Goal: Task Accomplishment & Management: Manage account settings

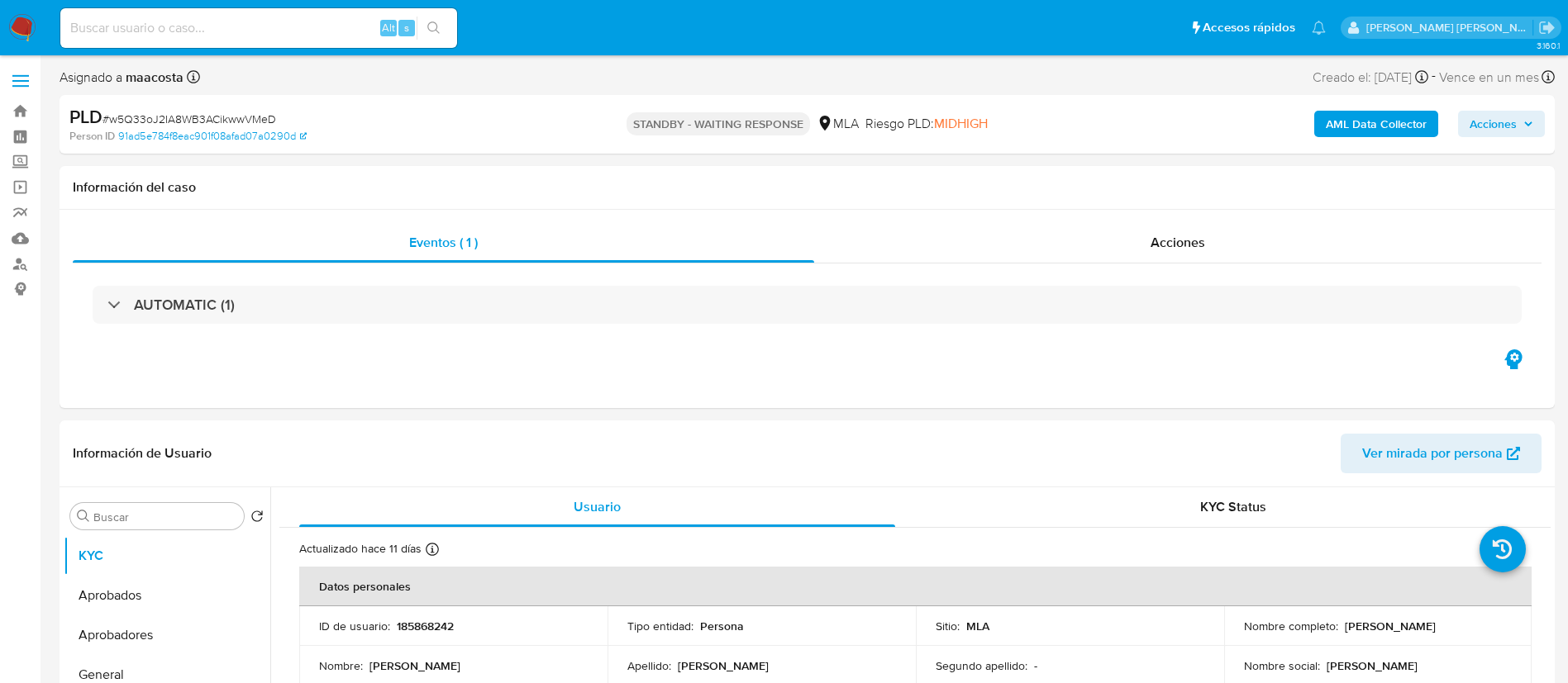
select select "10"
paste input "v7ttLLzEhpSO2ALtlFCaJH6D"
click at [279, 29] on input "v7ttLLzEhpSO2ALtlFCaJH6D" at bounding box center [258, 28] width 396 height 22
type input "v7ttLLzEhpSO2ALtlFCaJH6D"
click at [289, 24] on input "v7ttLLzEhpSO2ALtlFCaJH6D" at bounding box center [258, 28] width 396 height 22
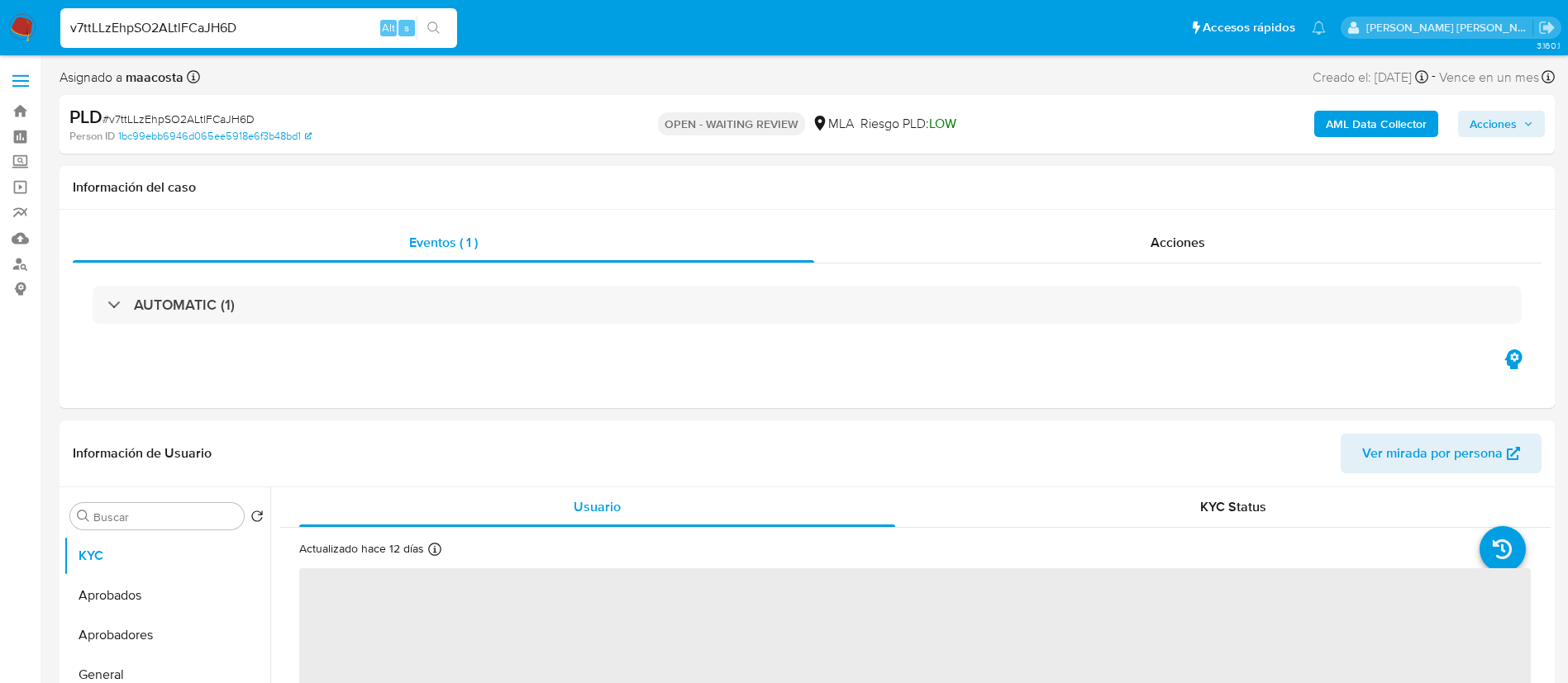
select select "10"
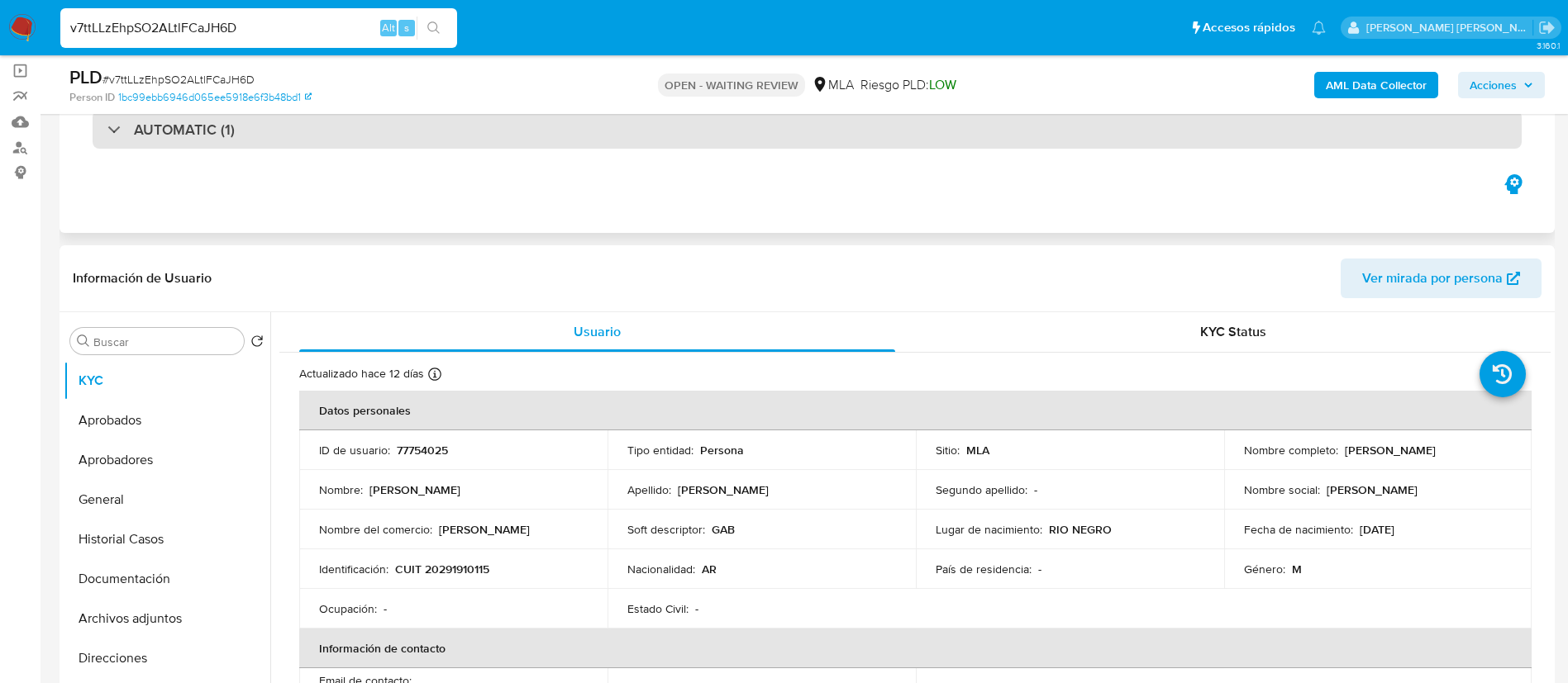
scroll to position [176, 0]
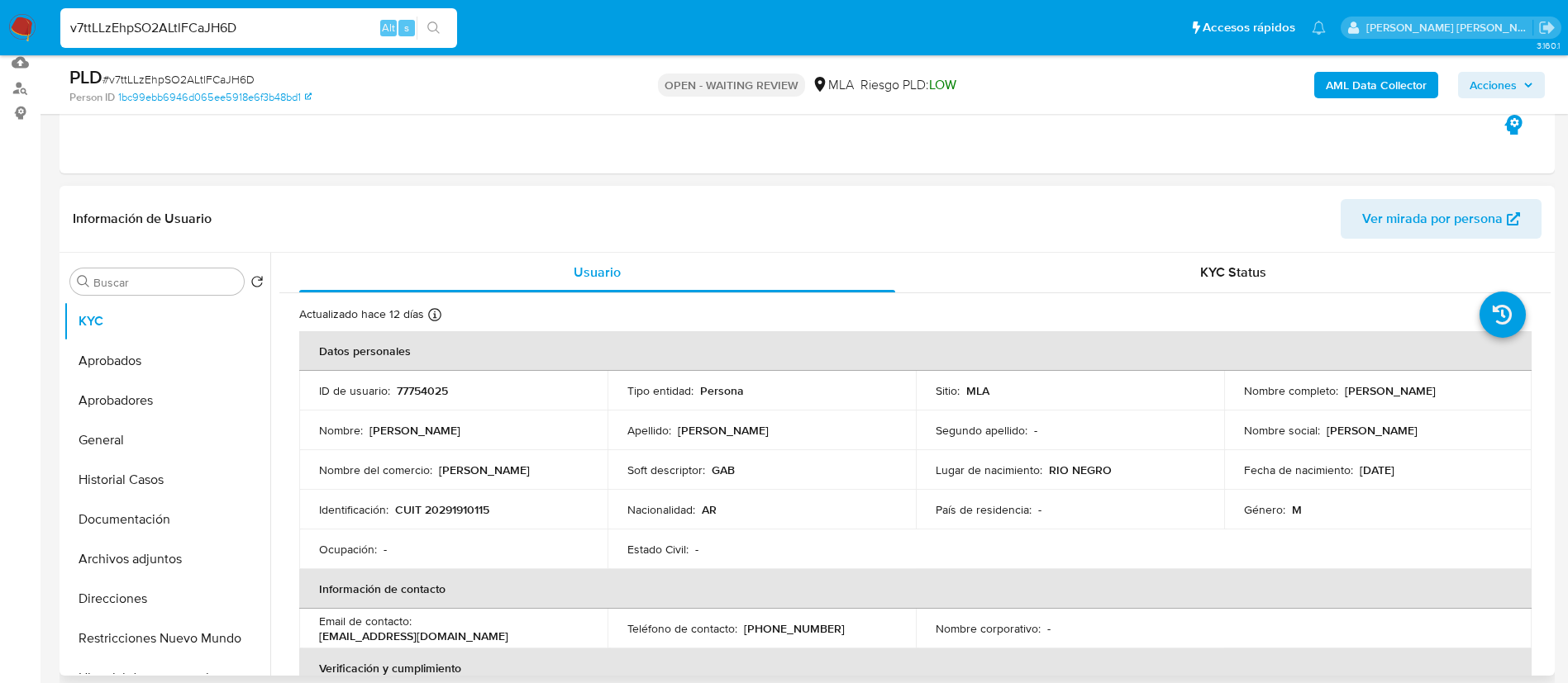
click at [459, 502] on p "CUIT 20291910115" at bounding box center [442, 509] width 94 height 15
copy p "20291910115"
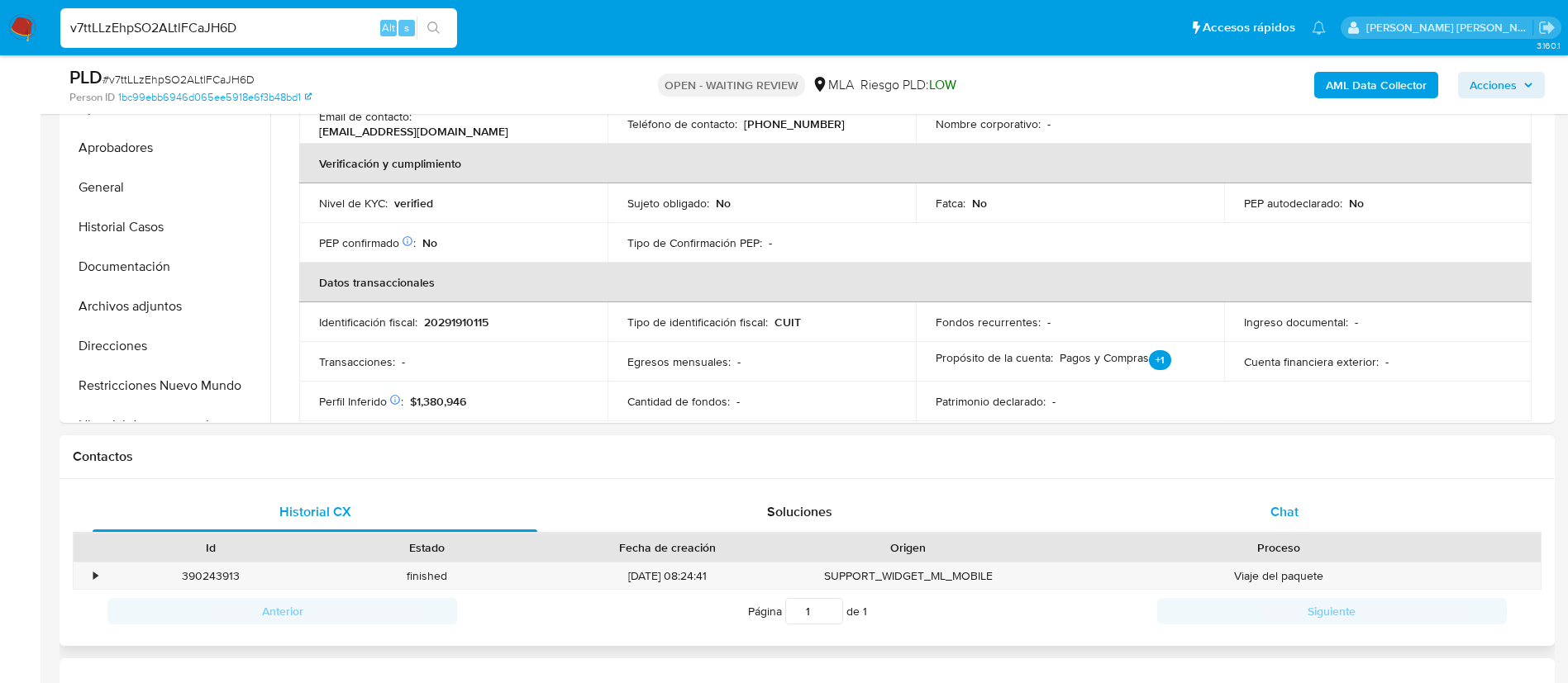
scroll to position [436, 0]
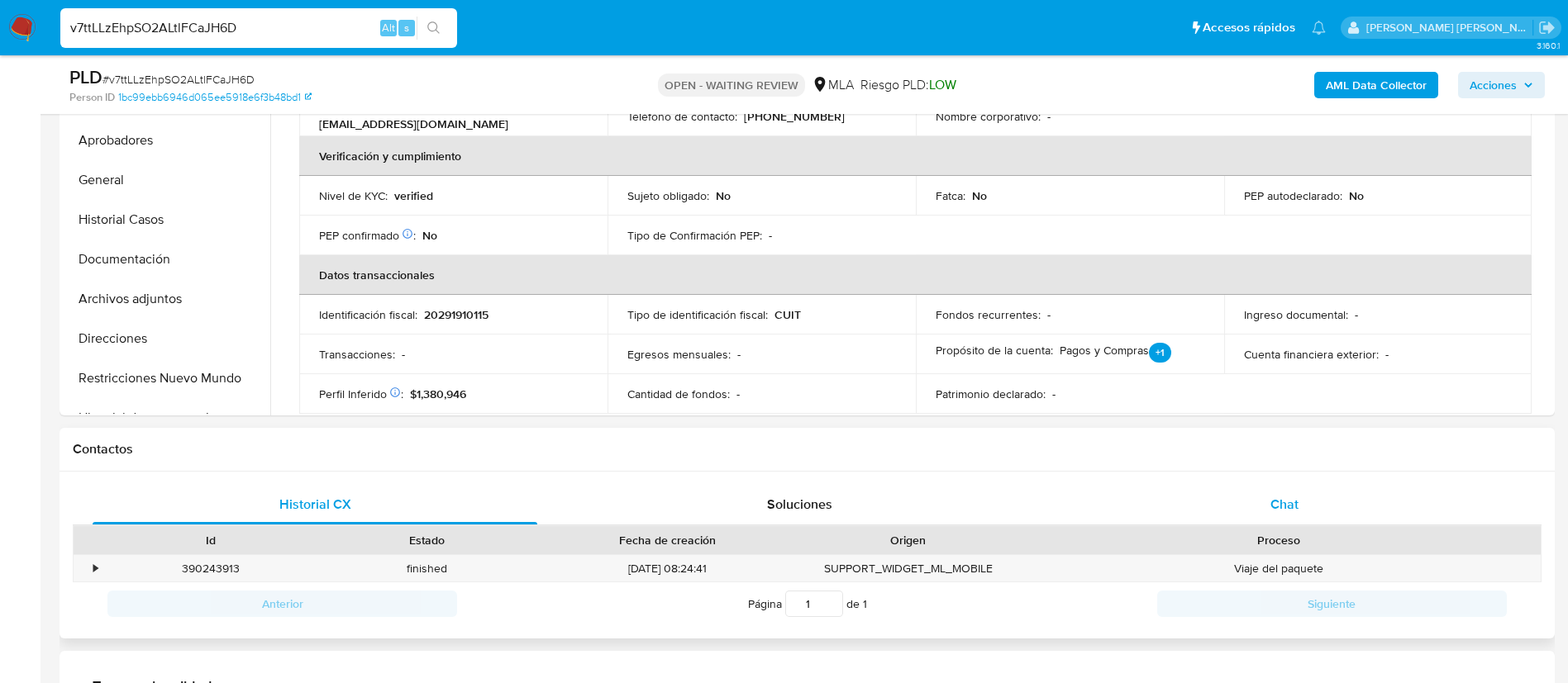
click at [1302, 503] on div "Chat" at bounding box center [1285, 505] width 445 height 40
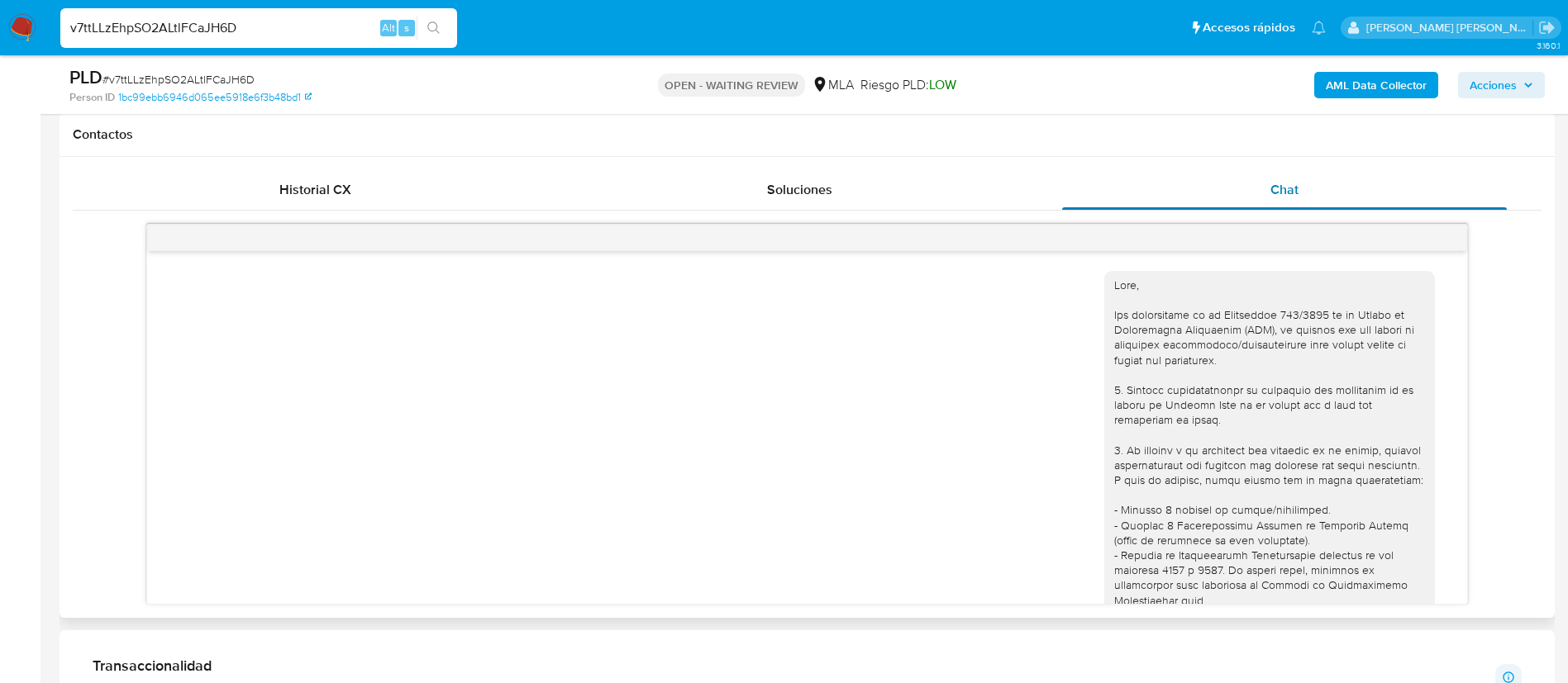
scroll to position [884, 0]
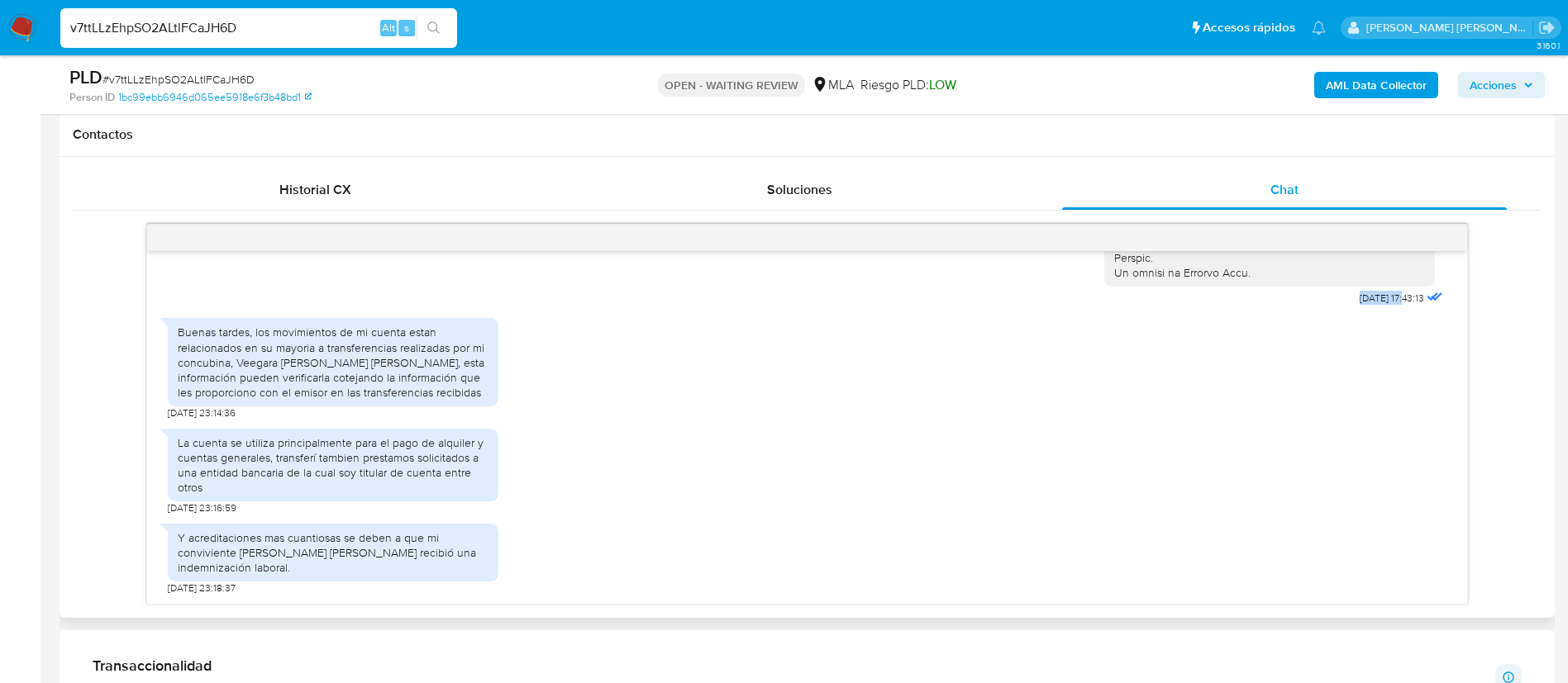
drag, startPoint x: 1323, startPoint y: 299, endPoint x: 1371, endPoint y: 298, distance: 48.0
click at [1371, 298] on span "18/08/2025 17:43:13" at bounding box center [1392, 298] width 64 height 13
copy span "18/08/2025"
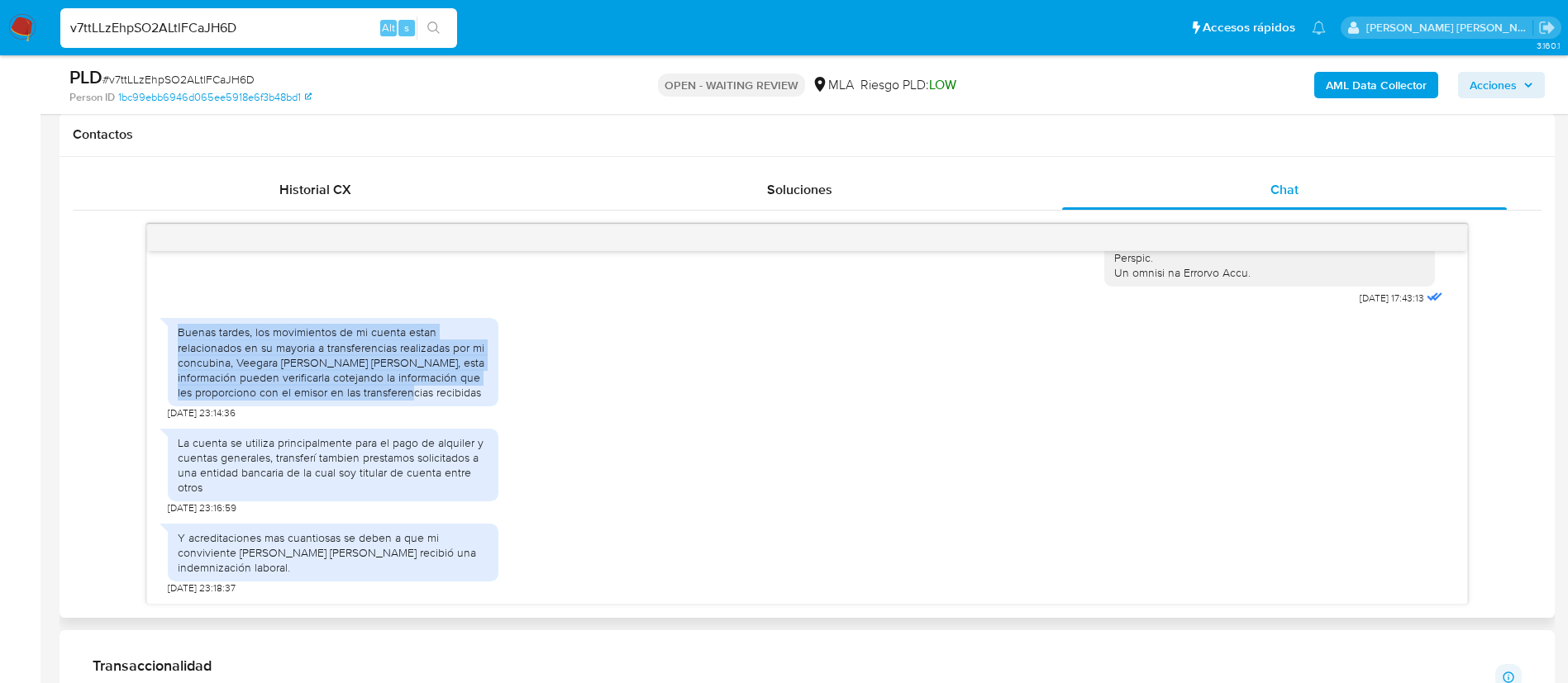
drag, startPoint x: 179, startPoint y: 334, endPoint x: 410, endPoint y: 390, distance: 237.7
click at [410, 390] on div "Buenas tardes, los movimientos de mi cuenta estan relacionados en su mayoria a …" at bounding box center [333, 362] width 311 height 76
copy div "Buenas tardes, los movimientos de mi cuenta estan relacionados en su mayoria a …"
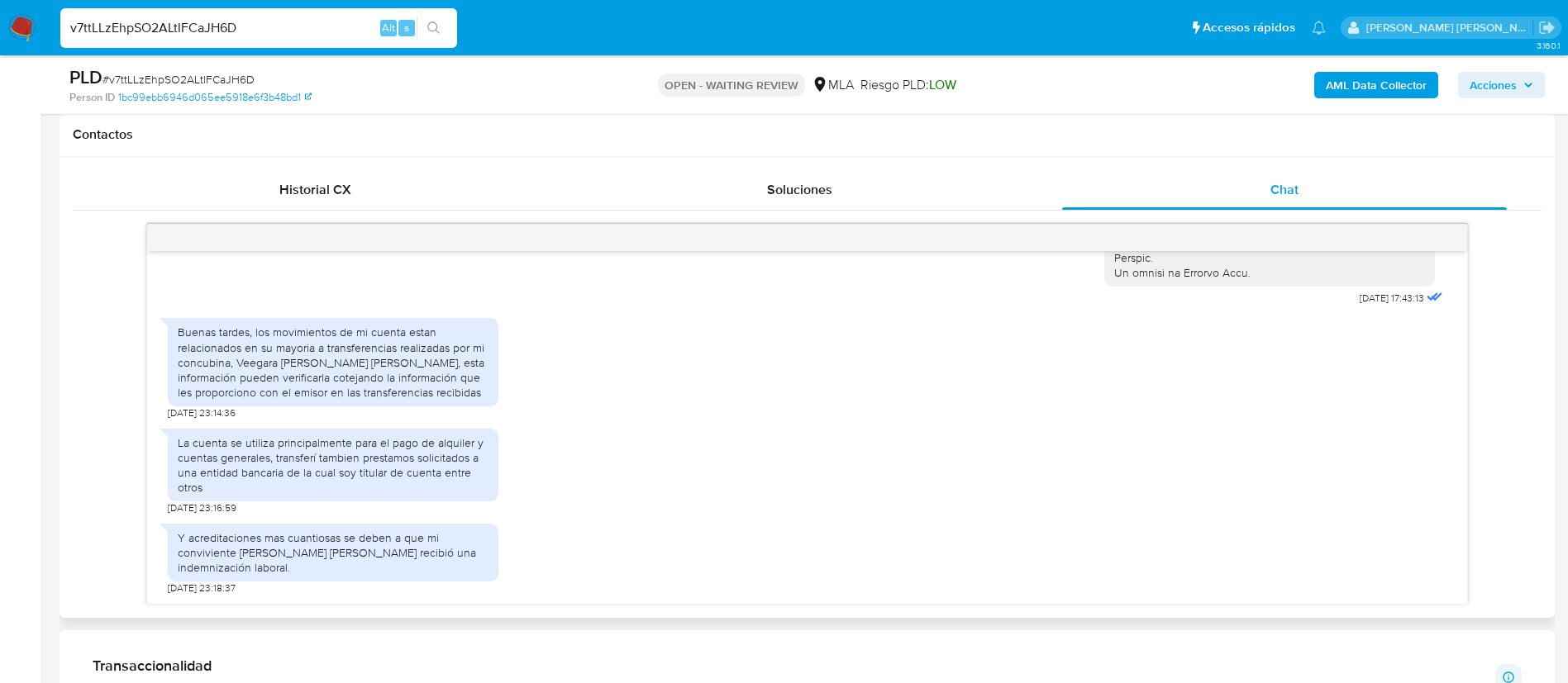
click at [362, 447] on div "La cuenta se utiliza principalmente para el pago de alquiler y cuentas generale…" at bounding box center [333, 465] width 311 height 60
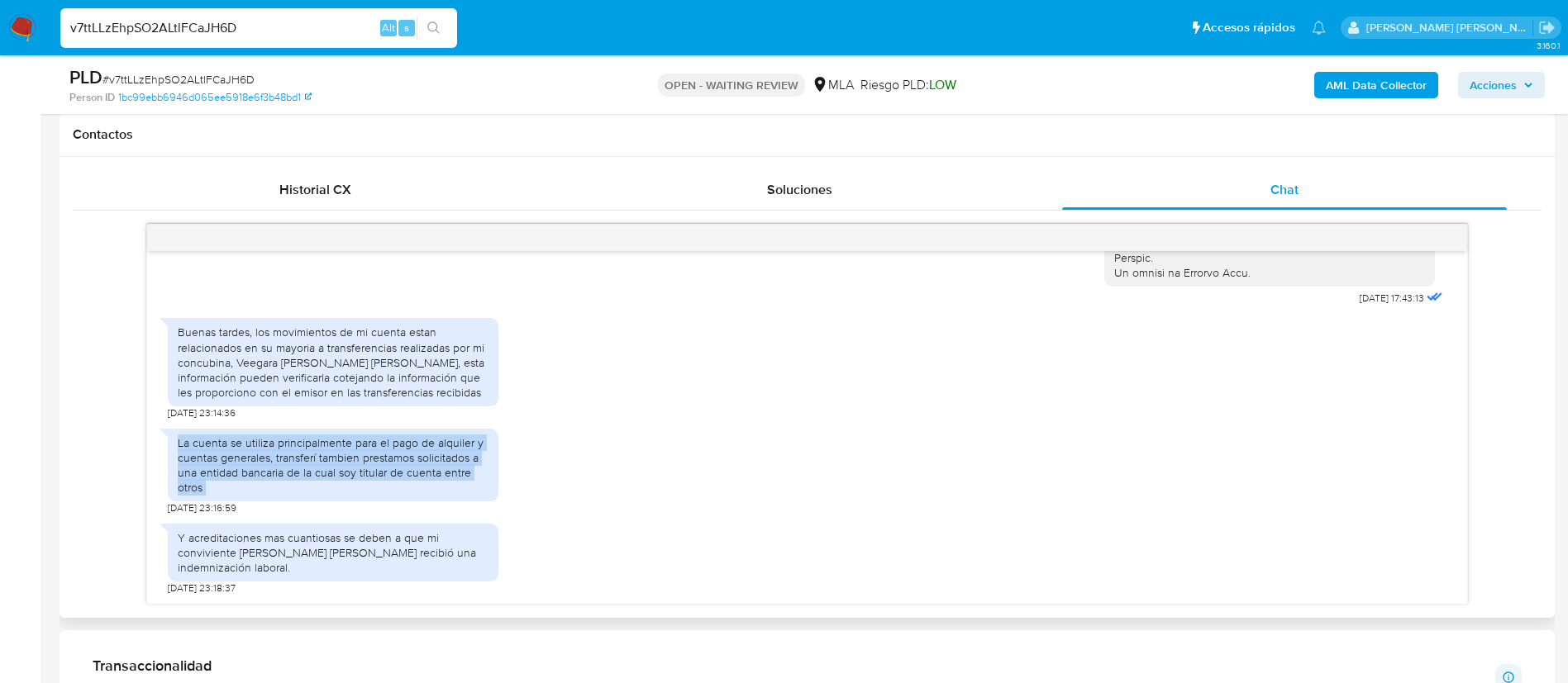
click at [362, 447] on div "La cuenta se utiliza principalmente para el pago de alquiler y cuentas generale…" at bounding box center [333, 465] width 311 height 60
copy div "La cuenta se utiliza principalmente para el pago de alquiler y cuentas generale…"
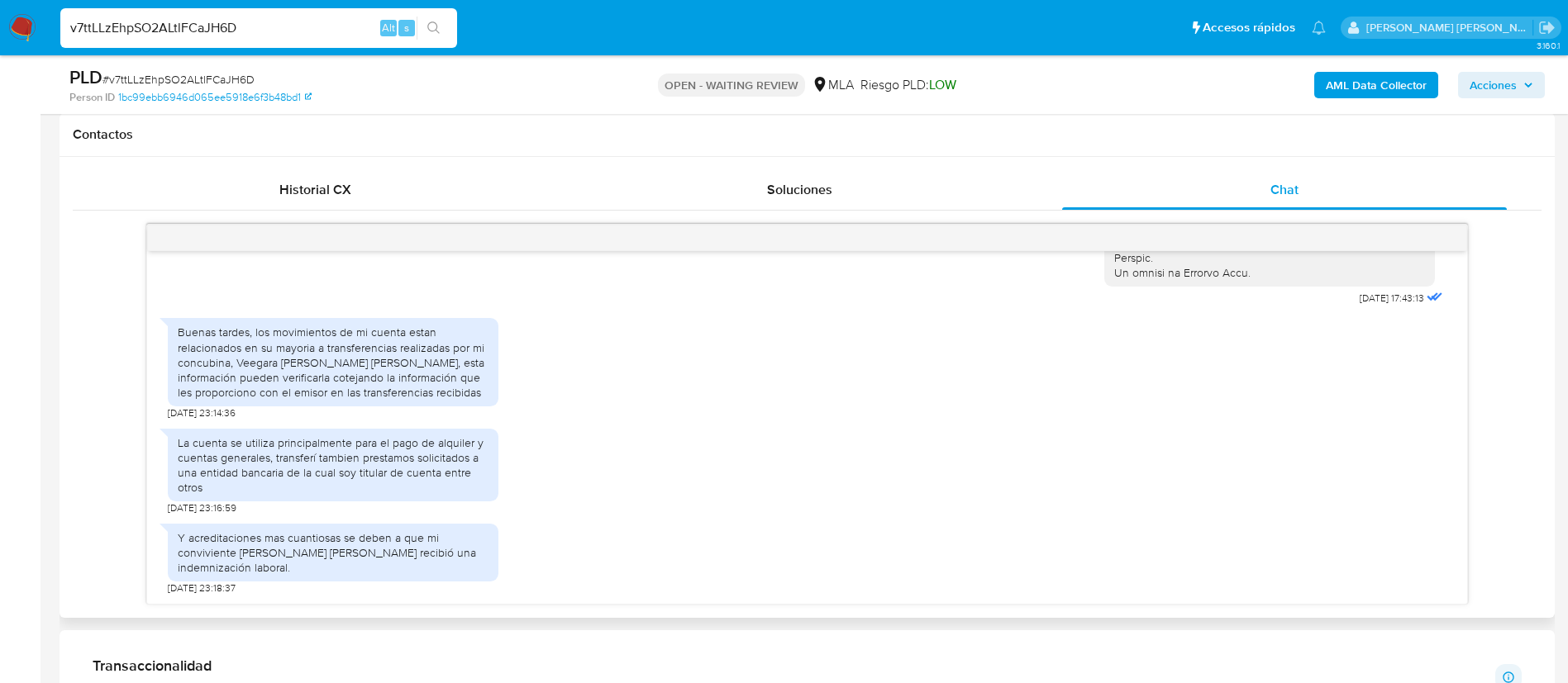
click at [295, 548] on div "Y acreditaciones mas cuantiosas se deben a que mi conviviente Vergara Veronica …" at bounding box center [333, 554] width 311 height 45
copy div "Y acreditaciones mas cuantiosas se deben a que mi conviviente Vergara Veronica …"
click at [295, 548] on div "Y acreditaciones mas cuantiosas se deben a que mi conviviente Vergara Veronica …" at bounding box center [333, 554] width 311 height 45
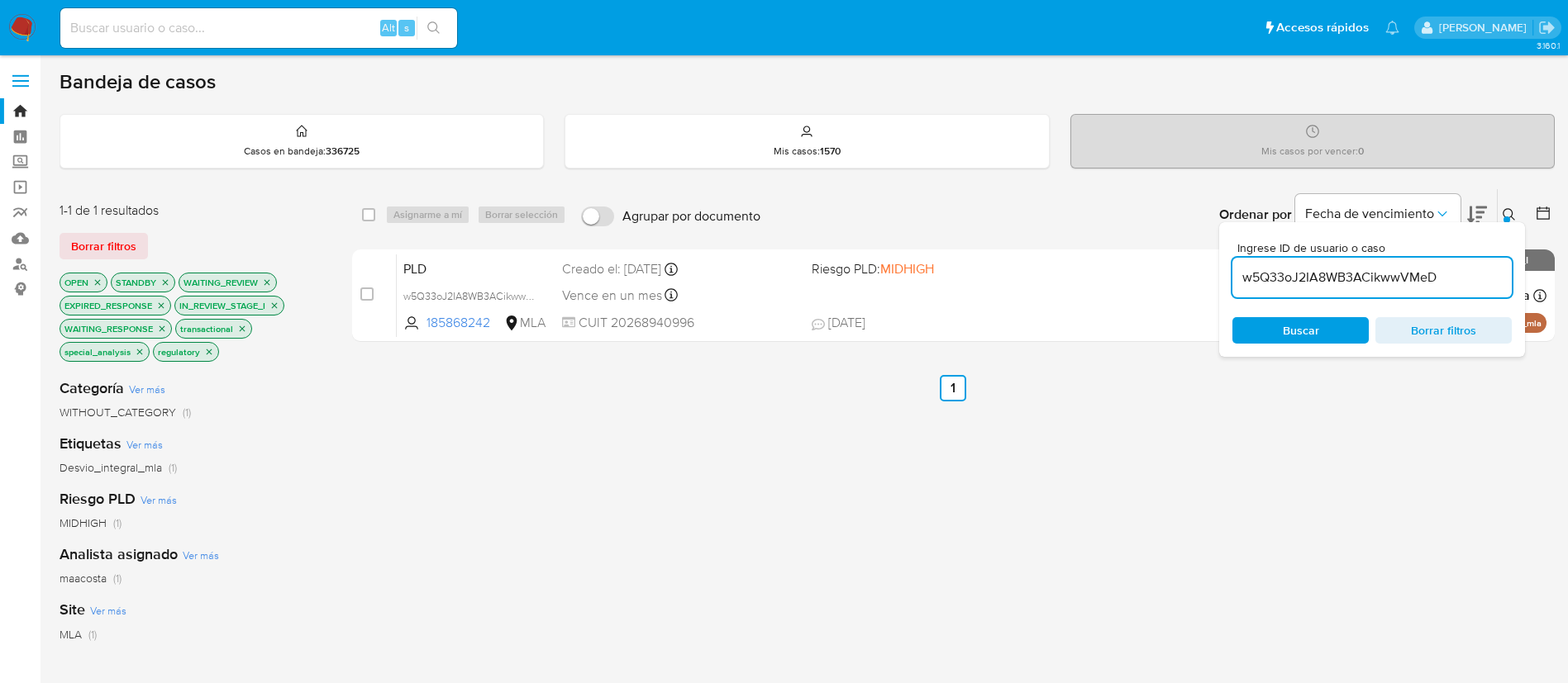
paste input "v7ttLLzEhpSO2ALtlFCaJH6"
click at [1330, 275] on input "w5Q33oJ2IA8WB3ACikwwVMeD" at bounding box center [1372, 277] width 279 height 22
type input "v7ttLLzEhpSO2ALtlFCaJH6D"
click at [374, 216] on input "checkbox" at bounding box center [369, 215] width 13 height 13
checkbox input "true"
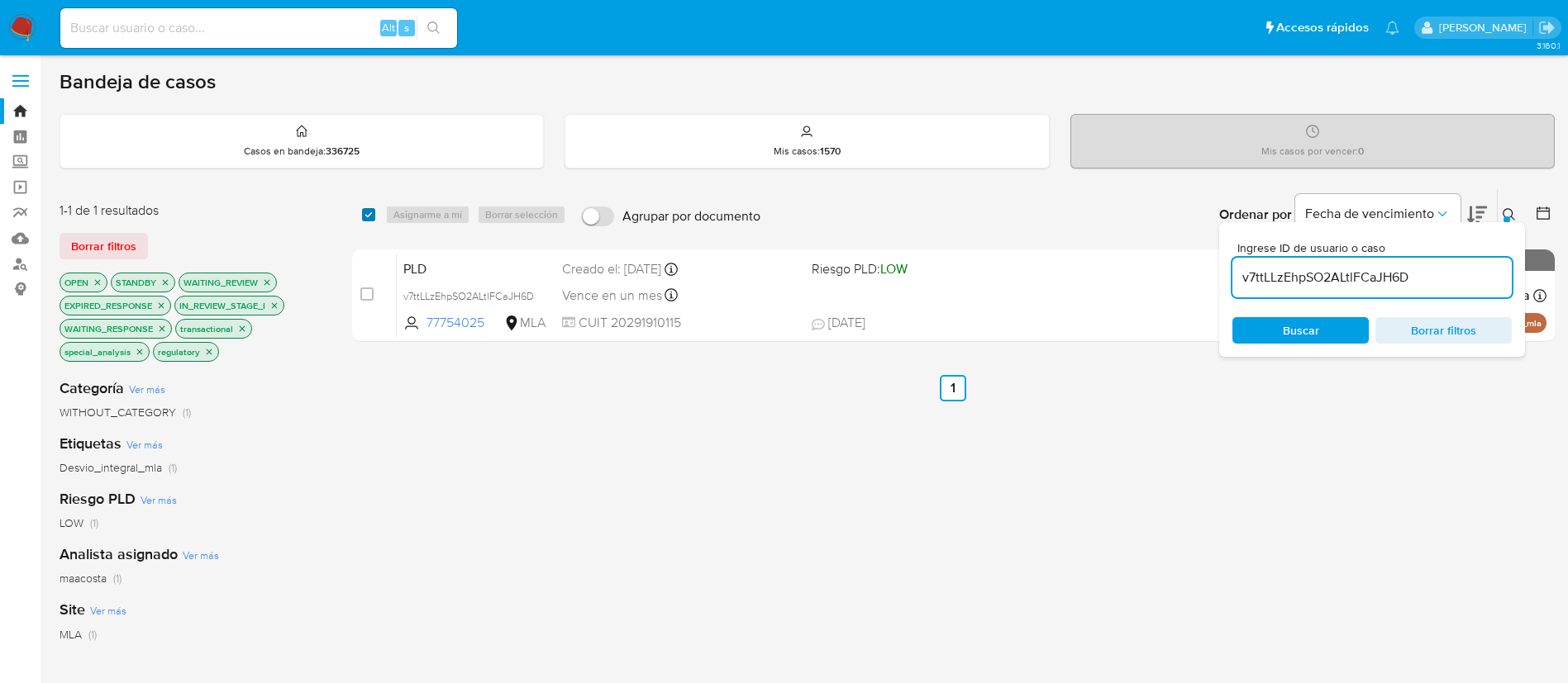
checkbox input "true"
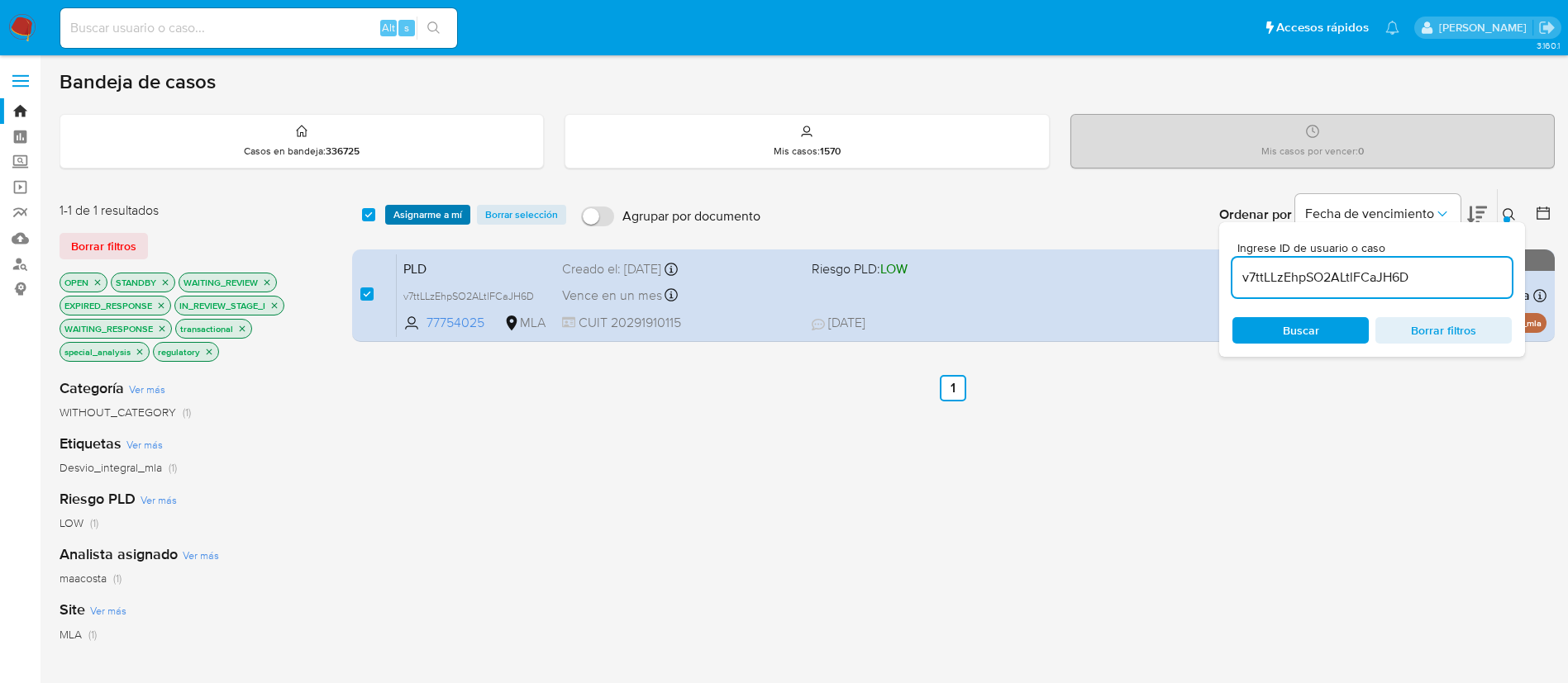
click at [399, 216] on span "Asignarme a mí" at bounding box center [428, 215] width 69 height 17
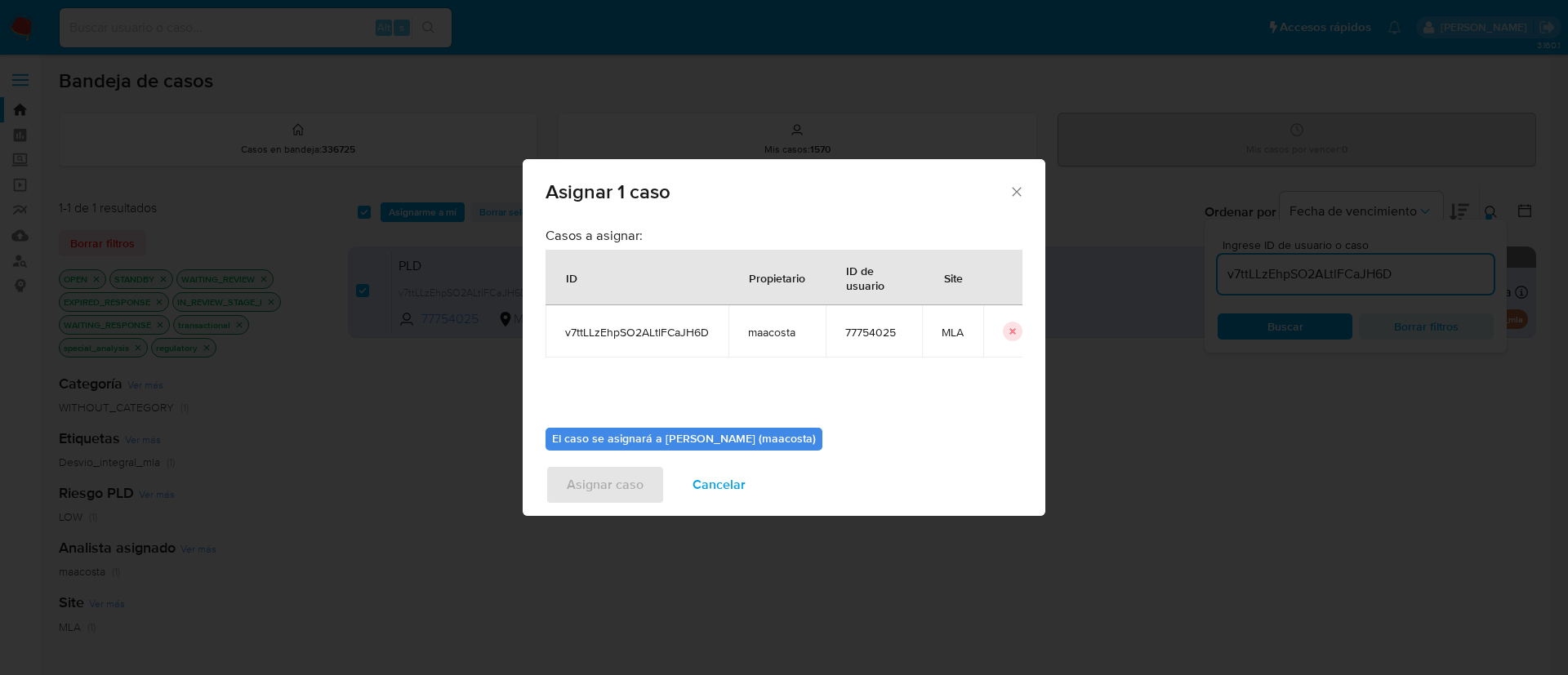
scroll to position [85, 0]
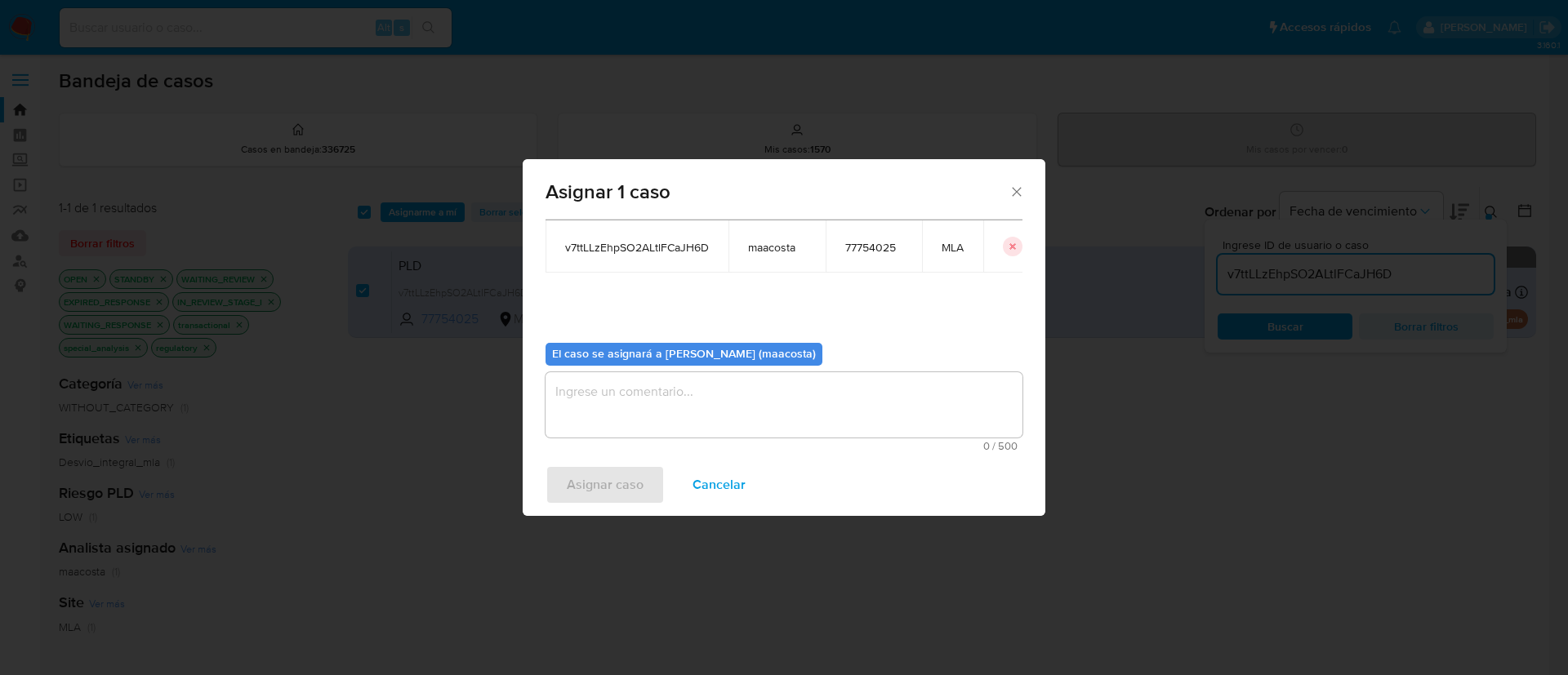
click at [681, 416] on textarea "assign-modal" at bounding box center [783, 405] width 477 height 65
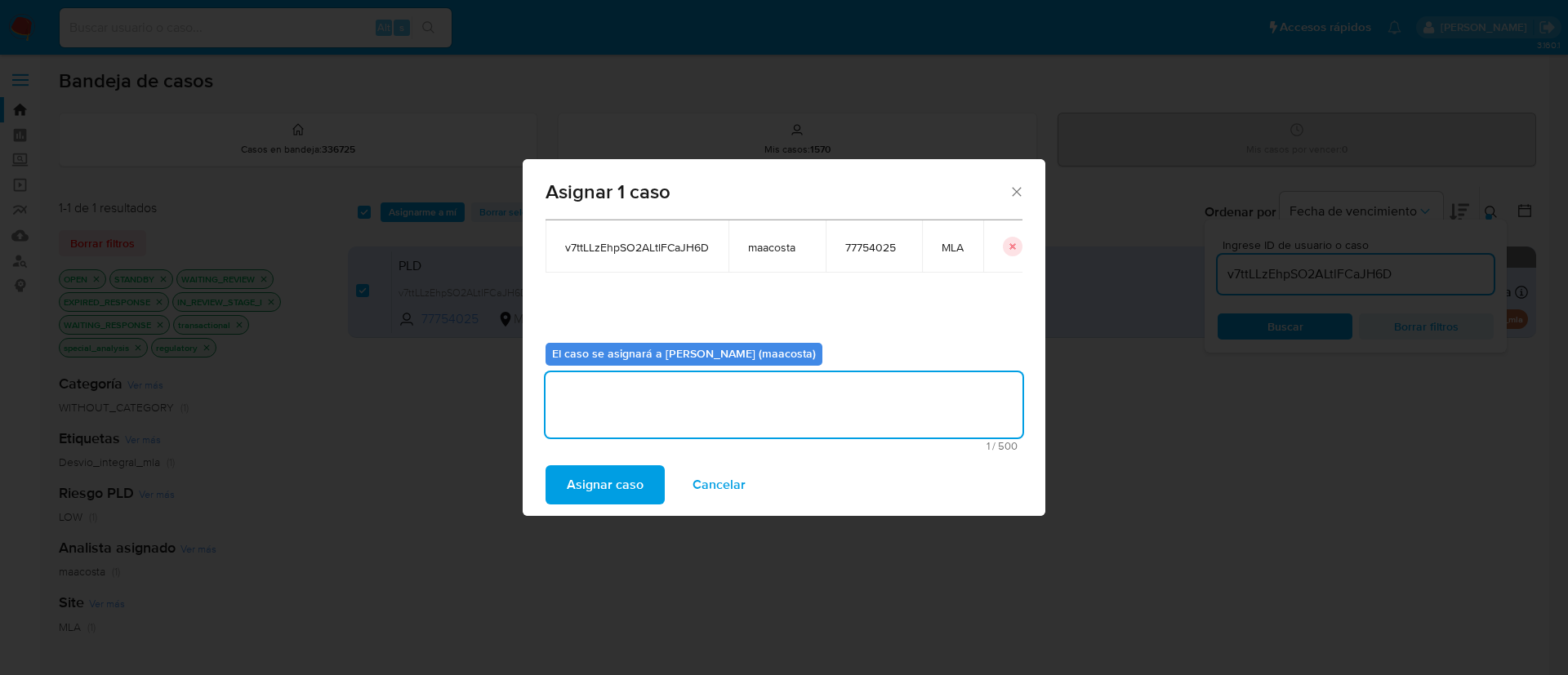
click at [638, 478] on span "Asignar caso" at bounding box center [605, 485] width 76 height 36
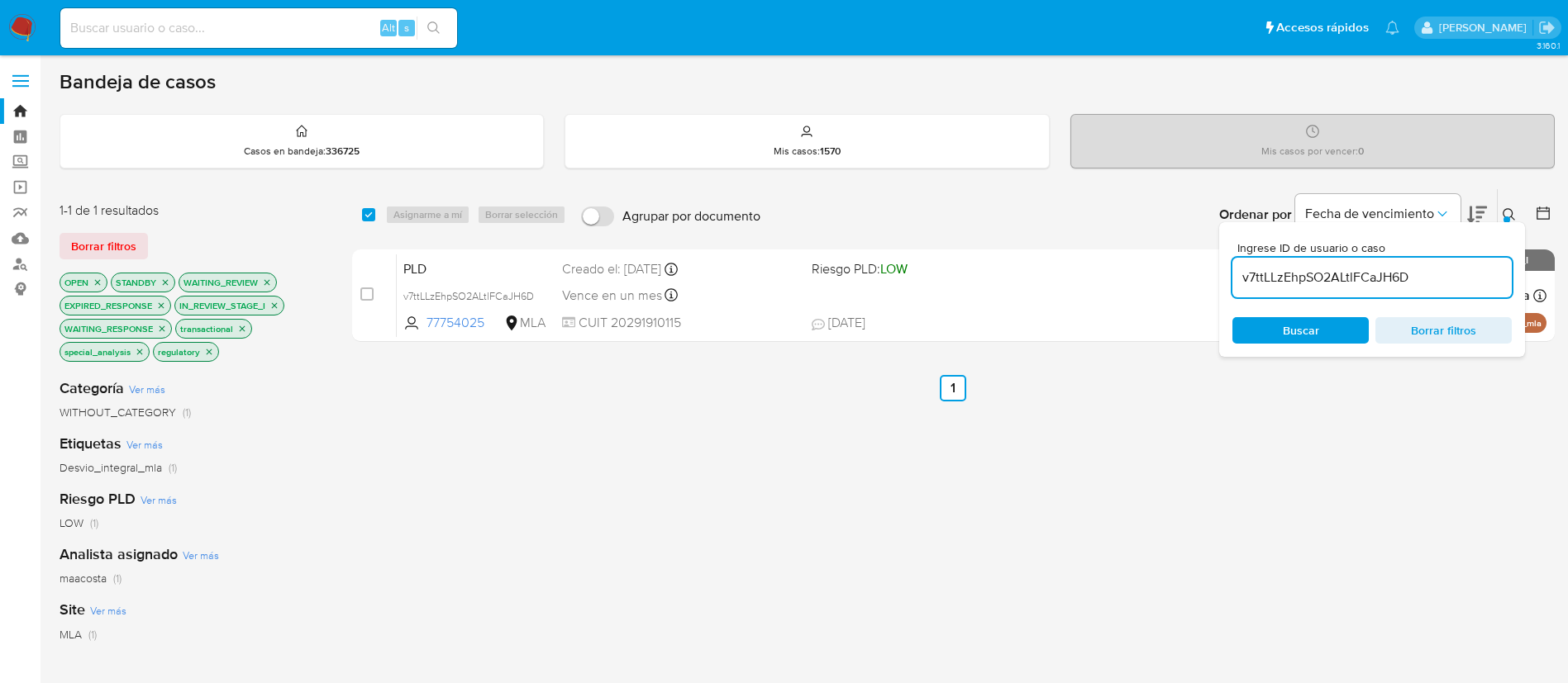
click at [1321, 282] on input "v7ttLLzEhpSO2ALtlFCaJH6D" at bounding box center [1372, 277] width 279 height 22
paste input "CUn01hlQTaQj7nLjMkG9vj1o"
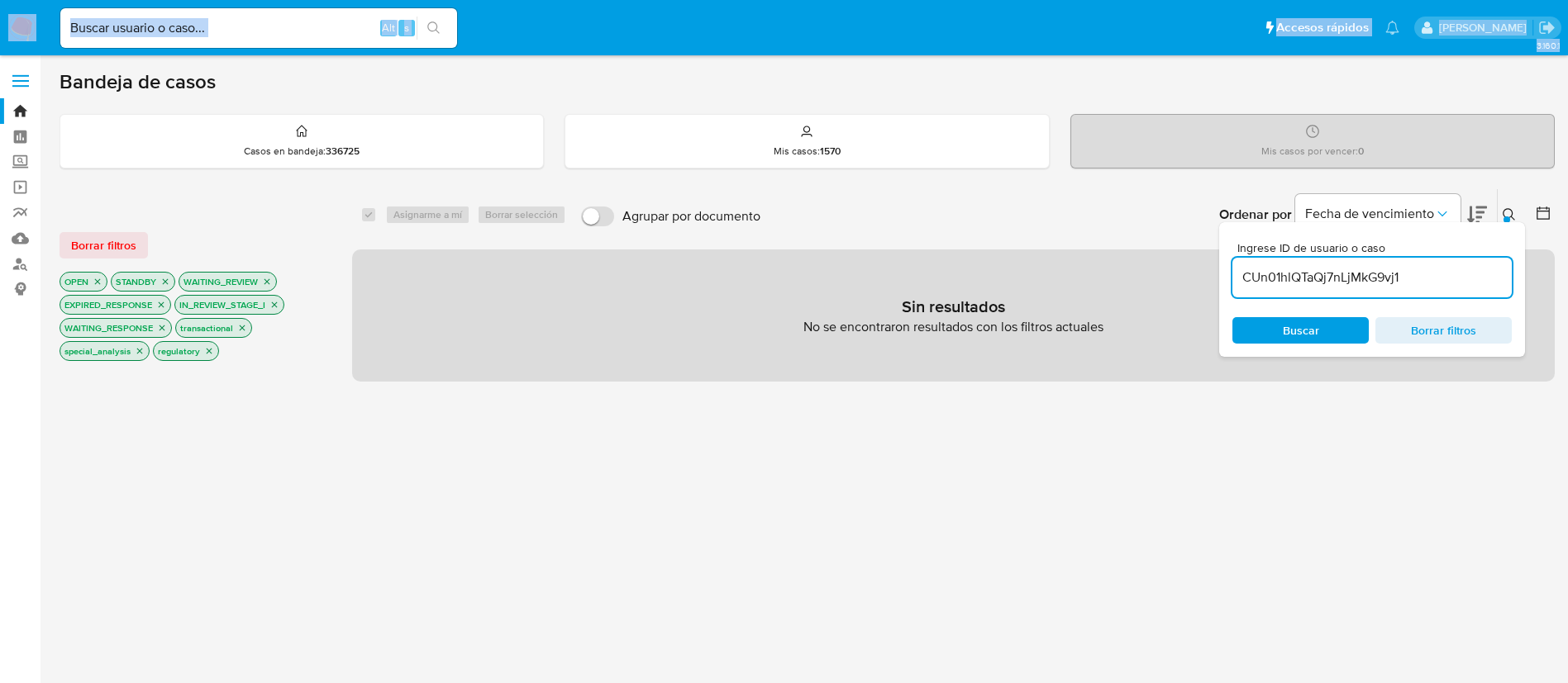
click at [1324, 281] on input "CUn01hlQTaQj7nLjMkG9vj1" at bounding box center [1372, 277] width 279 height 22
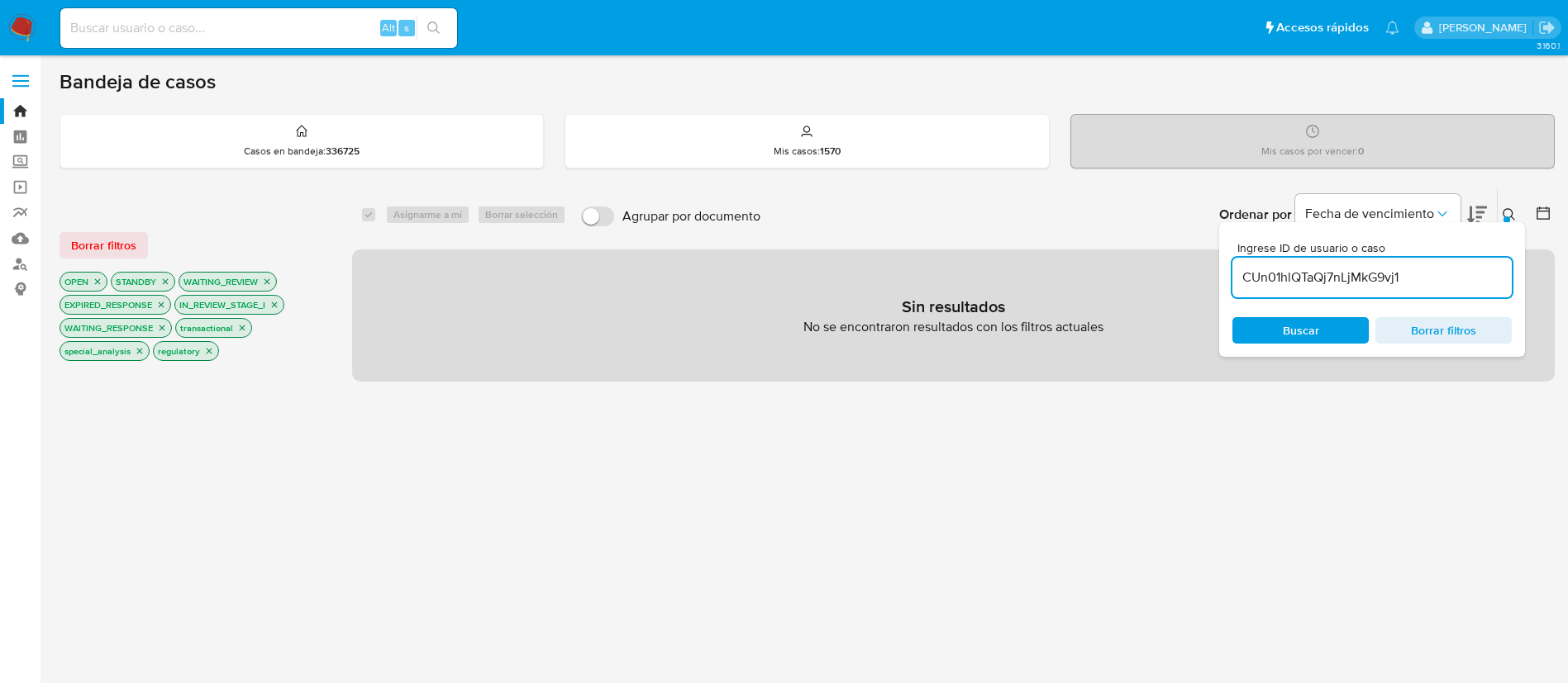
paste input "o"
type input "CUn01hlQTaQj7nLjMkG9vj1o"
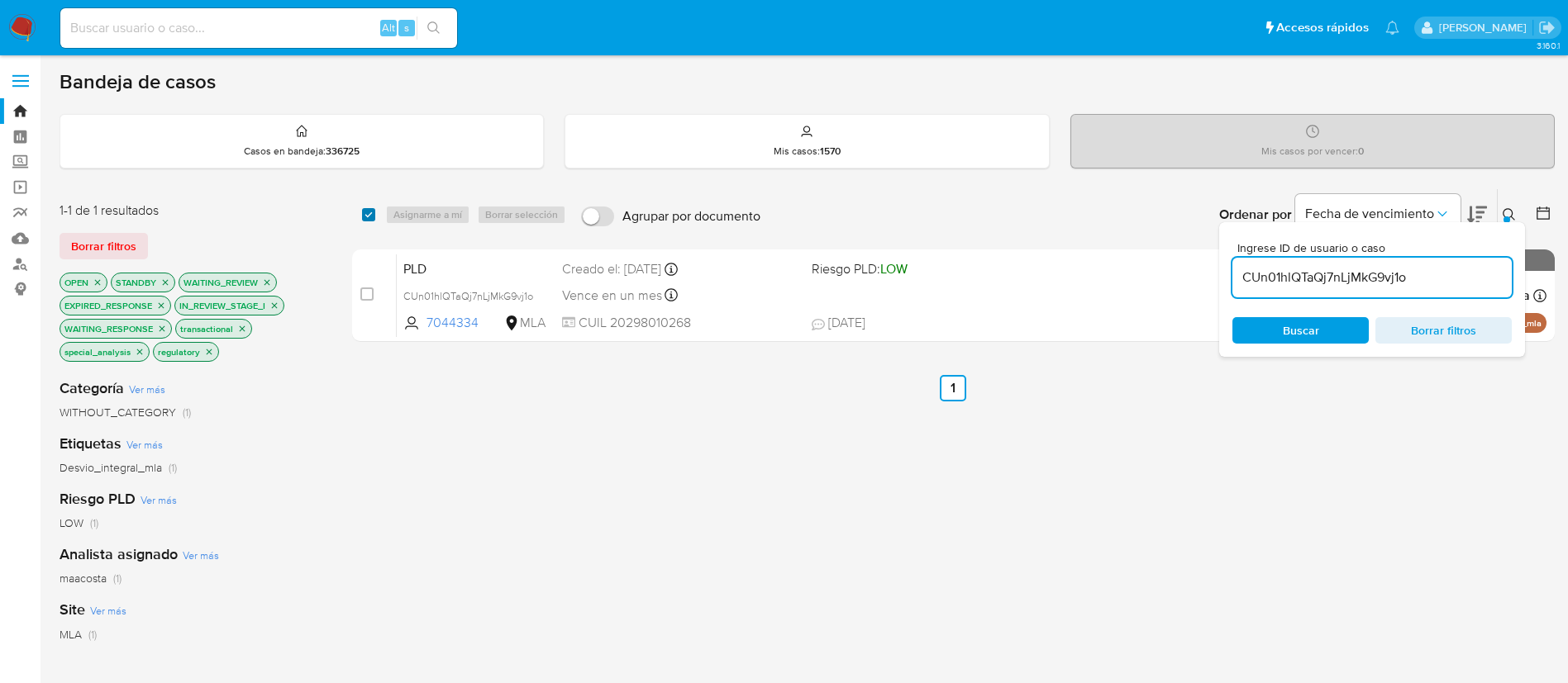
click at [366, 210] on input "checkbox" at bounding box center [369, 215] width 13 height 13
checkbox input "true"
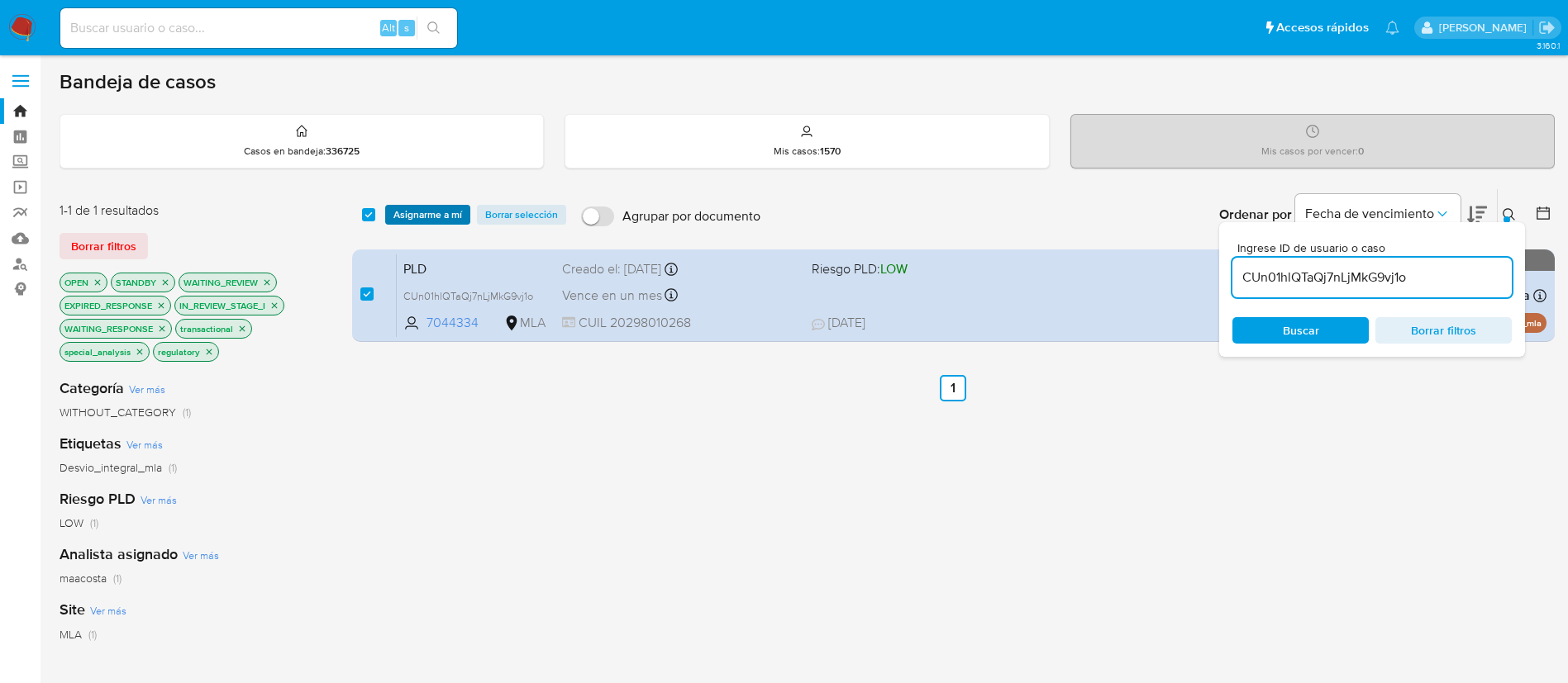
click at [420, 209] on span "Asignarme a mí" at bounding box center [428, 215] width 69 height 17
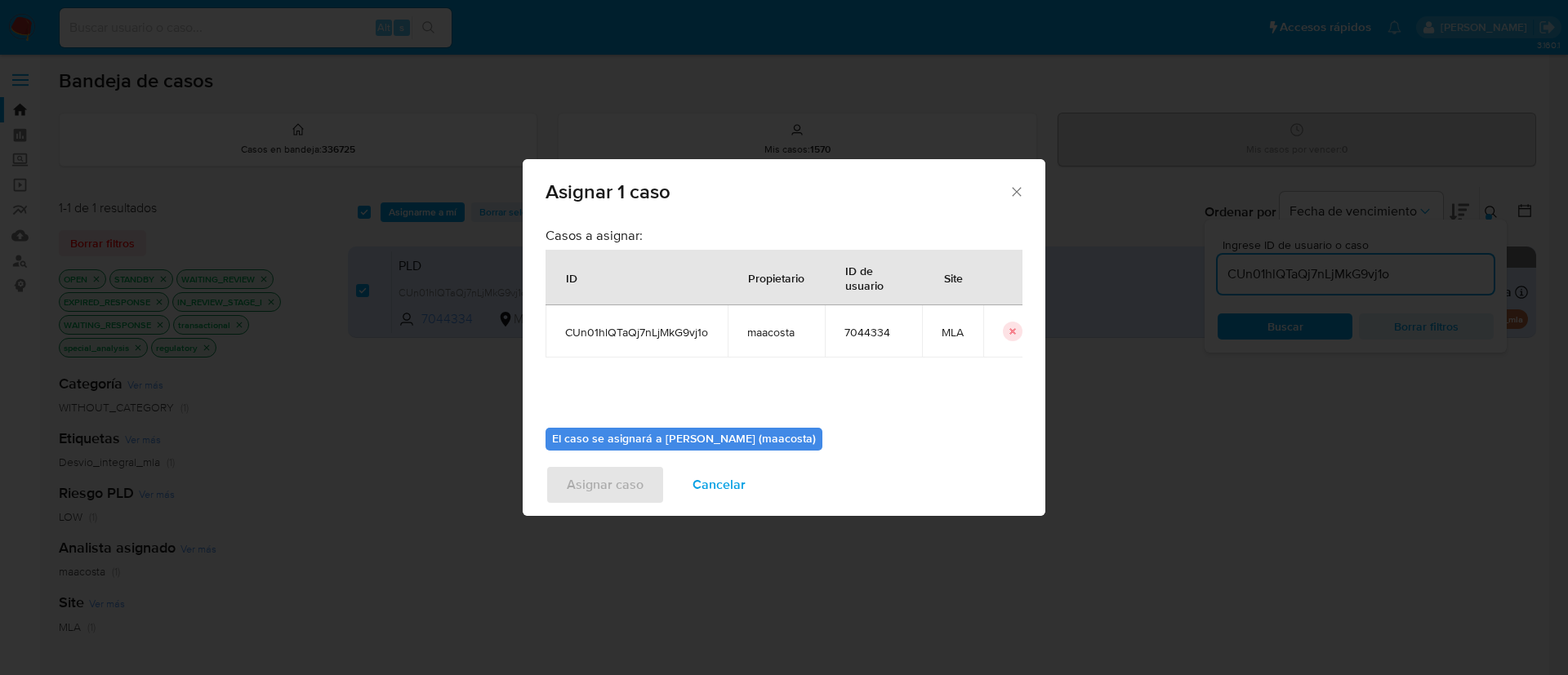
scroll to position [85, 0]
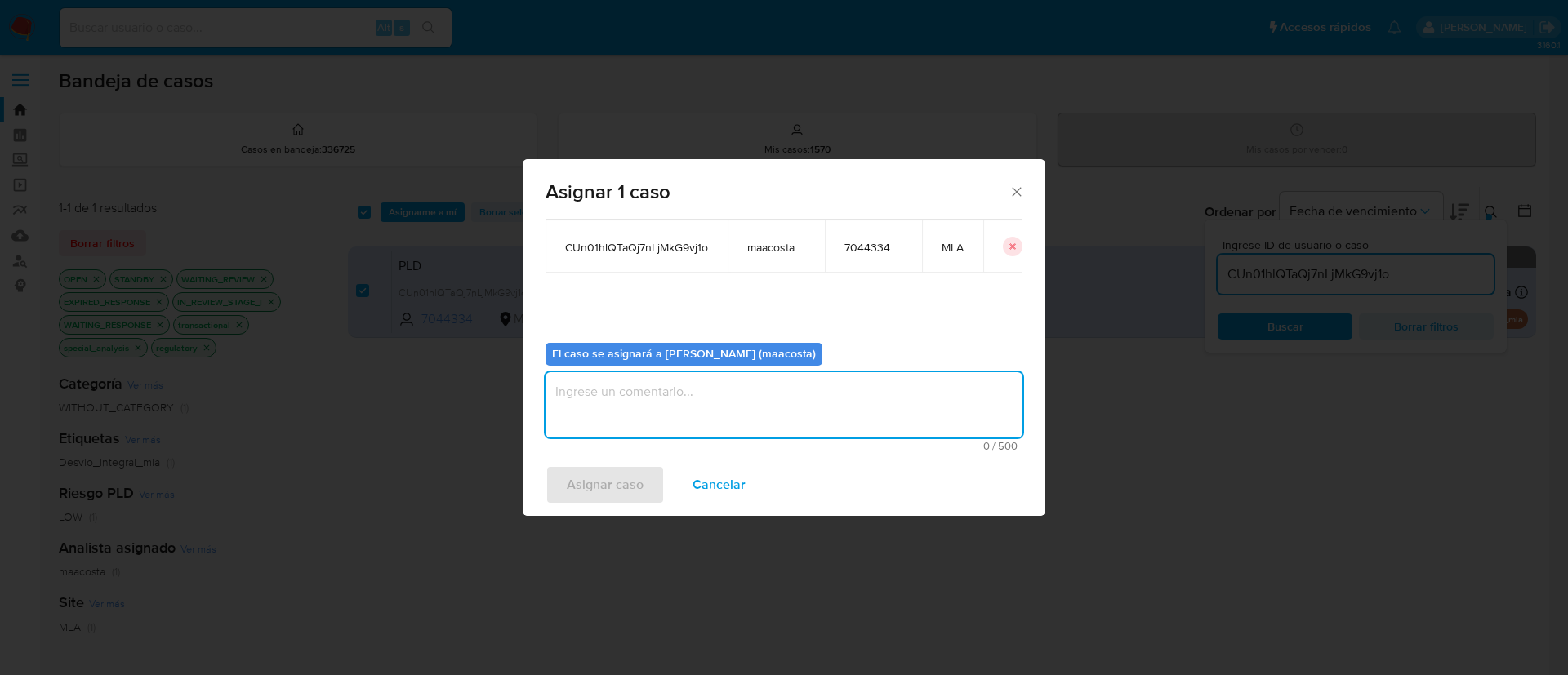
click at [681, 395] on textarea "assign-modal" at bounding box center [783, 405] width 477 height 65
click at [624, 480] on span "Asignar caso" at bounding box center [605, 485] width 76 height 36
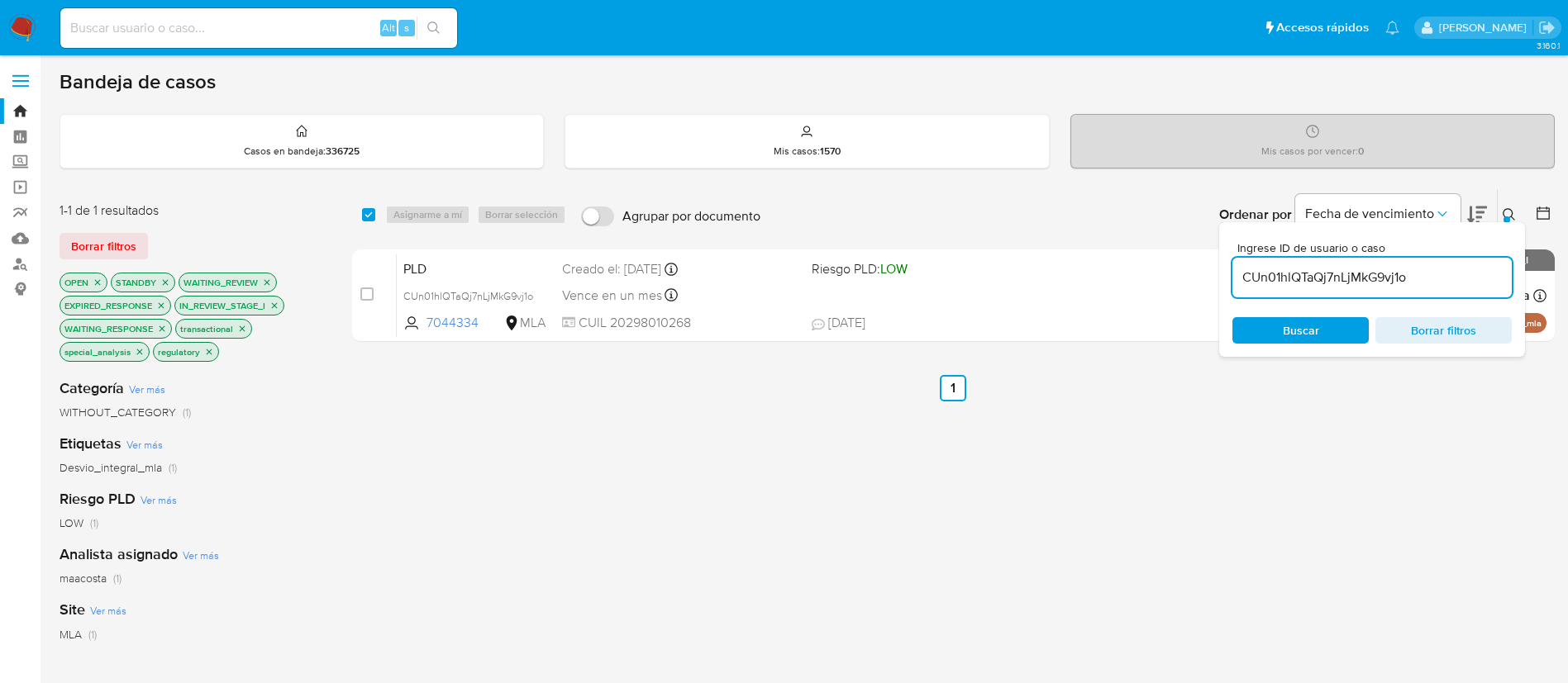
click at [1296, 274] on input "CUn01hlQTaQj7nLjMkG9vj1o" at bounding box center [1372, 277] width 279 height 22
paste input "o2msdaxWAlQD2OZkAhKxl2Kn"
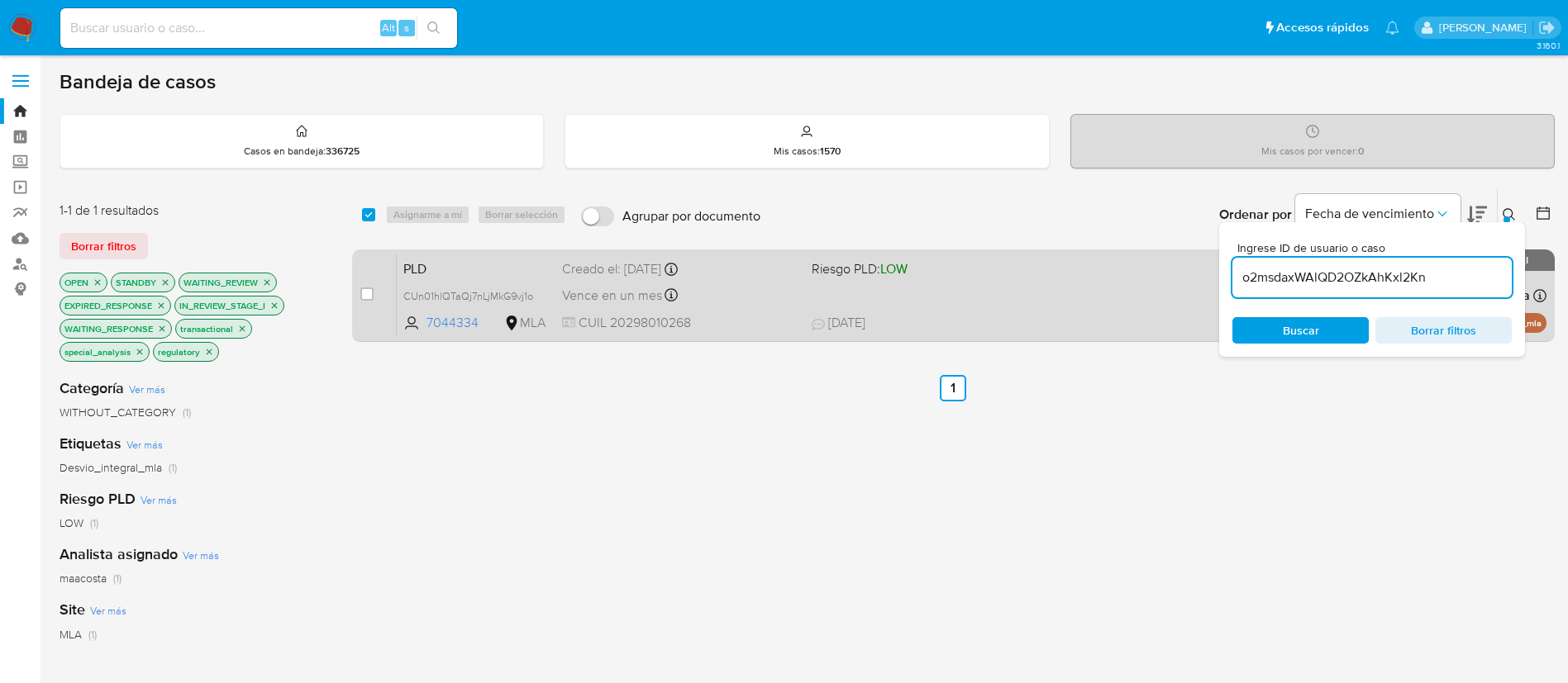
type input "o2msdaxWAlQD2OZkAhKxl2Kn"
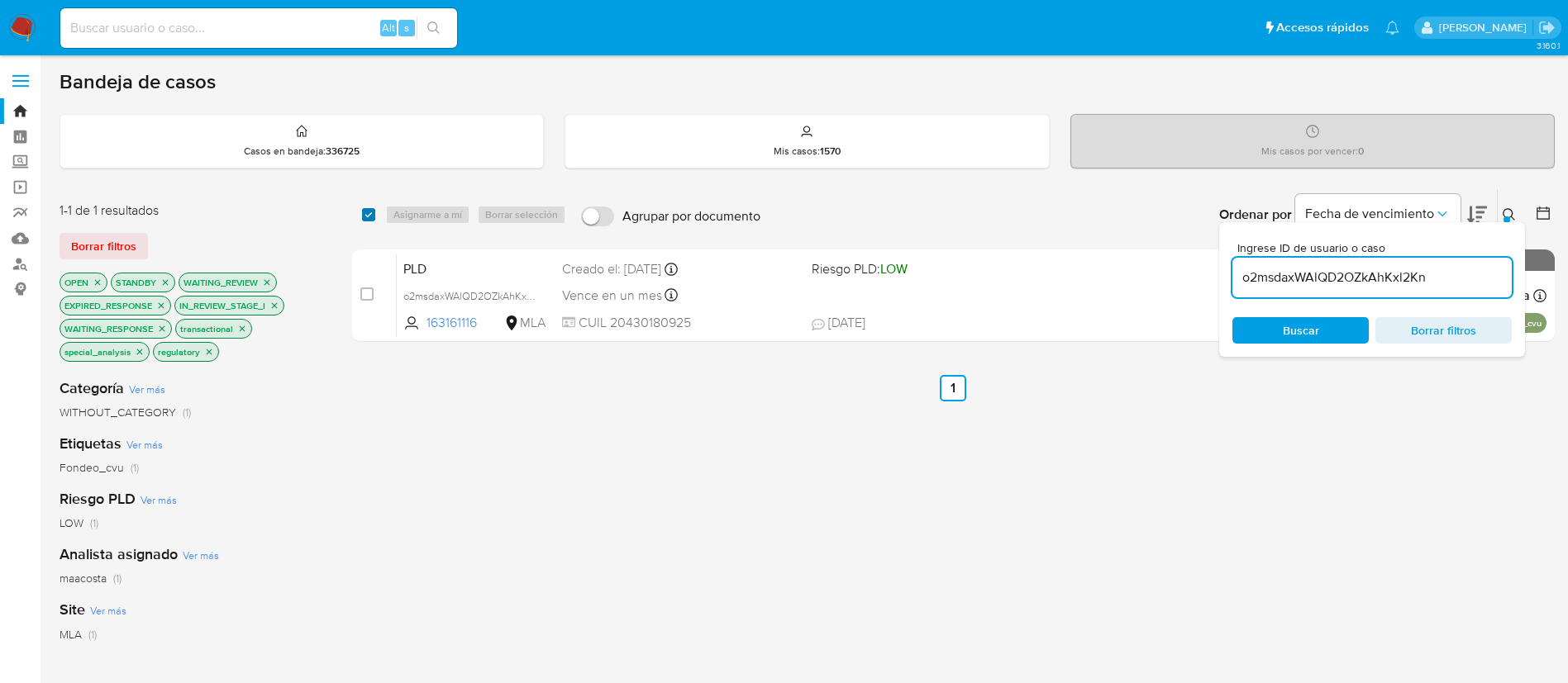
click at [369, 214] on input "checkbox" at bounding box center [369, 215] width 13 height 13
checkbox input "true"
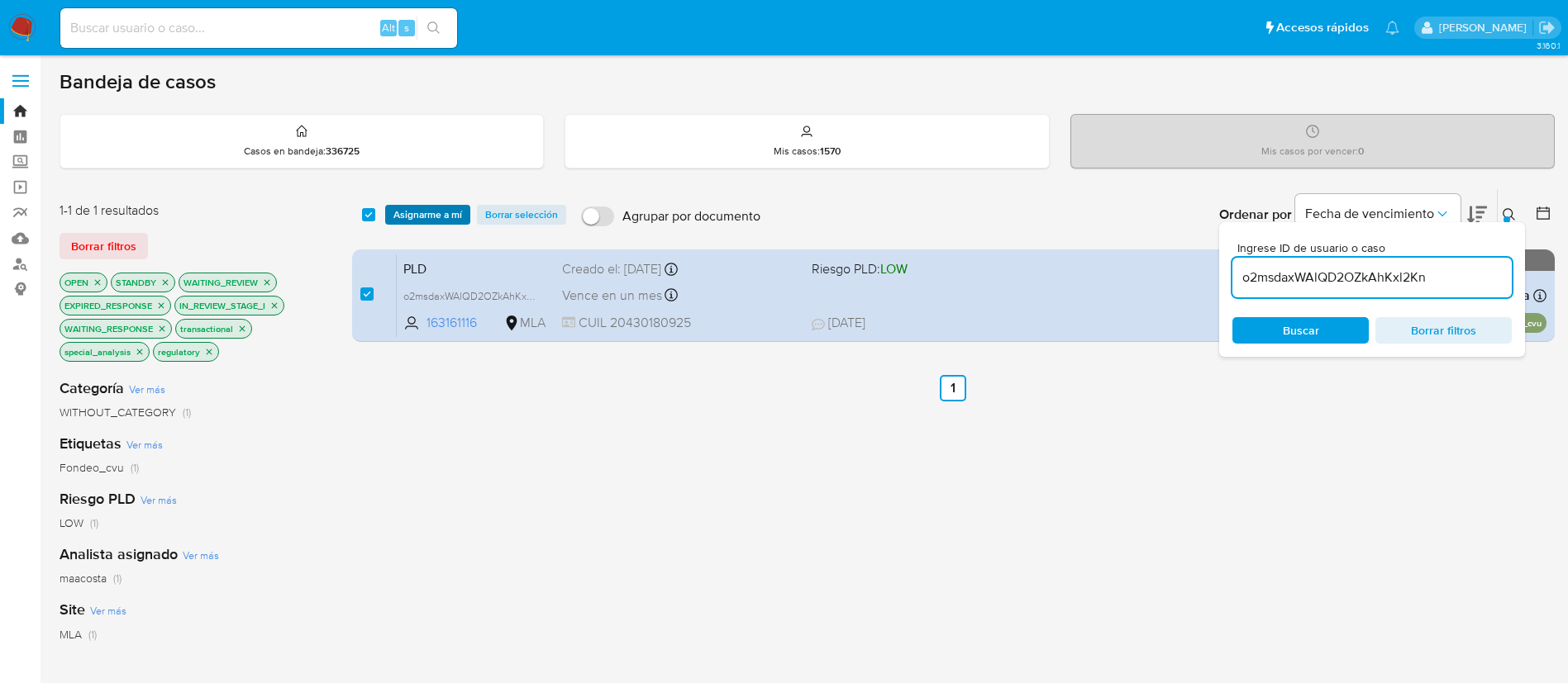
click at [416, 210] on span "Asignarme a mí" at bounding box center [428, 215] width 69 height 17
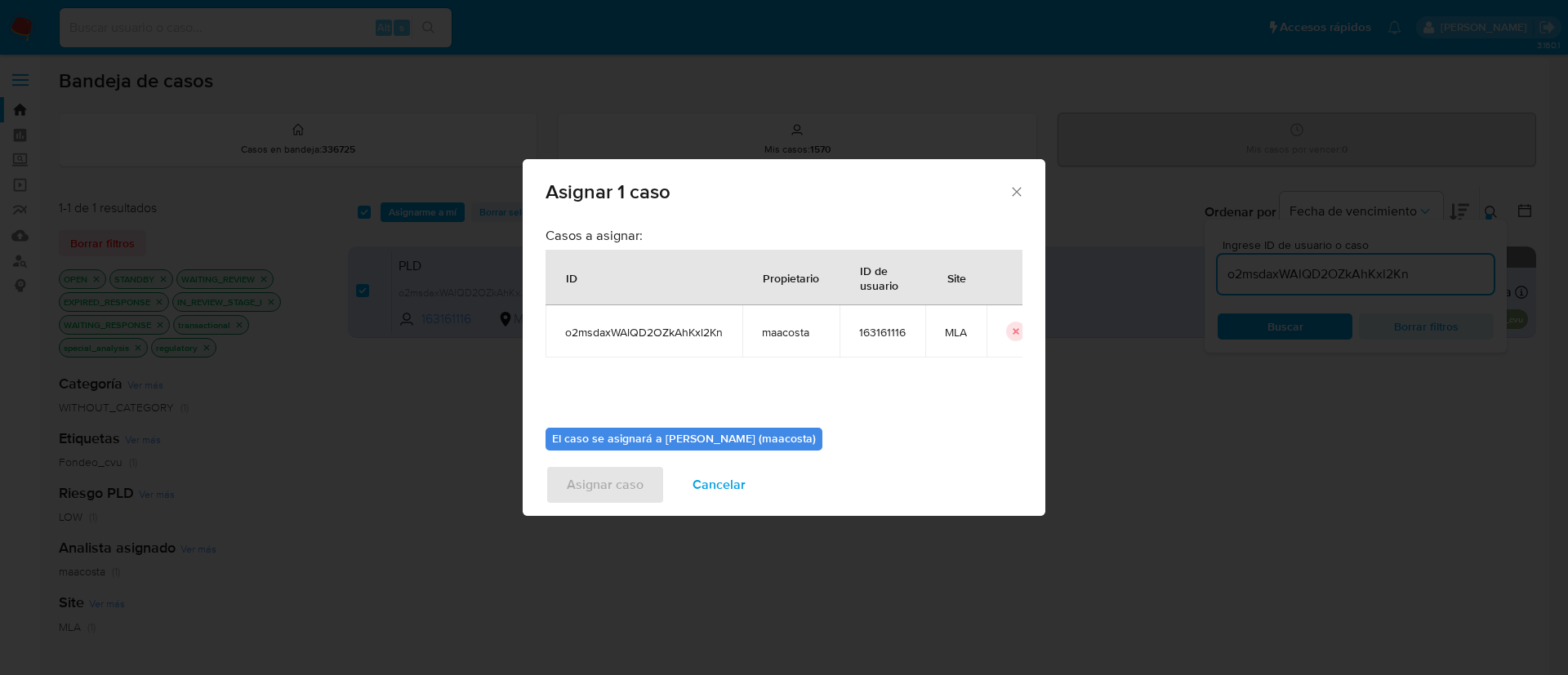
scroll to position [85, 0]
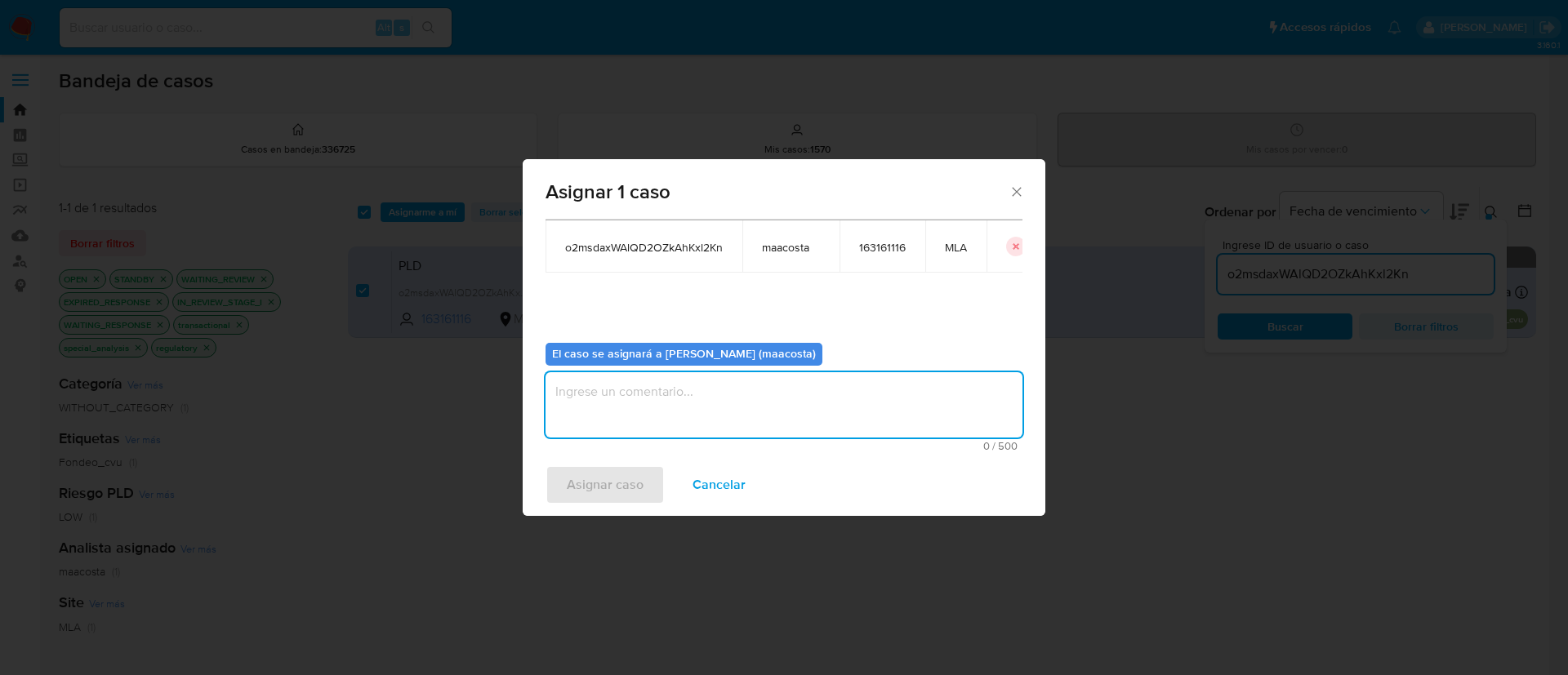
click at [668, 392] on textarea "assign-modal" at bounding box center [783, 405] width 477 height 65
click at [610, 497] on span "Asignar caso" at bounding box center [605, 485] width 76 height 36
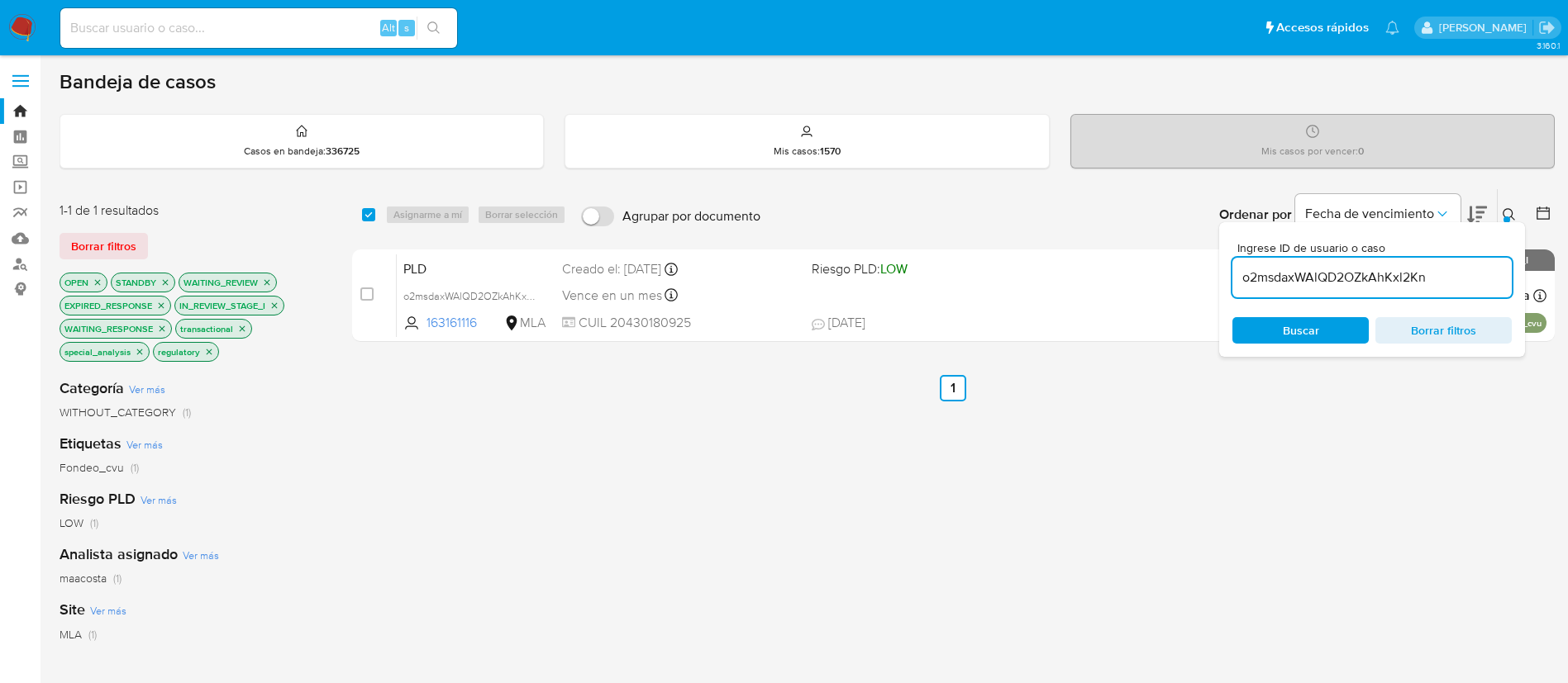
click at [1371, 285] on input "o2msdaxWAlQD2OZkAhKxl2Kn" at bounding box center [1372, 277] width 279 height 22
paste input "EbRb3t2Y1S3GTCfBqad3tESE"
type input "EbRb3t2Y1S3GTCfBqad3tESE"
click at [375, 217] on input "checkbox" at bounding box center [369, 215] width 13 height 13
checkbox input "true"
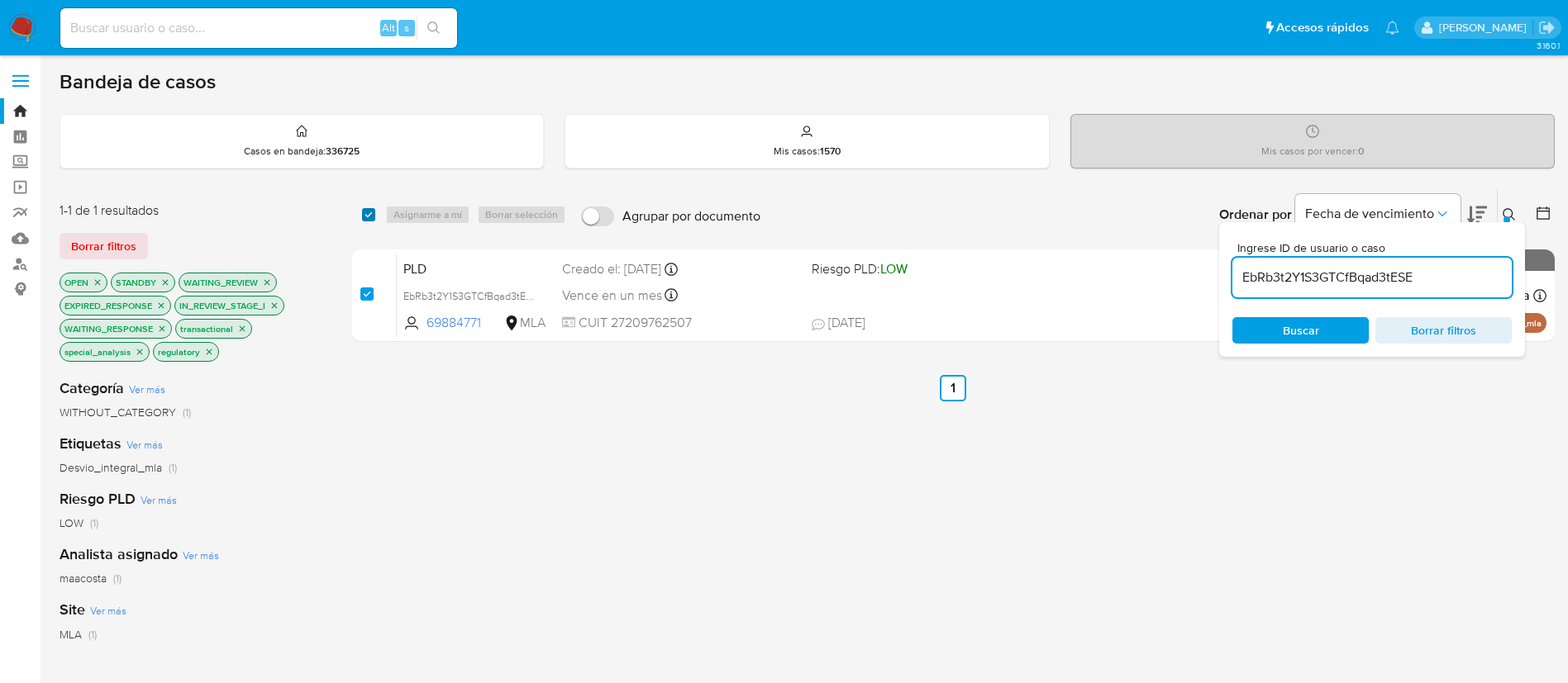
checkbox input "true"
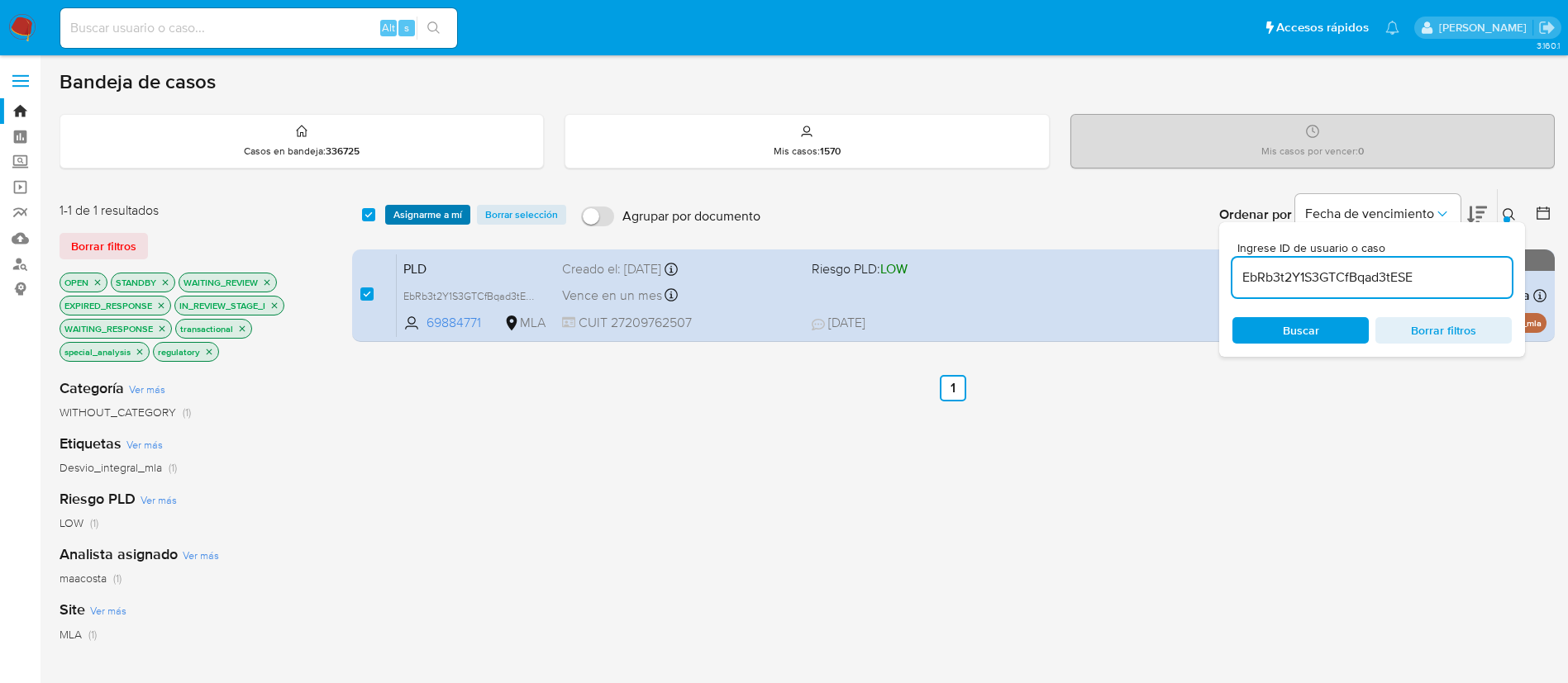
click at [434, 212] on span "Asignarme a mí" at bounding box center [428, 215] width 69 height 17
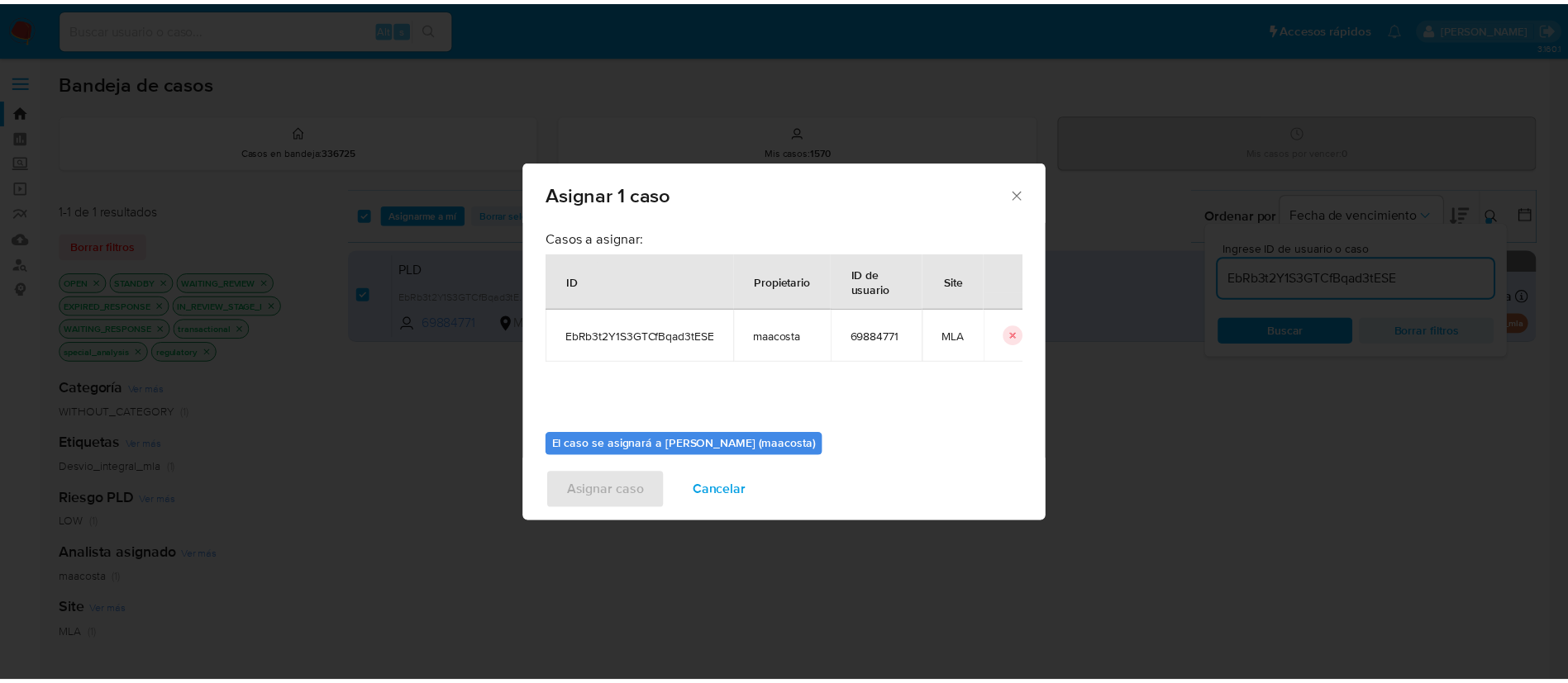
scroll to position [86, 0]
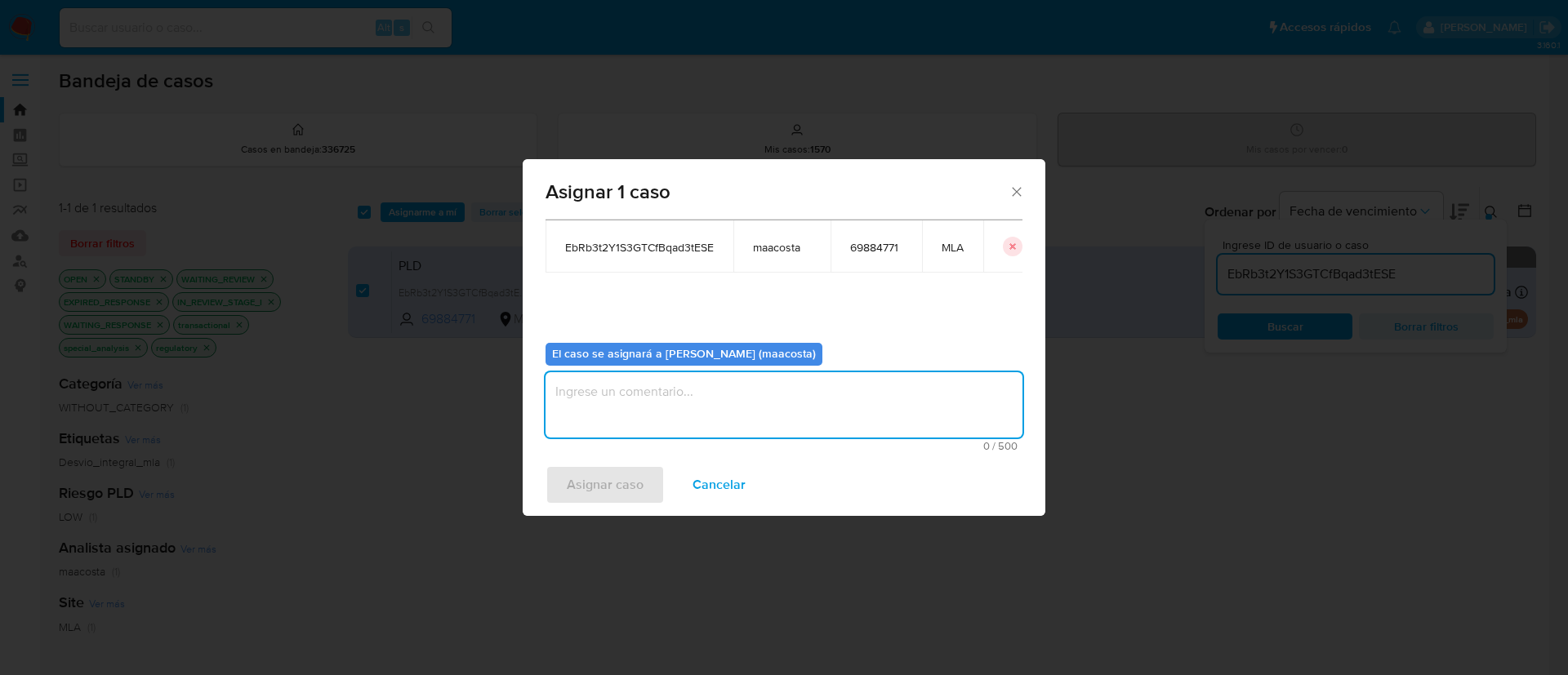
click at [683, 411] on textarea "assign-modal" at bounding box center [783, 405] width 477 height 65
click at [624, 491] on span "Asignar caso" at bounding box center [605, 485] width 76 height 36
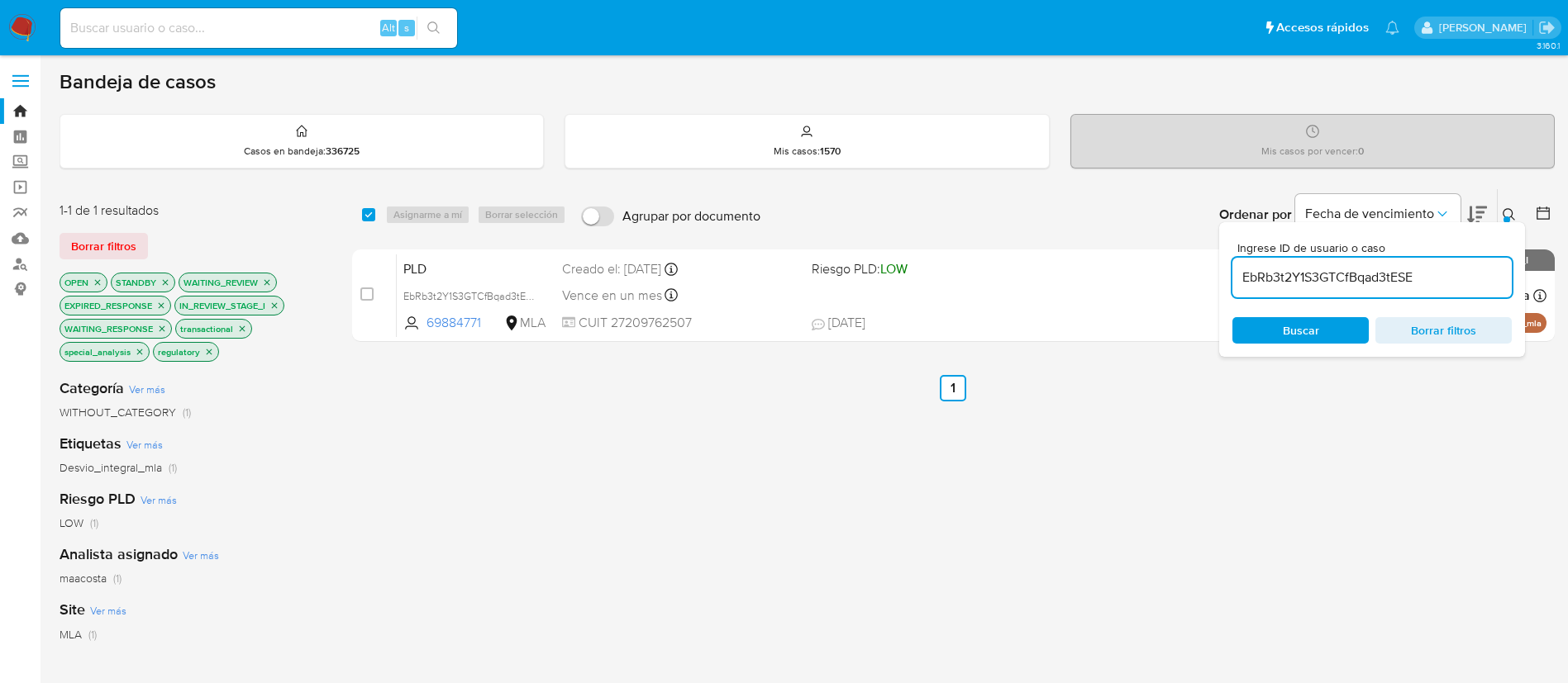
click at [1380, 278] on input "EbRb3t2Y1S3GTCfBqad3tESE" at bounding box center [1372, 277] width 279 height 22
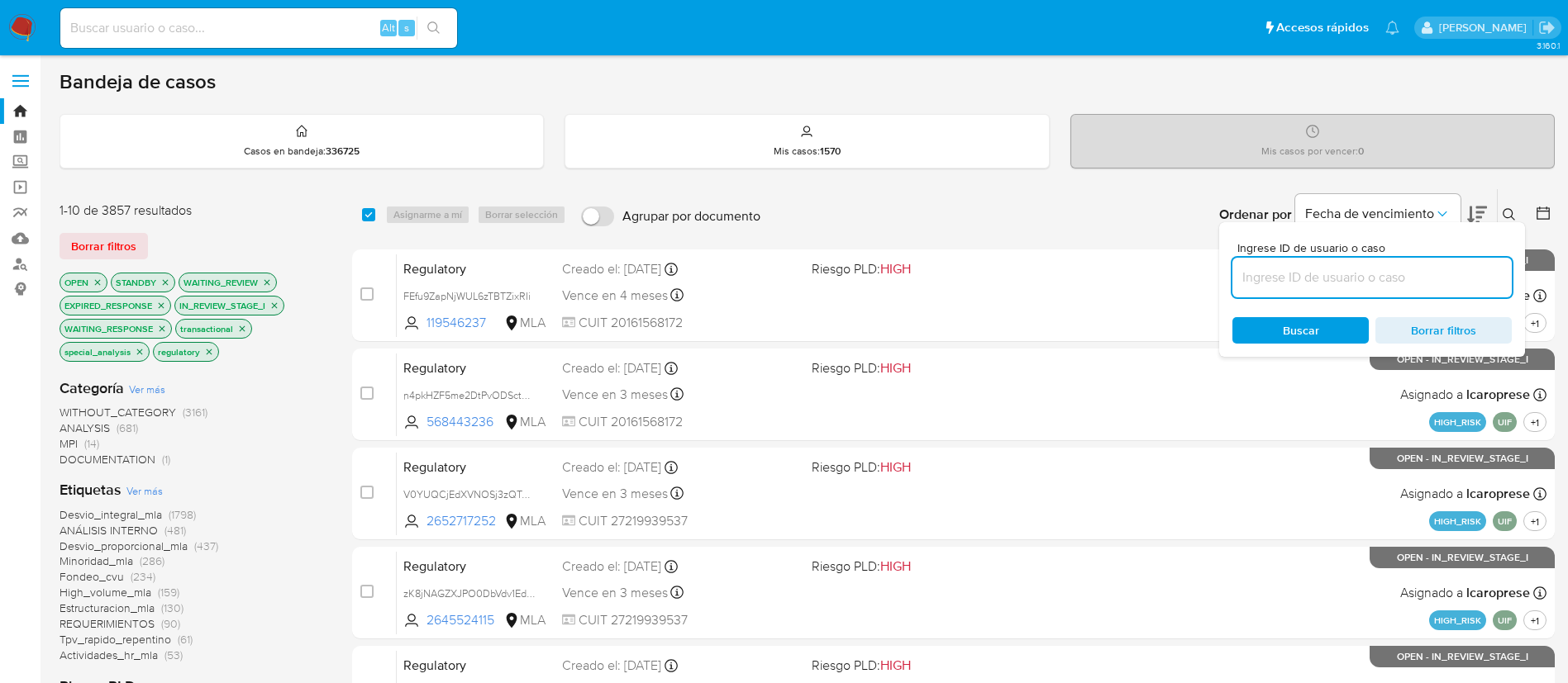
click at [1510, 217] on icon at bounding box center [1509, 215] width 12 height 12
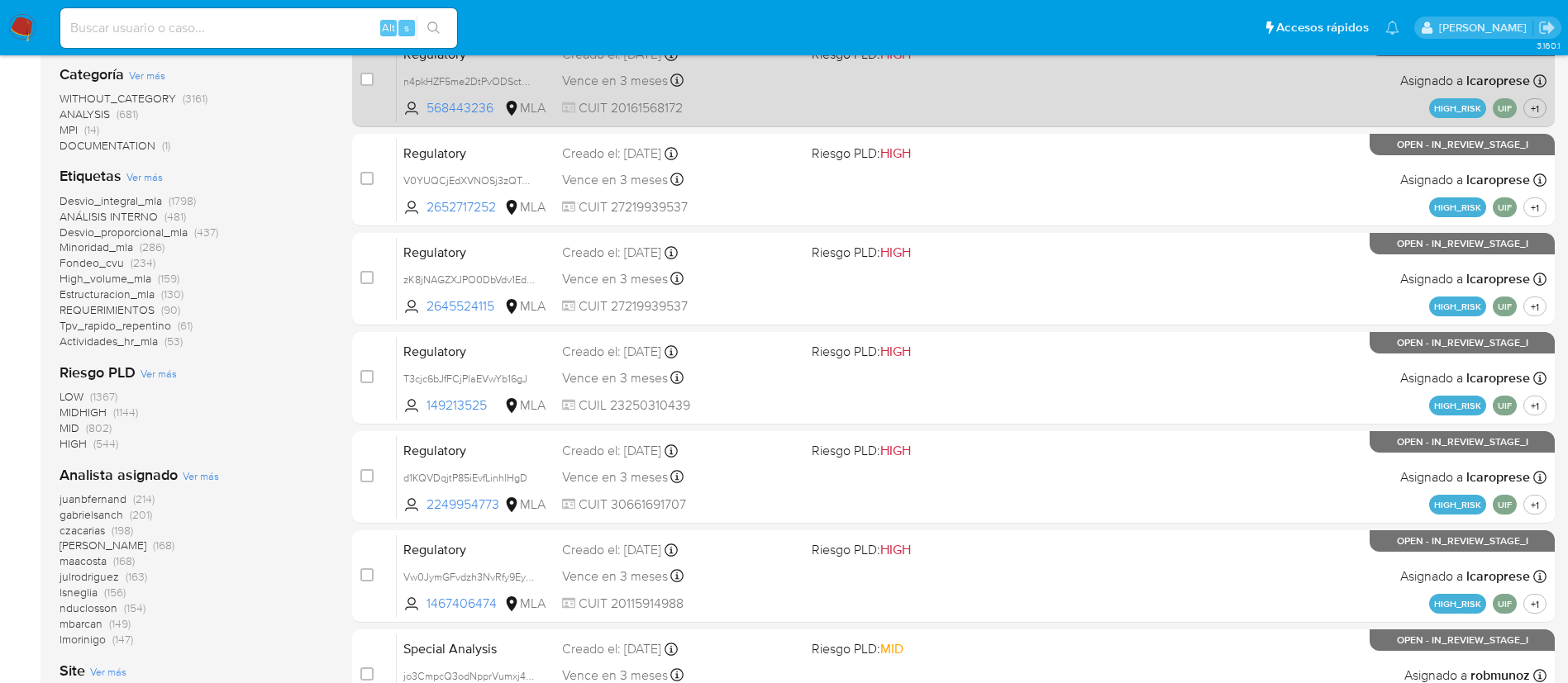
scroll to position [315, 0]
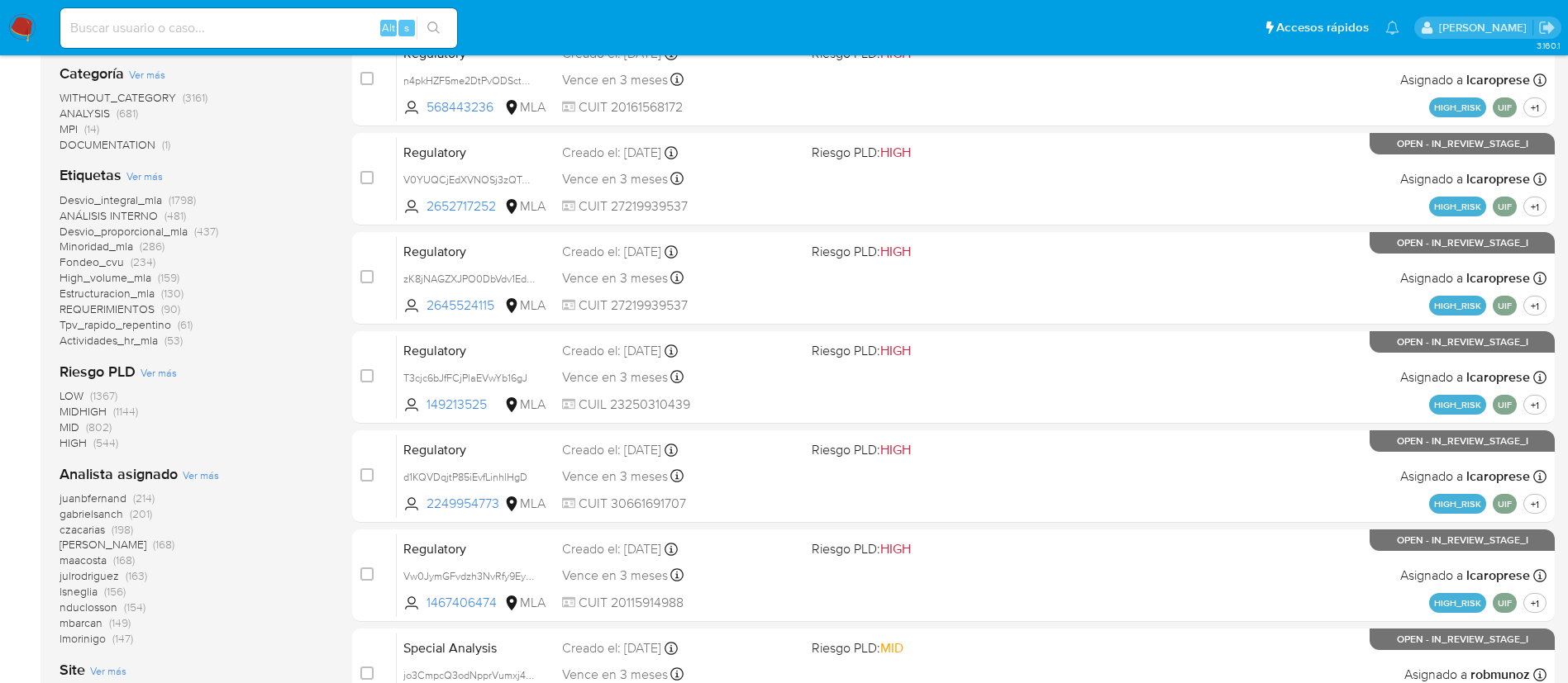
click at [249, 570] on div "juanbfernand (214) gabrielsanch (201) czacarias (198) amedzovich (168) maacosta…" at bounding box center [192, 569] width 266 height 156
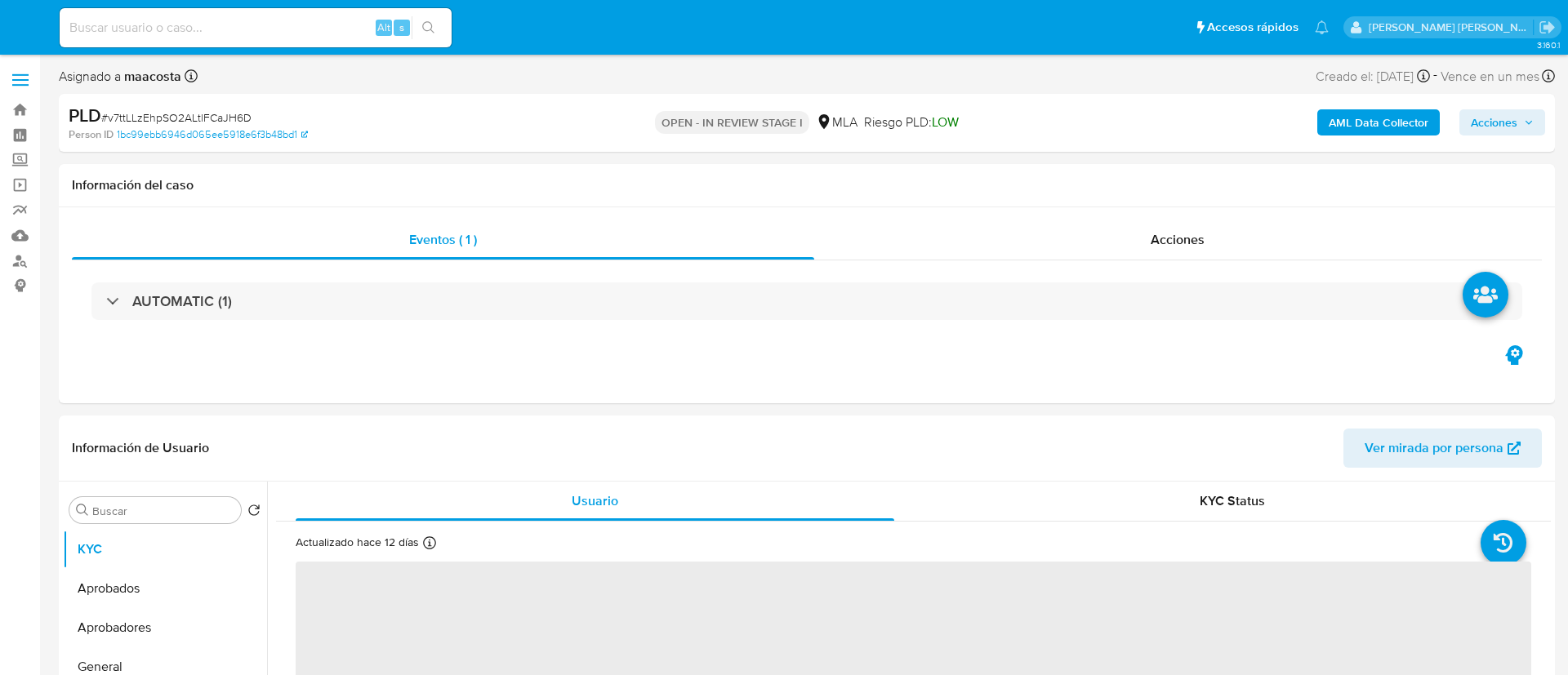
select select "10"
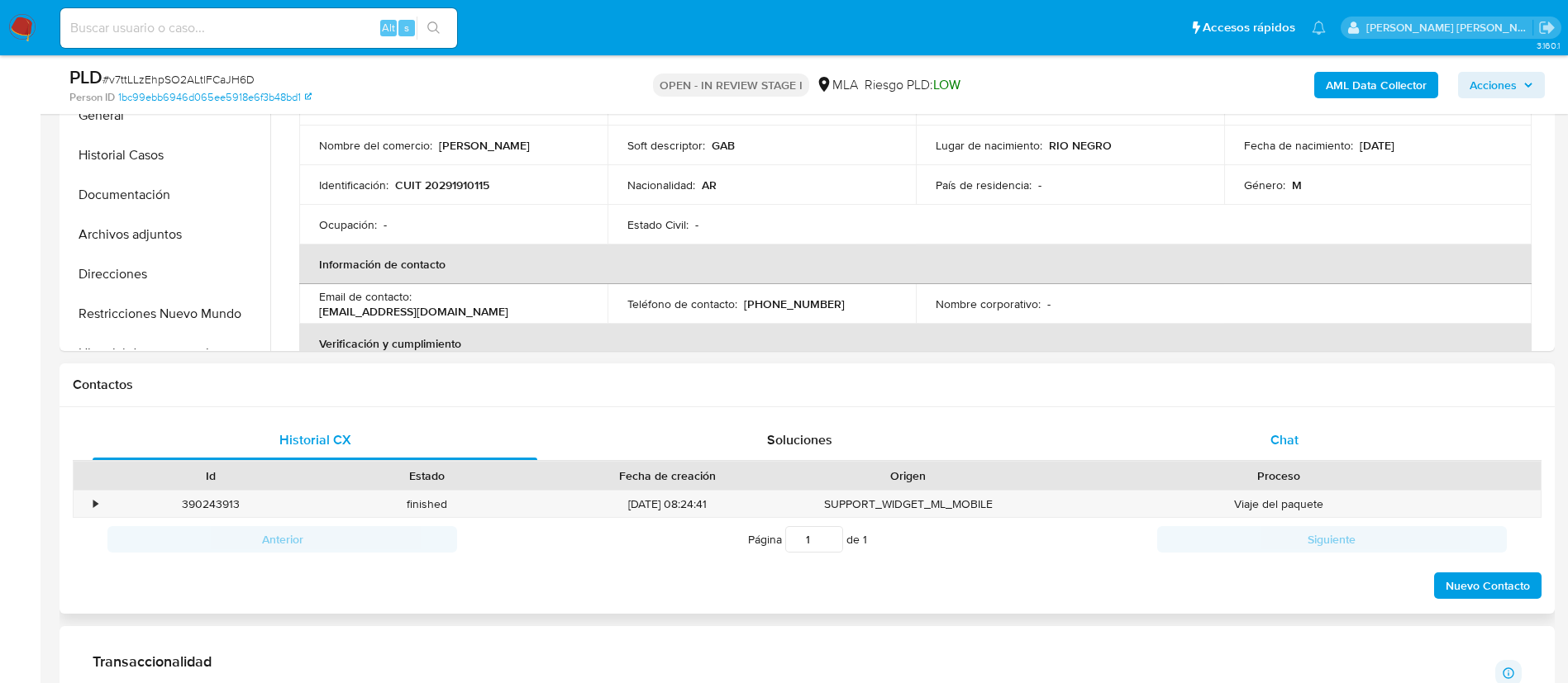
click at [1291, 432] on span "Chat" at bounding box center [1285, 440] width 28 height 19
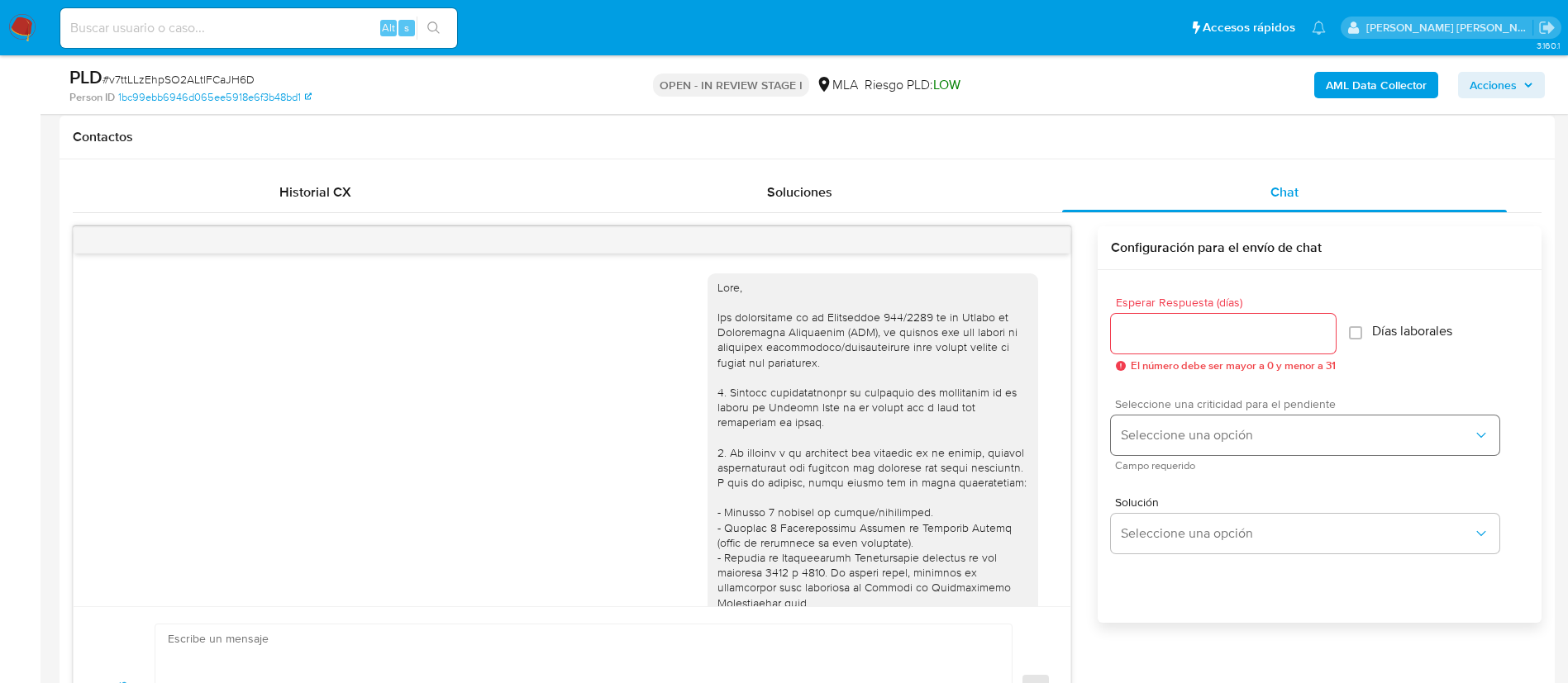
scroll to position [884, 0]
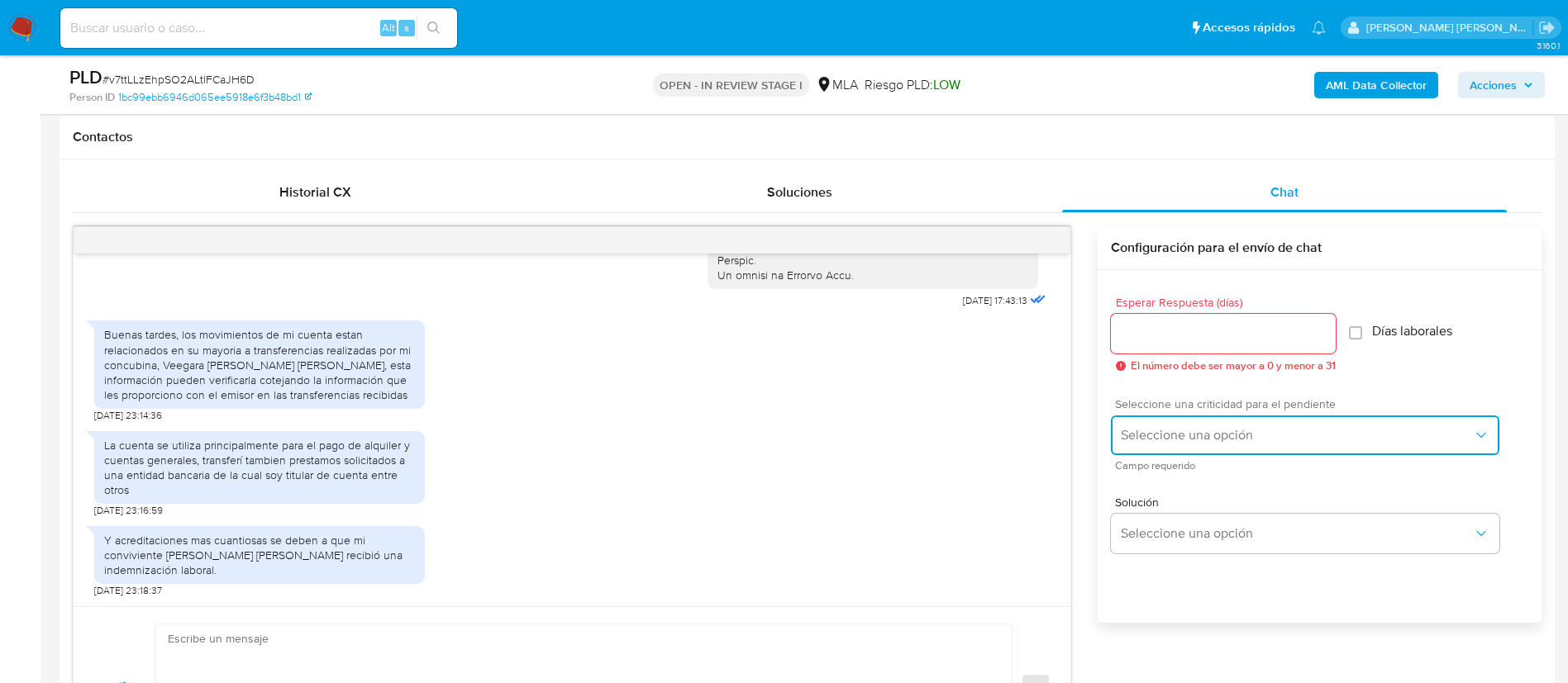
click at [1255, 428] on span "Seleccione una opción" at bounding box center [1296, 435] width 352 height 17
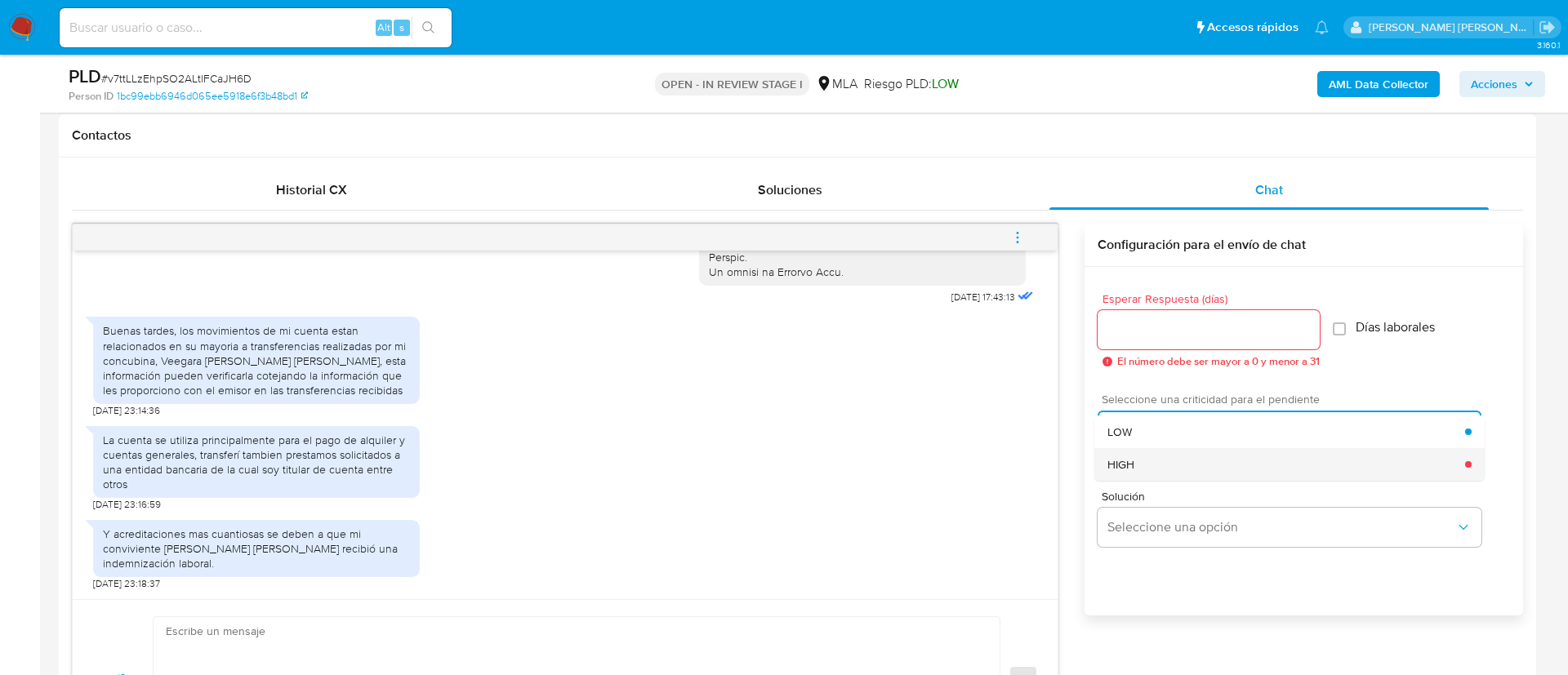
click at [1149, 459] on div "HIGH" at bounding box center [1285, 465] width 358 height 33
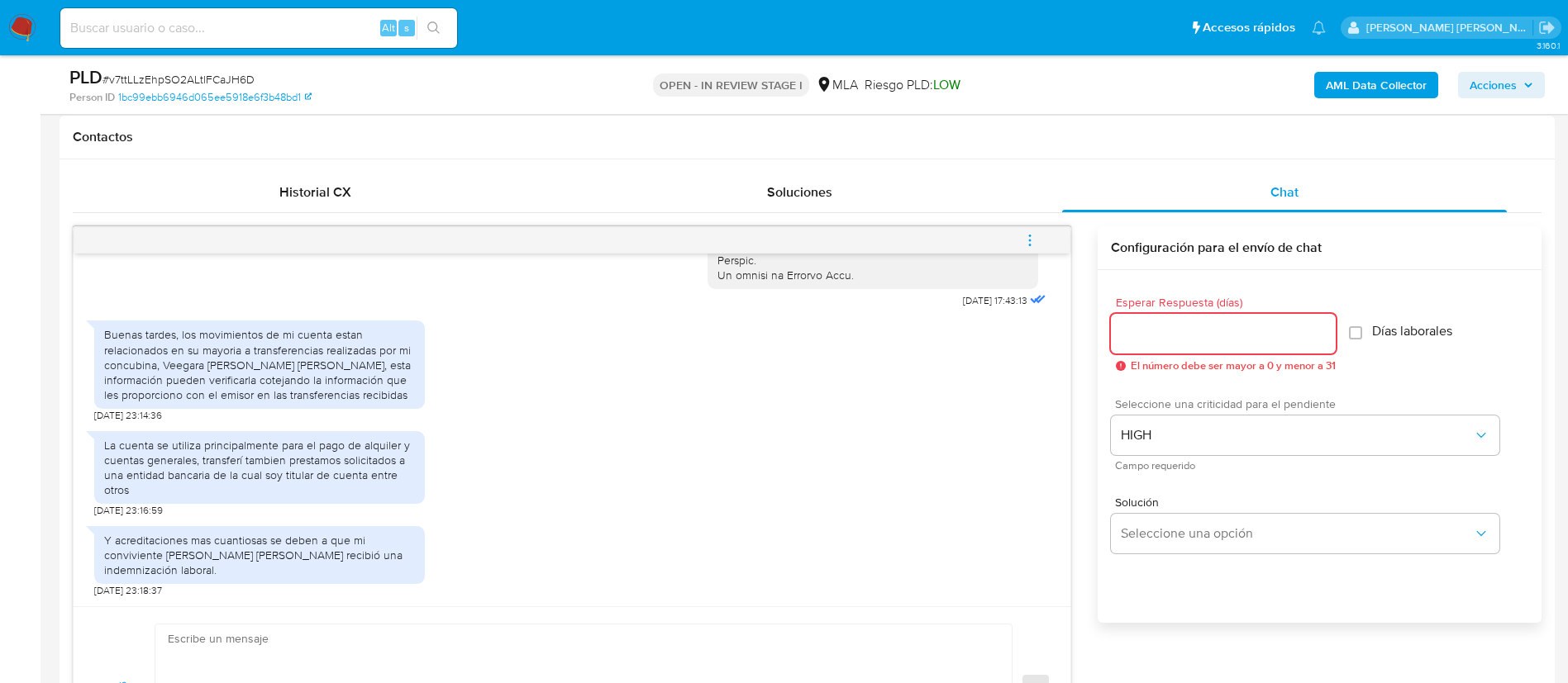
click at [1164, 328] on input "Esperar Respuesta (días)" at bounding box center [1223, 334] width 225 height 22
type input "1"
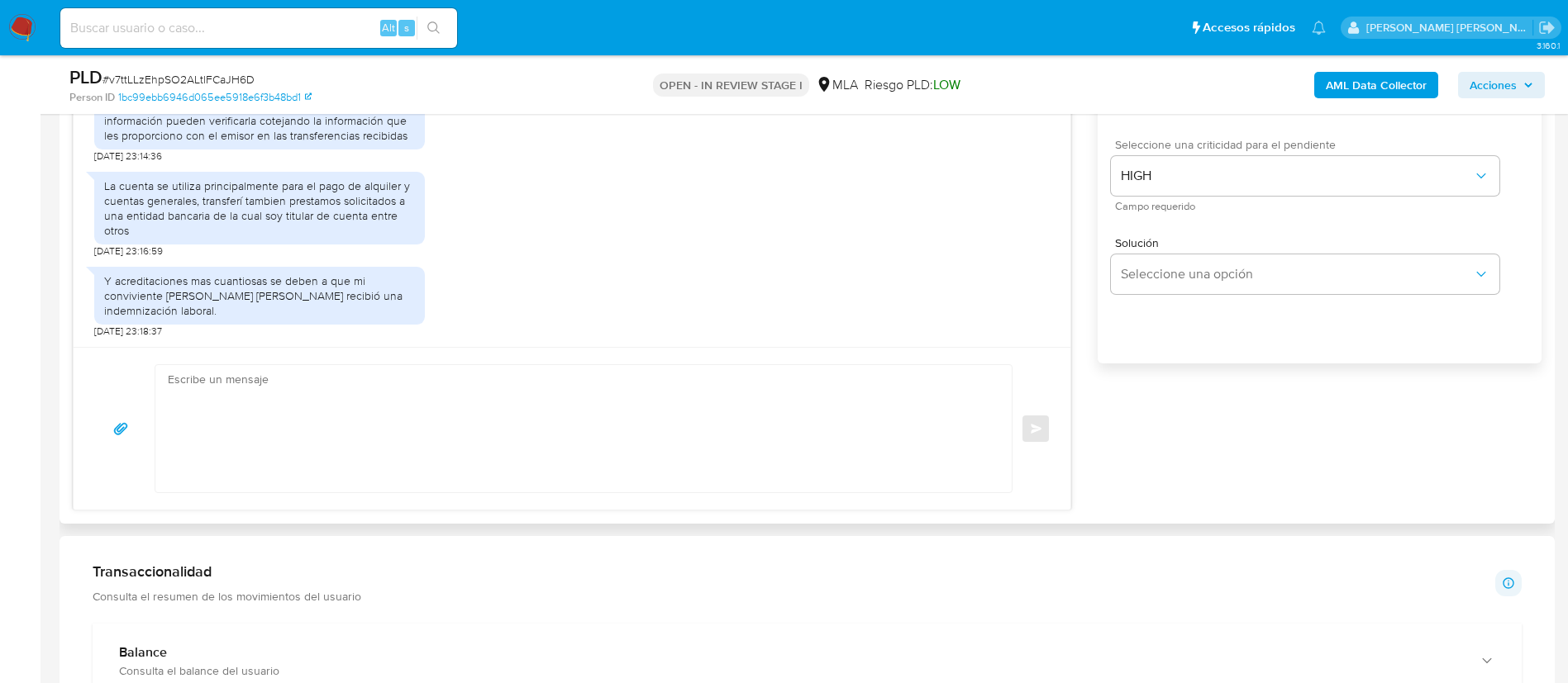
scroll to position [1009, 0]
click at [931, 400] on textarea at bounding box center [579, 428] width 823 height 127
paste textarea "Loremi dolors, Ametcon adi el seddoeius. Temporin utlaboreet dol ma aliquaenima…"
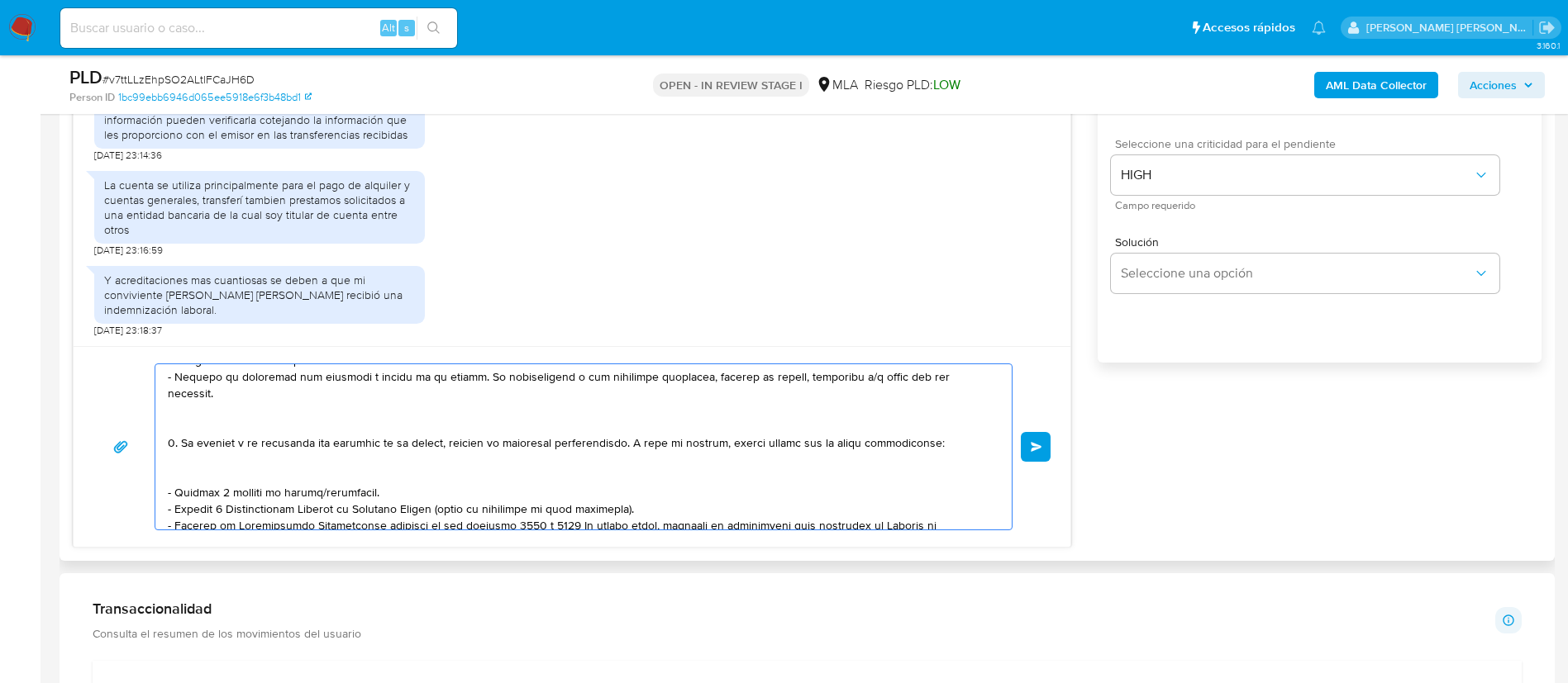
scroll to position [248, 0]
click at [176, 479] on textarea at bounding box center [579, 447] width 823 height 165
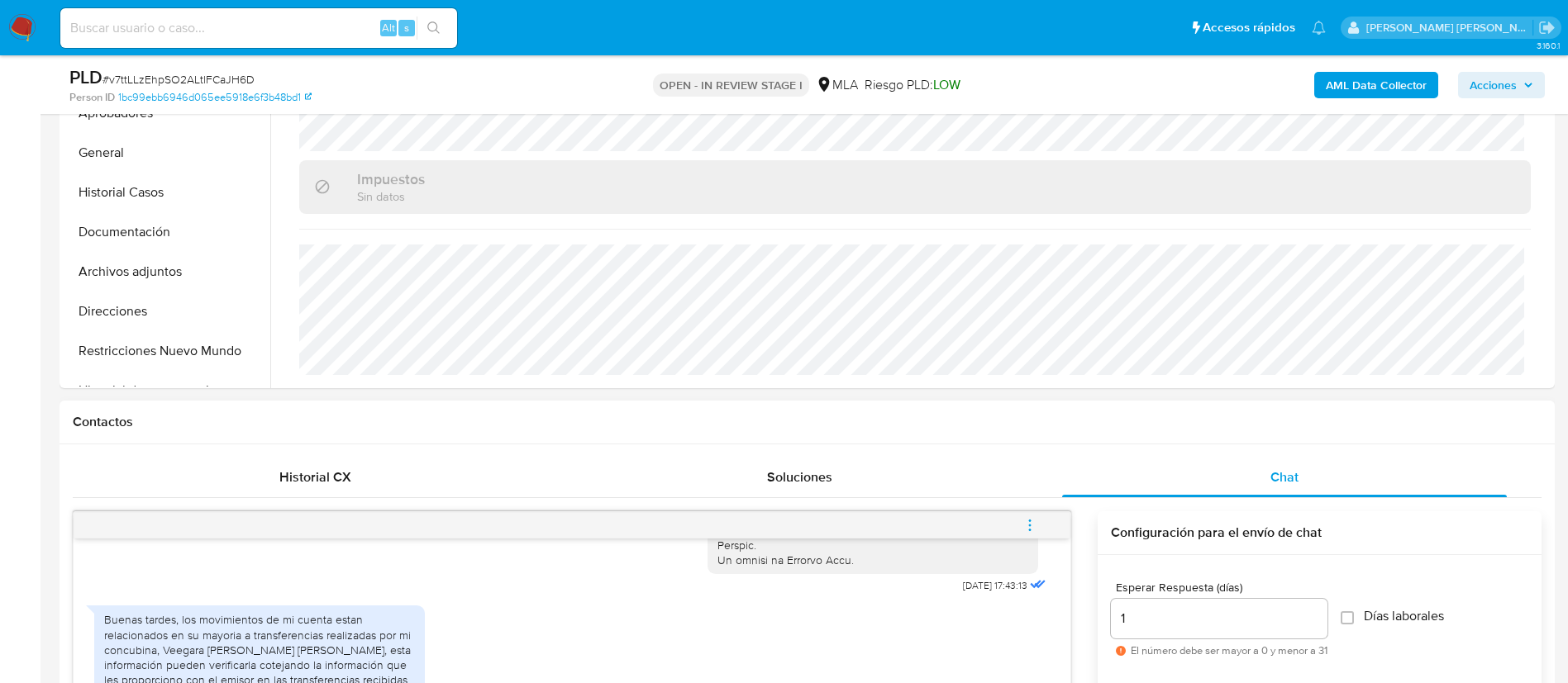
scroll to position [463, 0]
click at [100, 316] on button "Direcciones" at bounding box center [160, 313] width 194 height 40
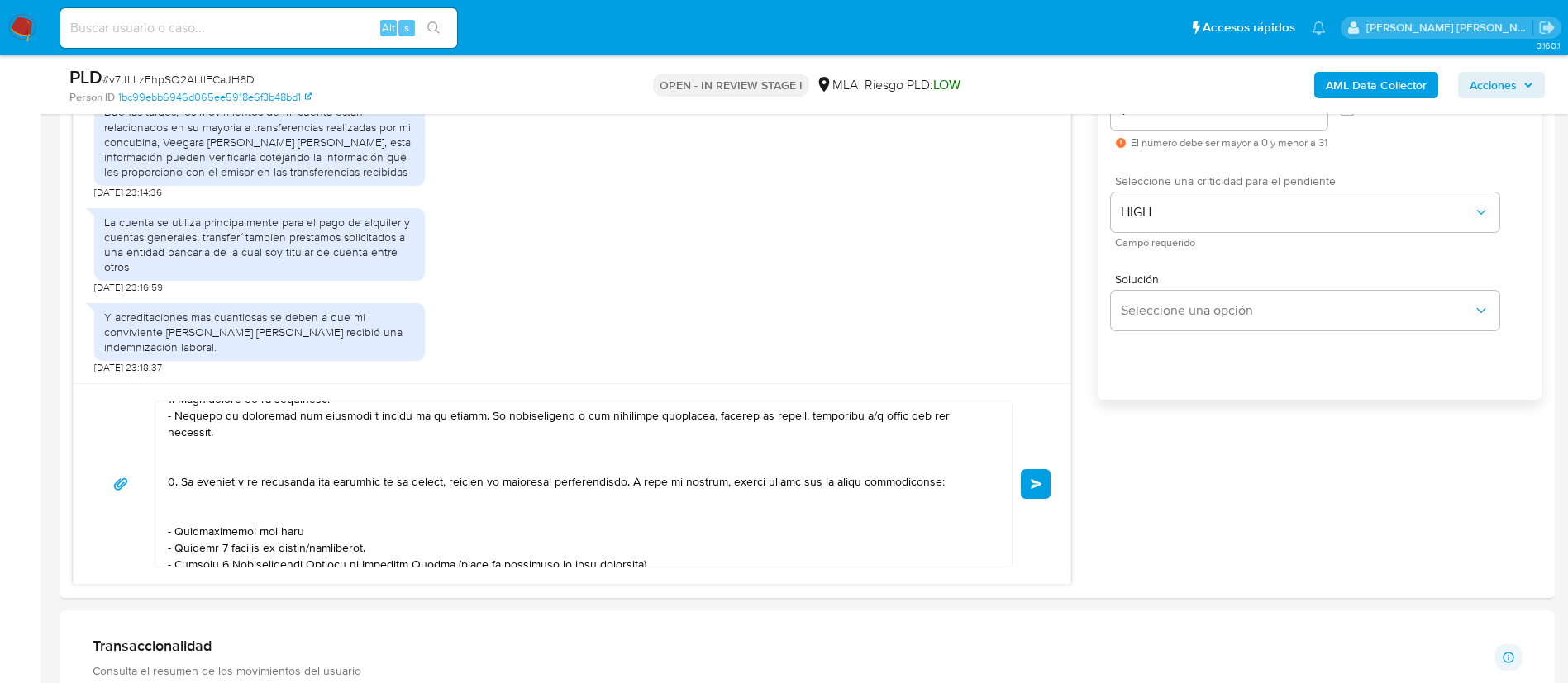
scroll to position [988, 0]
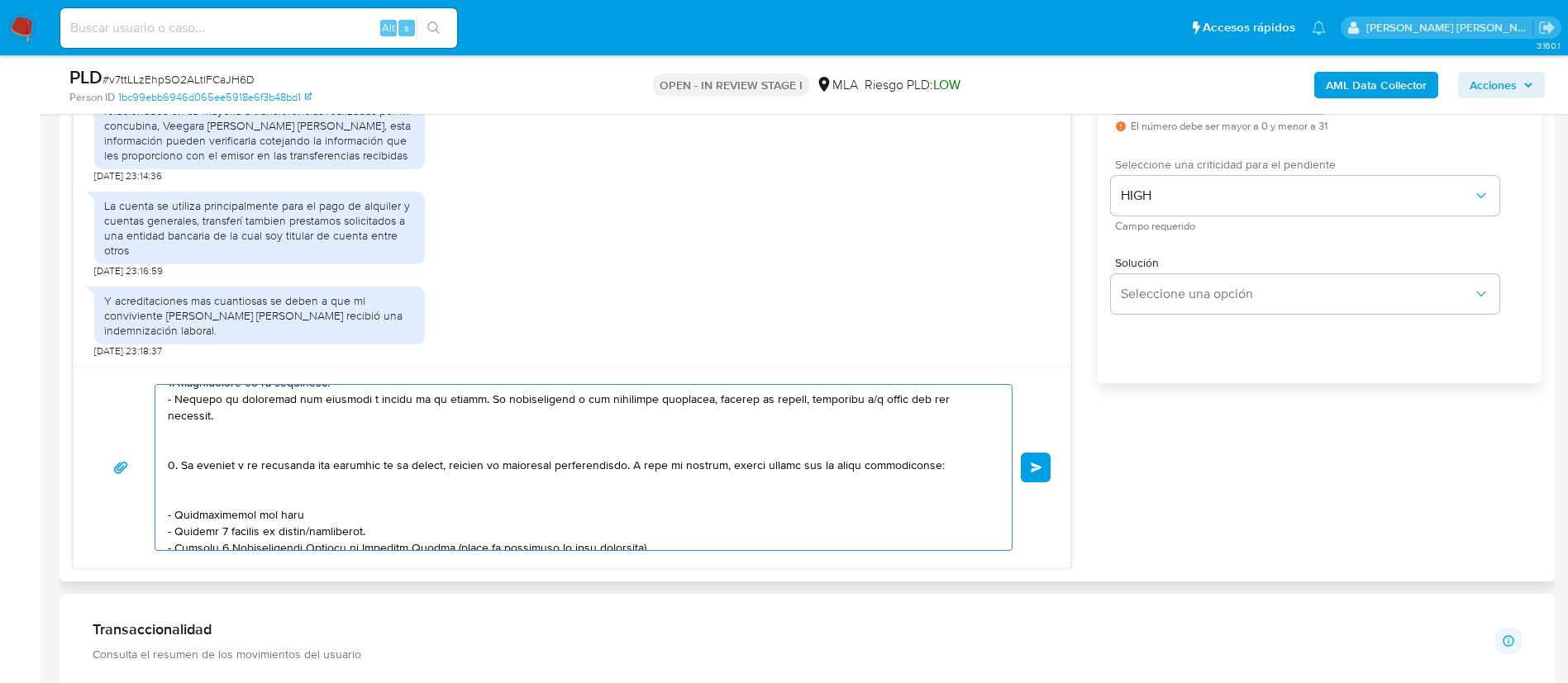
click at [349, 501] on textarea at bounding box center [579, 467] width 823 height 165
click at [238, 497] on textarea at bounding box center [579, 467] width 823 height 165
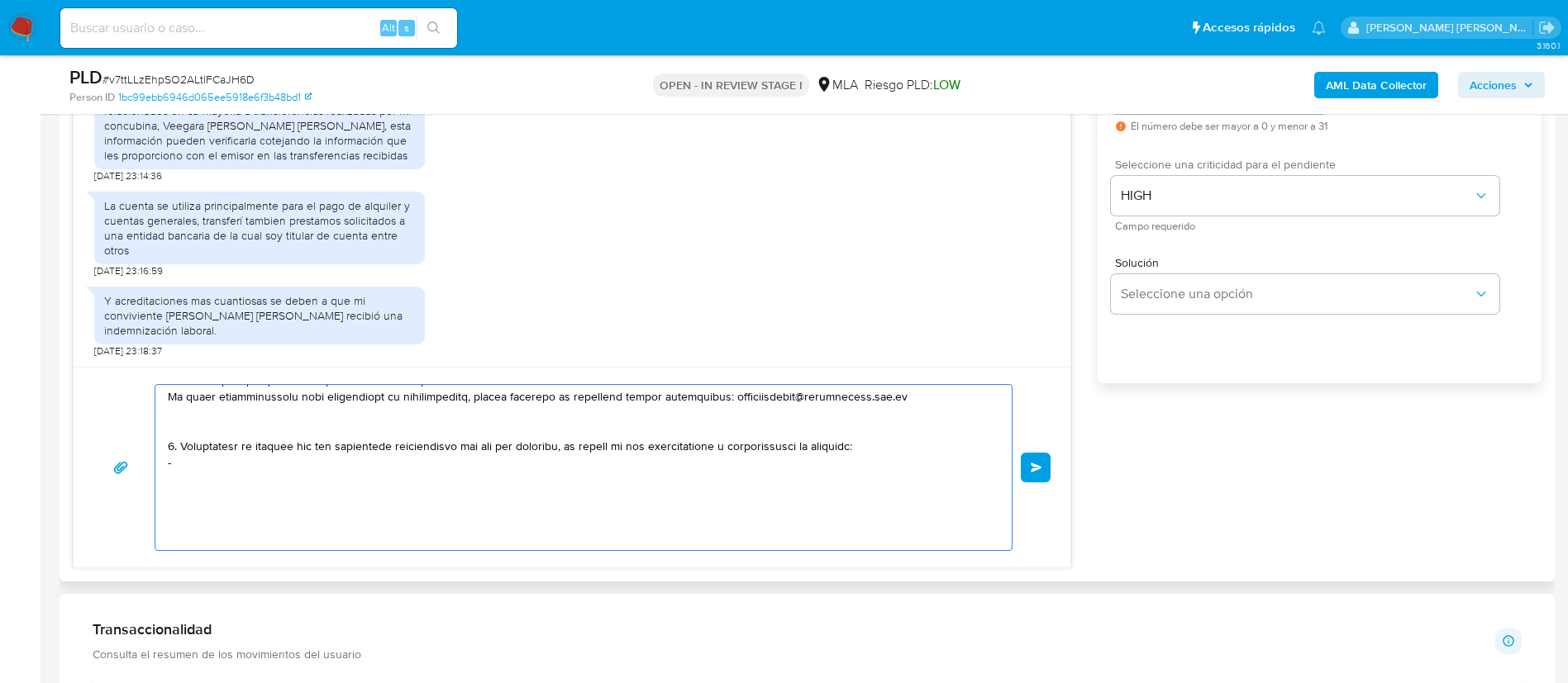
scroll to position [500, 0]
click at [508, 506] on textarea at bounding box center [579, 467] width 823 height 165
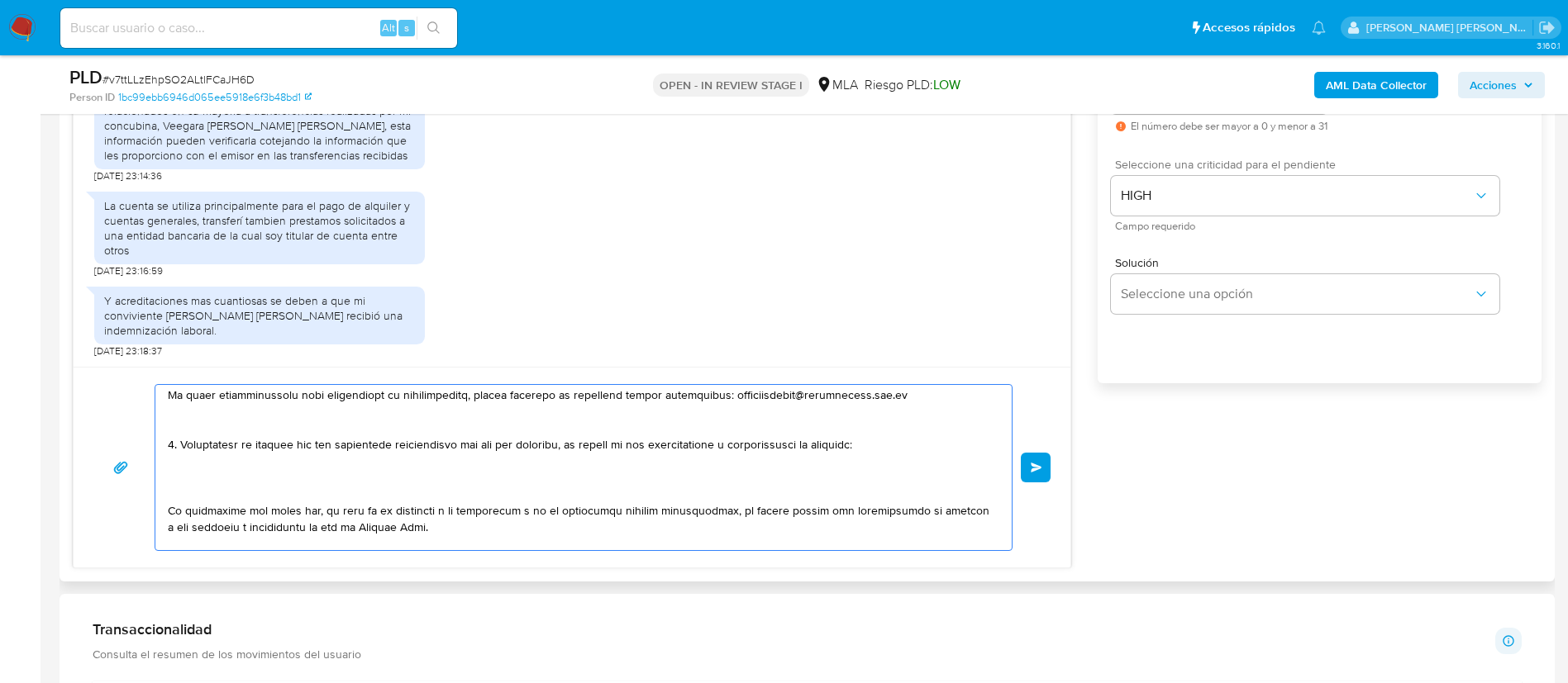
paste textarea "- Veronica Dora Vergara - CUIT 27250938301 (analizado anteriormente) , a quien …"
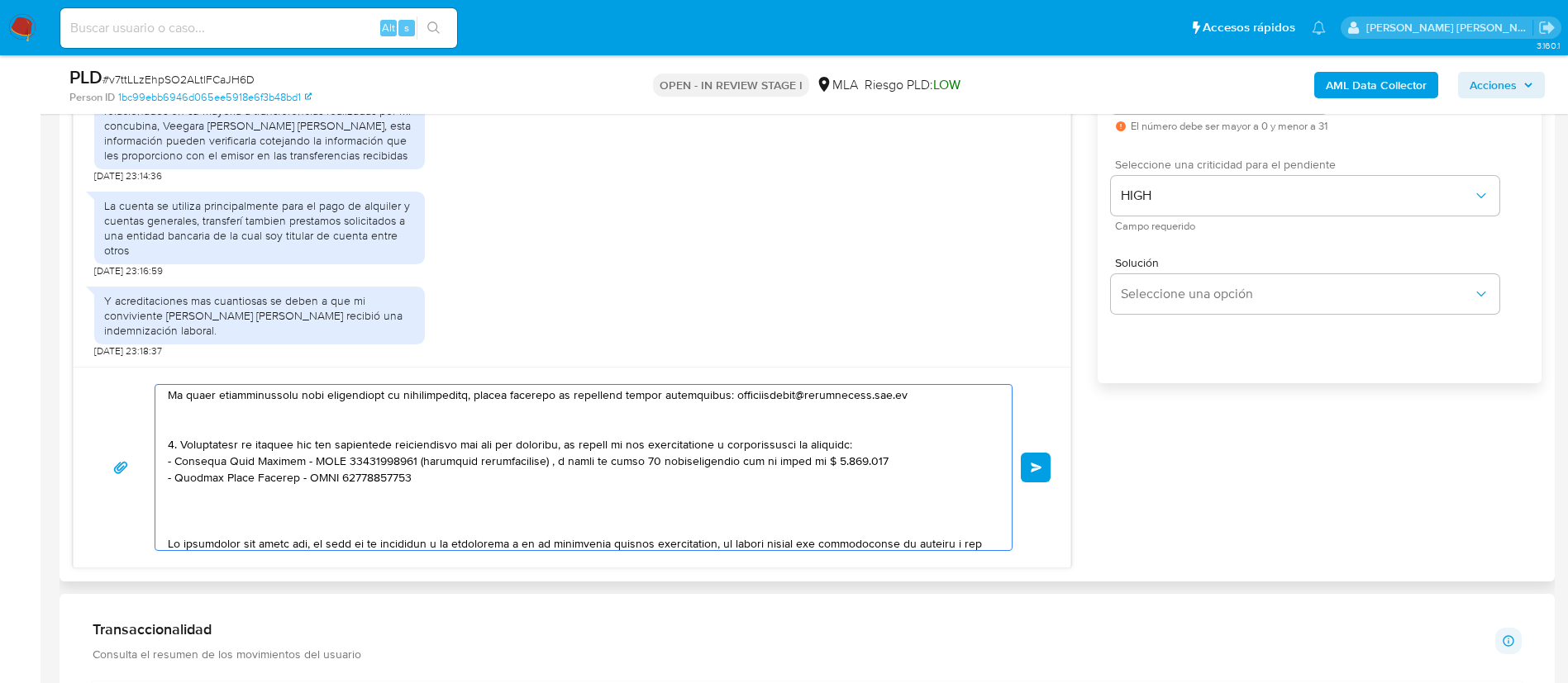
drag, startPoint x: 401, startPoint y: 441, endPoint x: 865, endPoint y: 445, distance: 464.0
click at [865, 445] on textarea at bounding box center [579, 467] width 823 height 165
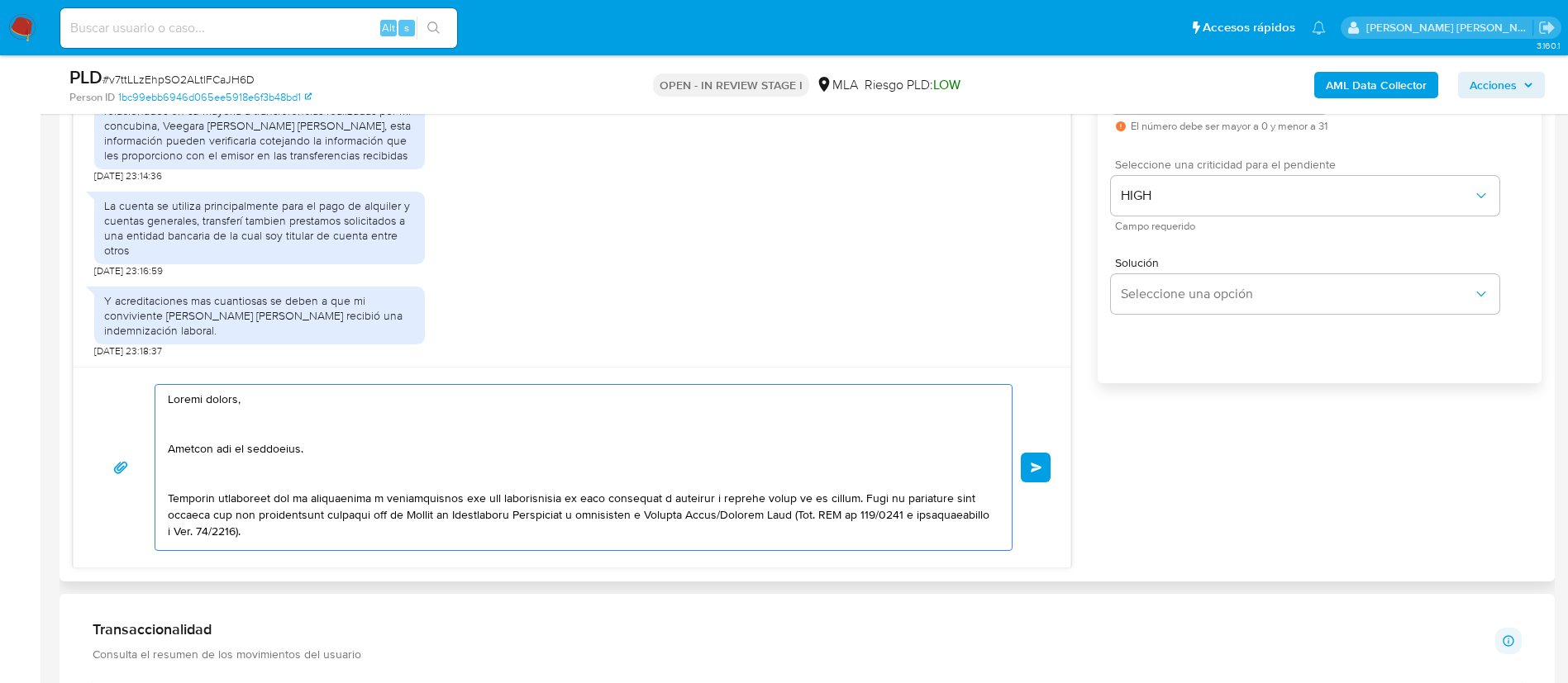
scroll to position [788, 0]
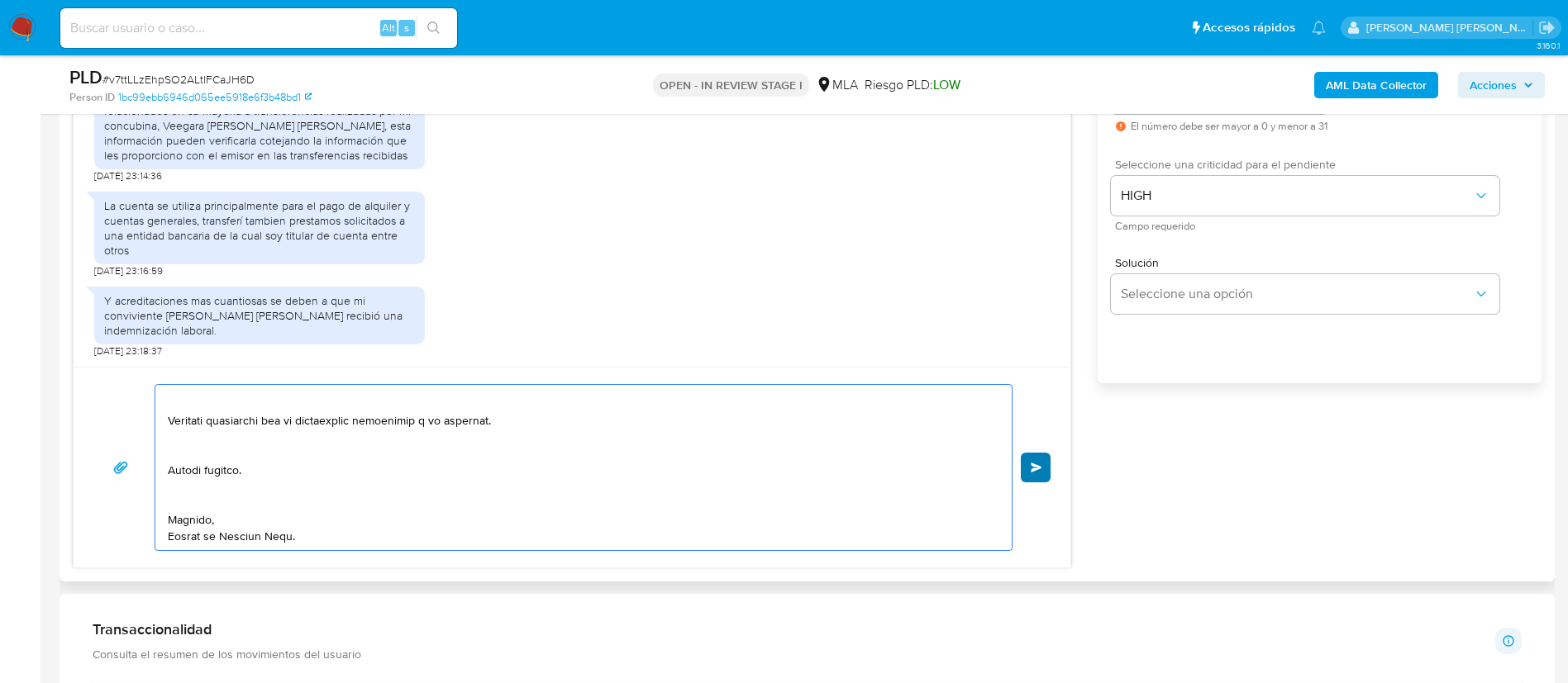
type textarea "Buenas tardes, Gracias por tu respuesta. Queremos asegurarte que la información…"
click at [1041, 463] on span "Enviar" at bounding box center [1036, 467] width 11 height 10
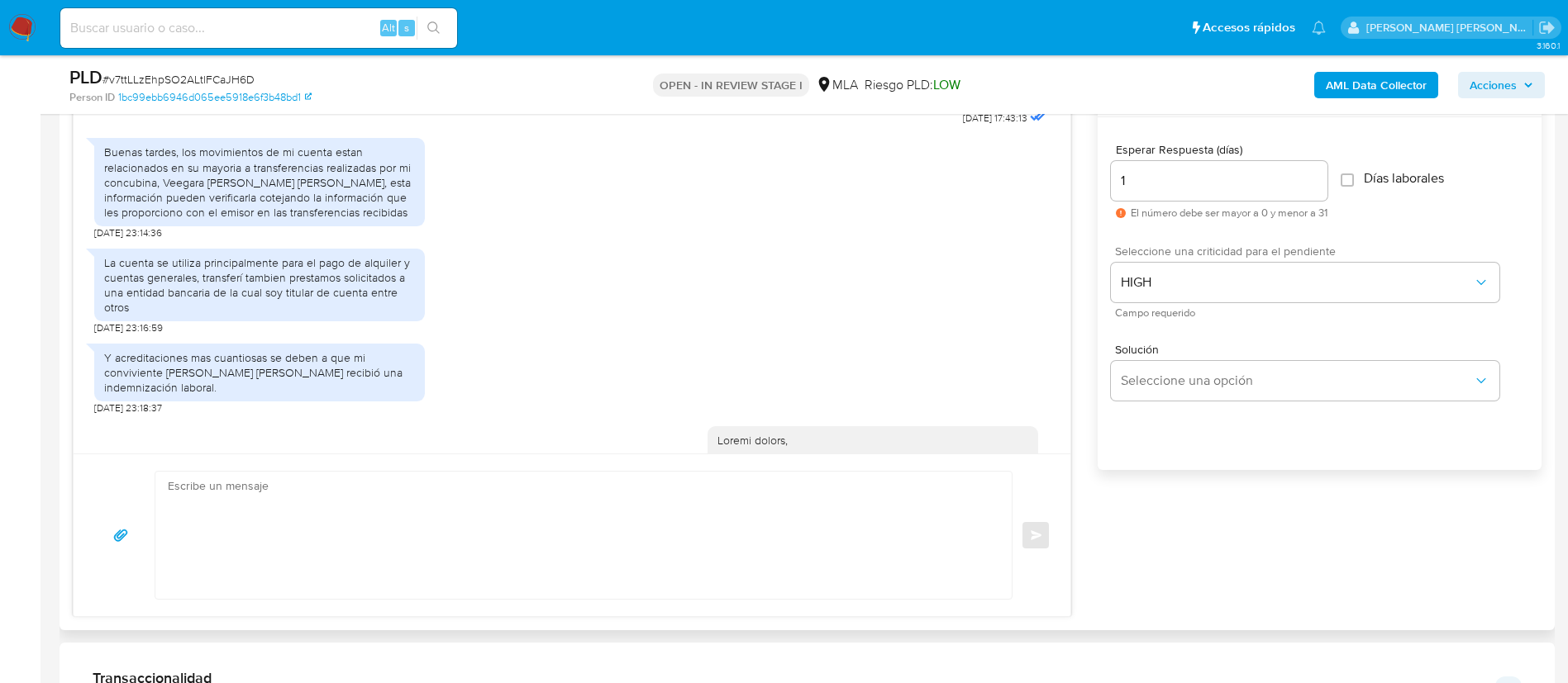
scroll to position [2133, 0]
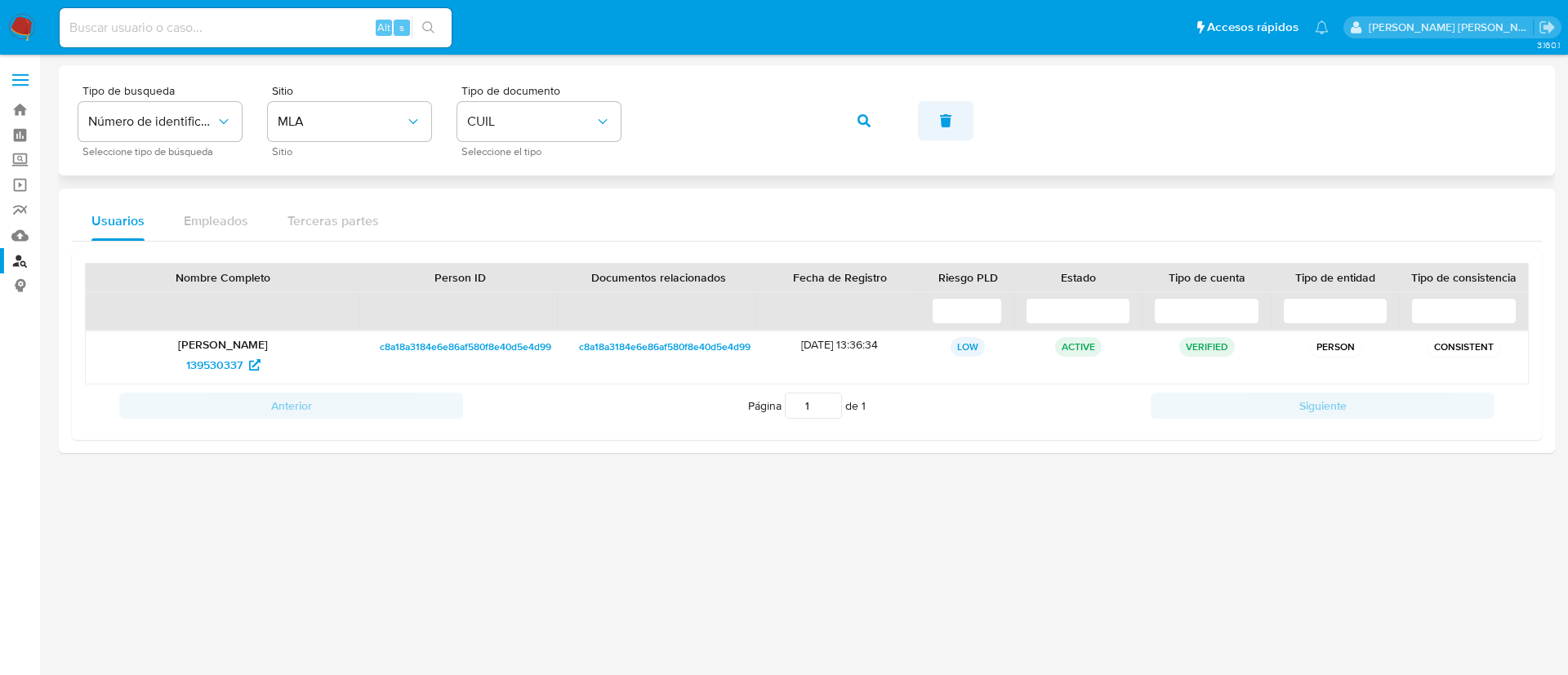
click at [940, 119] on icon "button" at bounding box center [945, 120] width 13 height 13
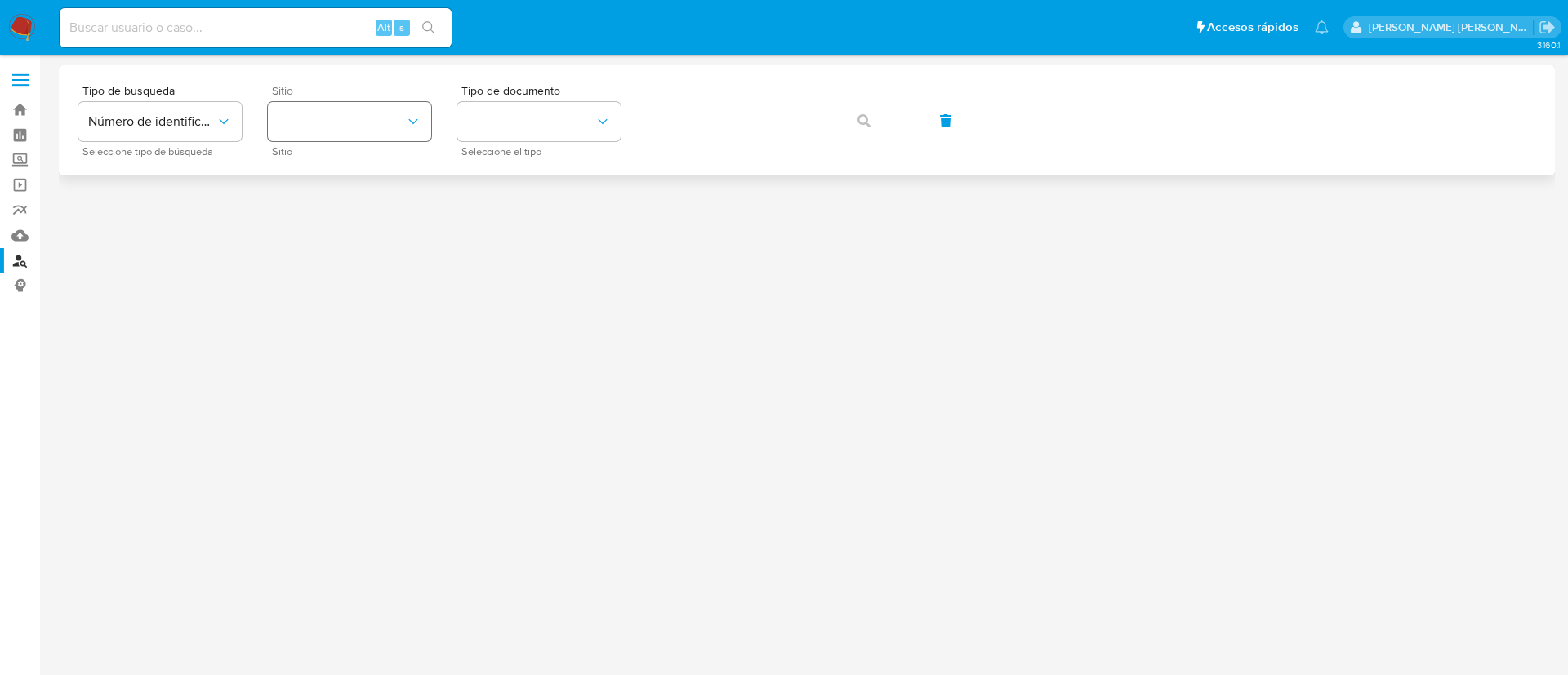
click at [396, 125] on button "site_id" at bounding box center [349, 122] width 163 height 40
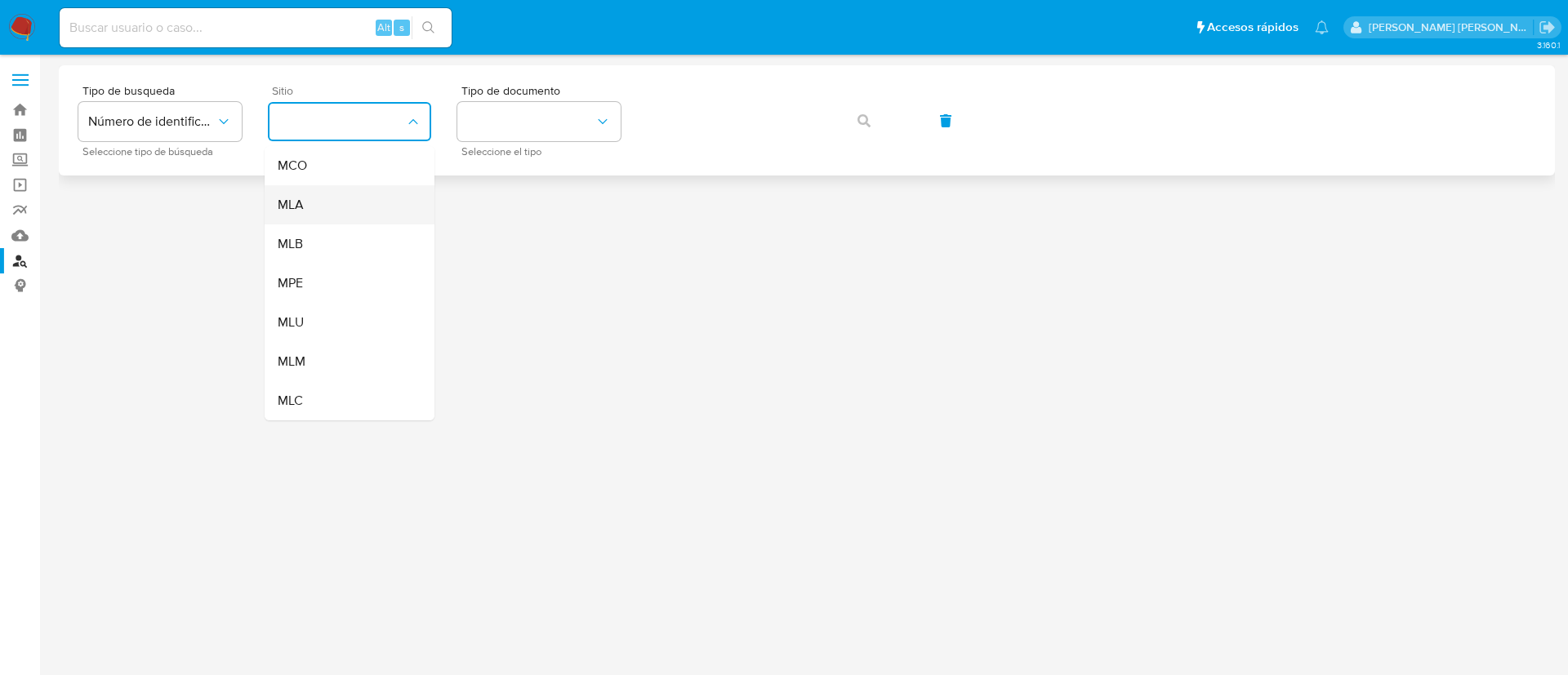
click at [386, 201] on div "MLA" at bounding box center [344, 205] width 134 height 40
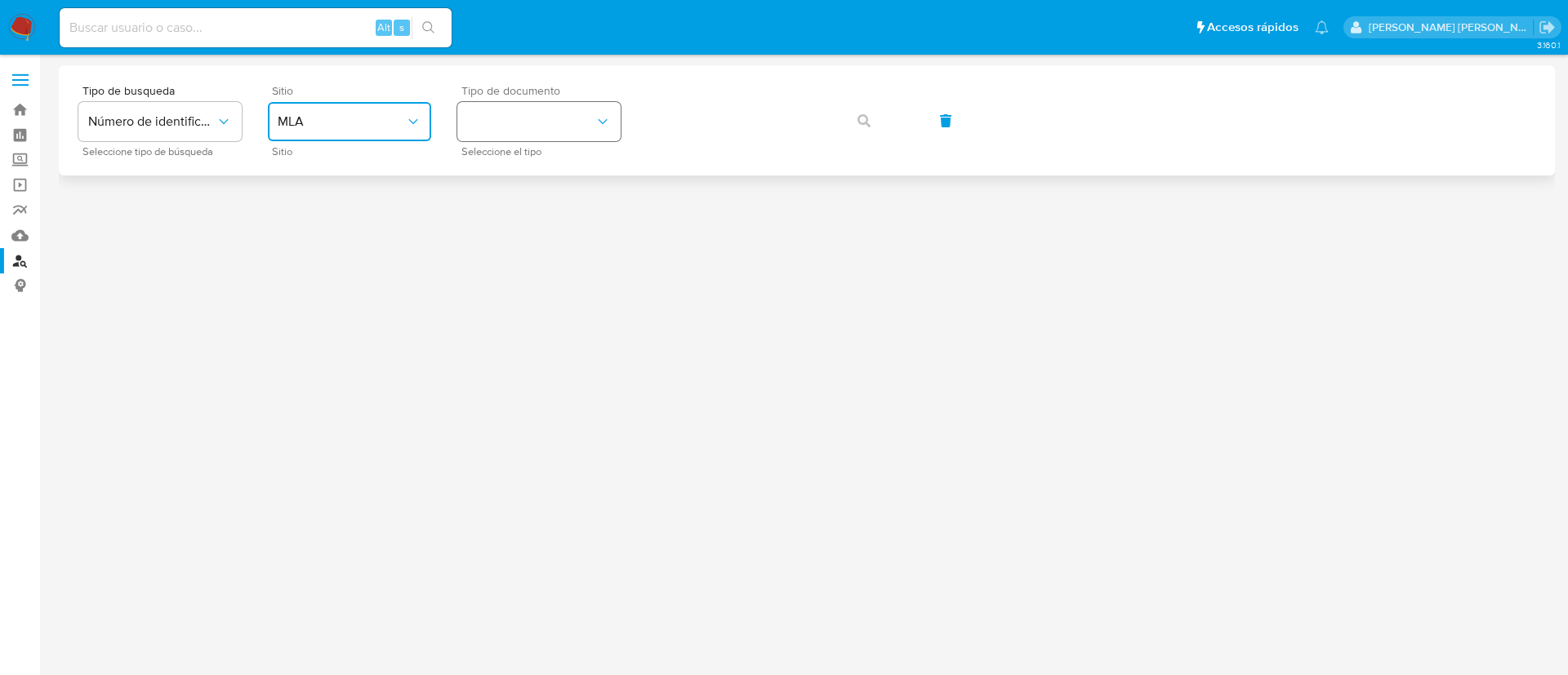
click at [561, 127] on button "identificationType" at bounding box center [539, 122] width 163 height 40
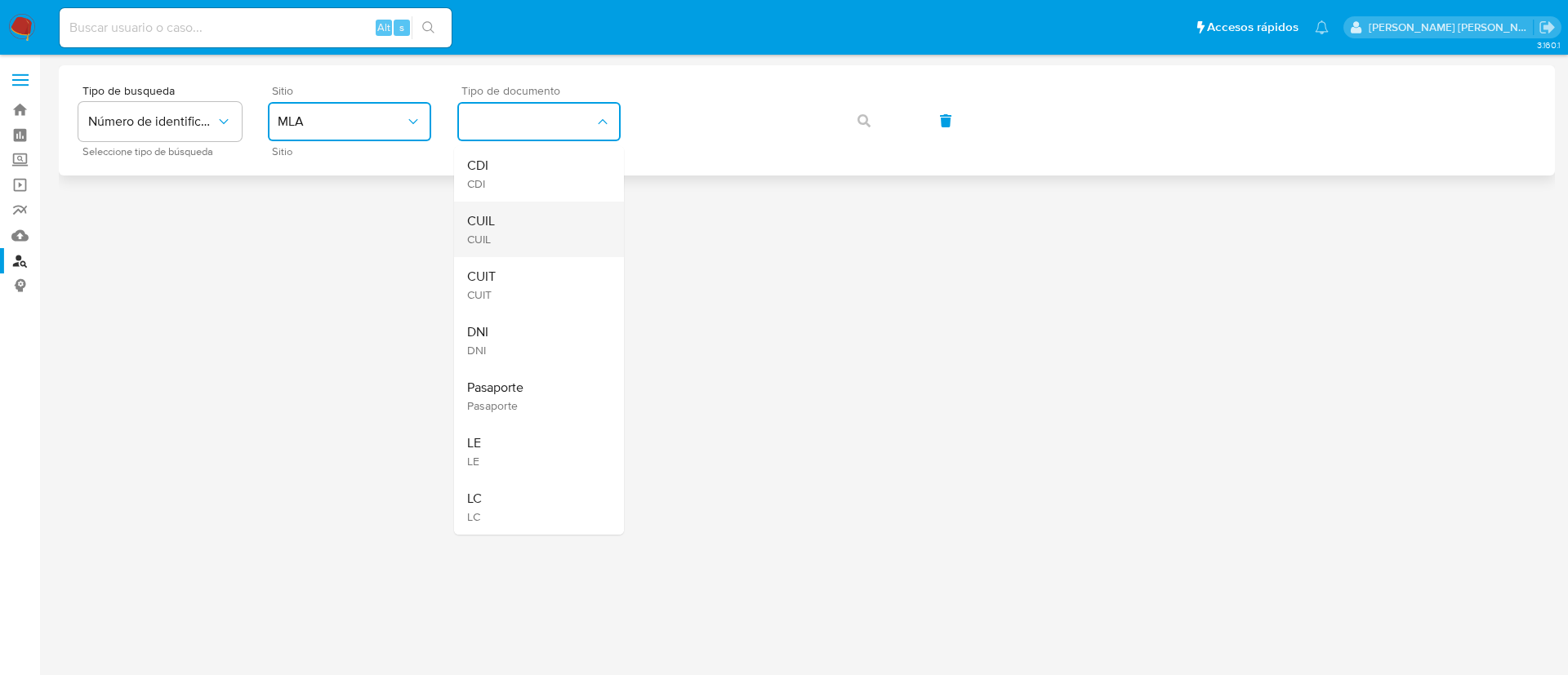
click at [558, 211] on div "CUIL CUIL" at bounding box center [534, 229] width 134 height 56
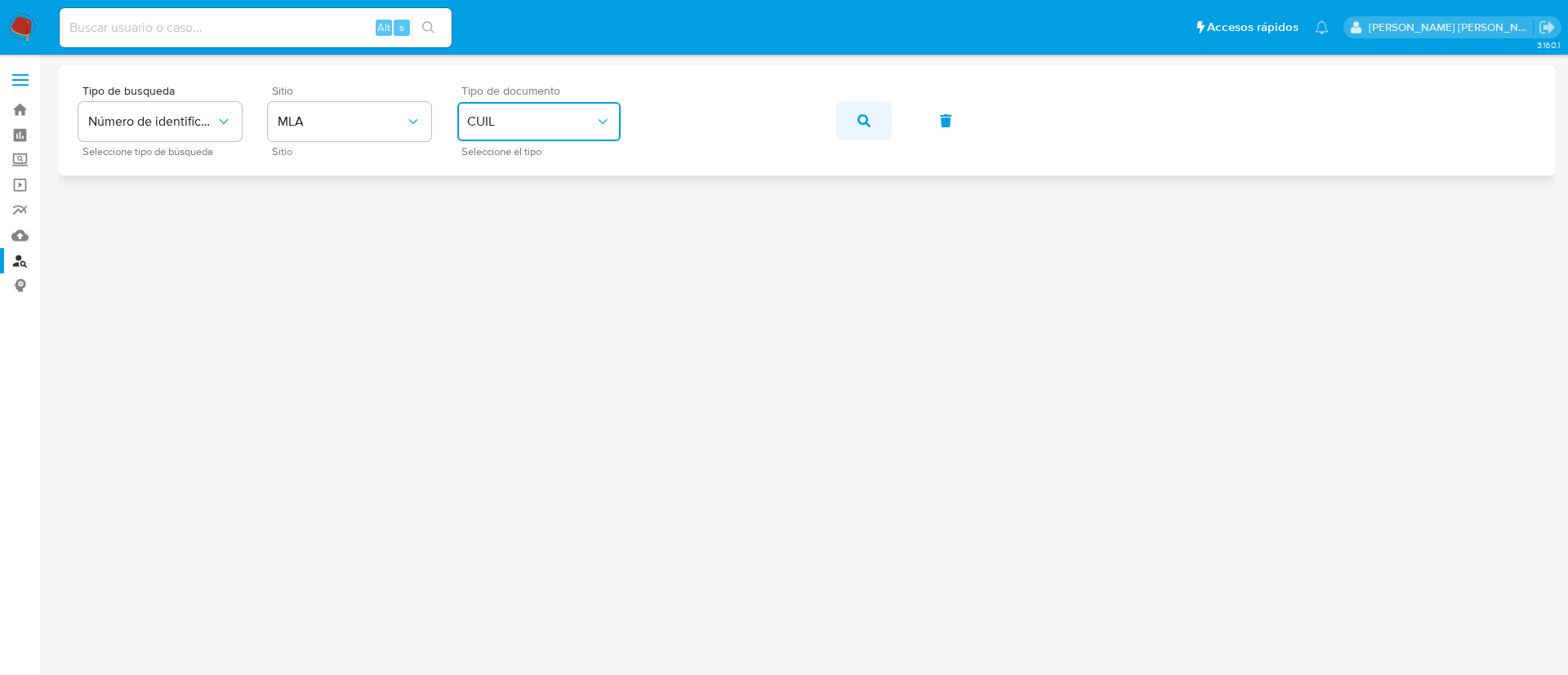
click at [853, 119] on button "button" at bounding box center [864, 121] width 56 height 40
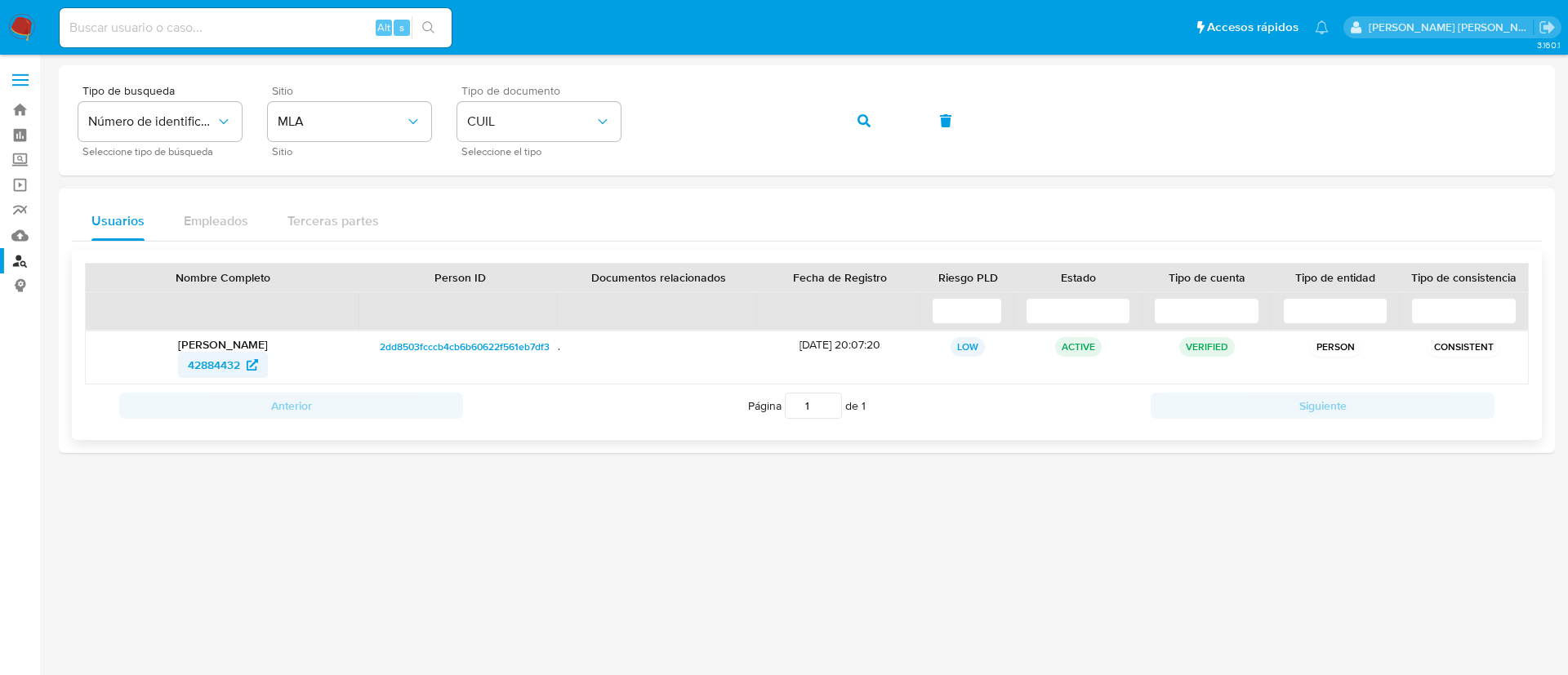
click at [198, 368] on span "42884432" at bounding box center [214, 365] width 52 height 26
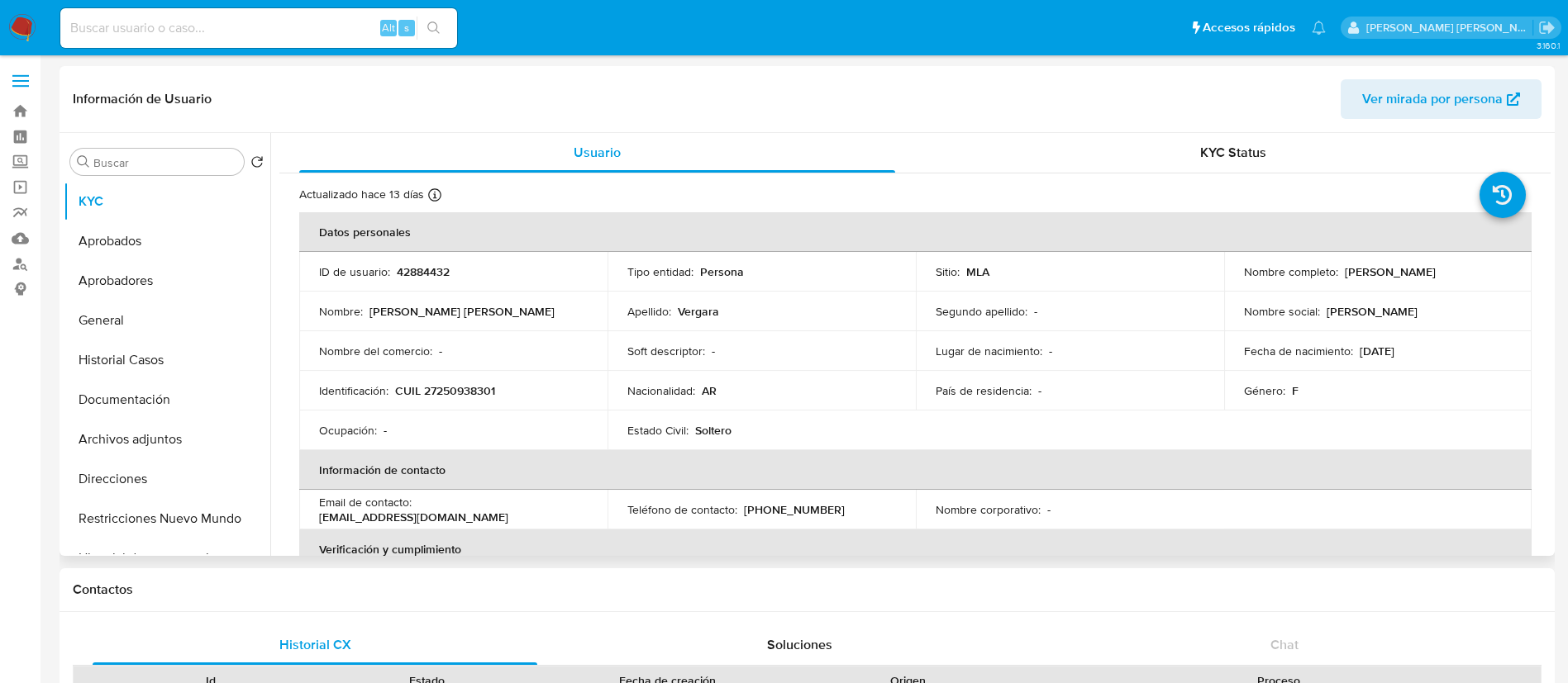
select select "10"
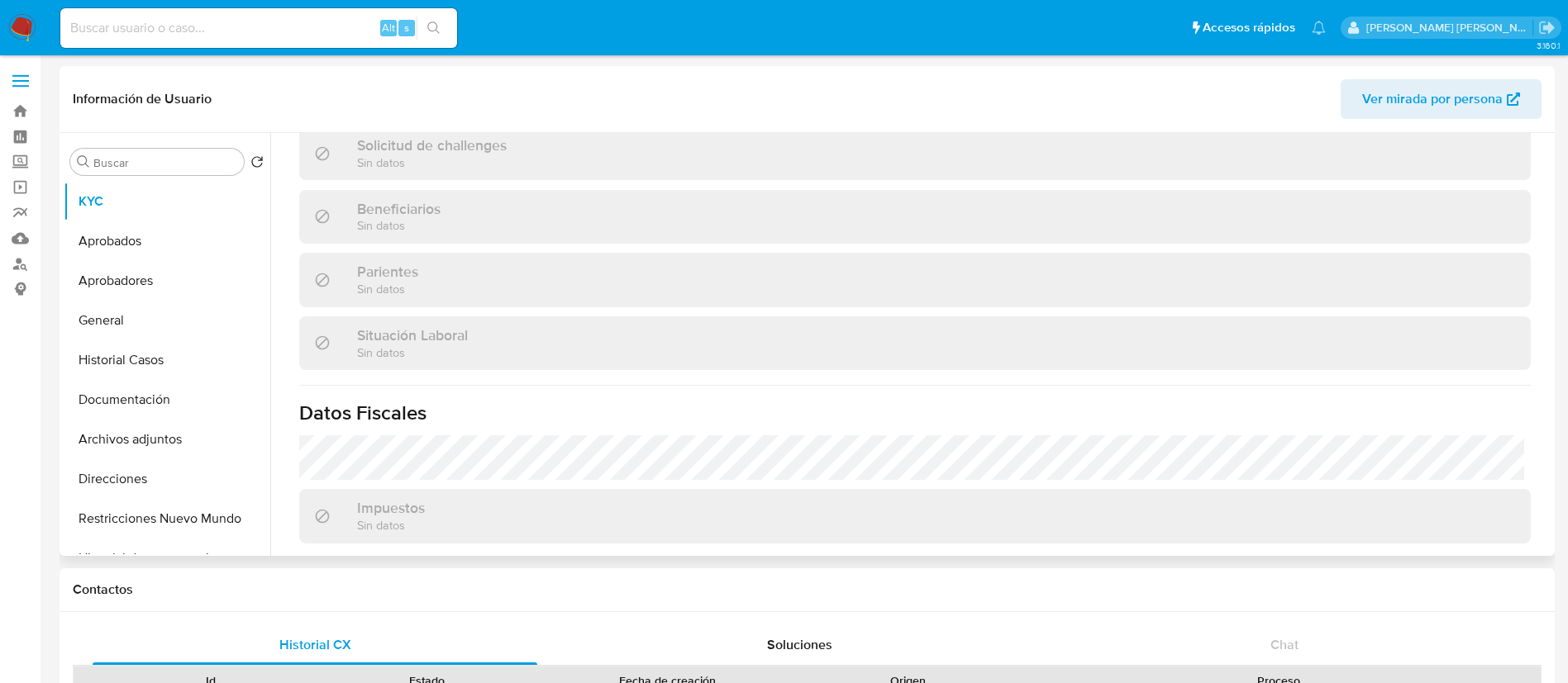
scroll to position [855, 0]
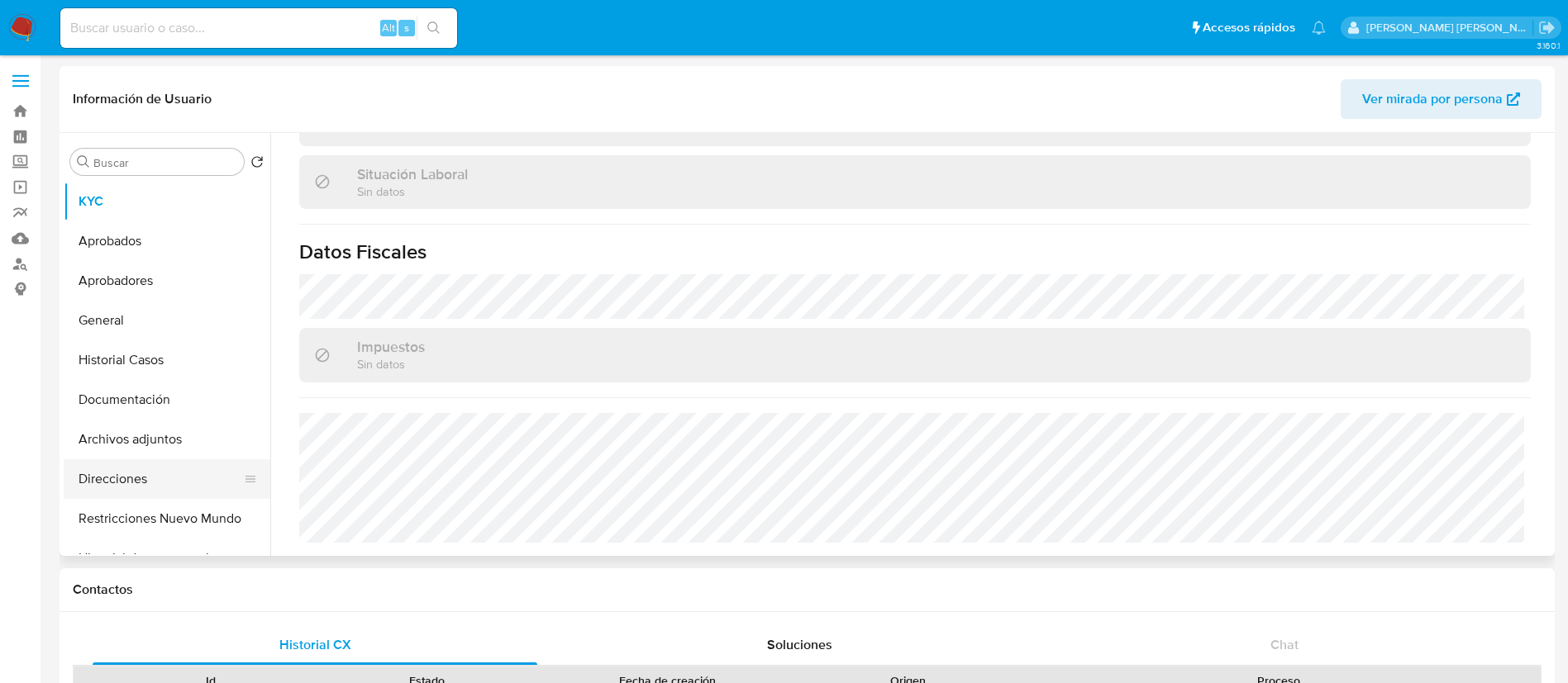
click at [162, 479] on button "Direcciones" at bounding box center [160, 480] width 194 height 40
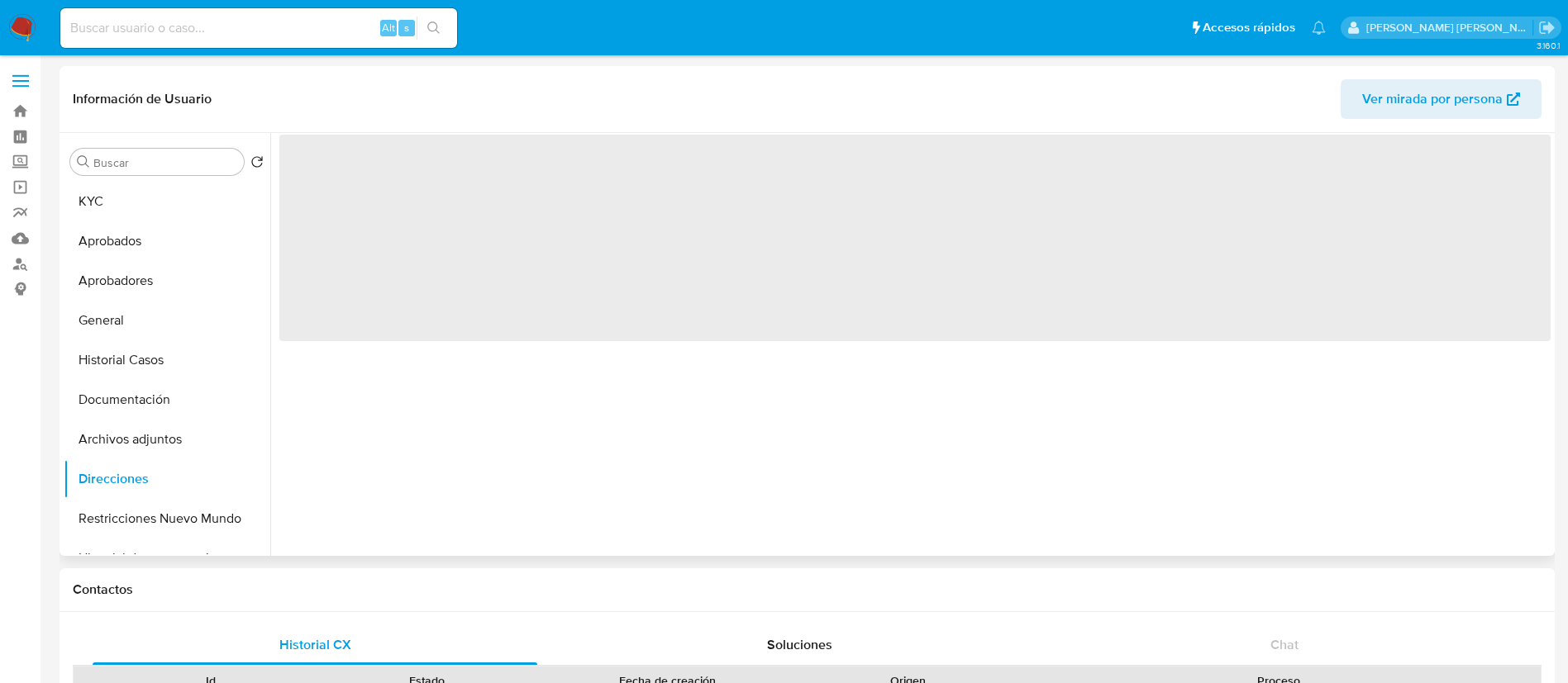
scroll to position [2, 0]
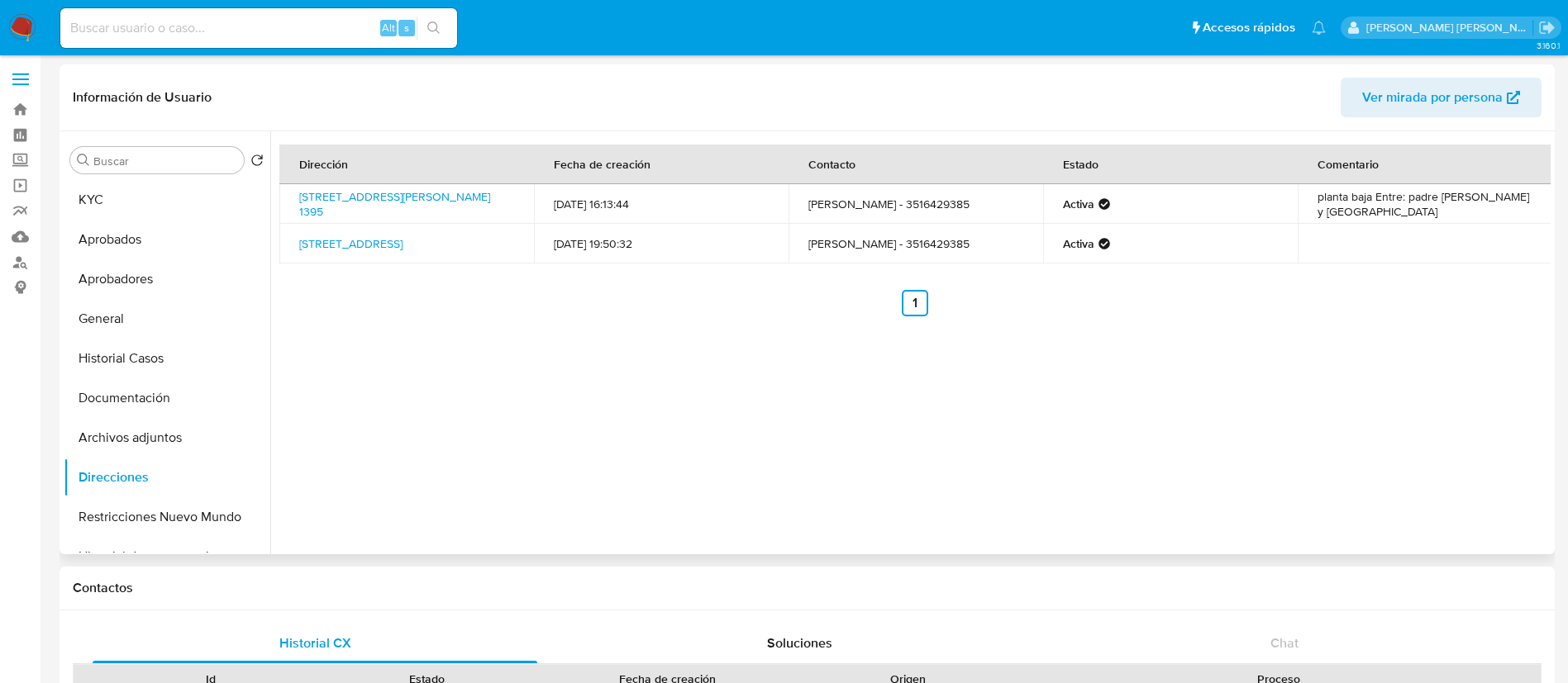
click at [290, 208] on td "Calle Jose Garibaldi 1395, Córdoba, Córdoba, 5000, Argentina 1395" at bounding box center [406, 204] width 255 height 40
copy td "Calle Jose Garibaldi 1395, Córdoba, Córdoba, 5000, Argentina 1395"
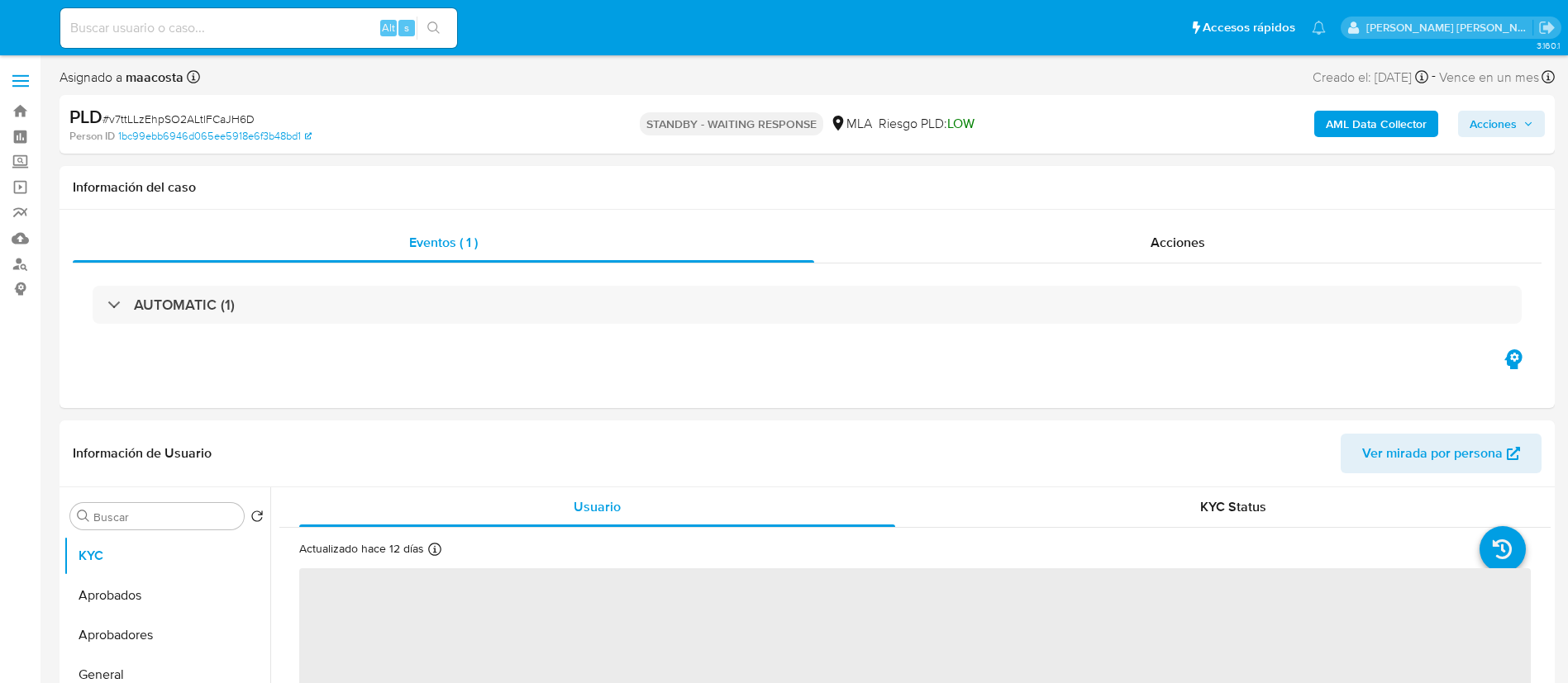
select select "10"
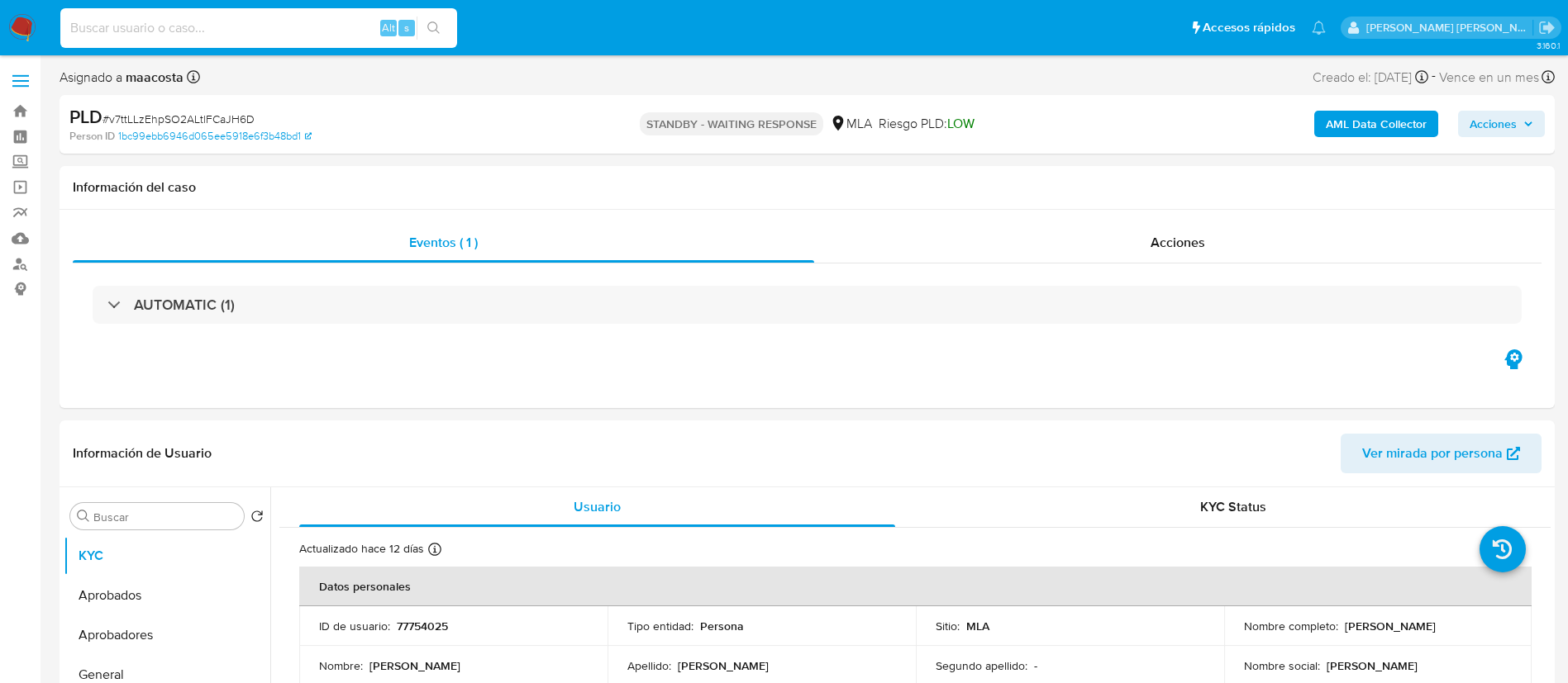
click at [312, 17] on input at bounding box center [258, 28] width 396 height 22
paste input "CUn01hlQTaQj7nLjMkG9vj1o"
type input "CUn01hlQTaQj7nLjMkG9vj1o"
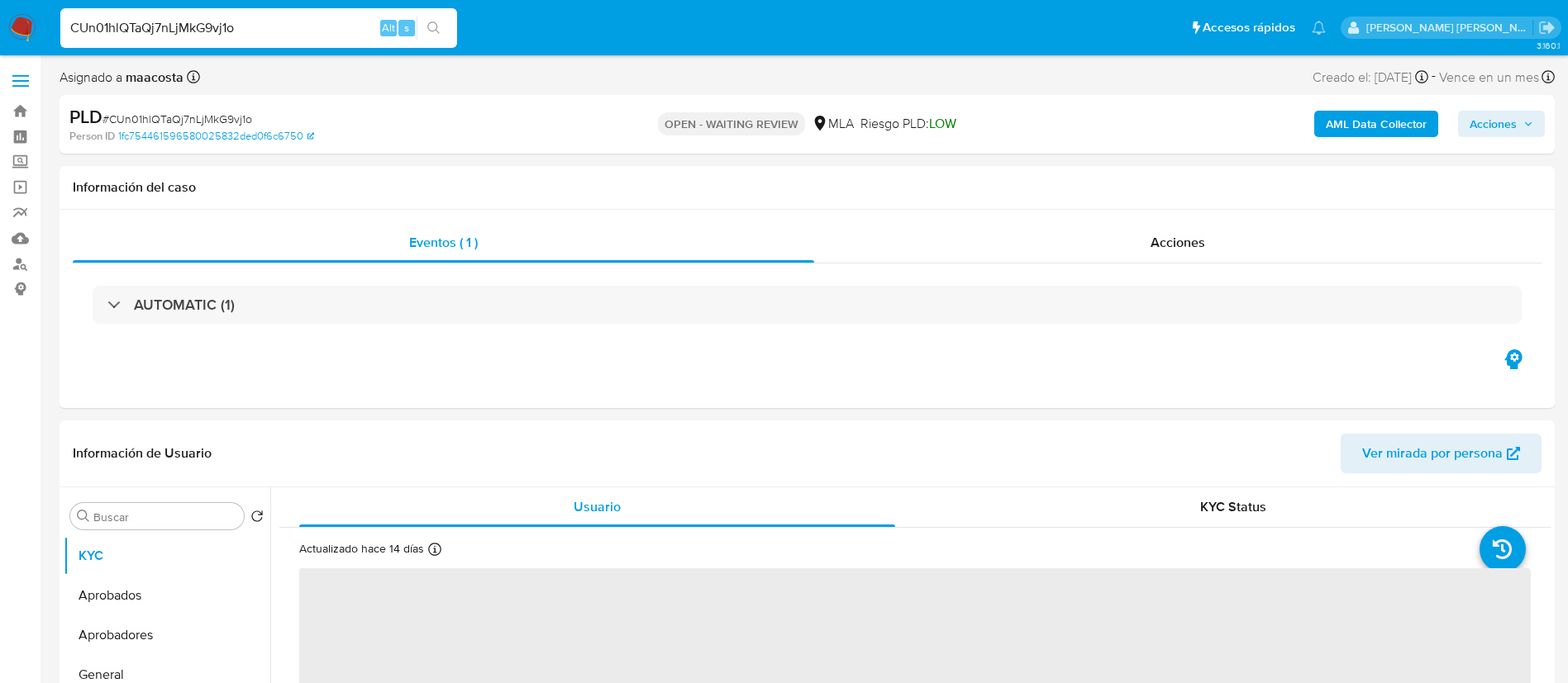
select select "10"
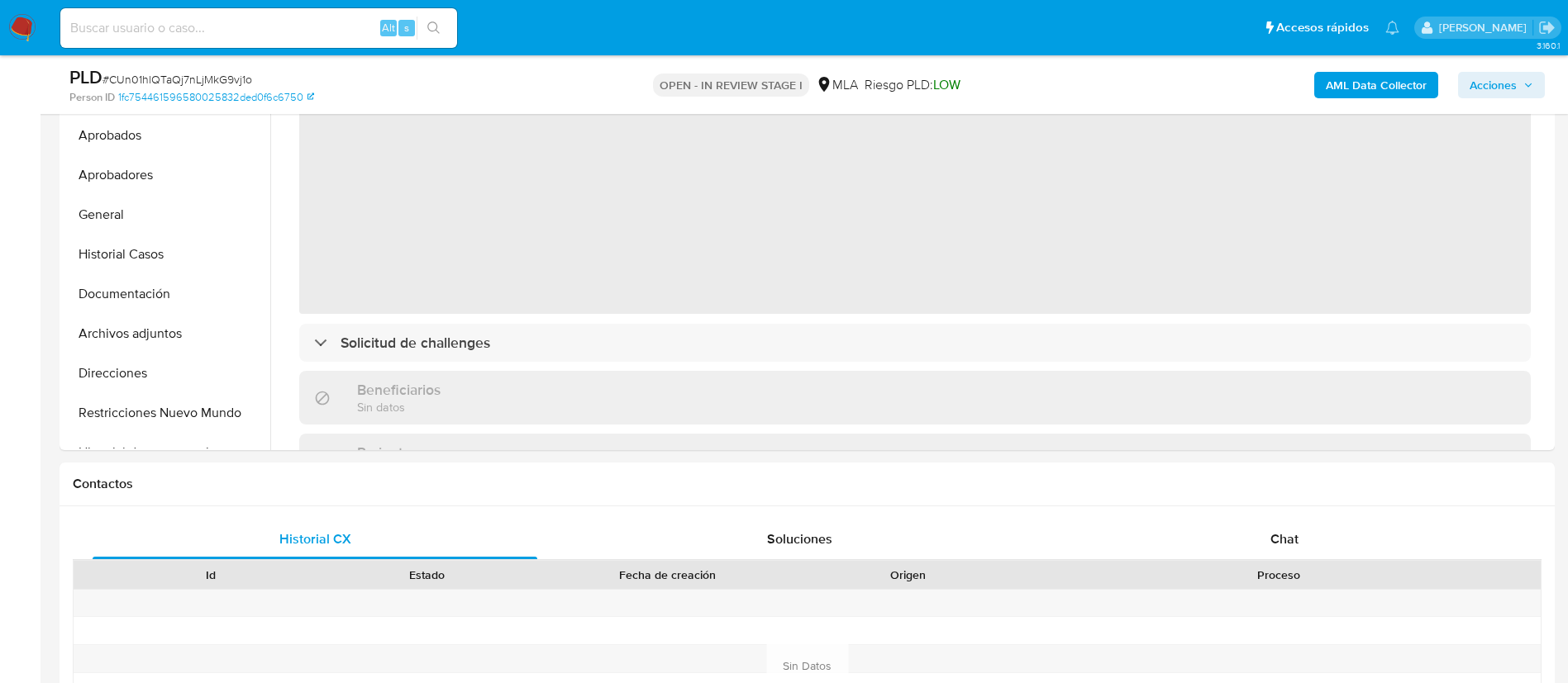
select select "10"
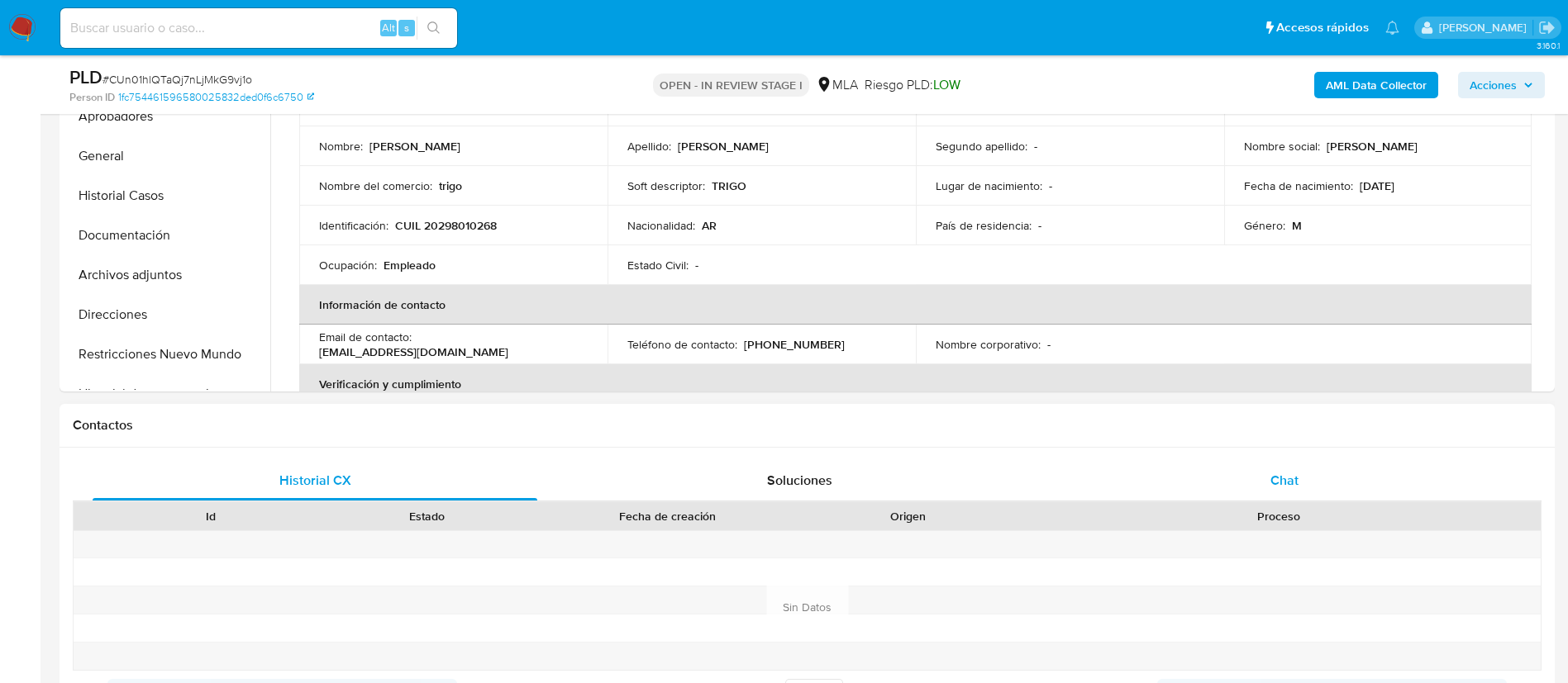
click at [1264, 470] on div "Chat" at bounding box center [1285, 481] width 445 height 40
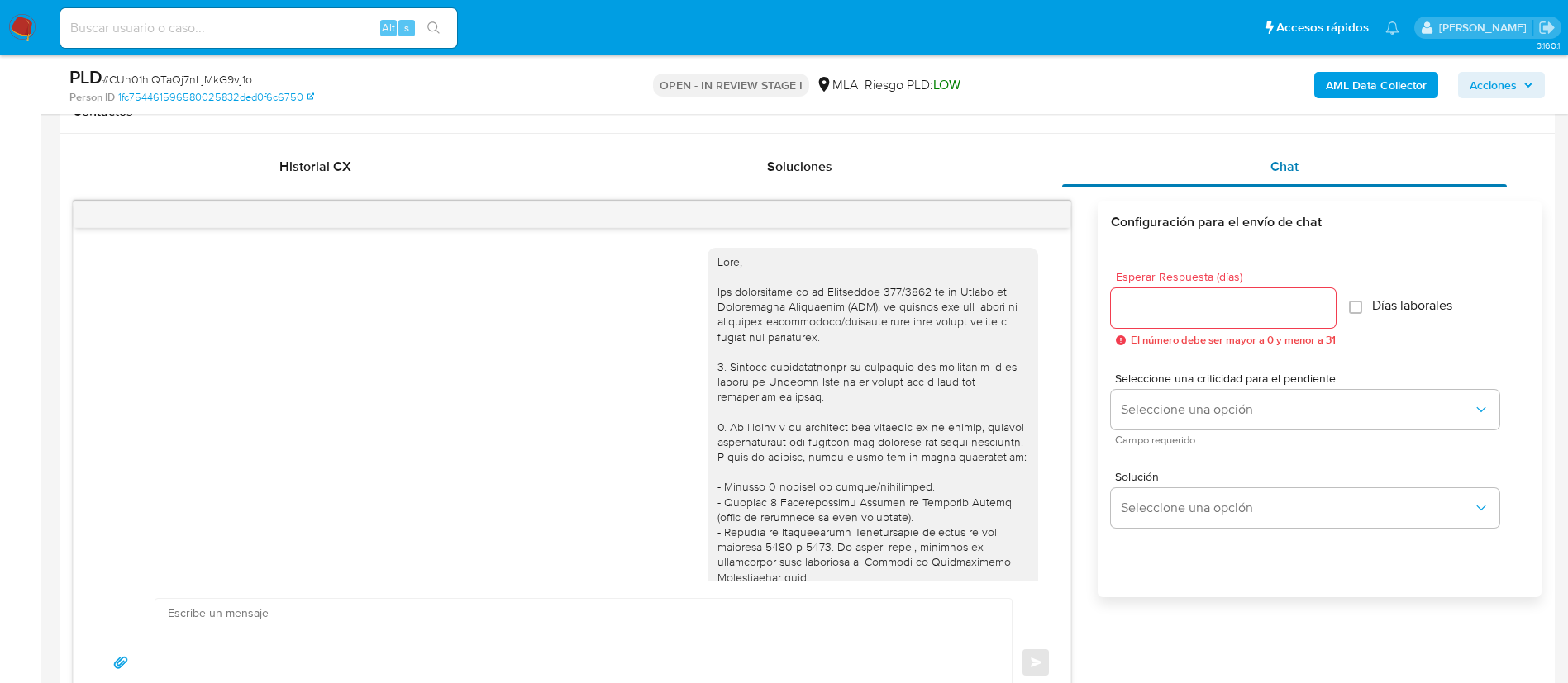
scroll to position [664, 0]
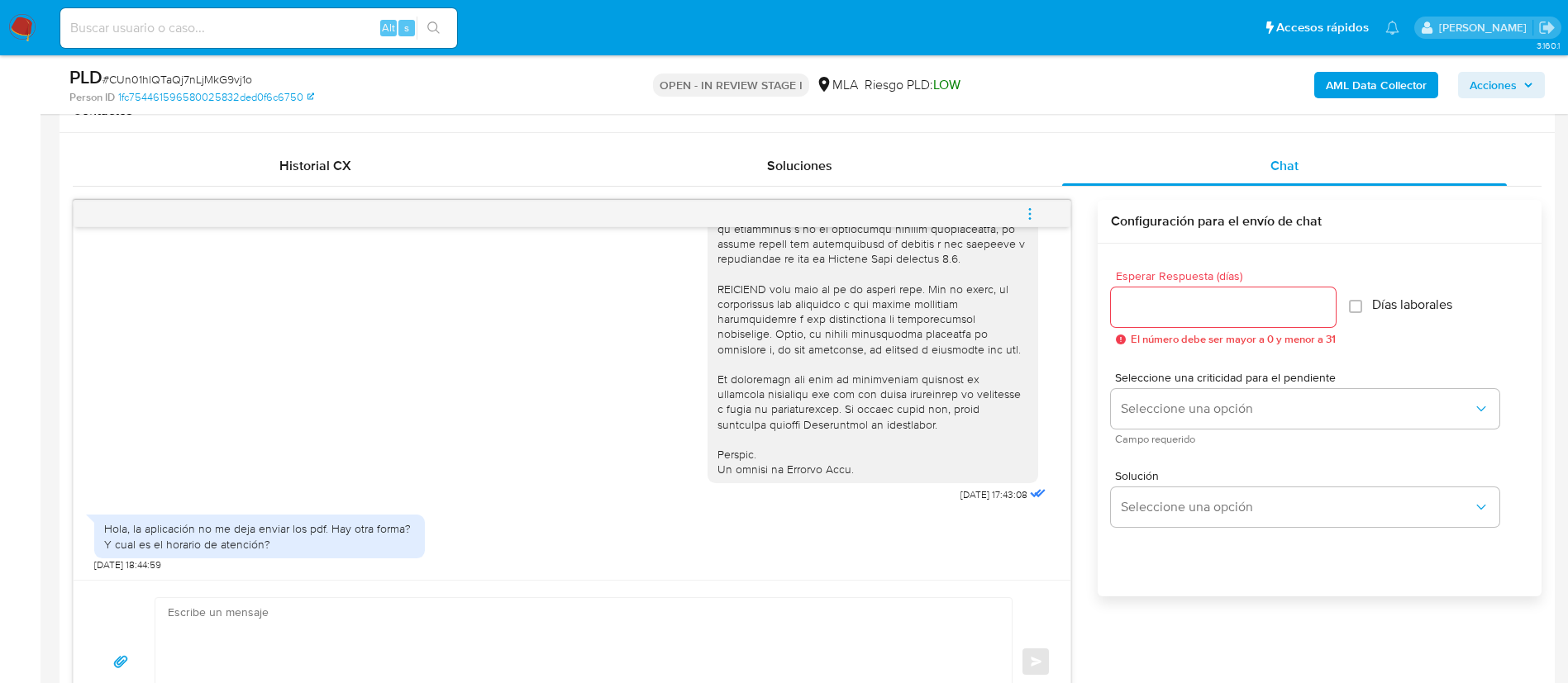
click at [211, 538] on div "Hola, la aplicación no me deja enviar los pdf. Hay otra forma? Y cual es el hor…" at bounding box center [260, 536] width 311 height 30
copy div "Hola, la aplicación no me deja enviar los pdf. Hay otra forma? Y cual es el hor…"
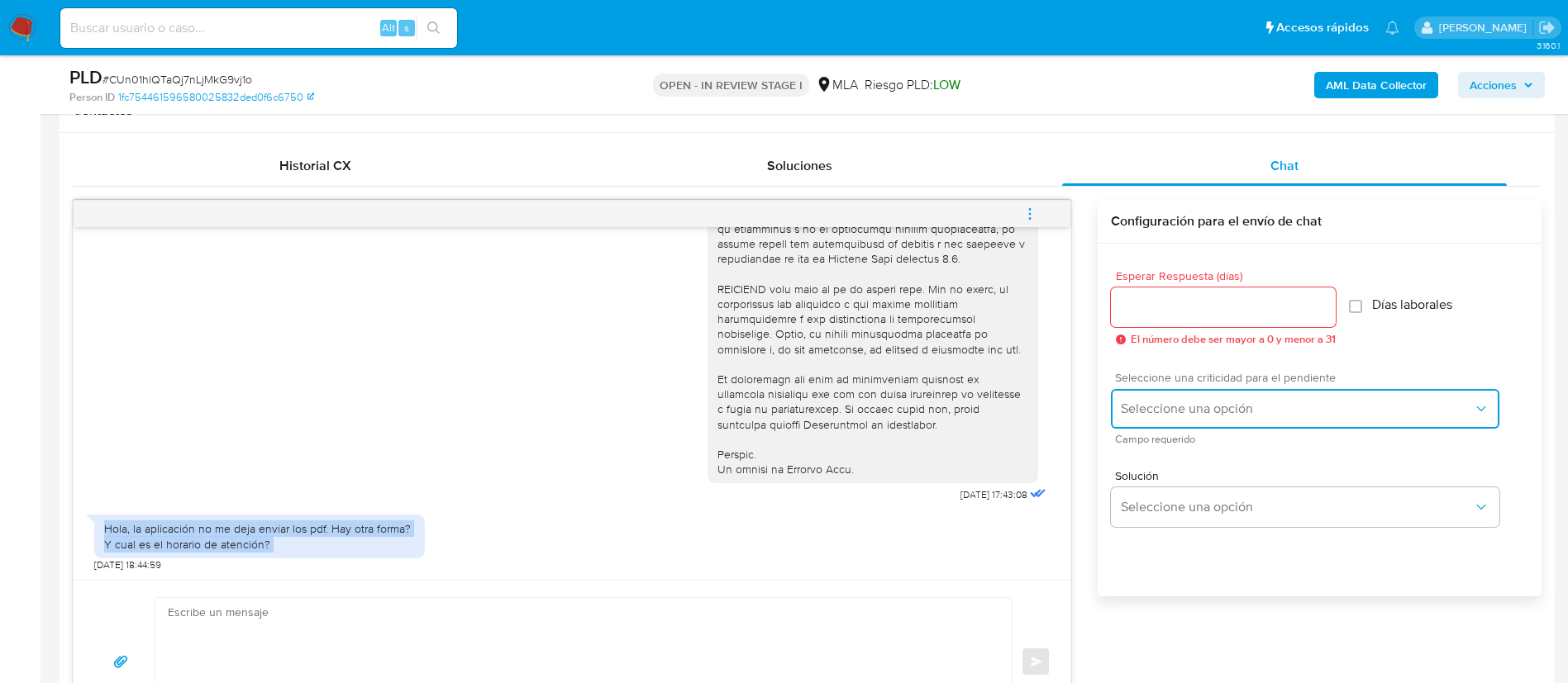
click at [1201, 389] on button "Seleccione una opción" at bounding box center [1305, 409] width 389 height 40
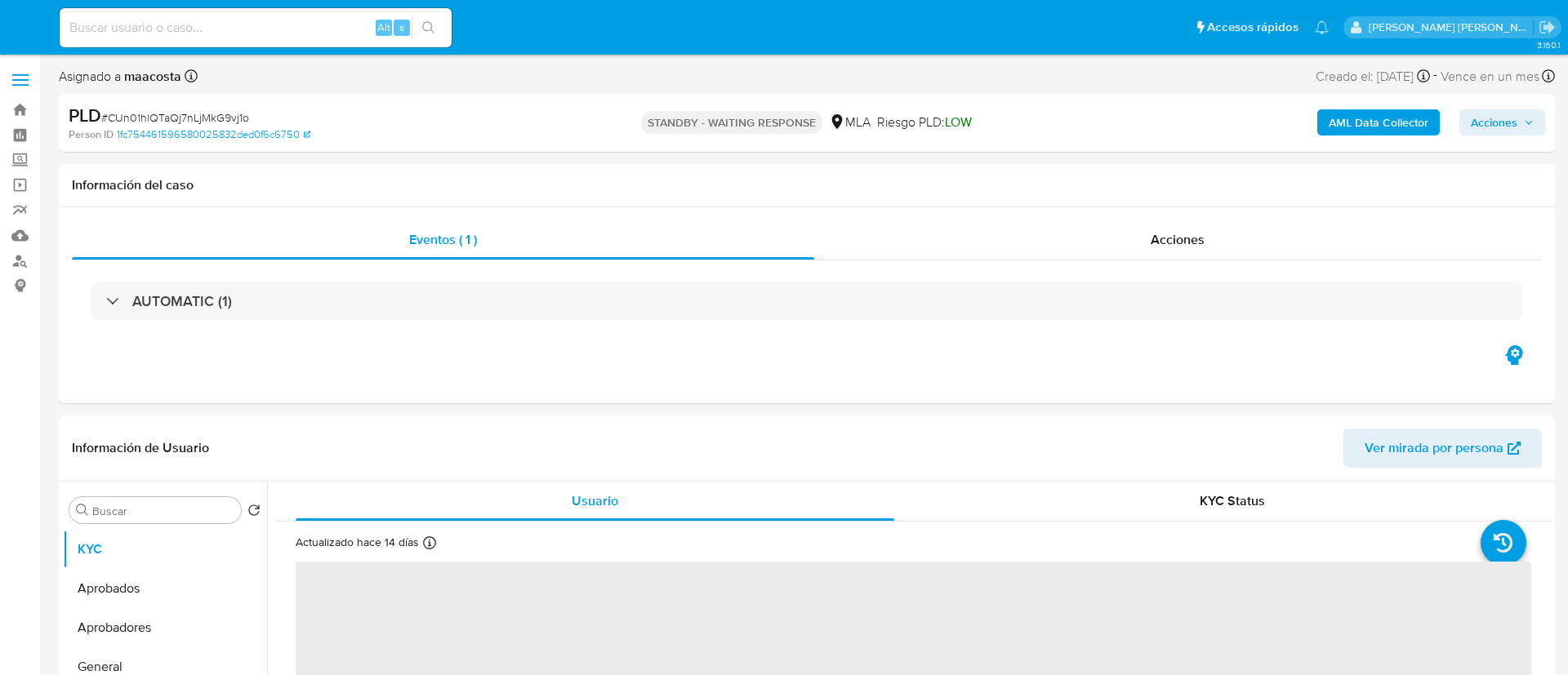
select select "10"
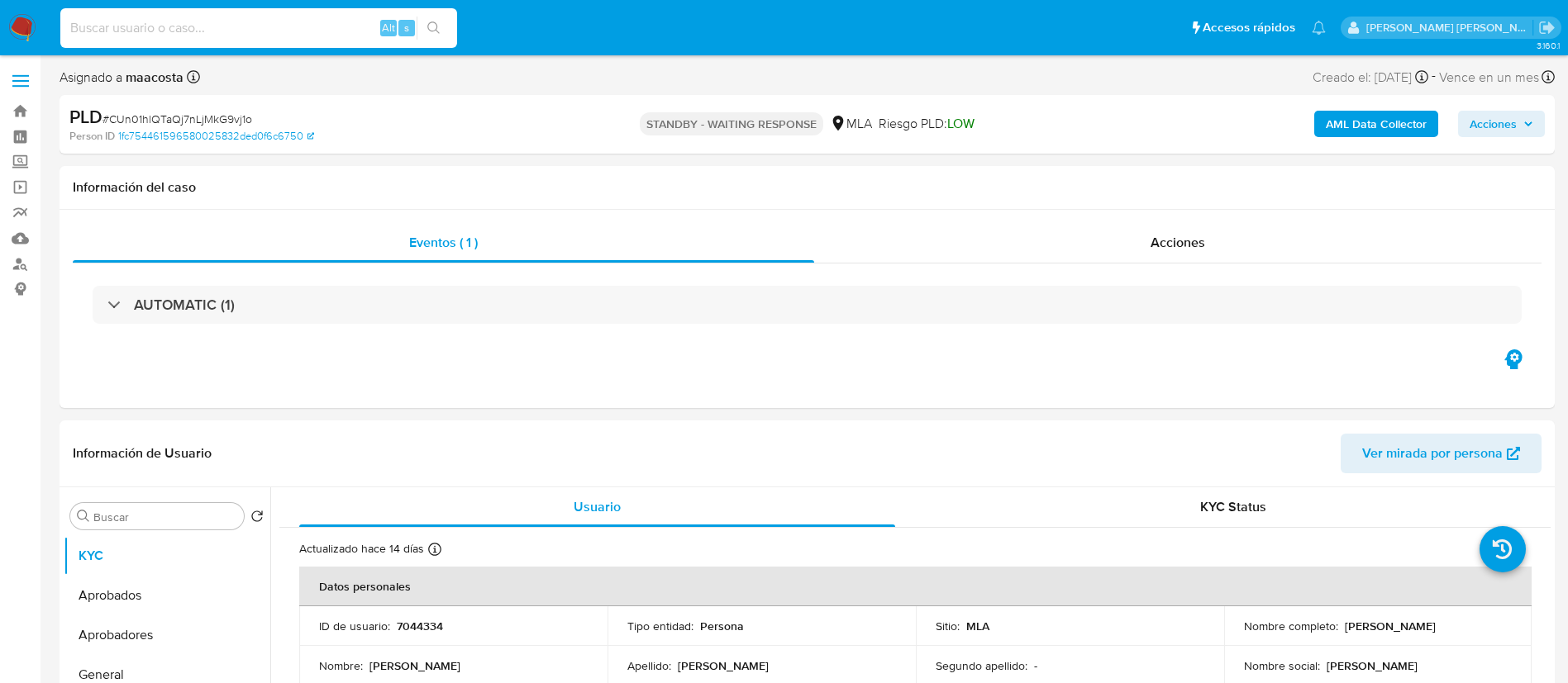
click at [312, 29] on input at bounding box center [258, 28] width 396 height 22
paste input "o2msdaxWAlQD2OZkAhKxl2Kn"
type input "o2msdaxWAlQD2OZkAhKxl2Kn"
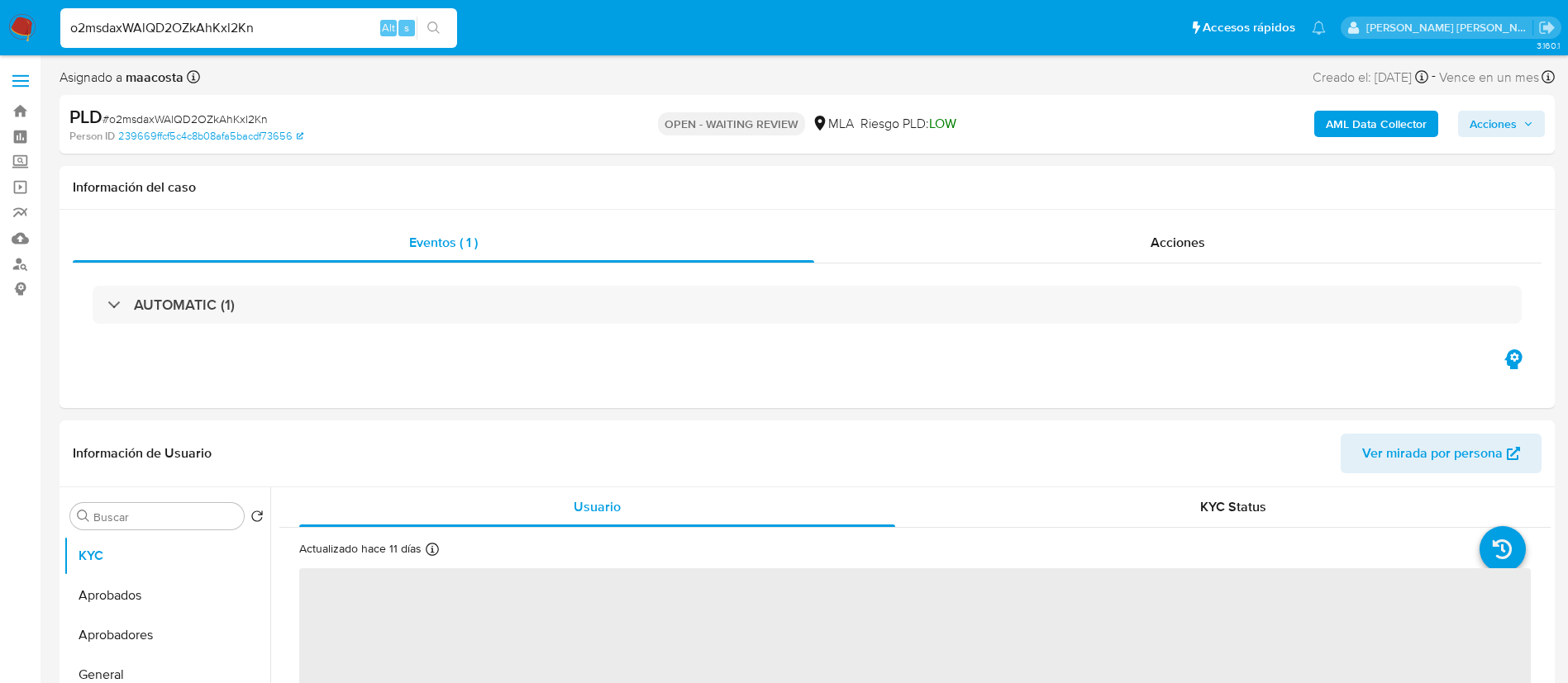
select select "10"
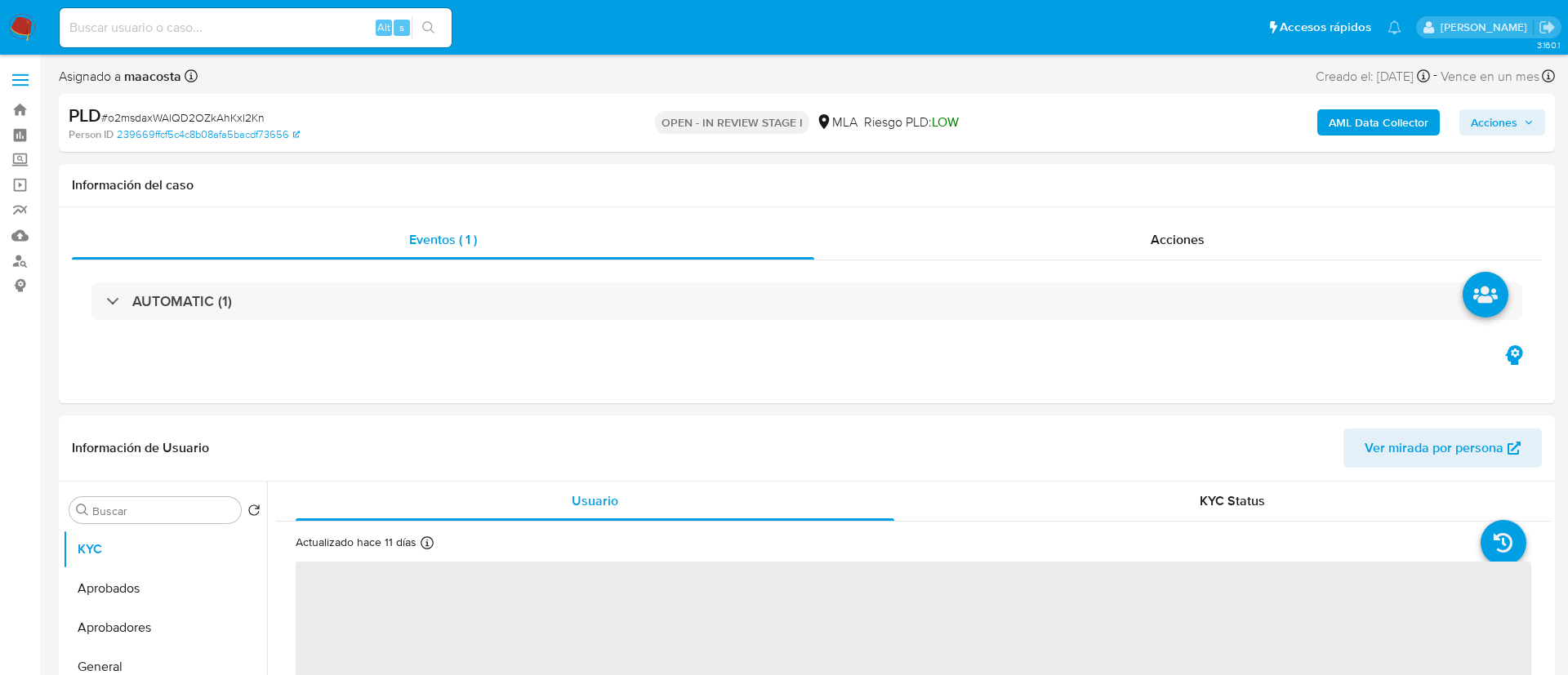
select select "10"
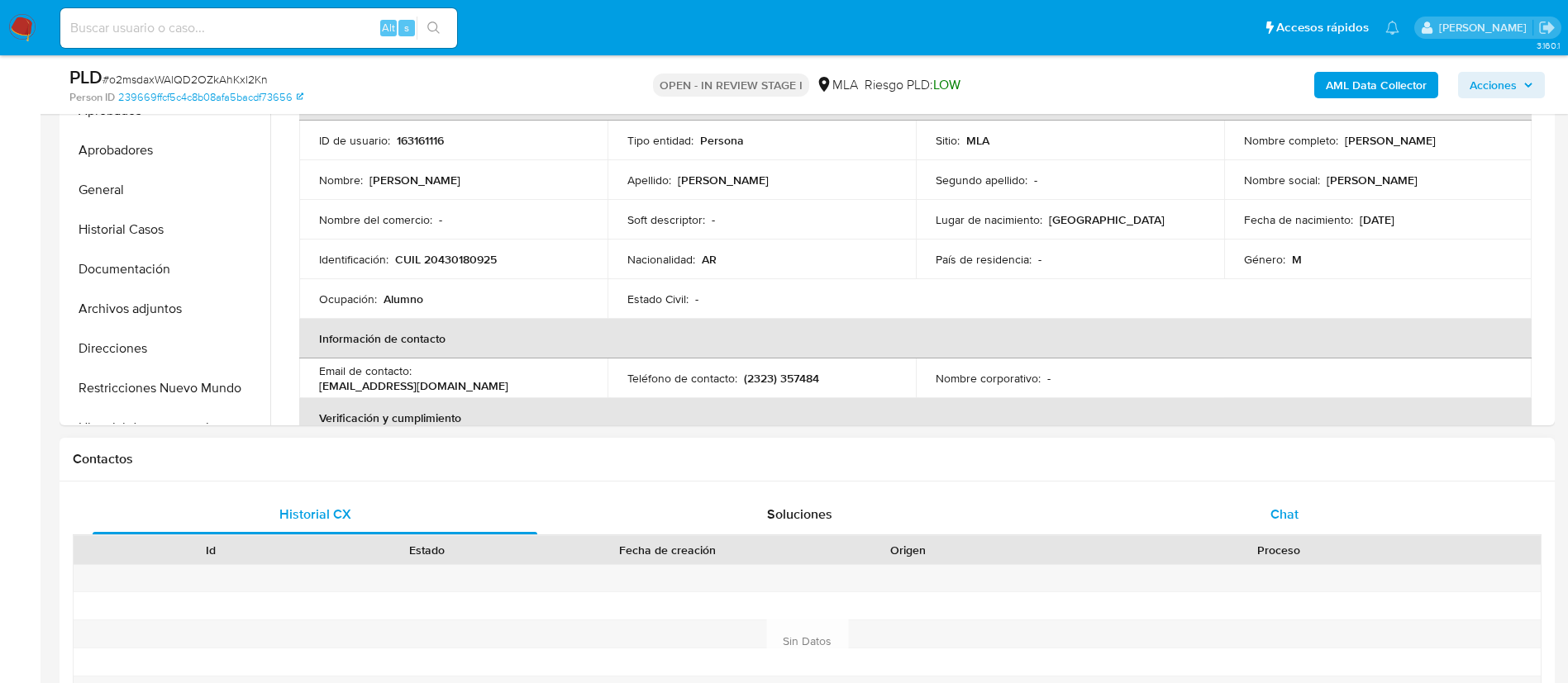
click at [1286, 517] on span "Chat" at bounding box center [1285, 514] width 28 height 19
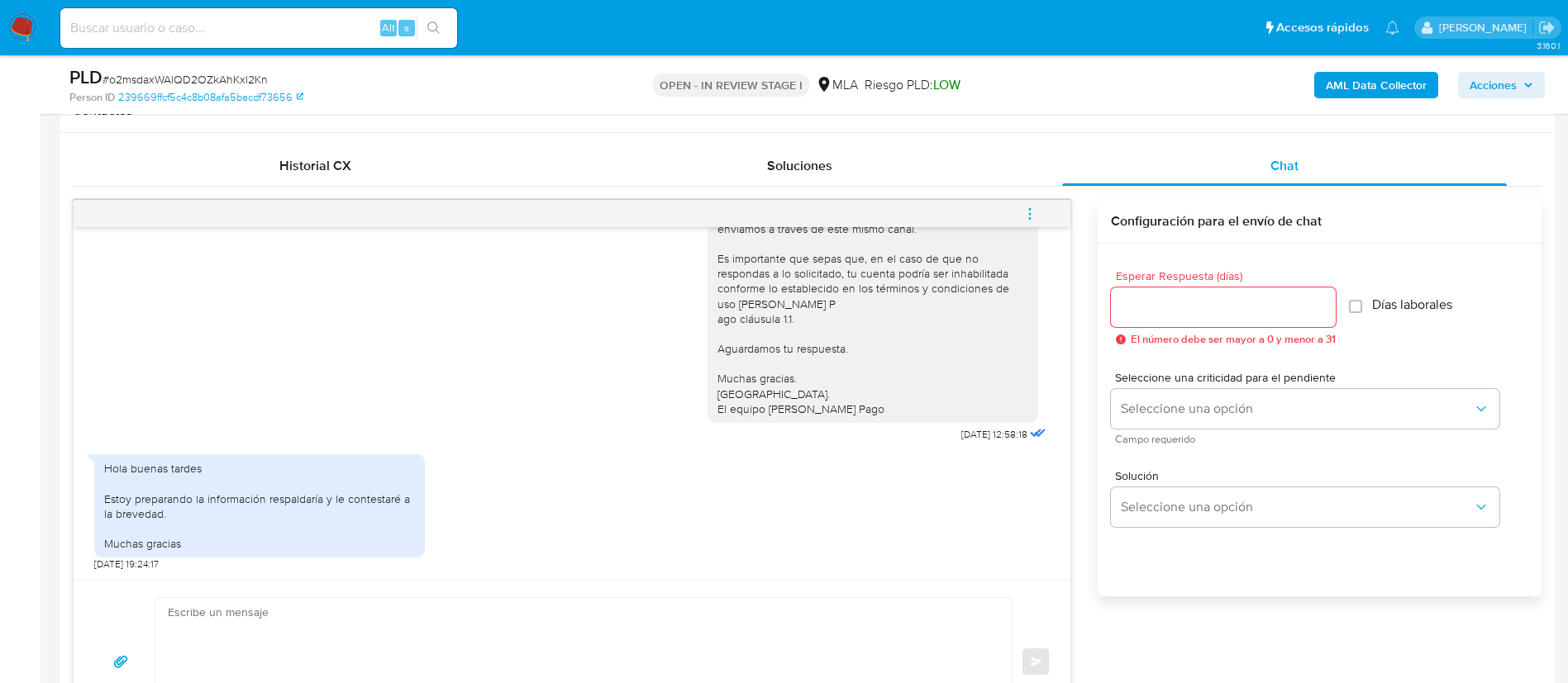
scroll to position [783, 0]
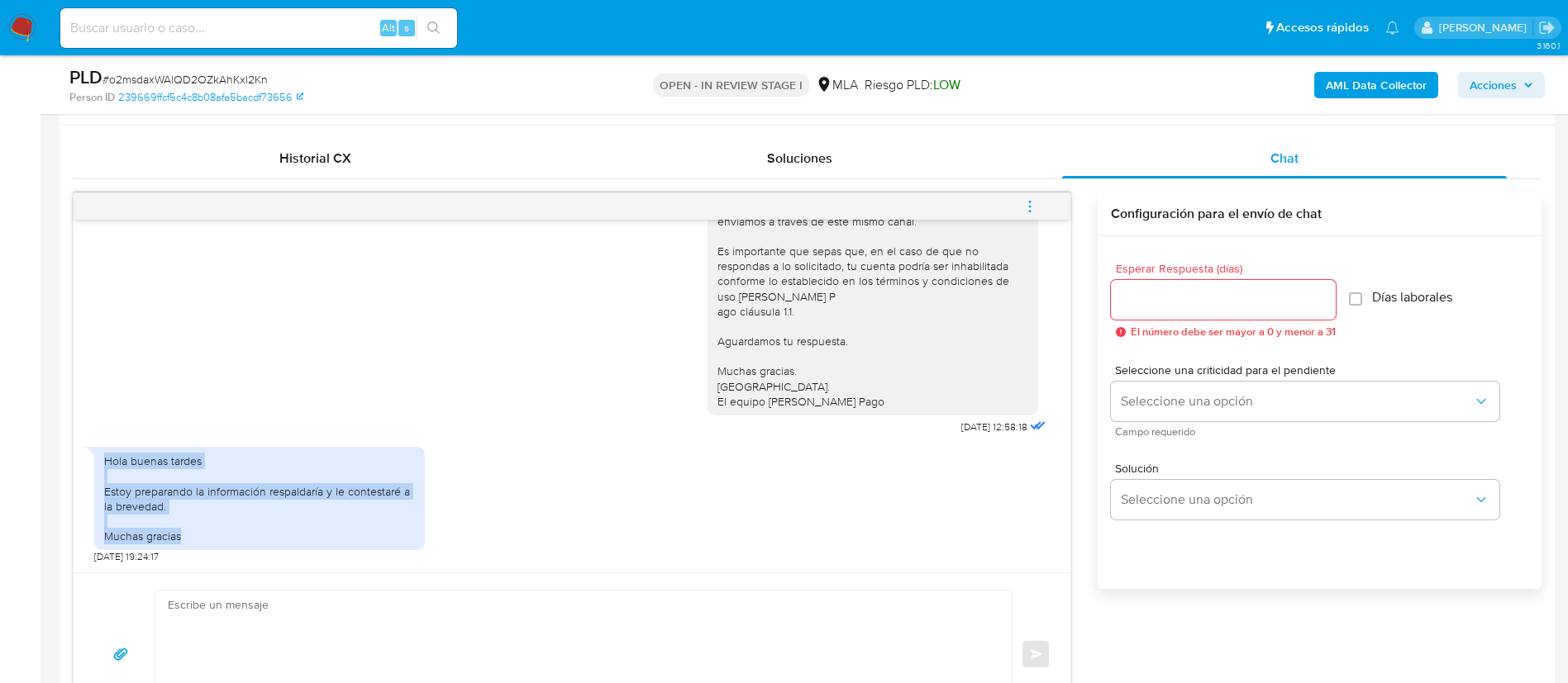
drag, startPoint x: 104, startPoint y: 459, endPoint x: 188, endPoint y: 534, distance: 112.6
click at [188, 534] on div "Hola buenas tardes Estoy preparando la información respaldaría y le contestaré …" at bounding box center [260, 499] width 311 height 90
copy div "Hola buenas tardes Estoy preparando la información respaldaría y le contestaré …"
click at [1162, 410] on button "Seleccione una opción" at bounding box center [1305, 401] width 389 height 40
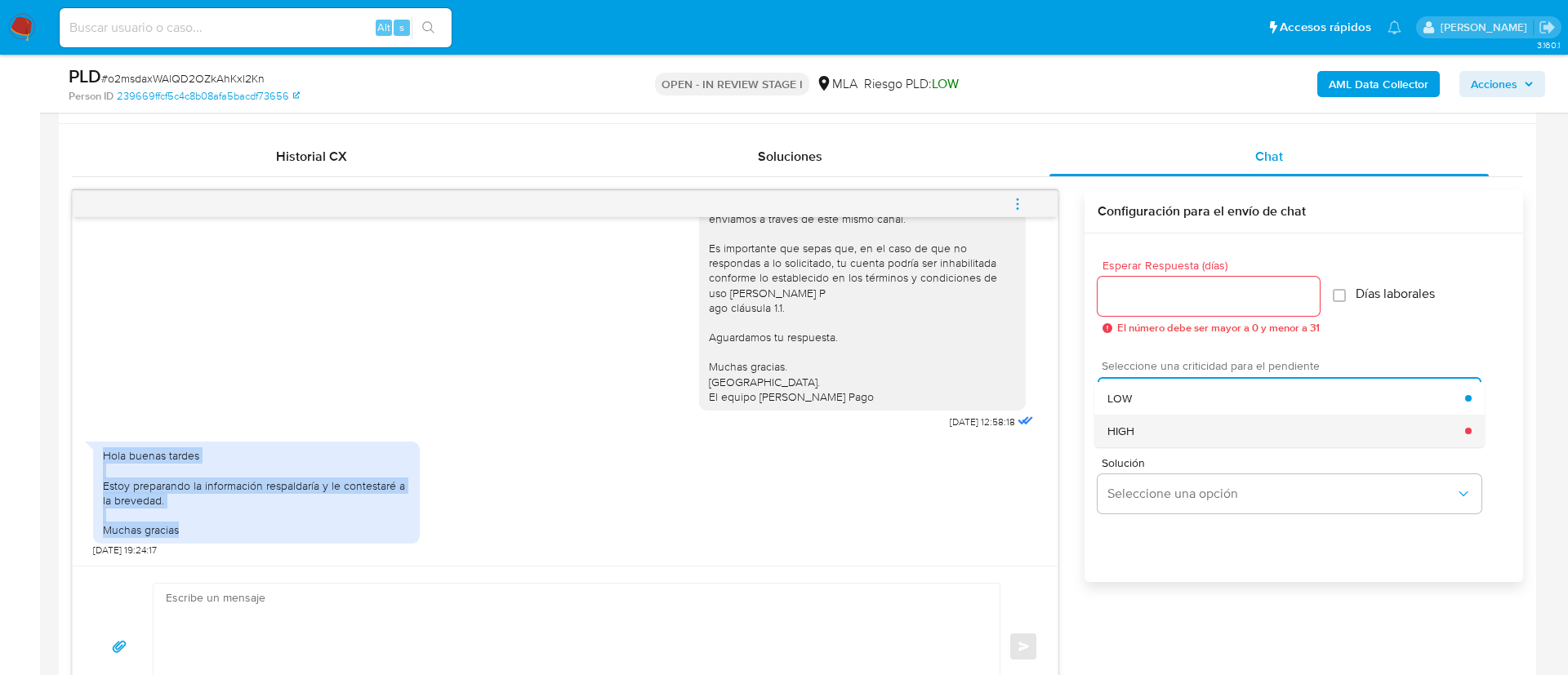
click at [1145, 433] on div "HIGH" at bounding box center [1285, 431] width 358 height 33
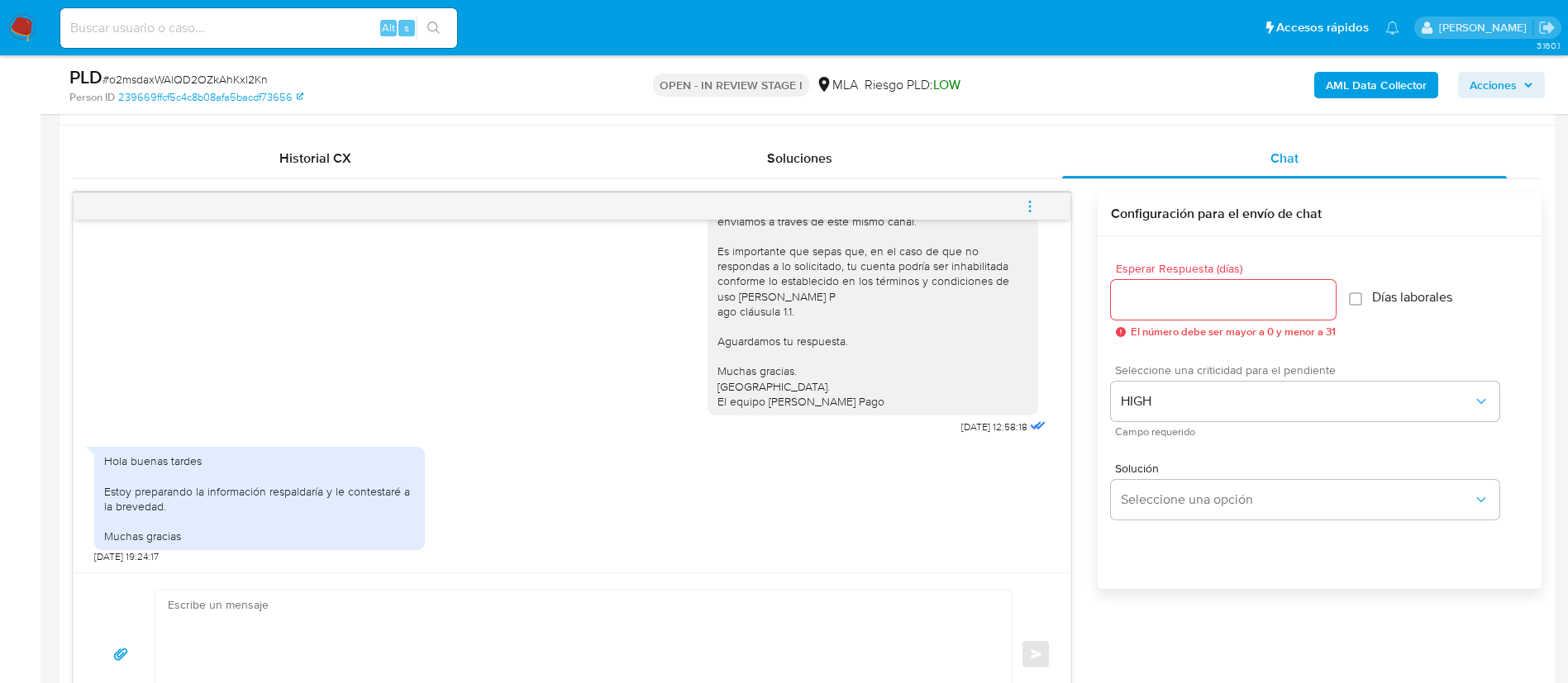
click at [1149, 295] on input "Esperar Respuesta (días)" at bounding box center [1223, 300] width 225 height 22
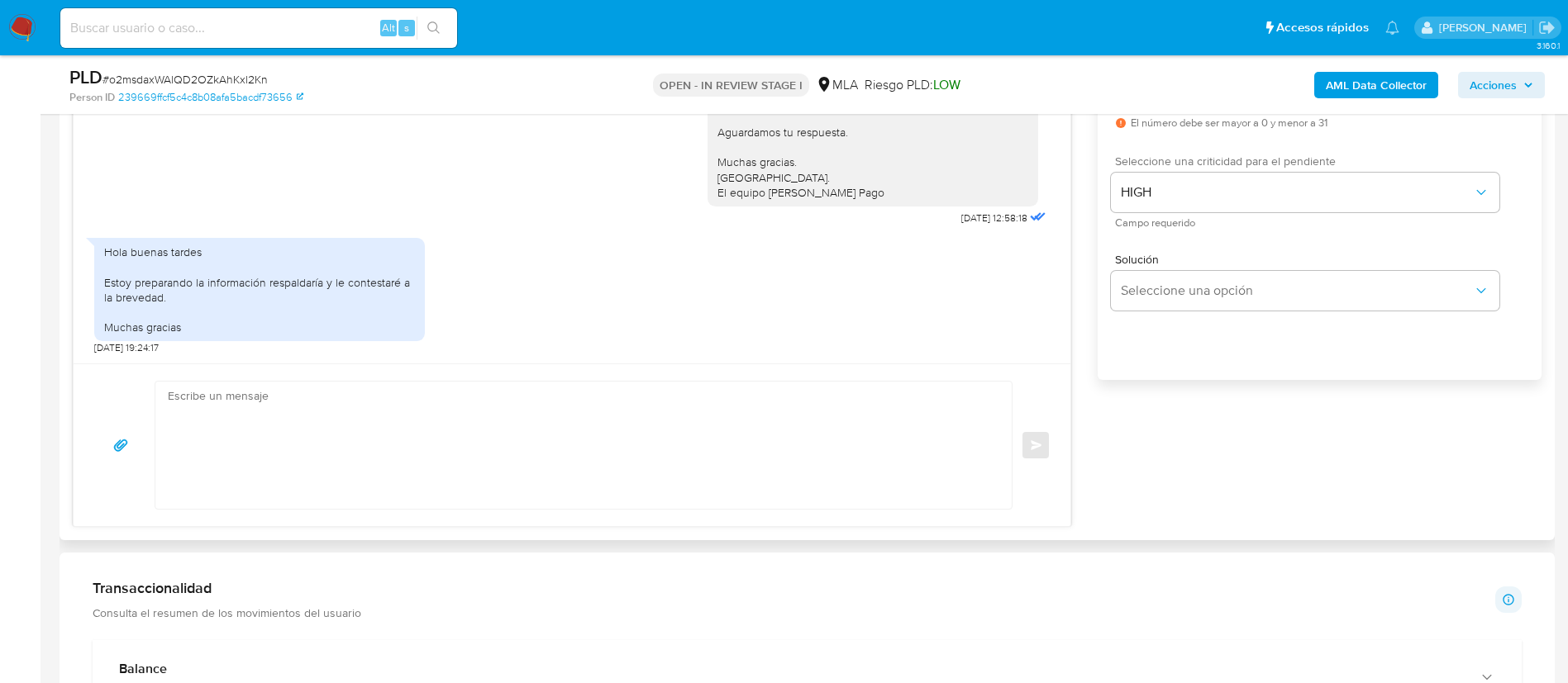
scroll to position [1003, 0]
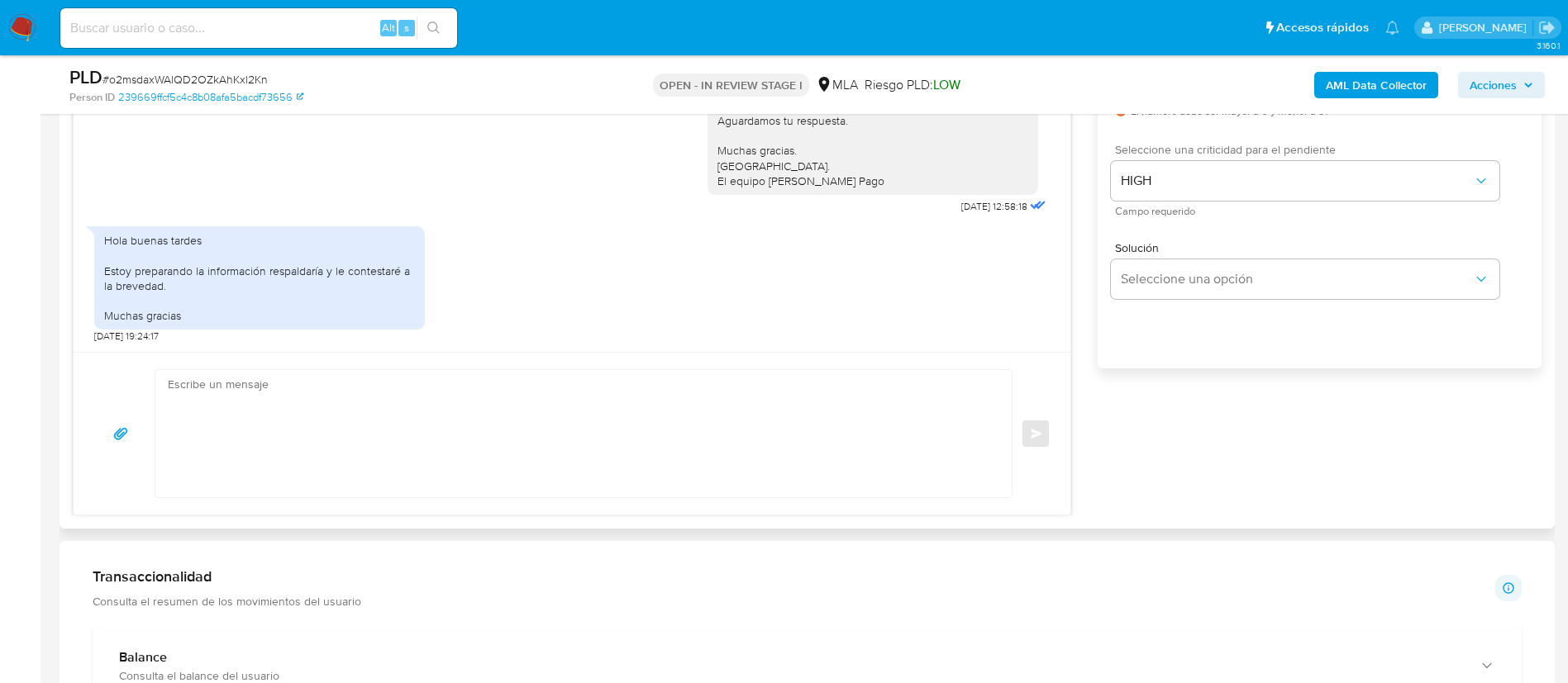
type input "1"
click at [844, 425] on textarea at bounding box center [579, 434] width 823 height 127
paste textarea "Loremi dolors, Ametcon adi el seddoeius. Temporin utlaboreet dol ma aliquaenima…"
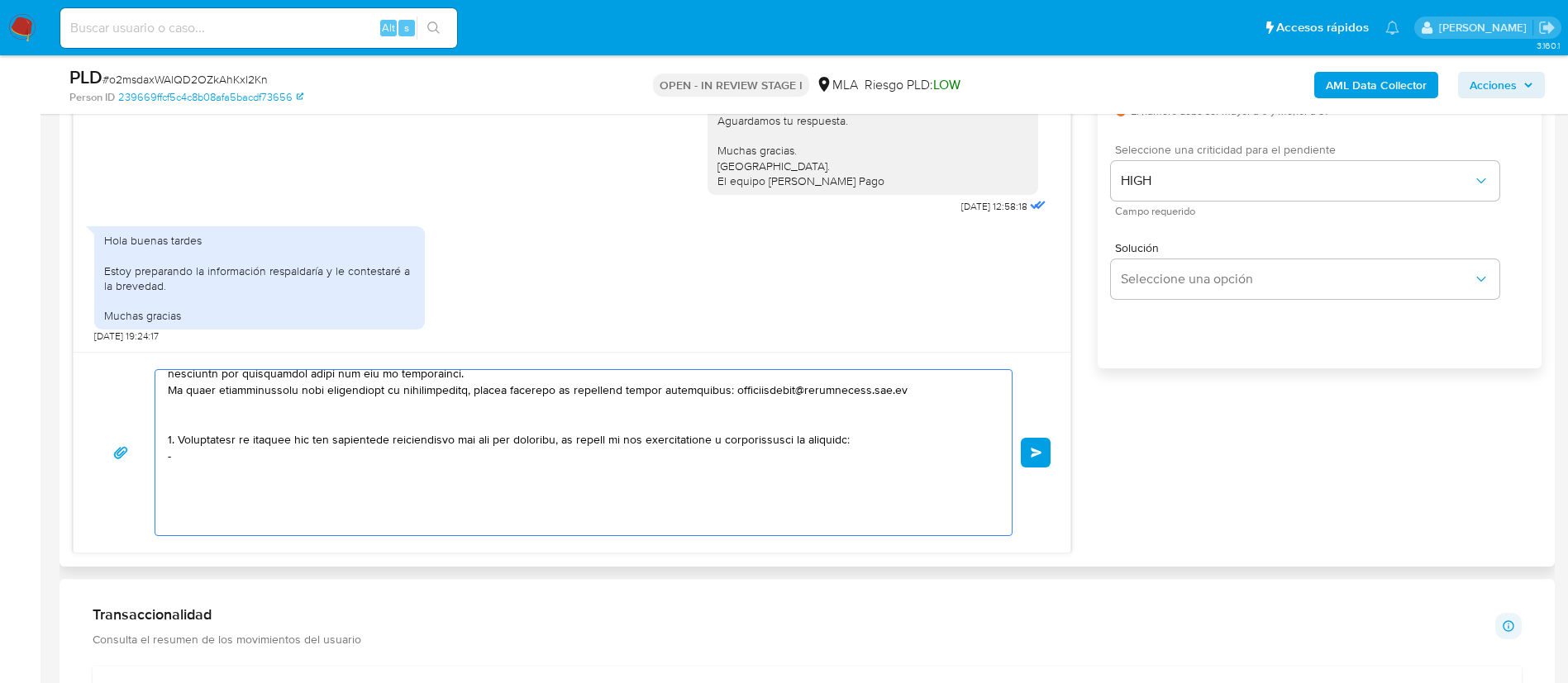
scroll to position [505, 0]
drag, startPoint x: 223, startPoint y: 497, endPoint x: 170, endPoint y: 421, distance: 92.7
click at [170, 421] on textarea at bounding box center [579, 453] width 823 height 165
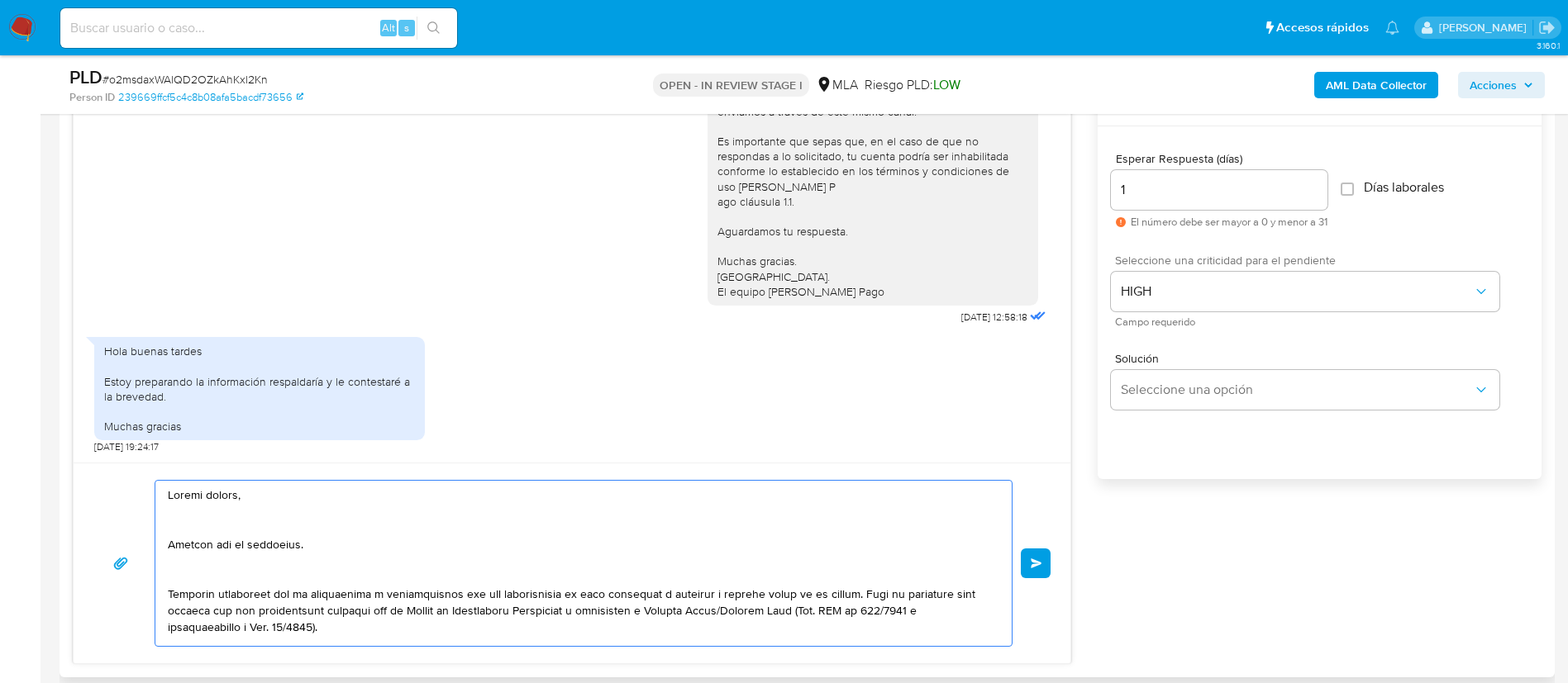
scroll to position [892, 0]
type textarea "Buenas tardes, Gracias por tu respuesta. Queremos asegurarte que la información…"
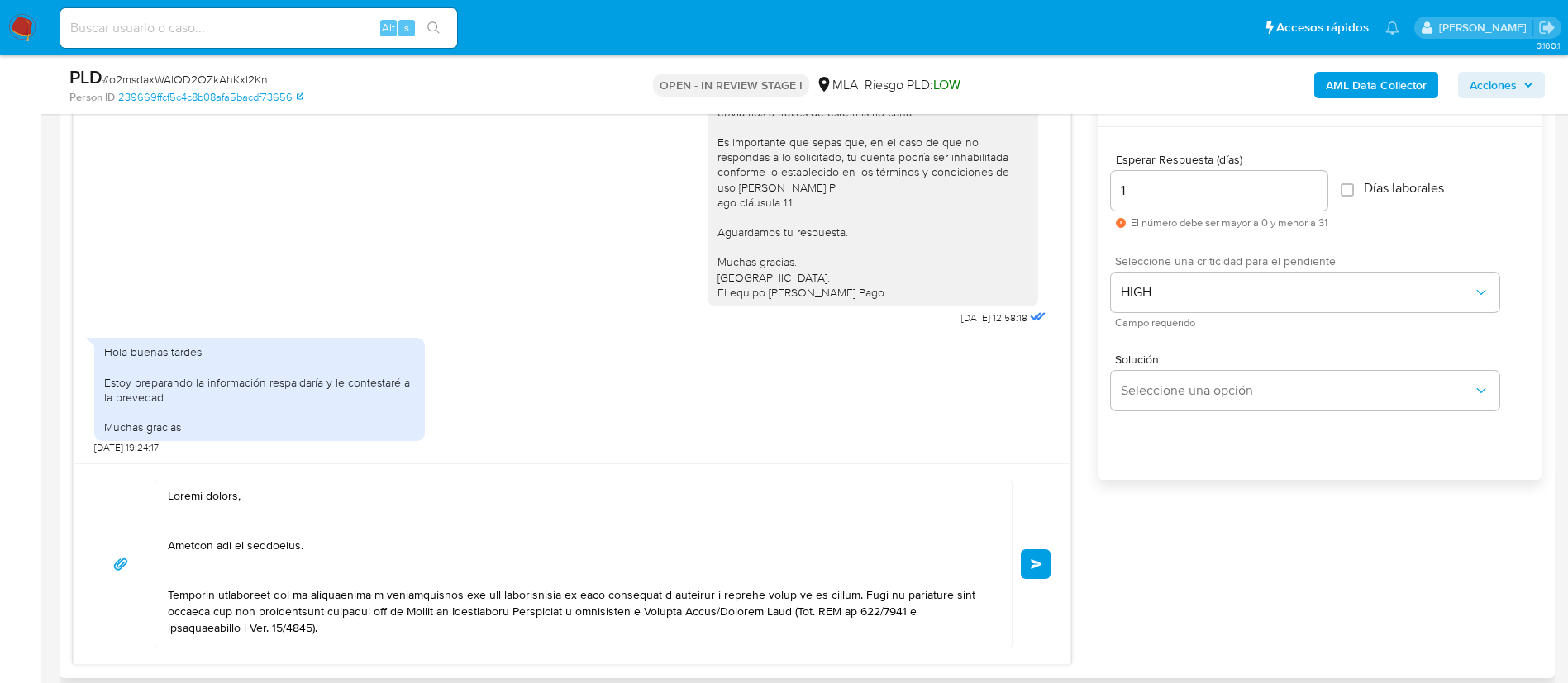
click at [1057, 557] on div "Enviar" at bounding box center [572, 563] width 997 height 201
click at [1037, 560] on span "Enviar" at bounding box center [1036, 564] width 11 height 10
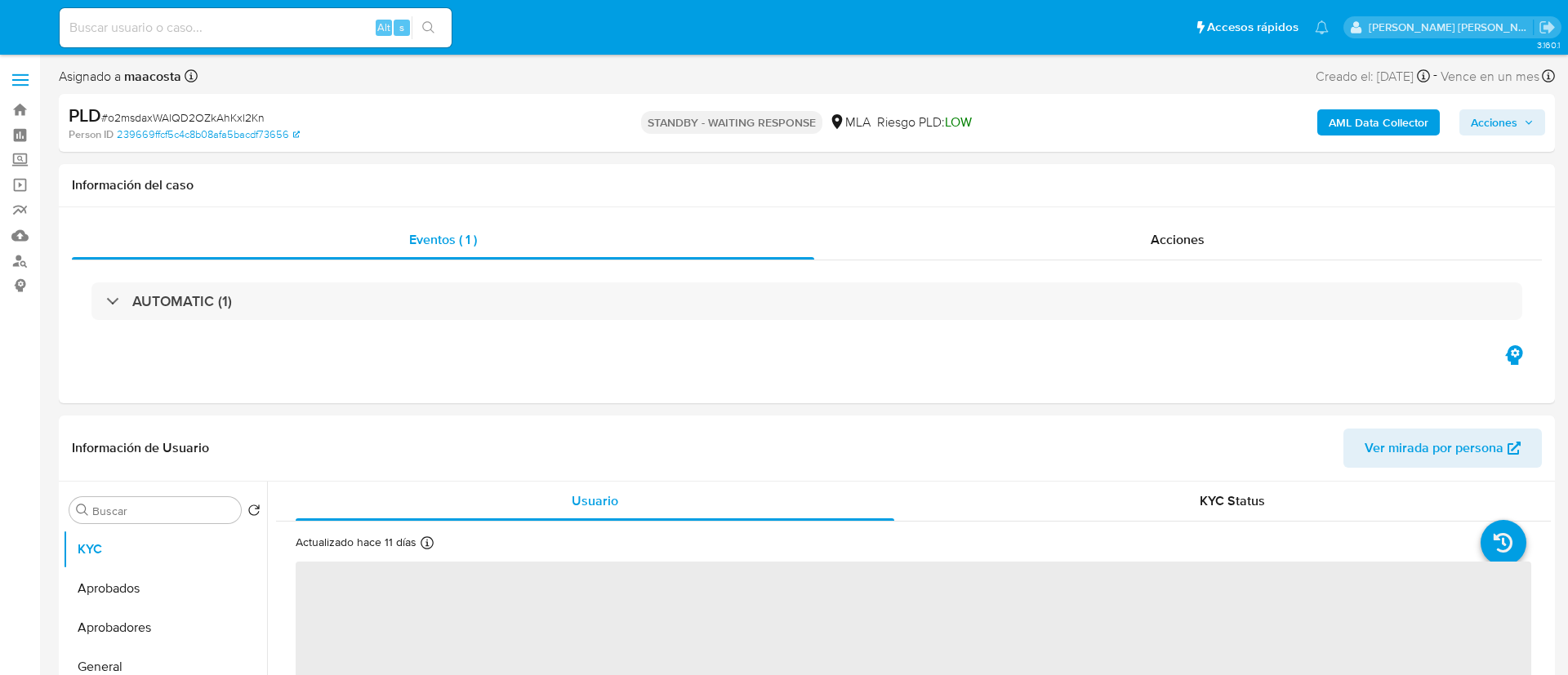
select select "10"
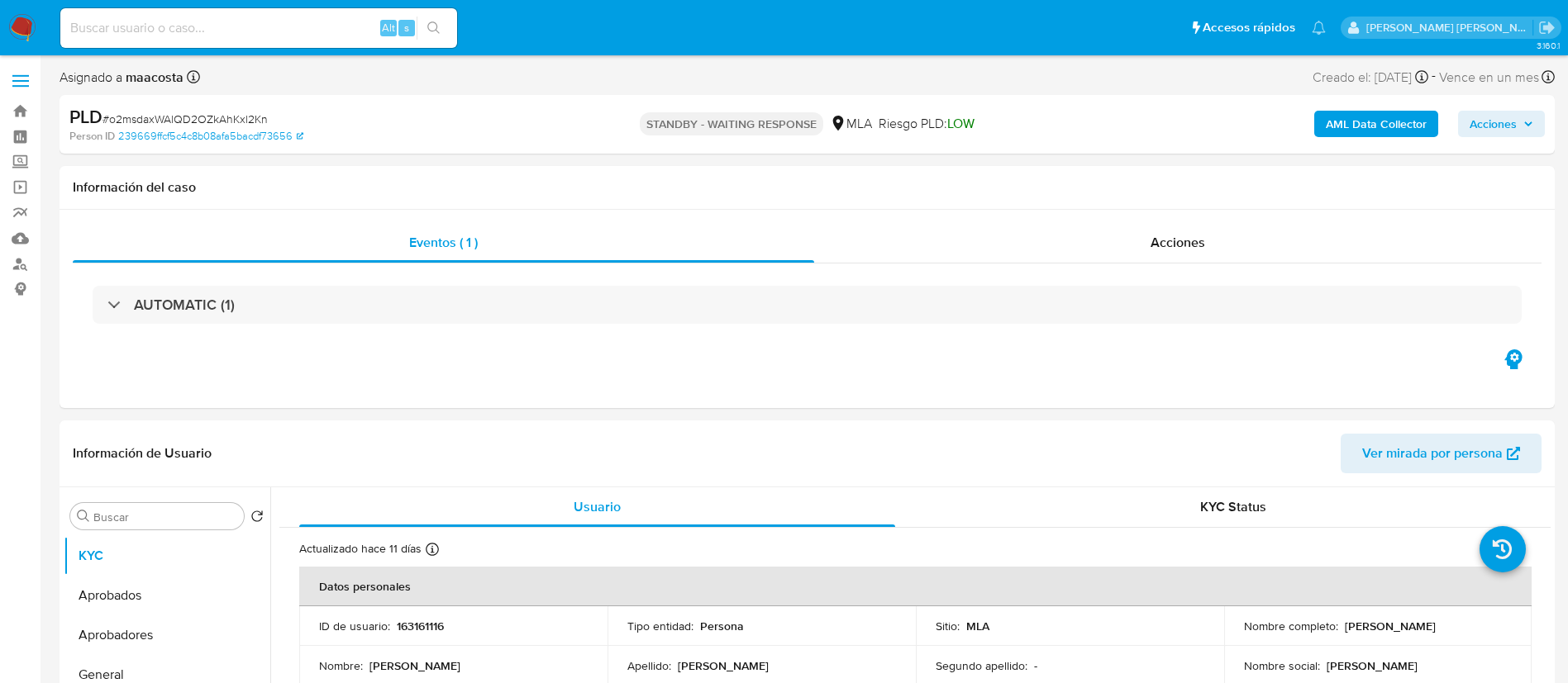
paste input "EbRb3t2Y1S3GTCfBqad3tESE"
click at [256, 36] on input "EbRb3t2Y1S3GTCfBqad3tESE" at bounding box center [258, 28] width 396 height 22
type input "EbRb3t2Y1S3GTCfBqad3tESE"
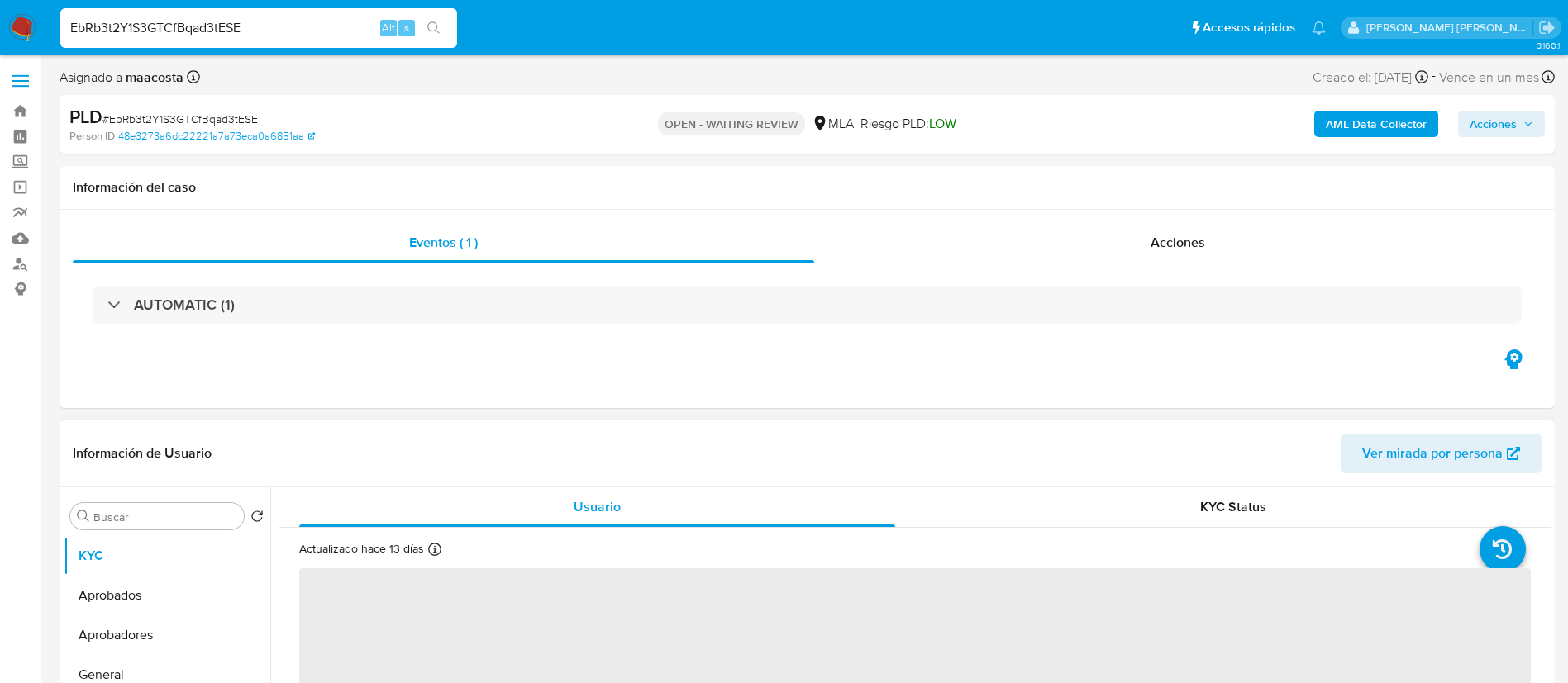
select select "10"
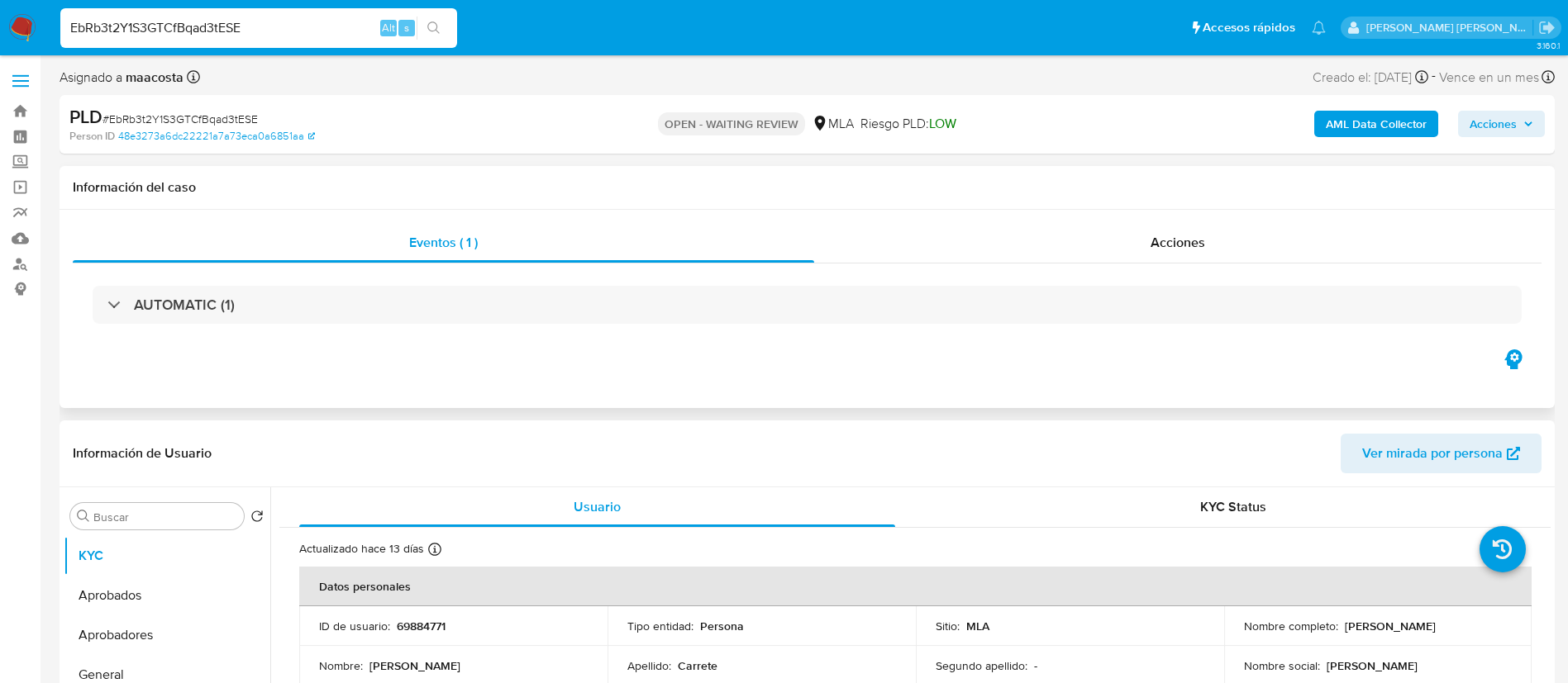
click at [1390, 375] on div "Eventos ( 1 ) Acciones AUTOMATIC (1)" at bounding box center [807, 309] width 1495 height 198
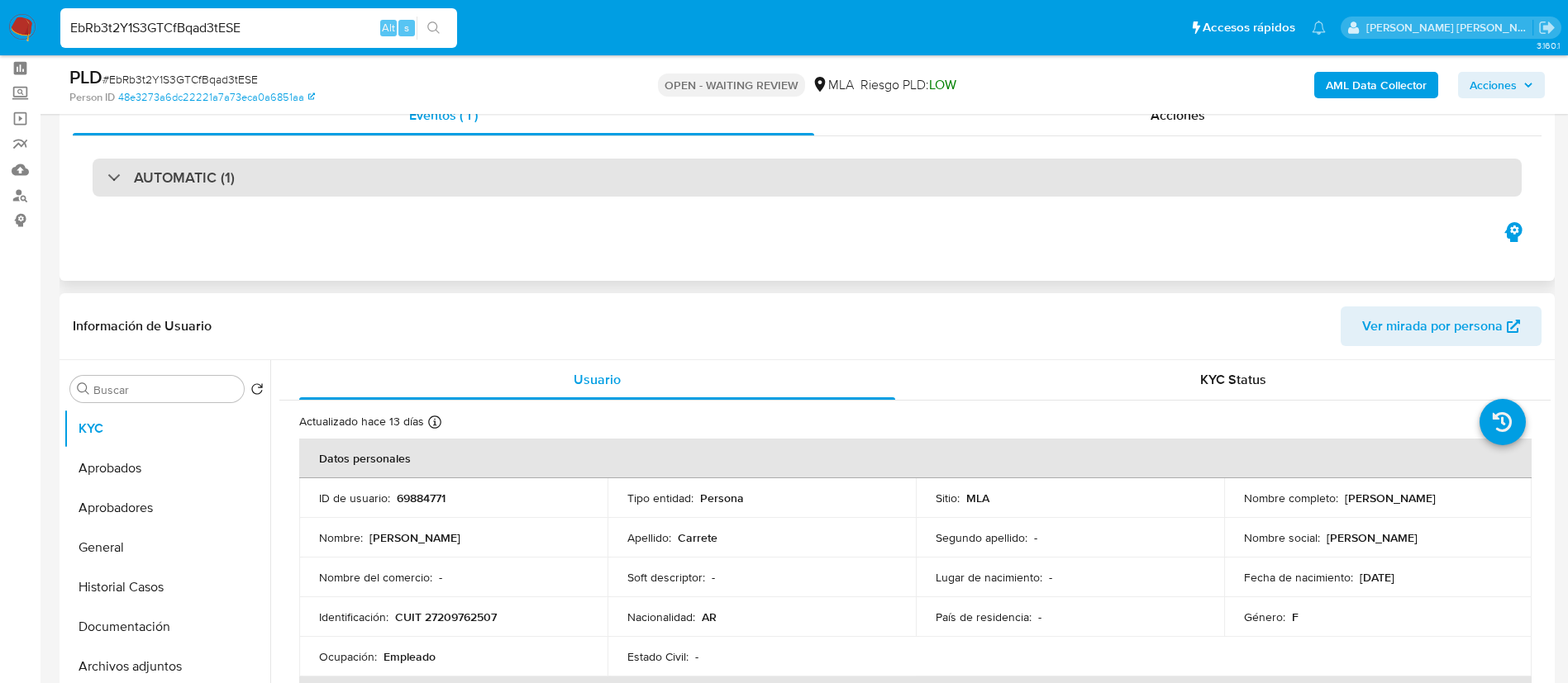
scroll to position [79, 0]
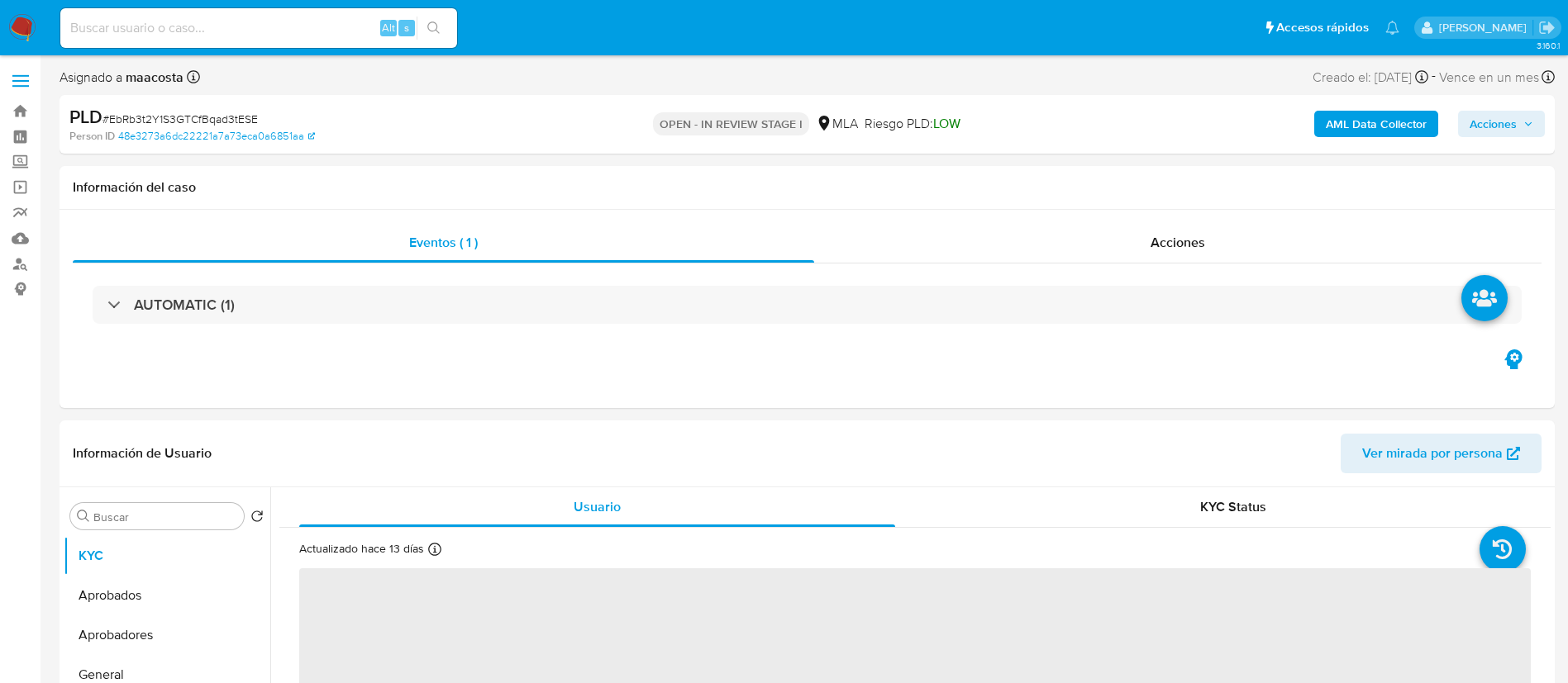
select select "10"
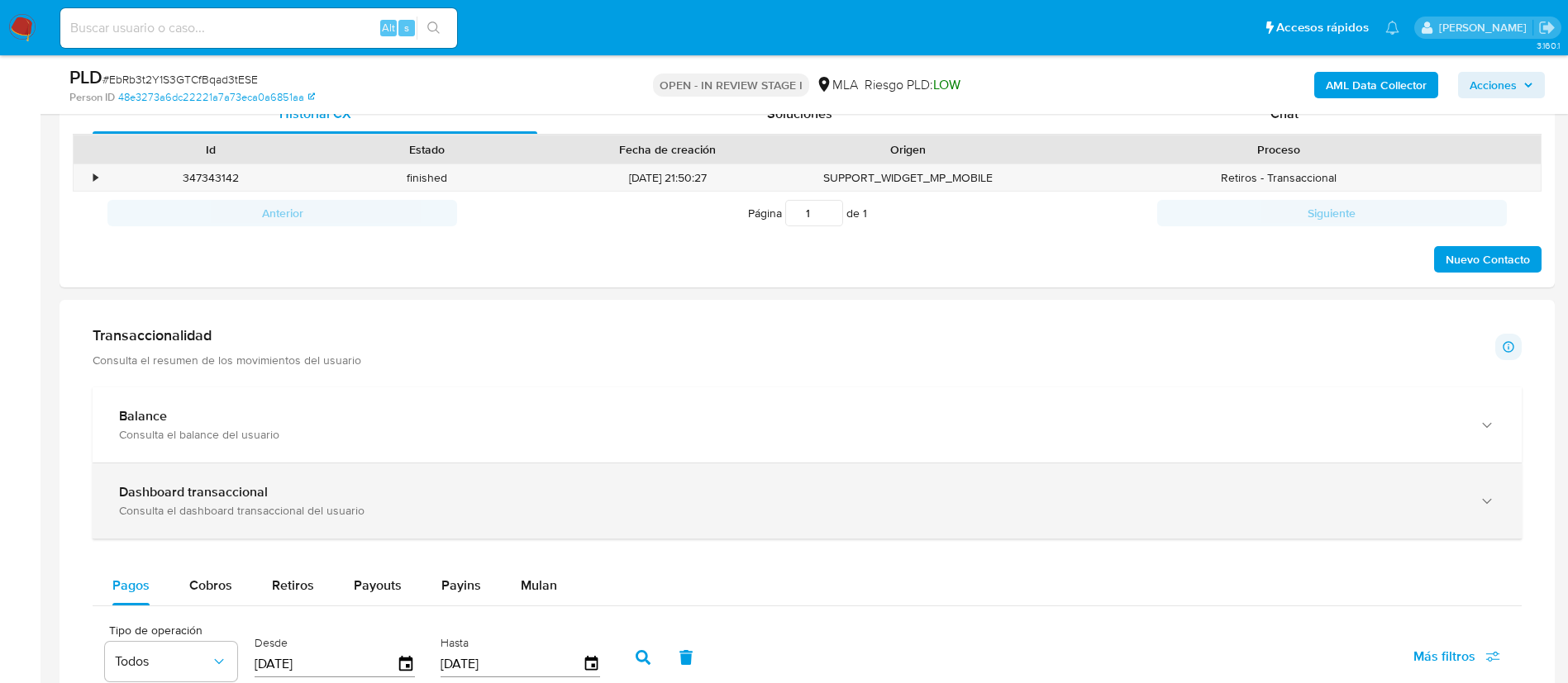
scroll to position [746, 0]
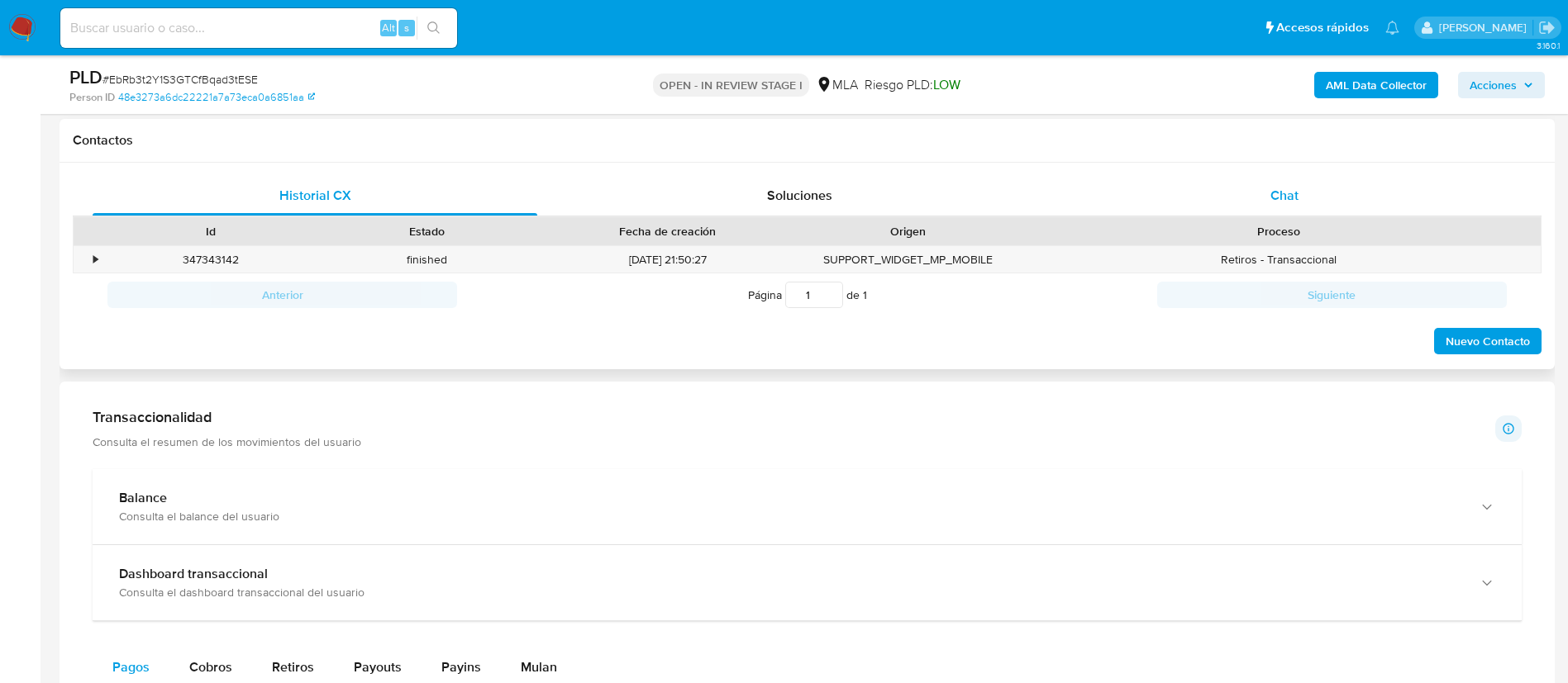
click at [1285, 195] on span "Chat" at bounding box center [1285, 196] width 28 height 19
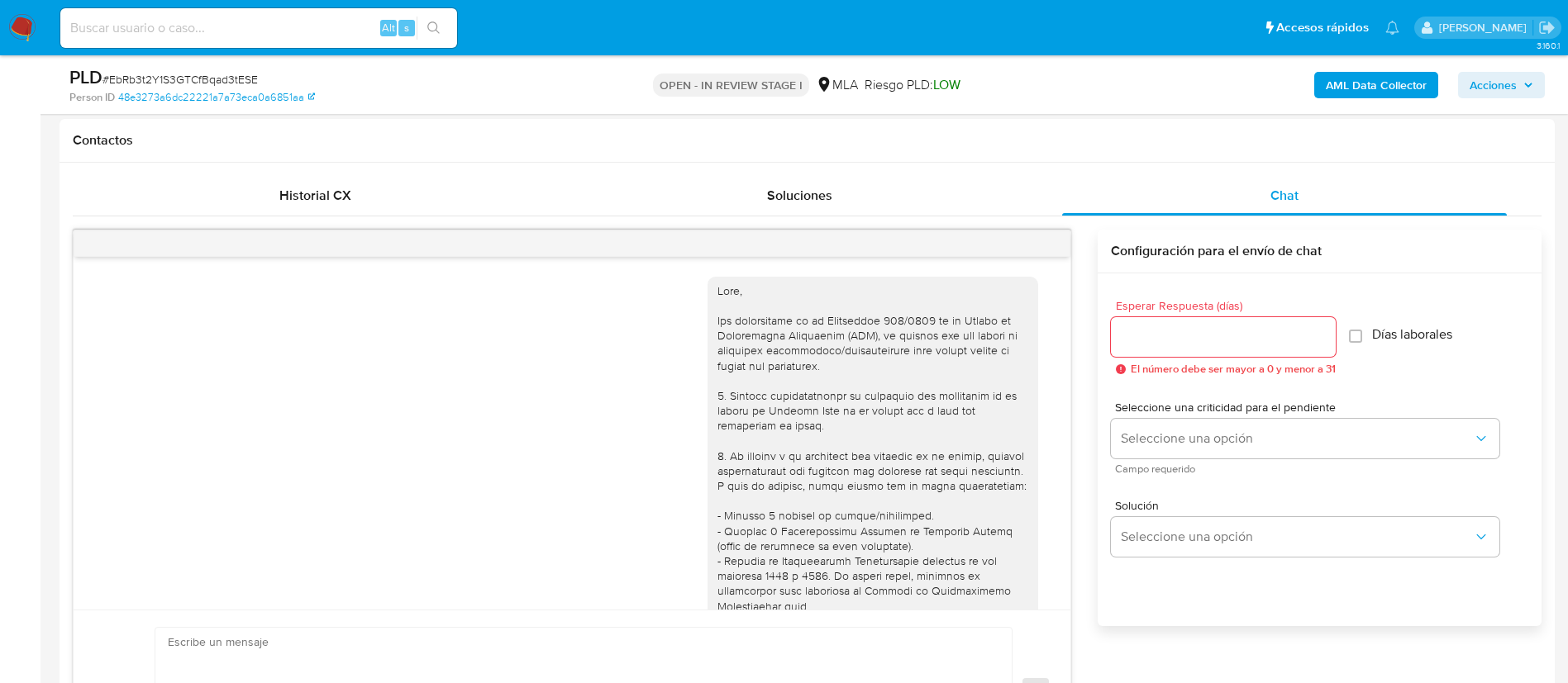
scroll to position [664, 0]
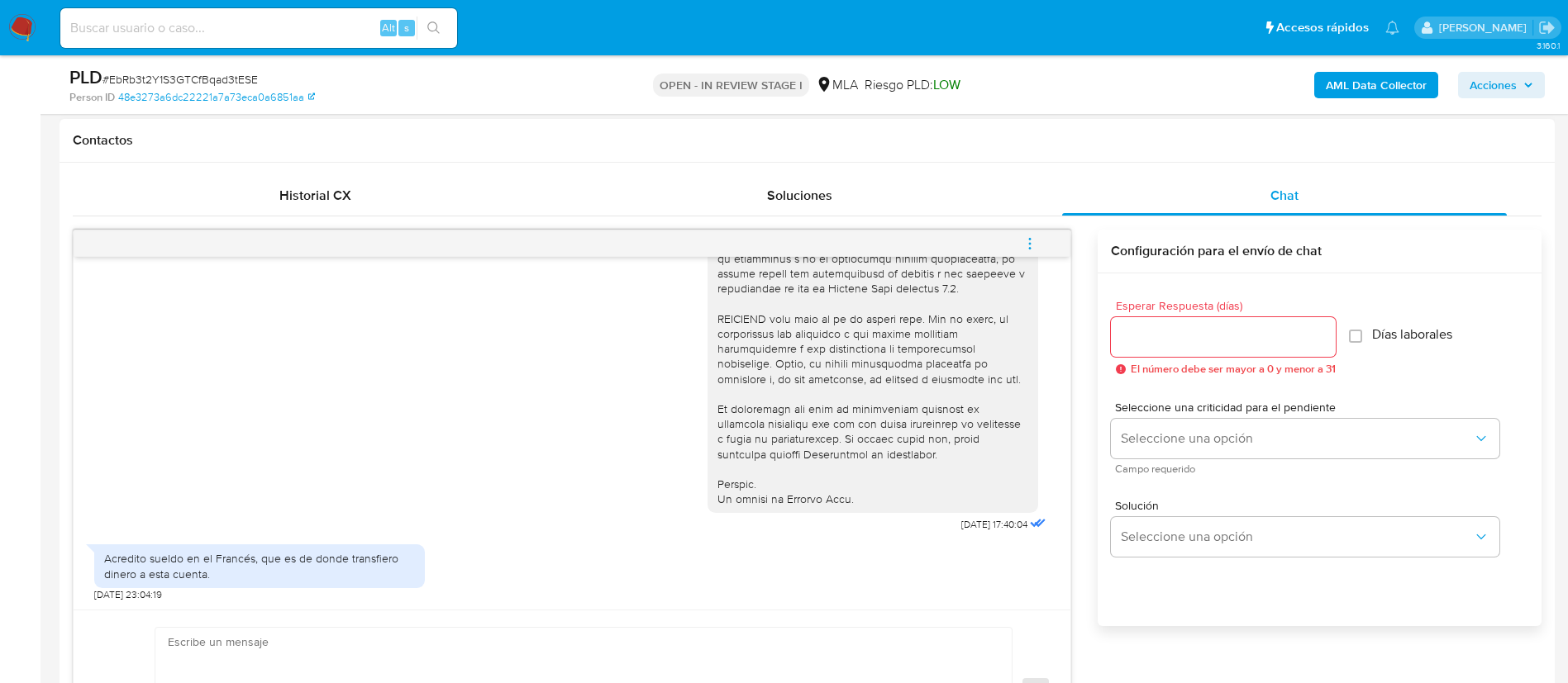
click at [199, 567] on div "Acredito sueldo en el Francés, que es de donde transfiero dinero a esta cuenta." at bounding box center [260, 566] width 311 height 30
copy div "Acredito sueldo en el Francés, que es de donde transfiero dinero a esta cuenta."
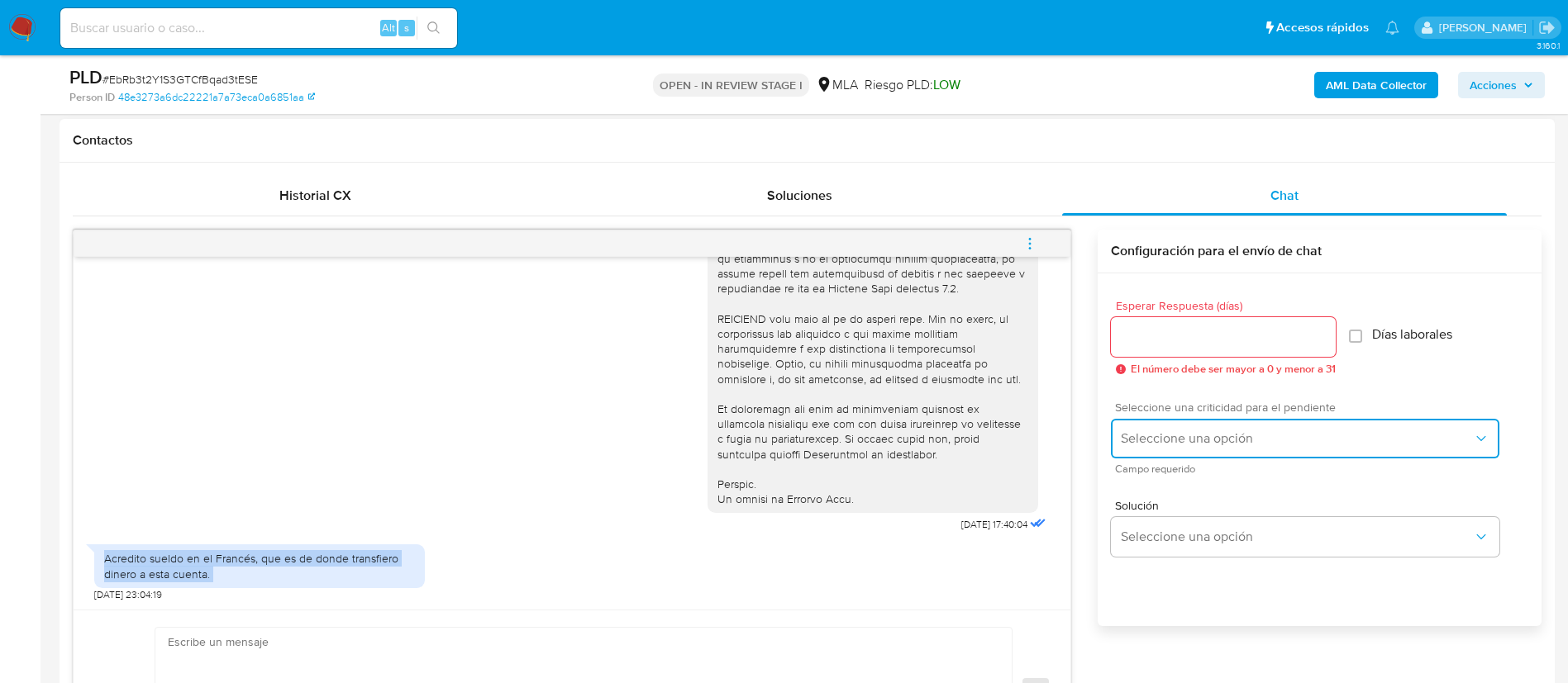
click at [1184, 457] on button "Seleccione una opción" at bounding box center [1305, 439] width 389 height 40
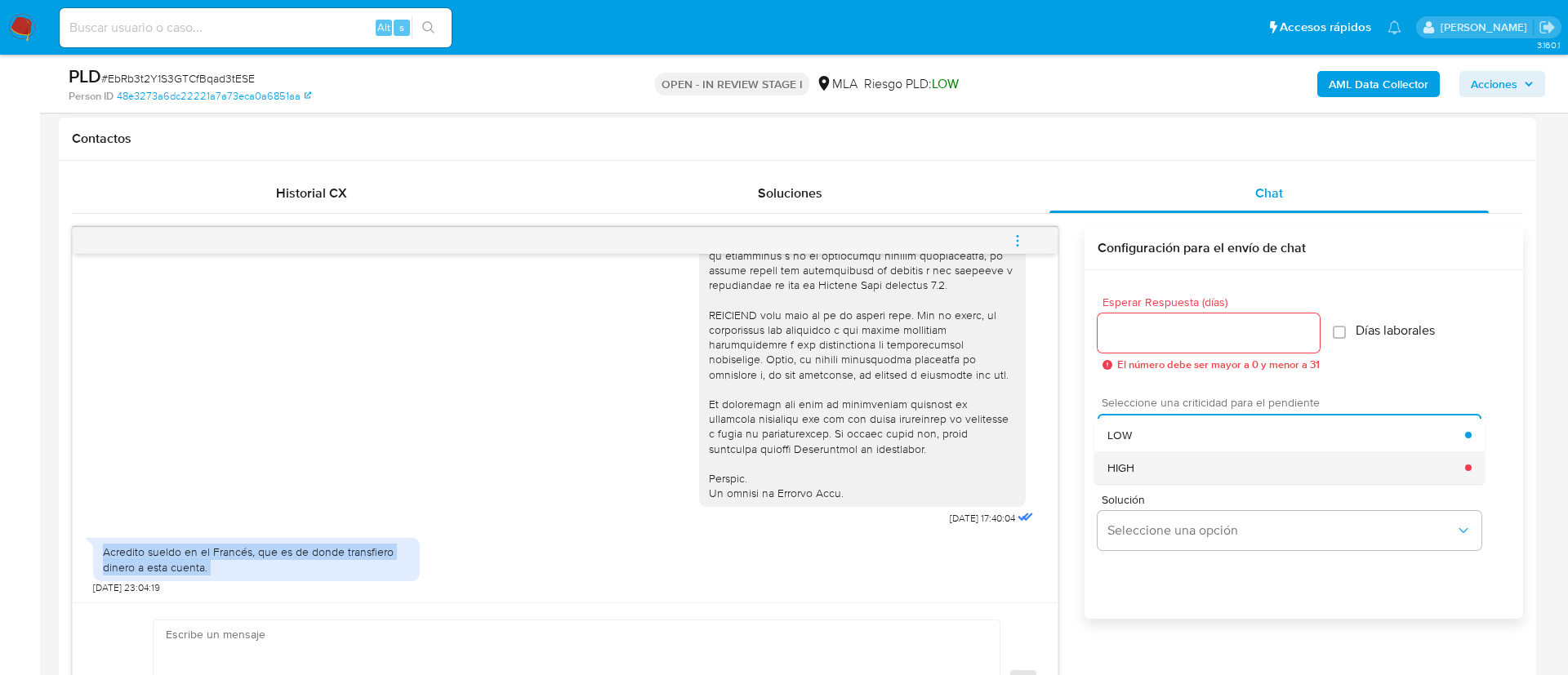
click at [1128, 471] on span "HIGH" at bounding box center [1120, 467] width 27 height 15
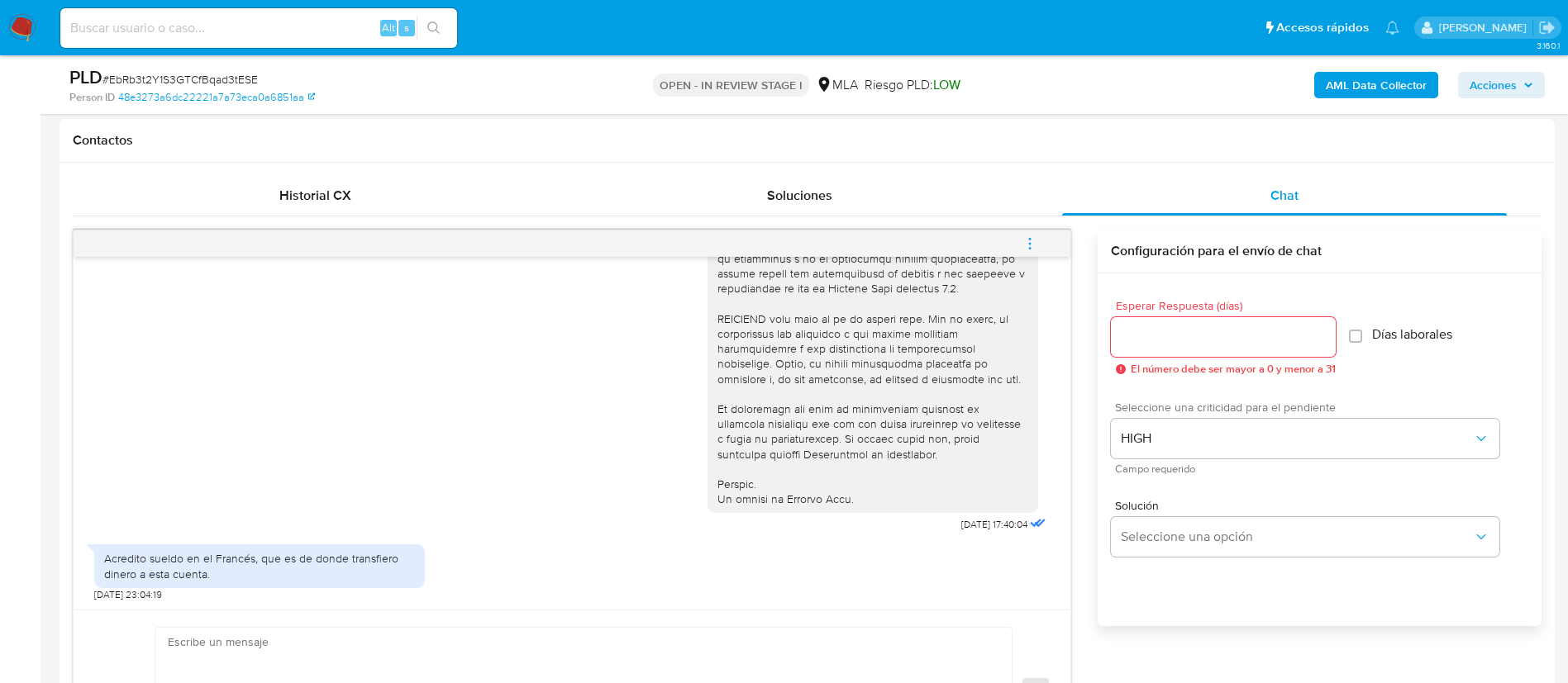
click at [1164, 348] on div at bounding box center [1223, 337] width 225 height 40
click at [1145, 335] on input "Esperar Respuesta (días)" at bounding box center [1223, 337] width 225 height 22
type input "1"
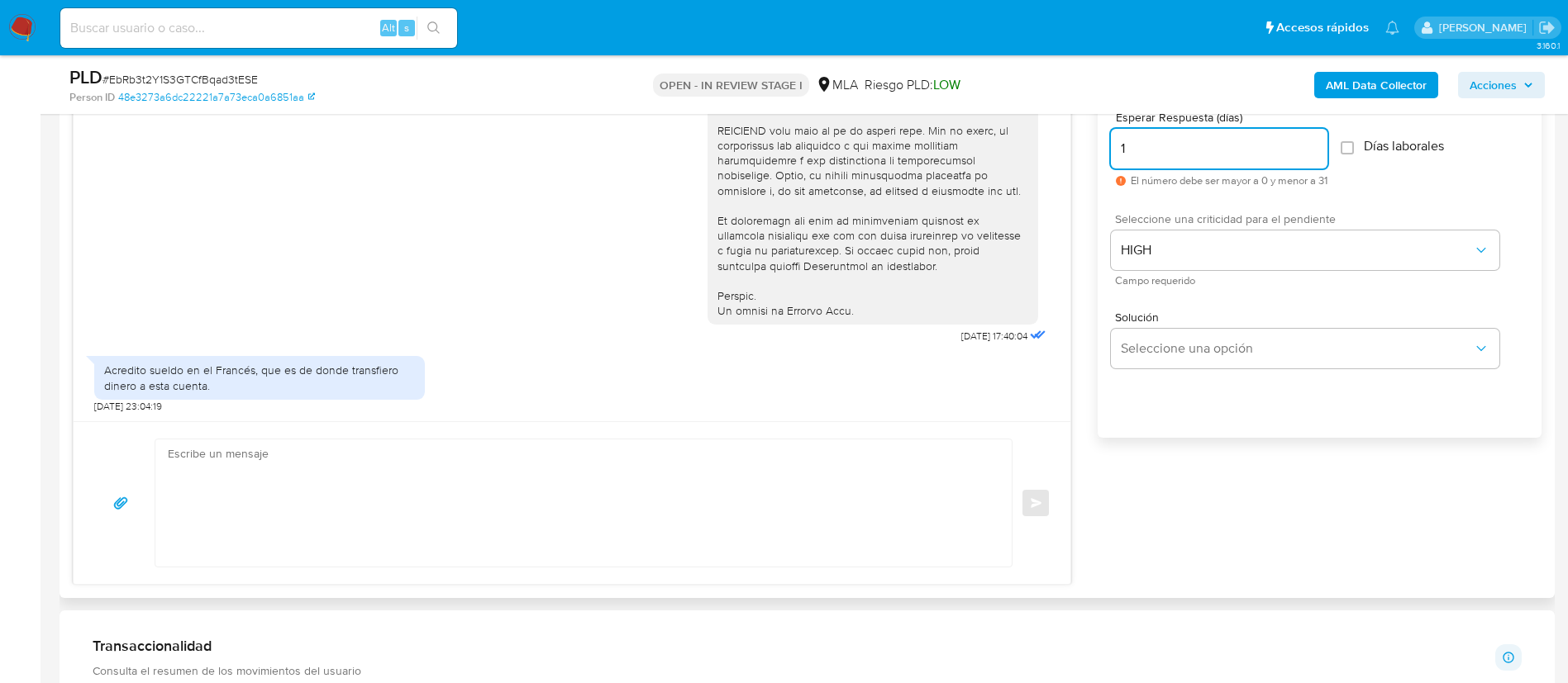
scroll to position [956, 0]
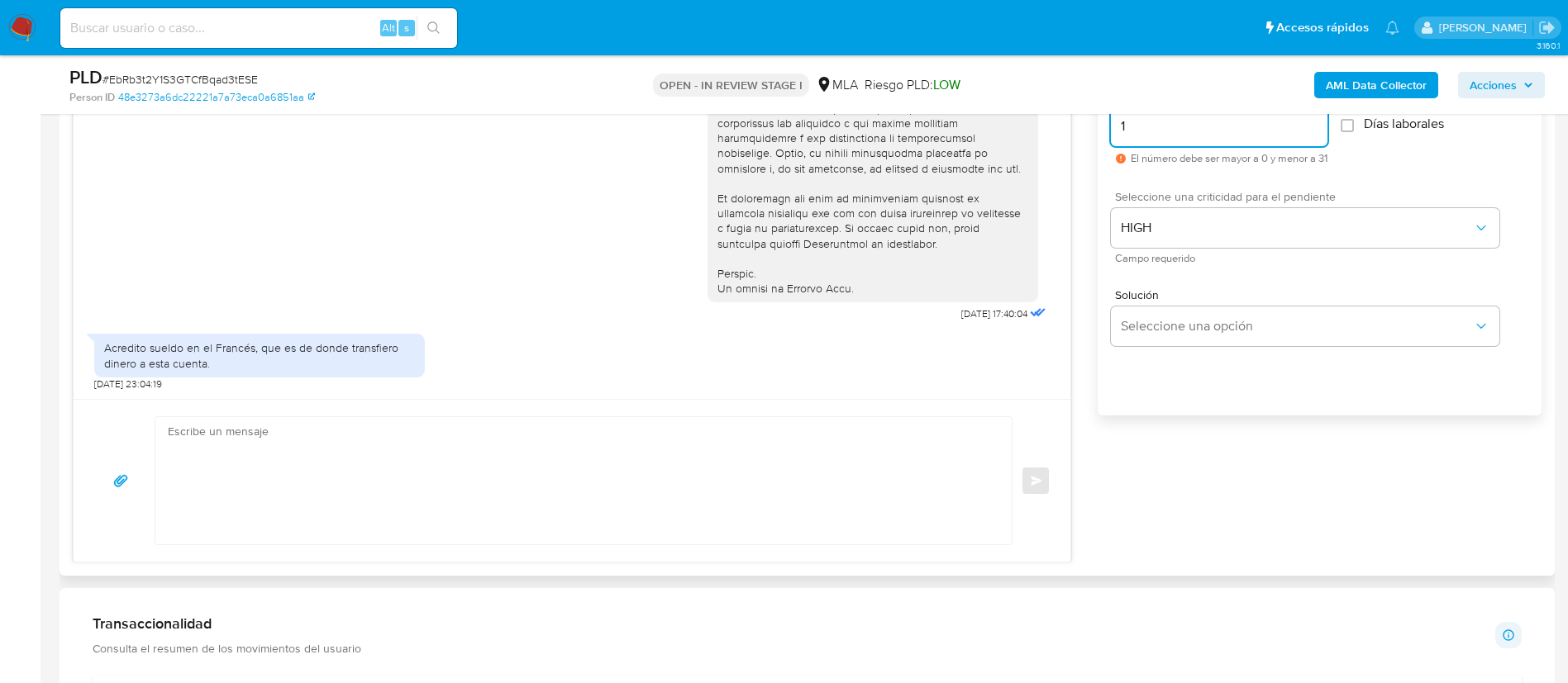
click at [697, 467] on textarea at bounding box center [579, 481] width 823 height 127
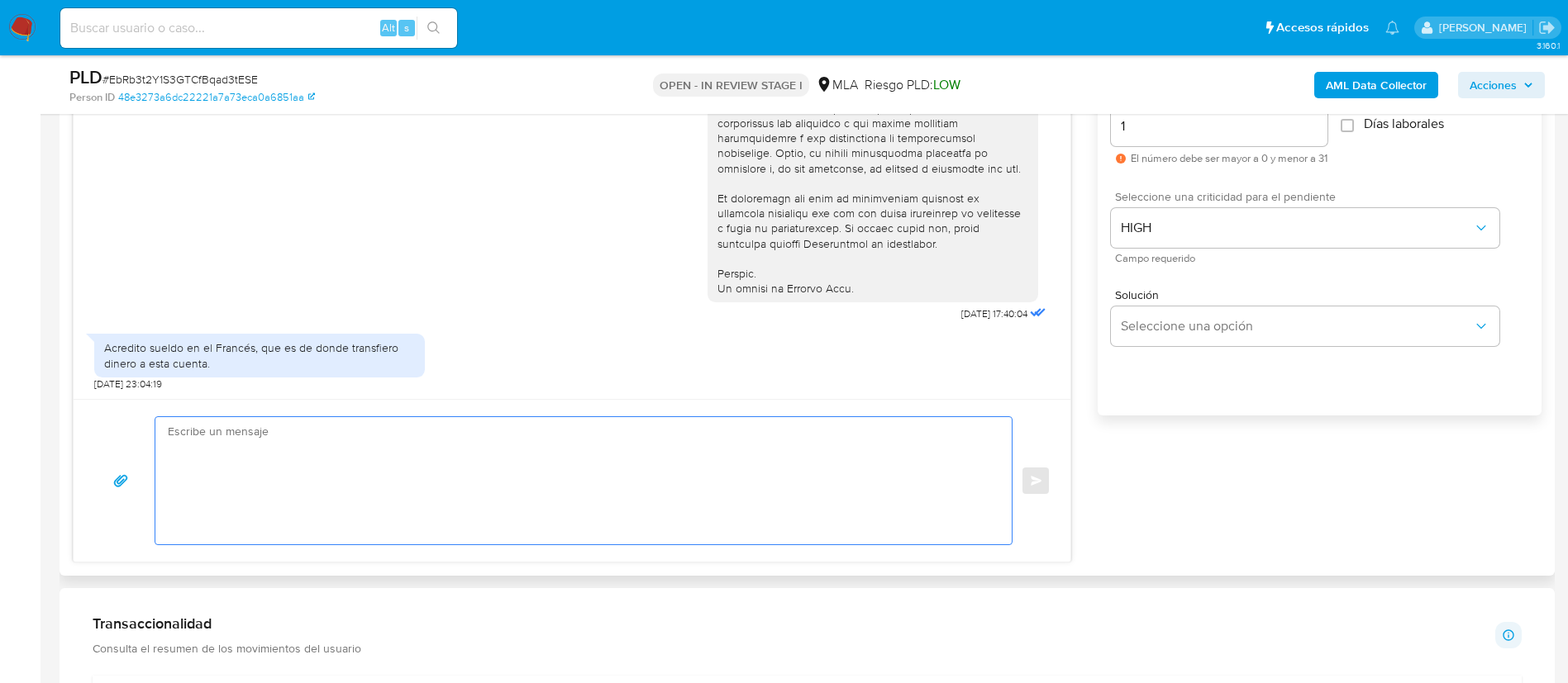
paste textarea "Loremi dolors, Ametcon adi el seddoeius. Temporin utlaboreet dol ma aliquaenima…"
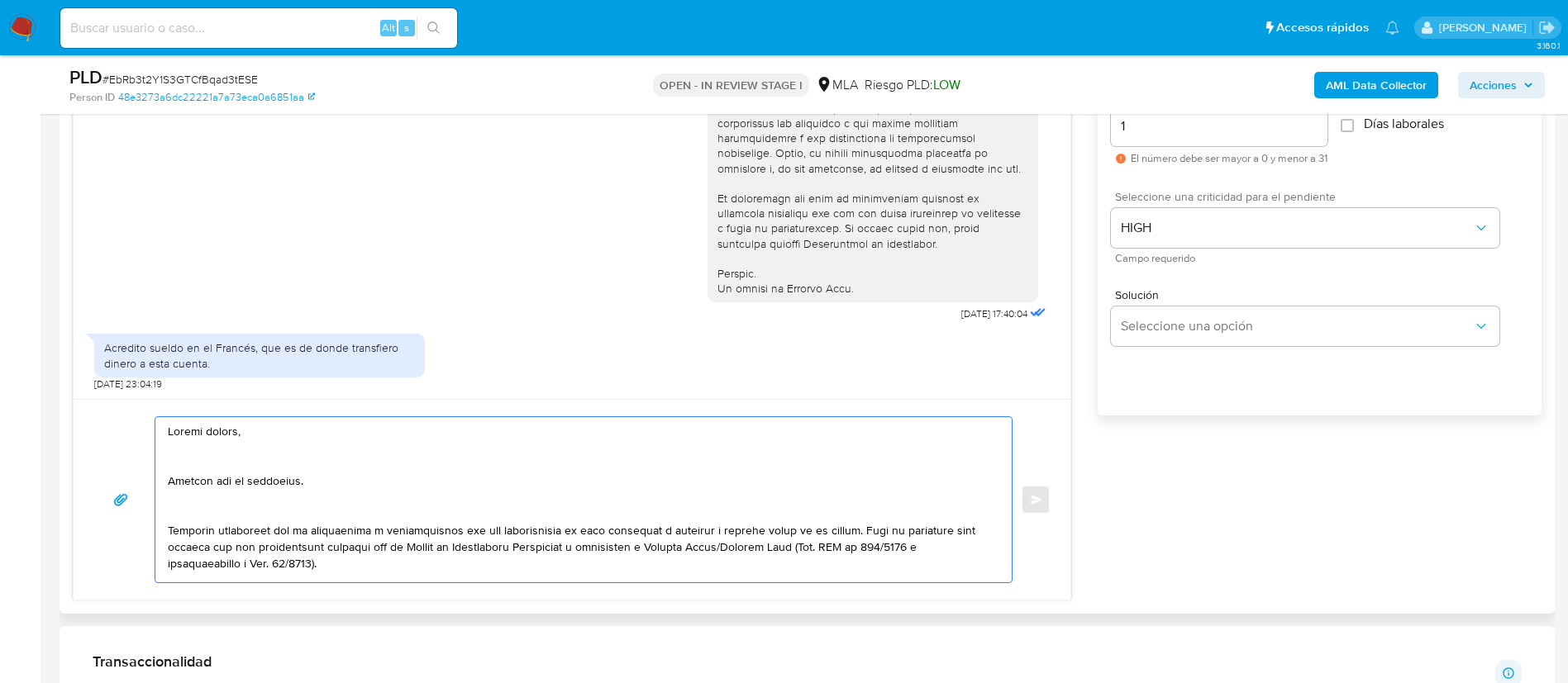
scroll to position [816, 0]
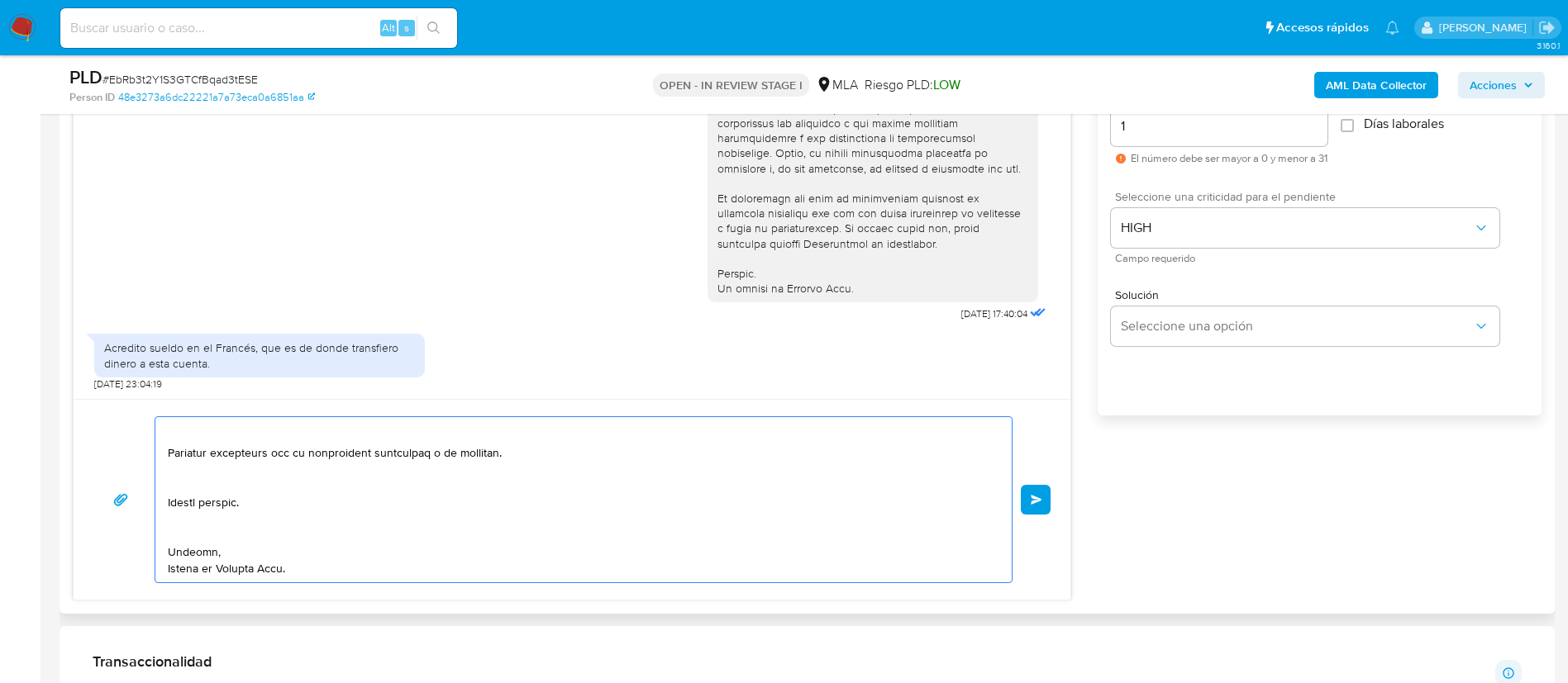
click at [697, 467] on textarea at bounding box center [579, 500] width 823 height 165
click at [581, 565] on textarea at bounding box center [579, 500] width 823 height 165
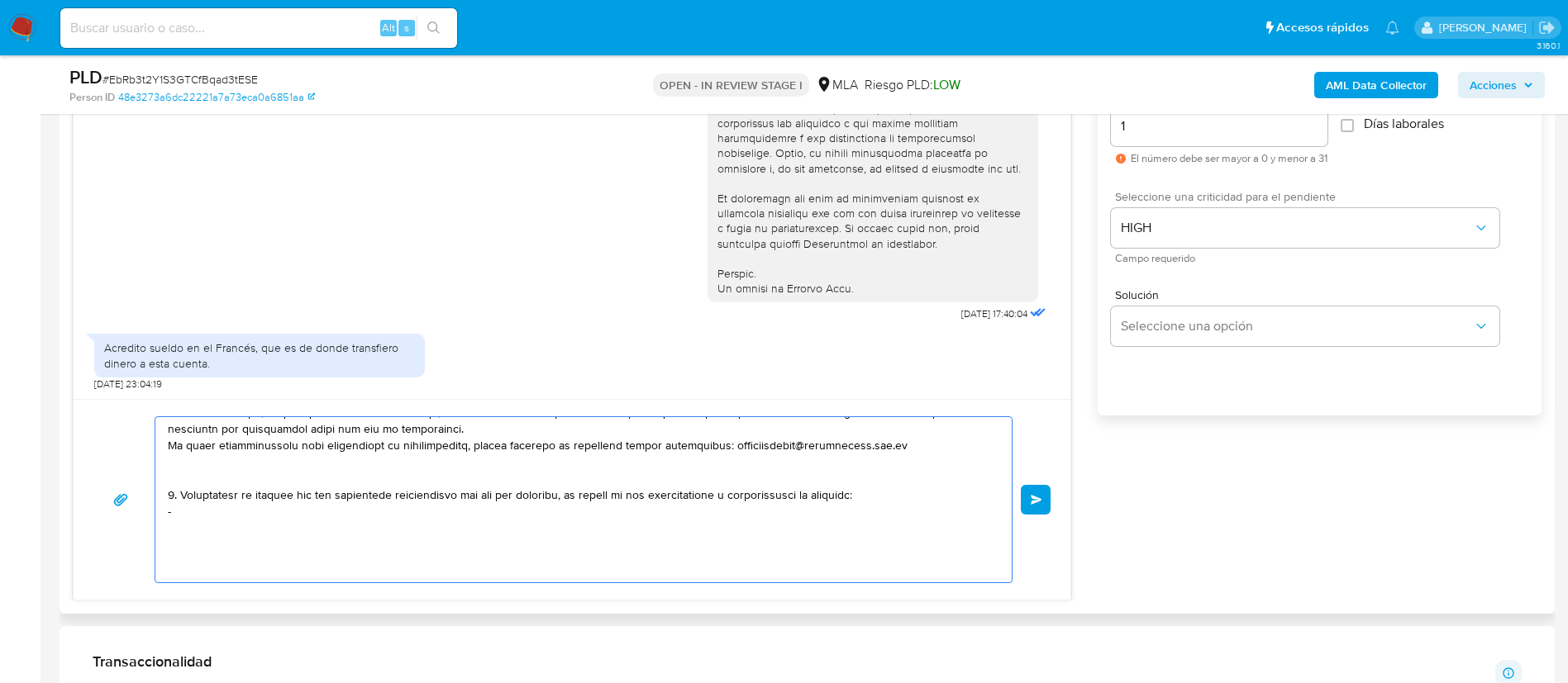
scroll to position [471, 0]
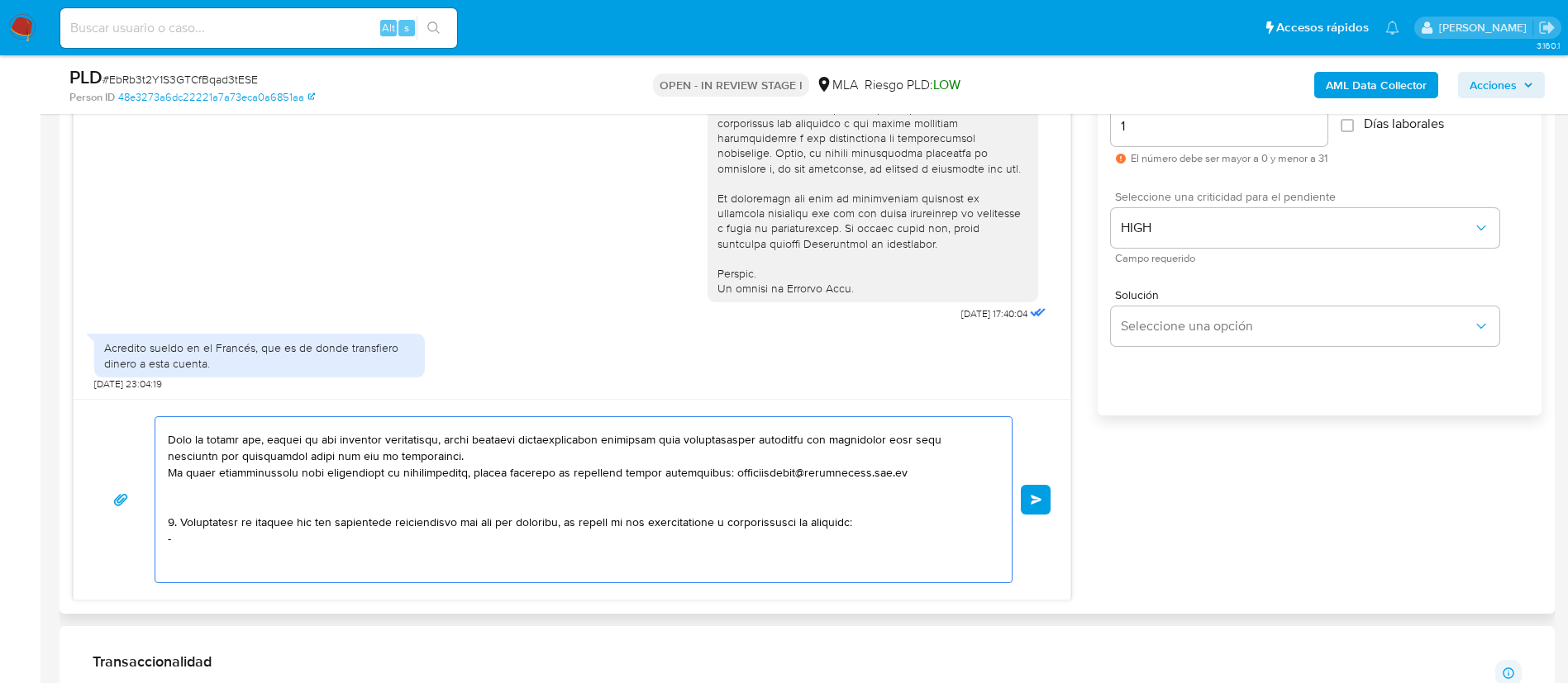
click at [330, 563] on textarea at bounding box center [579, 500] width 823 height 165
paste textarea "- [PERSON_NAME] - CUIL 20180582127 (ACTIVIDAD: EMPLEADO DE FABRICAS ARGENTINAS …"
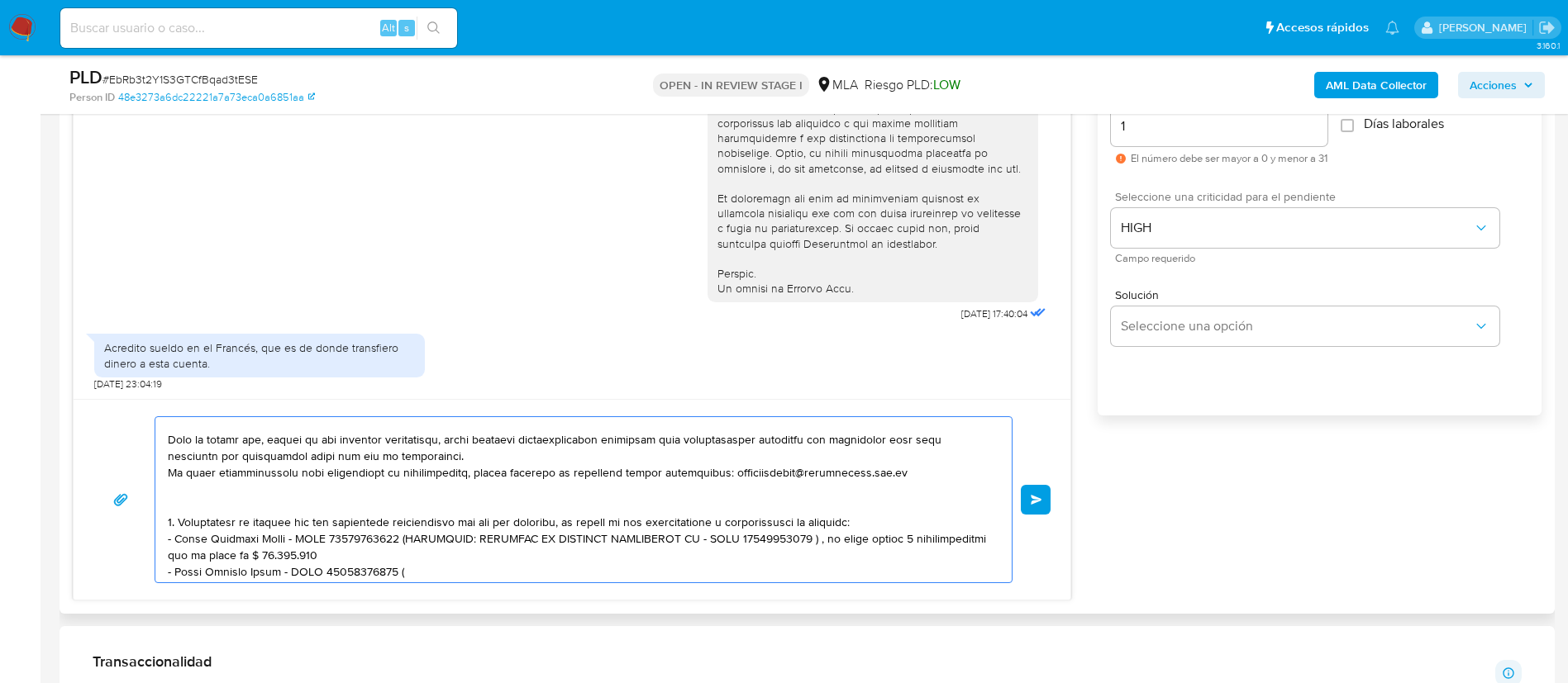
click at [385, 521] on textarea at bounding box center [579, 500] width 823 height 165
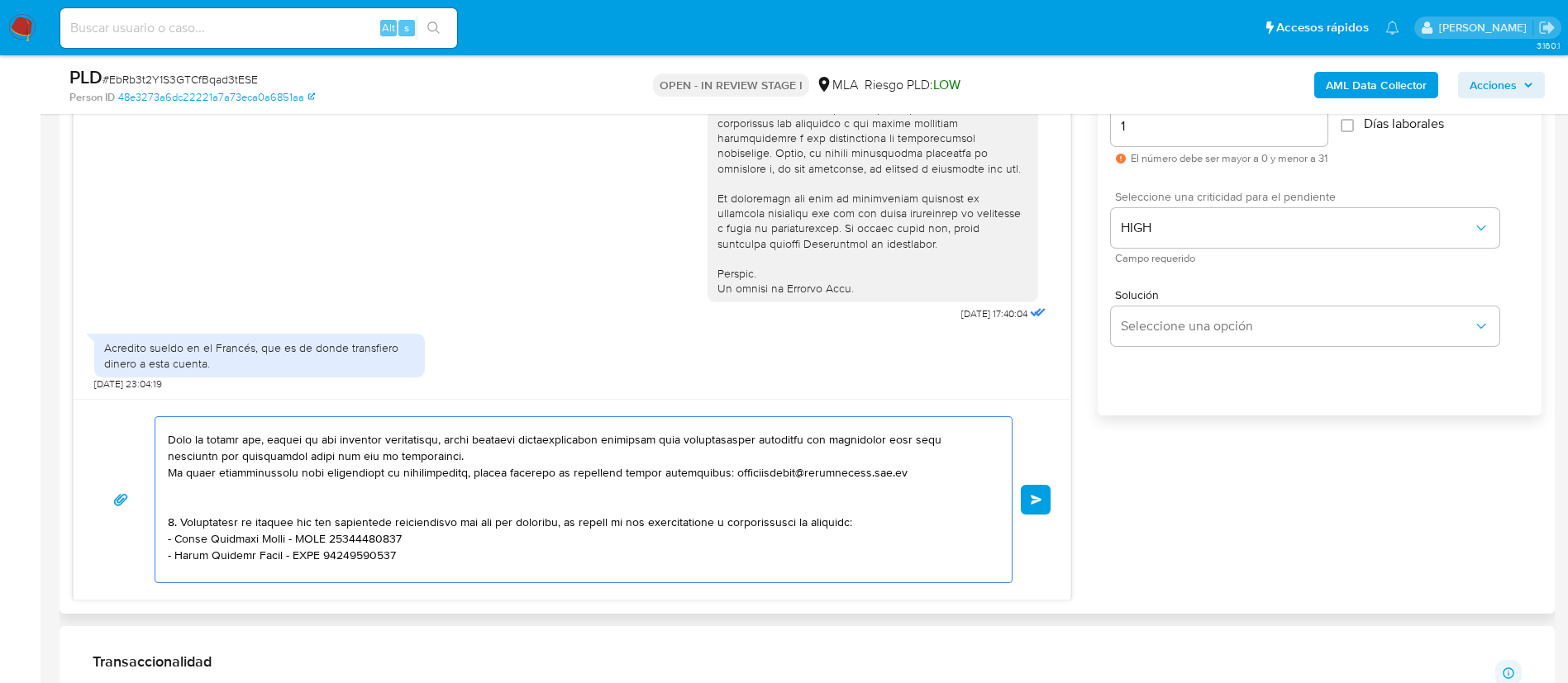
paste textarea "- On Board Sa - CUIL 30708336064 (ACTIVIDAD: Venta al por mayor de artículos de…"
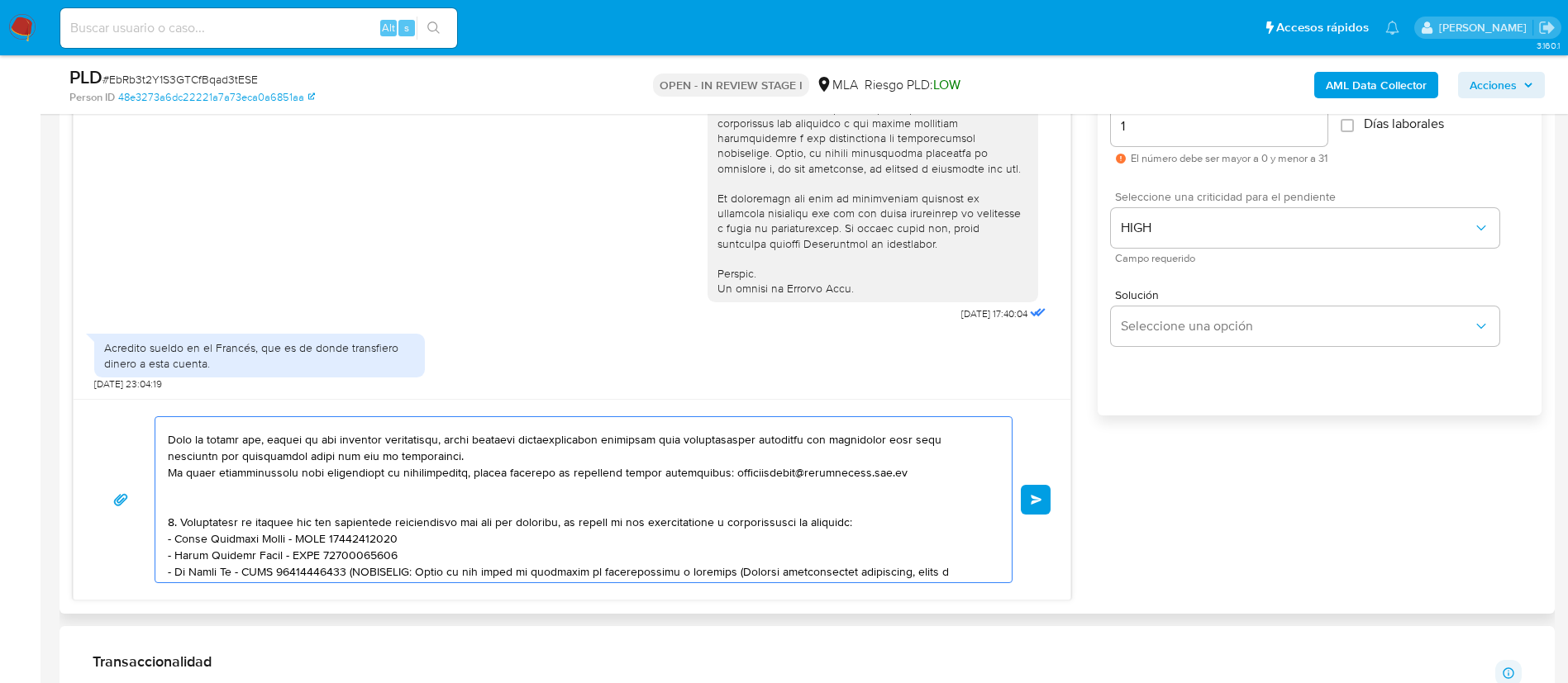
scroll to position [501, 0]
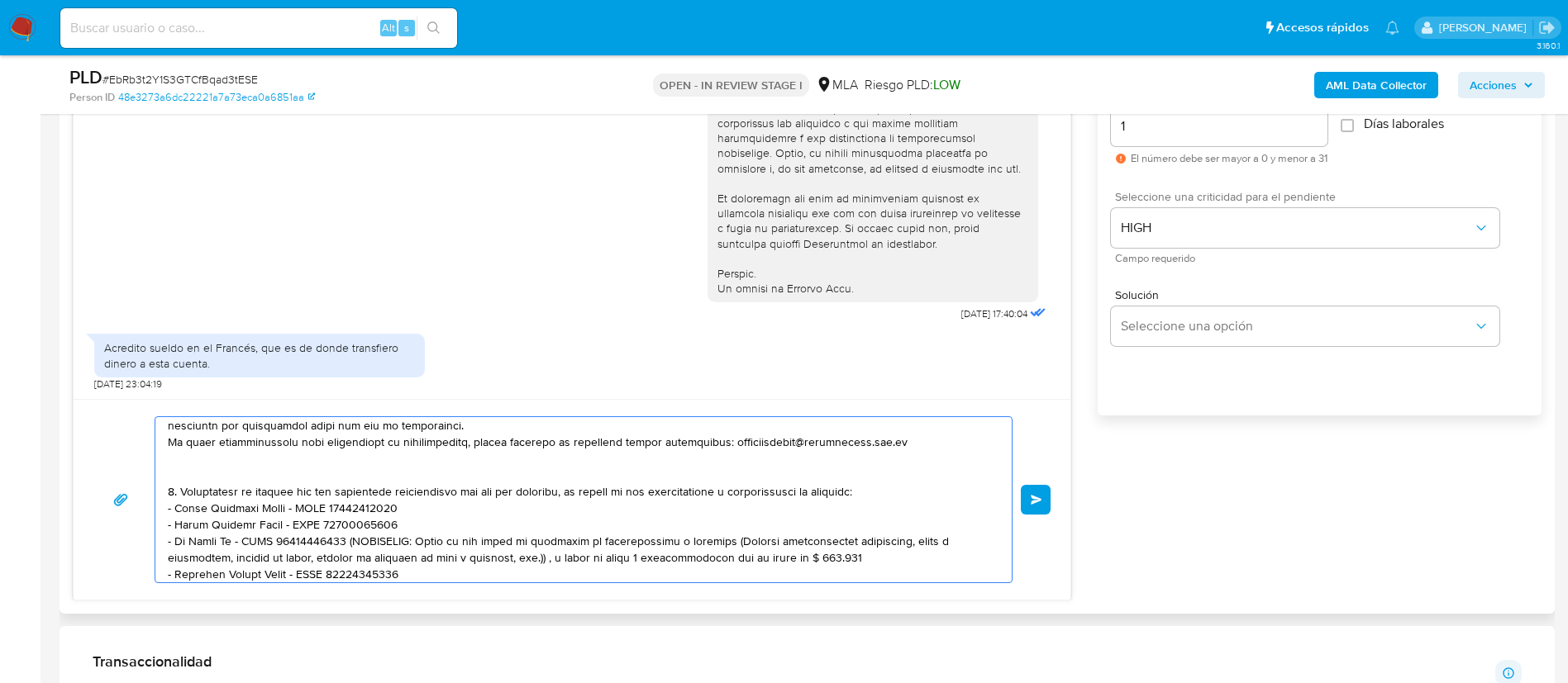
drag, startPoint x: 349, startPoint y: 527, endPoint x: 854, endPoint y: 540, distance: 505.2
click at [854, 540] on textarea at bounding box center [579, 500] width 823 height 165
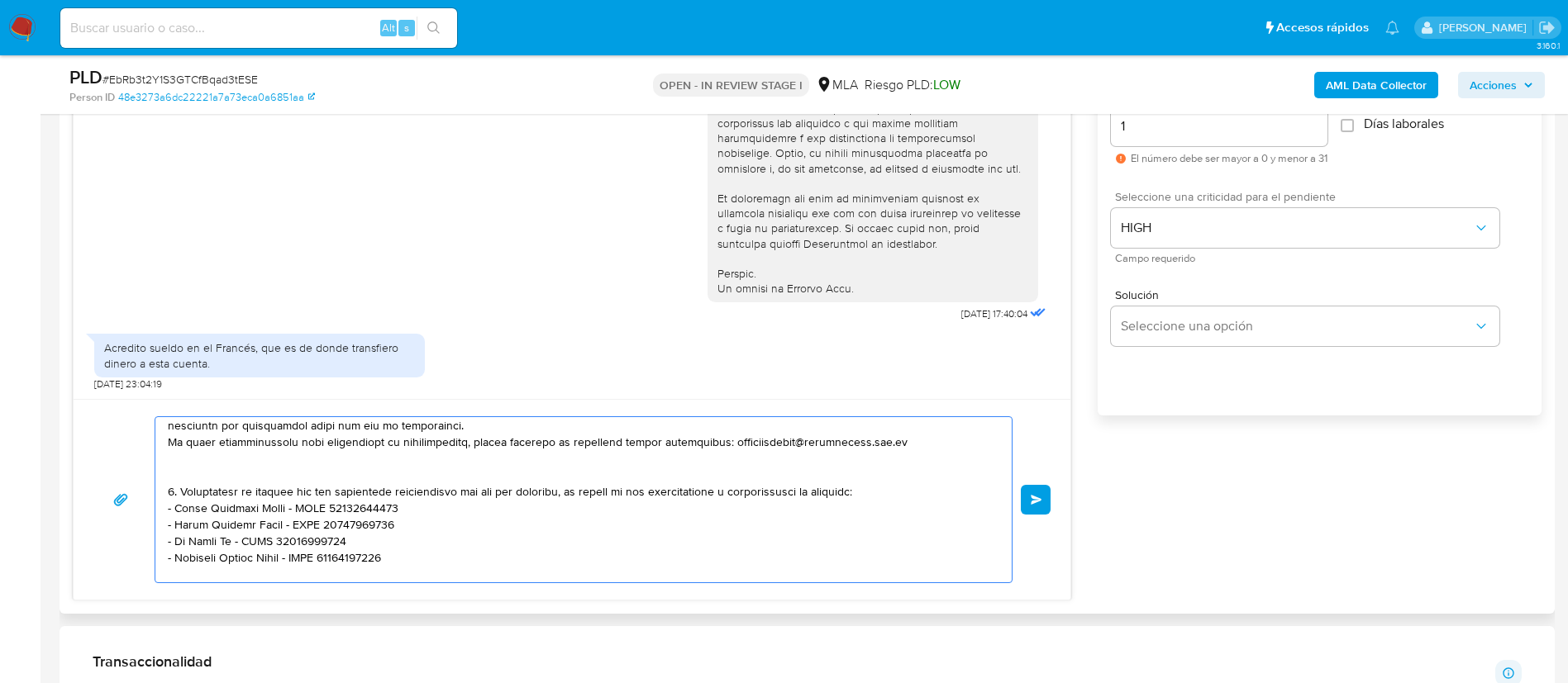
click at [642, 574] on textarea at bounding box center [579, 500] width 823 height 165
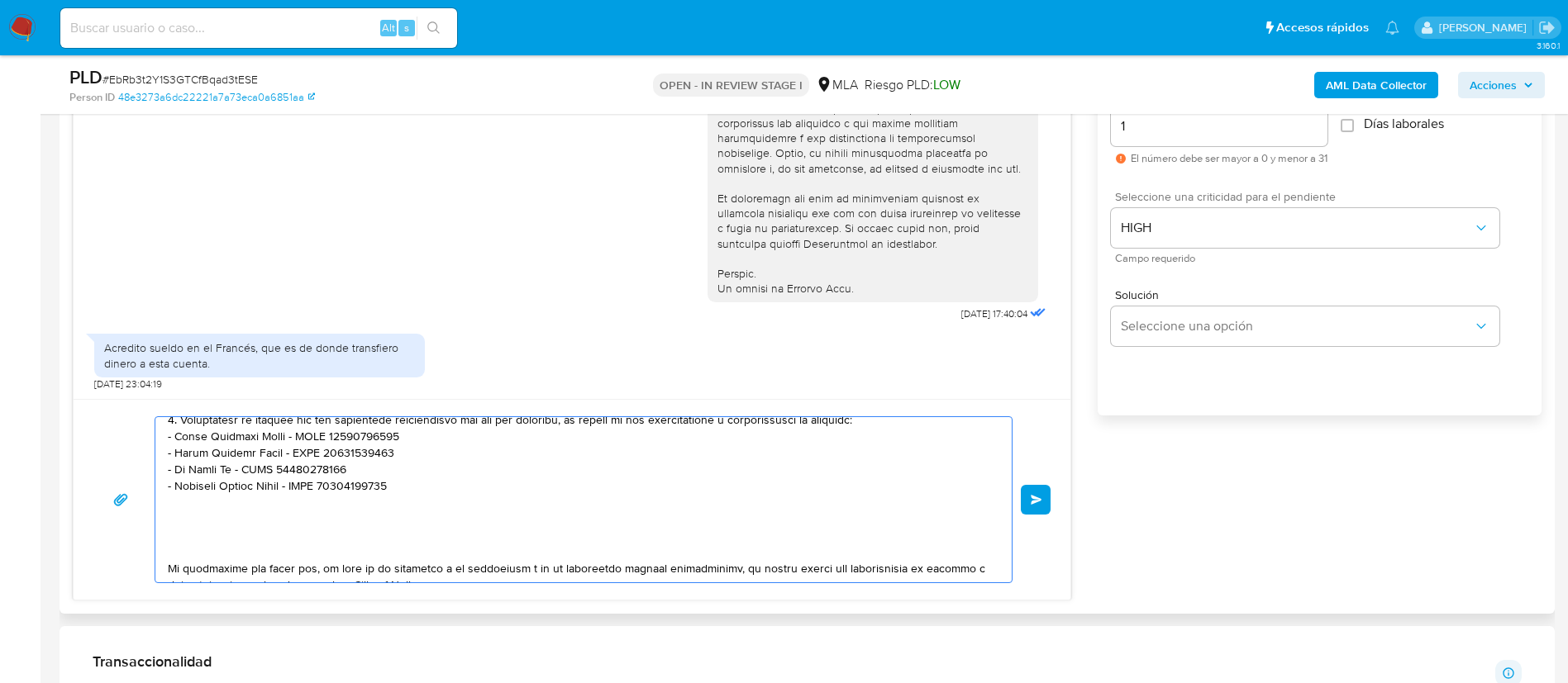
scroll to position [596, 0]
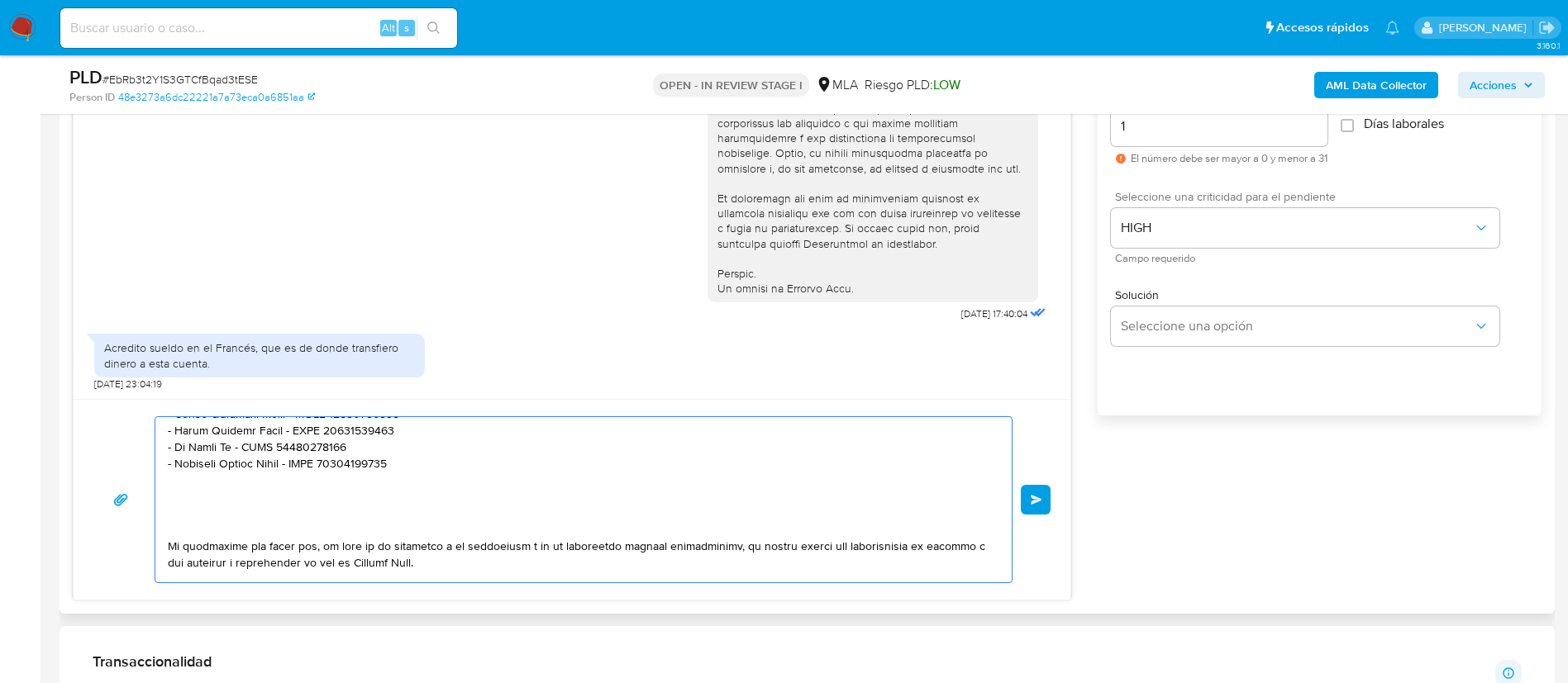
click at [316, 509] on textarea at bounding box center [579, 500] width 823 height 165
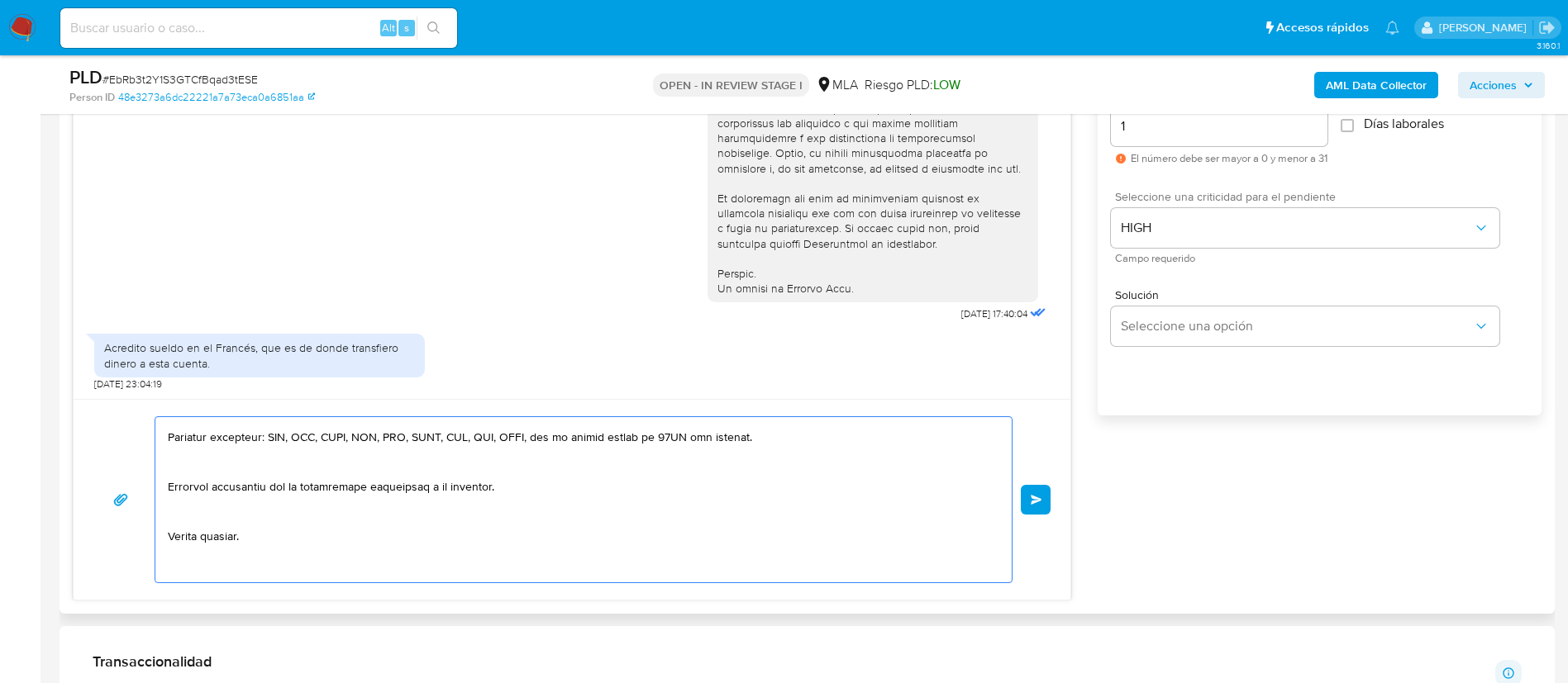
scroll to position [755, 0]
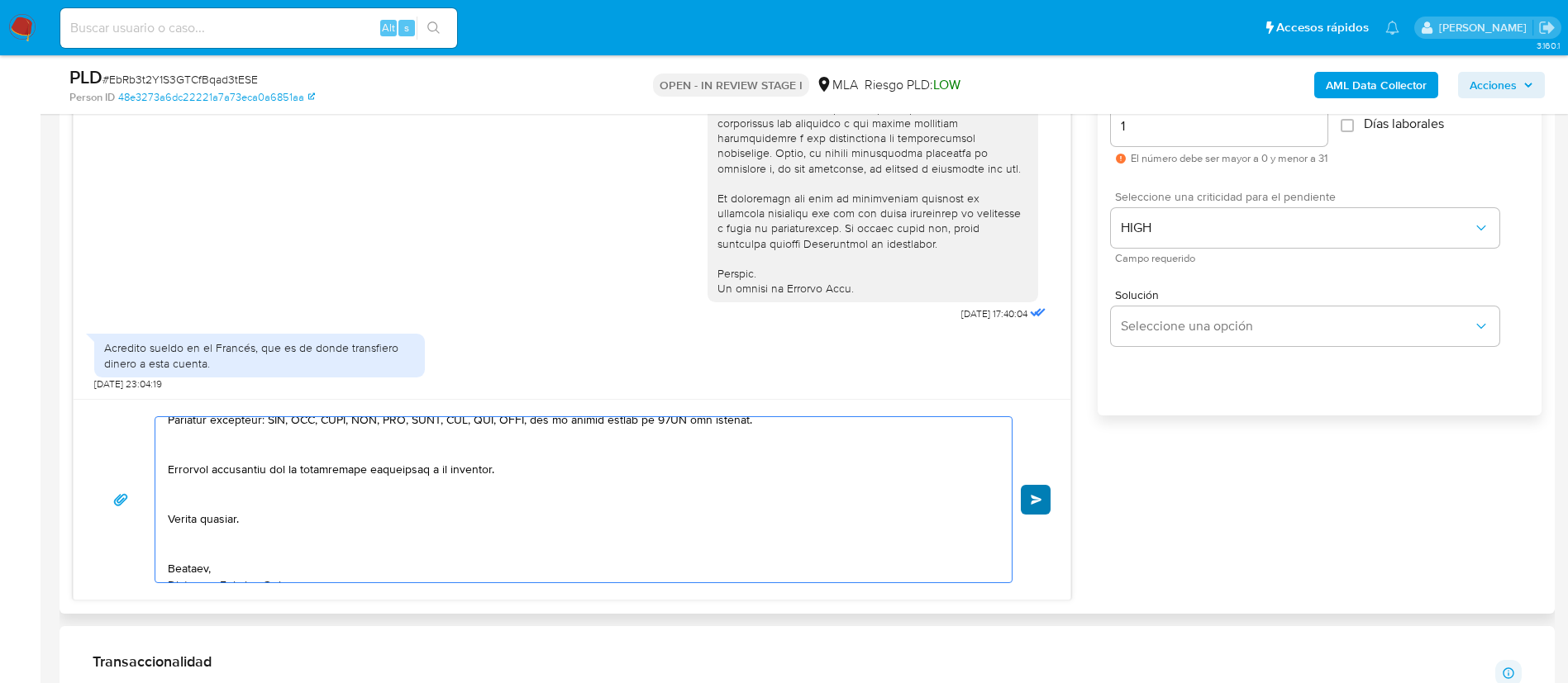
type textarea "Loremi dolors, Ametcon adi el seddoeius. Temporin utlaboreet dol ma aliquaenima…"
click at [1038, 510] on button "Enviar" at bounding box center [1035, 500] width 30 height 30
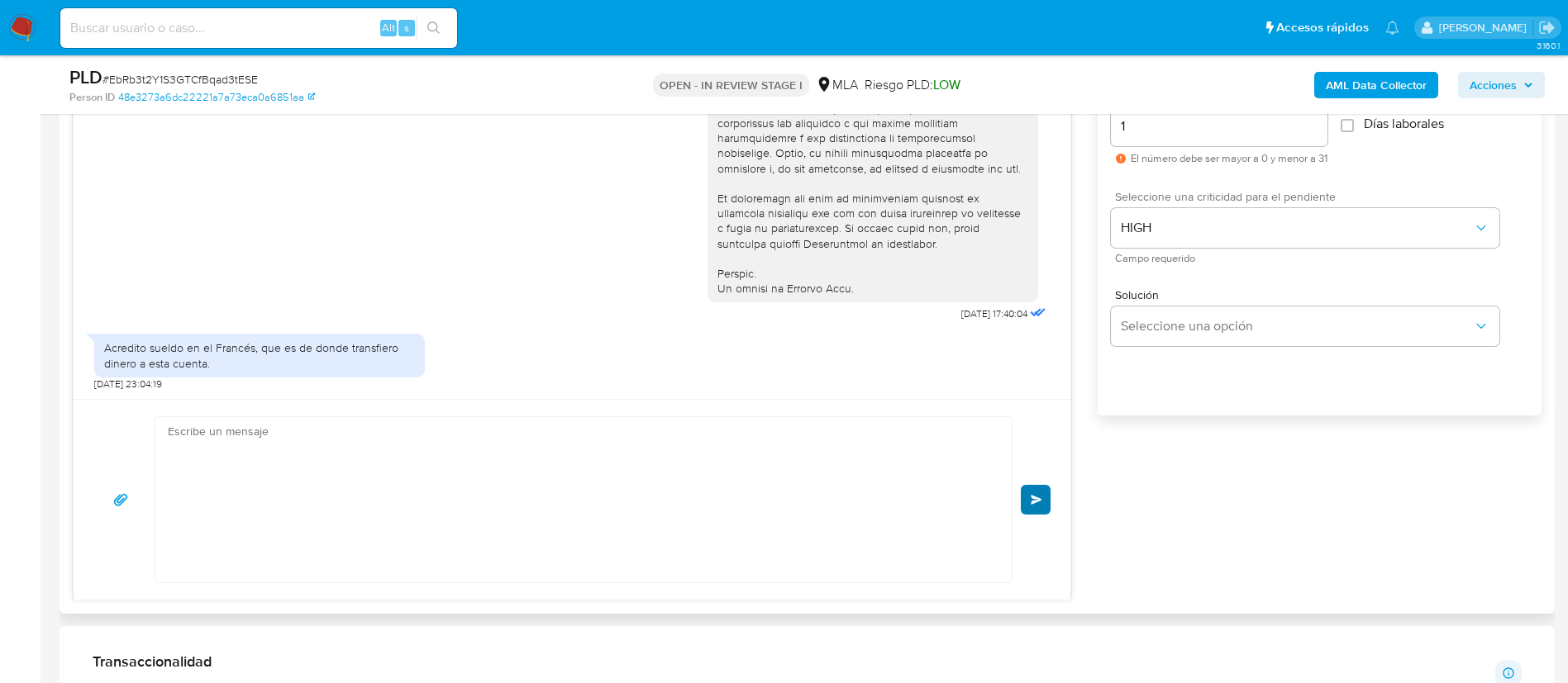
scroll to position [1884, 0]
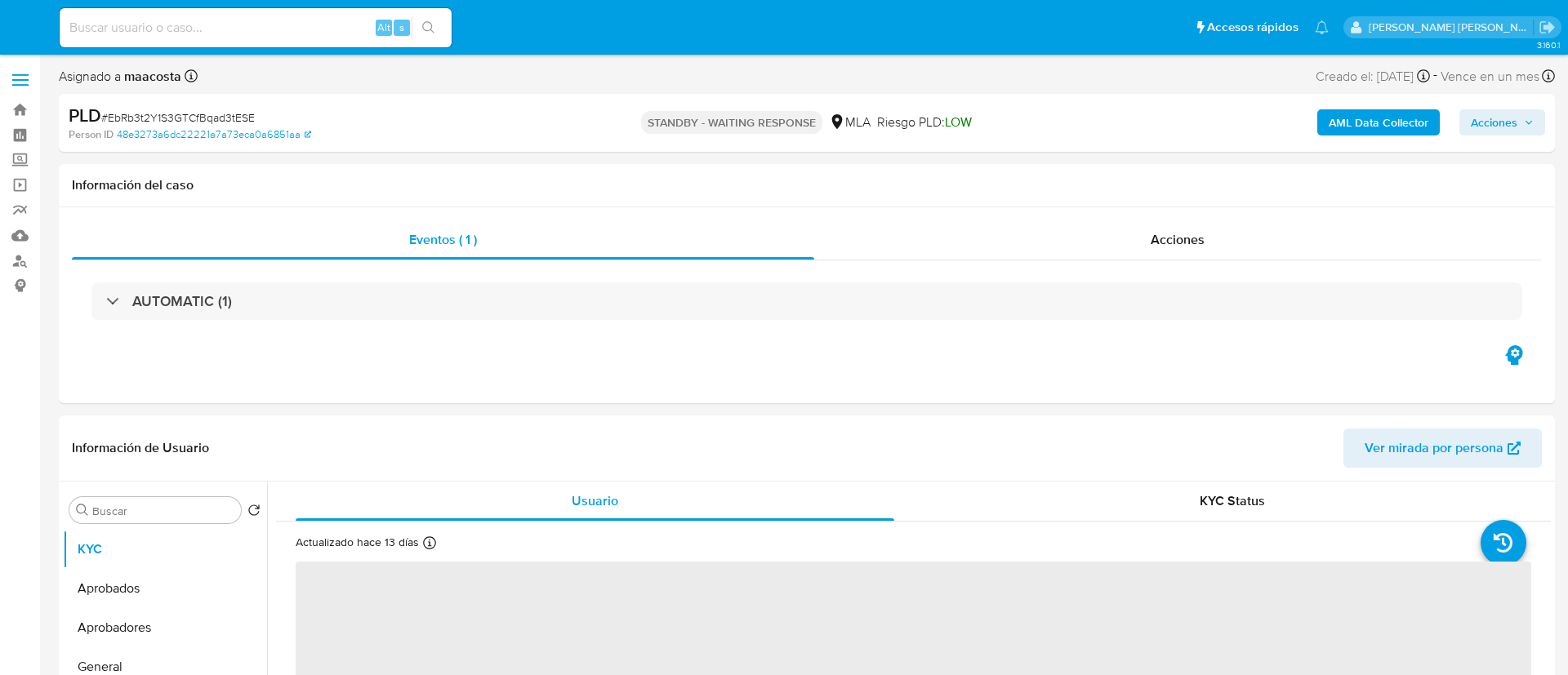
select select "10"
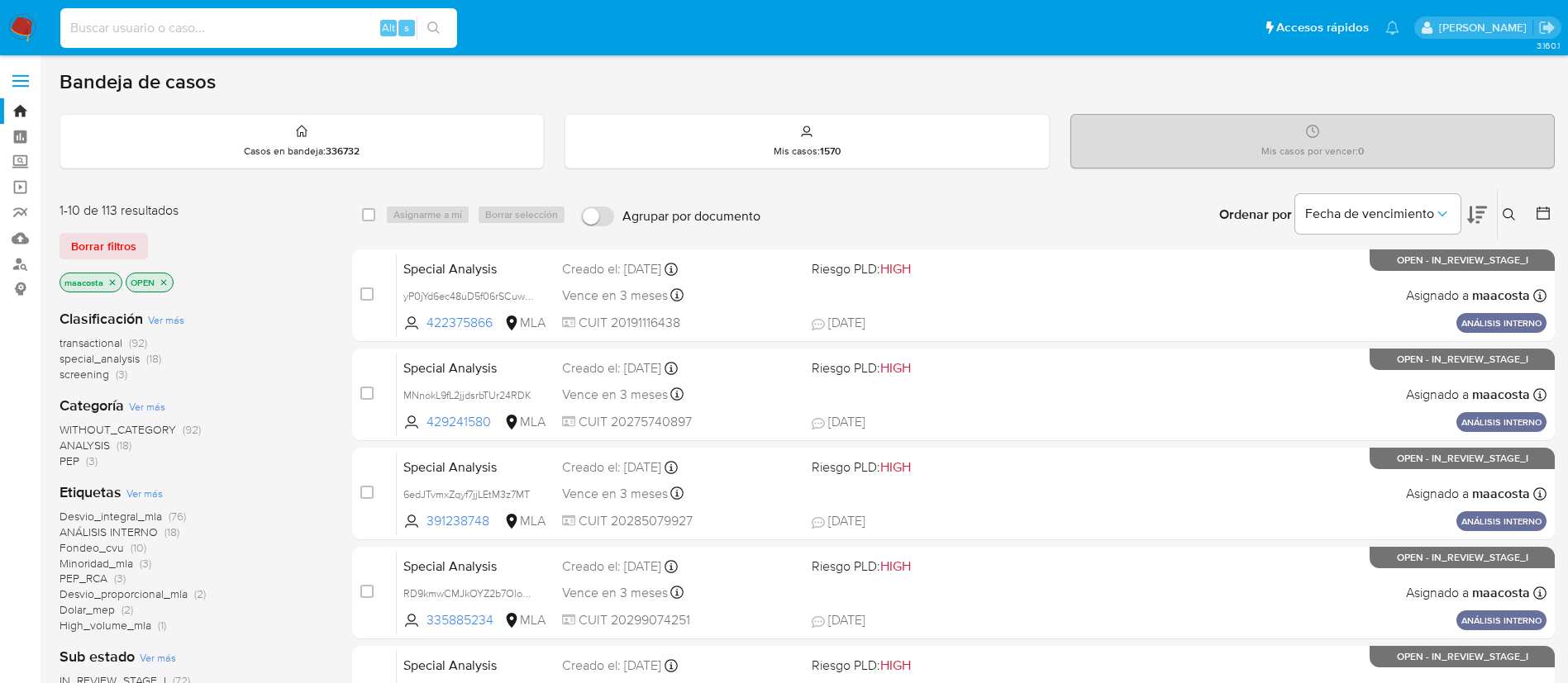
paste input "z1KPWvXjbkIRsxyGMnuneLdI"
click at [217, 32] on input "z1KPWvXjbkIRsxyGMnuneLdI" at bounding box center [258, 28] width 396 height 22
type input "z1KPWvXjbkIRsxyGMnuneLdI"
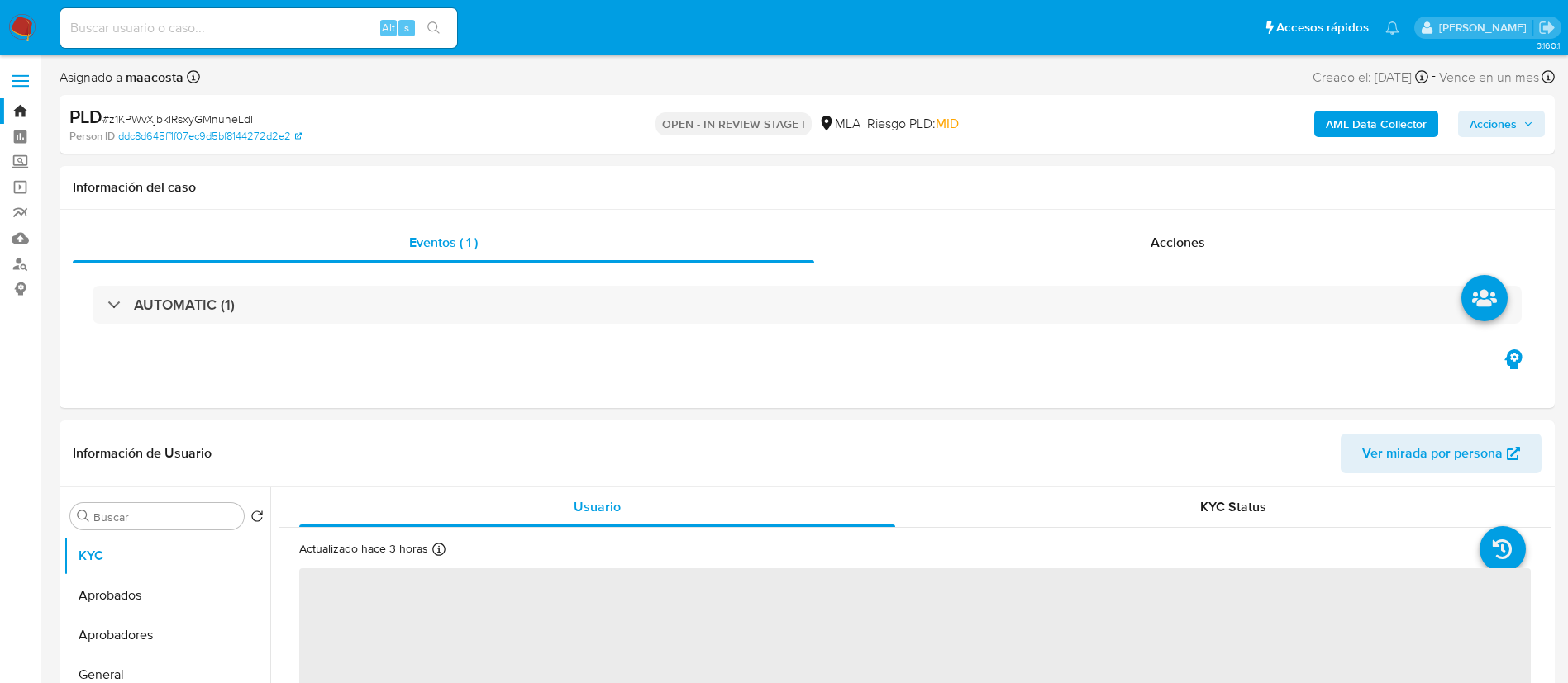
select select "10"
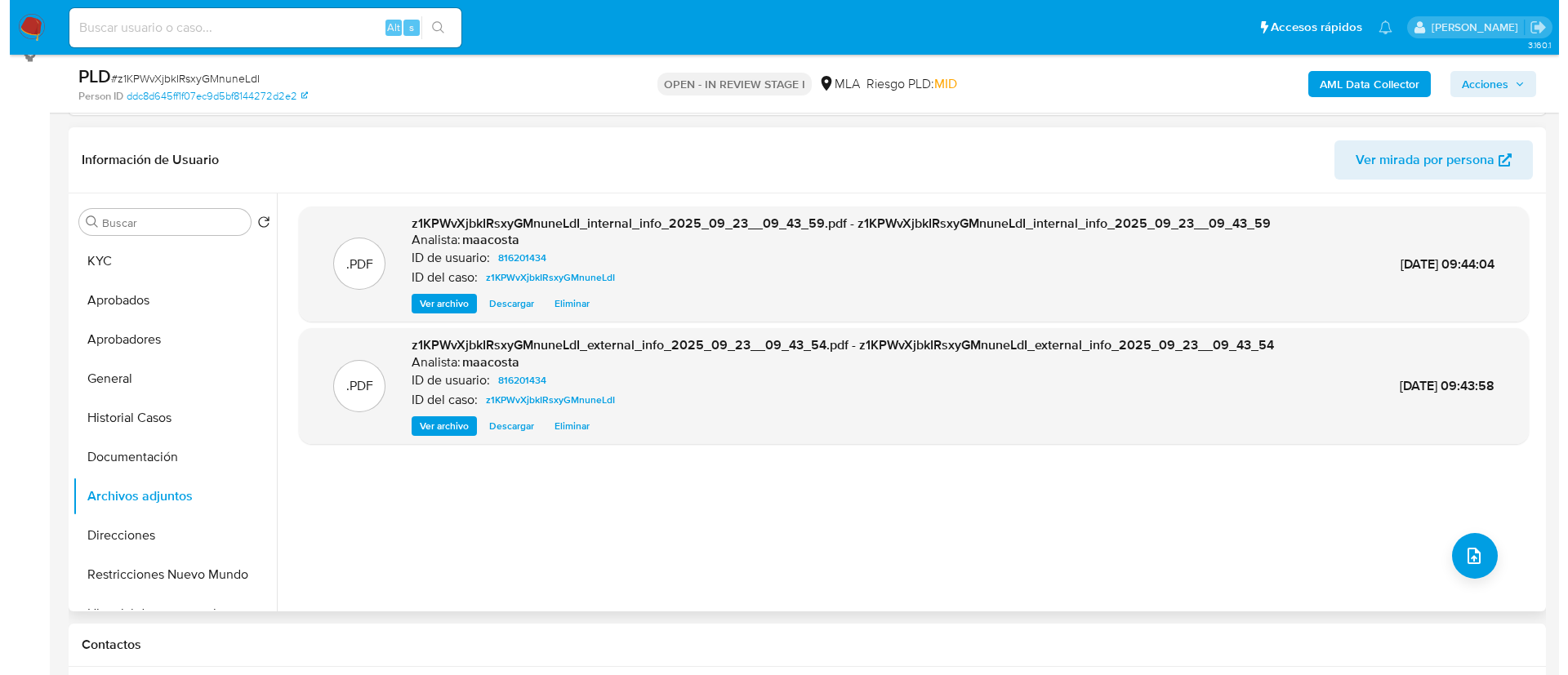
scroll to position [228, 0]
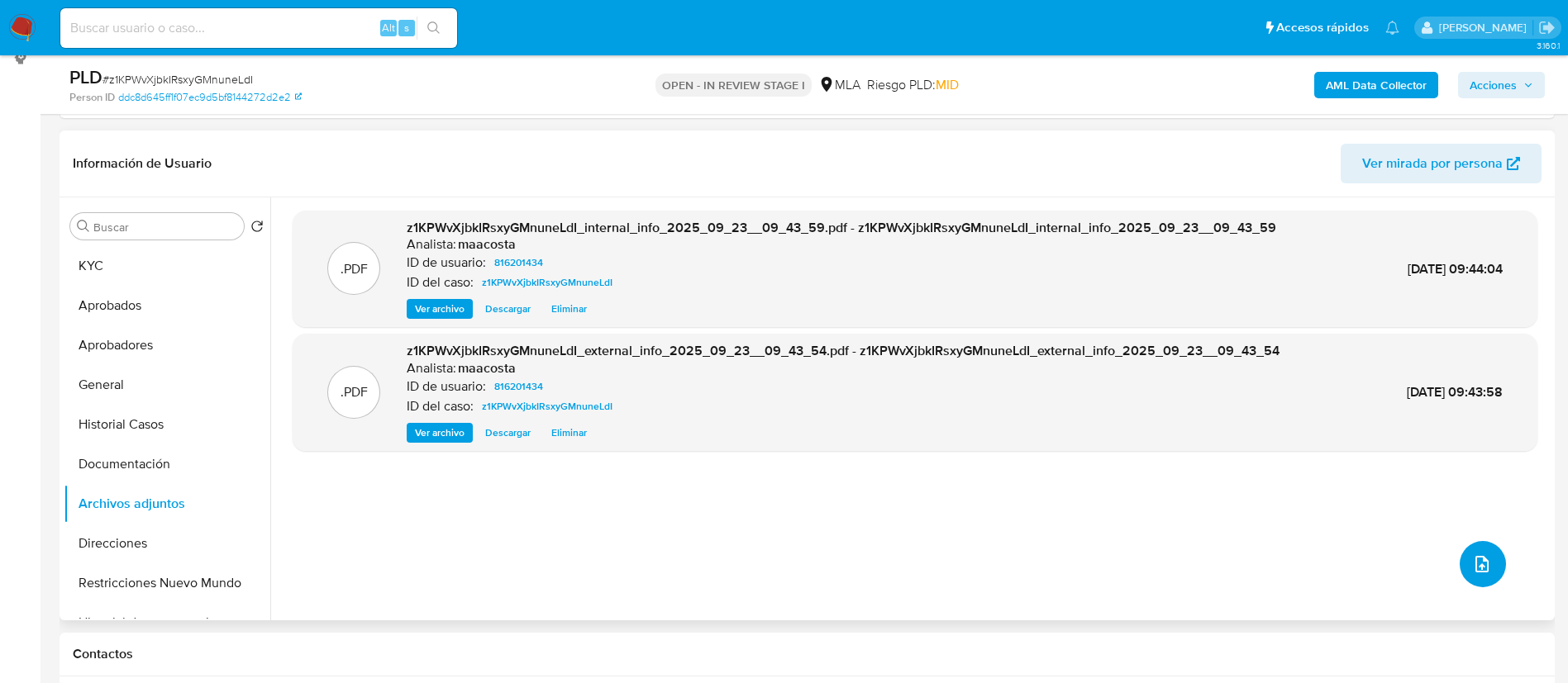
click at [1472, 564] on icon "upload-file" at bounding box center [1482, 564] width 20 height 20
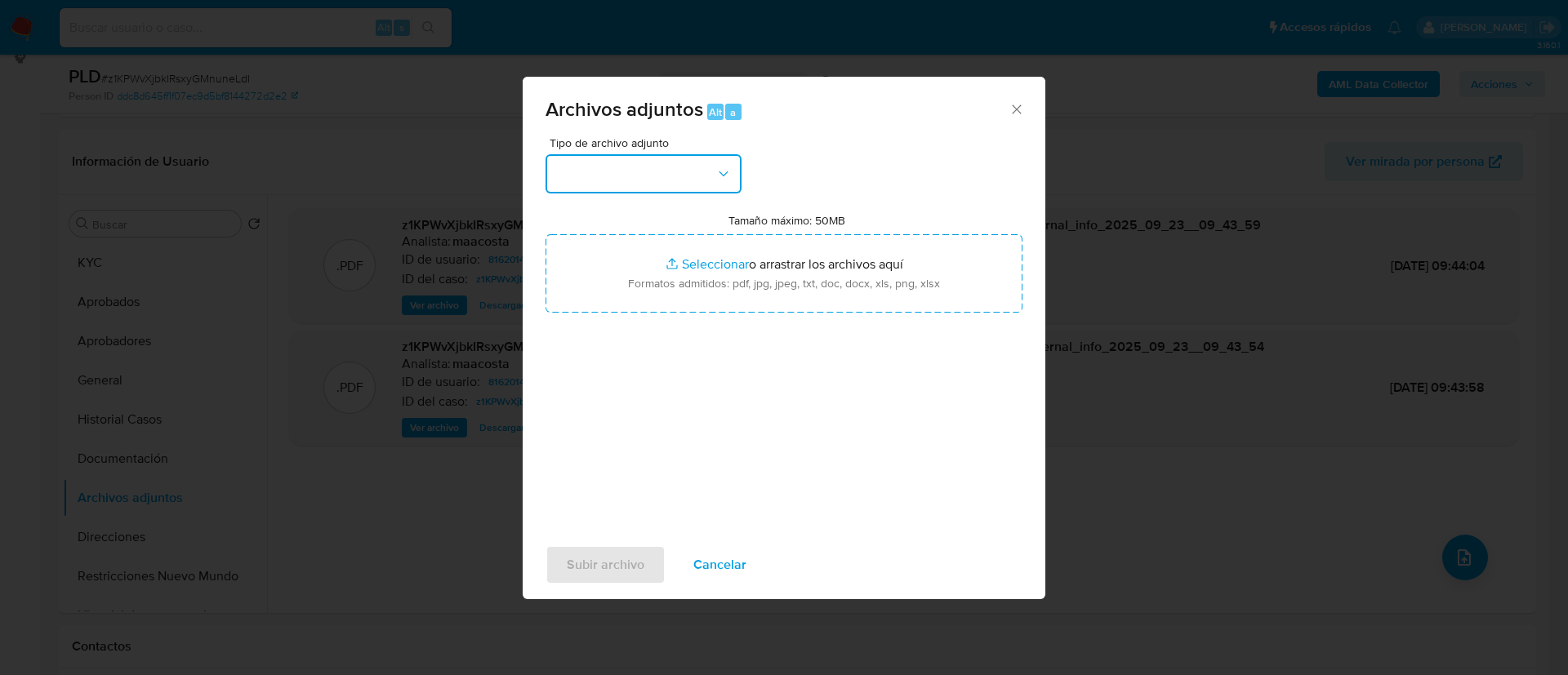
click at [606, 170] on button "button" at bounding box center [643, 174] width 196 height 40
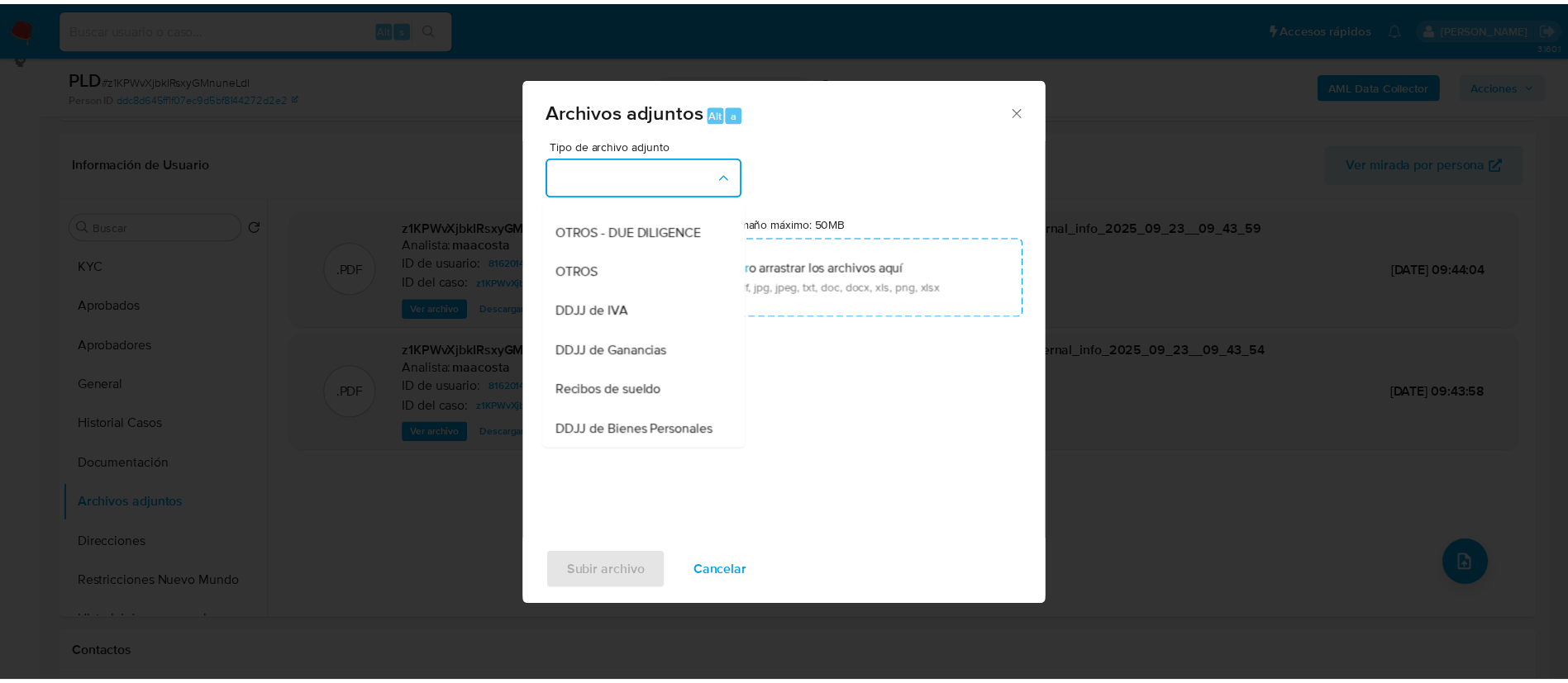
scroll to position [268, 0]
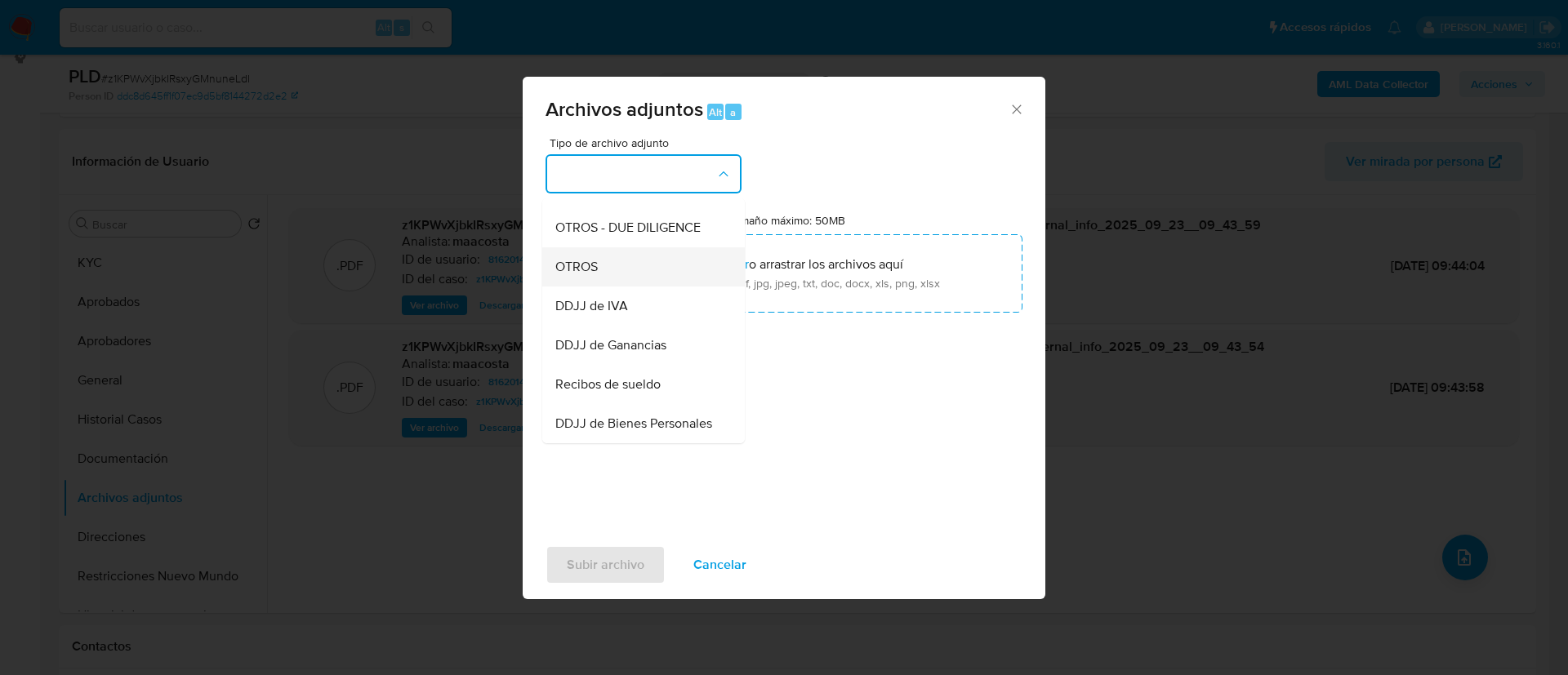
click at [593, 271] on div "OTROS" at bounding box center [639, 267] width 167 height 40
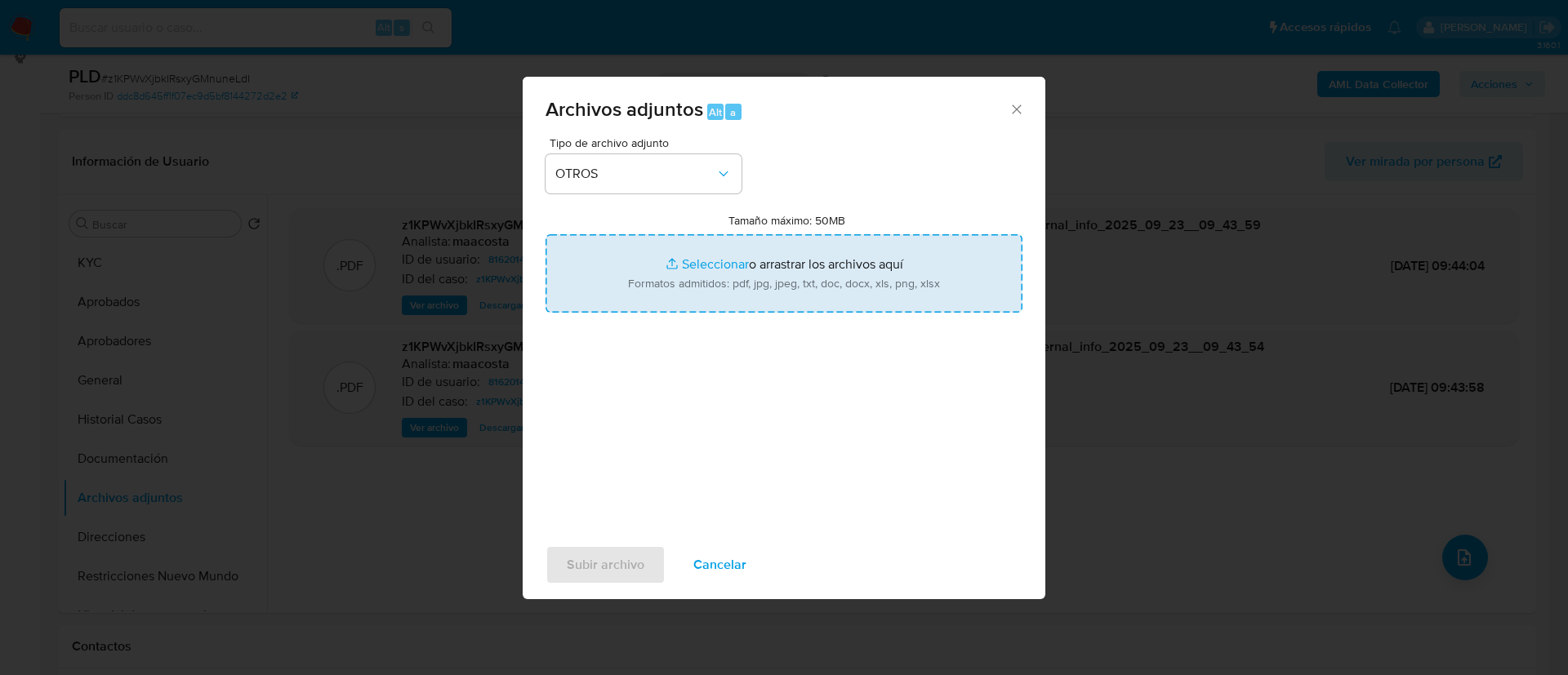
type input "C:\fakepath\Caselog z1KPWvXjbkIRsxyGMnuneLdI_2025_08_19_02_02_38.docx"
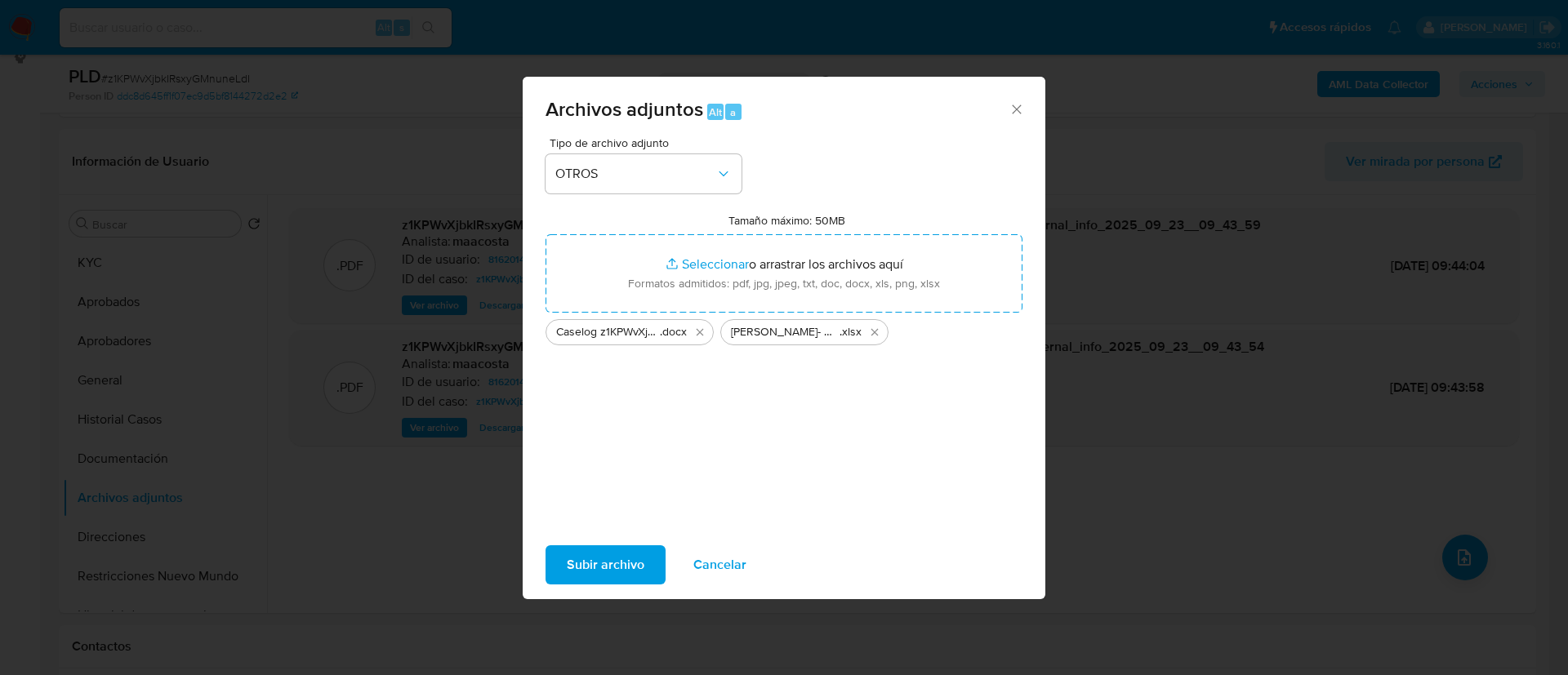
click at [613, 565] on span "Subir archivo" at bounding box center [605, 565] width 77 height 36
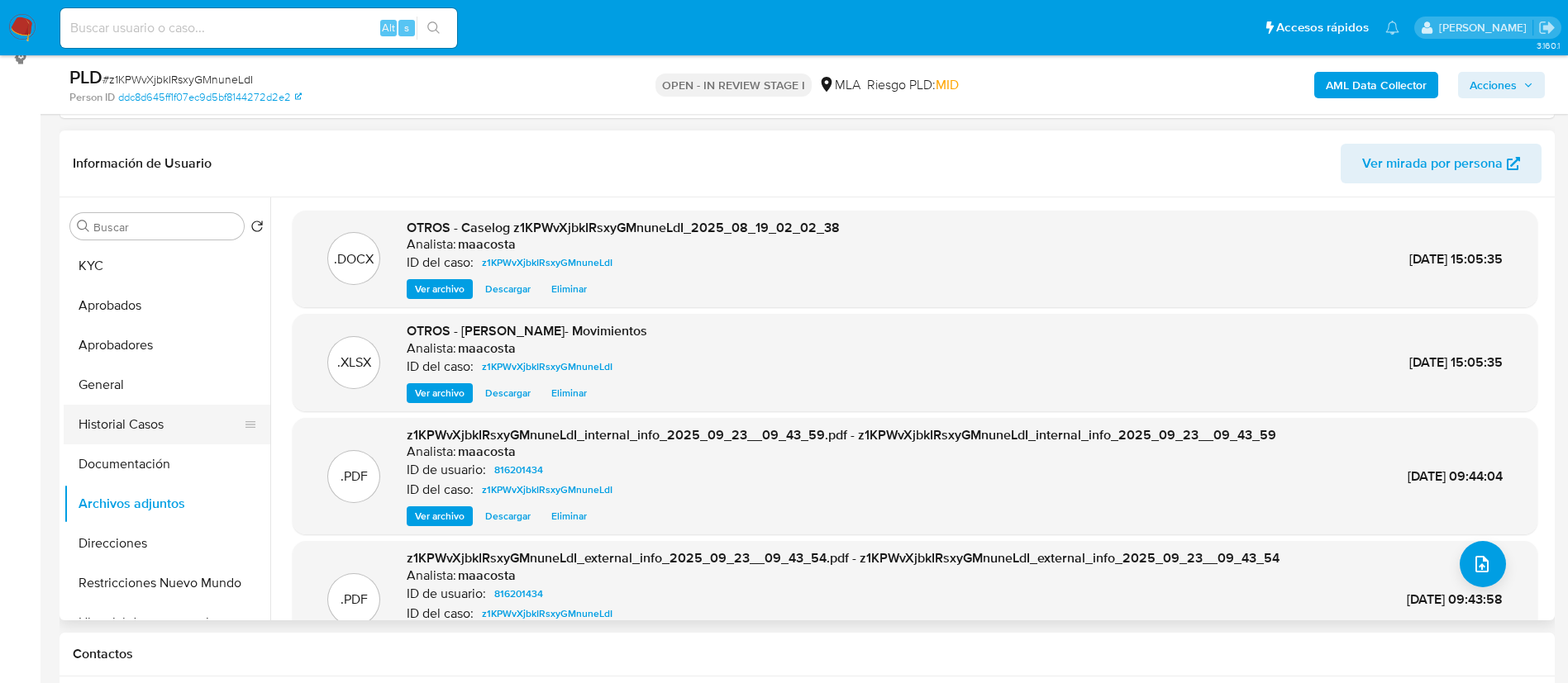
click at [143, 422] on button "Historial Casos" at bounding box center [160, 425] width 194 height 40
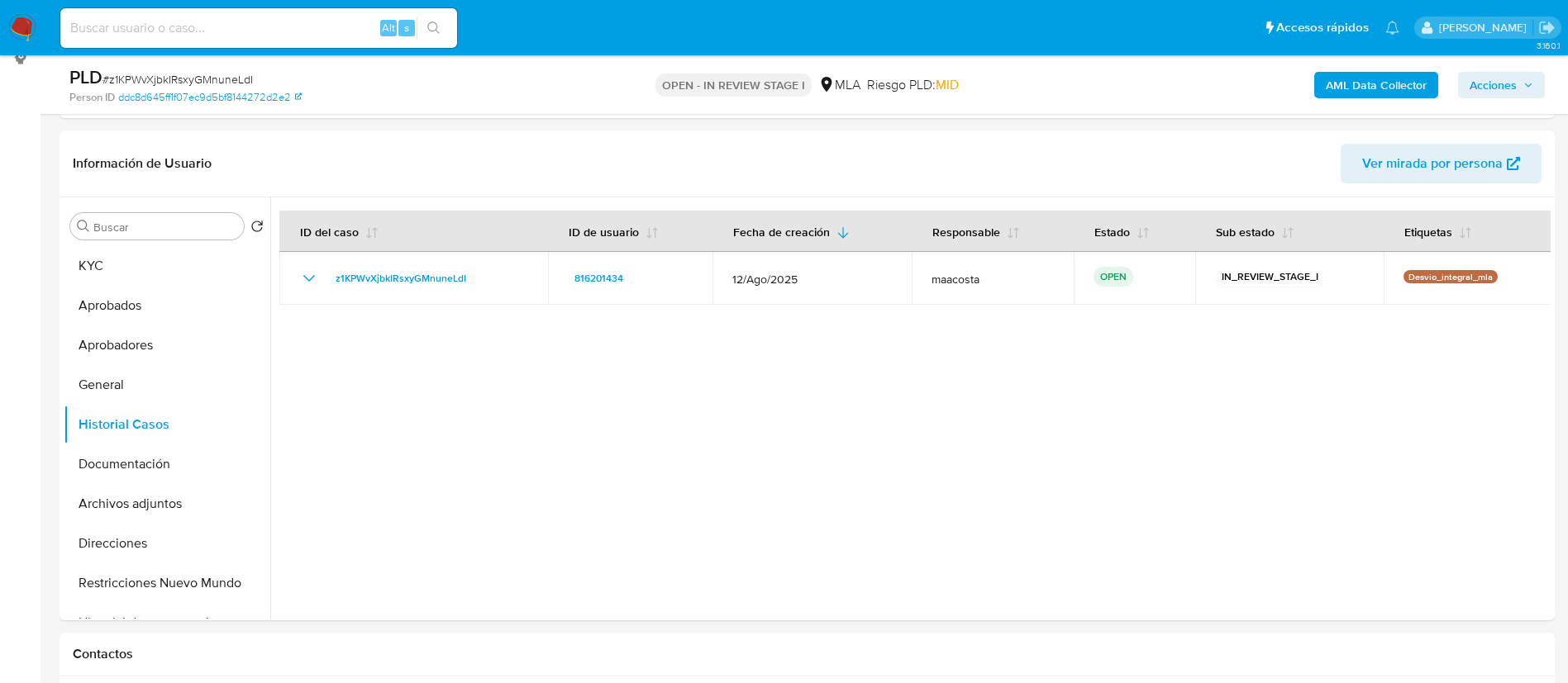
click at [1517, 81] on span "Acciones" at bounding box center [1501, 85] width 63 height 23
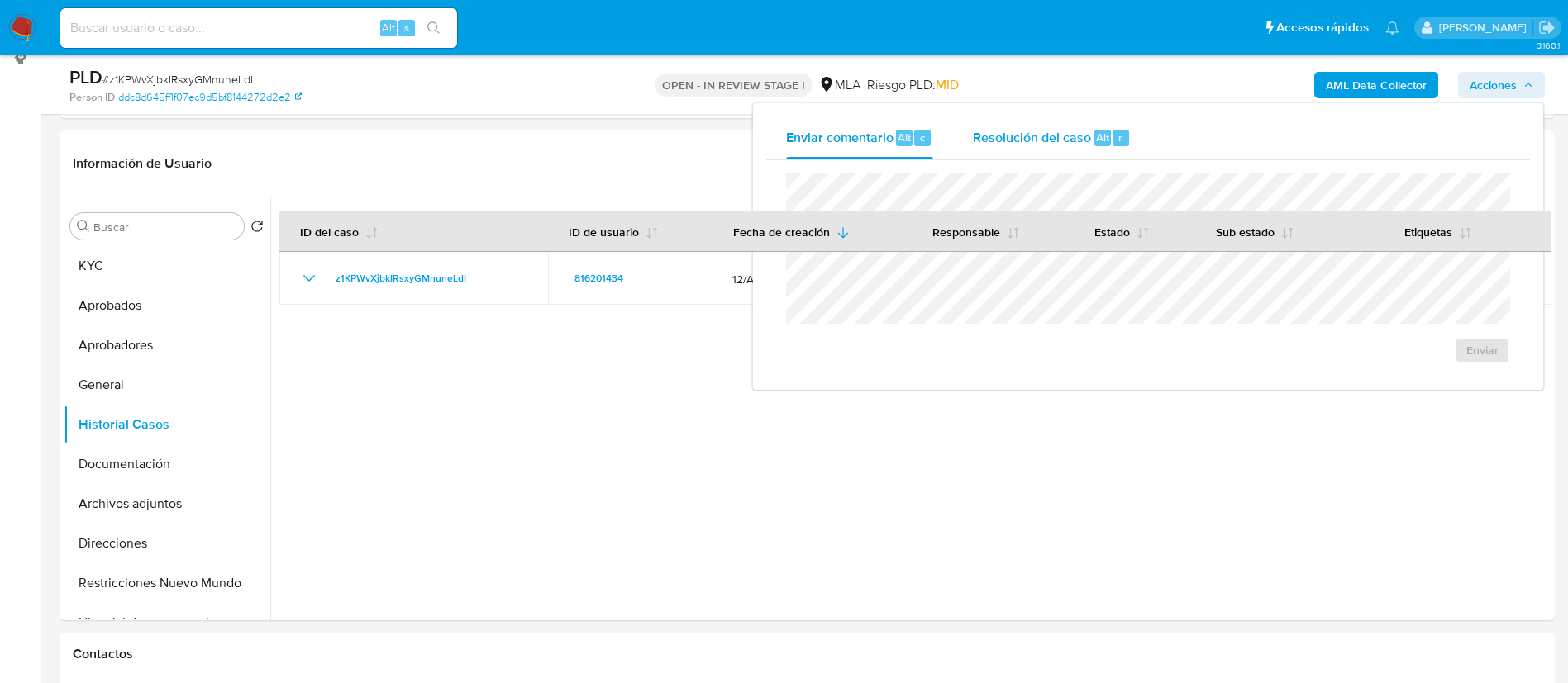
click at [1050, 140] on span "Resolución del caso" at bounding box center [1032, 136] width 118 height 19
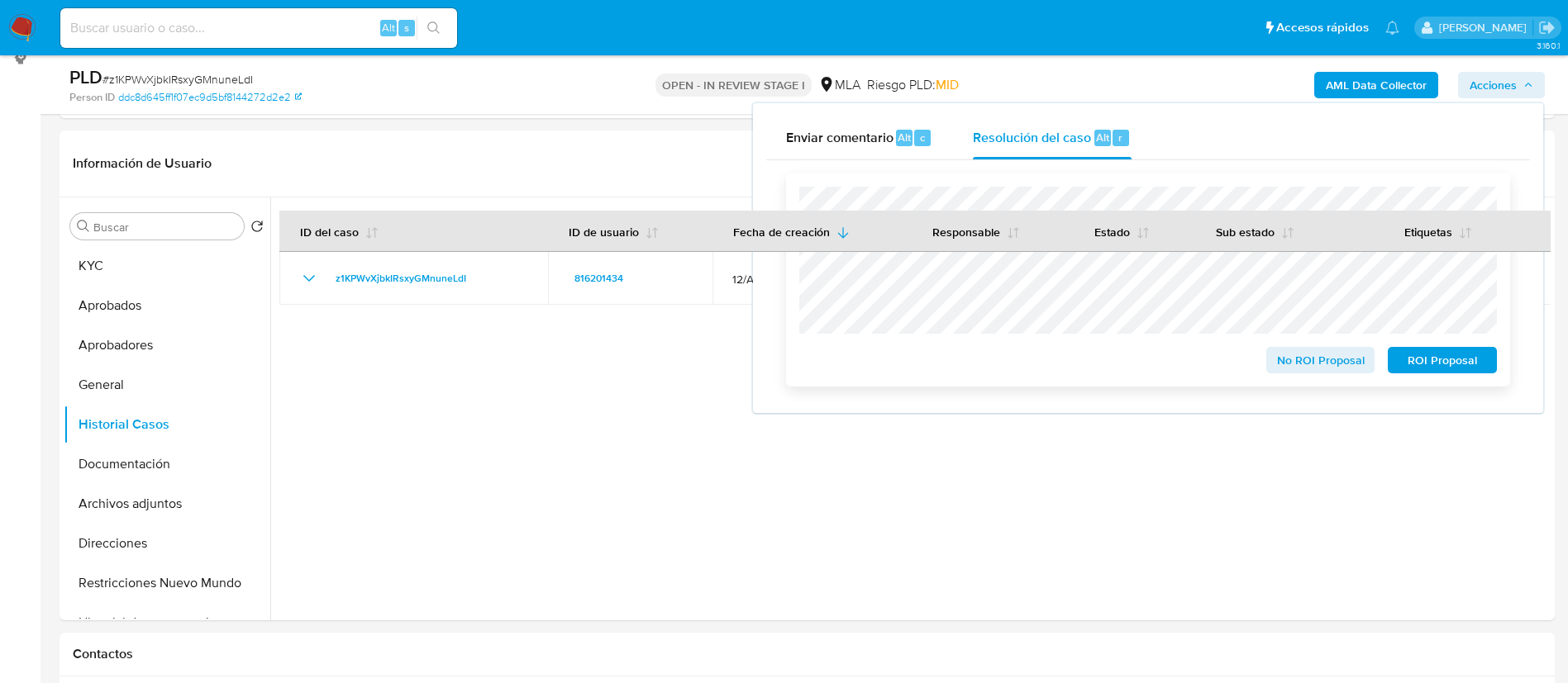
click at [1469, 365] on span "ROI Proposal" at bounding box center [1442, 360] width 86 height 23
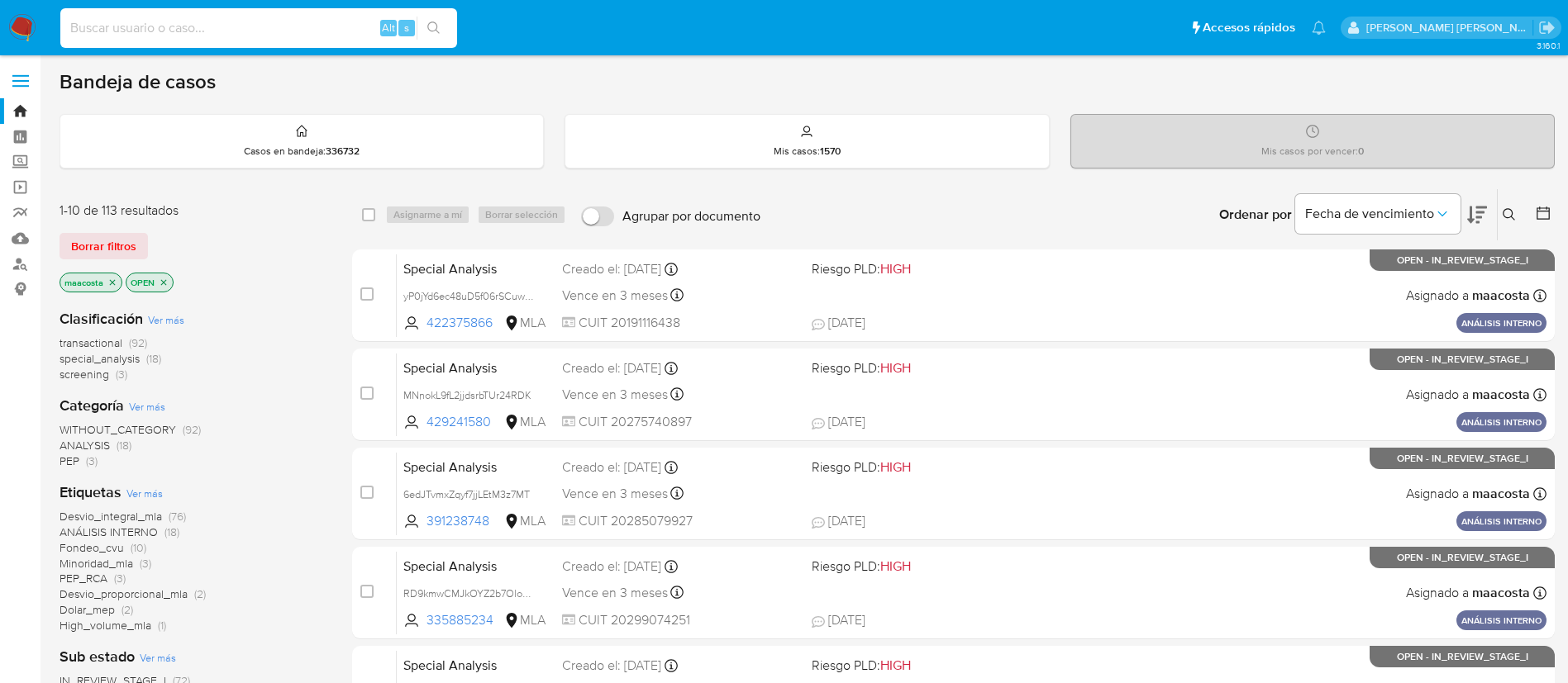
click at [217, 32] on input at bounding box center [258, 28] width 396 height 22
paste input "Up50Q6ZHgBf79M9KJAaWbZLp"
type input "Up50Q6ZHgBf79M9KJAaWbZLp"
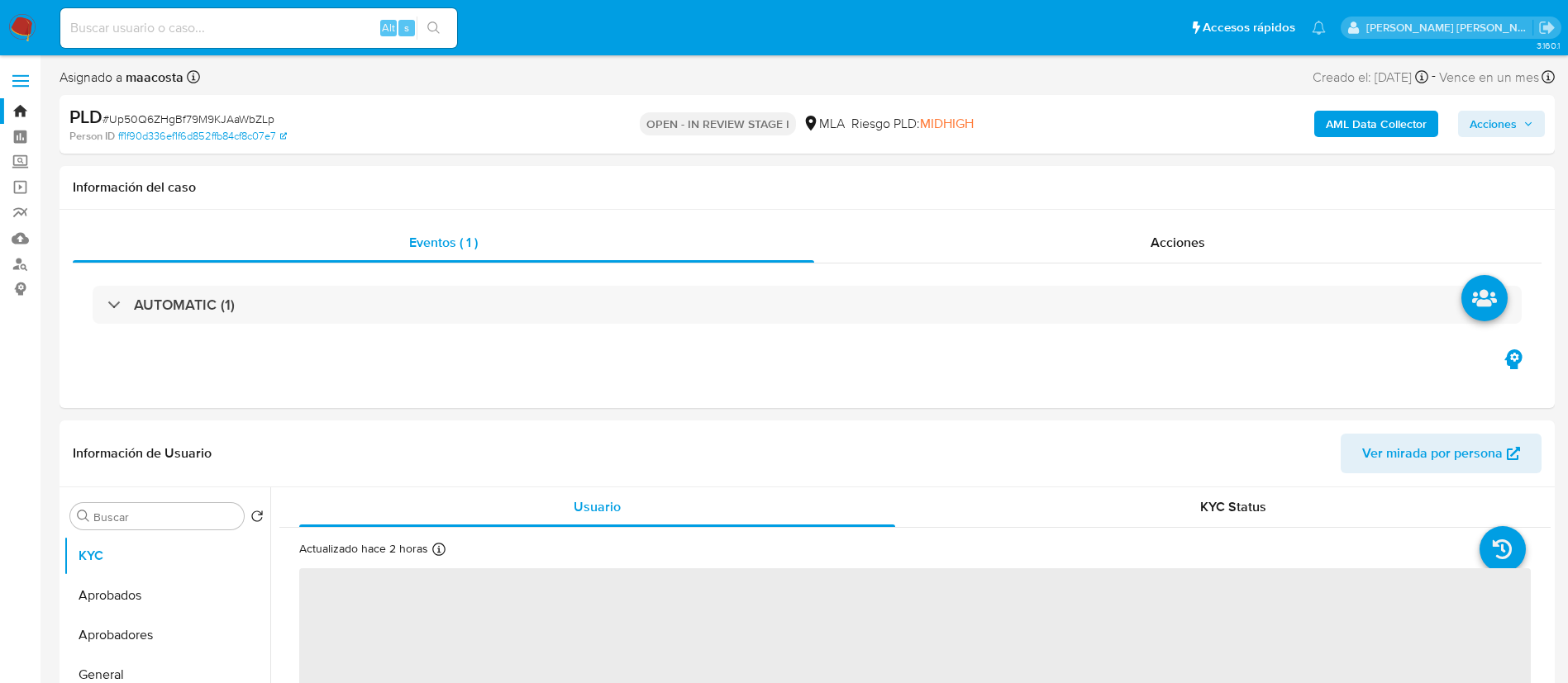
select select "10"
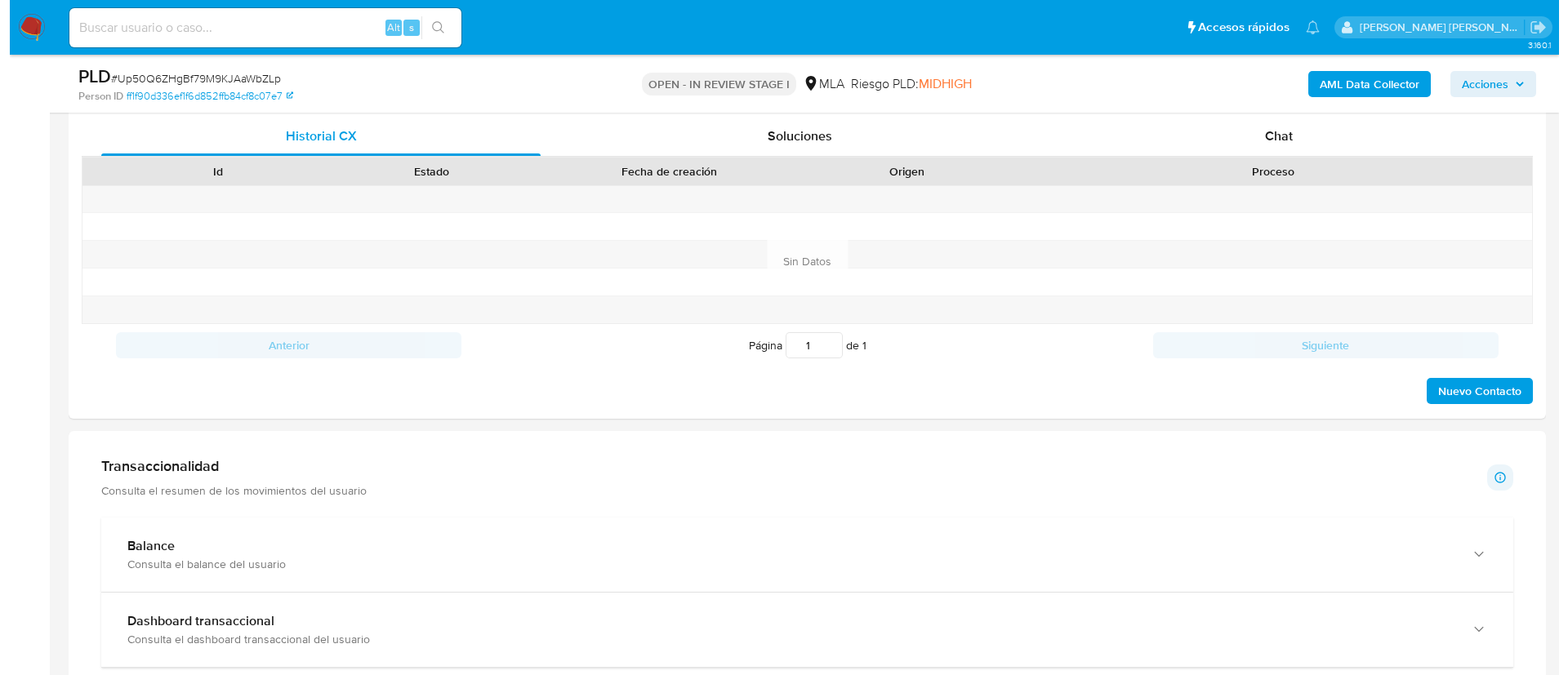
scroll to position [262, 0]
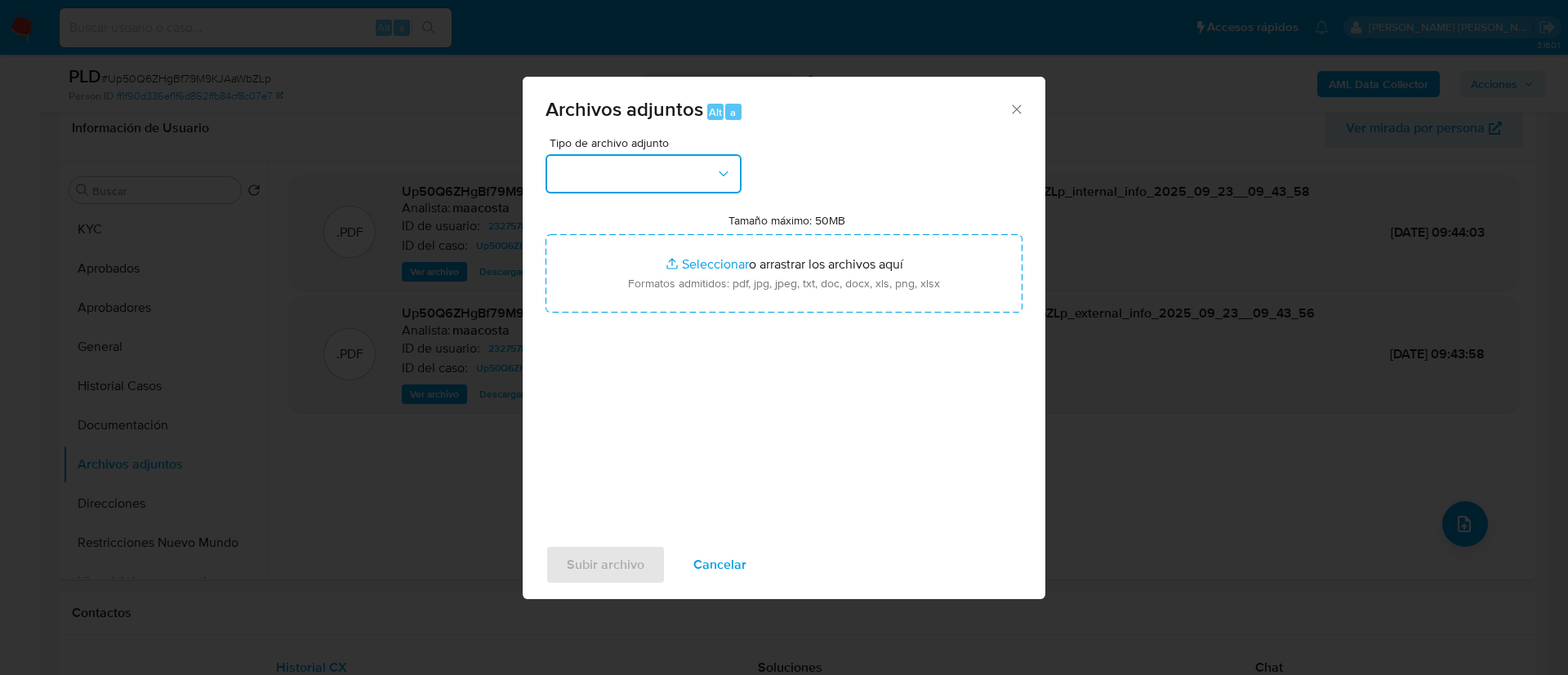
click at [654, 159] on button "button" at bounding box center [643, 174] width 196 height 40
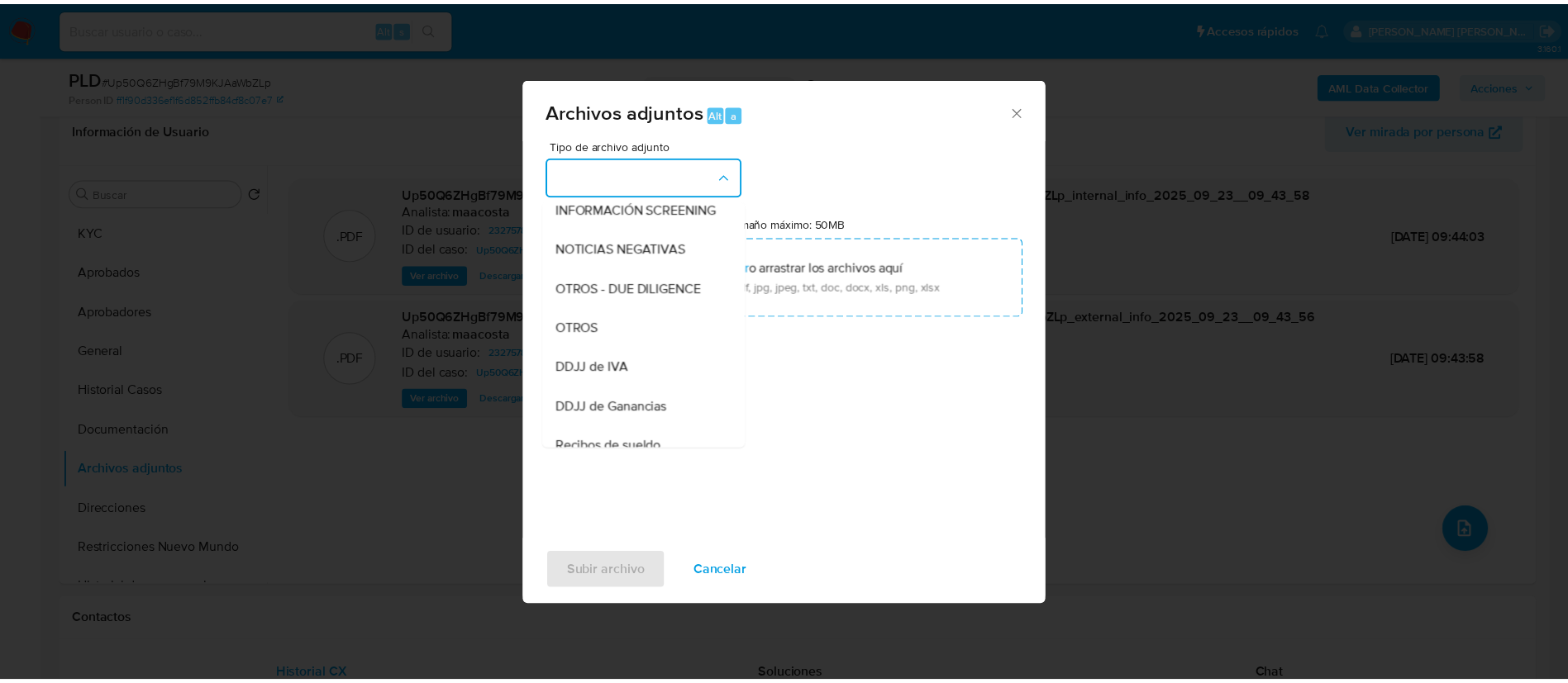
scroll to position [217, 0]
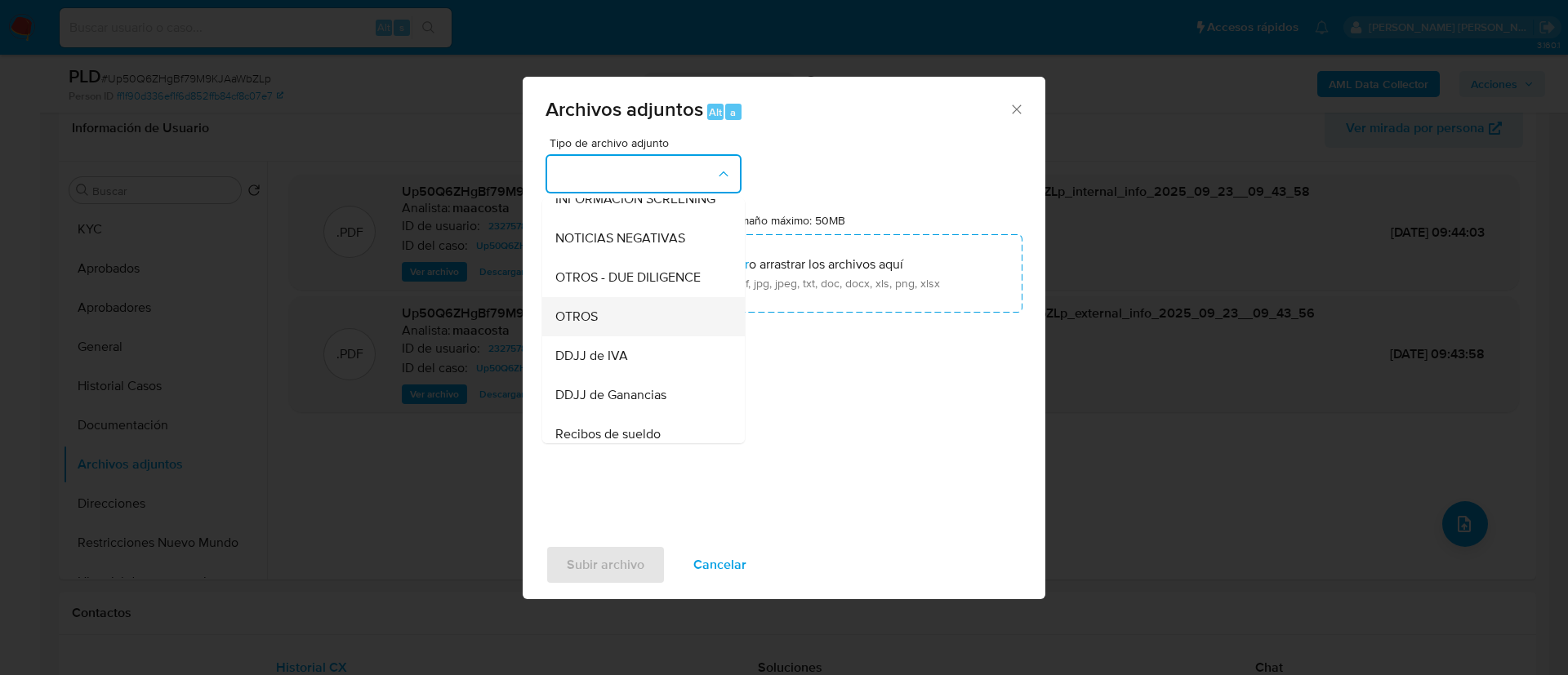
click at [599, 333] on div "OTROS" at bounding box center [639, 317] width 167 height 40
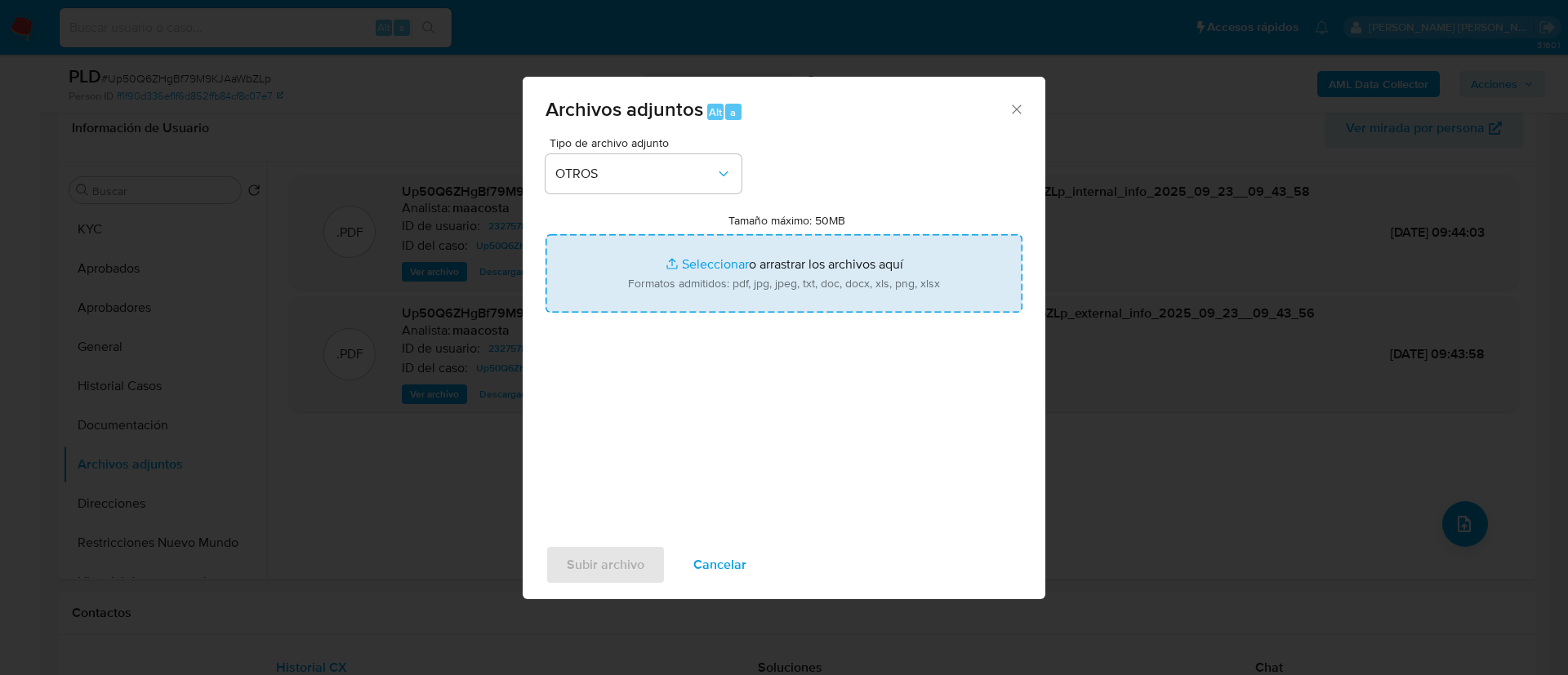
type input "C:\fakepath\Caselog Up50Q6ZHgBf79M9KJAaWbZLp_2025_08_19_14_37_31.docx"
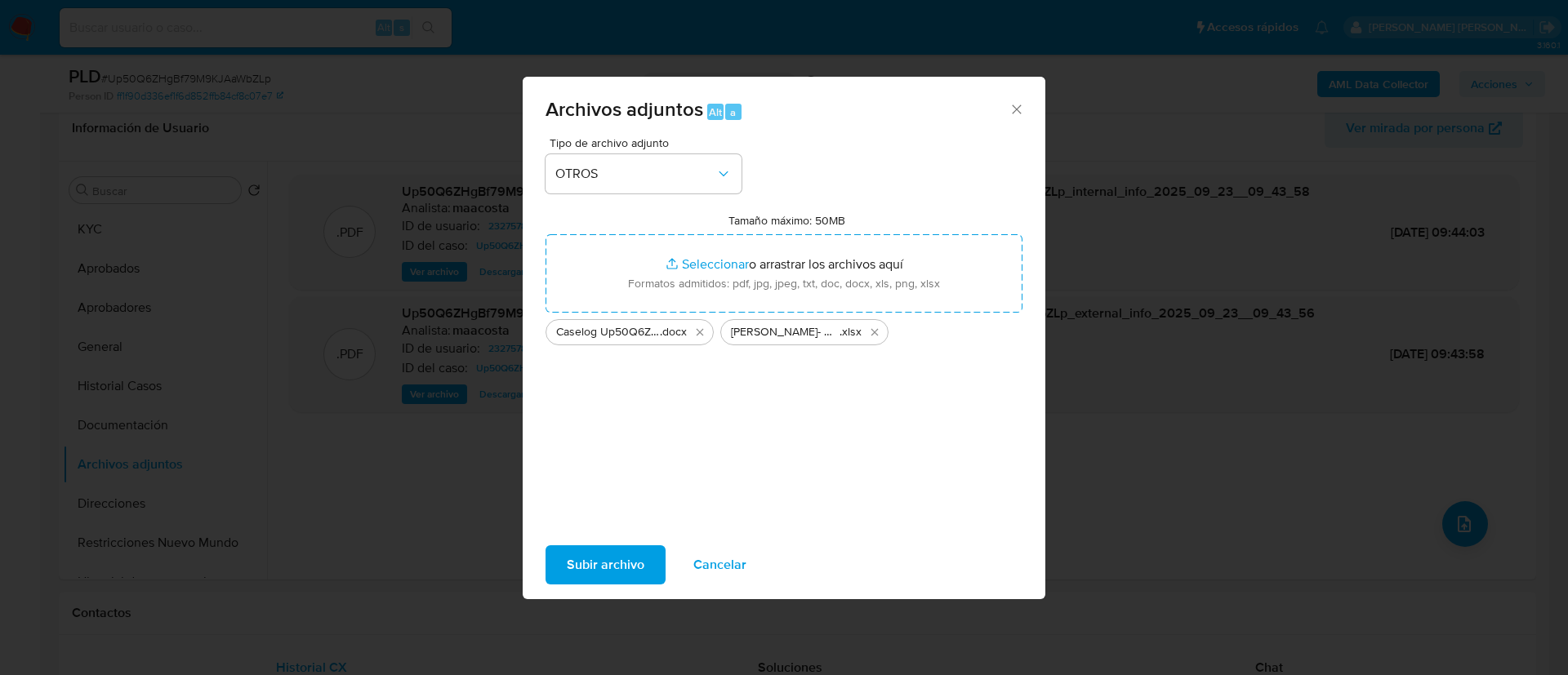
click at [613, 565] on span "Subir archivo" at bounding box center [605, 565] width 77 height 36
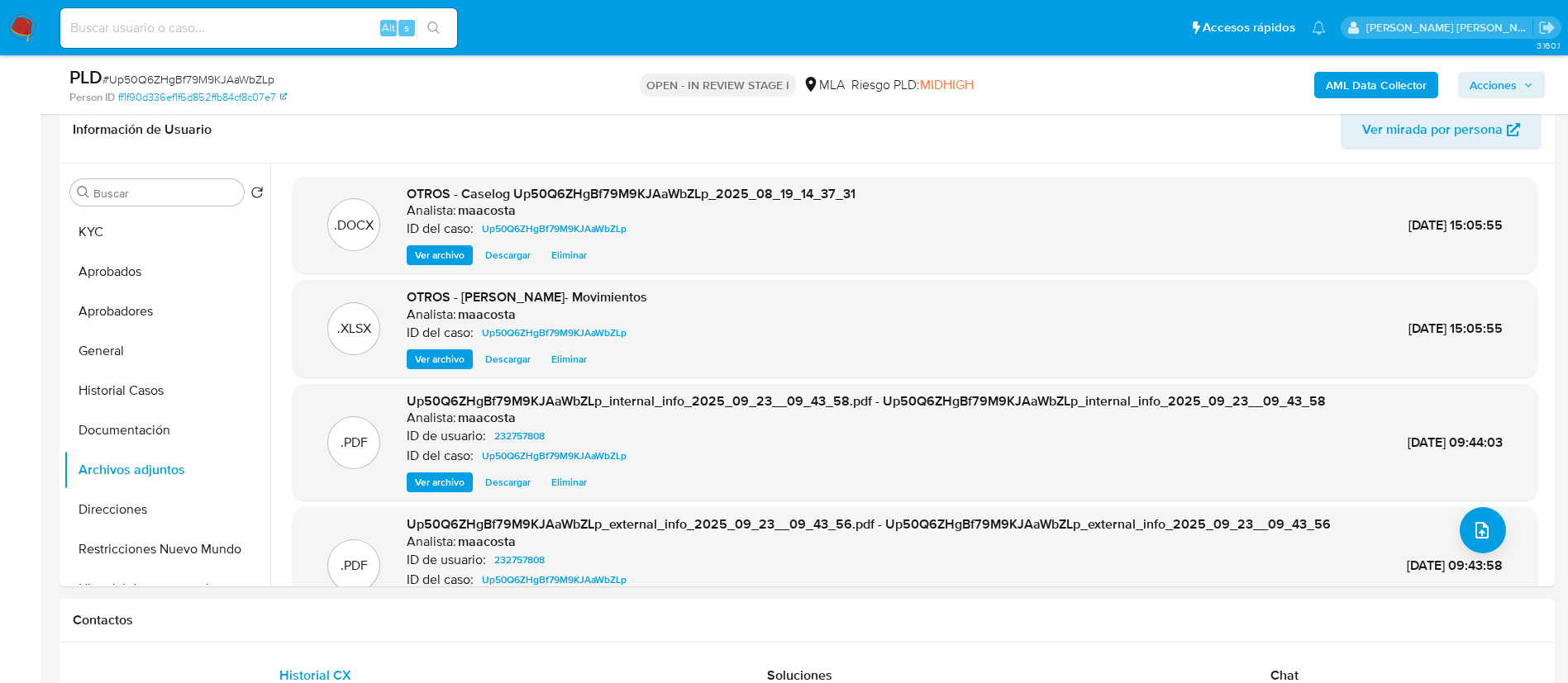
click at [1502, 77] on span "Acciones" at bounding box center [1493, 85] width 47 height 26
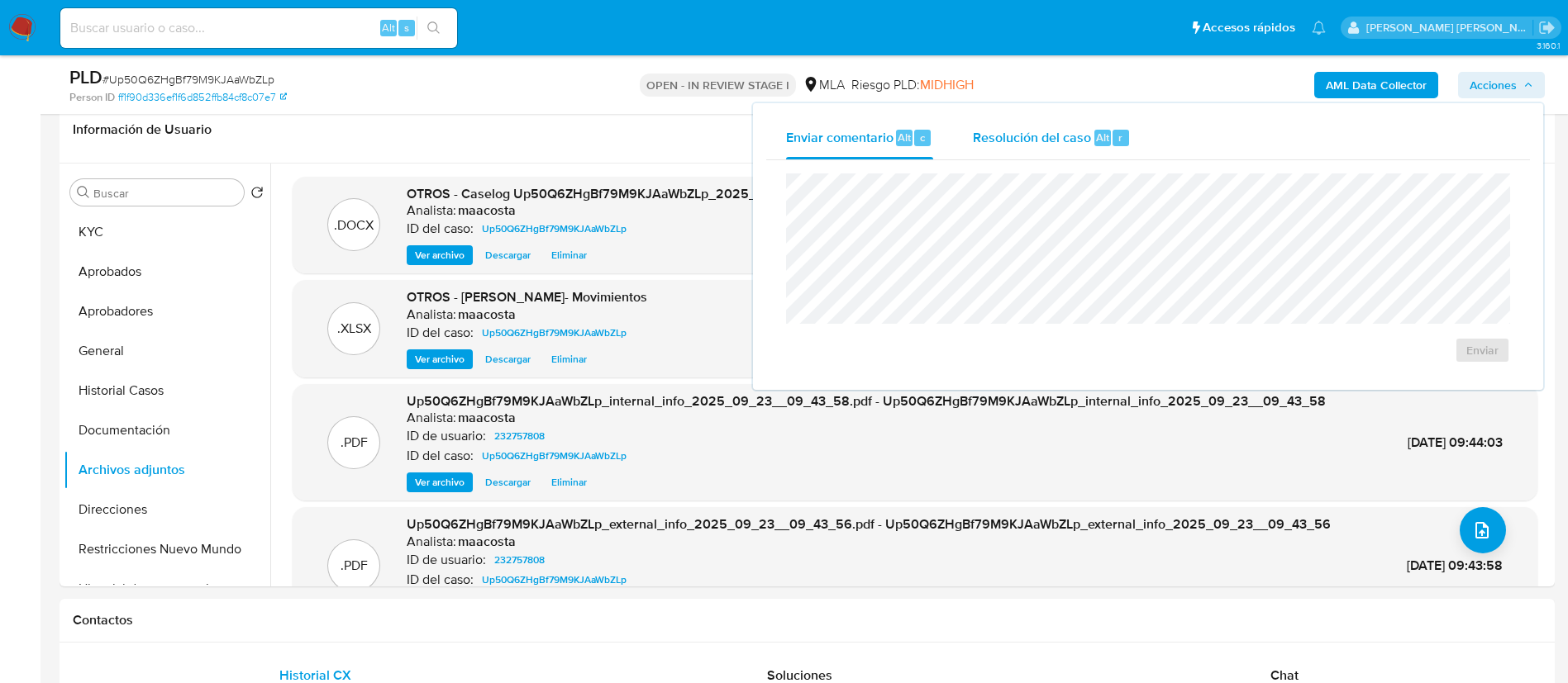
click at [1089, 138] on span "Resolución del caso" at bounding box center [1032, 136] width 118 height 19
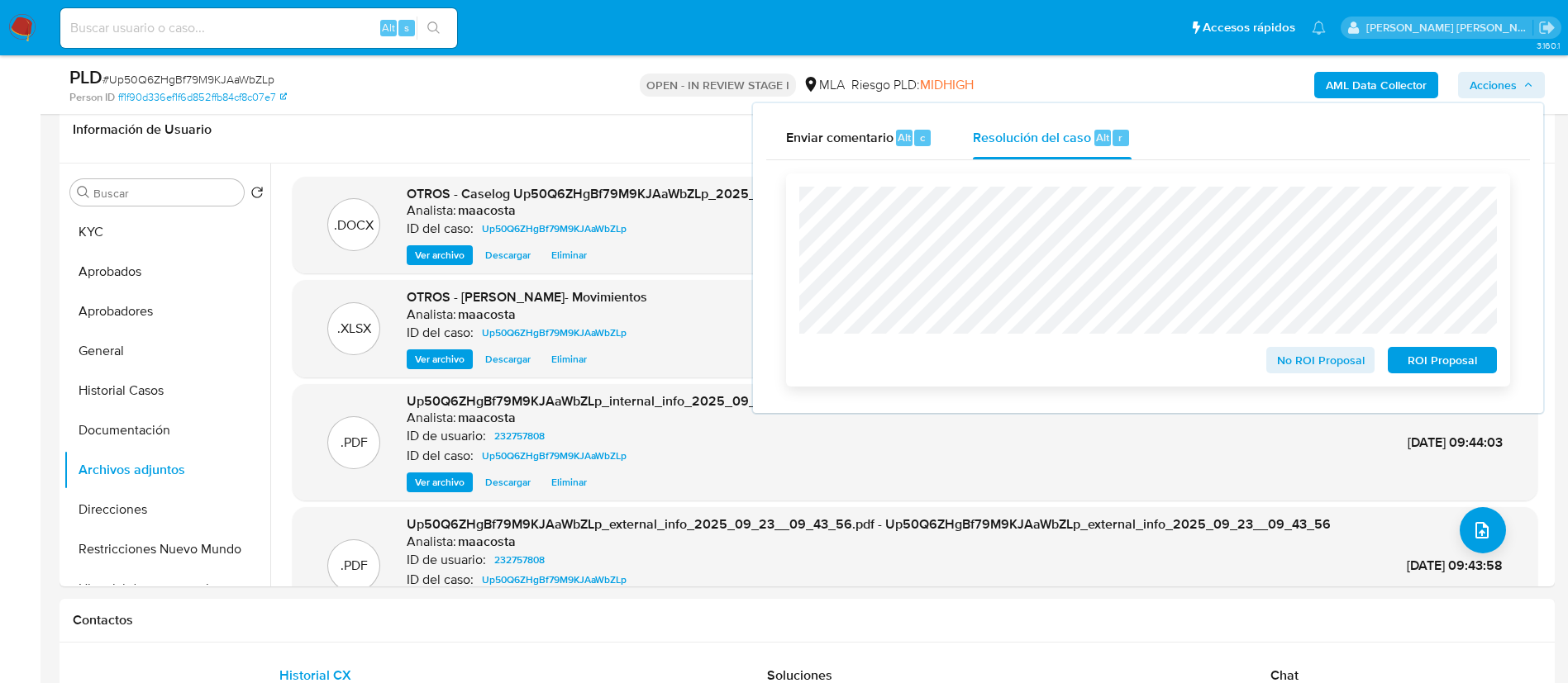
click at [1444, 362] on span "ROI Proposal" at bounding box center [1442, 360] width 86 height 23
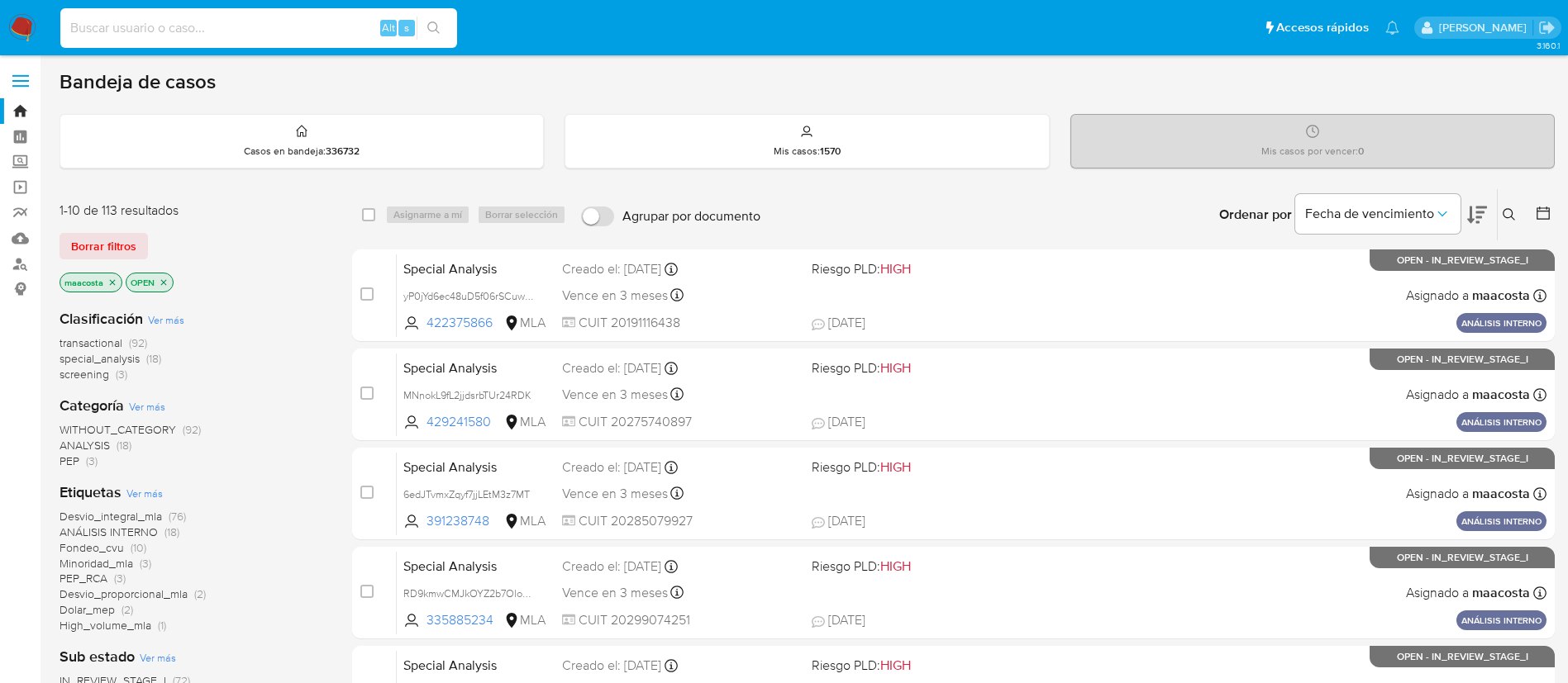
click at [217, 32] on input at bounding box center [258, 28] width 396 height 22
paste input "AXrhMe9wJ1GKfqLFVQRcEx5g"
type input "AXrhMe9wJ1GKfqLFVQRcEx5g"
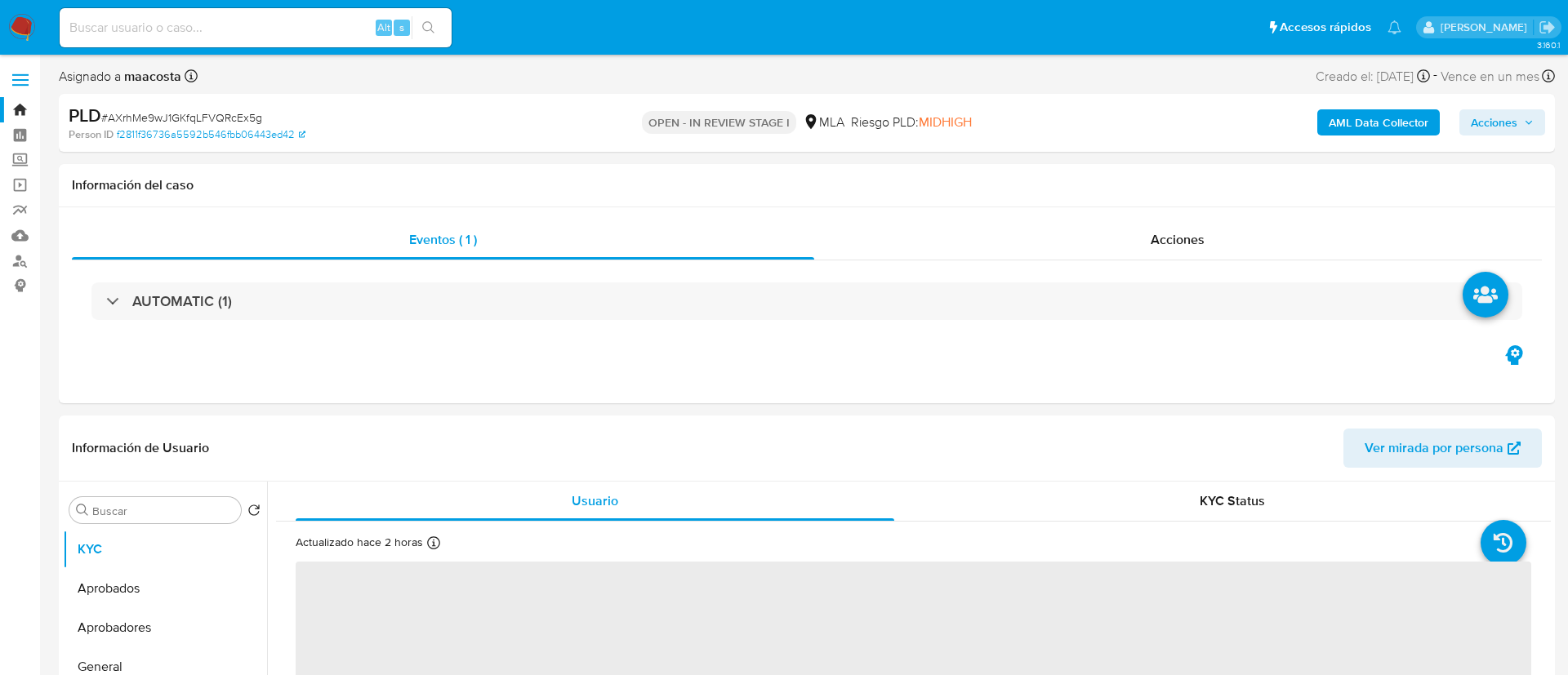
select select "10"
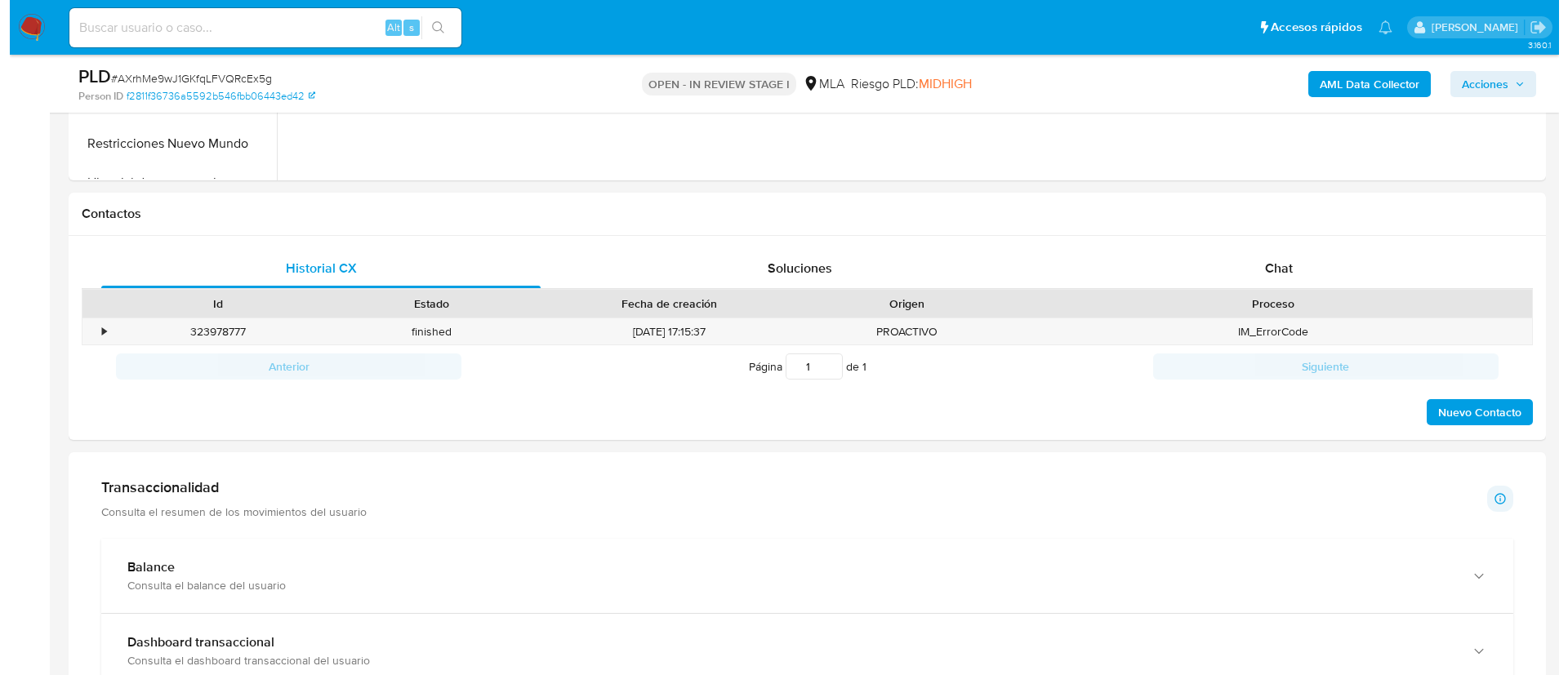
scroll to position [262, 0]
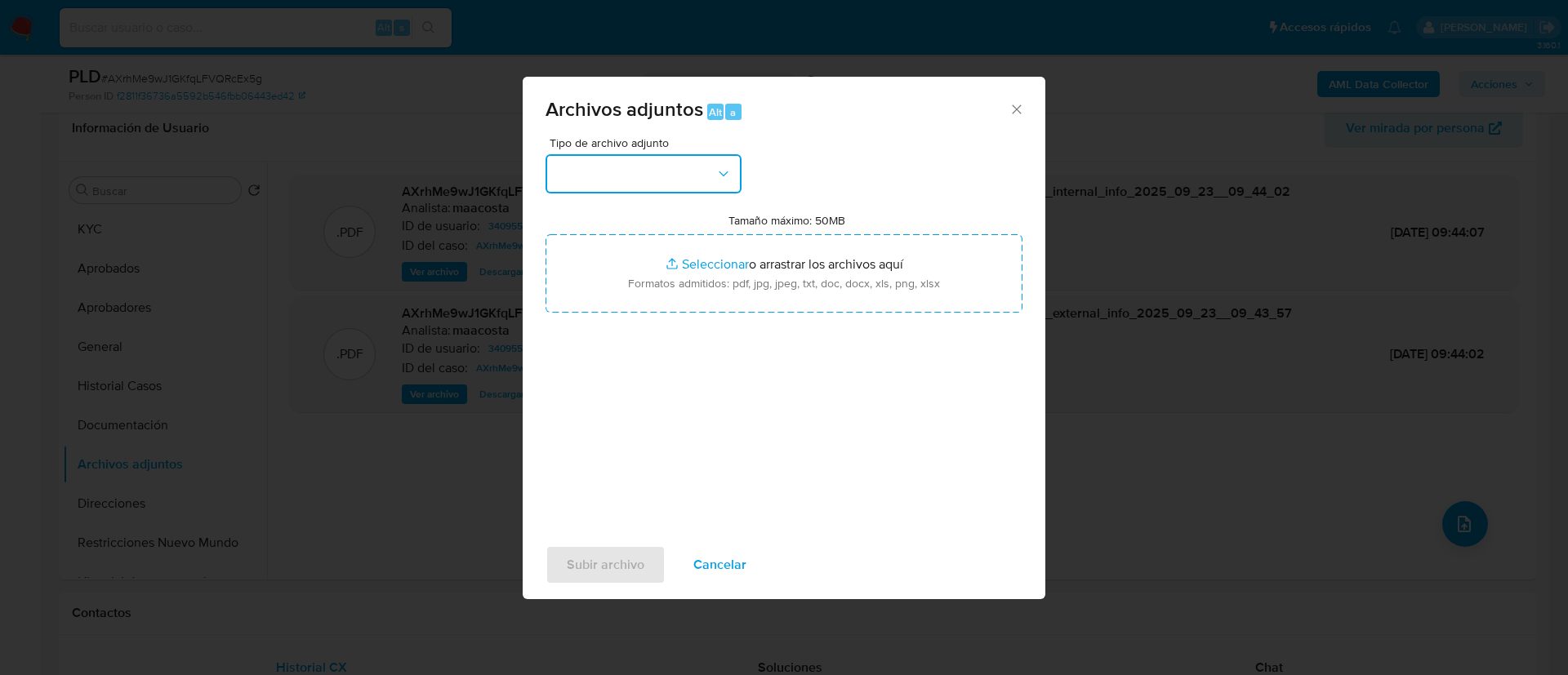
click at [725, 157] on button "button" at bounding box center [643, 174] width 196 height 40
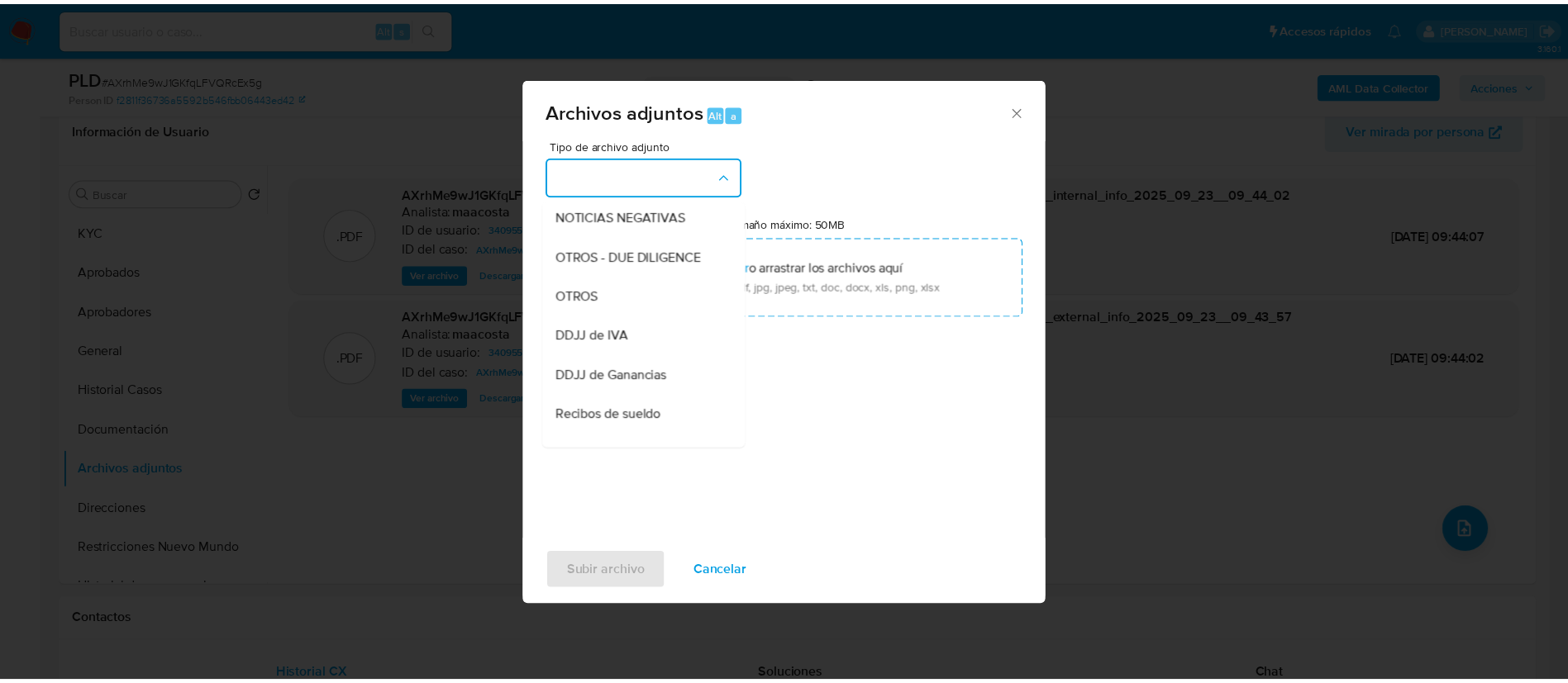
scroll to position [243, 0]
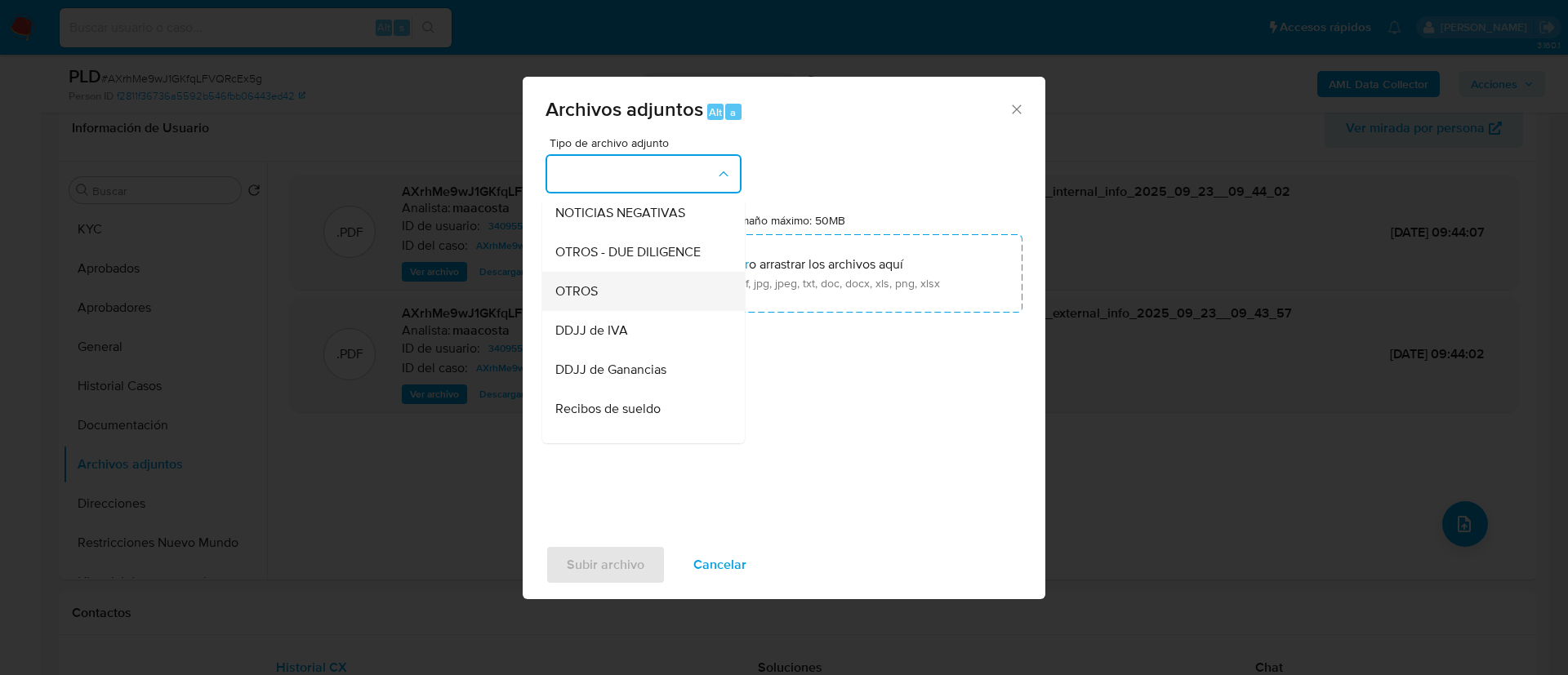
click at [592, 300] on span "OTROS" at bounding box center [576, 291] width 42 height 16
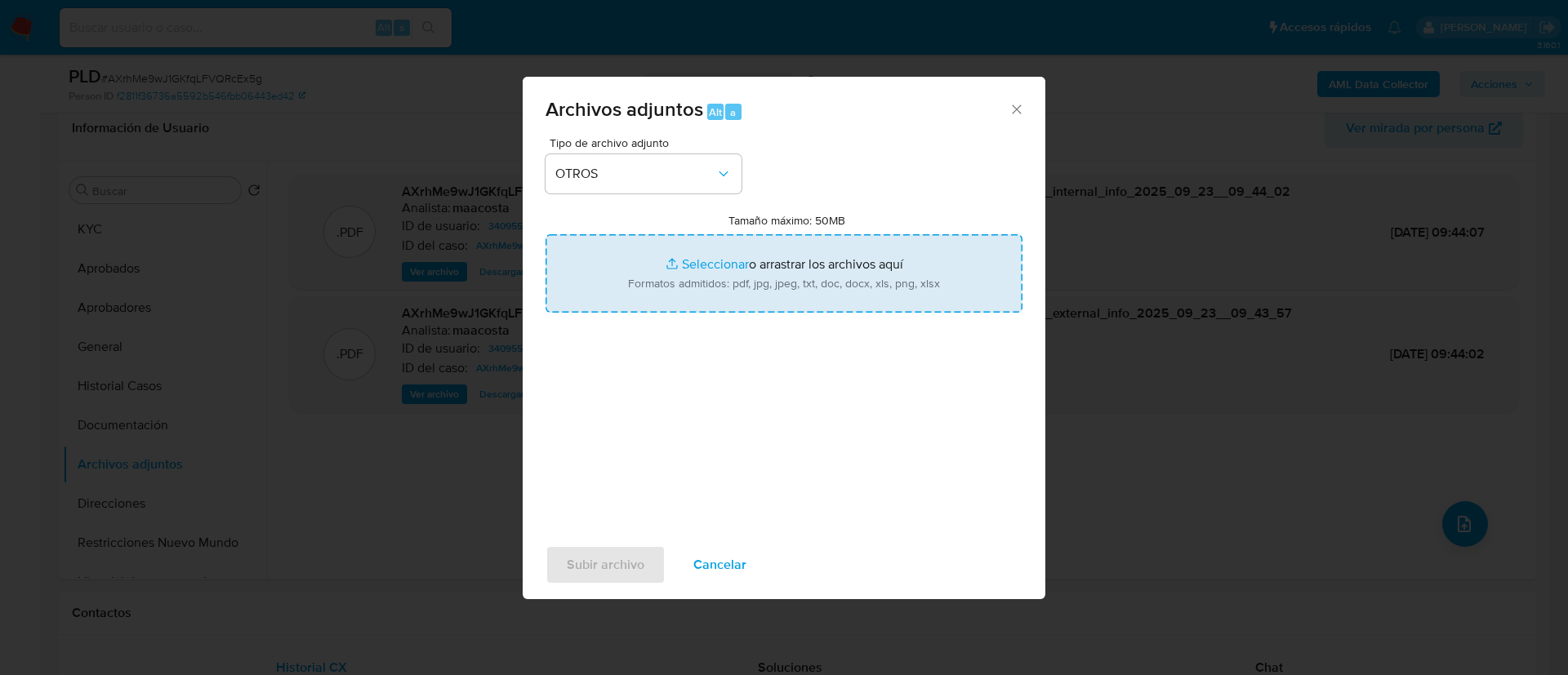
type input "C:\fakepath\Caselog AXrhMe9wJ1GKfqLFVQRcEx5g_2025_08_19_11_38_45.docx"
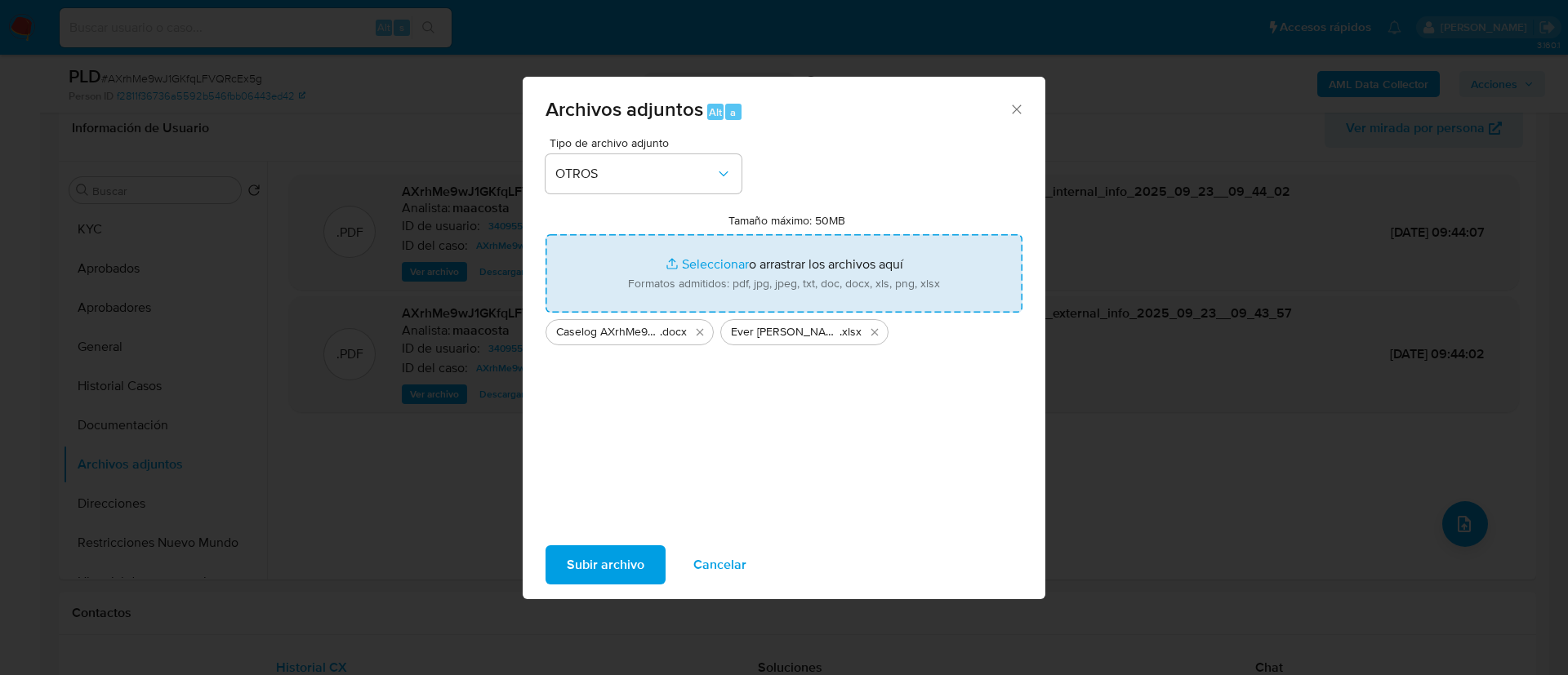
click at [613, 565] on span "Subir archivo" at bounding box center [605, 565] width 77 height 36
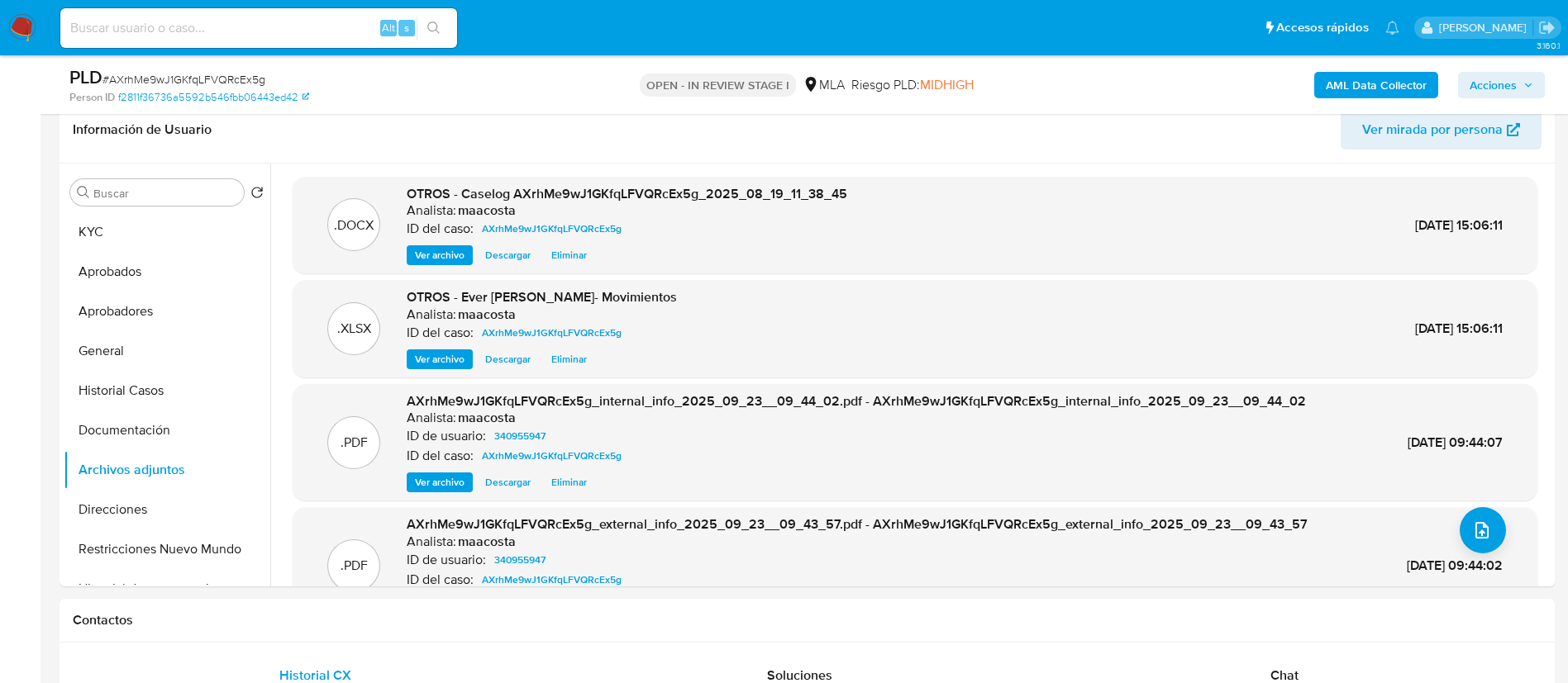
click at [1521, 83] on span "Acciones" at bounding box center [1501, 85] width 63 height 23
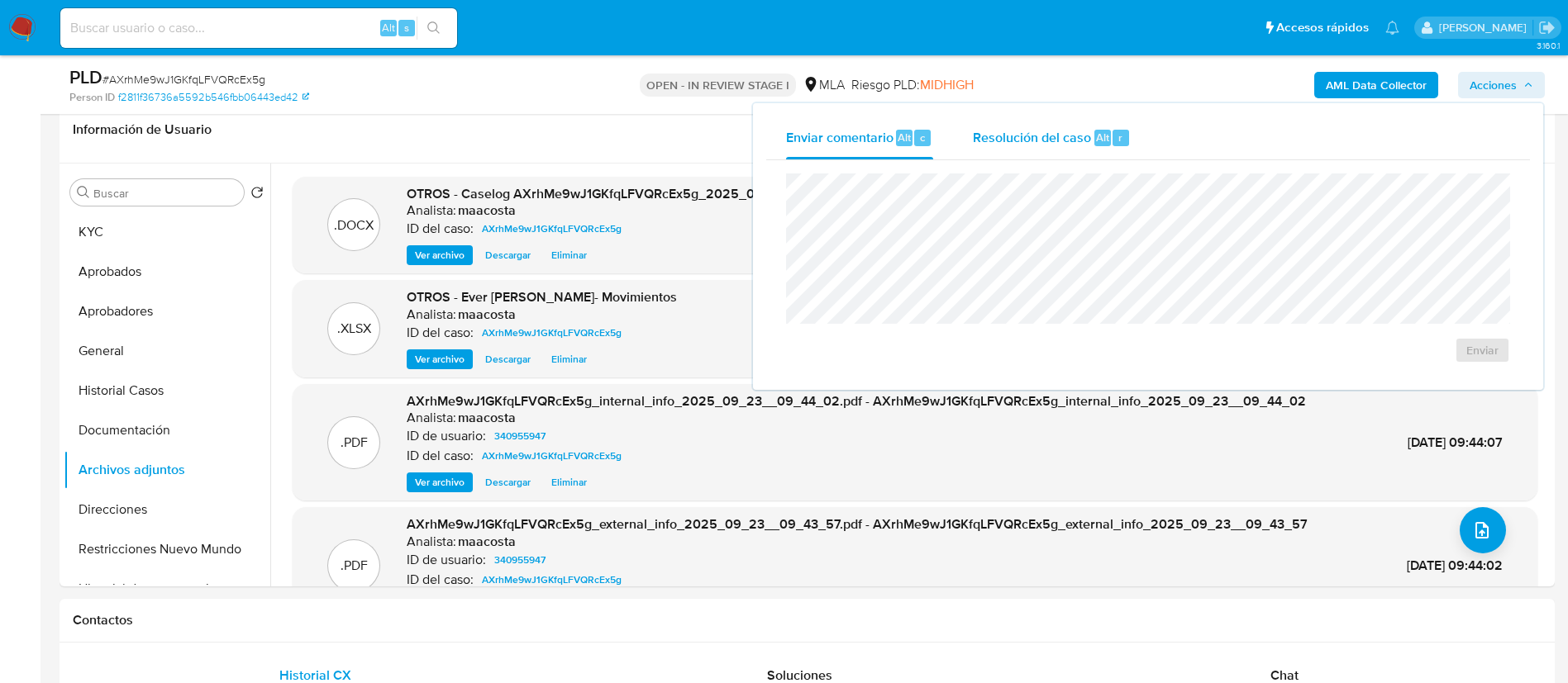
click at [1097, 124] on div "Resolución del caso Alt r" at bounding box center [1052, 137] width 158 height 43
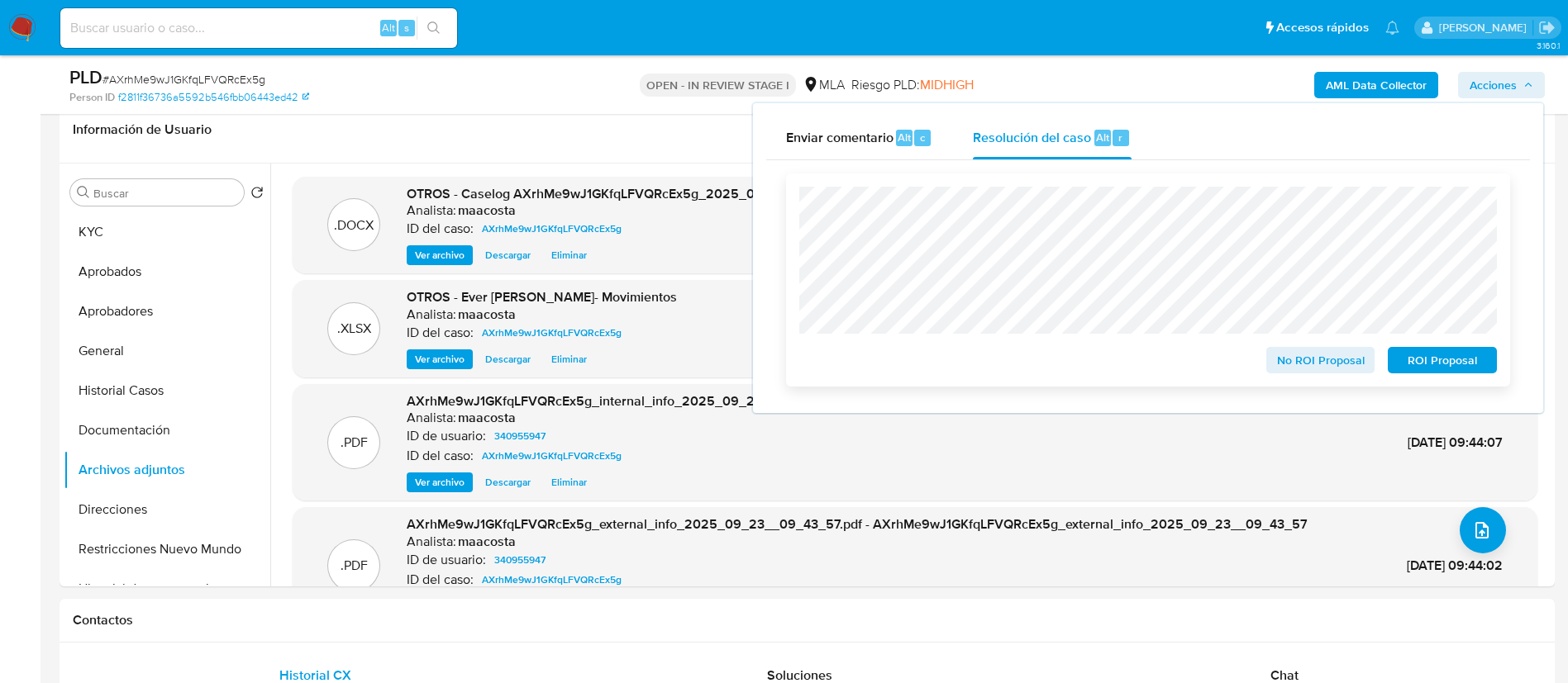
click at [1440, 366] on span "ROI Proposal" at bounding box center [1442, 360] width 86 height 23
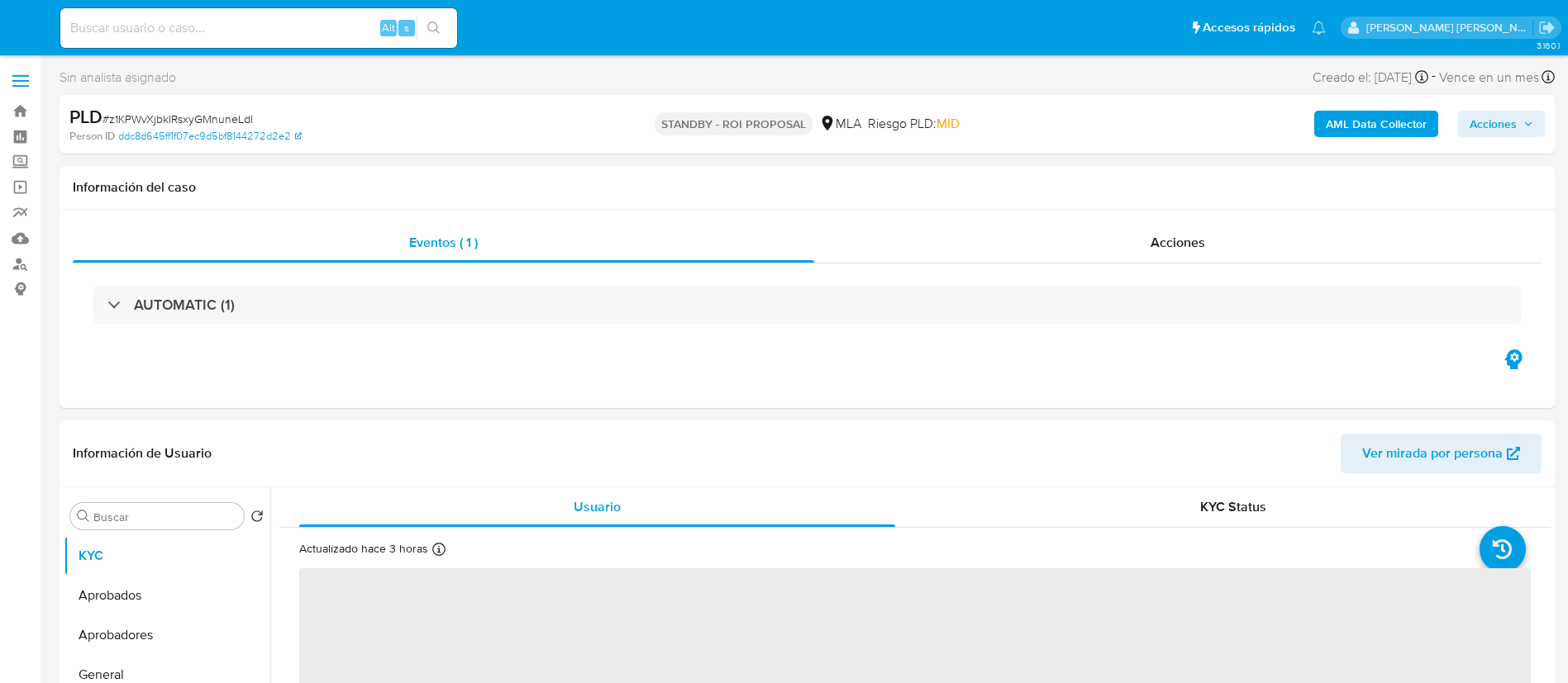
select select "10"
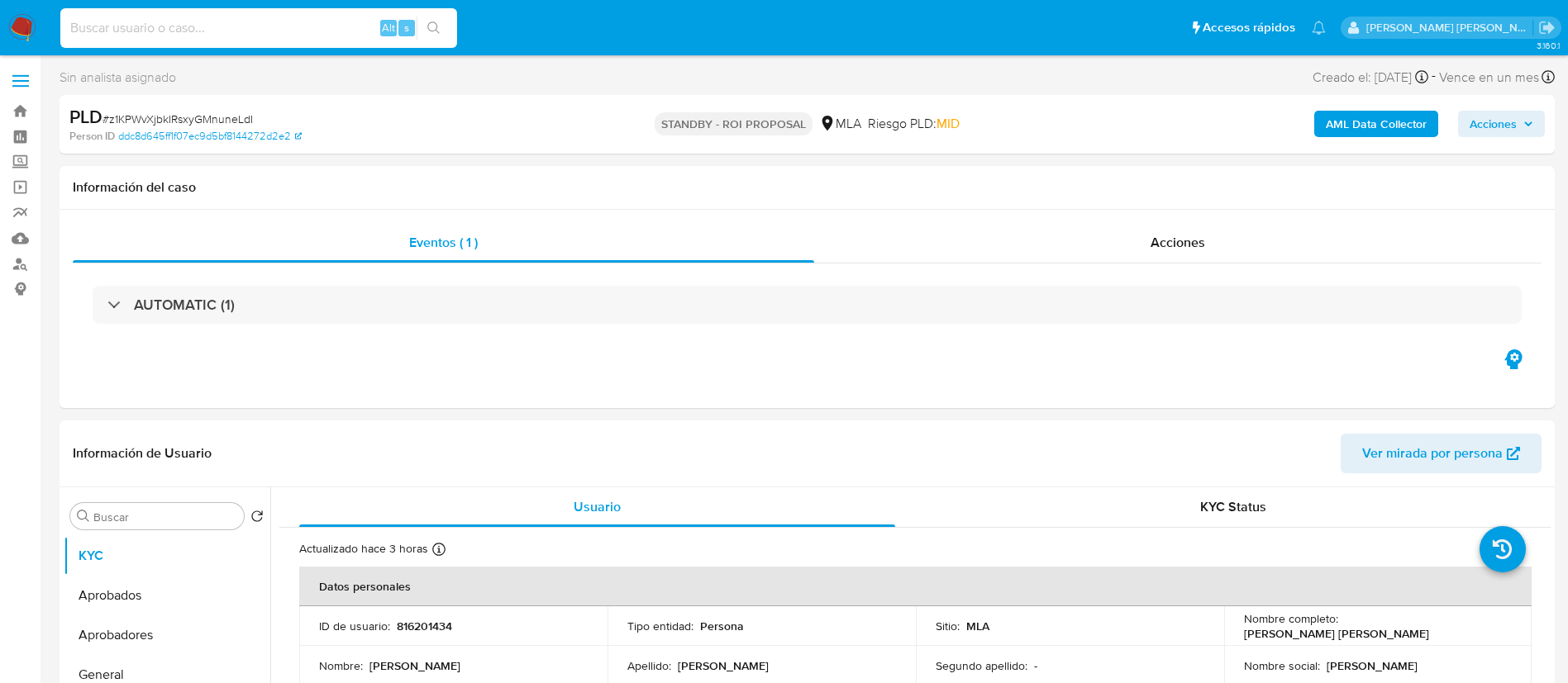
click at [305, 27] on input at bounding box center [258, 28] width 396 height 22
paste input "I2pxGNRjO2qbkITDt7xEUOop"
type input "I2pxGNRjO2qbkITDt7xEUOop"
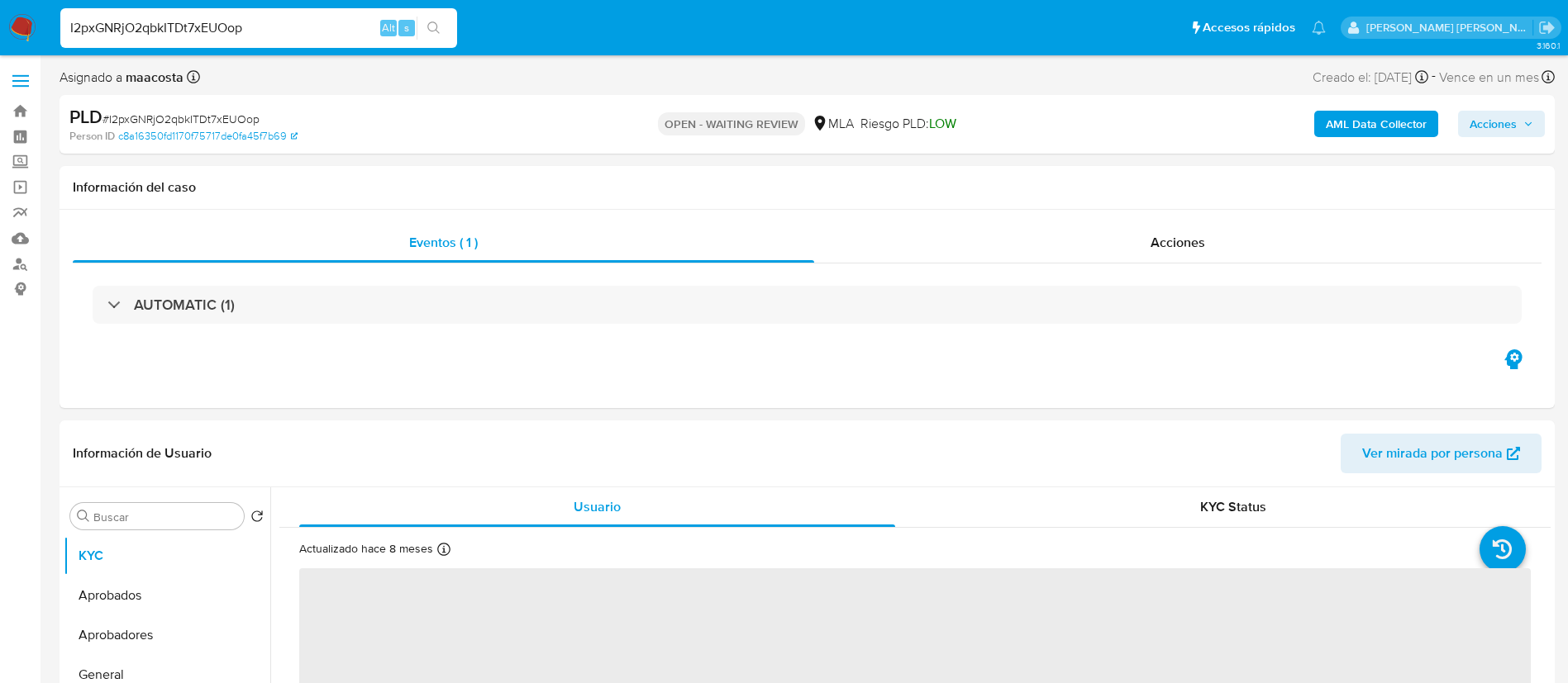
select select "10"
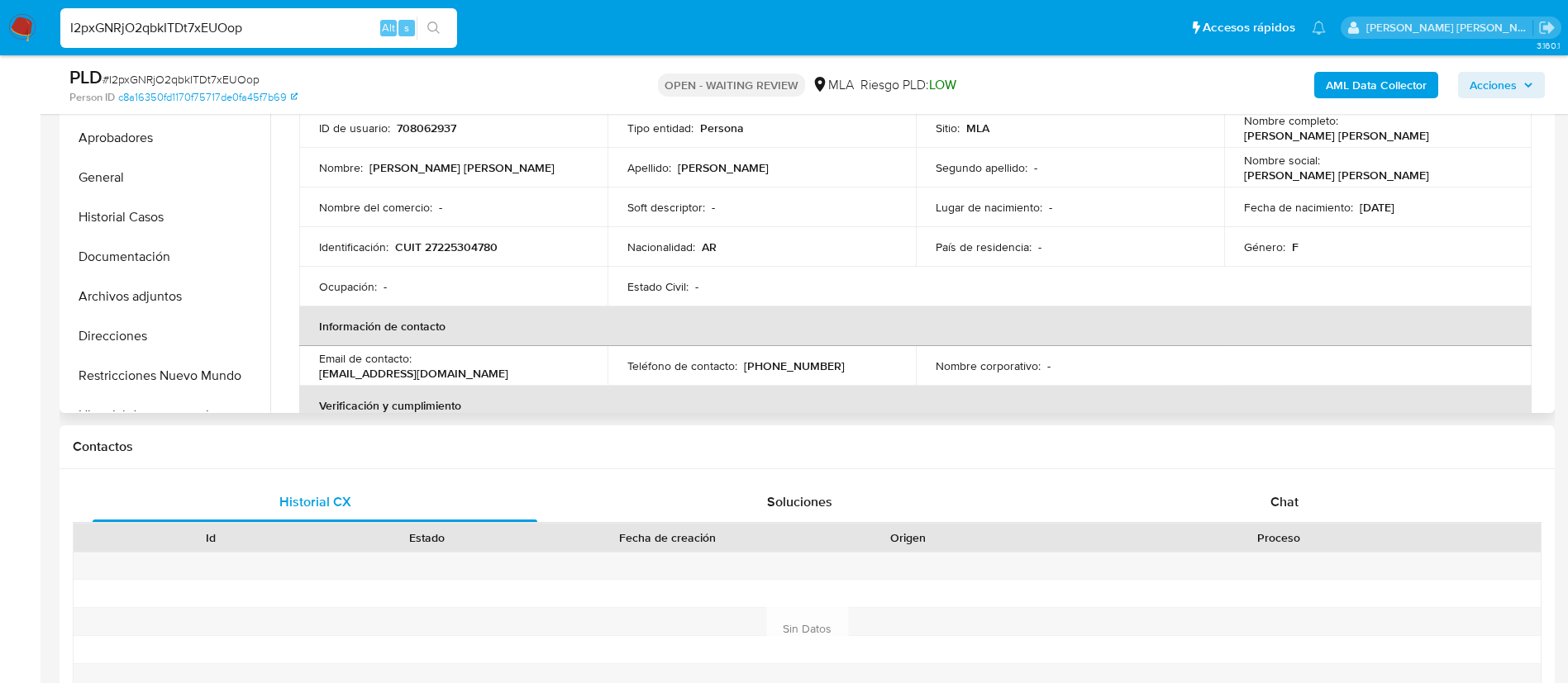
scroll to position [490, 0]
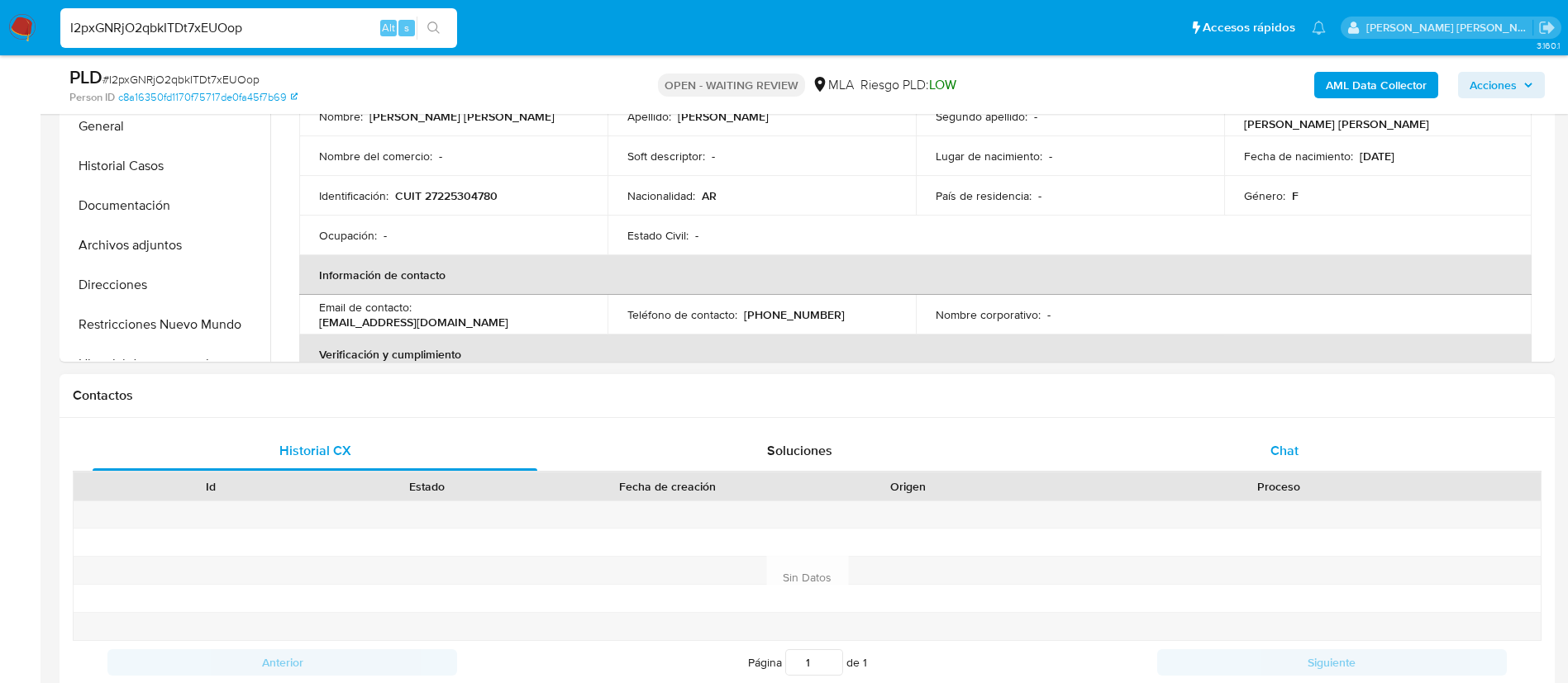
click at [1266, 453] on div "Chat" at bounding box center [1285, 451] width 445 height 40
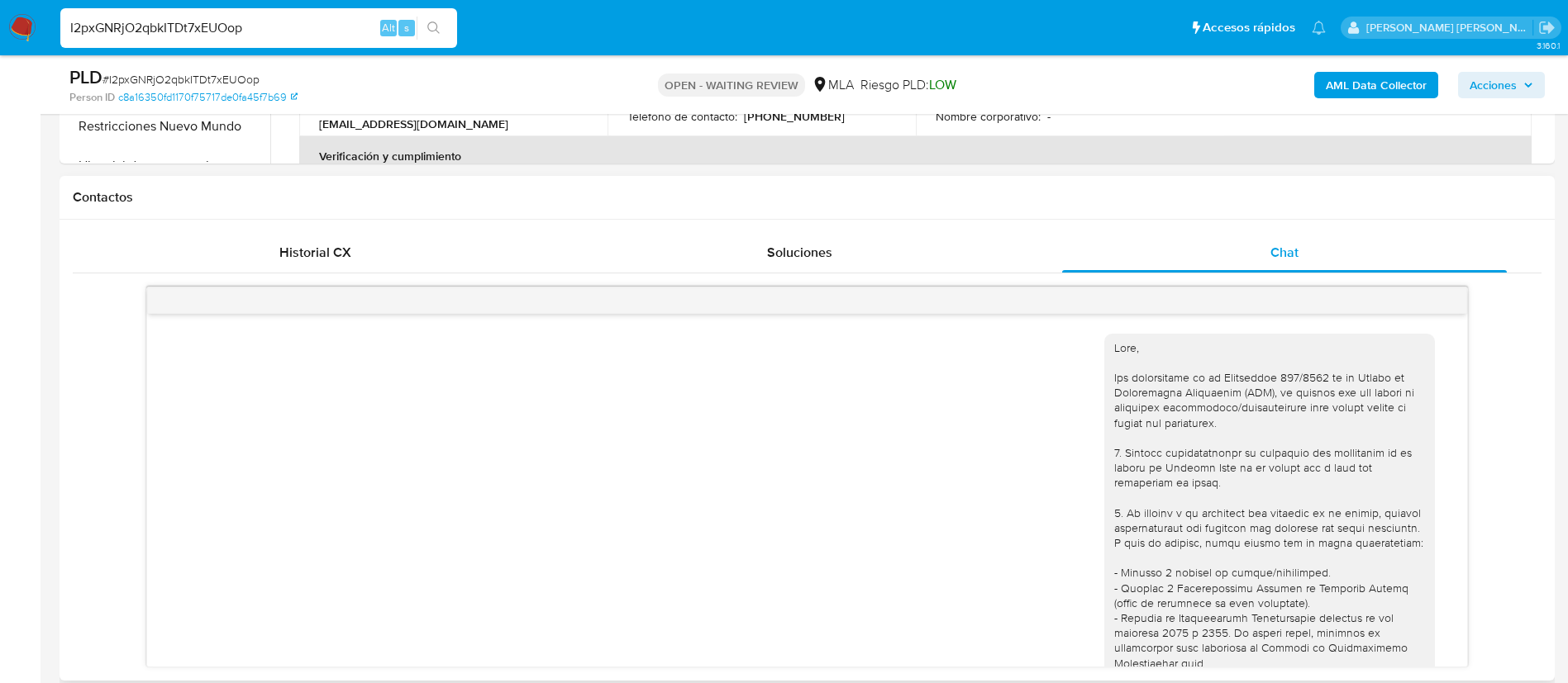
scroll to position [744, 0]
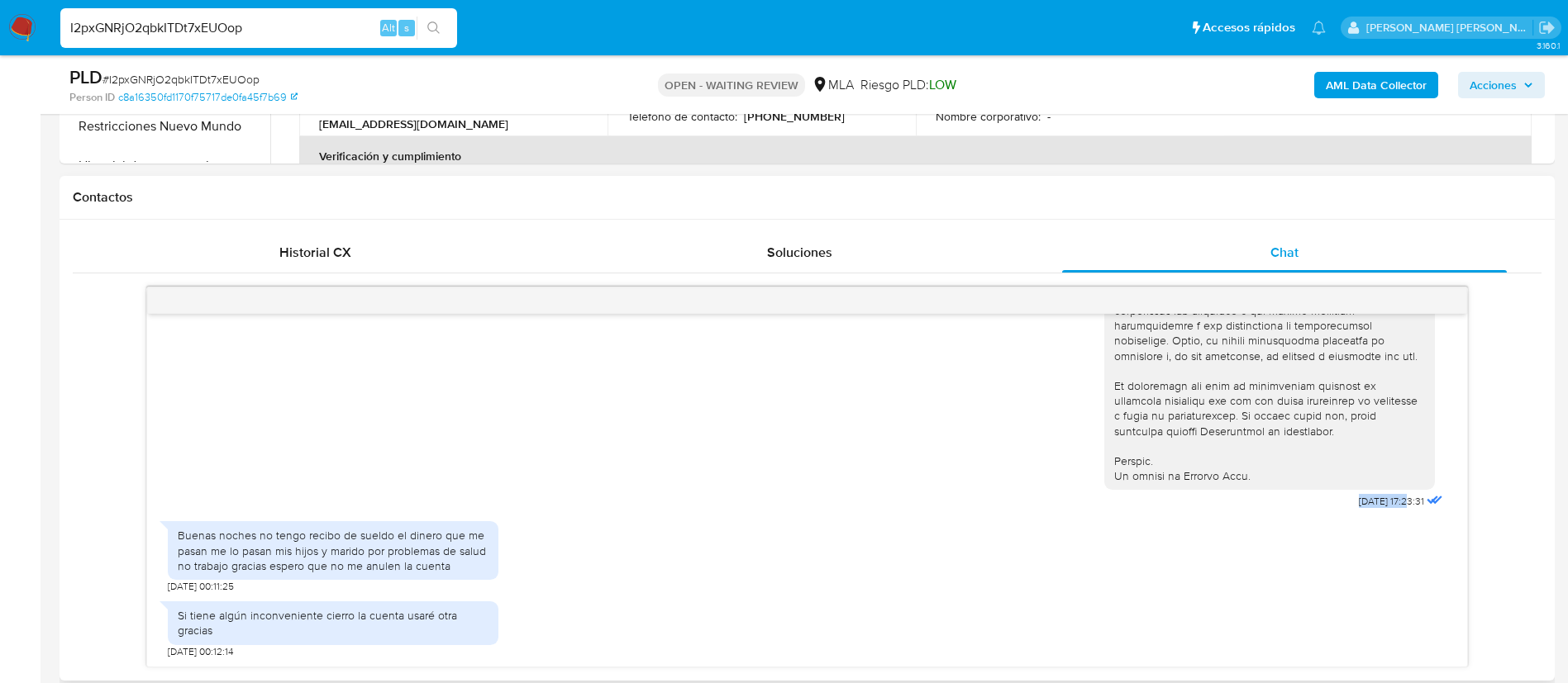
drag, startPoint x: 1319, startPoint y: 501, endPoint x: 1372, endPoint y: 504, distance: 53.1
click at [1372, 504] on div "18/08/2025 17:23:31" at bounding box center [1275, 61] width 342 height 905
copy span "18/08/2025"
click at [297, 30] on input "I2pxGNRjO2qbkITDt7xEUOop" at bounding box center [258, 28] width 396 height 22
paste input "2QVjre21Zi8eJshoOAw0FBGZ"
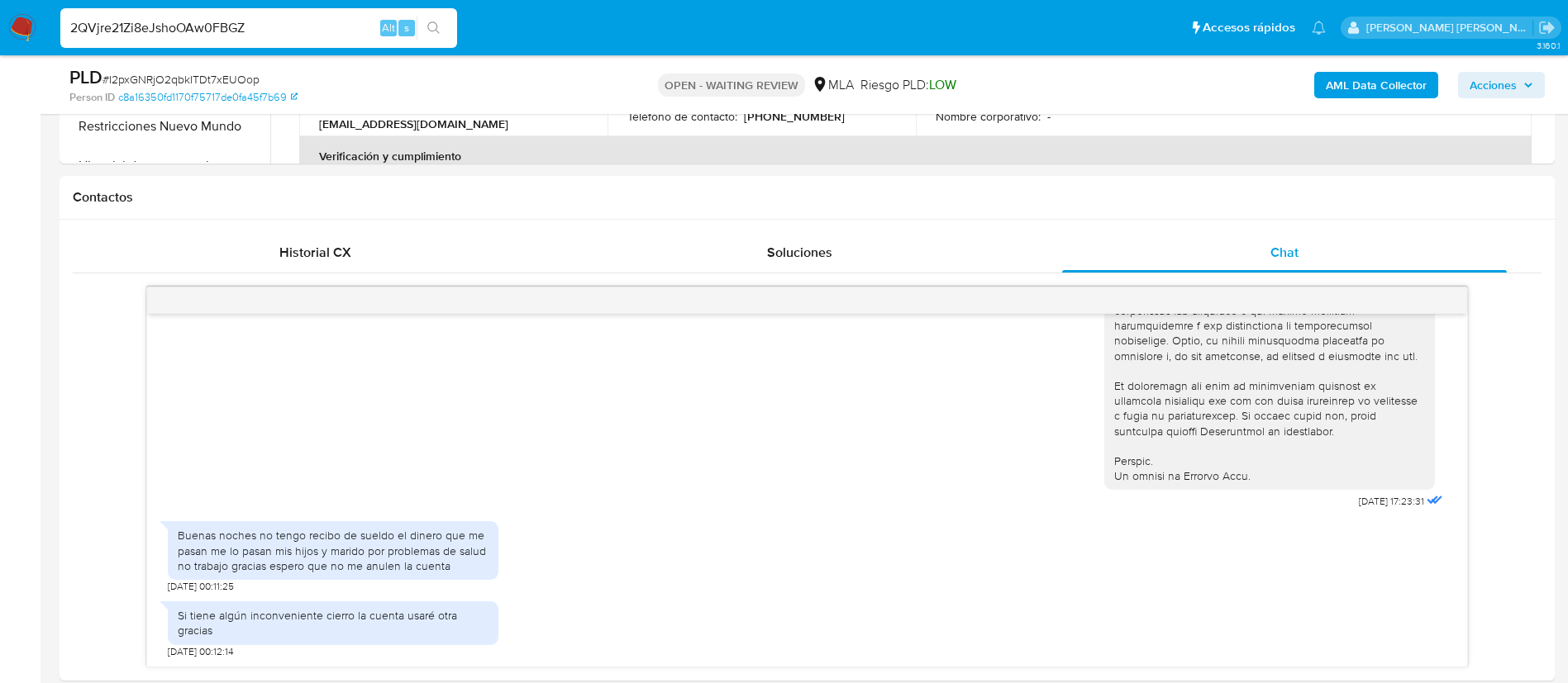
type input "2QVjre21Zi8eJshoOAw0FBGZ"
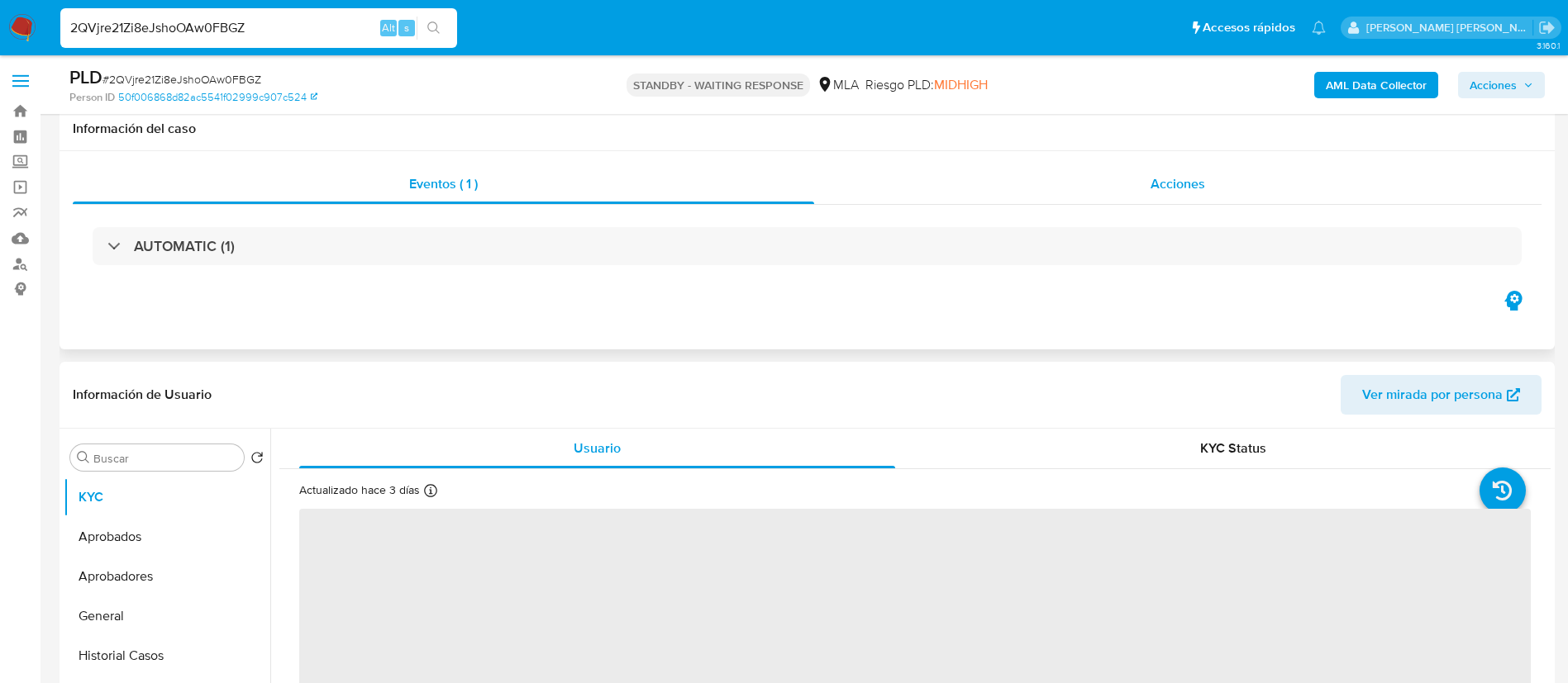
select select "10"
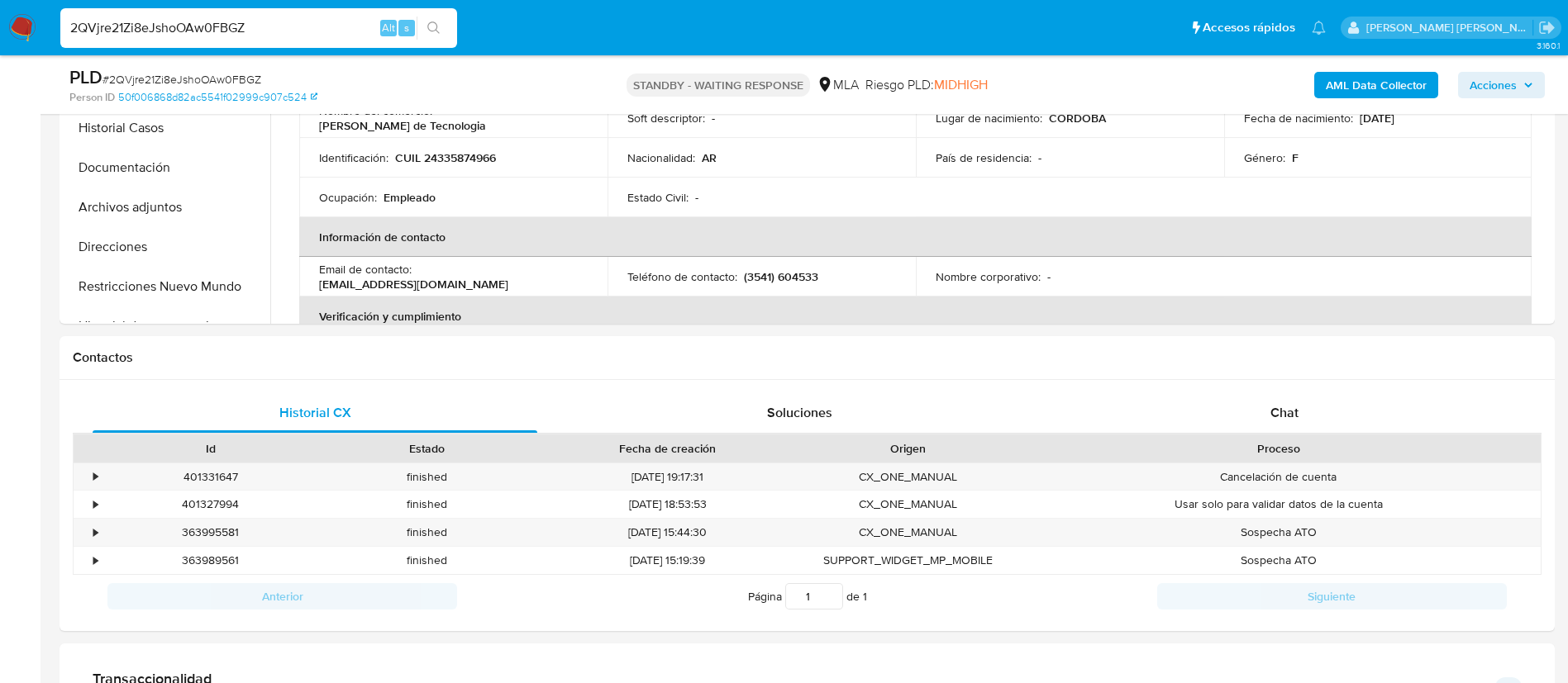
scroll to position [530, 0]
click at [1298, 414] on span "Chat" at bounding box center [1285, 411] width 28 height 19
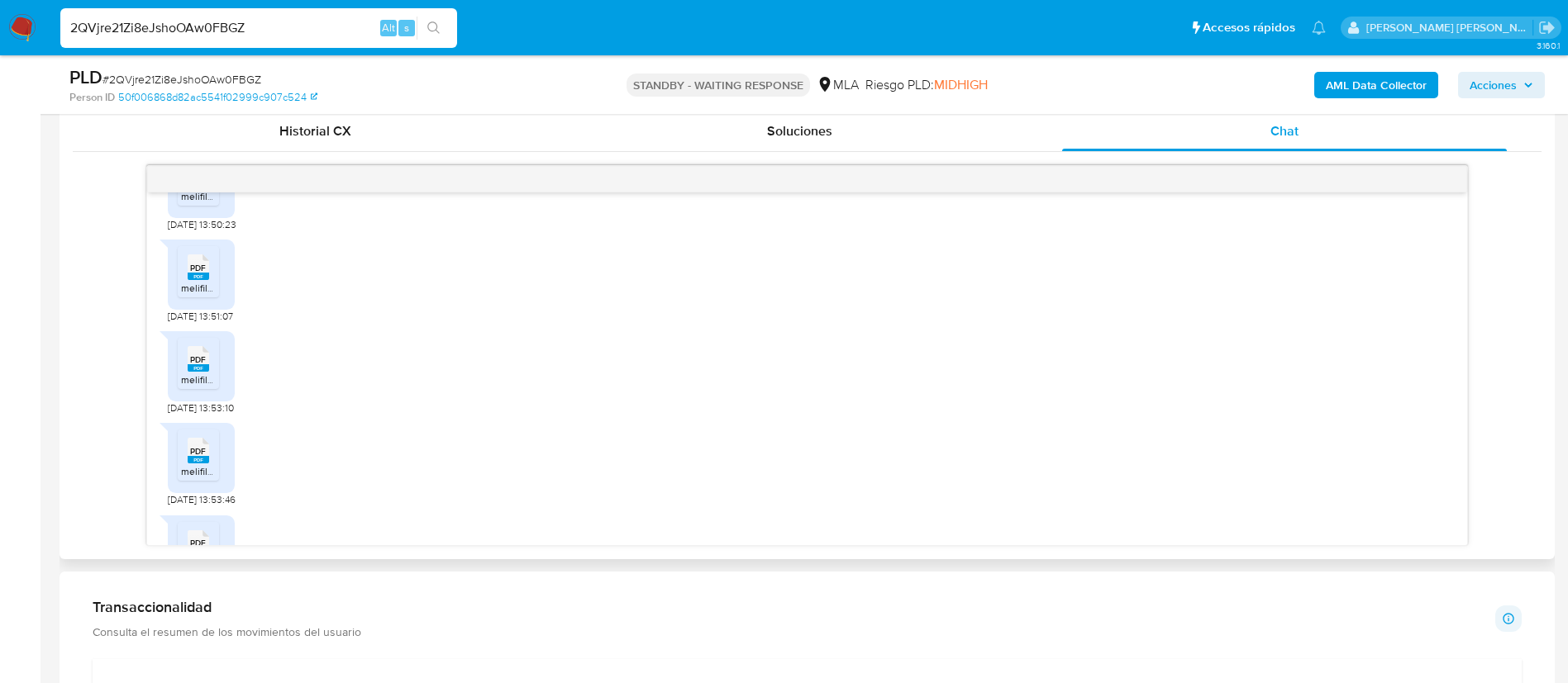
scroll to position [592, 0]
click at [11, 378] on aside "Bandeja Tablero Screening Búsqueda en Listas Watchlist Herramientas Operaciones…" at bounding box center [20, 504] width 41 height 2628
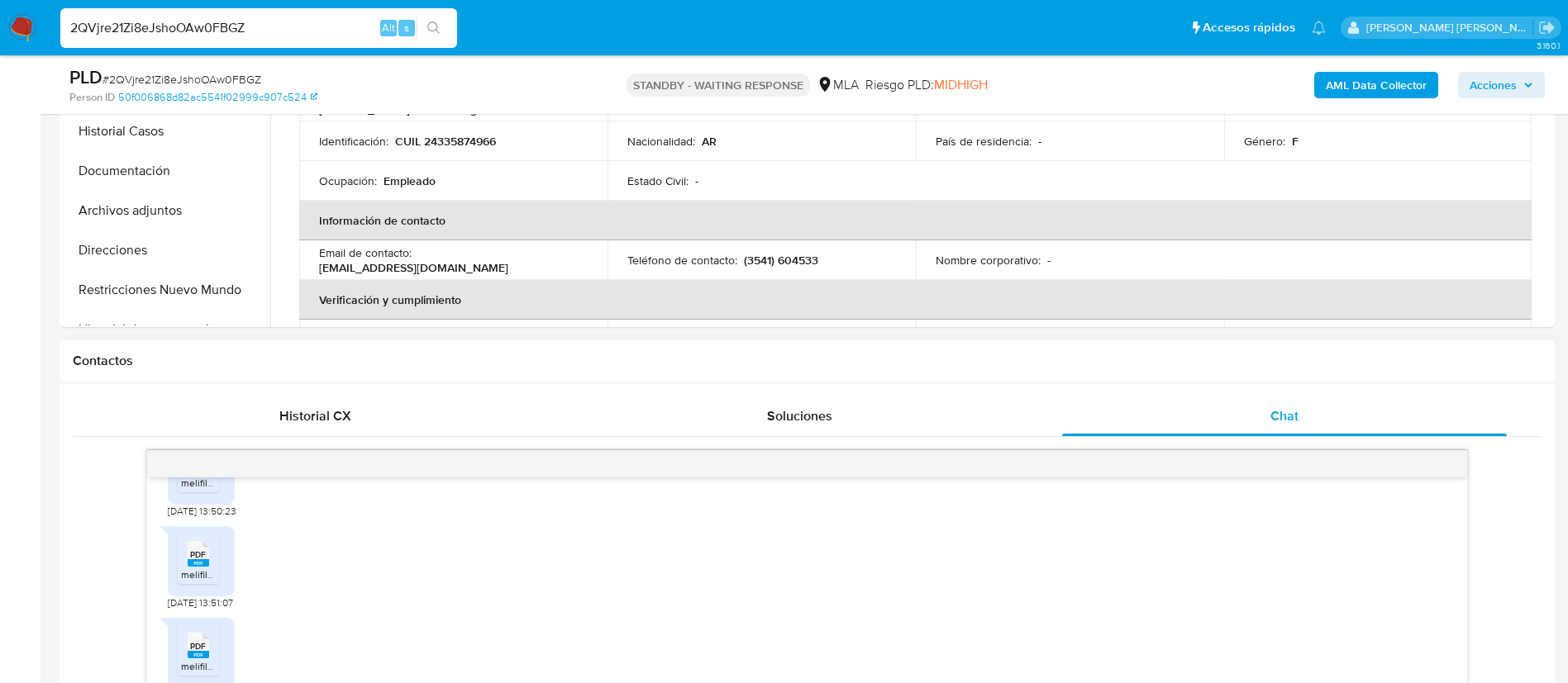
scroll to position [0, 0]
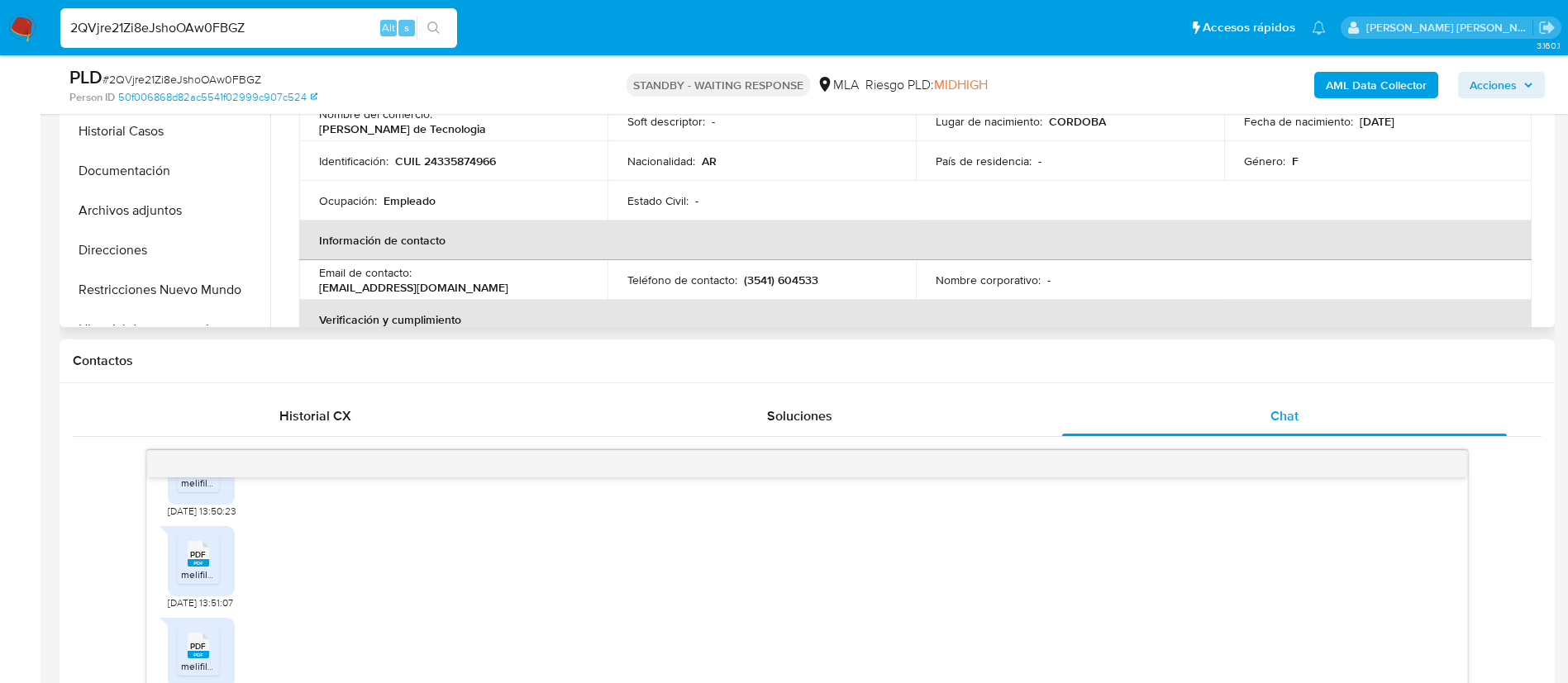
click at [473, 159] on p "CUIL 24335874966" at bounding box center [446, 161] width 101 height 15
copy p "24335874966"
click at [464, 161] on p "CUIL 24335874966" at bounding box center [446, 161] width 101 height 15
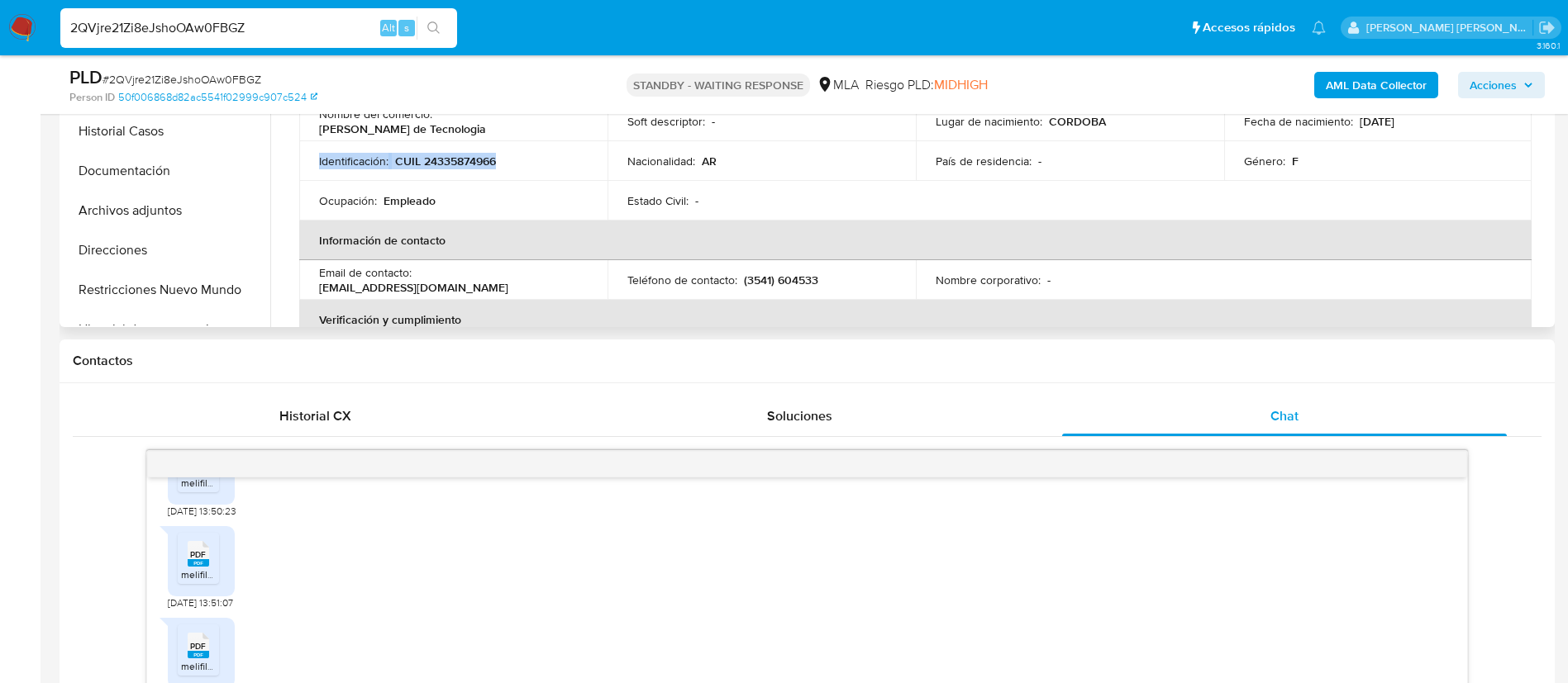
click at [464, 161] on p "CUIL 24335874966" at bounding box center [446, 161] width 101 height 15
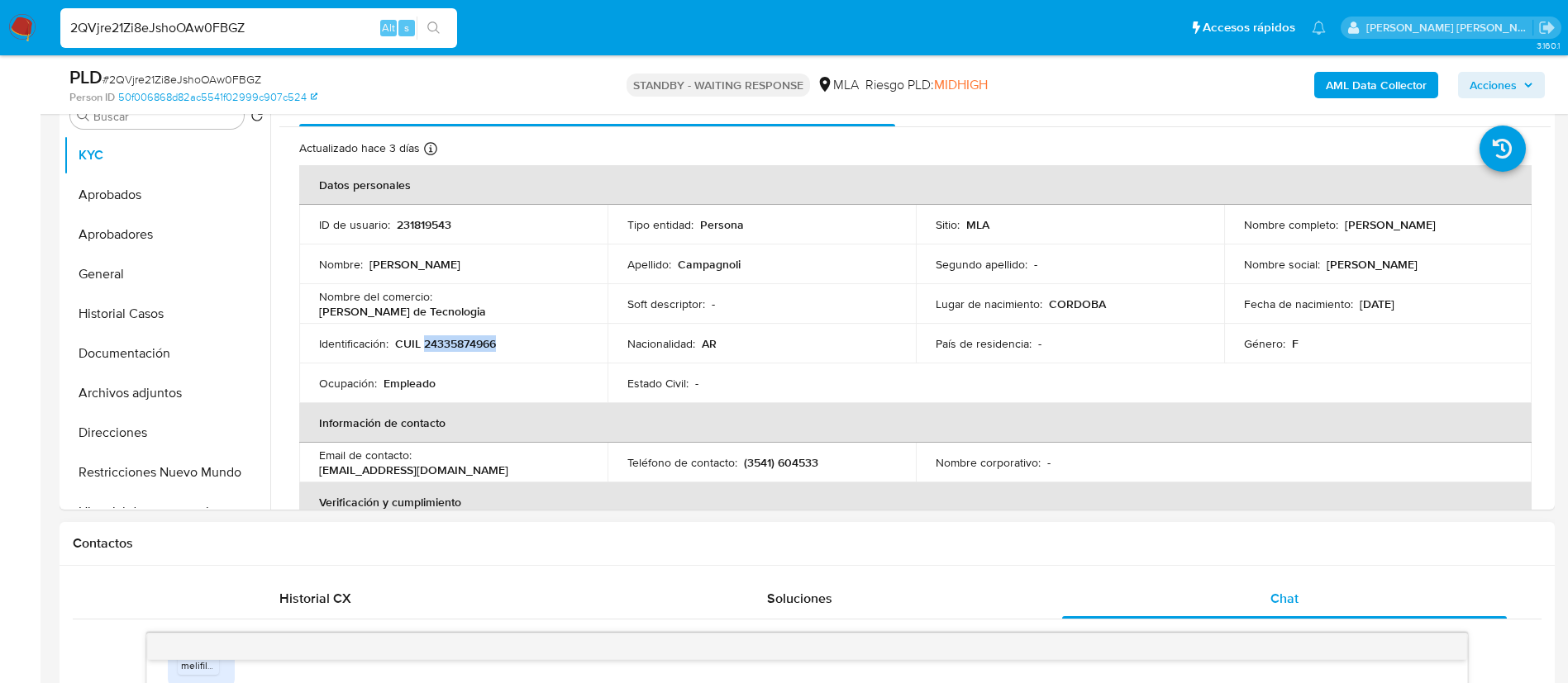
scroll to position [342, 0]
drag, startPoint x: 1342, startPoint y: 226, endPoint x: 1430, endPoint y: 227, distance: 88.0
click at [1430, 227] on p "Carla Campagnoli" at bounding box center [1390, 225] width 91 height 15
copy p "Carla Campagnoli"
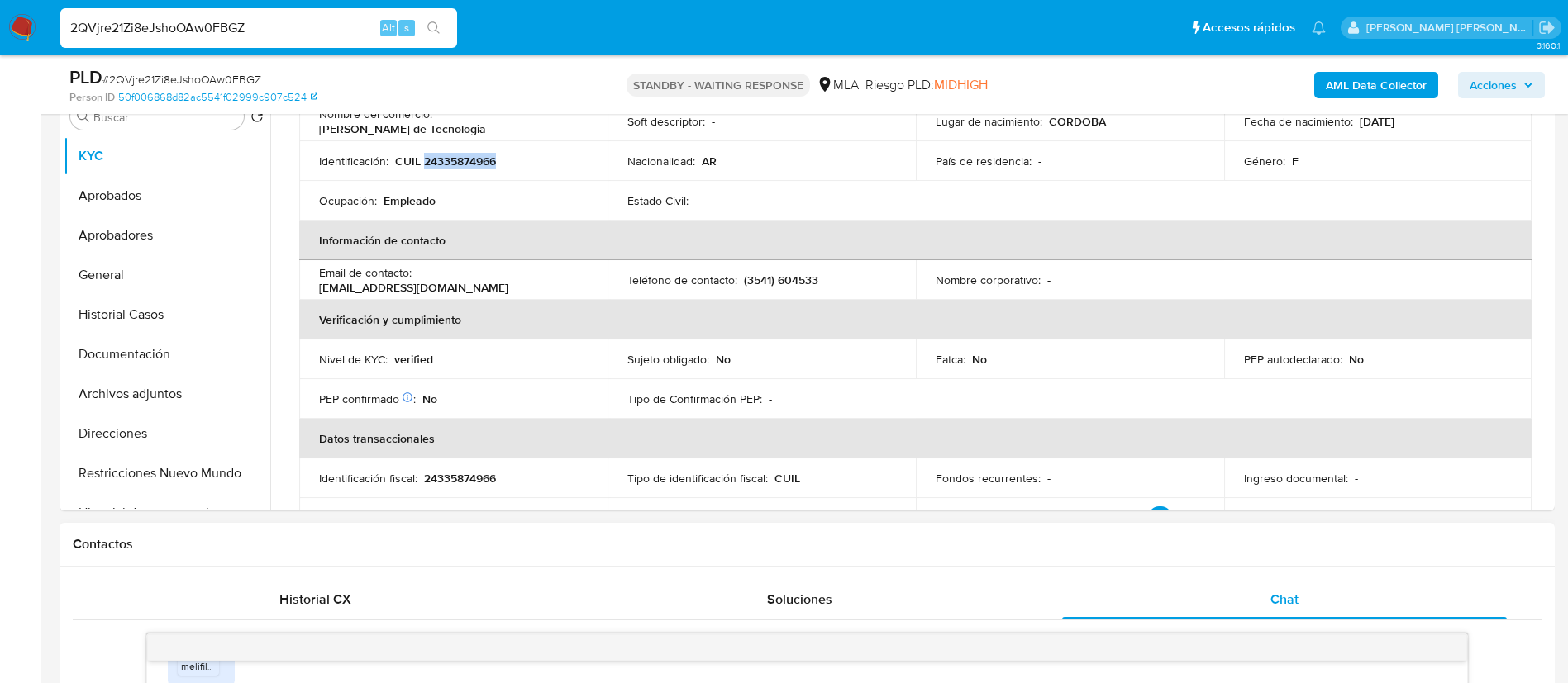
scroll to position [198, 0]
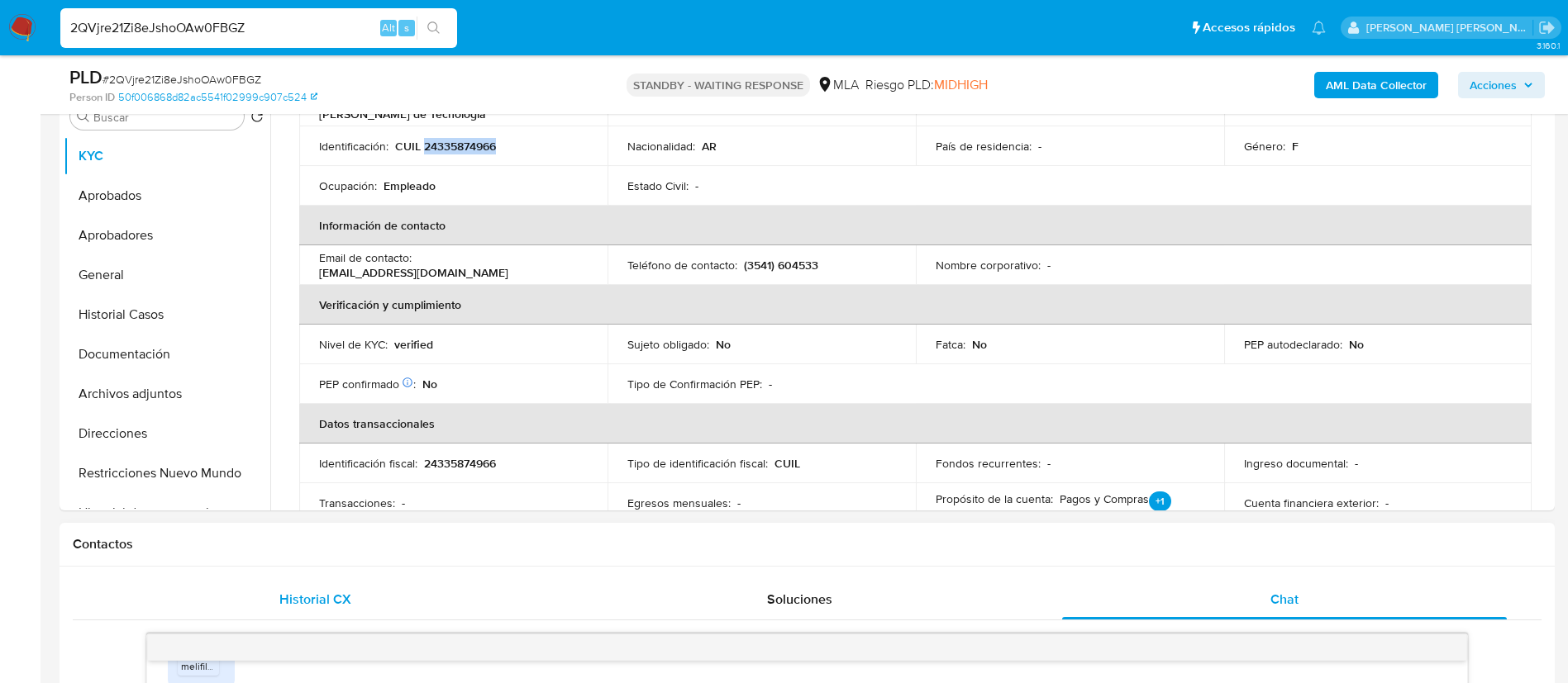
click at [313, 592] on span "Historial CX" at bounding box center [315, 600] width 72 height 19
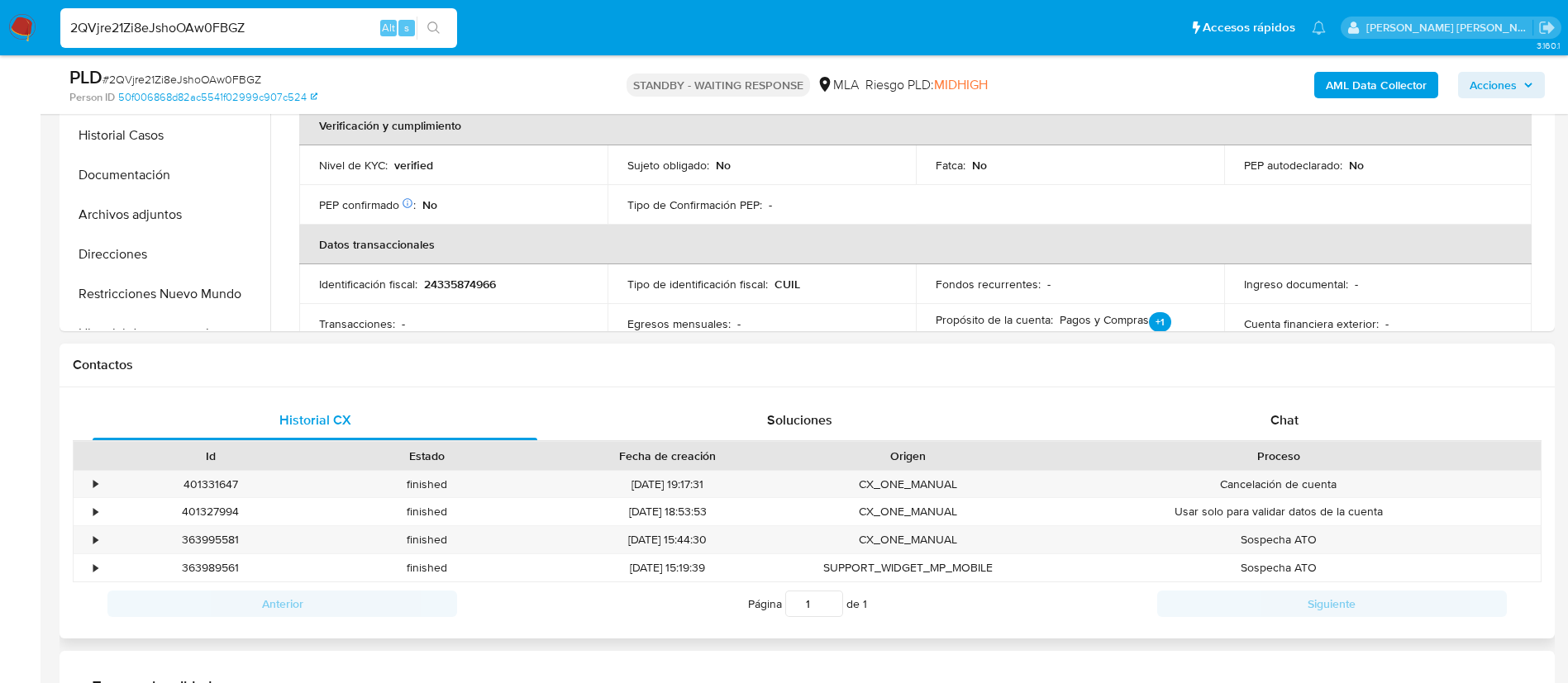
scroll to position [522, 0]
click at [97, 484] on div "•" at bounding box center [95, 483] width 4 height 16
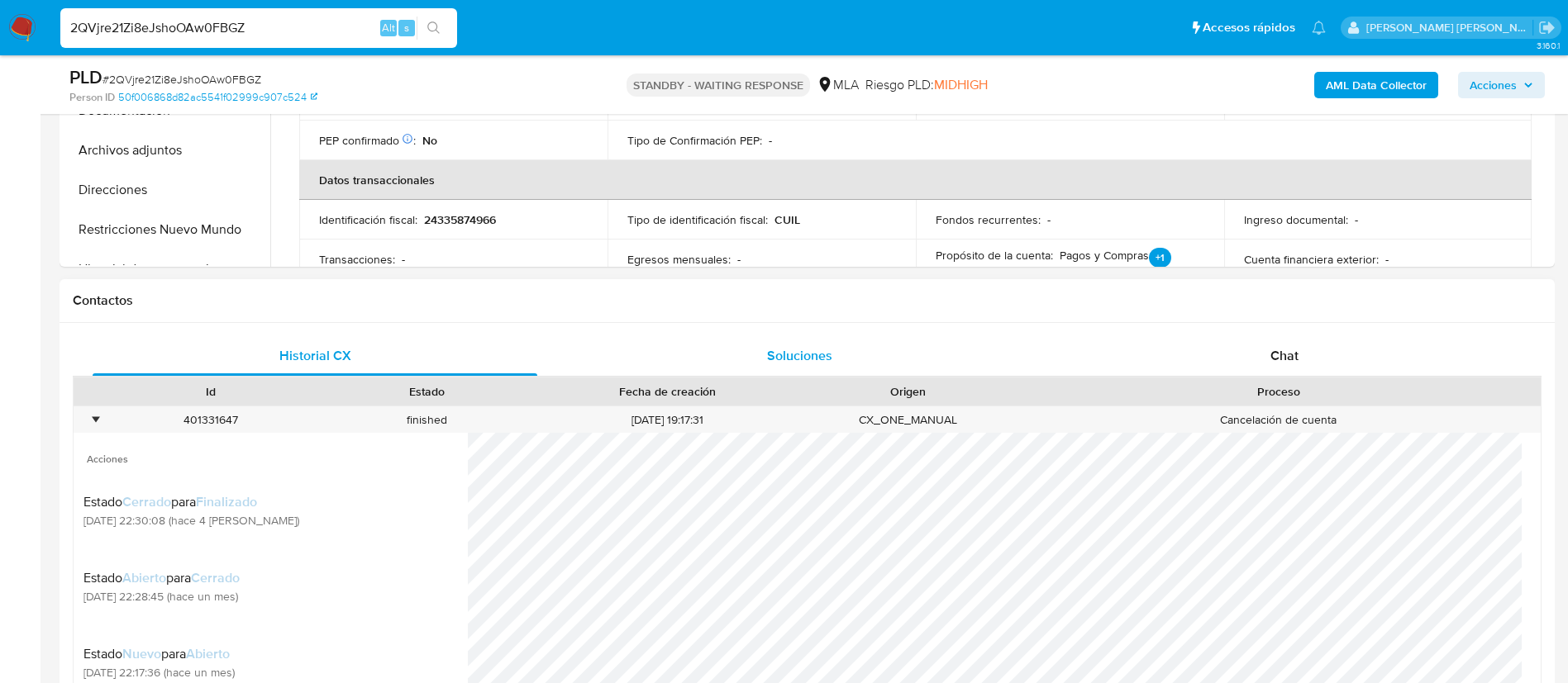
scroll to position [578, 0]
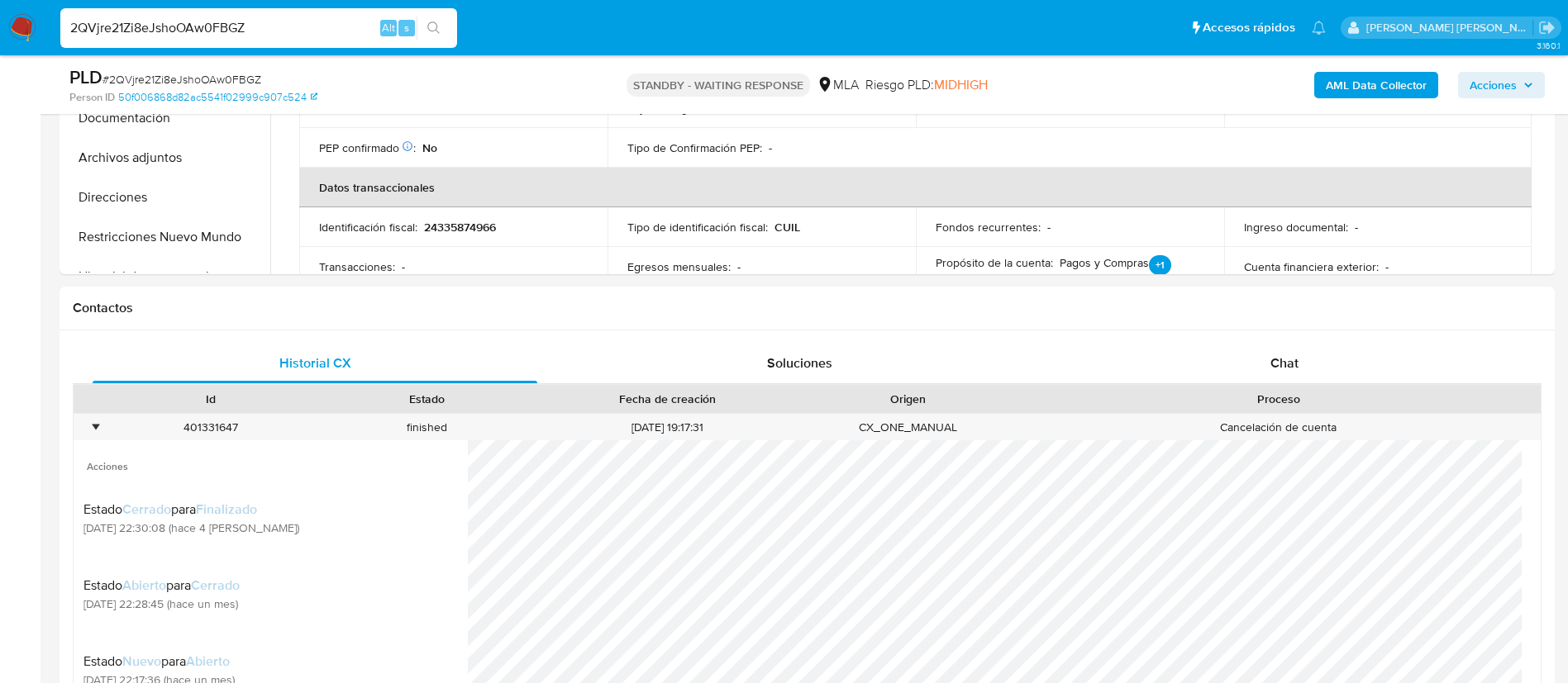
click at [21, 26] on img at bounding box center [23, 28] width 28 height 28
paste input "VhIG8ehkvvegIiTLPhZWXBoh"
click at [307, 20] on input "2QVjre21Zi8eJshoOAw0FBGZ" at bounding box center [258, 28] width 396 height 22
type input "VhIG8ehkvvegIiTLPhZWXBoh"
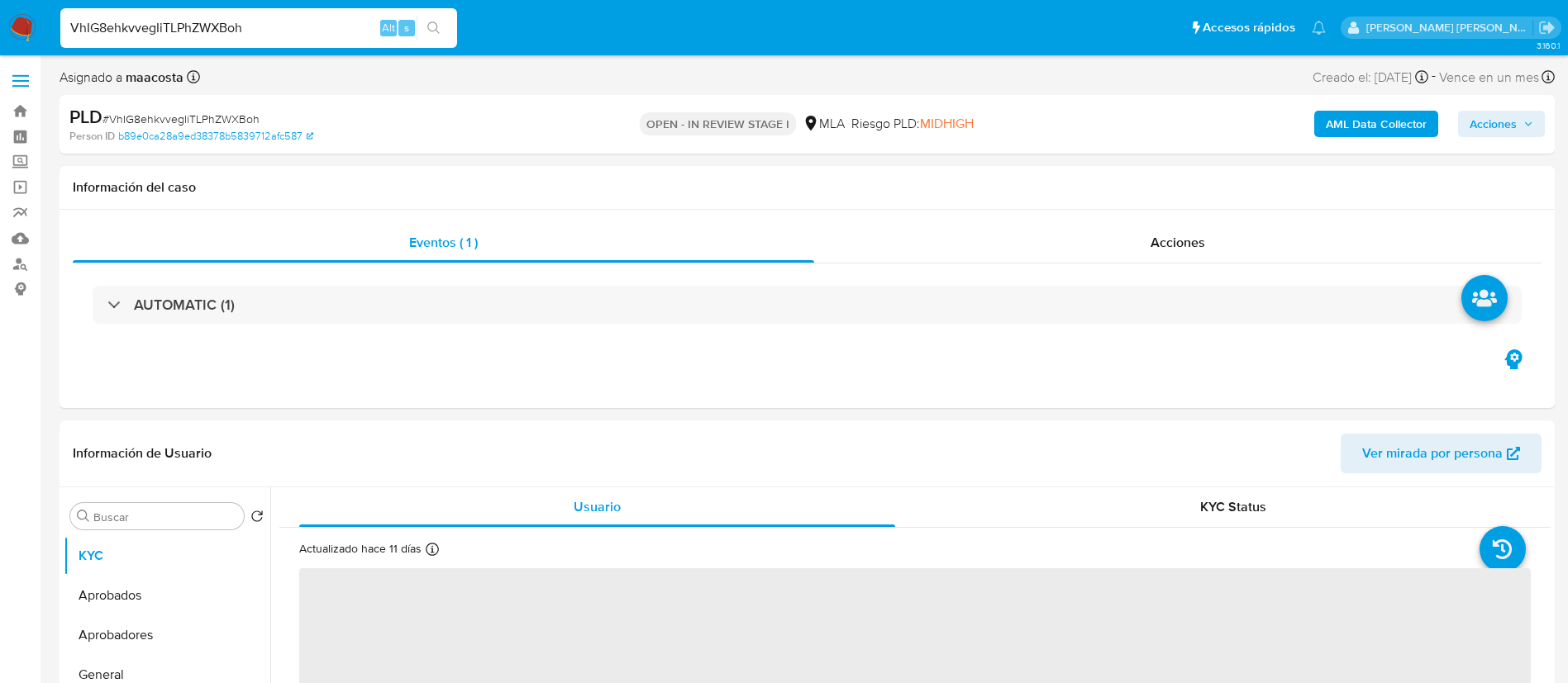
select select "10"
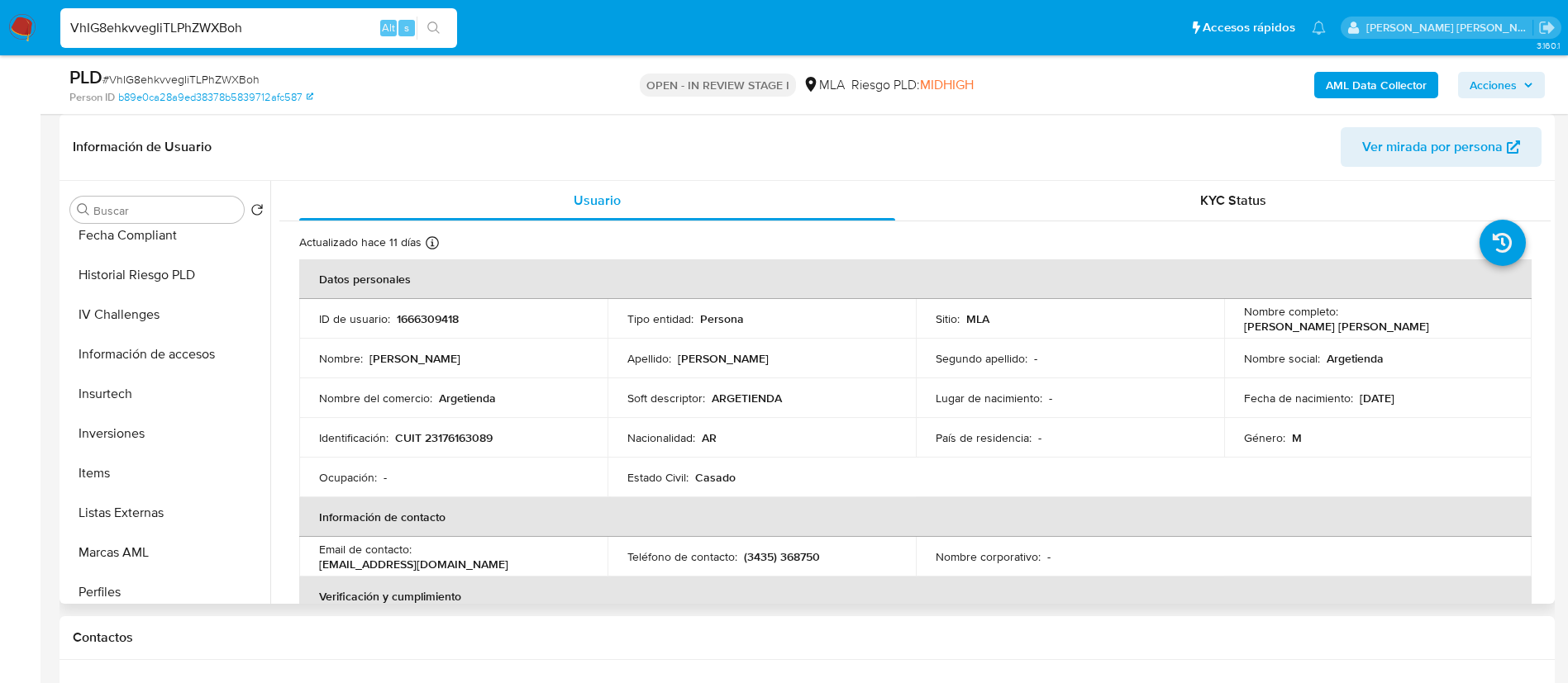
scroll to position [809, 0]
click at [457, 397] on p "Argetienda" at bounding box center [468, 398] width 57 height 15
copy p "Argetienda"
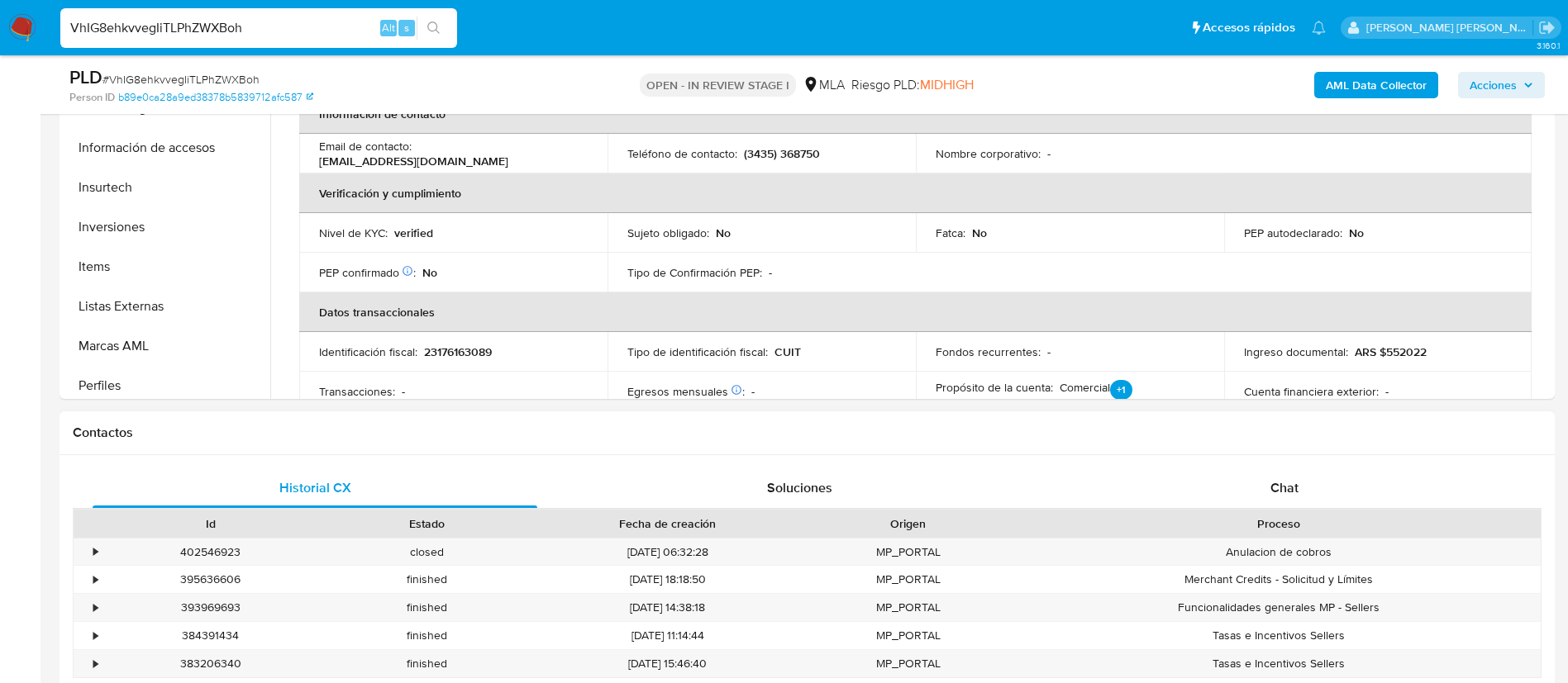
scroll to position [454, 0]
click at [1295, 481] on span "Chat" at bounding box center [1285, 487] width 28 height 19
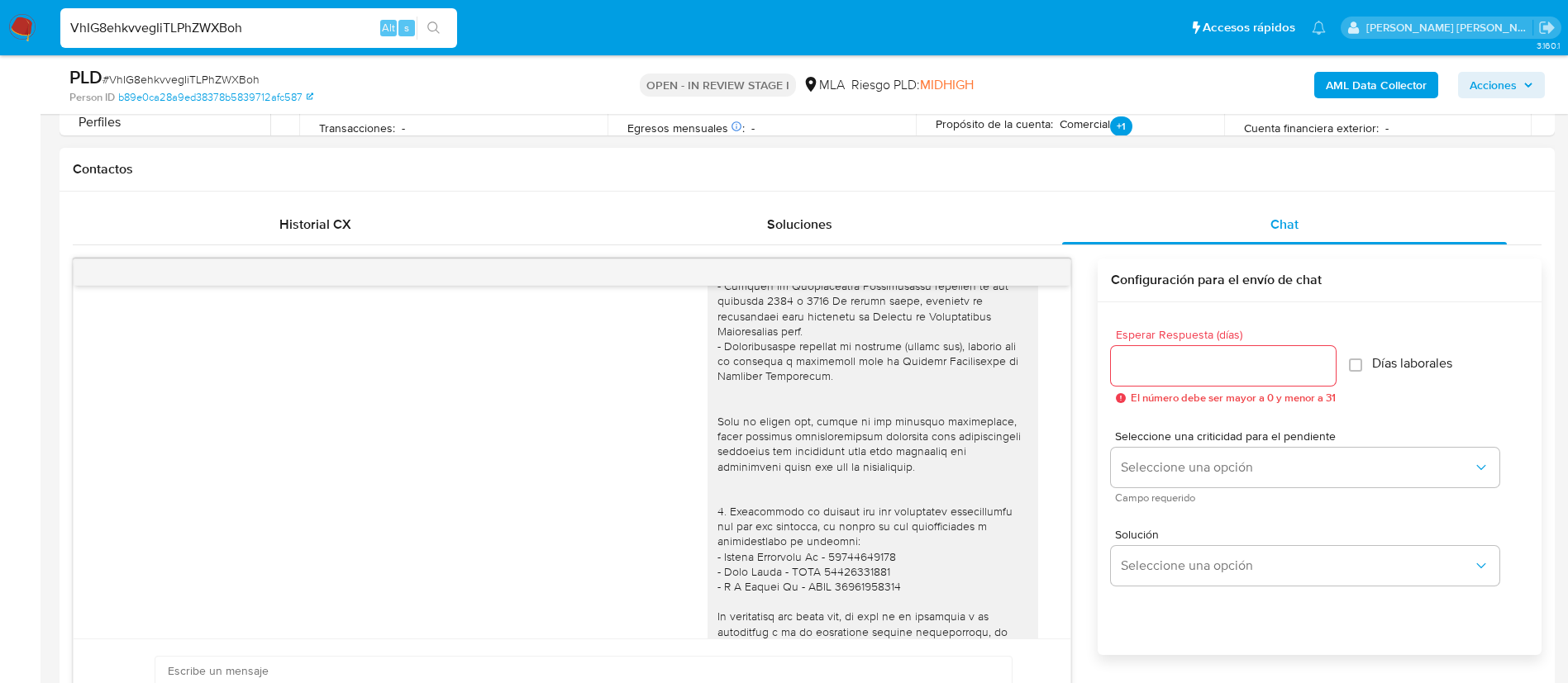
scroll to position [1832, 0]
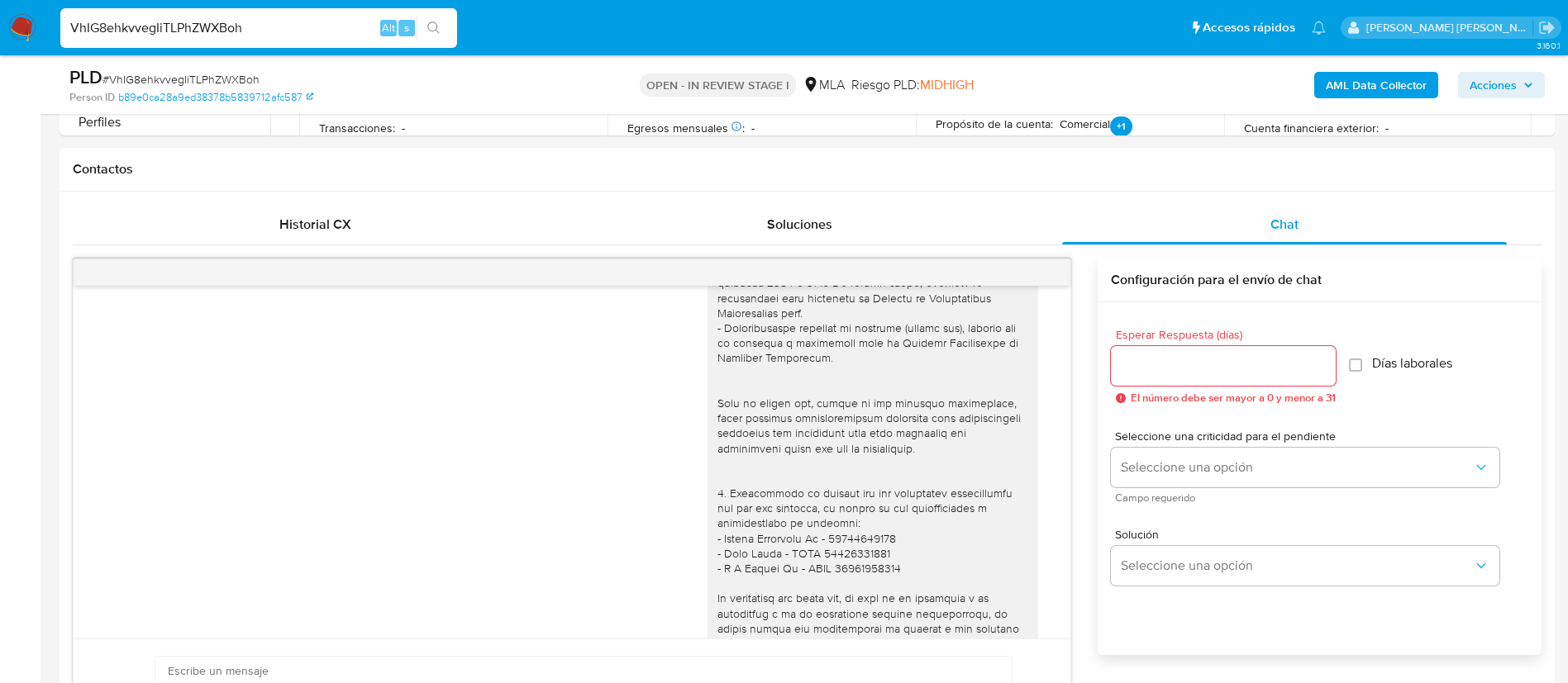
click at [335, 36] on input "VhIG8ehkvvegIiTLPhZWXBoh" at bounding box center [258, 28] width 396 height 22
paste input "JXPgWrwL0kgcMuqhNrFBTYkv"
type input "JXPgWrwL0kgcMuqhNrFBTYkv"
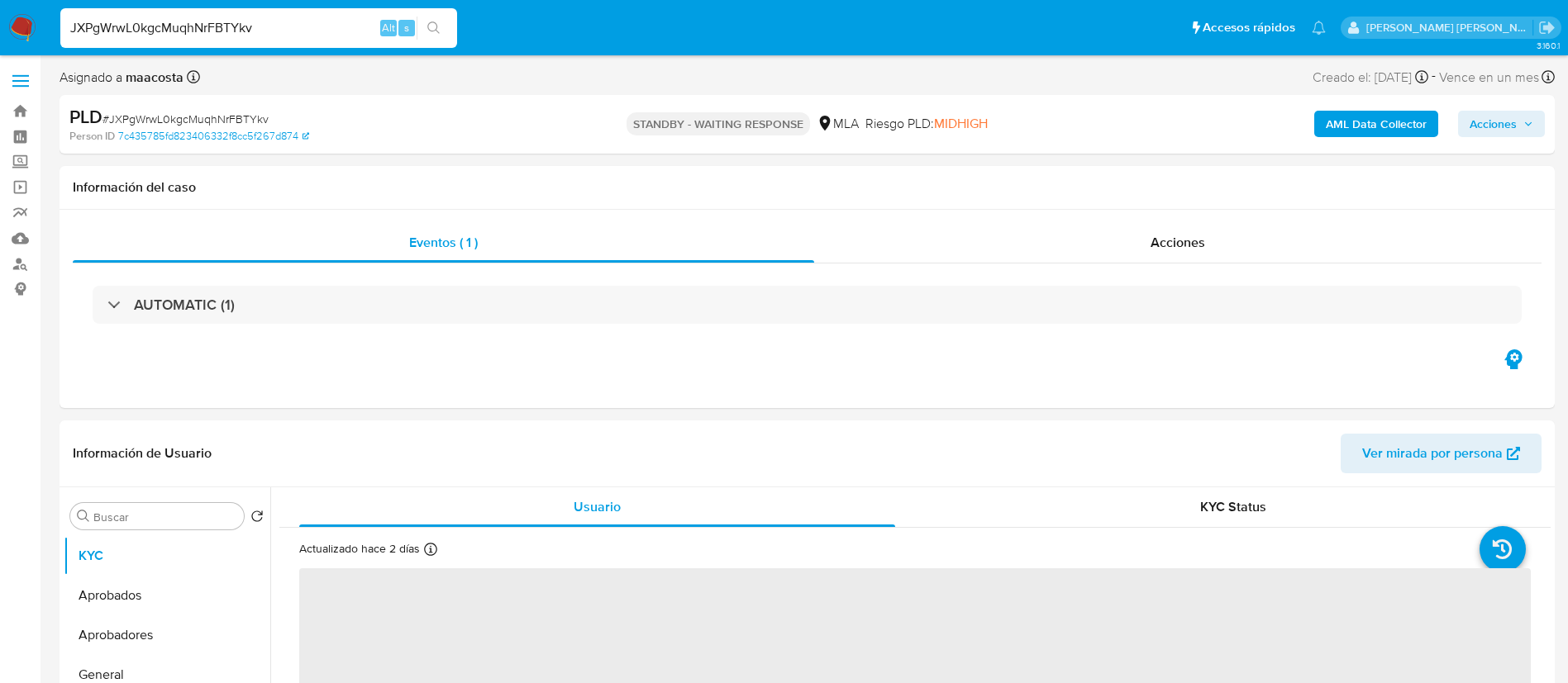
select select "10"
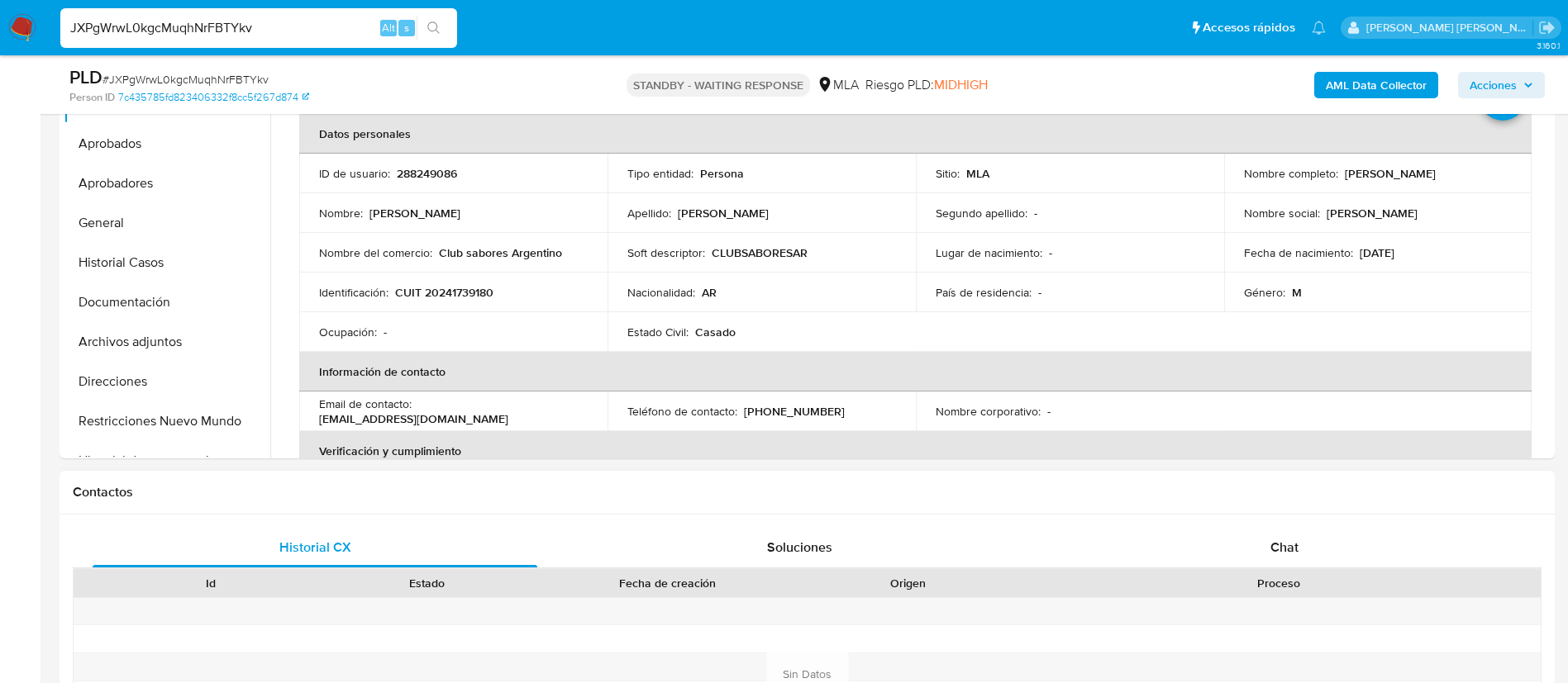
scroll to position [401, 0]
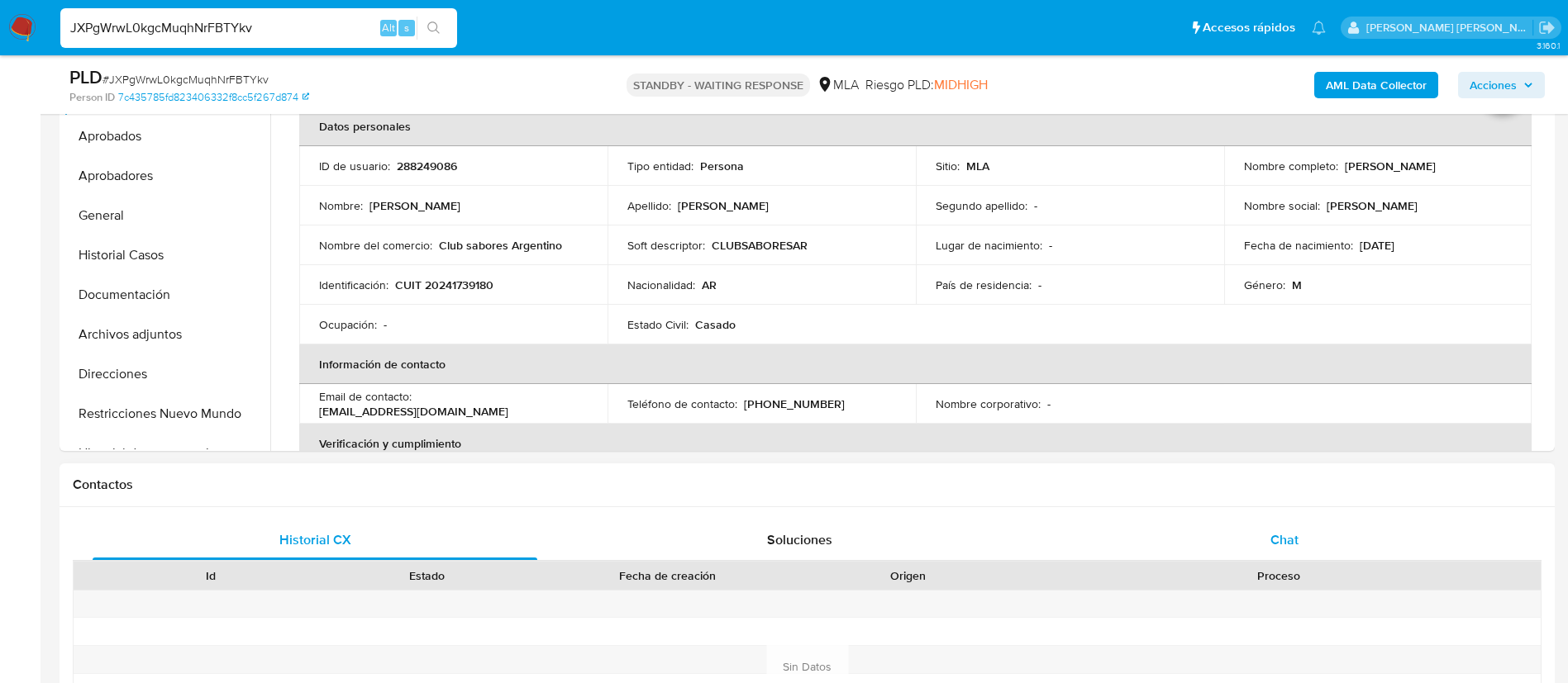
click at [1285, 536] on span "Chat" at bounding box center [1285, 540] width 28 height 19
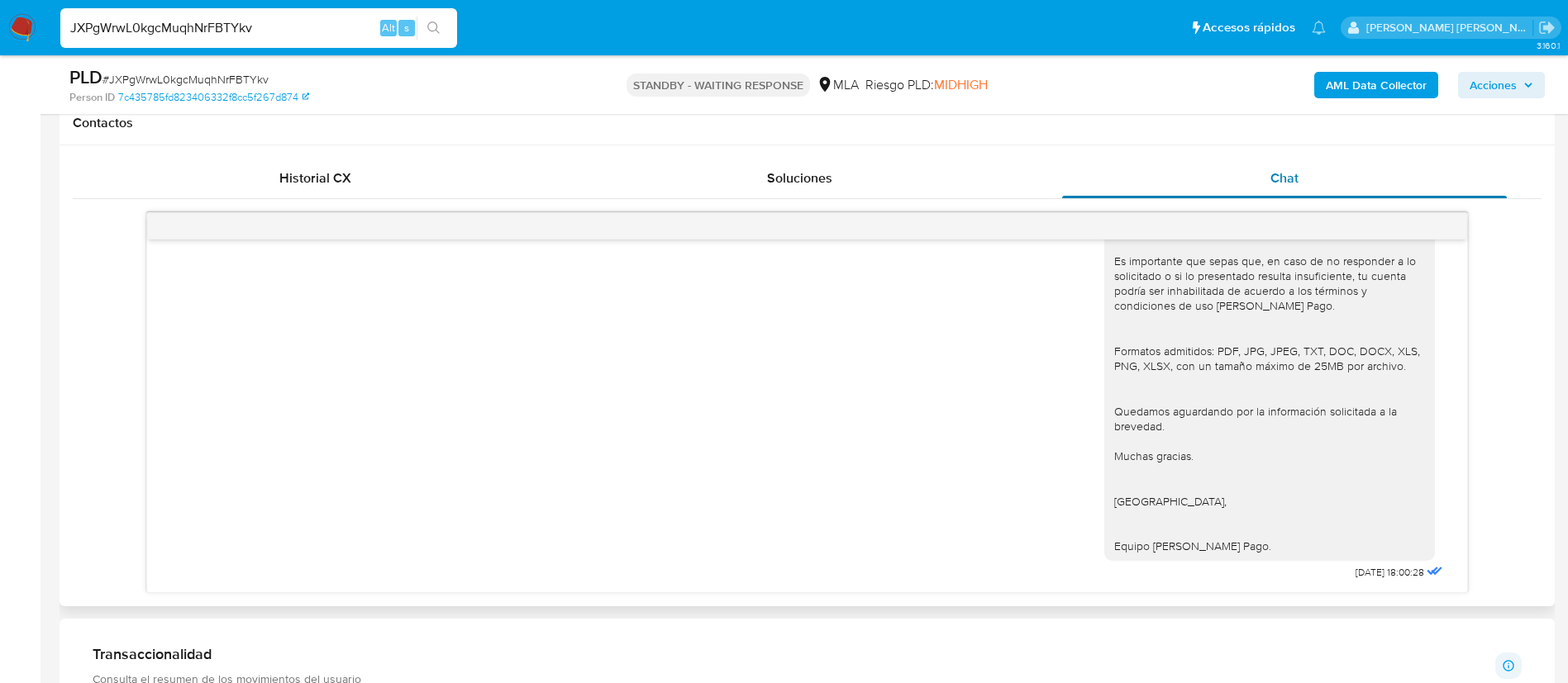
scroll to position [764, 0]
click at [1402, 574] on span "22/09/2025 18:00:28" at bounding box center [1390, 571] width 69 height 13
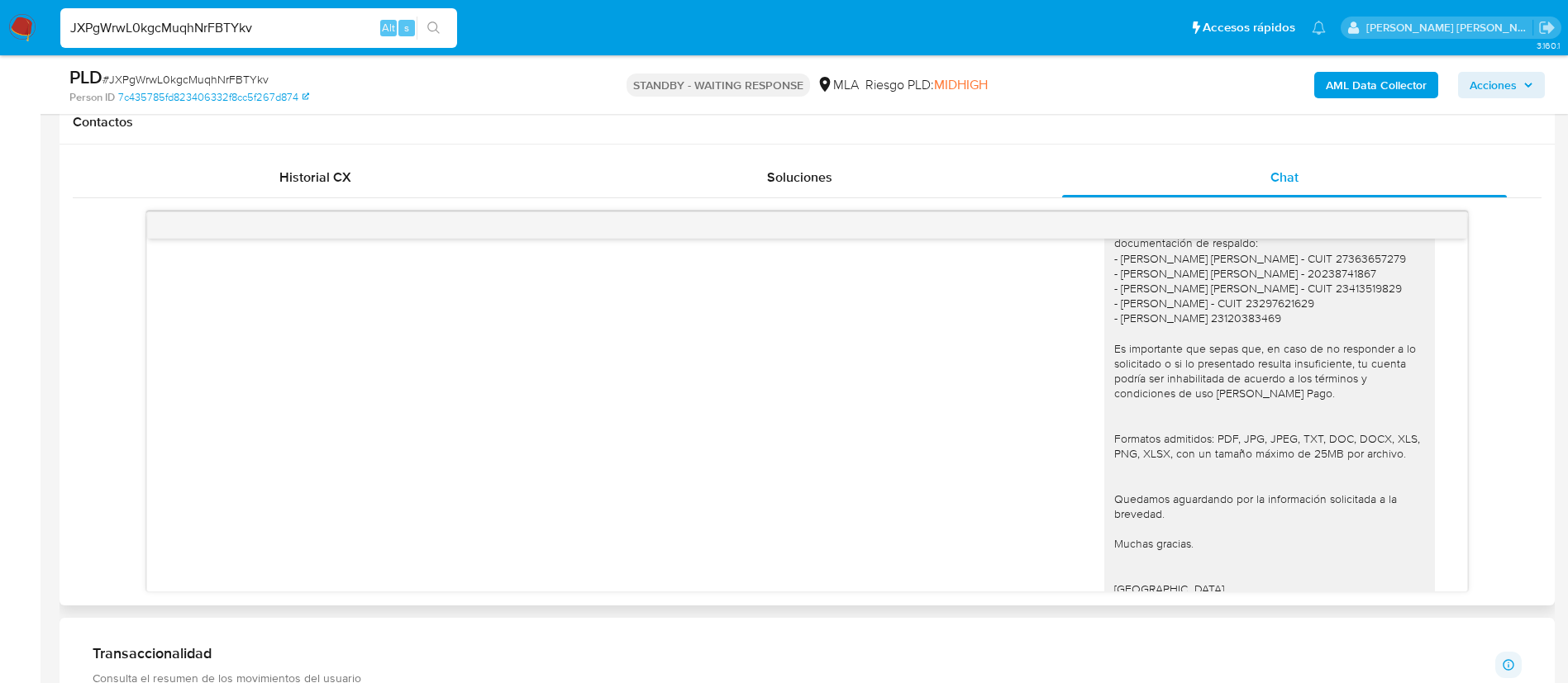
scroll to position [1367, 0]
click at [337, 185] on span "Historial CX" at bounding box center [315, 177] width 72 height 19
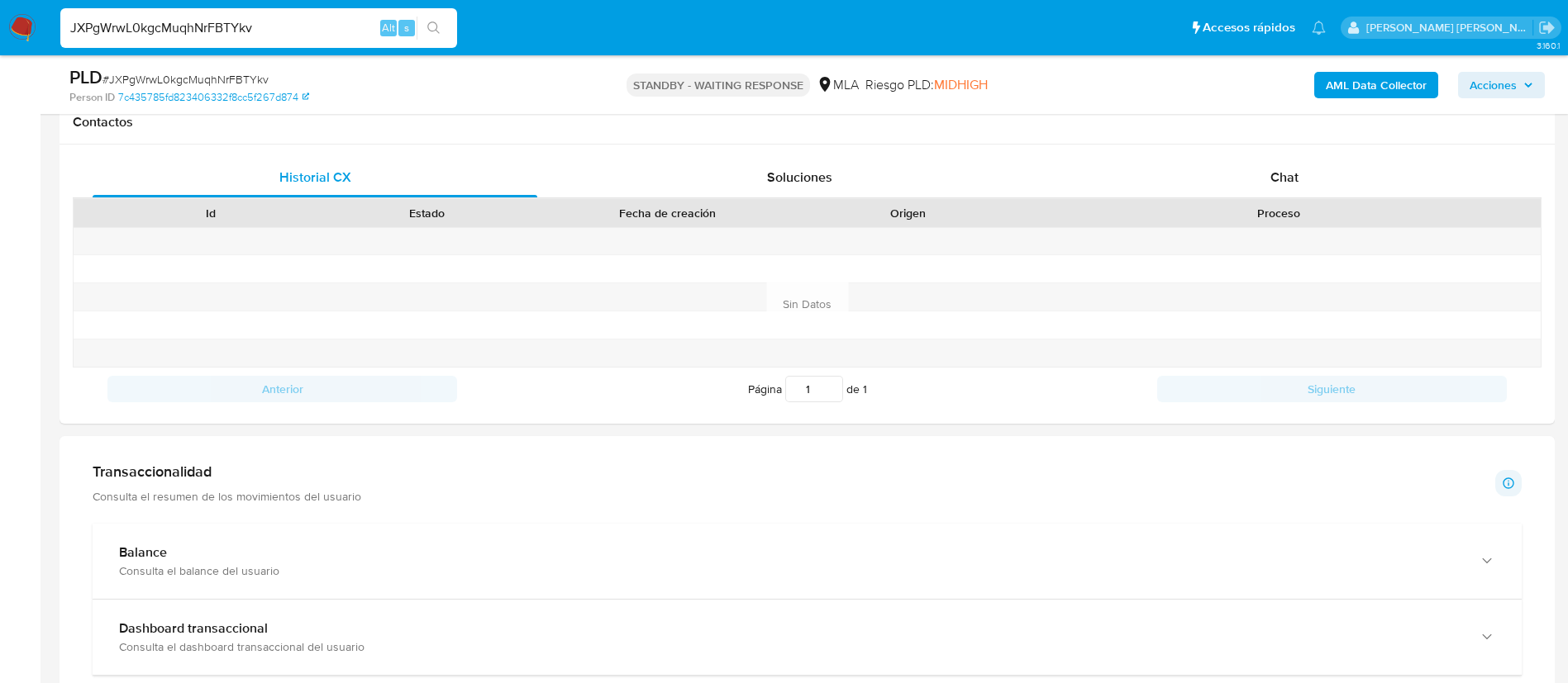
paste input "4WYN3YwMptaclscN0qoHRw5z"
click at [304, 27] on input "JXPgWrwL0kgcMuqhNrFBTYkv" at bounding box center [258, 28] width 396 height 22
type input "4WYN3YwMptaclscN0qoHRw5z"
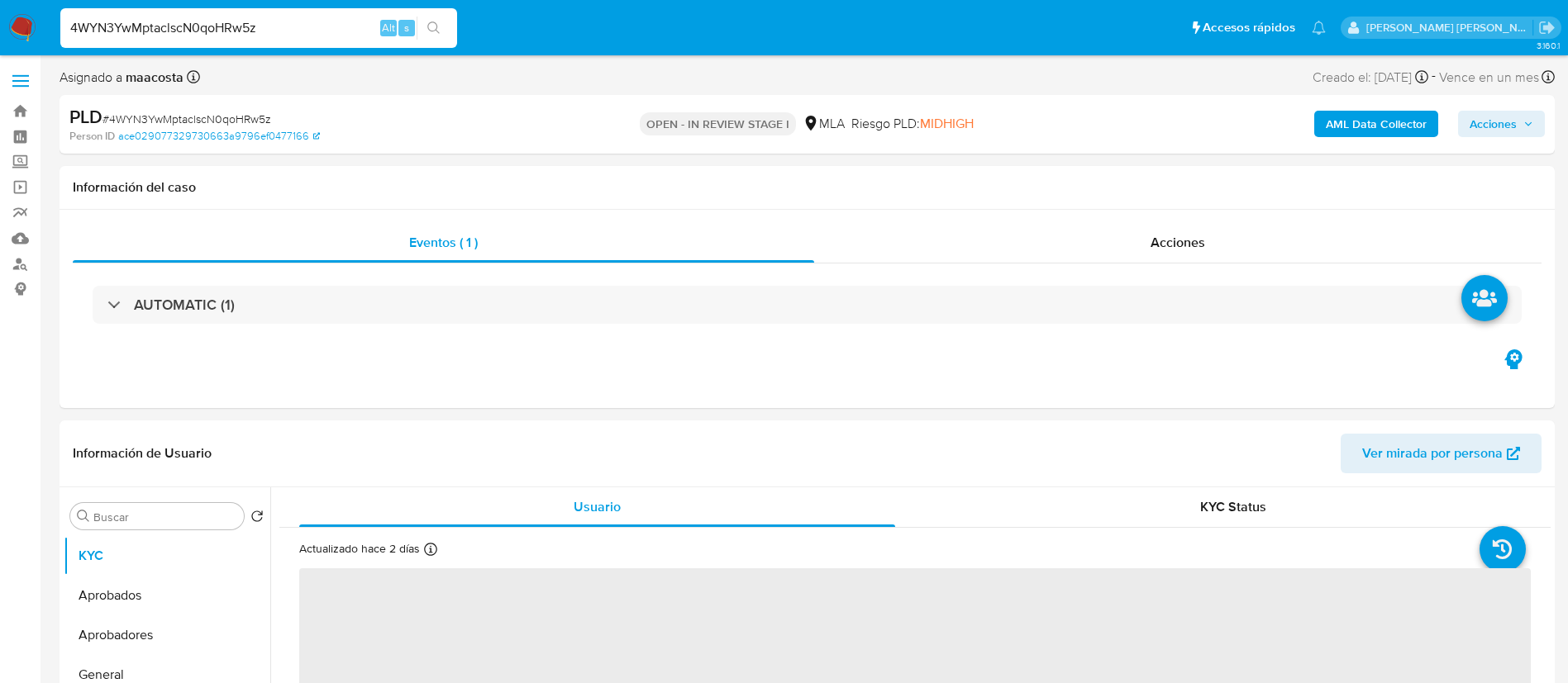
select select "10"
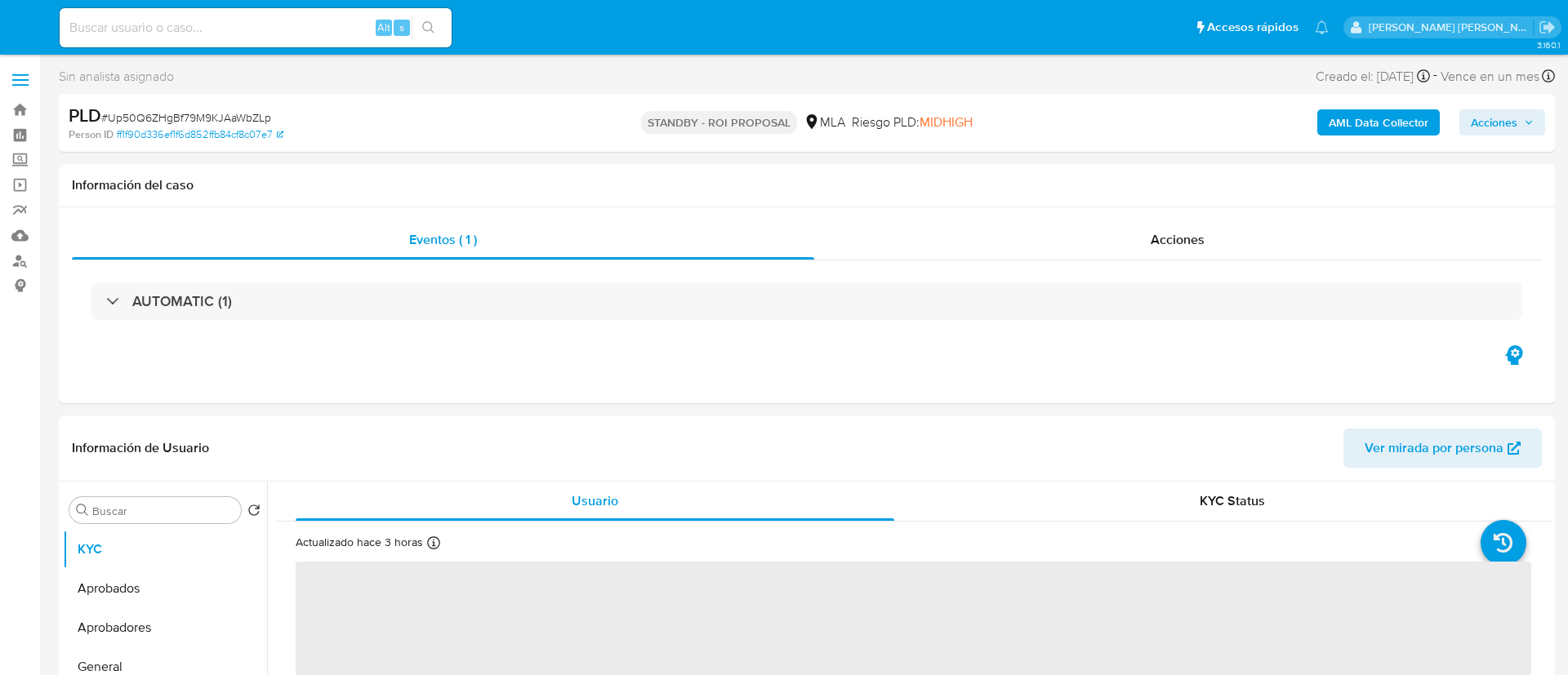
select select "10"
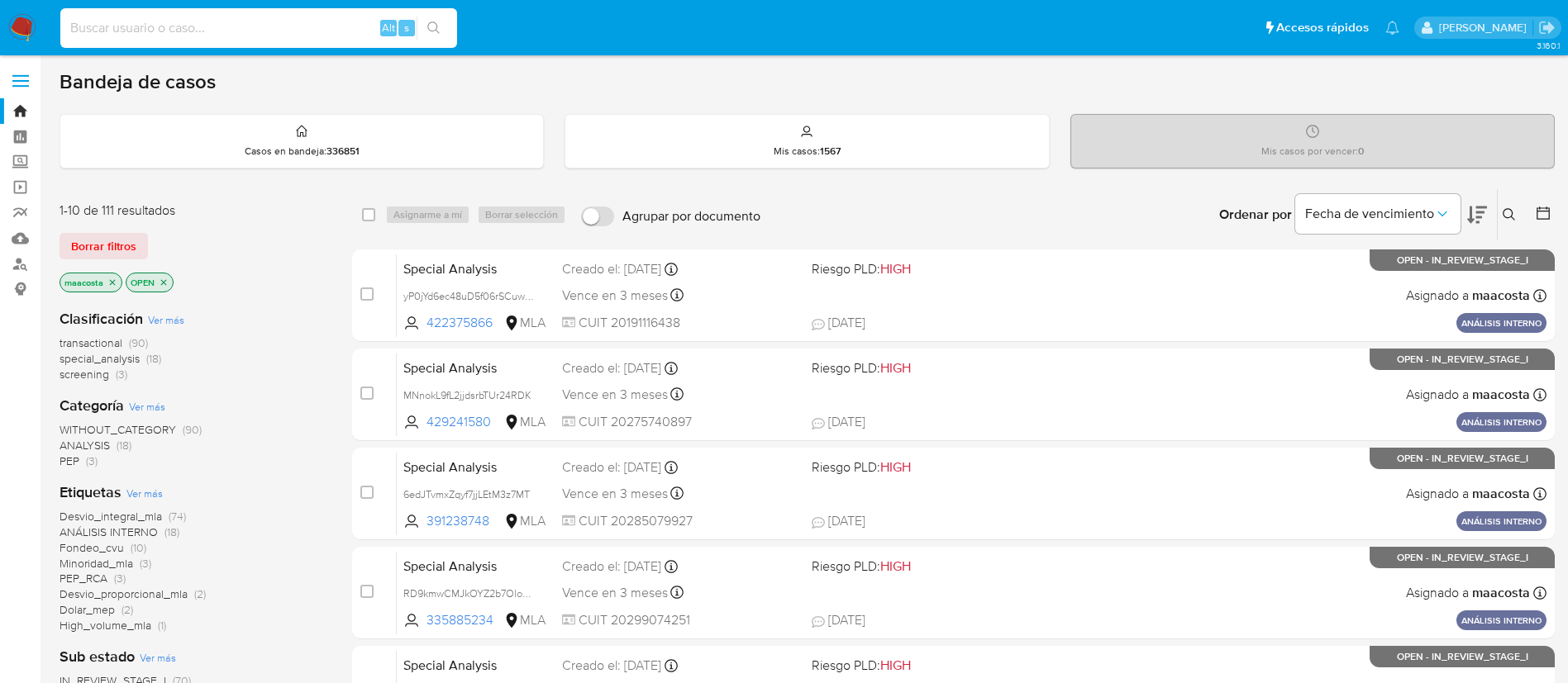
click at [270, 25] on input at bounding box center [258, 28] width 396 height 22
paste input "231819543"
type input "231819543"
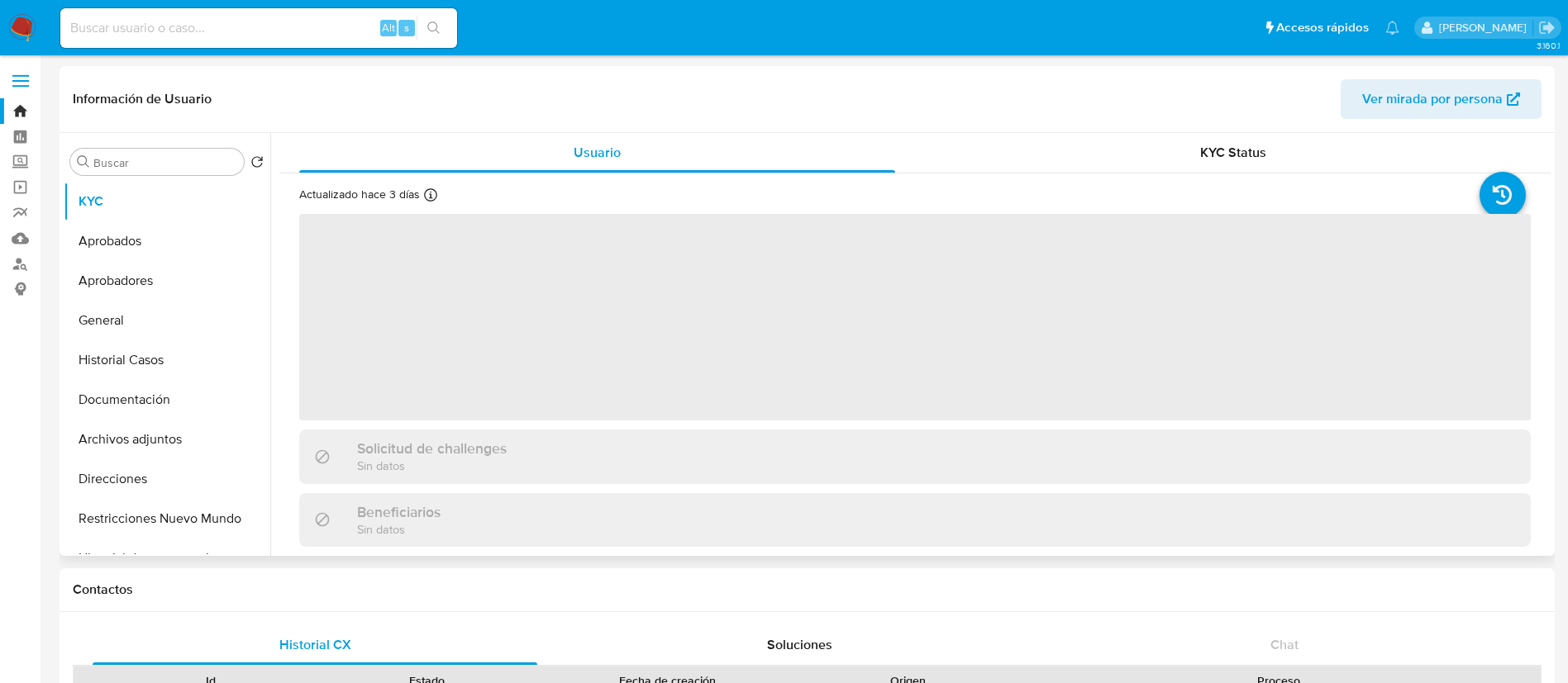
select select "10"
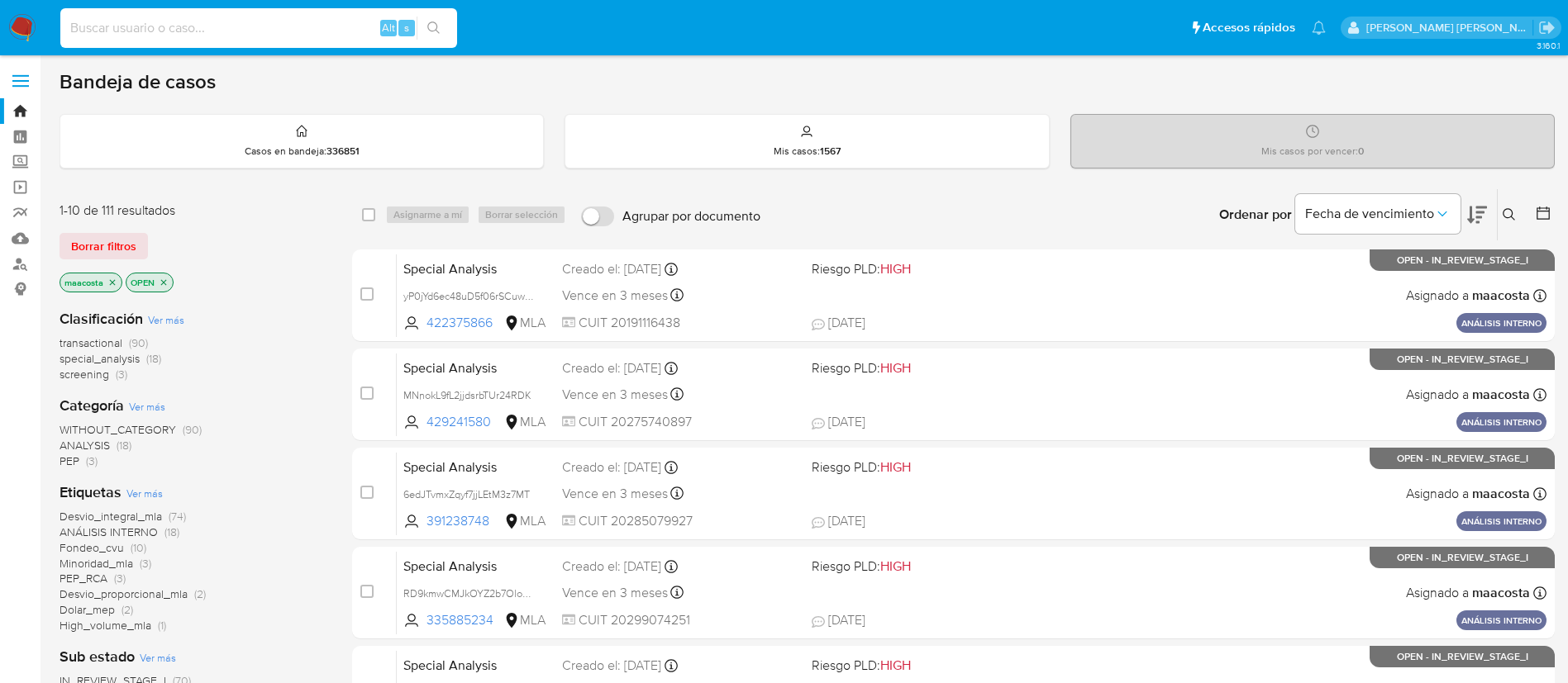
click at [174, 19] on input at bounding box center [258, 28] width 396 height 22
paste input "4183521"
type input "4183521"
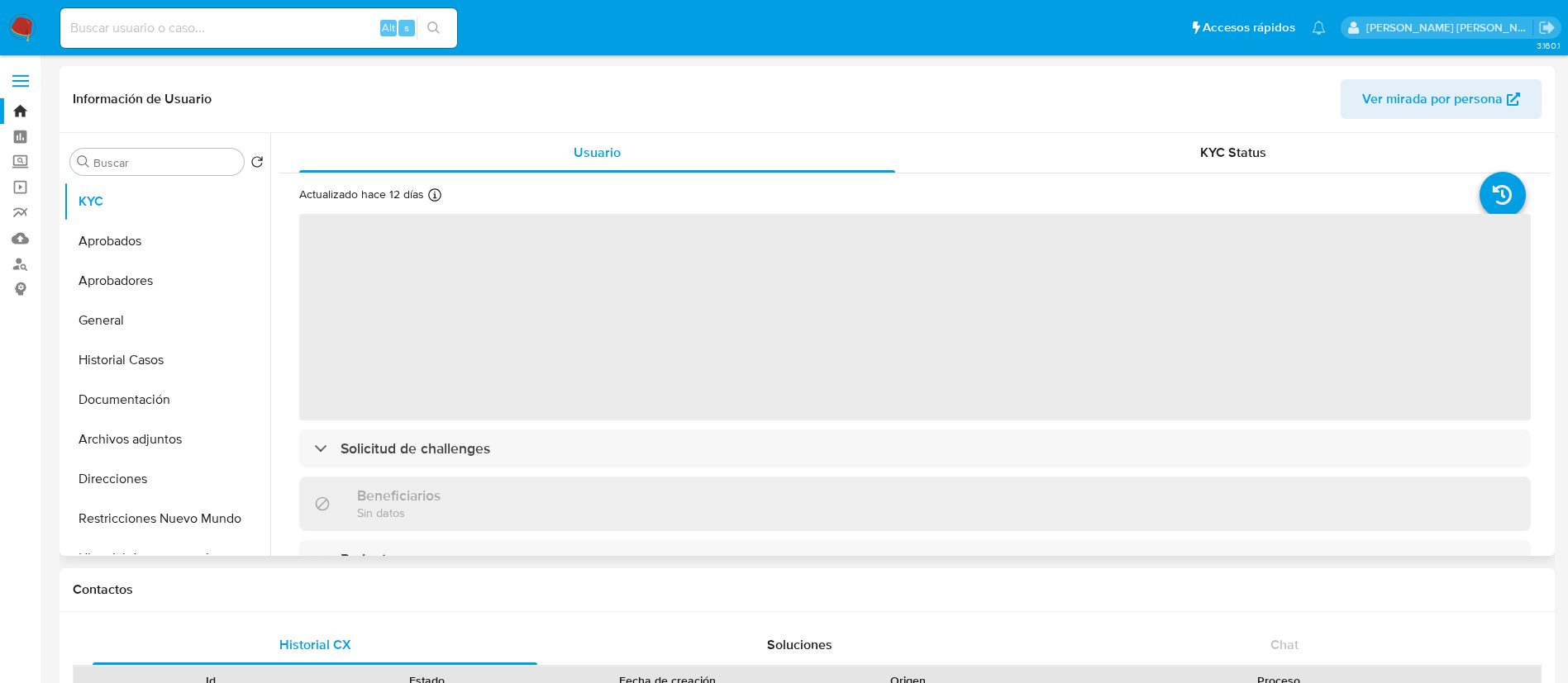
select select "10"
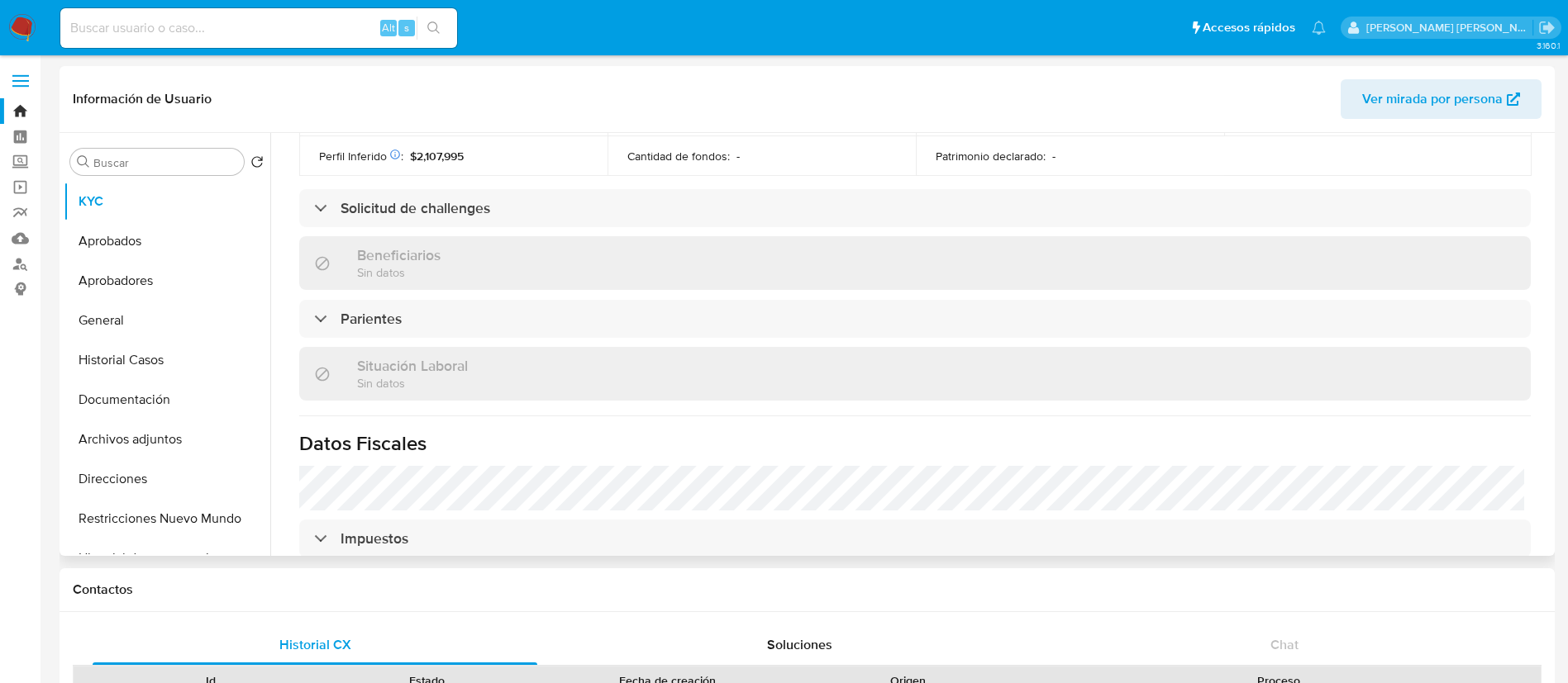
scroll to position [837, 0]
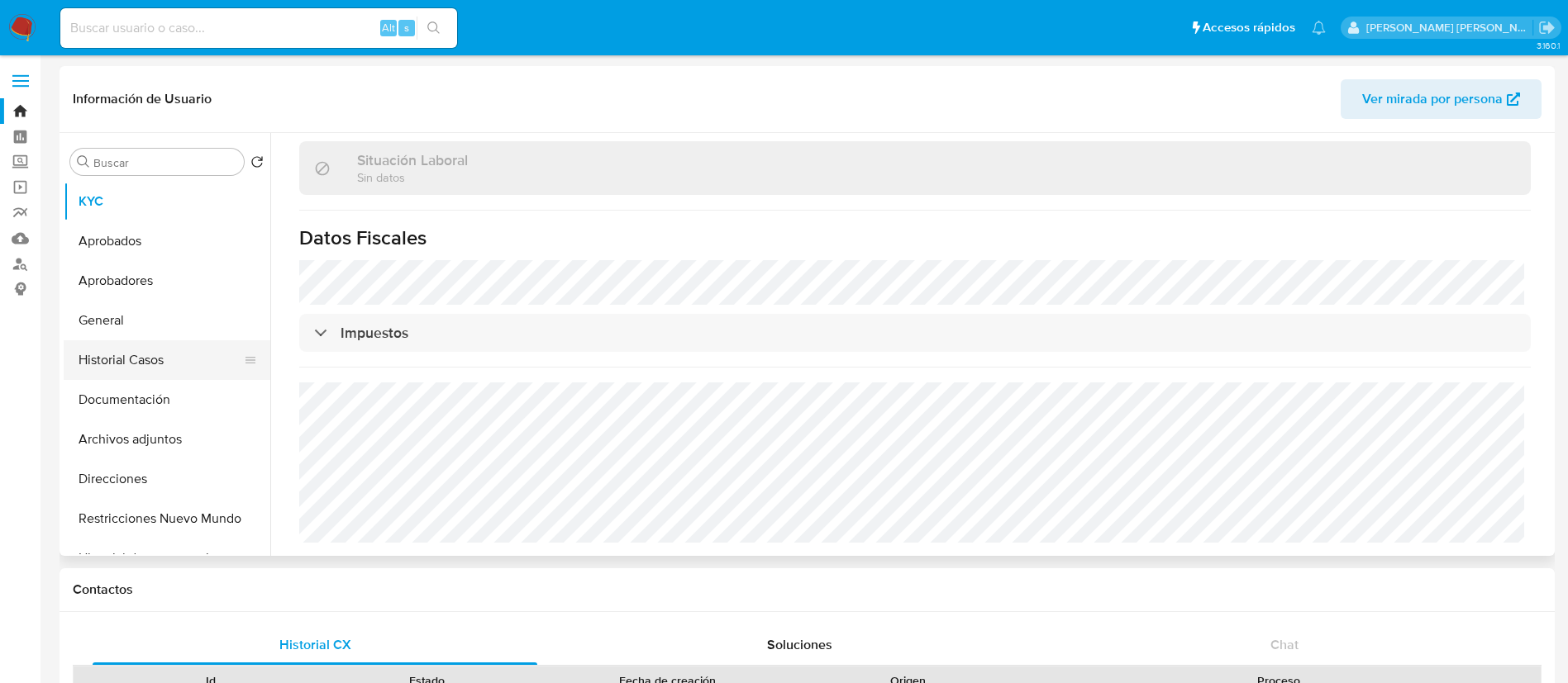
click at [98, 367] on button "Historial Casos" at bounding box center [160, 361] width 194 height 40
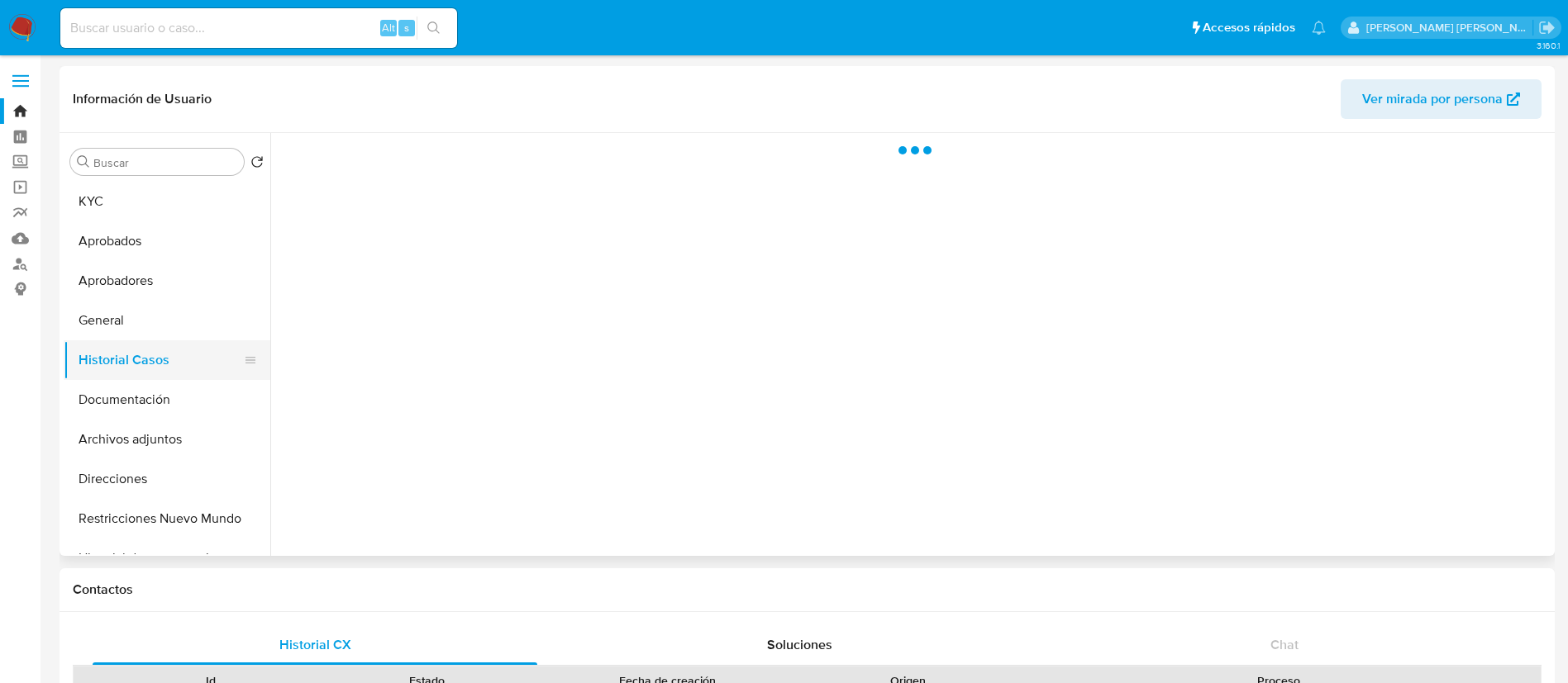
scroll to position [0, 0]
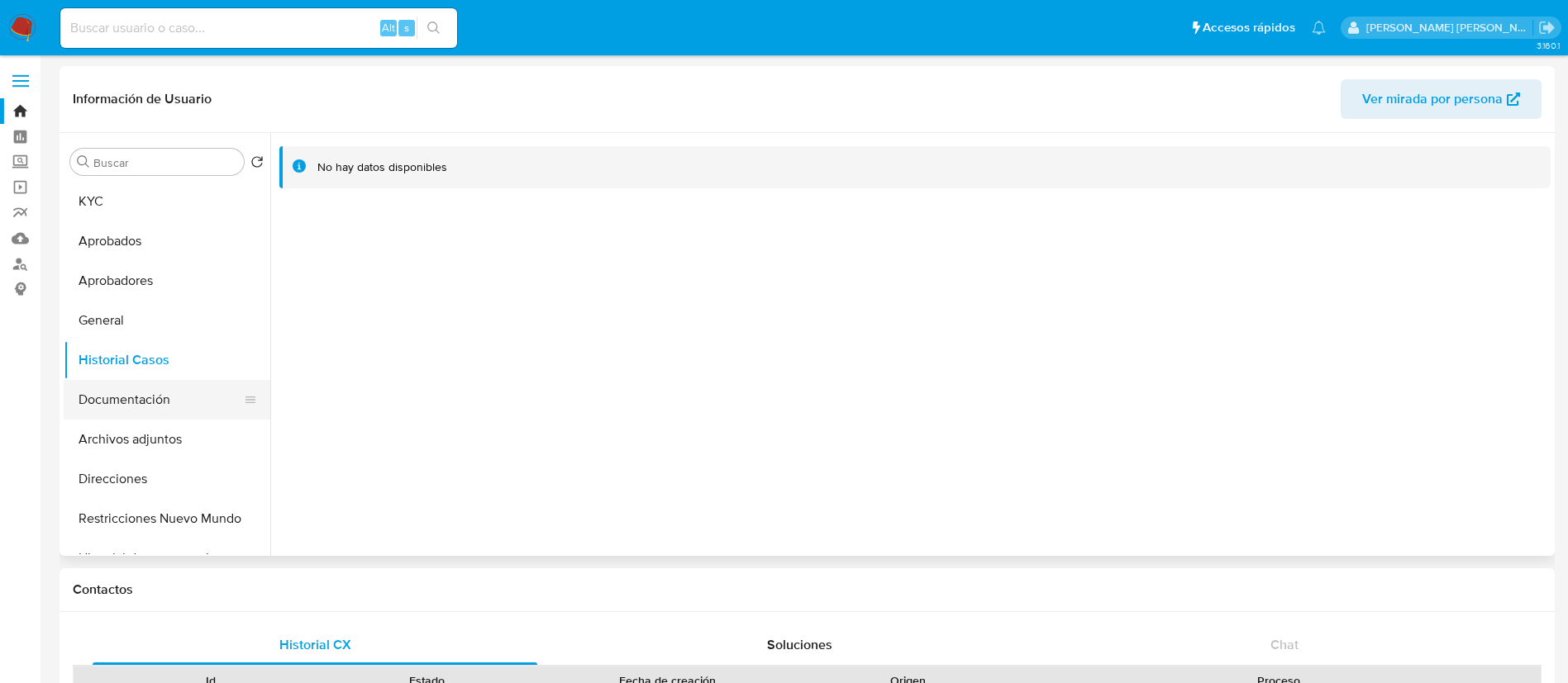
click at [163, 399] on button "Documentación" at bounding box center [160, 400] width 194 height 40
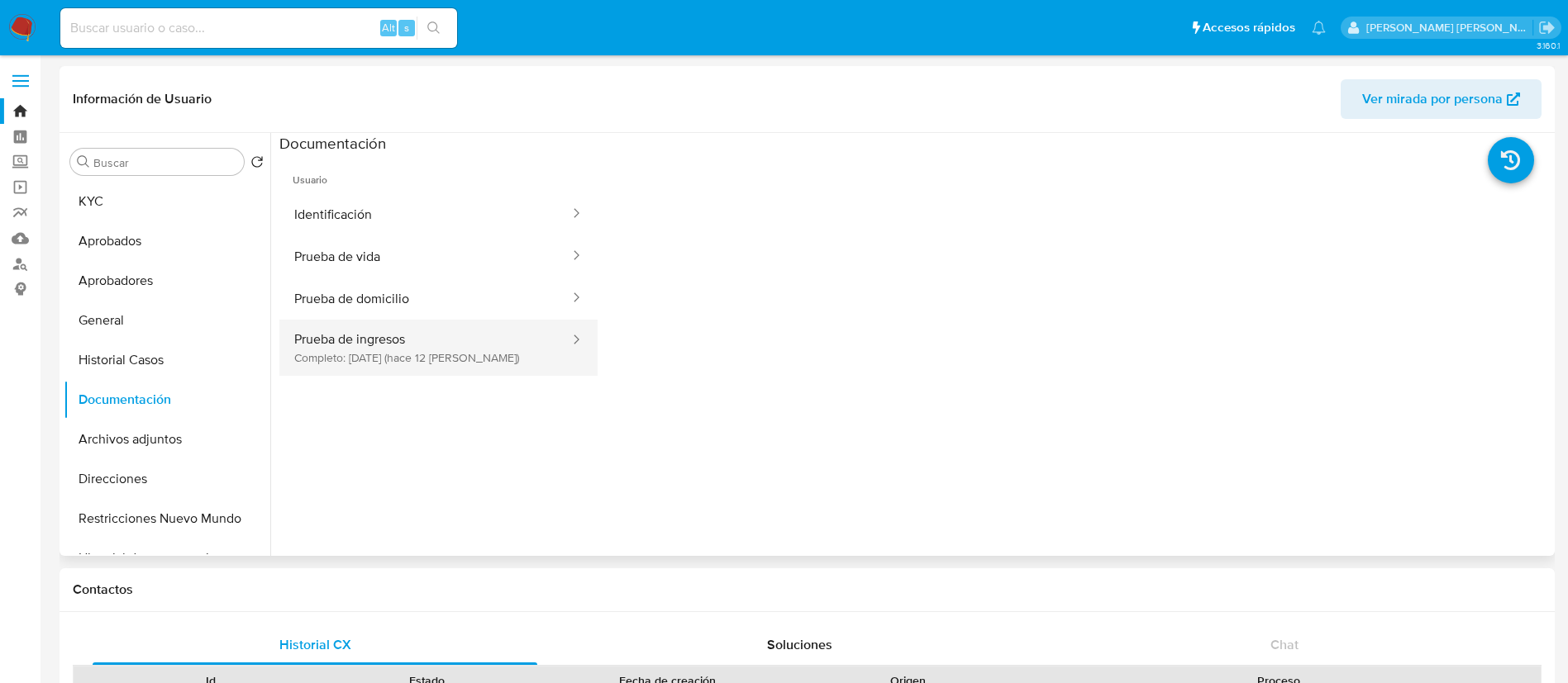
click at [348, 352] on button "Prueba de ingresos Completo: [DATE] (hace 12 [PERSON_NAME])" at bounding box center [425, 348] width 292 height 56
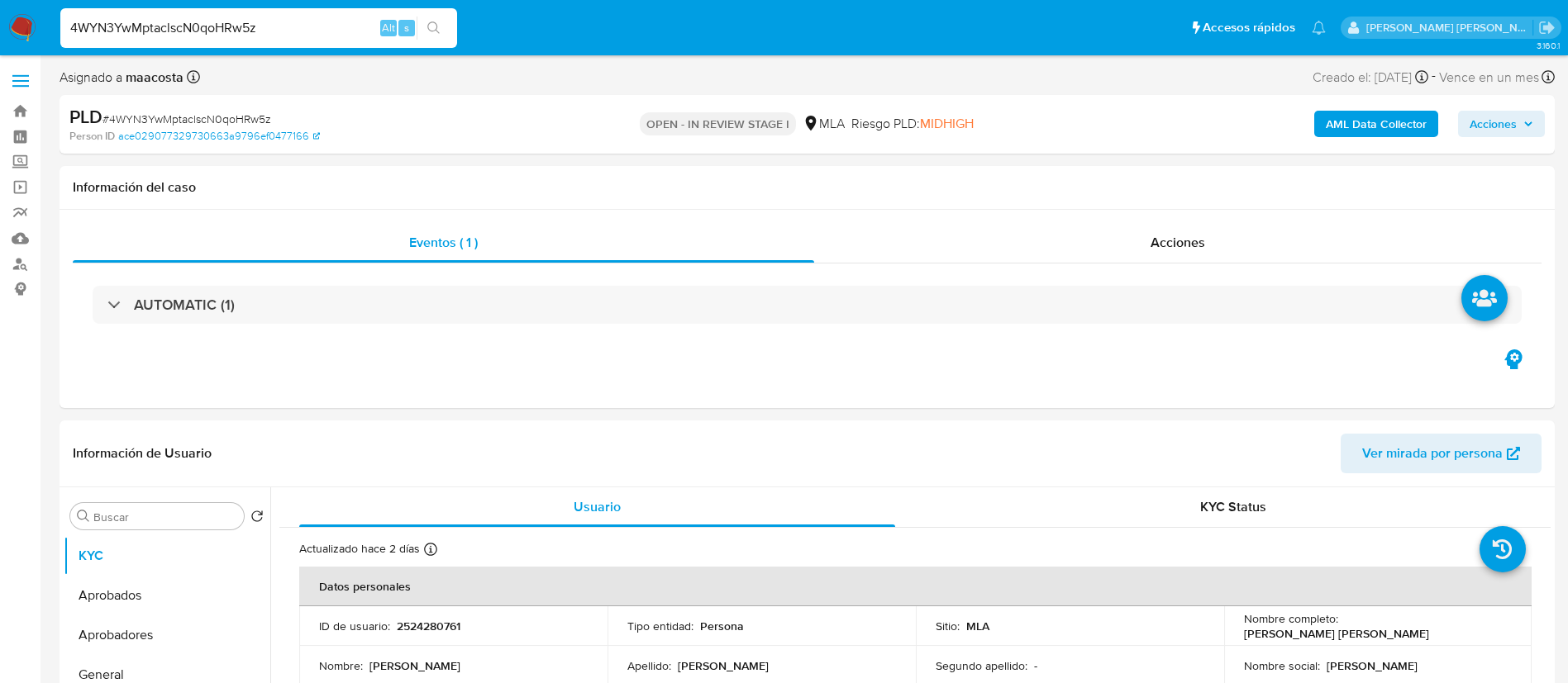
select select "10"
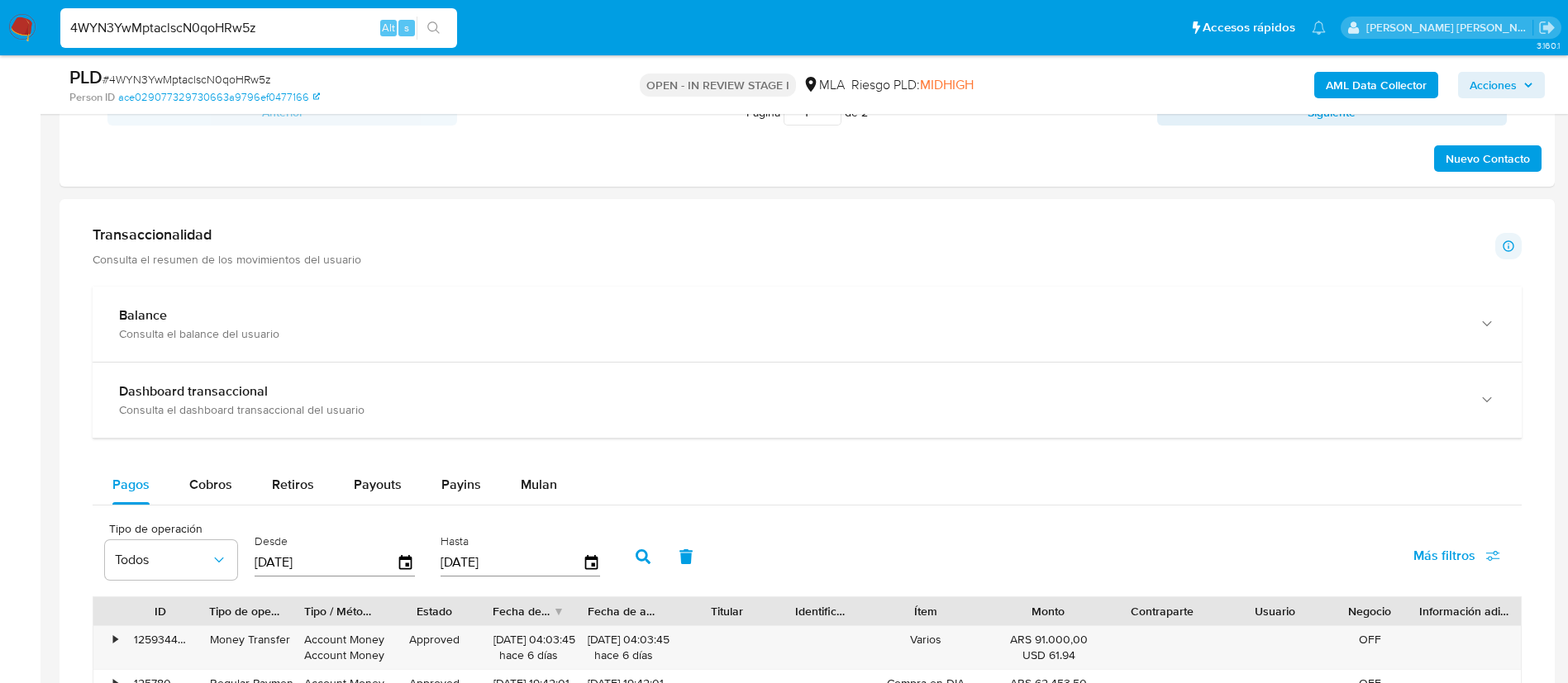
scroll to position [1041, 0]
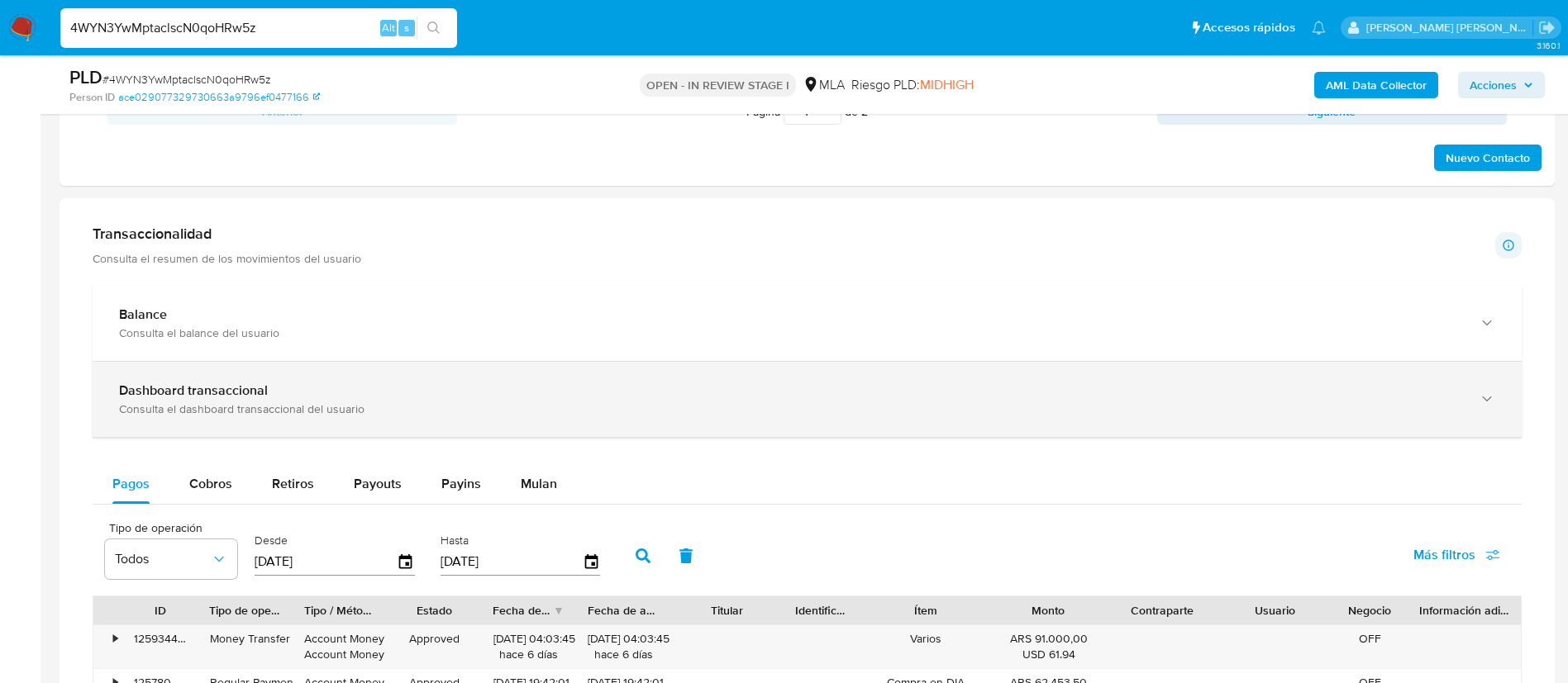
drag, startPoint x: 1534, startPoint y: 402, endPoint x: 1481, endPoint y: 392, distance: 53.9
click at [1481, 392] on div "Transaccionalidad Consulta el resumen de los movimientos del usuario Informació…" at bounding box center [807, 665] width 1469 height 908
click at [1481, 392] on icon "button" at bounding box center [1486, 399] width 17 height 17
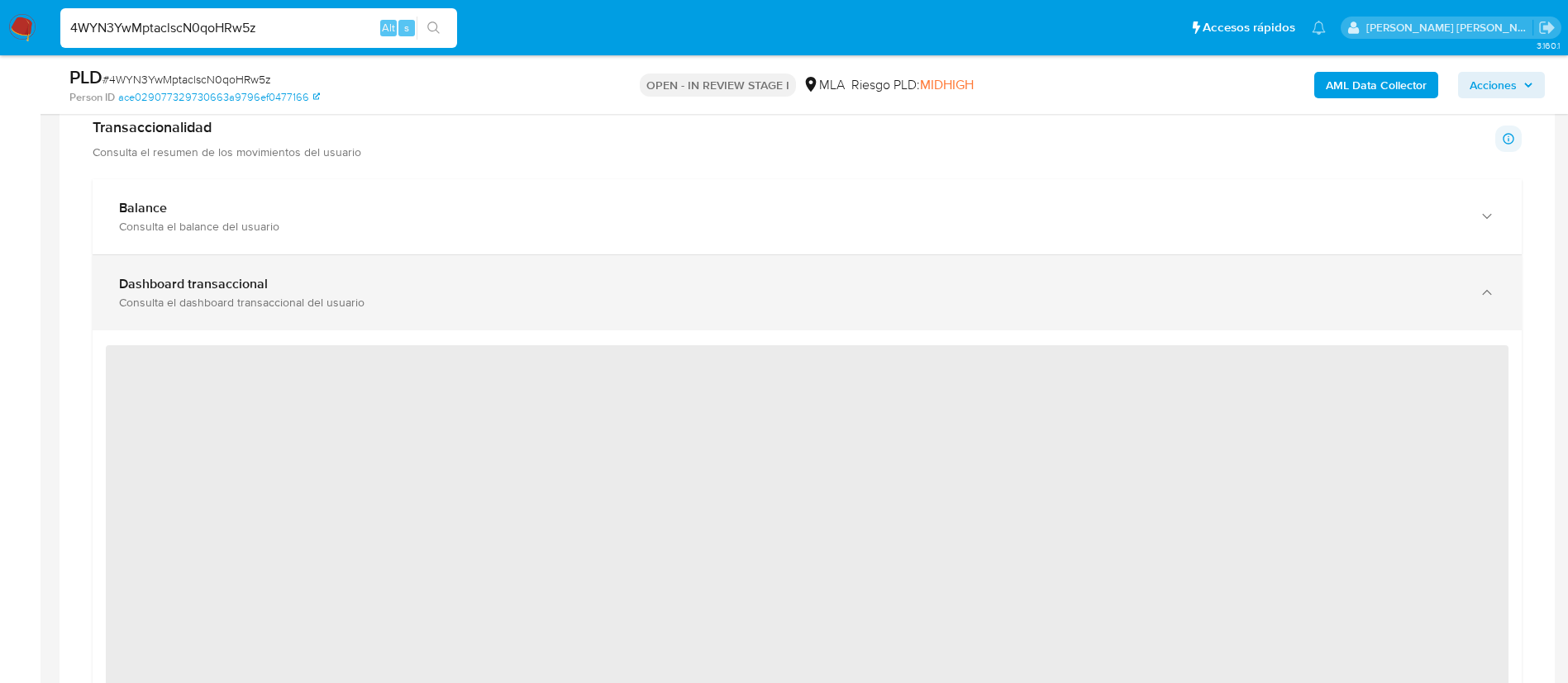
scroll to position [1168, 0]
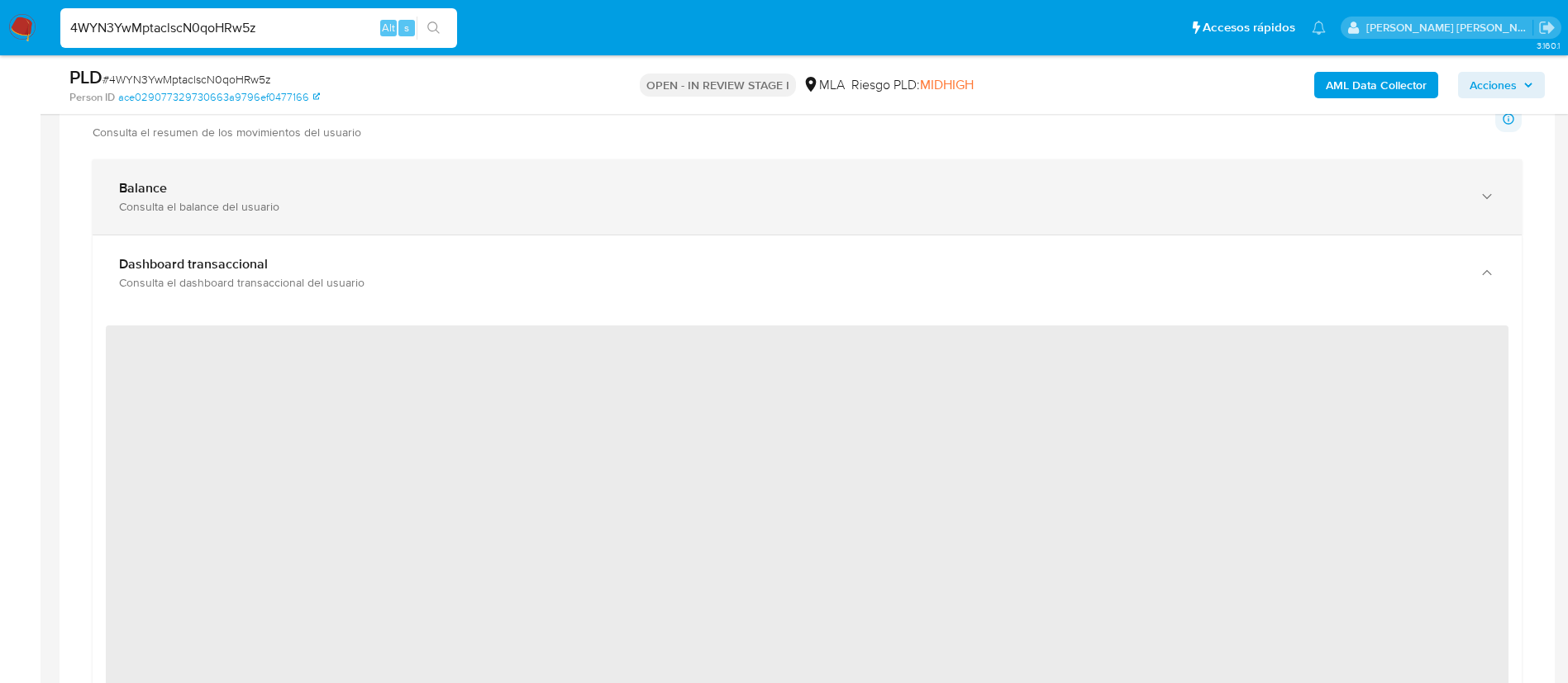
click at [1486, 216] on div "Balance Consulta el balance del usuario" at bounding box center [807, 197] width 1429 height 76
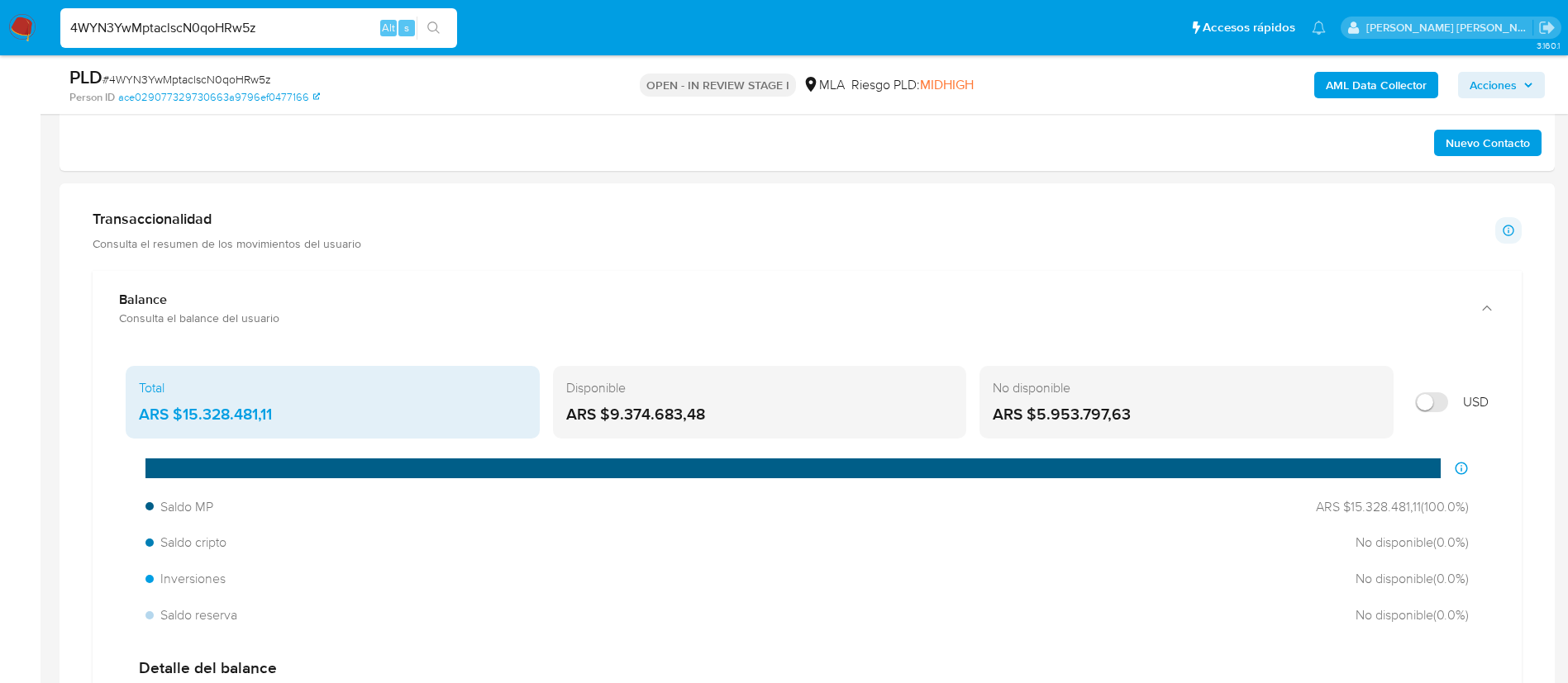
scroll to position [1051, 0]
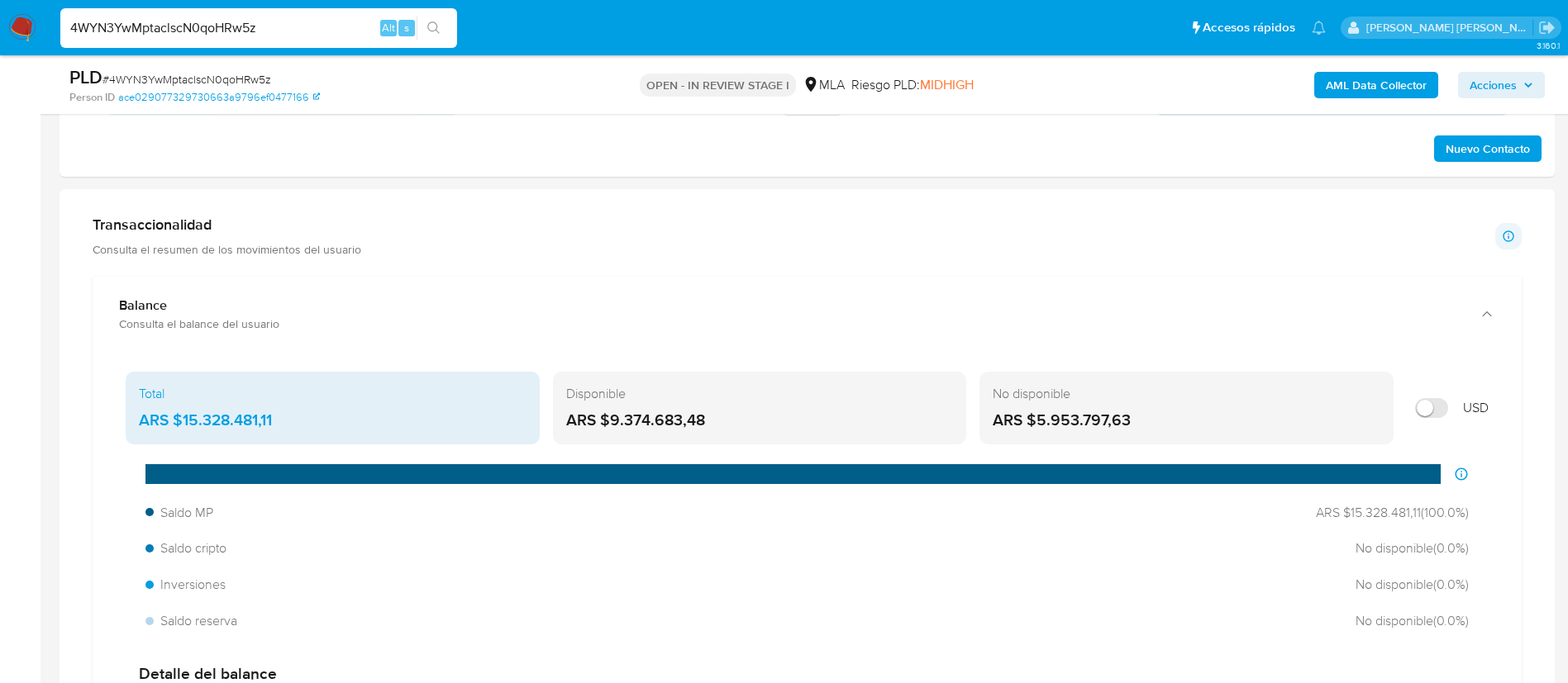
click at [323, 28] on input "4WYN3YwMptaclscN0qoHRw5z" at bounding box center [258, 28] width 396 height 22
paste input "fh5nafmEYSu32TQsRLYbOYuK"
type input "fh5nafmEYSu32TQsRLYbOYuK"
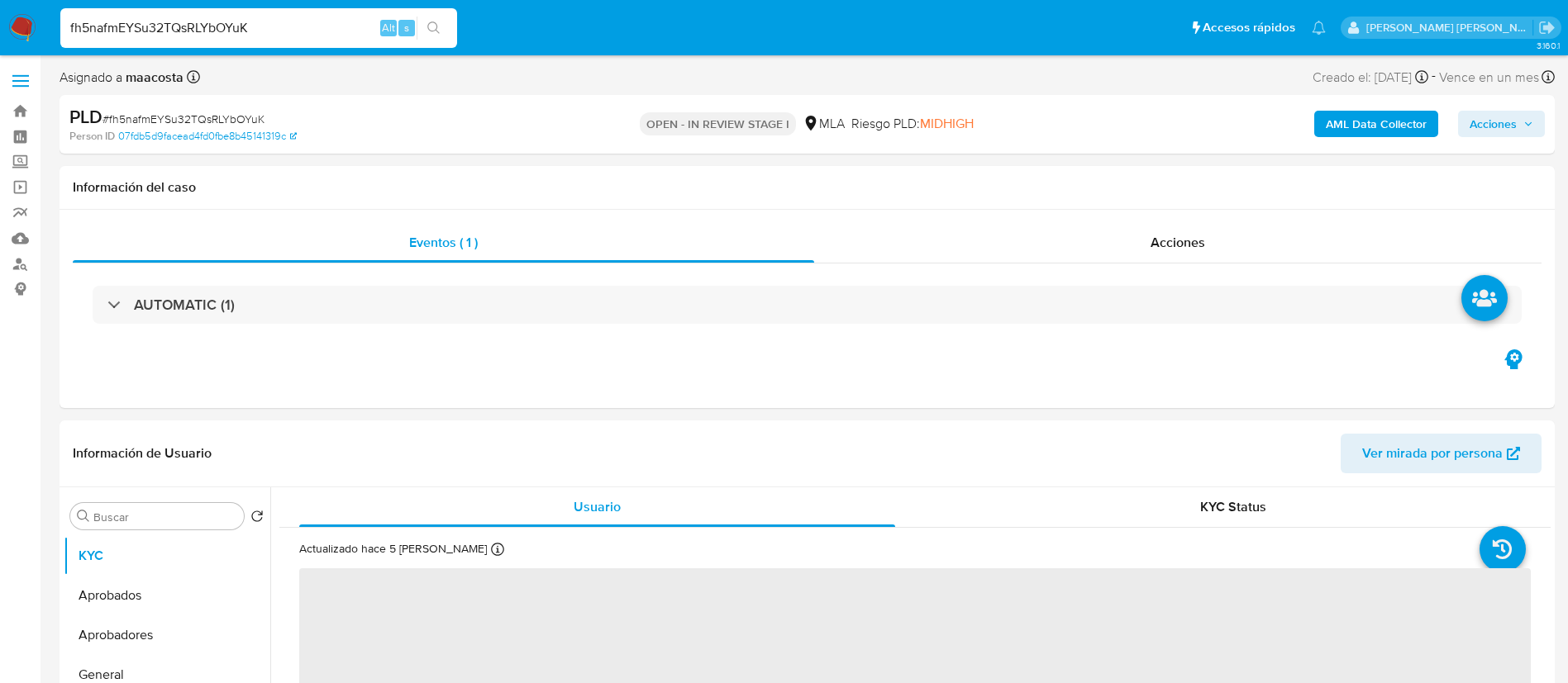
select select "10"
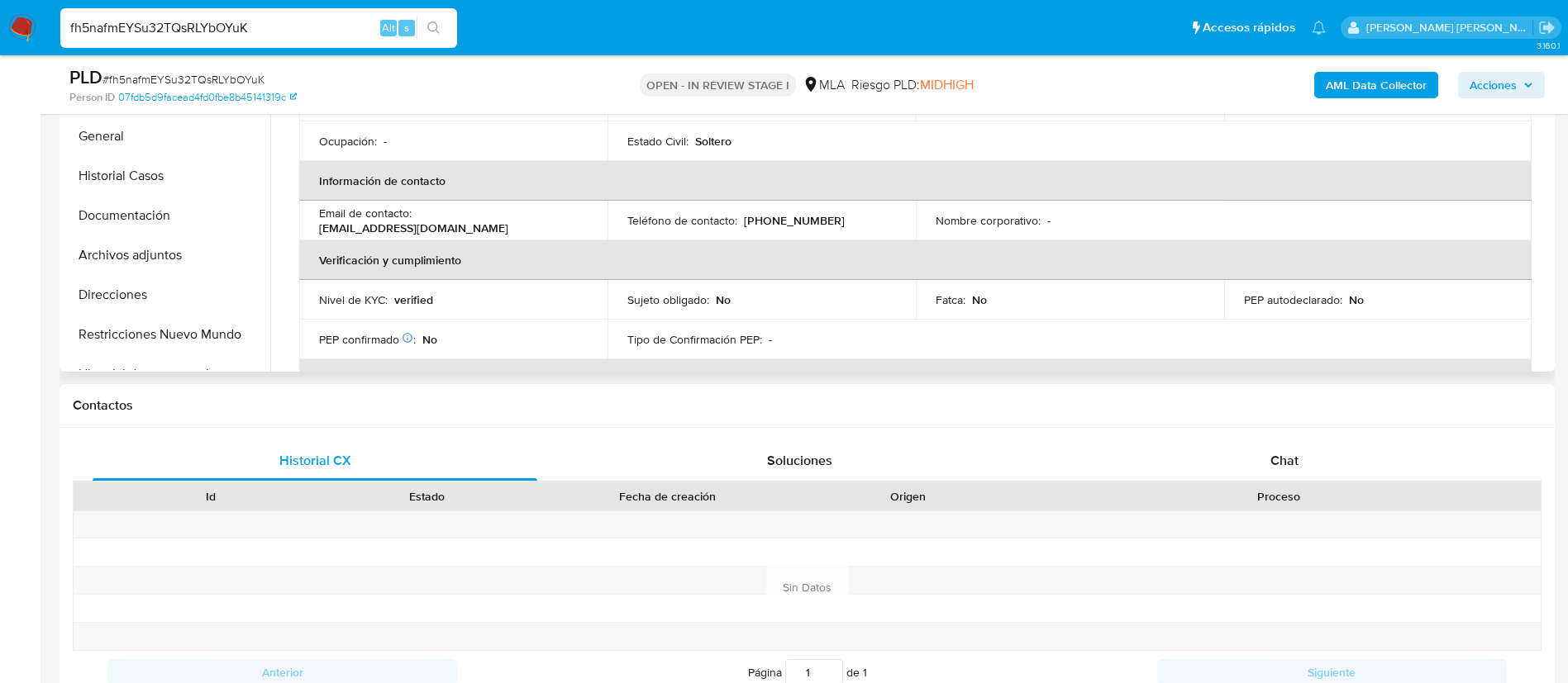
scroll to position [487, 0]
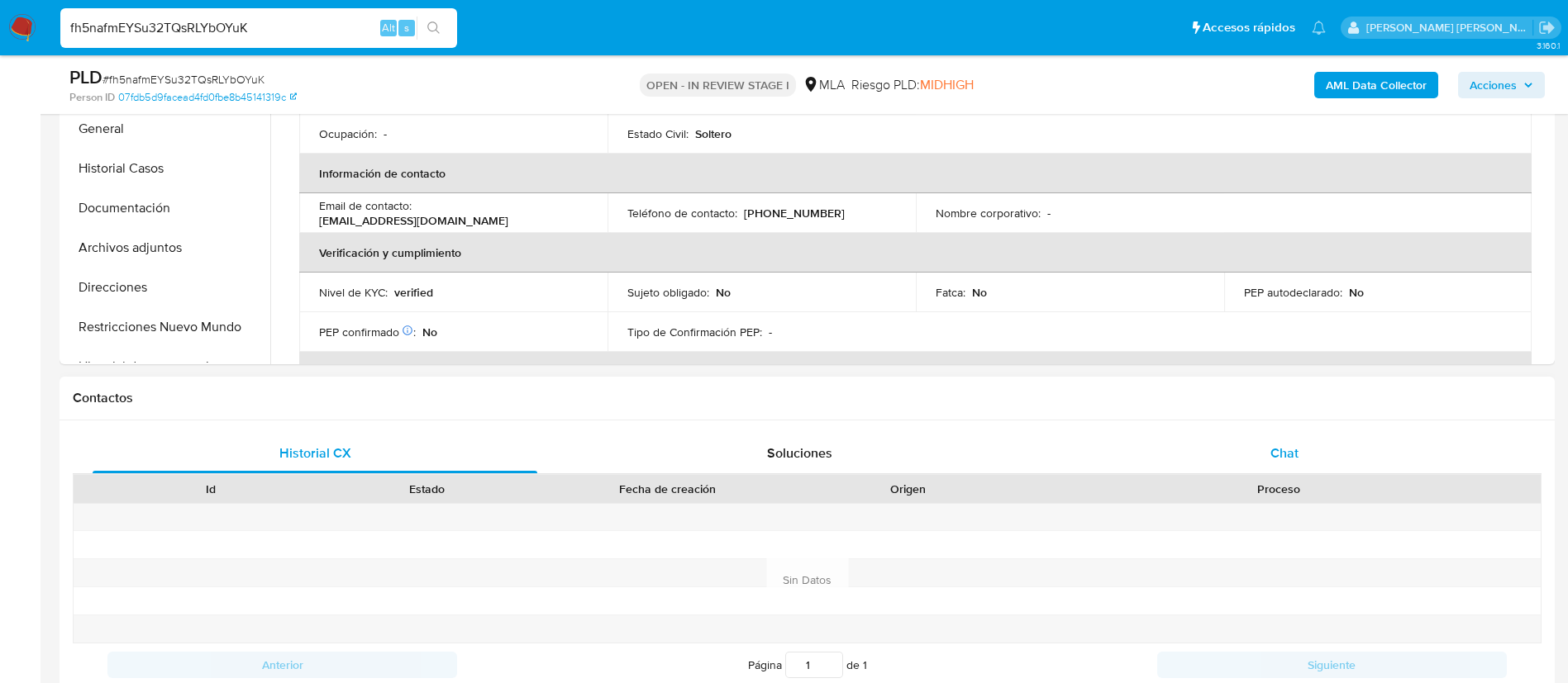
click at [1276, 449] on span "Chat" at bounding box center [1285, 454] width 28 height 19
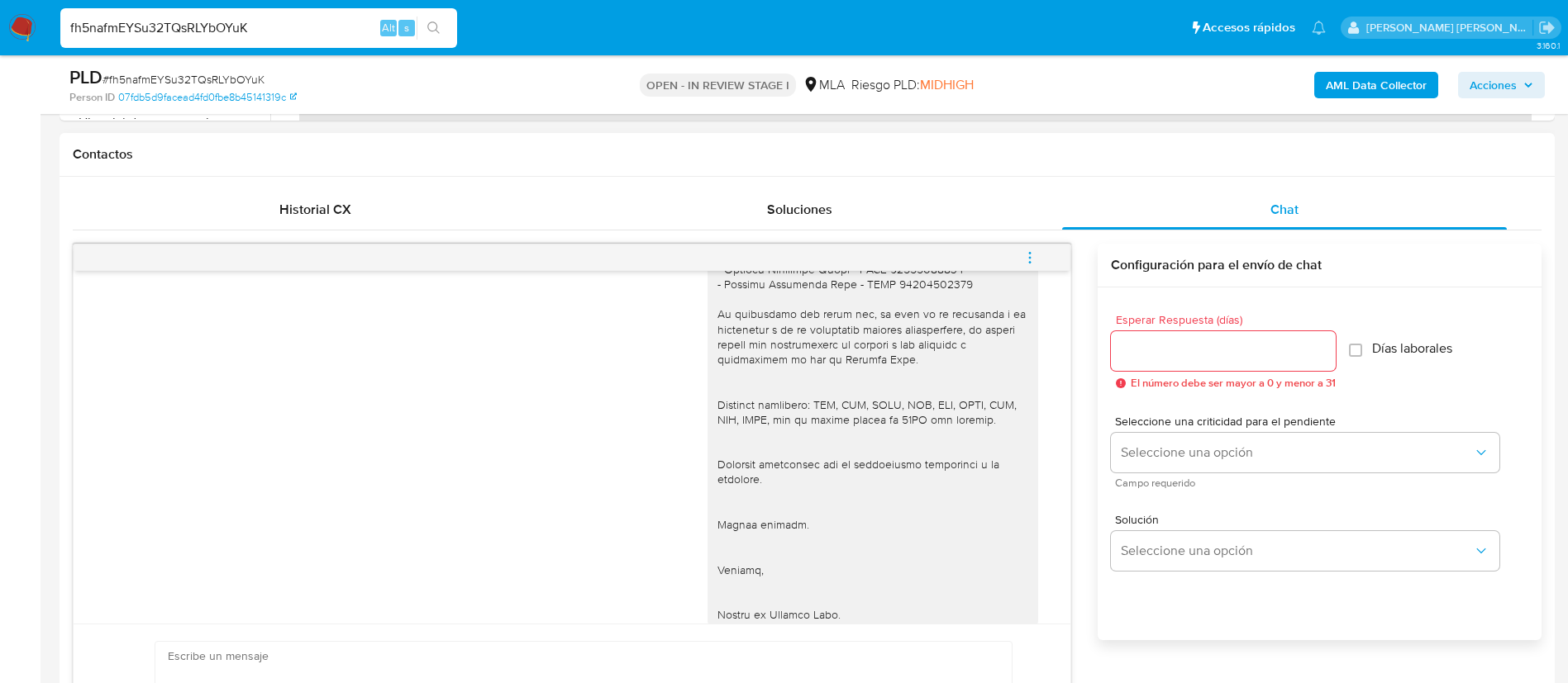
scroll to position [1355, 0]
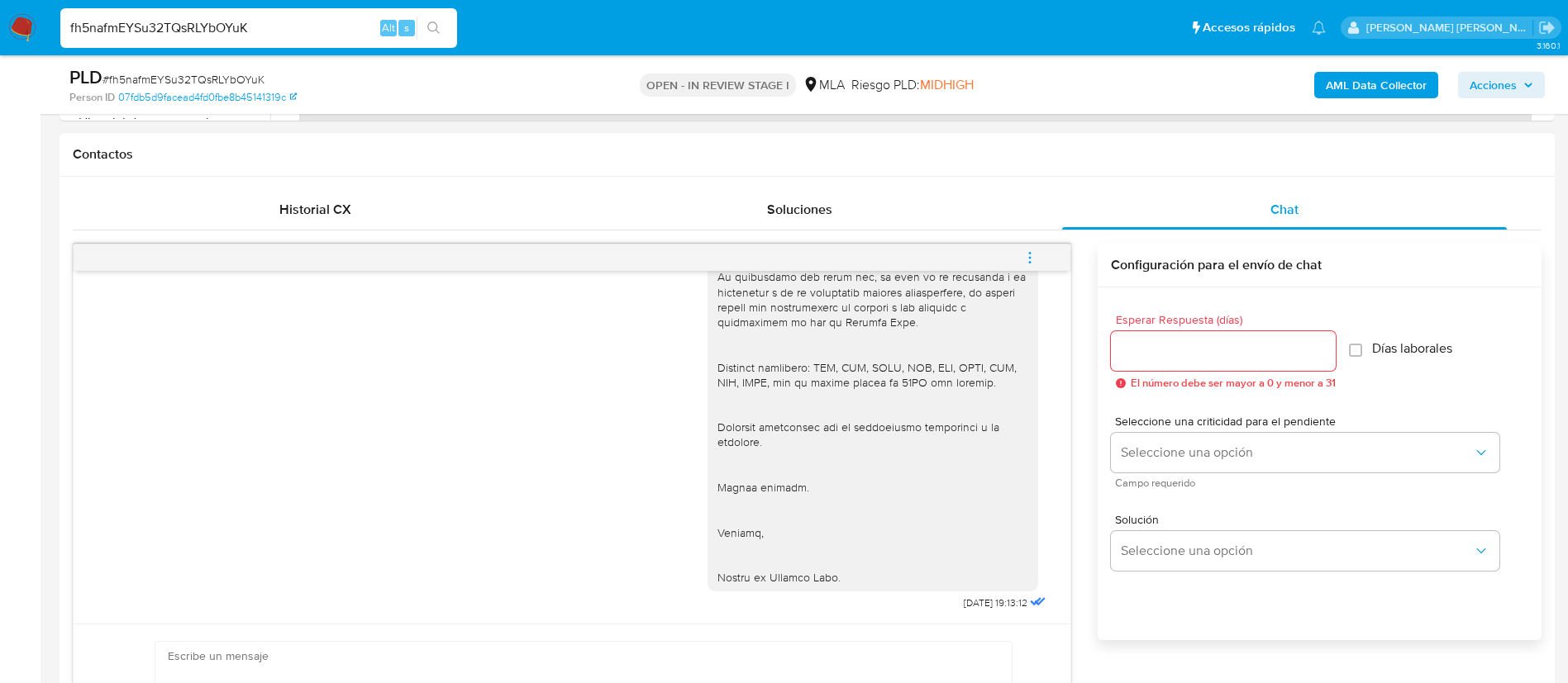
click at [964, 607] on span "22/09/2025 19:13:12" at bounding box center [995, 603] width 63 height 13
paste input "rhkfEgzHhFbfnAVSzjgUyZcY"
click at [322, 30] on input "fh5nafmEYSu32TQsRLYbOYuK" at bounding box center [258, 28] width 396 height 22
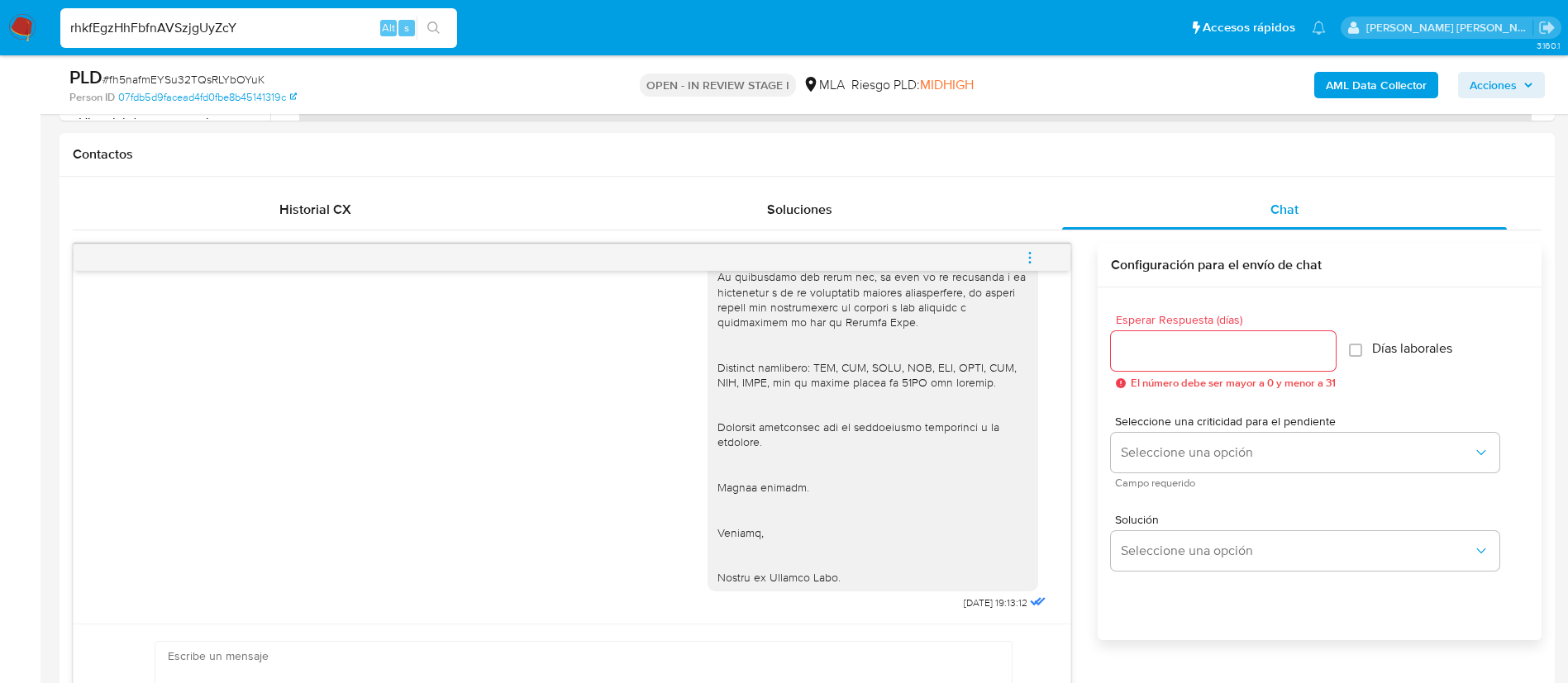
type input "rhkfEgzHhFbfnAVSzjgUyZcY"
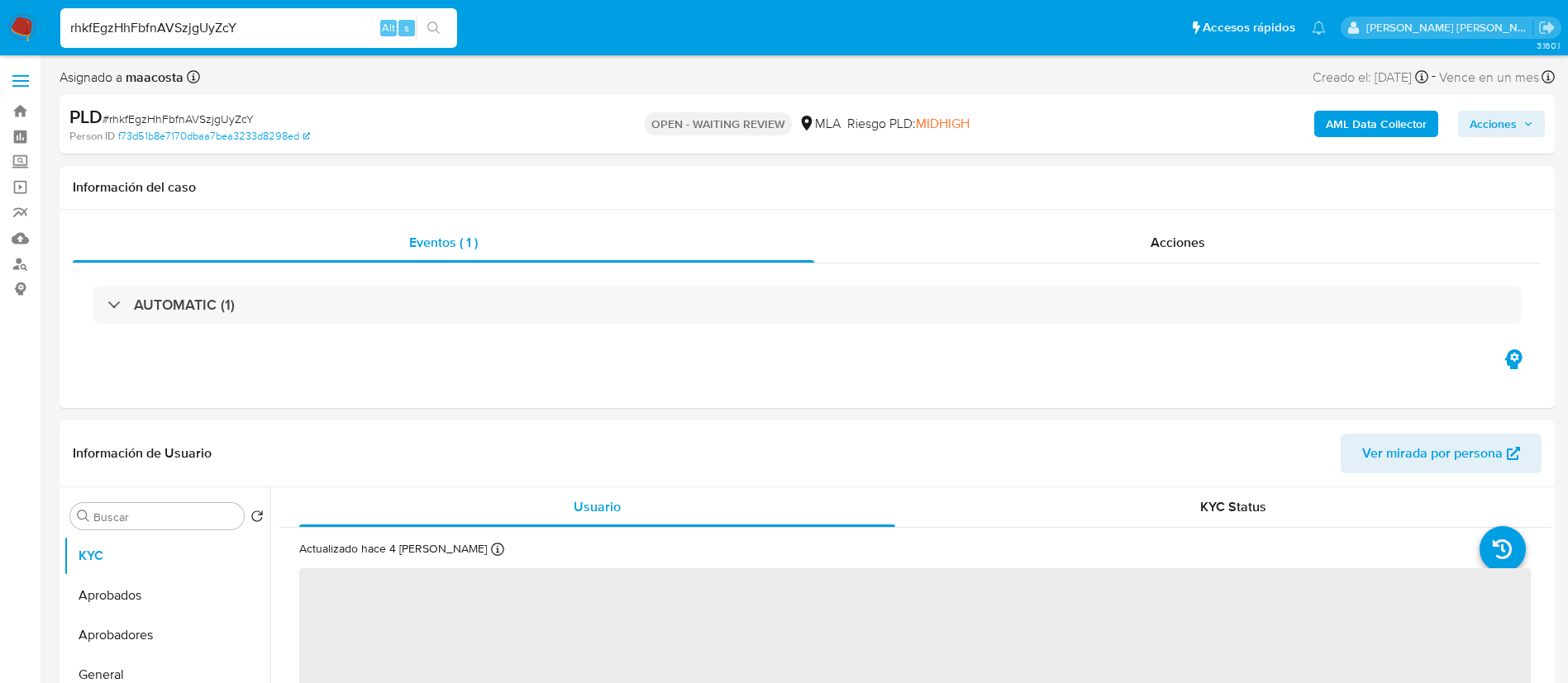
select select "10"
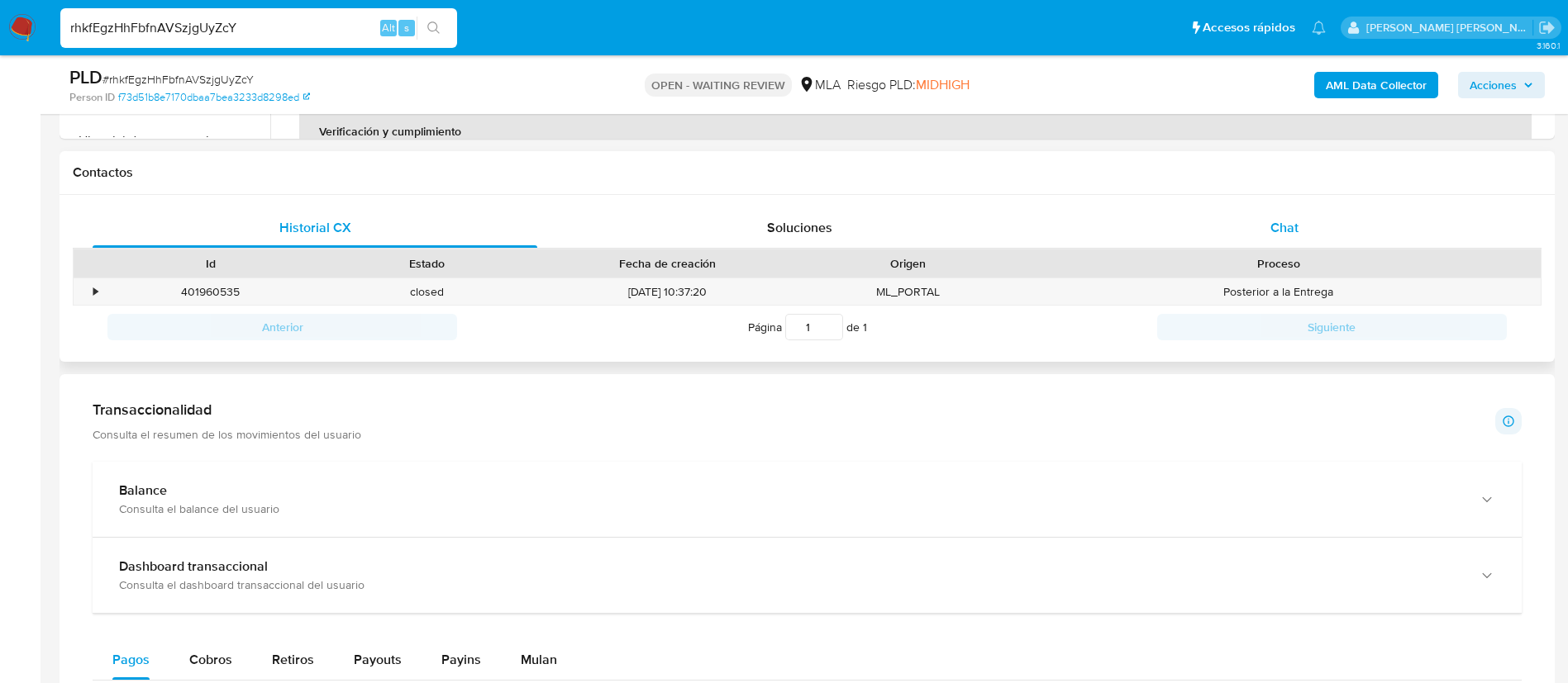
scroll to position [712, 0]
click at [1283, 241] on div "Chat" at bounding box center [1285, 230] width 445 height 40
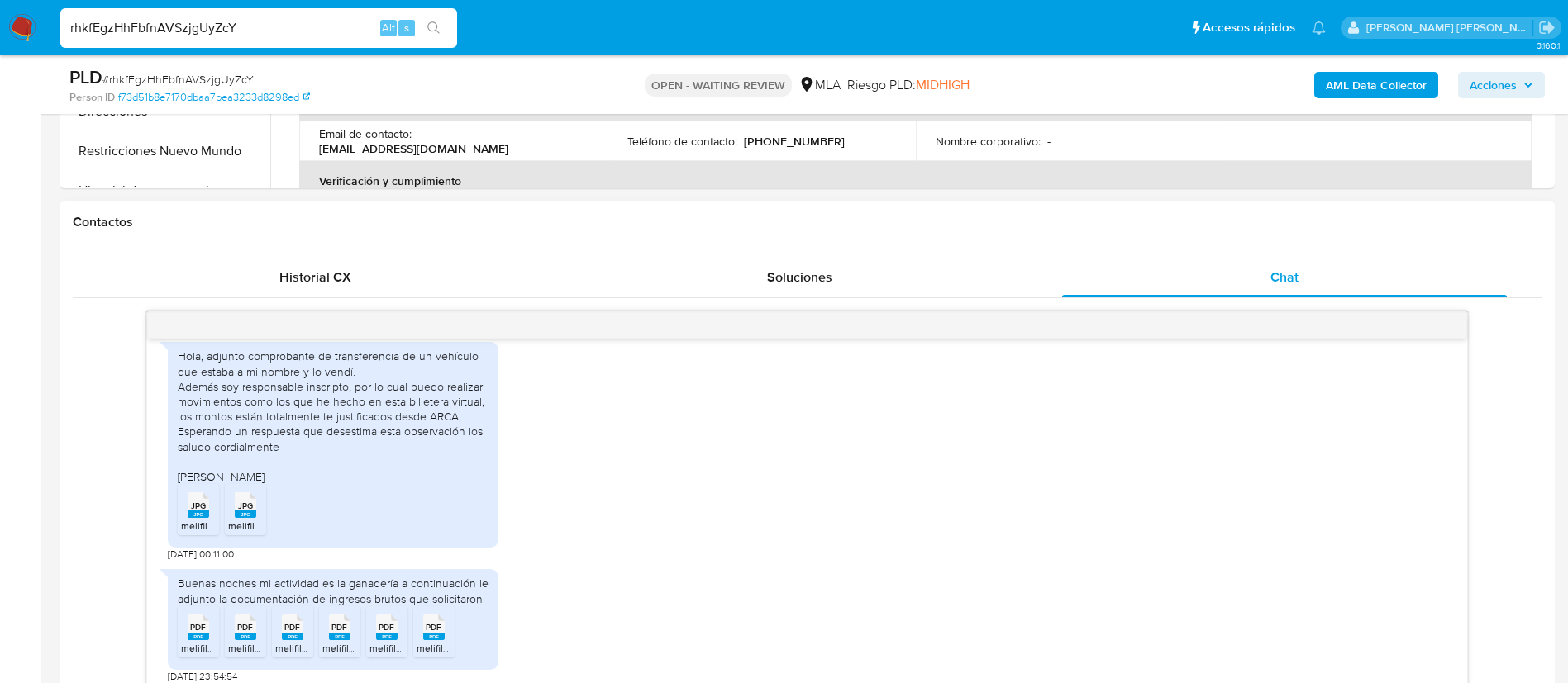
scroll to position [662, 0]
paste input "Wz3HpncI8Dsig1Zq5zsn9Qei"
click at [306, 30] on input "rhkfEgzHhFbfnAVSzjgUyZcY" at bounding box center [258, 28] width 396 height 22
type input "Wz3HpncI8Dsig1Zq5zsn9Qei"
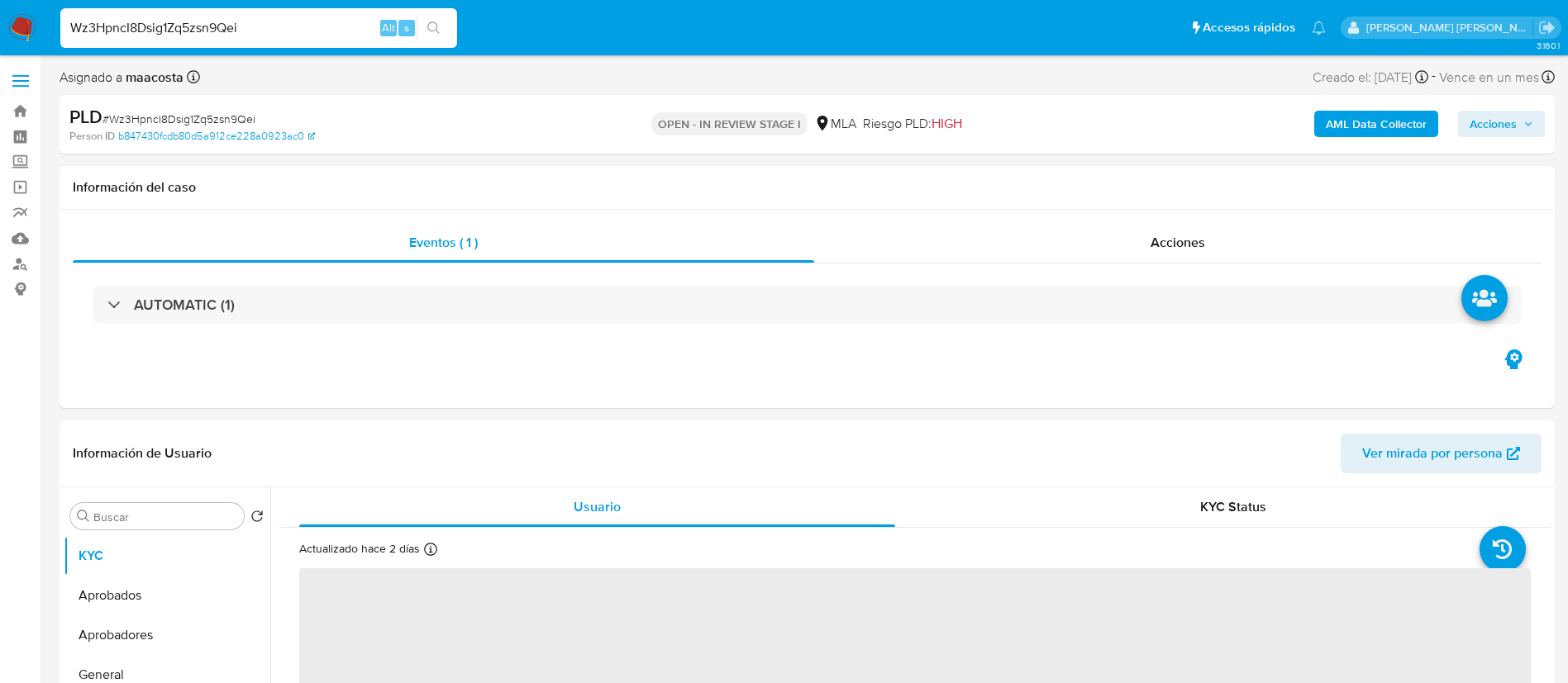
select select "10"
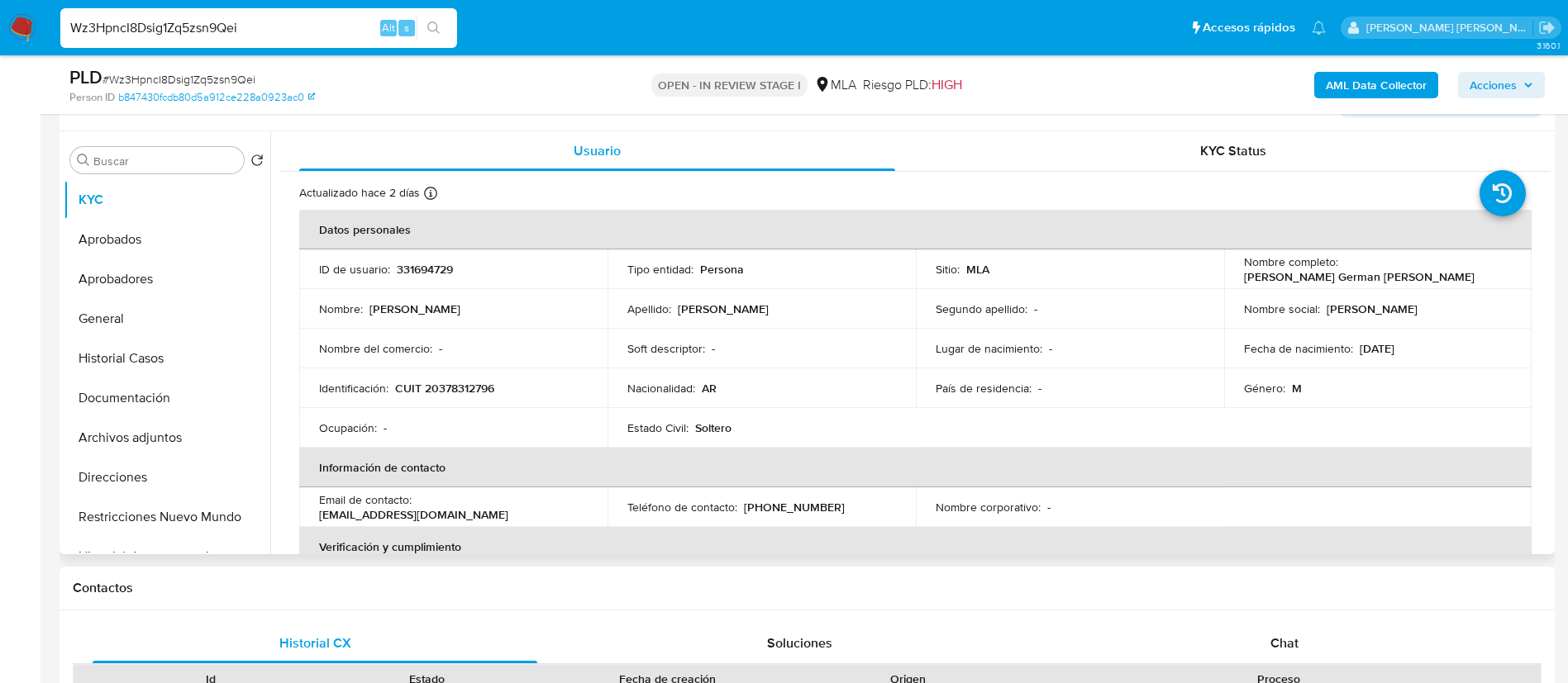
click at [510, 365] on td "Nombre del comercio : -" at bounding box center [453, 348] width 309 height 40
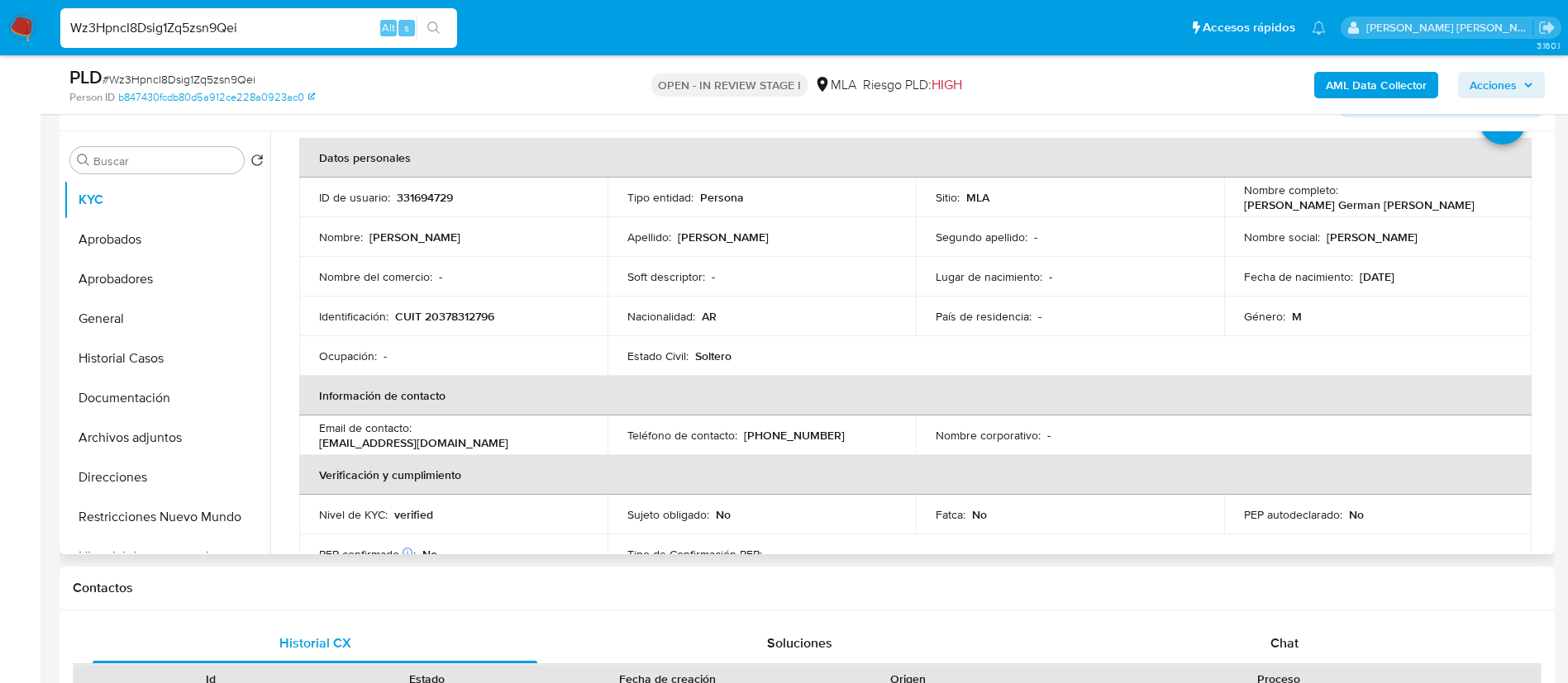
scroll to position [237, 0]
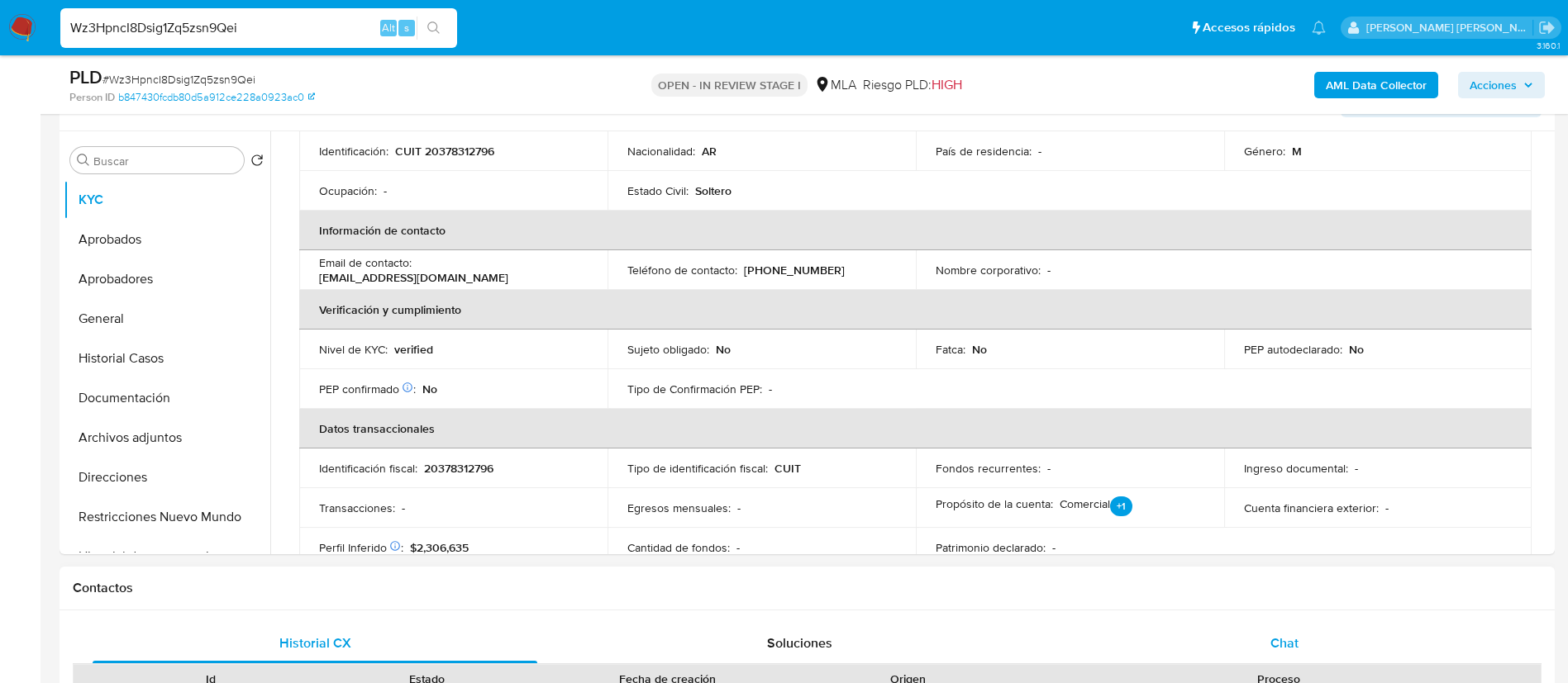
click at [1289, 649] on span "Chat" at bounding box center [1285, 643] width 28 height 19
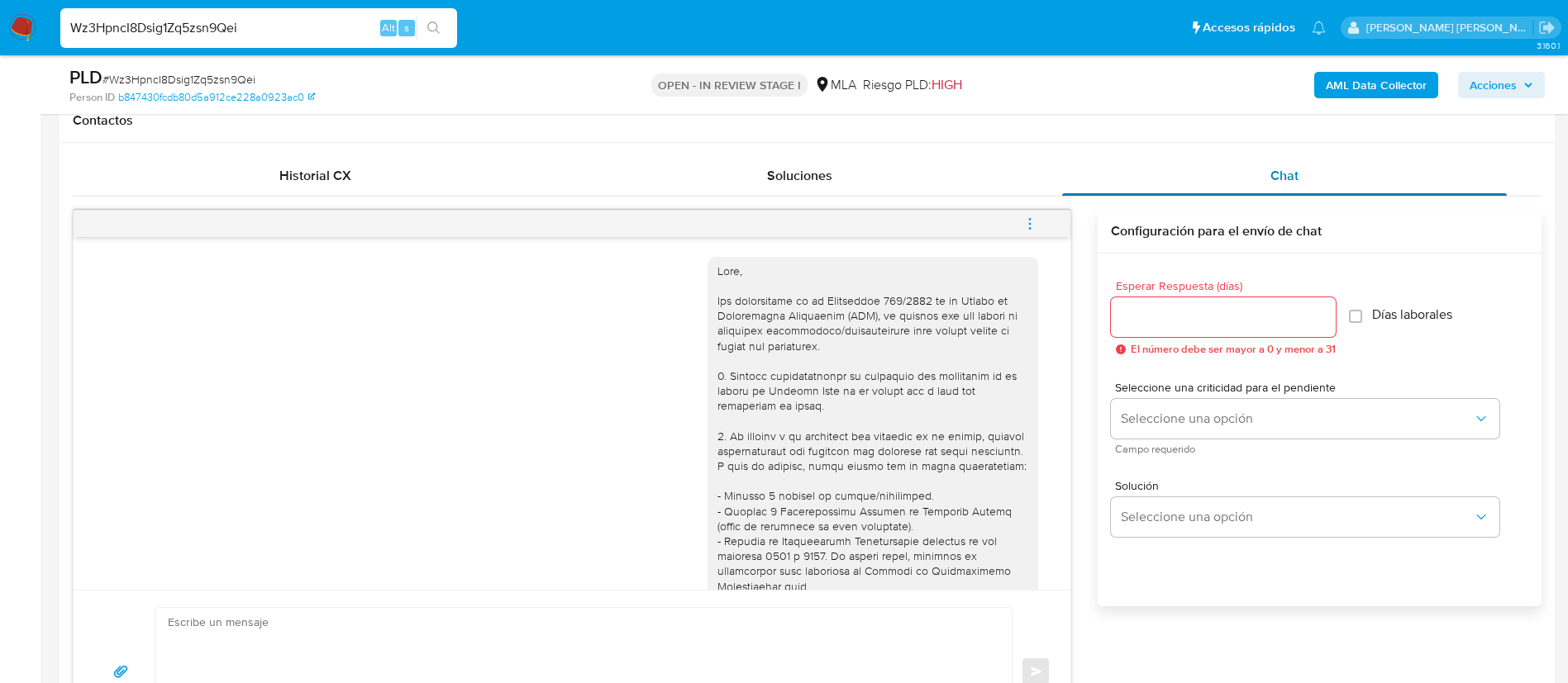
scroll to position [787, 0]
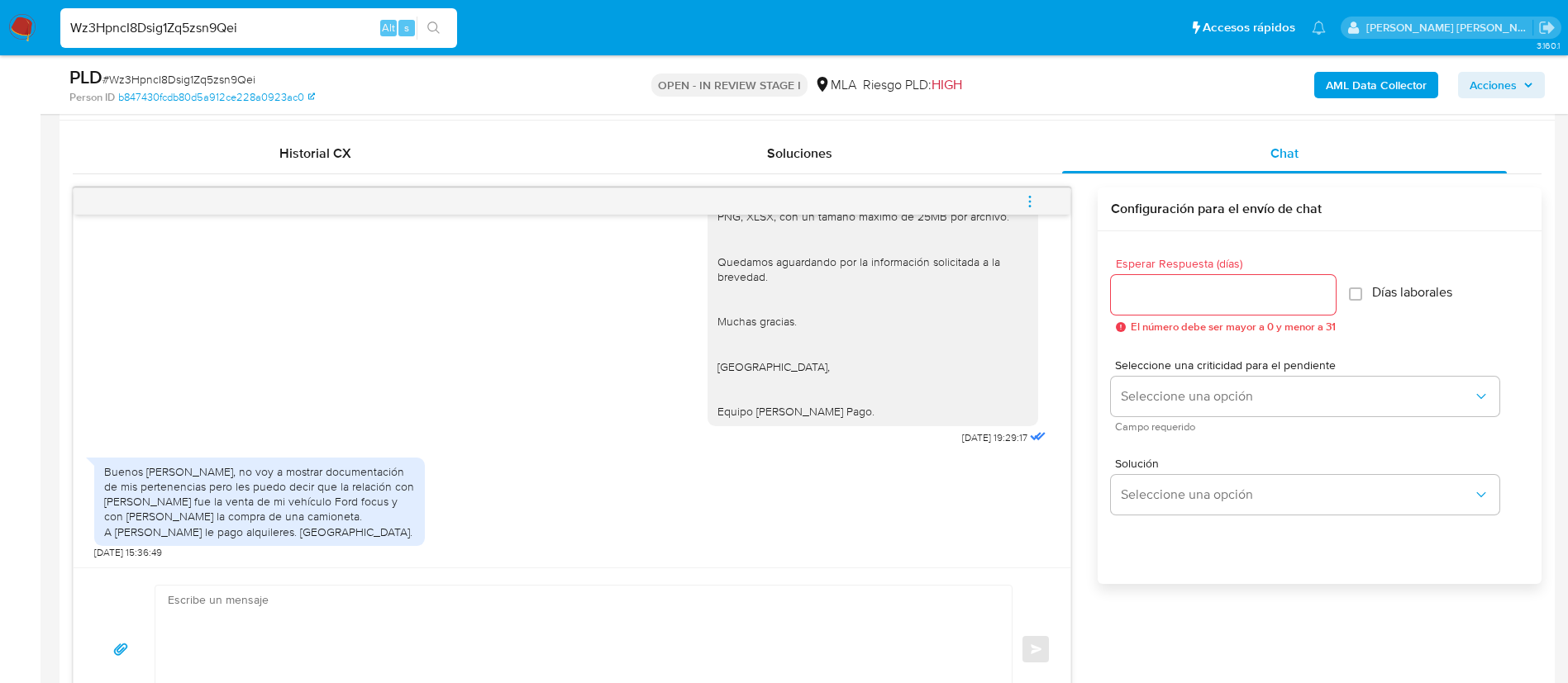
click at [285, 495] on div "Buenos días, no voy a mostrar documentación de mis pertenencias pero les puedo …" at bounding box center [260, 501] width 311 height 76
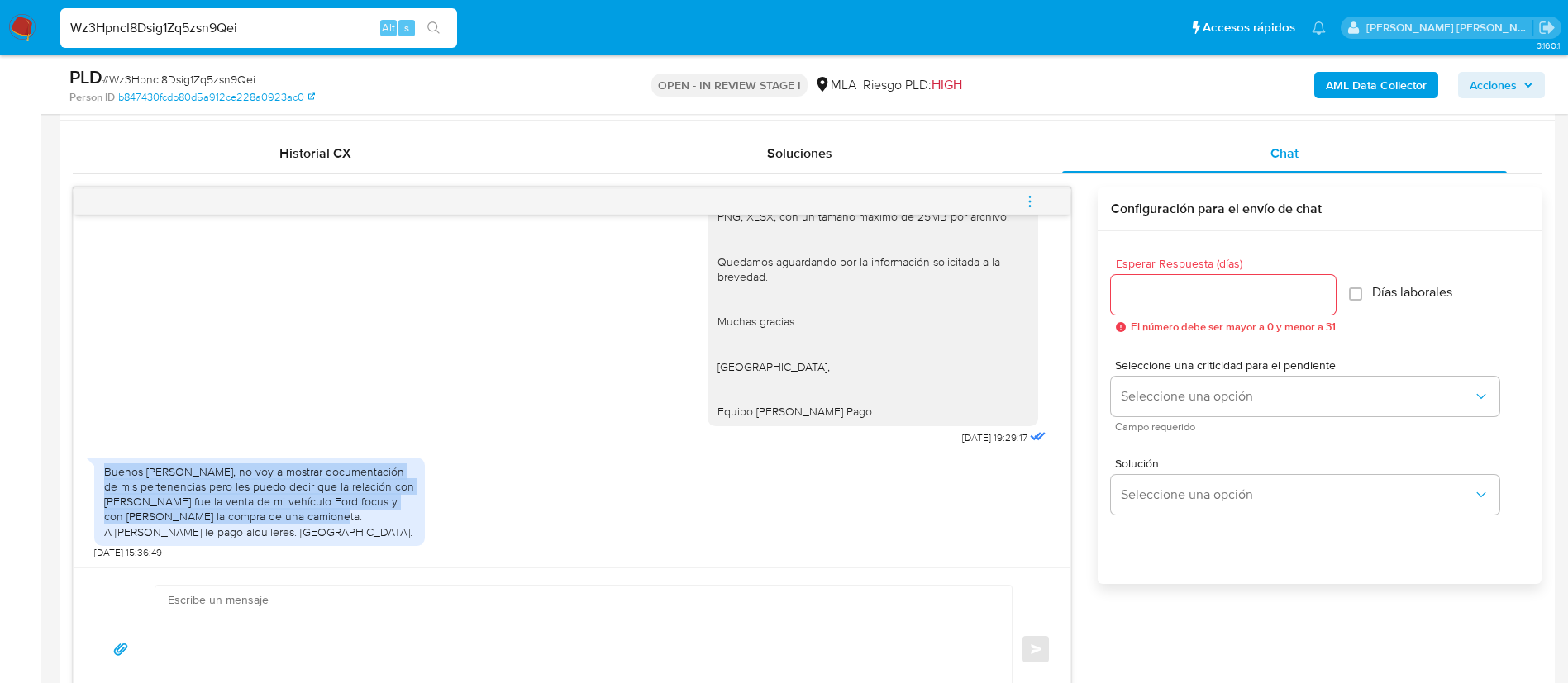
click at [285, 495] on div "Buenos días, no voy a mostrar documentación de mis pertenencias pero les puedo …" at bounding box center [260, 501] width 311 height 76
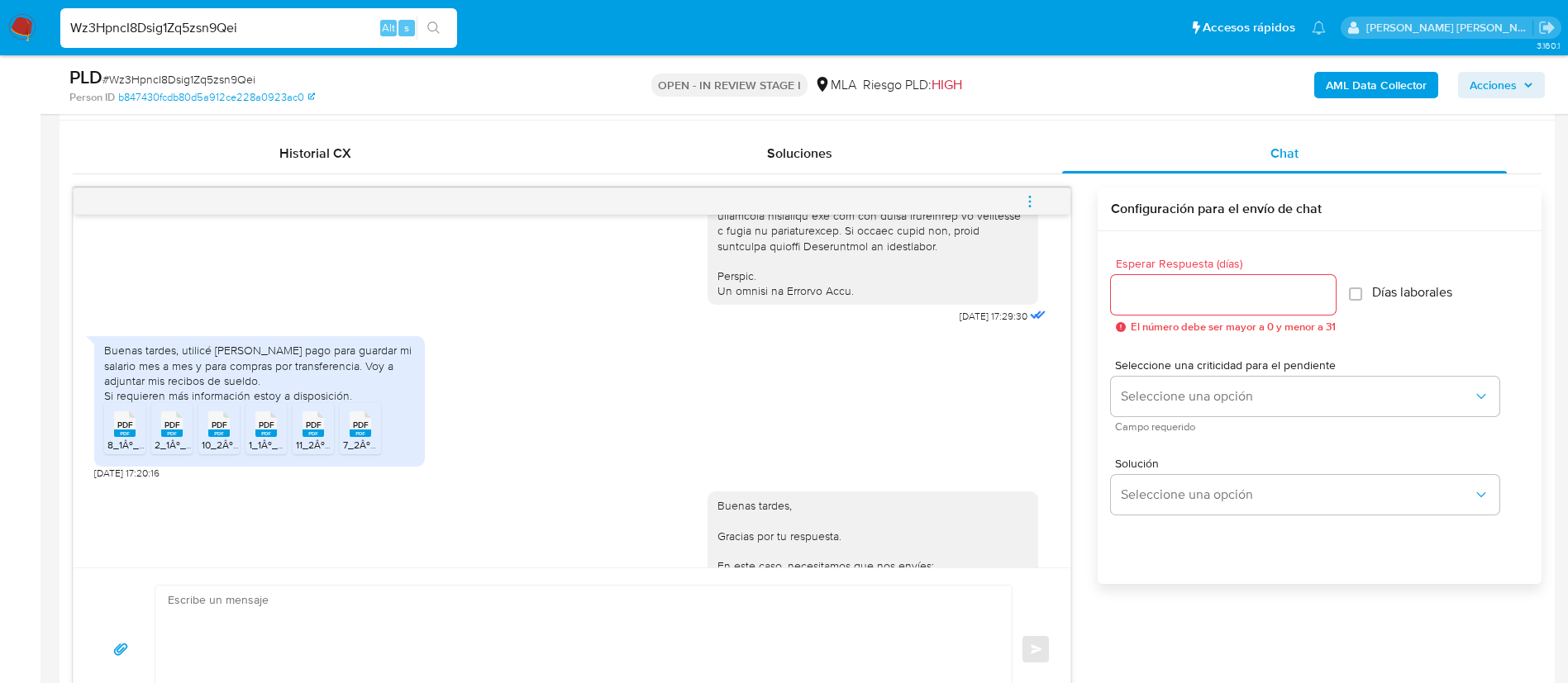
scroll to position [1404, 0]
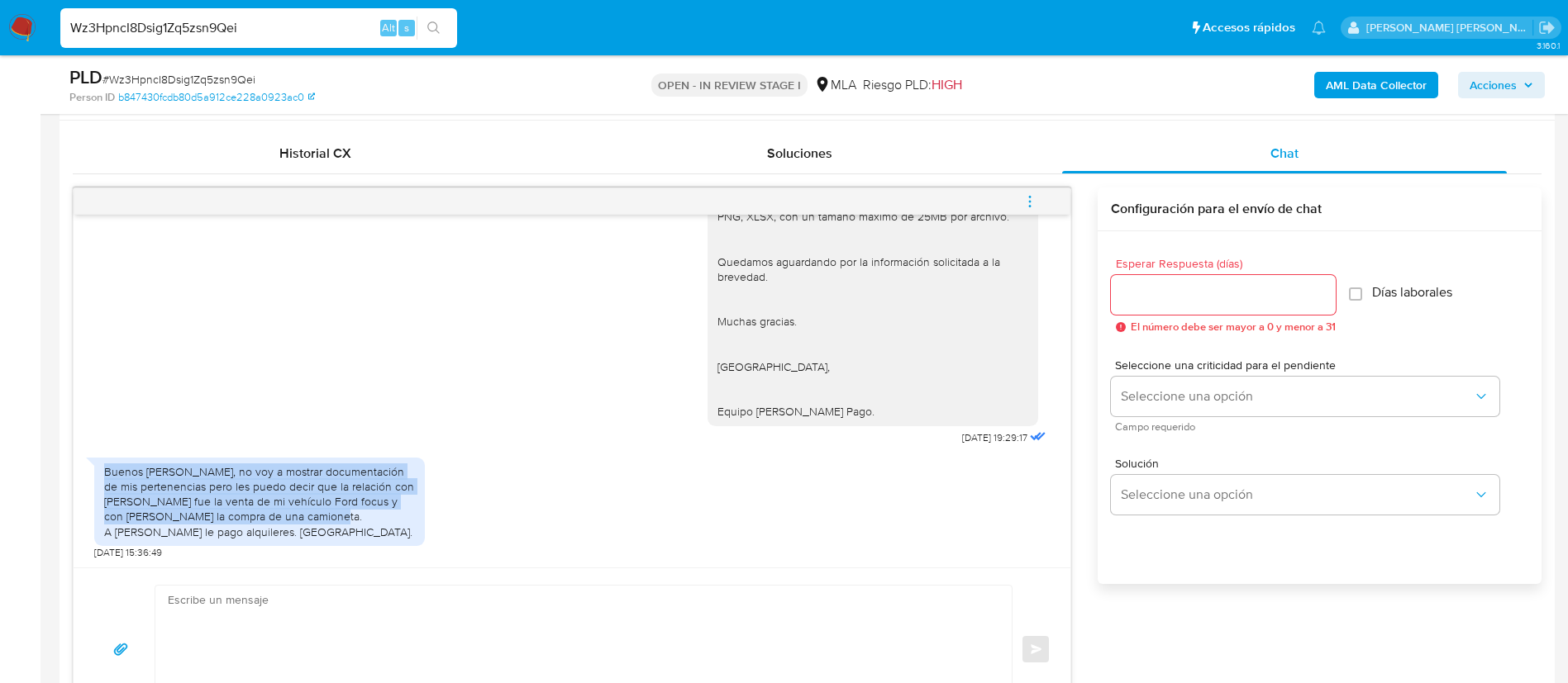
click at [207, 481] on div "Buenos días, no voy a mostrar documentación de mis pertenencias pero les puedo …" at bounding box center [260, 501] width 311 height 76
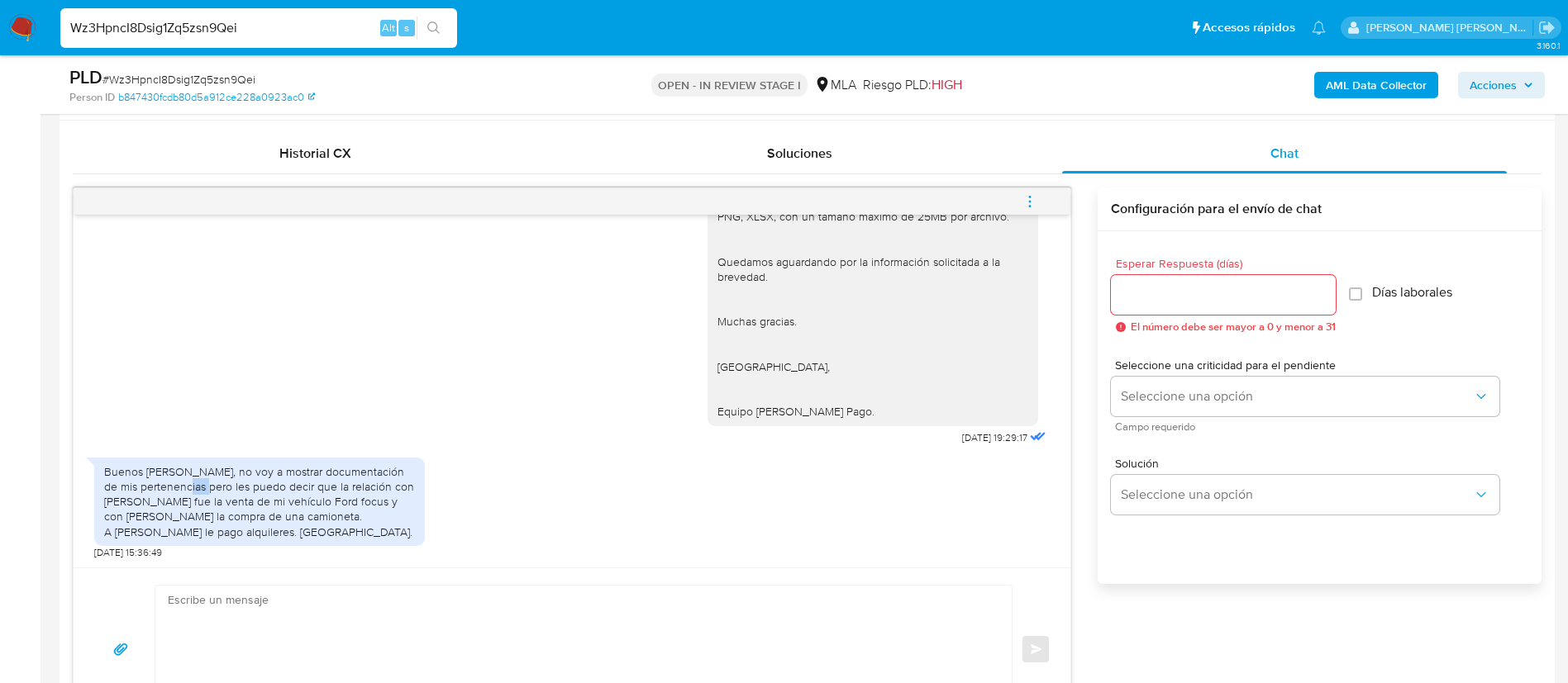
click at [207, 481] on div "Buenos días, no voy a mostrar documentación de mis pertenencias pero les puedo …" at bounding box center [260, 501] width 311 height 76
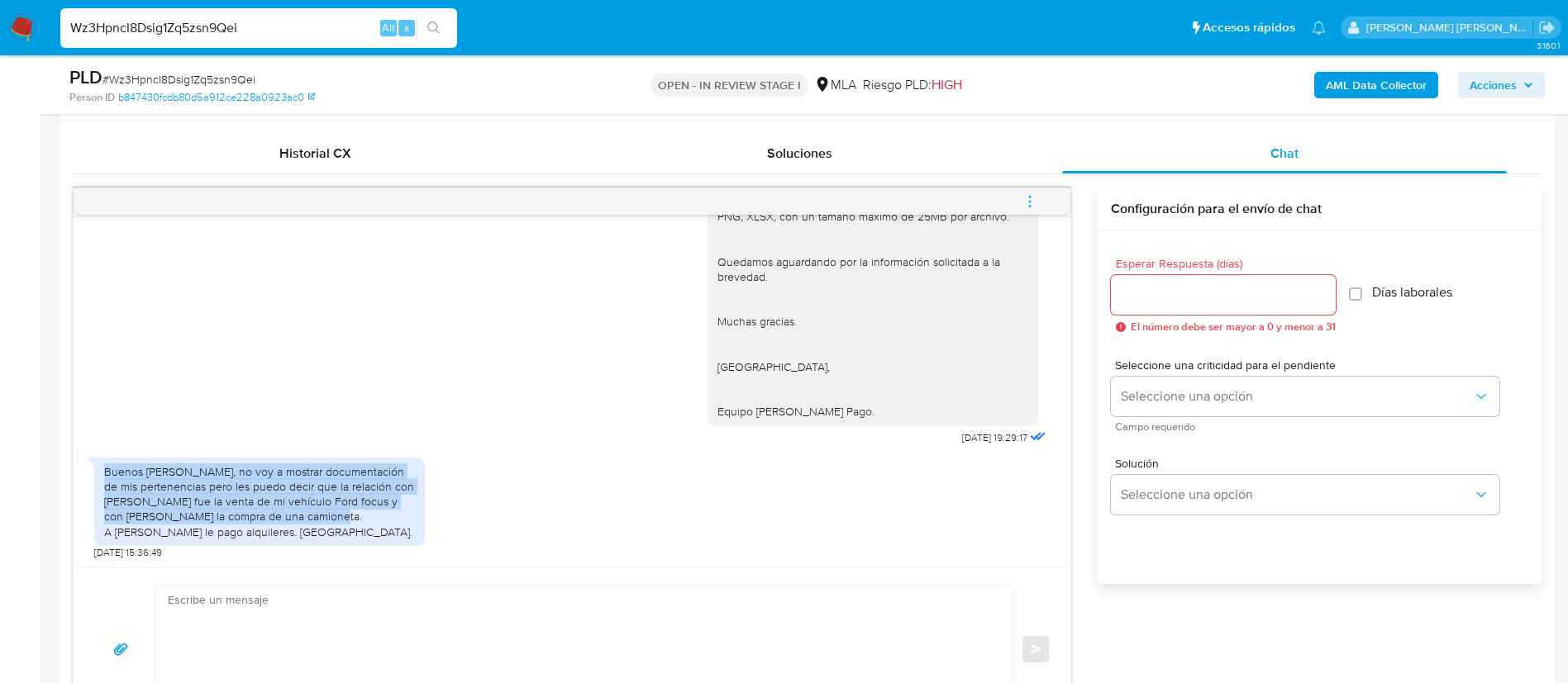
click at [207, 481] on div "Buenos días, no voy a mostrar documentación de mis pertenencias pero les puedo …" at bounding box center [260, 501] width 311 height 76
click at [448, 488] on div "Buenos días, no voy a mostrar documentación de mis pertenencias pero les puedo …" at bounding box center [571, 504] width 955 height 109
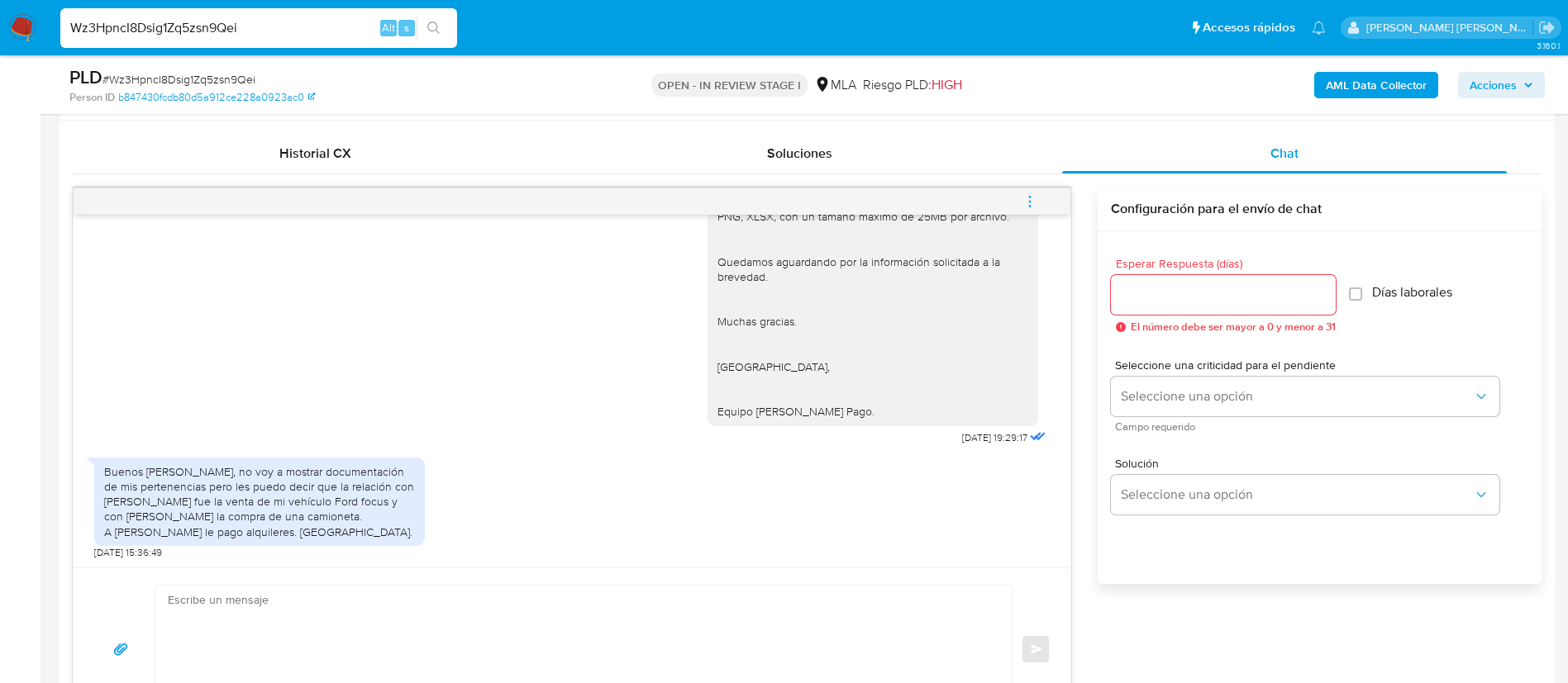
click at [250, 514] on div "Buenos días, no voy a mostrar documentación de mis pertenencias pero les puedo …" at bounding box center [260, 501] width 311 height 76
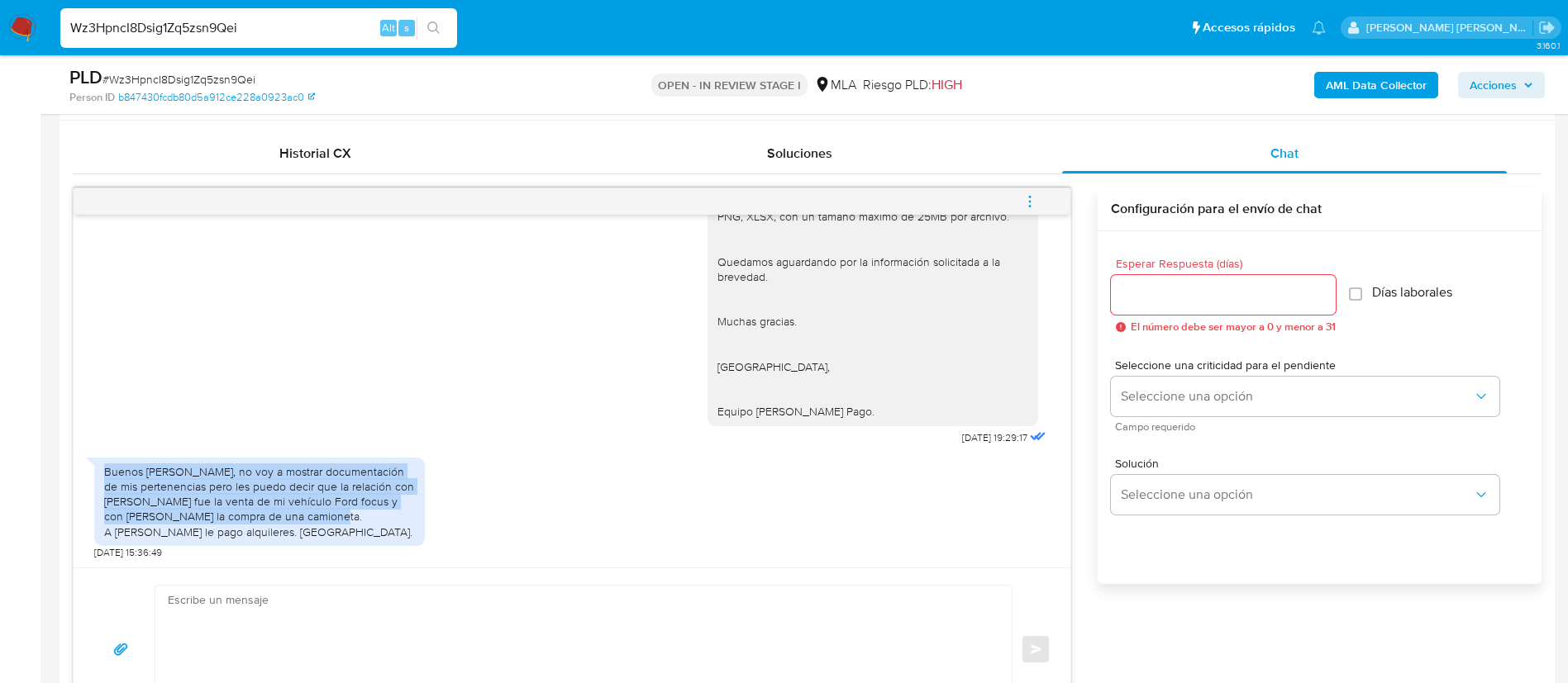
click at [250, 514] on div "Buenos días, no voy a mostrar documentación de mis pertenencias pero les puedo …" at bounding box center [260, 501] width 311 height 76
click at [309, 501] on div "Buenos días, no voy a mostrar documentación de mis pertenencias pero les puedo …" at bounding box center [260, 501] width 311 height 76
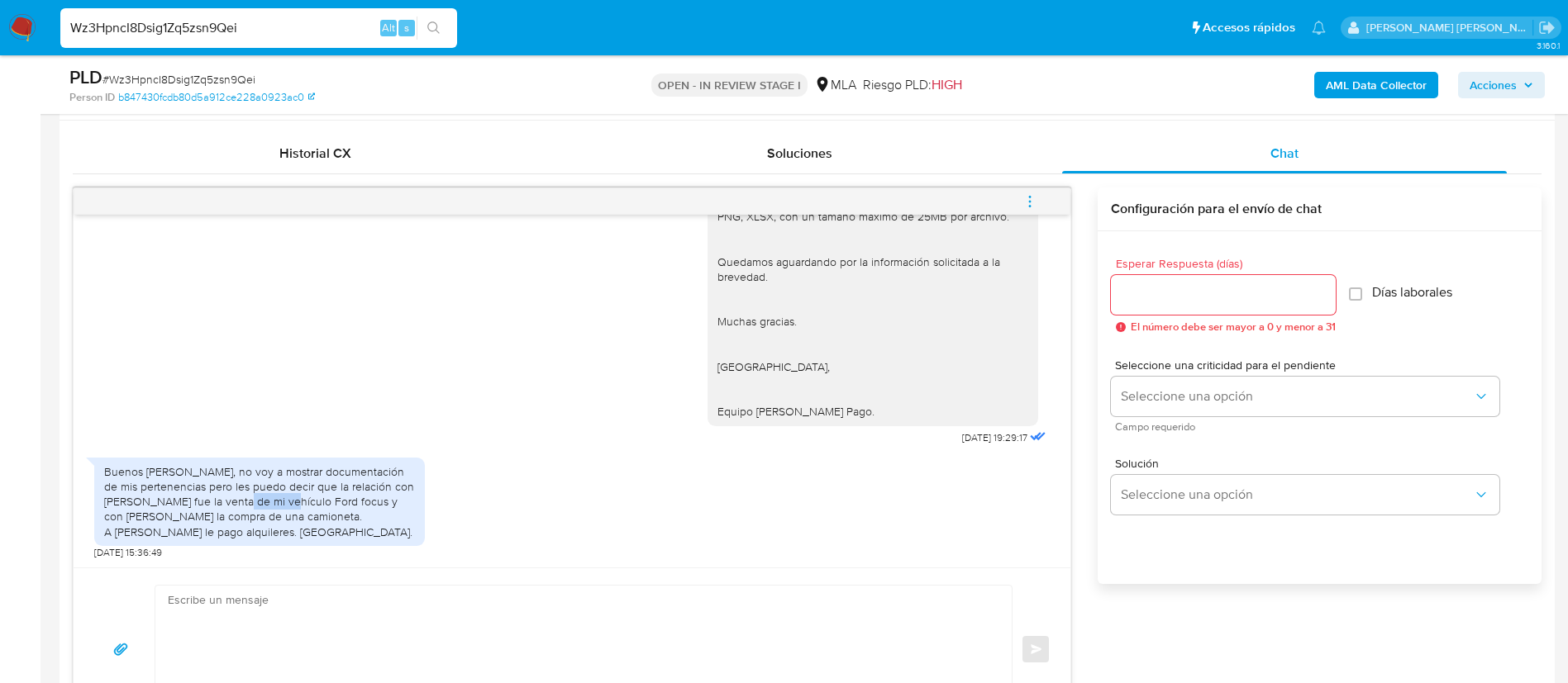
click at [309, 501] on div "Buenos días, no voy a mostrar documentación de mis pertenencias pero les puedo …" at bounding box center [260, 501] width 311 height 76
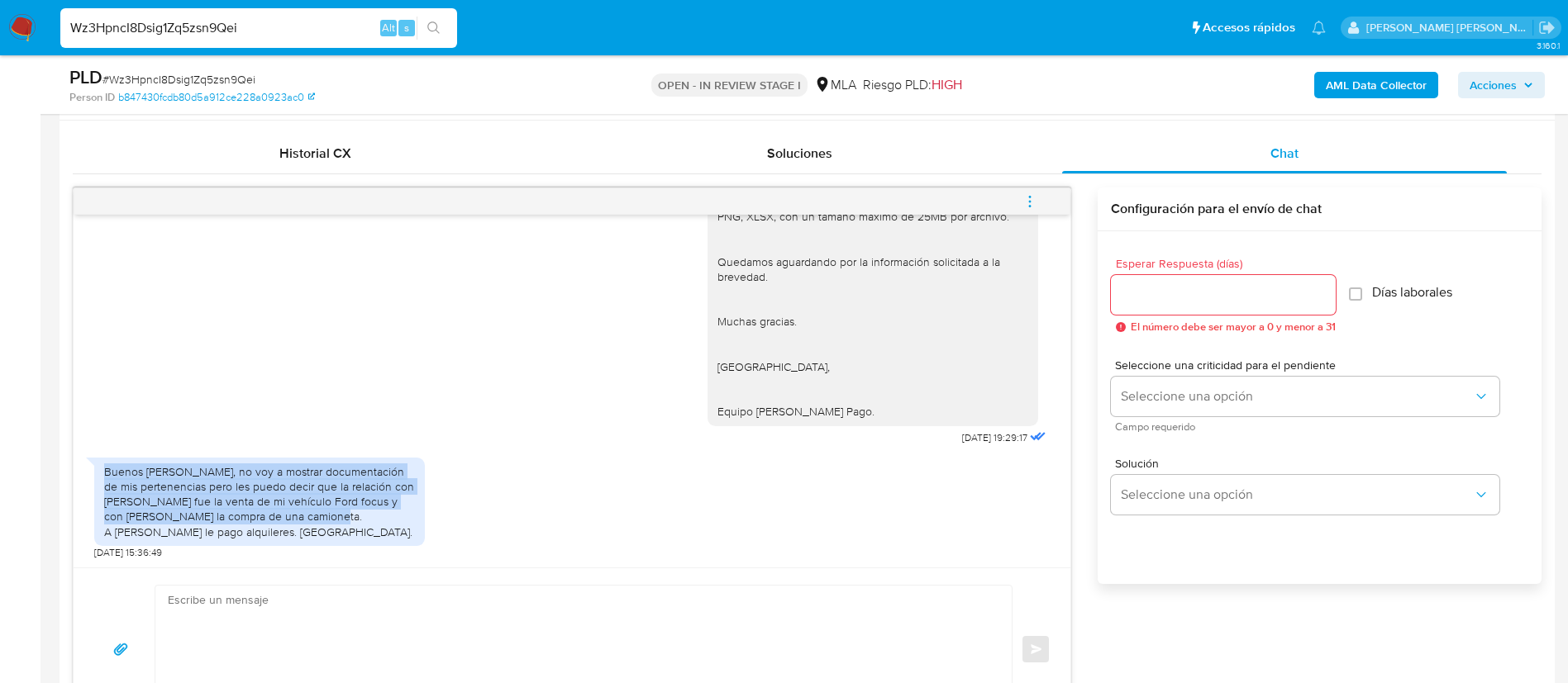
click at [309, 501] on div "Buenos días, no voy a mostrar documentación de mis pertenencias pero les puedo …" at bounding box center [260, 501] width 311 height 76
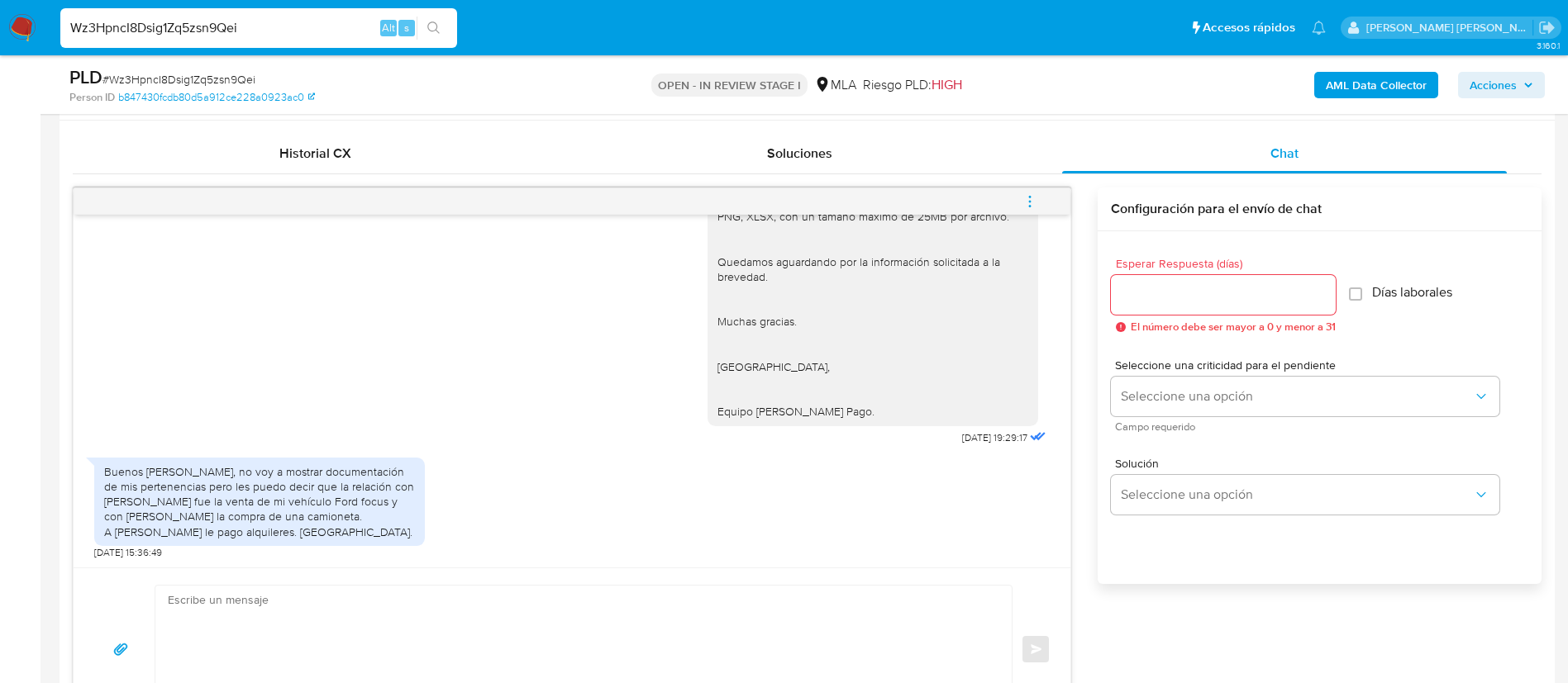
click at [309, 532] on div "Buenos días, no voy a mostrar documentación de mis pertenencias pero les puedo …" at bounding box center [260, 501] width 311 height 76
click at [310, 531] on div "Buenos días, no voy a mostrar documentación de mis pertenencias pero les puedo …" at bounding box center [260, 501] width 311 height 76
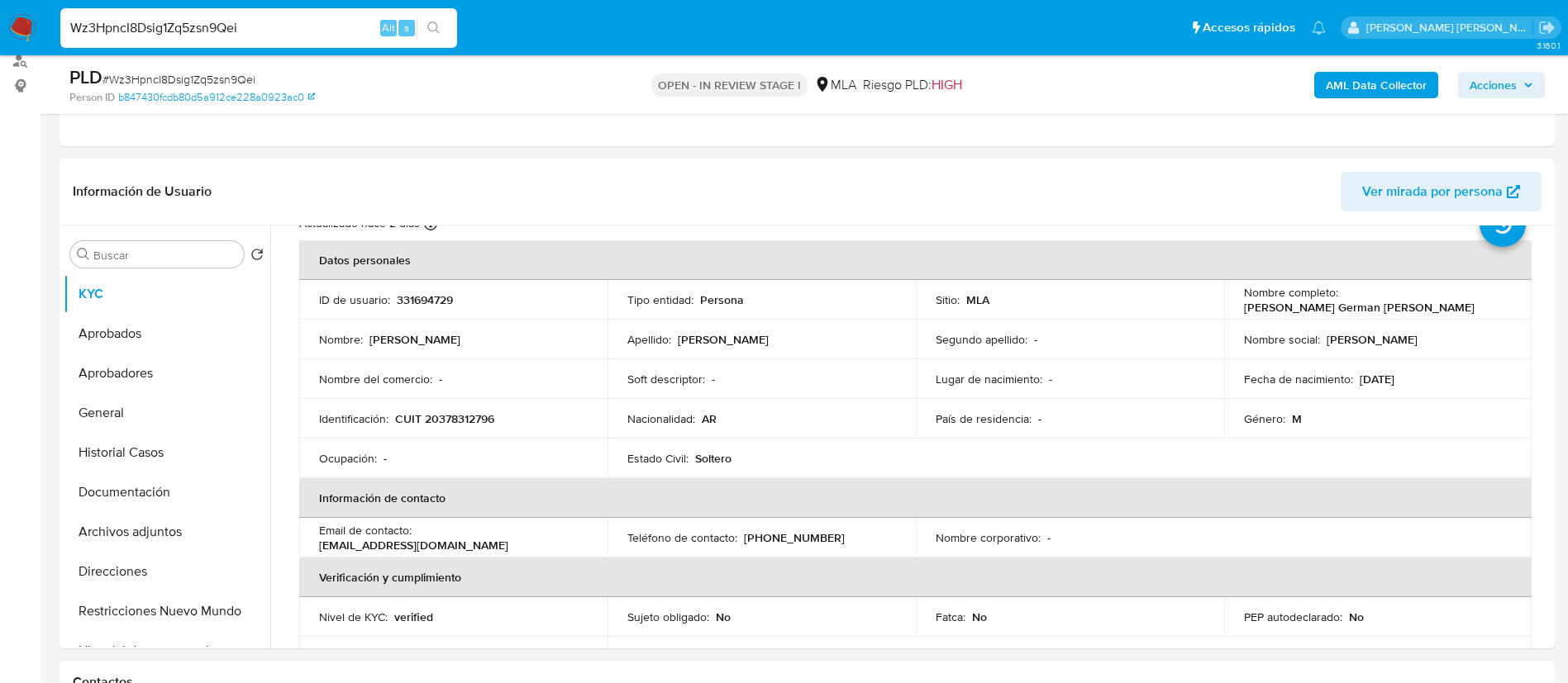
scroll to position [0, 0]
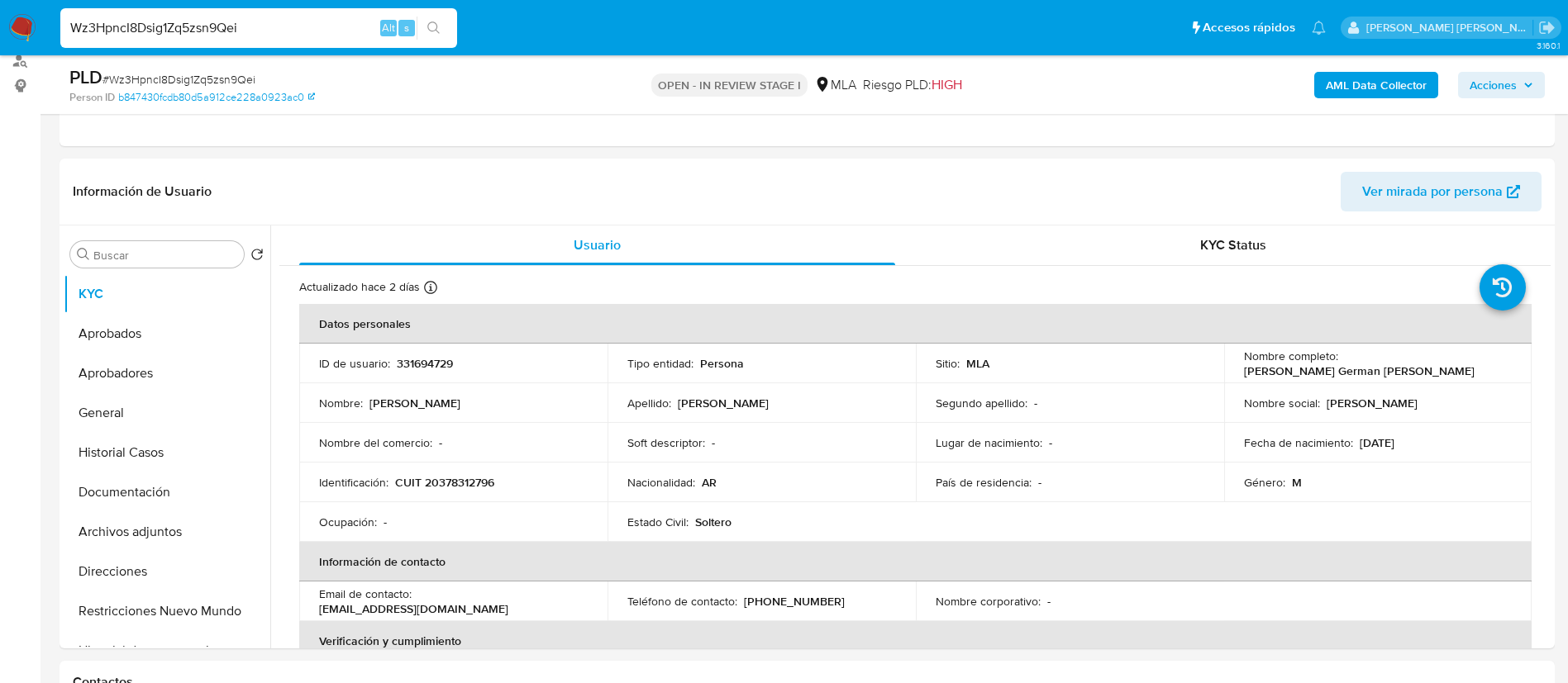
click at [358, 36] on input "Wz3HpncI8Dsig1Zq5zsn9Qei" at bounding box center [258, 28] width 396 height 22
paste input "tWTgmUwgpkczJMQaq4D2VHdh"
type input "tWTgmUwgpkczJMQaq4D2VHdh"
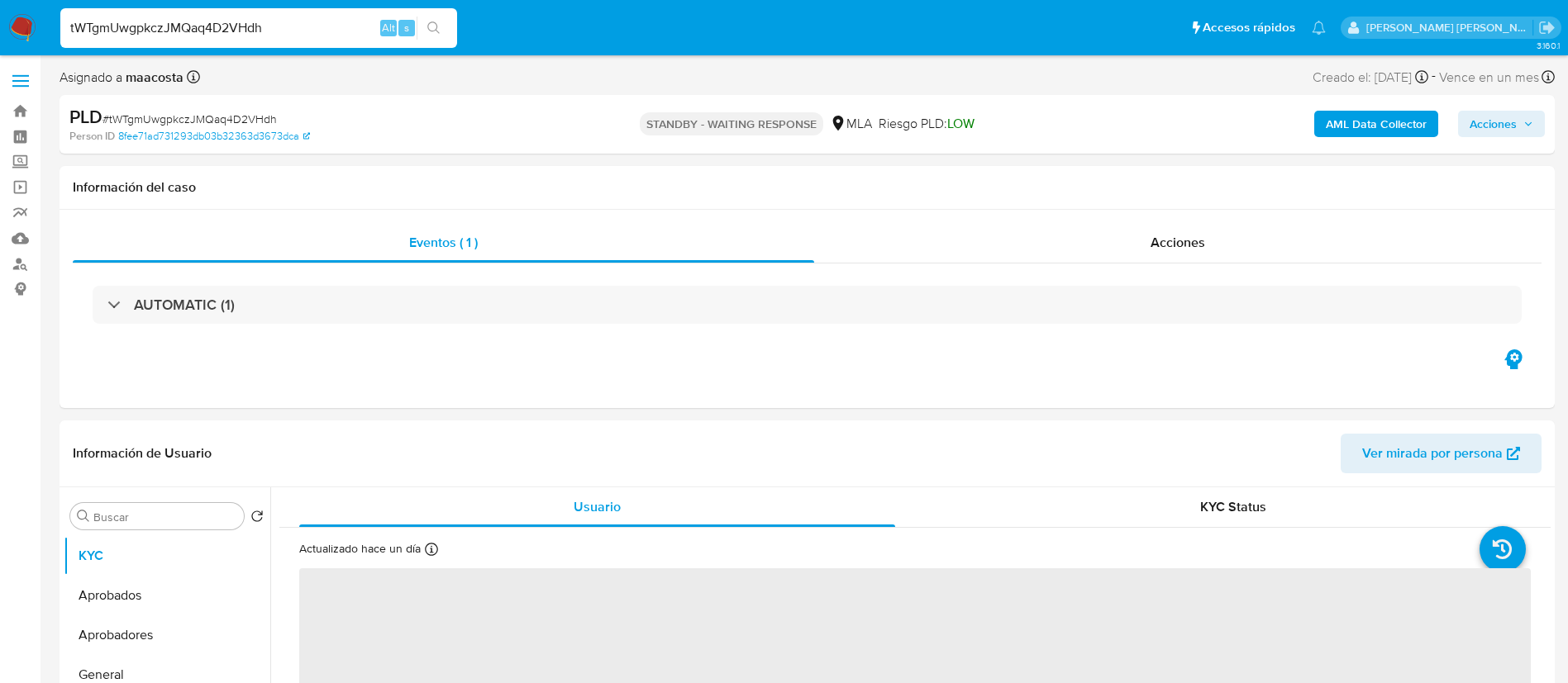
select select "10"
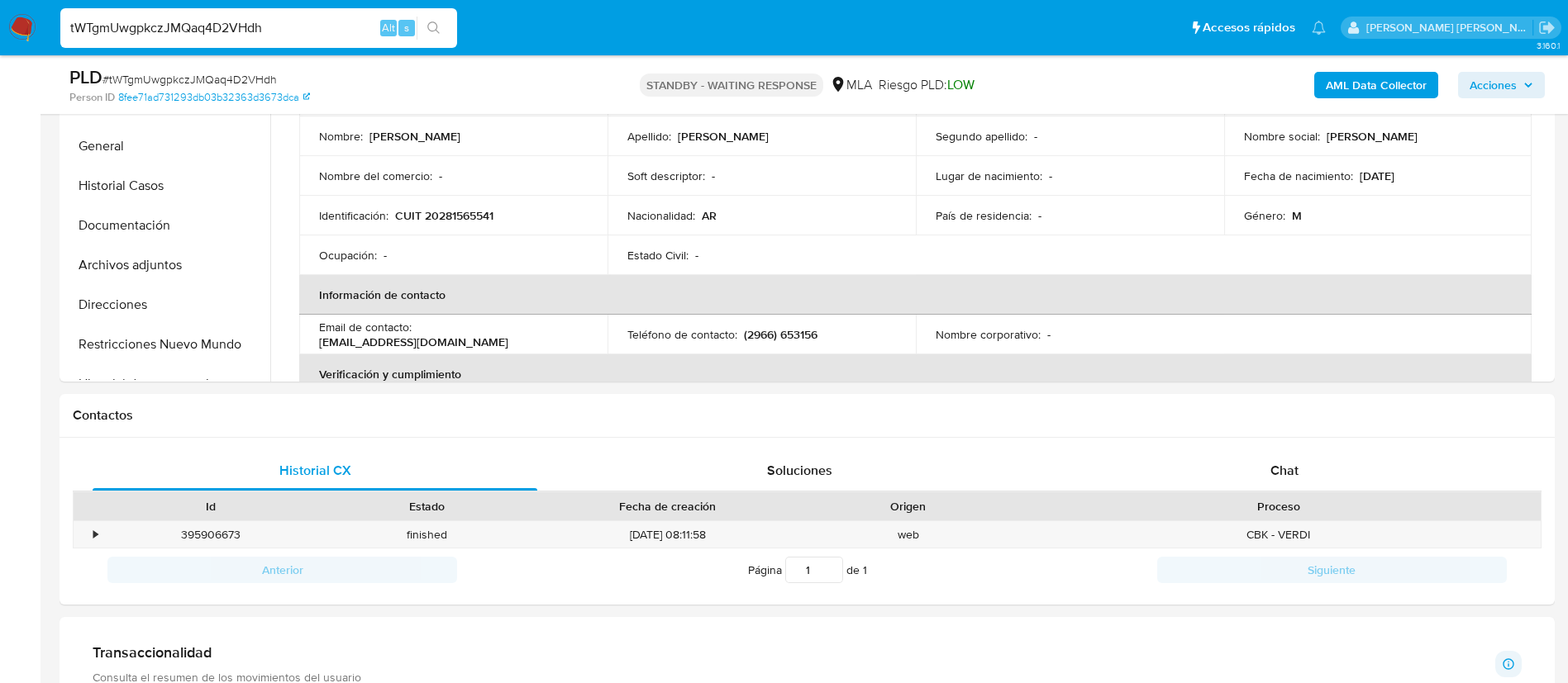
scroll to position [488, 0]
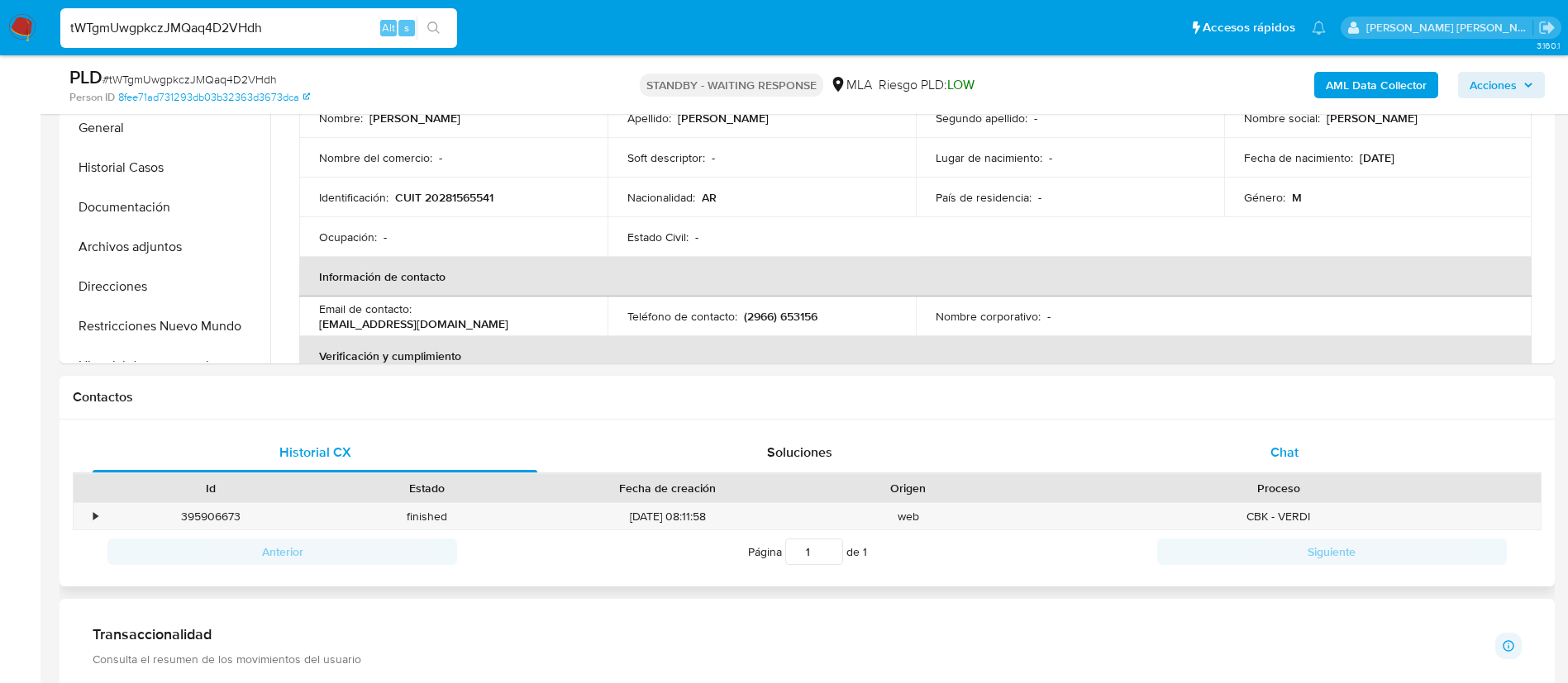
click at [1270, 433] on div "Chat" at bounding box center [1285, 453] width 445 height 40
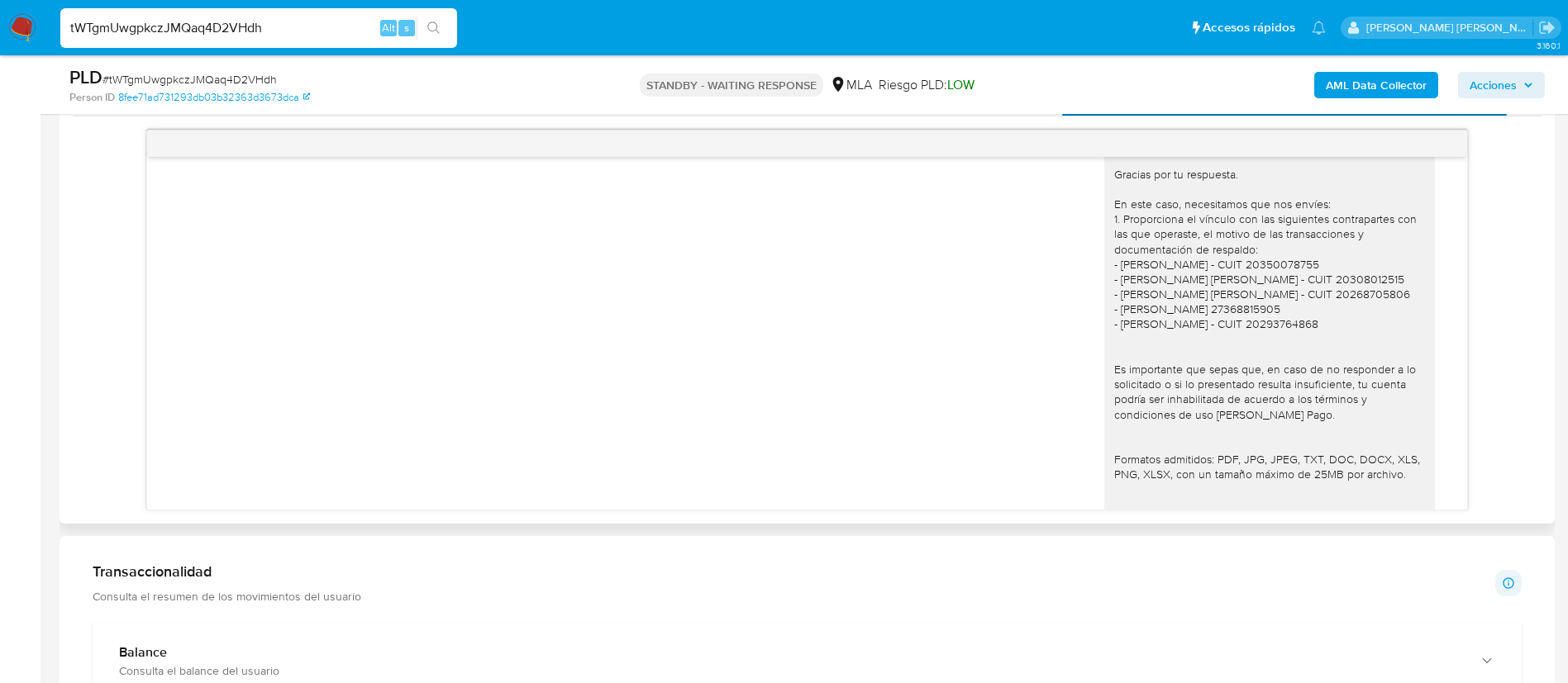
scroll to position [1344, 0]
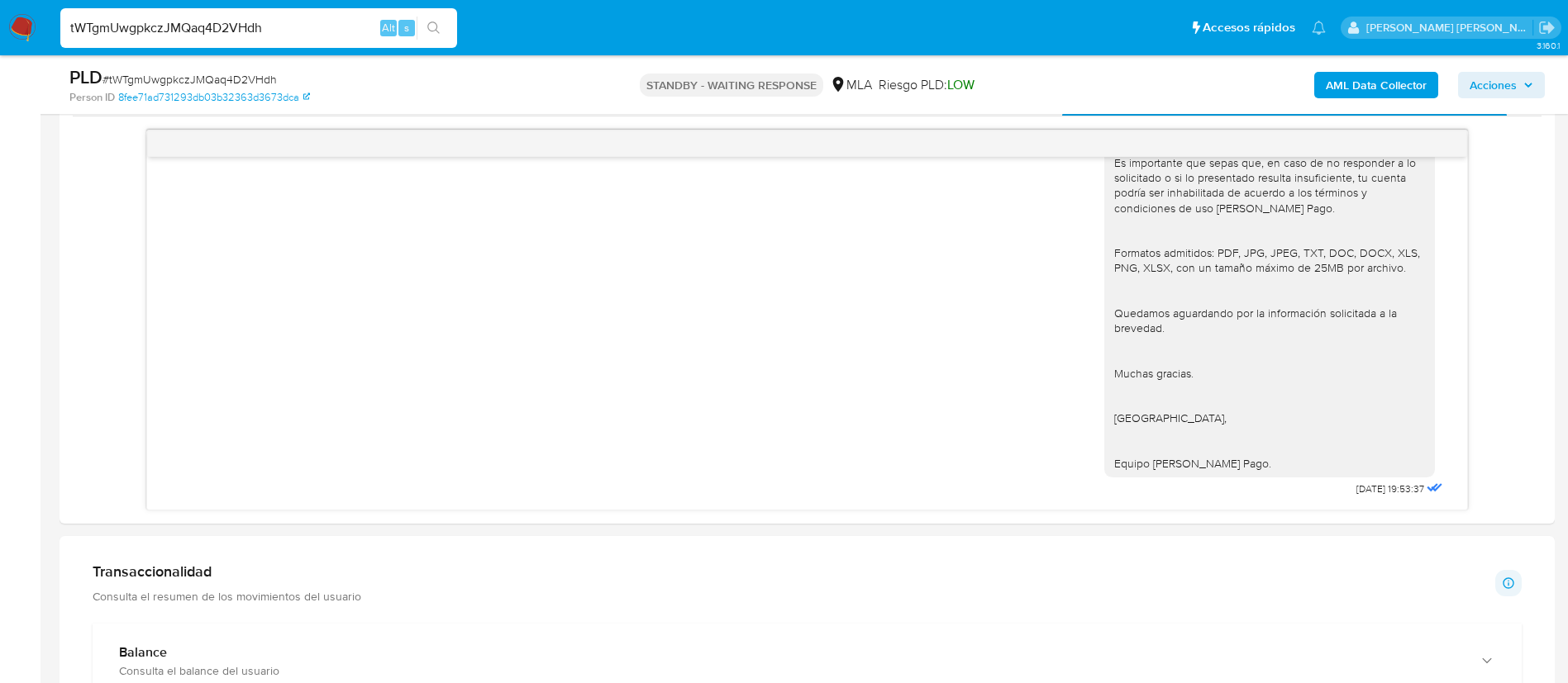
paste input "q4VBF4iz0HncedvFBnjybGzQ"
click at [316, 25] on input "tWTgmUwgpkczJMQaq4D2VHdh" at bounding box center [258, 28] width 396 height 22
type input "q4VBF4iz0HncedvFBnjybGzQ"
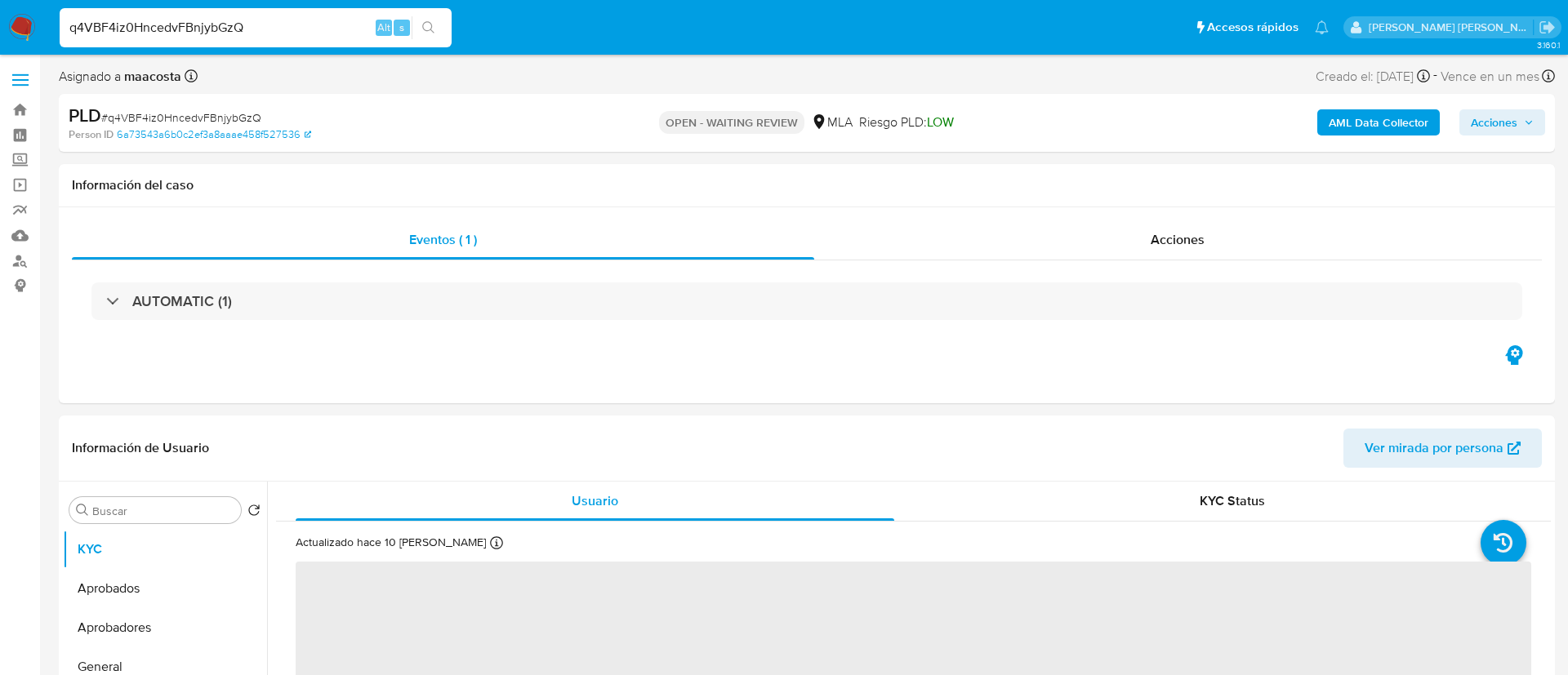
select select "10"
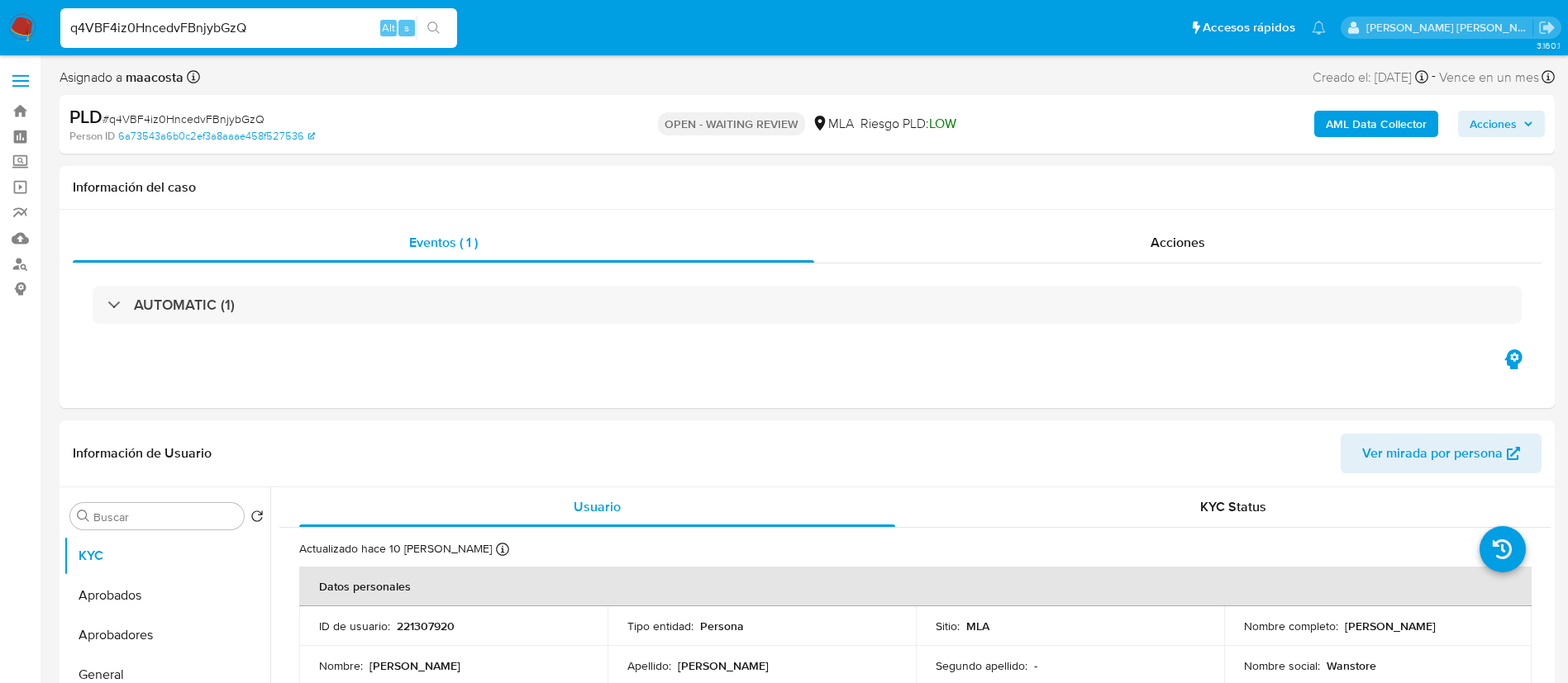
paste input "2QVjre21Zi8eJshoOAw0FBGZ"
click at [303, 30] on input "2QVjre21Zi8eJshoOAw0FBGZ" at bounding box center [258, 28] width 396 height 22
type input "2QVjre21Zi8eJshoOAw0FBGZ"
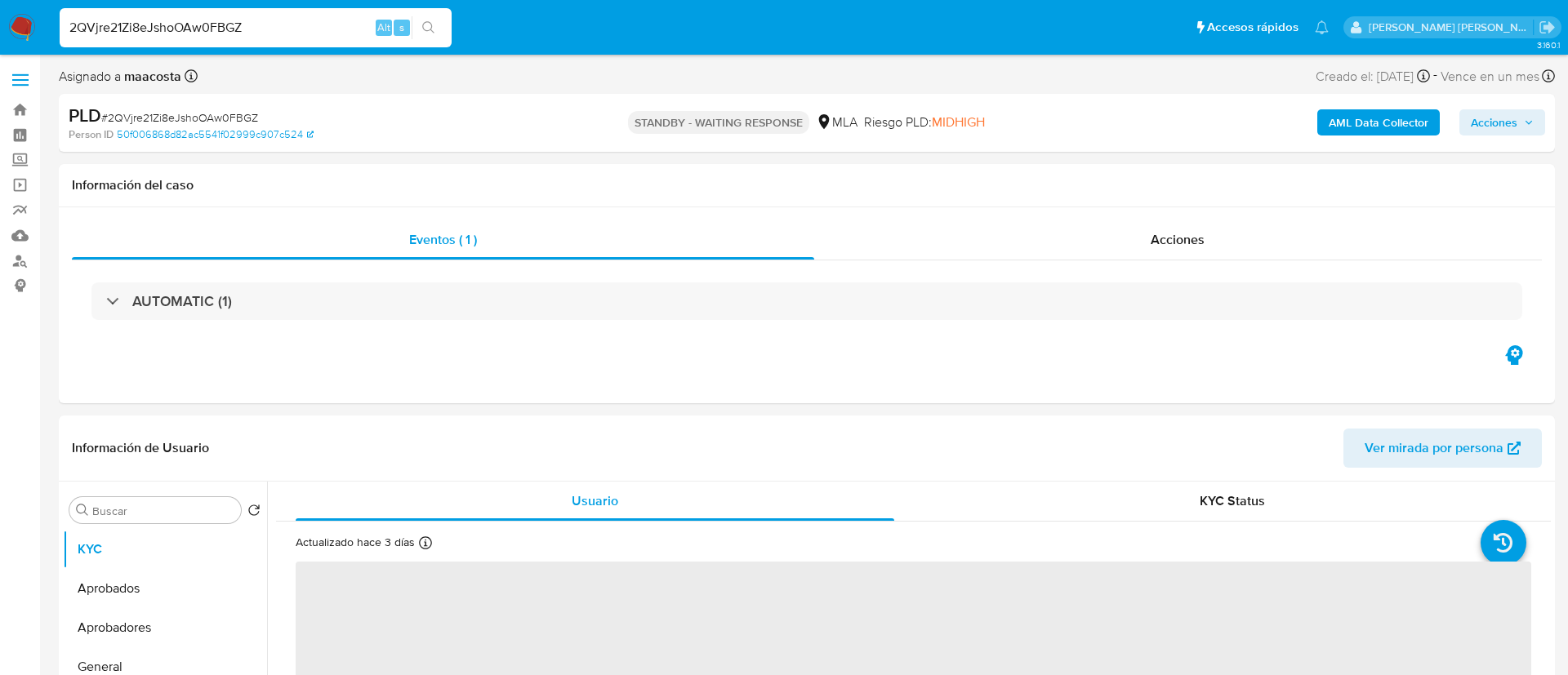
select select "10"
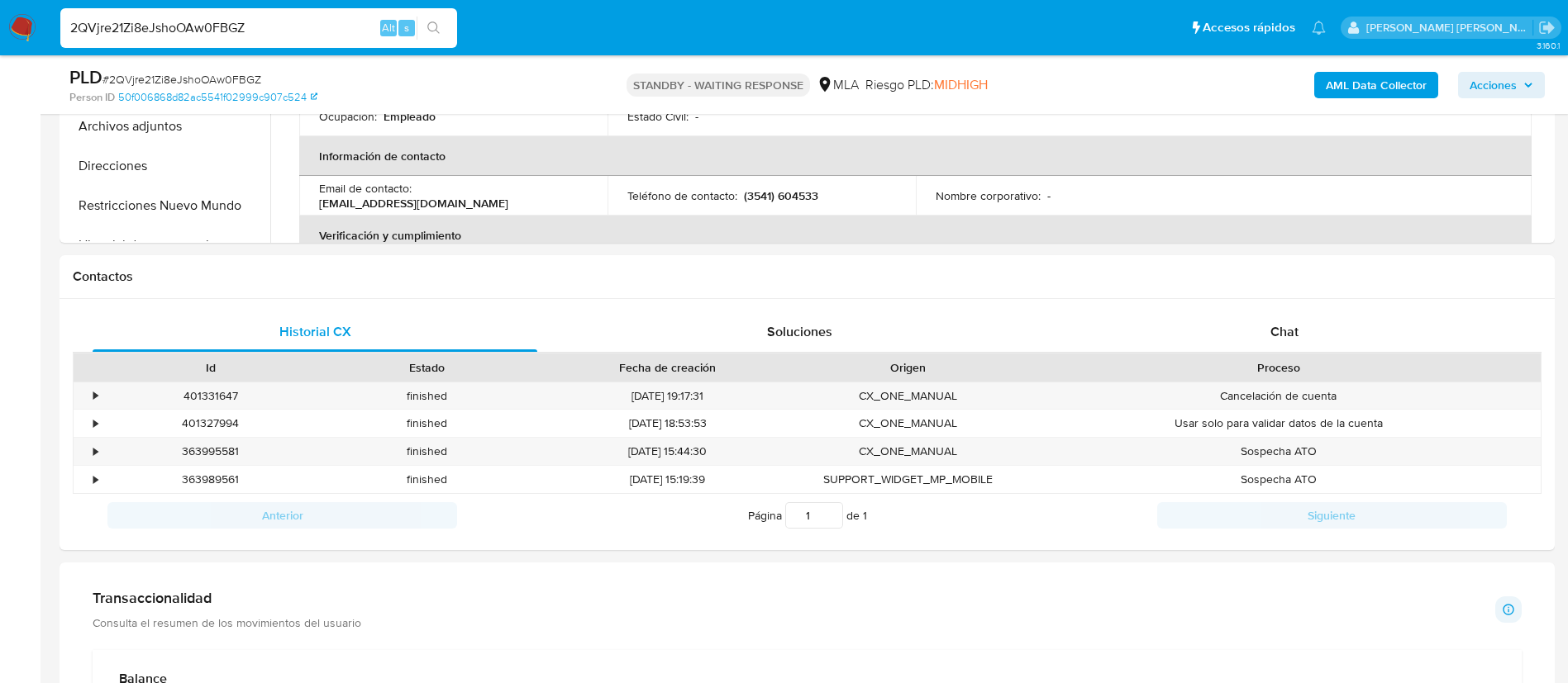
scroll to position [673, 0]
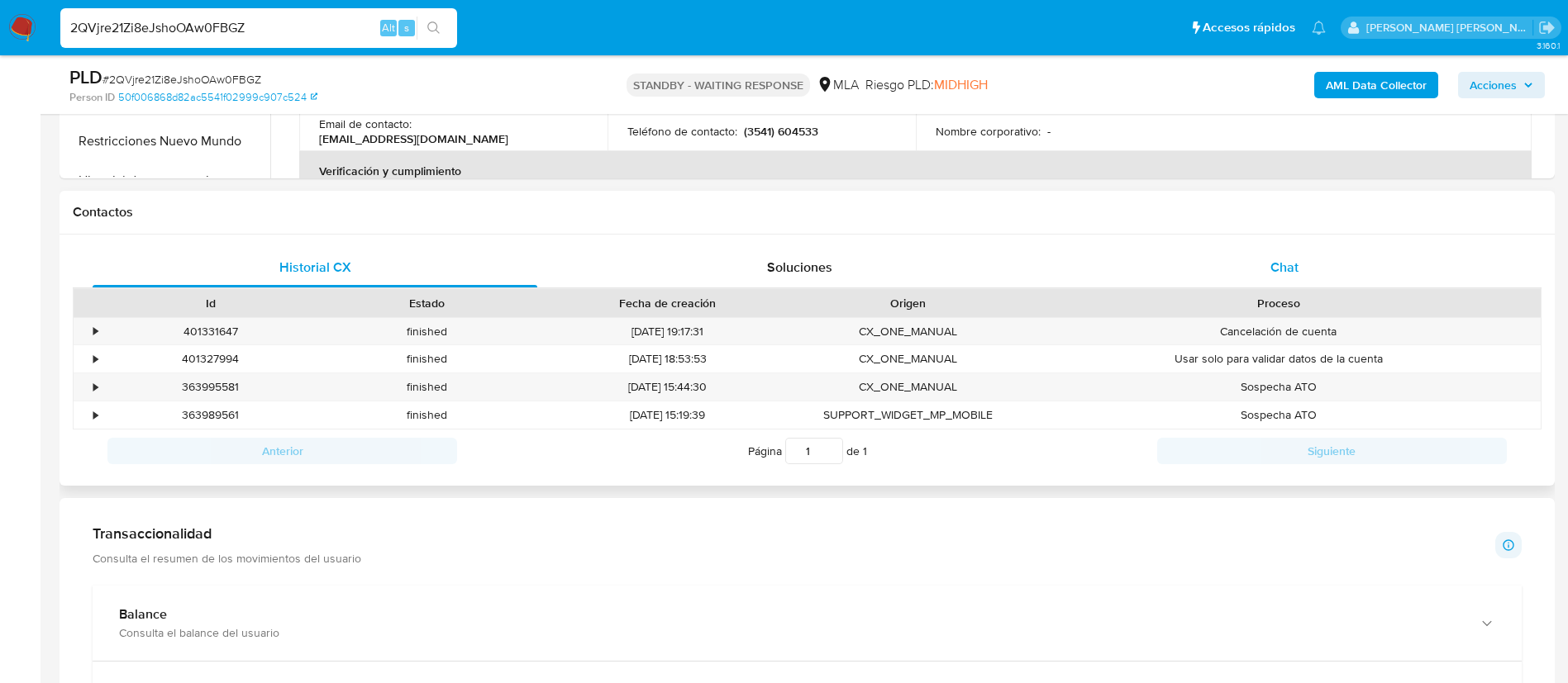
click at [1299, 275] on div "Chat" at bounding box center [1285, 268] width 445 height 40
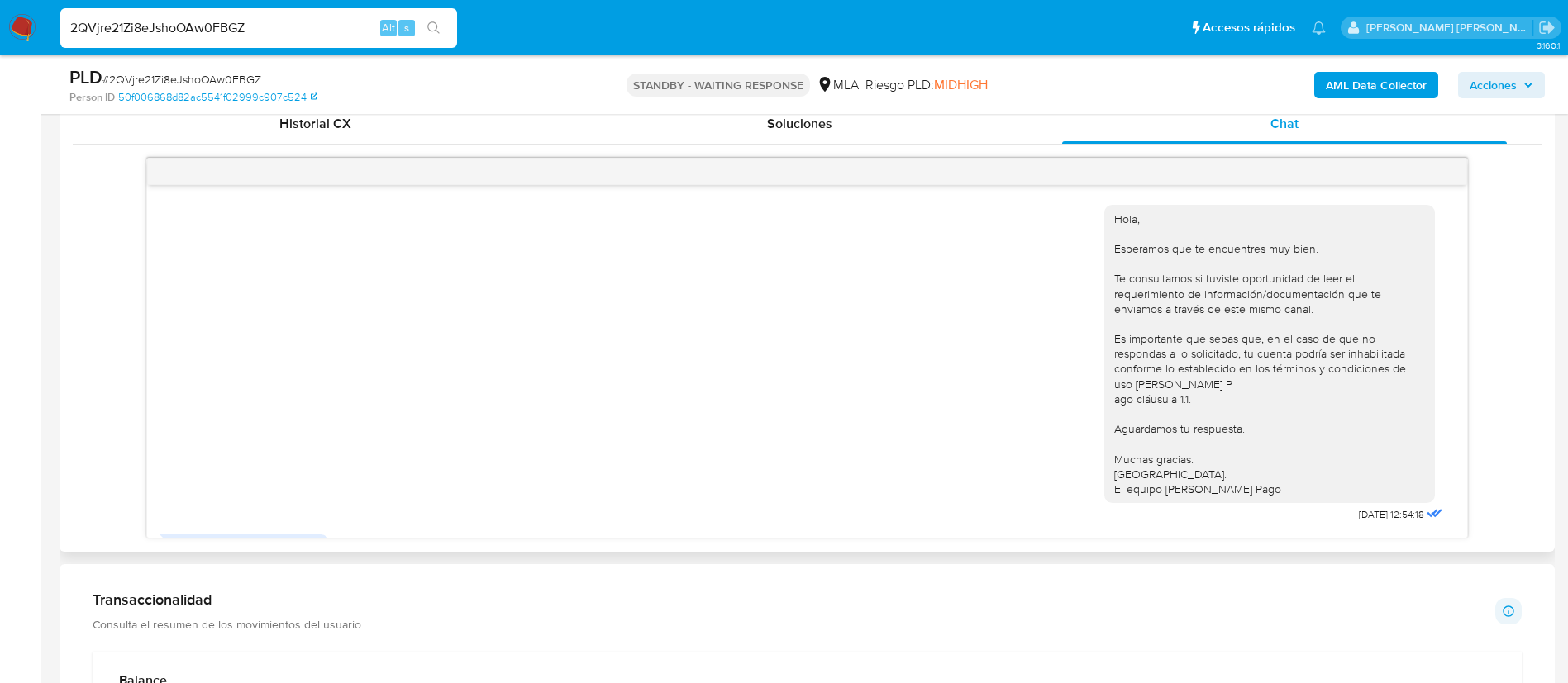
scroll to position [1189, 0]
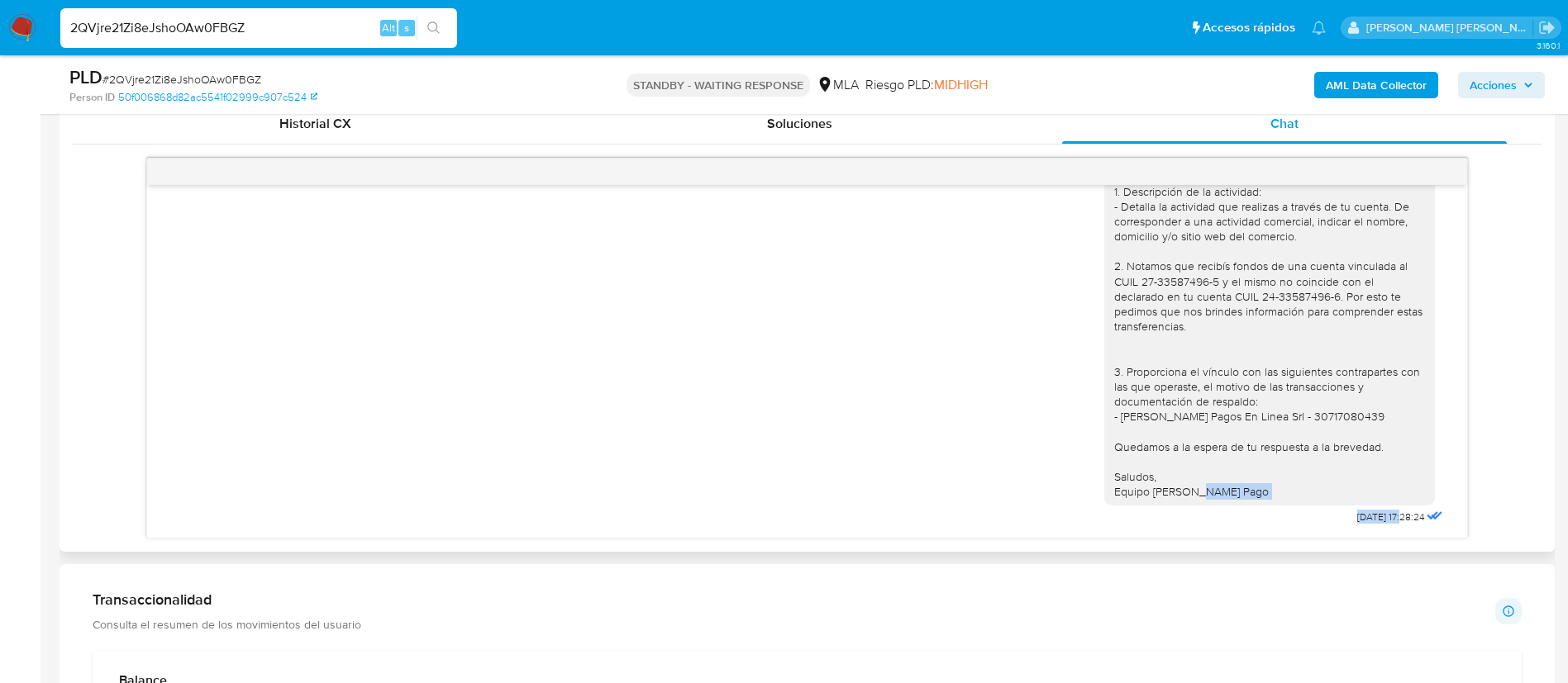
drag, startPoint x: 1305, startPoint y: 512, endPoint x: 1368, endPoint y: 521, distance: 63.6
click at [1368, 521] on div "Buenas tardes, Gracias por tu respuesta. En este caso, nos comunicamos dado que…" at bounding box center [1275, 294] width 342 height 468
copy div "Buenas tardes, Gracias por tu respuesta. En este caso, nos comunicamos dado que…"
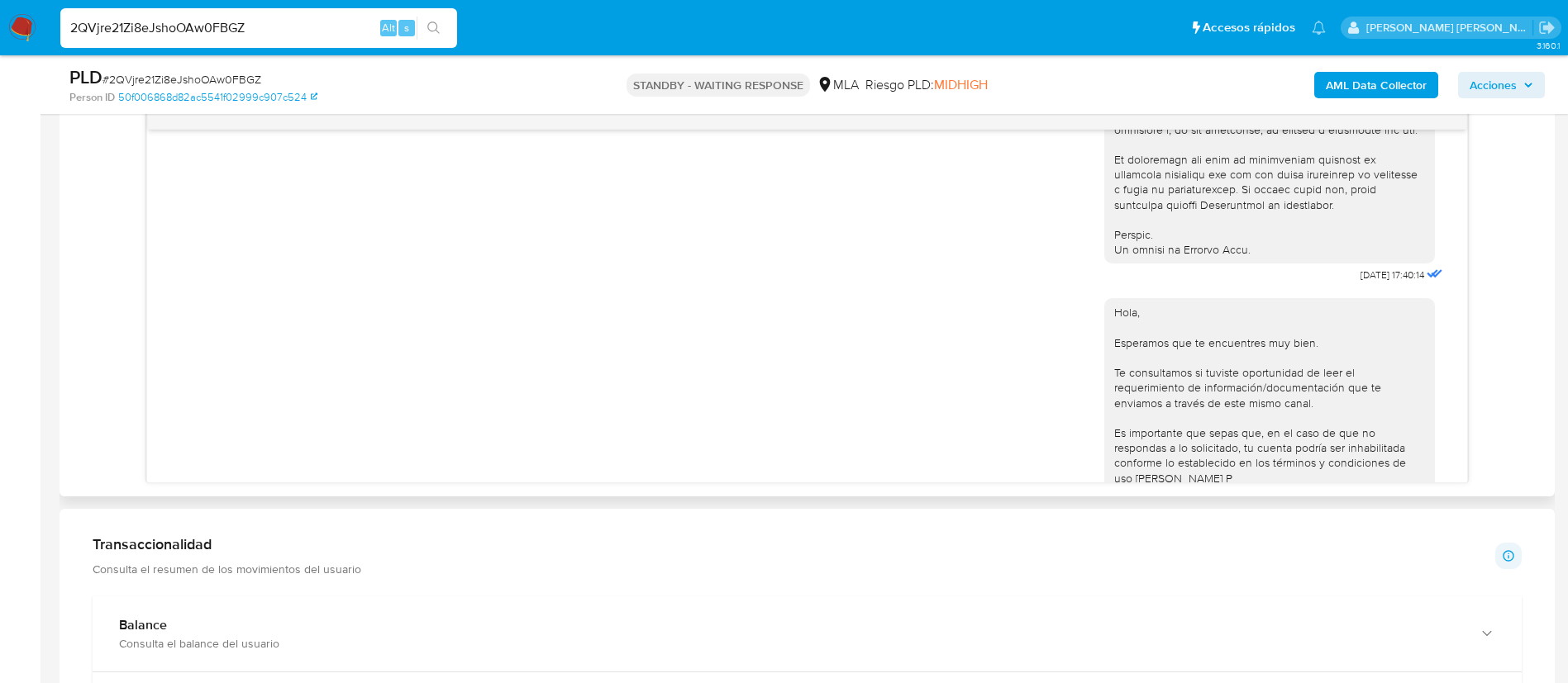
scroll to position [764, 0]
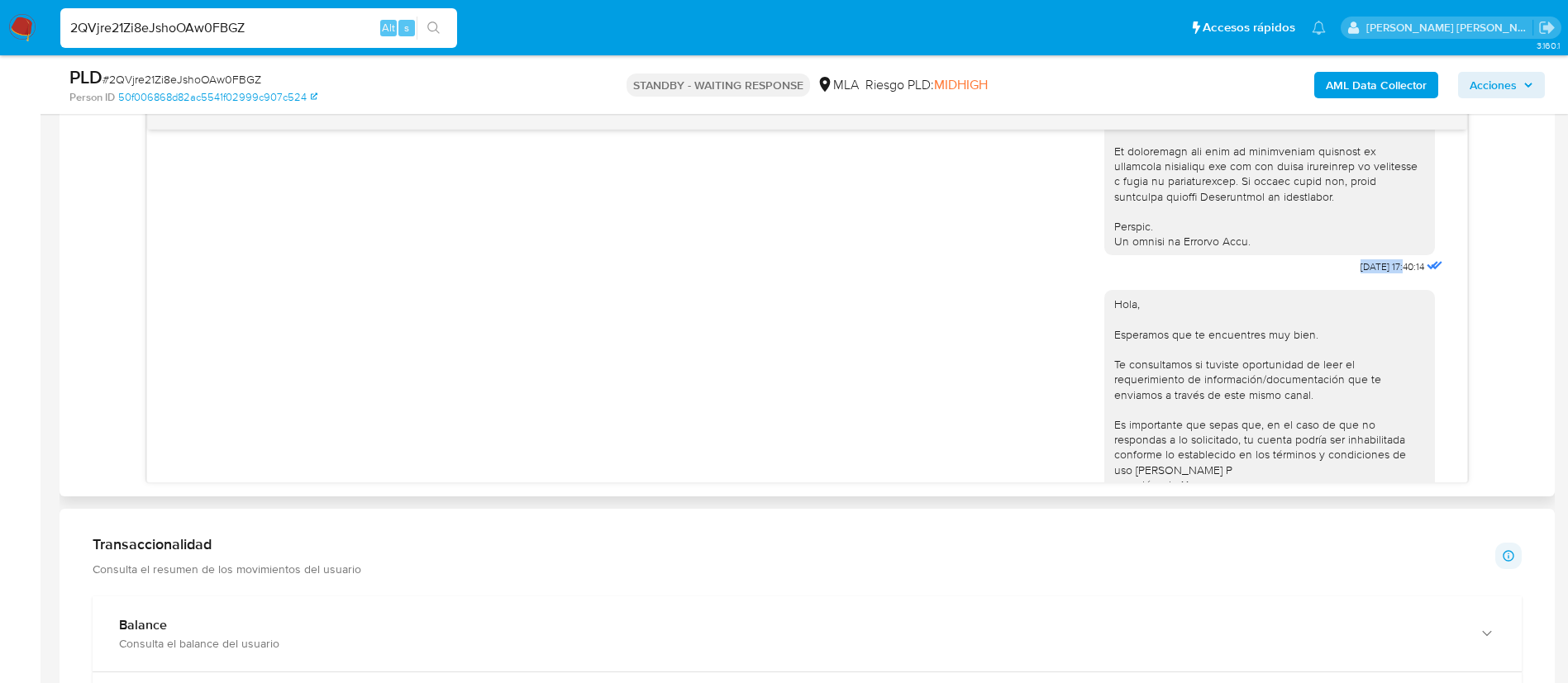
drag, startPoint x: 1317, startPoint y: 295, endPoint x: 1369, endPoint y: 297, distance: 52.0
copy span "18/08/2025"
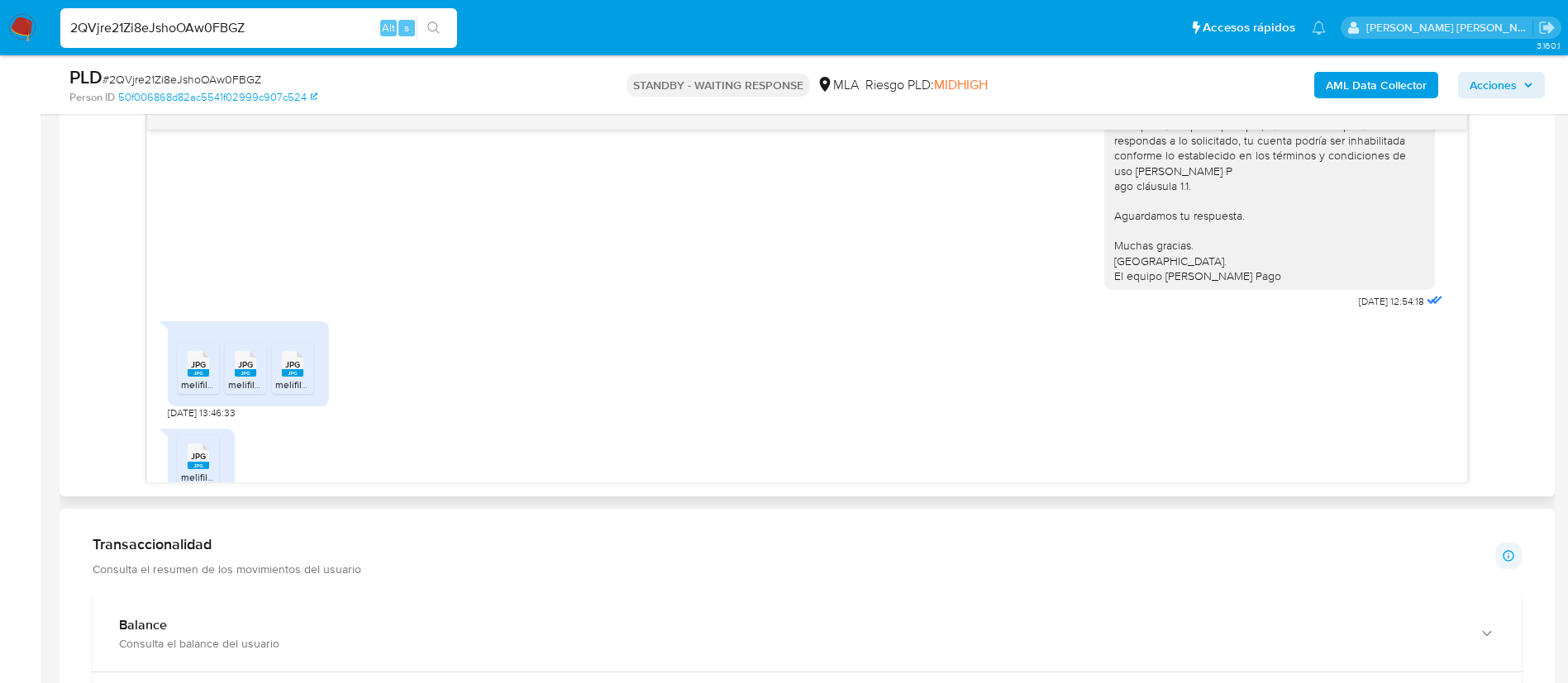
scroll to position [1092, 0]
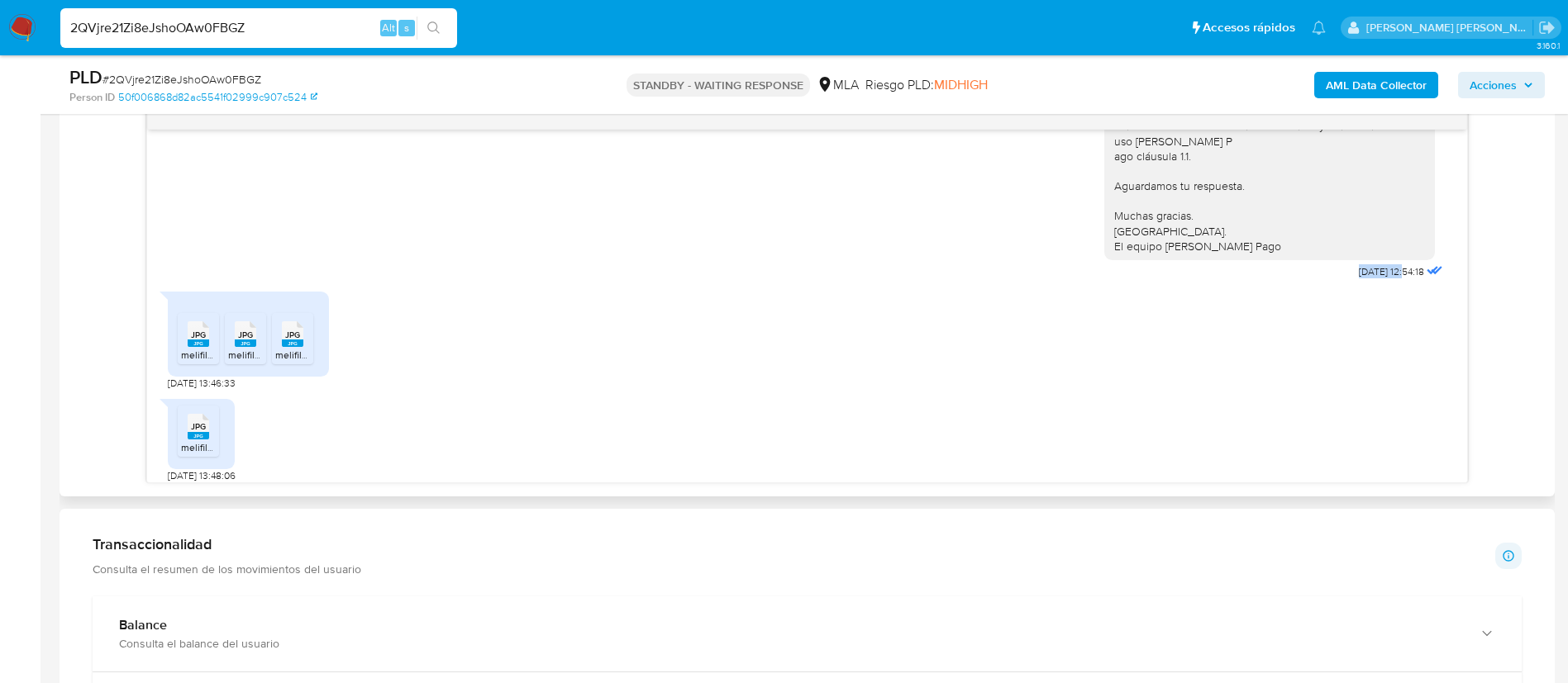
drag, startPoint x: 1310, startPoint y: 315, endPoint x: 1371, endPoint y: 316, distance: 61.0
click at [1371, 283] on div "Hola, Esperamos que te encuentres muy bien. Te consultamos si tuviste oportunid…" at bounding box center [1275, 116] width 342 height 334
copy span "22/08/2025"
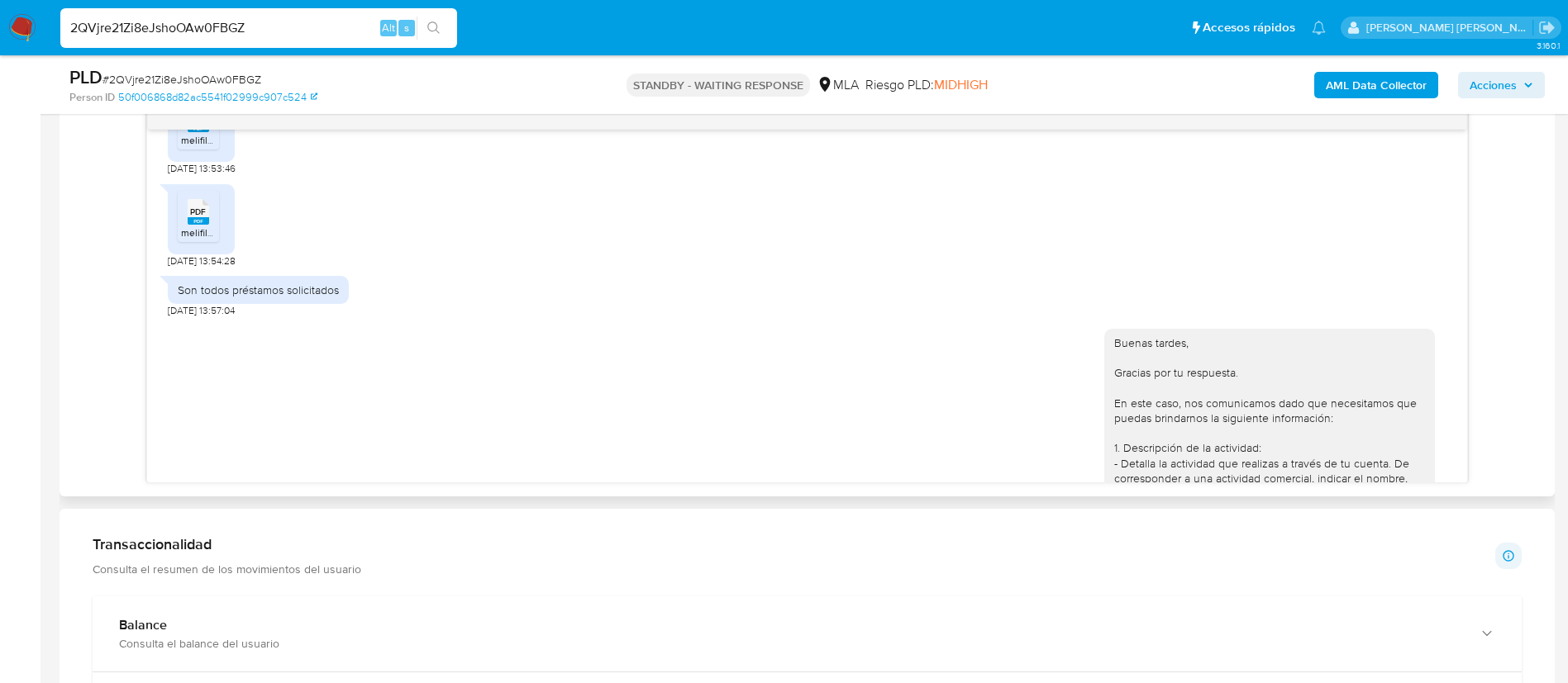
scroll to position [1770, 0]
click at [307, 295] on div "Son todos préstamos solicitados" at bounding box center [257, 286] width 161 height 15
copy div "Son todos préstamos solicitados"
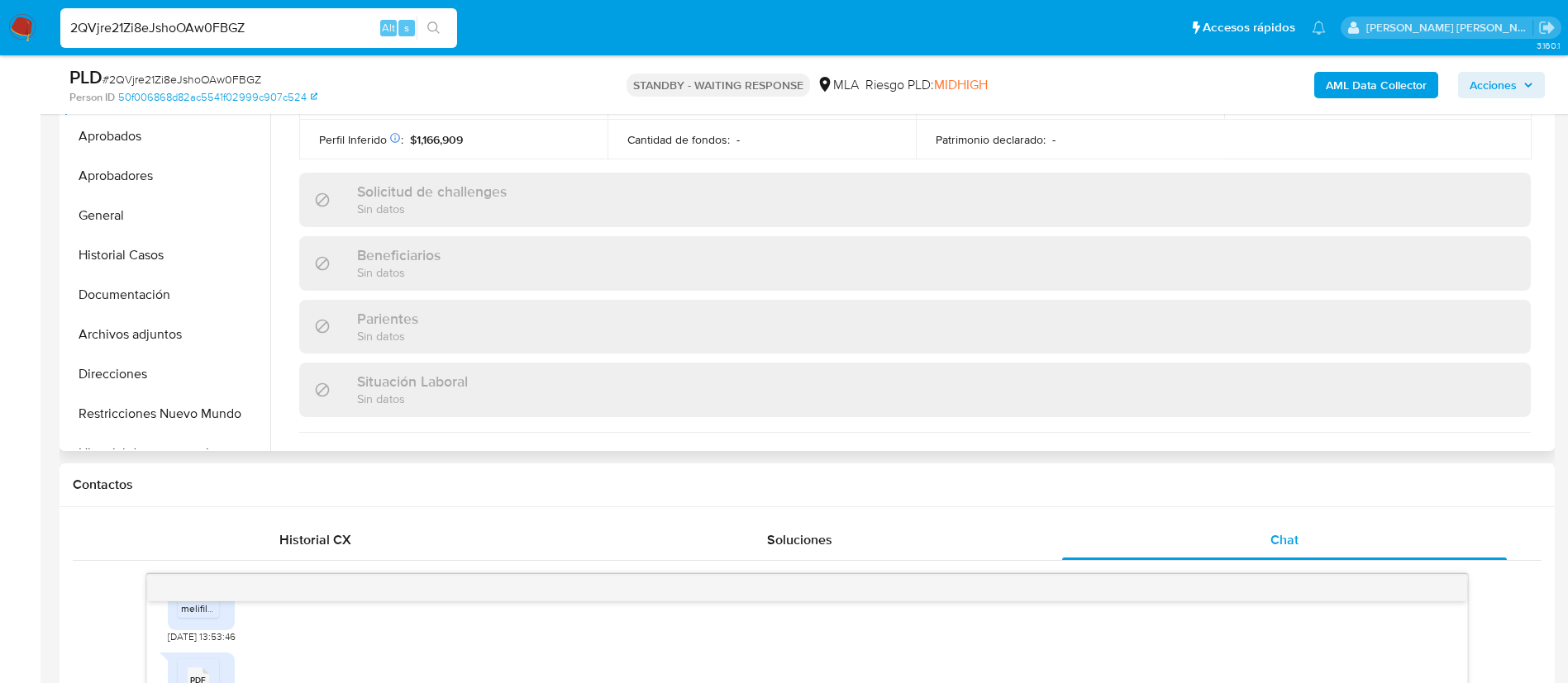
scroll to position [855, 0]
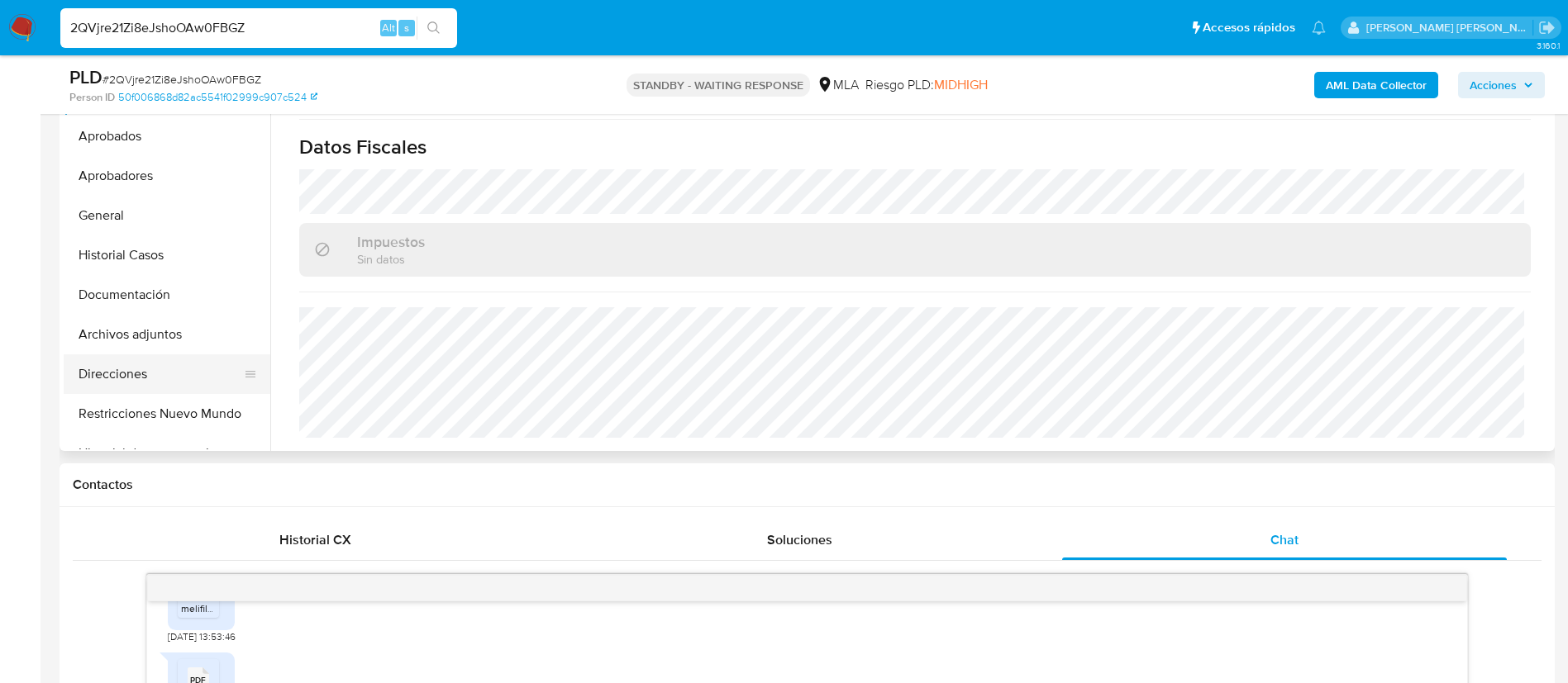
click at [119, 375] on button "Direcciones" at bounding box center [160, 375] width 194 height 40
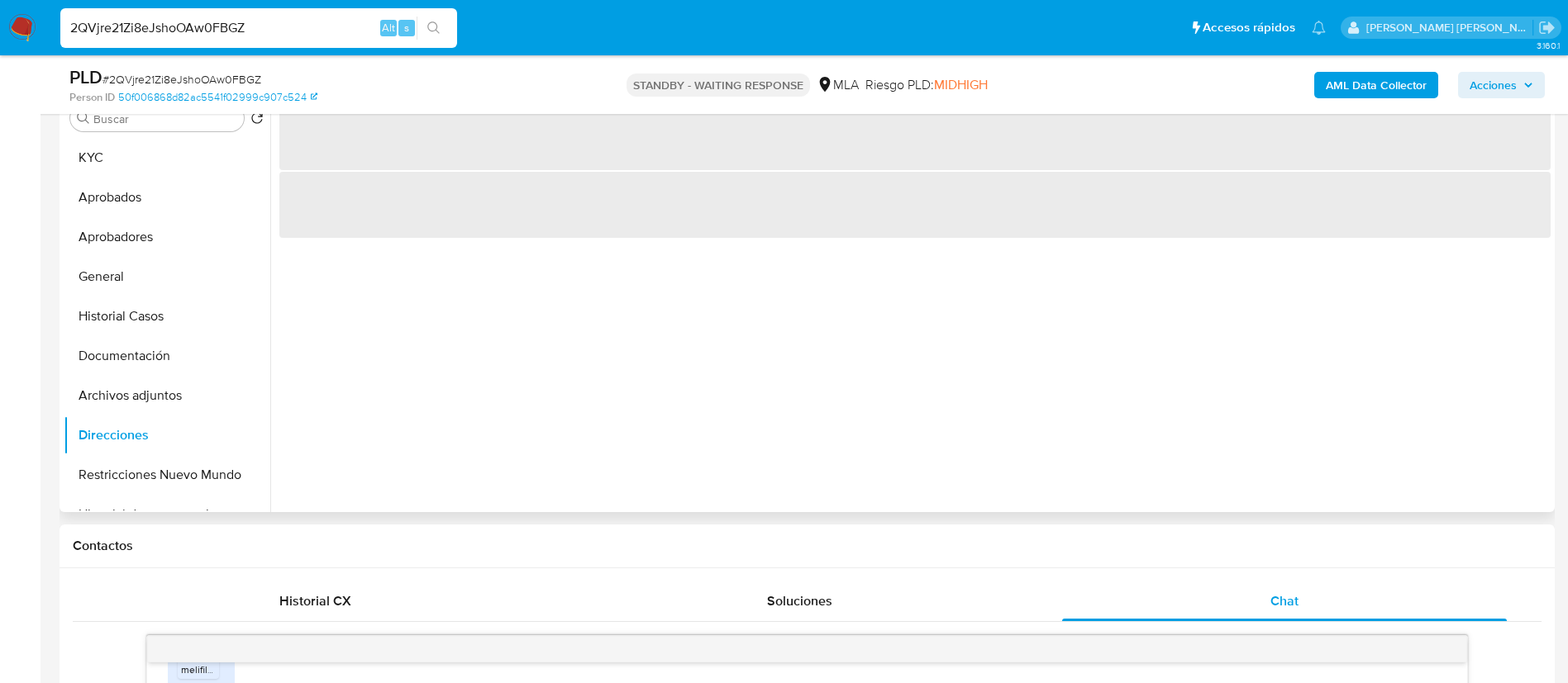
scroll to position [322, 0]
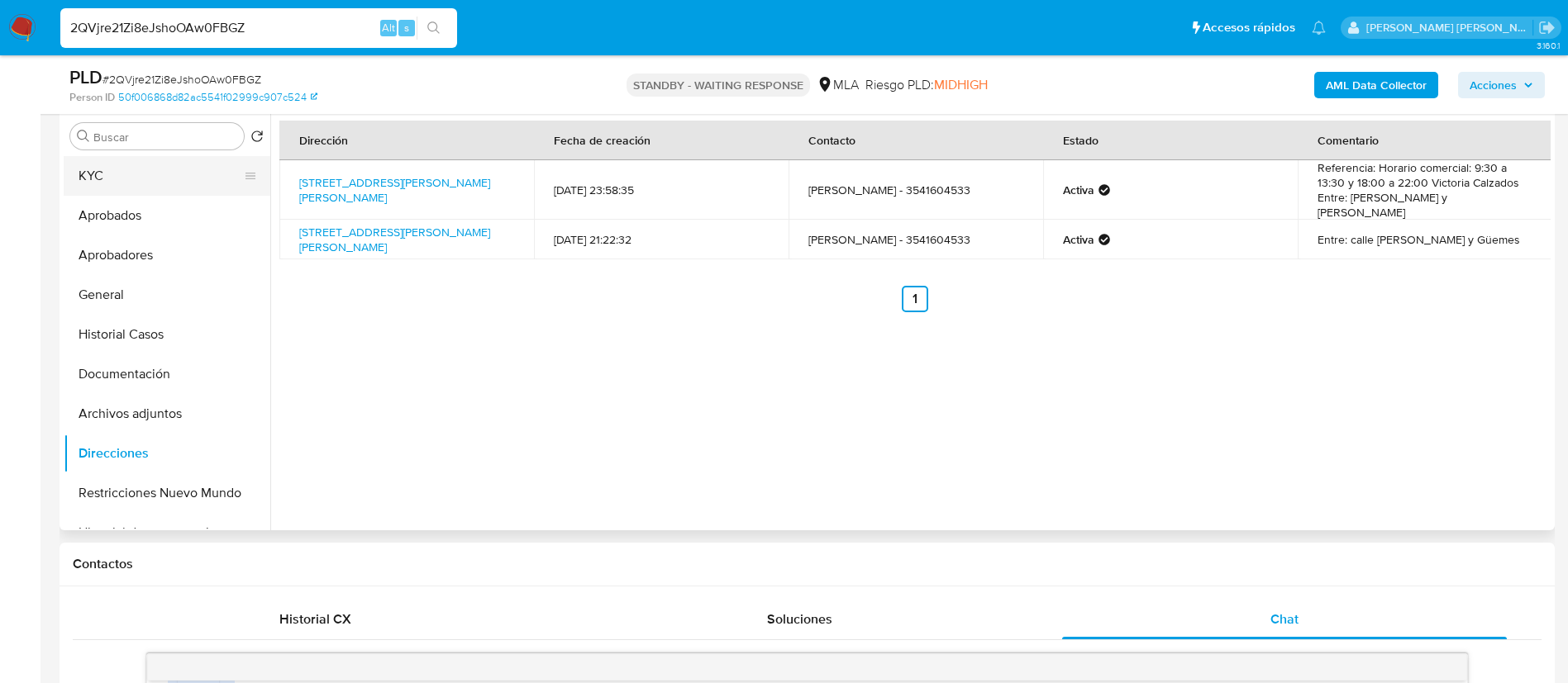
click at [123, 178] on button "KYC" at bounding box center [160, 176] width 194 height 40
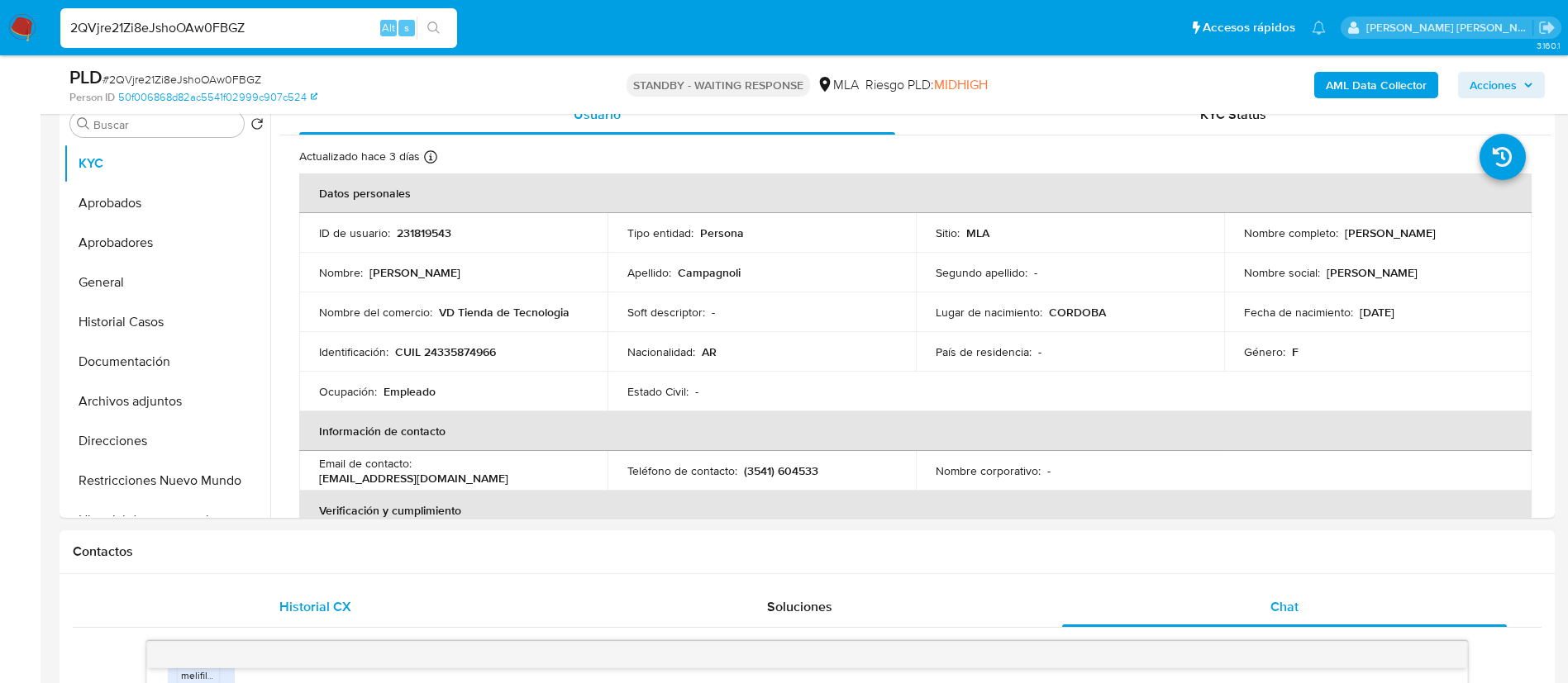
click at [337, 603] on span "Historial CX" at bounding box center [315, 607] width 72 height 19
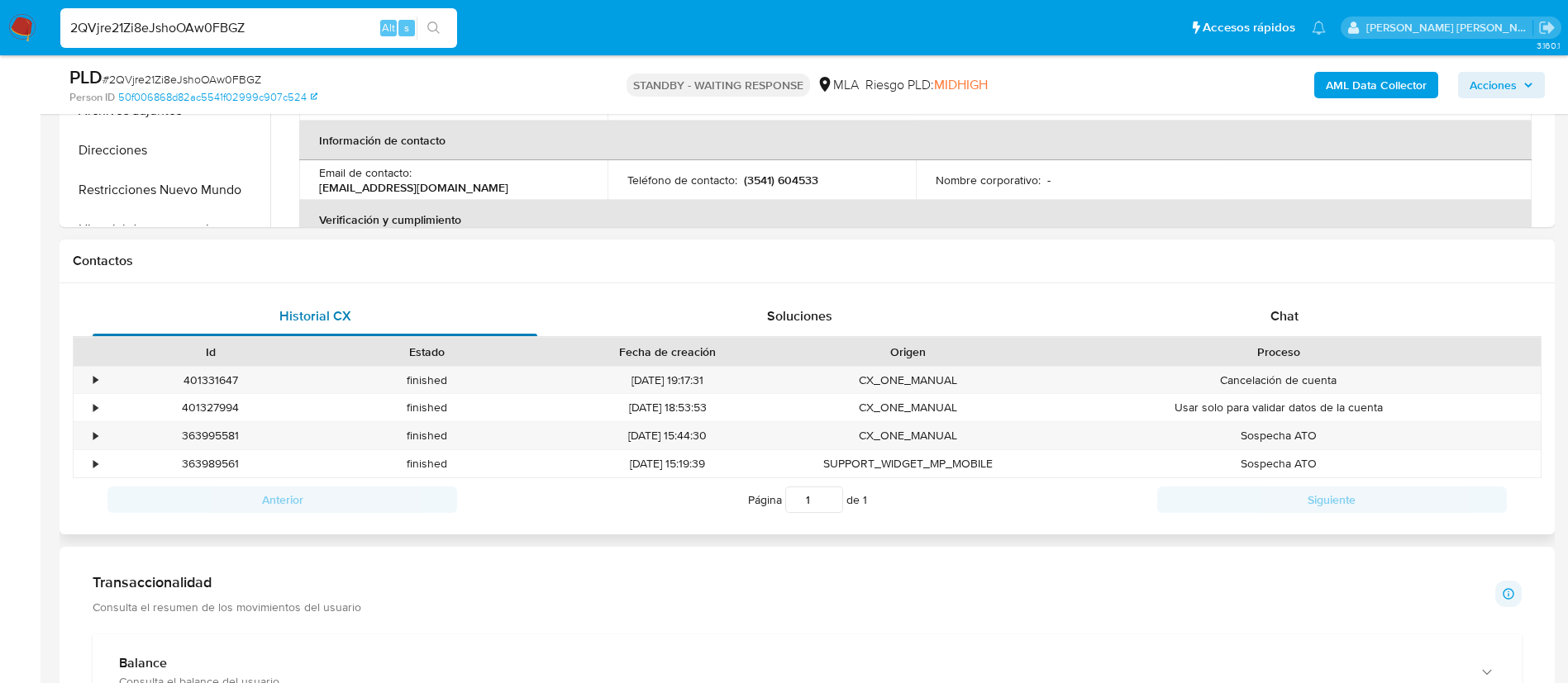
scroll to position [632, 0]
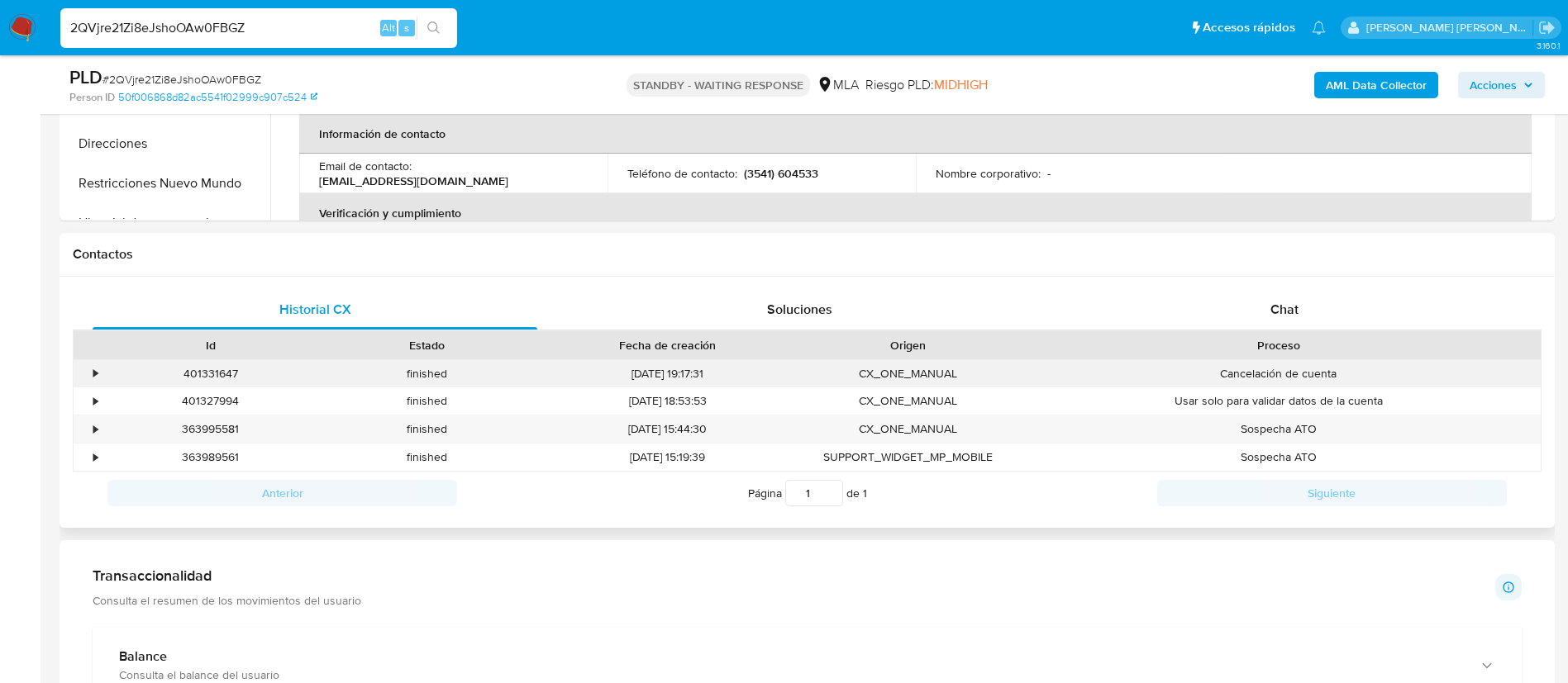
click at [93, 371] on div "•" at bounding box center [95, 374] width 4 height 16
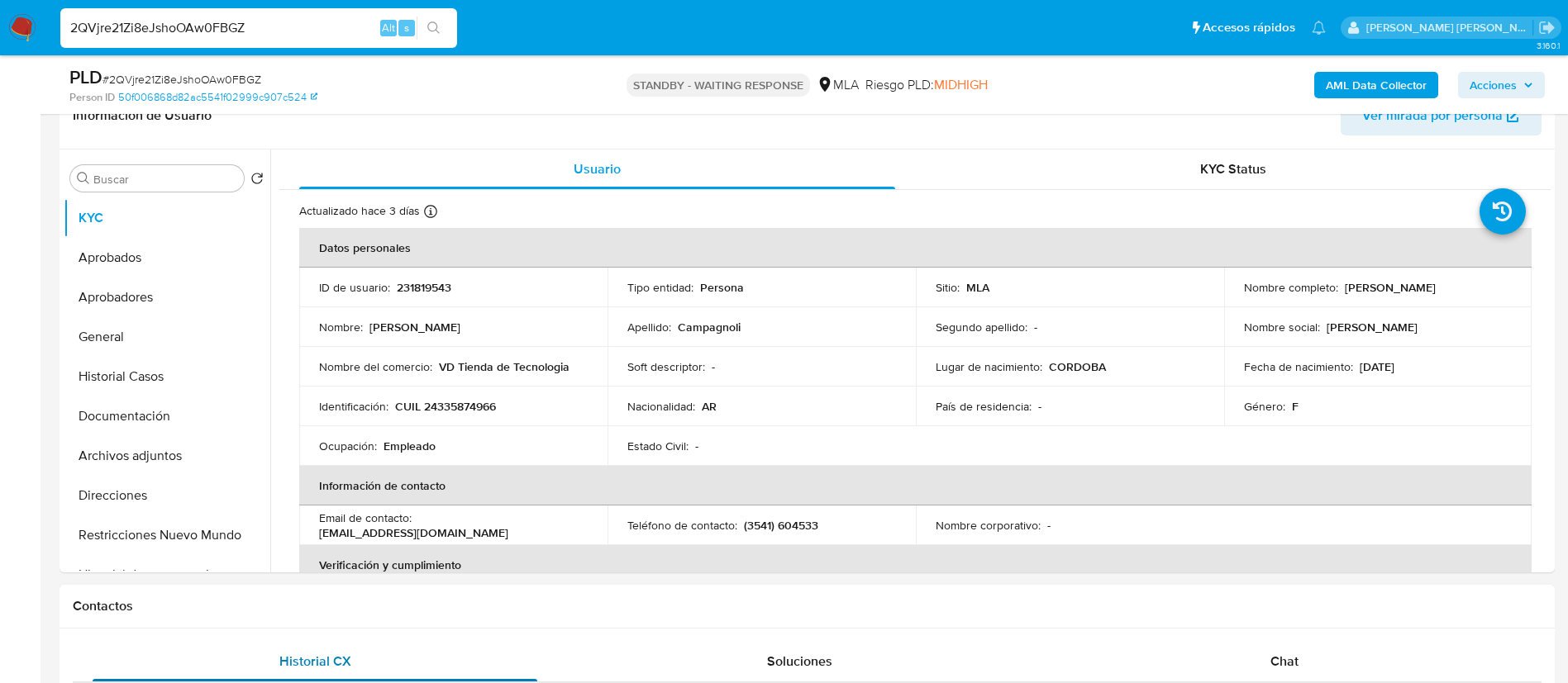
scroll to position [278, 0]
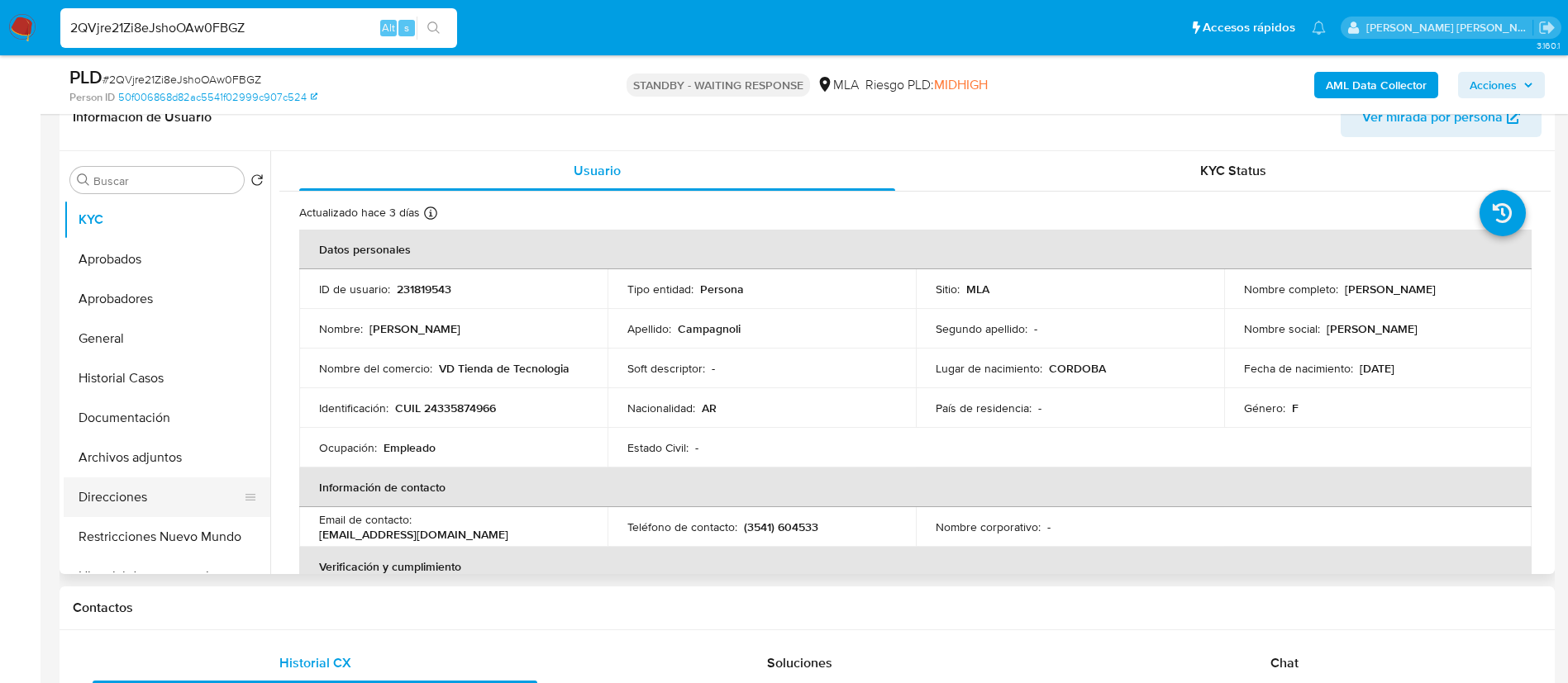
click at [194, 494] on button "Direcciones" at bounding box center [160, 498] width 194 height 40
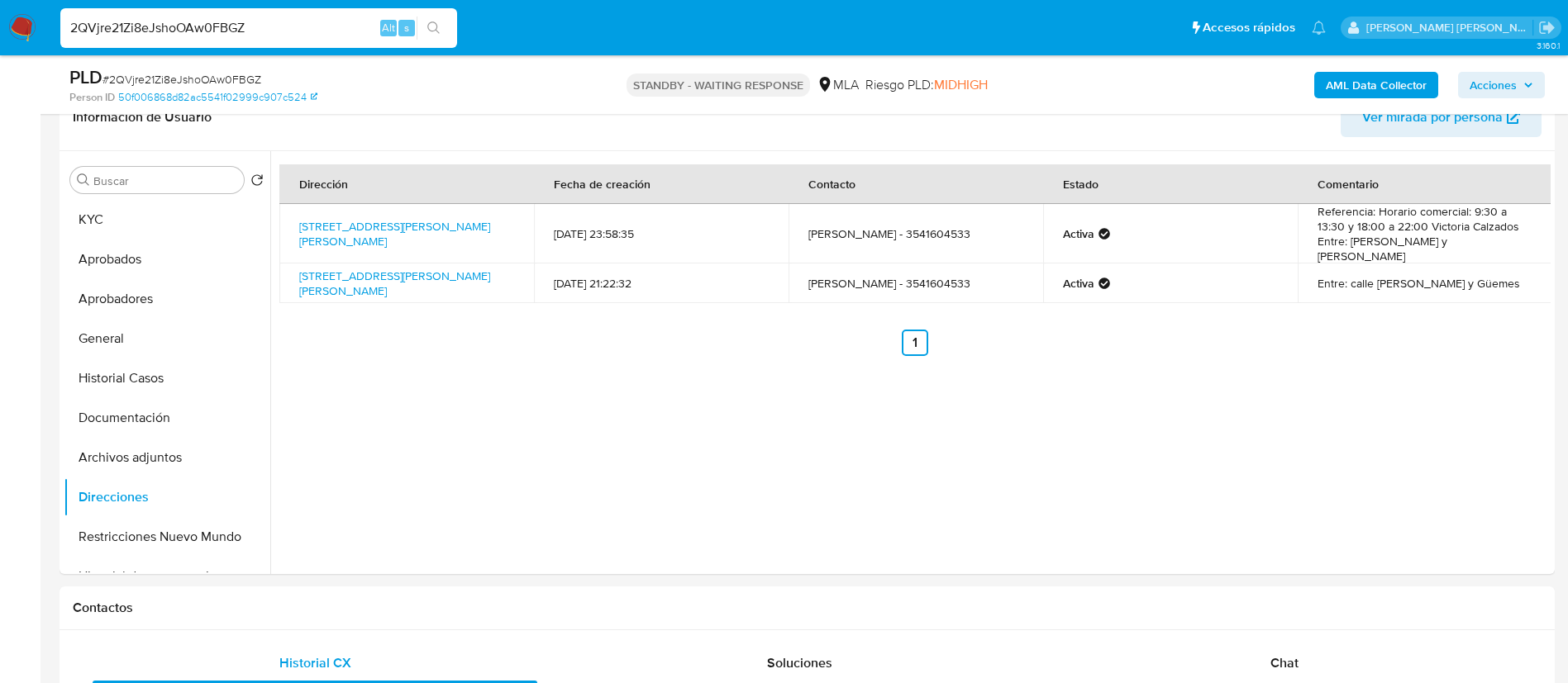
click at [324, 27] on input "2QVjre21Zi8eJshoOAw0FBGZ" at bounding box center [258, 28] width 396 height 22
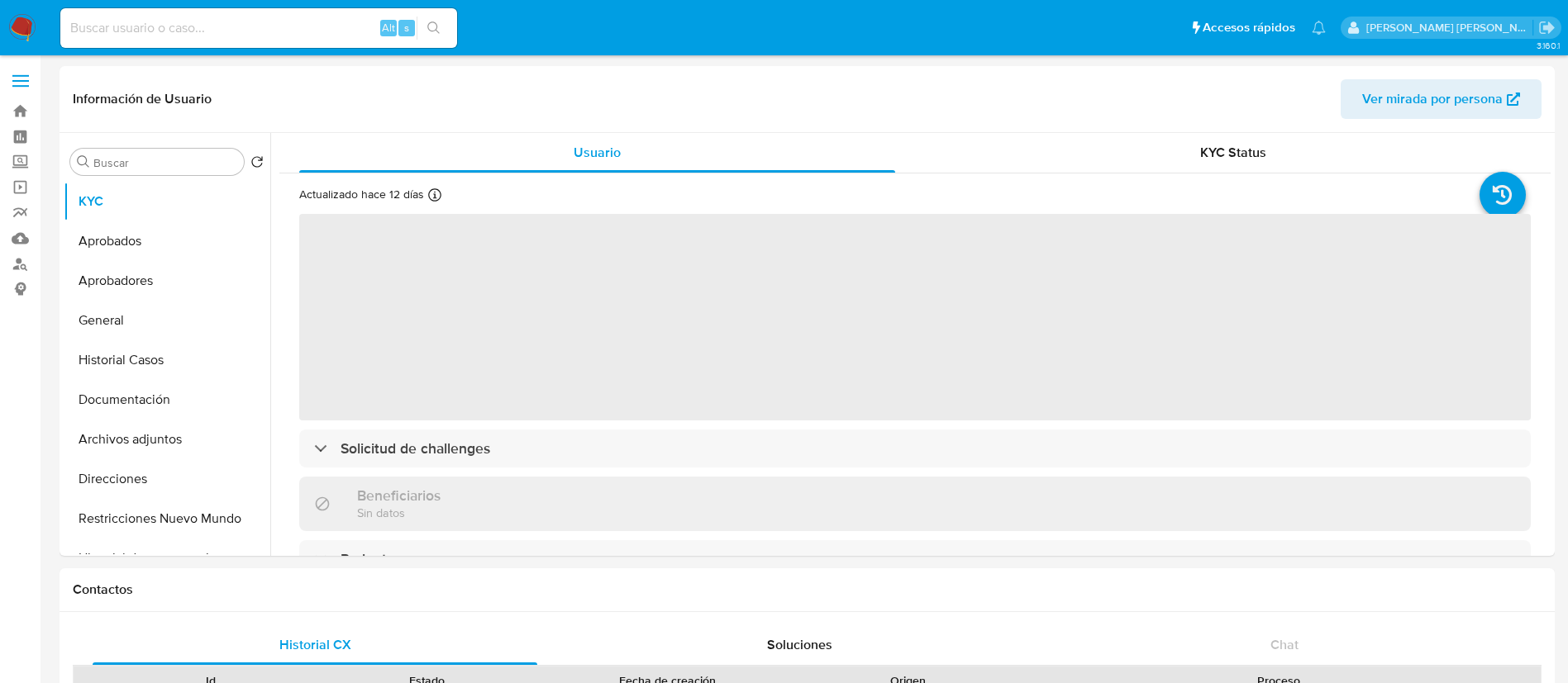
select select "10"
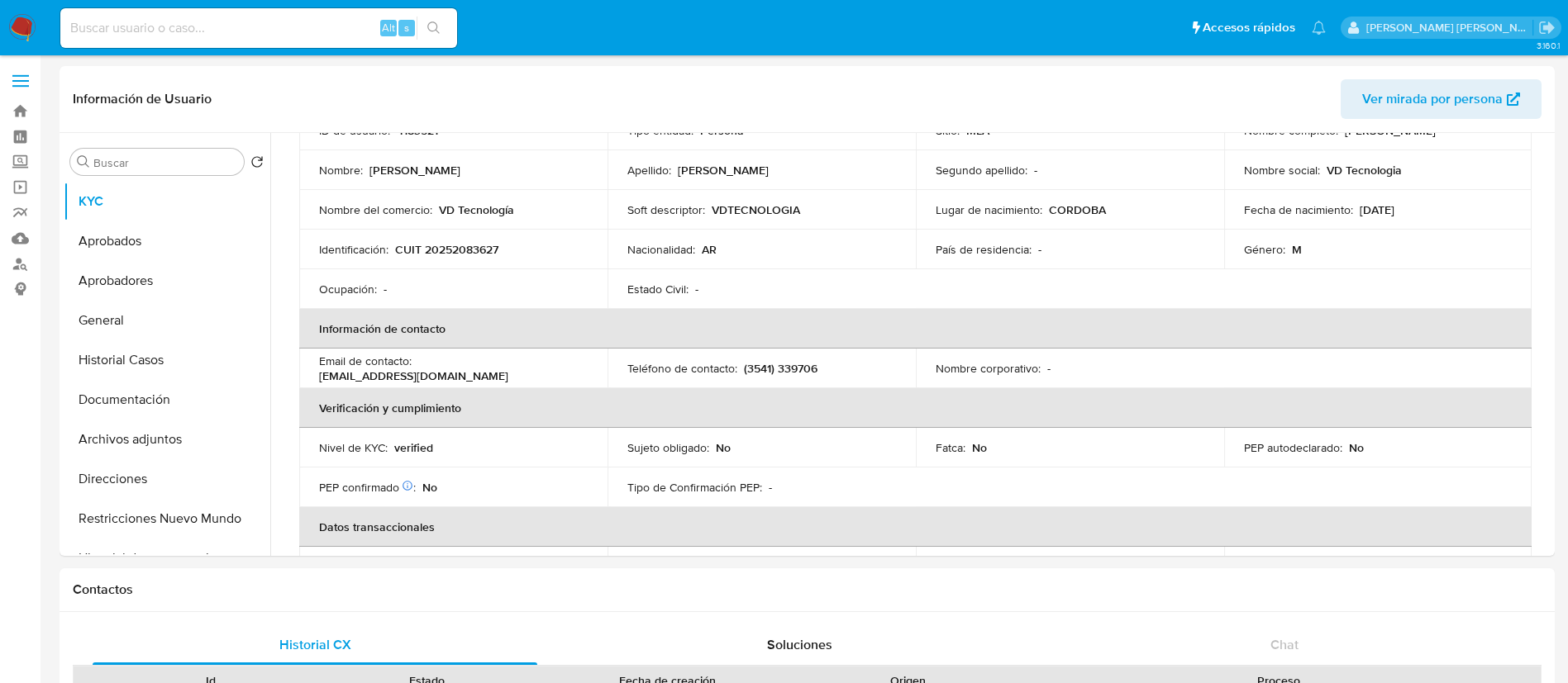
scroll to position [143, 0]
click at [448, 368] on p "electronicapunilla@hotmail.com" at bounding box center [414, 374] width 189 height 15
click at [316, 377] on td "Email de contacto : electronicapunilla@hotmail.com" at bounding box center [453, 367] width 309 height 40
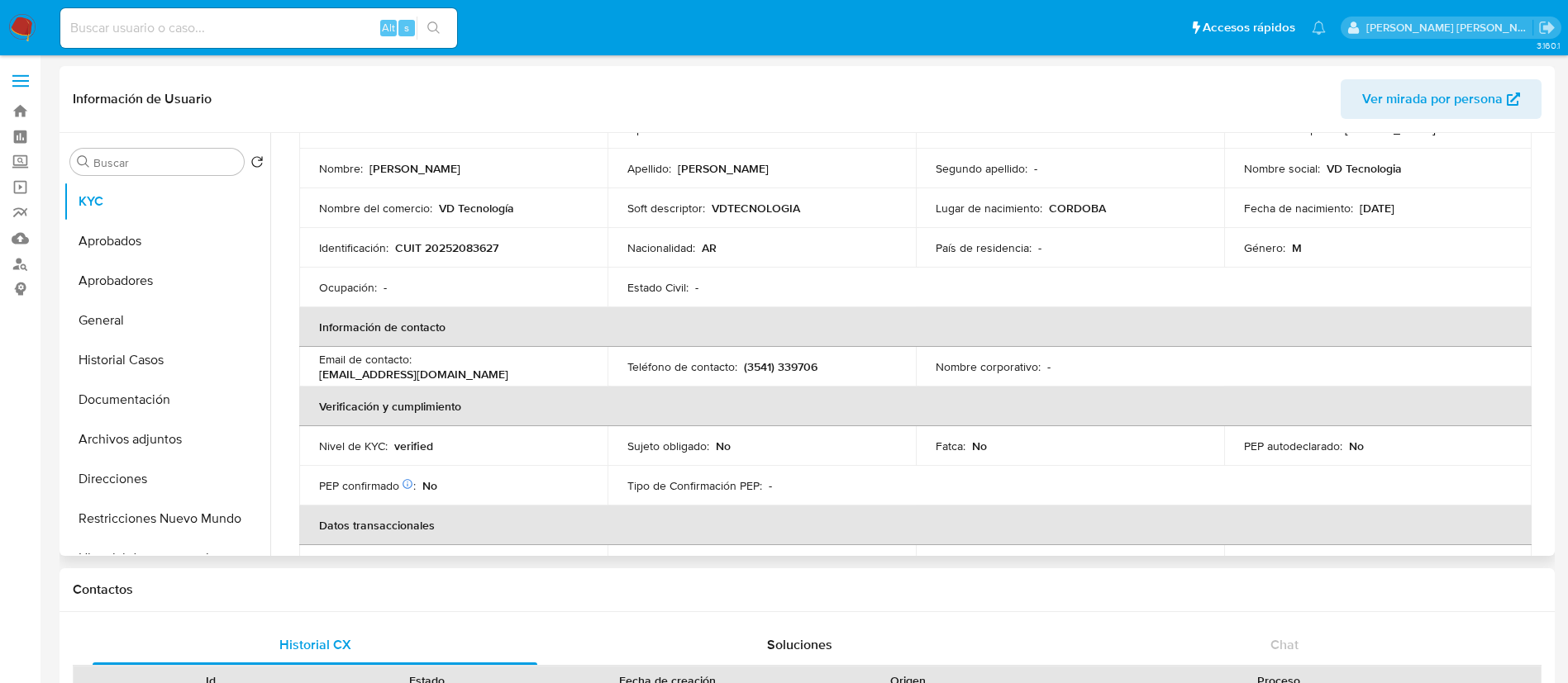
drag, startPoint x: 317, startPoint y: 376, endPoint x: 502, endPoint y: 375, distance: 185.0
click at [502, 375] on td "Email de contacto : electronicapunilla@hotmail.com" at bounding box center [453, 367] width 309 height 40
copy p "electronicapunilla@hotmail.com"
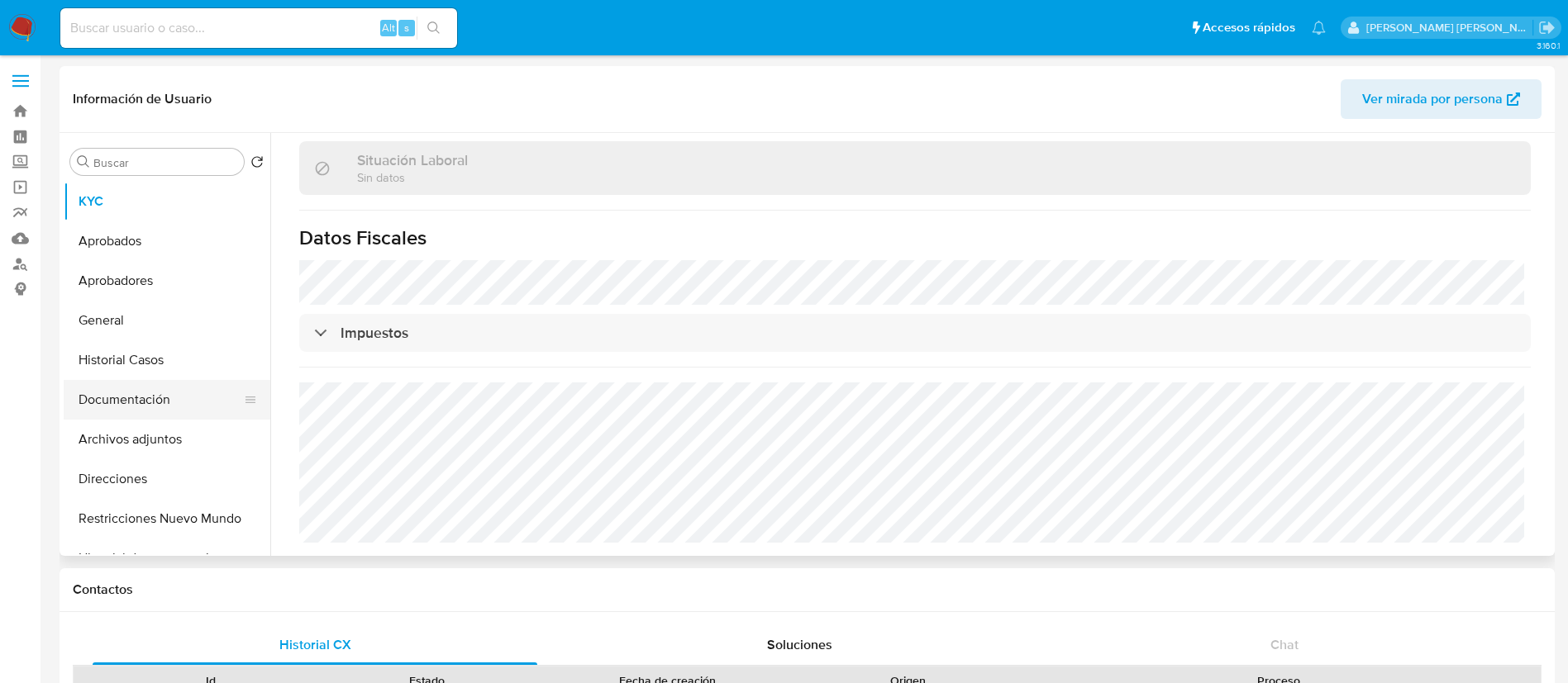
click at [134, 408] on button "Documentación" at bounding box center [160, 400] width 194 height 40
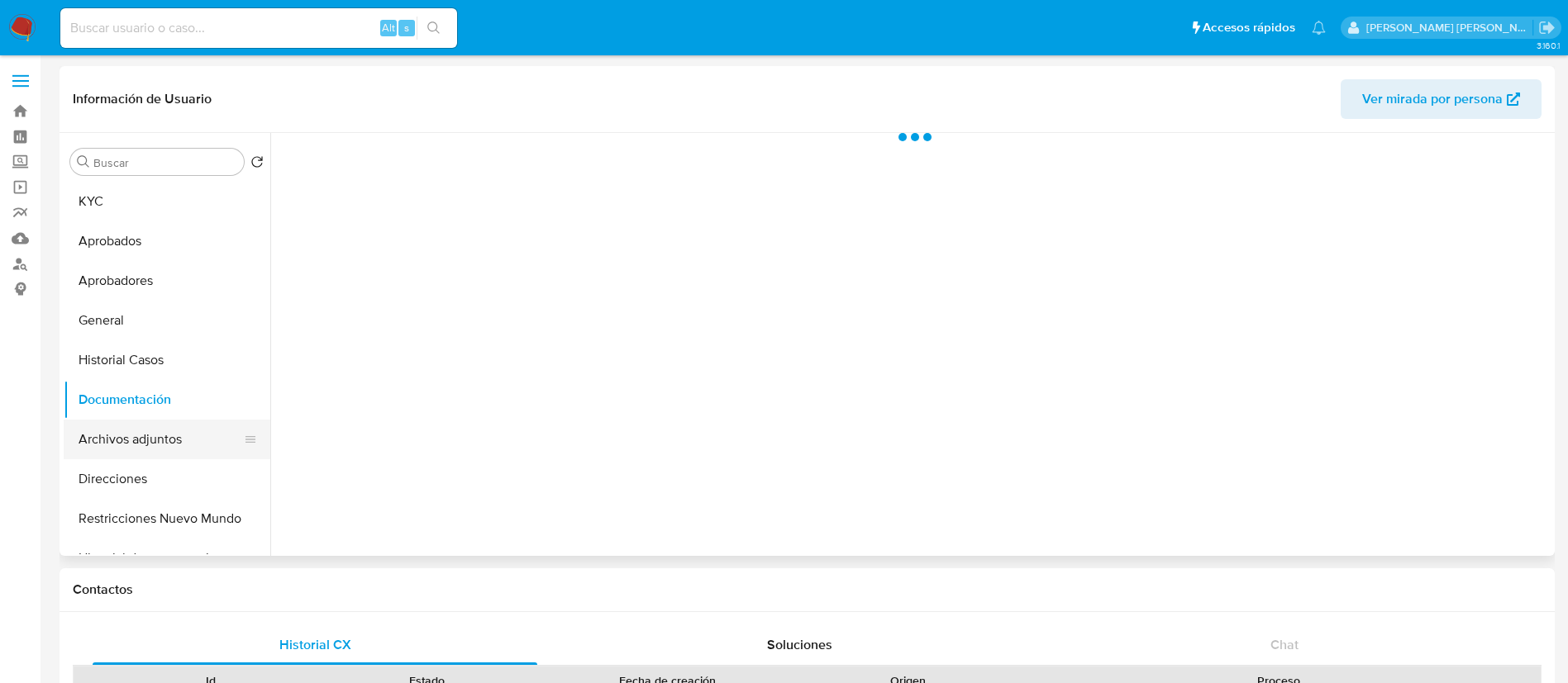
scroll to position [0, 0]
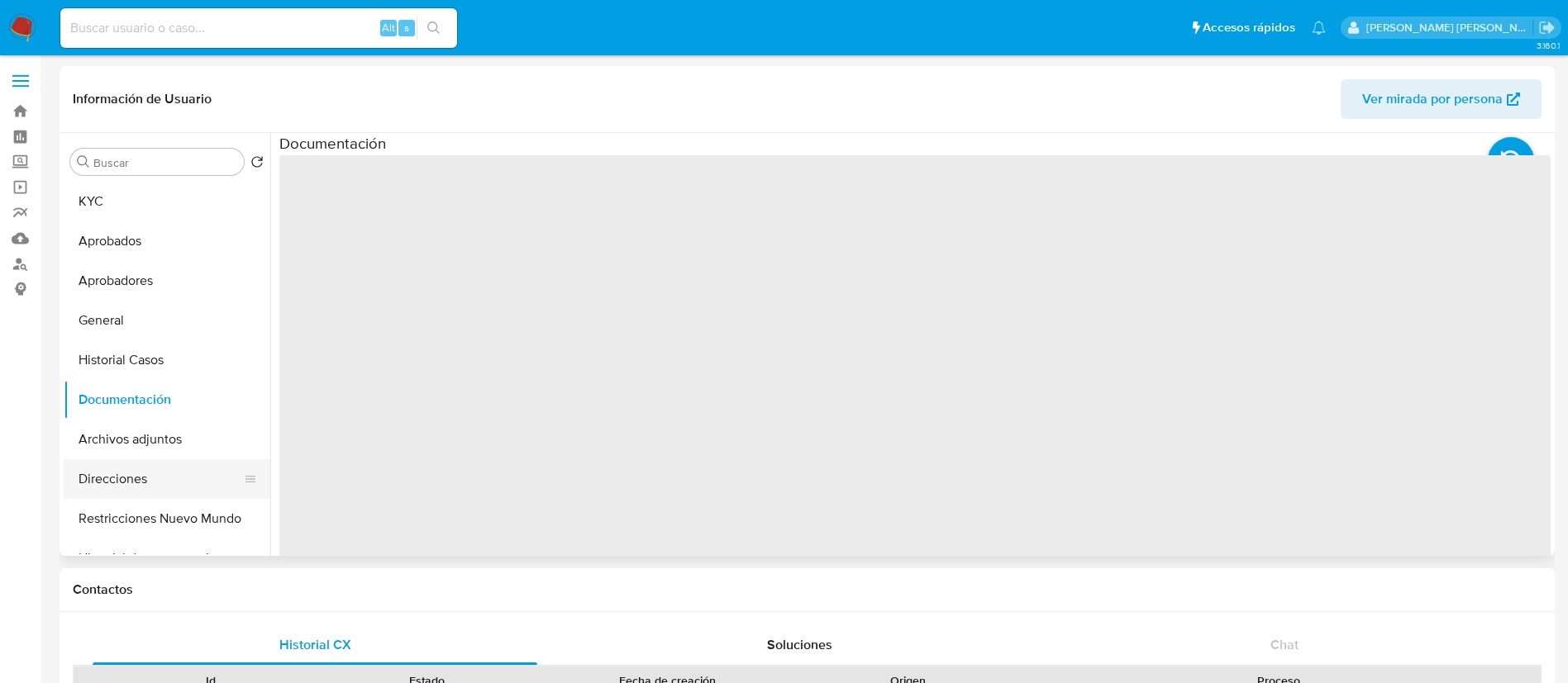
click at [143, 484] on button "Direcciones" at bounding box center [160, 480] width 194 height 40
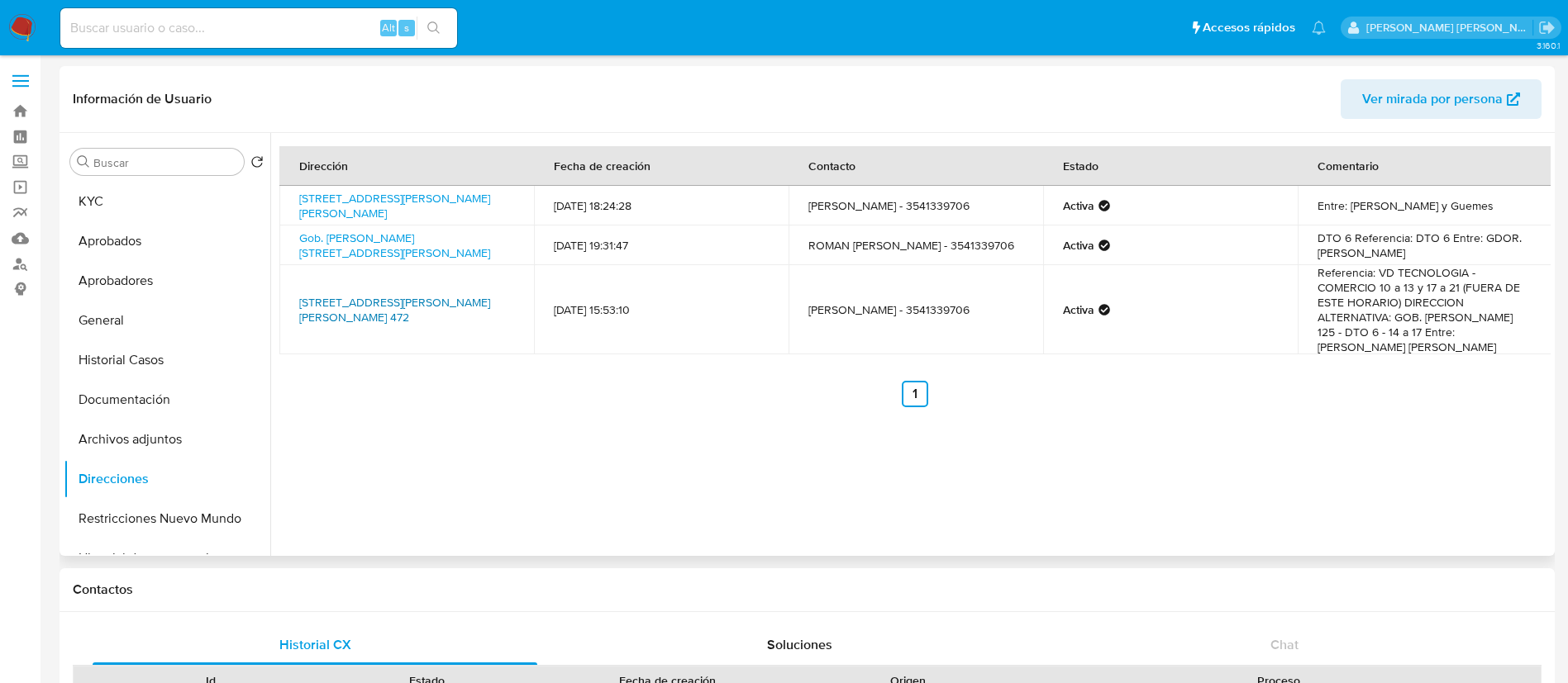
click at [370, 313] on link "9 De Julio 472, Villa Carlos Paz, Córdoba, 5152, Argentina 472" at bounding box center [395, 310] width 191 height 31
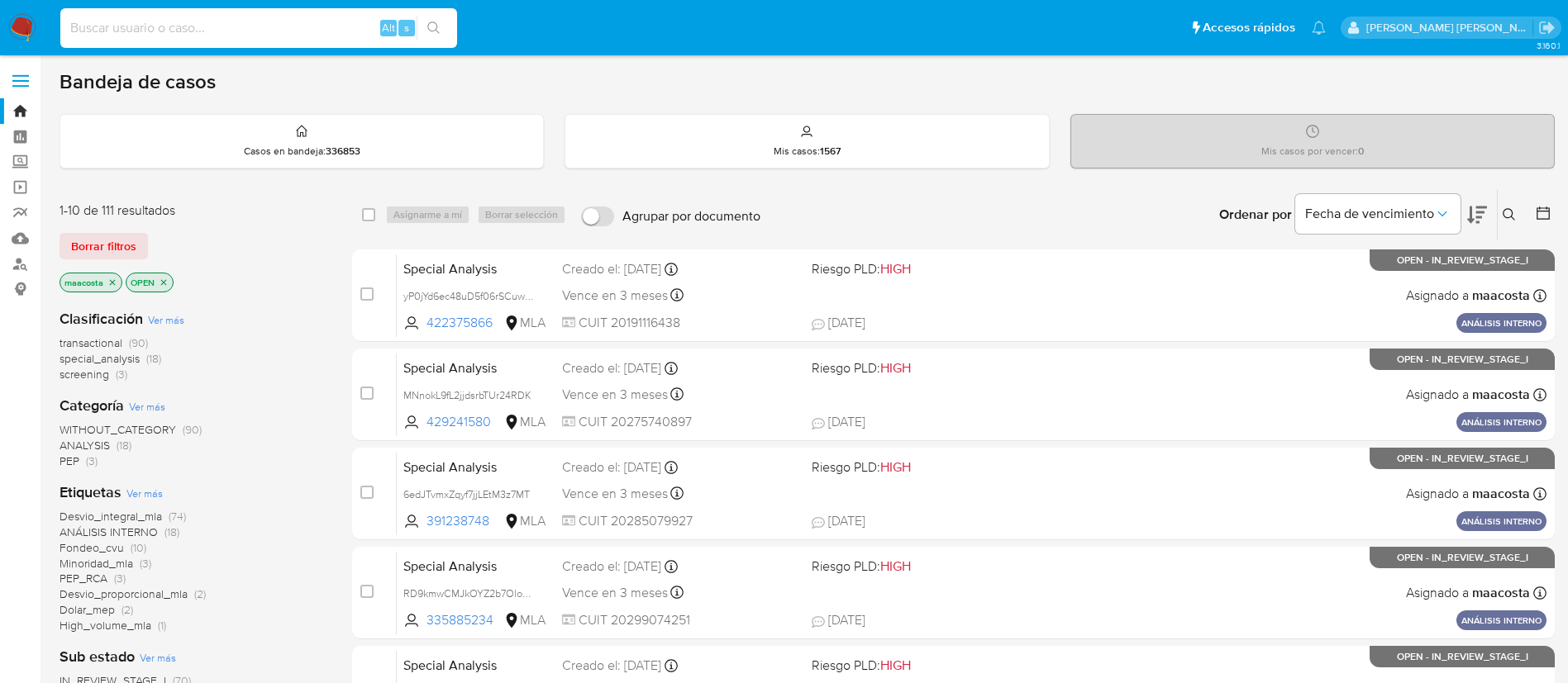
paste input "VhIG8ehkvvegIiTLPhZWXBoh"
click at [309, 24] on input at bounding box center [258, 28] width 396 height 22
type input "VhIG8ehkvvegIiTLPhZWXBoh"
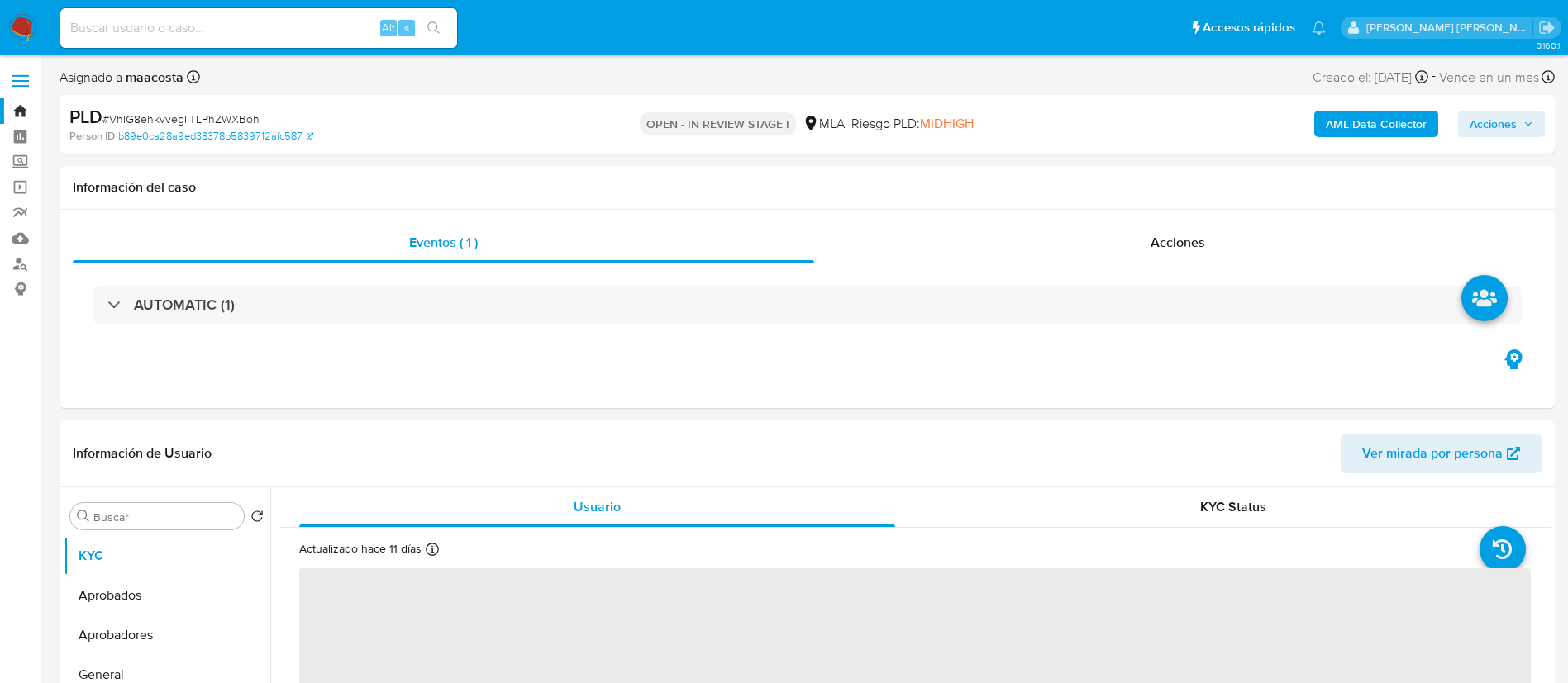
select select "10"
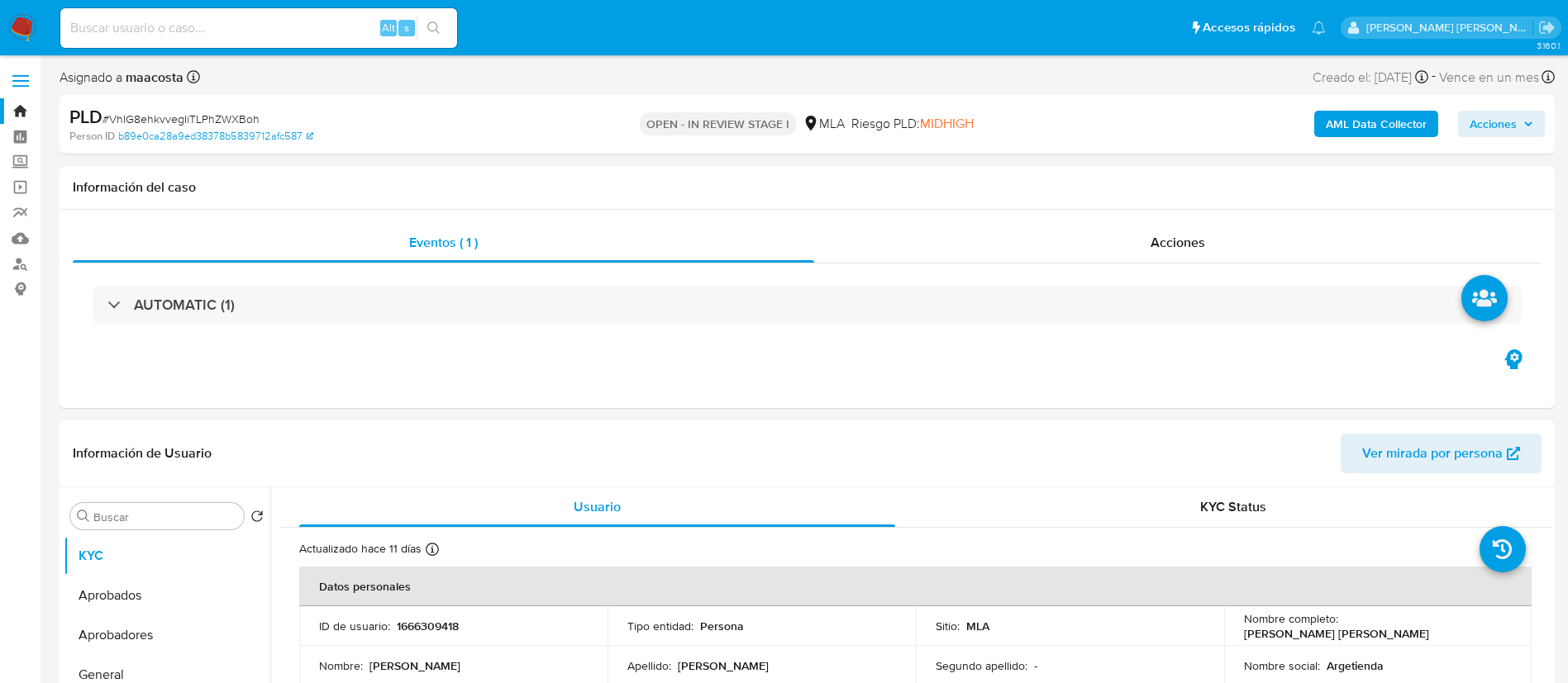
paste input "JXPgWrwL0kgcMuqhNrFBTYkv"
click at [188, 34] on input "JXPgWrwL0kgcMuqhNrFBTYkv" at bounding box center [258, 28] width 396 height 22
type input "JXPgWrwL0kgcMuqhNrFBTYkv"
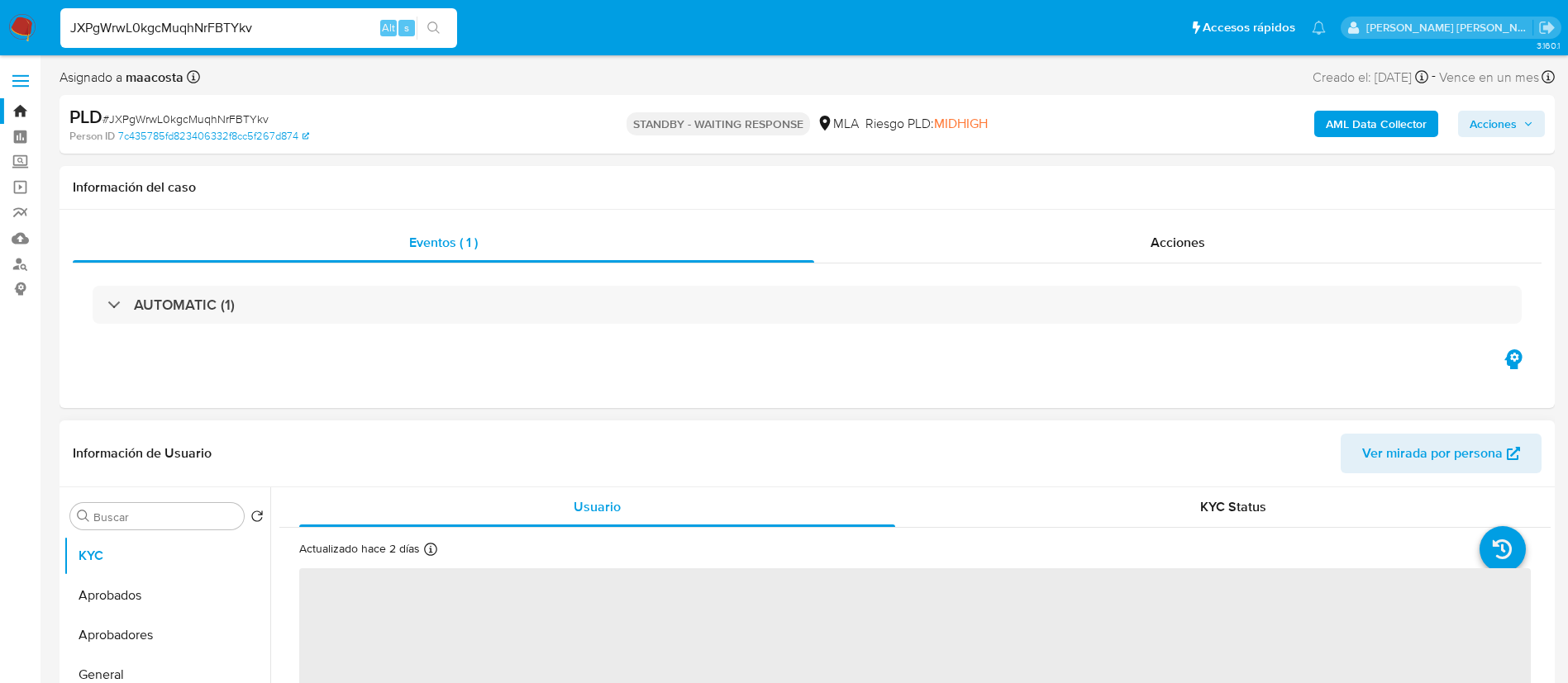
select select "10"
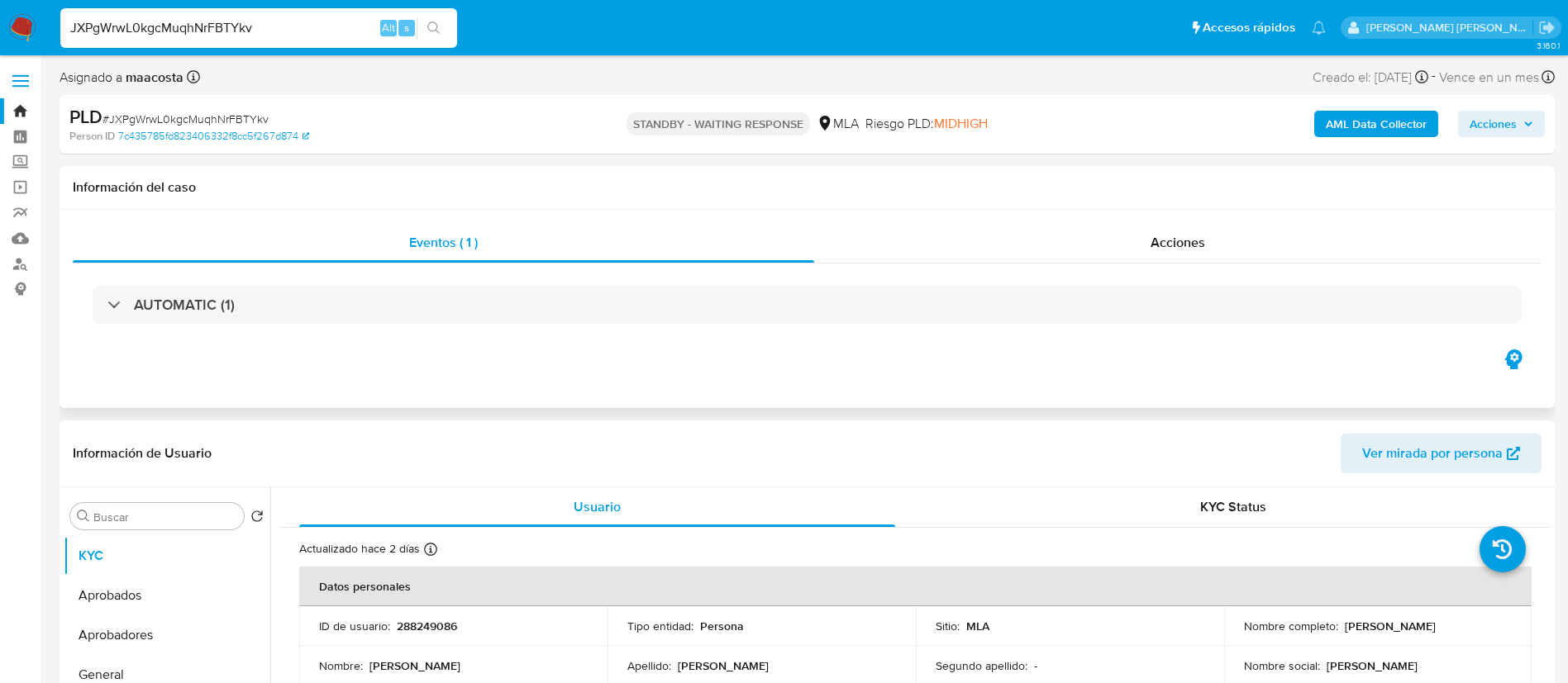
click at [251, 362] on div "Eventos ( 1 ) Acciones AUTOMATIC (1)" at bounding box center [807, 309] width 1495 height 198
click at [336, 17] on input "JXPgWrwL0kgcMuqhNrFBTYkv" at bounding box center [258, 28] width 396 height 22
paste input "4WYN3YwMptaclscN0qoHRw5z"
type input "4WYN3YwMptaclscN0qoHRw5z"
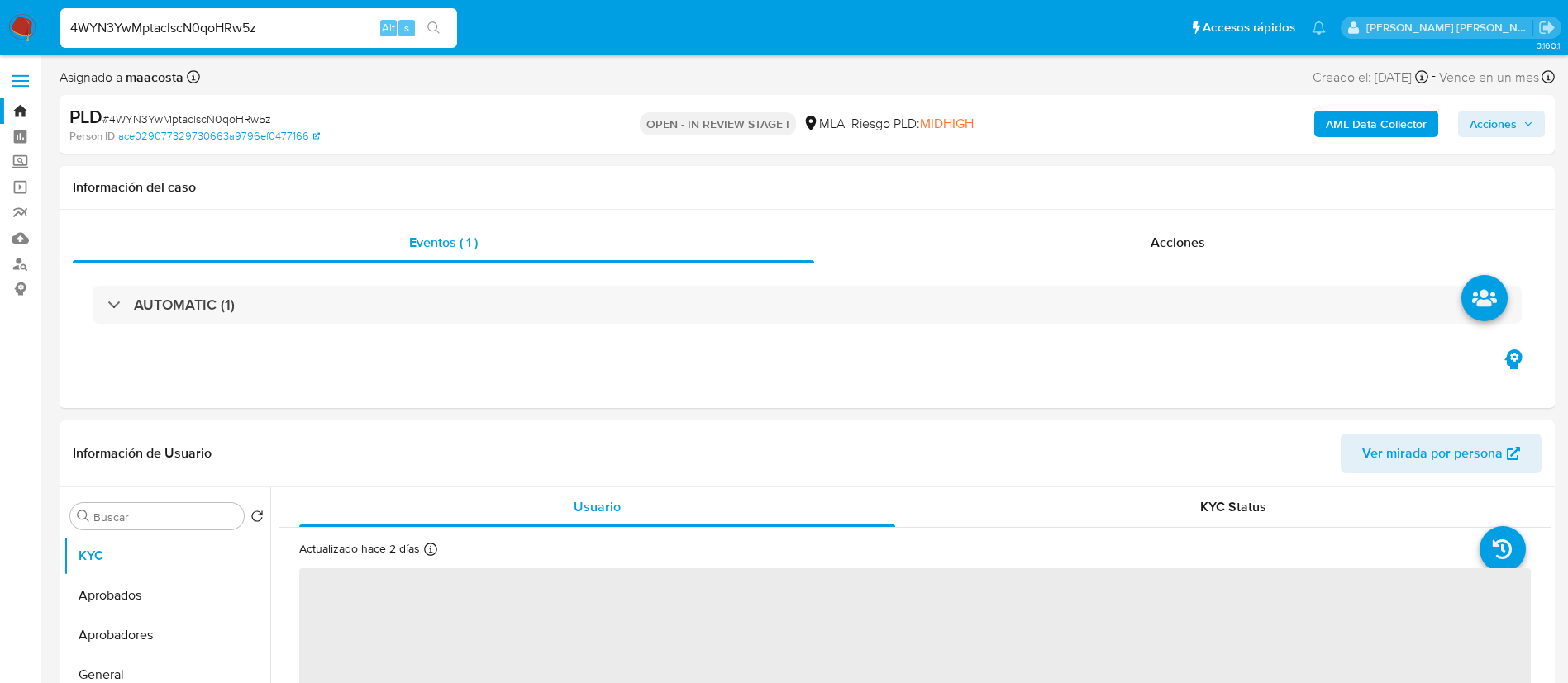
select select "10"
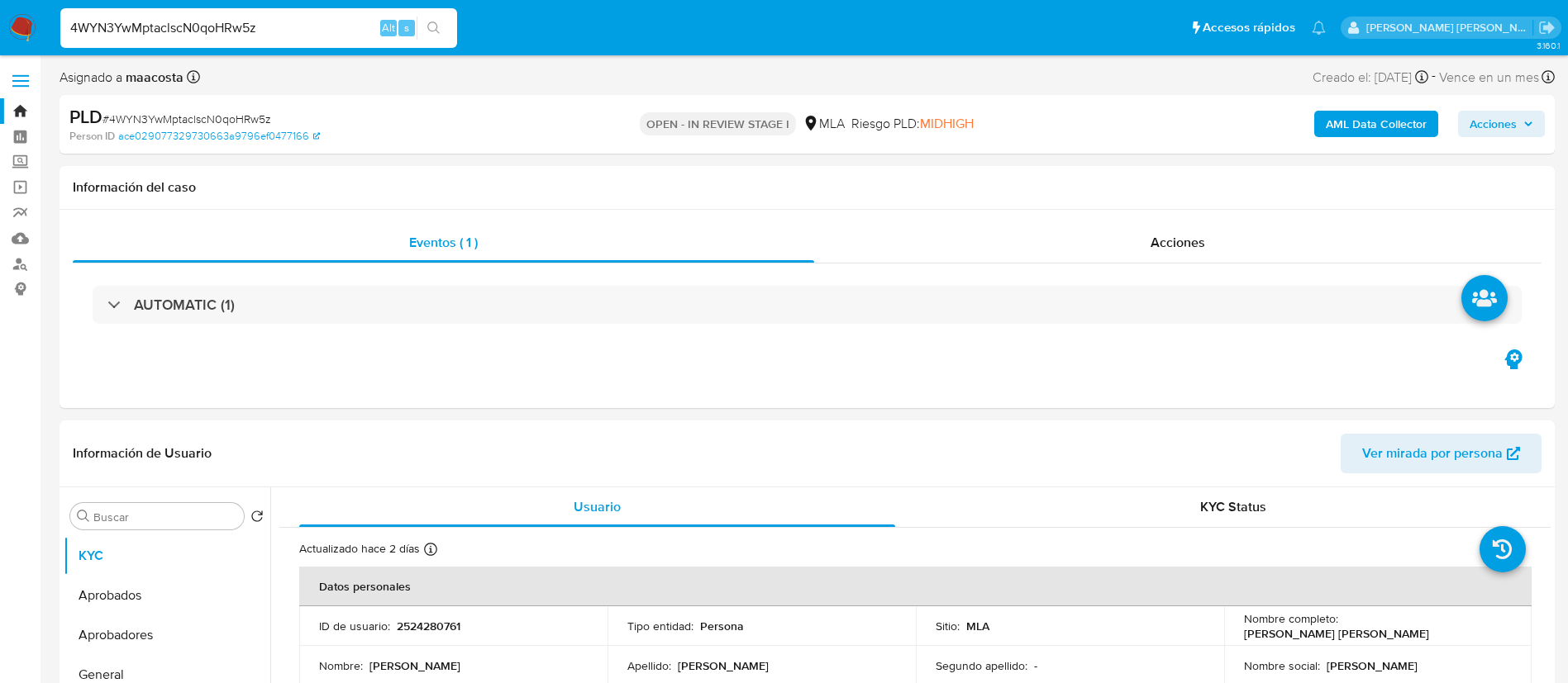
paste input "fh5nafmEYSu32TQsRLYbOYuK"
click at [359, 29] on input "fh5nafmEYSu32TQsRLYbOYuK" at bounding box center [258, 28] width 396 height 22
type input "fh5nafmEYSu32TQsRLYbOYuK"
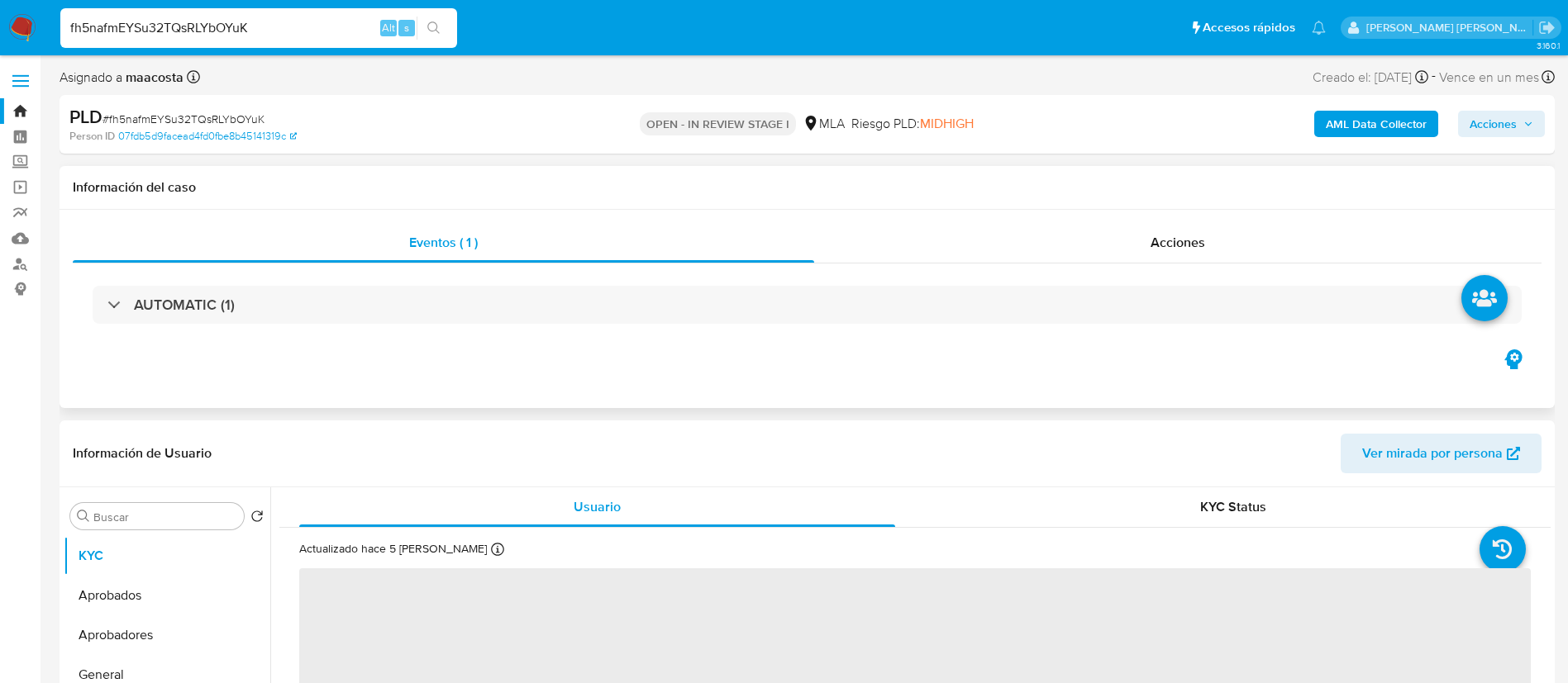
select select "10"
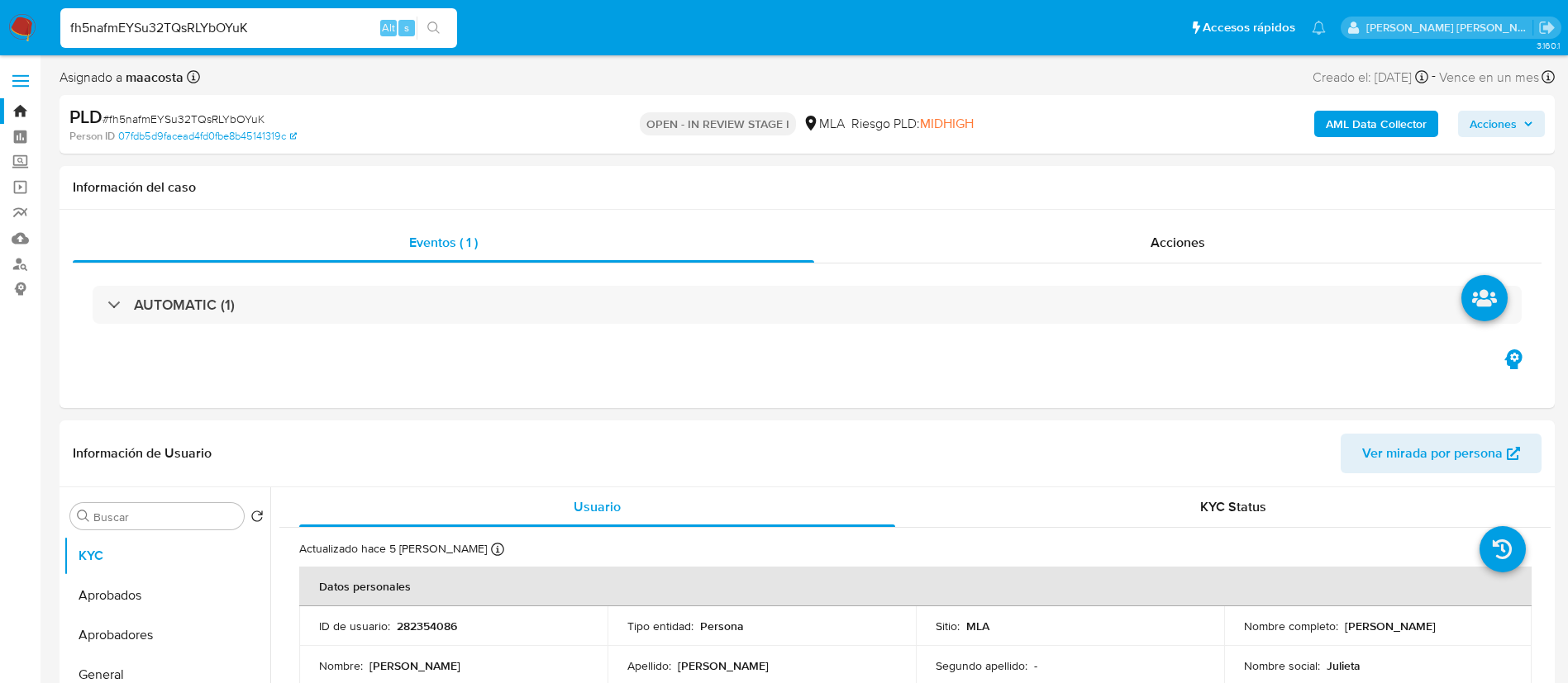
paste input "rhkfEgzHhFbfnAVSzjgUyZcY"
click at [282, 30] on input "rhkfEgzHhFbfnAVSzjgUyZcY" at bounding box center [258, 28] width 396 height 22
type input "rhkfEgzHhFbfnAVSzjgUyZcY"
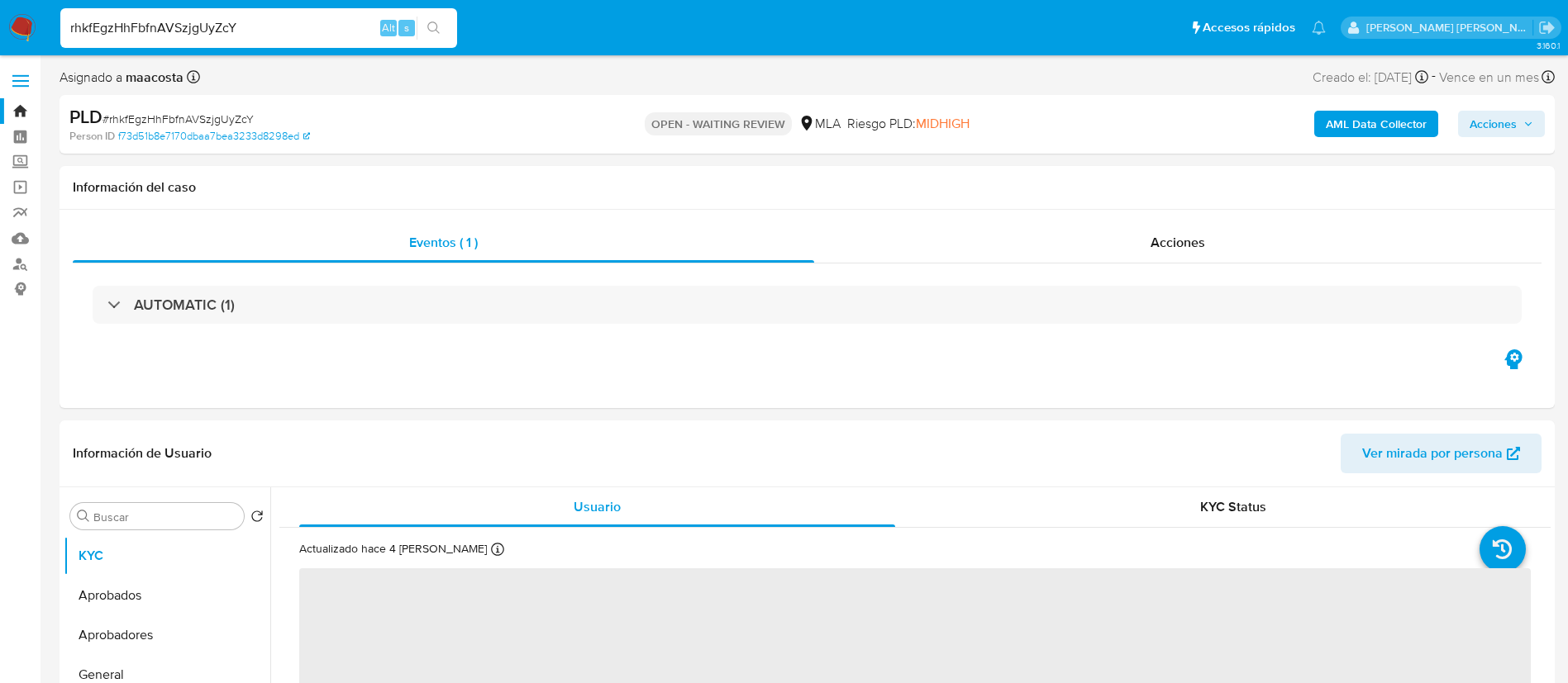
select select "10"
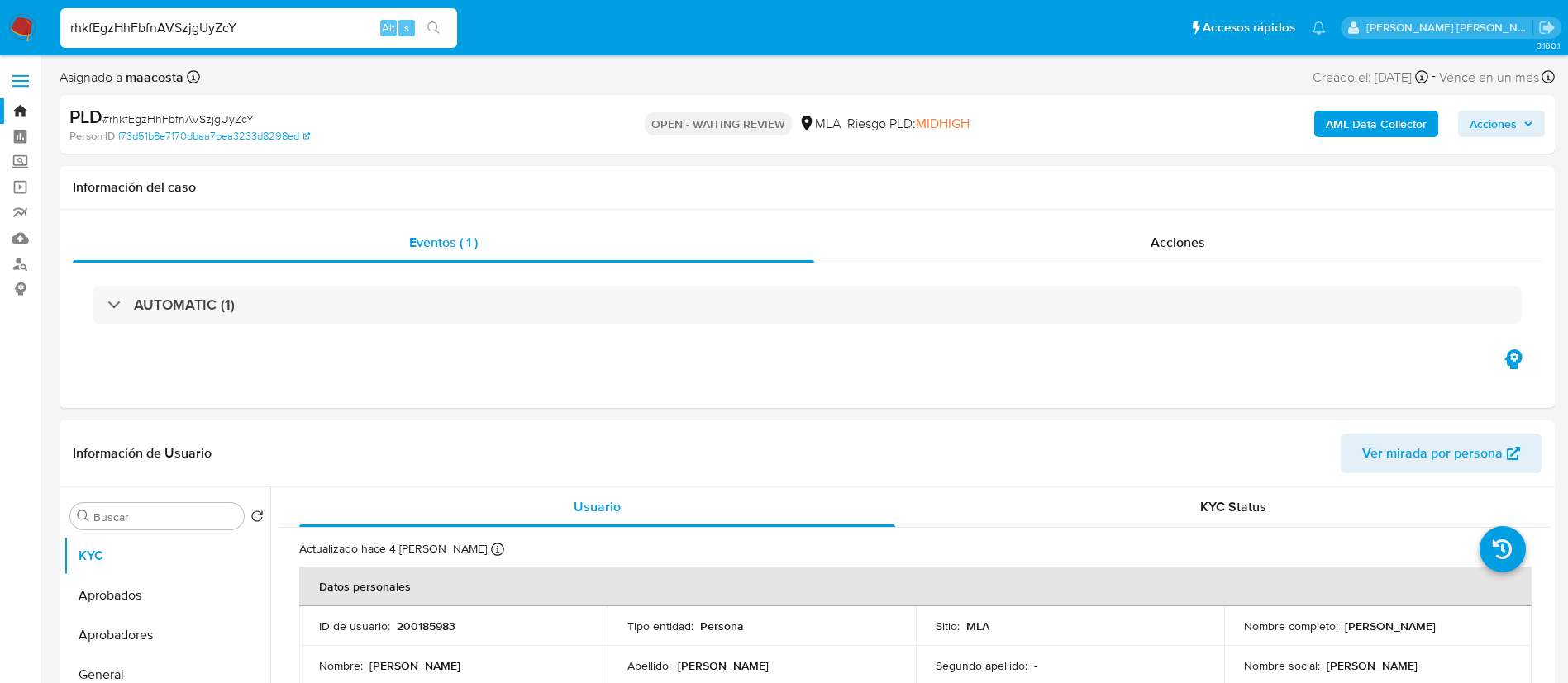
paste input "Wz3HpncI8Dsig1Zq5zsn9Qei"
click at [342, 35] on input "rhkfEgzHhFbfnAVSzjgUyZcY" at bounding box center [258, 28] width 396 height 22
type input "Wz3HpncI8Dsig1Zq5zsn9Qei"
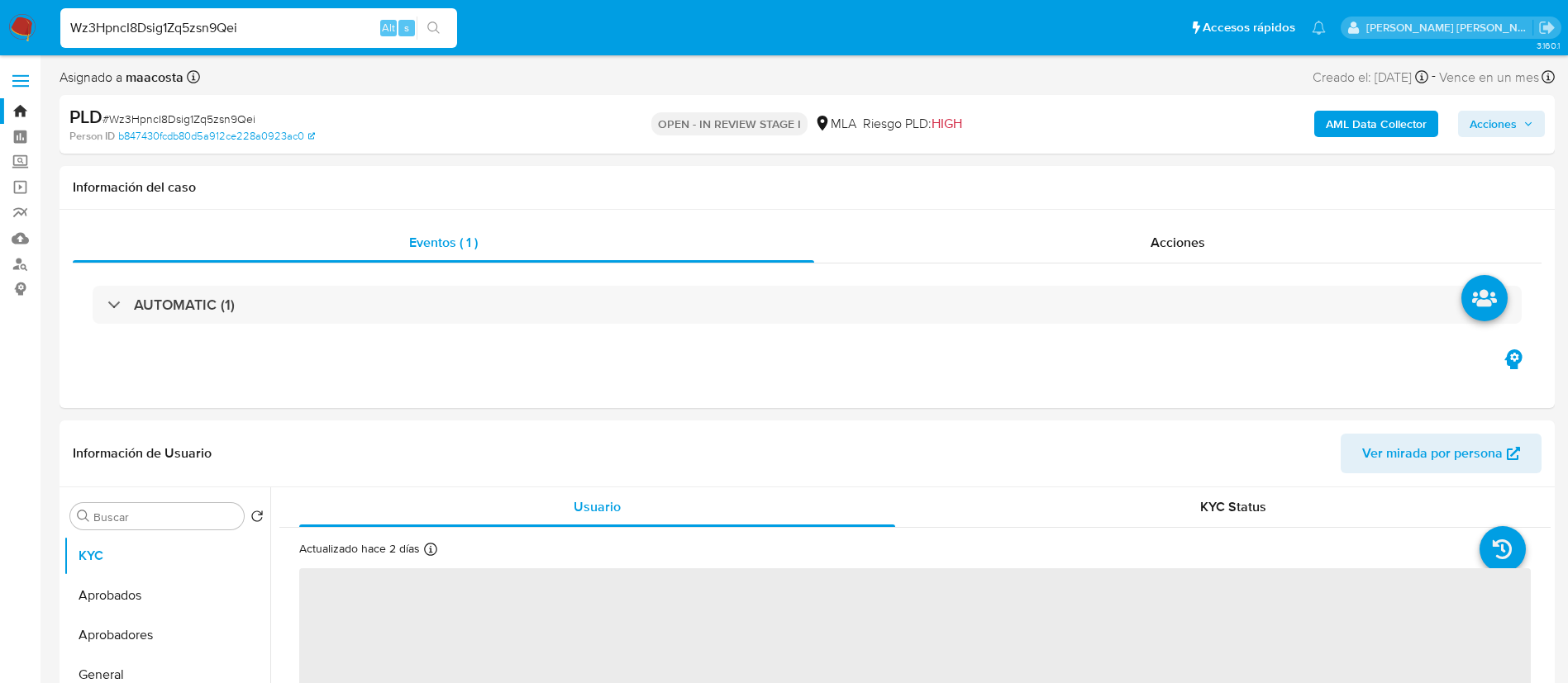
select select "10"
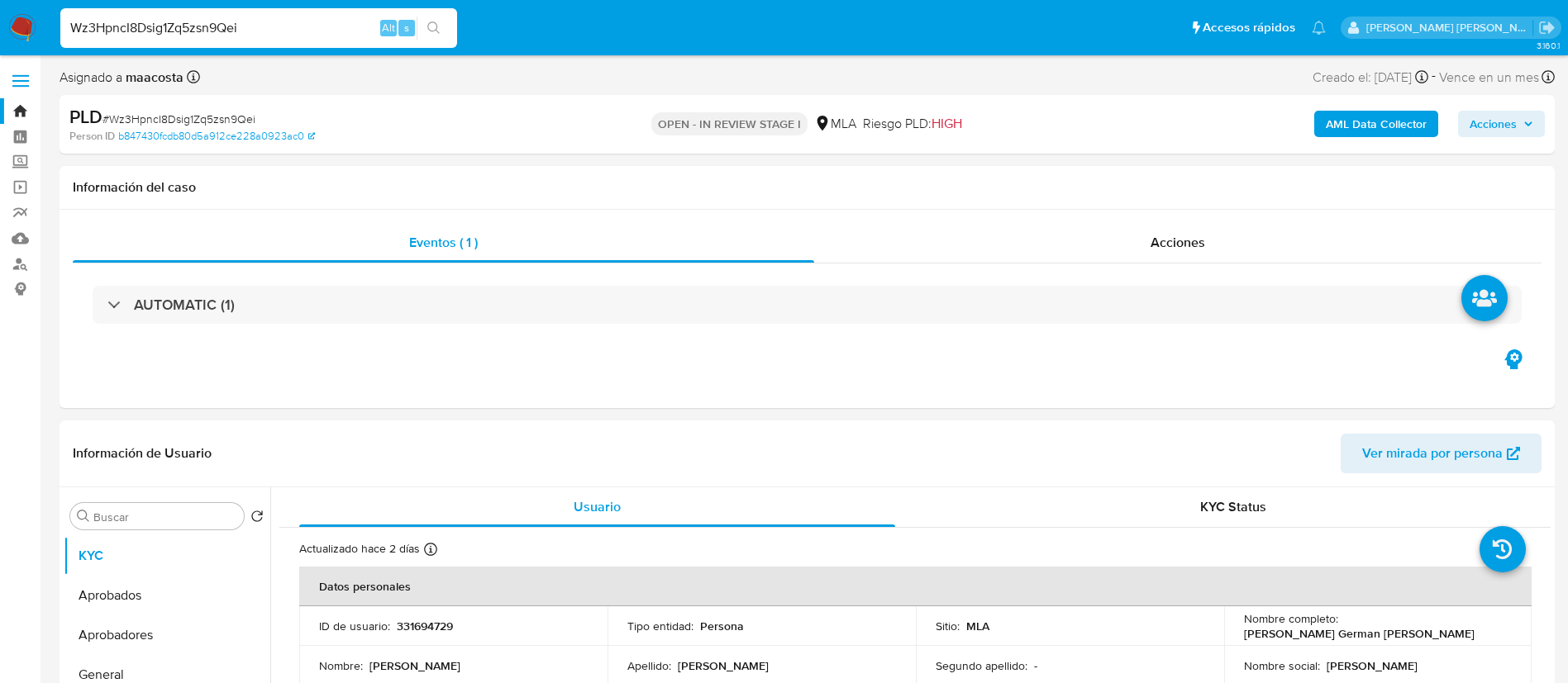
paste input "tWTgmUwgpkczJMQaq4D2VHdh"
click at [363, 35] on input "Wz3HpncI8Dsig1Zq5zsn9Qei" at bounding box center [258, 28] width 396 height 22
type input "tWTgmUwgpkczJMQaq4D2VHdh"
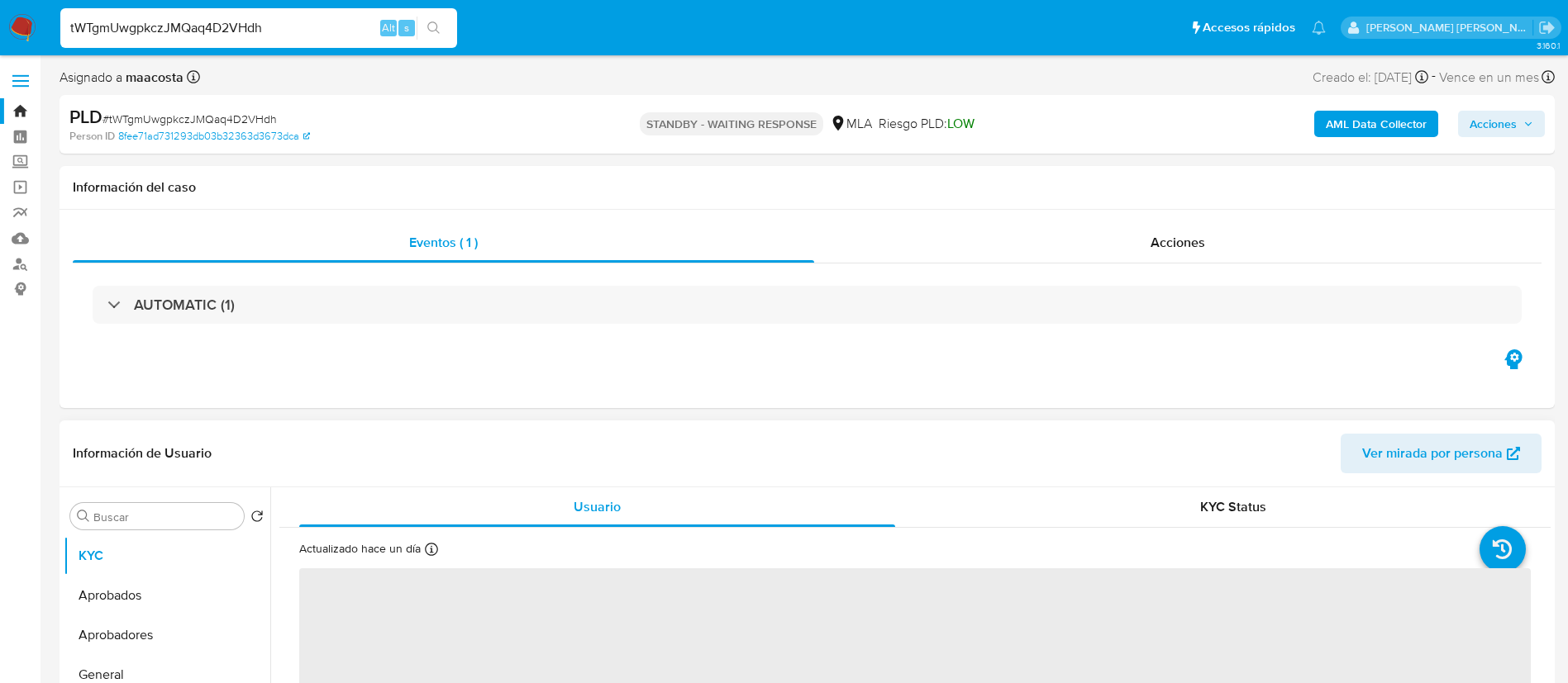
select select "10"
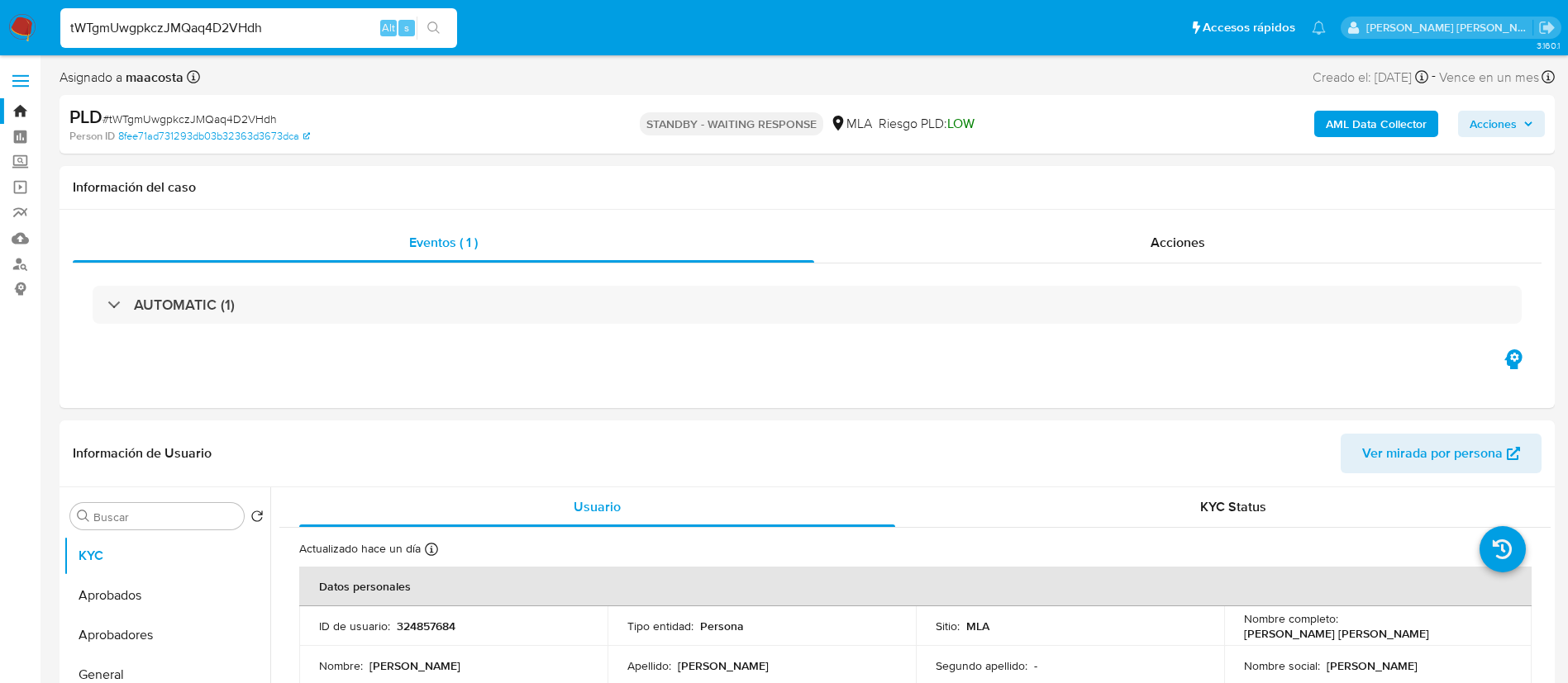
select select "10"
paste input "q4VBF4iz0HncedvFBnjybGzQ"
click at [337, 31] on input "tWTgmUwgpkczJMQaq4D2VHdh" at bounding box center [258, 28] width 396 height 22
type input "q4VBF4iz0HncedvFBnjybGzQ"
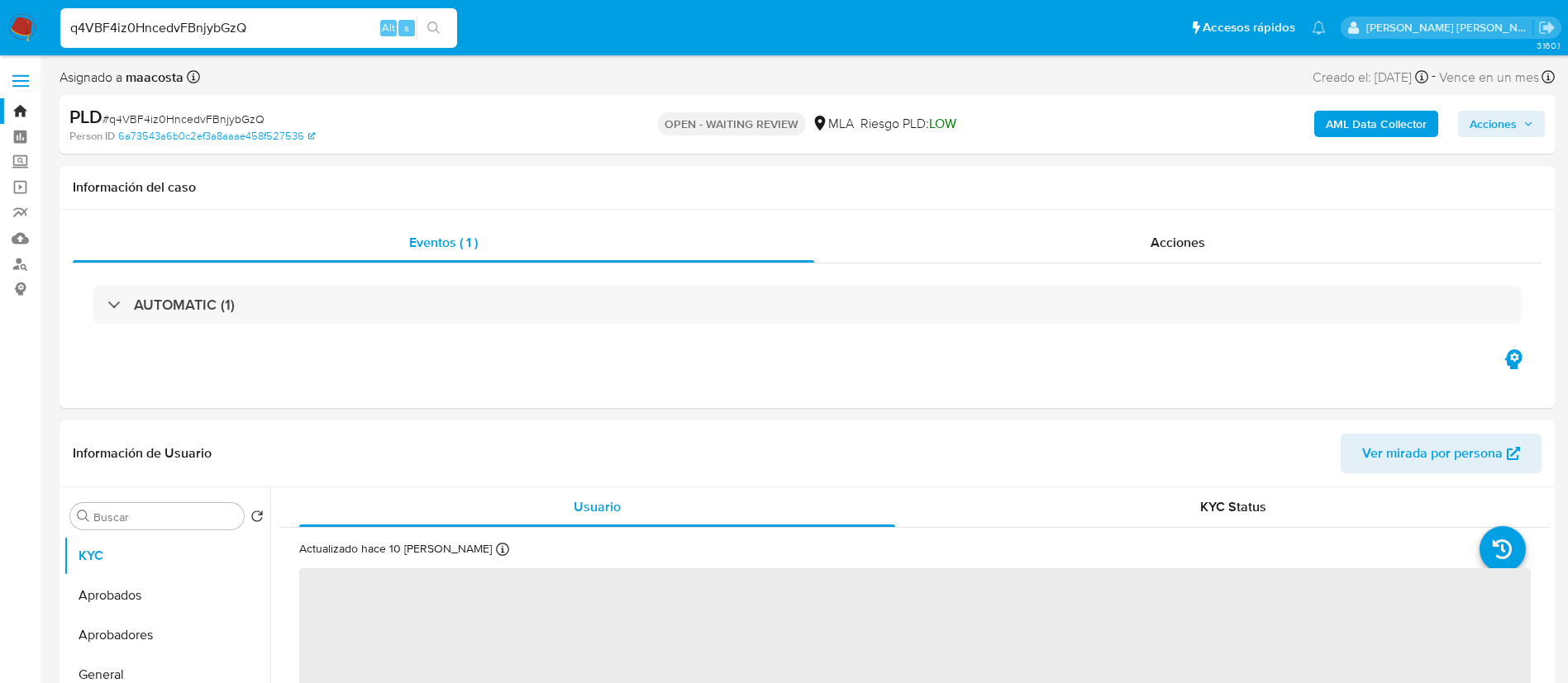
select select "10"
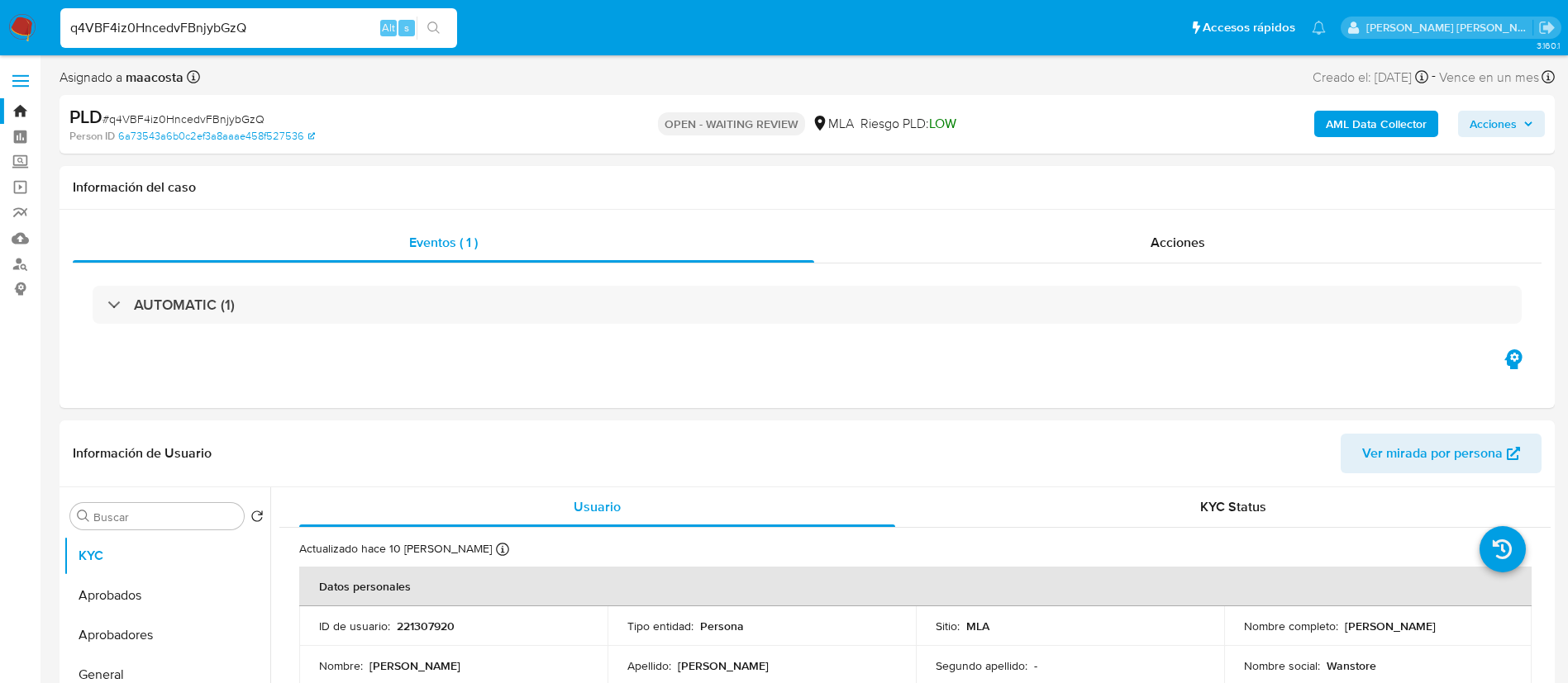
paste input "I2pxGNRjO2qbkITDt7xEUOop"
click at [277, 25] on input "q4VBF4iz0HncedvFBnjybGzQ" at bounding box center [258, 28] width 396 height 22
type input "I2pxGNRjO2qbkITDt7xEUOop"
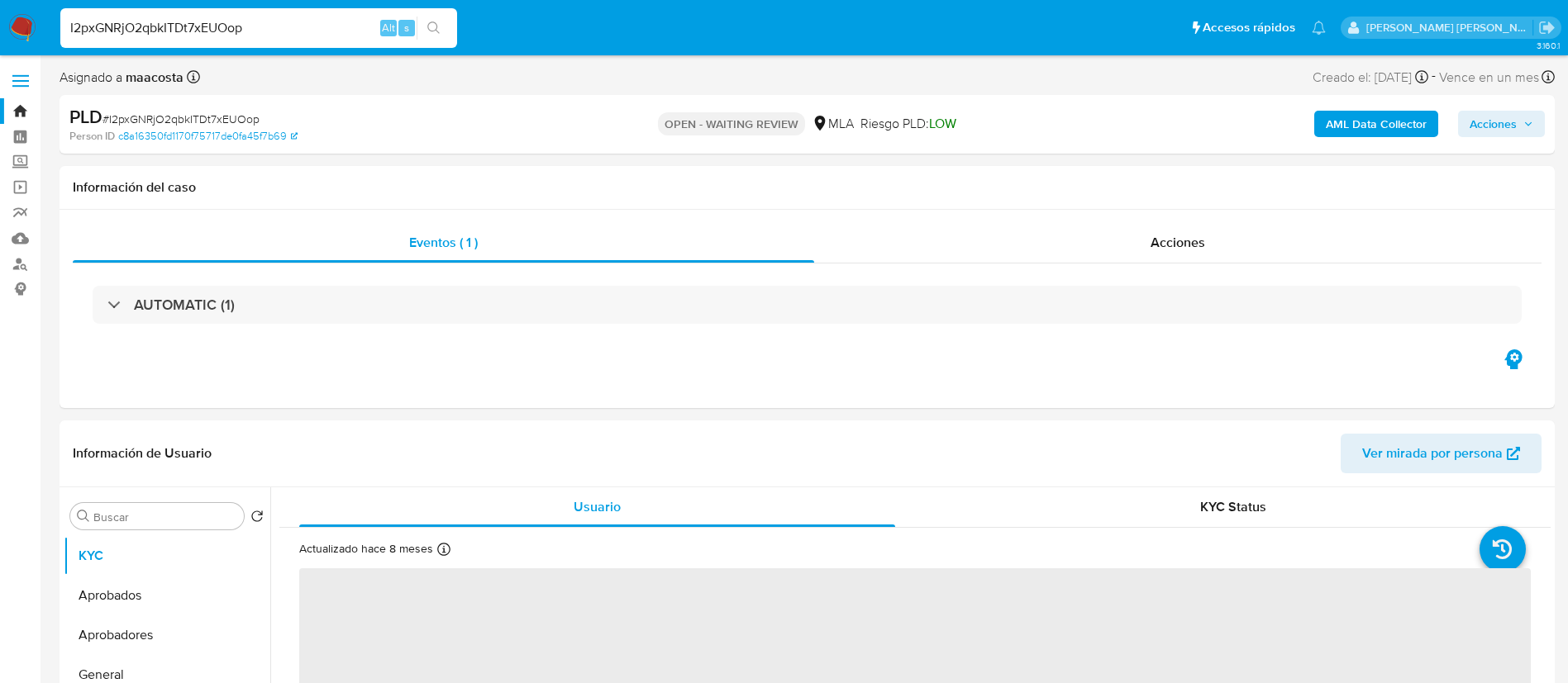
select select "10"
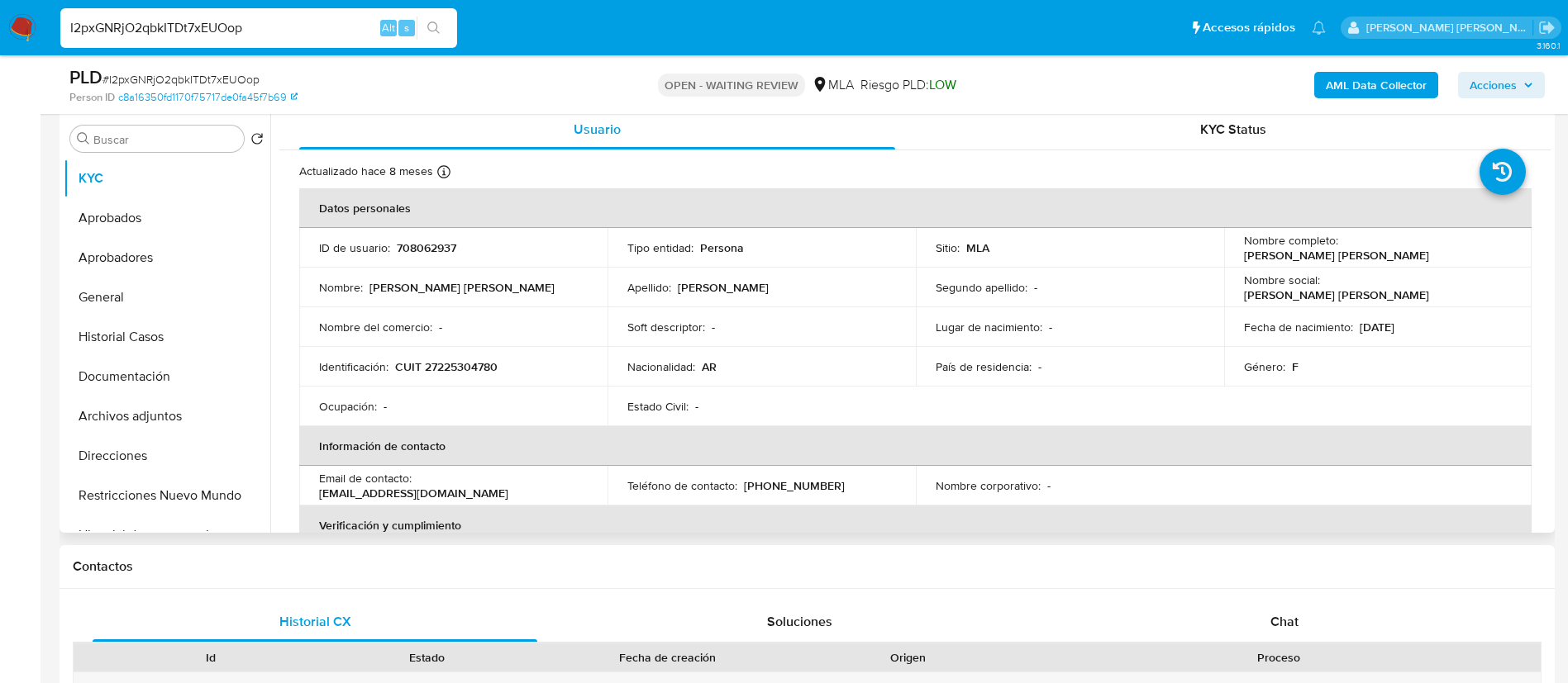
scroll to position [328, 0]
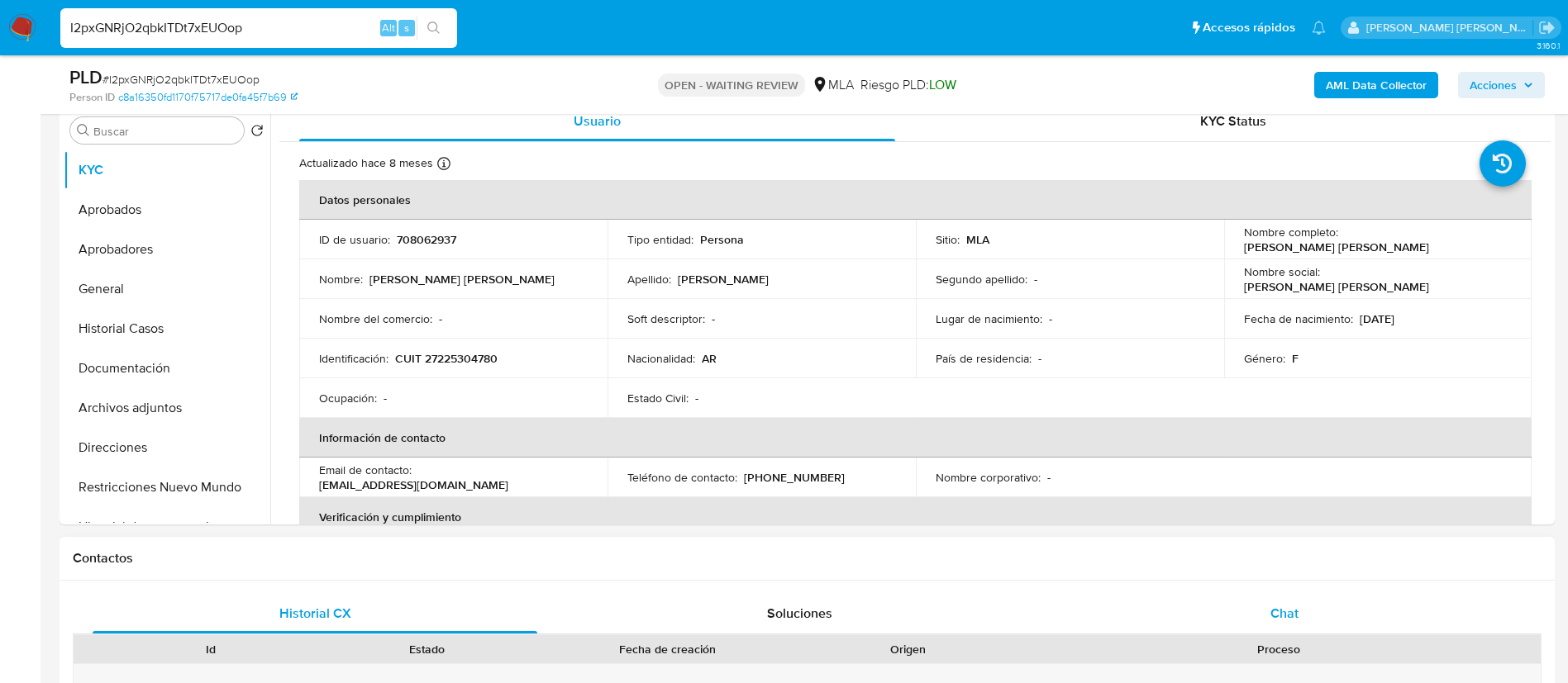
click at [1289, 599] on div "Chat" at bounding box center [1285, 614] width 445 height 40
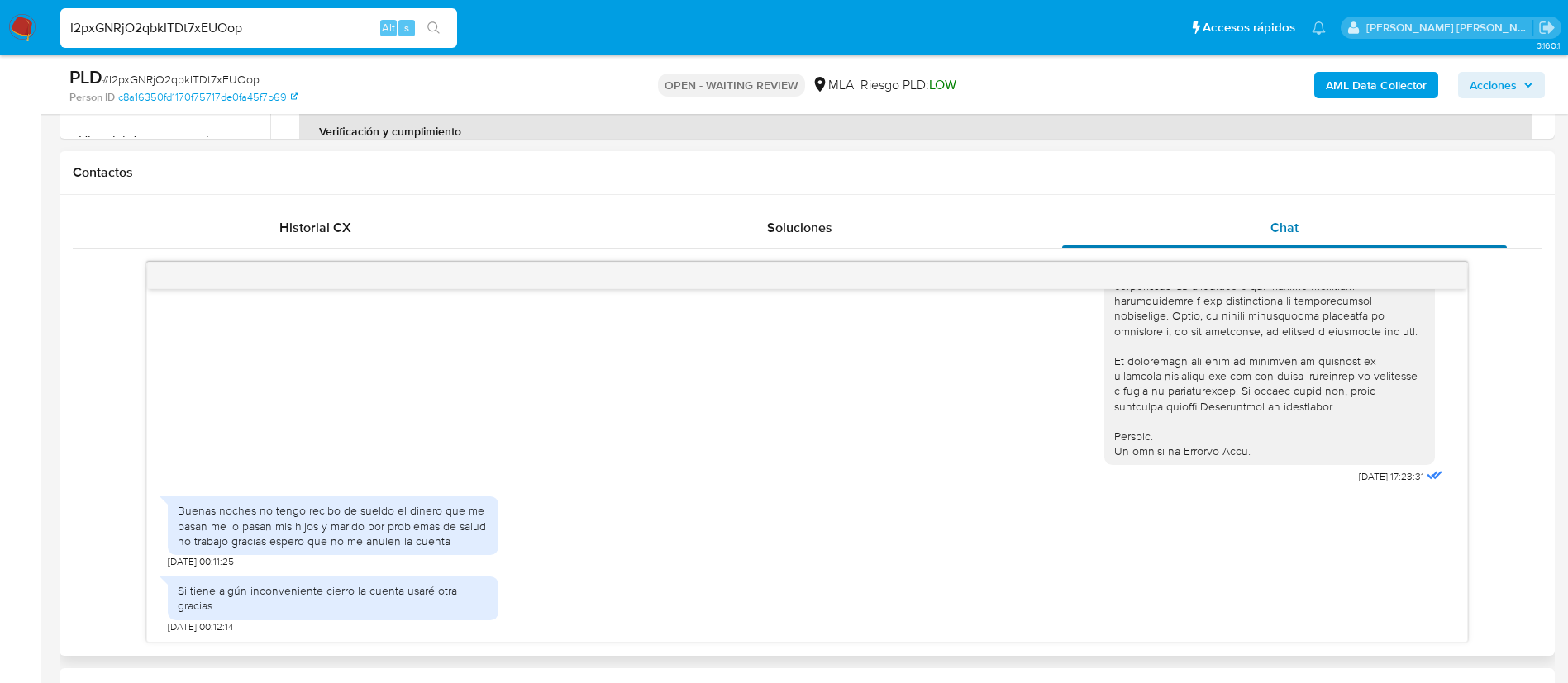
scroll to position [714, 0]
click at [9, 393] on aside "Bandeja Tablero Screening Búsqueda en Listas Watchlist Herramientas Operaciones…" at bounding box center [20, 626] width 41 height 2681
click at [1, 406] on aside "Bandeja Tablero Screening Búsqueda en Listas Watchlist Herramientas Operaciones…" at bounding box center [20, 626] width 41 height 2681
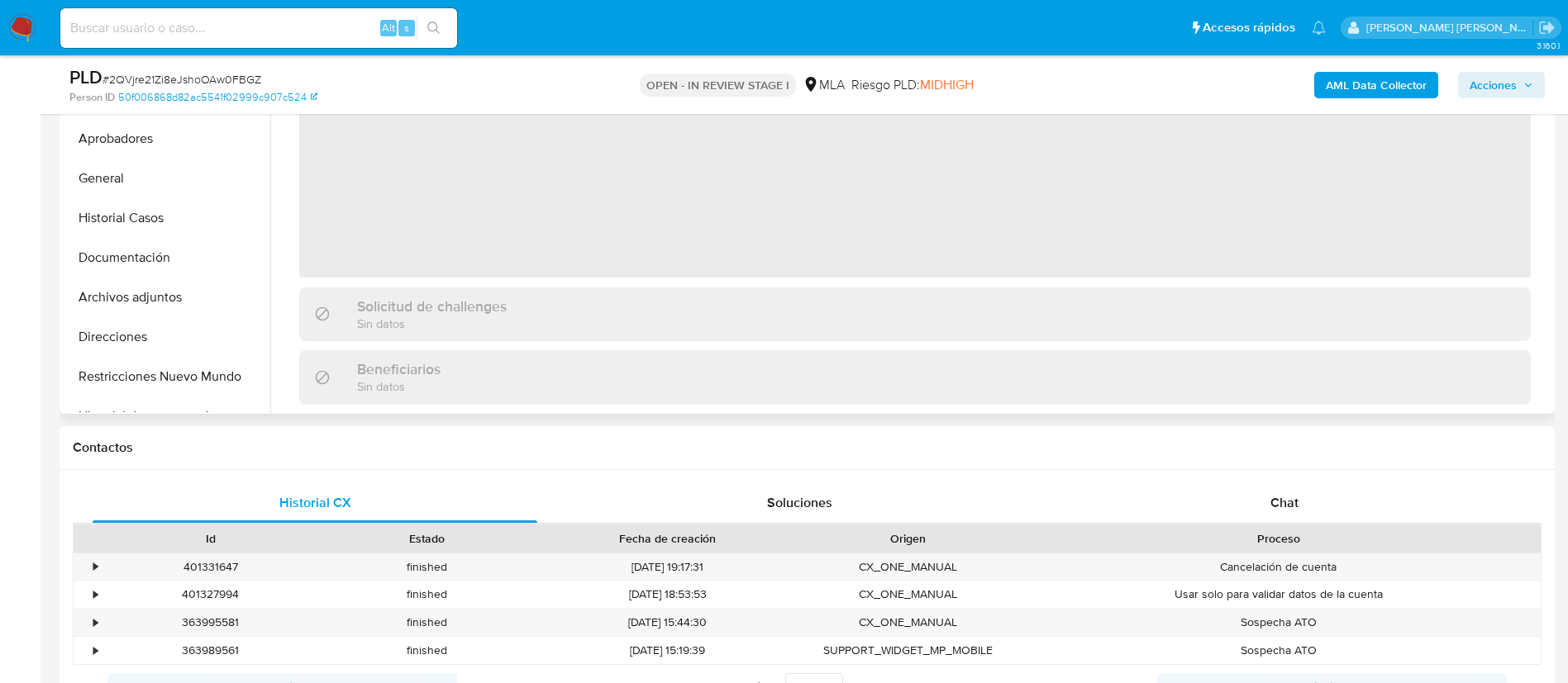
scroll to position [459, 0]
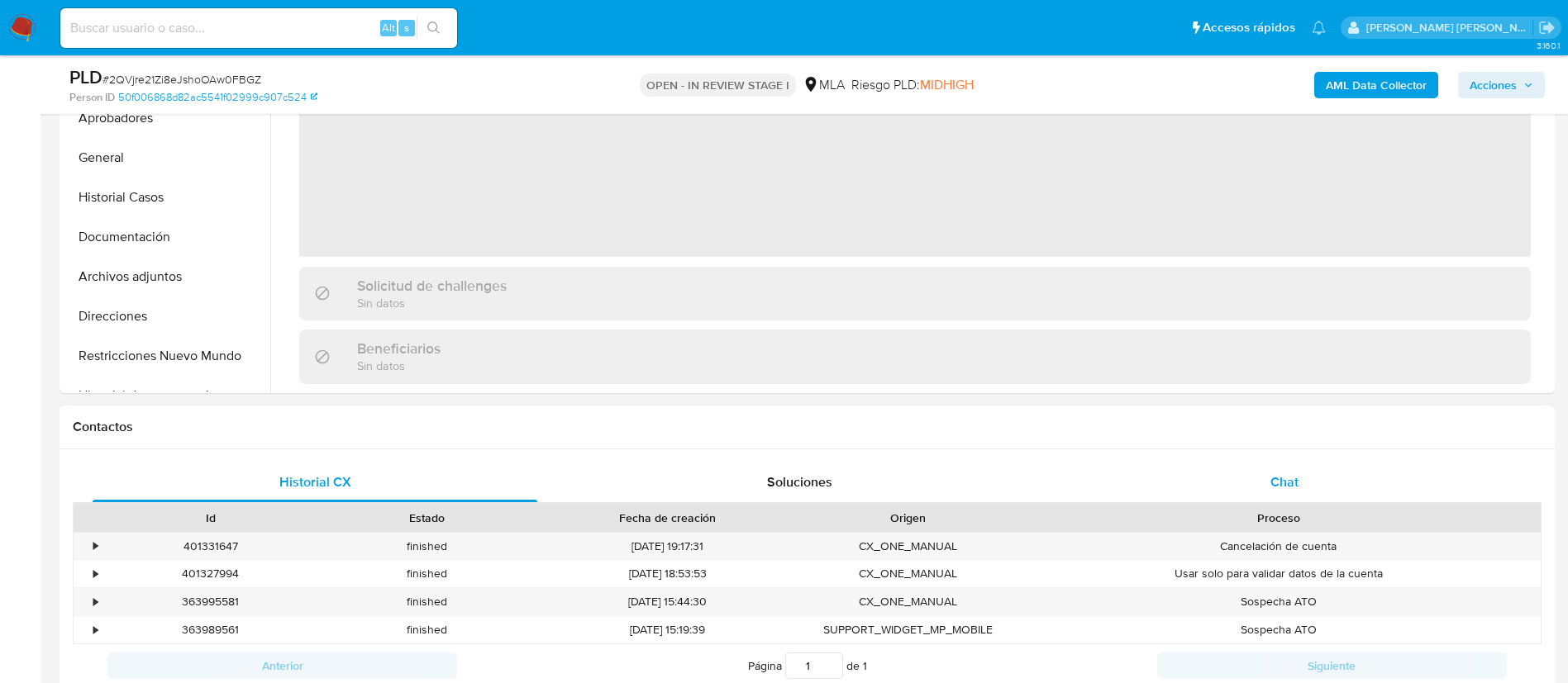
click at [1307, 474] on div "Chat" at bounding box center [1285, 483] width 445 height 40
select select "10"
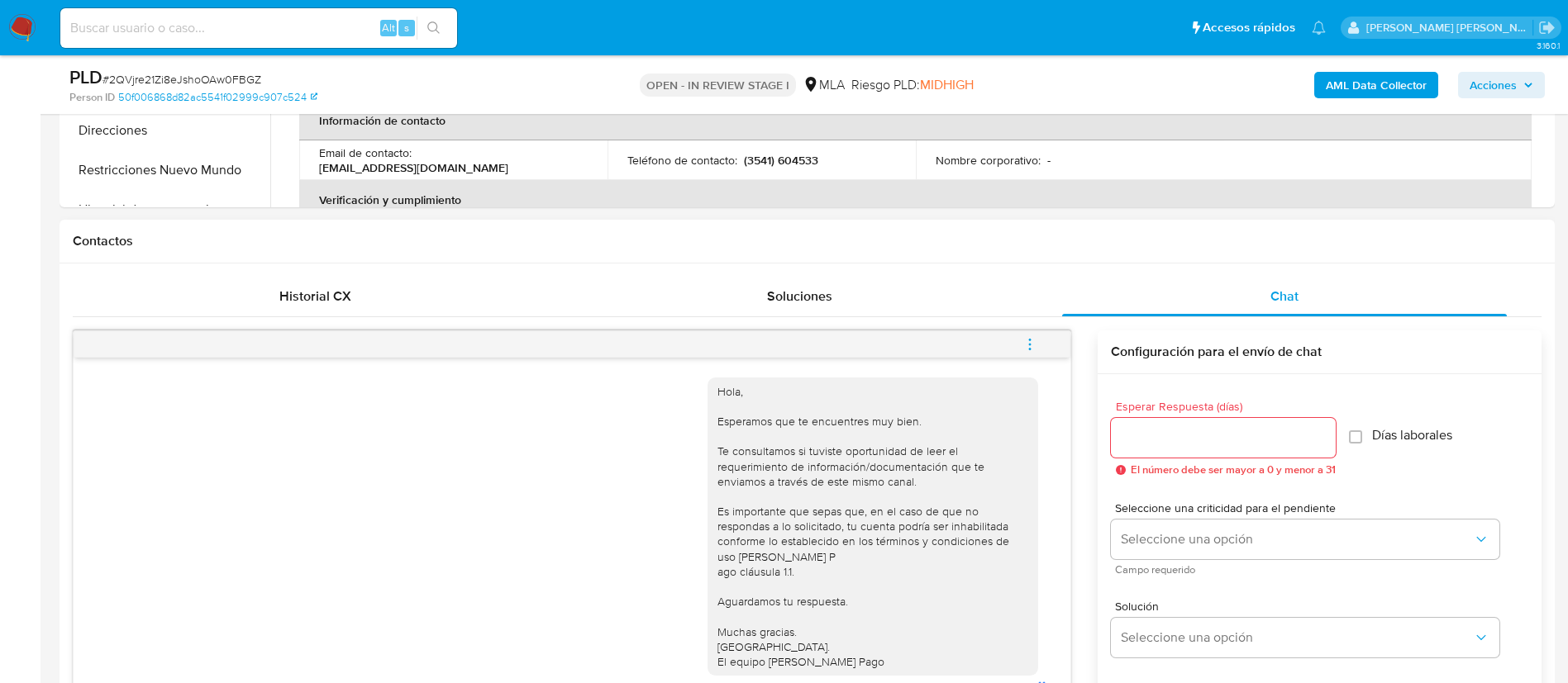
scroll to position [1189, 0]
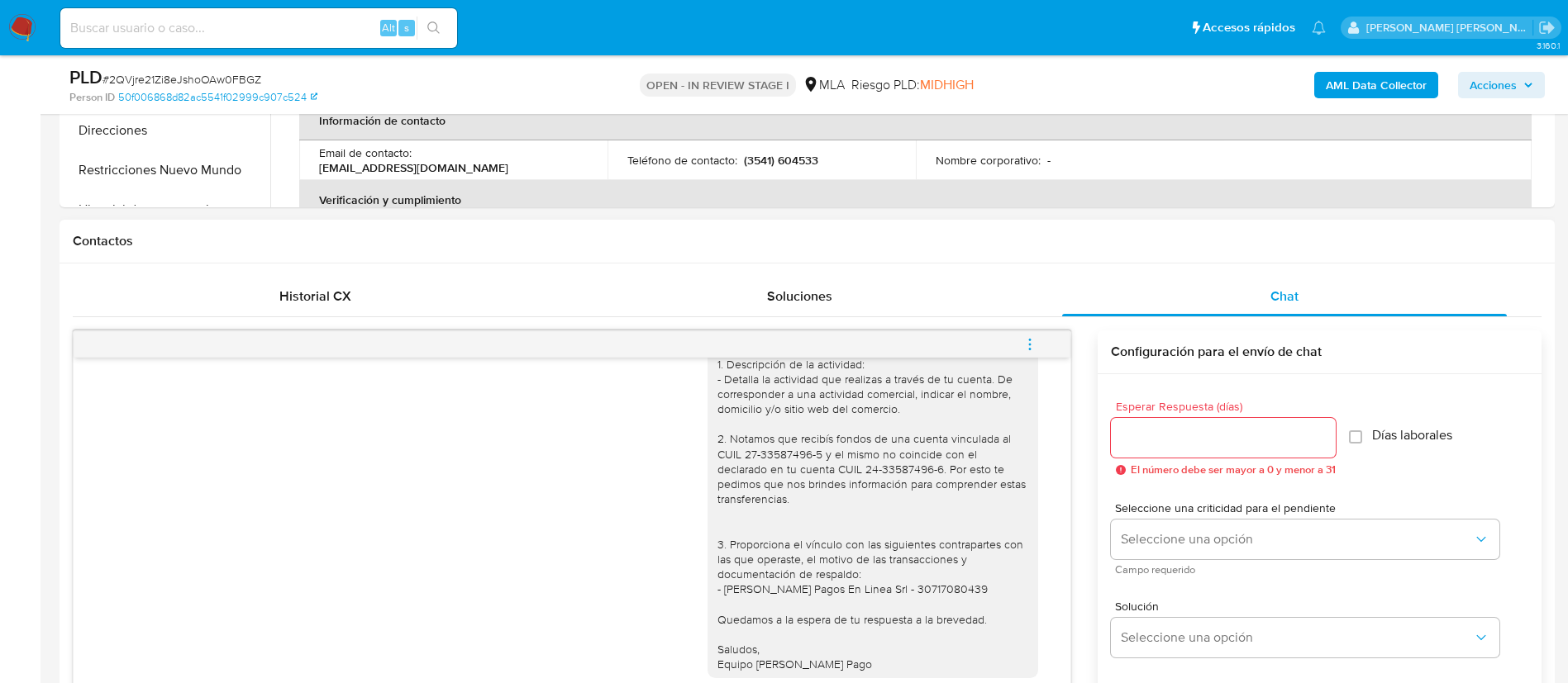
click at [933, 228] on div "Contactos" at bounding box center [807, 242] width 1495 height 43
click at [1033, 343] on icon "menu-action" at bounding box center [1029, 344] width 15 height 15
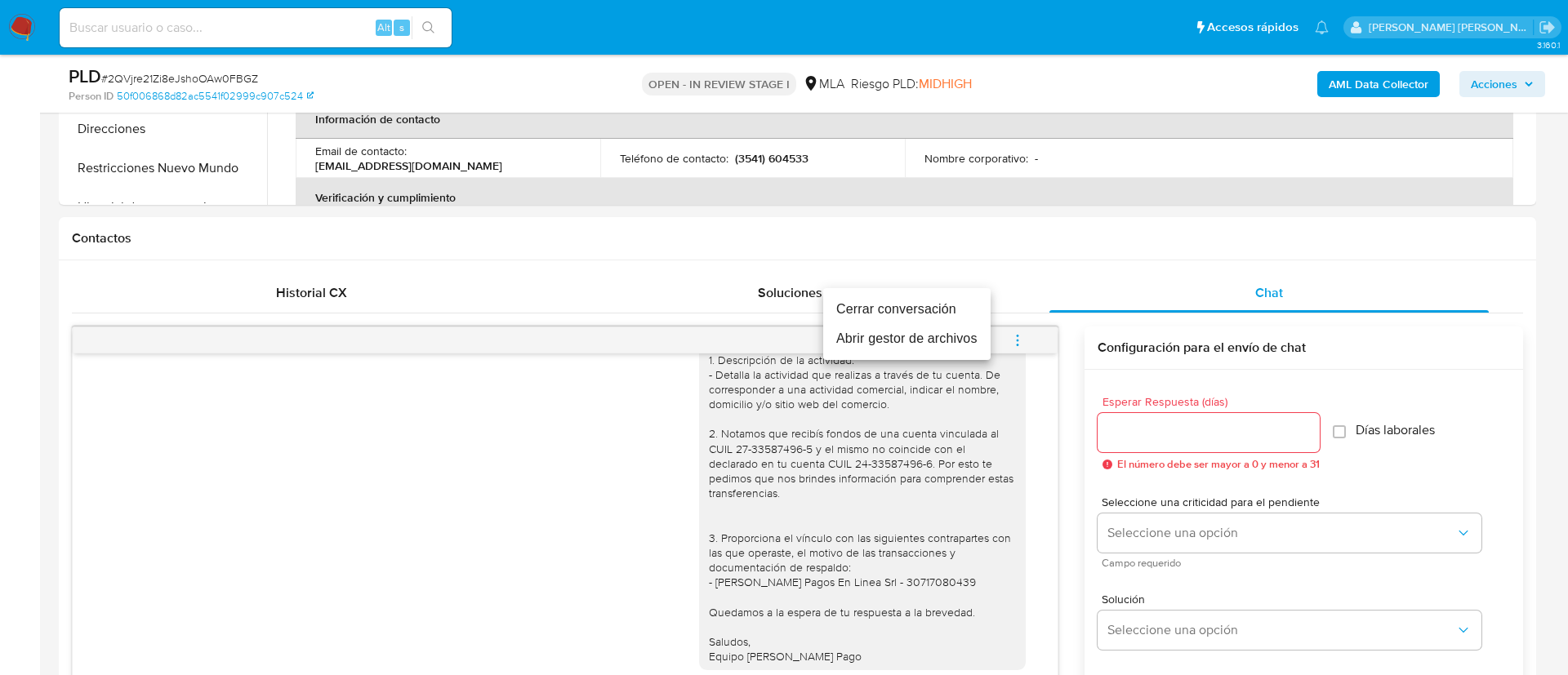
click at [934, 313] on li "Cerrar conversación" at bounding box center [907, 309] width 167 height 29
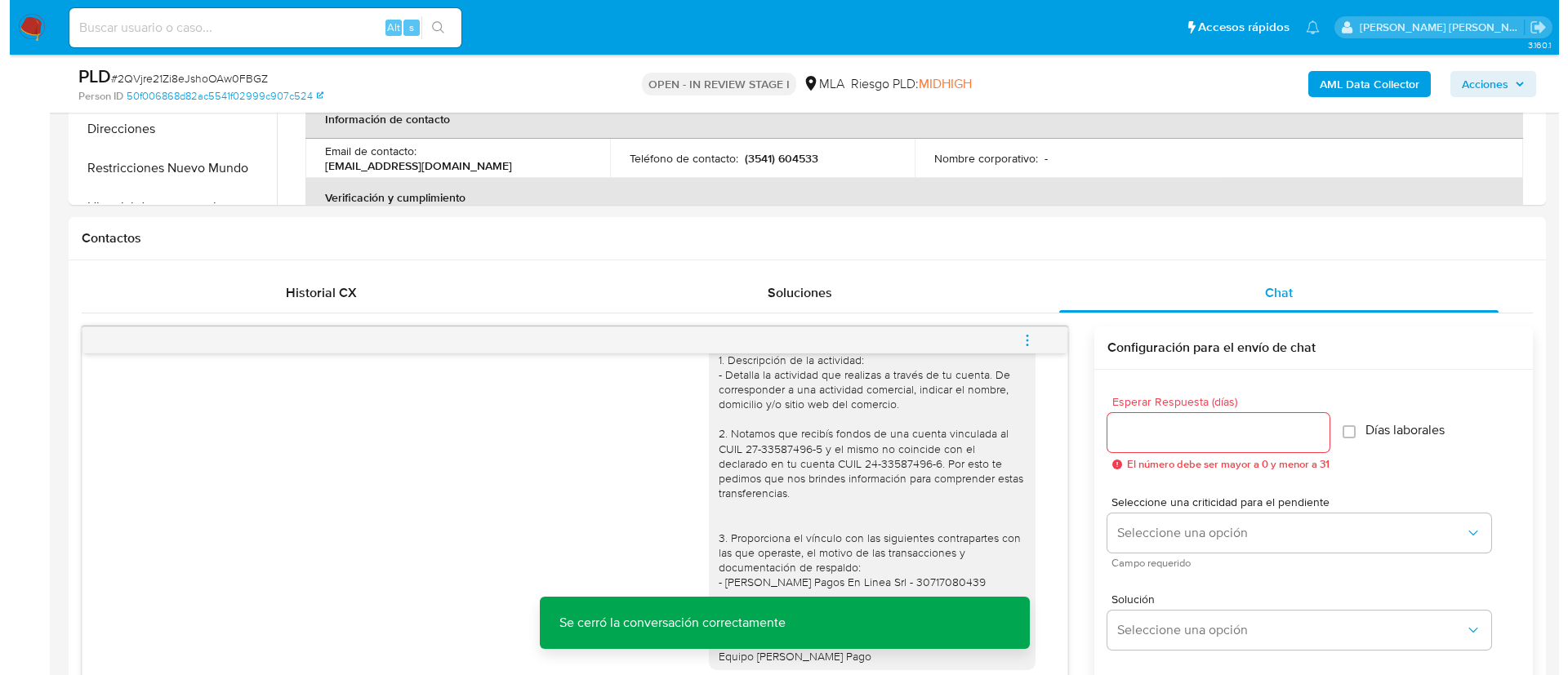
scroll to position [262, 0]
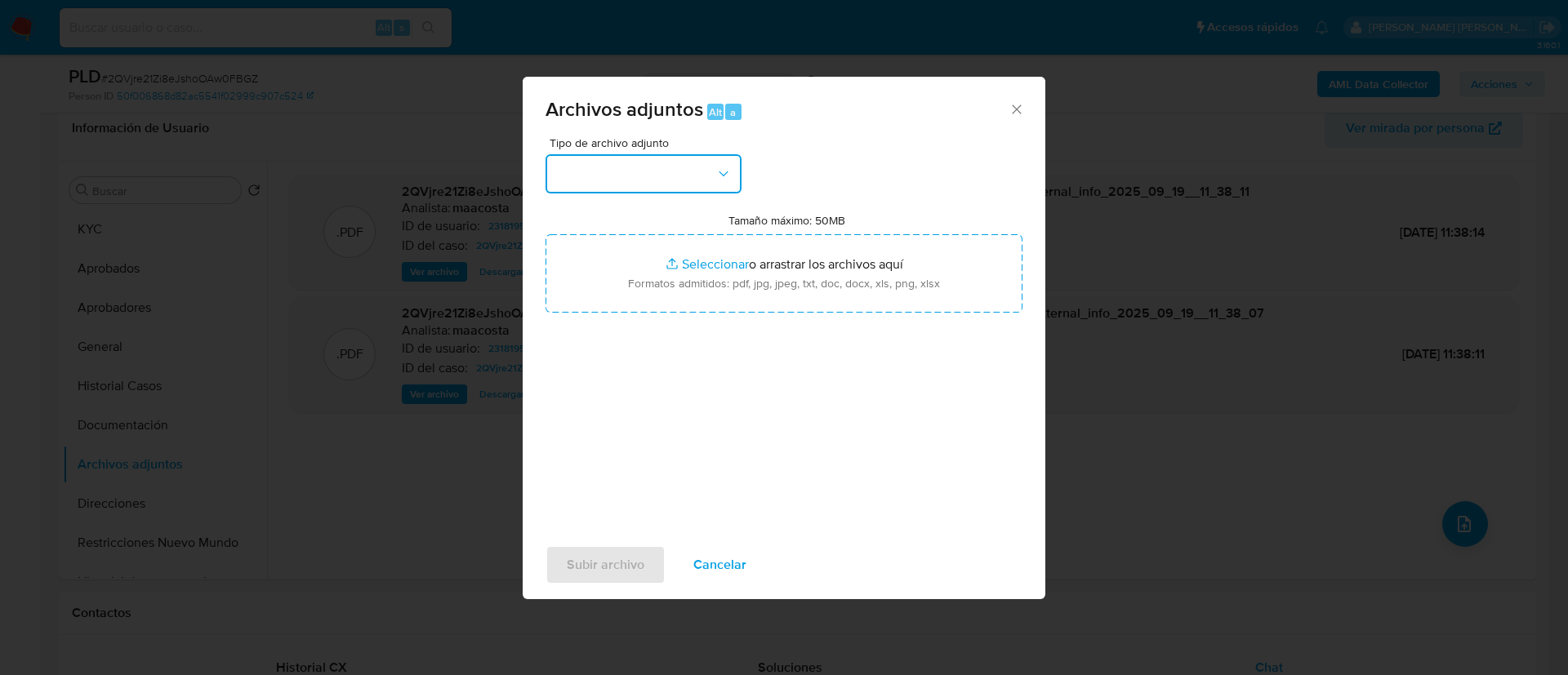
click at [593, 181] on button "button" at bounding box center [643, 174] width 196 height 40
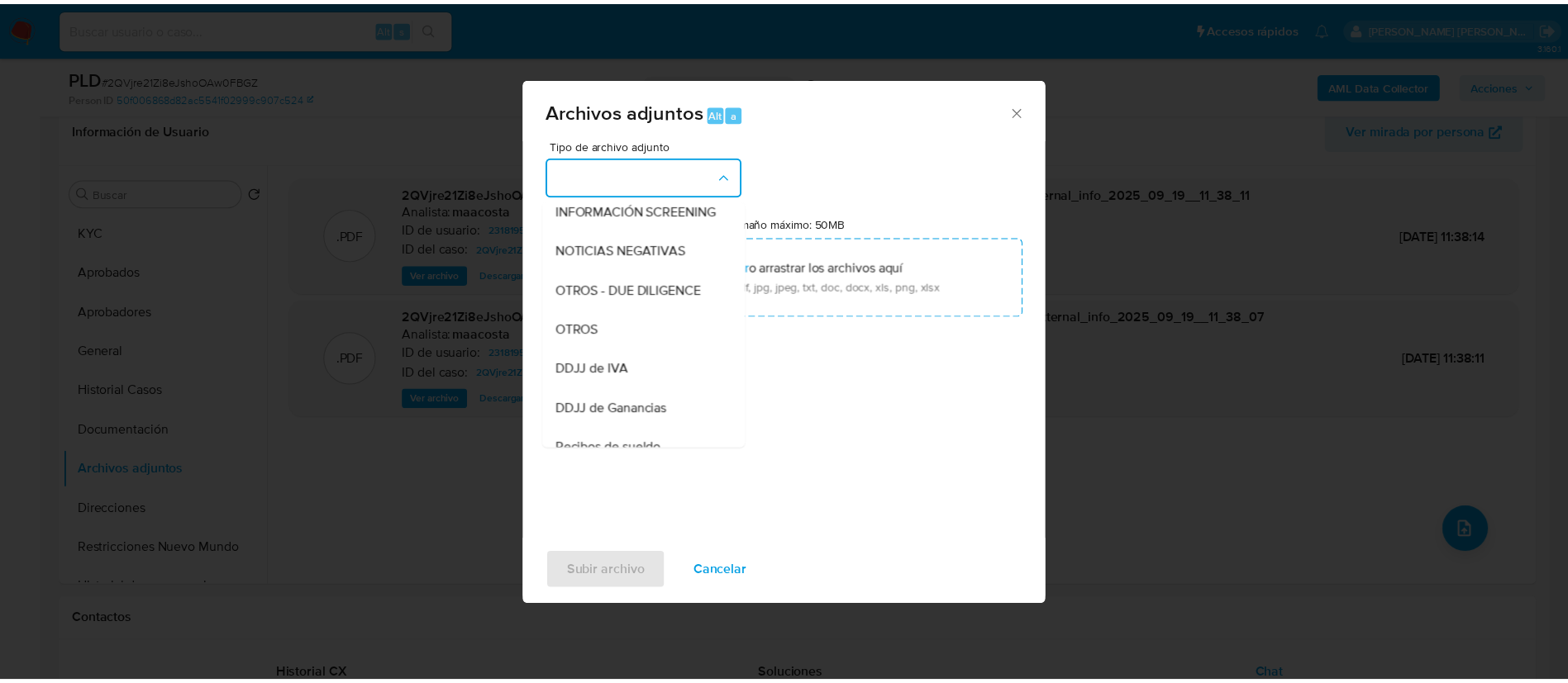
scroll to position [210, 0]
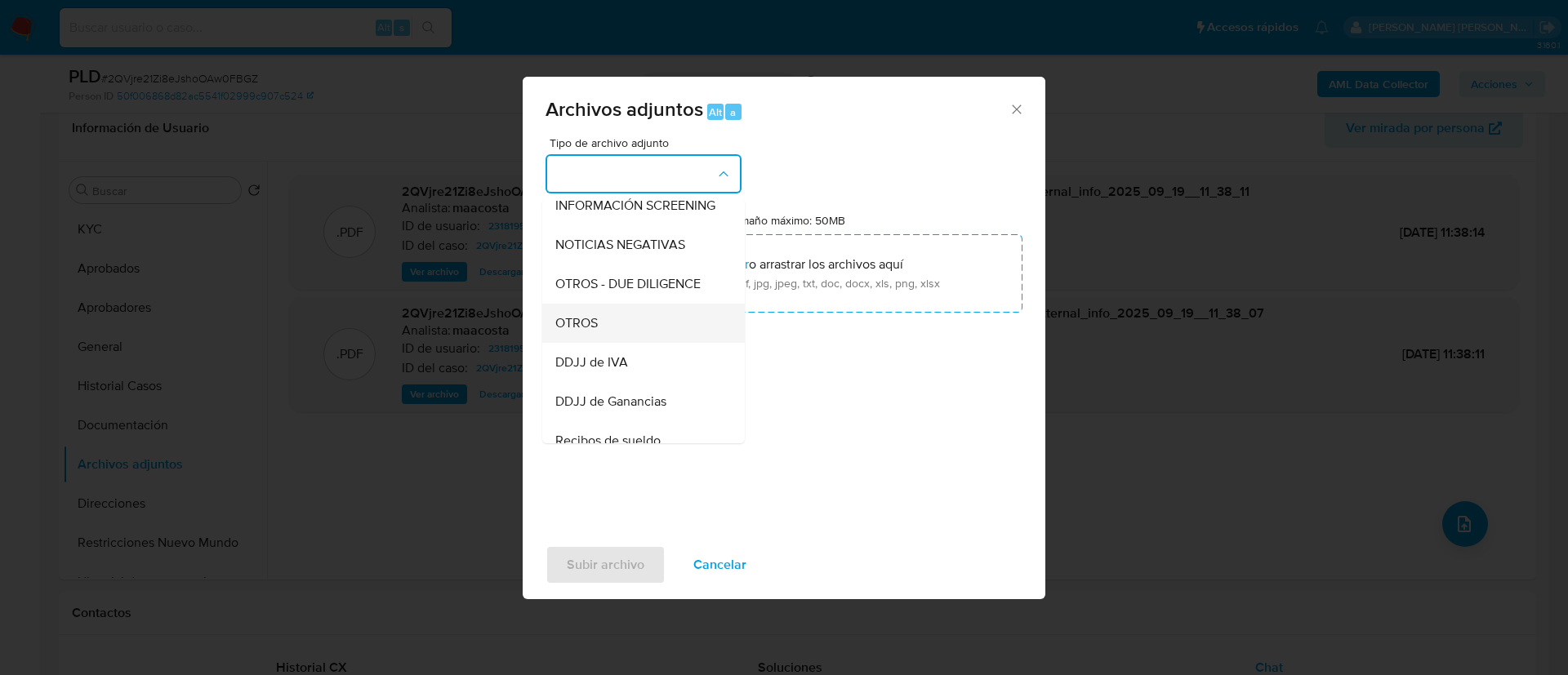
click at [598, 331] on span "OTROS" at bounding box center [576, 323] width 42 height 16
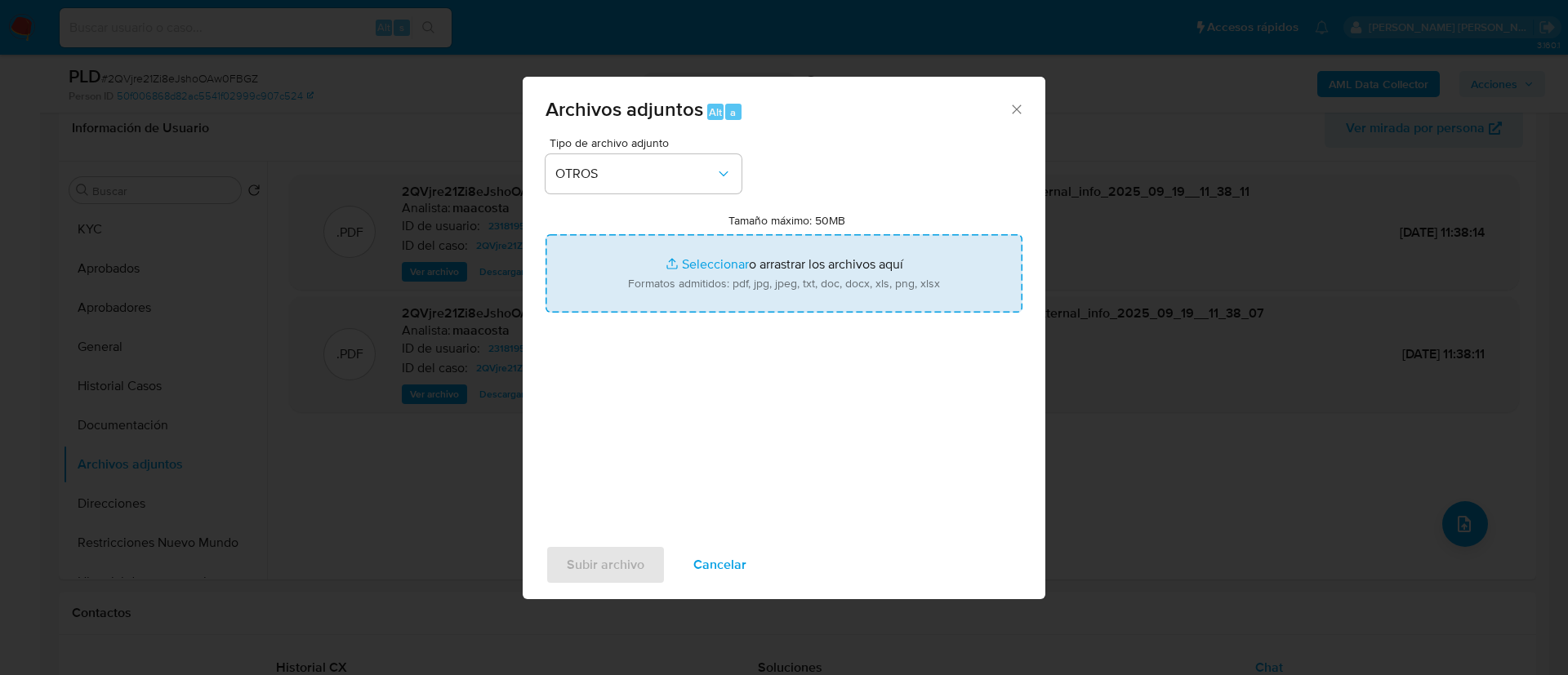
type input "C:\fakepath\Caselog 2QVjre21Zi8eJshoOAw0FBGZ_2025_08_19_02_03_51.docx"
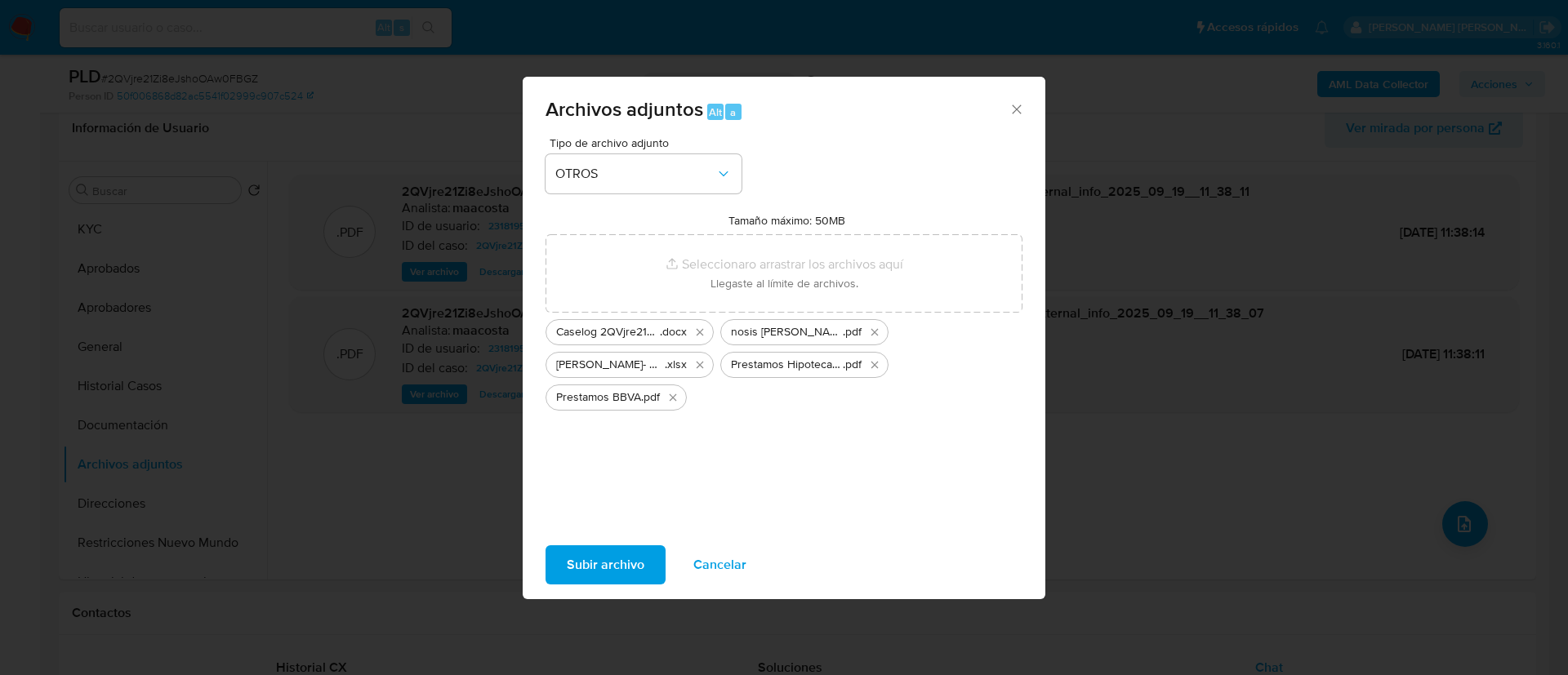
click at [623, 573] on span "Subir archivo" at bounding box center [605, 565] width 77 height 36
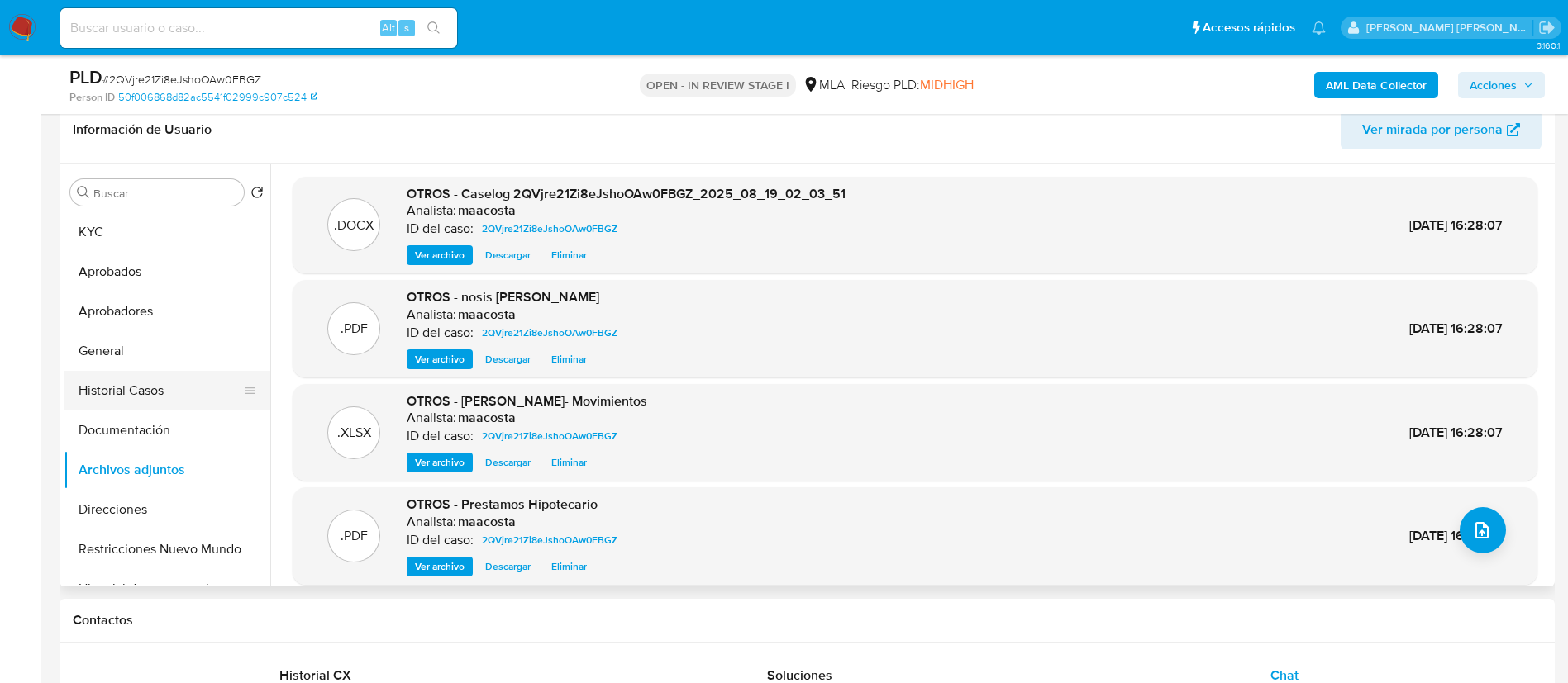
click at [132, 382] on button "Historial Casos" at bounding box center [160, 391] width 194 height 40
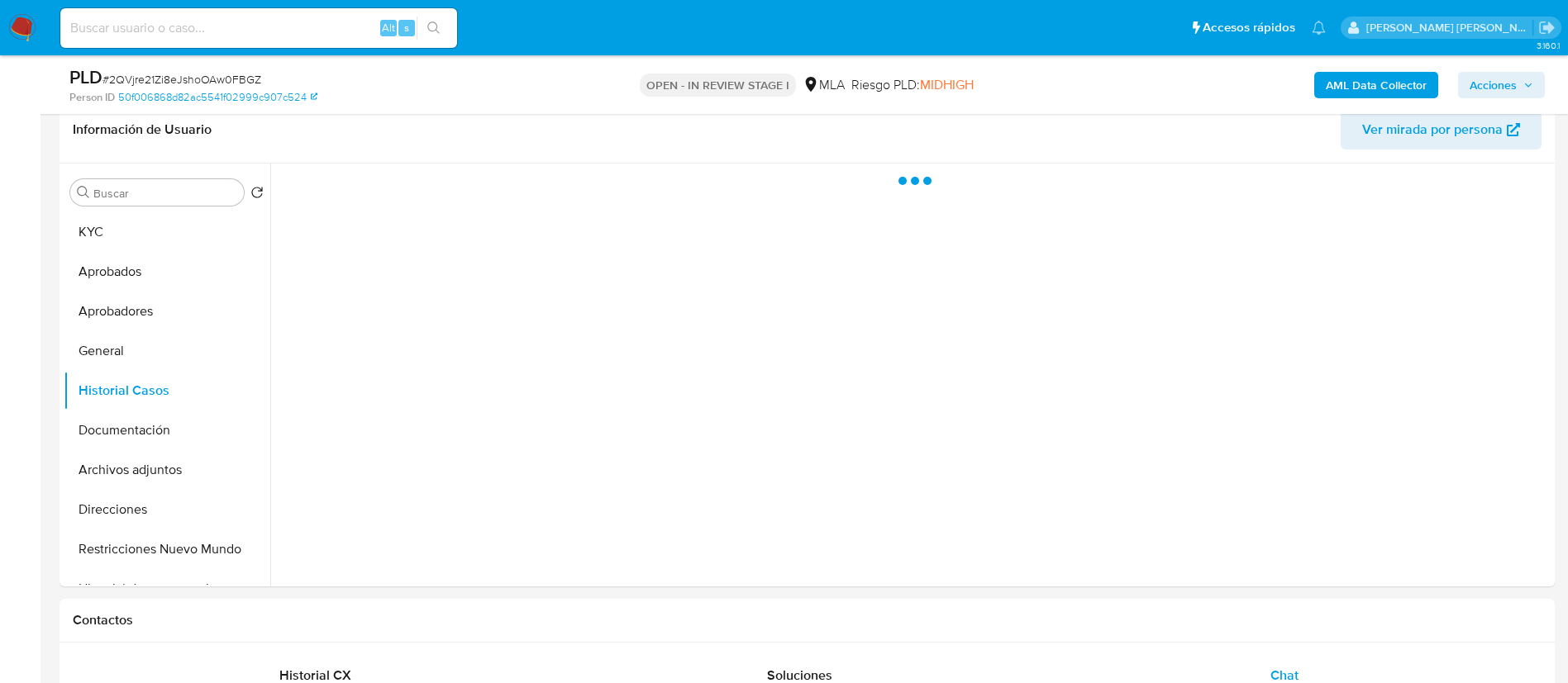
click at [1513, 85] on span "Acciones" at bounding box center [1493, 85] width 47 height 26
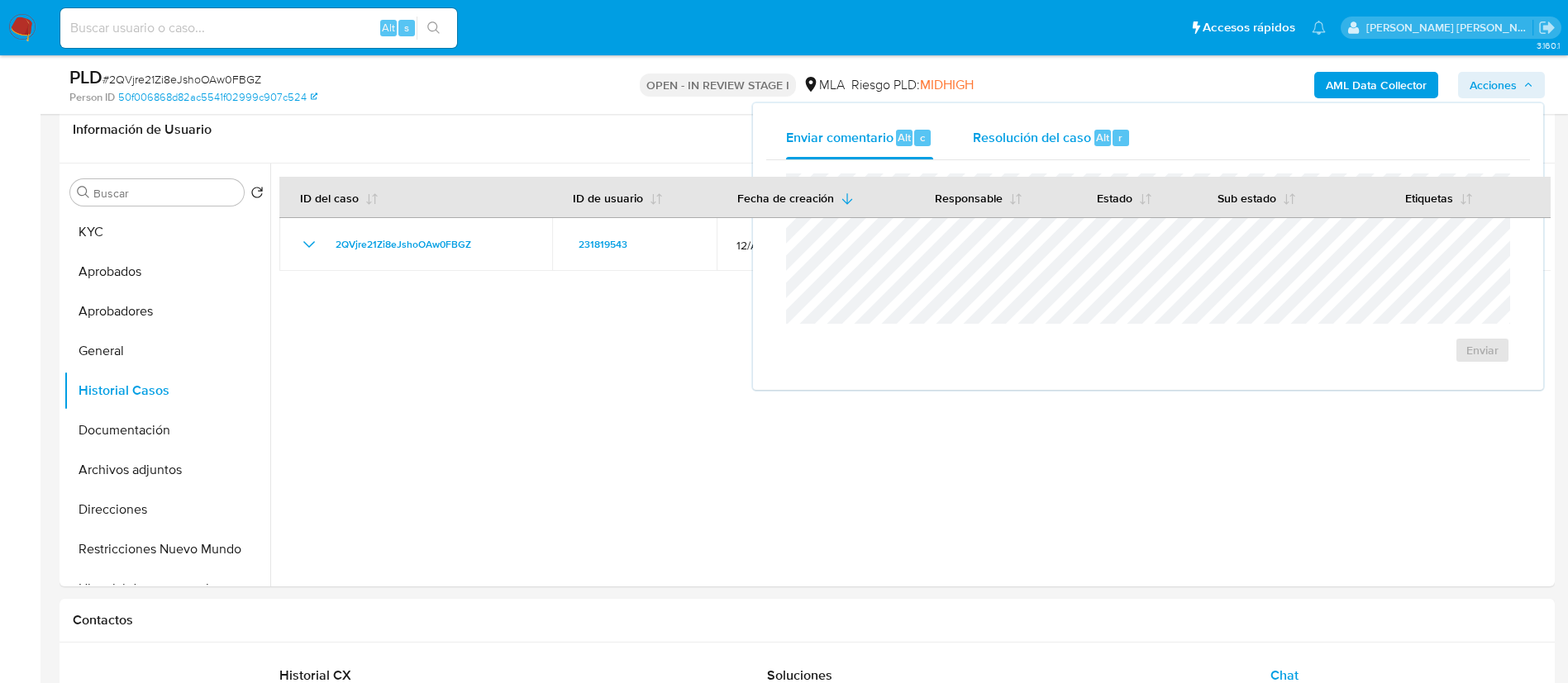
click at [1084, 128] on span "Resolución del caso" at bounding box center [1032, 136] width 118 height 19
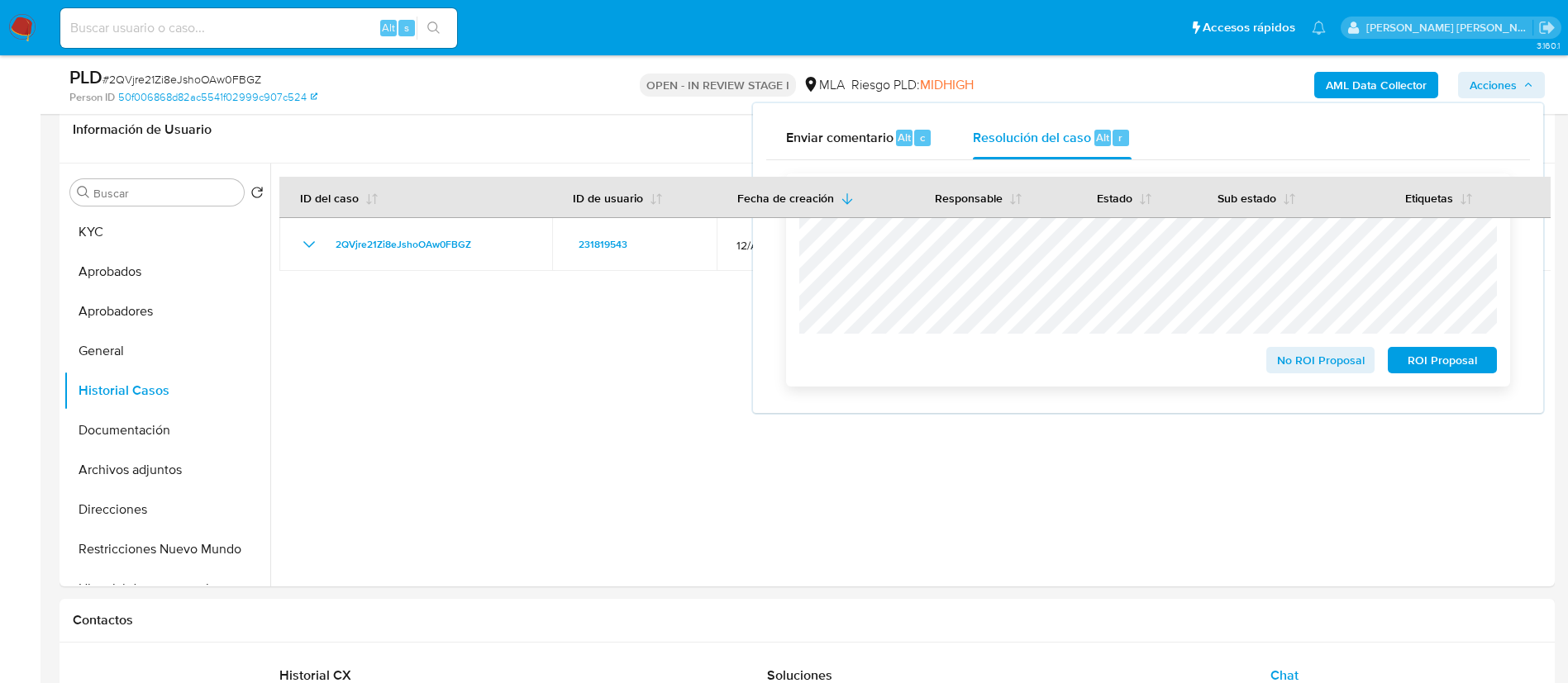
click at [1300, 361] on span "No ROI Proposal" at bounding box center [1320, 360] width 86 height 23
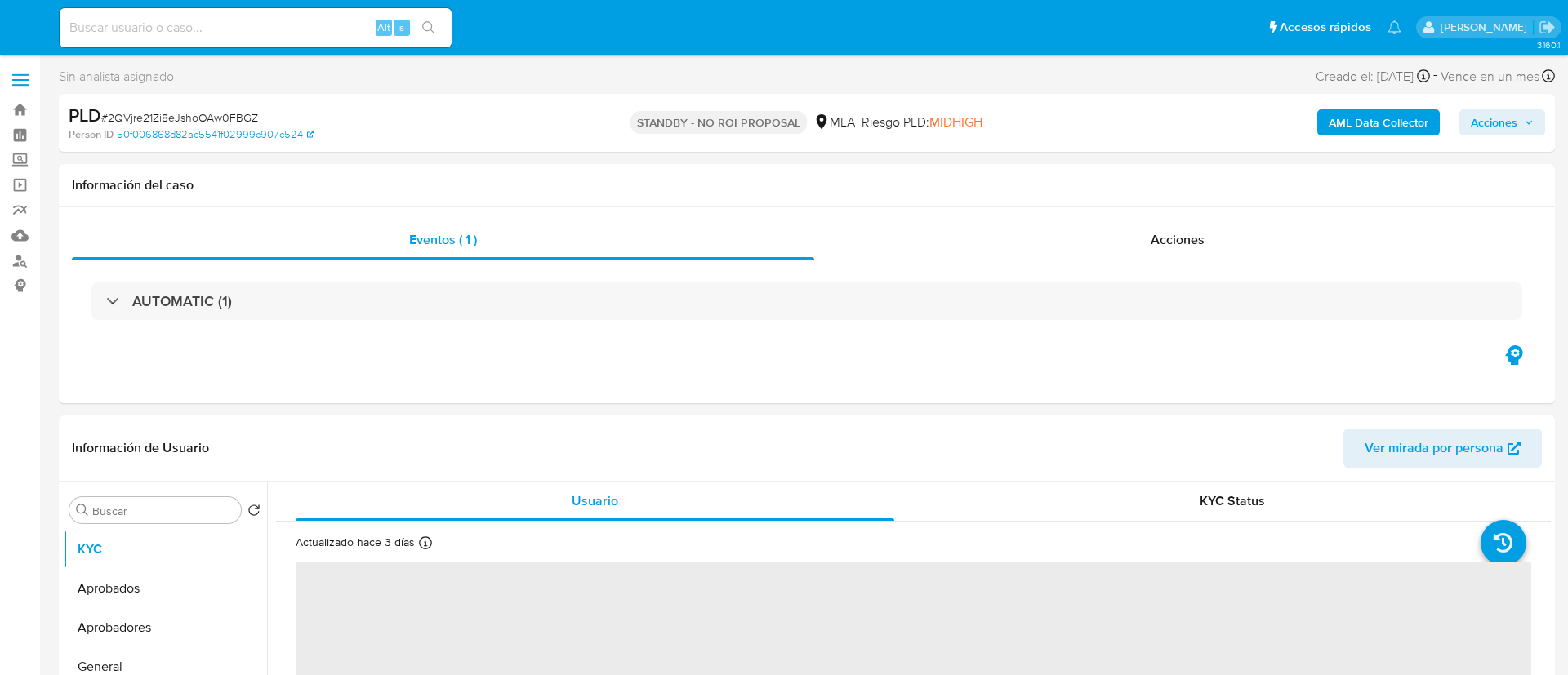
select select "10"
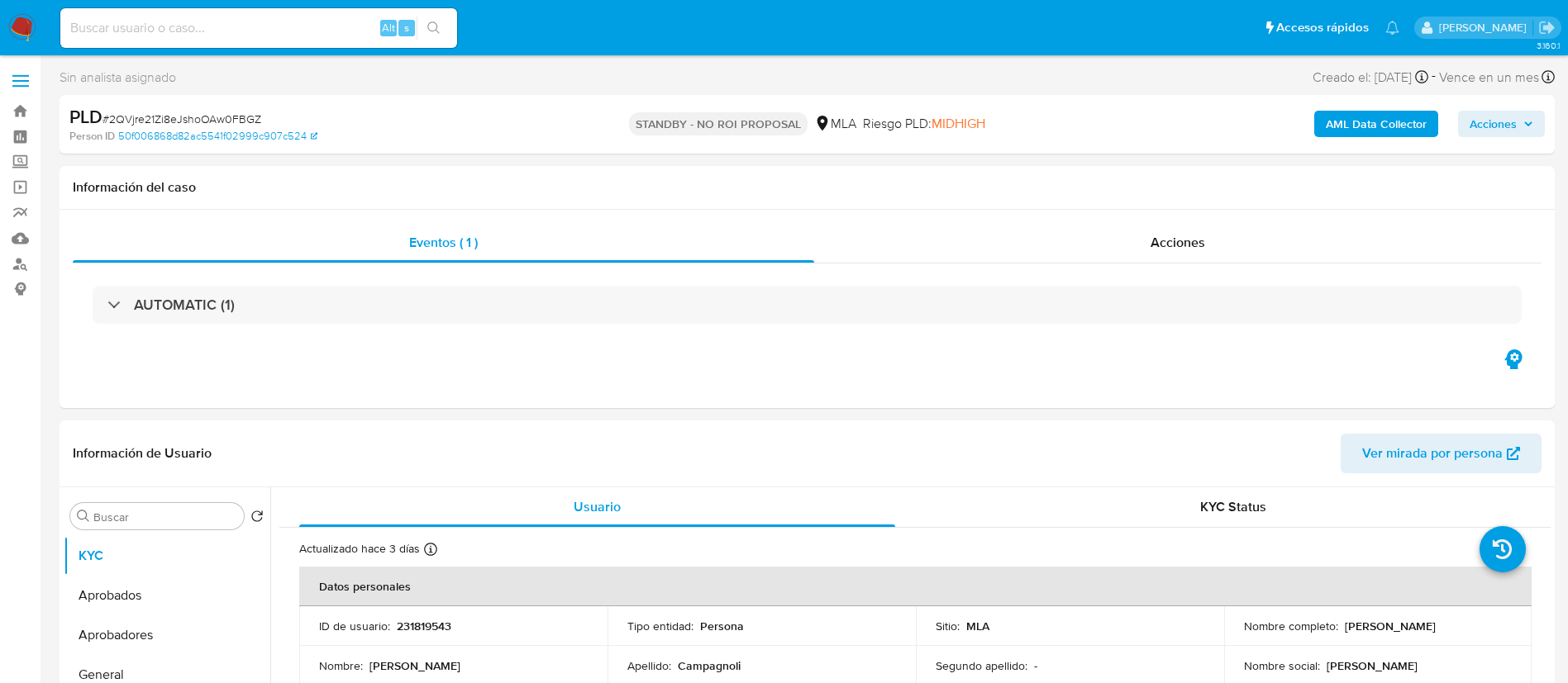
paste input "VhIG8ehkvvegIiTLPhZWXBoh"
click at [300, 30] on input "VhIG8ehkvvegIiTLPhZWXBoh" at bounding box center [258, 28] width 396 height 22
type input "VhIG8ehkvvegIiTLPhZWXBoh"
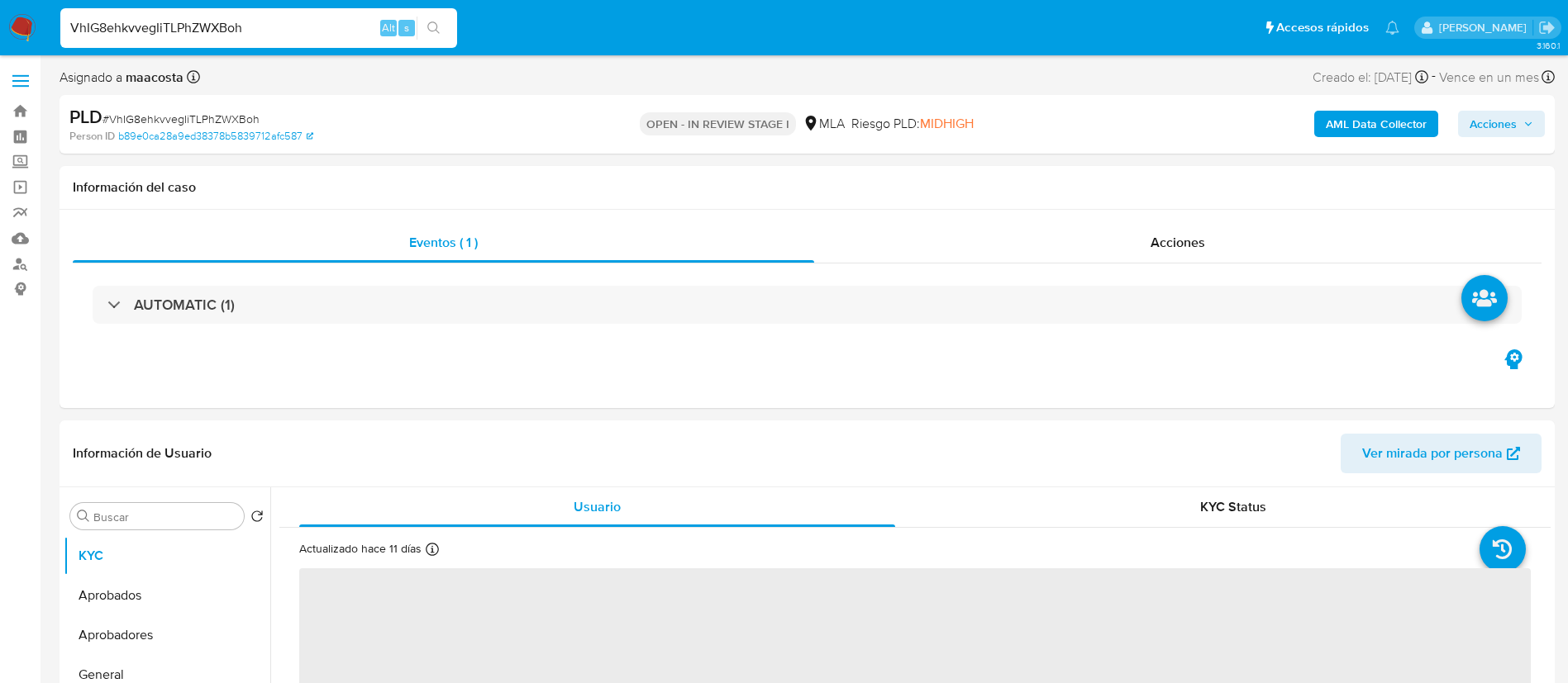
select select "10"
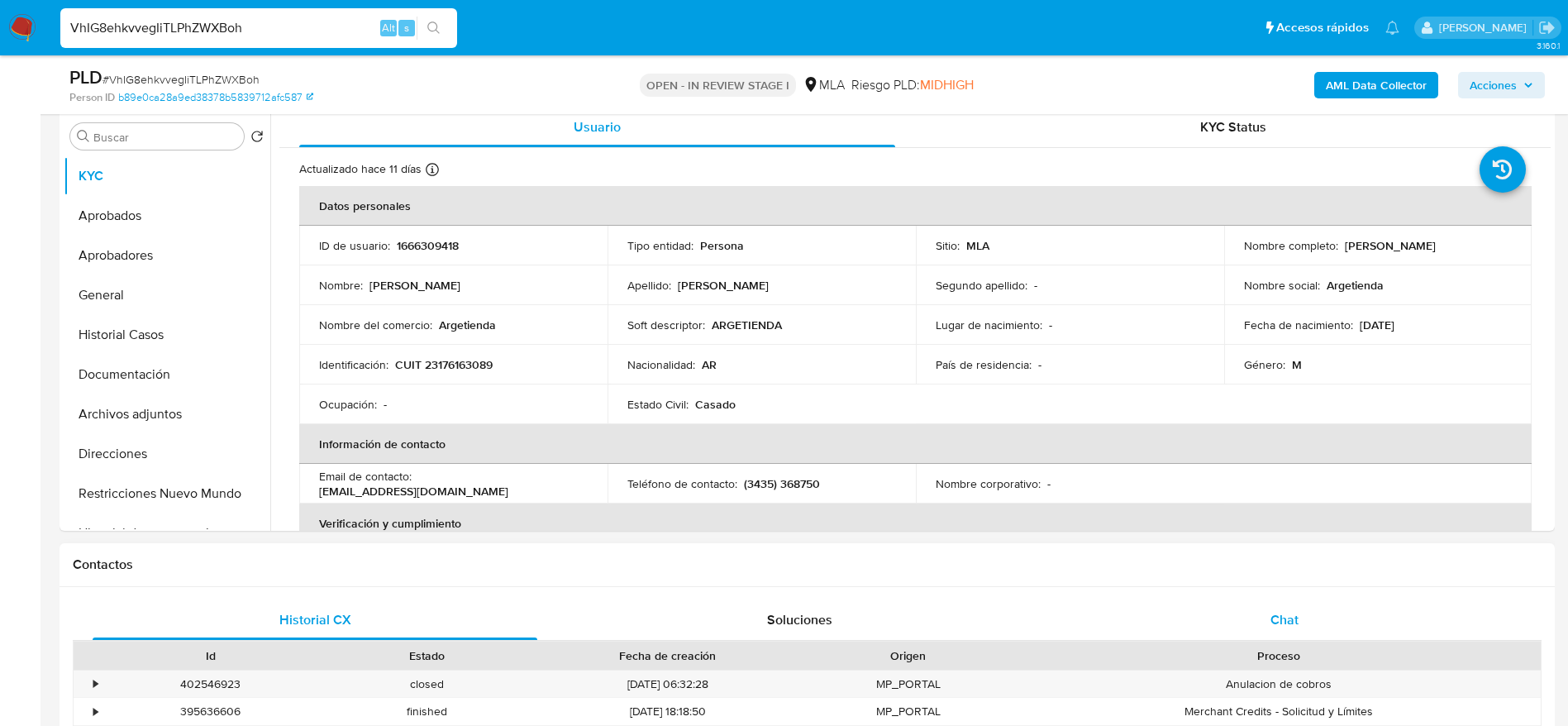
click at [1276, 615] on span "Chat" at bounding box center [1285, 620] width 28 height 19
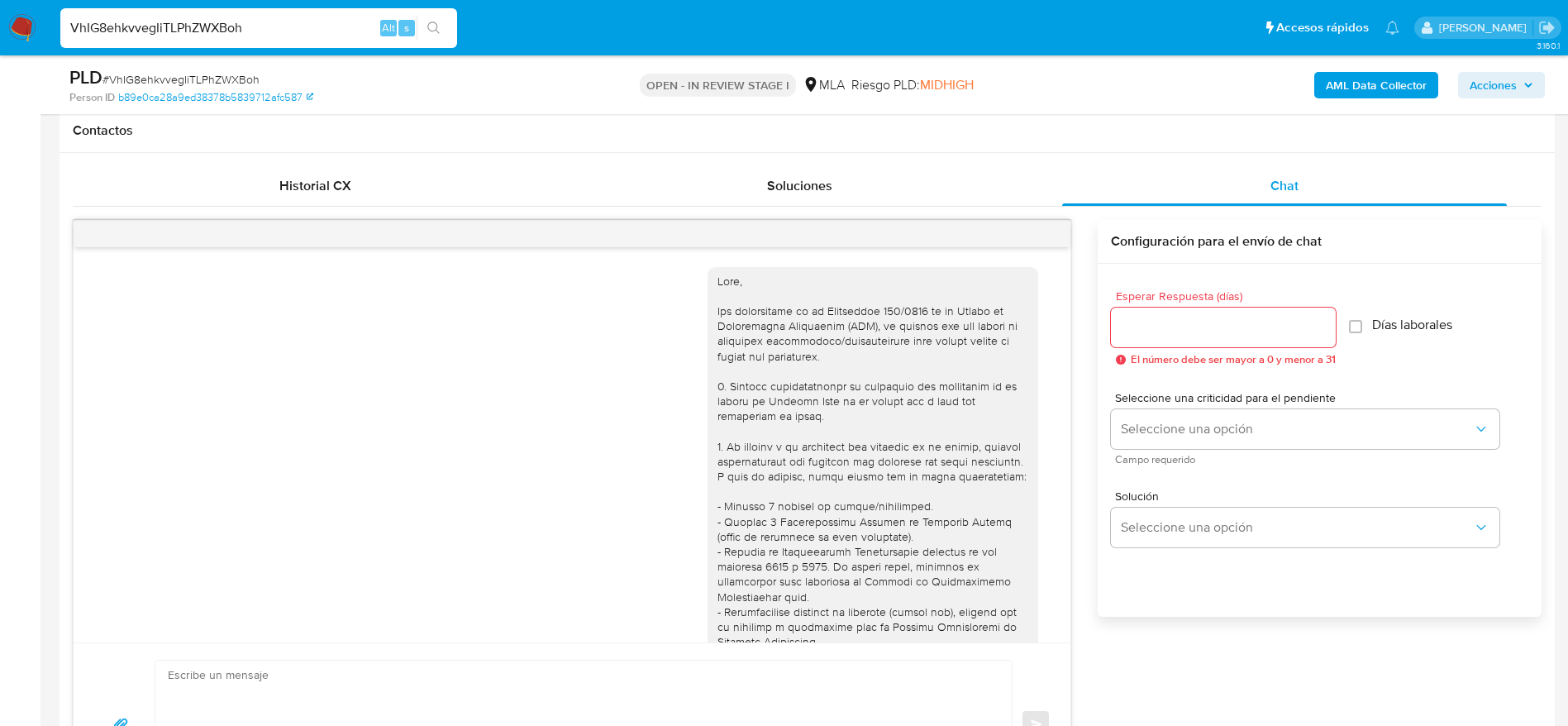
scroll to position [2143, 0]
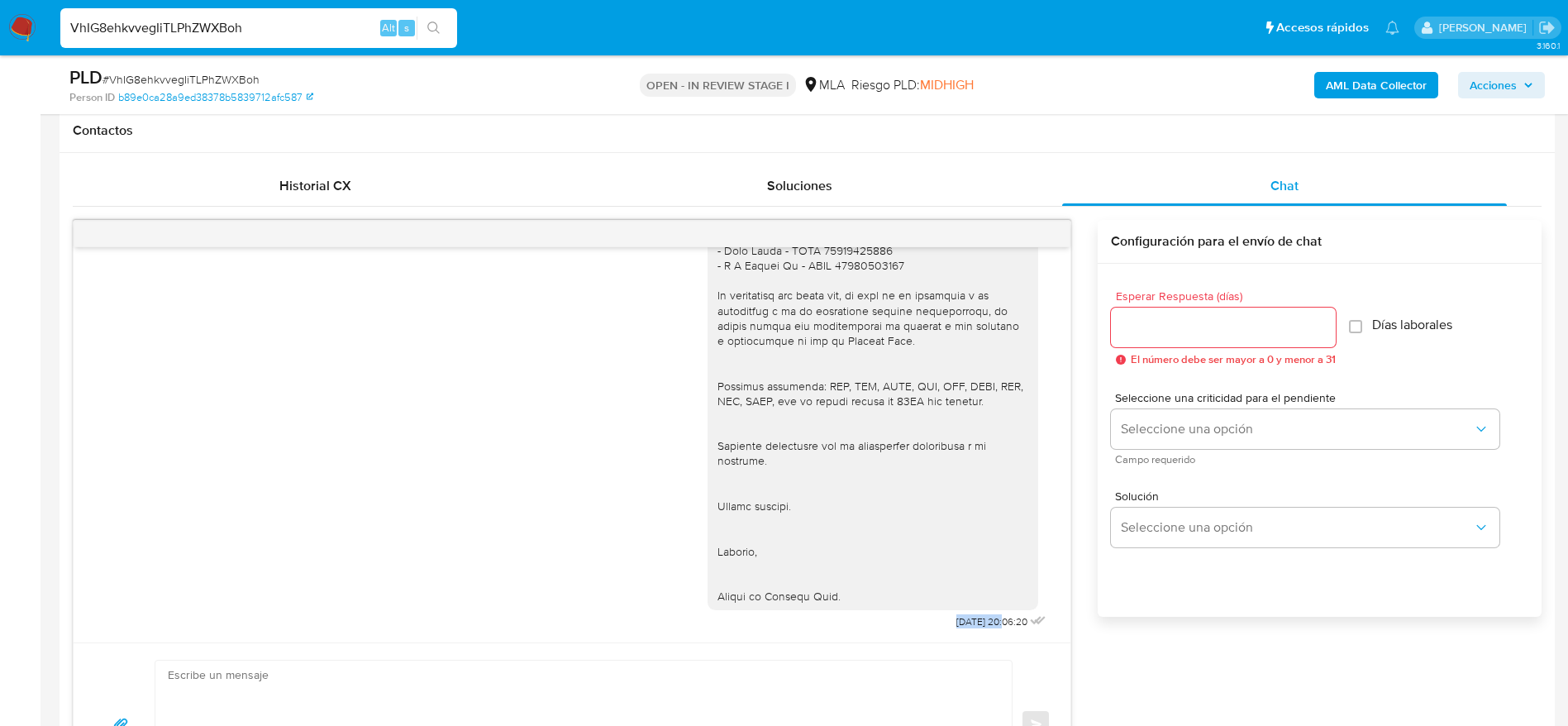
drag, startPoint x: 913, startPoint y: 616, endPoint x: 966, endPoint y: 623, distance: 53.5
click at [966, 623] on div "19/09/2025 20:06:20" at bounding box center [879, 144] width 342 height 981
copy span "19/09/2025"
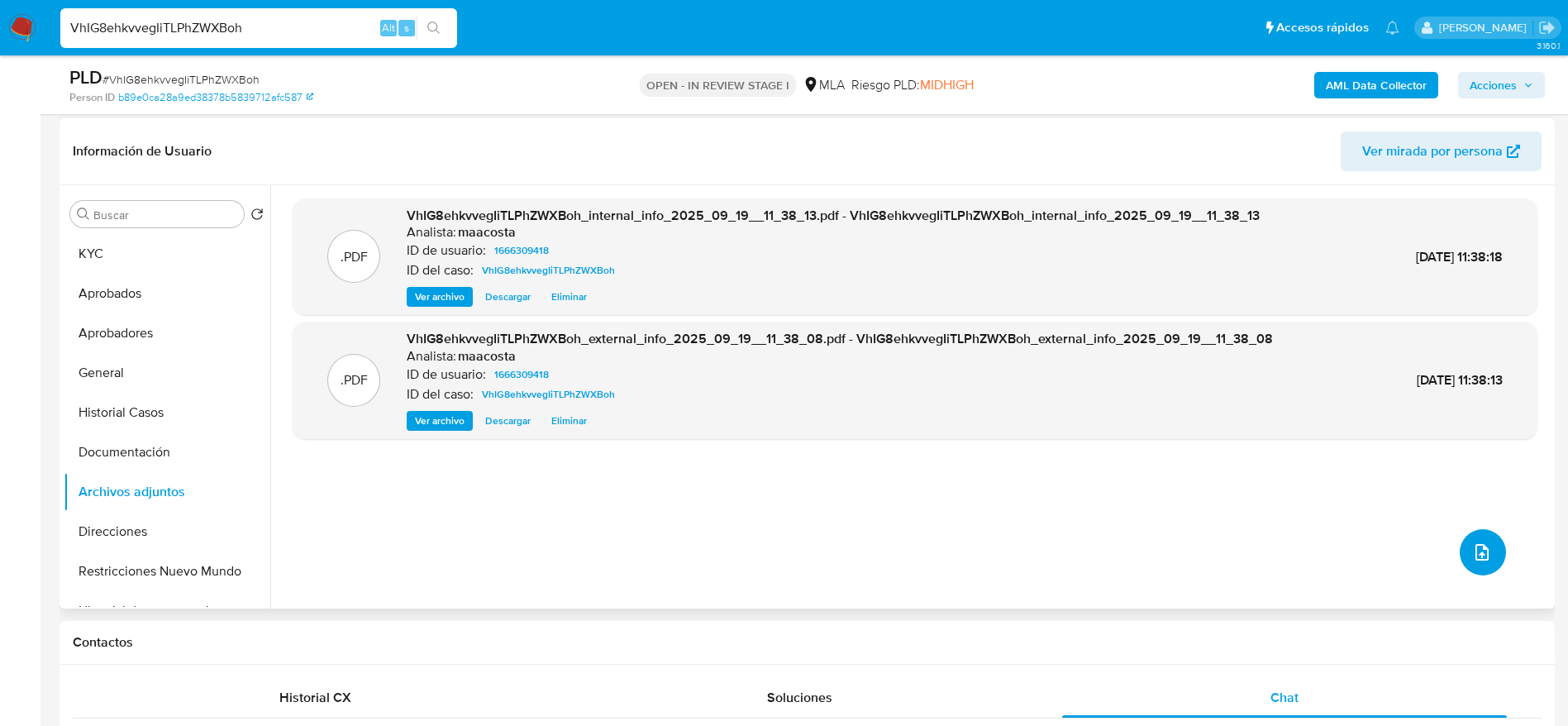
click at [1485, 540] on button "upload-file" at bounding box center [1482, 552] width 46 height 46
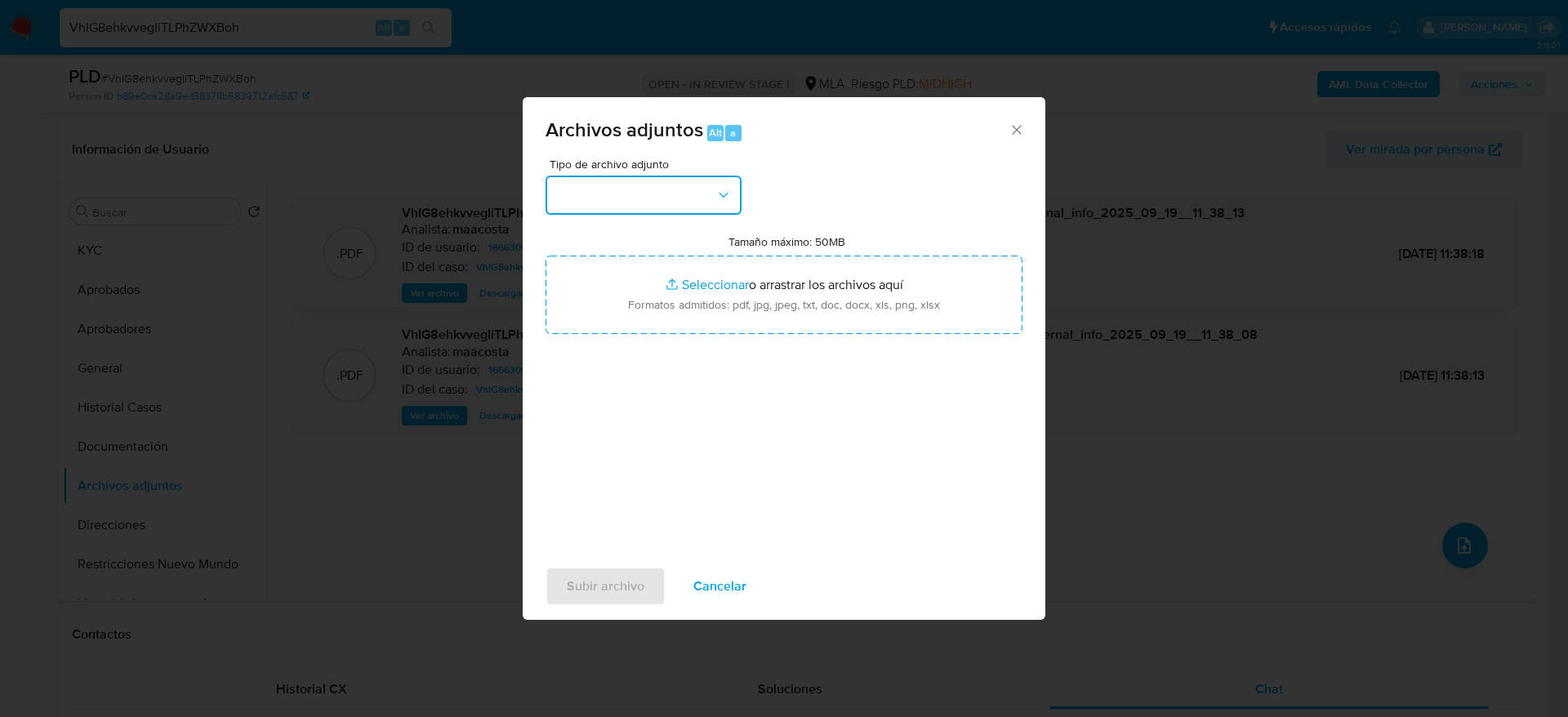
click at [697, 204] on button "button" at bounding box center [643, 195] width 196 height 39
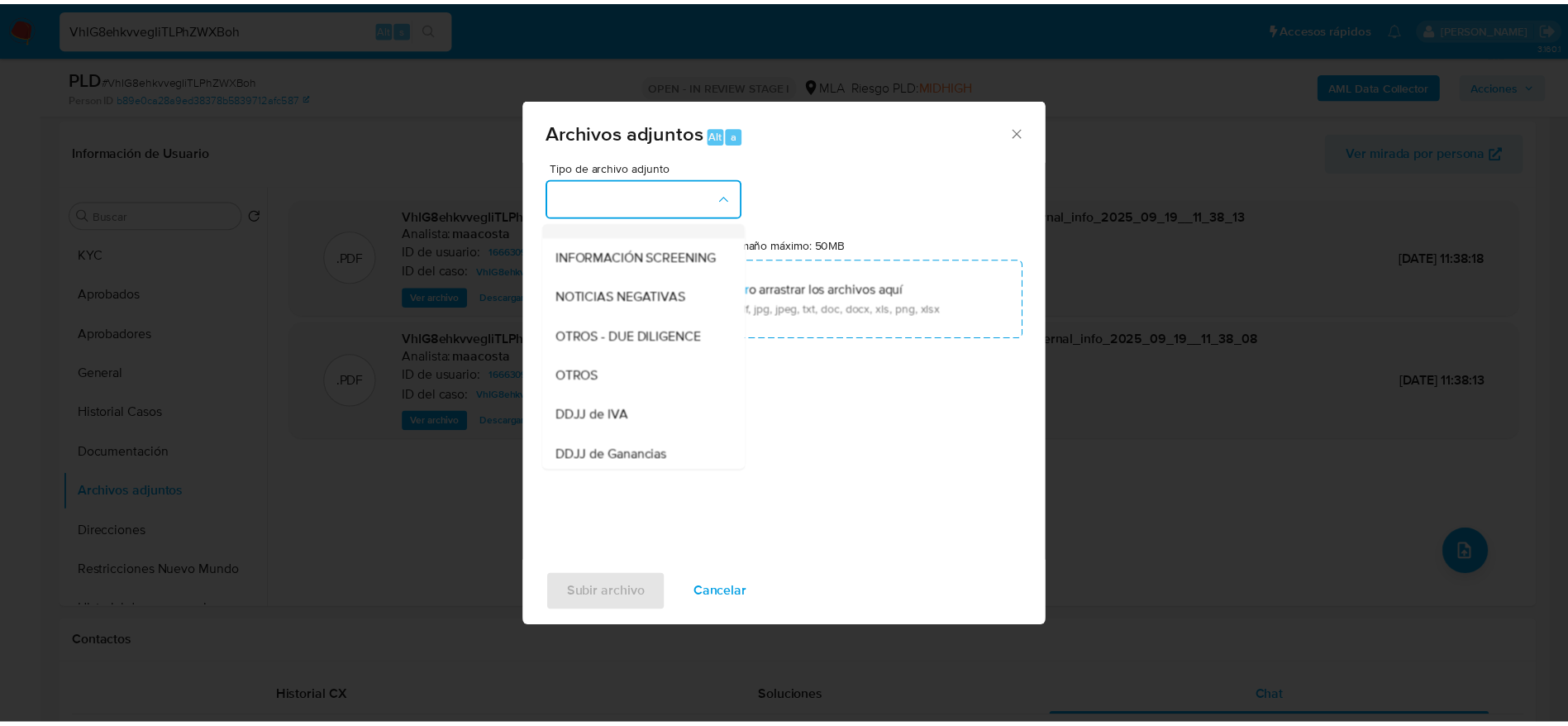
scroll to position [186, 0]
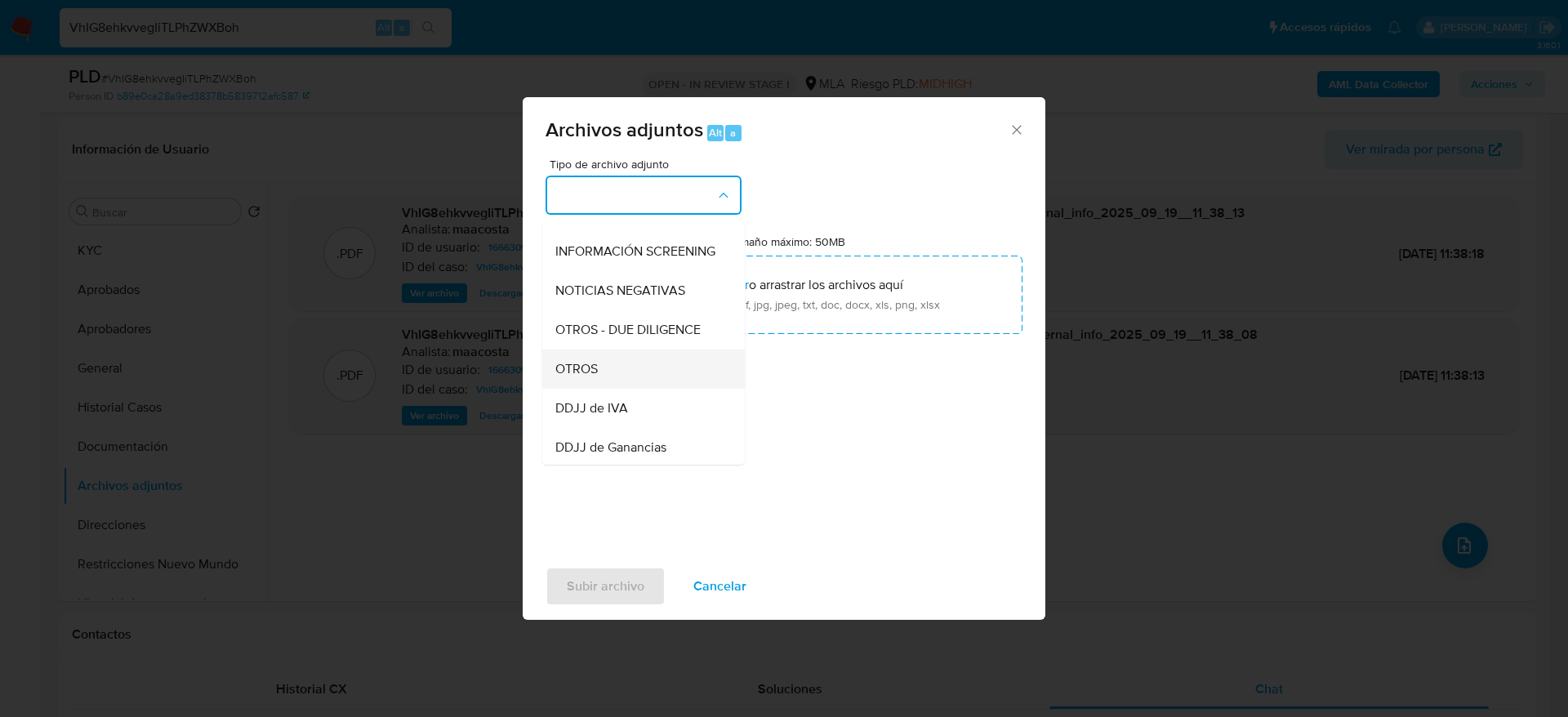
click at [600, 382] on div "OTROS" at bounding box center [639, 369] width 167 height 39
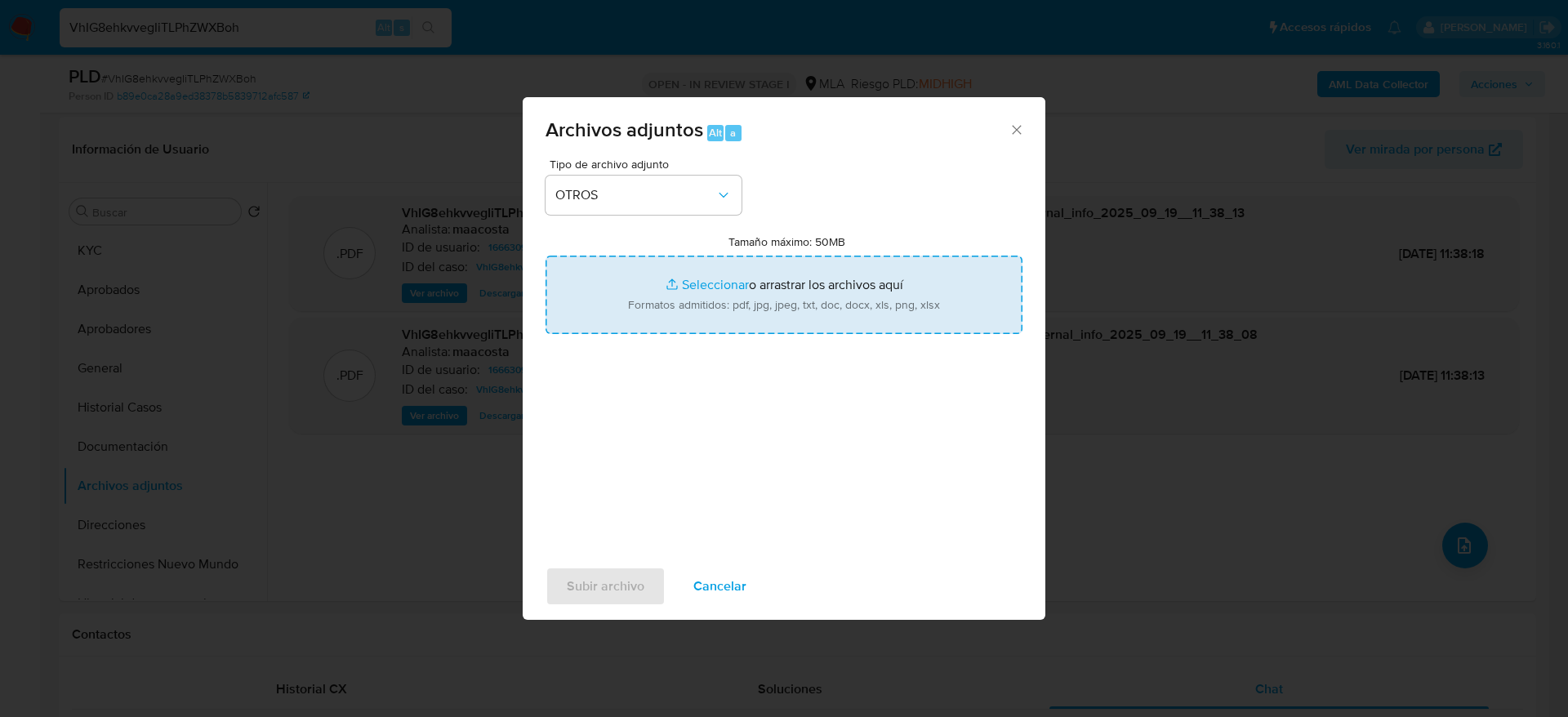
type input "C:\fakepath\Caselog VhIG8ehkvvegIiTLPhZWXBoh_2025_08_19_00_37_37.docx"
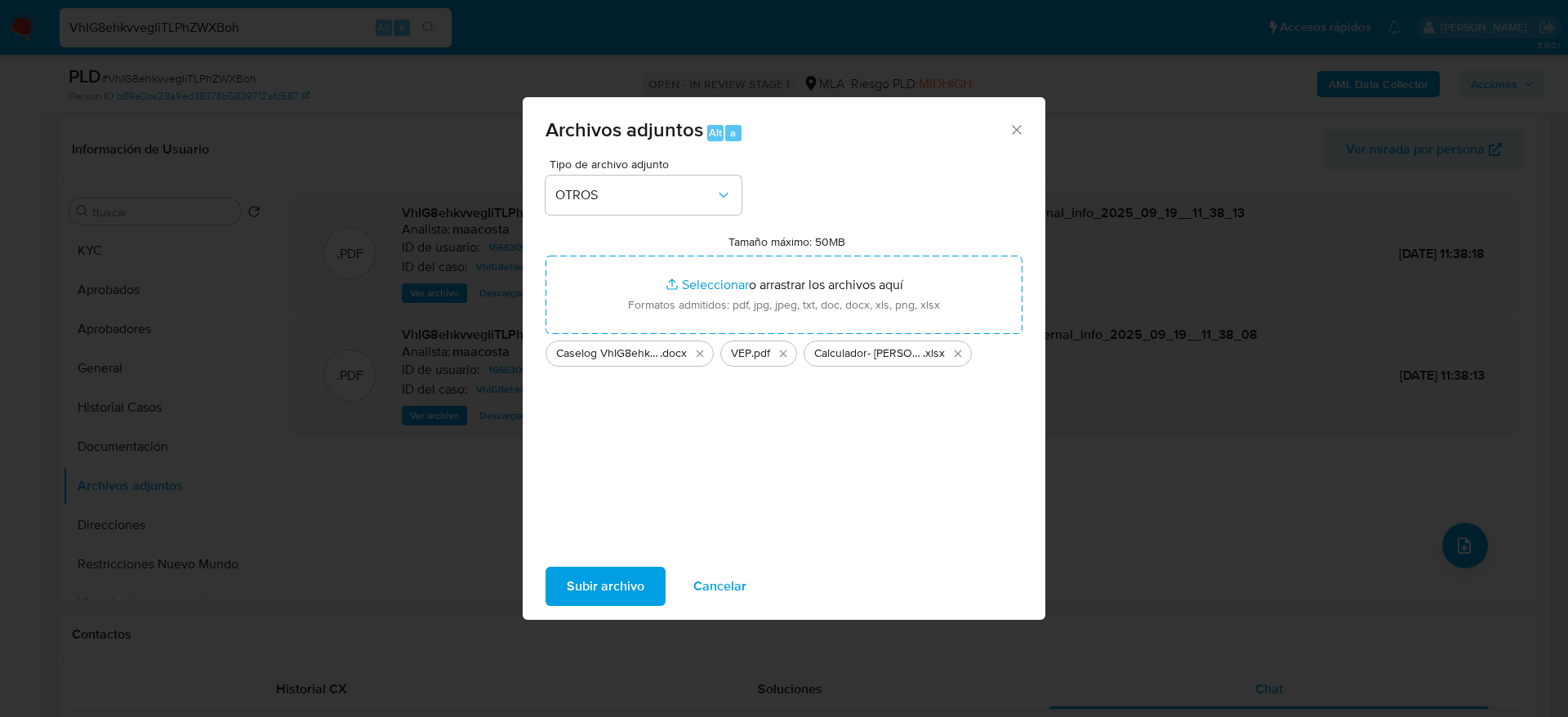
click at [605, 587] on span "Subir archivo" at bounding box center [605, 586] width 77 height 36
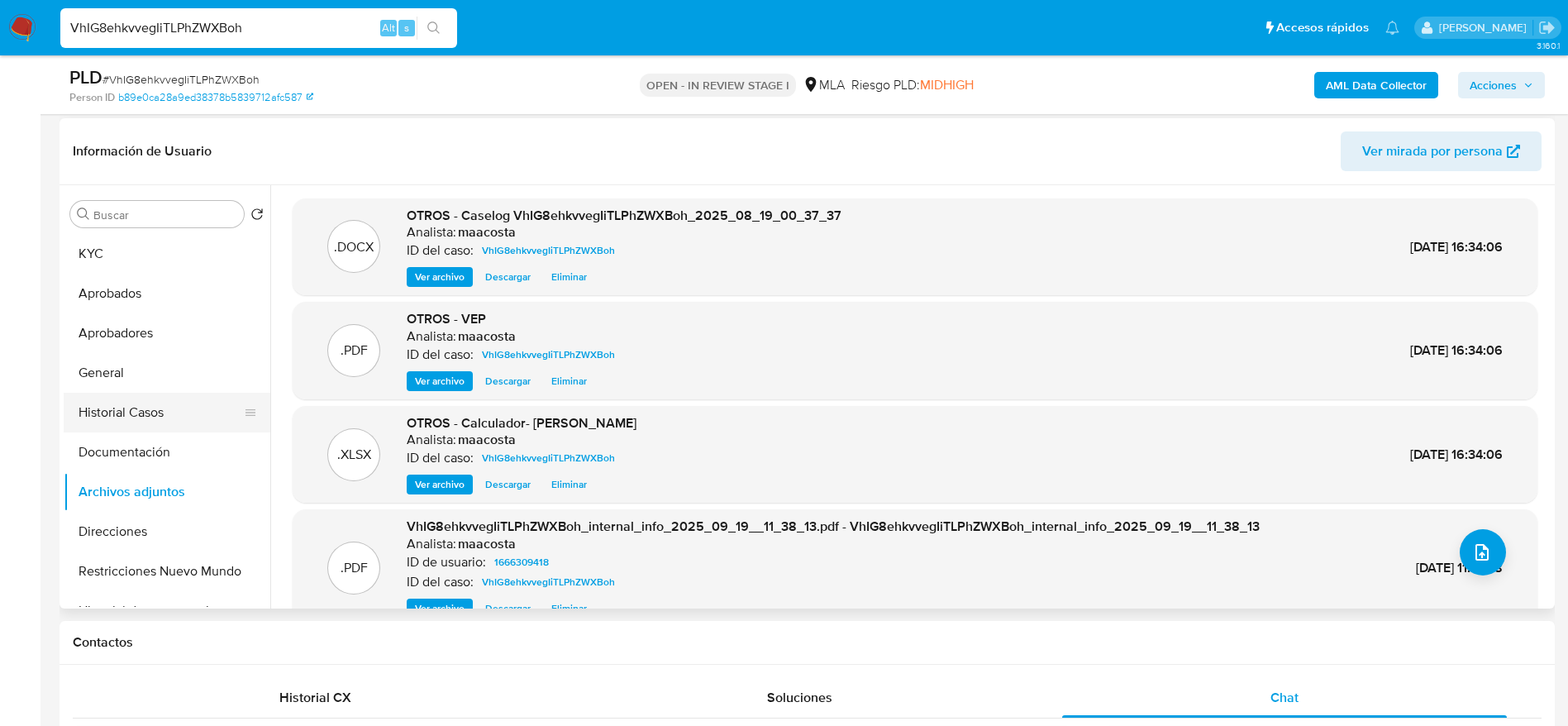
click at [139, 412] on button "Historial Casos" at bounding box center [160, 413] width 194 height 40
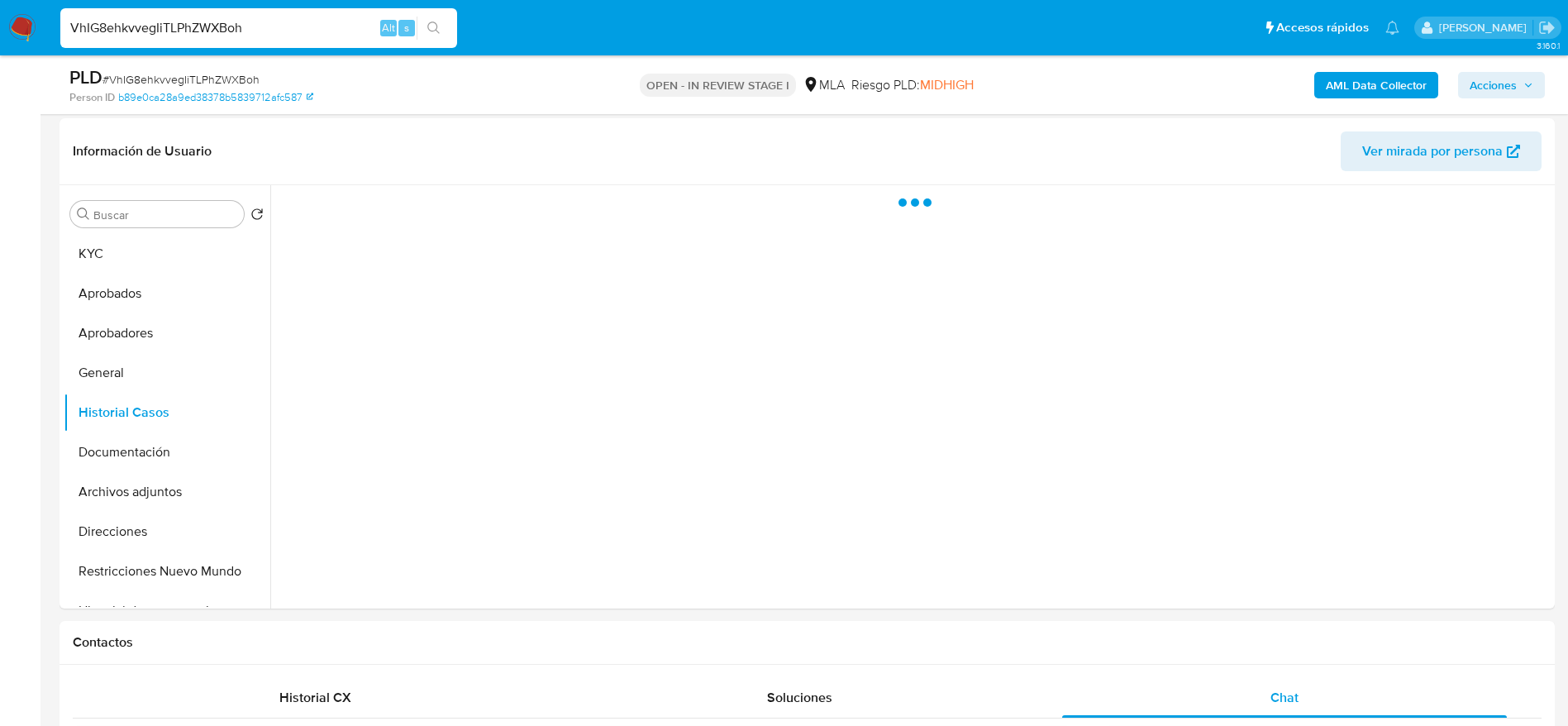
click at [1489, 93] on span "Acciones" at bounding box center [1493, 85] width 47 height 26
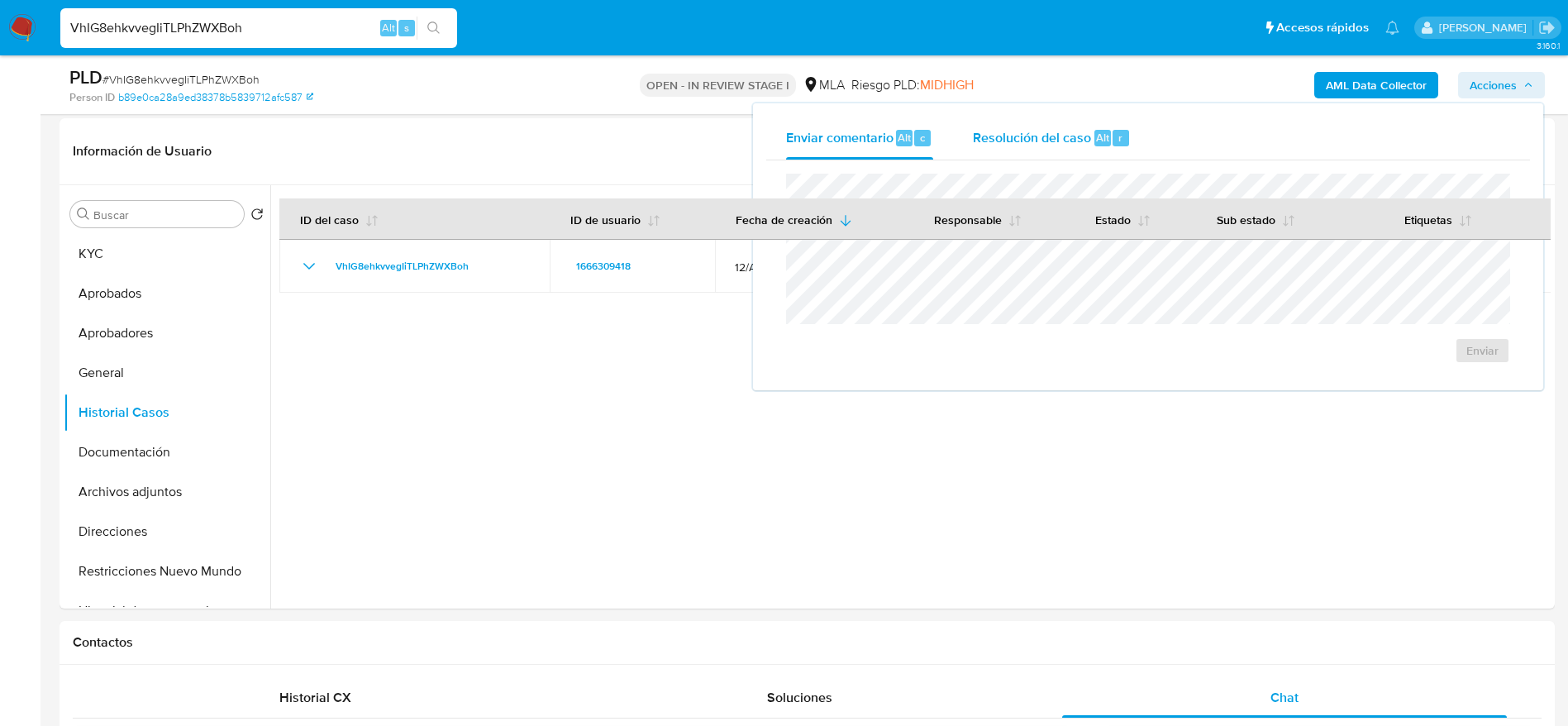
click at [1048, 125] on div "Resolución del caso Alt r" at bounding box center [1052, 137] width 158 height 43
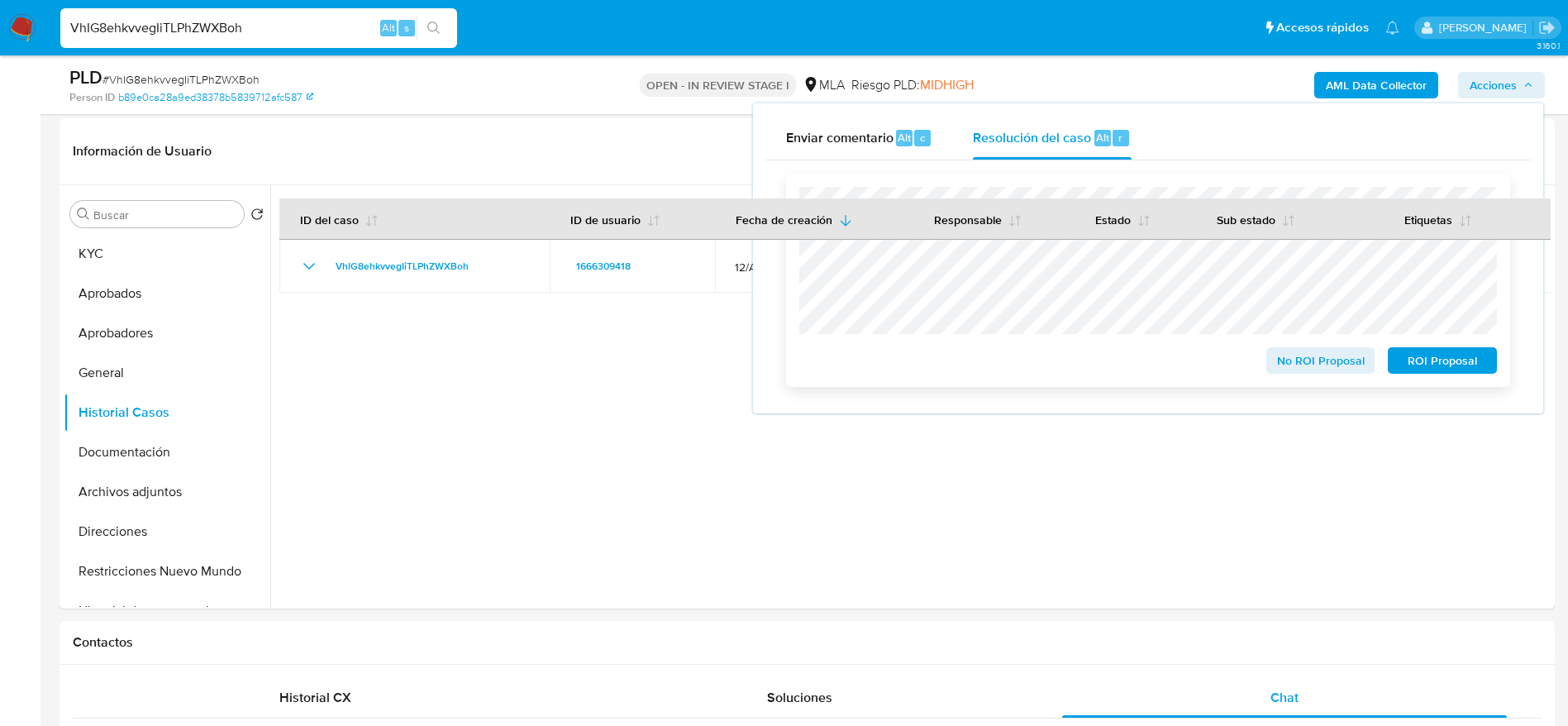
click at [1298, 360] on span "No ROI Proposal" at bounding box center [1320, 360] width 86 height 23
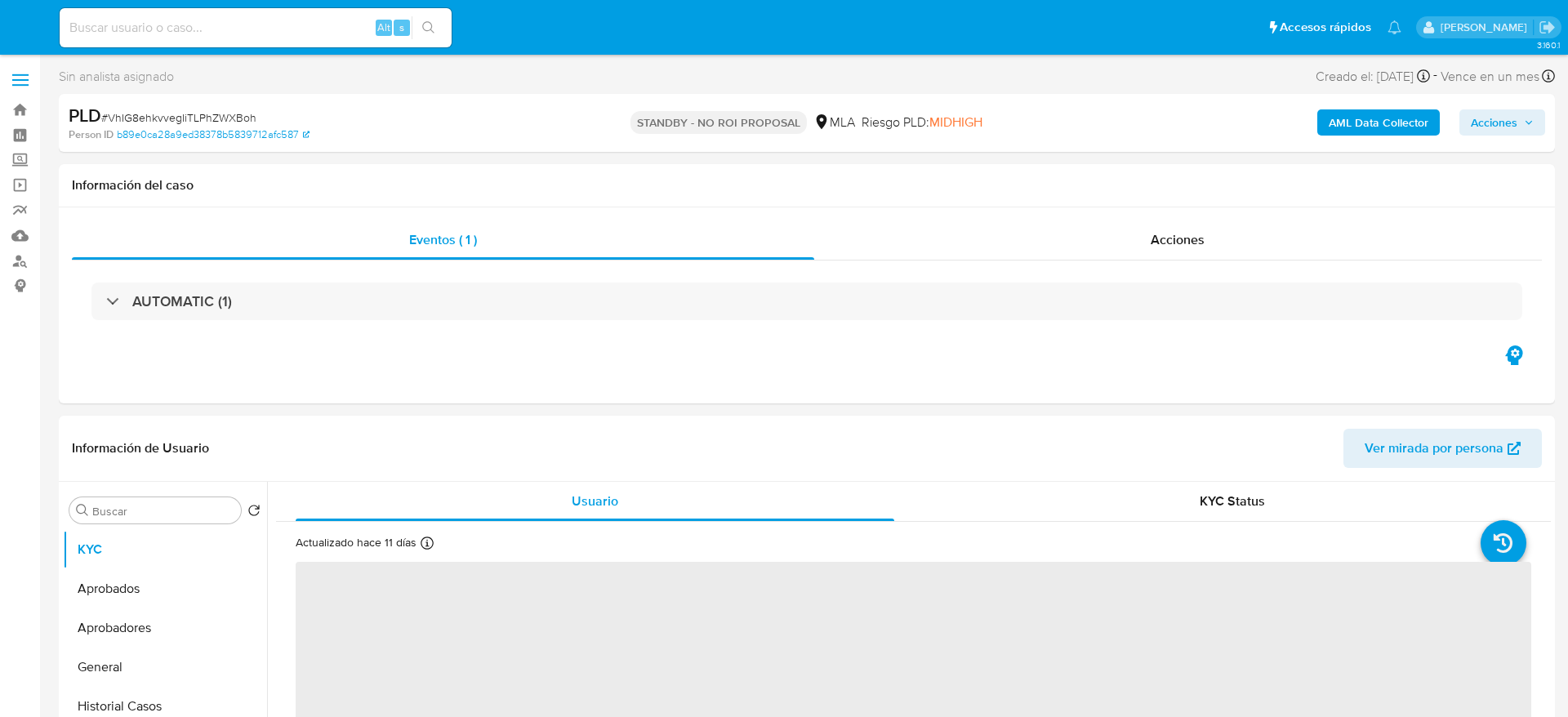
select select "10"
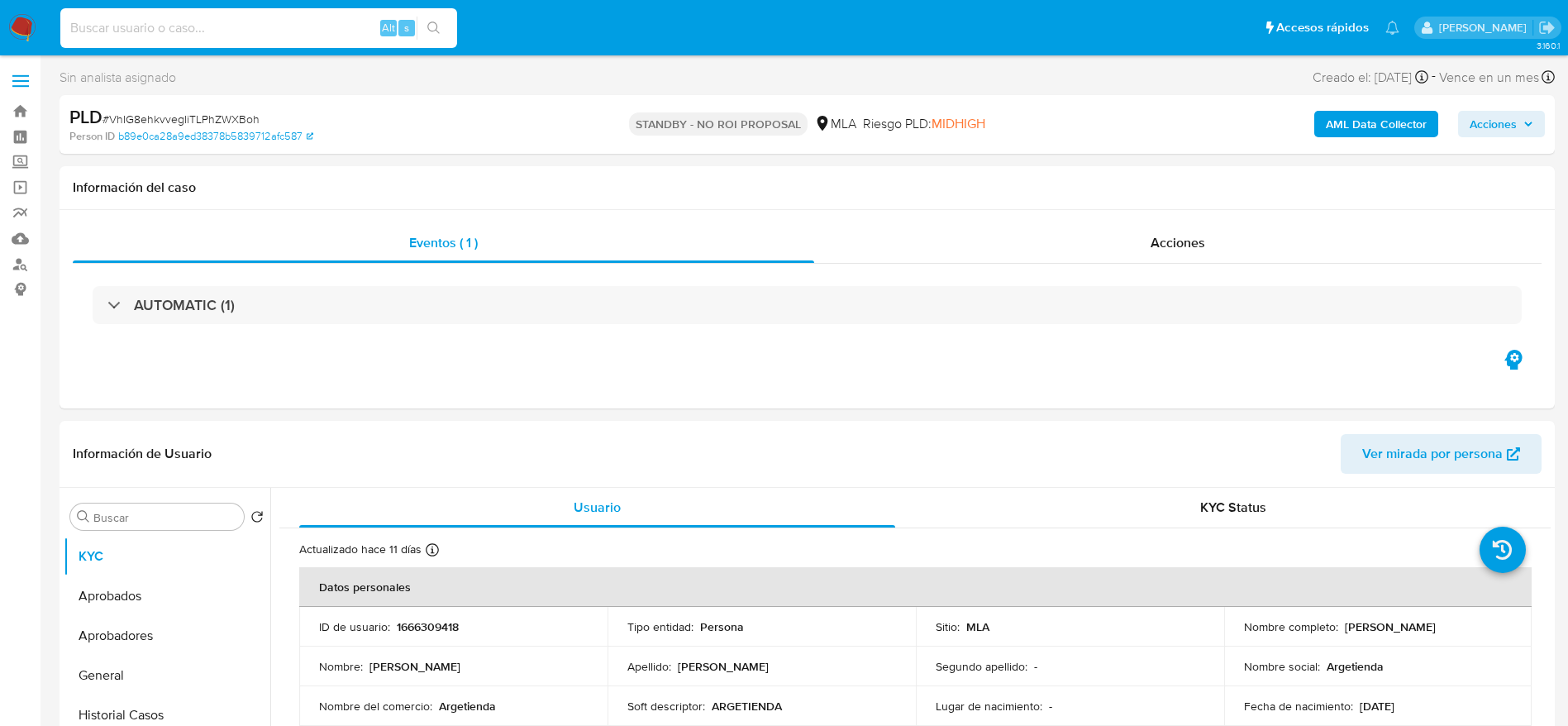
paste input "JXPgWrwL0kgcMuqhNrFBTYkv"
click at [285, 30] on input "JXPgWrwL0kgcMuqhNrFBTYkv" at bounding box center [258, 28] width 396 height 22
type input "JXPgWrwL0kgcMuqhNrFBTYkv"
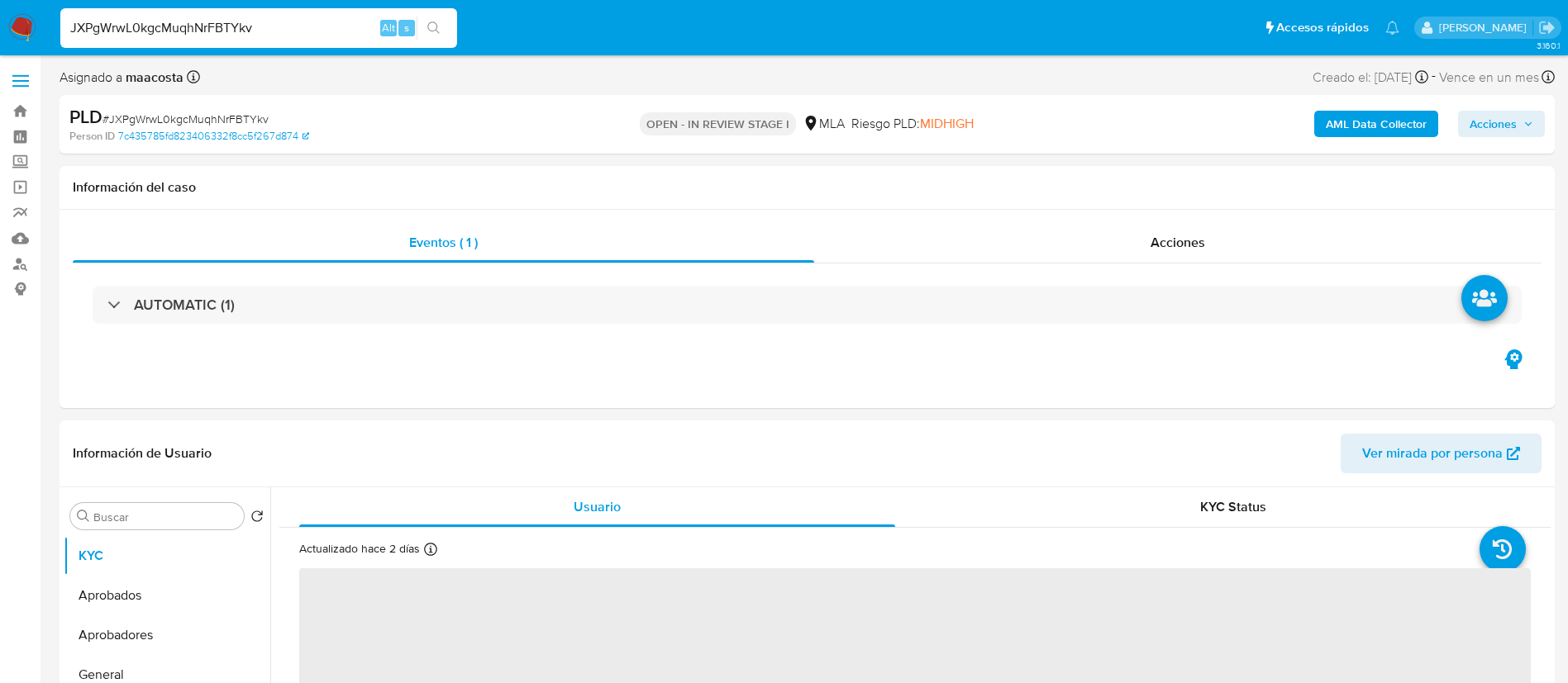
select select "10"
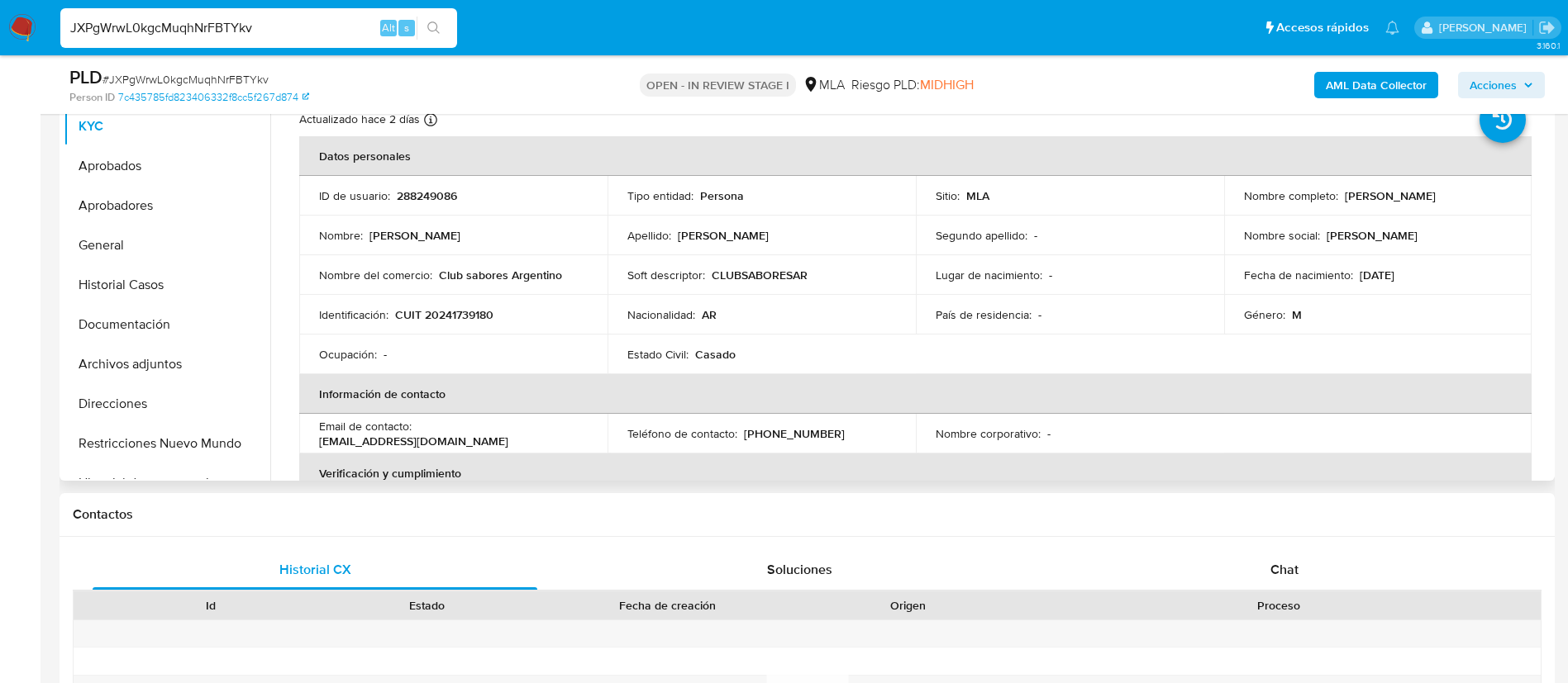
scroll to position [434, 0]
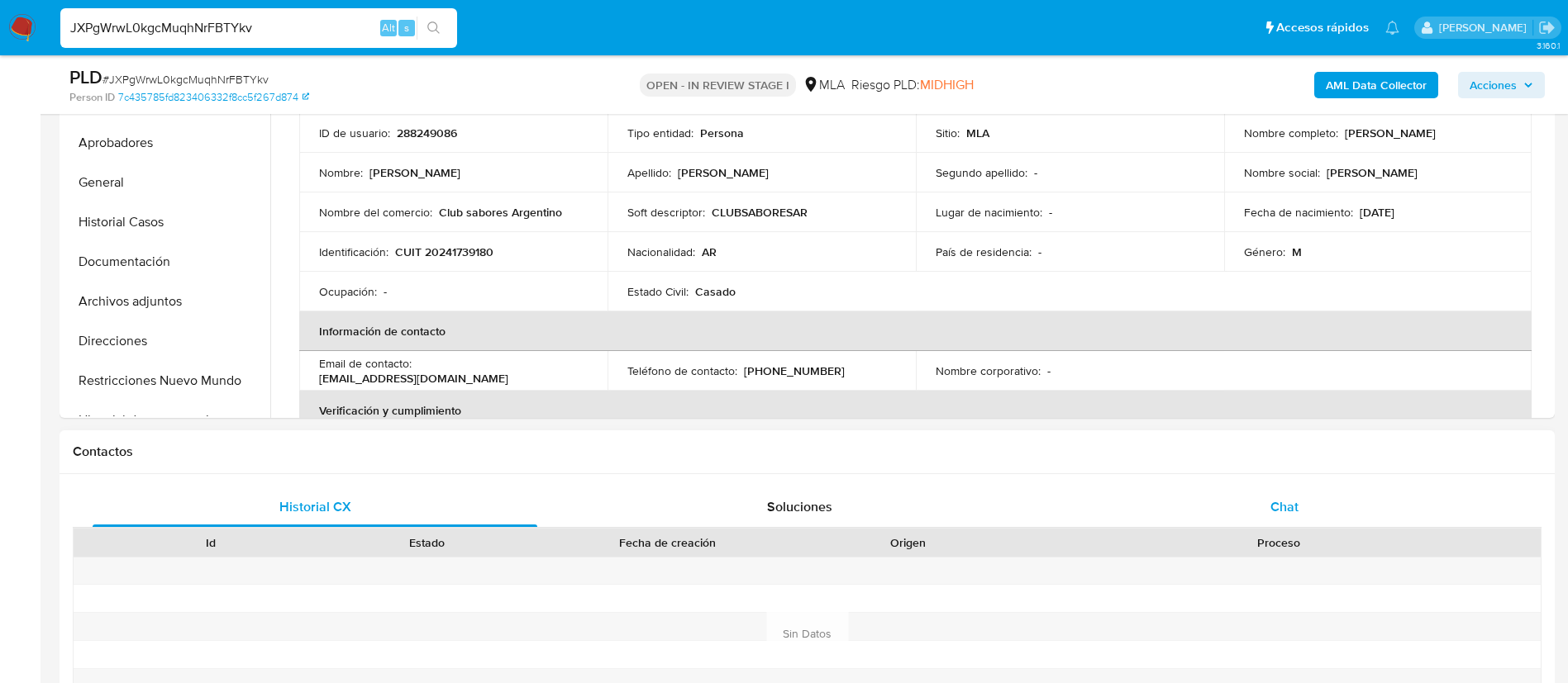
click at [1289, 511] on span "Chat" at bounding box center [1285, 507] width 28 height 19
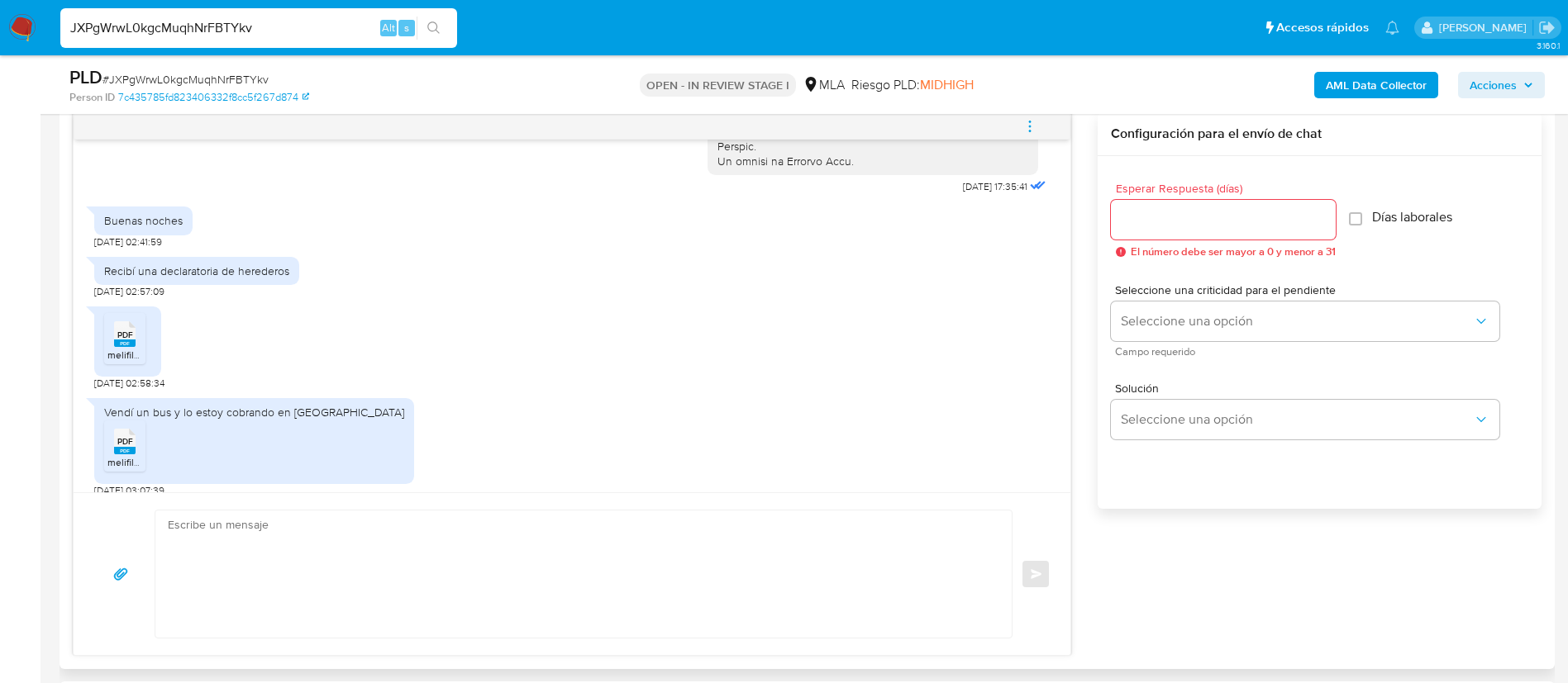
scroll to position [1486, 0]
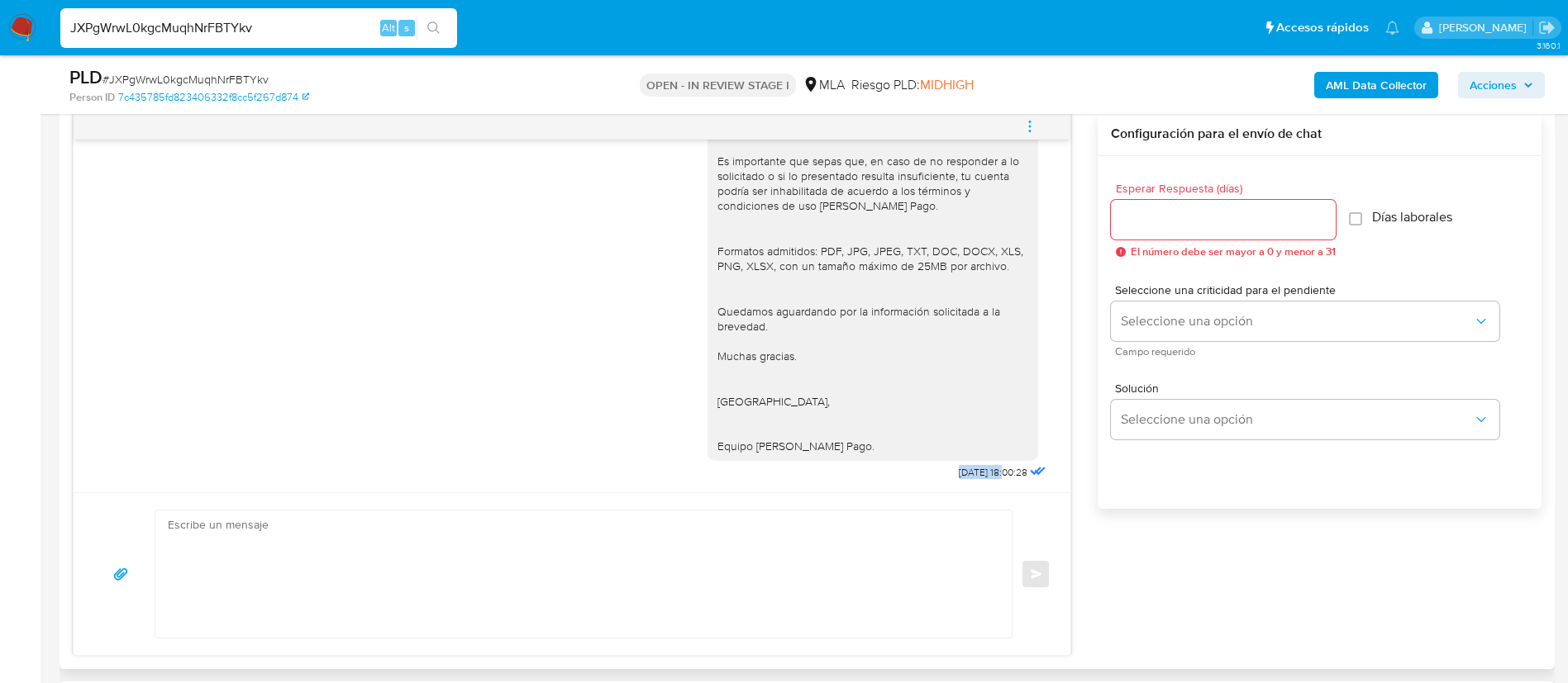
drag, startPoint x: 914, startPoint y: 467, endPoint x: 969, endPoint y: 474, distance: 55.4
click at [969, 474] on div "Buenas tardes, Gracias por tu respuesta. En este caso, precisamos que puedas br…" at bounding box center [879, 189] width 342 height 589
copy span "[DATE]"
click at [1027, 131] on icon "menu-action" at bounding box center [1029, 126] width 15 height 15
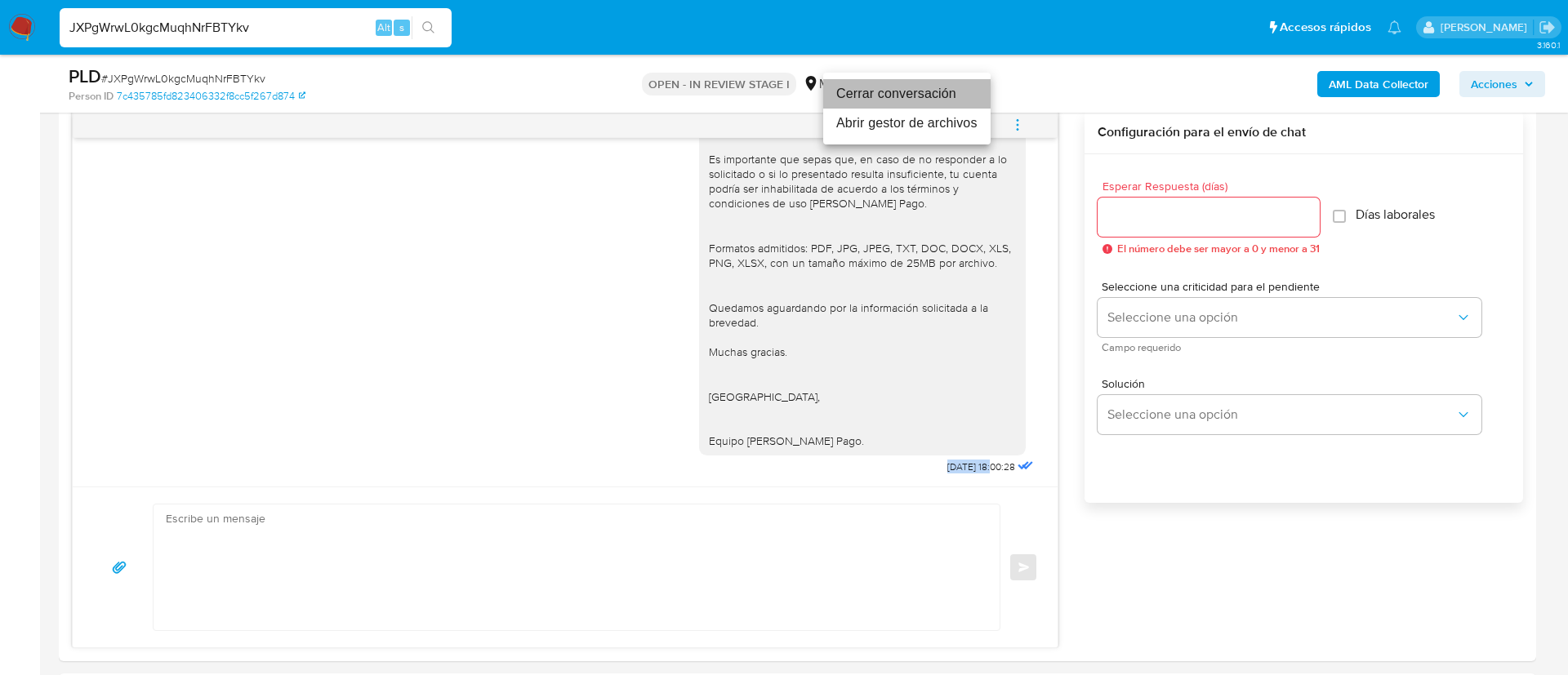
click at [899, 90] on li "Cerrar conversación" at bounding box center [907, 94] width 167 height 29
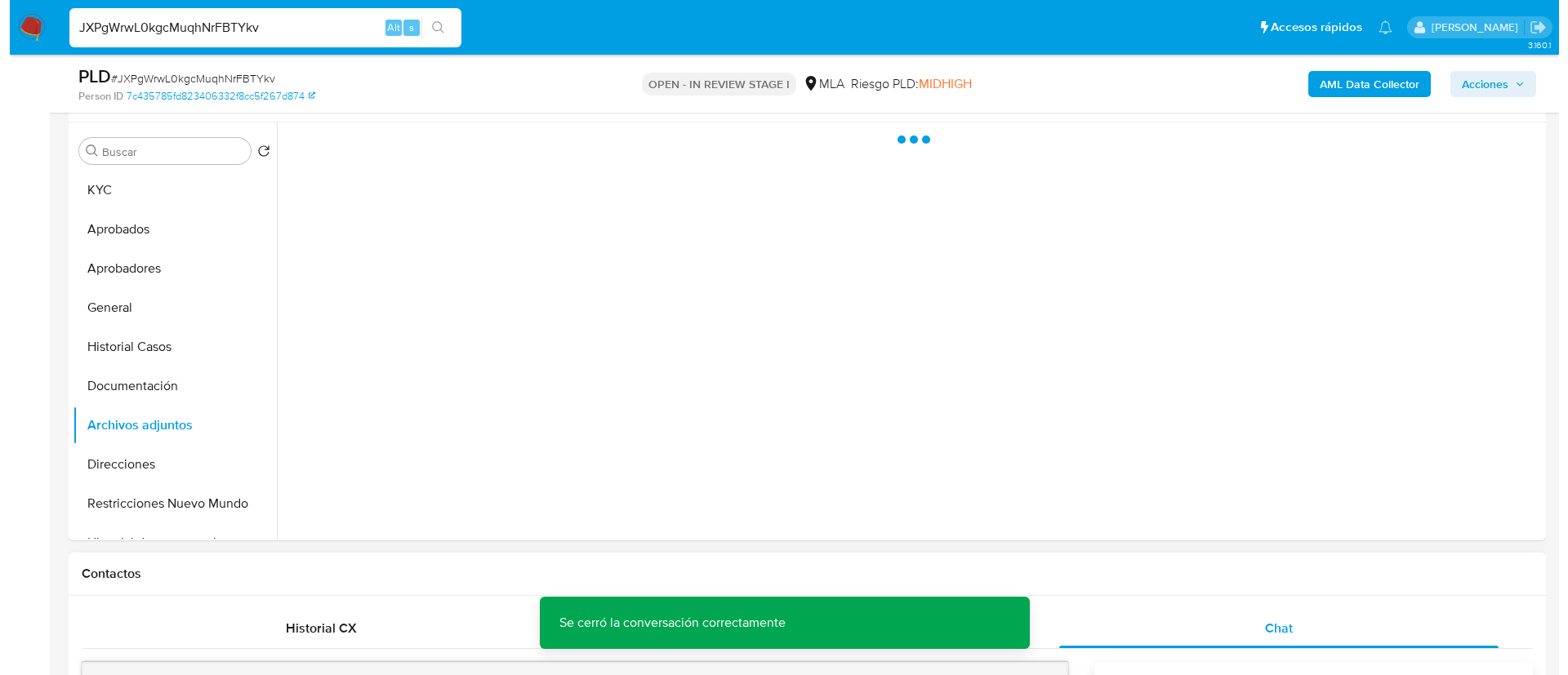
scroll to position [262, 0]
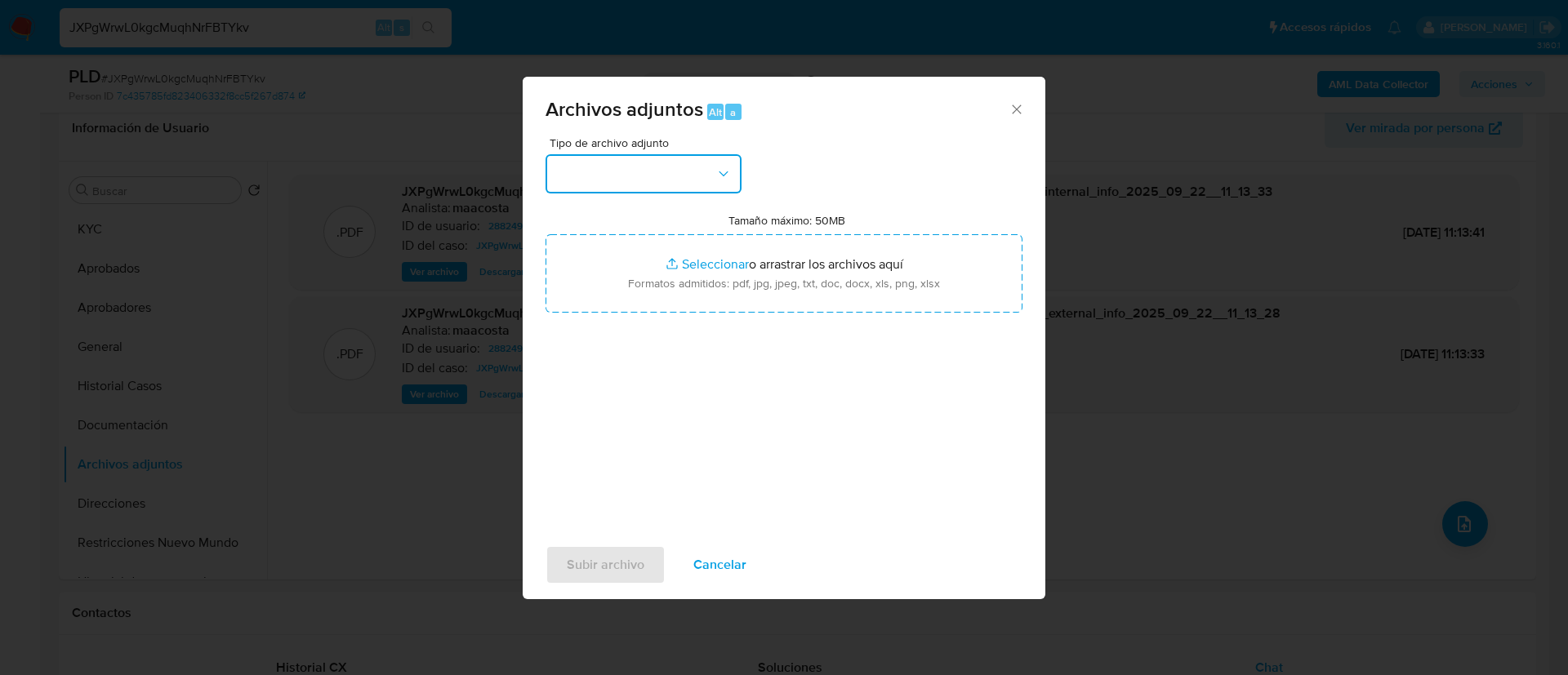
click at [672, 158] on button "button" at bounding box center [643, 174] width 196 height 40
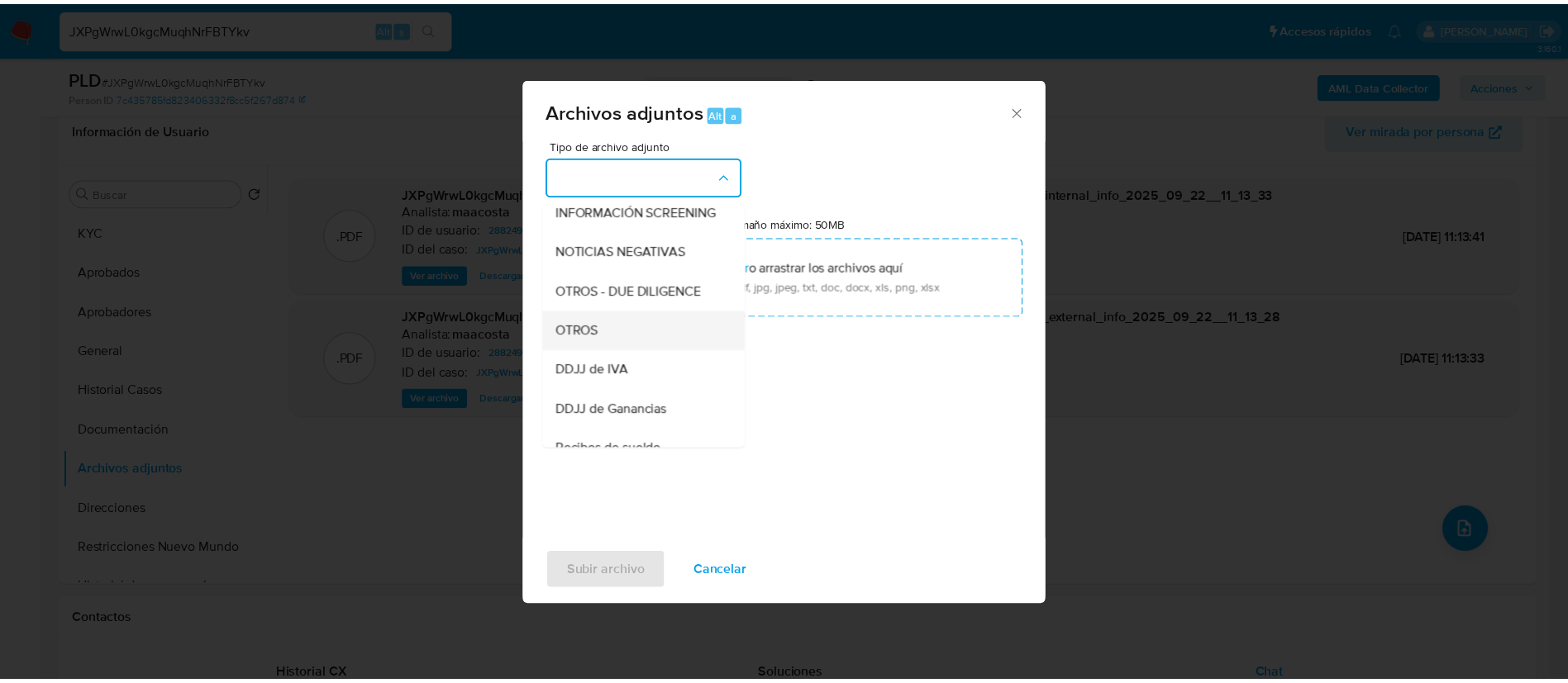
scroll to position [209, 0]
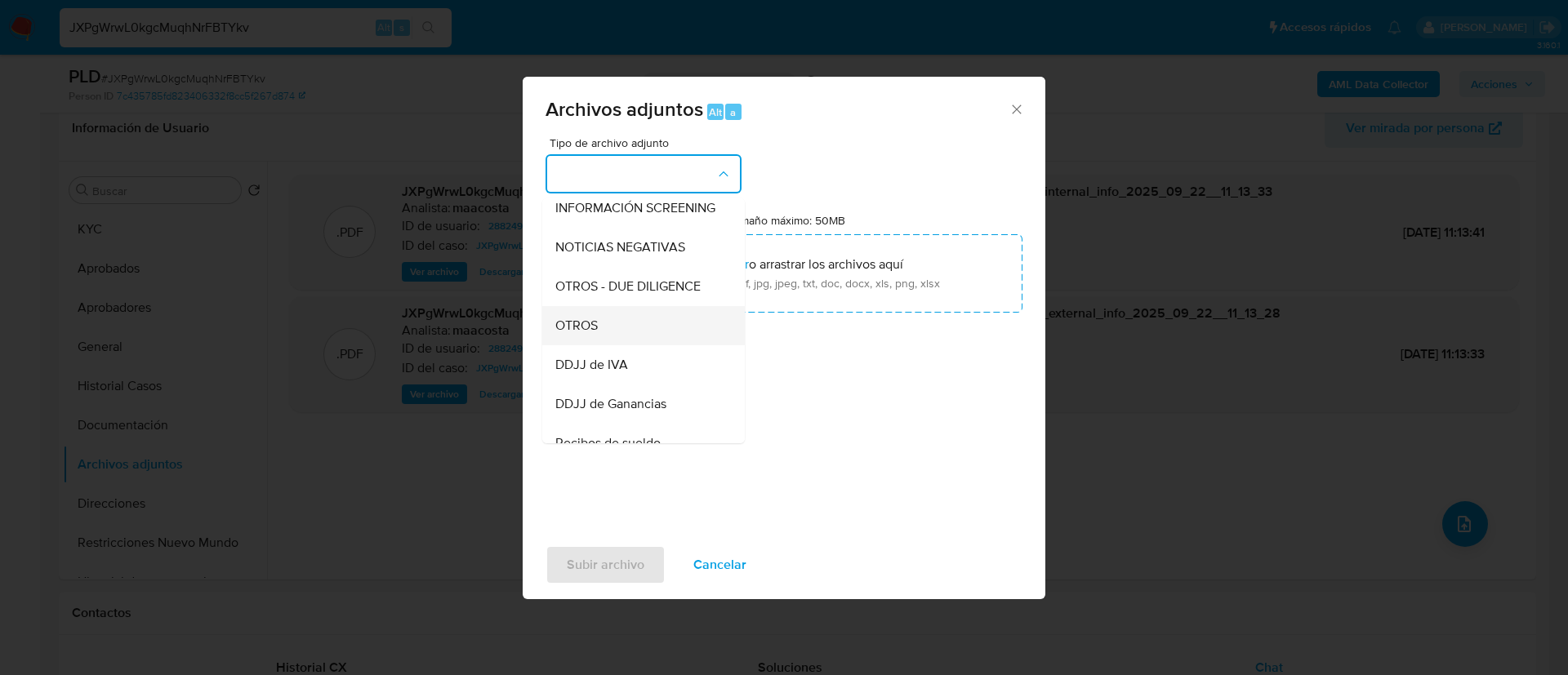
click at [601, 345] on div "OTROS" at bounding box center [639, 326] width 167 height 40
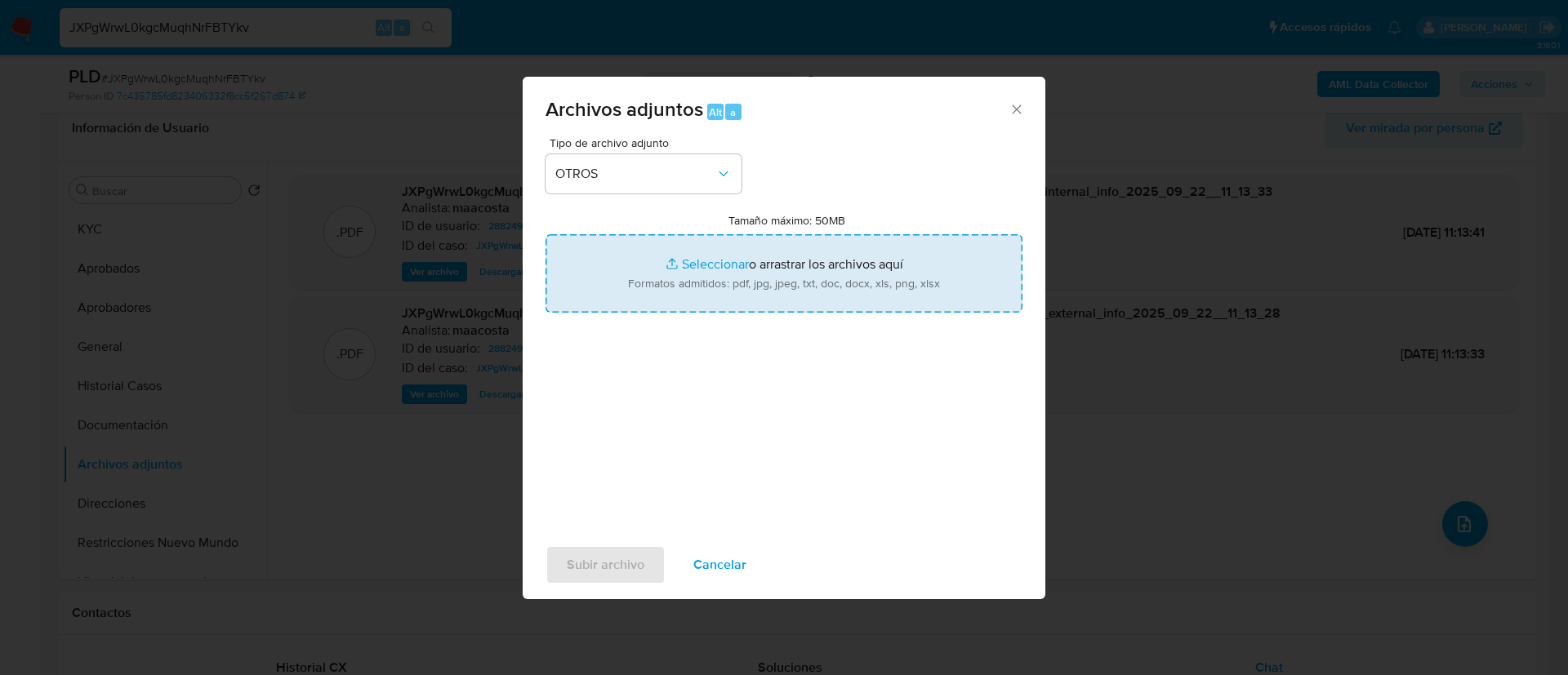
type input "C:\fakepath\Caselog JXPgWrwL0kgcMuqhNrFBTYkv_2025_08_19_14_38_36.docx"
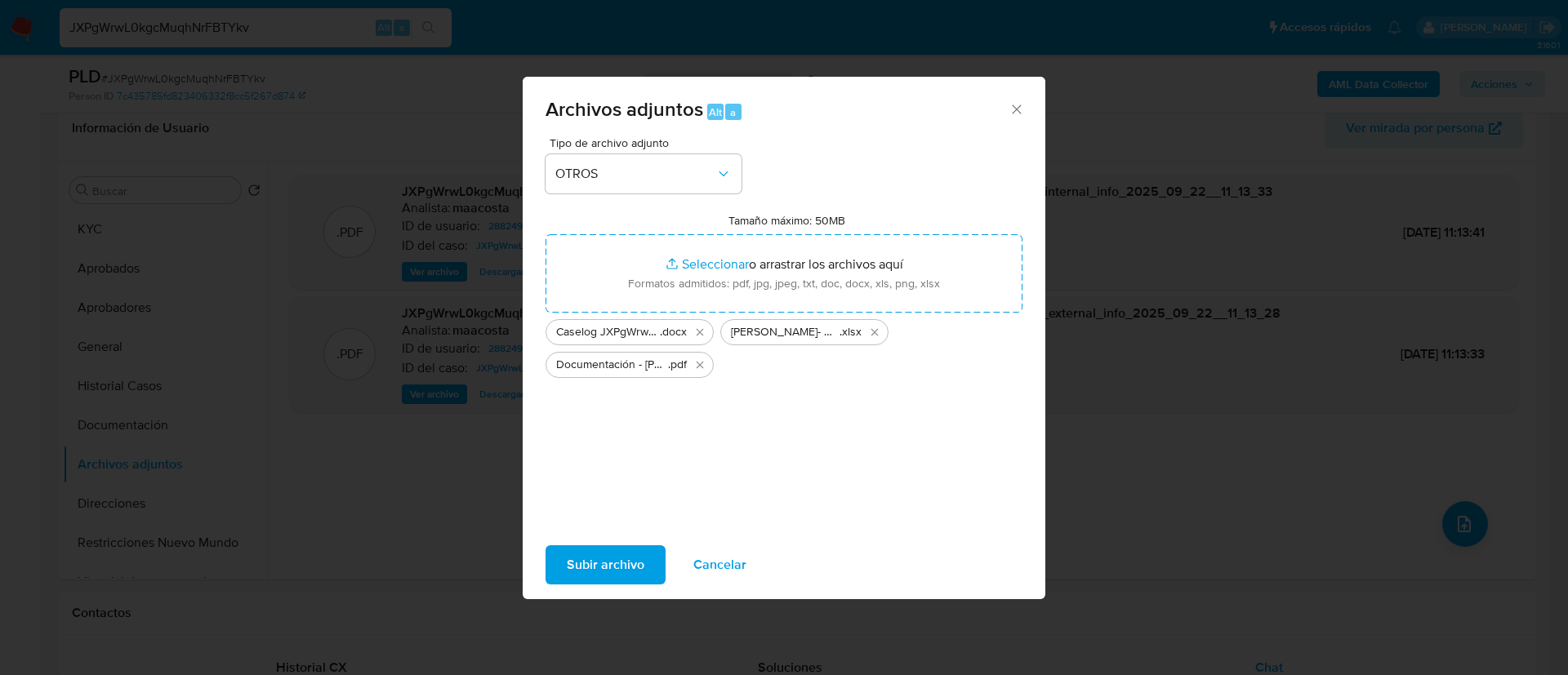
click at [618, 548] on span "Subir archivo" at bounding box center [605, 565] width 77 height 36
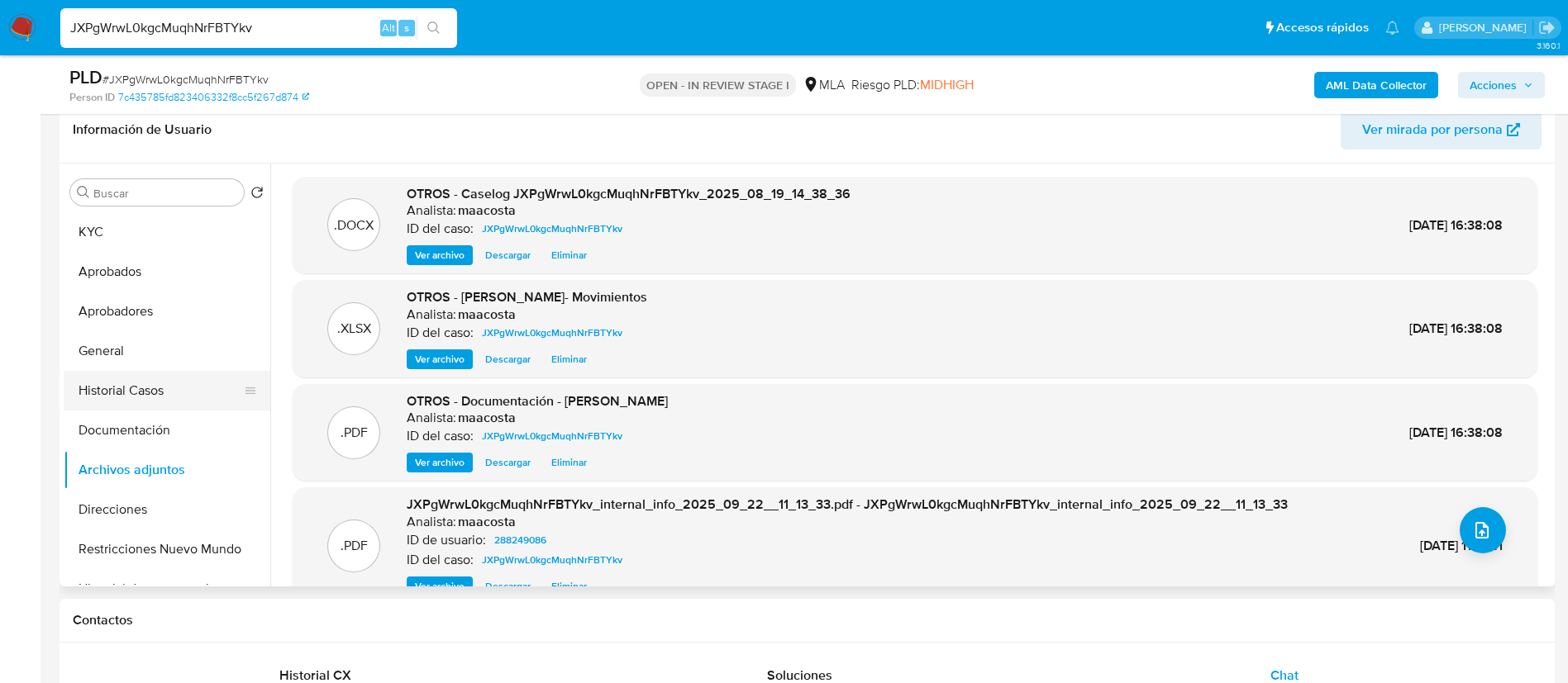
click at [138, 395] on button "Historial Casos" at bounding box center [160, 391] width 194 height 40
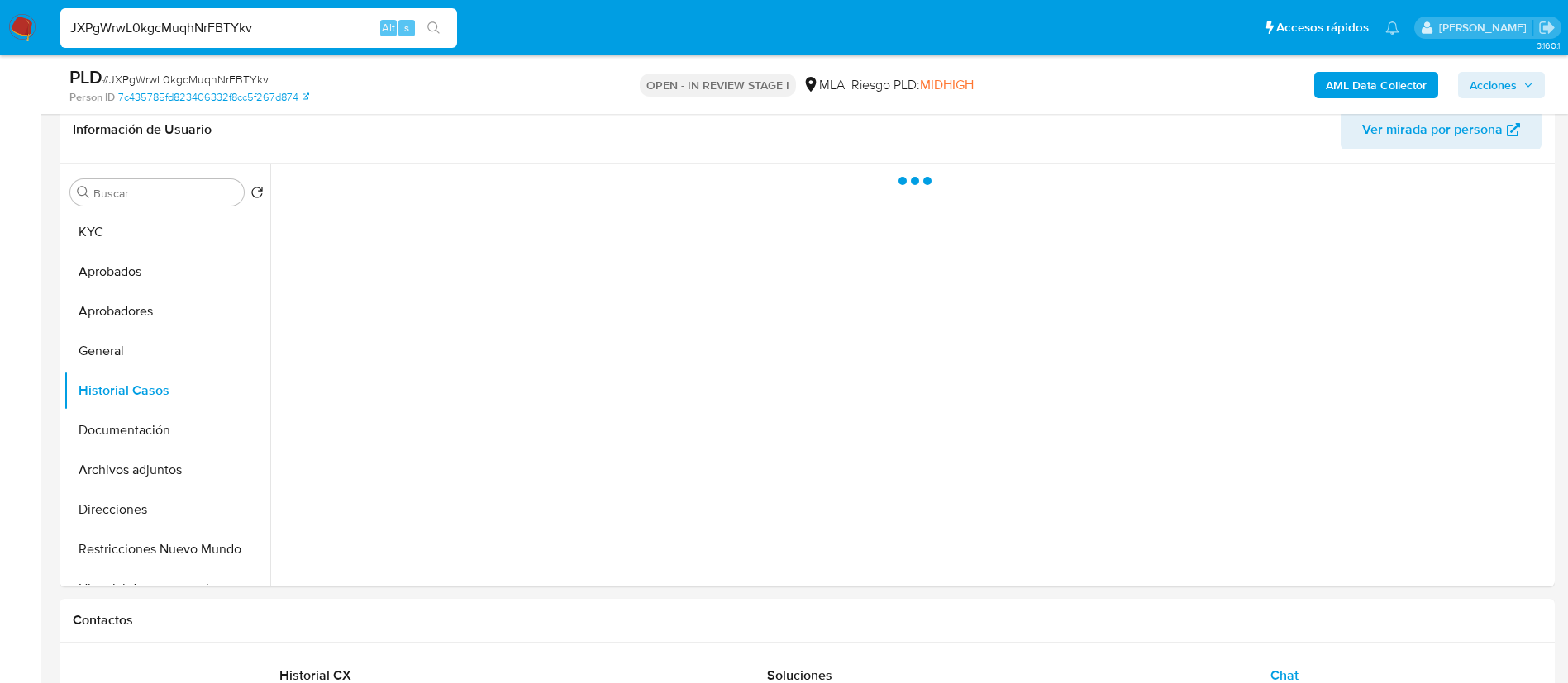
click at [1497, 91] on span "Acciones" at bounding box center [1493, 85] width 47 height 26
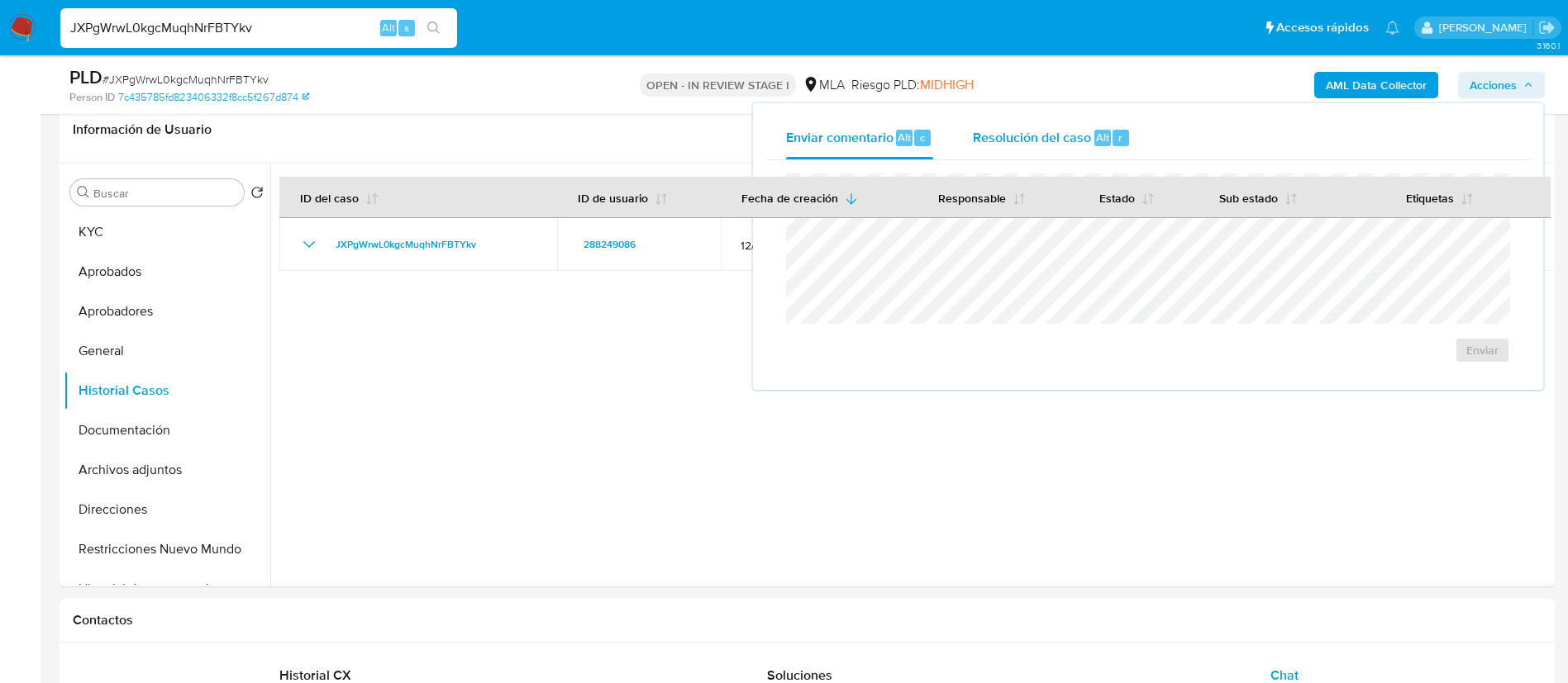
click at [1003, 131] on span "Resolución del caso" at bounding box center [1032, 136] width 118 height 19
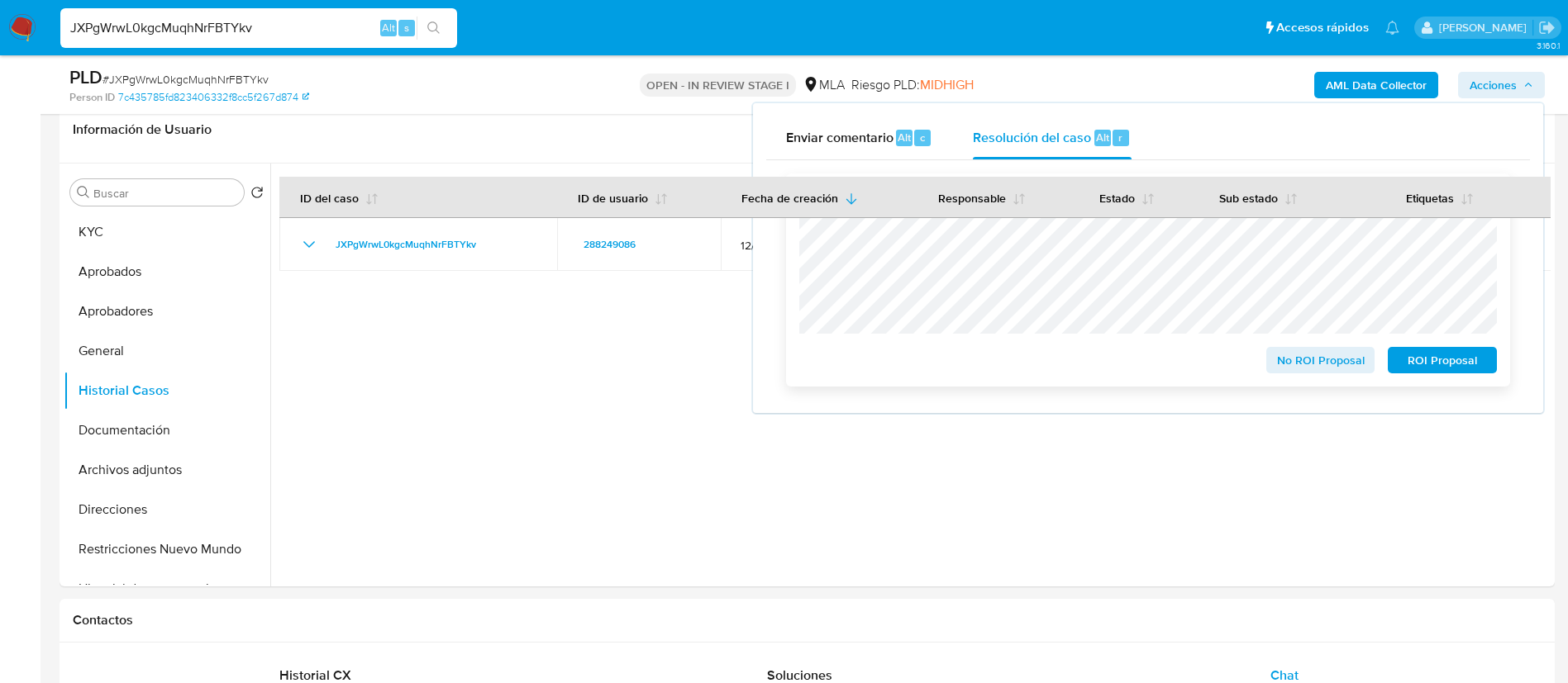
click at [1291, 356] on span "No ROI Proposal" at bounding box center [1320, 360] width 86 height 23
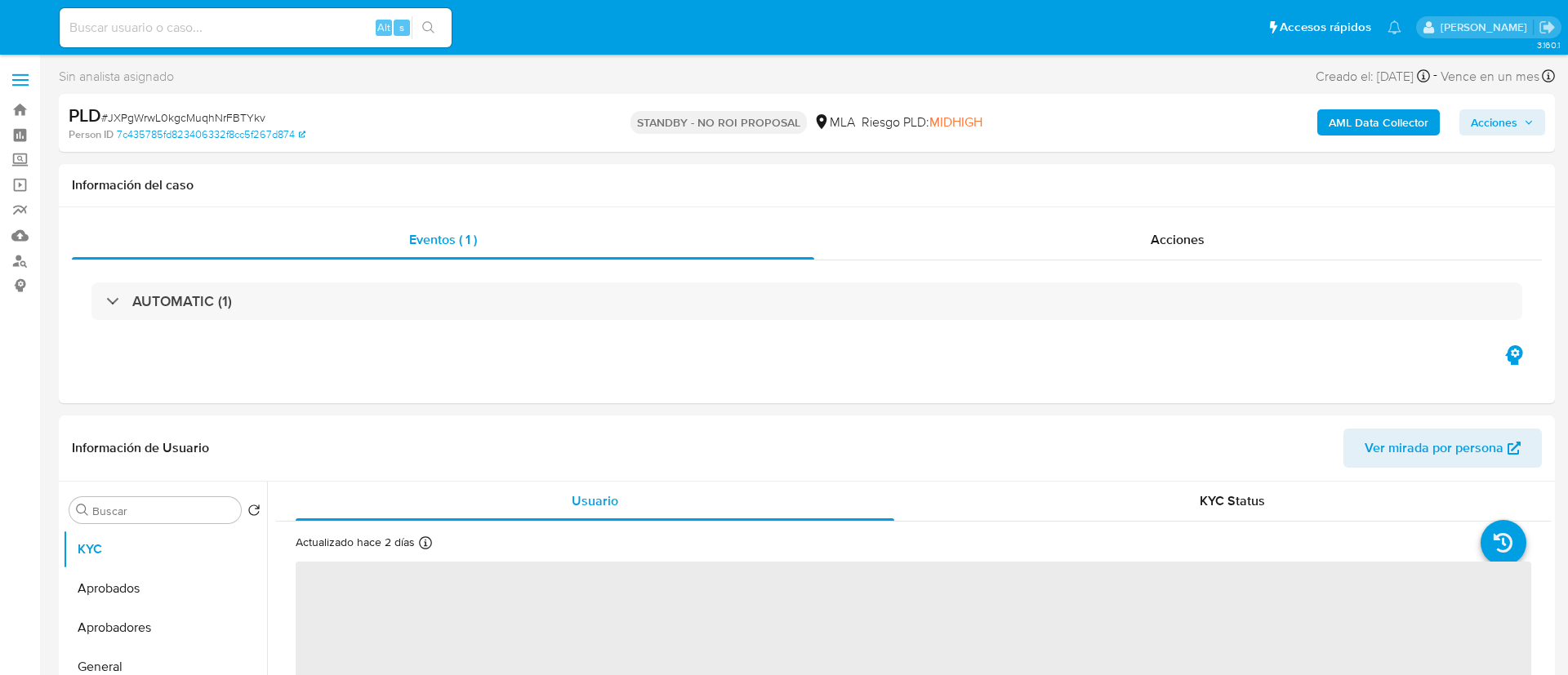
select select "10"
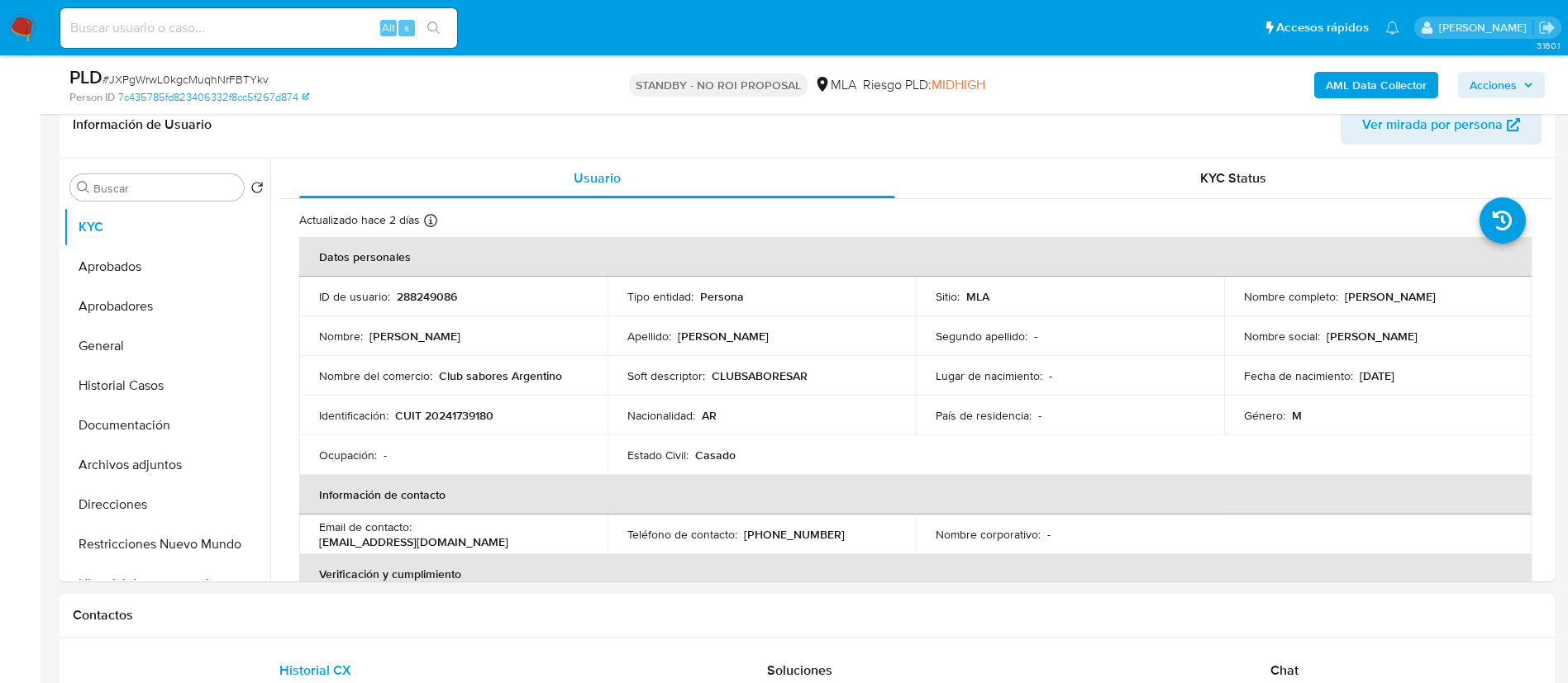
scroll to position [289, 0]
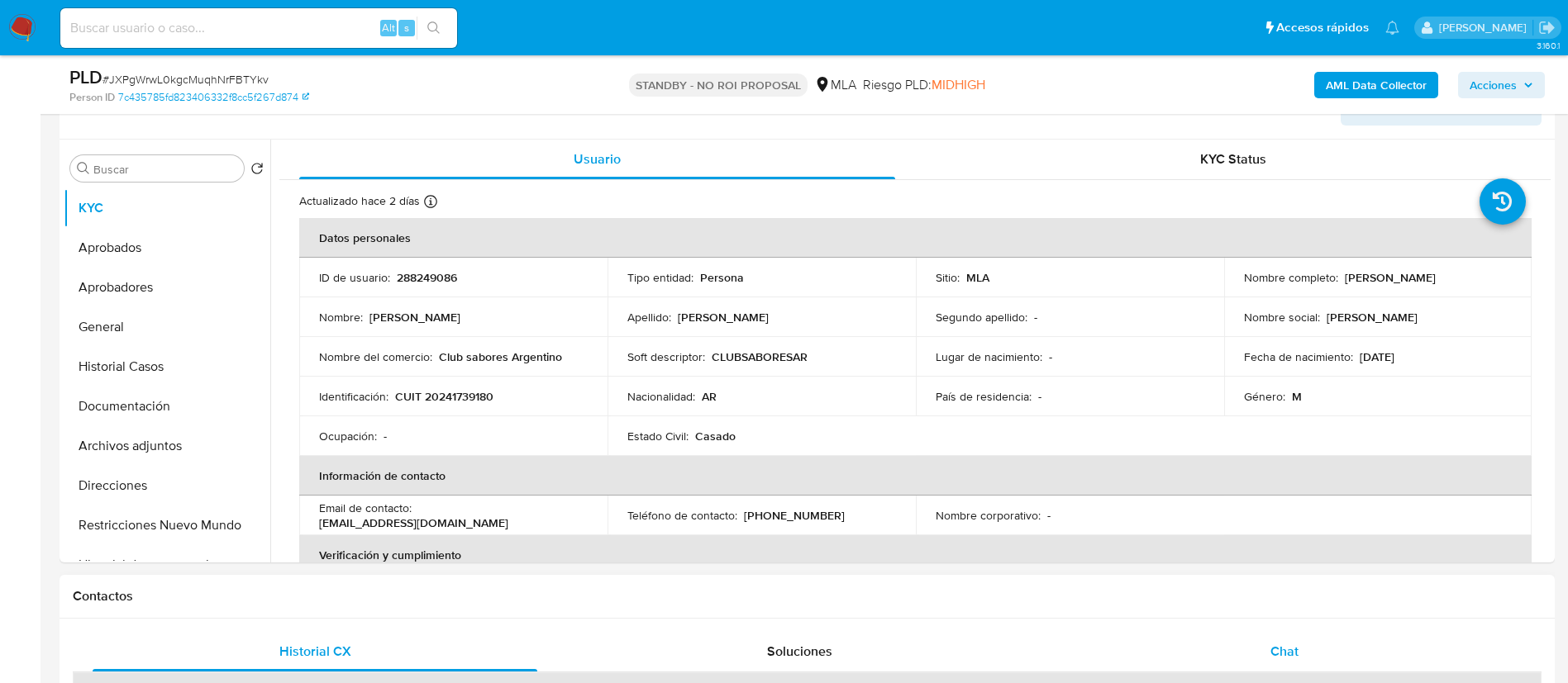
click at [1265, 639] on div "Chat" at bounding box center [1285, 652] width 445 height 40
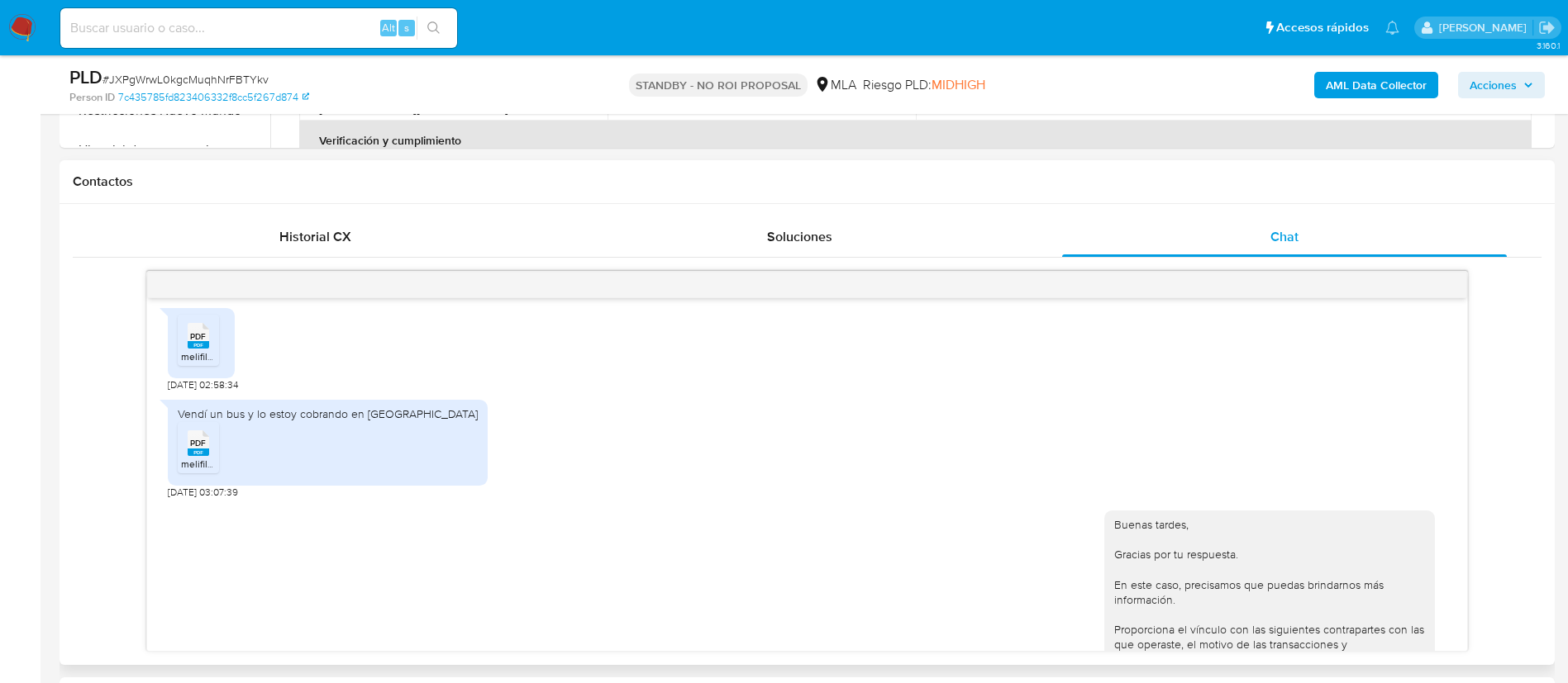
scroll to position [1486, 0]
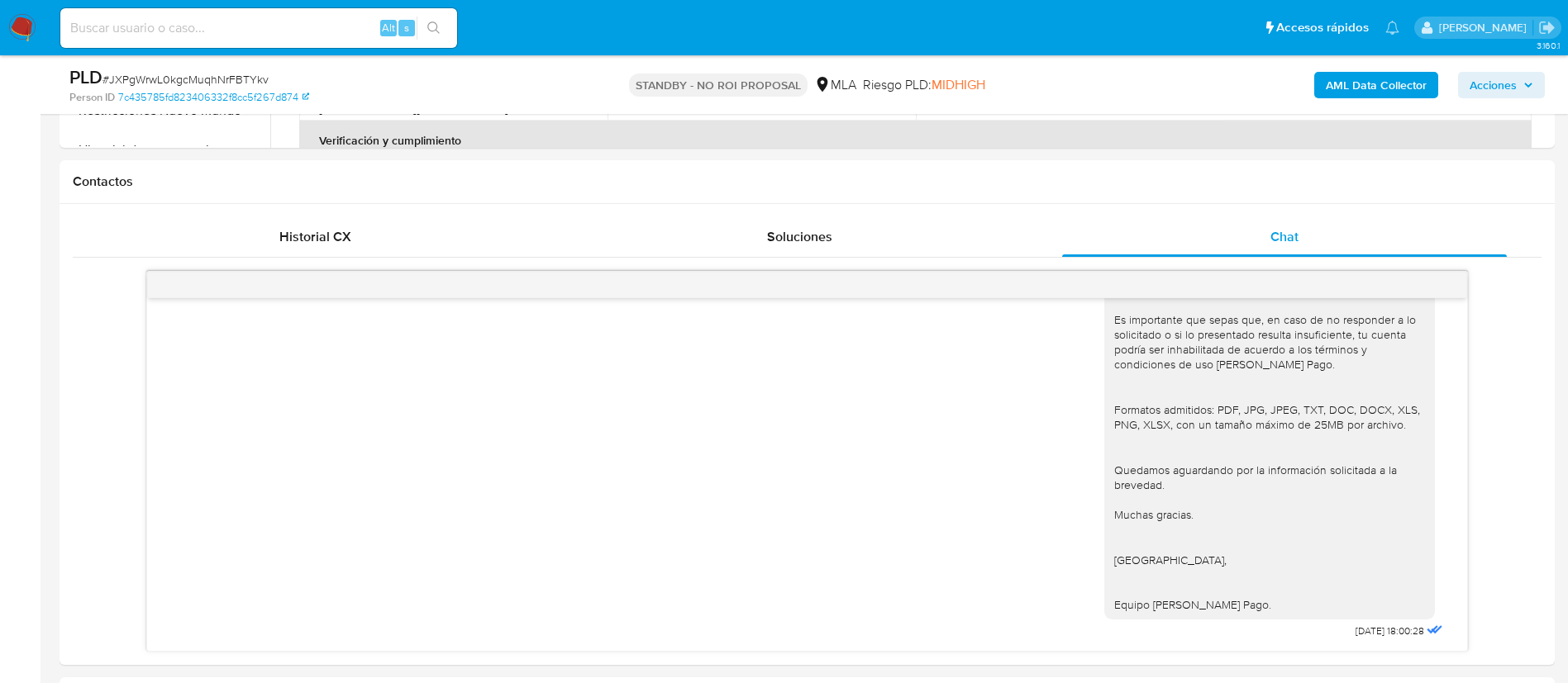
paste input "4WYN3YwMptaclscN0qoHRw5z"
click at [317, 33] on input "4WYN3YwMptaclscN0qoHRw5z" at bounding box center [258, 28] width 396 height 22
type input "4WYN3YwMptaclscN0qoHRw5z"
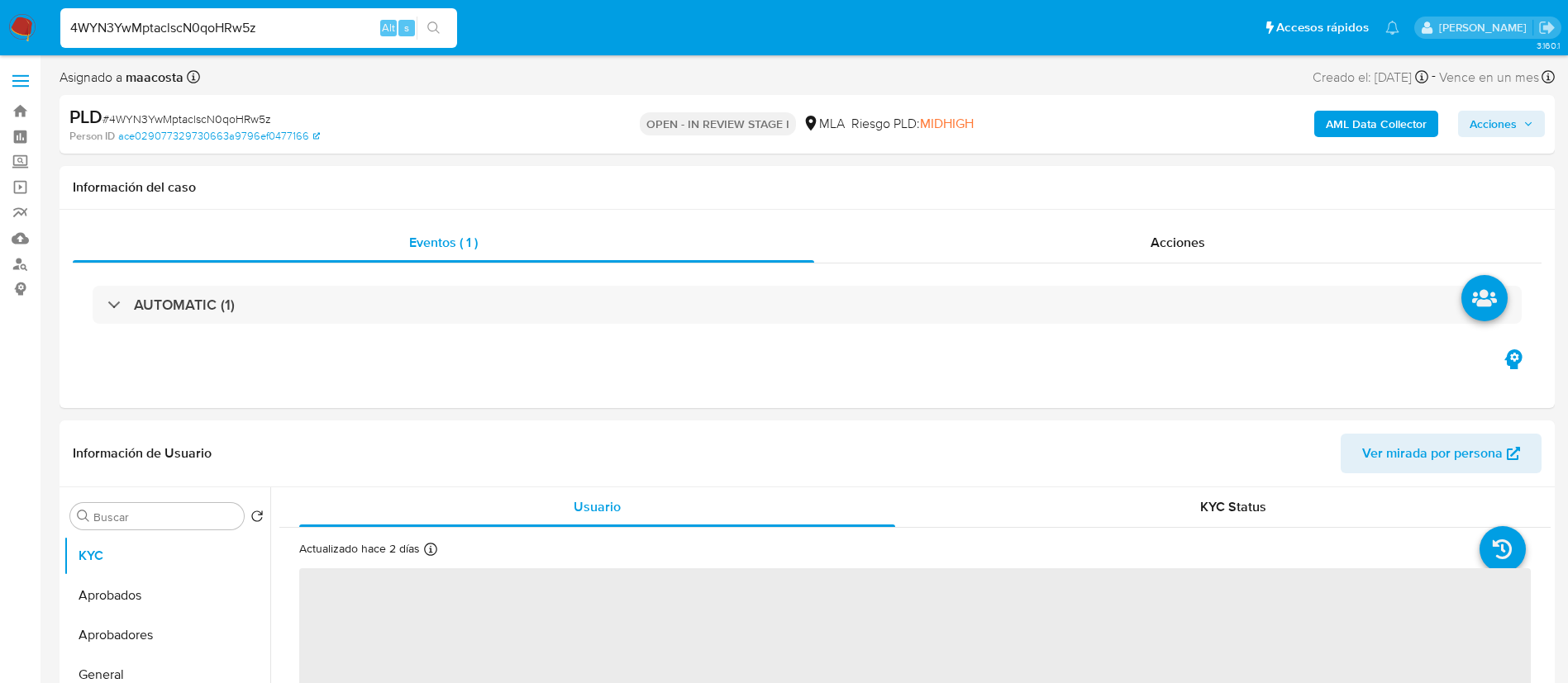
select select "10"
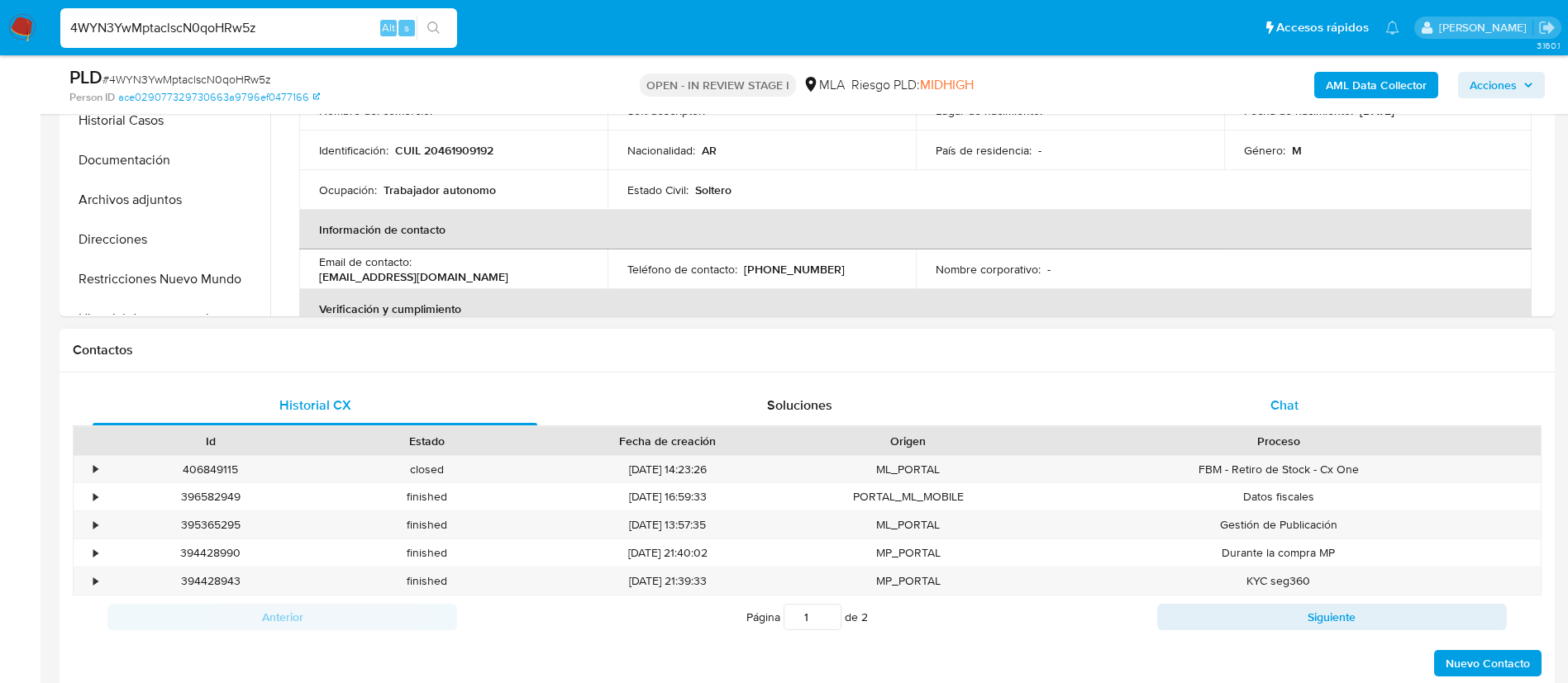
click at [1284, 415] on div "Chat" at bounding box center [1285, 406] width 445 height 40
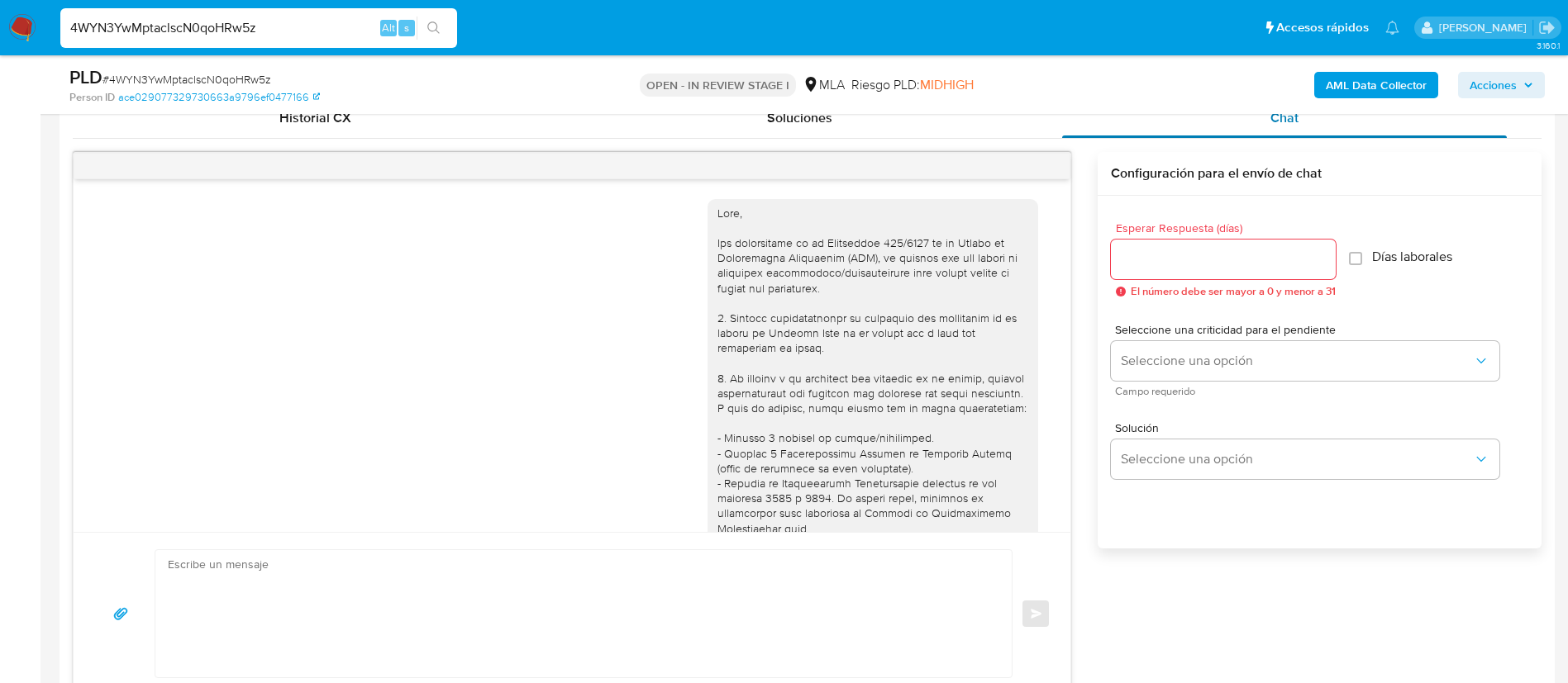
scroll to position [766, 0]
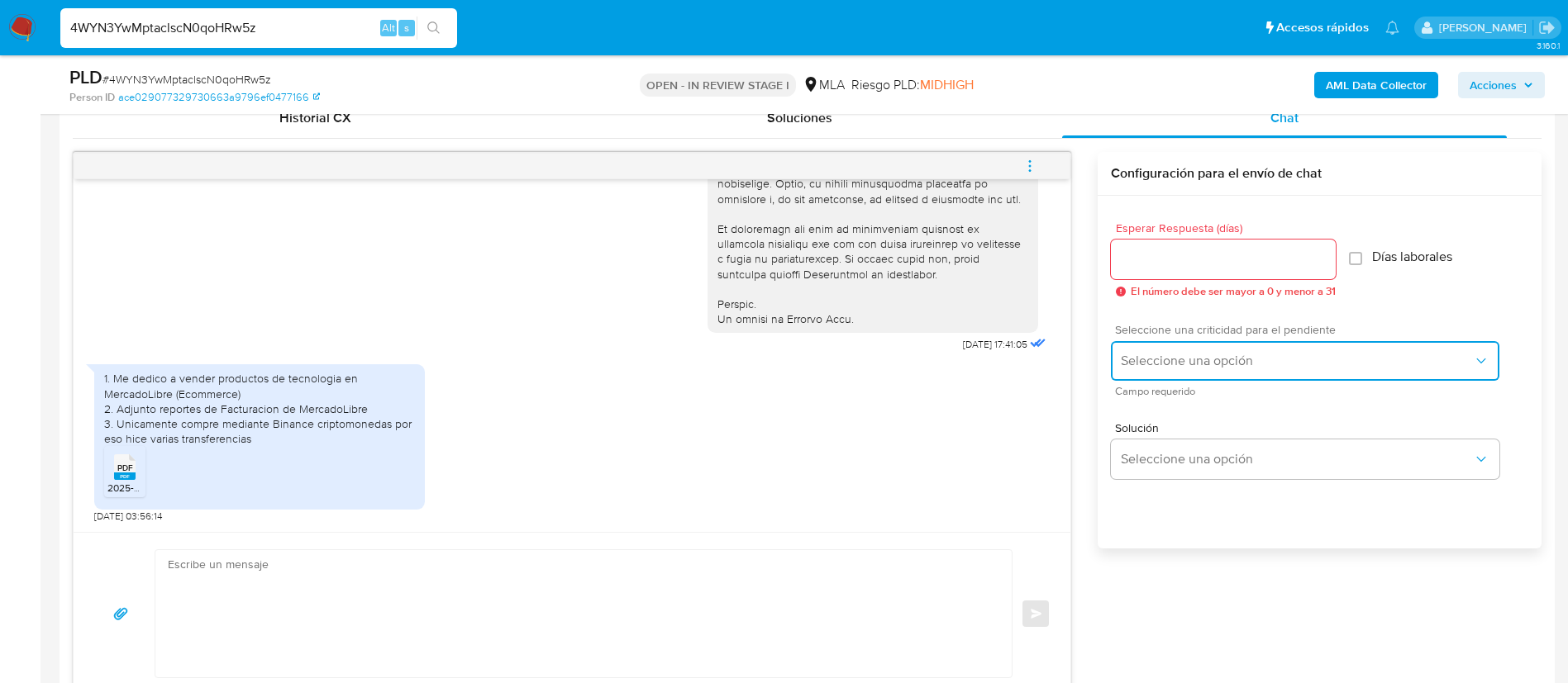
click at [1178, 365] on span "Seleccione una opción" at bounding box center [1296, 361] width 352 height 17
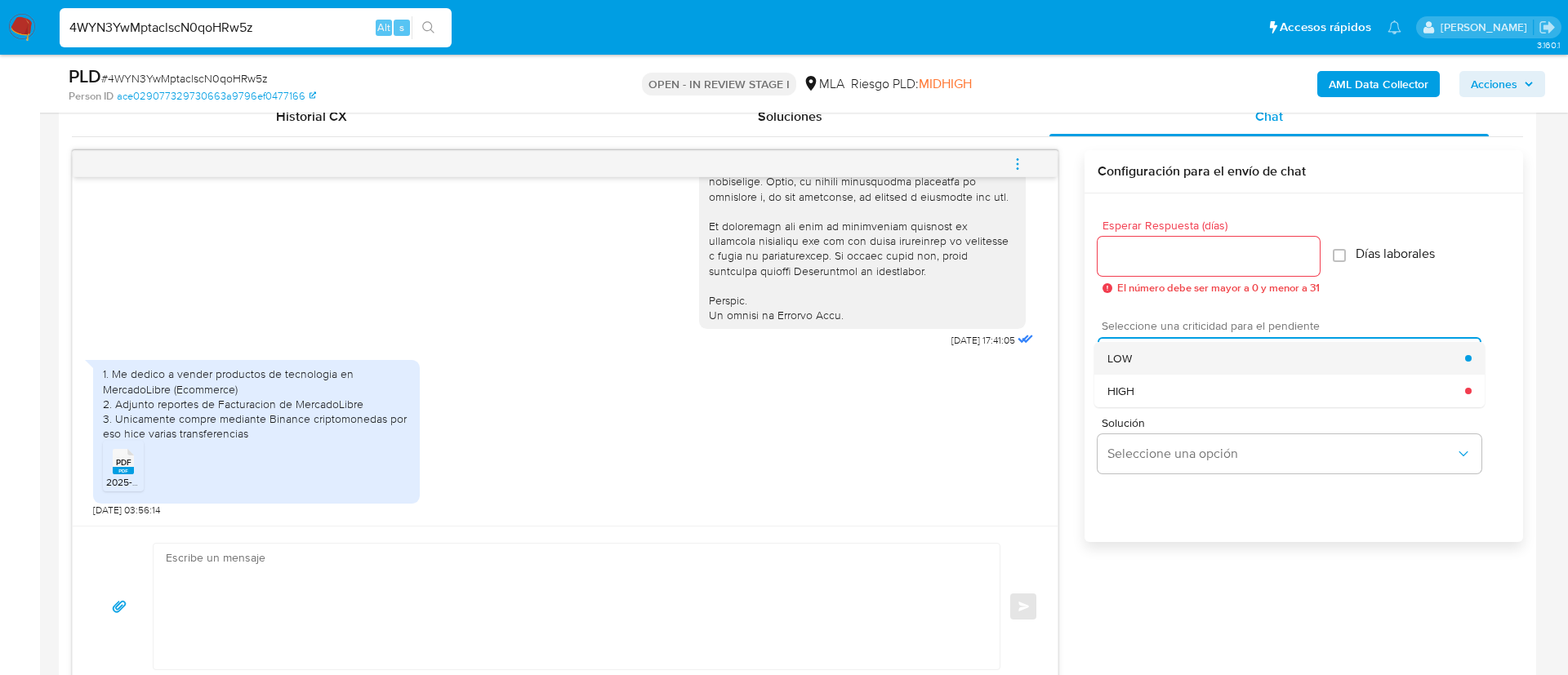
click at [1131, 362] on span "LOW" at bounding box center [1119, 358] width 25 height 15
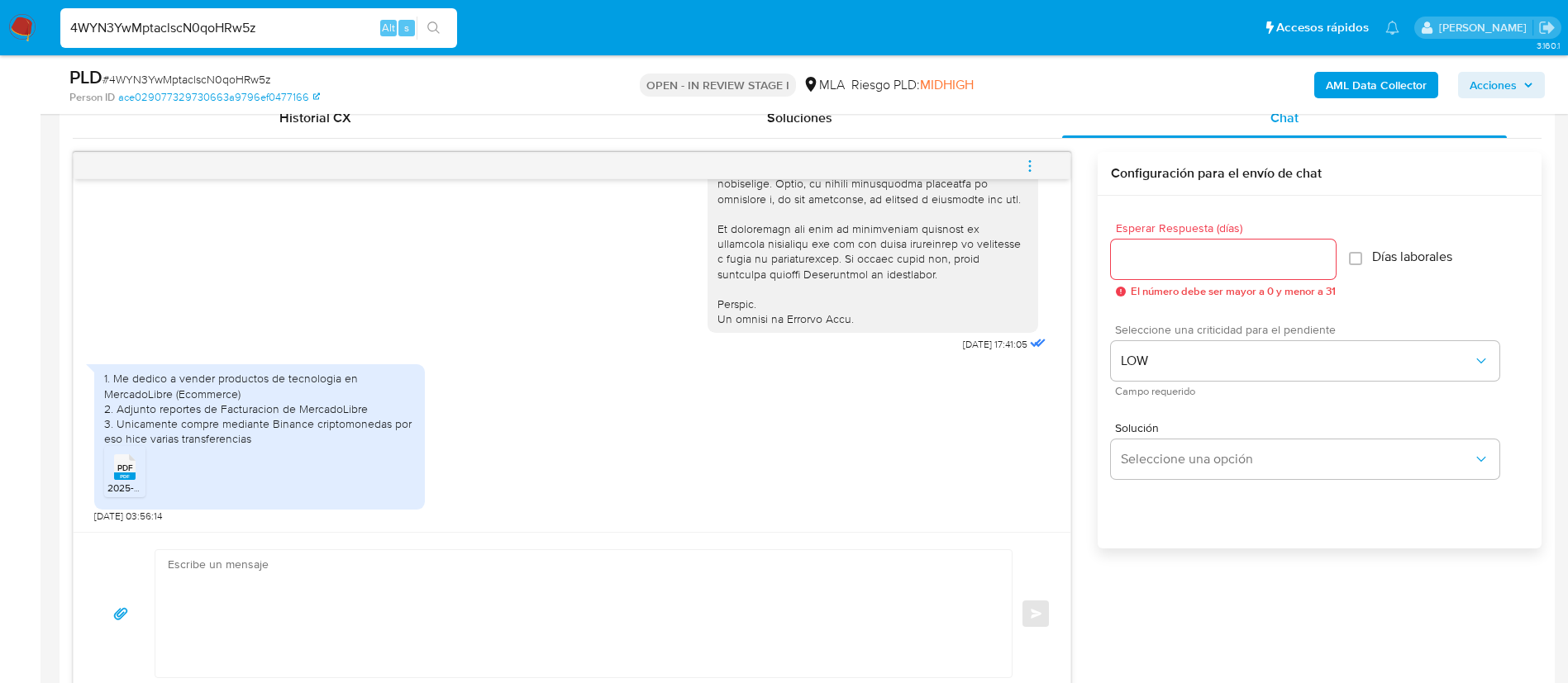
click at [1133, 265] on input "Esperar Respuesta (días)" at bounding box center [1223, 259] width 225 height 22
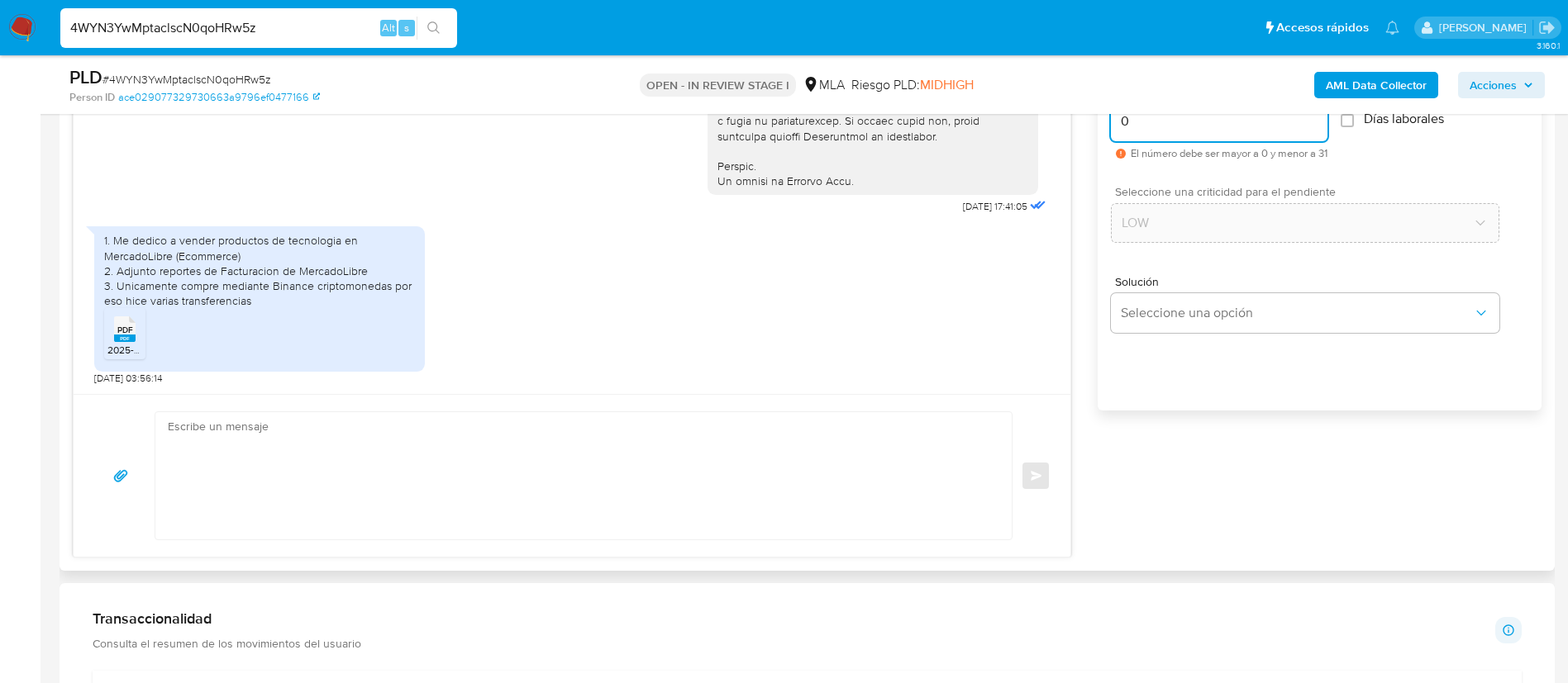
scroll to position [991, 0]
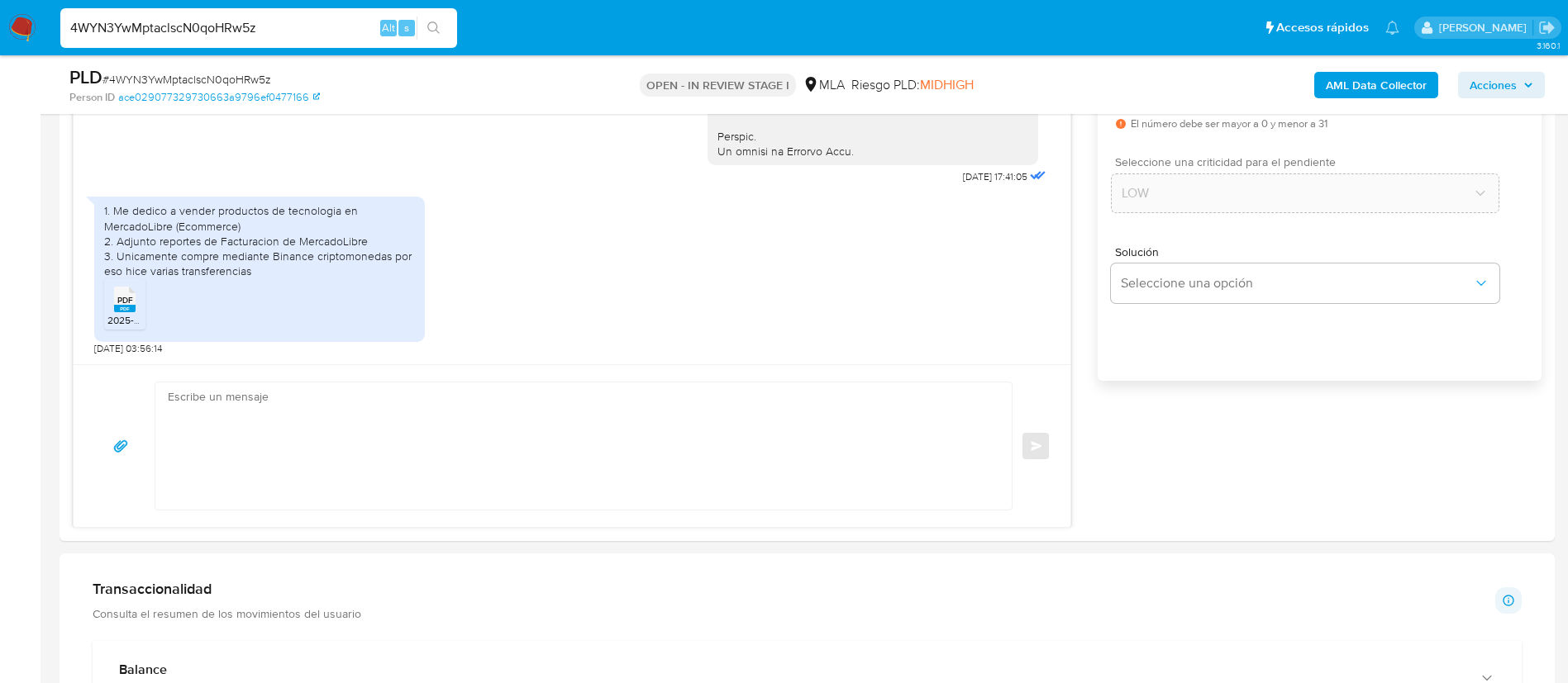
type input "0"
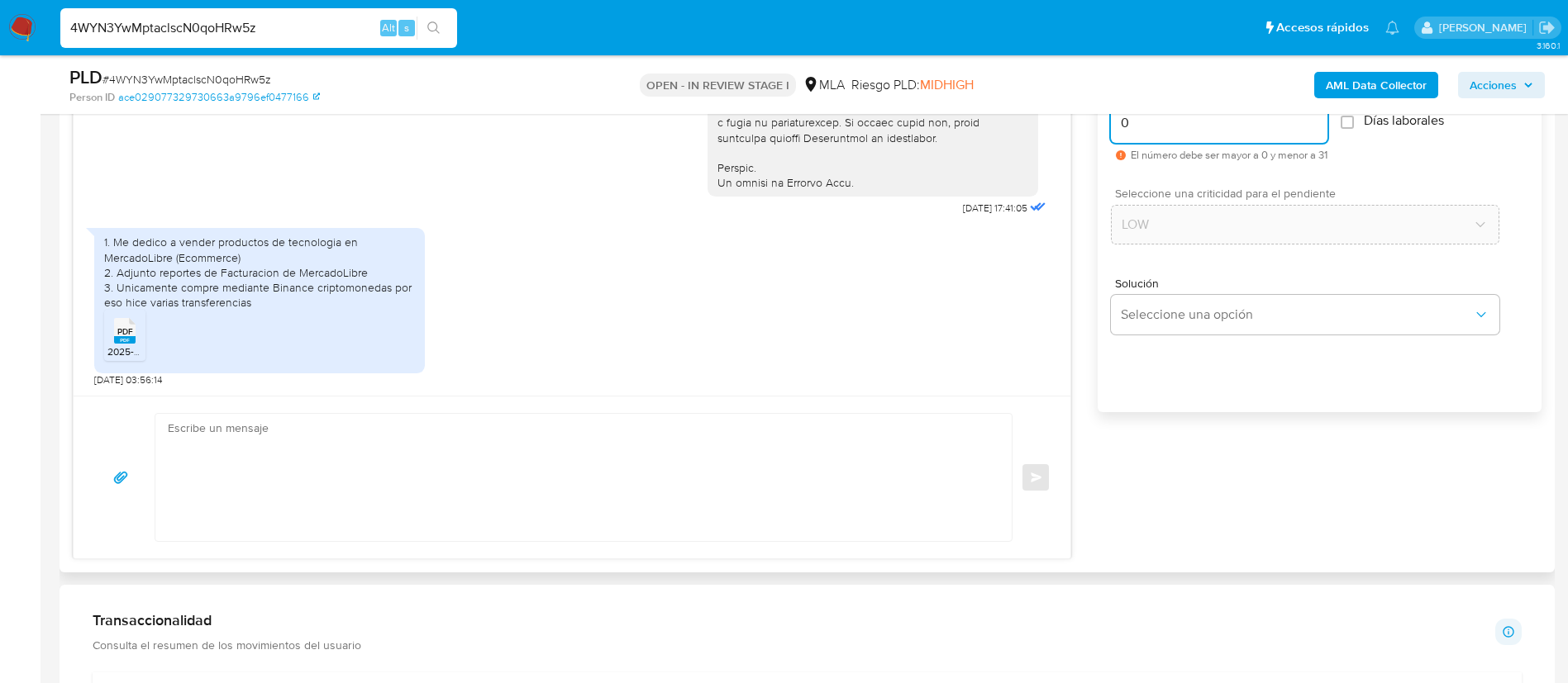
scroll to position [958, 0]
click at [581, 481] on textarea at bounding box center [579, 478] width 823 height 127
paste textarea "Hola, Muchas gracias por la respuesta. Analizamos tu caso y notamos que la info…"
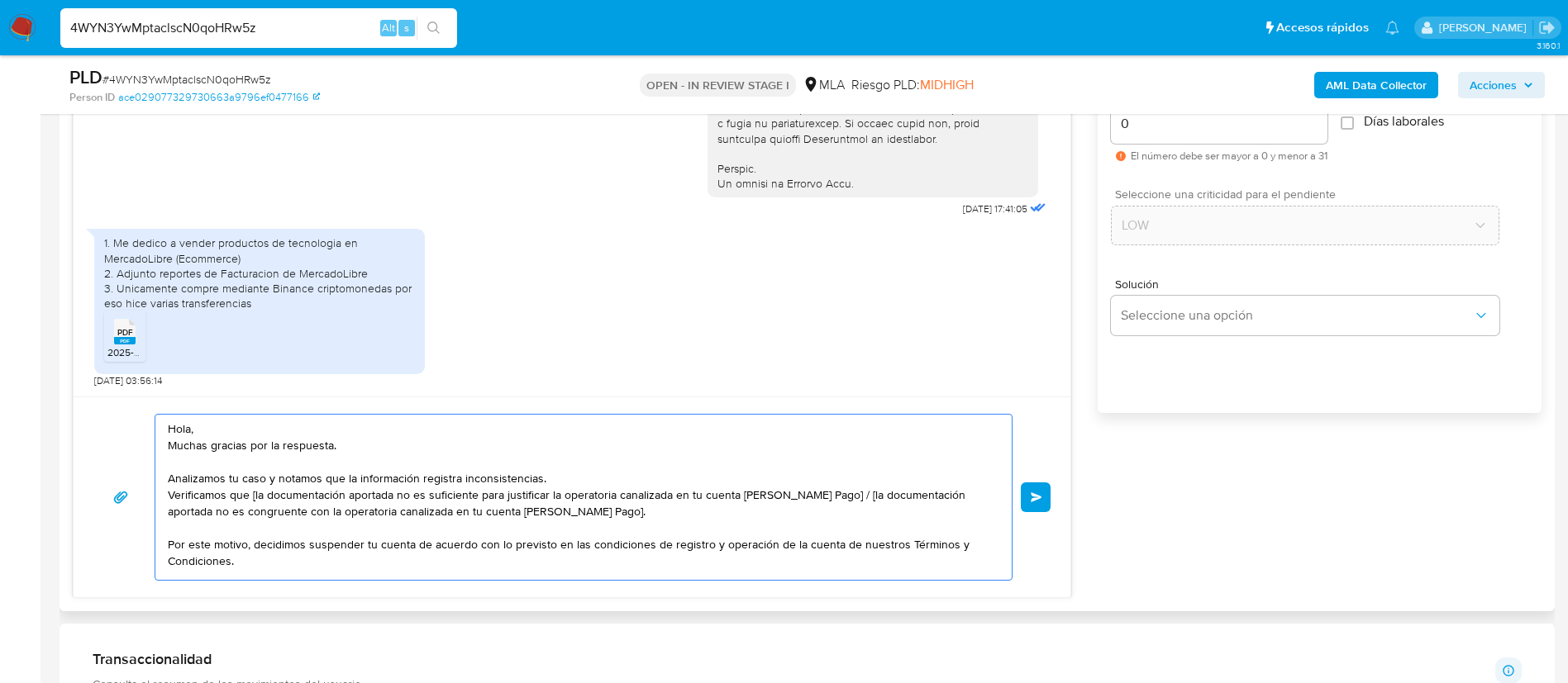
scroll to position [89, 0]
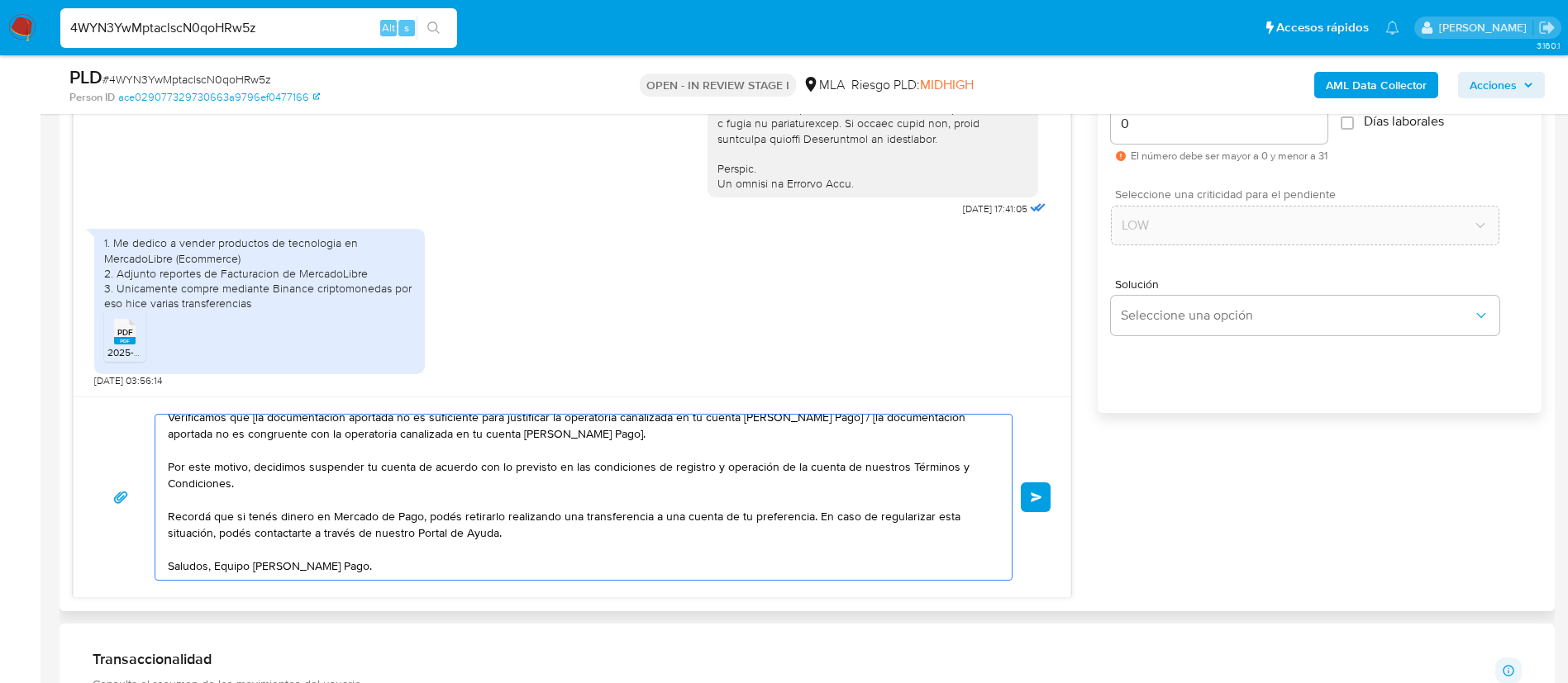
click at [284, 474] on textarea "Hola, Muchas gracias por la respuesta. Analizamos tu caso y notamos que la info…" at bounding box center [579, 497] width 823 height 165
paste textarea "https://www.mercadopago.com.ar/ayuda/terminos-y-condiciones_299"
click at [519, 517] on textarea "Hola, Muchas gracias por la respuesta. Analizamos tu caso y notamos que la info…" at bounding box center [579, 497] width 823 height 165
paste textarea "http://mercadolibre.com.ar/ayuda"
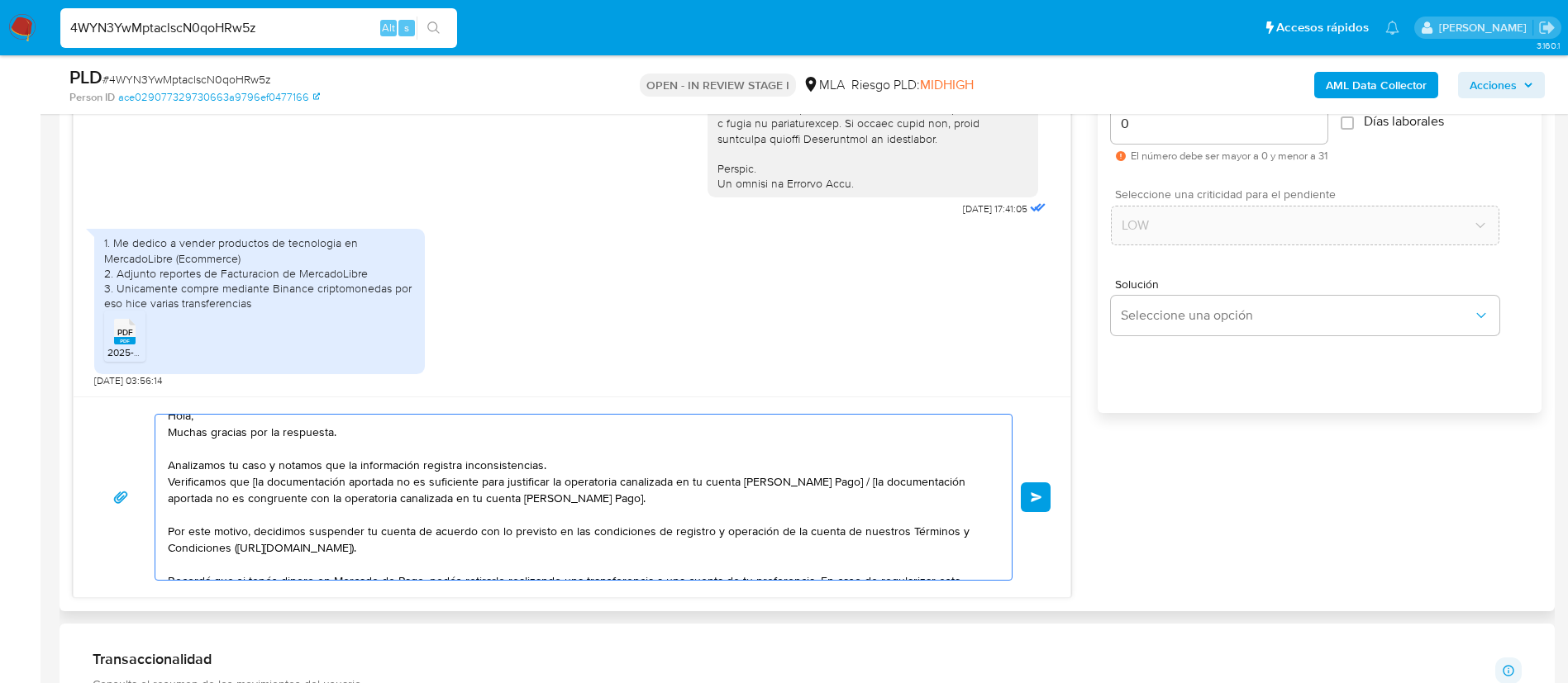
scroll to position [0, 0]
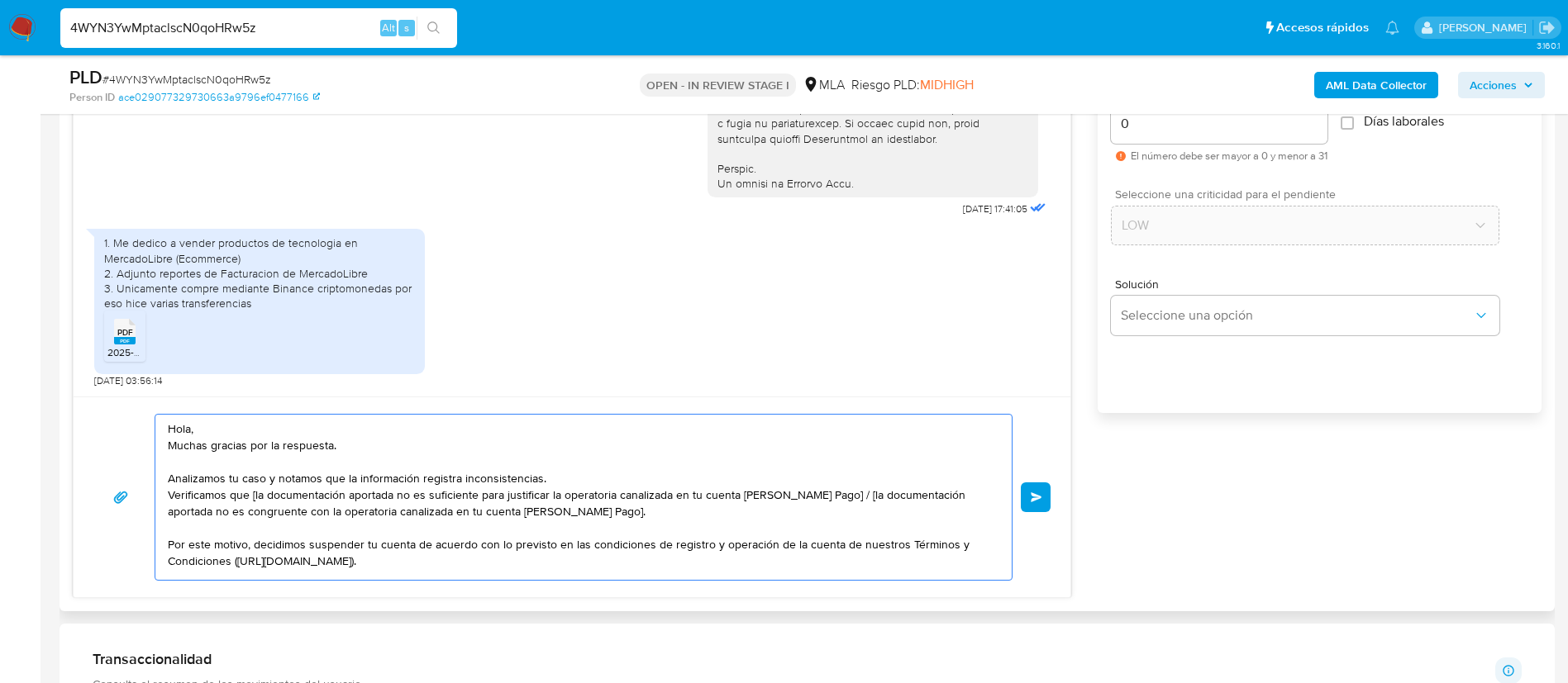
click at [254, 499] on textarea "Hola, Muchas gracias por la respuesta. Analizamos tu caso y notamos que la info…" at bounding box center [579, 497] width 823 height 165
click at [825, 496] on textarea "Hola, Muchas gracias por la respuesta. Analizamos tu caso y notamos que la info…" at bounding box center [579, 497] width 823 height 165
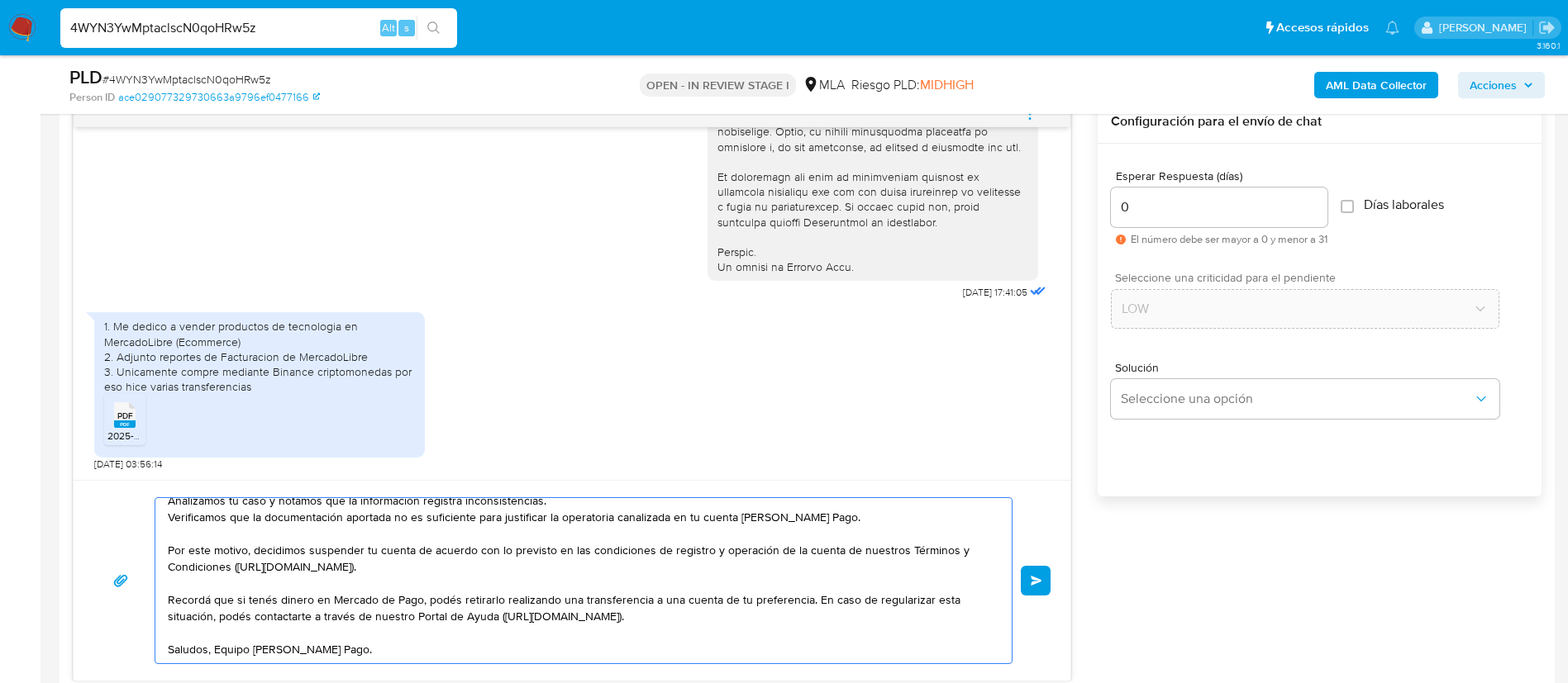
scroll to position [870, 0]
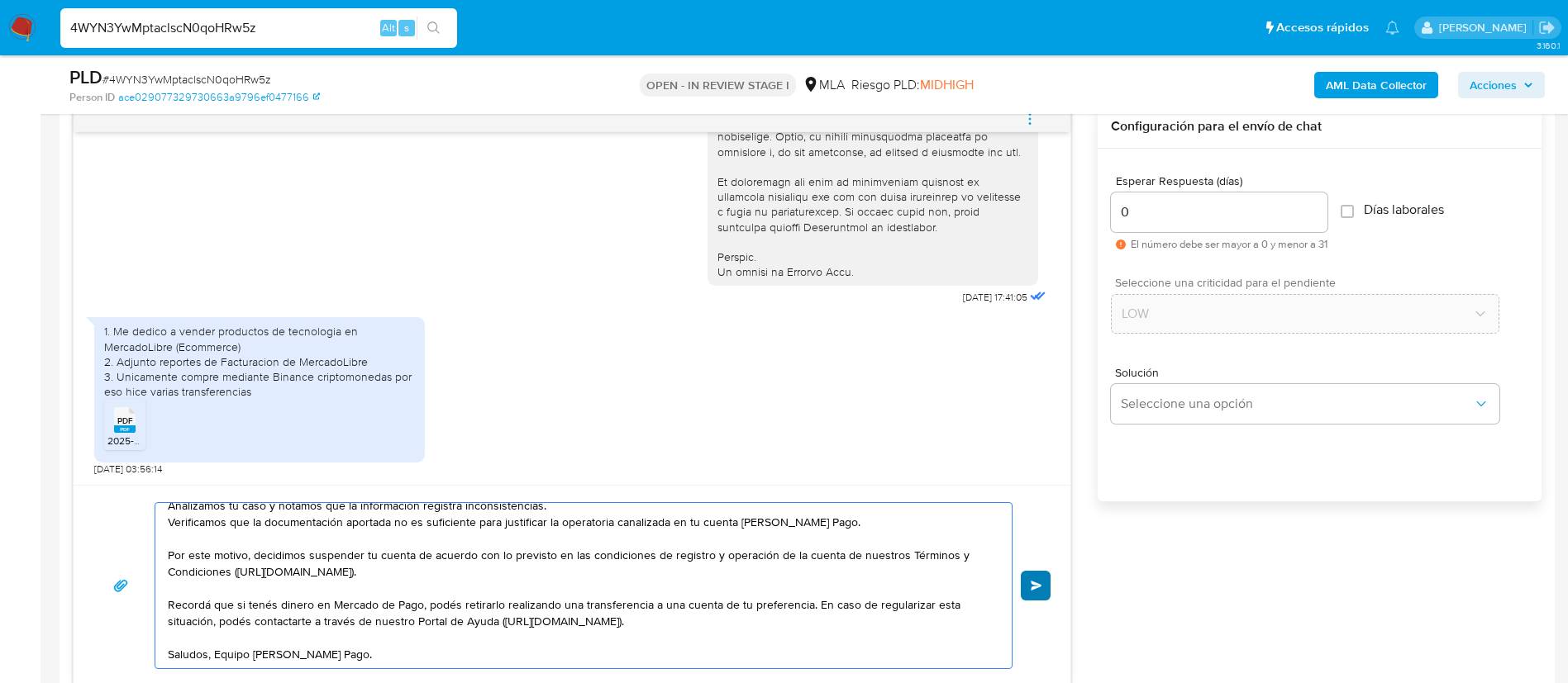
type textarea "Hola, Muchas gracias por la respuesta. Analizamos tu caso y notamos que la info…"
click at [1033, 583] on span "Enviar" at bounding box center [1036, 586] width 11 height 10
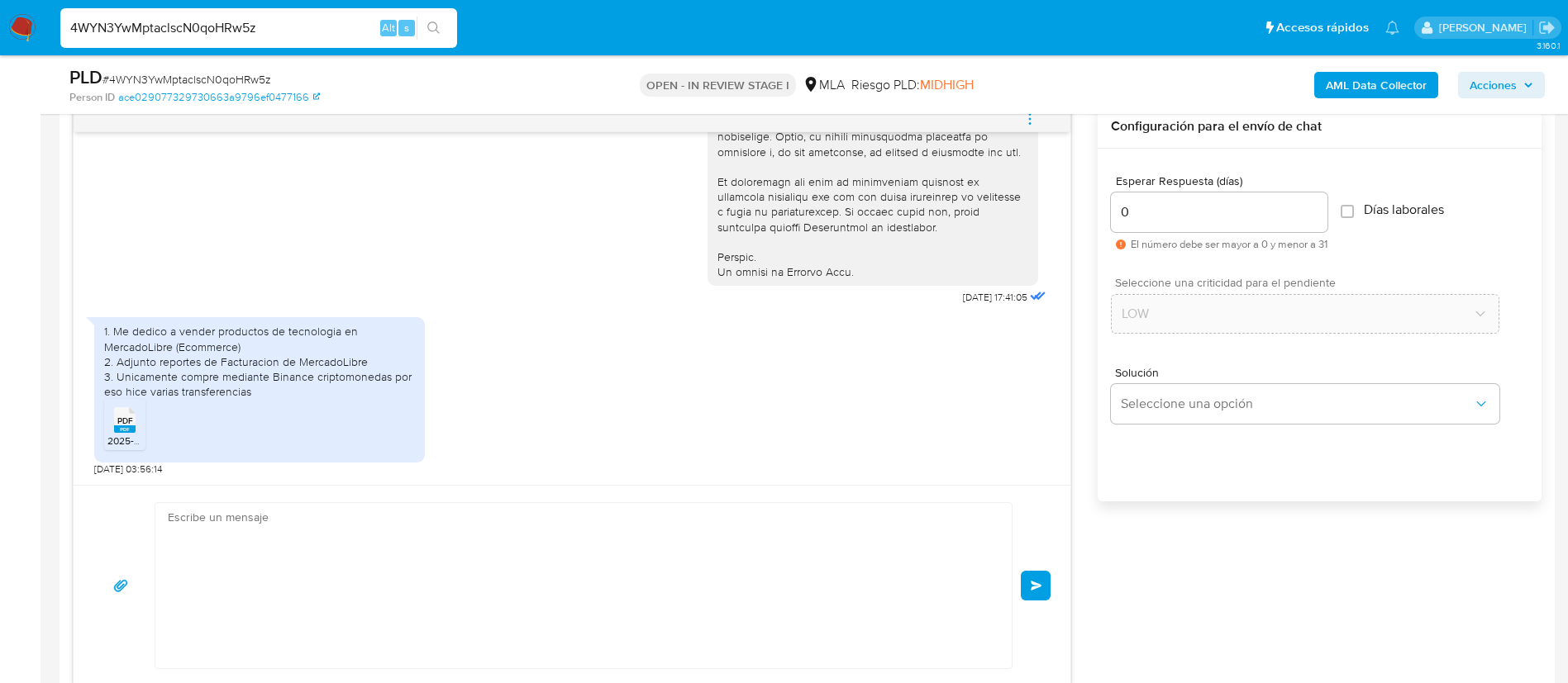
scroll to position [0, 0]
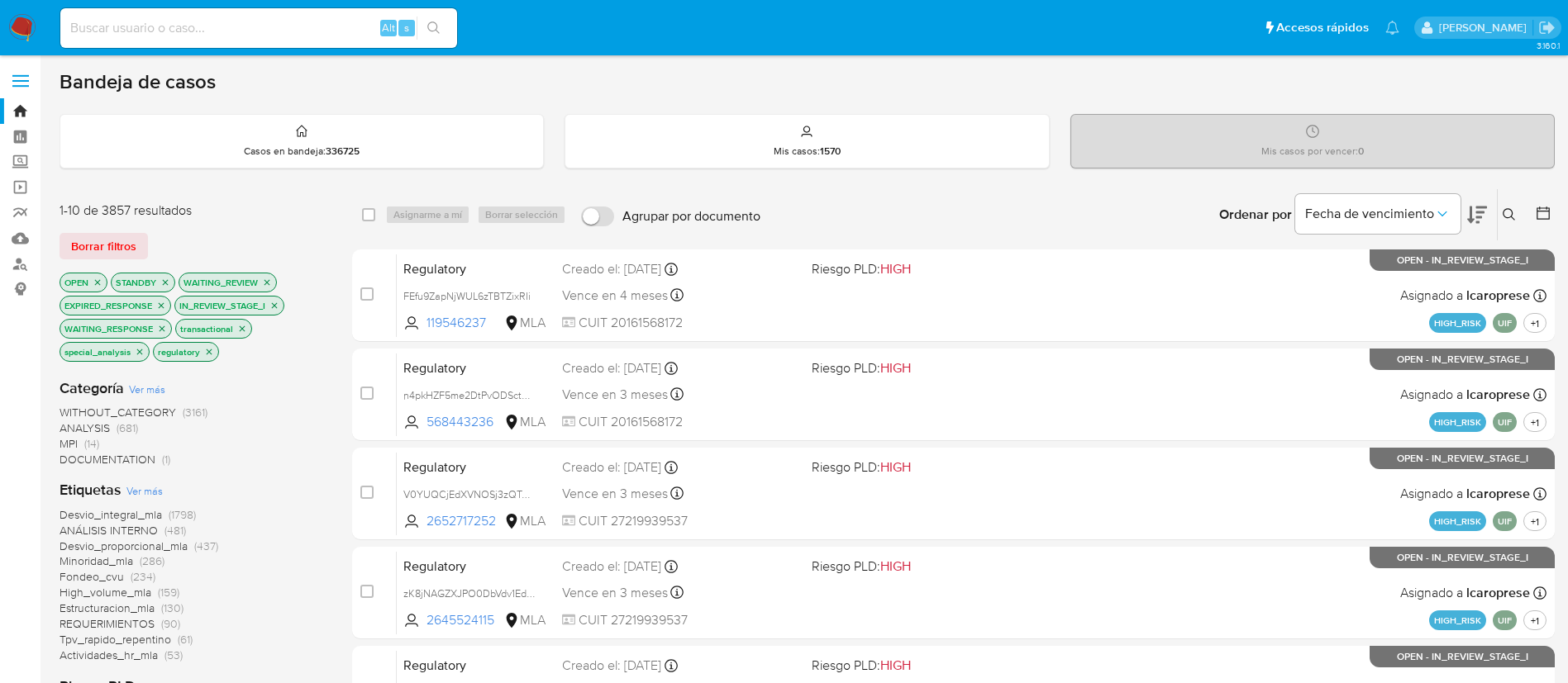
click at [1516, 218] on button at bounding box center [1511, 215] width 27 height 20
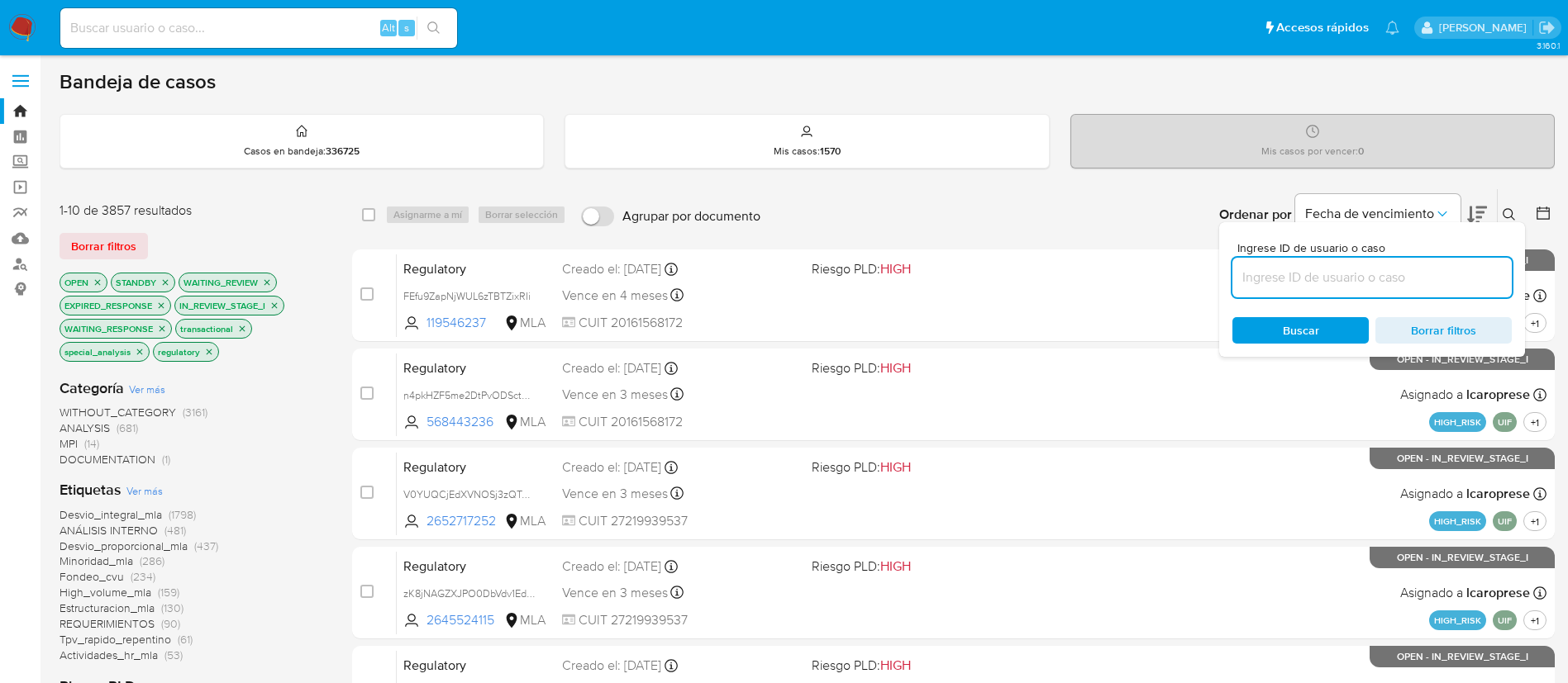
click at [1358, 277] on input at bounding box center [1372, 277] width 279 height 22
type input "4WYN3YwMptaclscN0qoHRw5z"
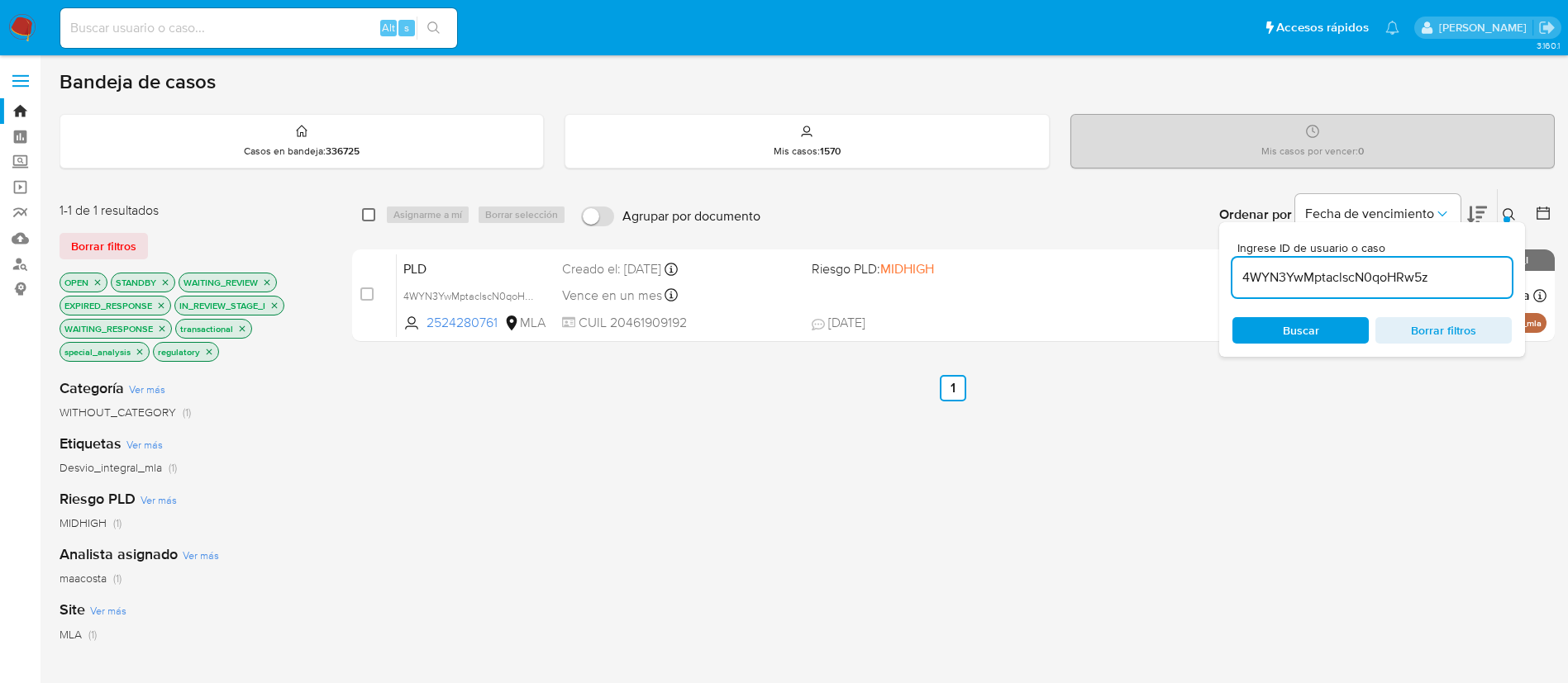
click at [363, 210] on input "checkbox" at bounding box center [369, 215] width 13 height 13
checkbox input "true"
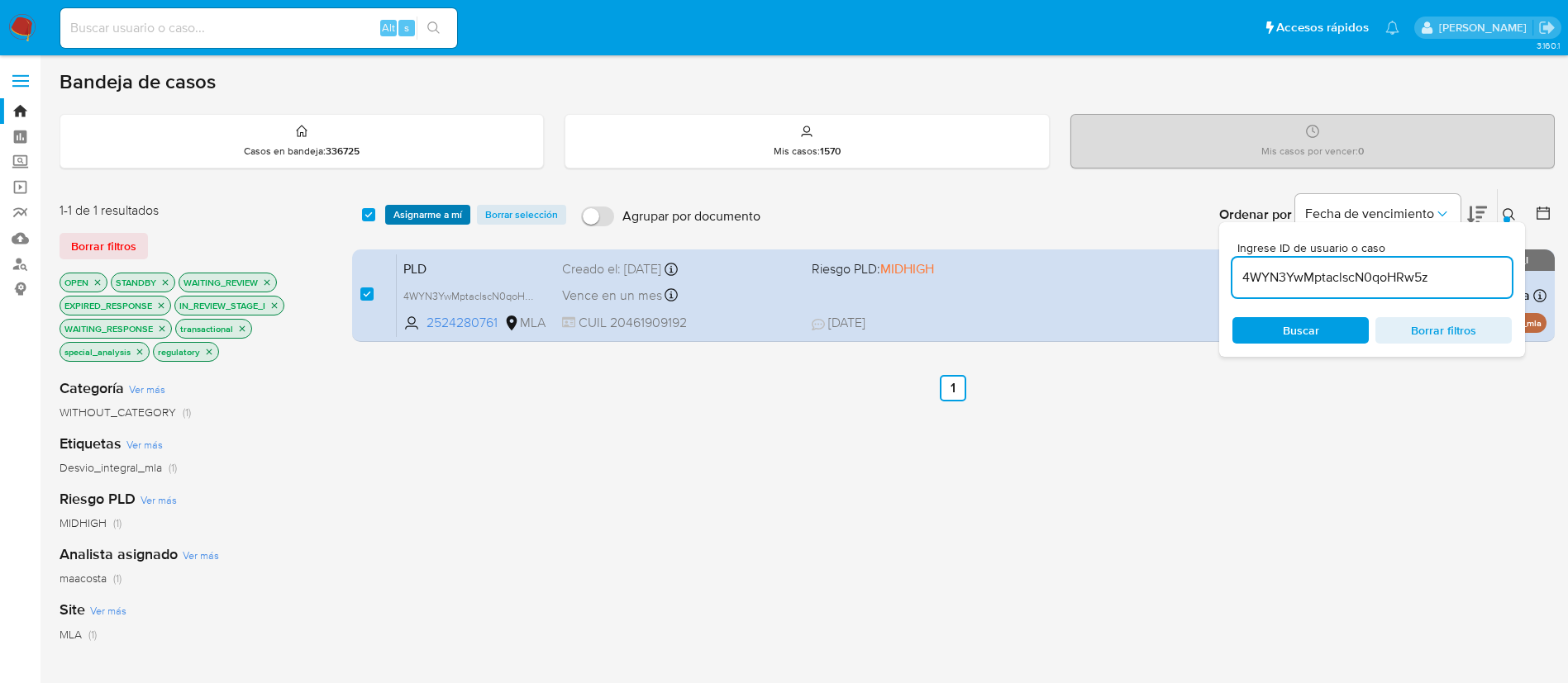
click at [420, 211] on span "Asignarme a mí" at bounding box center [428, 215] width 69 height 17
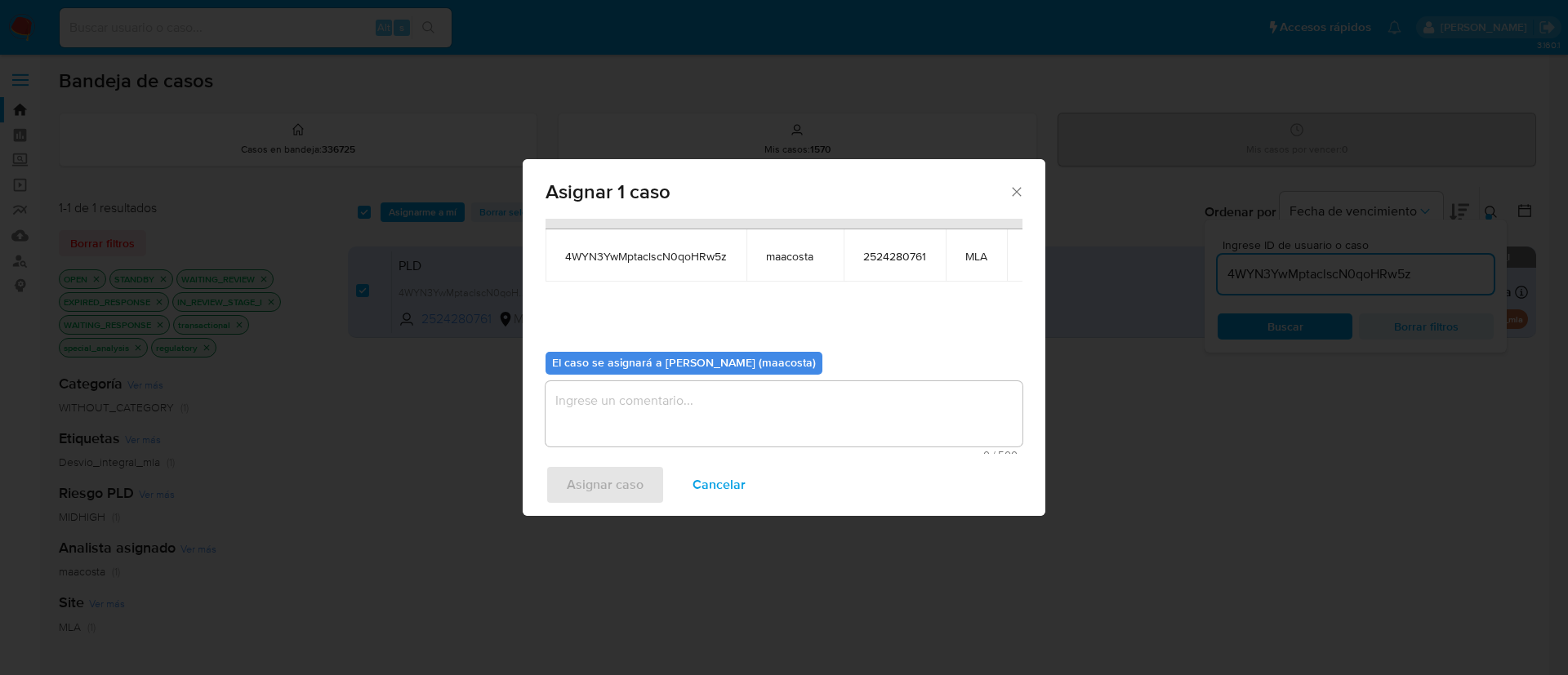
scroll to position [90, 0]
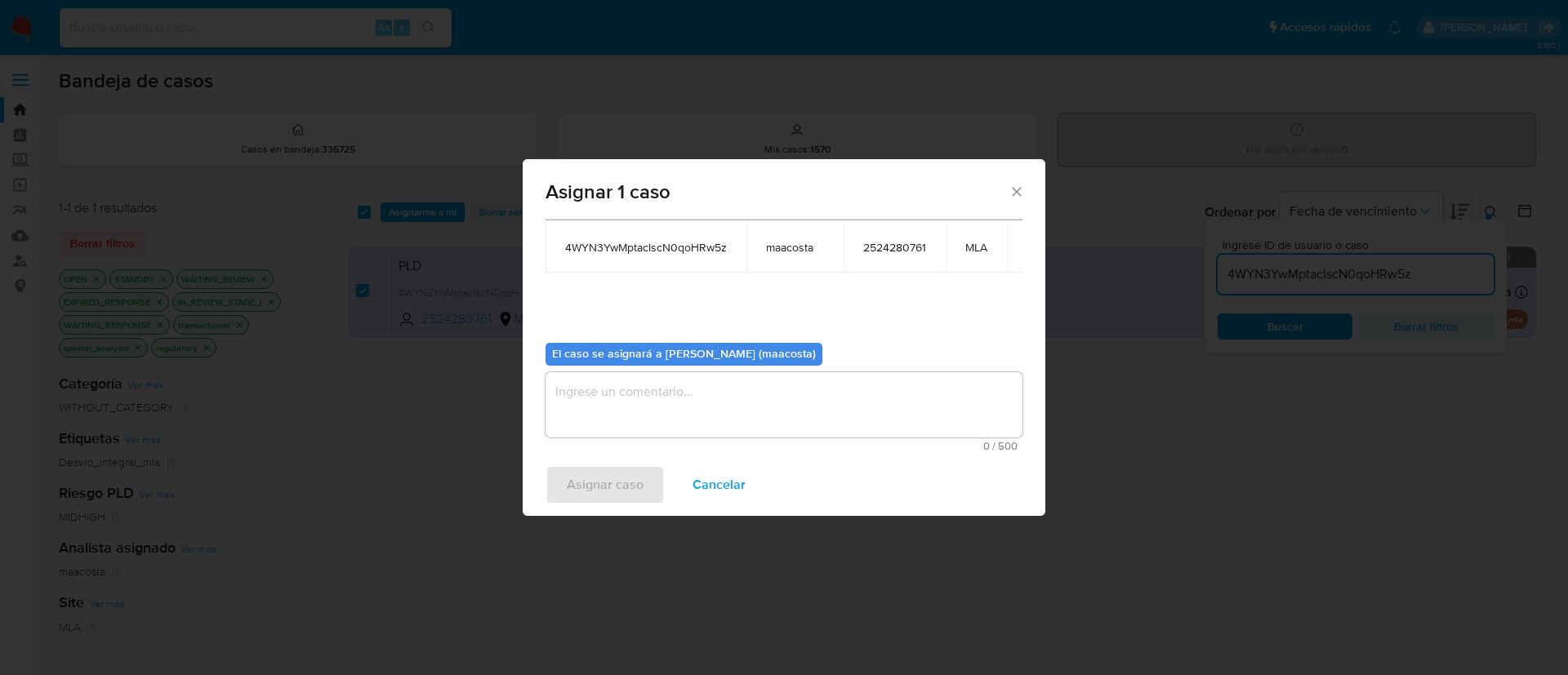
click at [678, 411] on textarea "assign-modal" at bounding box center [783, 405] width 477 height 65
click at [592, 487] on span "Asignar caso" at bounding box center [605, 485] width 76 height 36
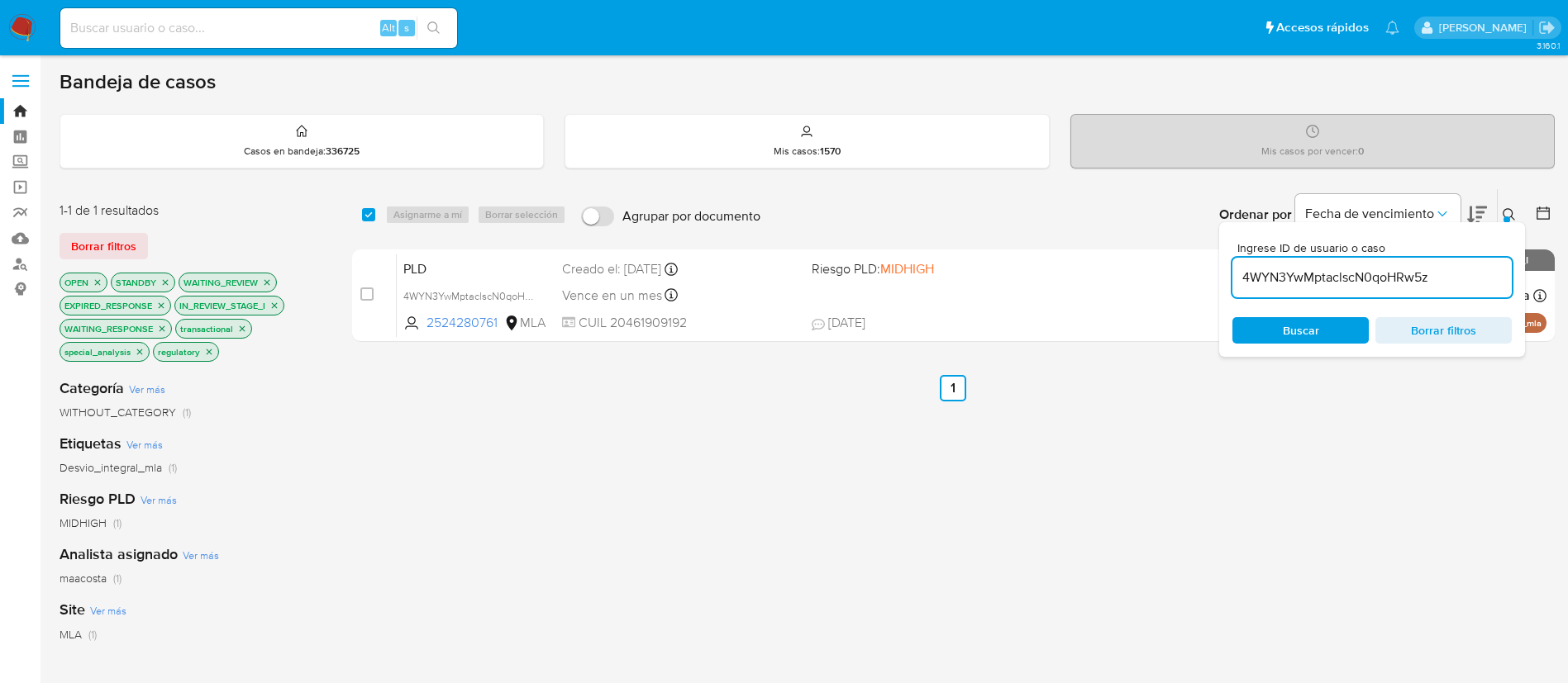
click at [1319, 288] on div "4WYN3YwMptaclscN0qoHRw5z" at bounding box center [1372, 278] width 279 height 40
paste input "I2pxGNRjO2qbkITDt7xEUOop"
click at [1306, 276] on input "4WYN3YwMptaclscN0qoHRw5z" at bounding box center [1372, 277] width 279 height 22
type input "I2pxGNRjO2qbkITDt7xEUOop"
click at [365, 216] on input "checkbox" at bounding box center [369, 215] width 13 height 13
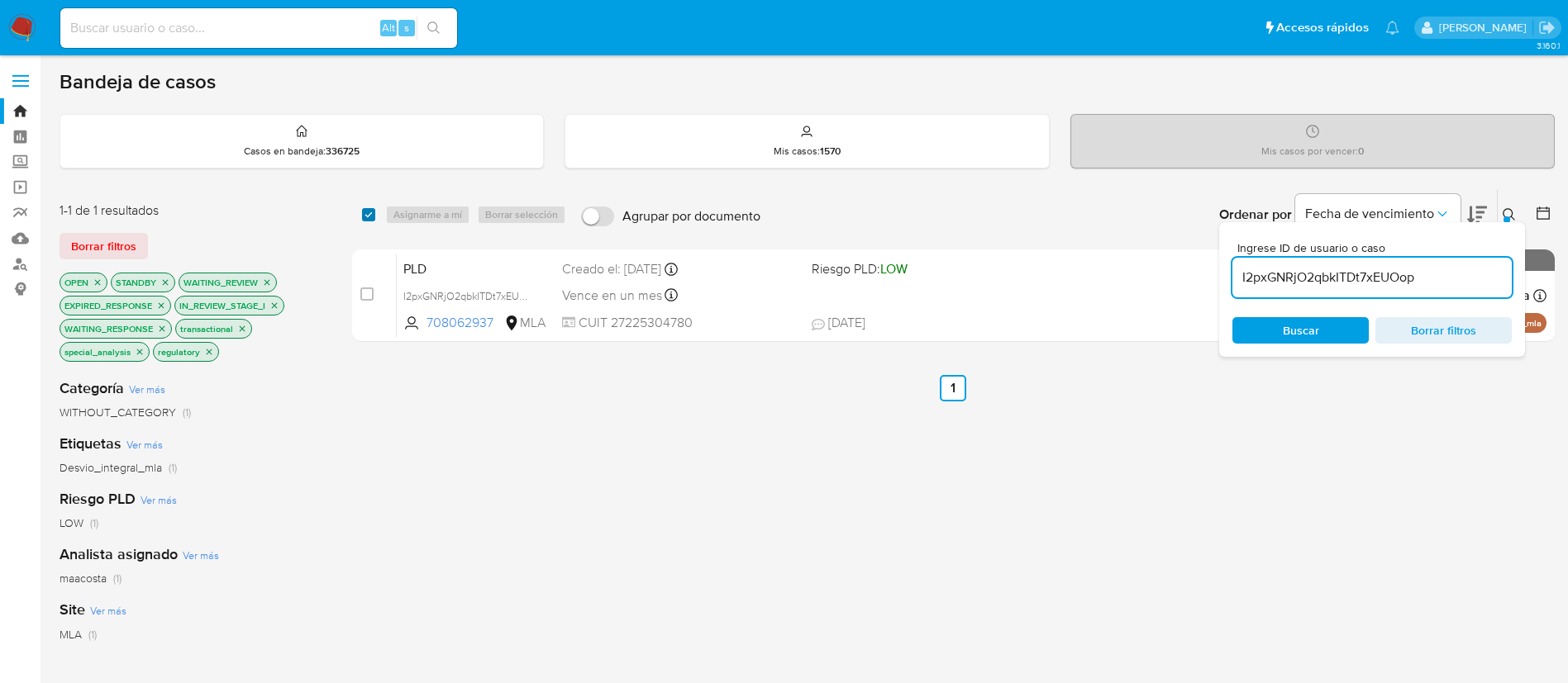
checkbox input "true"
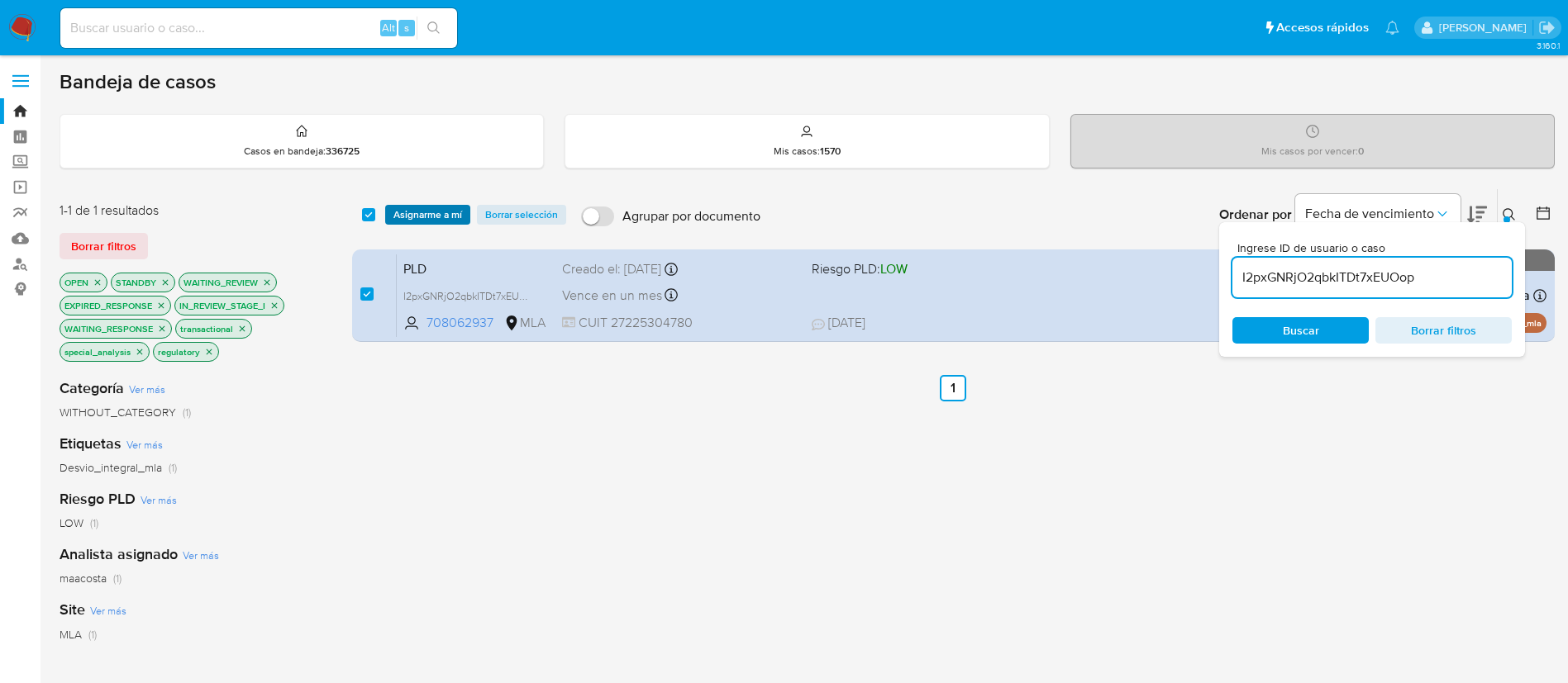
click at [413, 212] on span "Asignarme a mí" at bounding box center [428, 215] width 69 height 17
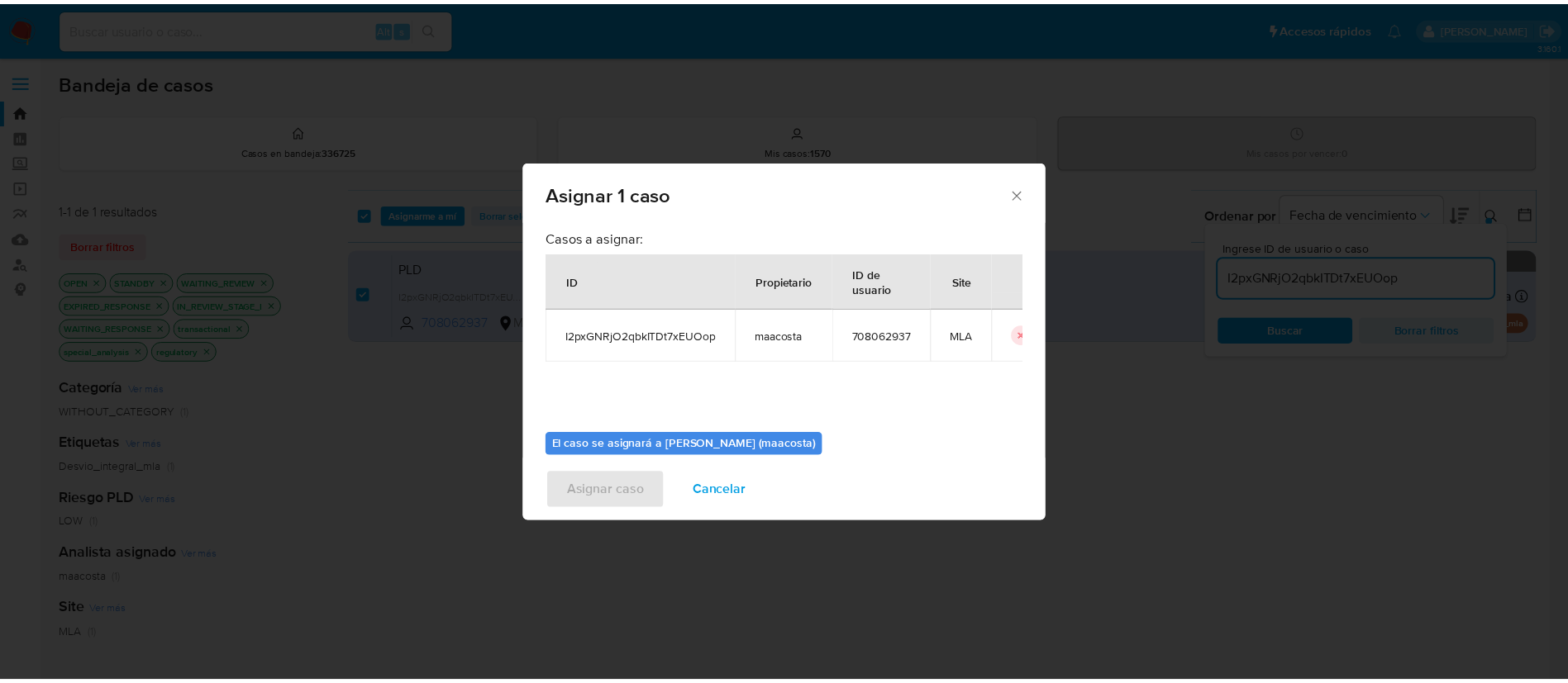
scroll to position [86, 0]
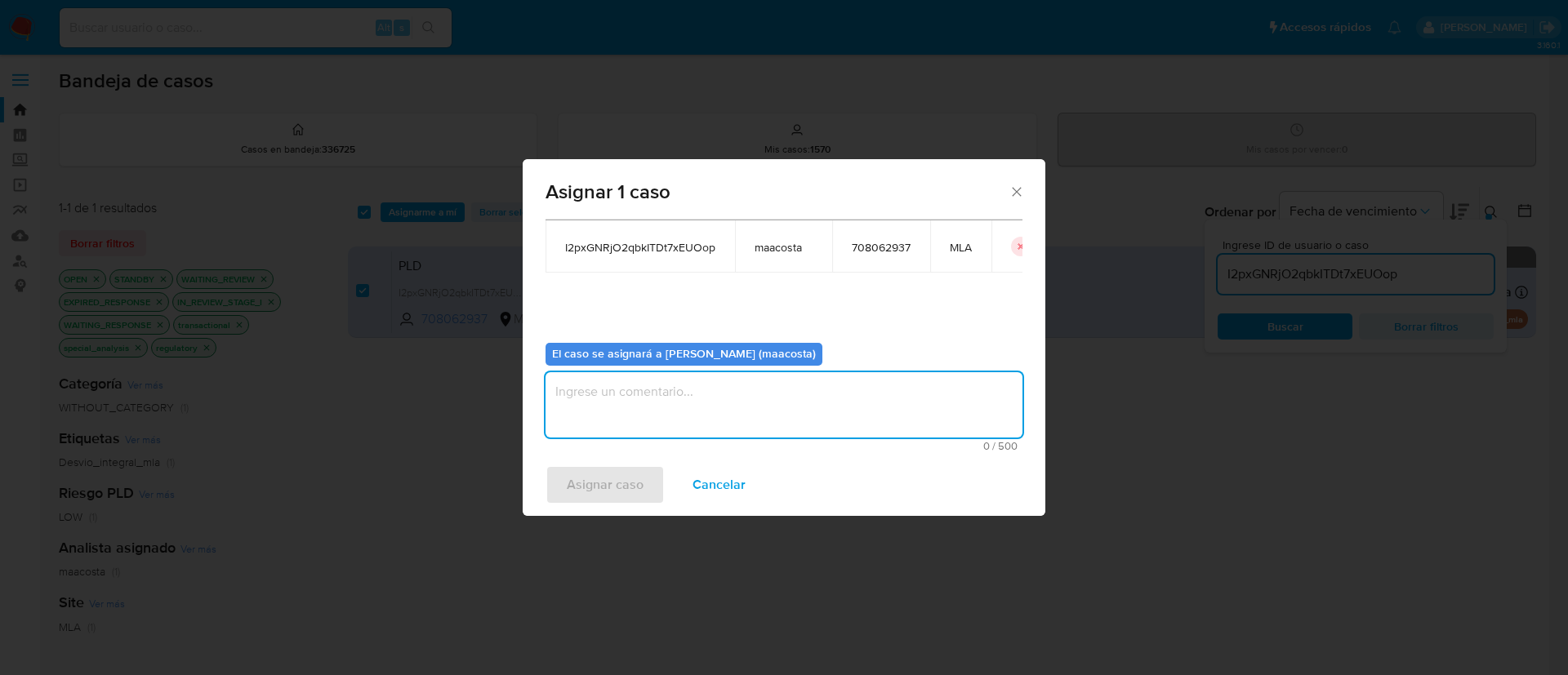
click at [781, 413] on textarea "assign-modal" at bounding box center [783, 405] width 477 height 65
click at [608, 500] on span "Asignar caso" at bounding box center [605, 485] width 76 height 36
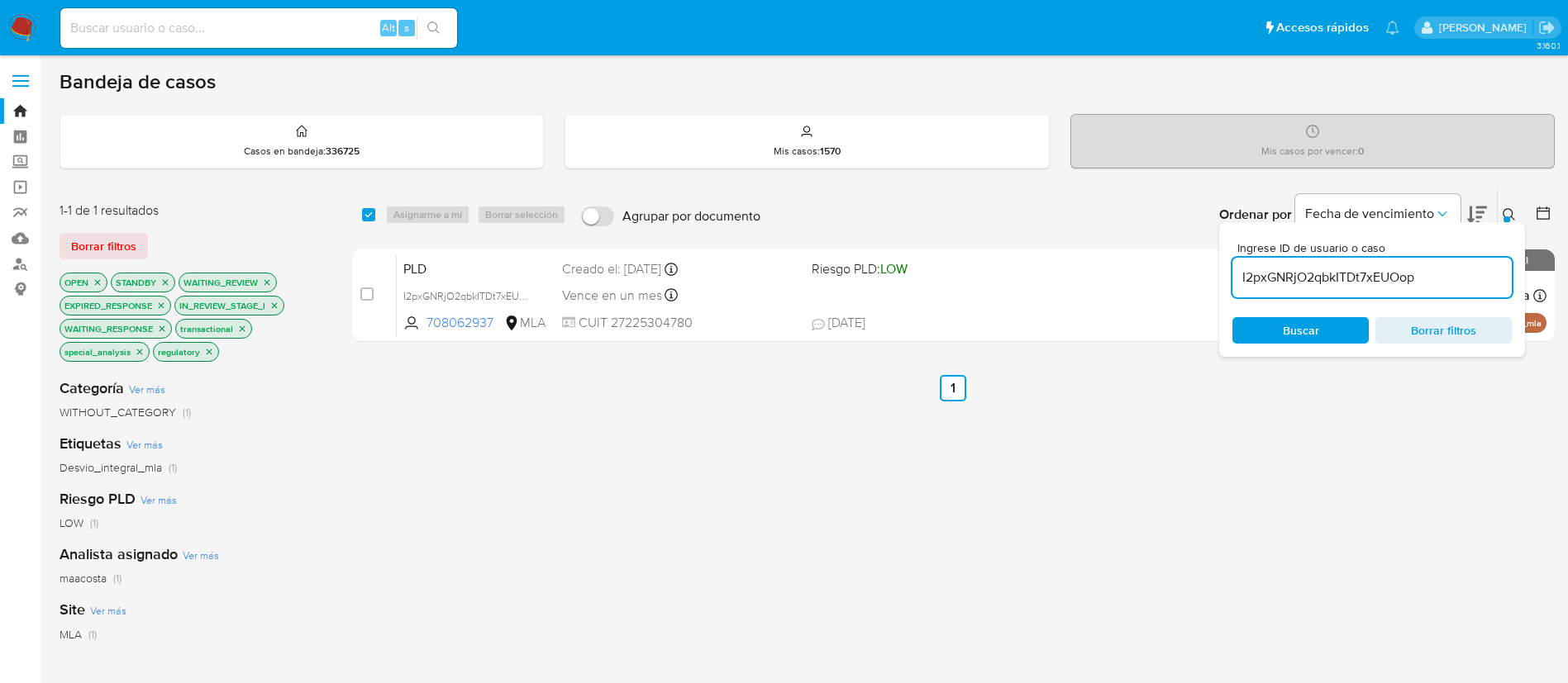
click at [1299, 287] on input "I2pxGNRjO2qbkITDt7xEUOop" at bounding box center [1372, 277] width 279 height 22
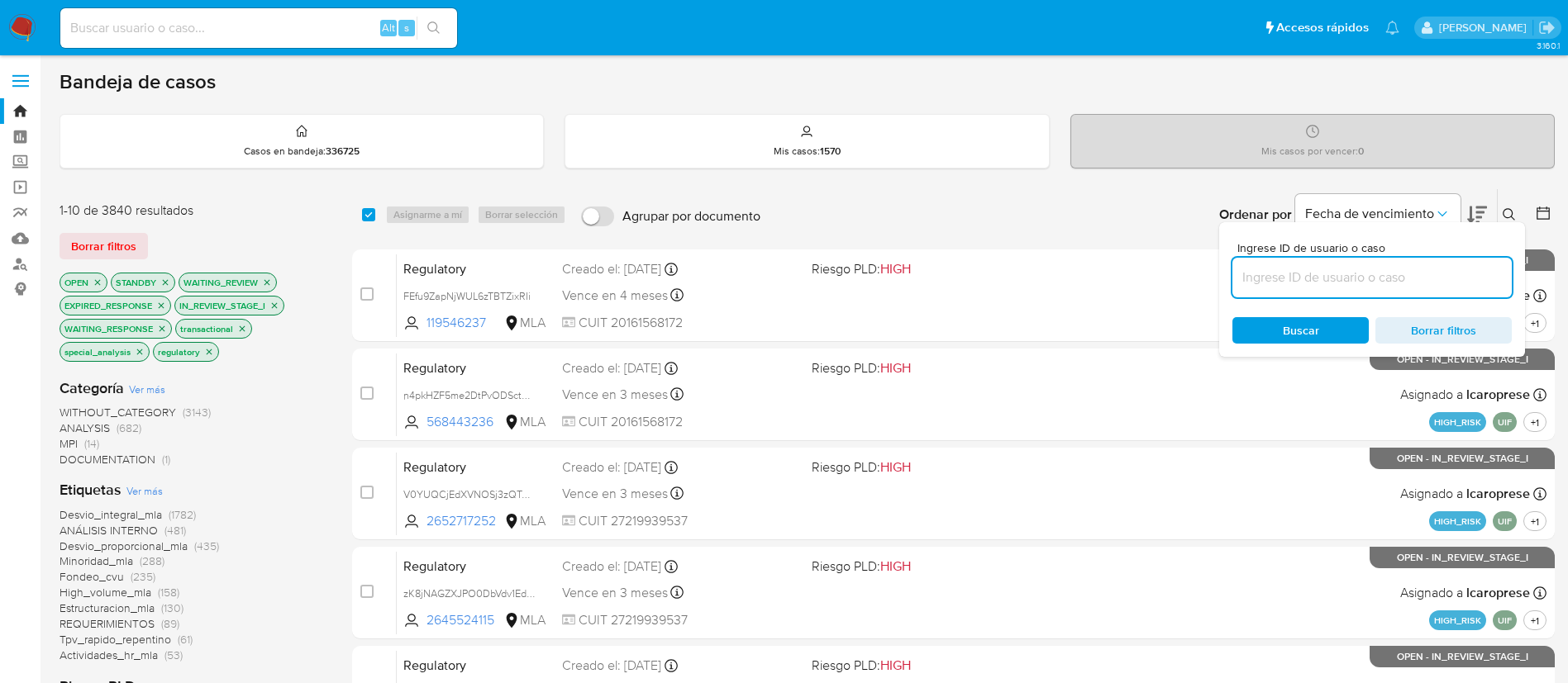
click at [1550, 217] on icon at bounding box center [1543, 213] width 17 height 17
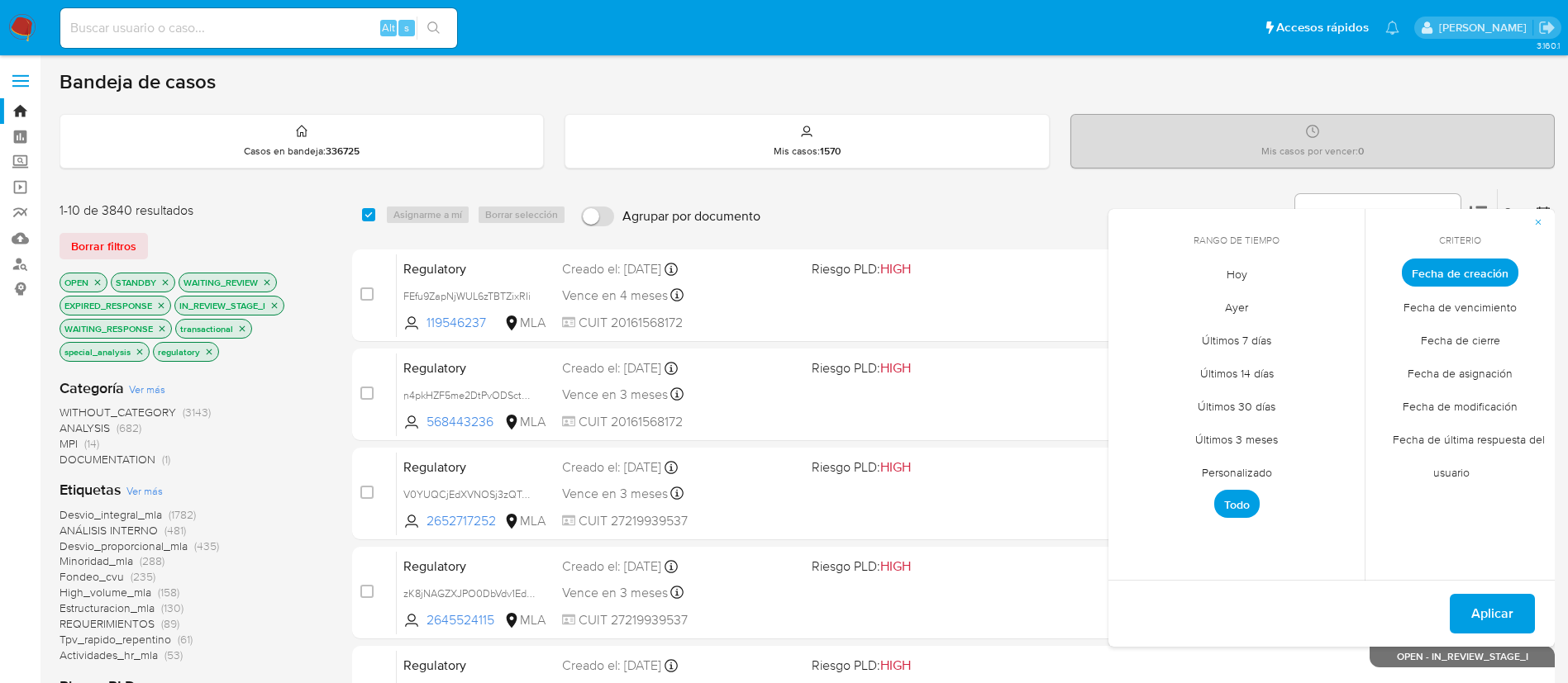
click at [1241, 470] on span "Personalizado" at bounding box center [1237, 472] width 105 height 34
click at [1136, 304] on icon "Mes anterior" at bounding box center [1133, 303] width 20 height 20
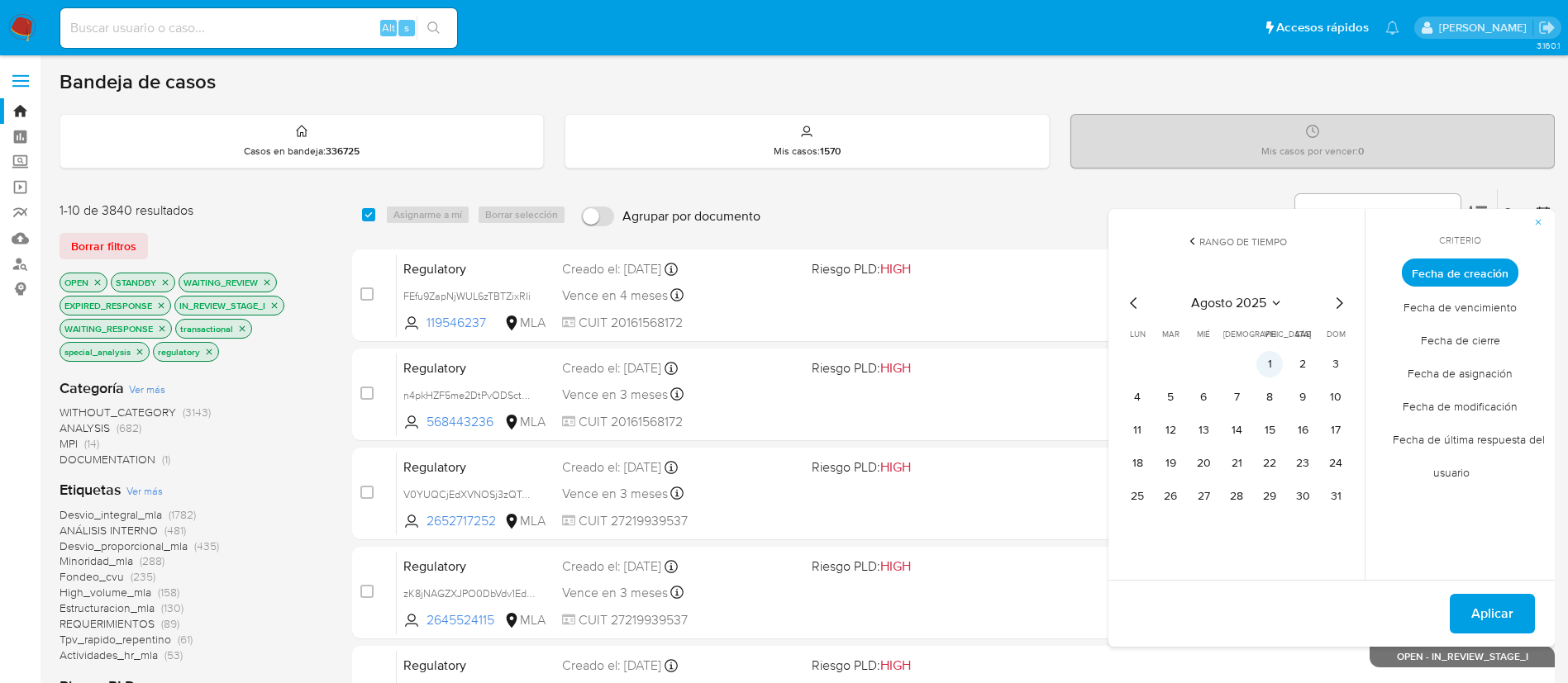
click at [1268, 356] on button "1" at bounding box center [1269, 364] width 26 height 26
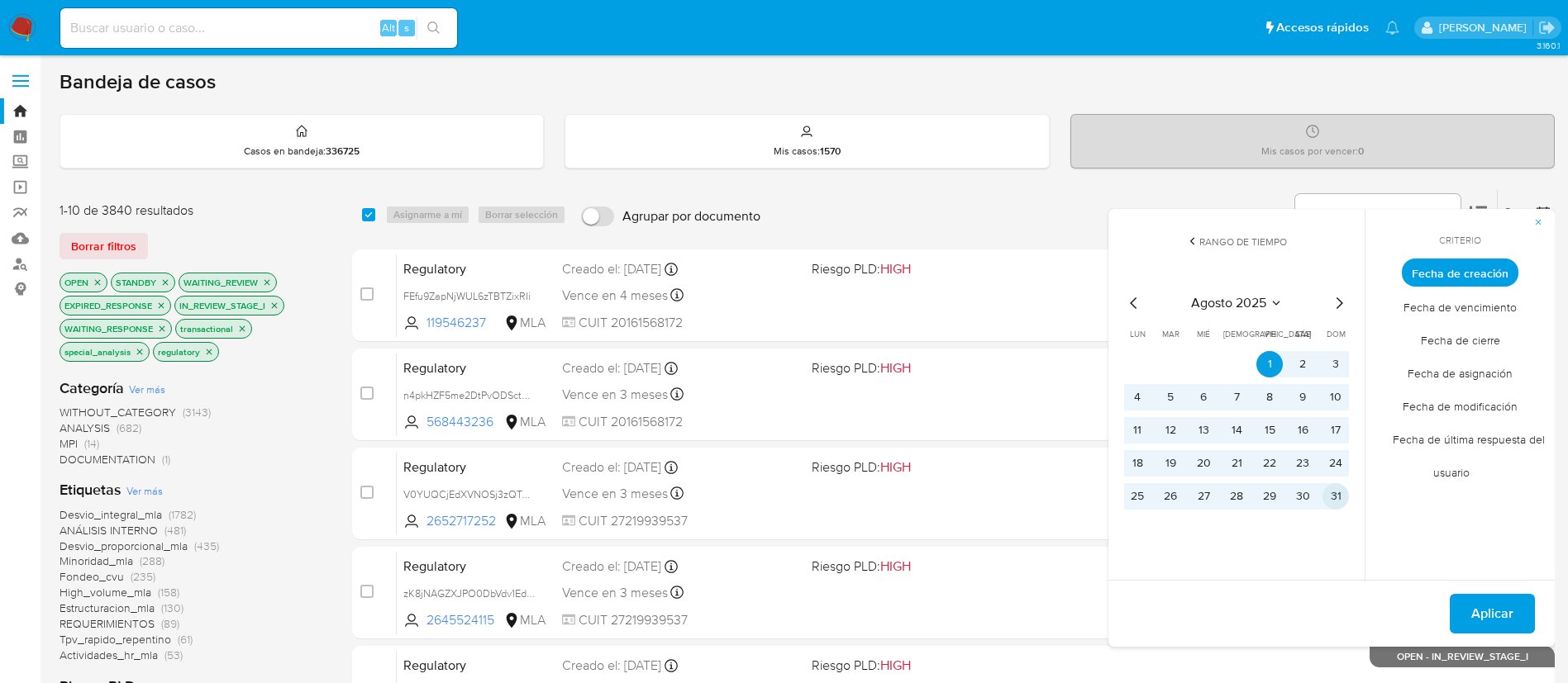
click at [1343, 491] on button "31" at bounding box center [1336, 496] width 26 height 26
click at [1470, 605] on button "Aplicar" at bounding box center [1492, 614] width 85 height 40
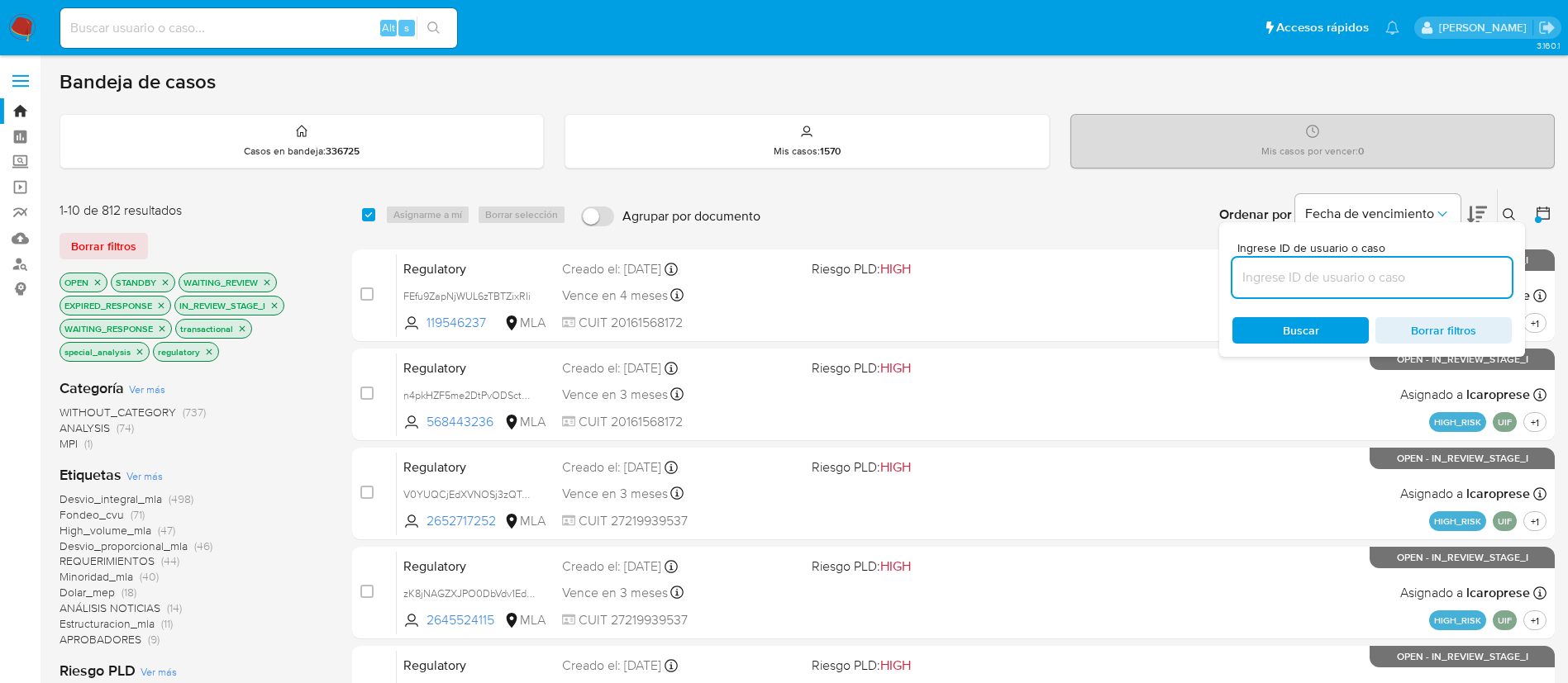
click at [1550, 207] on icon at bounding box center [1543, 213] width 17 height 17
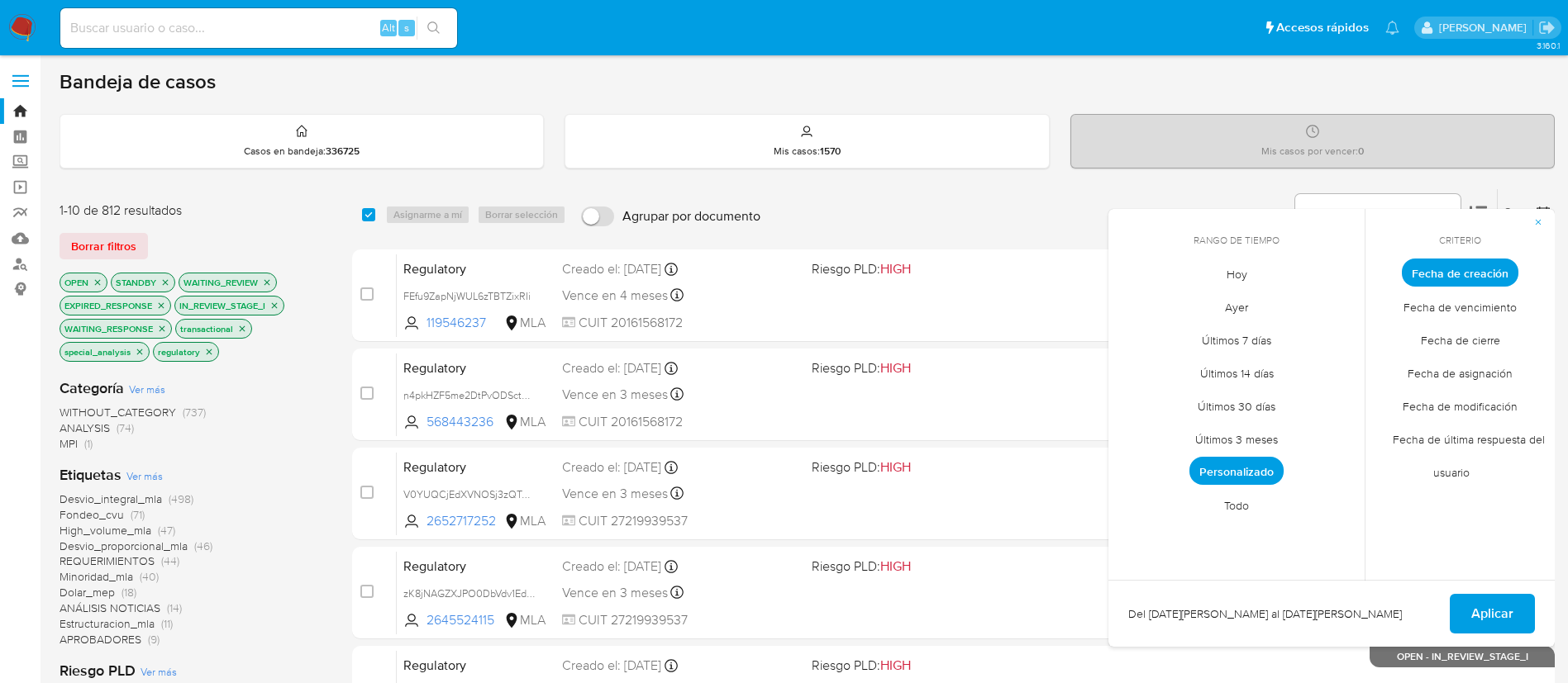
click at [1241, 494] on span "Todo" at bounding box center [1236, 505] width 59 height 34
click at [1252, 474] on span "Personalizado" at bounding box center [1237, 472] width 105 height 34
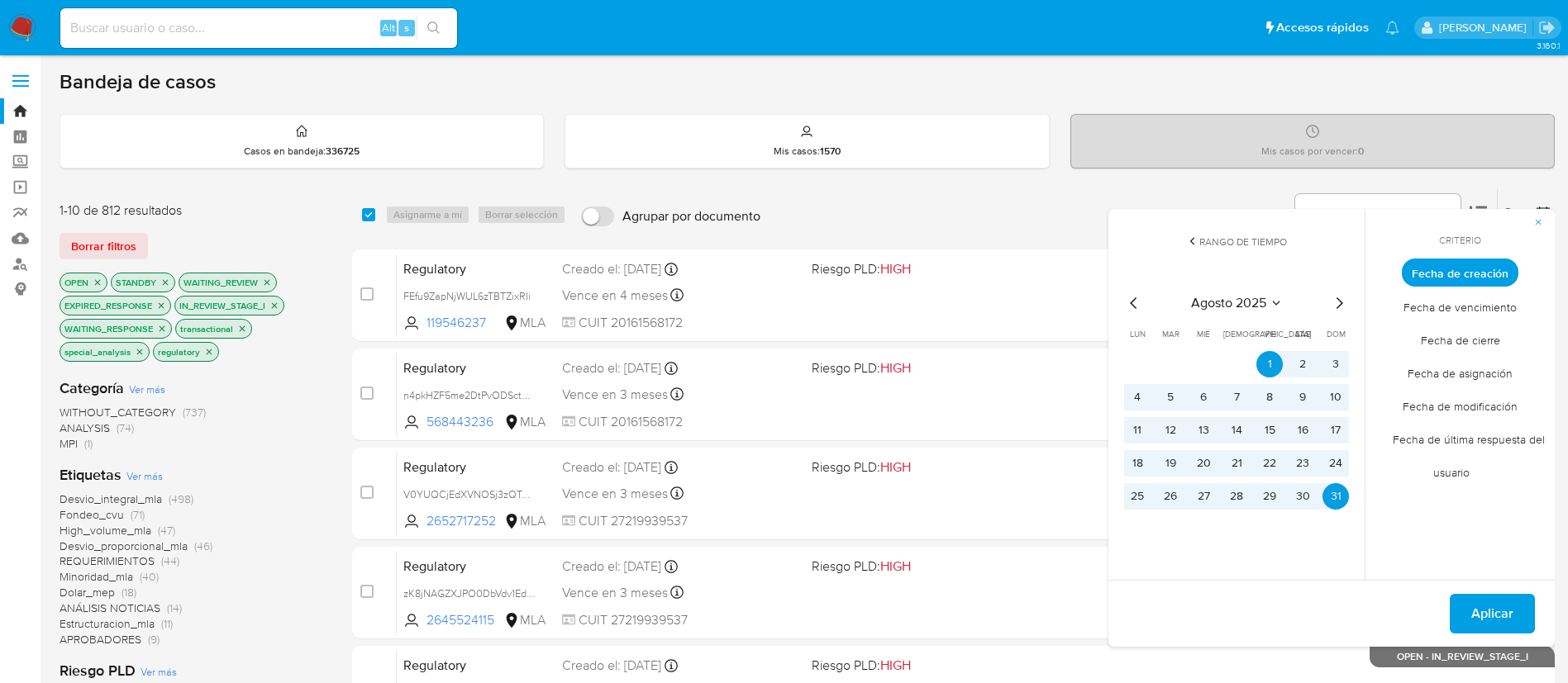
click at [1483, 608] on span "Aplicar" at bounding box center [1492, 614] width 42 height 36
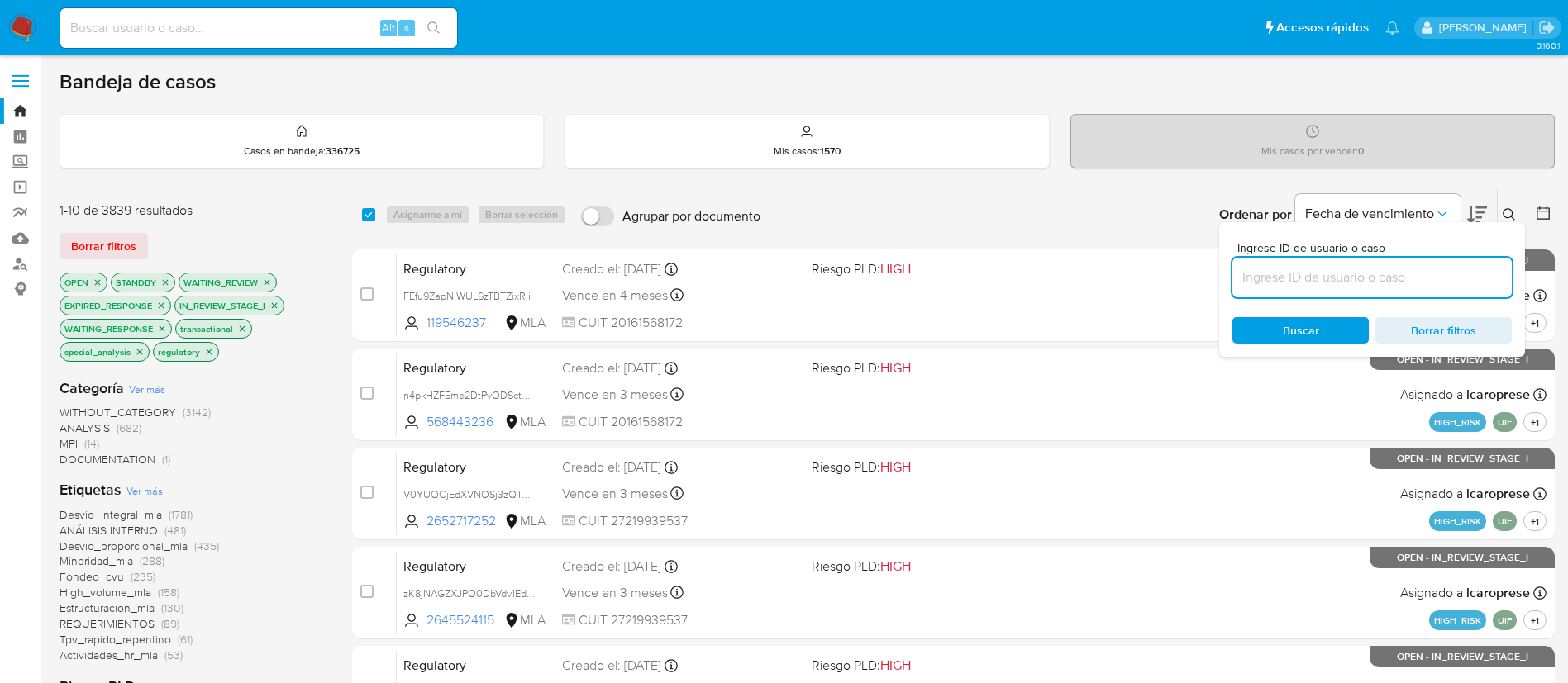
click at [1548, 217] on icon at bounding box center [1543, 213] width 17 height 17
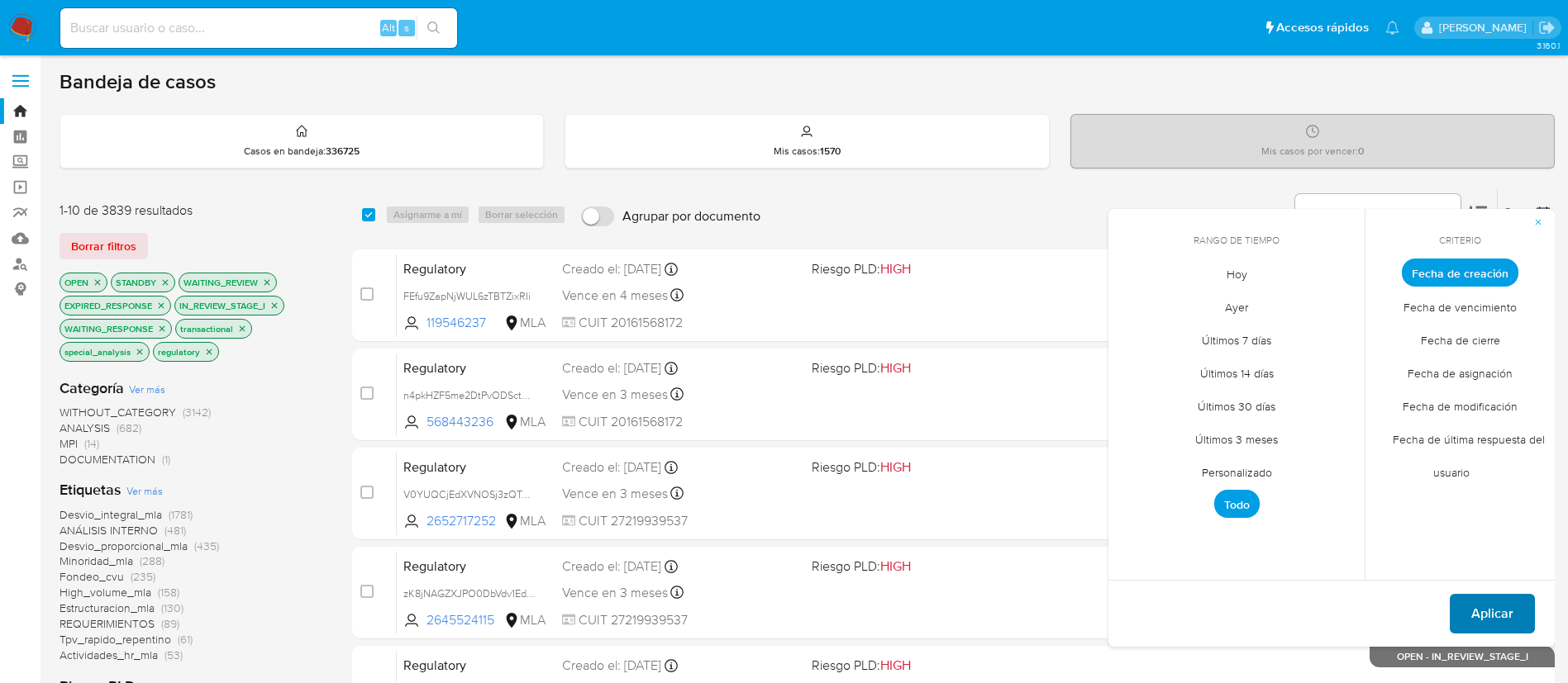
click at [1496, 607] on span "Aplicar" at bounding box center [1492, 614] width 42 height 36
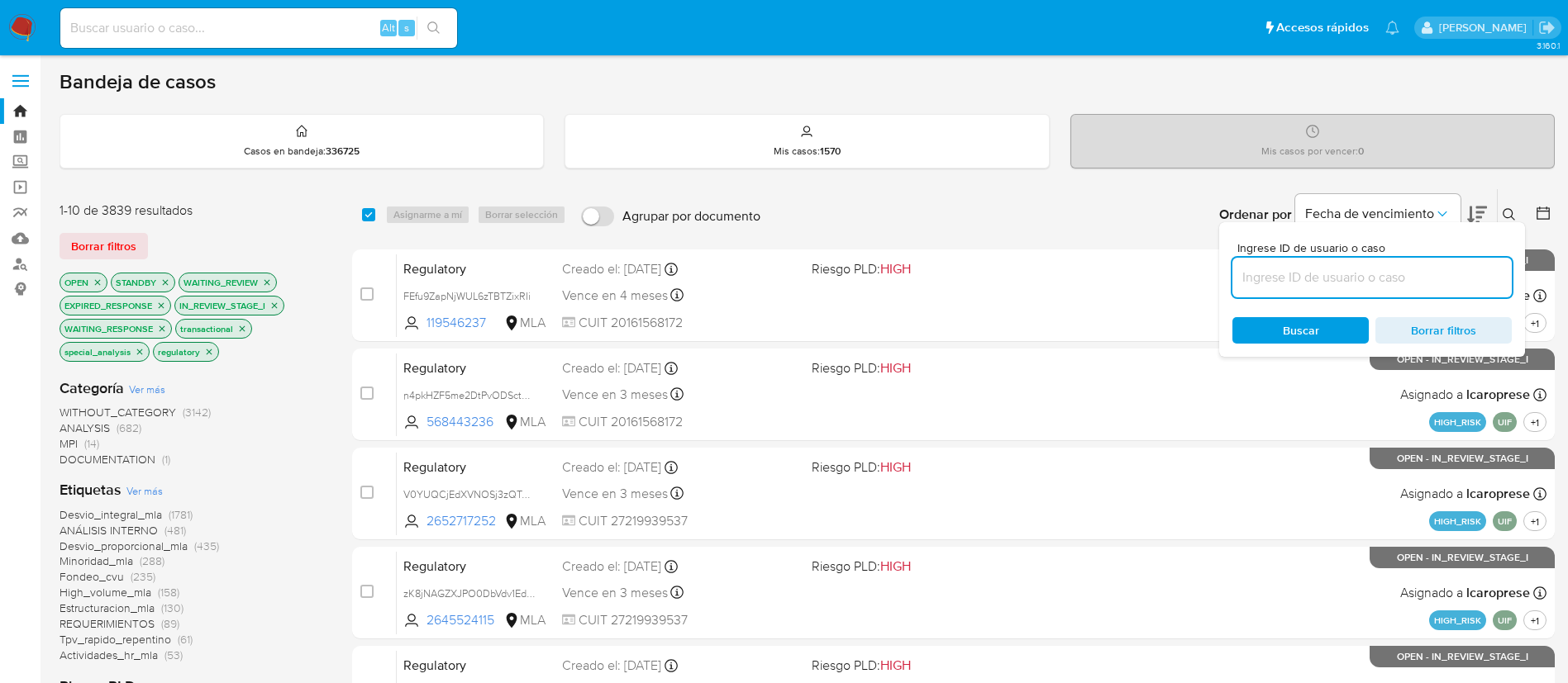
click at [245, 434] on div "WITHOUT_CATEGORY (3142) ANALYSIS (682) MPI (14) DOCUMENTATION (1)" at bounding box center [192, 436] width 266 height 63
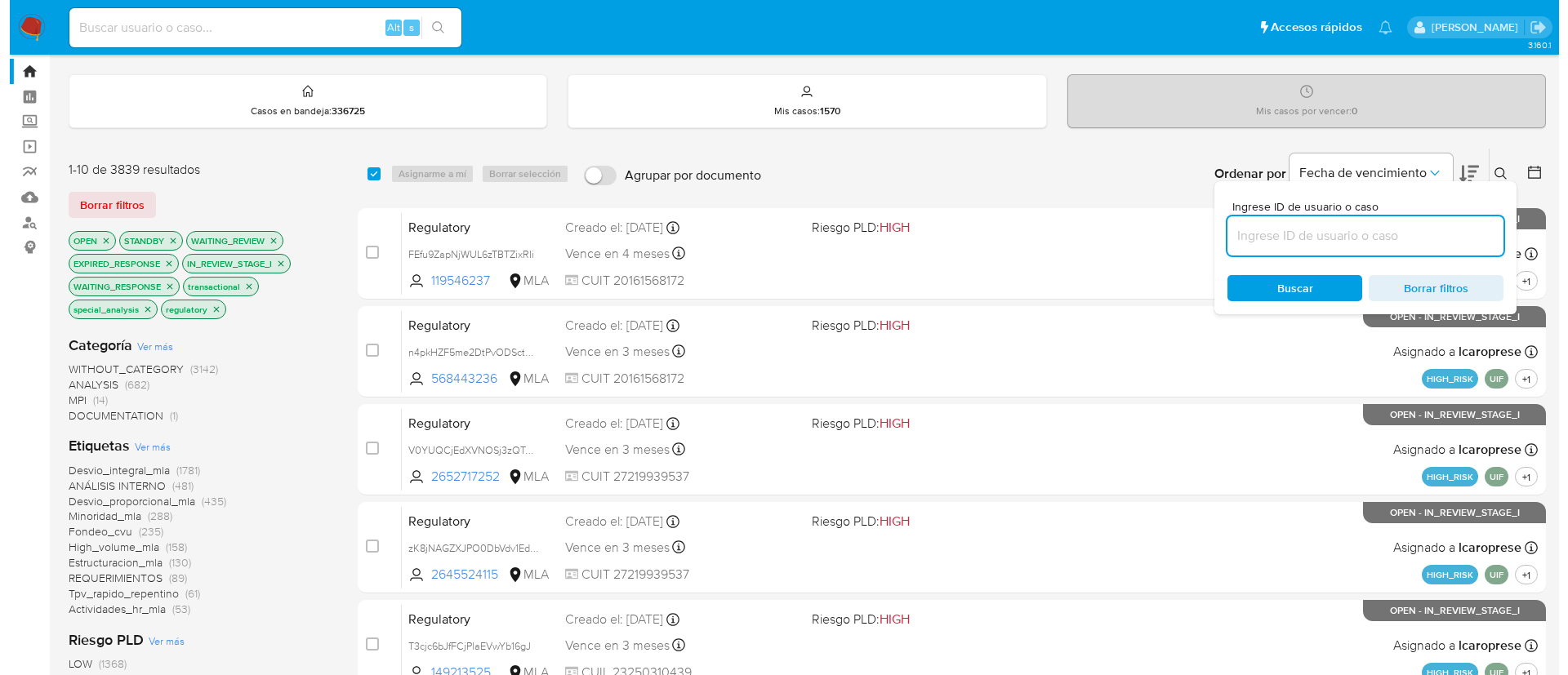
scroll to position [49, 0]
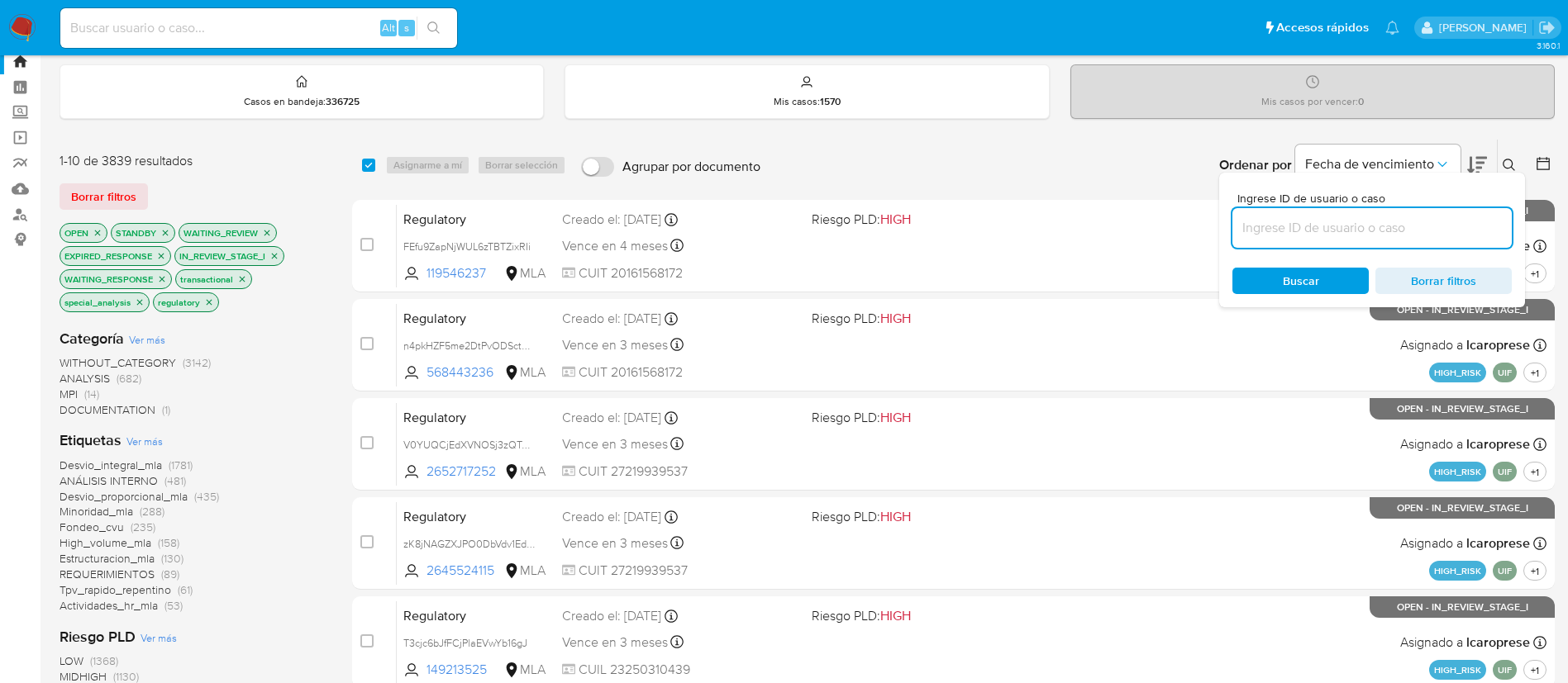
paste input "rhkfEgzHhFbfnAVSzjgUyZcY"
click at [1293, 228] on input at bounding box center [1372, 228] width 279 height 22
type input "rhkfEgzHhFbfnAVSzjgUyZcY"
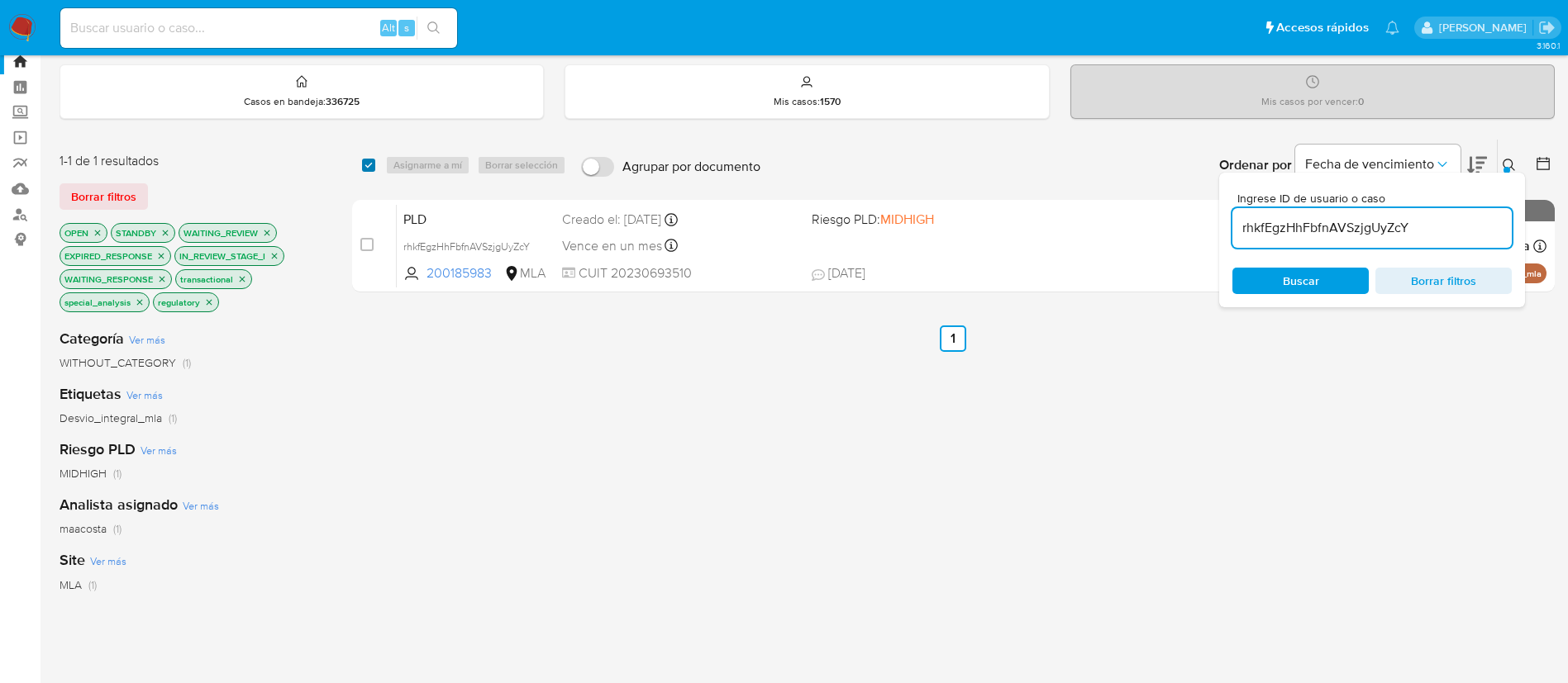
click at [373, 161] on input "checkbox" at bounding box center [369, 165] width 13 height 13
checkbox input "true"
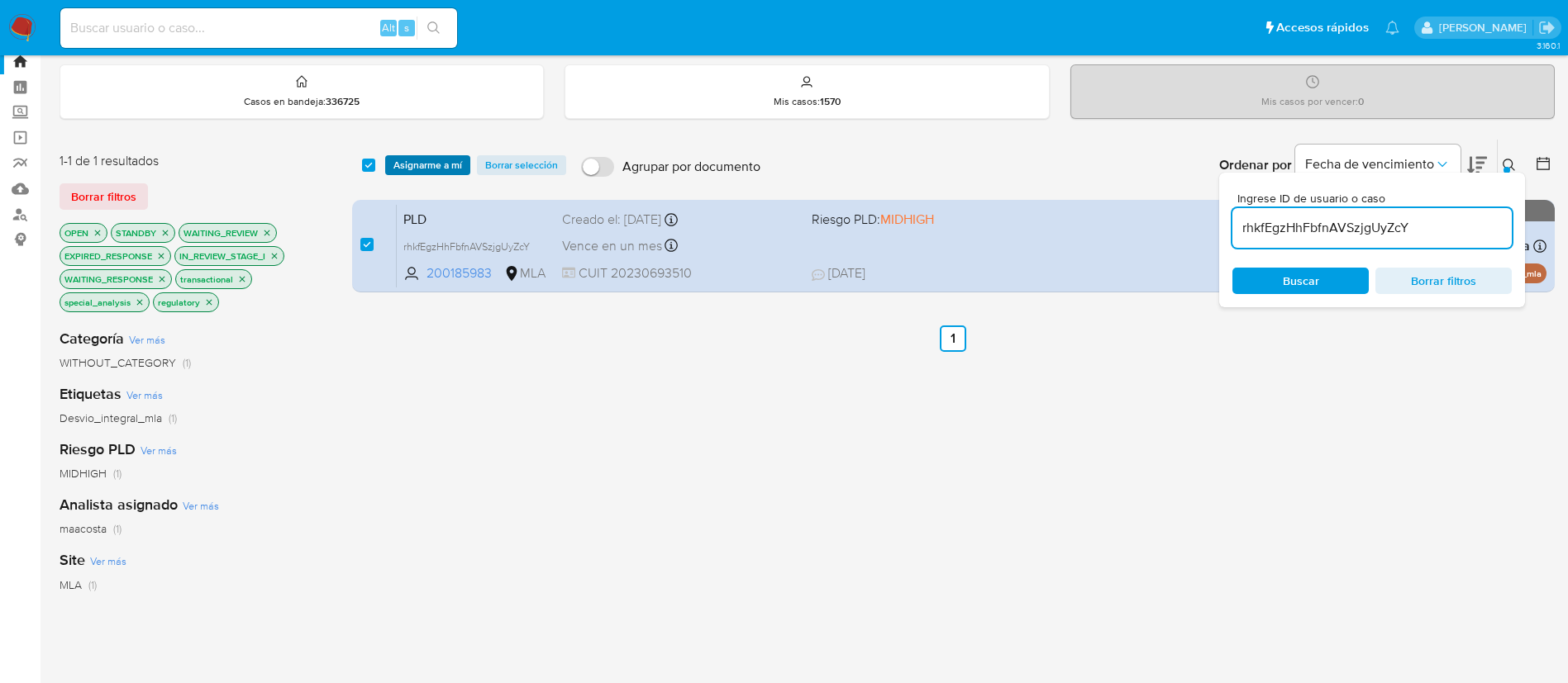
click at [407, 159] on span "Asignarme a mí" at bounding box center [428, 165] width 69 height 17
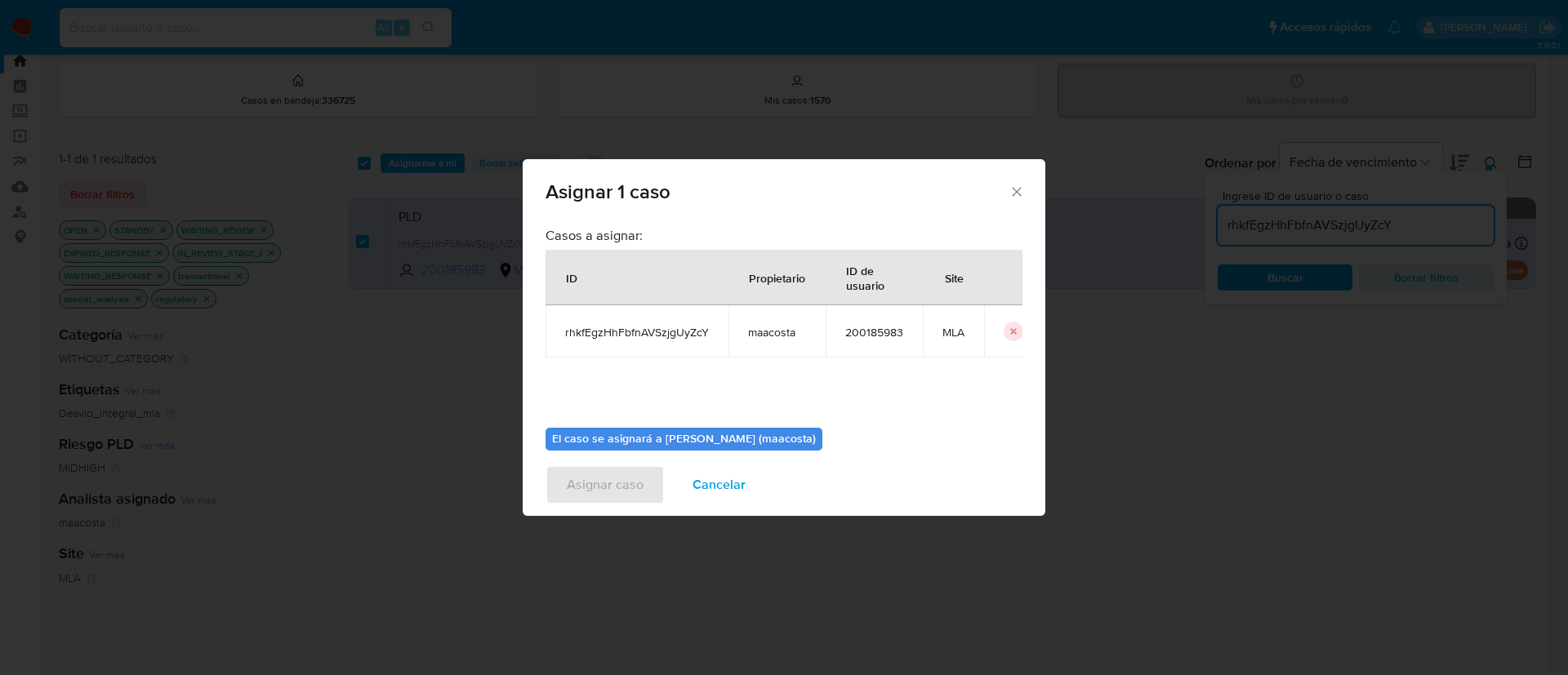
scroll to position [85, 0]
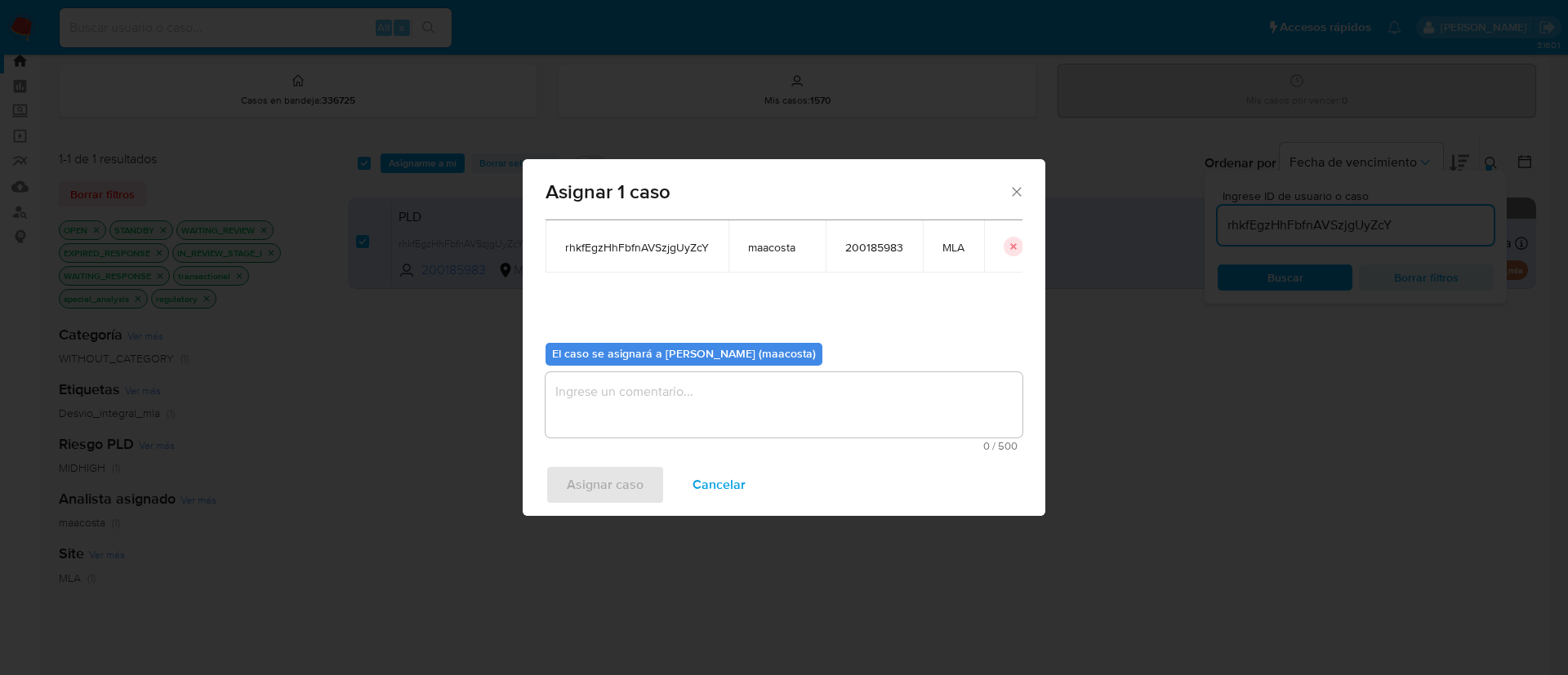
click at [606, 413] on textarea "assign-modal" at bounding box center [783, 405] width 477 height 65
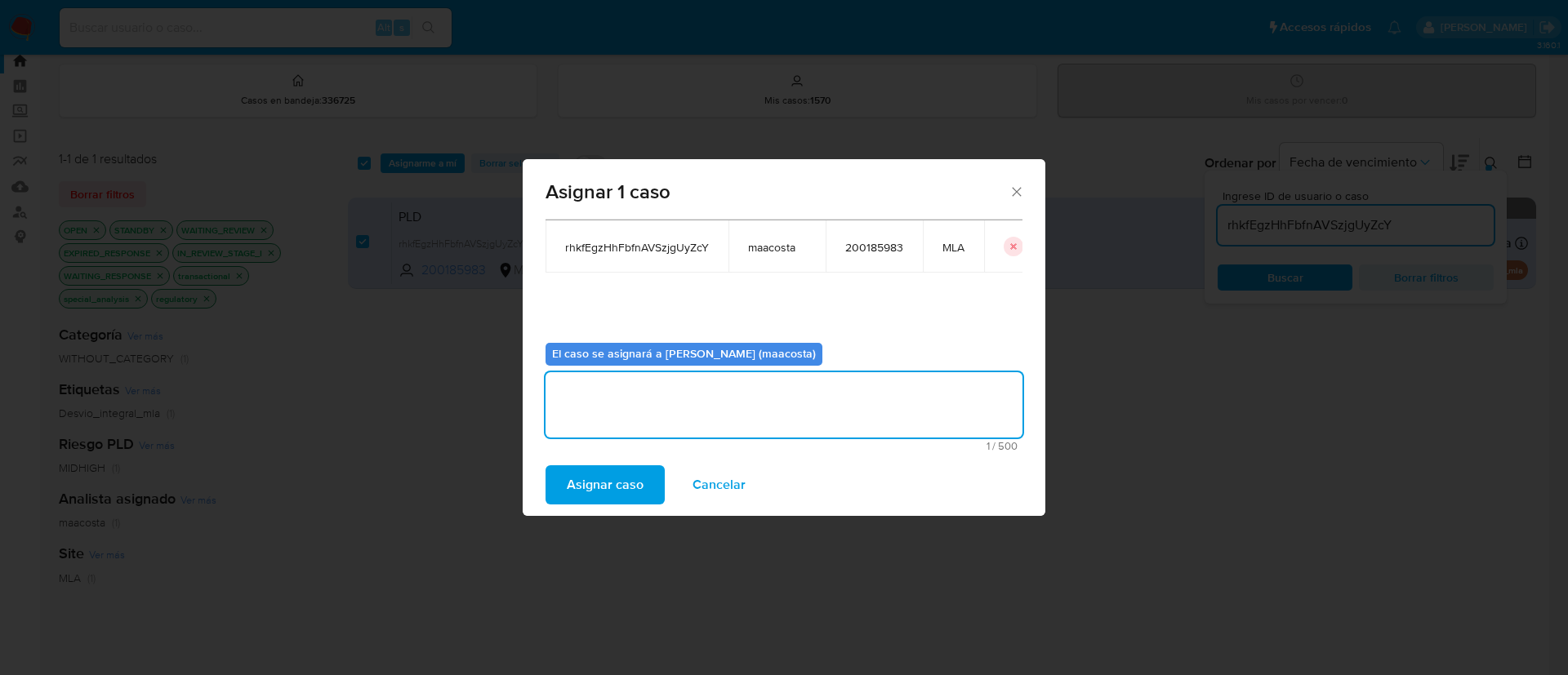
click at [605, 476] on span "Asignar caso" at bounding box center [605, 485] width 76 height 36
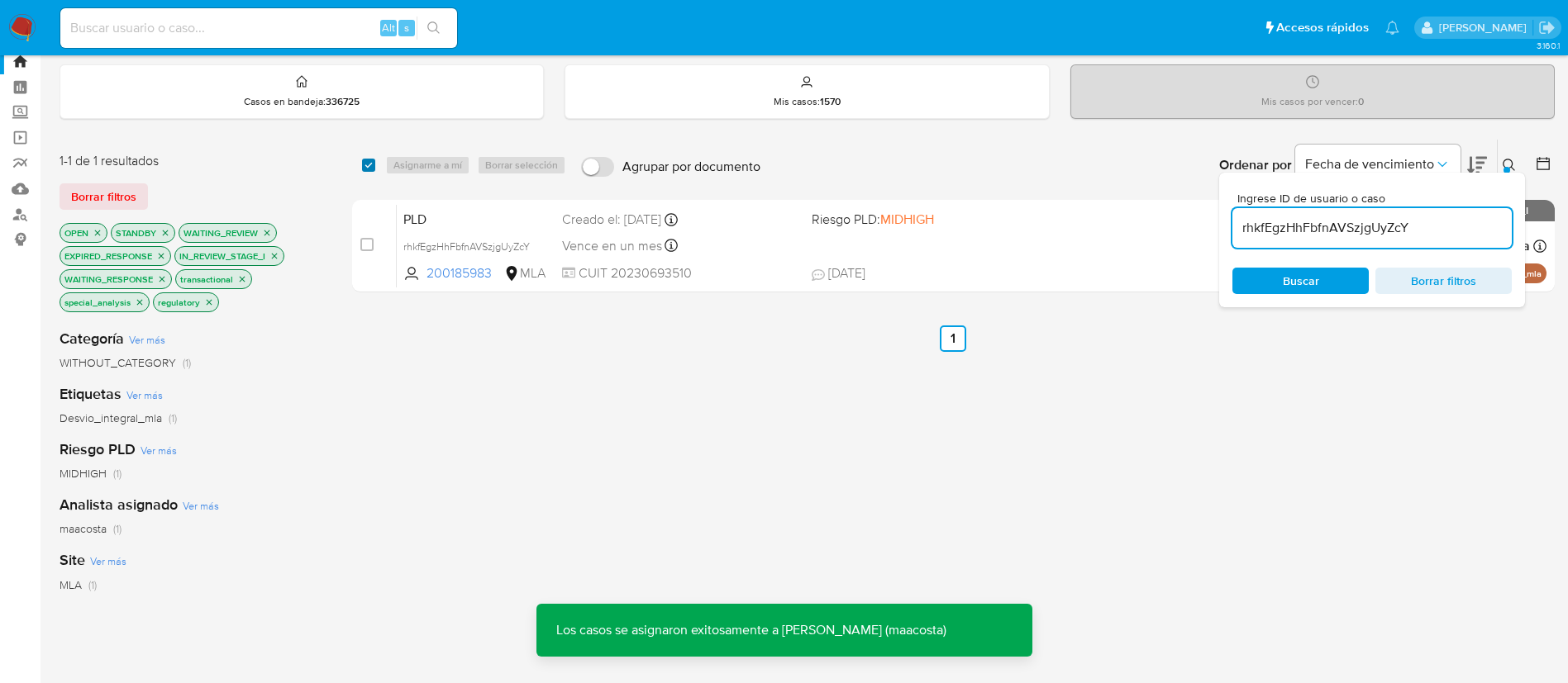
click at [373, 169] on input "checkbox" at bounding box center [369, 165] width 13 height 13
checkbox input "true"
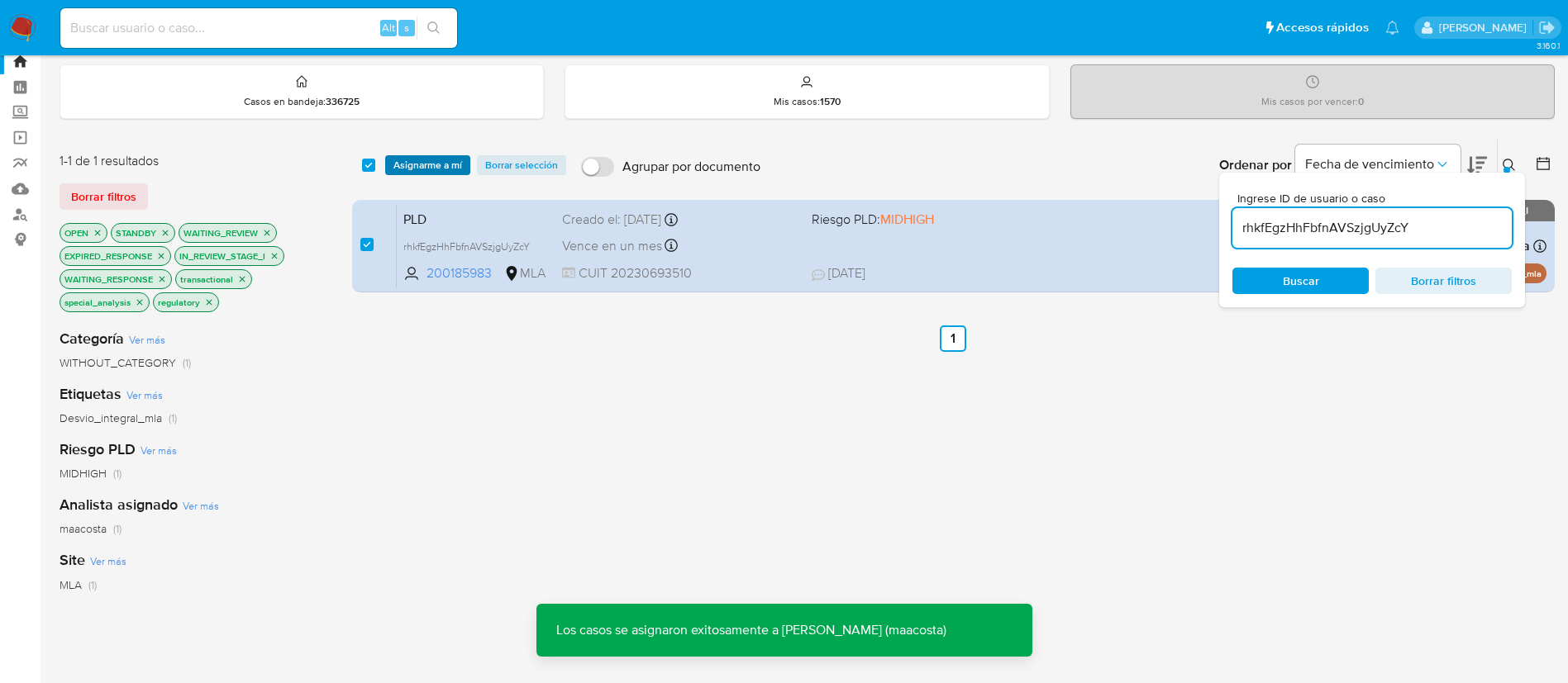
click at [444, 164] on span "Asignarme a mí" at bounding box center [428, 165] width 69 height 17
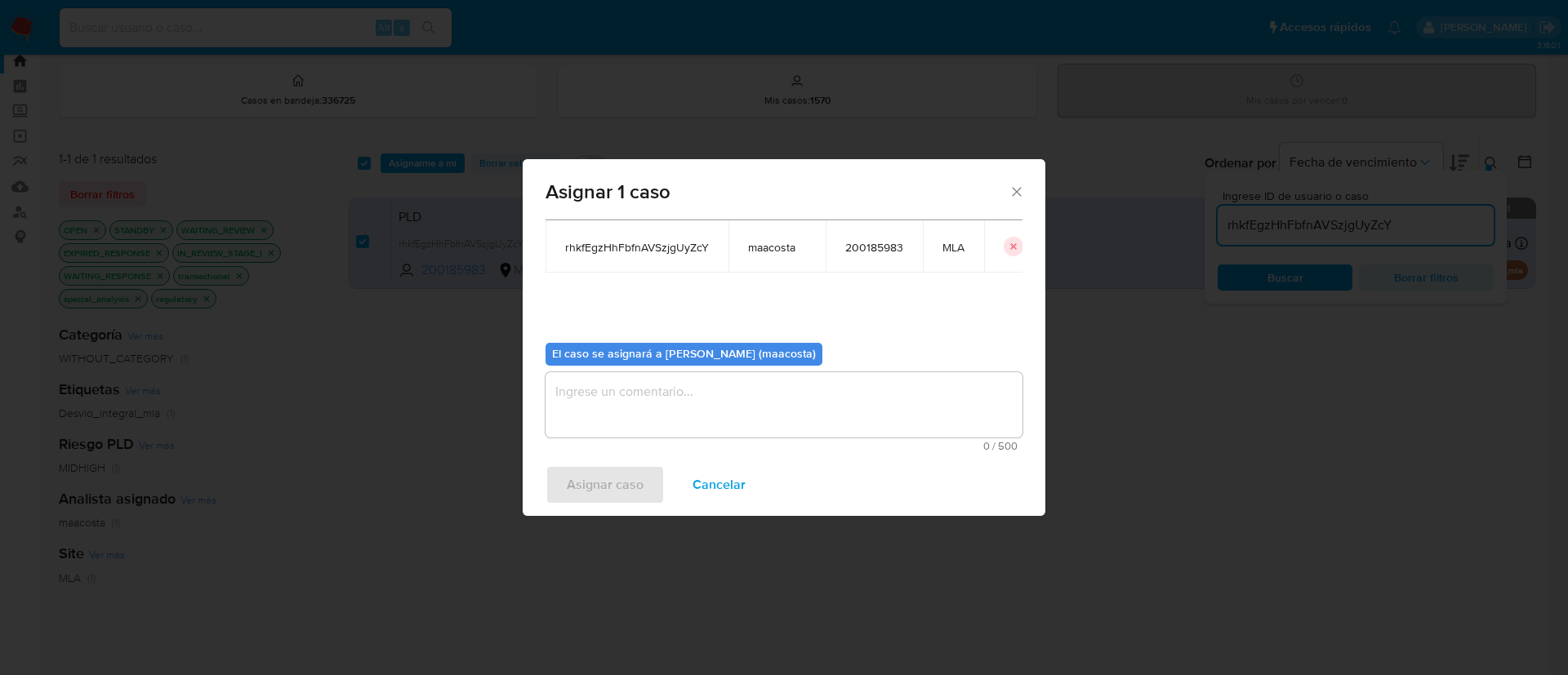
click at [608, 403] on textarea "assign-modal" at bounding box center [783, 405] width 477 height 65
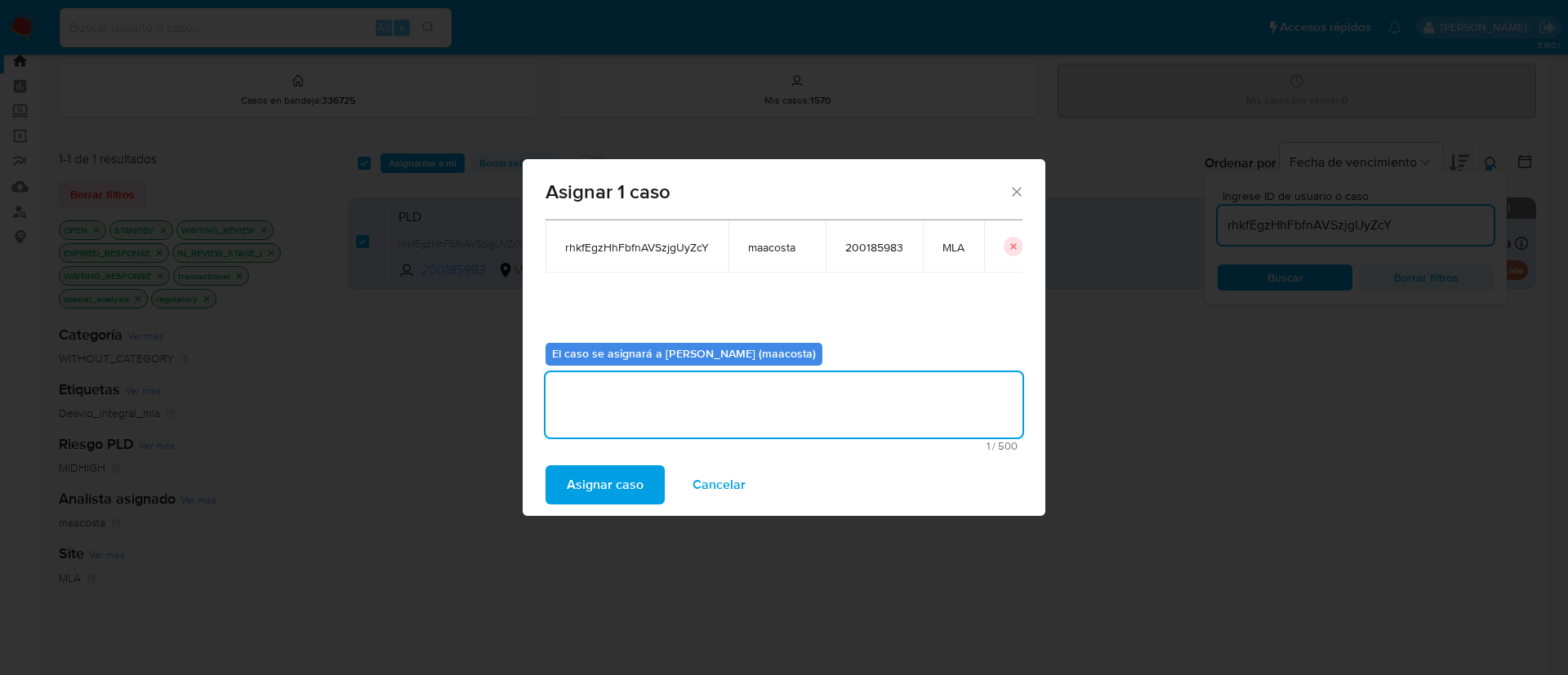
click at [599, 494] on span "Asignar caso" at bounding box center [605, 485] width 76 height 36
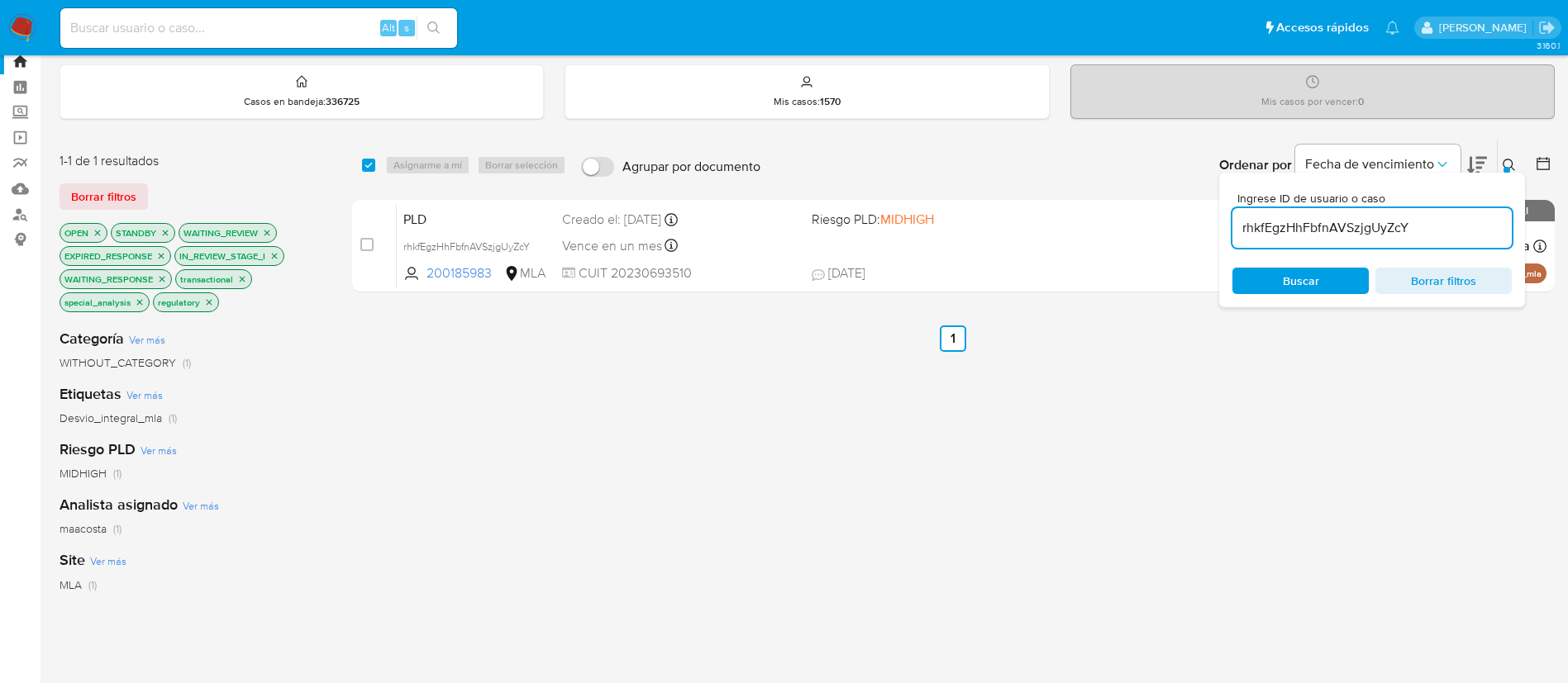
click at [1303, 228] on input "rhkfEgzHhFbfnAVSzjgUyZcY" at bounding box center [1372, 228] width 279 height 22
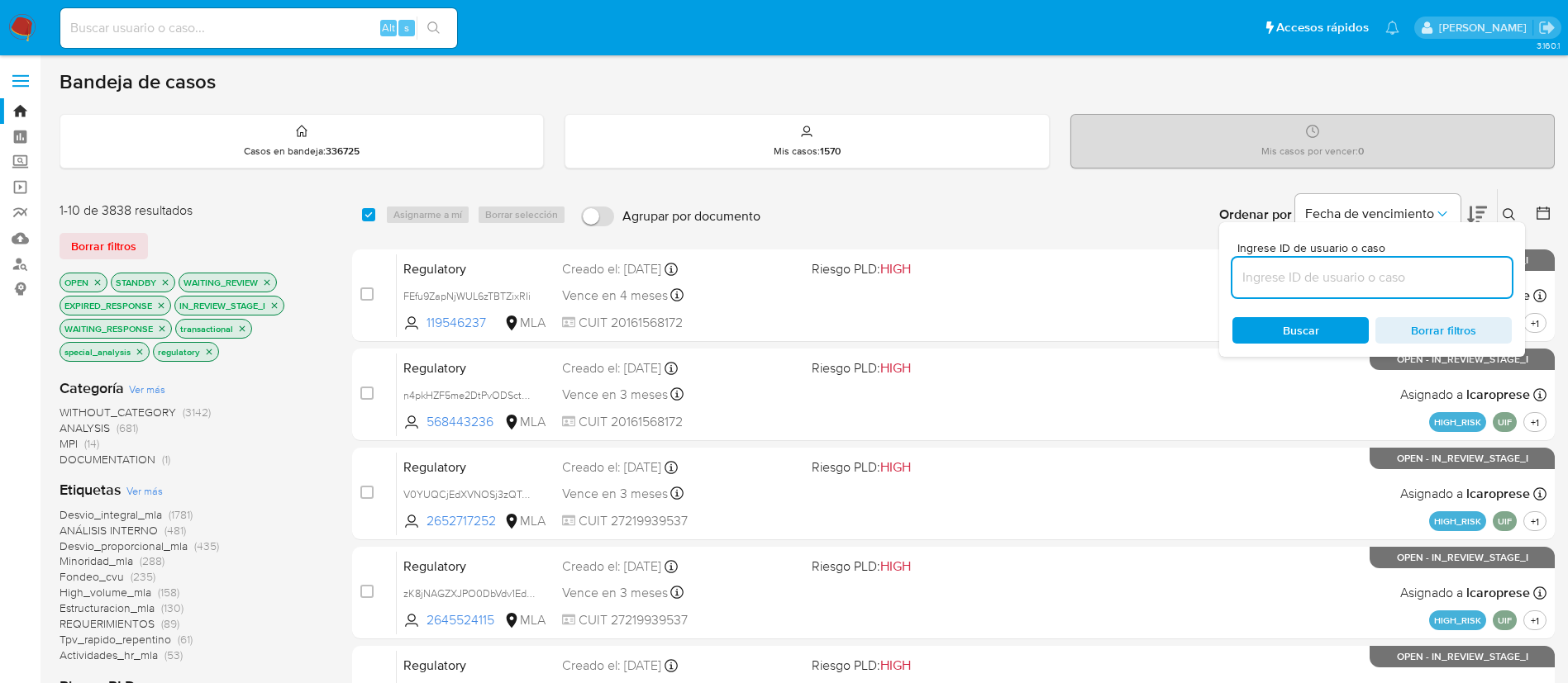
click at [1455, 276] on input at bounding box center [1372, 277] width 279 height 22
paste input "Wz3HpncI8Dsig1Zq5zsn9Qei"
type input "Wz3HpncI8Dsig1Zq5zsn9Qei"
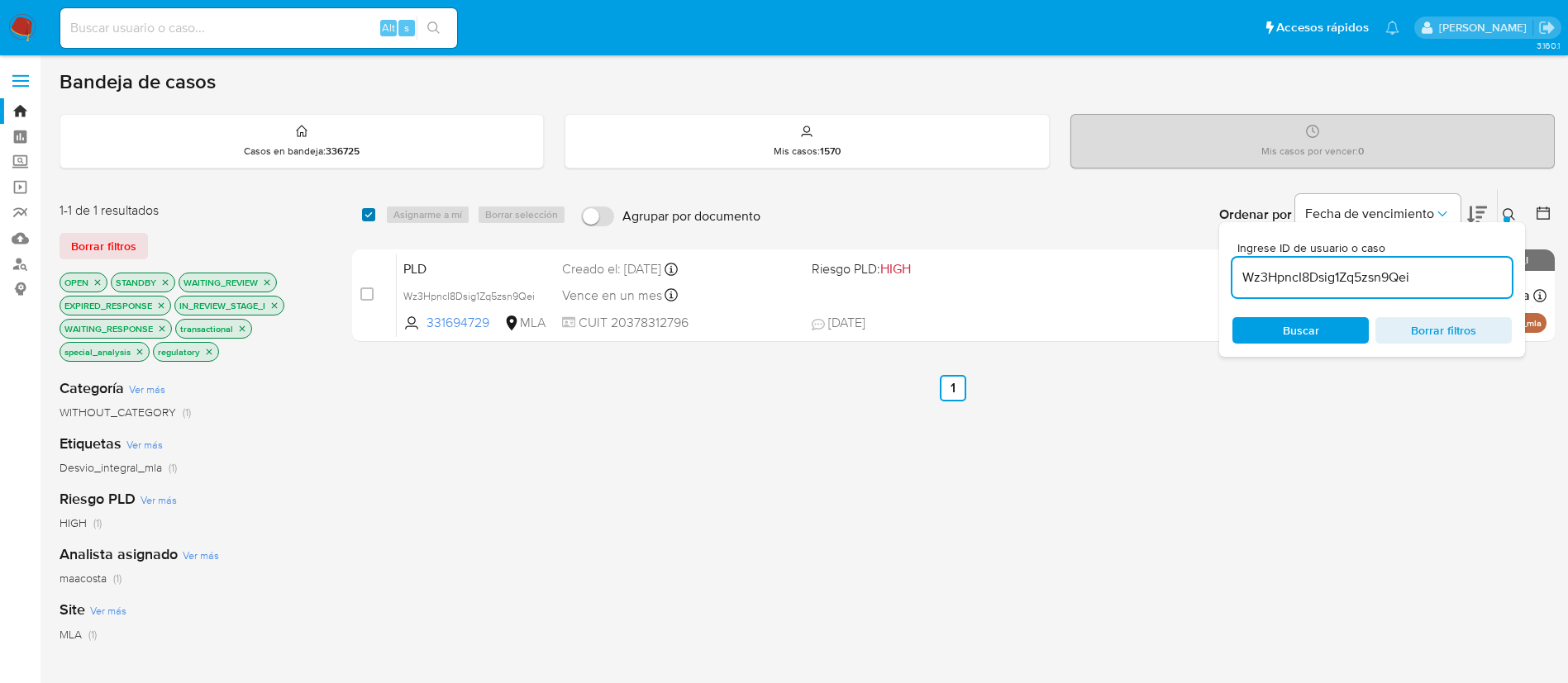
click at [372, 216] on input "checkbox" at bounding box center [369, 215] width 13 height 13
checkbox input "true"
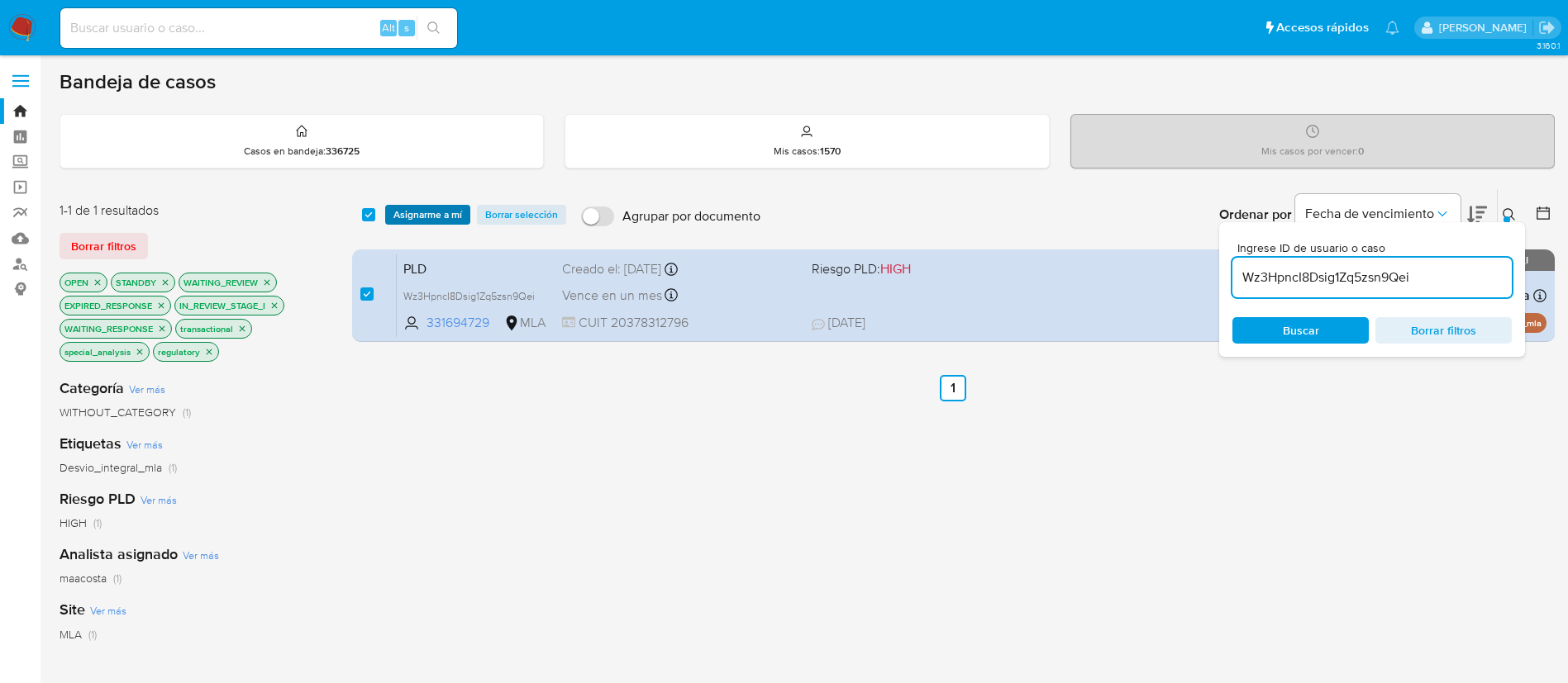
click at [428, 209] on span "Asignarme a mí" at bounding box center [428, 215] width 69 height 17
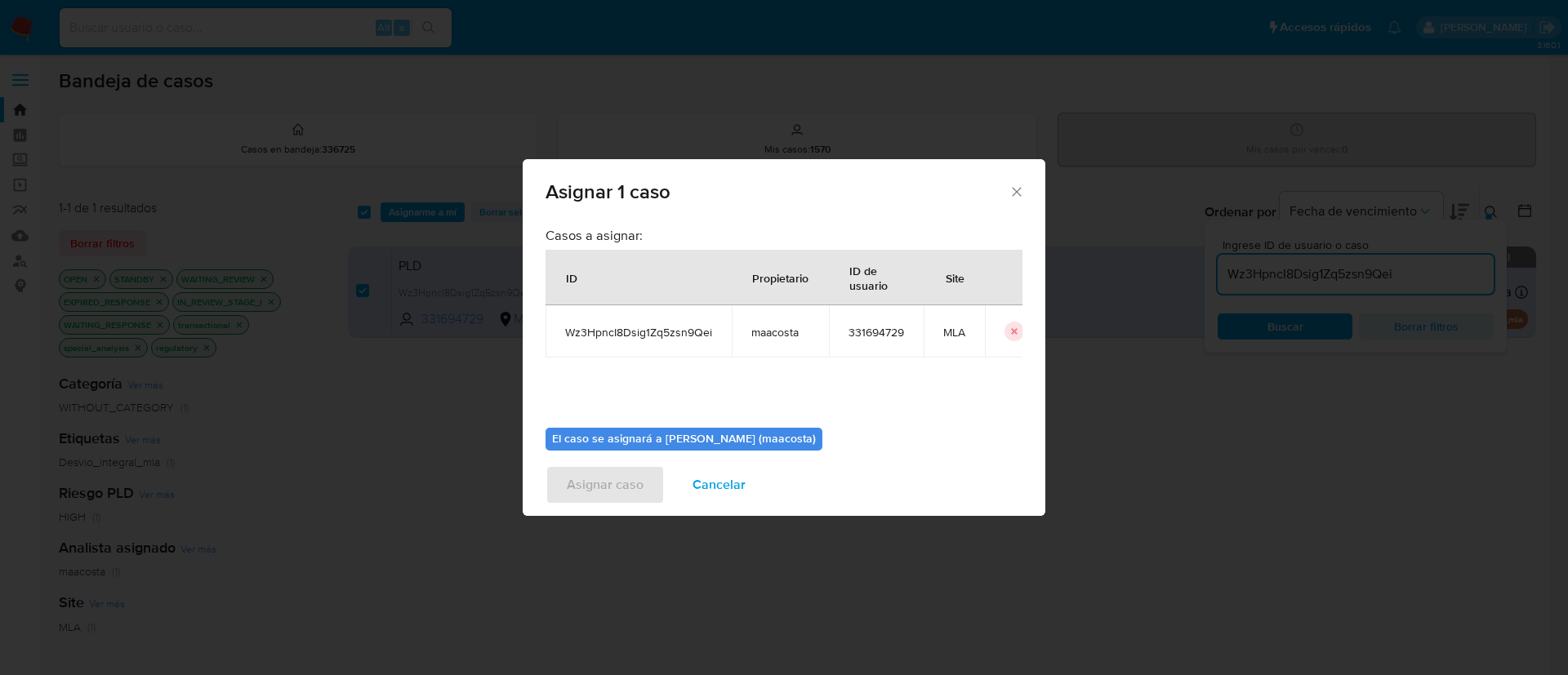
scroll to position [85, 0]
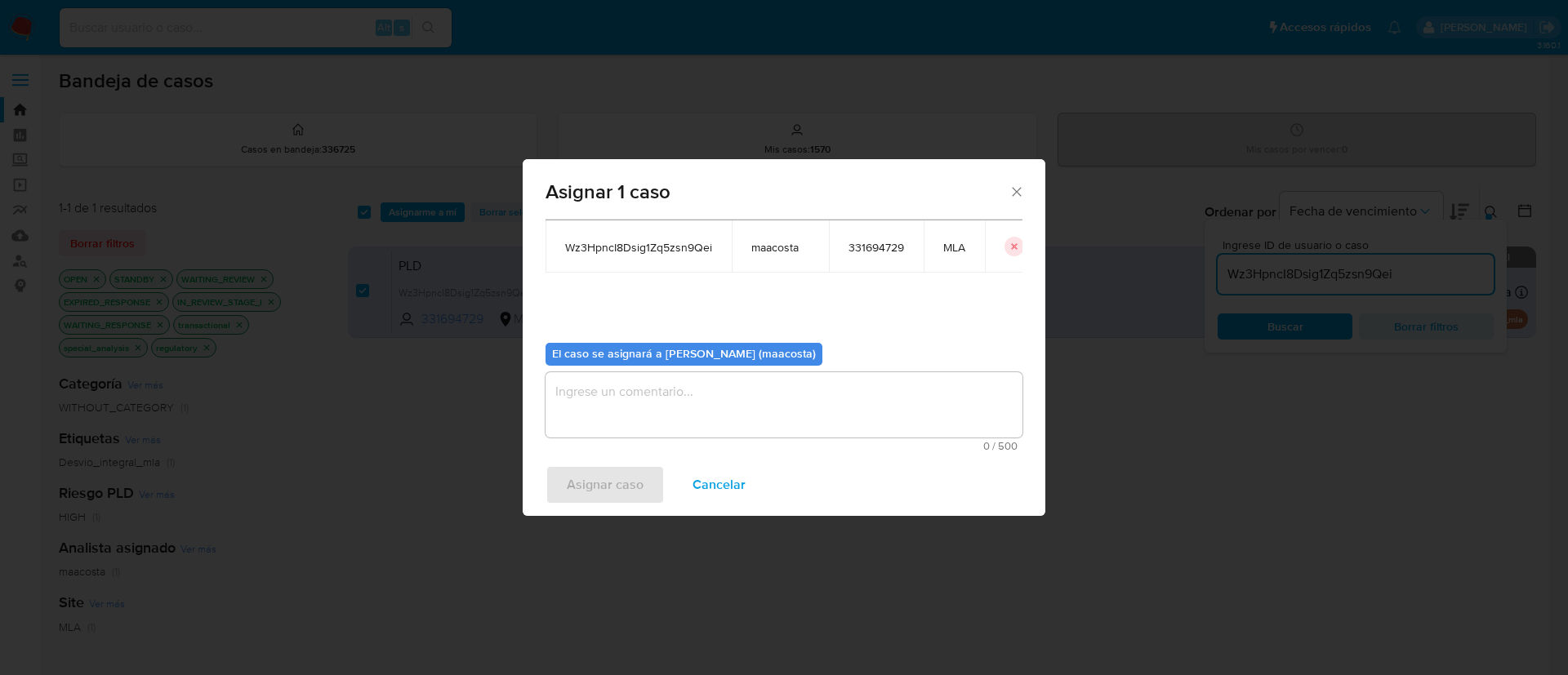
click at [621, 399] on textarea "assign-modal" at bounding box center [783, 405] width 477 height 65
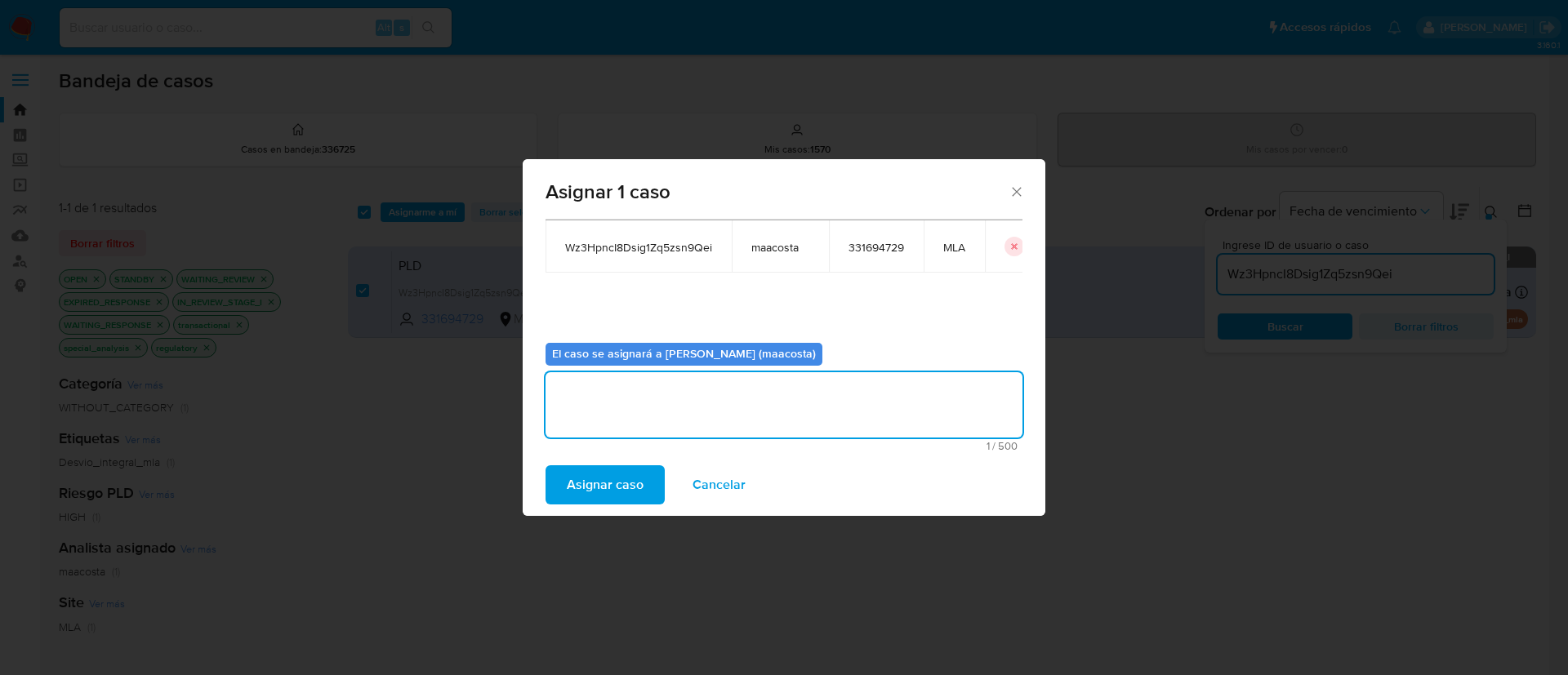
click at [602, 483] on span "Asignar caso" at bounding box center [605, 485] width 76 height 36
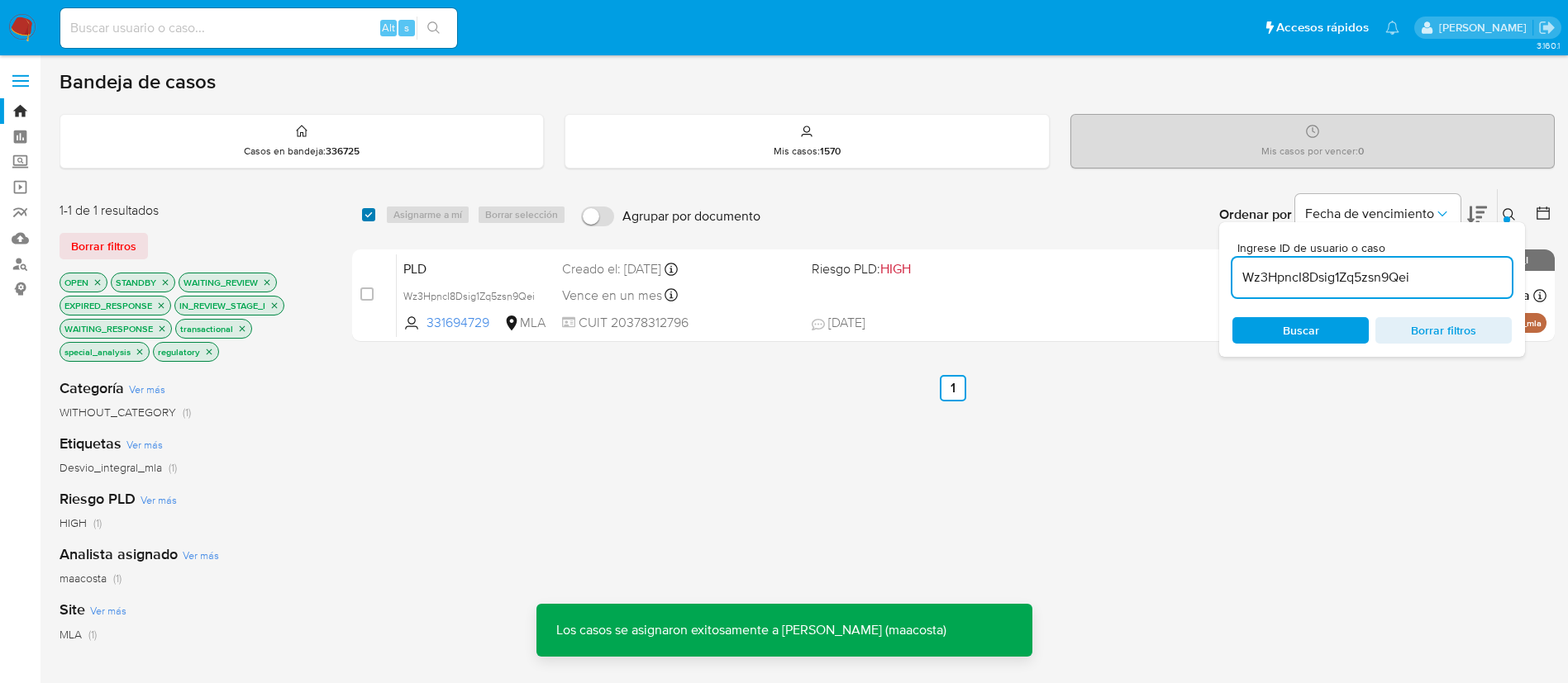
click at [366, 216] on input "checkbox" at bounding box center [369, 215] width 13 height 13
checkbox input "true"
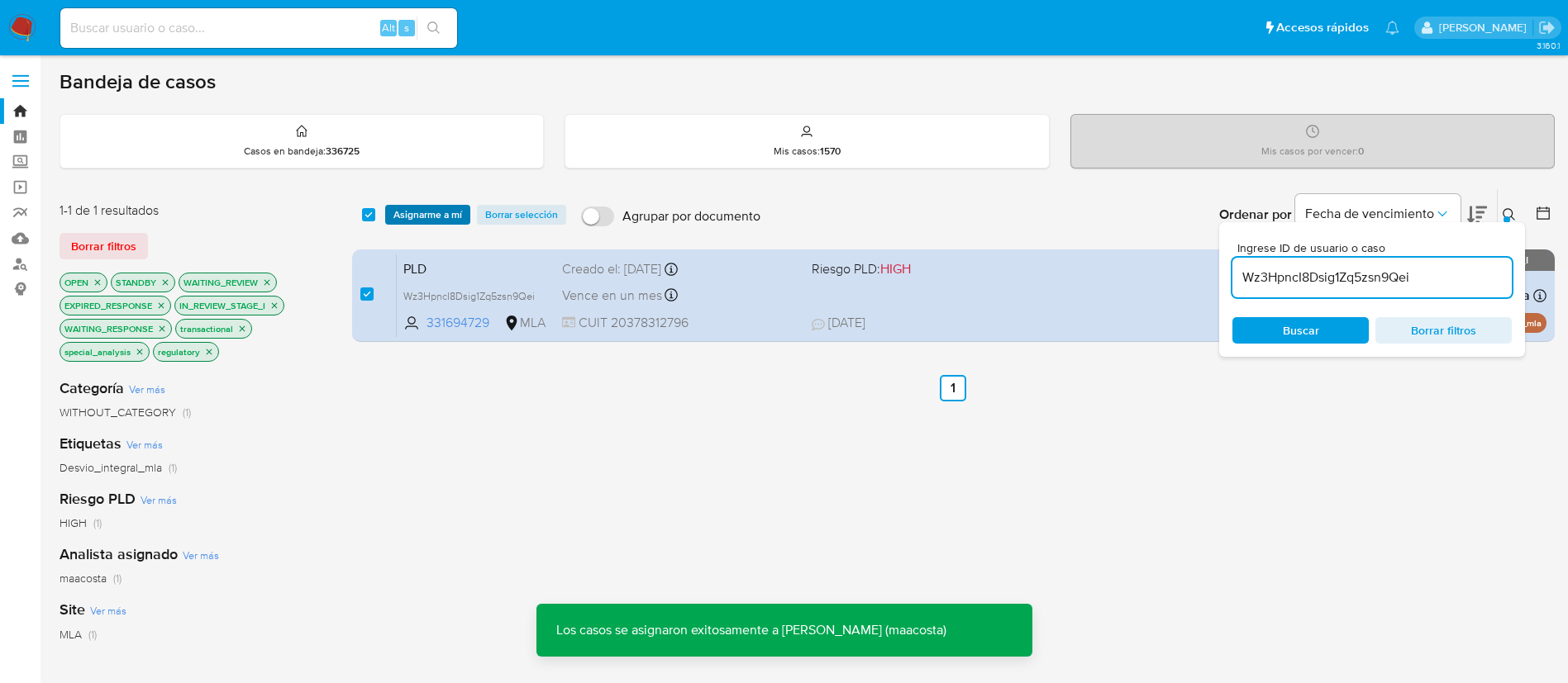
click at [408, 213] on span "Asignarme a mí" at bounding box center [428, 215] width 69 height 17
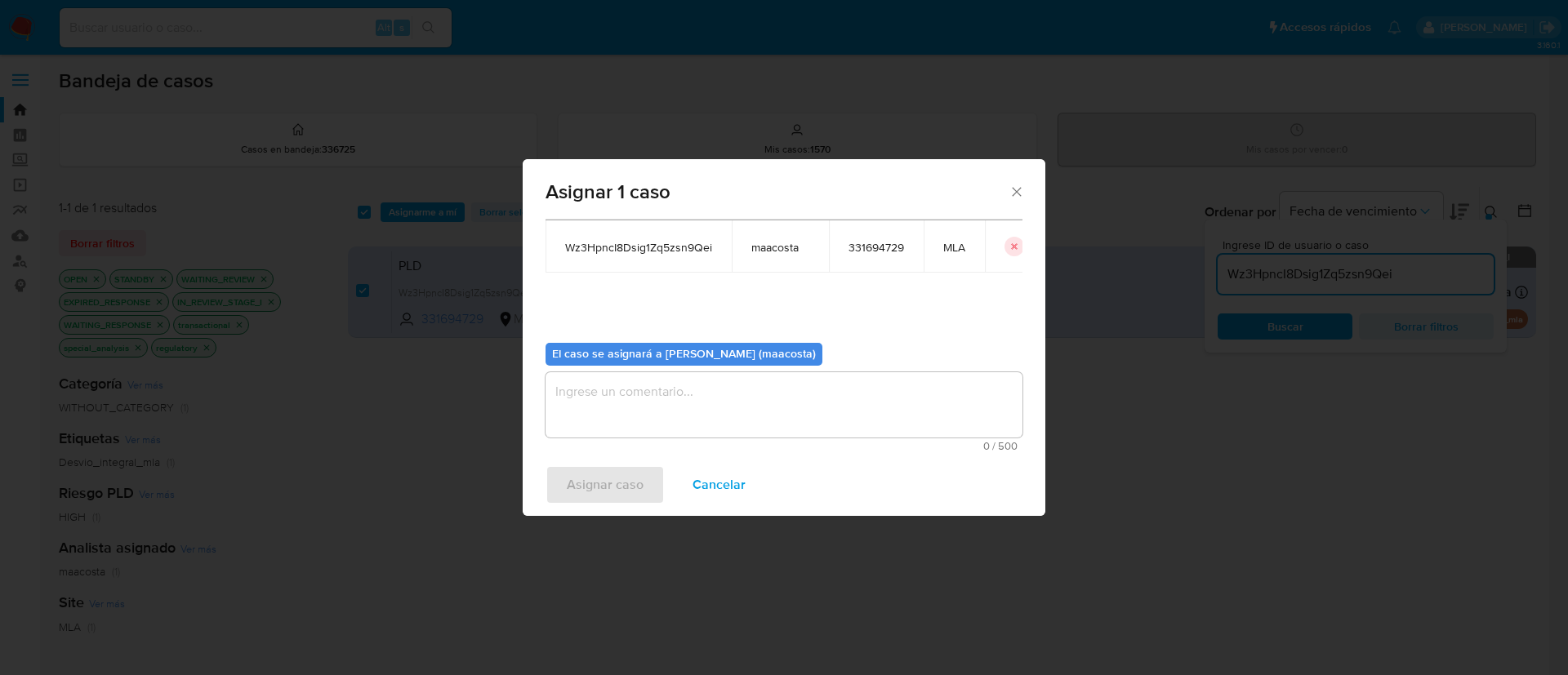
click at [647, 404] on textarea "assign-modal" at bounding box center [783, 405] width 477 height 65
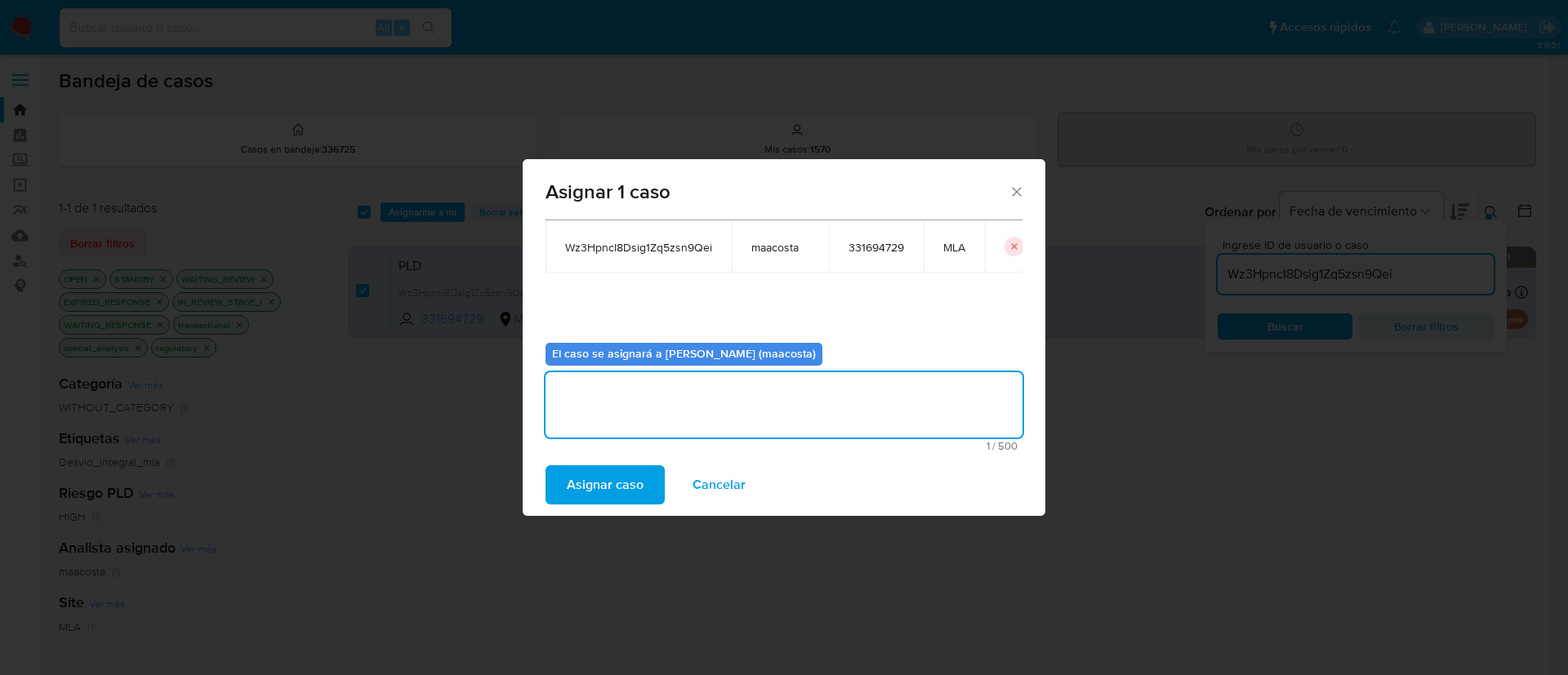
click at [600, 481] on span "Asignar caso" at bounding box center [605, 485] width 76 height 36
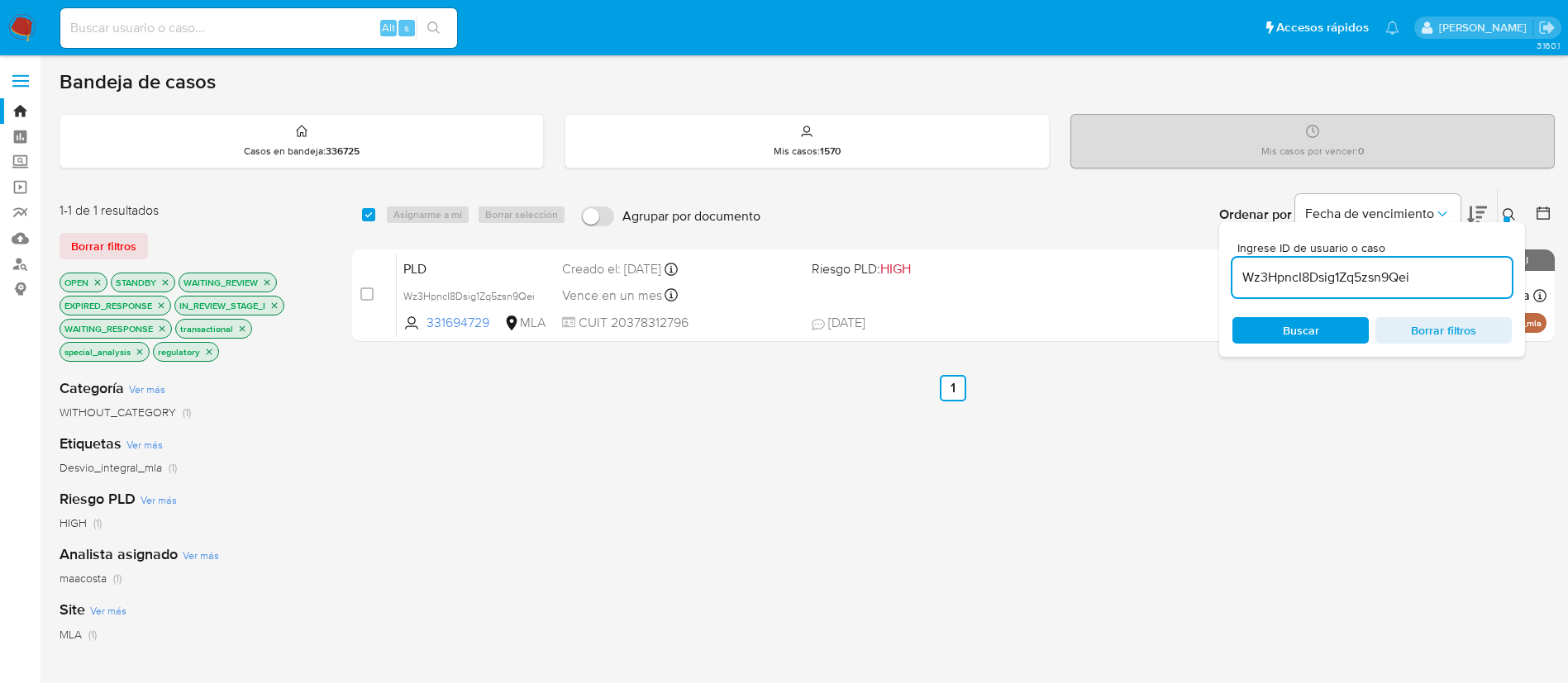
click at [1323, 279] on input "Wz3HpncI8Dsig1Zq5zsn9Qei" at bounding box center [1372, 277] width 279 height 22
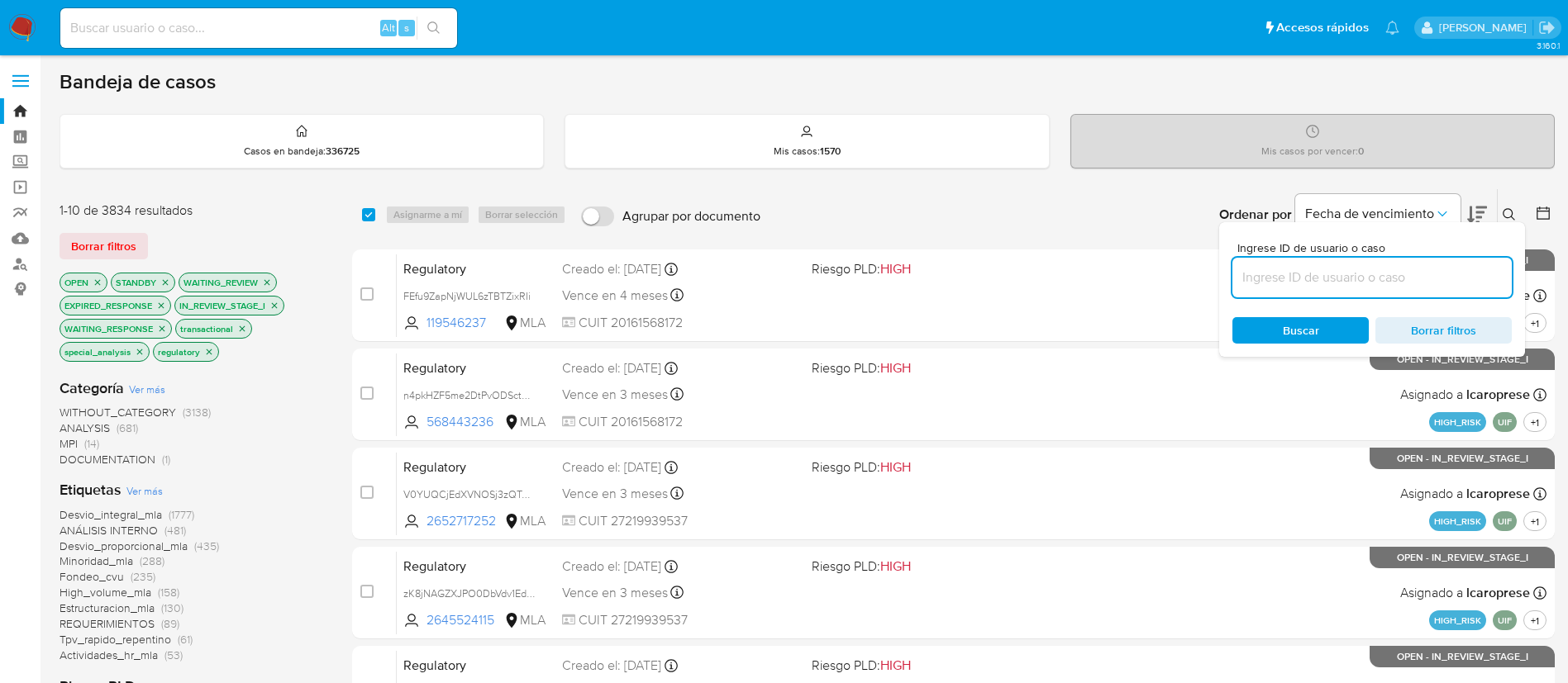
click at [1444, 280] on input at bounding box center [1372, 277] width 279 height 22
paste input "q4VBF4iz0HncedvFBnjybGzQ"
type input "q4VBF4iz0HncedvFBnjybGzQ"
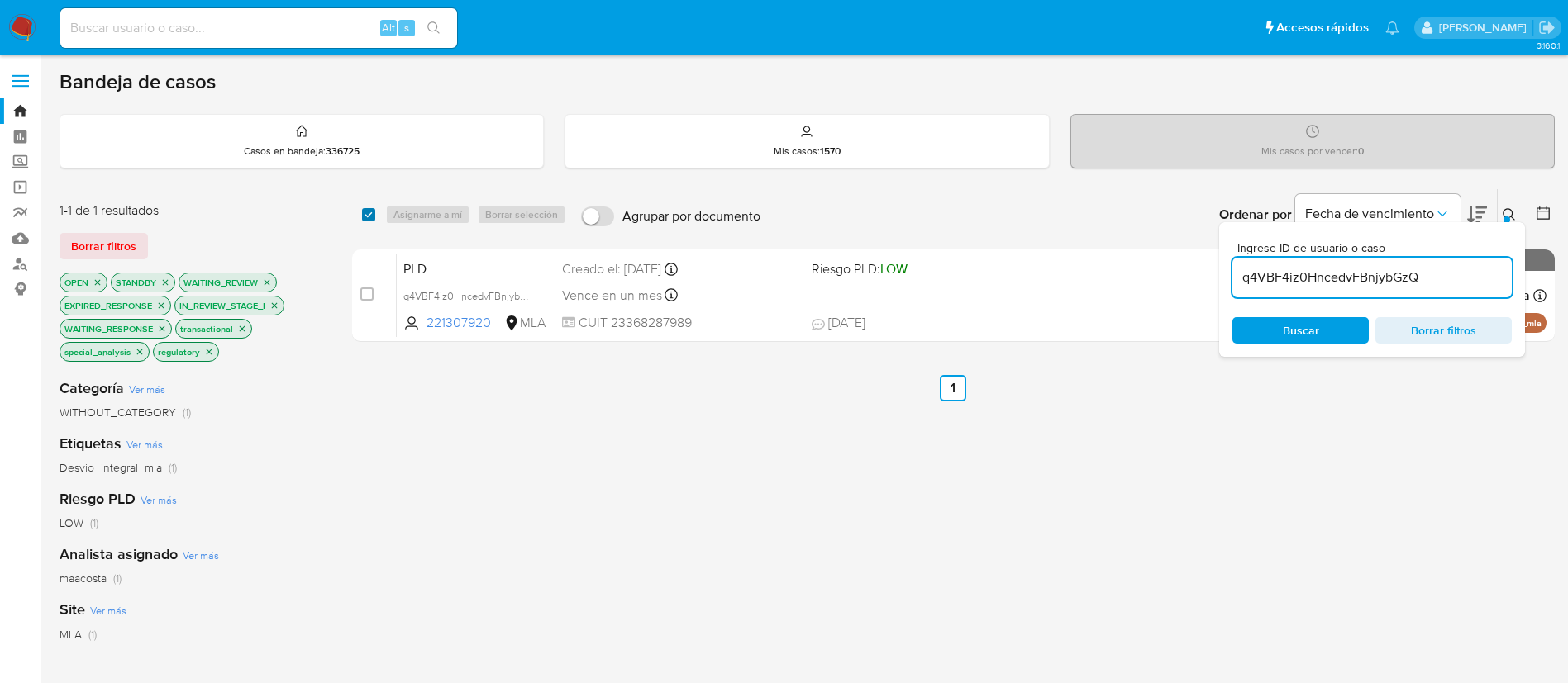
click at [371, 215] on input "checkbox" at bounding box center [369, 215] width 13 height 13
checkbox input "true"
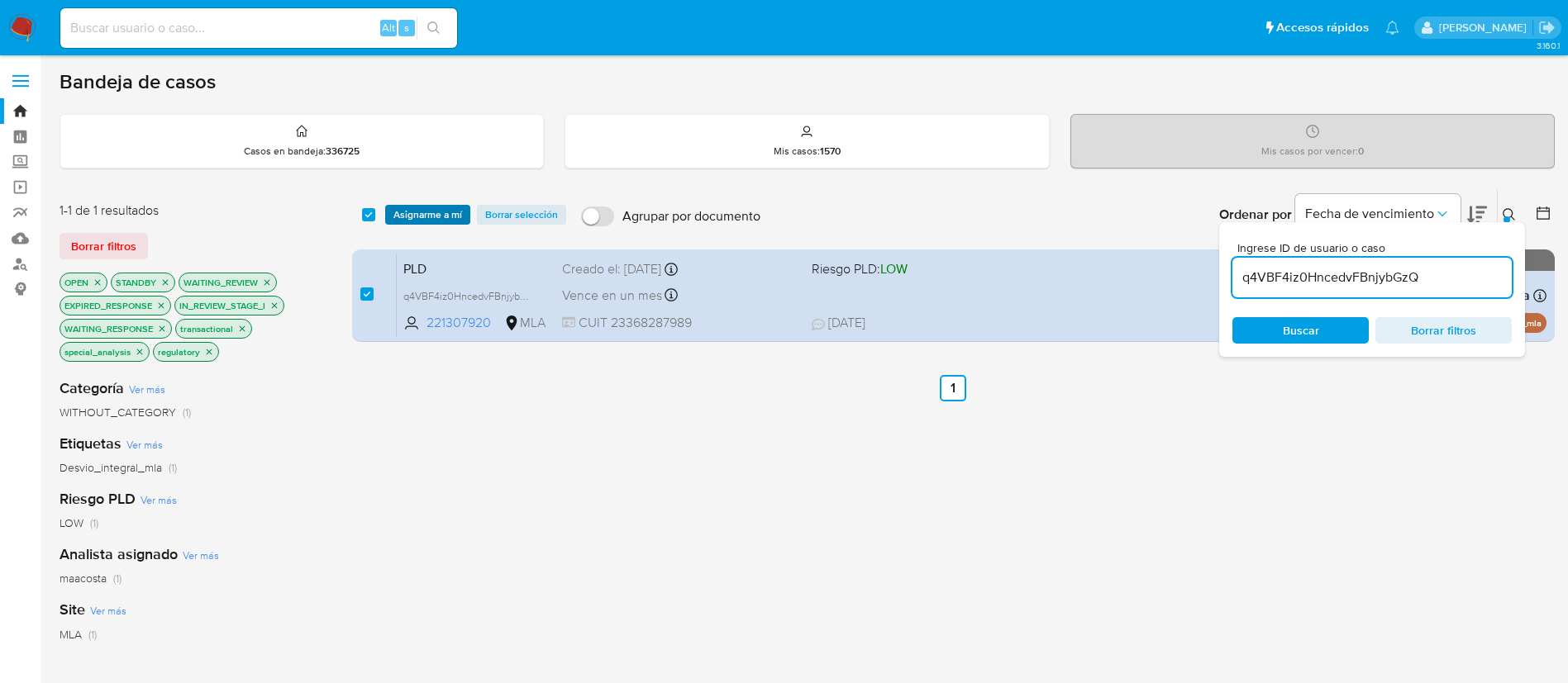
click at [414, 210] on span "Asignarme a mí" at bounding box center [428, 215] width 69 height 17
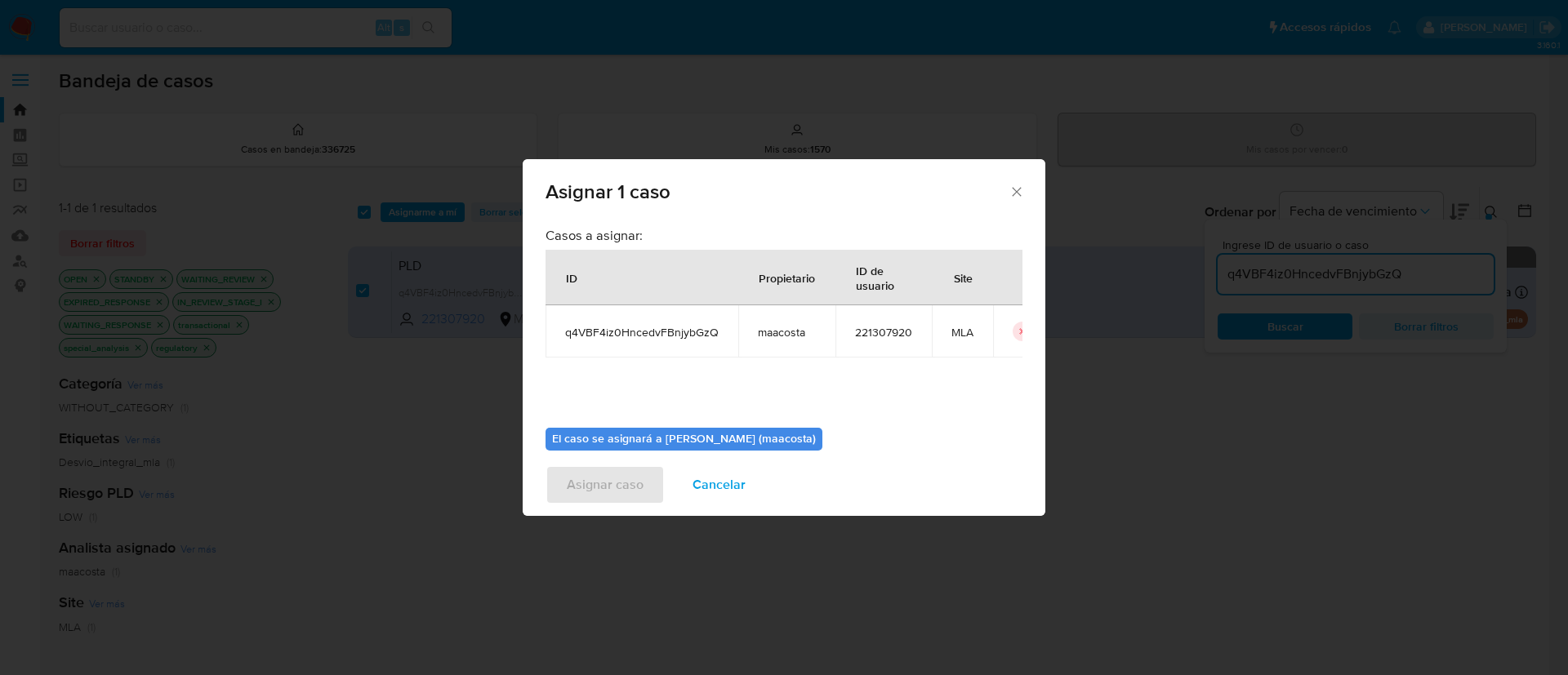
scroll to position [85, 0]
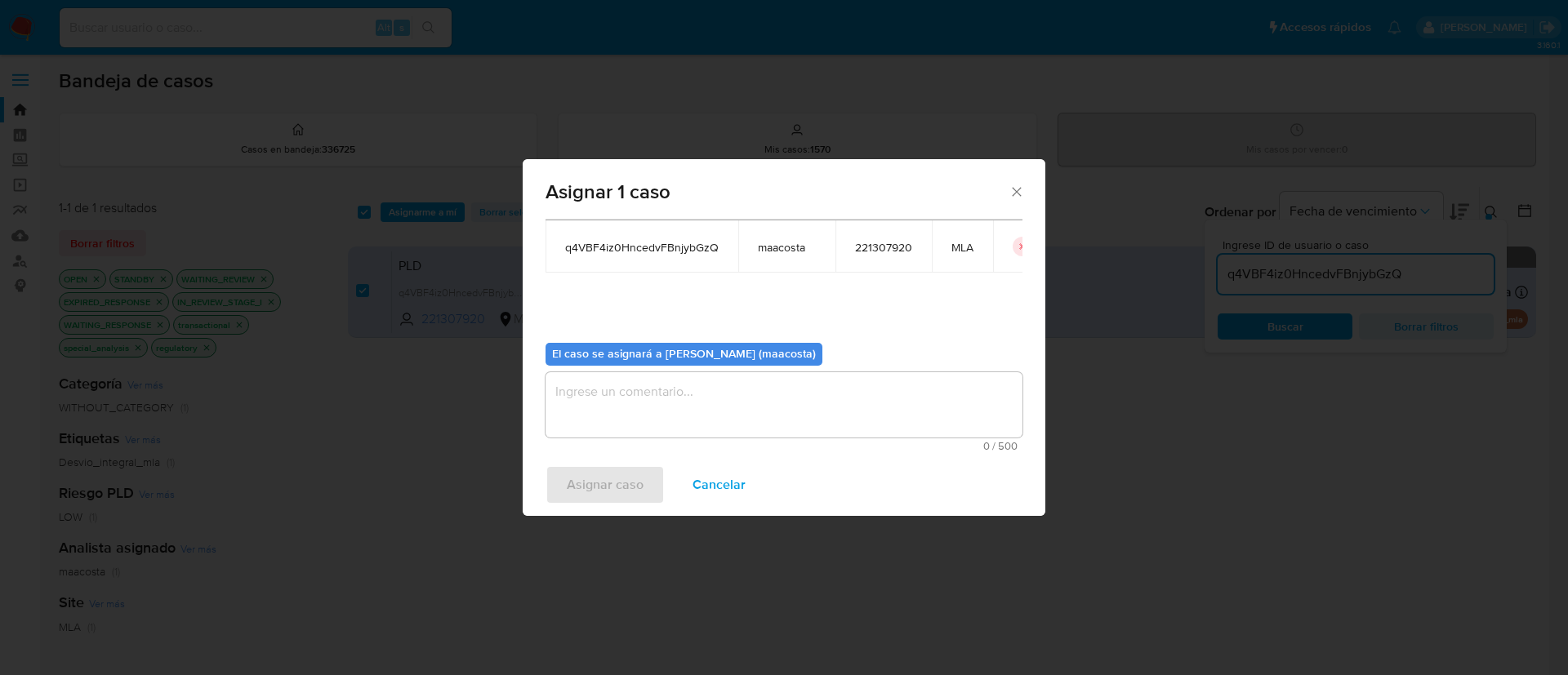
click at [597, 413] on textarea "assign-modal" at bounding box center [783, 405] width 477 height 65
click at [587, 474] on span "Asignar caso" at bounding box center [605, 485] width 76 height 36
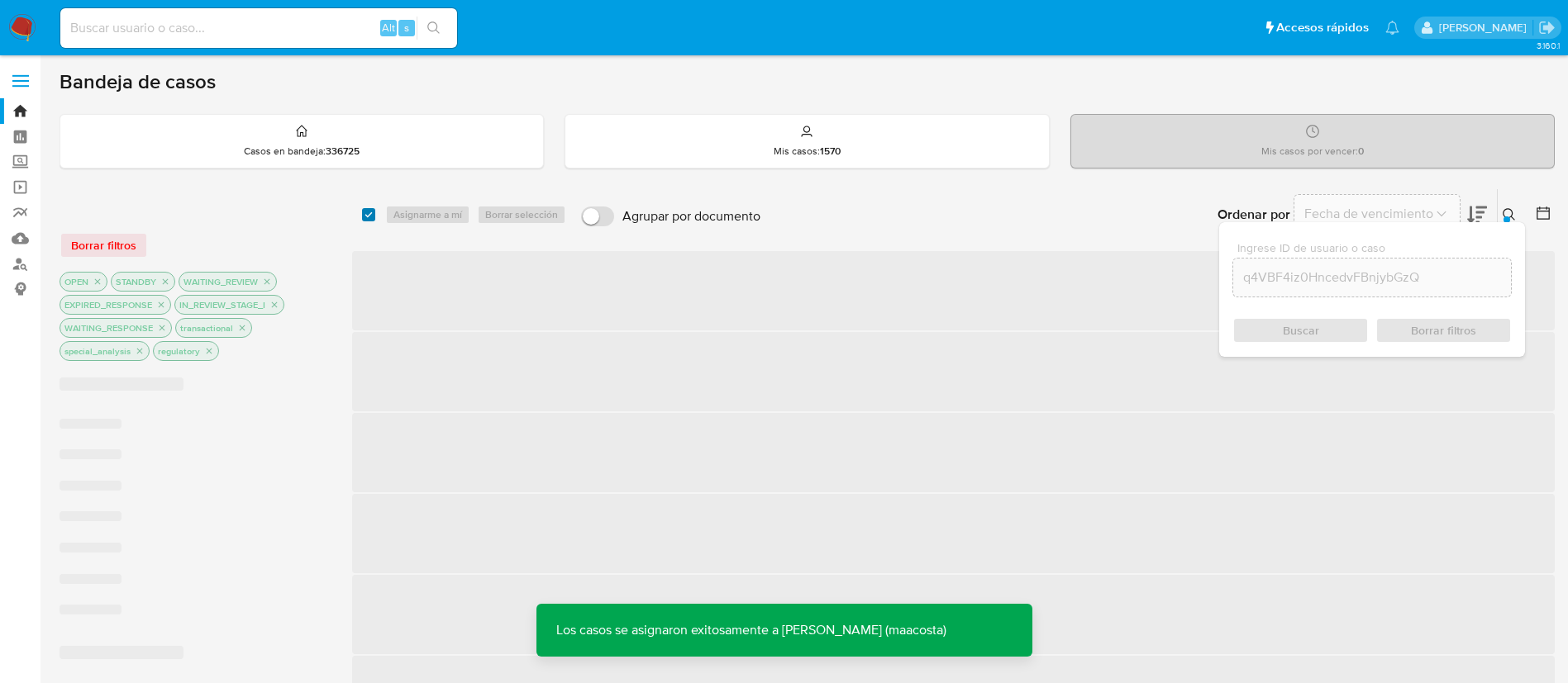
click at [369, 219] on input "checkbox" at bounding box center [369, 215] width 13 height 13
checkbox input "true"
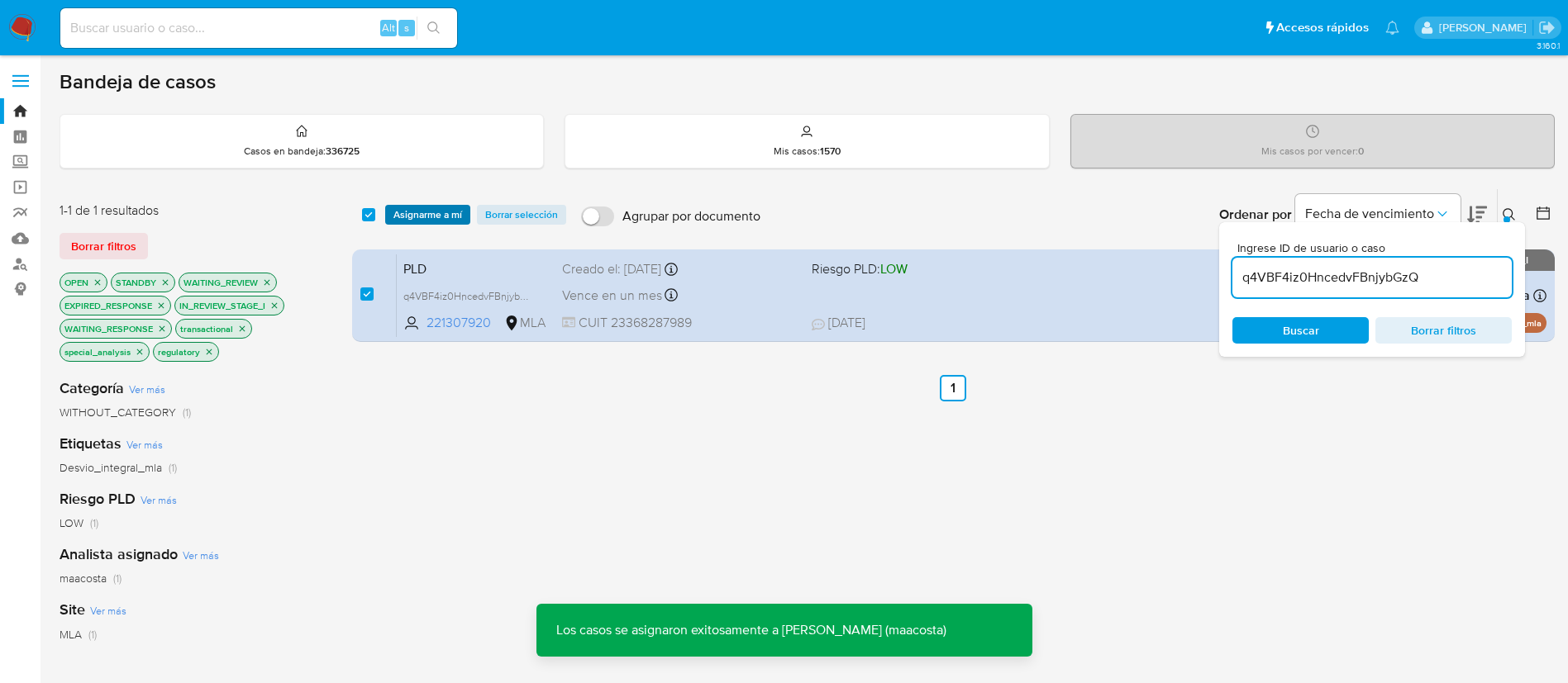
click at [434, 216] on span "Asignarme a mí" at bounding box center [428, 215] width 69 height 17
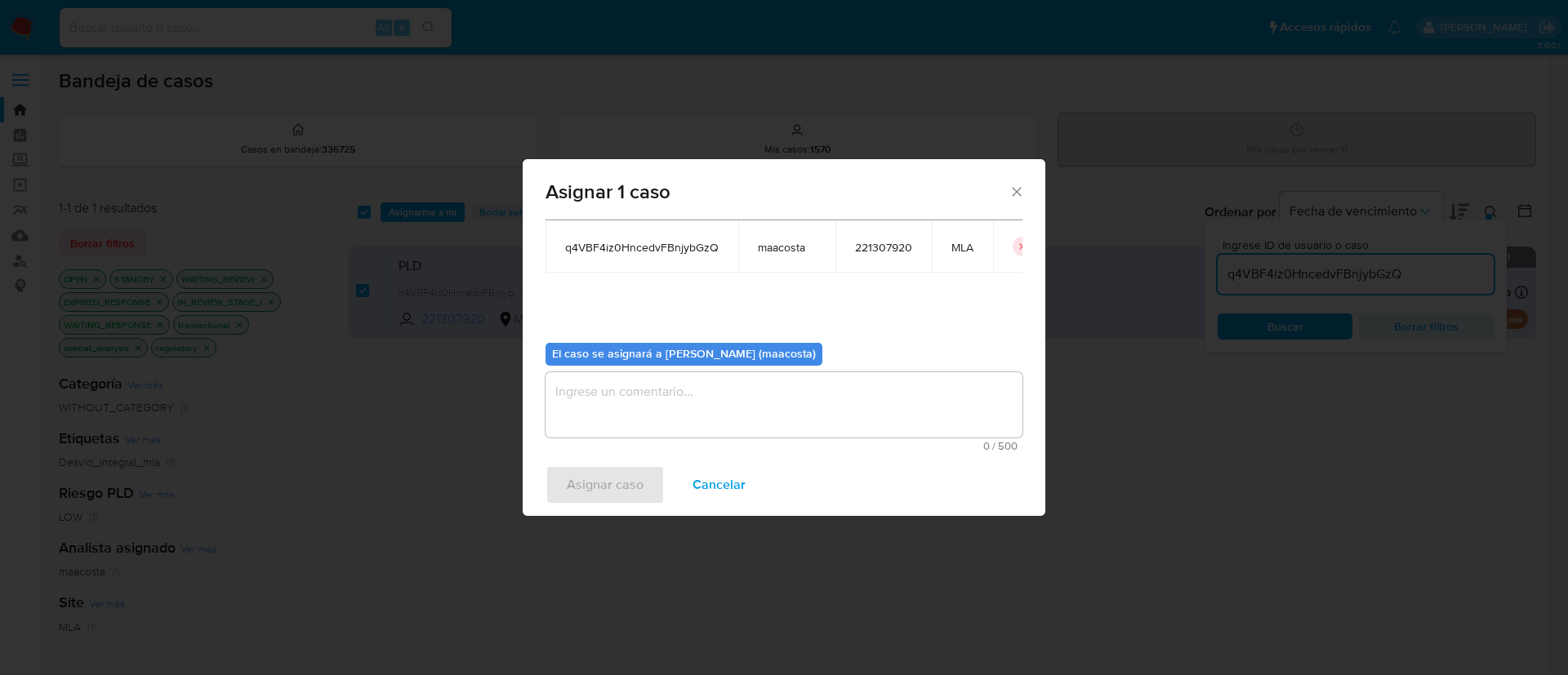
click at [689, 405] on textarea "assign-modal" at bounding box center [783, 405] width 477 height 65
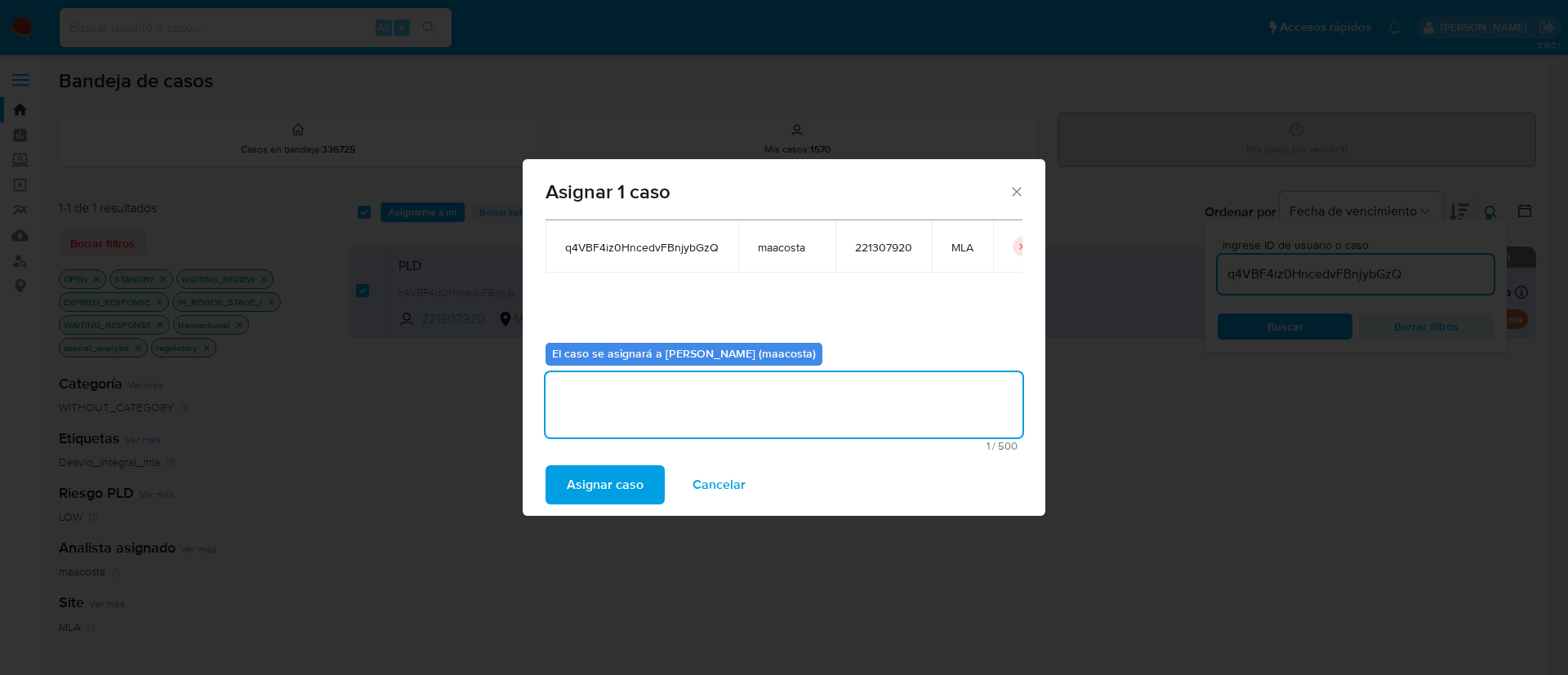
click at [569, 487] on span "Asignar caso" at bounding box center [605, 485] width 76 height 36
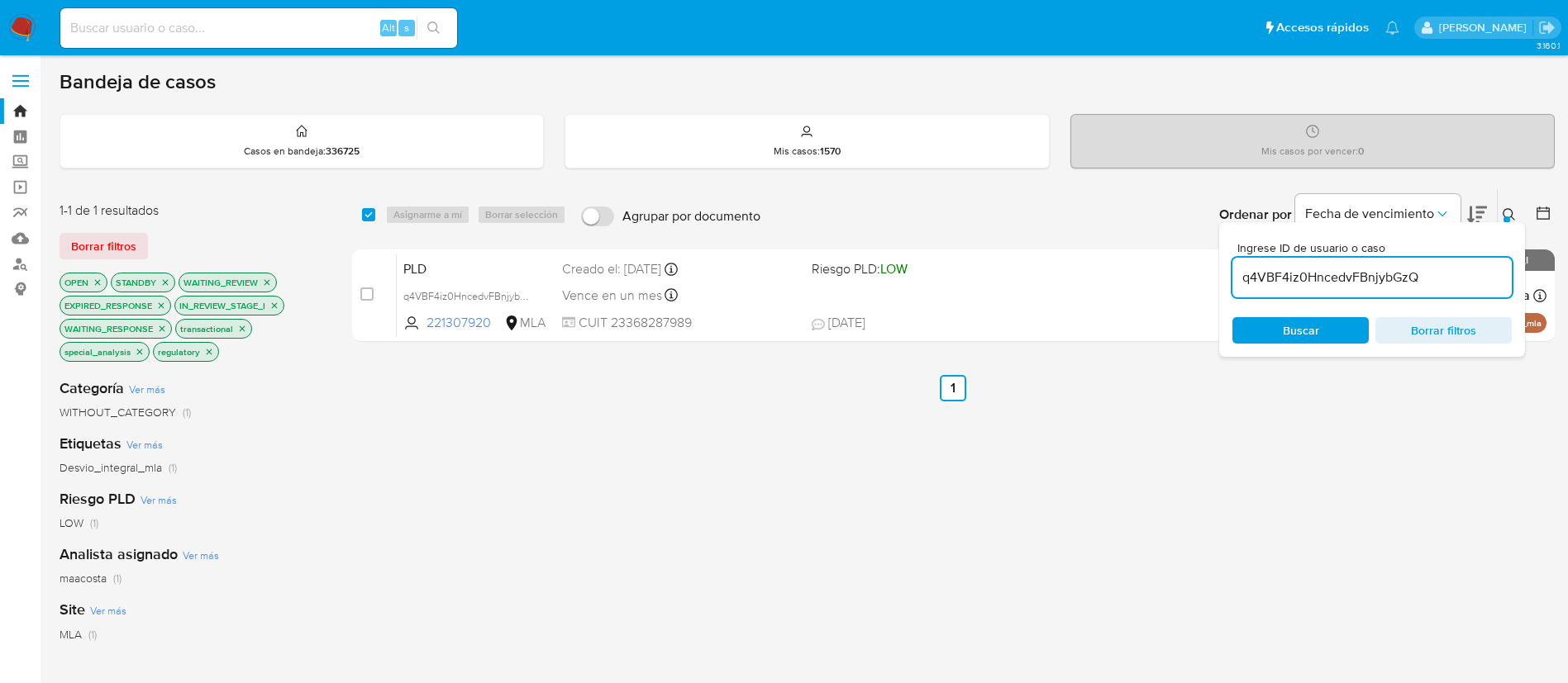
click at [1334, 283] on input "q4VBF4iz0HncedvFBnjybGzQ" at bounding box center [1372, 277] width 279 height 22
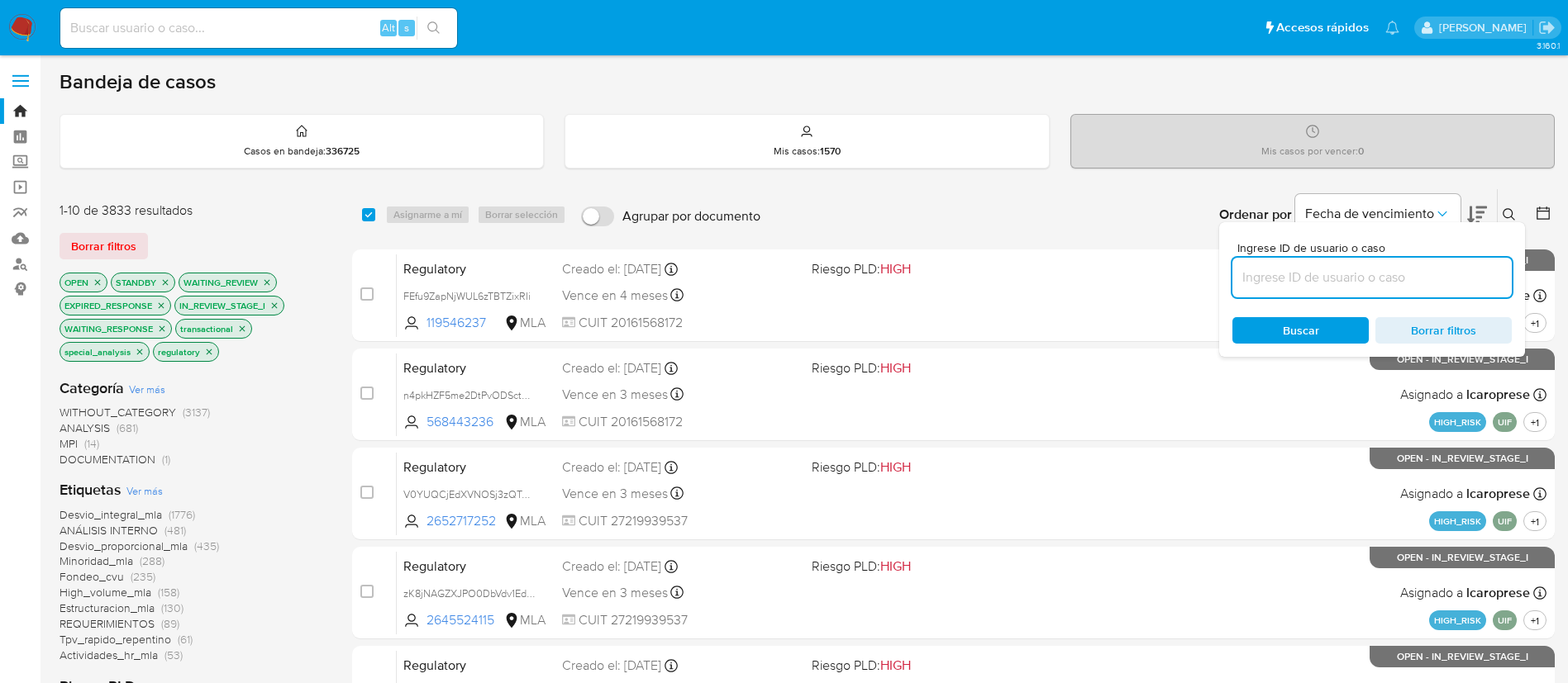
click at [1547, 220] on icon at bounding box center [1543, 213] width 17 height 17
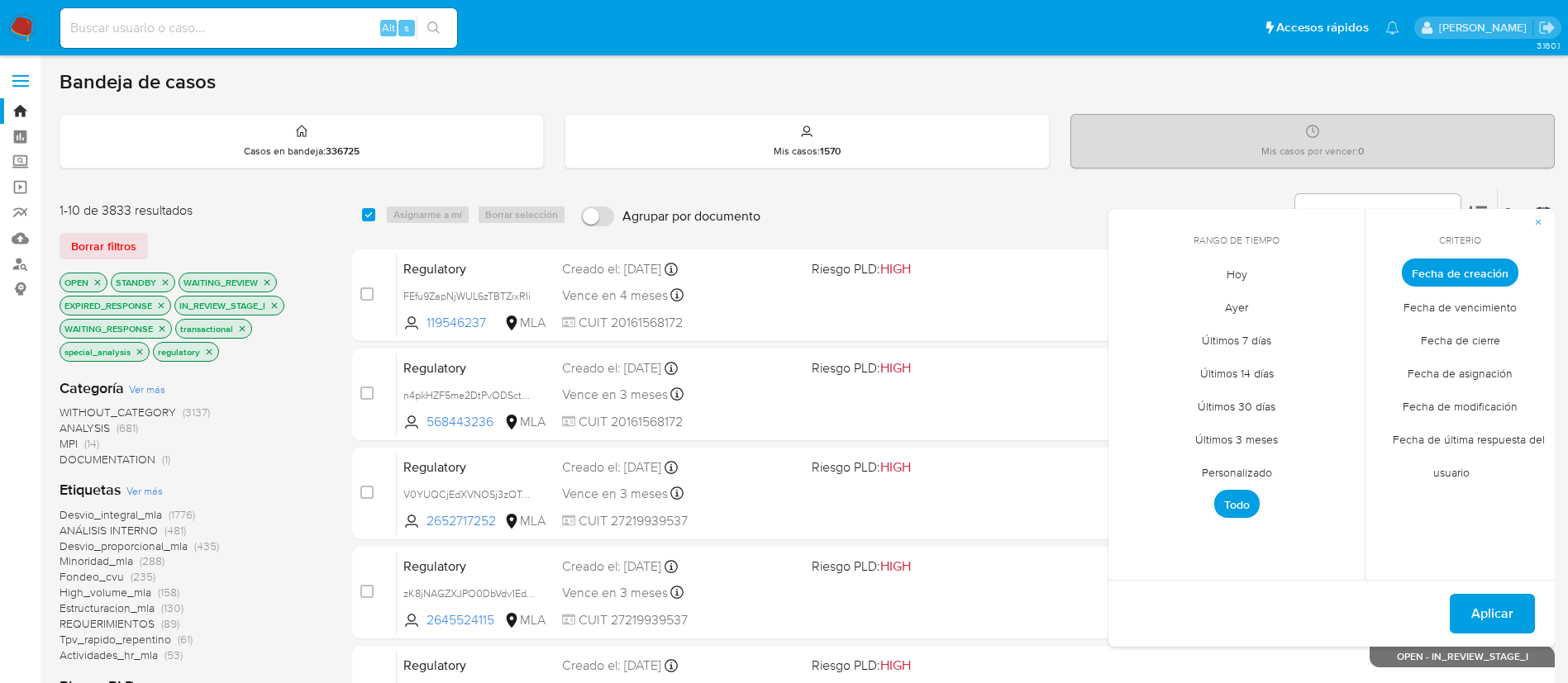
click at [1251, 463] on span "Personalizado" at bounding box center [1237, 472] width 105 height 34
click at [1138, 308] on icon "Mes anterior" at bounding box center [1133, 303] width 20 height 20
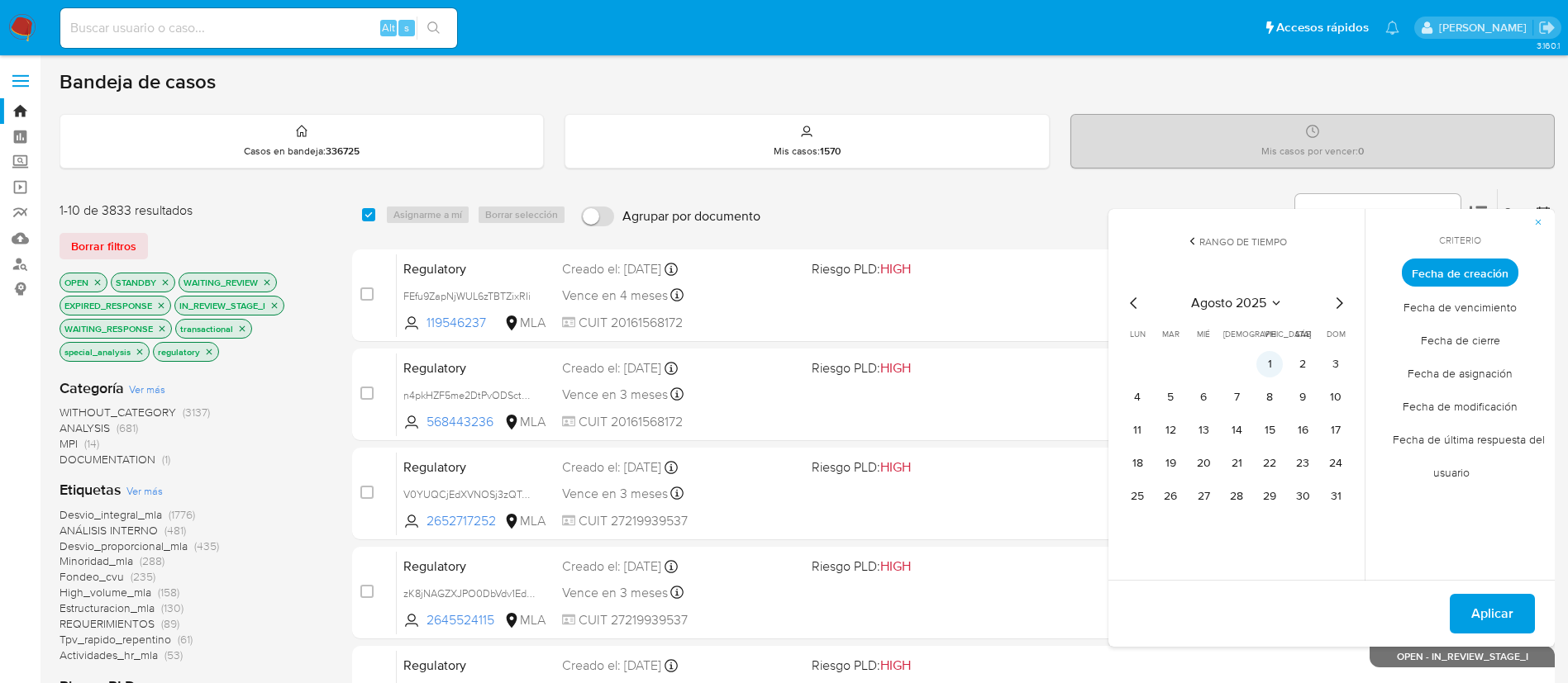
click at [1268, 368] on button "1" at bounding box center [1269, 364] width 26 height 26
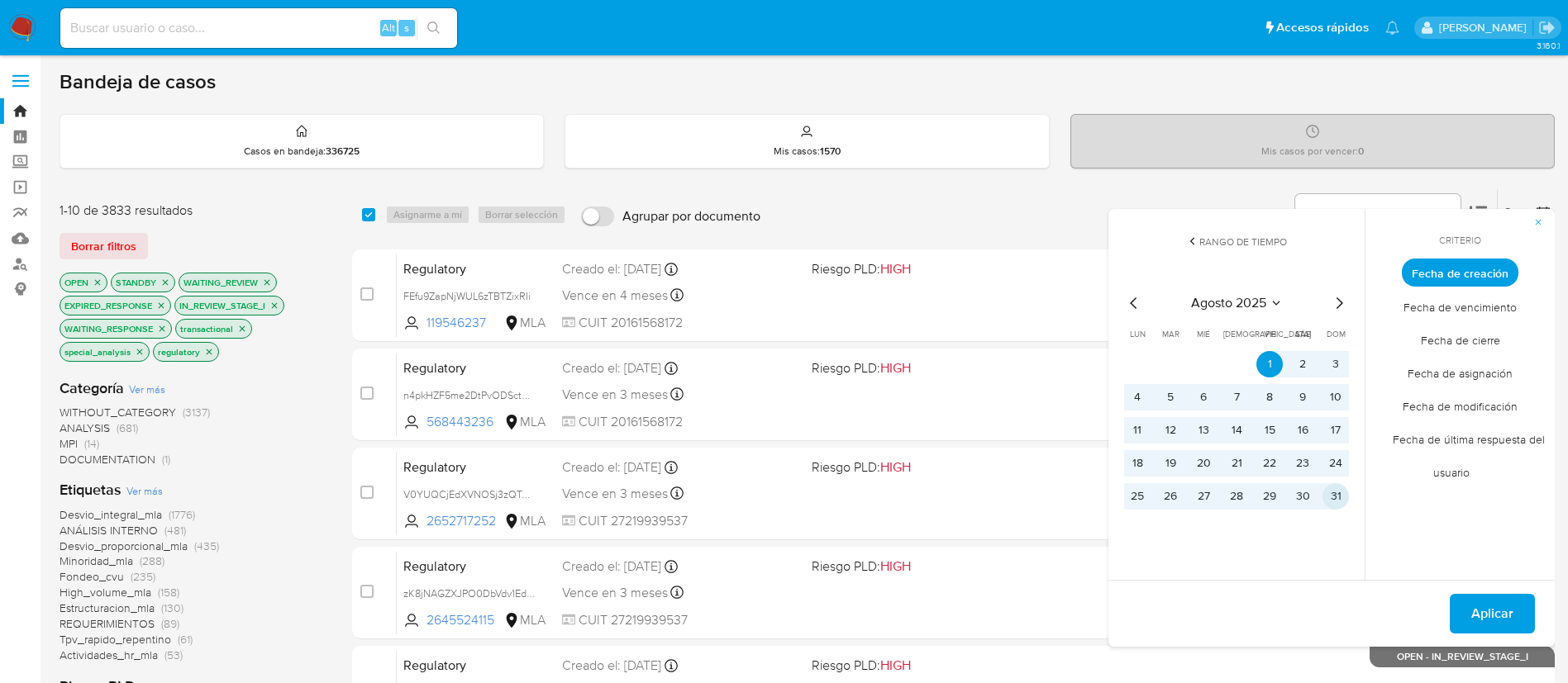
click at [1340, 486] on button "31" at bounding box center [1336, 496] width 26 height 26
click at [1483, 604] on span "Aplicar" at bounding box center [1492, 614] width 42 height 36
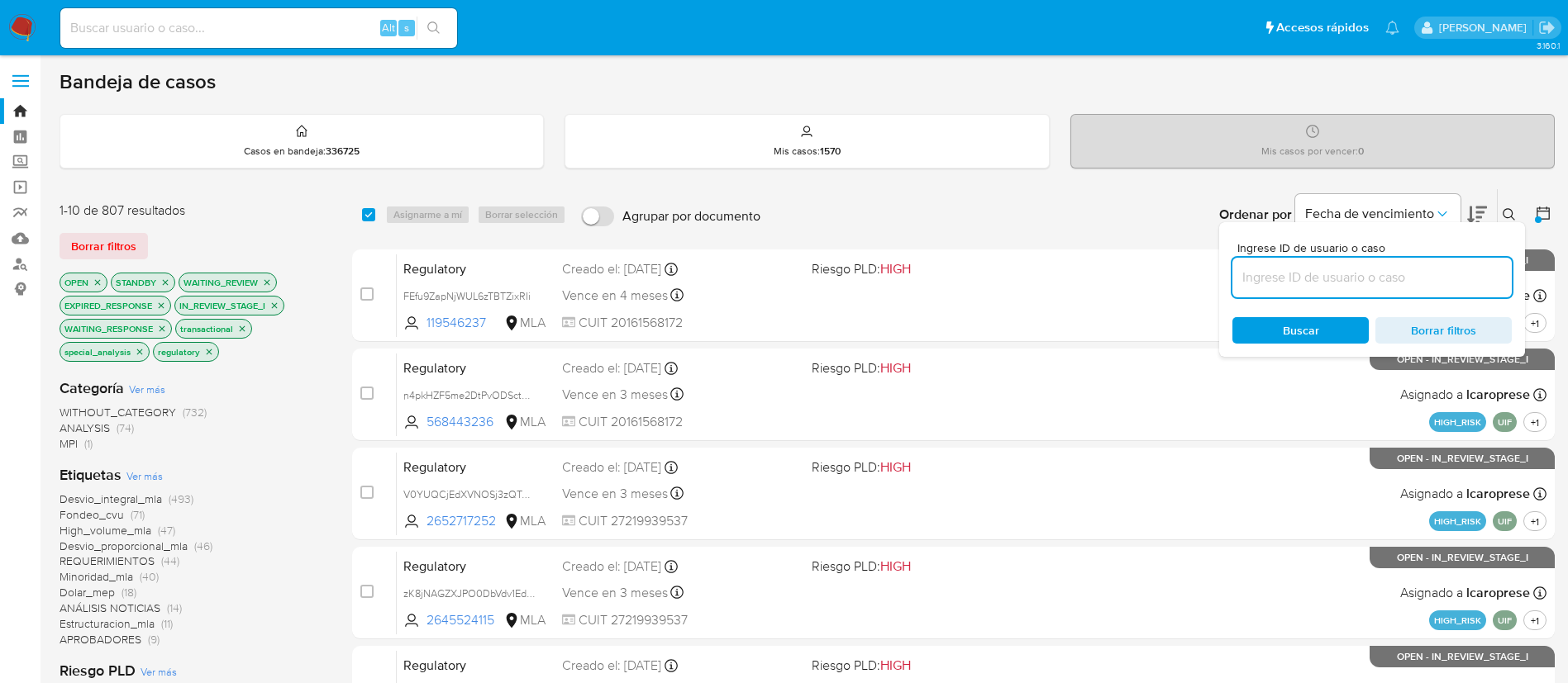
click at [1460, 274] on input at bounding box center [1372, 277] width 279 height 22
paste input "v7ttLLzEhpSO2ALtlFCaJH6D"
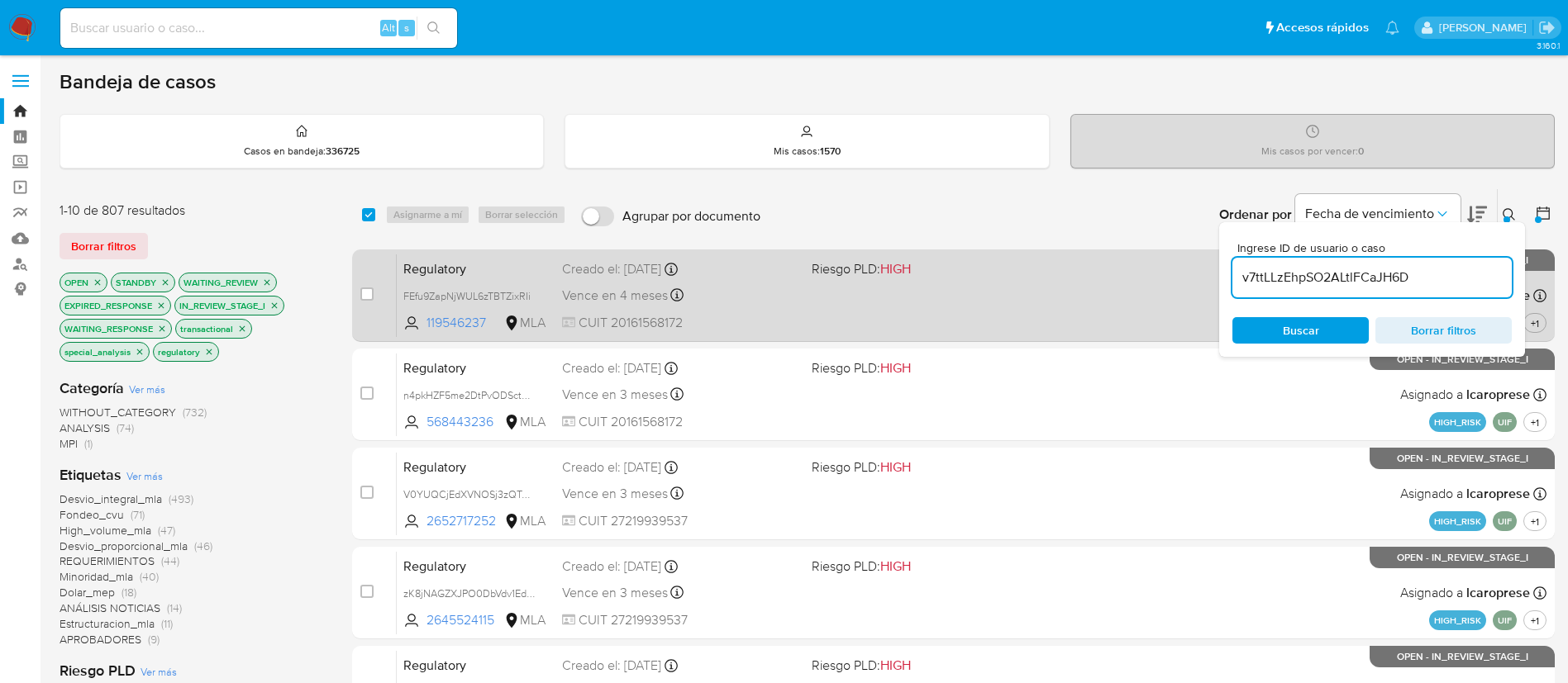
type input "v7ttLLzEhpSO2ALtlFCaJH6D"
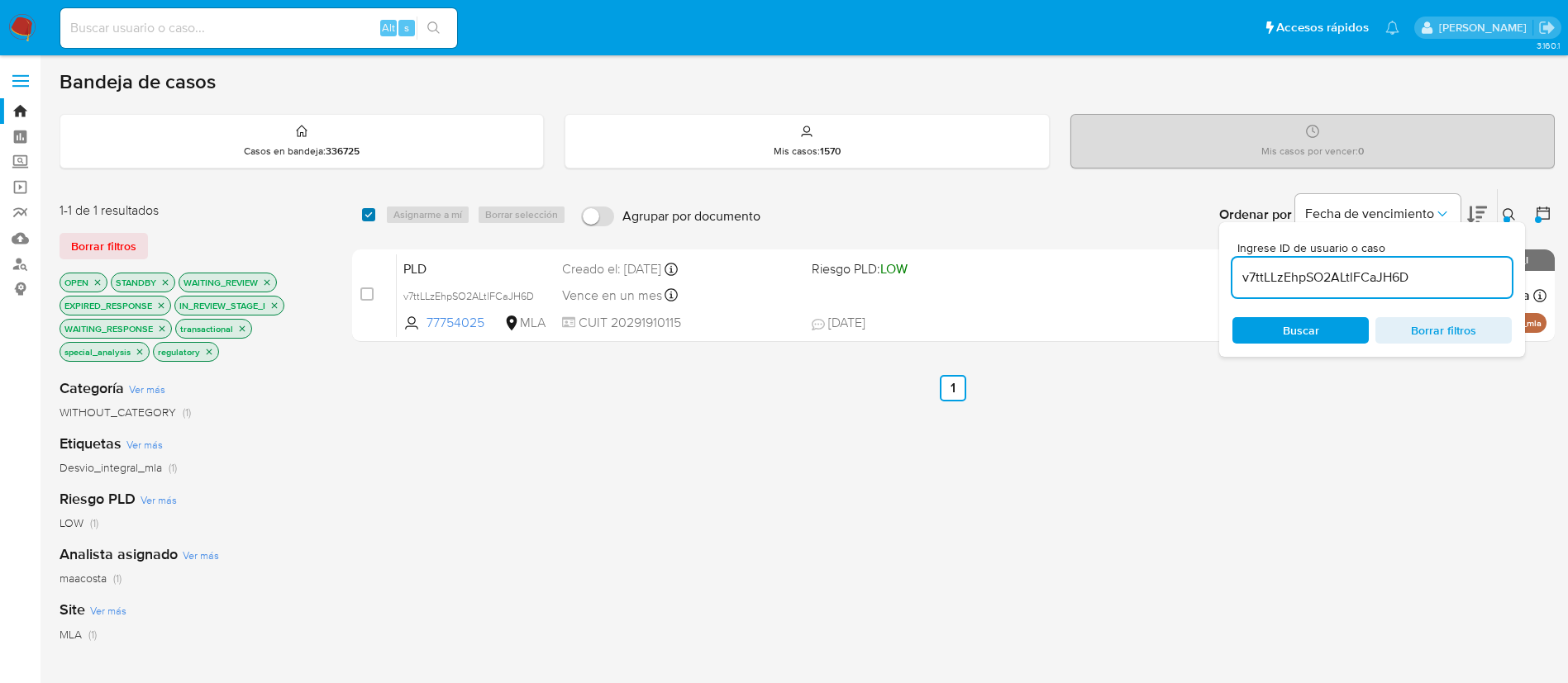
click at [368, 220] on input "checkbox" at bounding box center [369, 215] width 13 height 13
checkbox input "true"
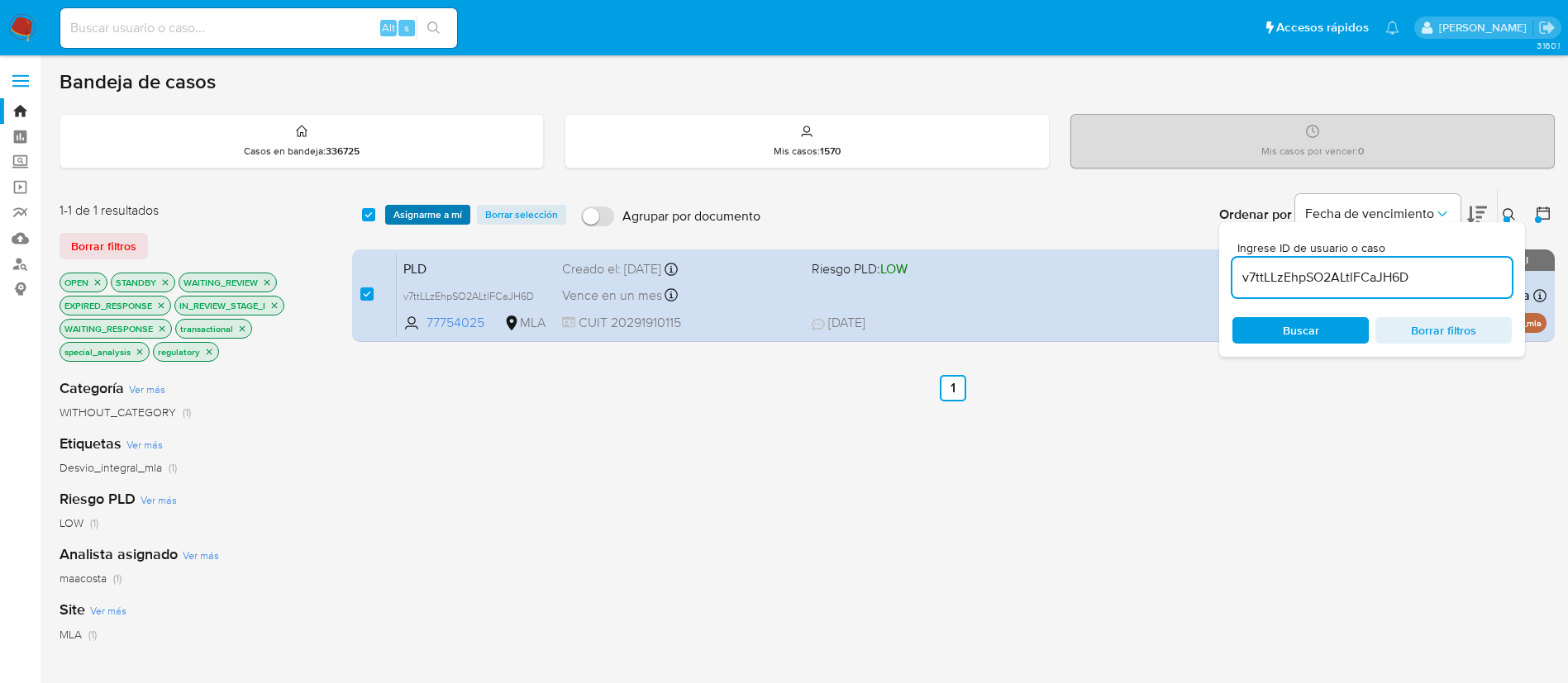
click at [434, 211] on span "Asignarme a mí" at bounding box center [428, 215] width 69 height 17
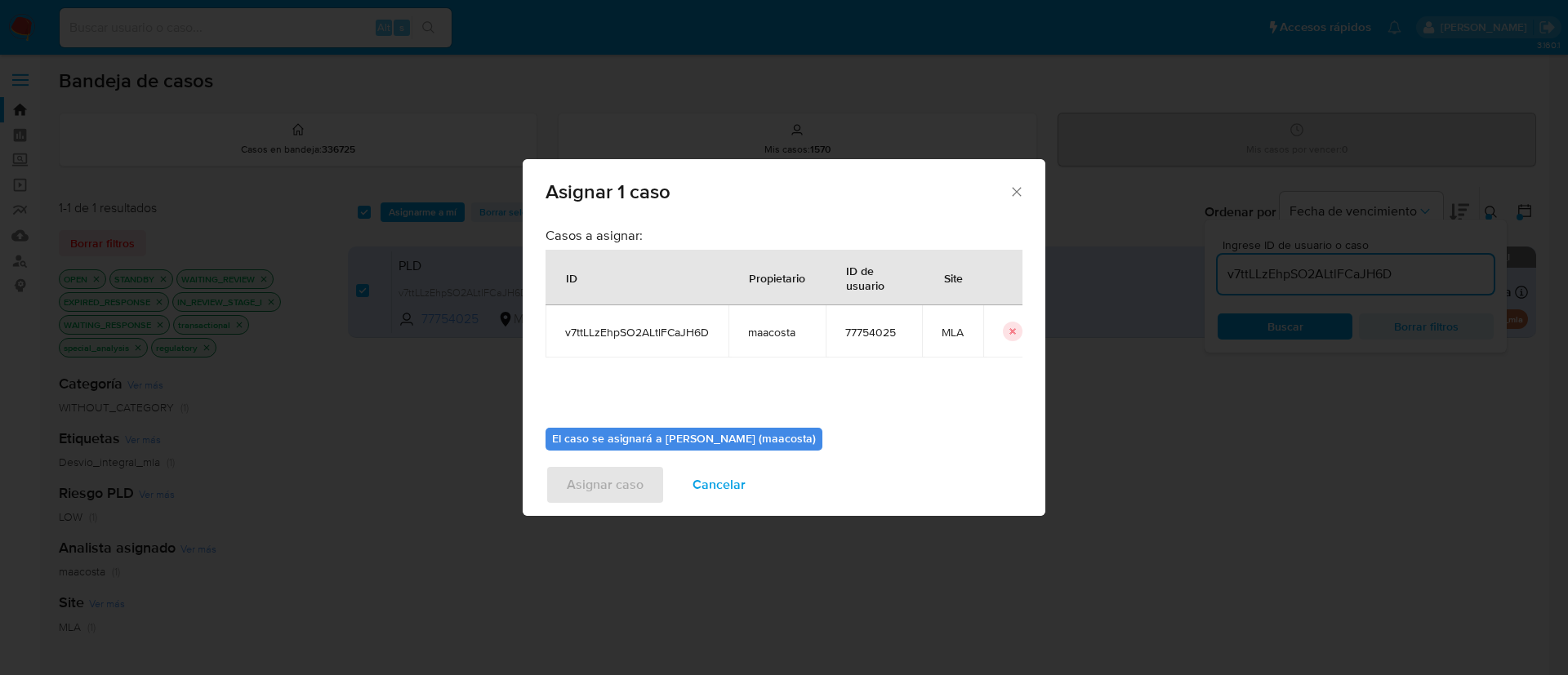
scroll to position [85, 0]
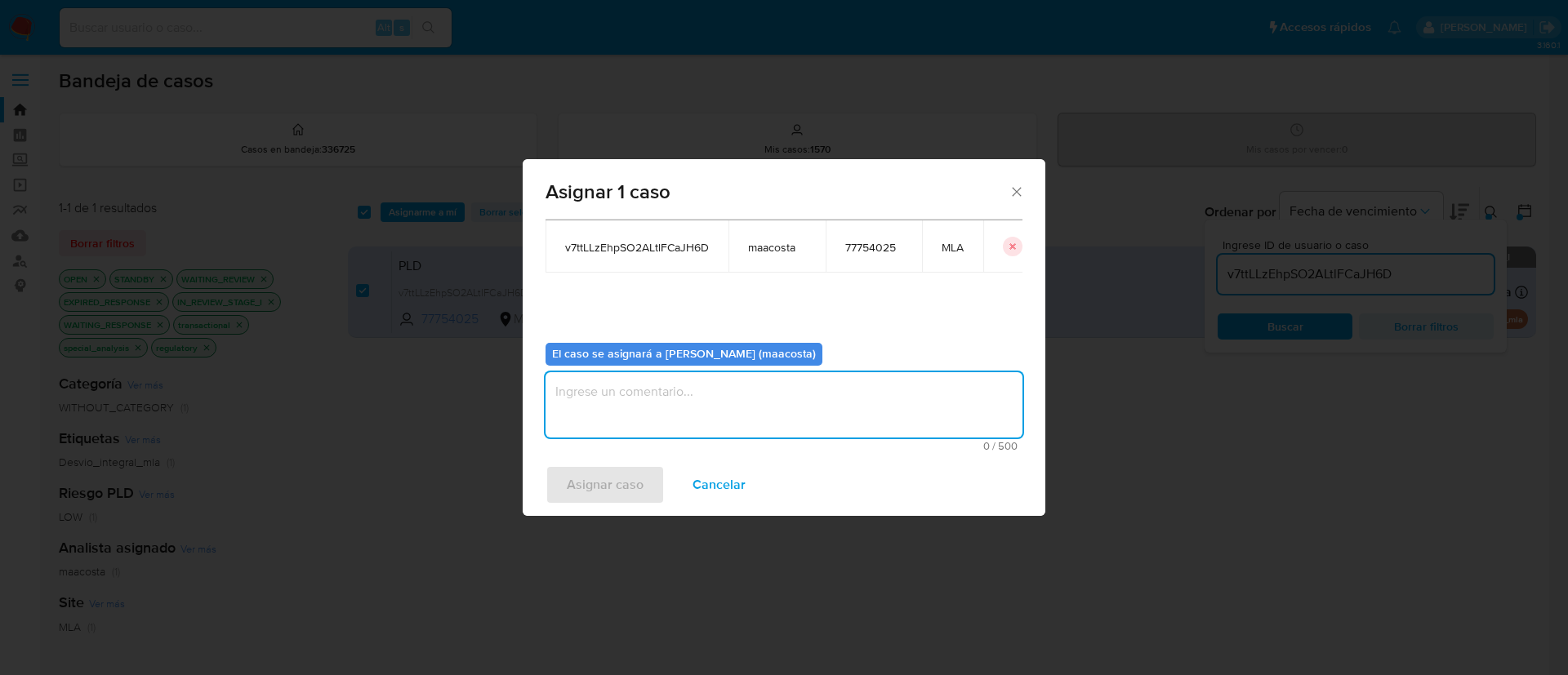
click at [621, 400] on textarea "assign-modal" at bounding box center [783, 405] width 477 height 65
click at [599, 491] on span "Asignar caso" at bounding box center [605, 485] width 76 height 36
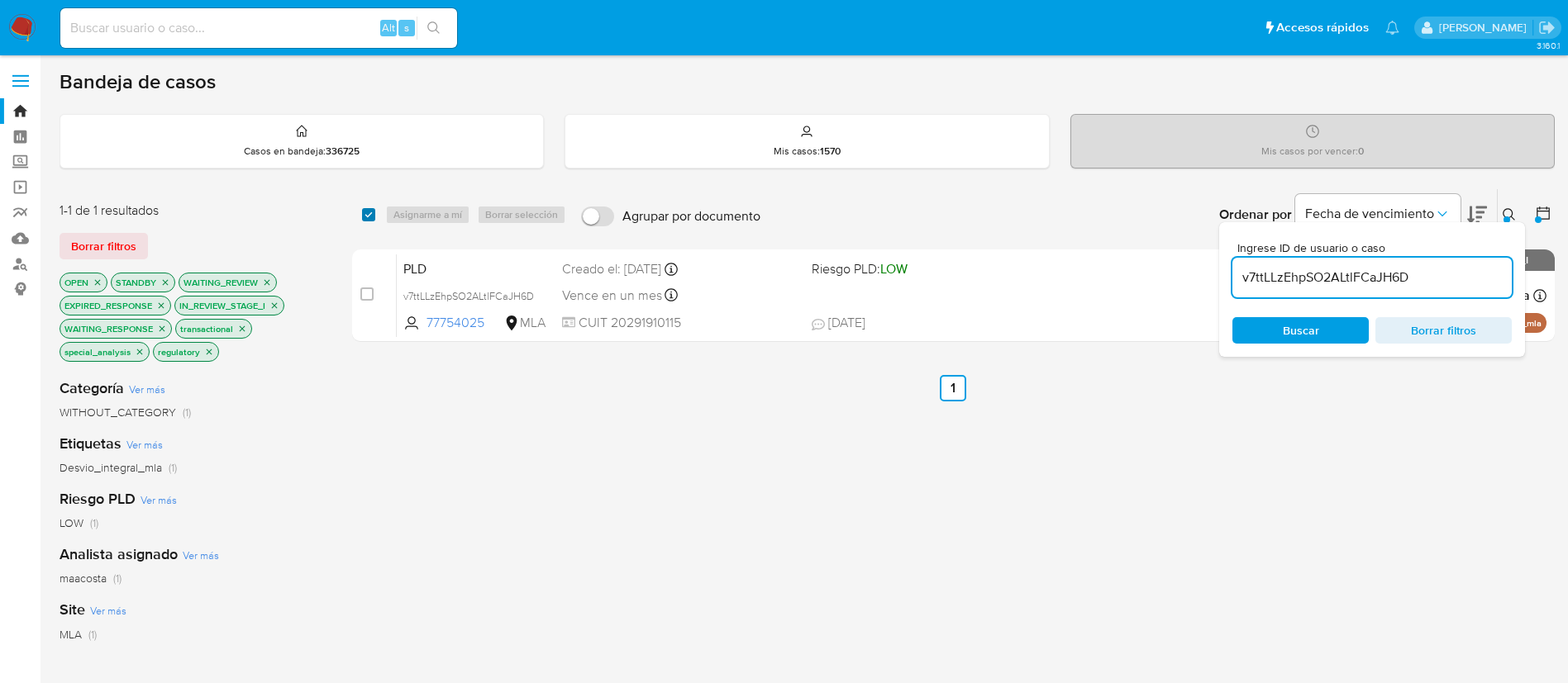
click at [371, 213] on input "checkbox" at bounding box center [369, 215] width 13 height 13
checkbox input "true"
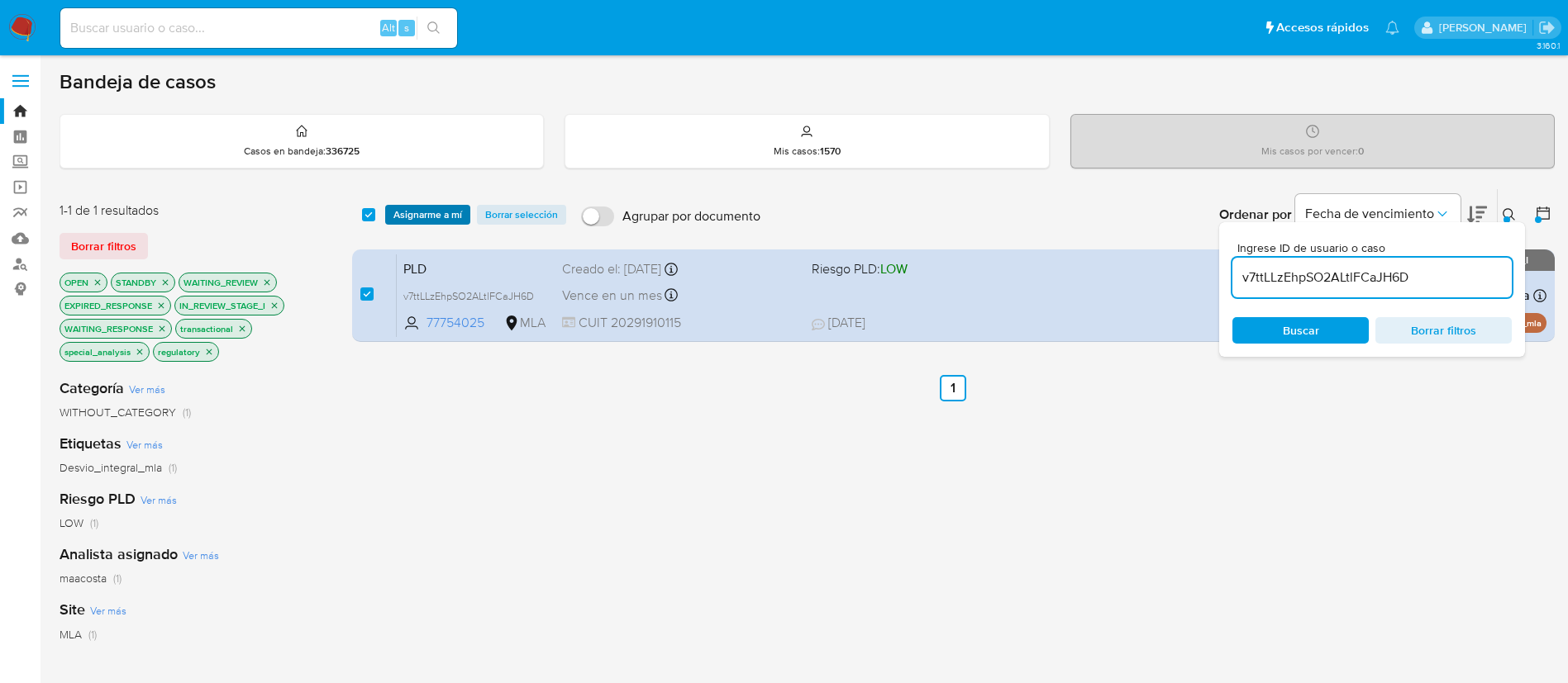
click at [406, 214] on span "Asignarme a mí" at bounding box center [428, 215] width 69 height 17
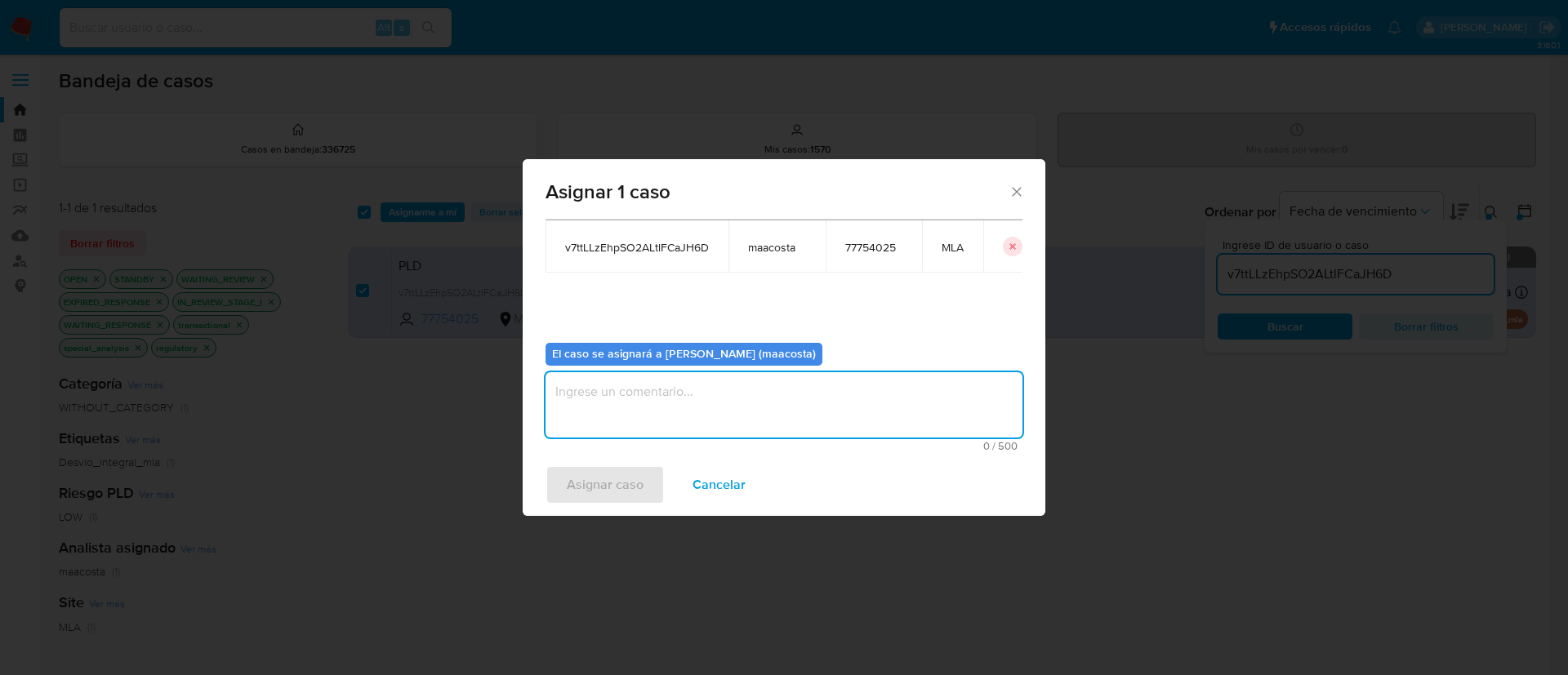
click at [616, 404] on textarea "assign-modal" at bounding box center [783, 405] width 477 height 65
click at [611, 483] on span "Asignar caso" at bounding box center [605, 485] width 76 height 36
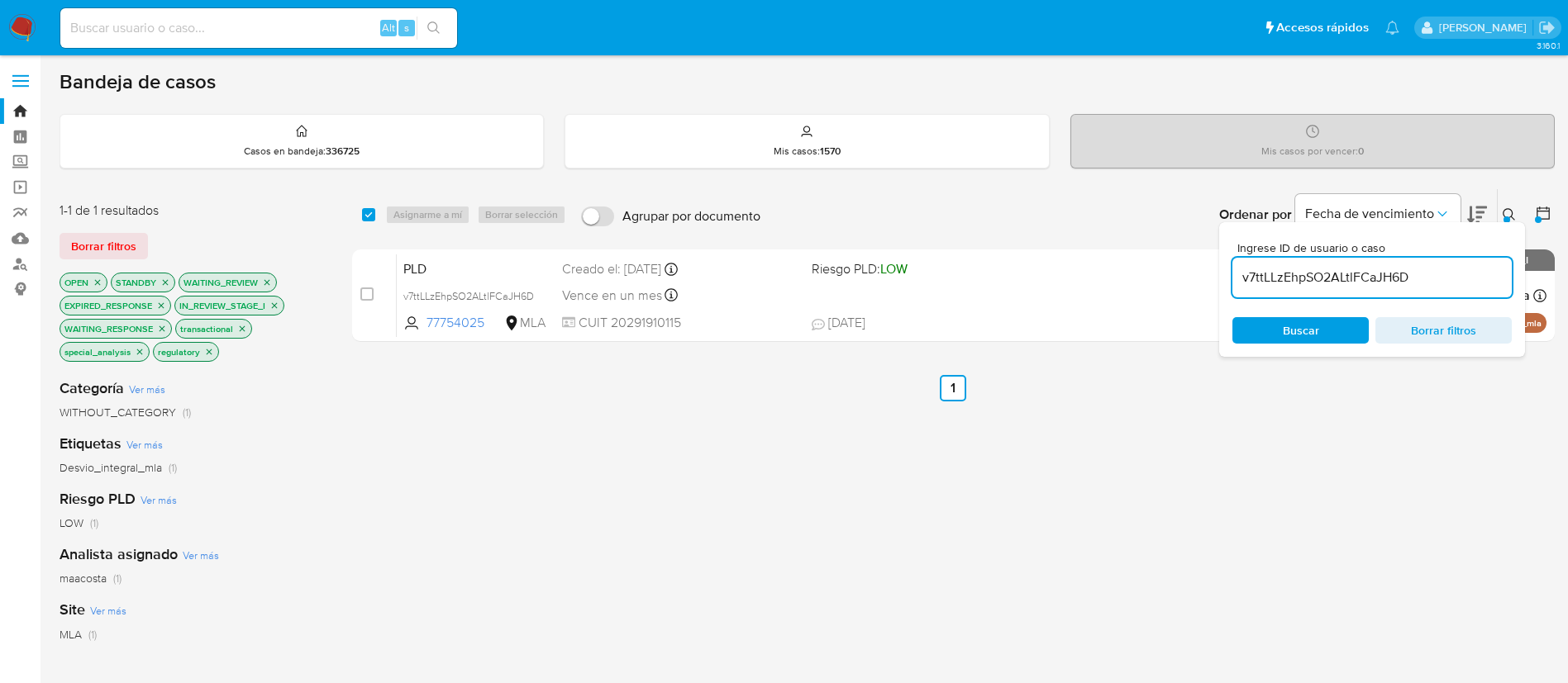
click at [1318, 277] on input "v7ttLLzEhpSO2ALtlFCaJH6D" at bounding box center [1372, 277] width 279 height 22
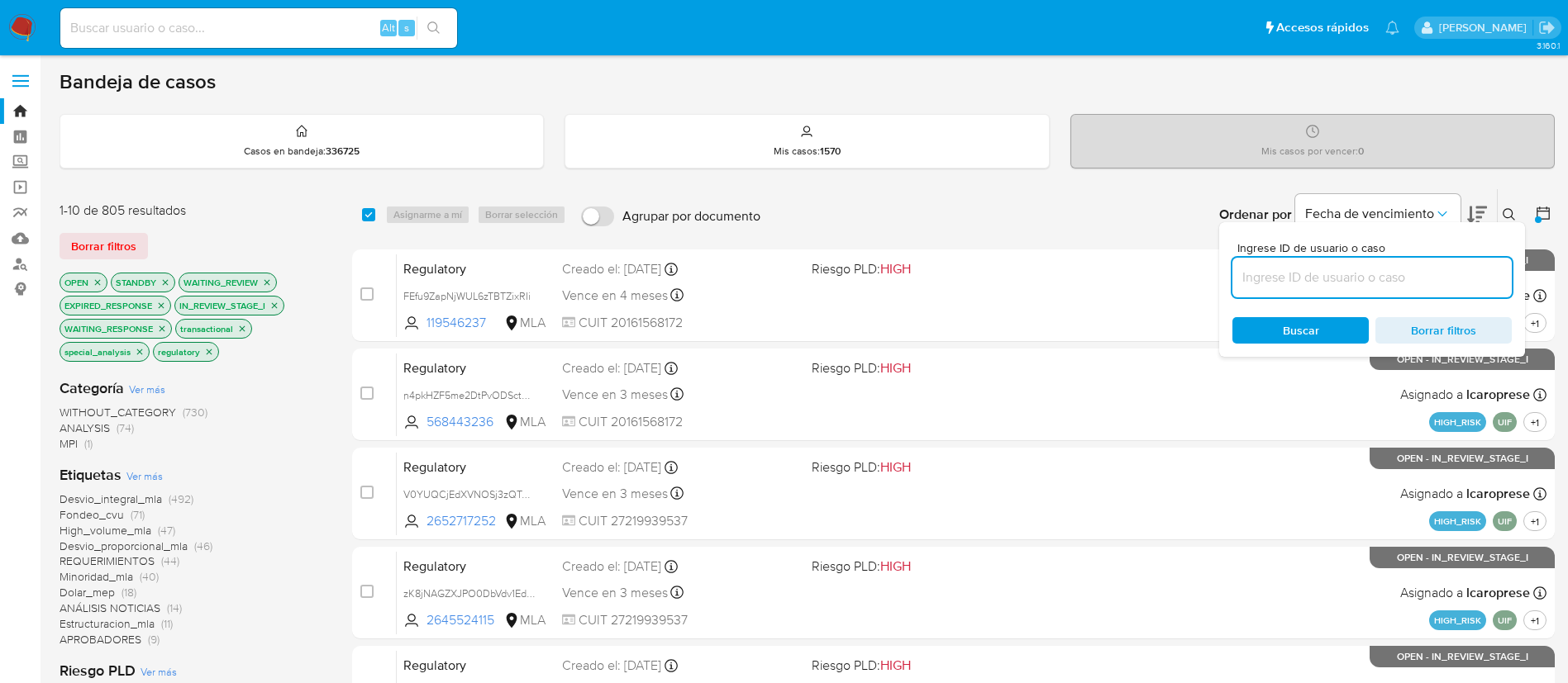
click at [1545, 215] on icon at bounding box center [1543, 213] width 17 height 17
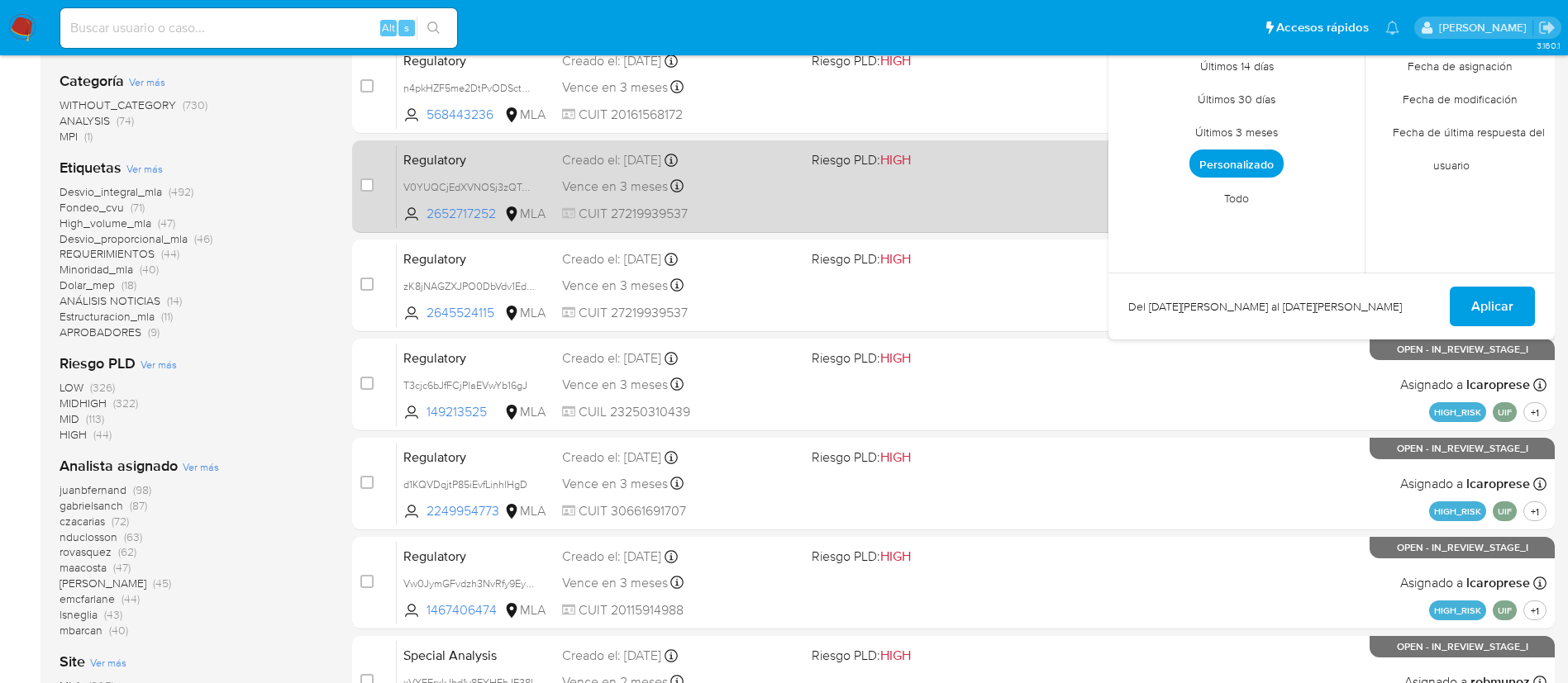
scroll to position [312, 0]
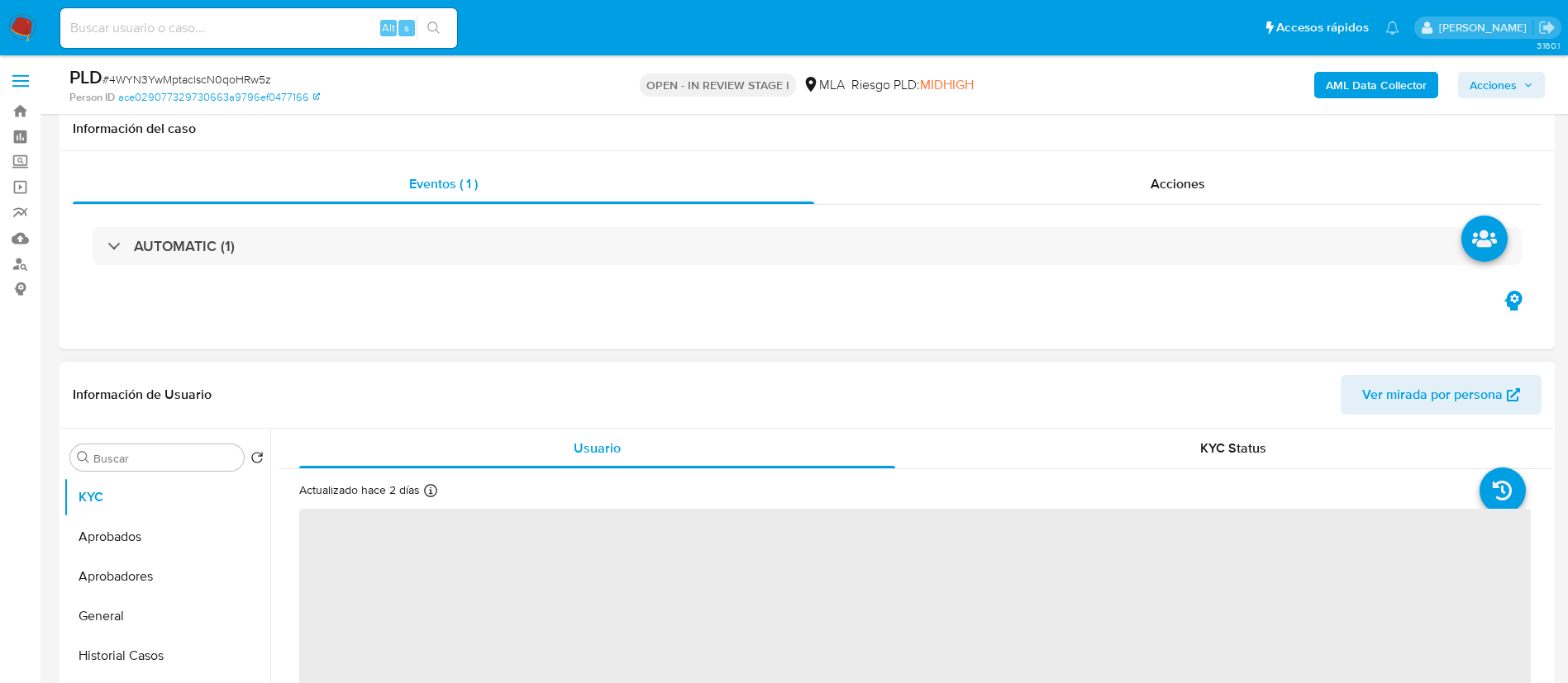
select select "10"
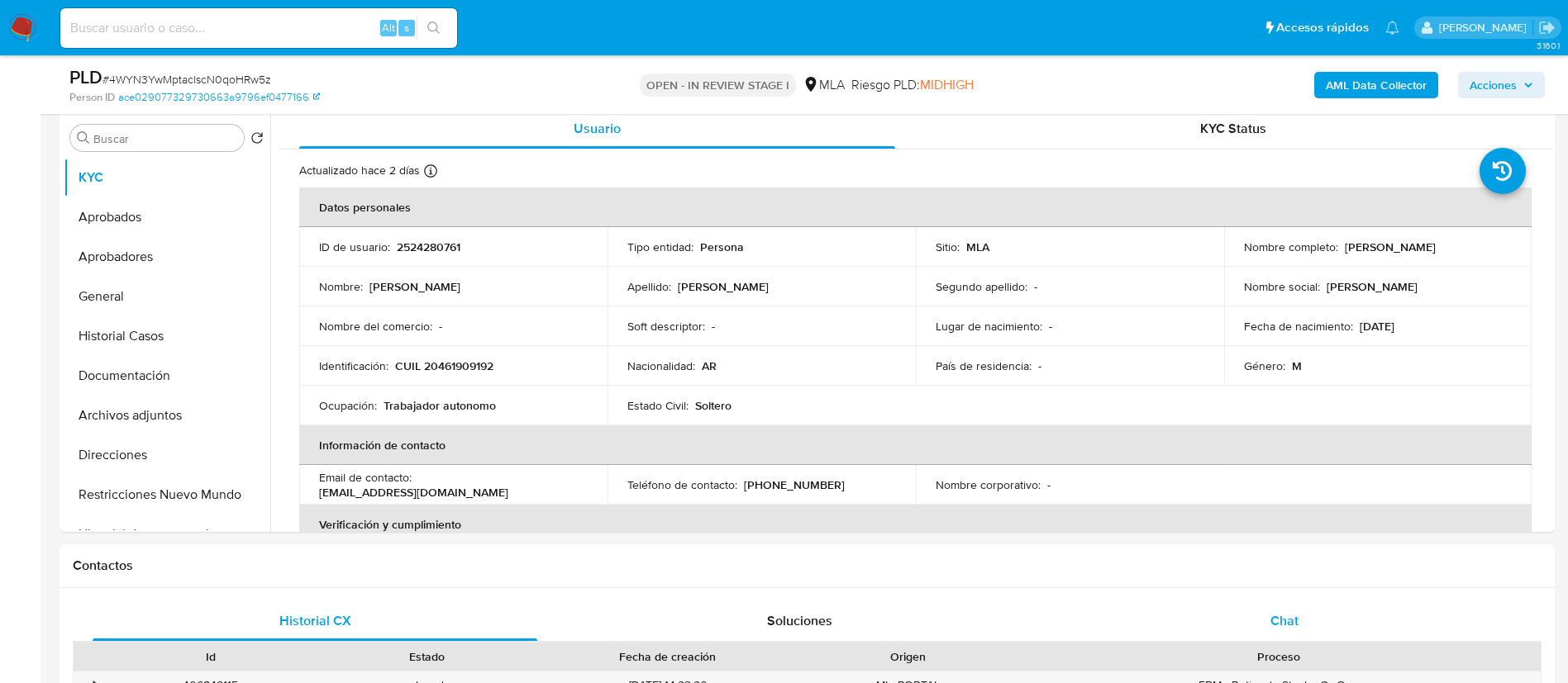
click at [1292, 625] on span "Chat" at bounding box center [1285, 621] width 28 height 19
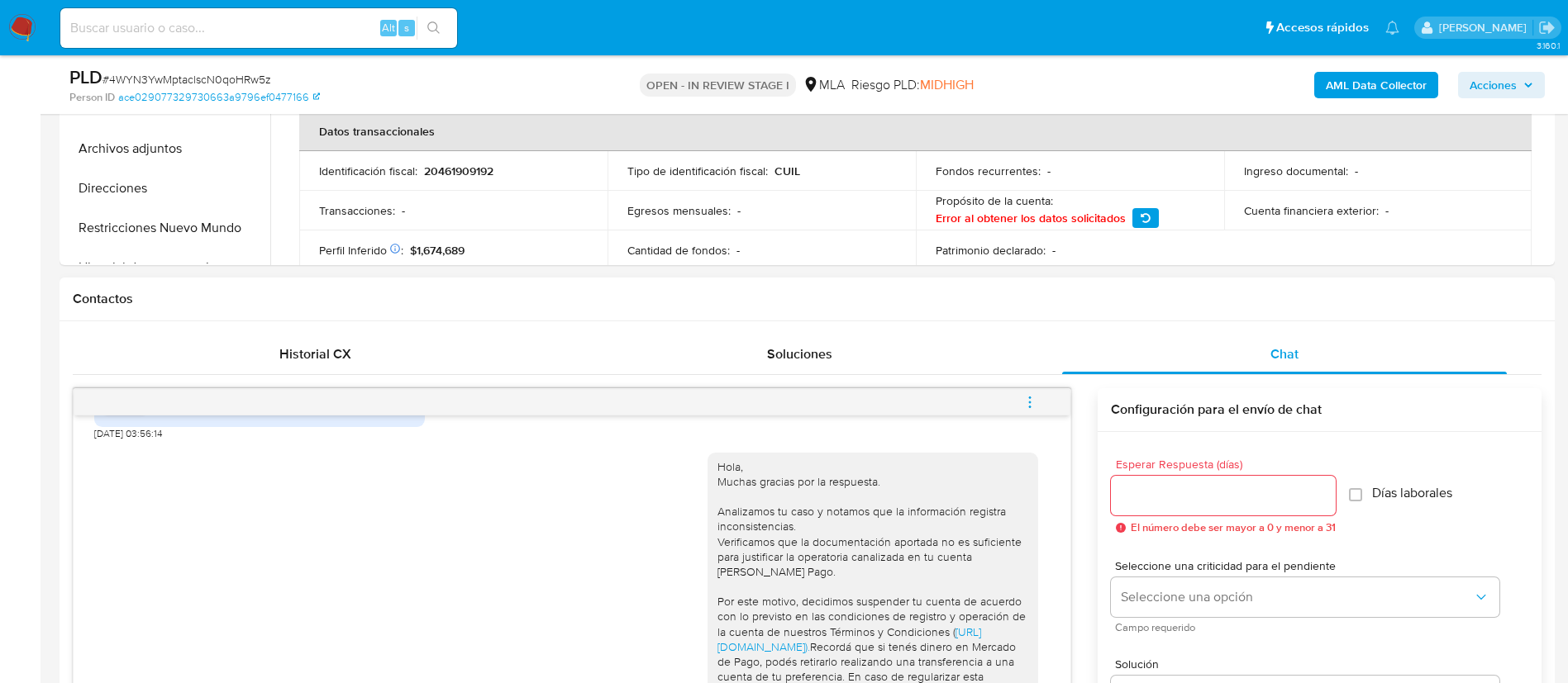
scroll to position [593, 0]
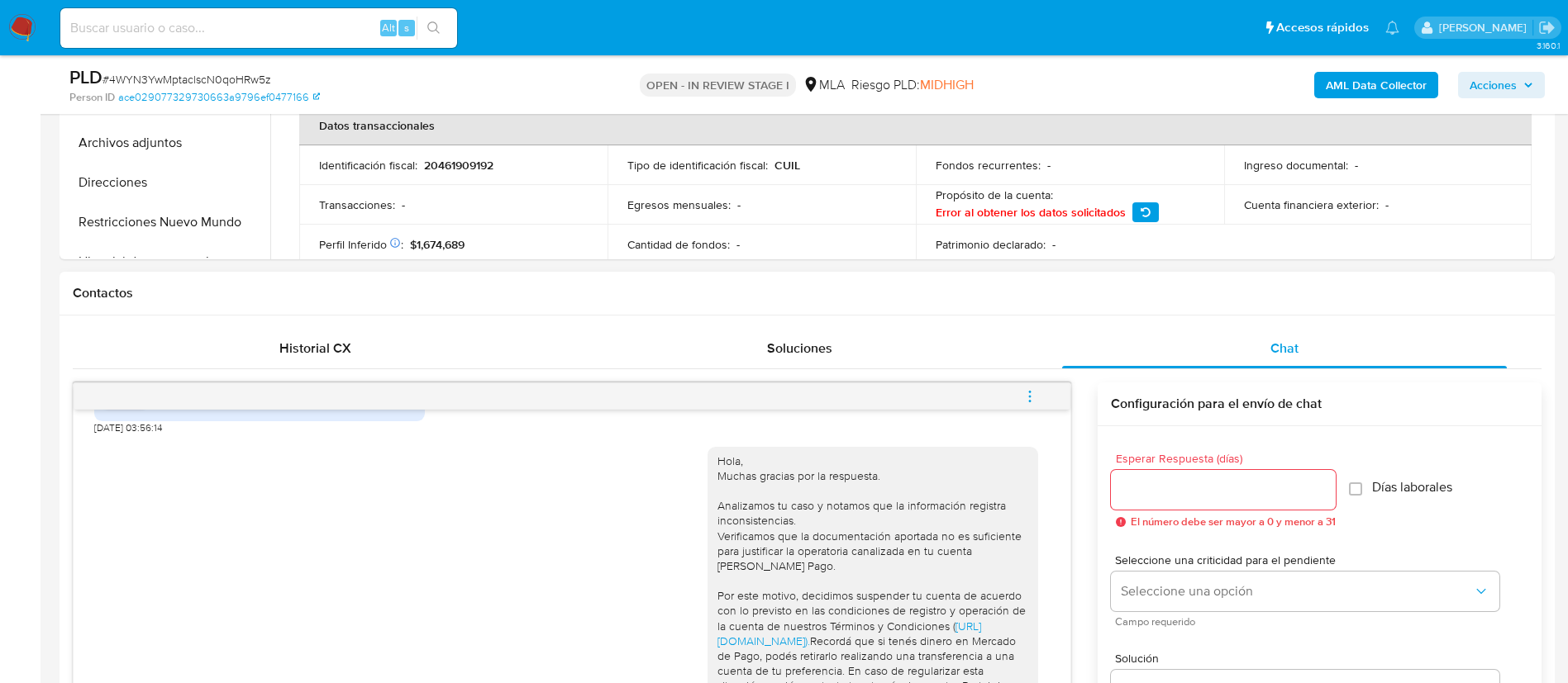
click at [1026, 399] on icon "menu-action" at bounding box center [1029, 396] width 15 height 15
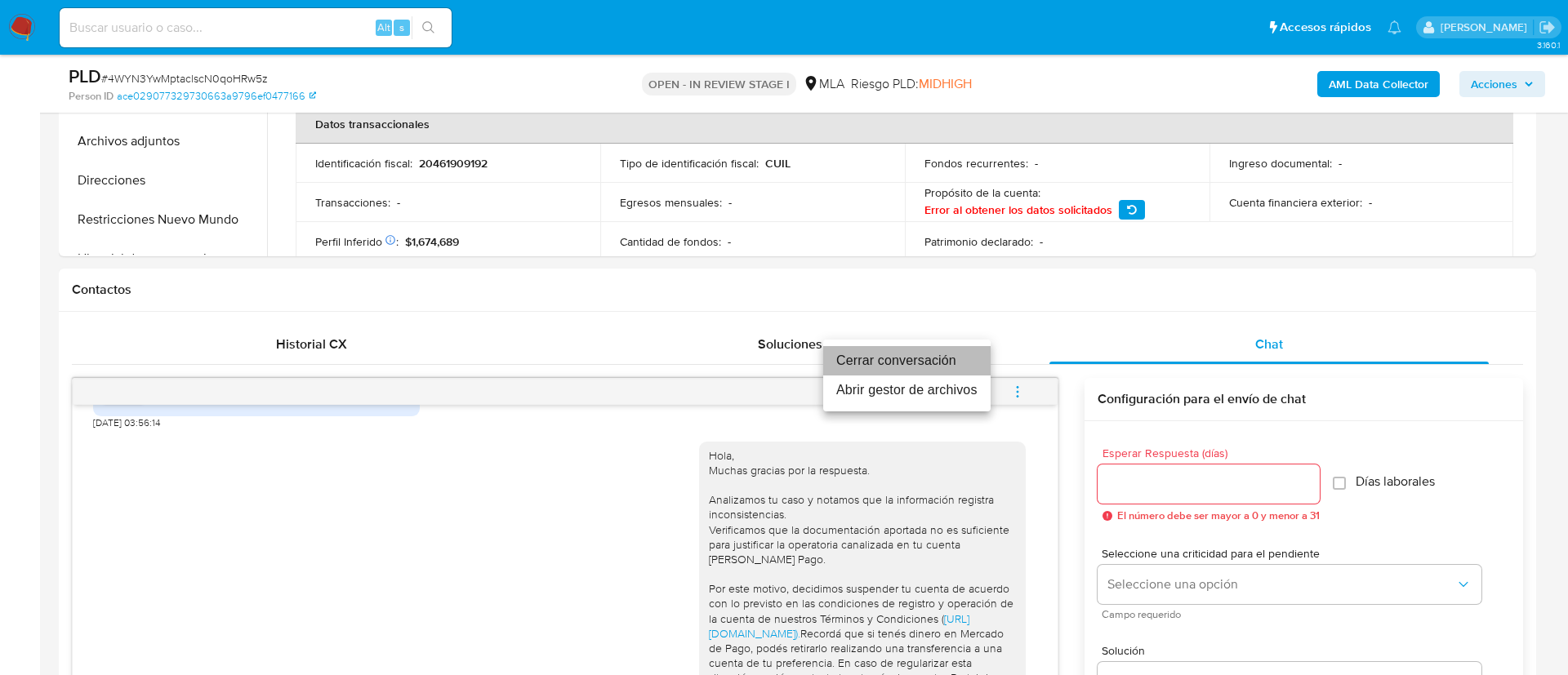
click at [864, 358] on li "Cerrar conversación" at bounding box center [907, 361] width 167 height 29
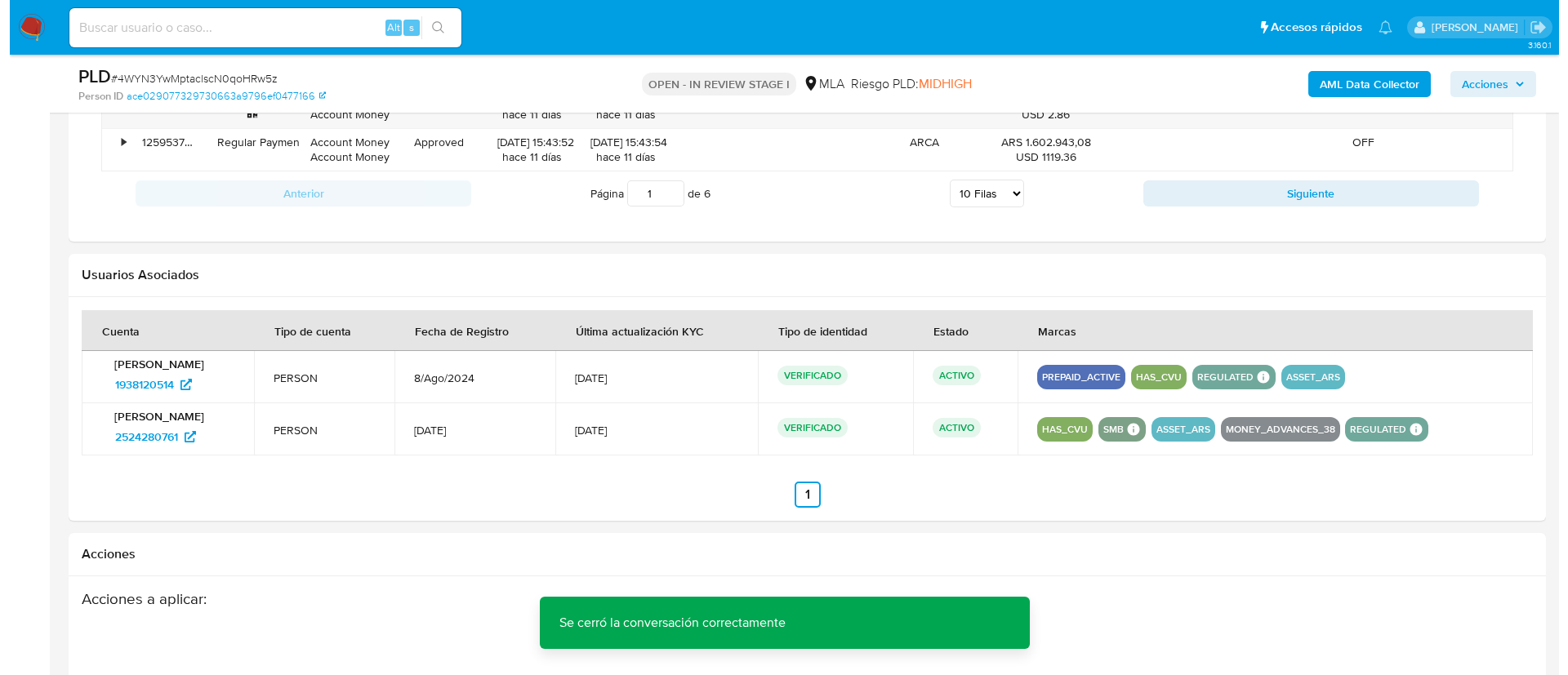
scroll to position [2551, 0]
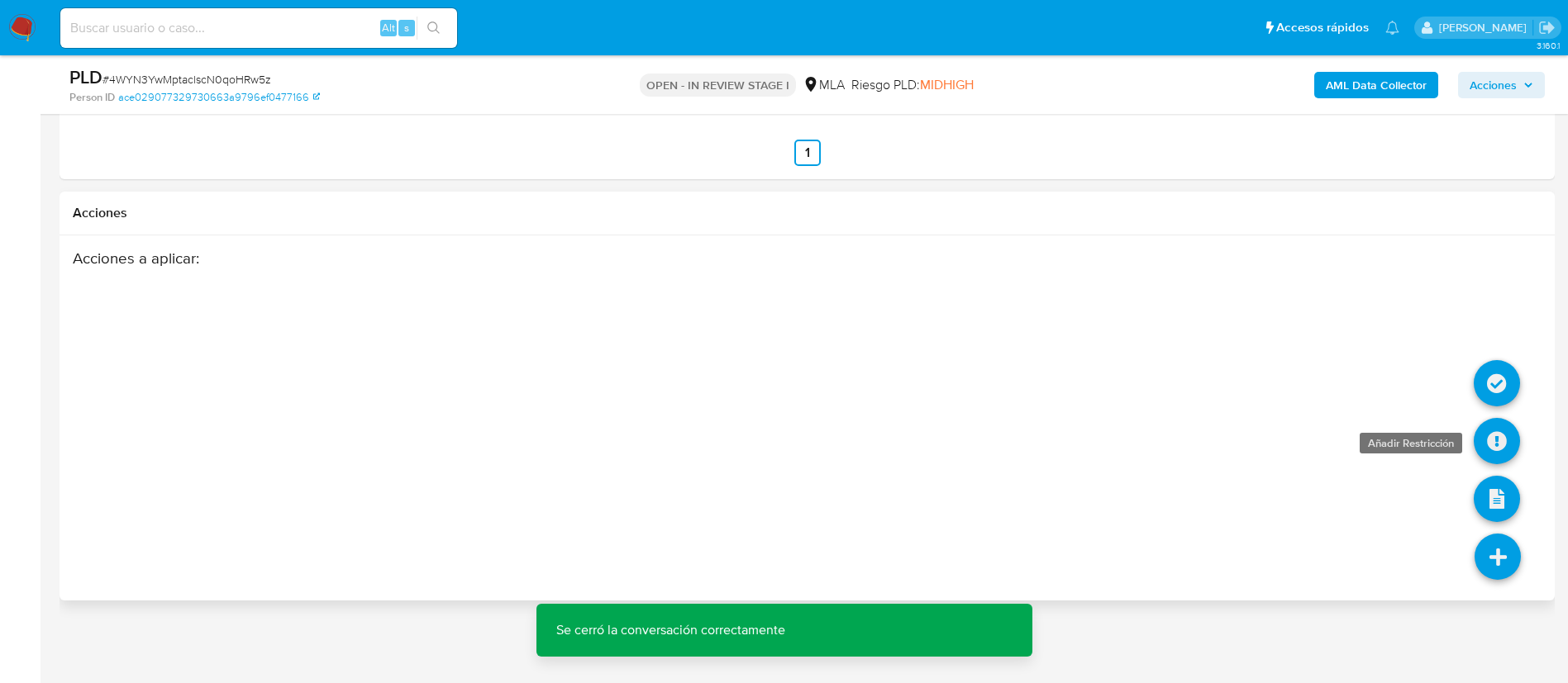
click at [1492, 438] on icon at bounding box center [1497, 441] width 46 height 46
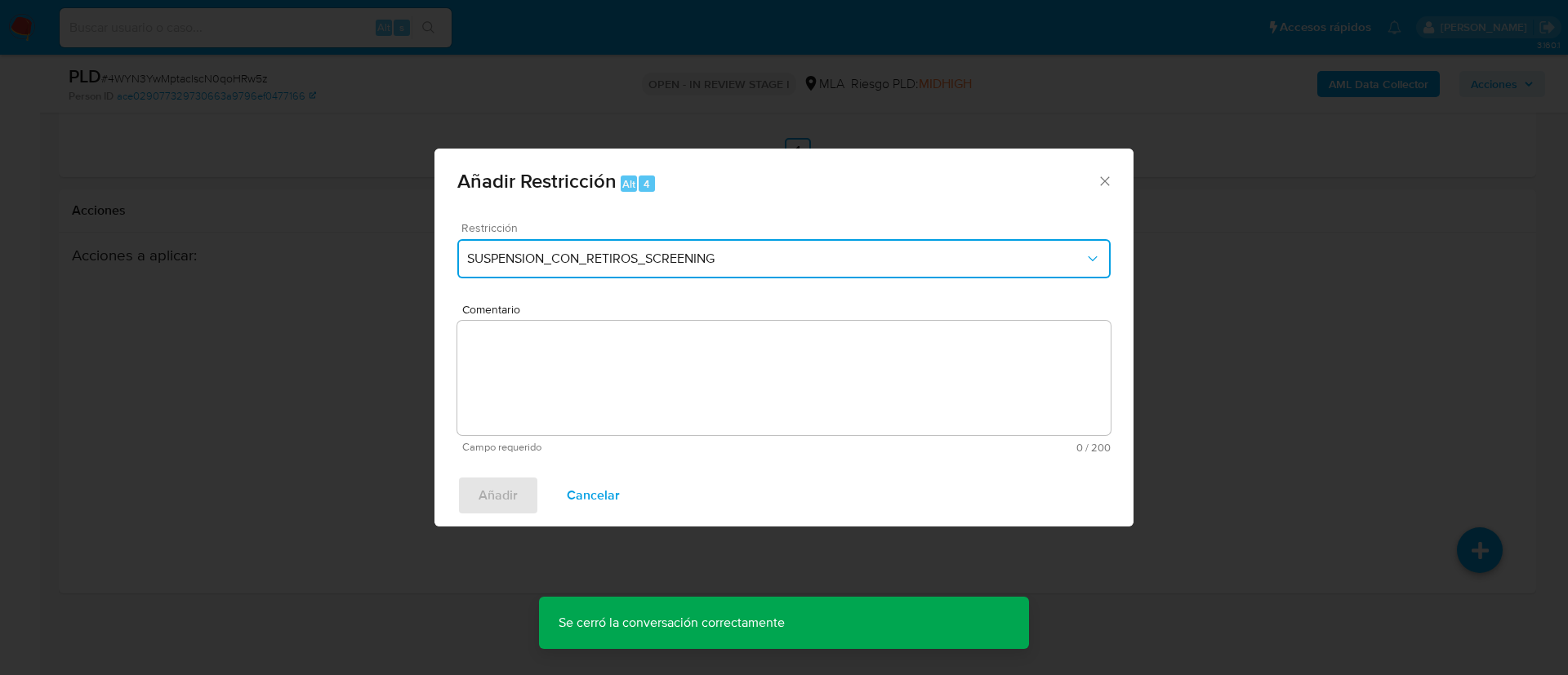
click at [713, 248] on button "SUSPENSION_CON_RETIROS_SCREENING" at bounding box center [784, 259] width 653 height 40
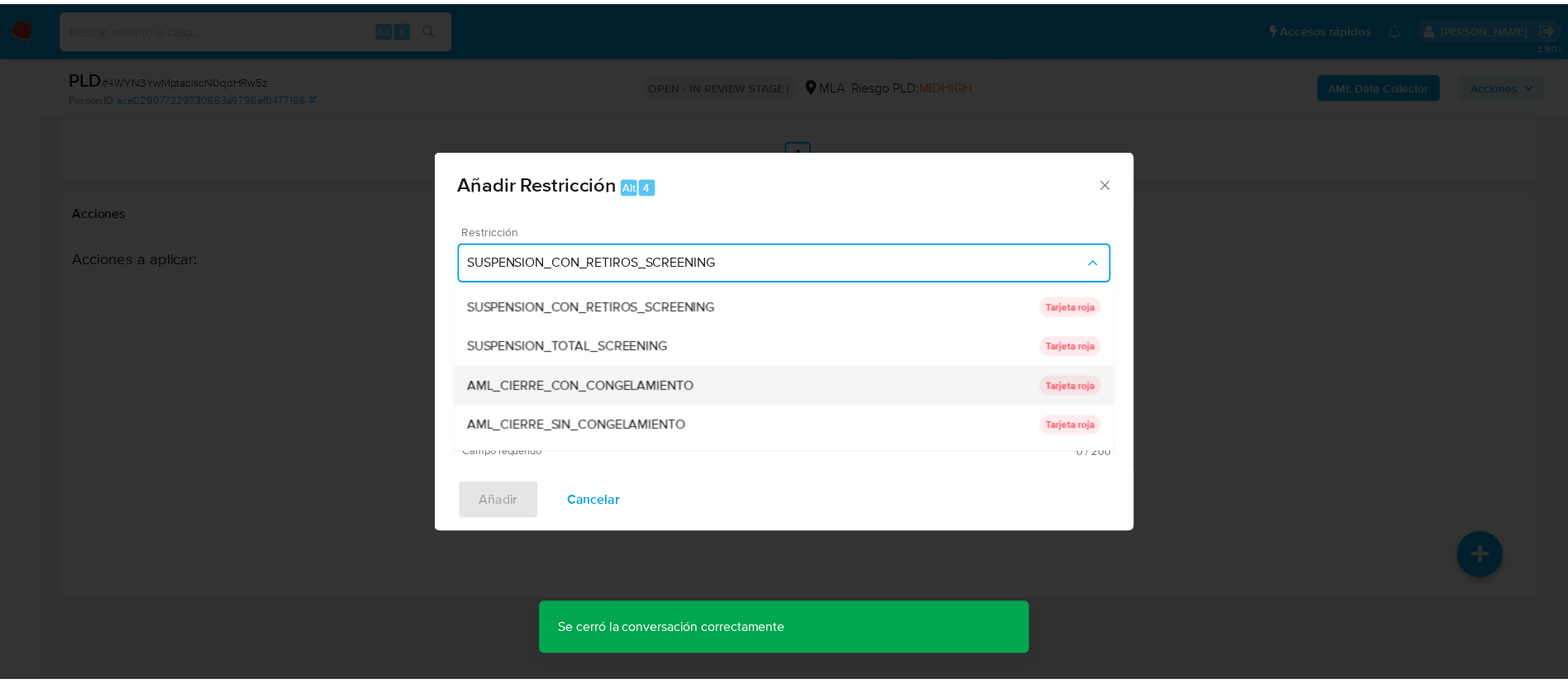
scroll to position [350, 0]
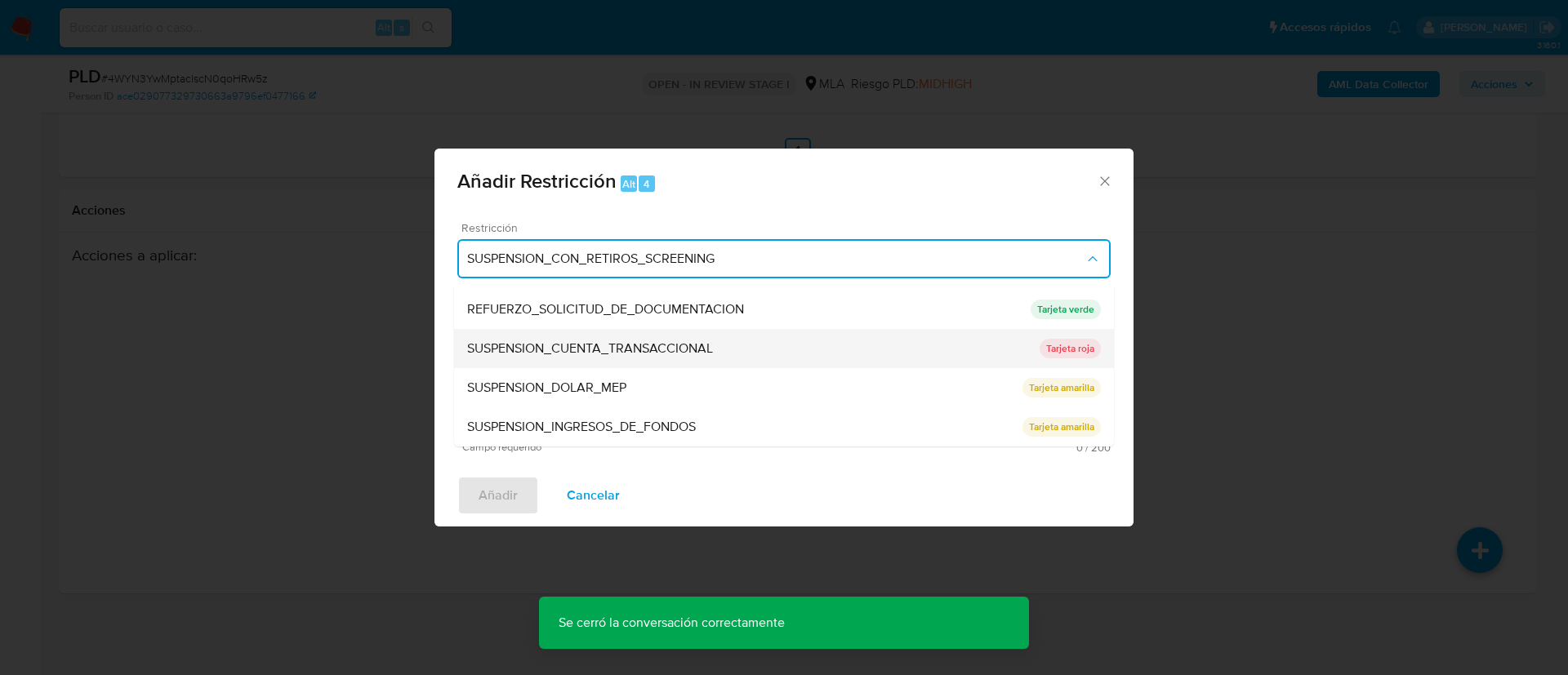
click at [556, 351] on span "SUSPENSION_CUENTA_TRANSACCIONAL" at bounding box center [590, 349] width 246 height 16
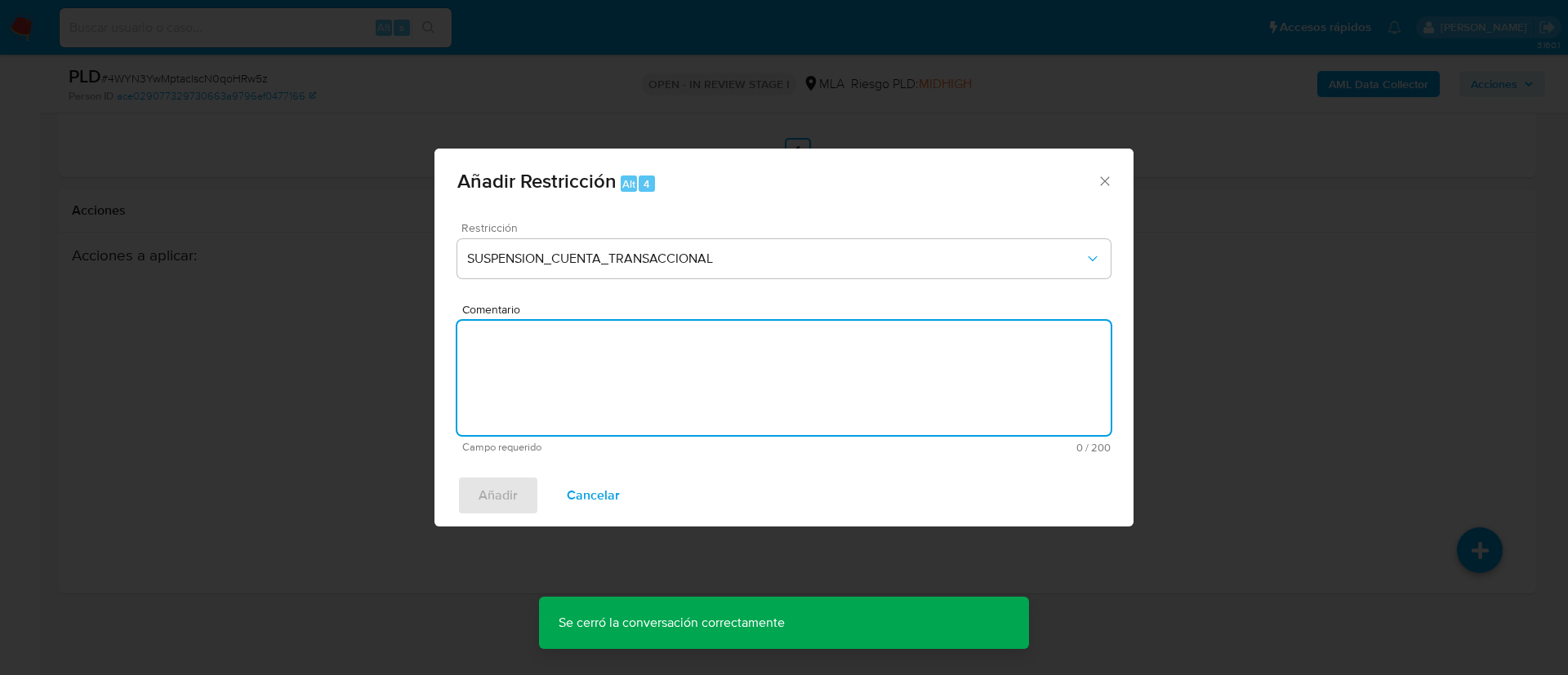
click at [556, 351] on textarea "Comentario" at bounding box center [784, 378] width 653 height 114
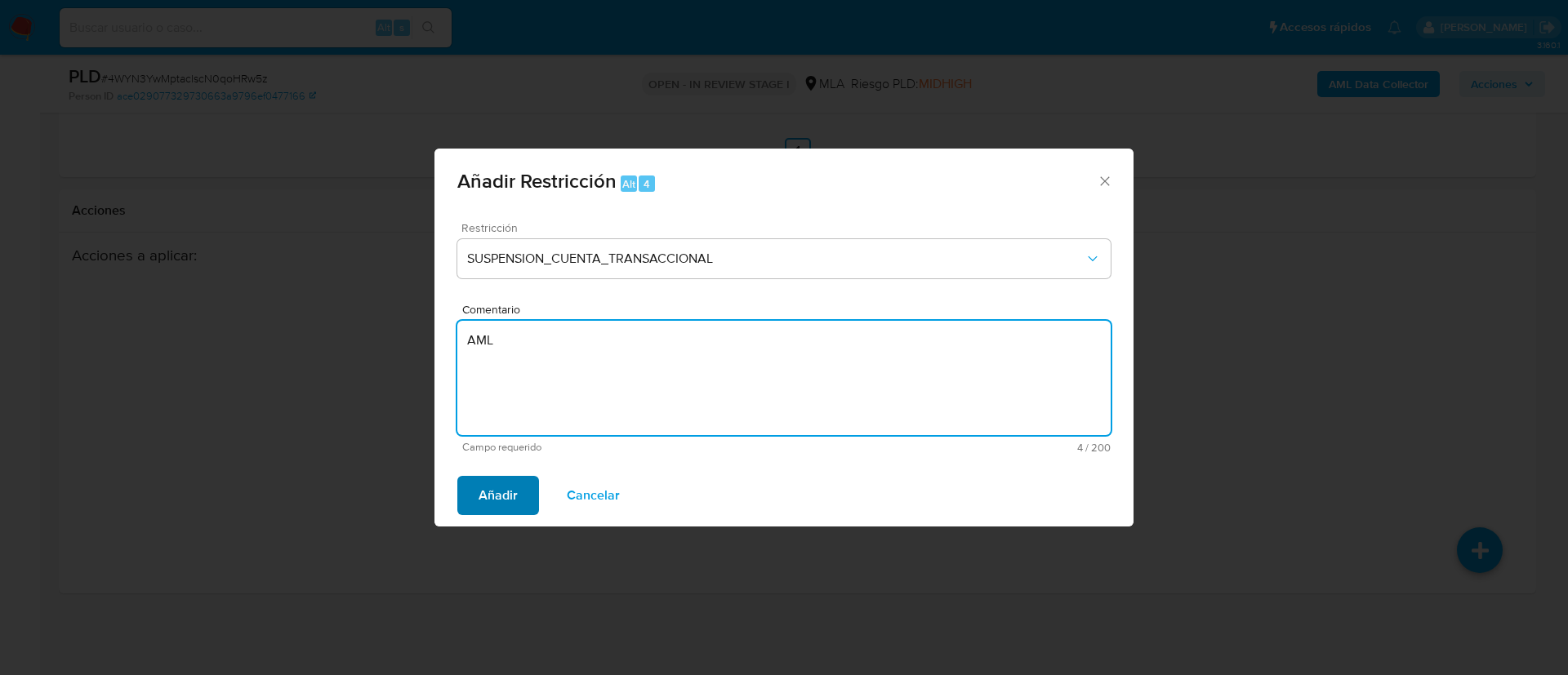
type textarea "AML"
click at [489, 498] on span "Añadir" at bounding box center [498, 496] width 40 height 36
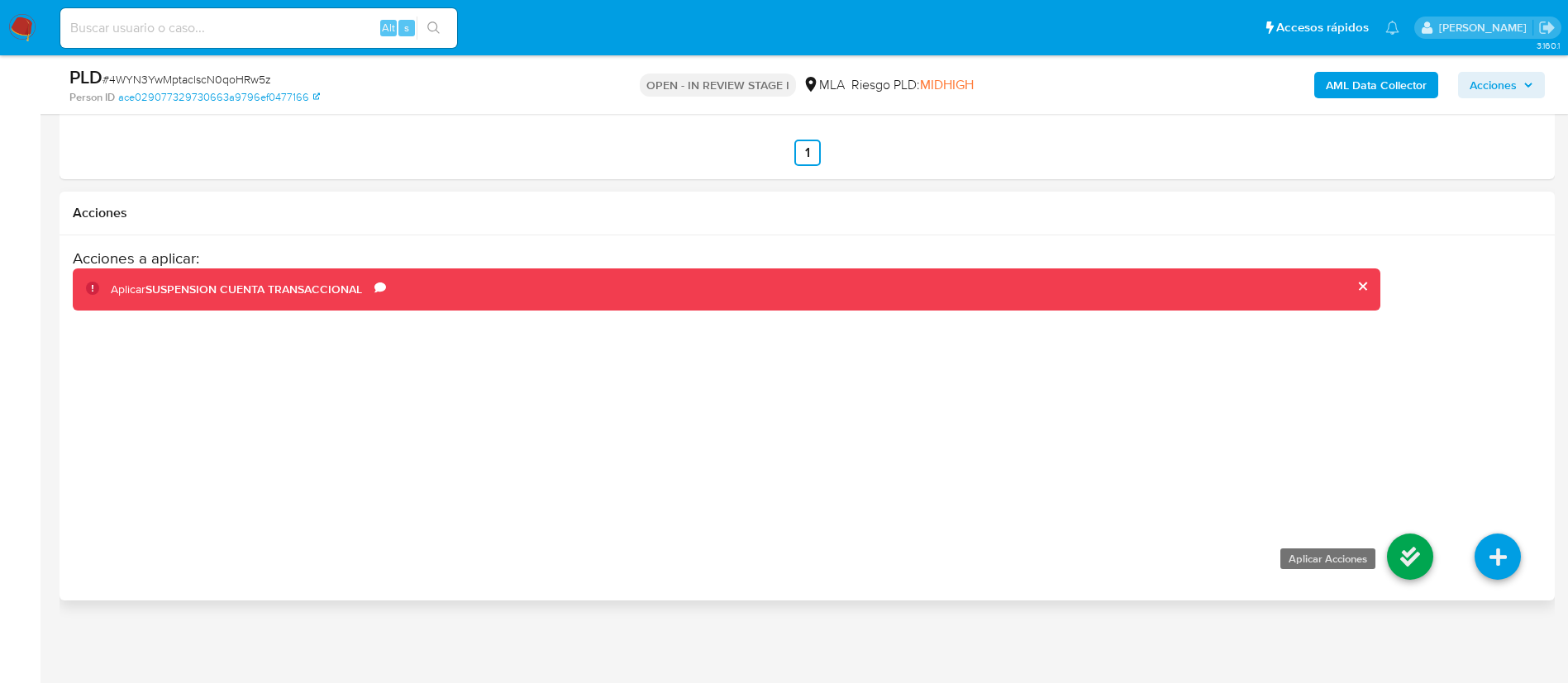
click at [1392, 546] on icon at bounding box center [1410, 556] width 46 height 46
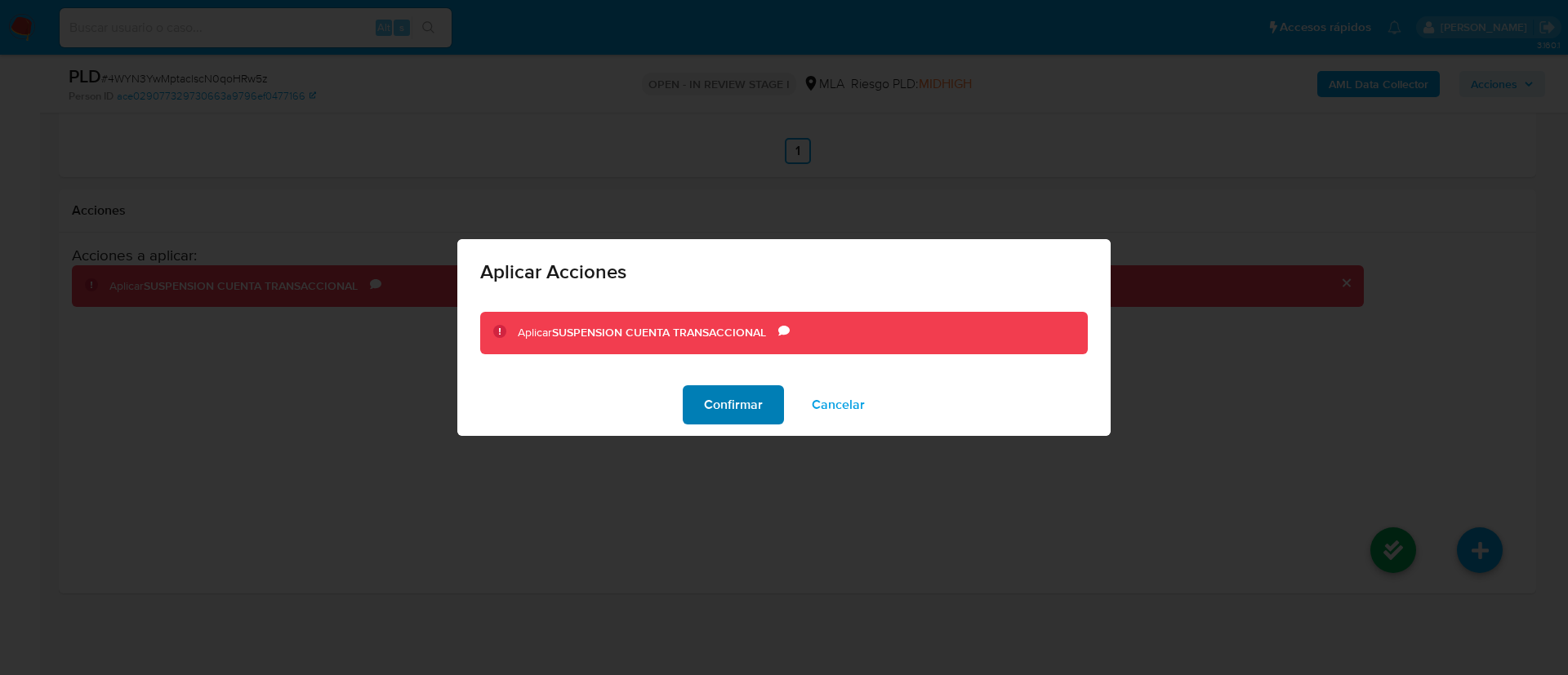
click at [732, 402] on span "Confirmar" at bounding box center [733, 405] width 58 height 36
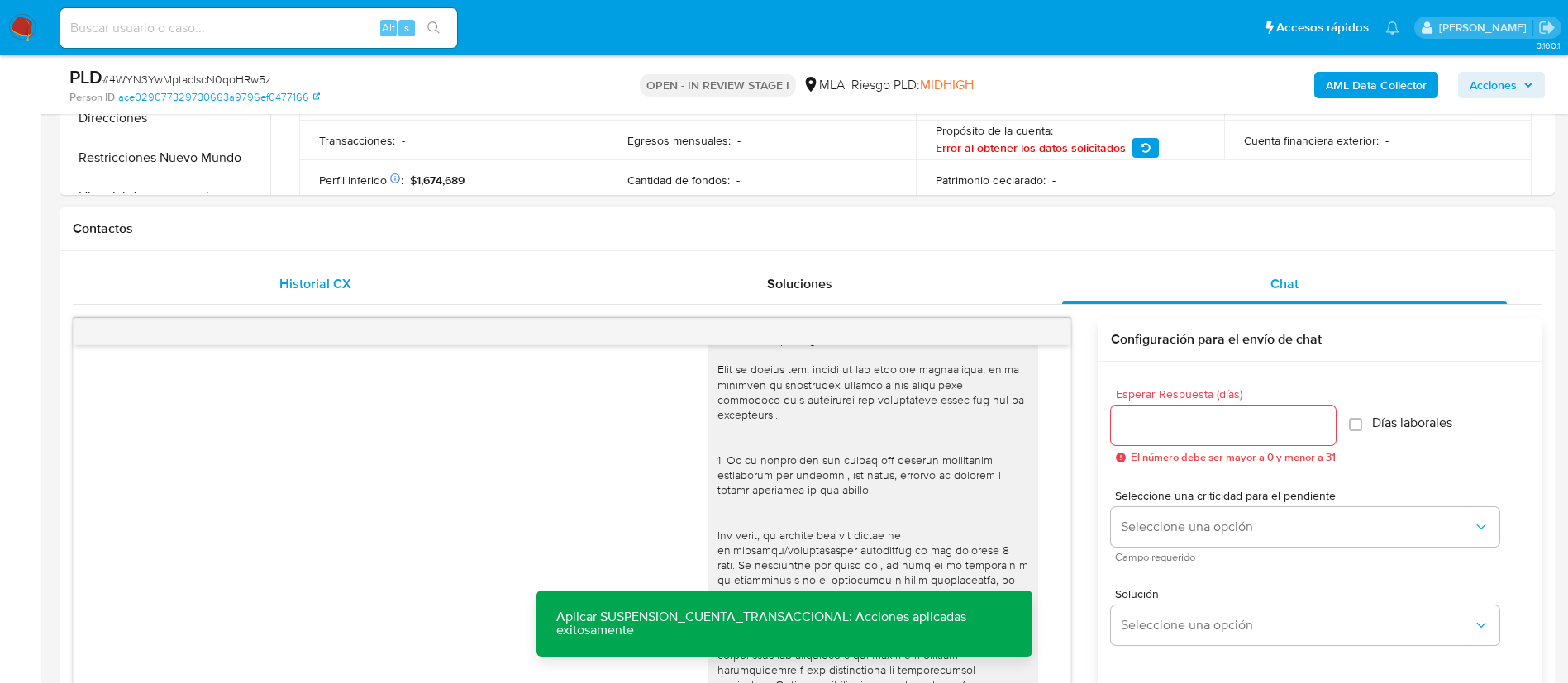
scroll to position [393, 0]
click at [309, 296] on div "Historial CX" at bounding box center [316, 284] width 445 height 40
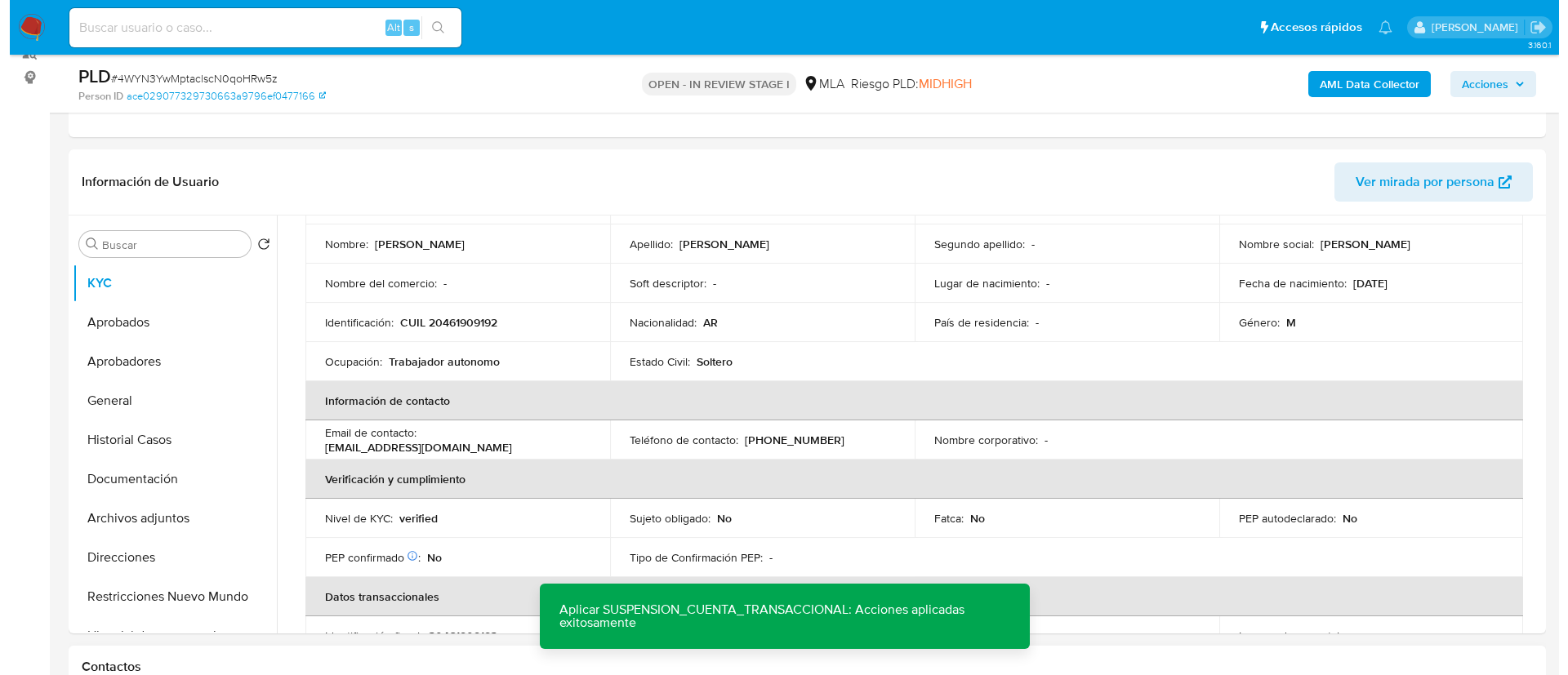
scroll to position [0, 0]
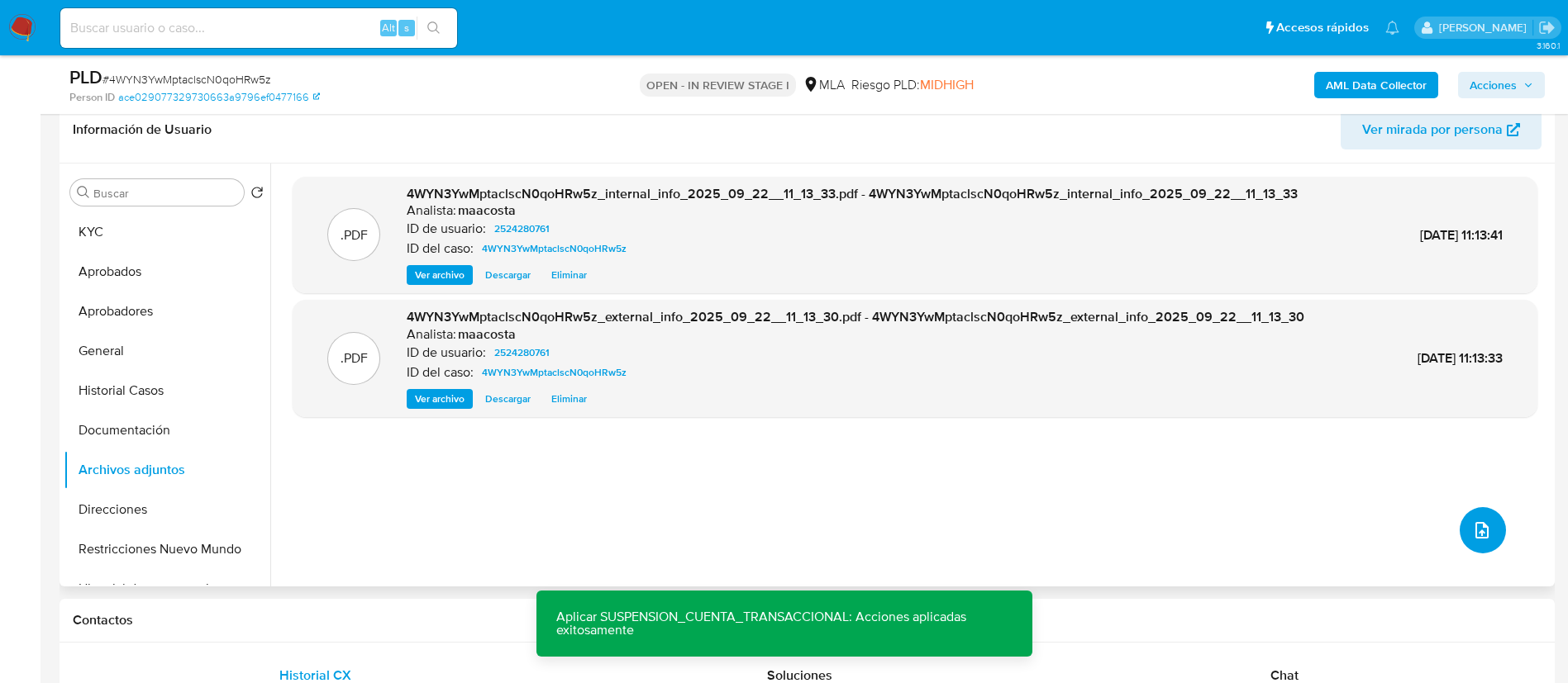
click at [1483, 533] on icon "upload-file" at bounding box center [1482, 530] width 20 height 20
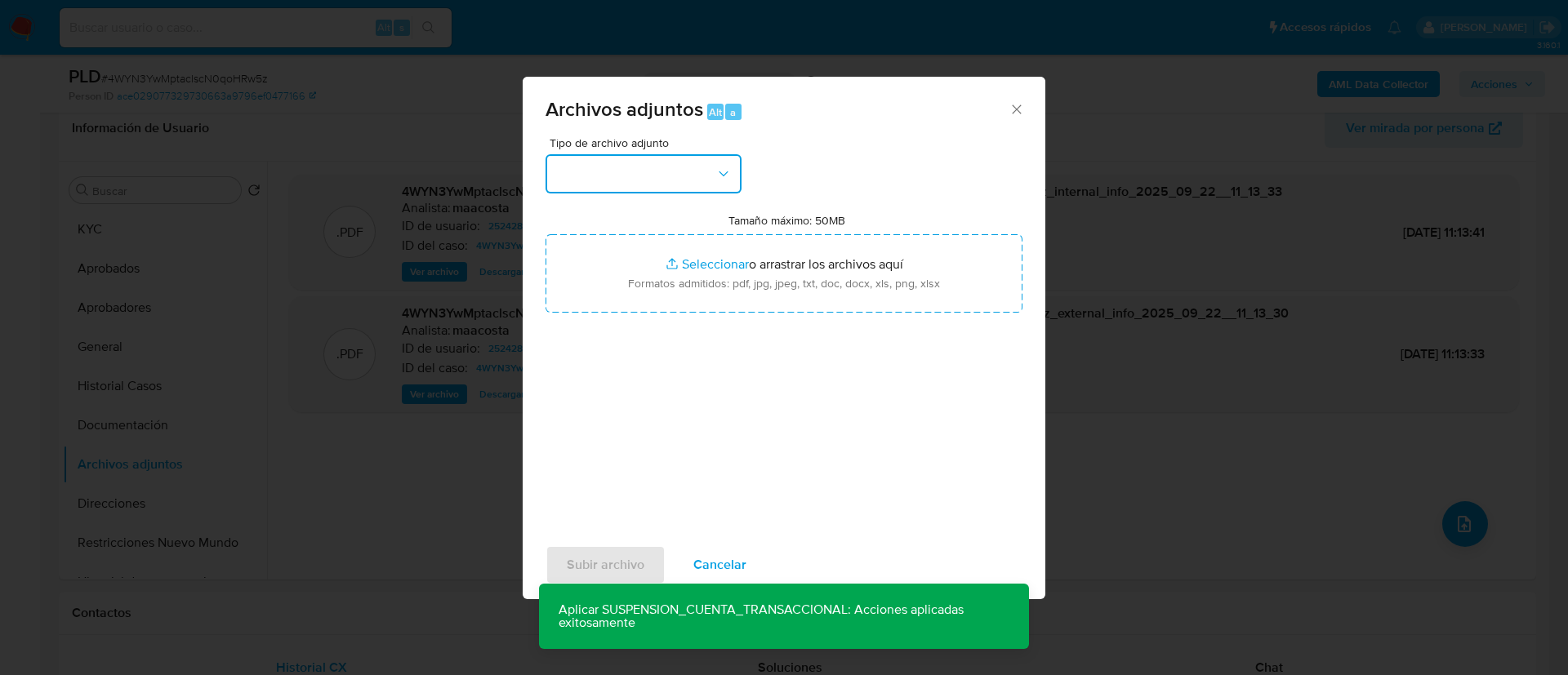
click at [687, 163] on button "button" at bounding box center [643, 174] width 196 height 40
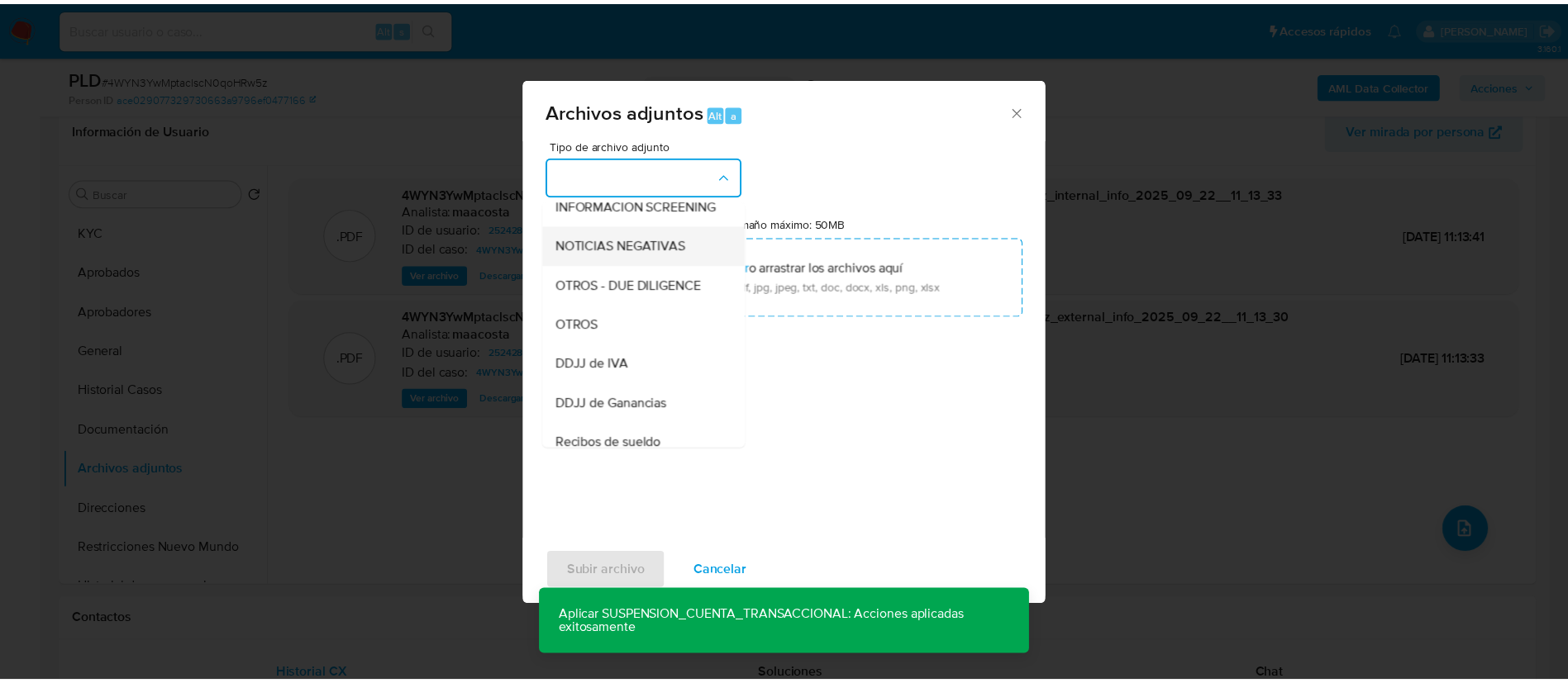
scroll to position [220, 0]
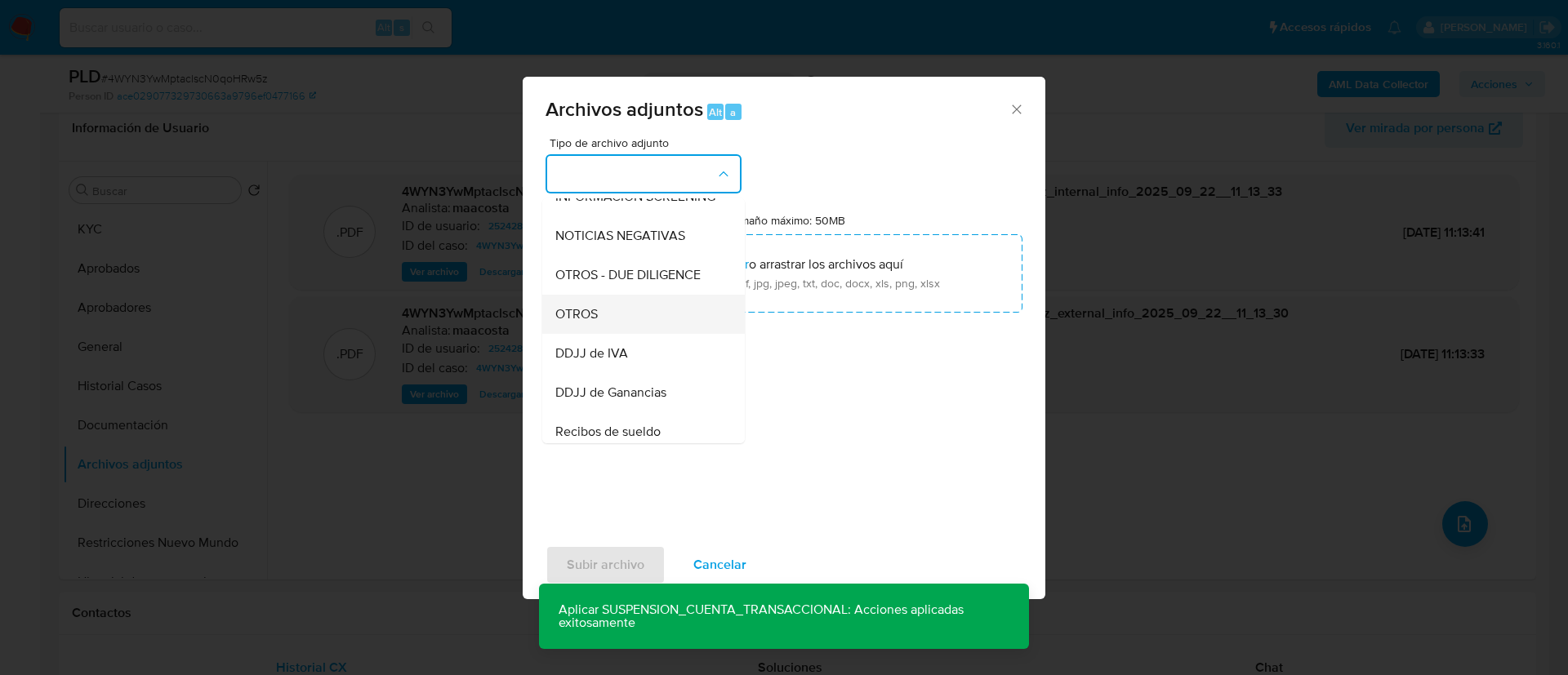
click at [608, 332] on div "OTROS" at bounding box center [639, 314] width 167 height 40
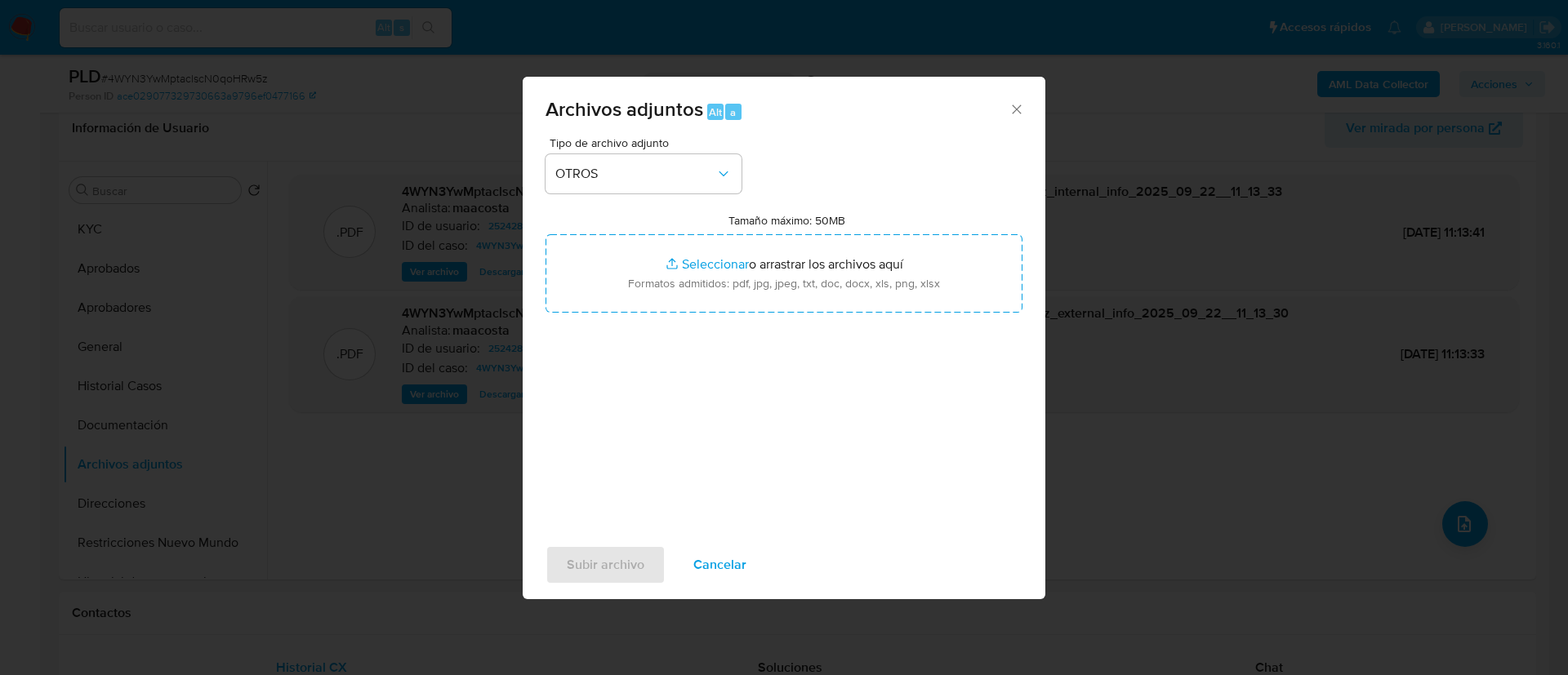
click at [623, 398] on div "Tipo de archivo adjunto OTROS Tamaño máximo: 50MB Seleccionar archivos Seleccio…" at bounding box center [783, 330] width 477 height 386
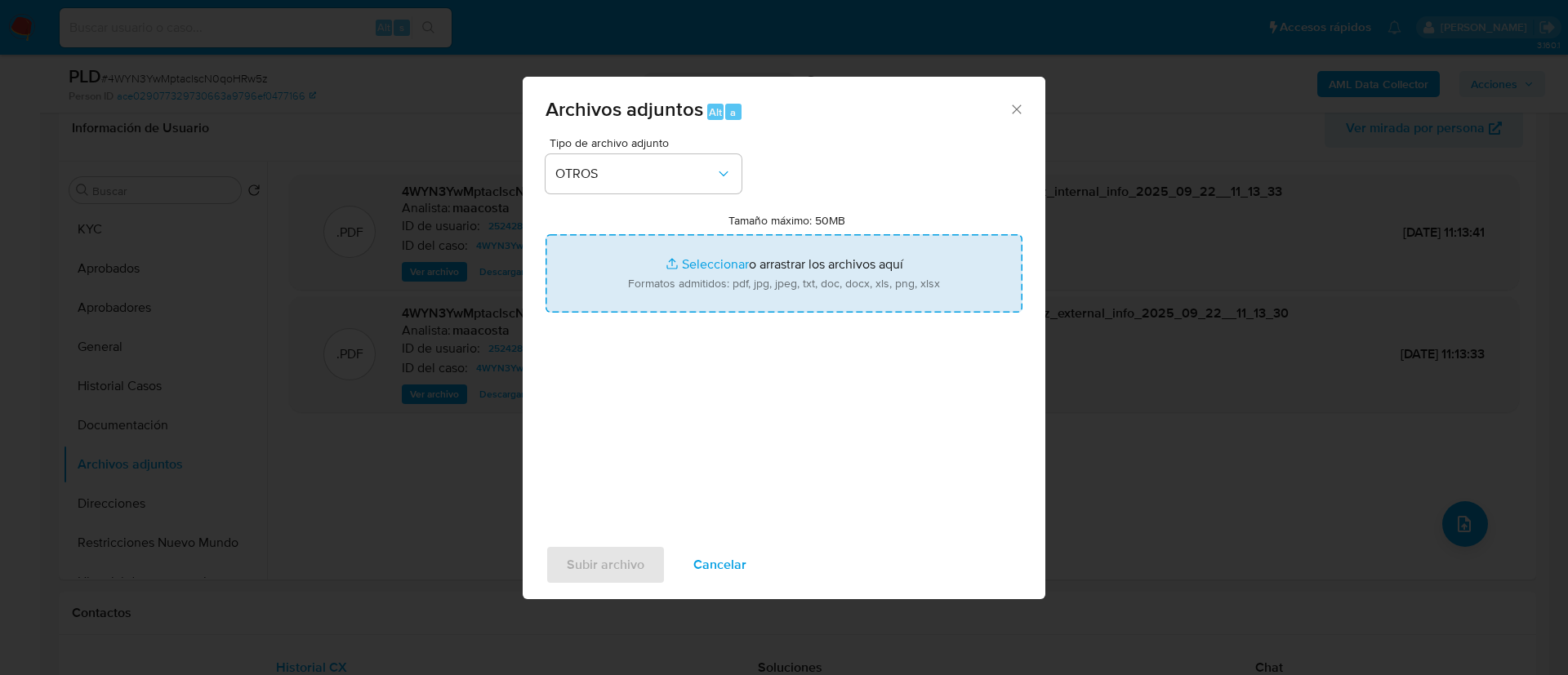
type input "C:\fakepath\Facturación- [PERSON_NAME].pdf"
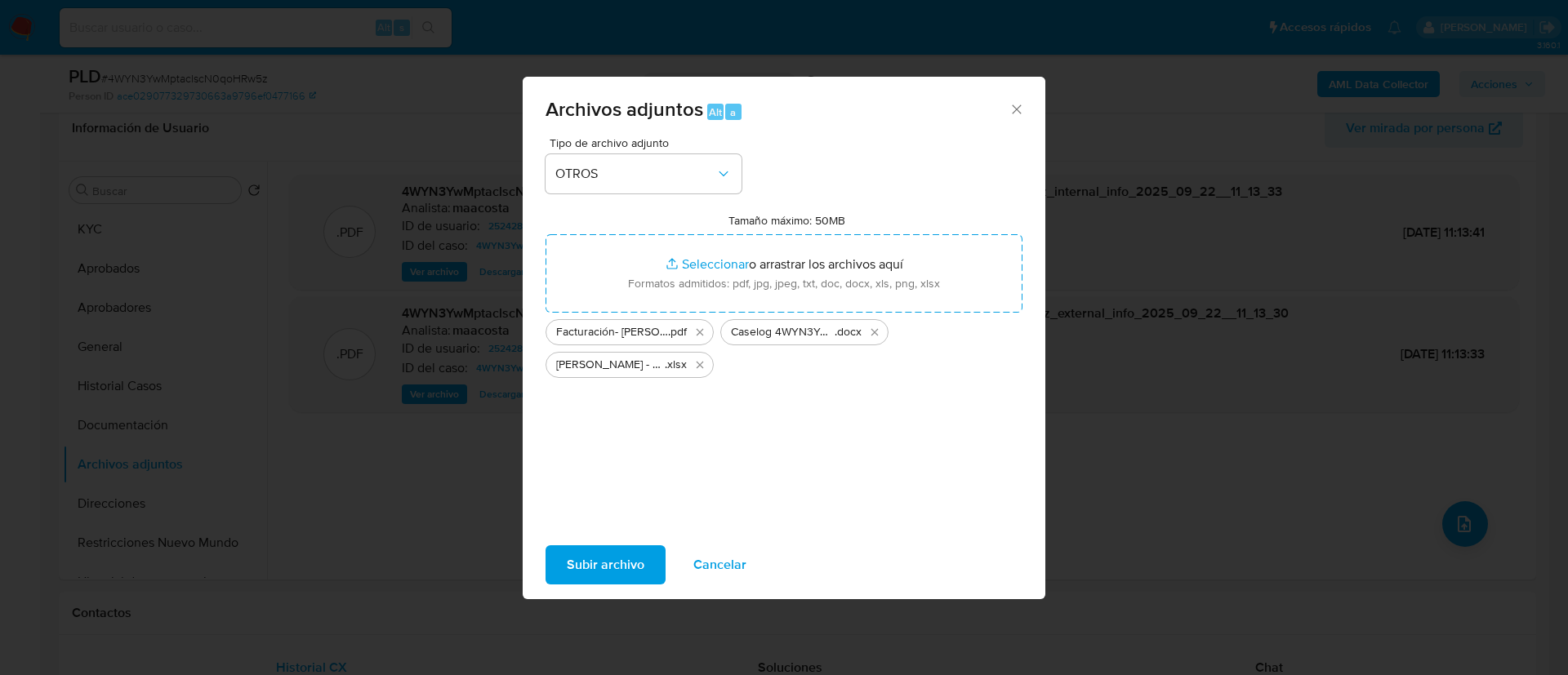
click at [615, 556] on span "Subir archivo" at bounding box center [605, 565] width 77 height 36
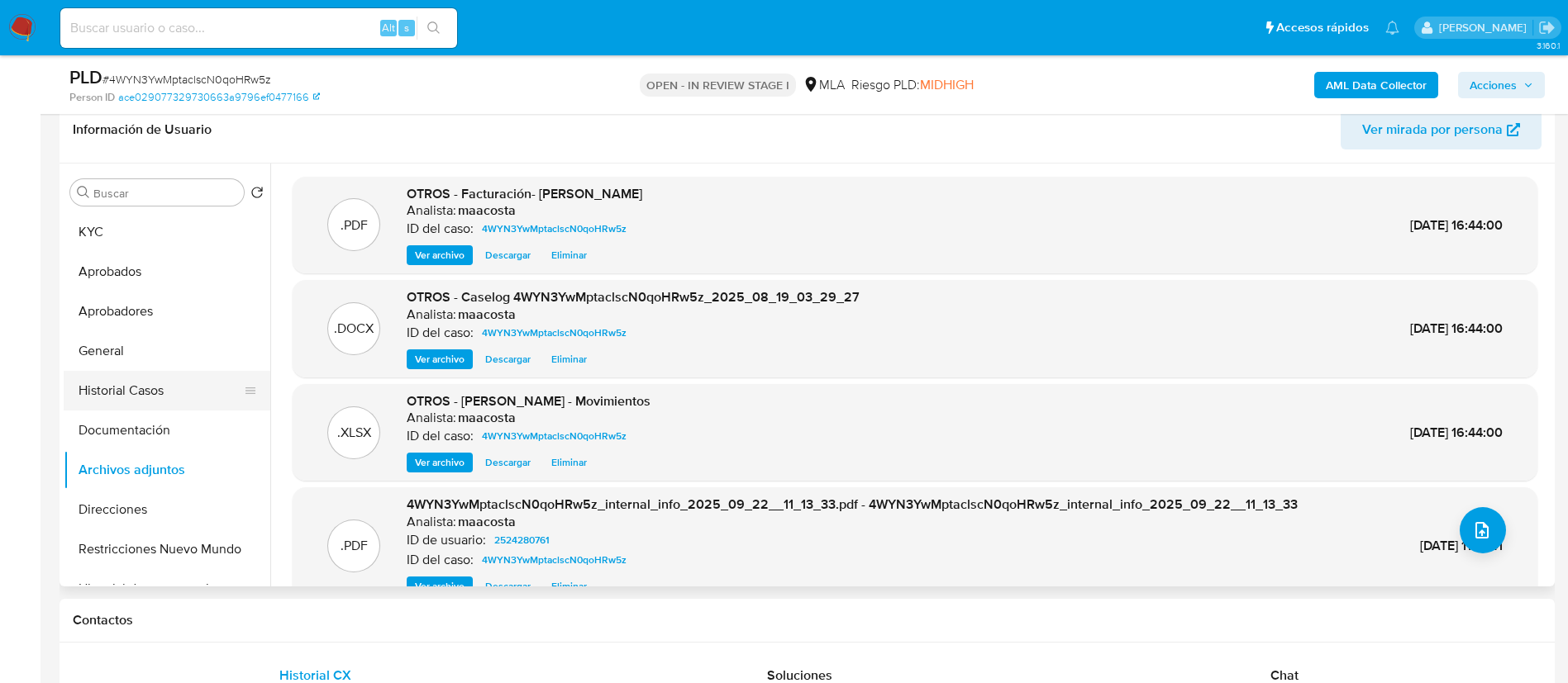
click at [139, 388] on button "Historial Casos" at bounding box center [160, 391] width 194 height 40
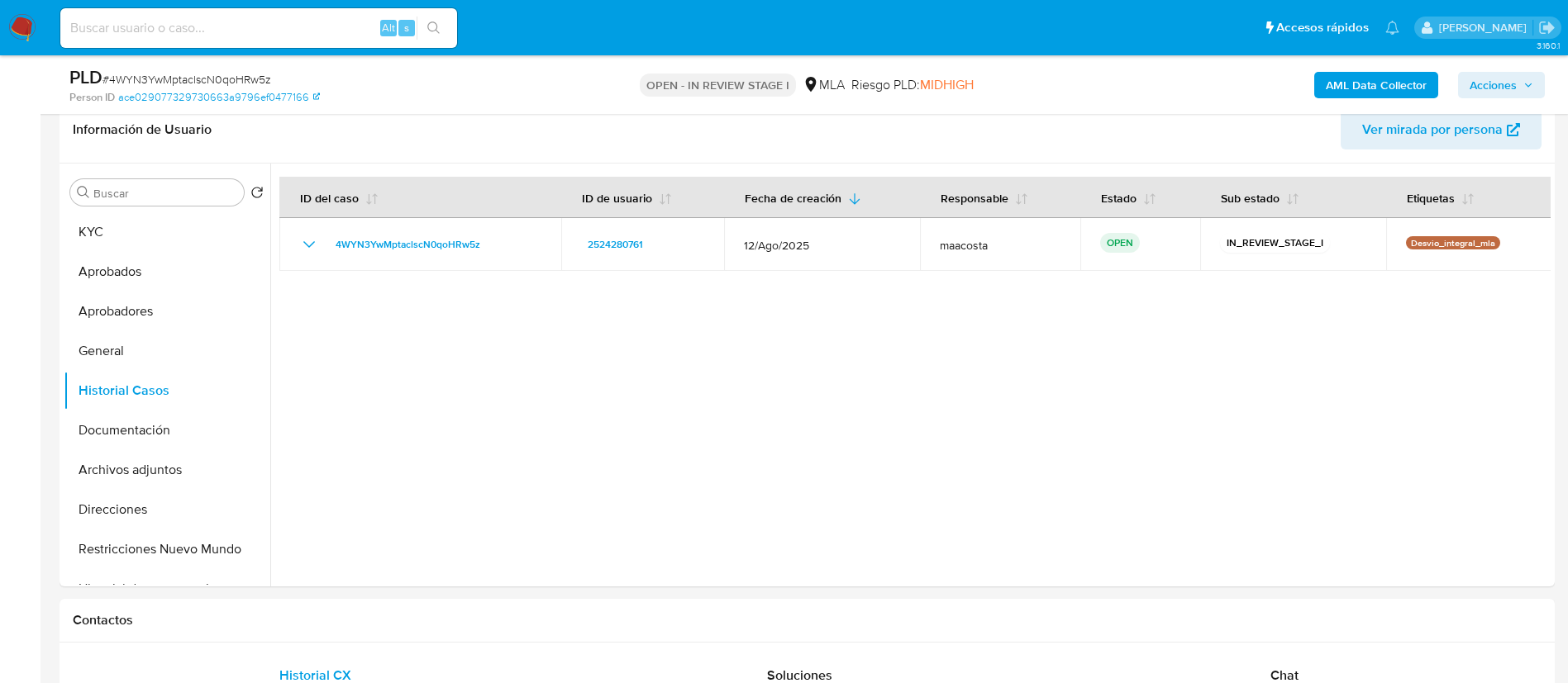
click at [1513, 76] on span "Acciones" at bounding box center [1493, 85] width 47 height 26
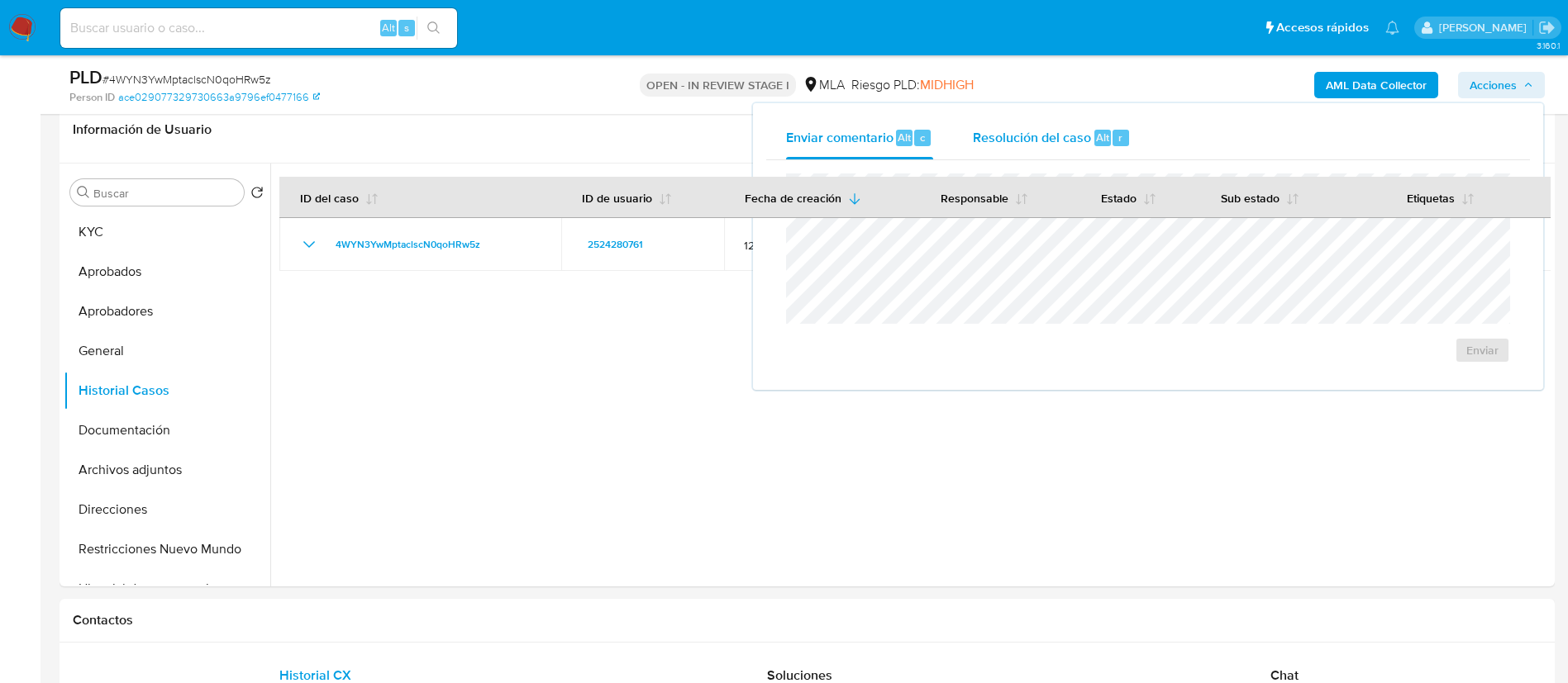
click at [1079, 137] on span "Resolución del caso" at bounding box center [1032, 136] width 118 height 19
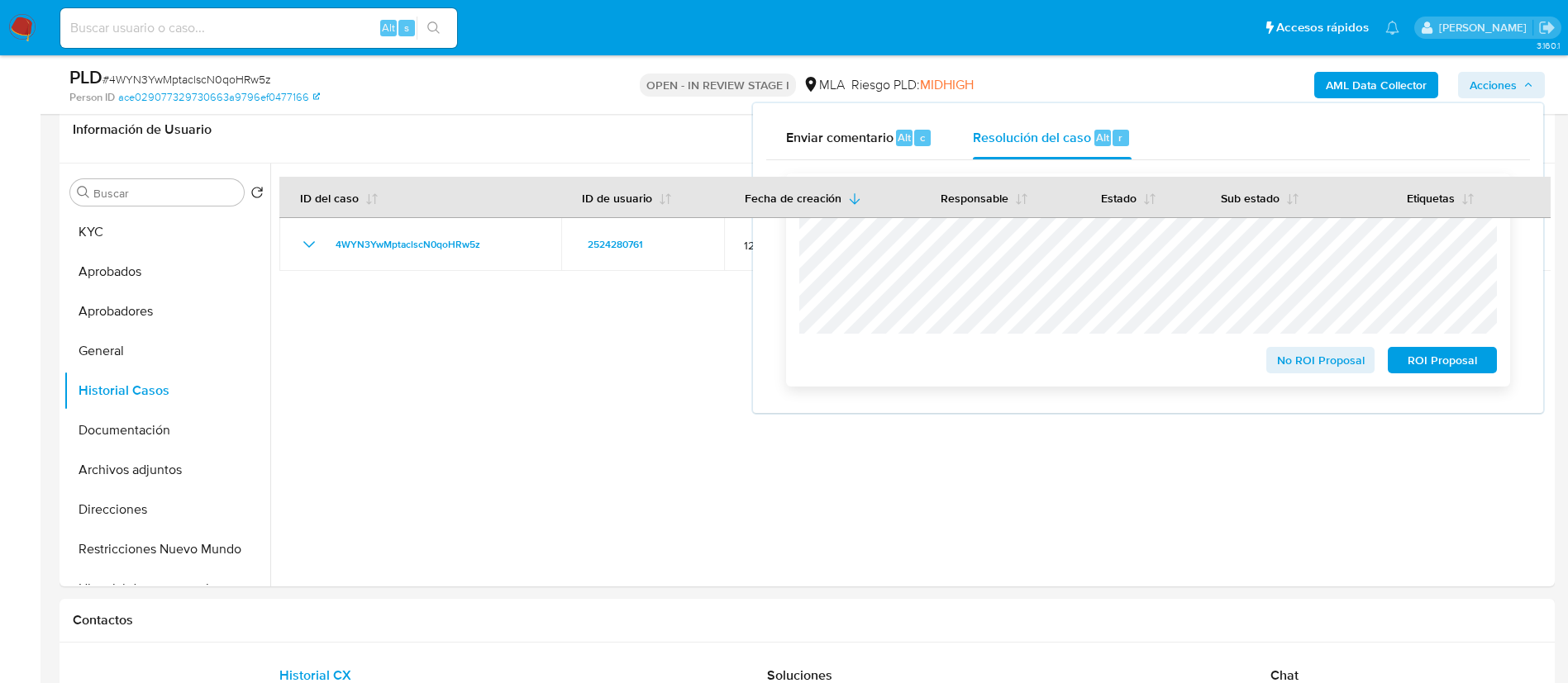
click at [1437, 357] on span "ROI Proposal" at bounding box center [1442, 360] width 86 height 23
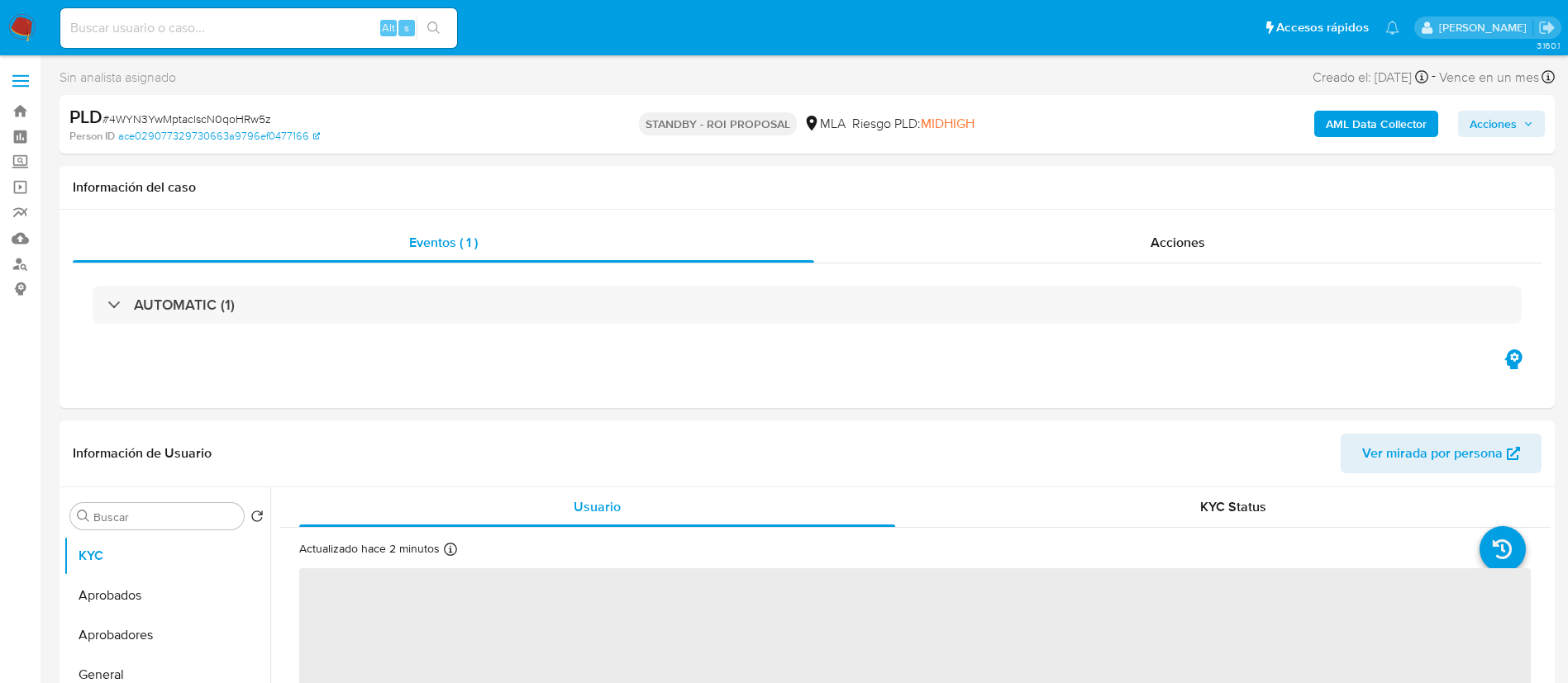
select select "10"
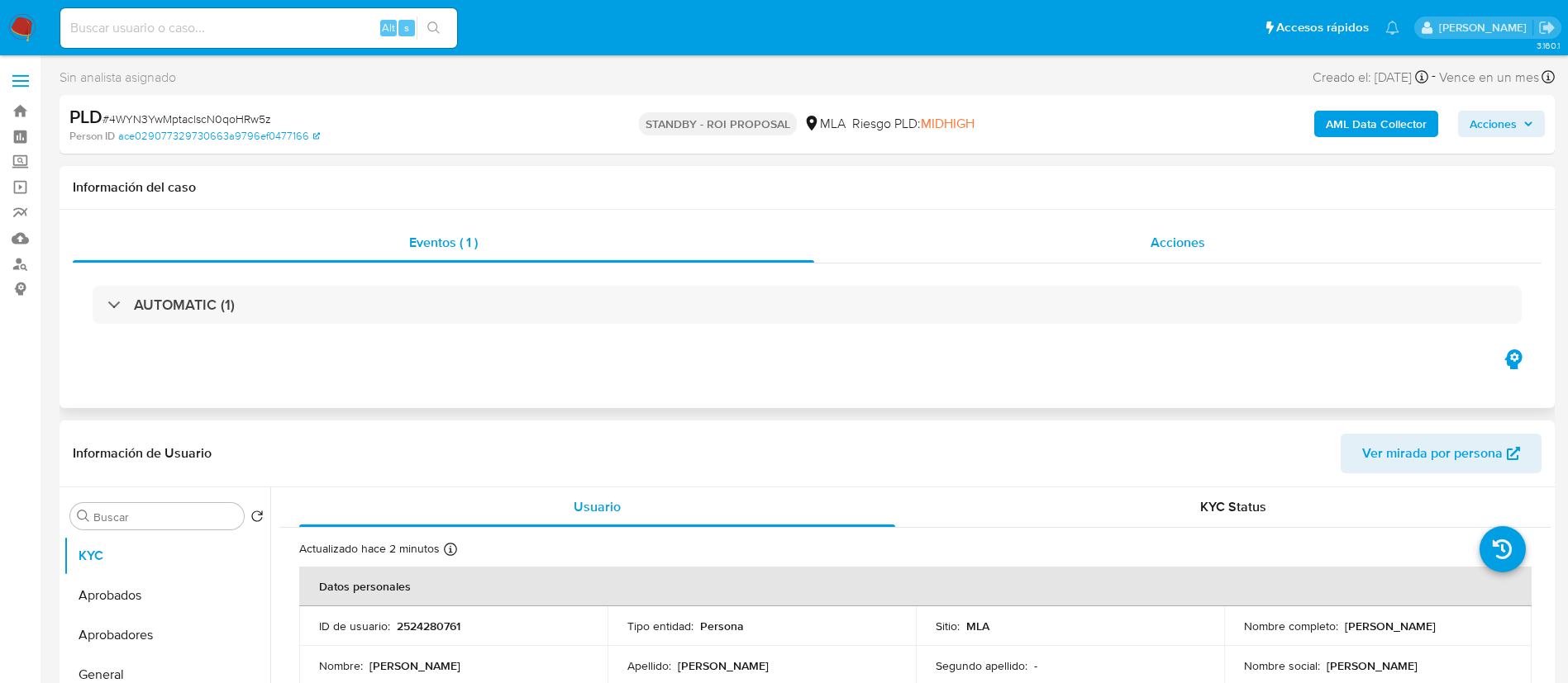
click at [1142, 246] on div "Acciones" at bounding box center [1178, 243] width 728 height 40
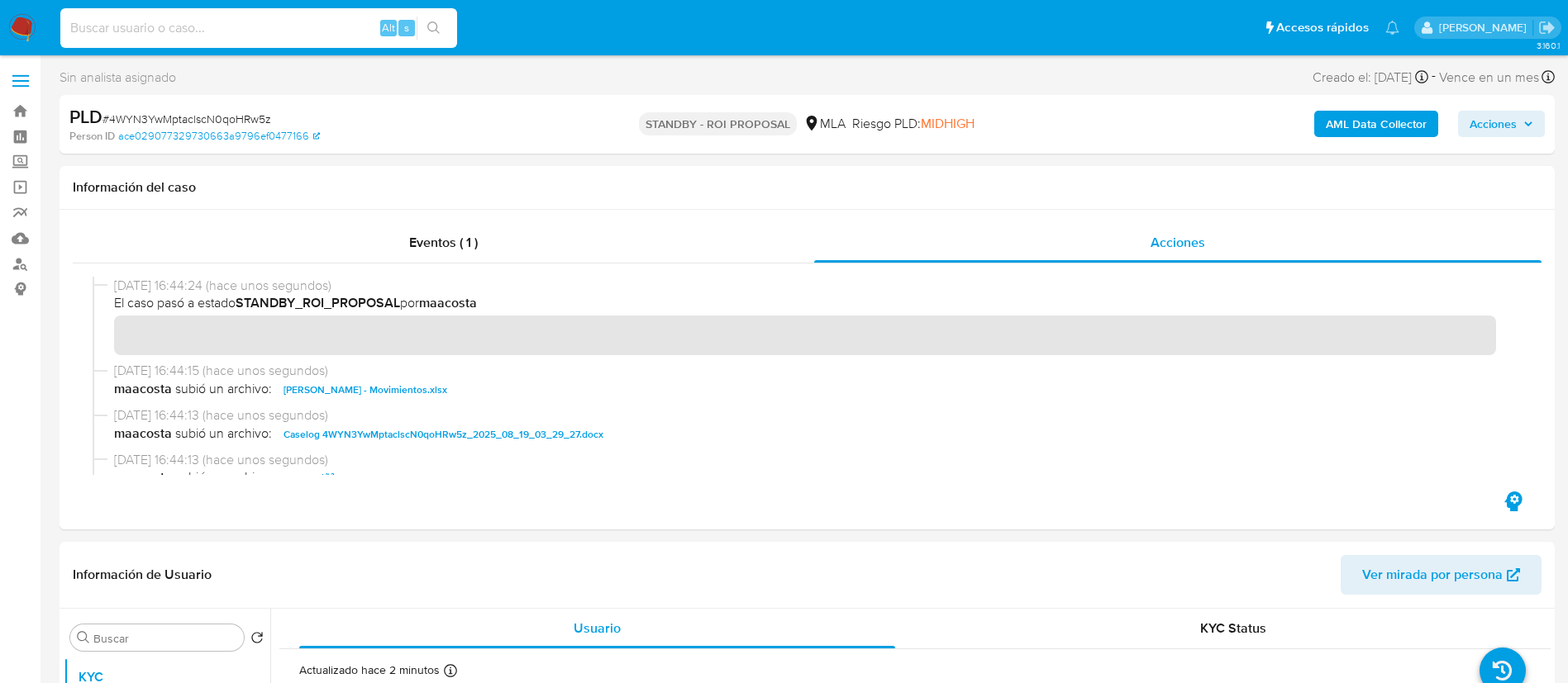
click at [302, 30] on input at bounding box center [258, 28] width 396 height 22
paste input "fh5nafmEYSu32TQsRLYbOYuK"
type input "fh5nafmEYSu32TQsRLYbOYuK"
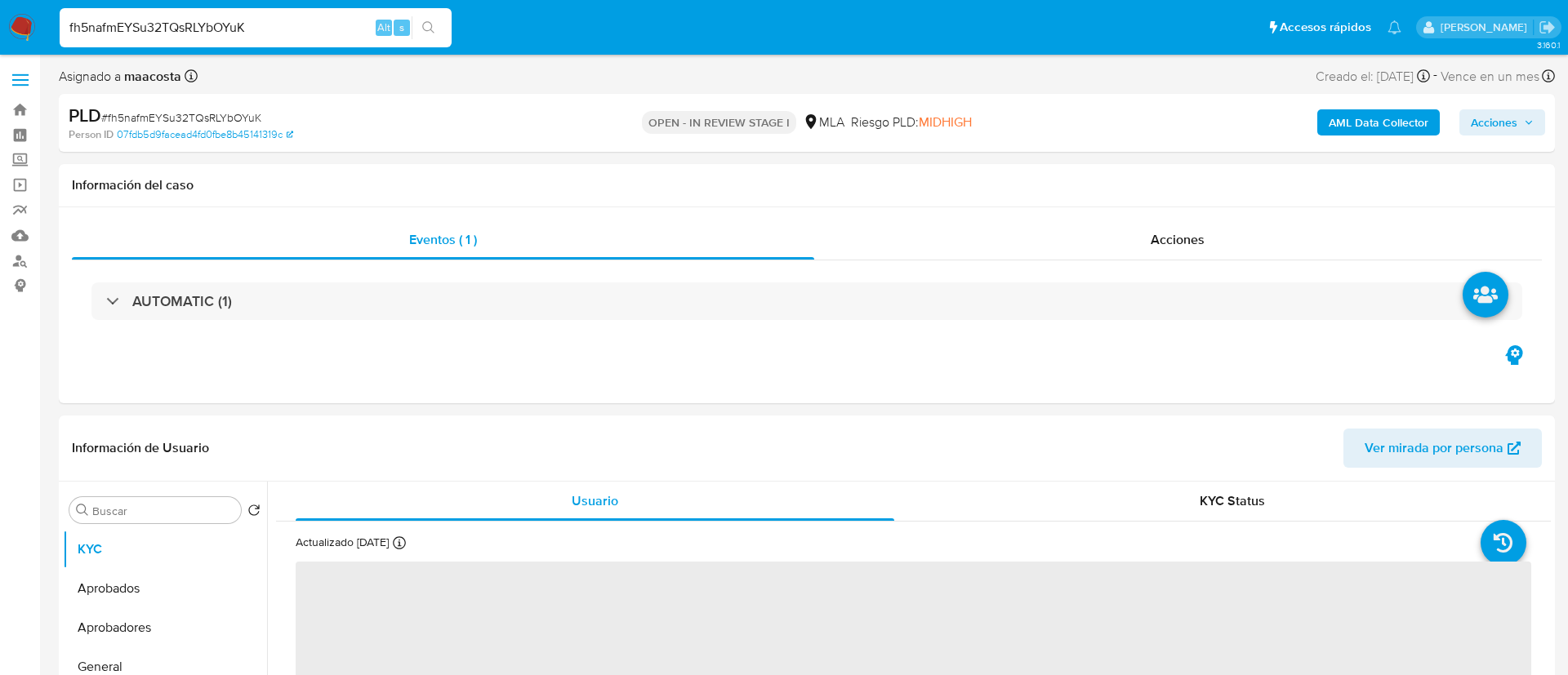
select select "10"
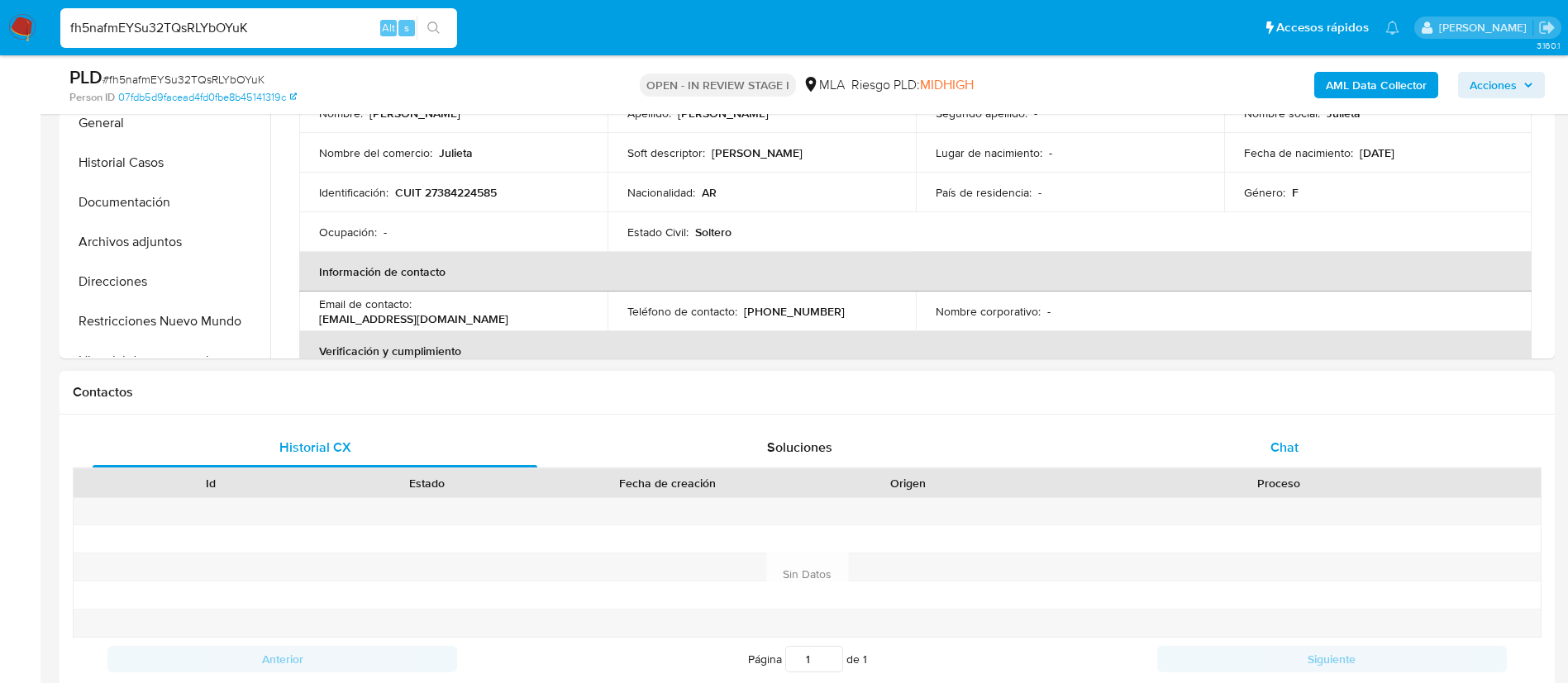
click at [1299, 441] on div "Chat" at bounding box center [1285, 448] width 445 height 40
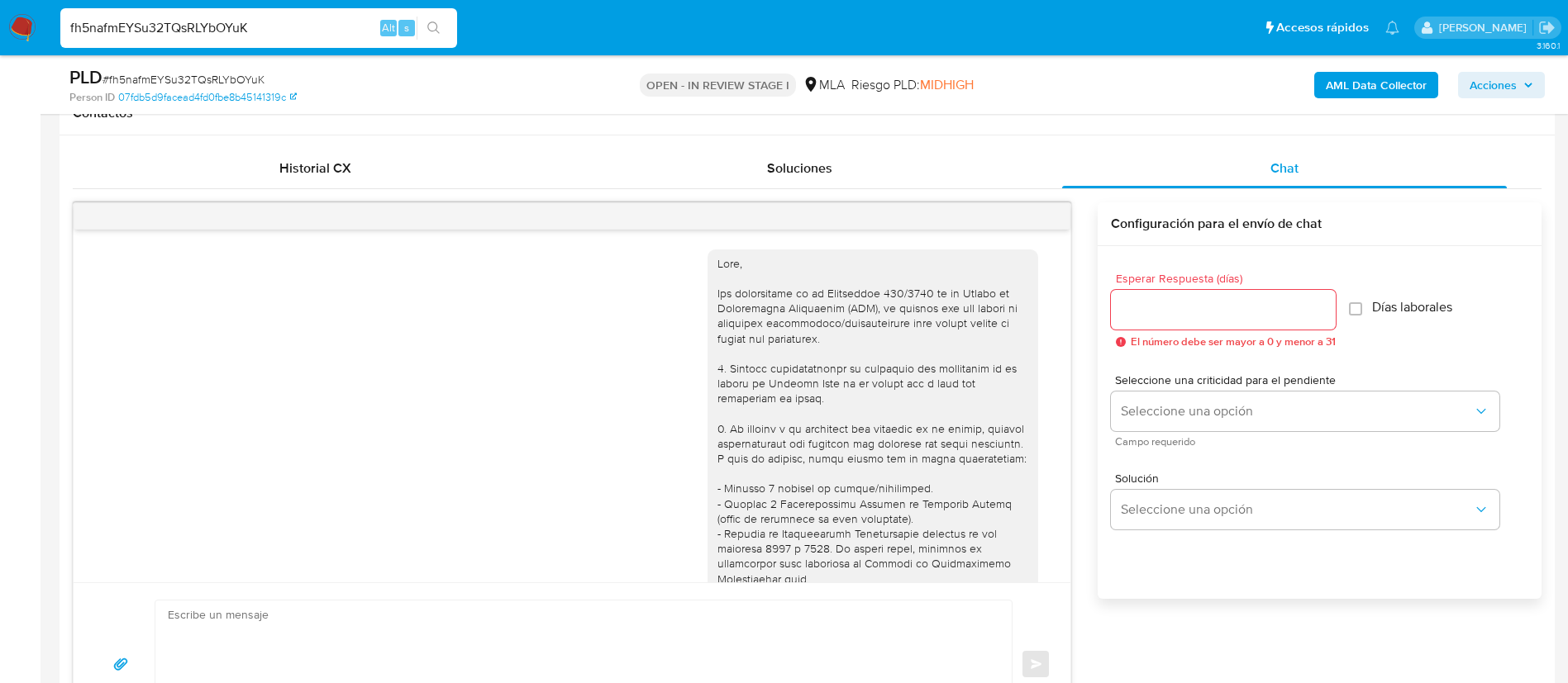
scroll to position [1355, 0]
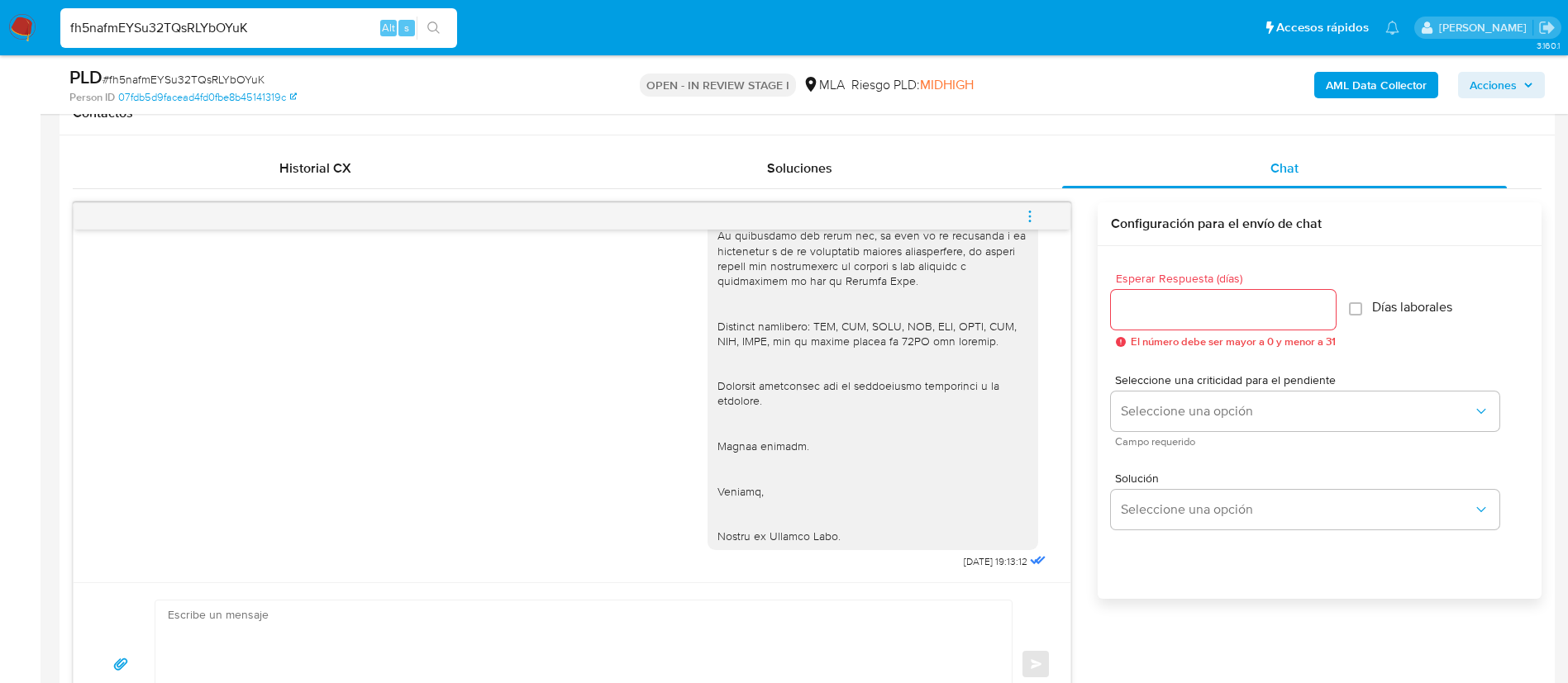
click at [1034, 221] on icon "menu-action" at bounding box center [1029, 216] width 15 height 15
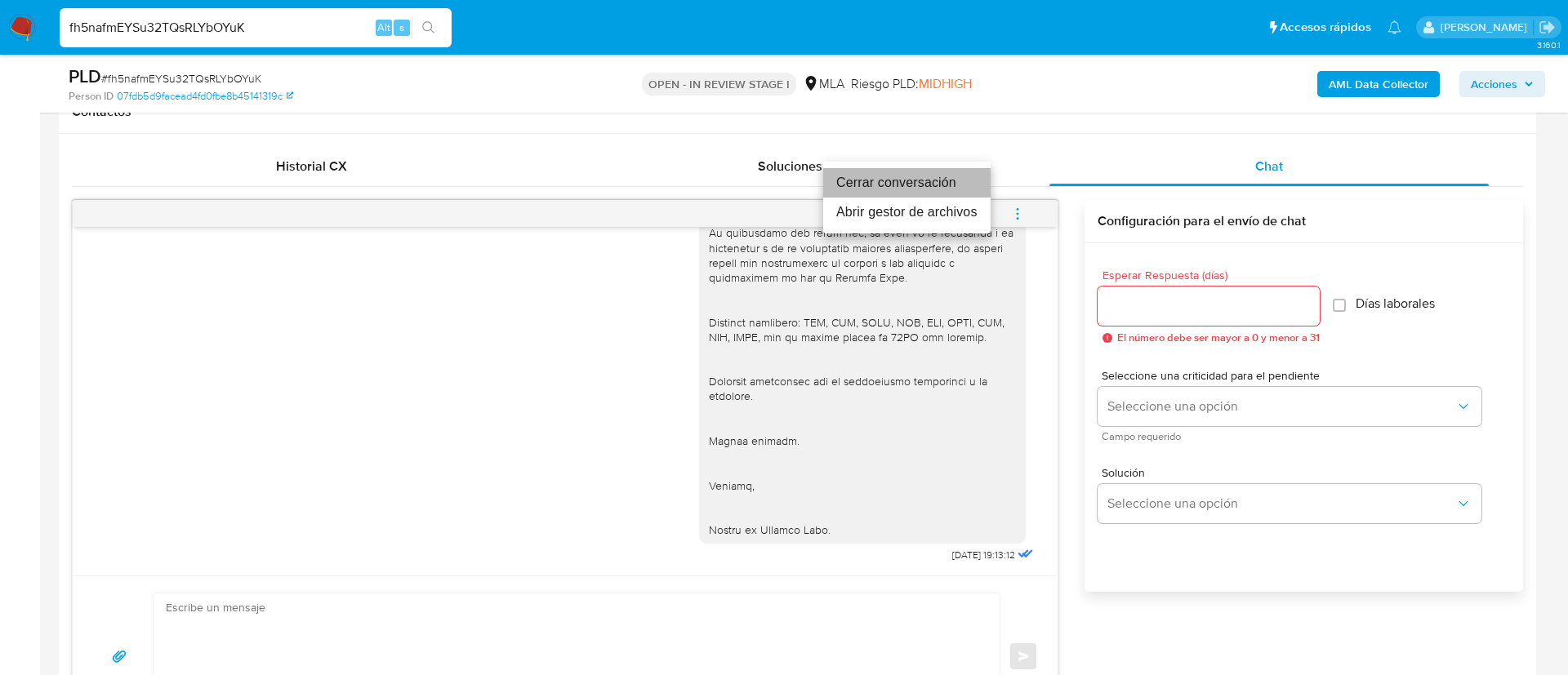
click at [918, 179] on li "Cerrar conversación" at bounding box center [907, 183] width 167 height 29
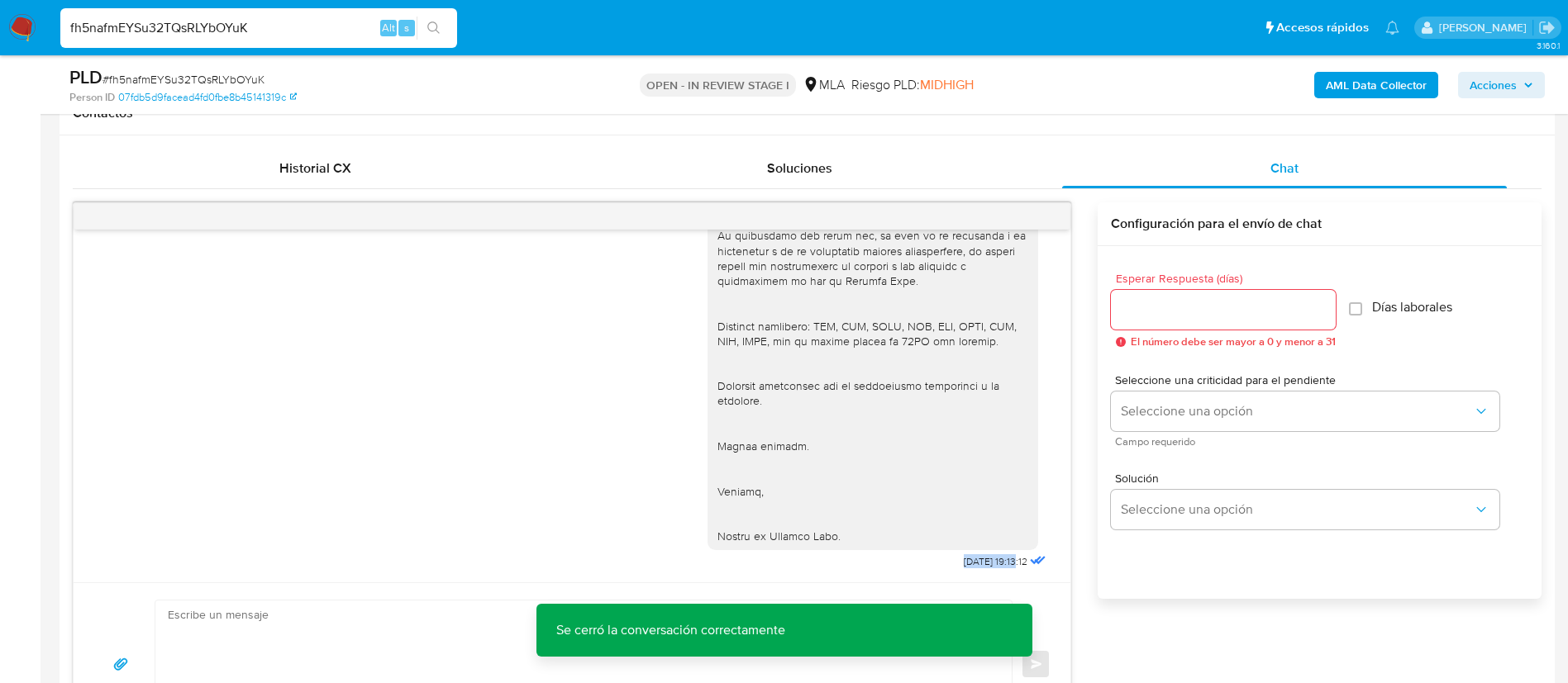
drag, startPoint x: 922, startPoint y: 561, endPoint x: 980, endPoint y: 565, distance: 58.1
click at [980, 565] on span "22/09/2025 19:13:12" at bounding box center [995, 561] width 63 height 13
copy span "22/09/2025 1"
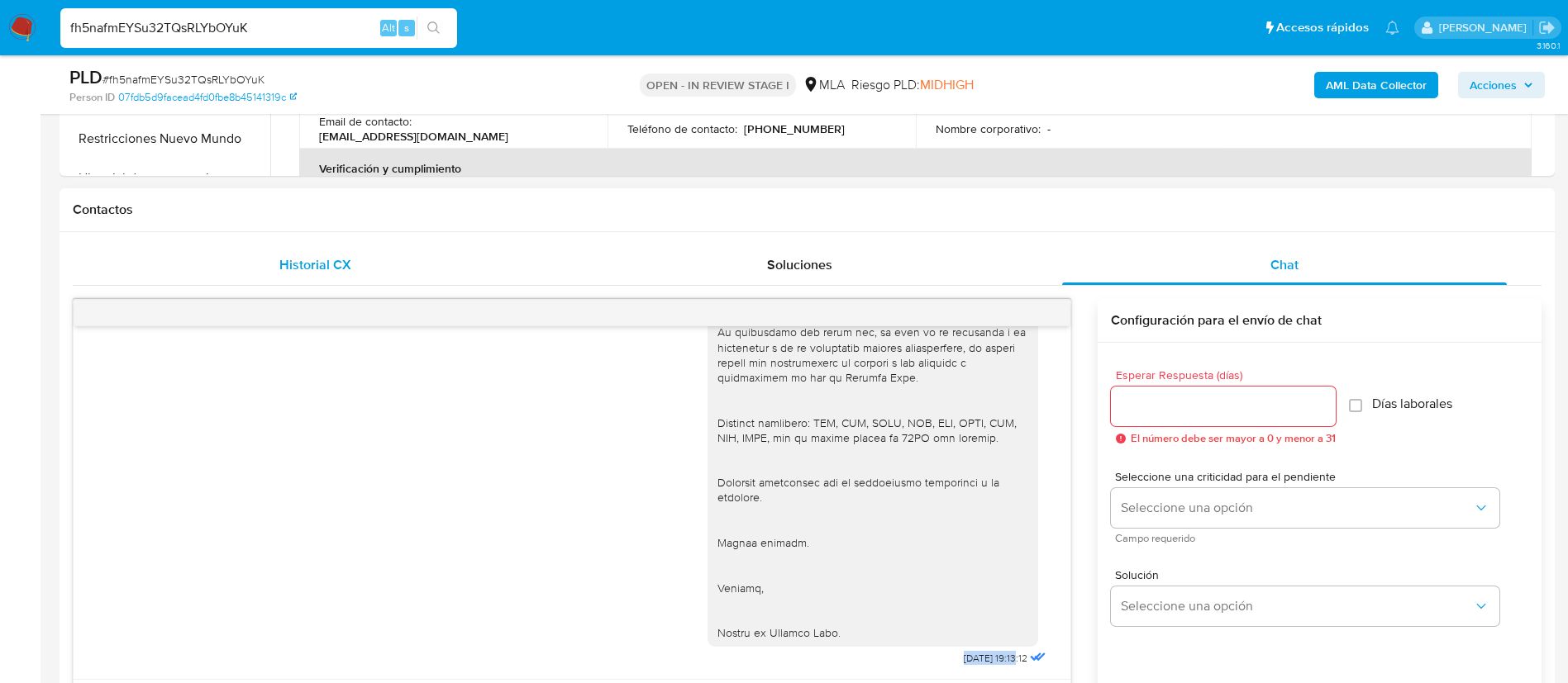
click at [346, 256] on span "Historial CX" at bounding box center [315, 265] width 72 height 19
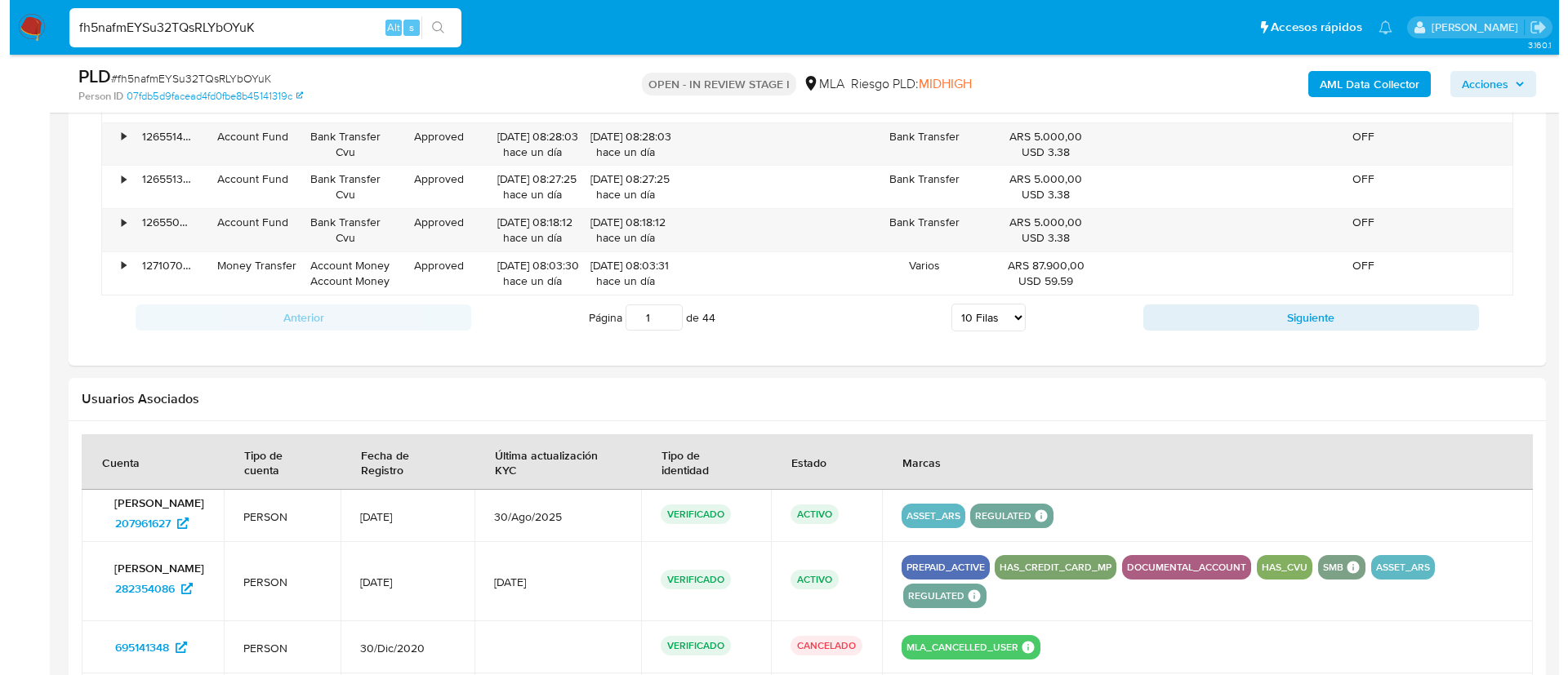
scroll to position [2403, 0]
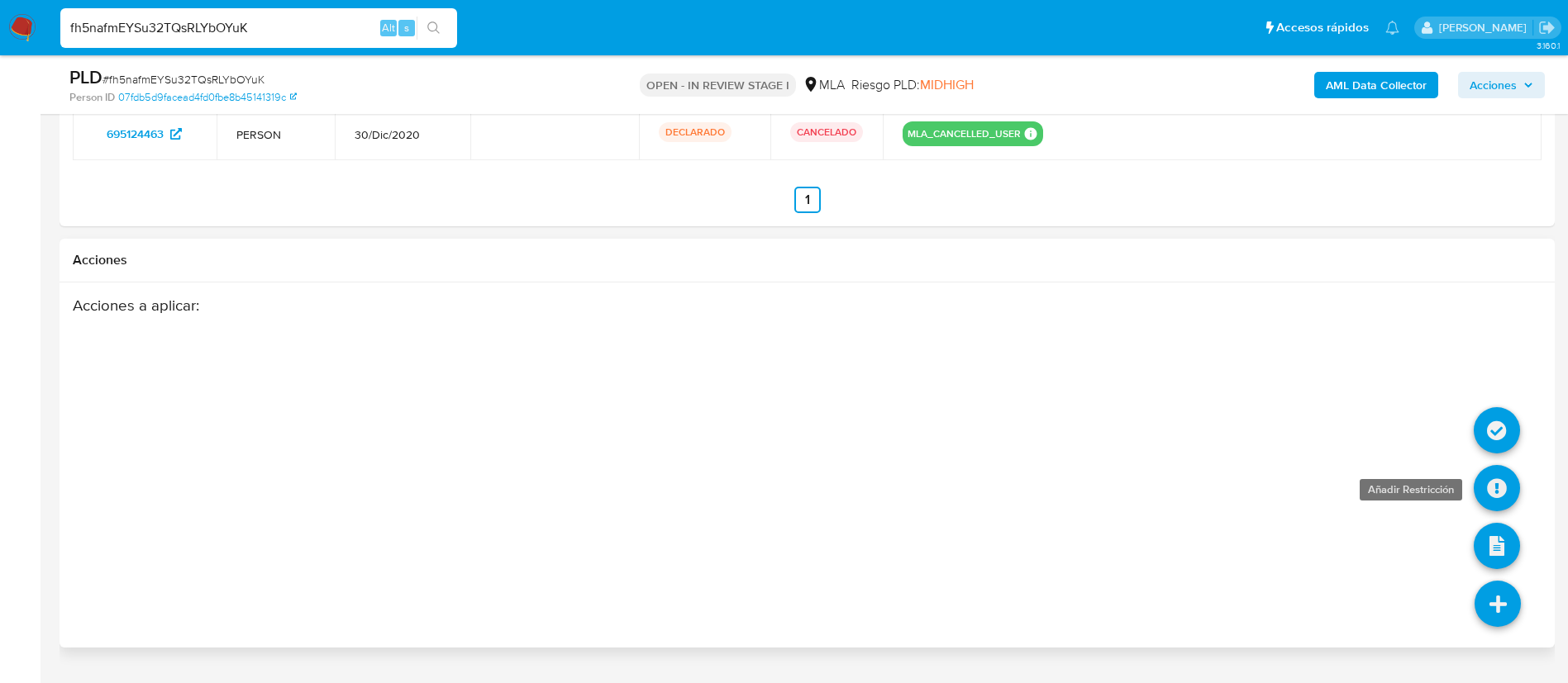
click at [1486, 497] on icon at bounding box center [1497, 487] width 46 height 46
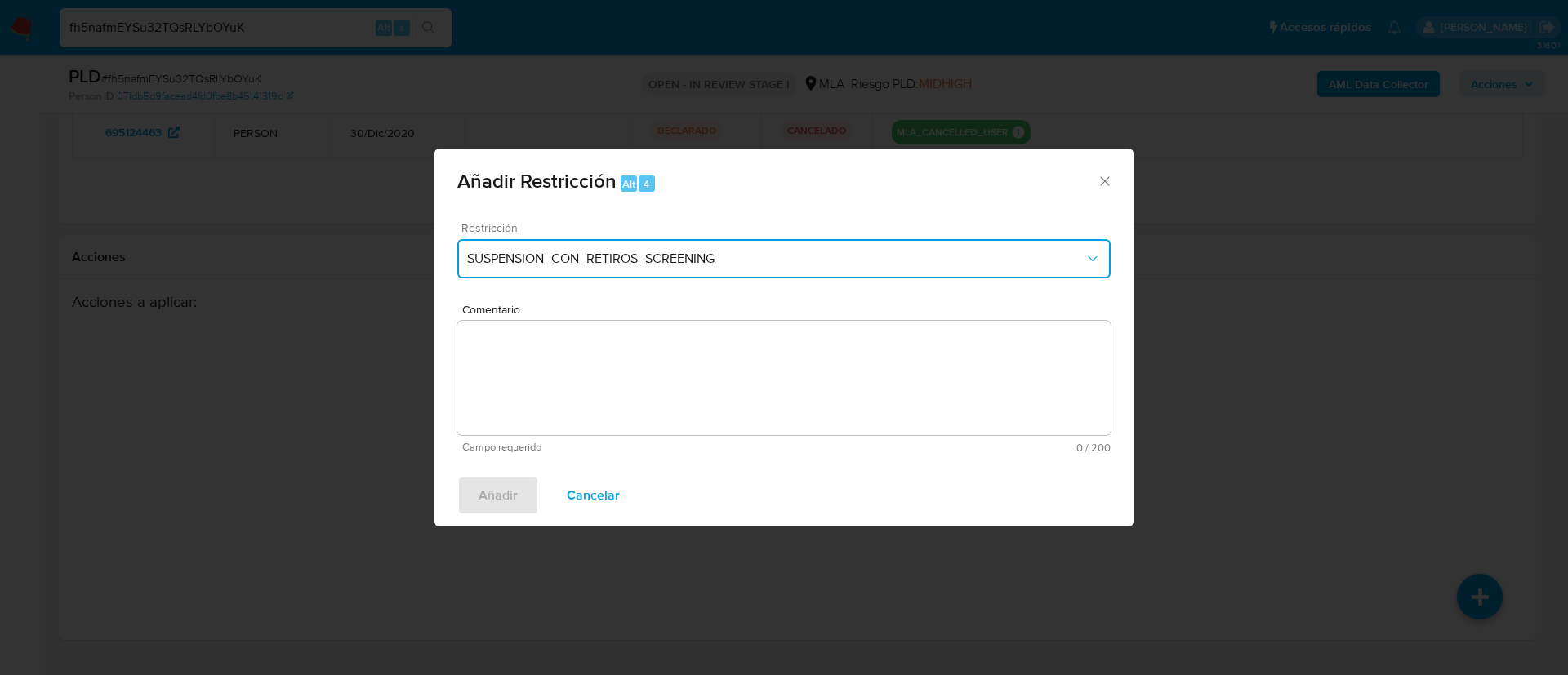
click at [514, 255] on span "SUSPENSION_CON_RETIROS_SCREENING" at bounding box center [775, 258] width 617 height 16
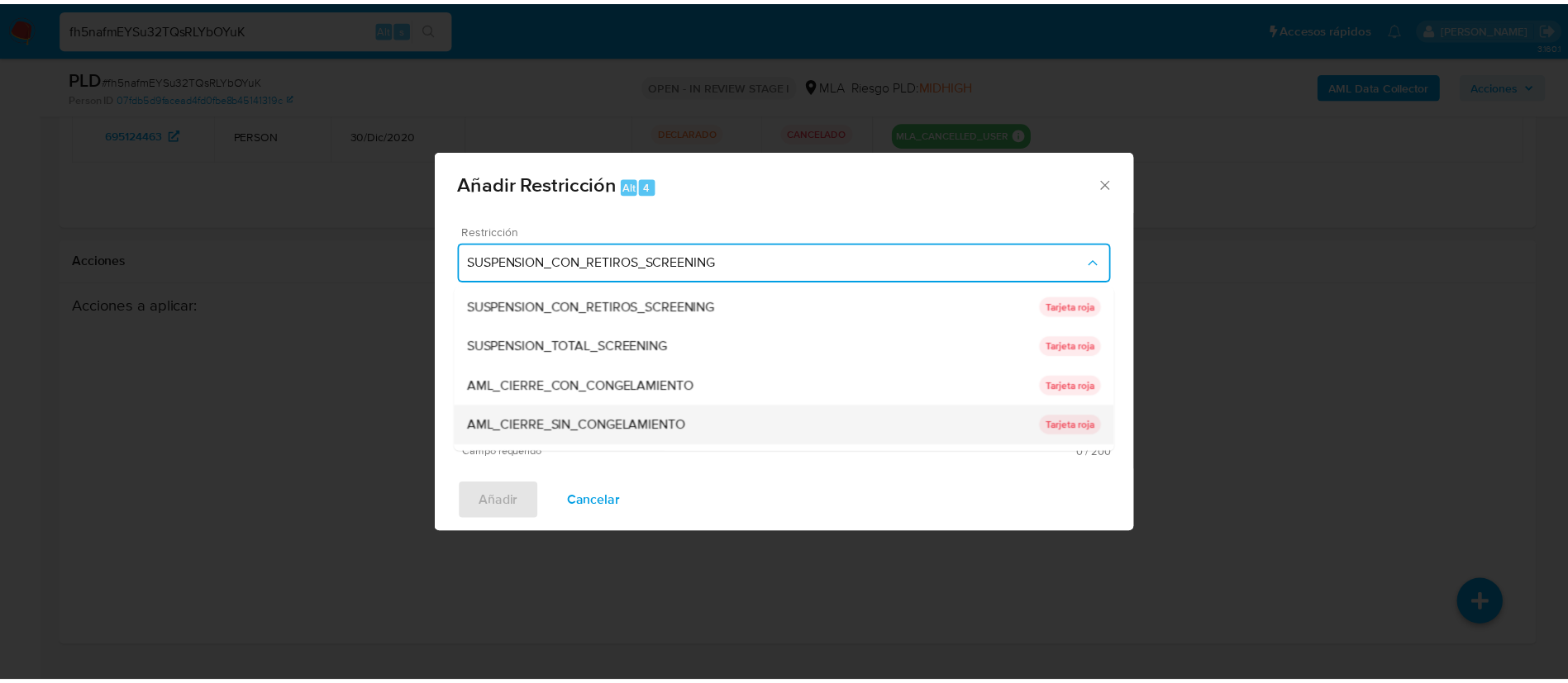
scroll to position [350, 0]
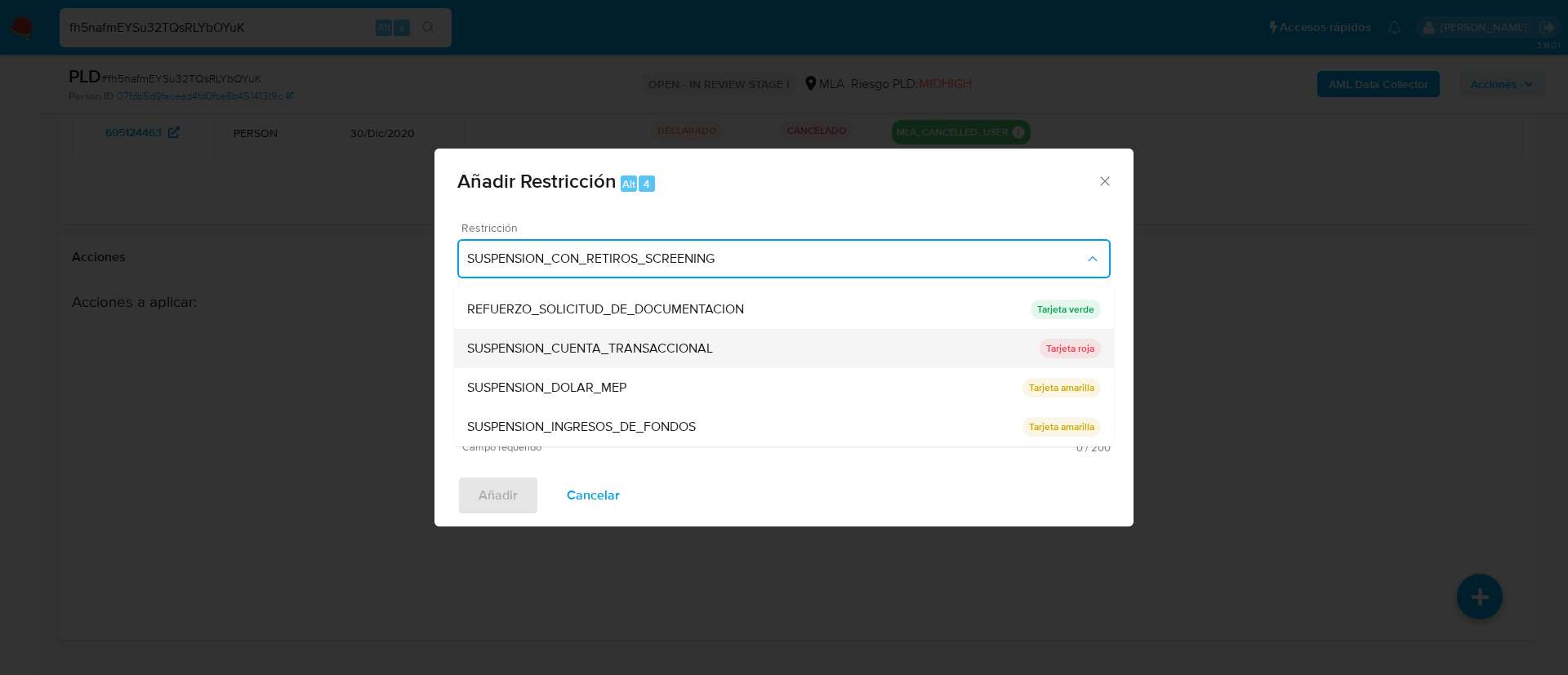
click at [530, 348] on span "SUSPENSION_CUENTA_TRANSACCIONAL" at bounding box center [590, 349] width 246 height 16
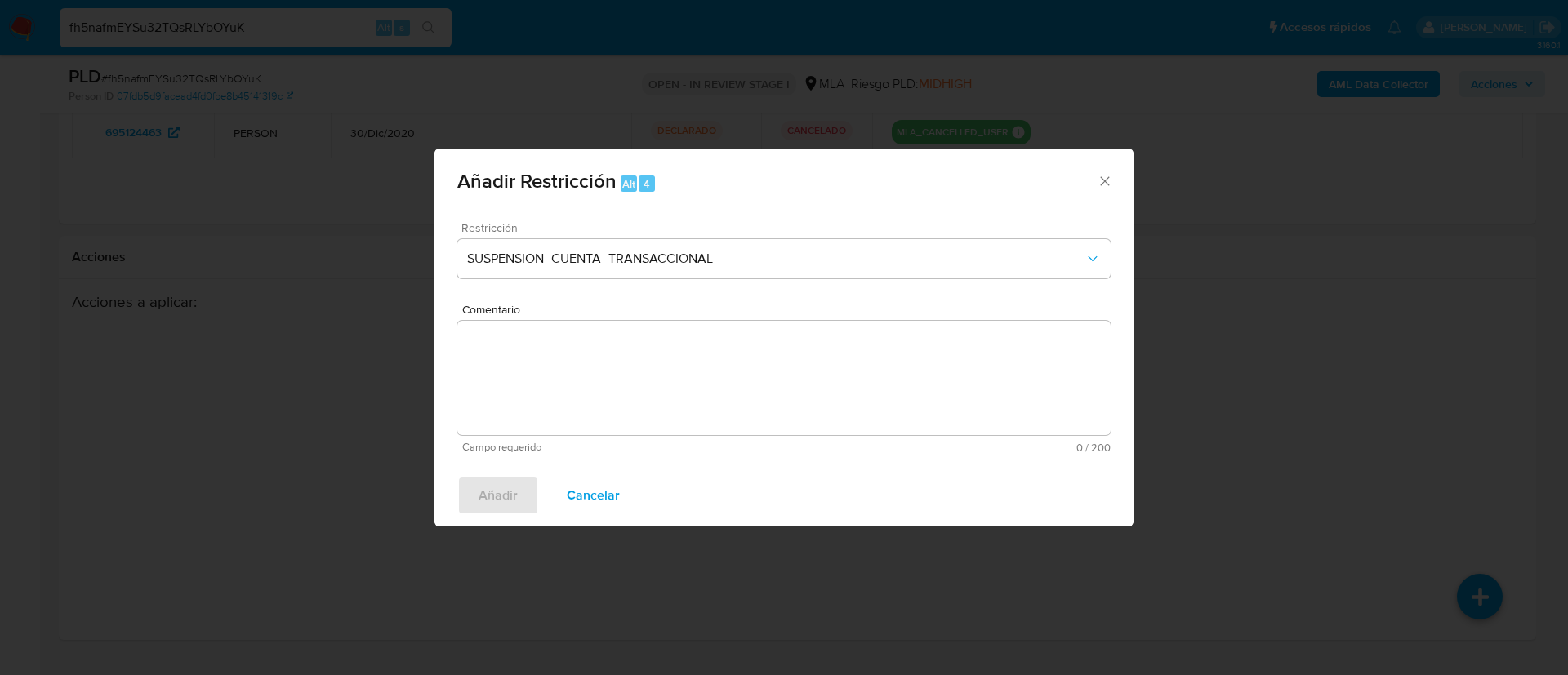
click at [530, 348] on textarea "Comentario" at bounding box center [784, 378] width 653 height 114
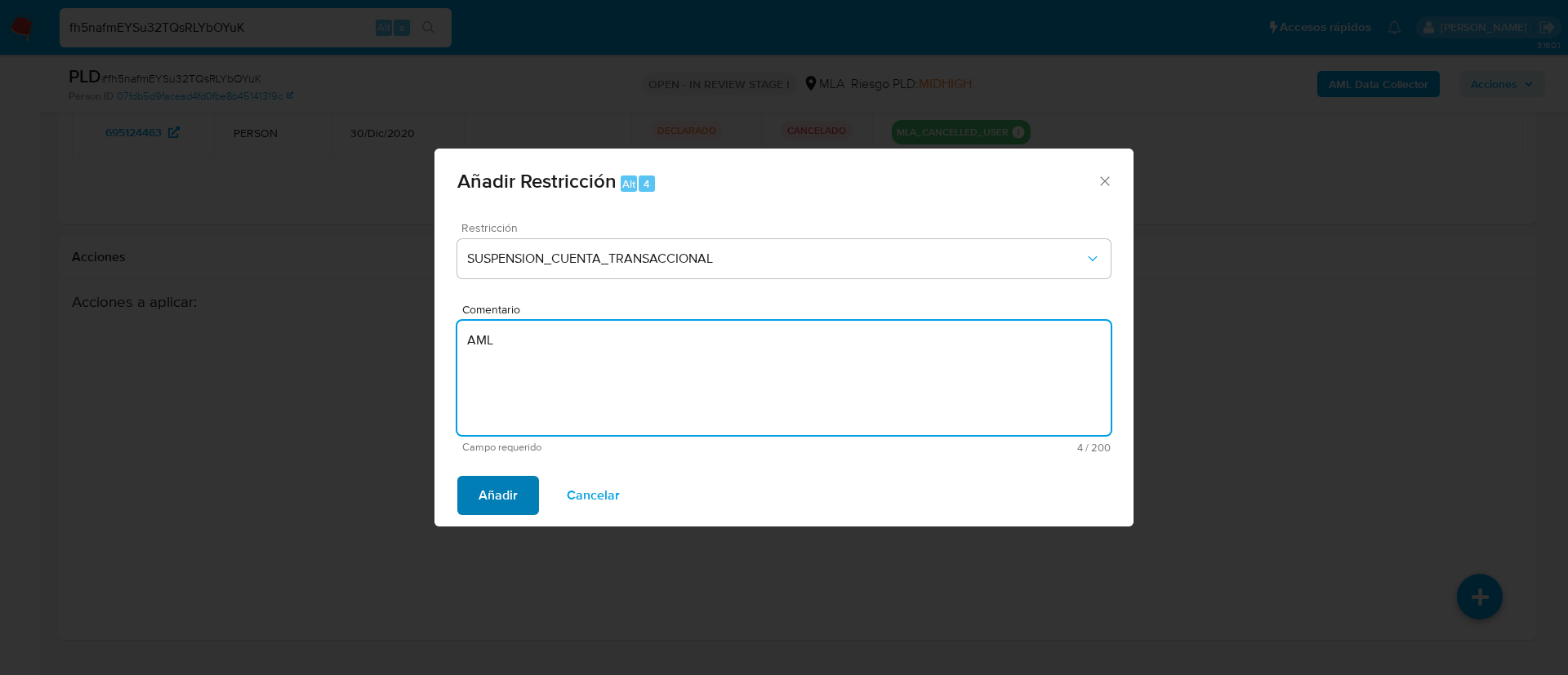
type textarea "AML"
click at [504, 498] on span "Añadir" at bounding box center [498, 496] width 40 height 36
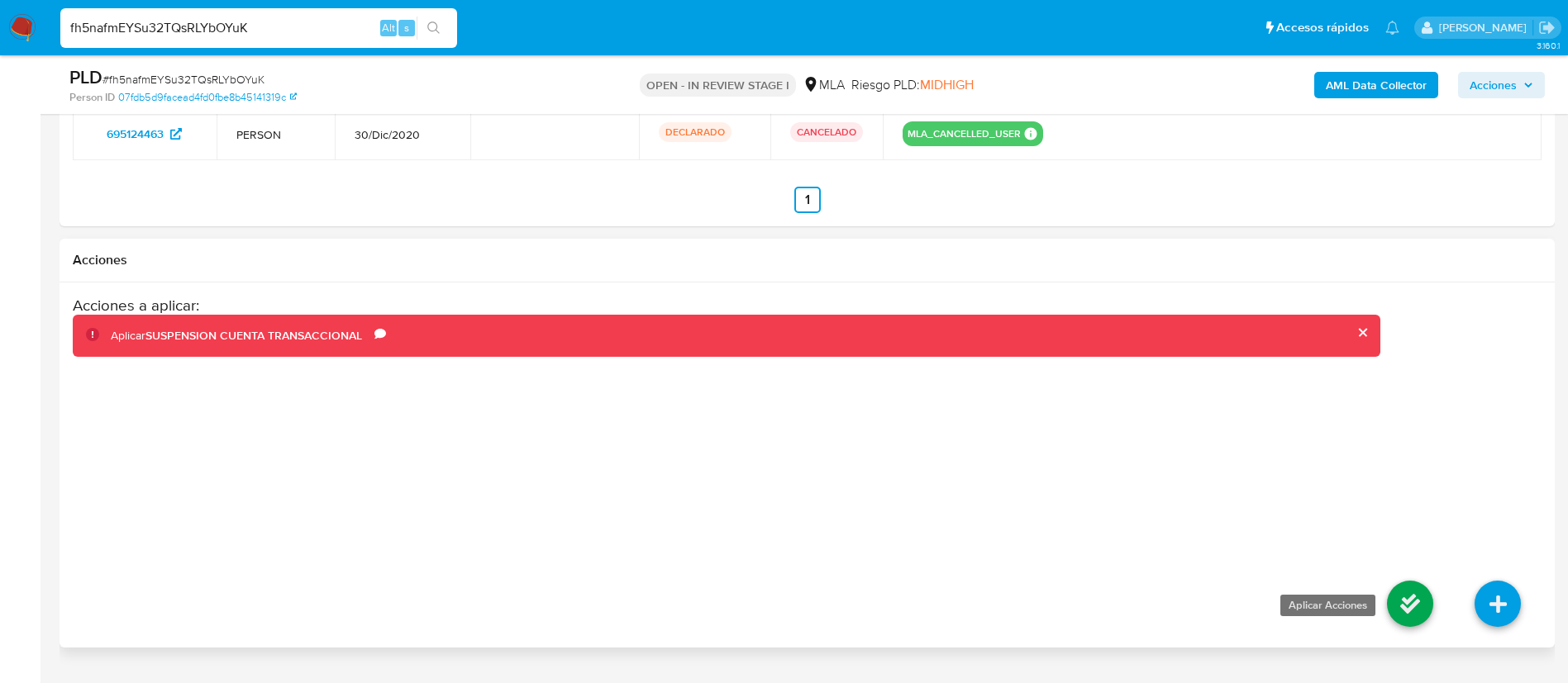
click at [1411, 601] on icon at bounding box center [1410, 604] width 46 height 46
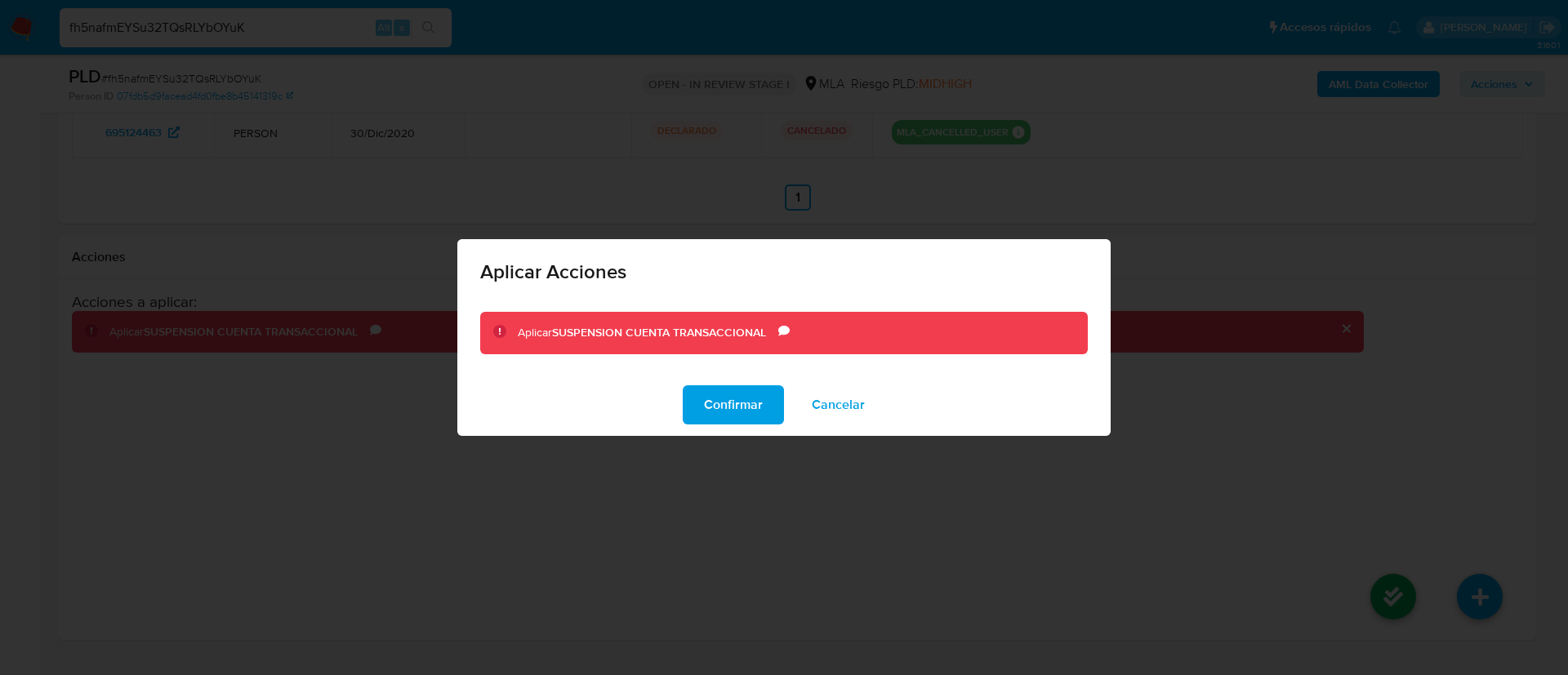
click at [715, 382] on div "Confirmar Cancelar" at bounding box center [784, 405] width 653 height 62
click at [720, 398] on span "Confirmar" at bounding box center [733, 405] width 58 height 36
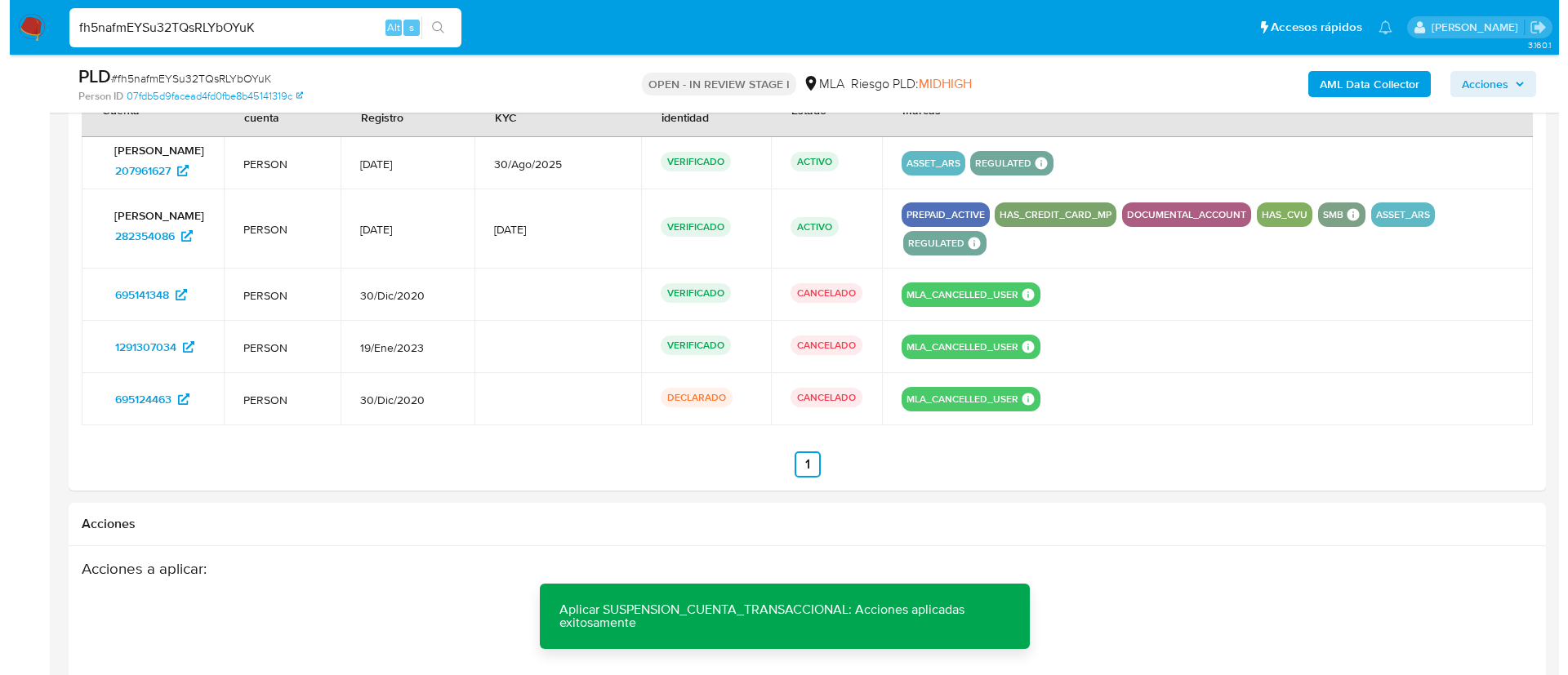
scroll to position [262, 0]
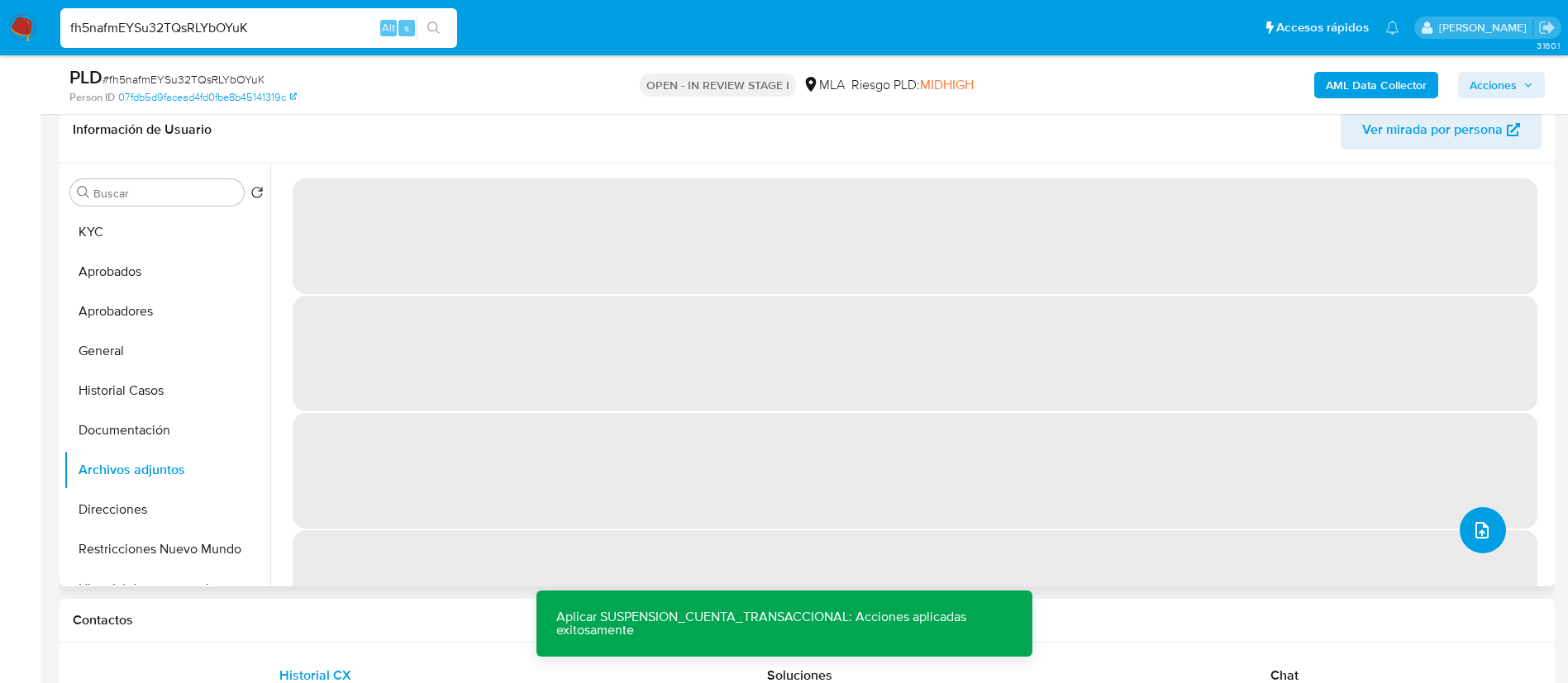
click at [1475, 528] on icon "upload-file" at bounding box center [1482, 530] width 20 height 20
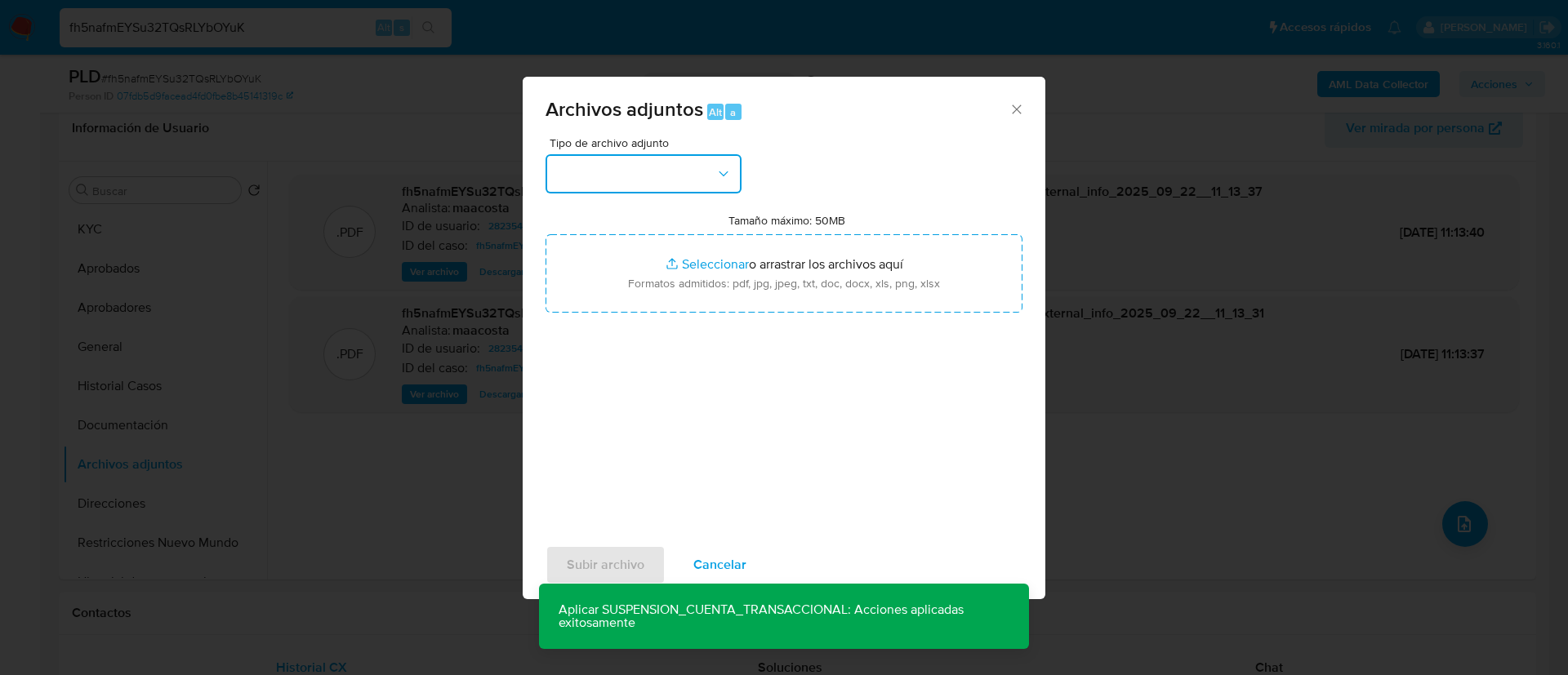
click at [604, 181] on button "button" at bounding box center [643, 174] width 196 height 40
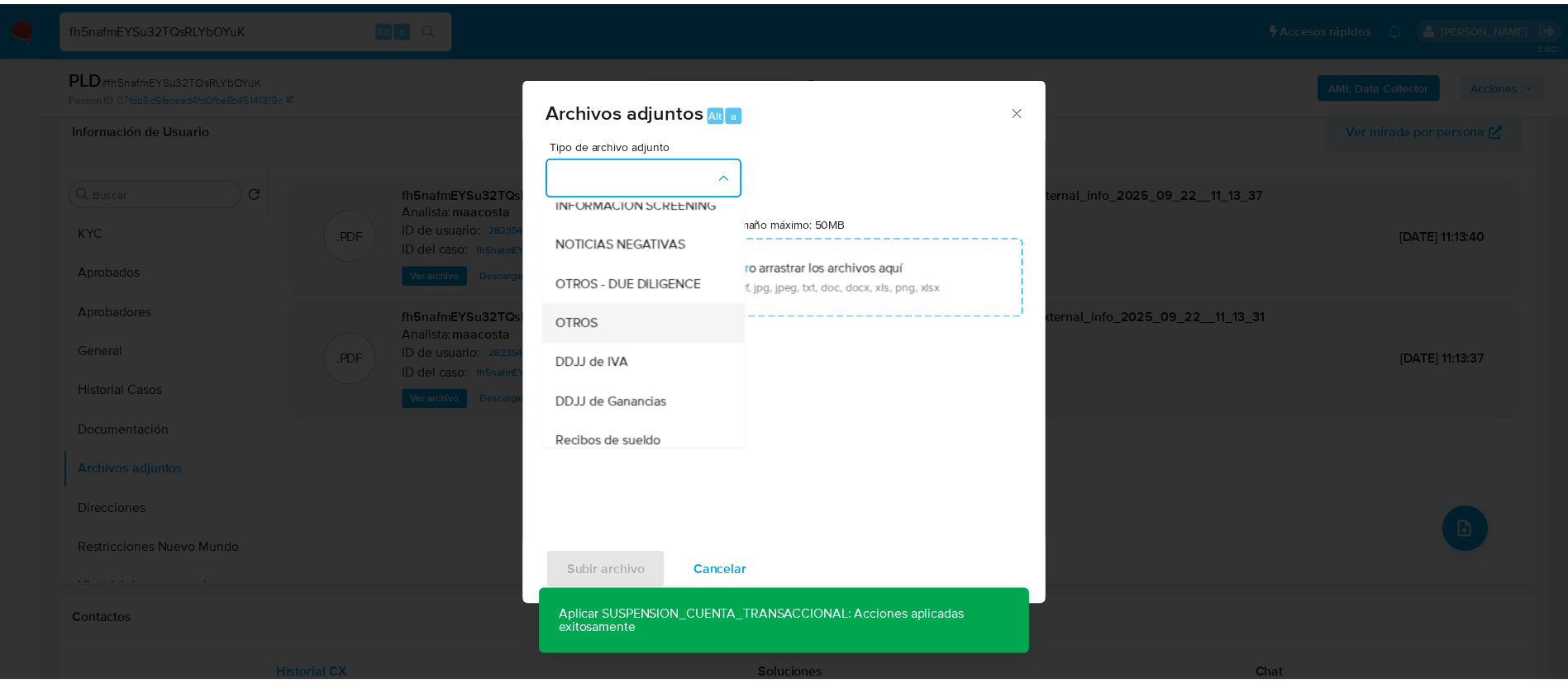
scroll to position [216, 0]
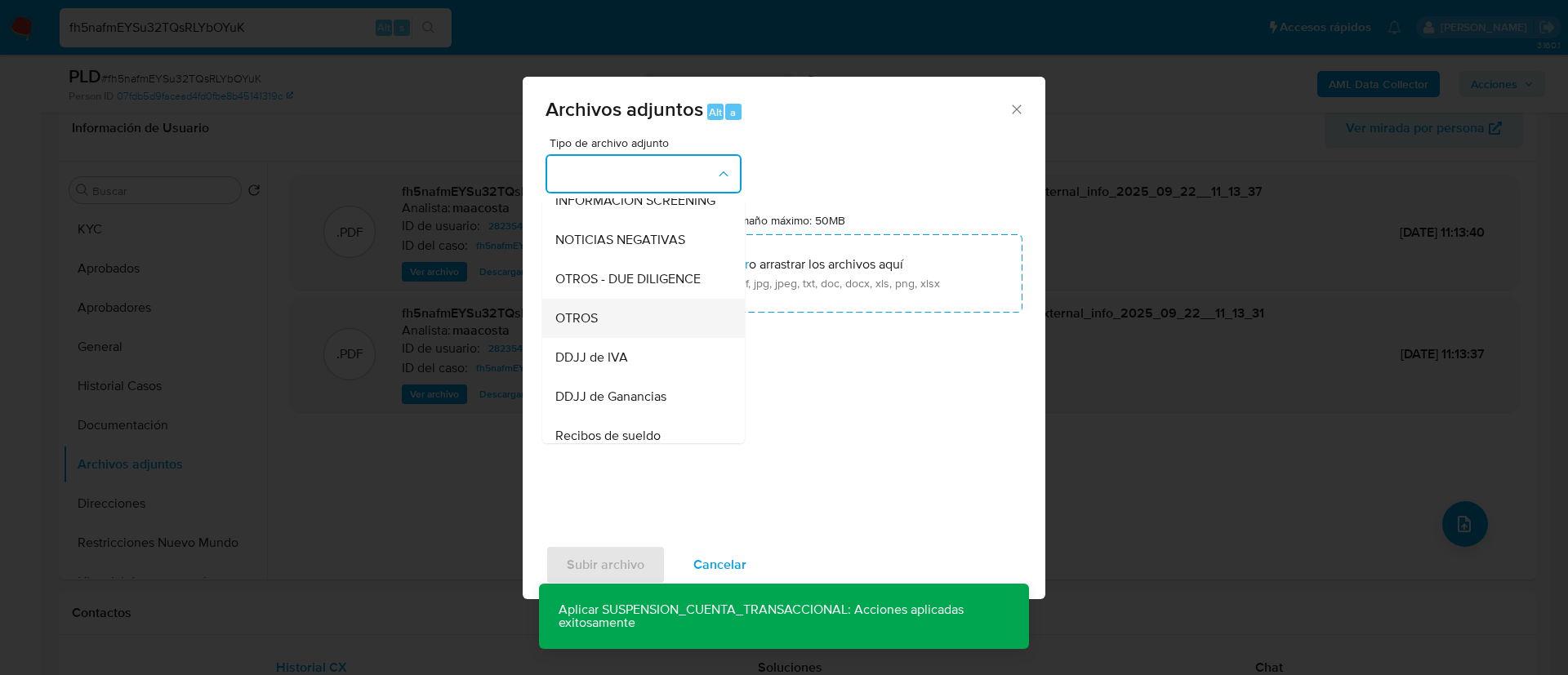
click at [587, 326] on span "OTROS" at bounding box center [576, 318] width 42 height 16
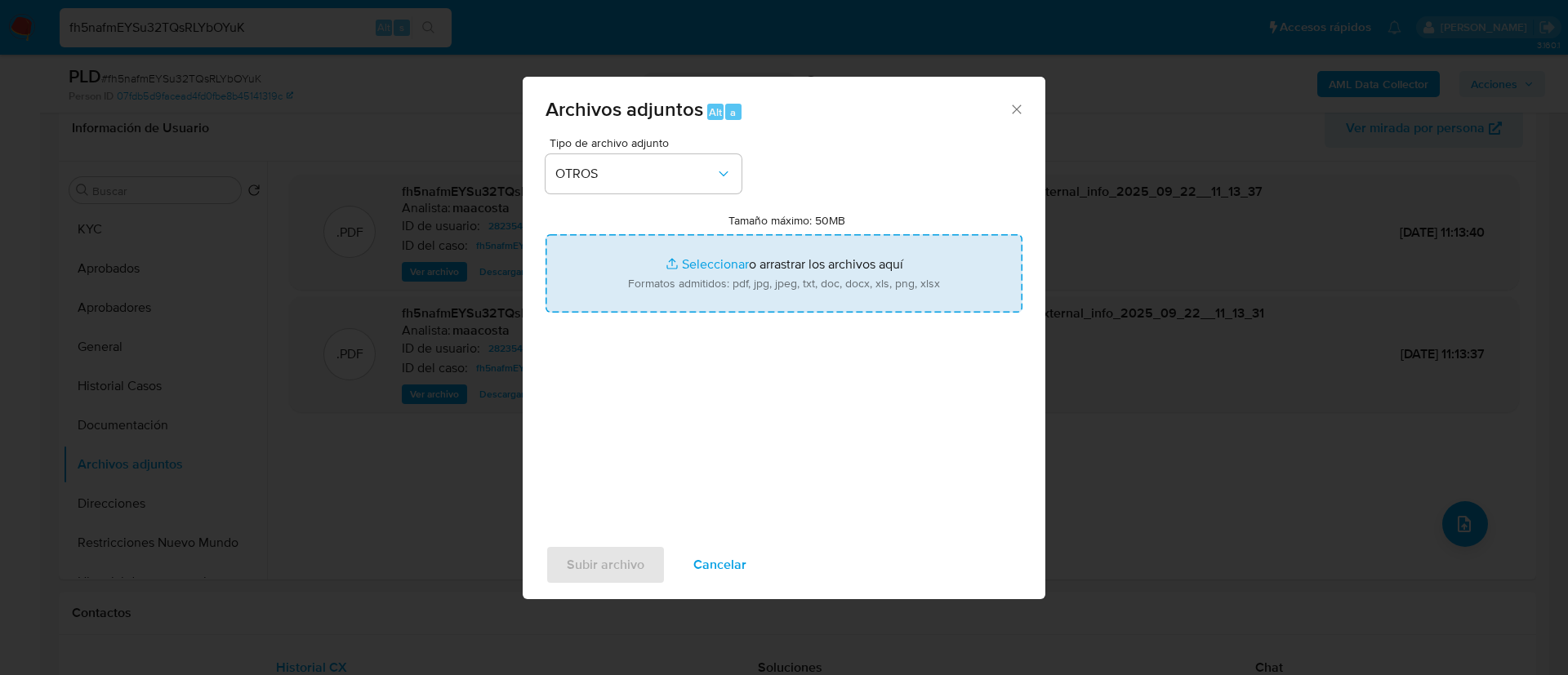
type input "C:\fakepath\Caselog fh5nafmEYSu32TQsRLYbOYuK_2025_08_19_19_52_09.docx"
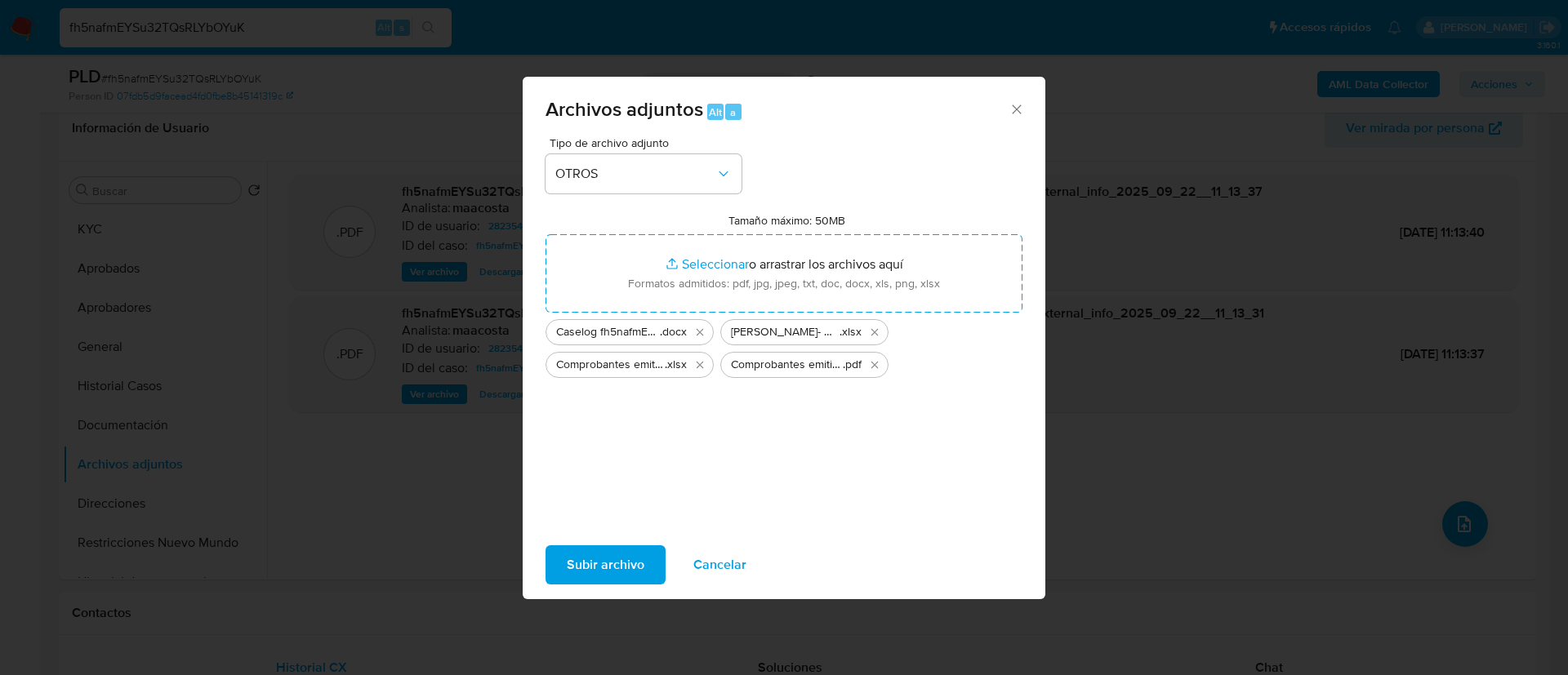
click at [616, 569] on span "Subir archivo" at bounding box center [605, 565] width 77 height 36
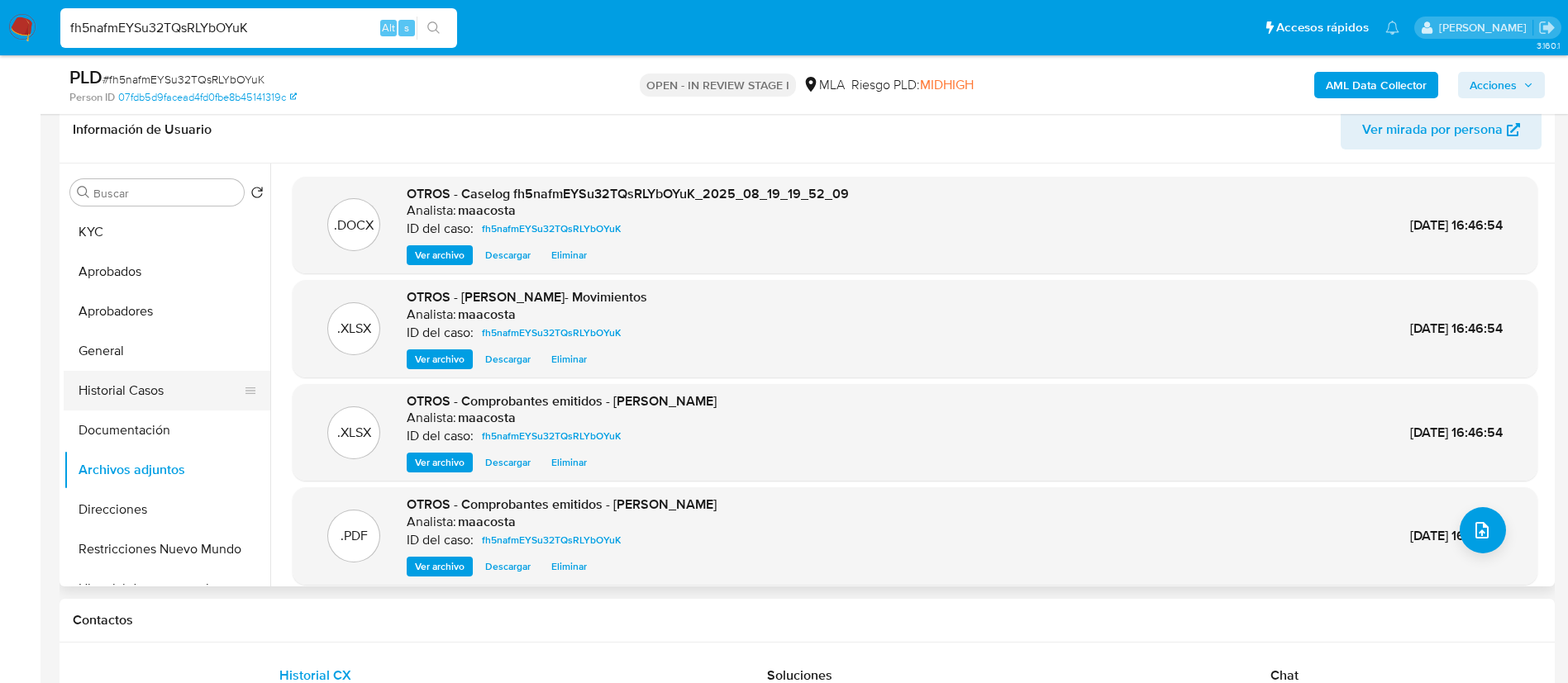
click at [162, 380] on button "Historial Casos" at bounding box center [160, 391] width 194 height 40
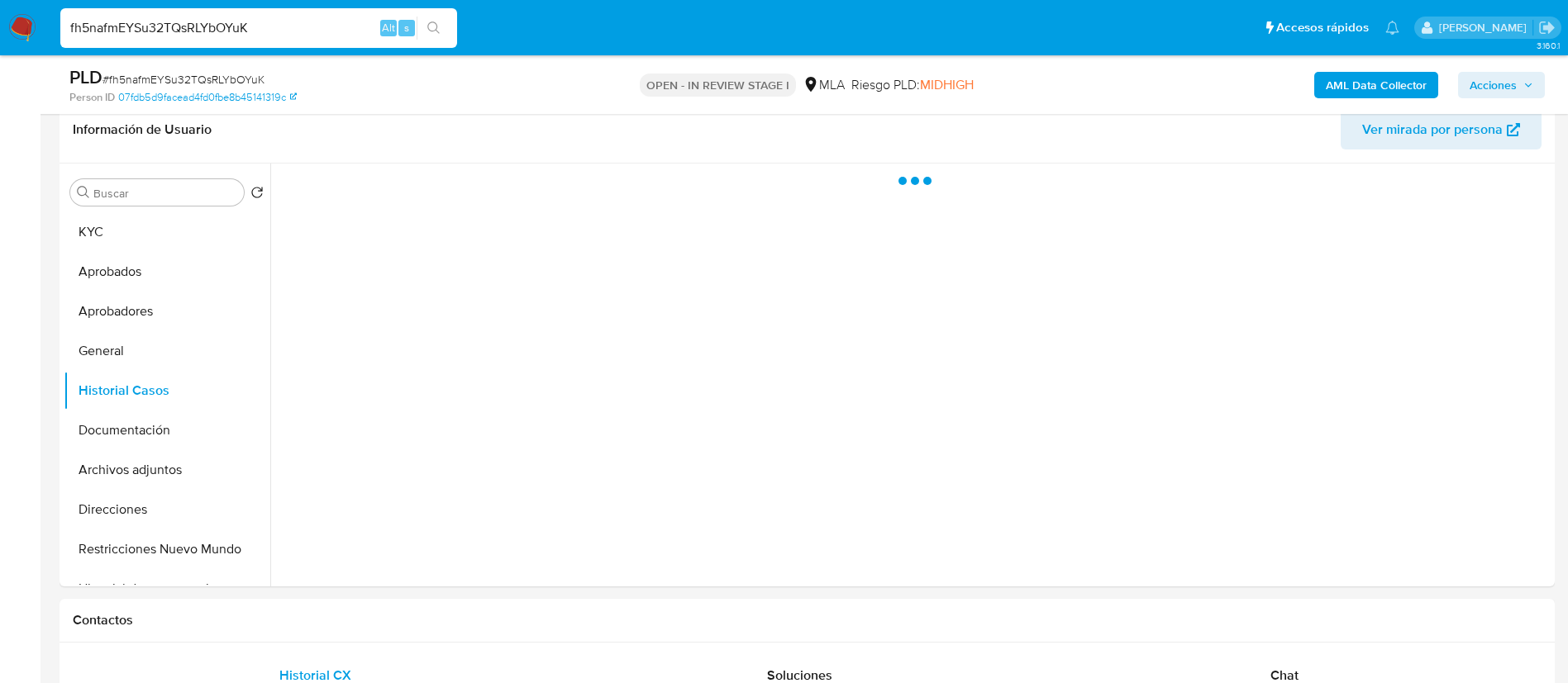
click at [1505, 96] on span "Acciones" at bounding box center [1493, 85] width 47 height 26
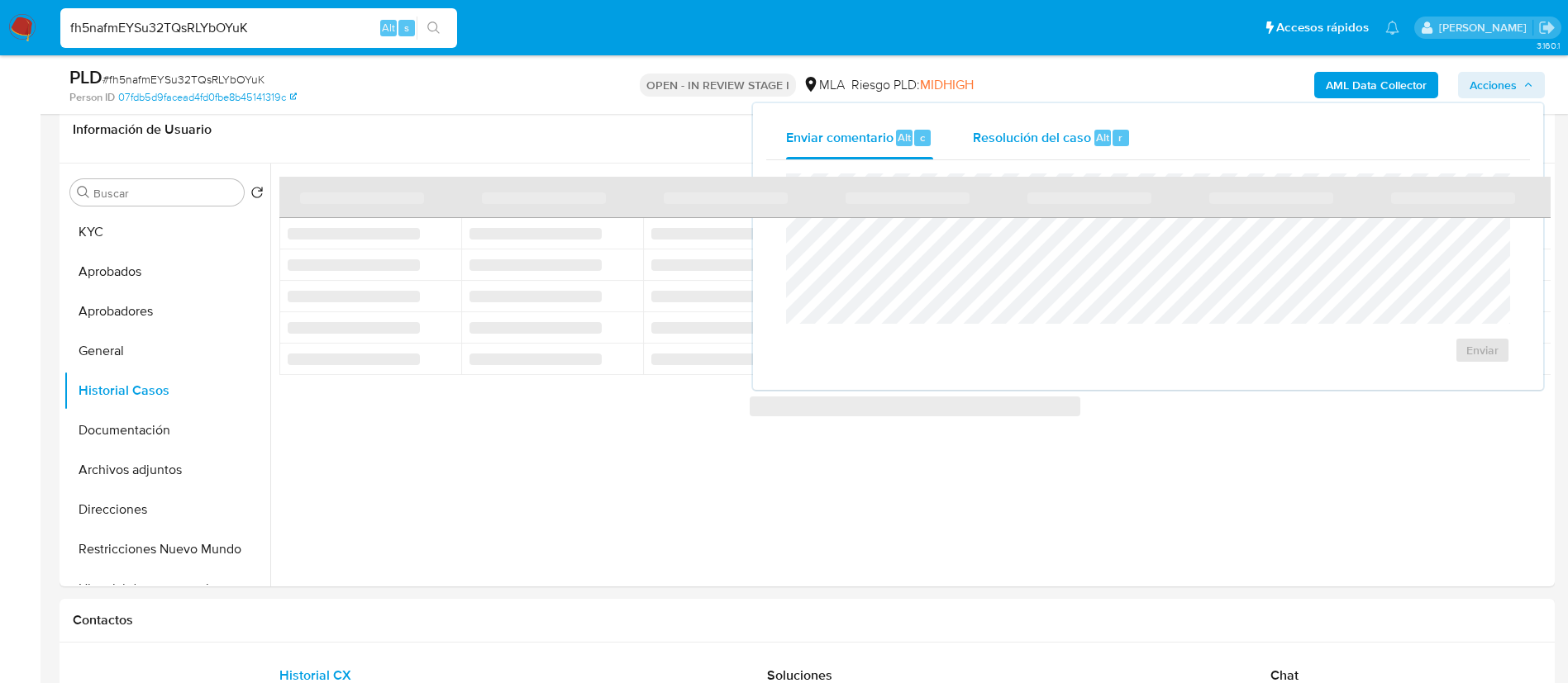
click at [1022, 149] on div "Resolución del caso Alt r" at bounding box center [1052, 137] width 158 height 43
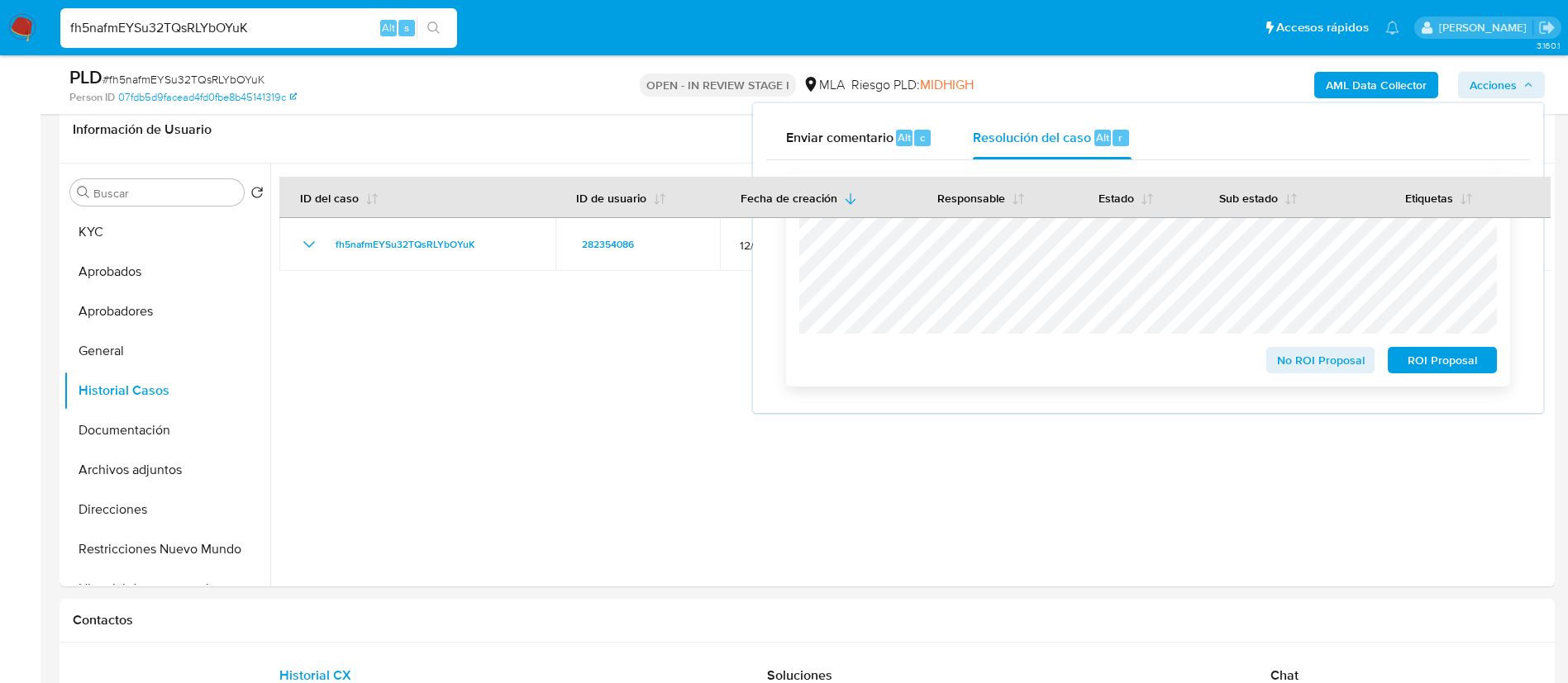
click at [1441, 351] on span "ROI Proposal" at bounding box center [1442, 360] width 86 height 23
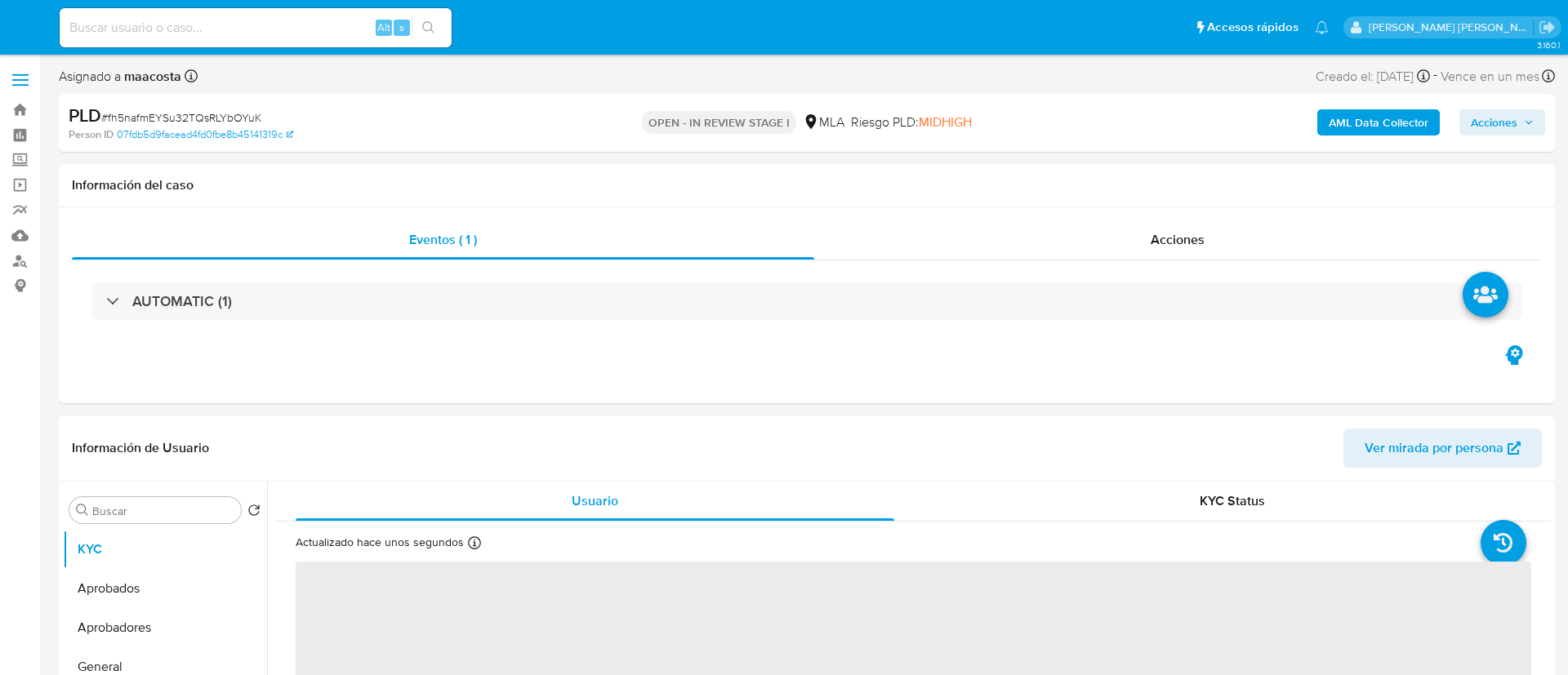
select select "10"
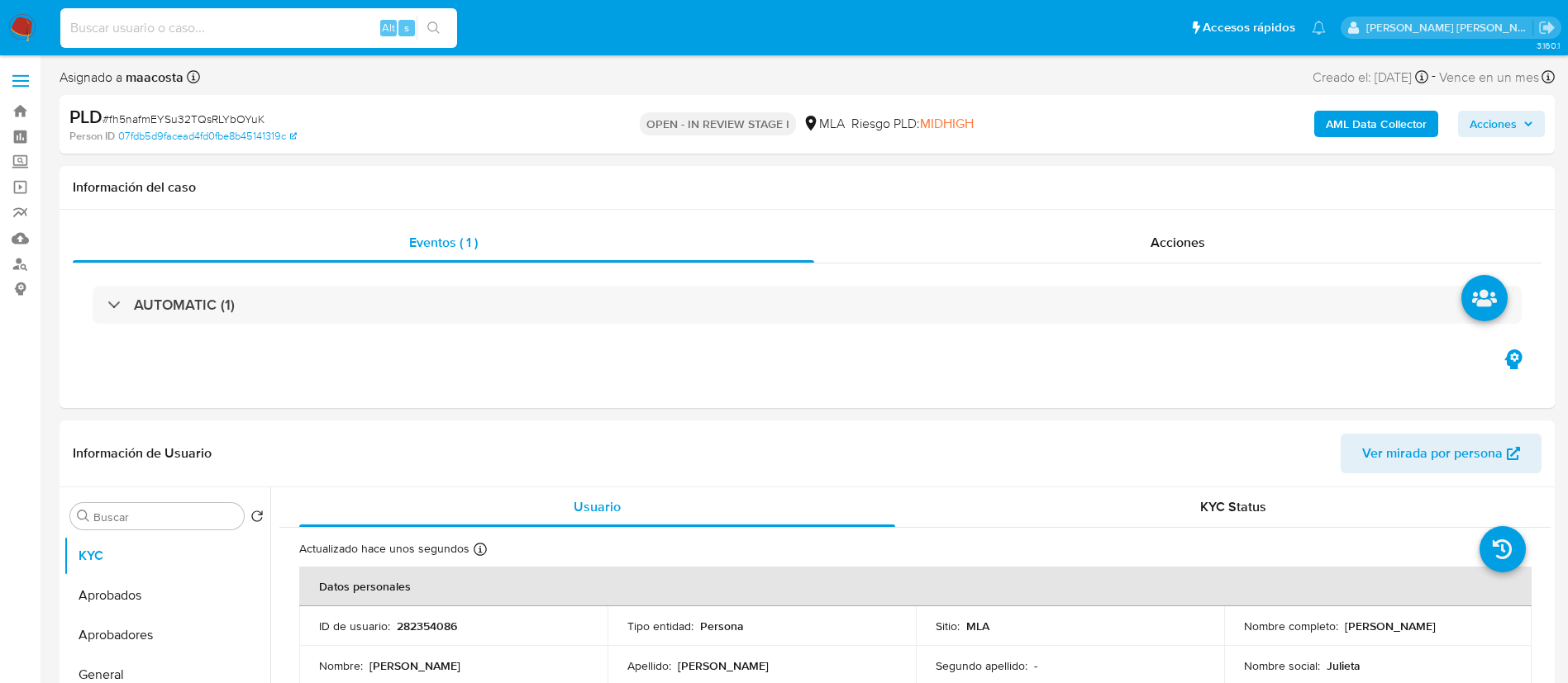
paste input "I2pxGNRjO2qbkITDt7xEUOop"
click at [258, 36] on input at bounding box center [258, 28] width 396 height 22
type input "I2pxGNRjO2qbkITDt7xEUOop"
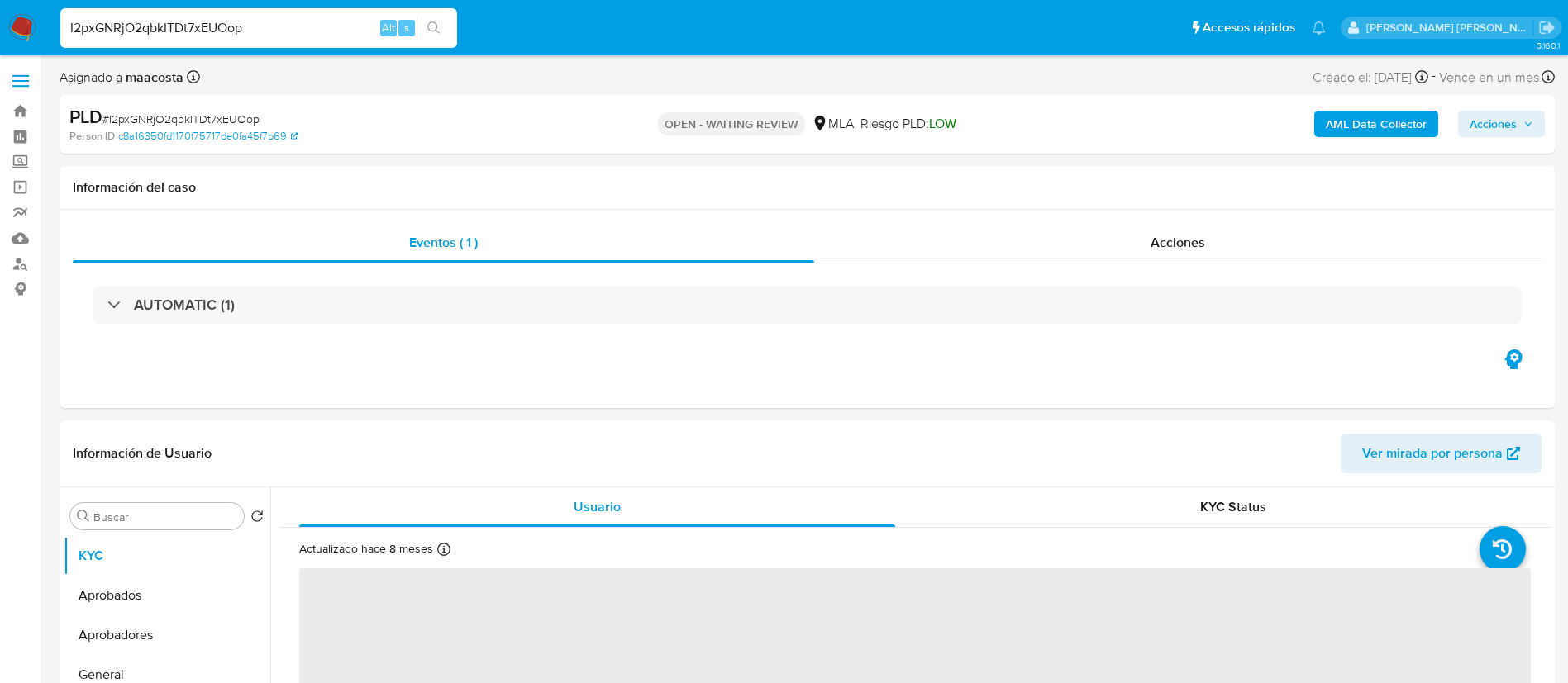
select select "10"
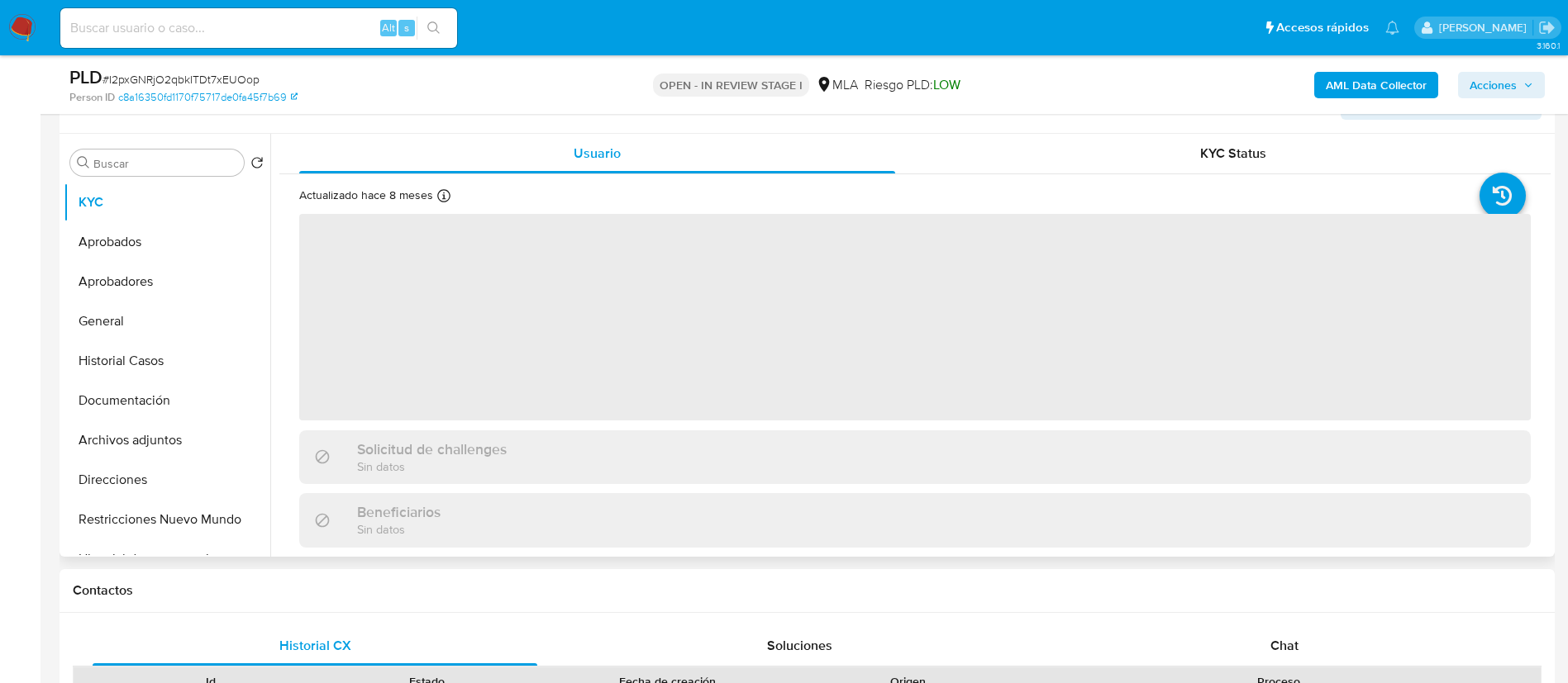
scroll to position [392, 0]
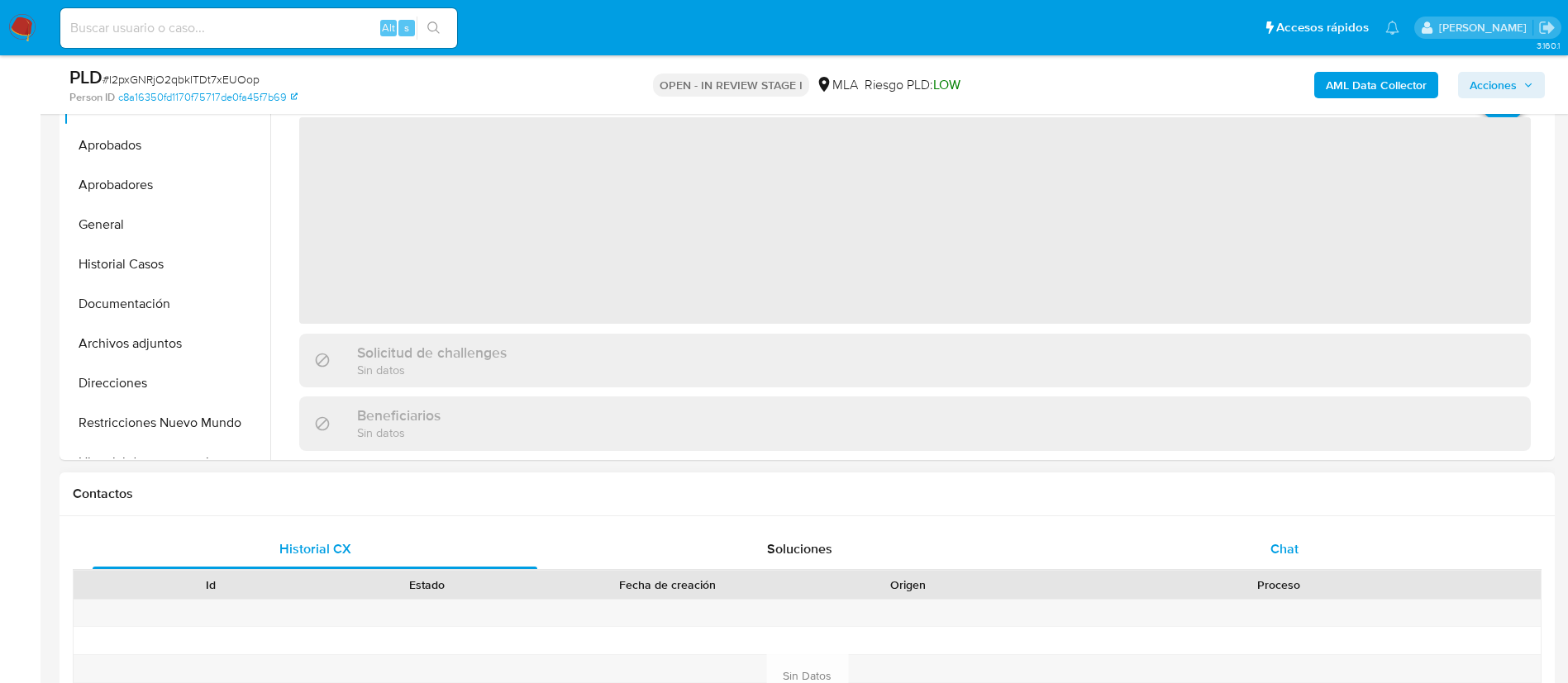
click at [1289, 541] on span "Chat" at bounding box center [1285, 549] width 28 height 19
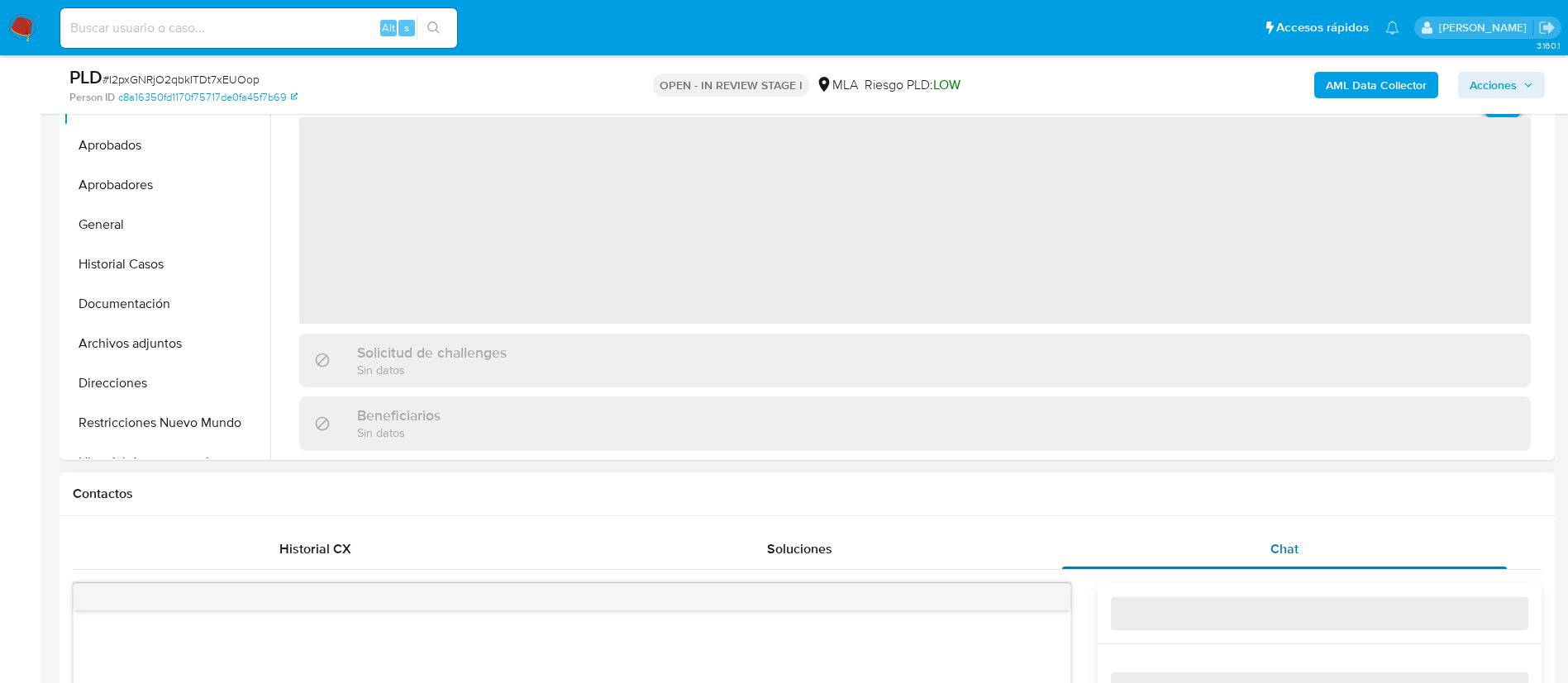
select select "10"
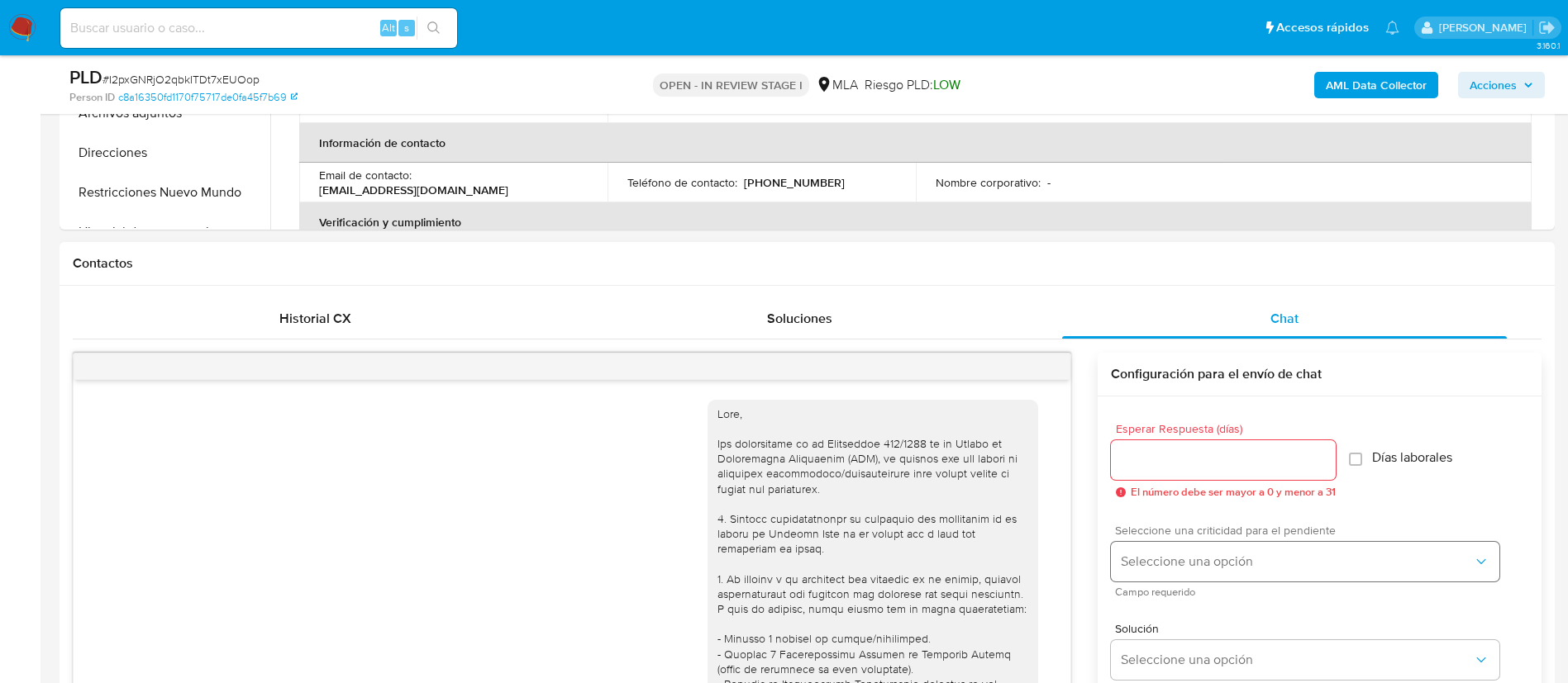
scroll to position [744, 0]
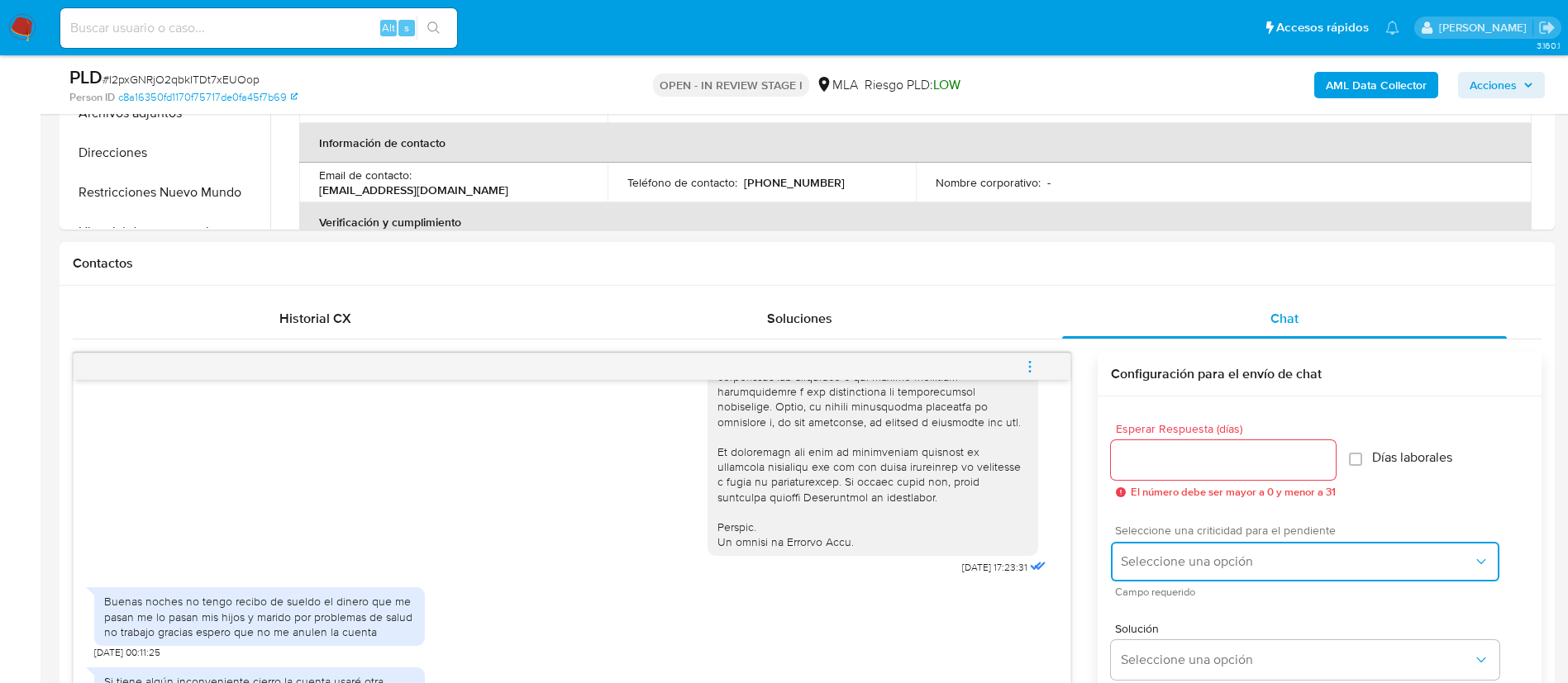
click at [1203, 559] on span "Seleccione una opción" at bounding box center [1296, 561] width 352 height 17
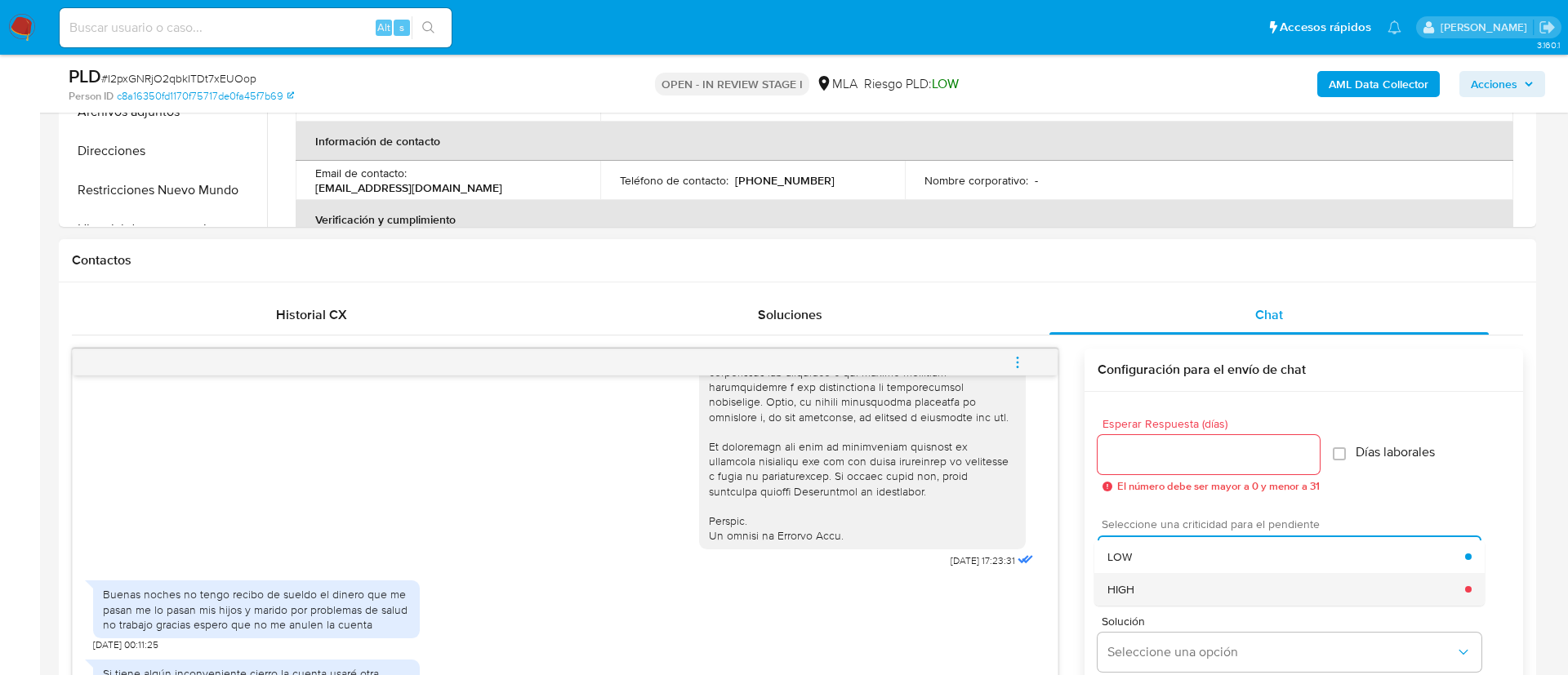
click at [1133, 577] on div "HIGH" at bounding box center [1285, 590] width 358 height 33
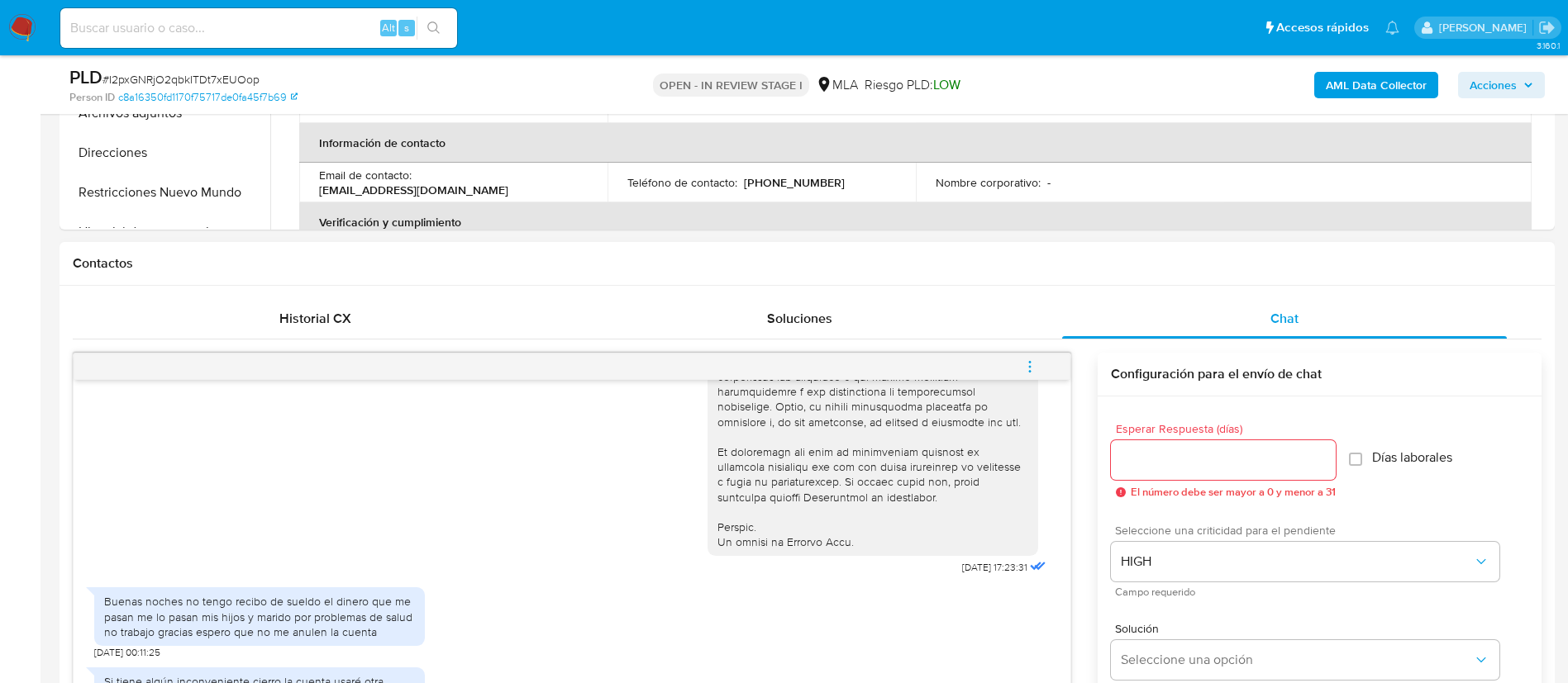
click at [1143, 471] on div at bounding box center [1223, 461] width 225 height 40
click at [1143, 470] on input "Esperar Respuesta (días)" at bounding box center [1223, 460] width 225 height 22
type input "1"
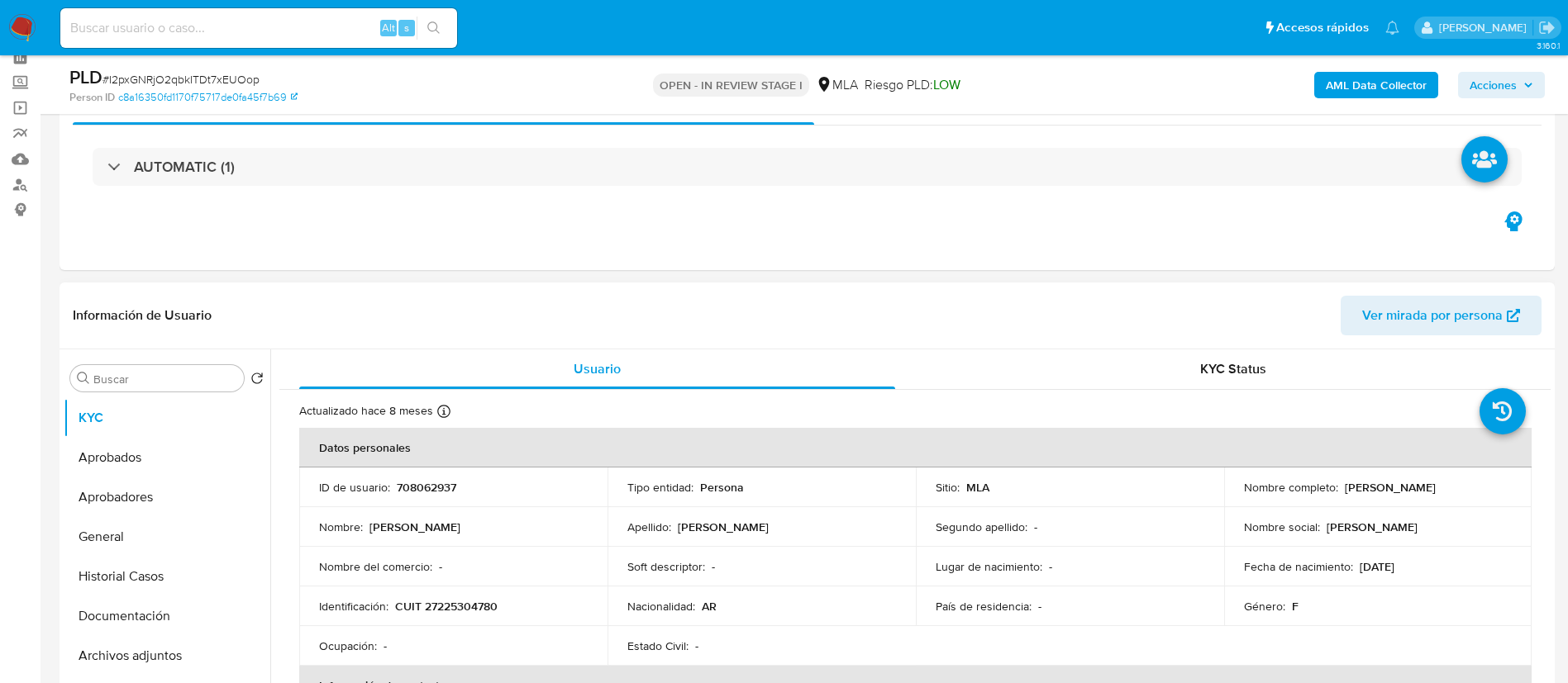
scroll to position [78, 0]
click at [1345, 487] on p "[PERSON_NAME] [PERSON_NAME]" at bounding box center [1390, 487] width 91 height 15
copy p "Silvana"
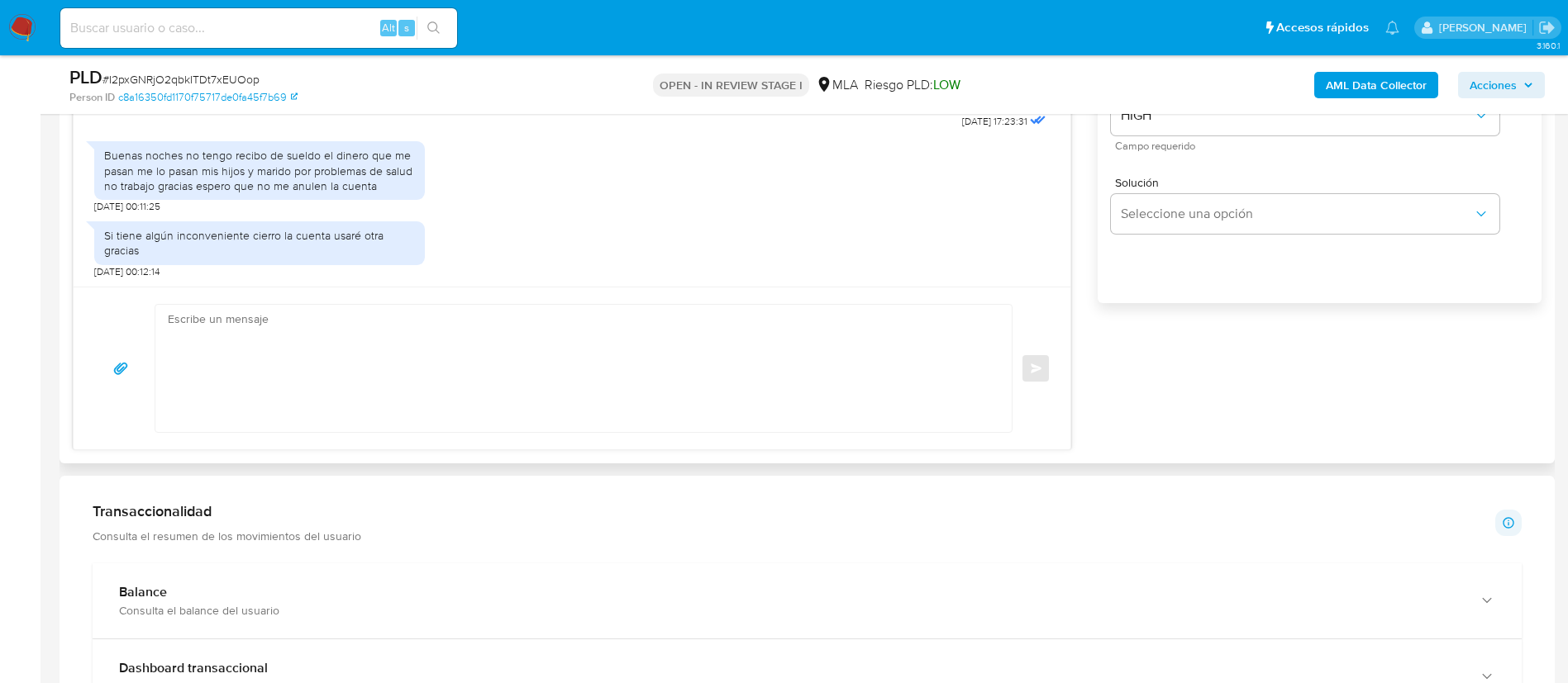
scroll to position [1128, 0]
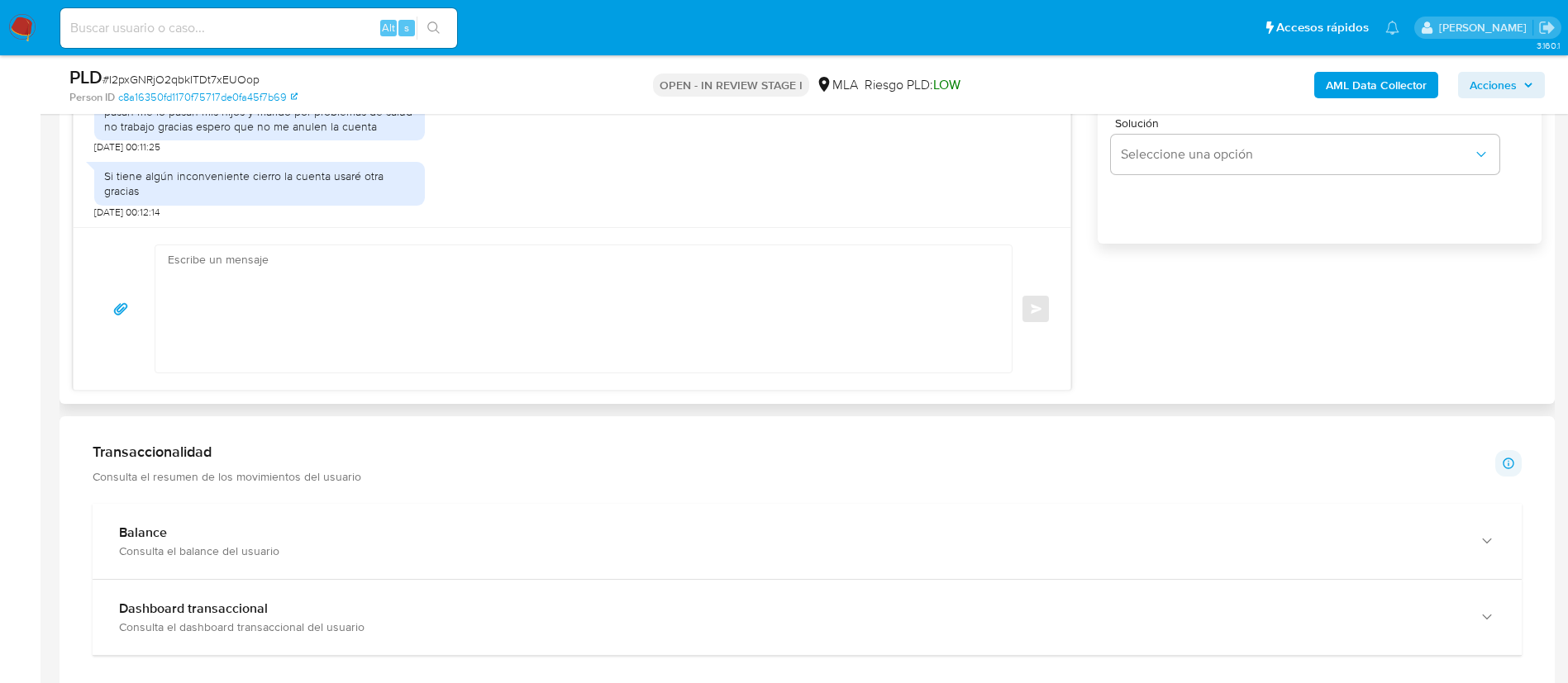
click at [477, 316] on textarea at bounding box center [579, 308] width 823 height 127
paste textarea "Silvana"
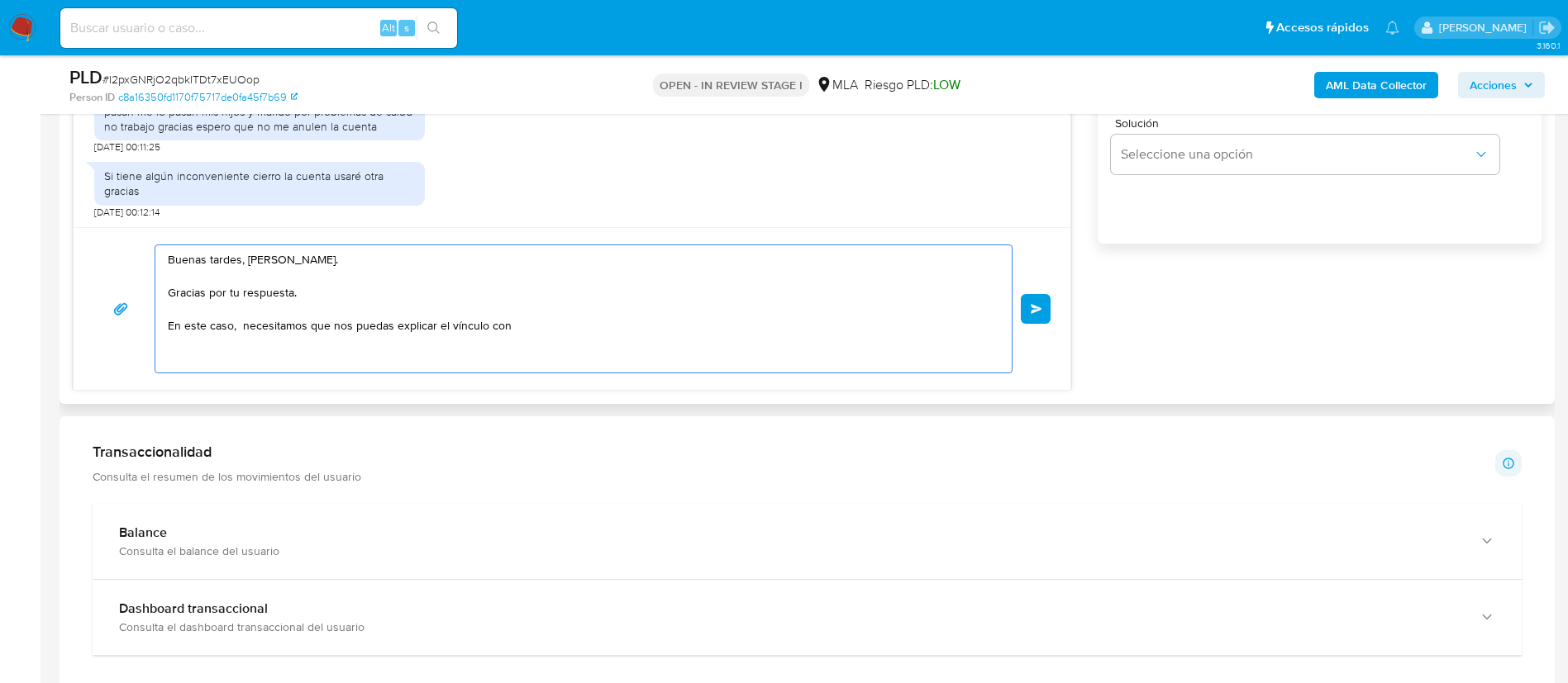
paste textarea "Silva Roberto Oscar - CUIT 20205005073"
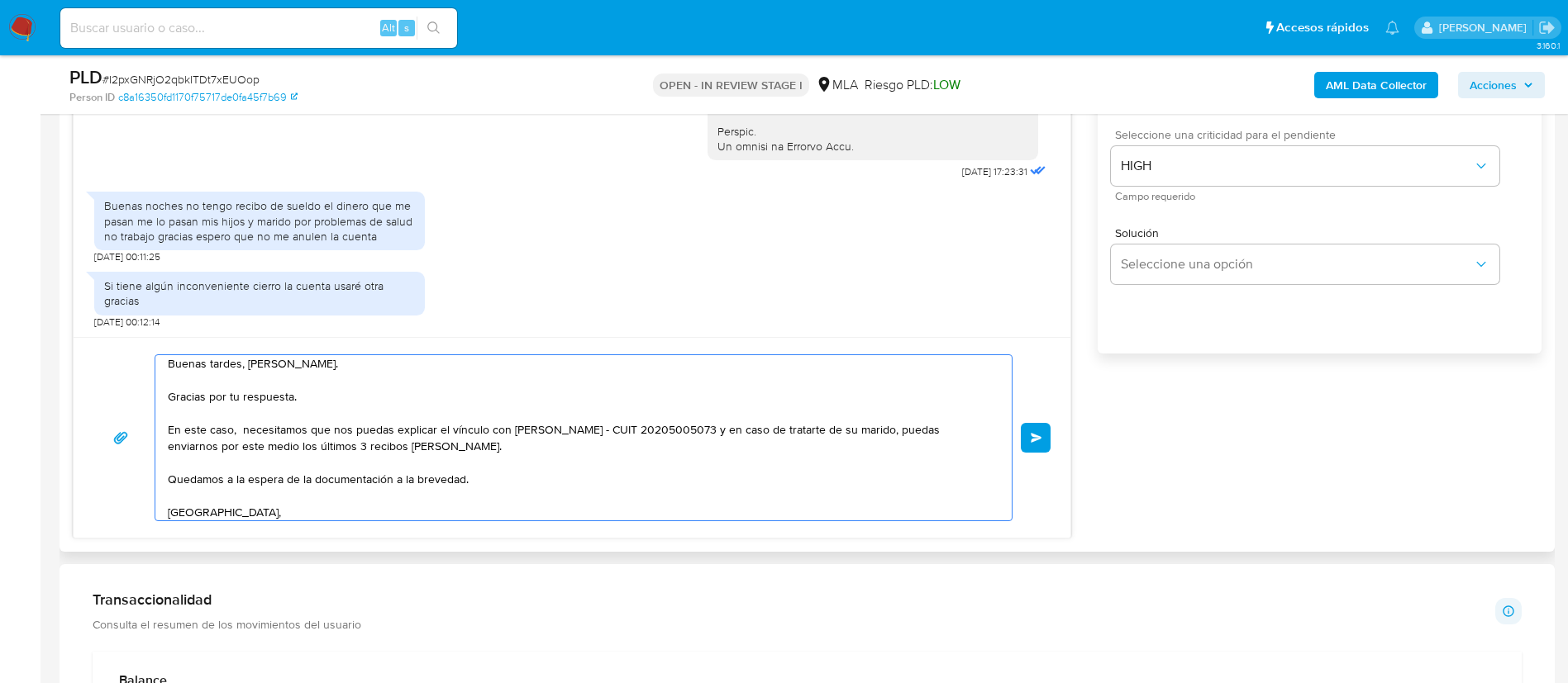
scroll to position [23, 0]
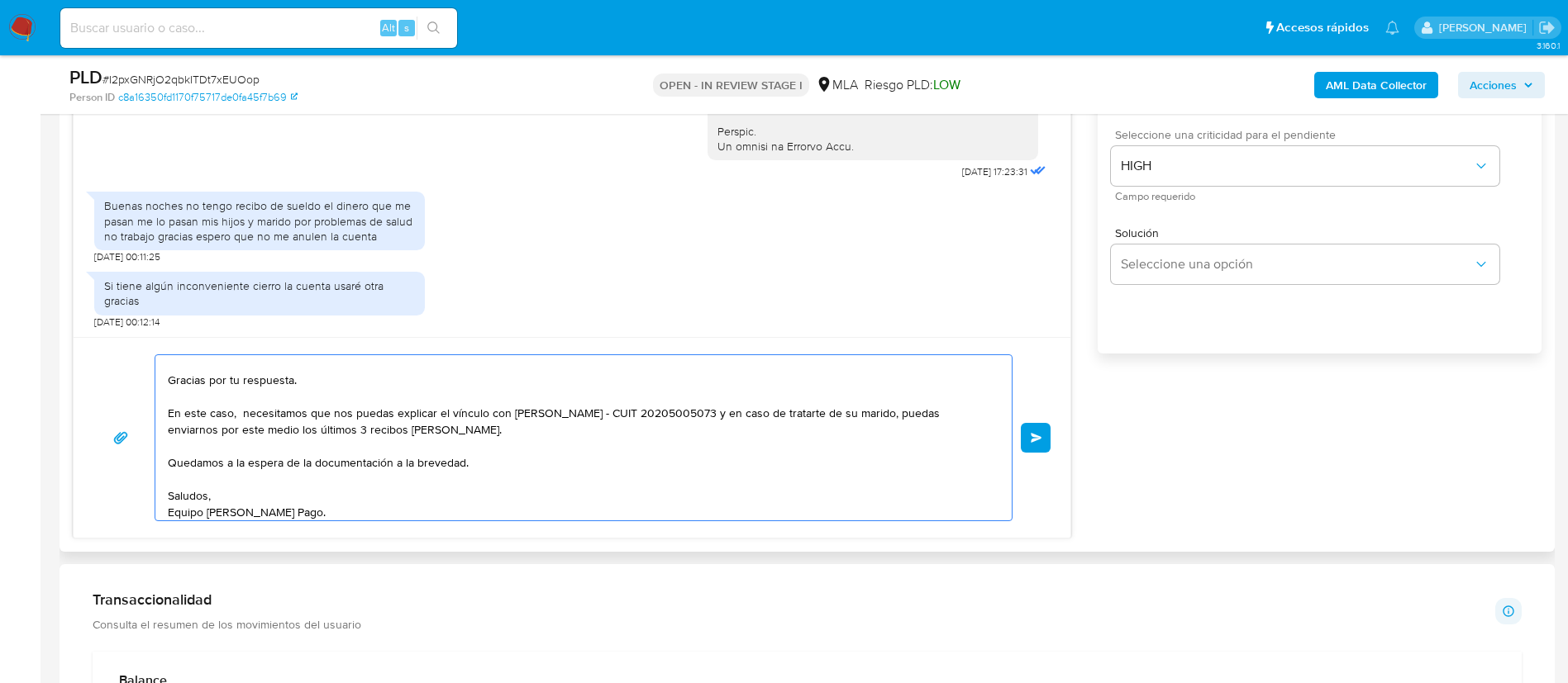
click at [243, 416] on textarea "Buenas tardes, Silvana. Gracias por tu respuesta. En este caso, necesitamos que…" at bounding box center [579, 438] width 823 height 165
type textarea "Buenas tardes, Silvana. Gracias por tu respuesta. En este caso, necesitamos que…"
click at [1033, 447] on button "Enviar" at bounding box center [1035, 438] width 30 height 30
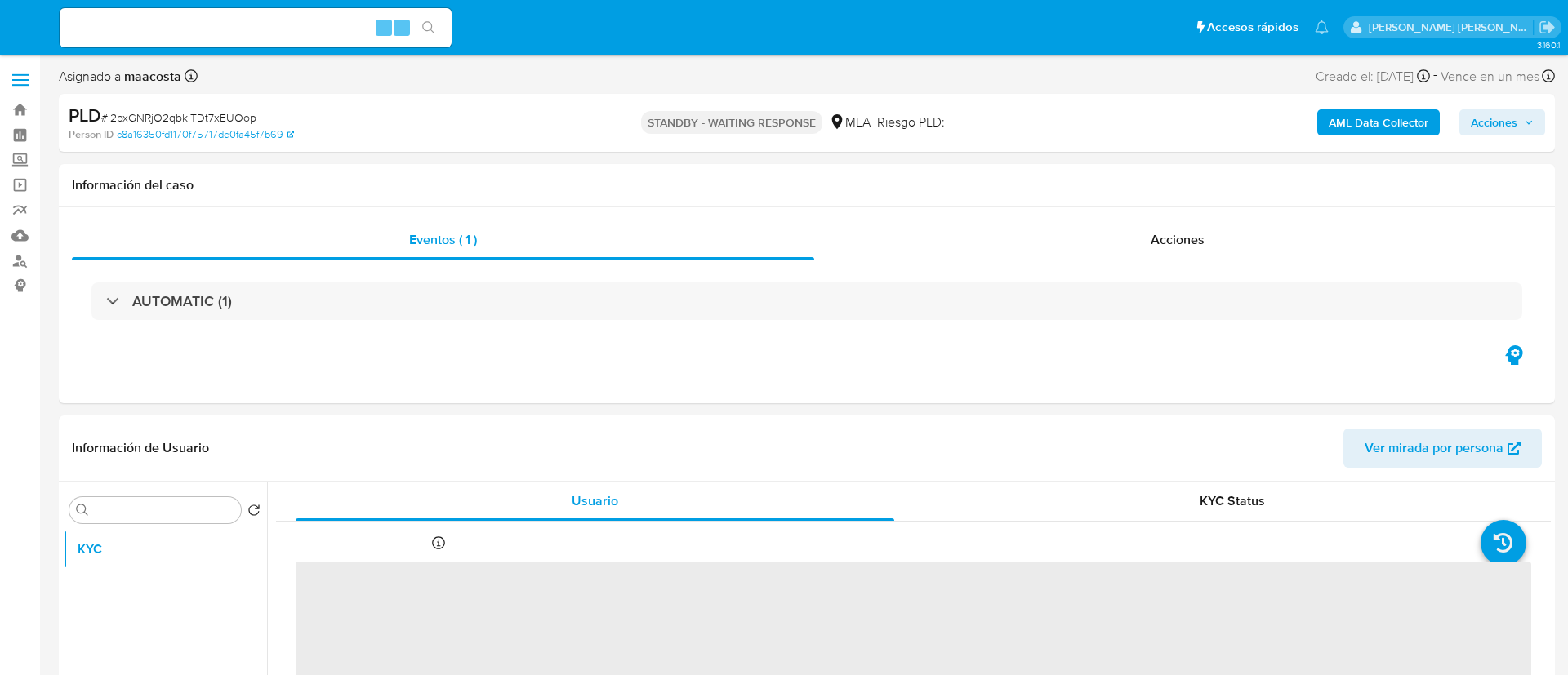
select select "10"
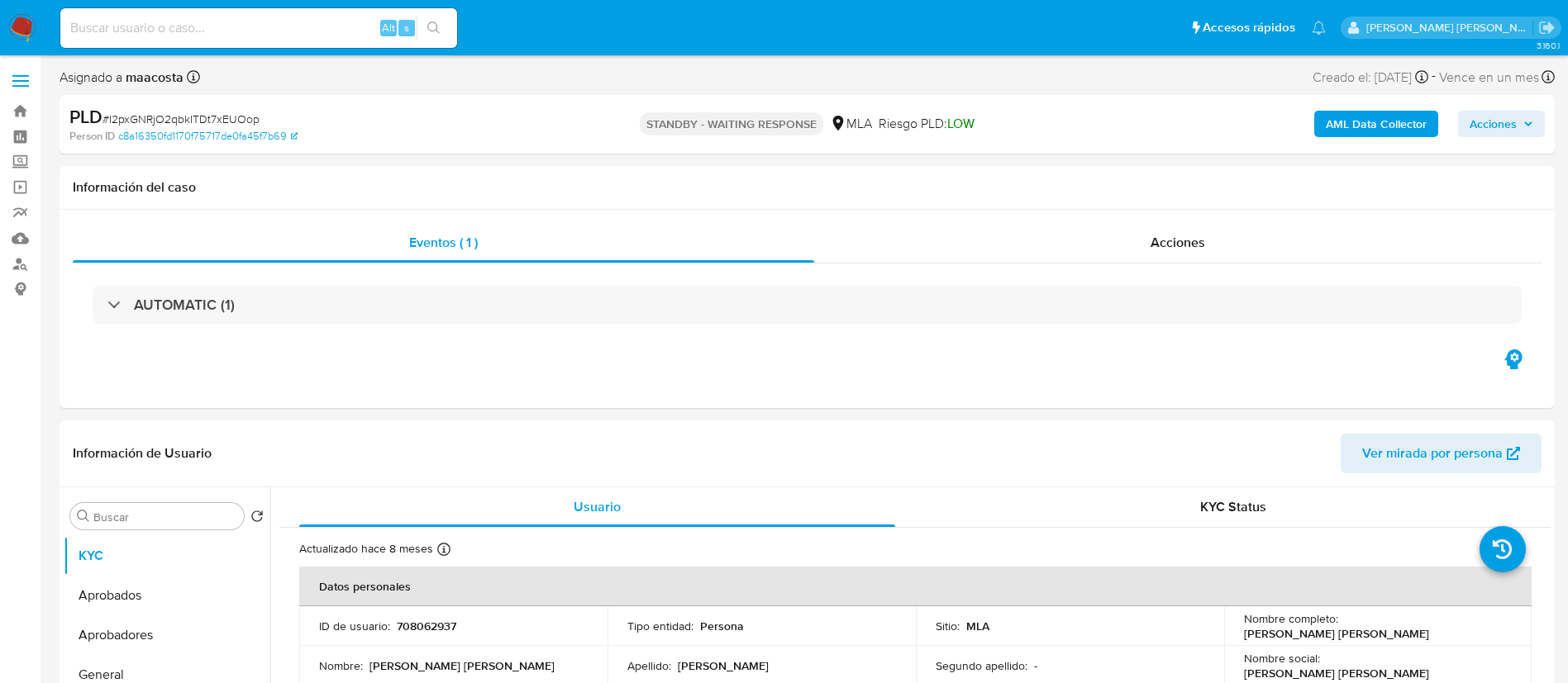
paste input "rhkfEgzHhFbfnAVSzjgUyZcY"
click at [300, 34] on input "rhkfEgzHhFbfnAVSzjgUyZcY" at bounding box center [258, 28] width 396 height 22
type input "rhkfEgzHhFbfnAVSzjgUyZcY"
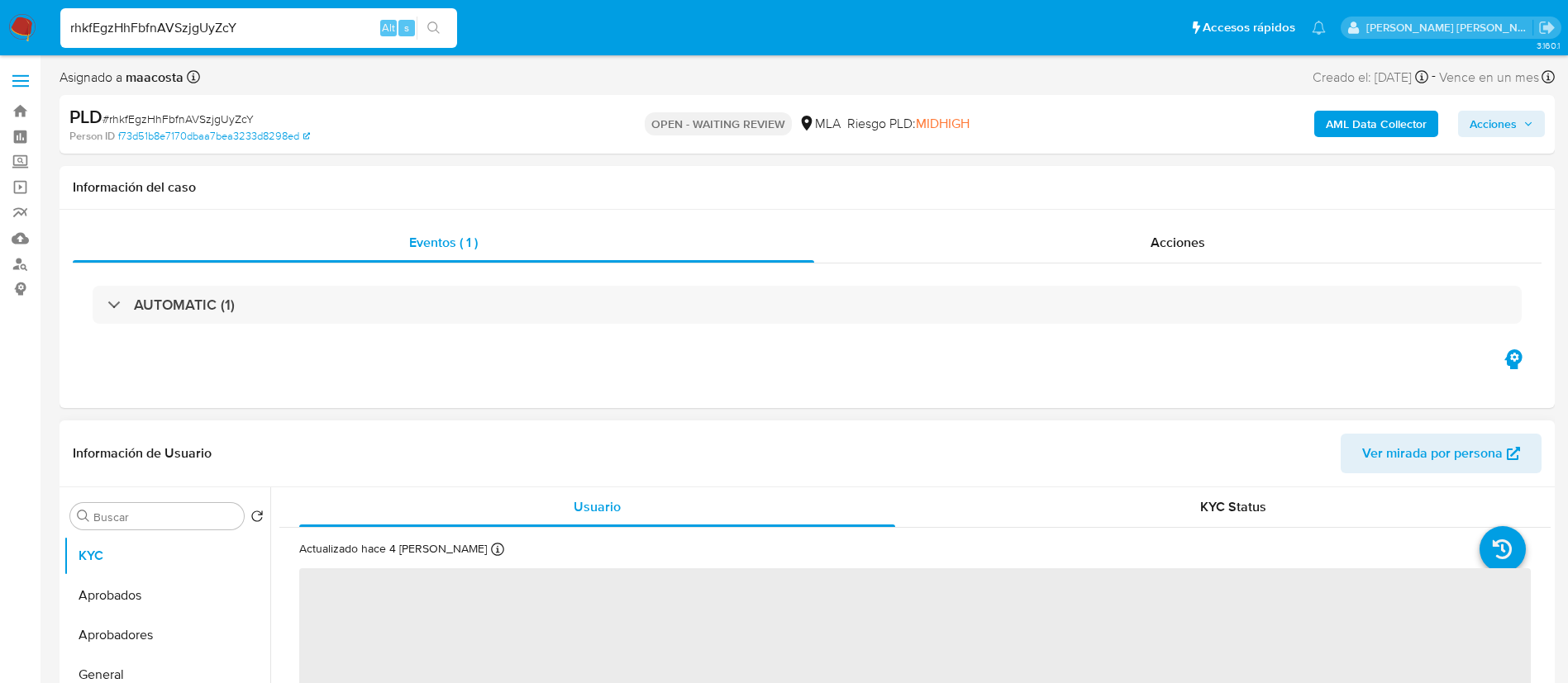
select select "10"
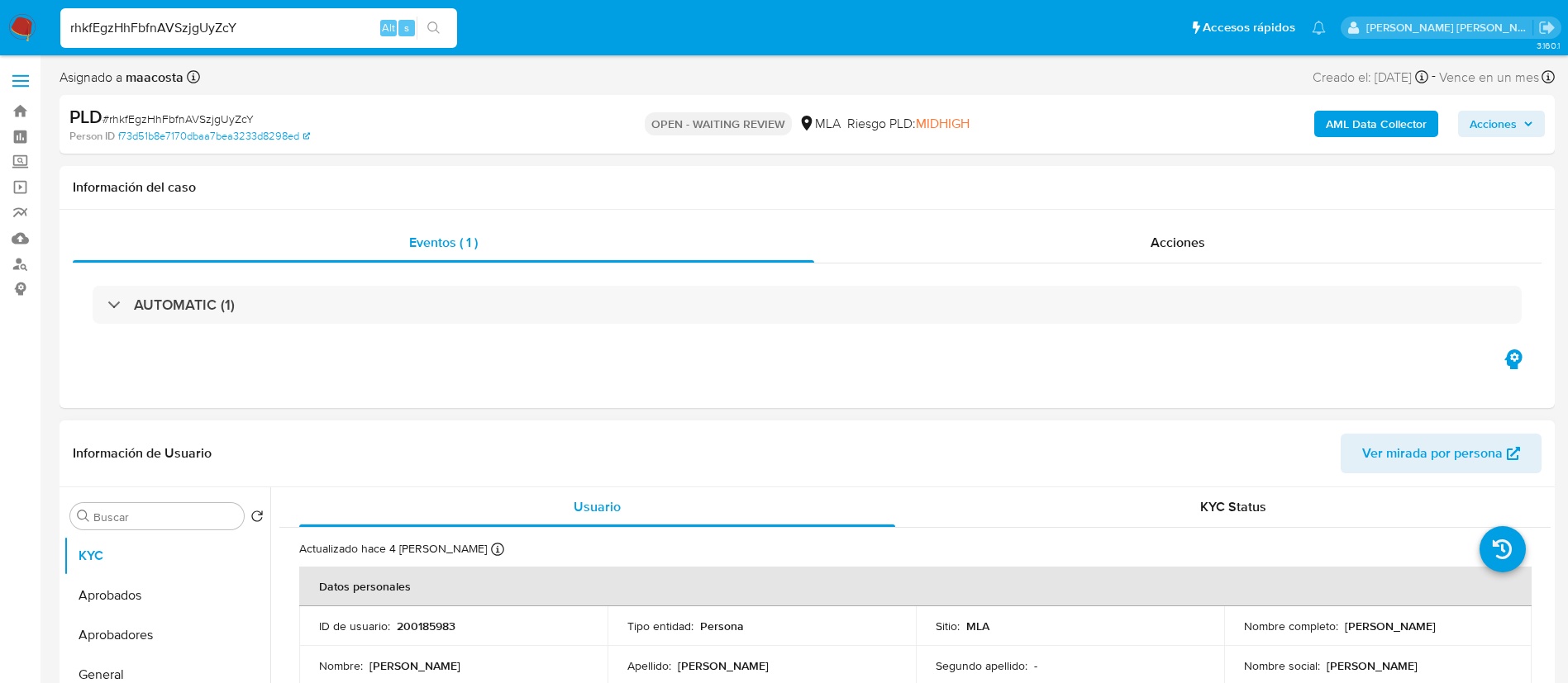
paste input "dDtr6jx0DcT7CIkQPHNOfXB"
click at [262, 20] on input "dDtr6jx0DcT7CIkQPHNOfXBY" at bounding box center [258, 28] width 396 height 22
type input "dDtr6jx0DcT7CIkQPHNOfXBY"
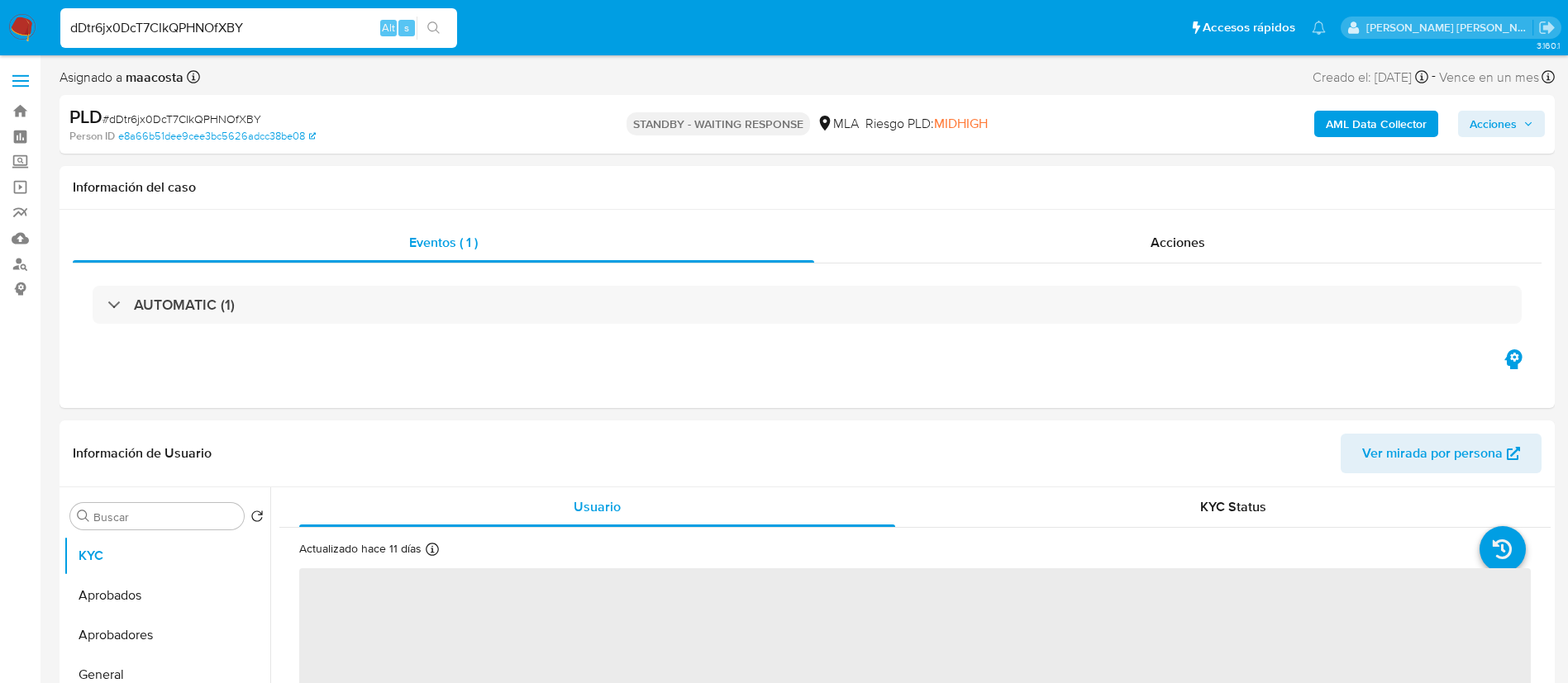
select select "10"
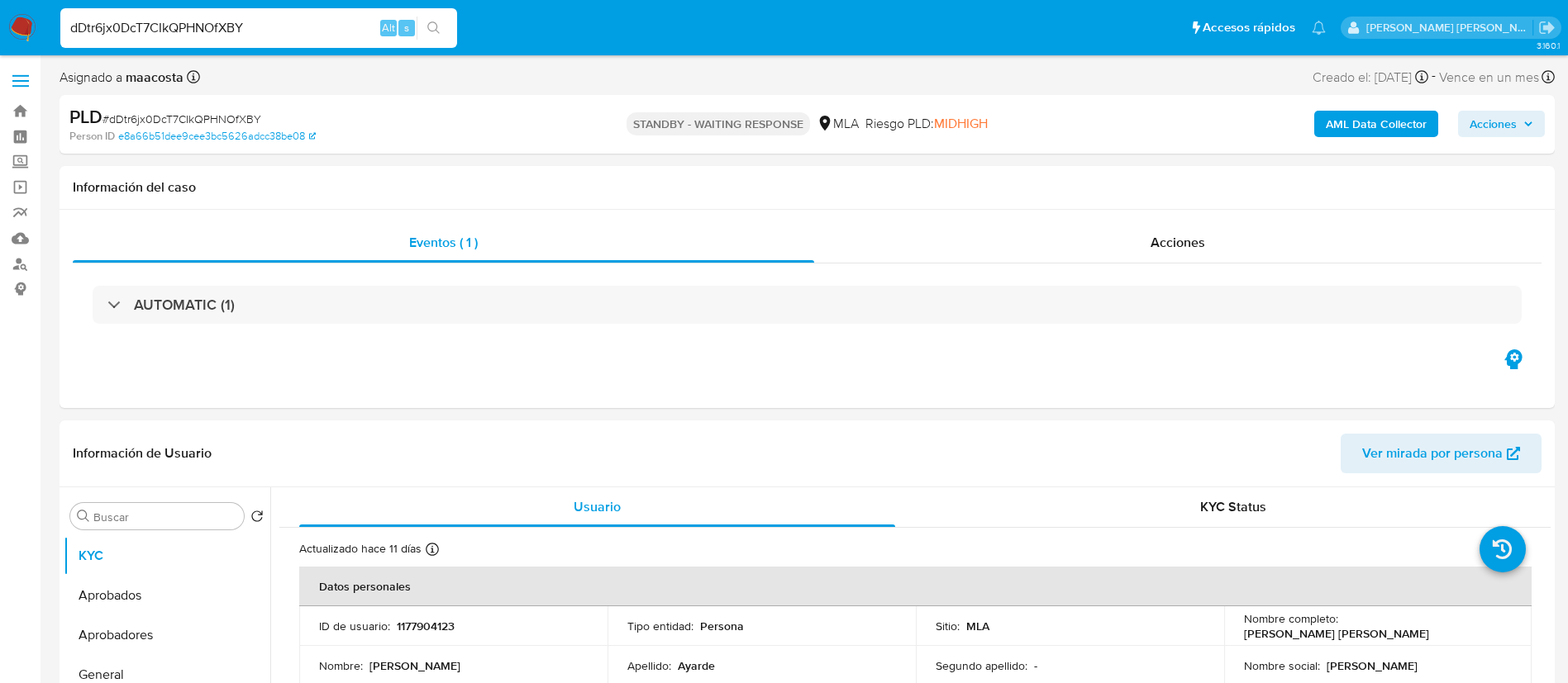
click at [262, 20] on input "dDtr6jx0DcT7CIkQPHNOfXBY" at bounding box center [258, 28] width 396 height 22
paste input "w5Q33oJ2IA8WB3ACikwwVMeD"
type input "w5Q33oJ2IA8WB3ACikwwVMeD"
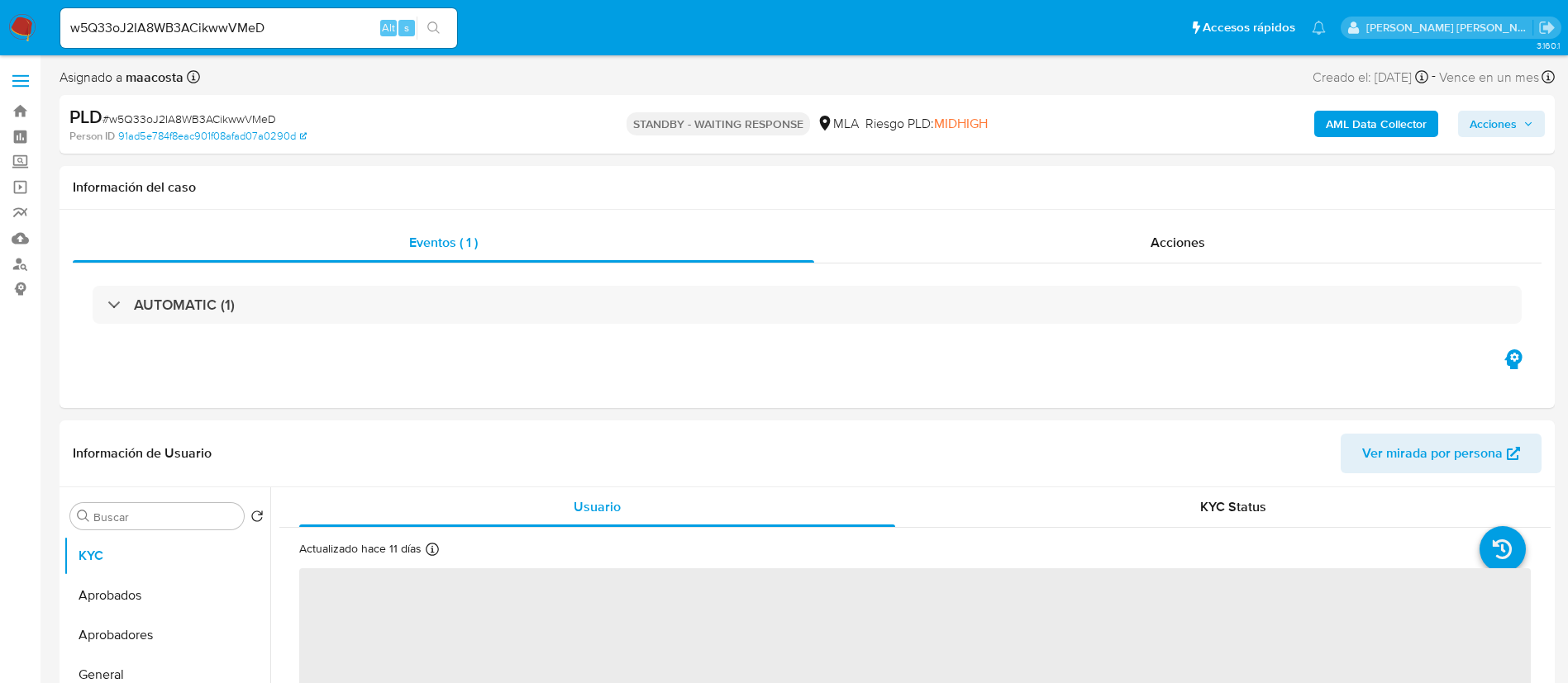
select select "10"
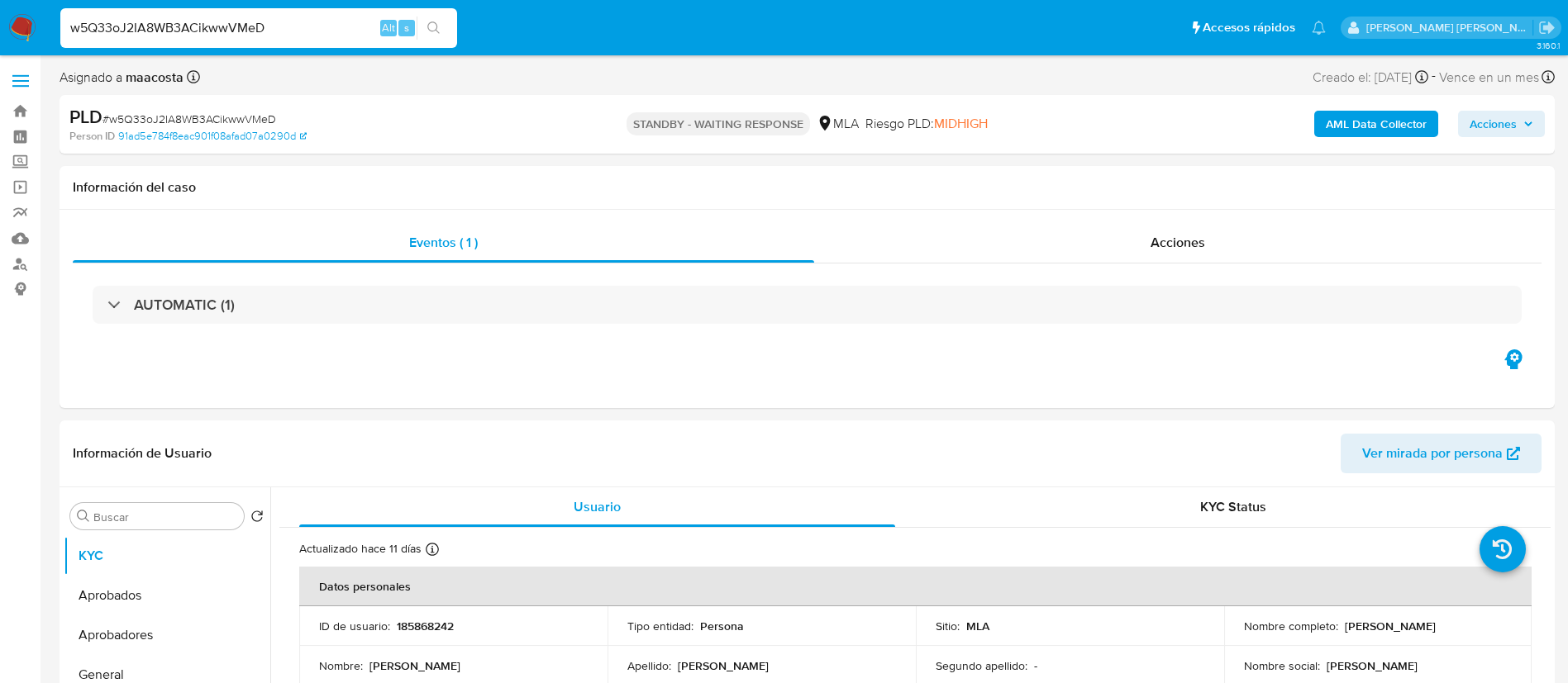
click at [262, 20] on input "w5Q33oJ2IA8WB3ACikwwVMeD" at bounding box center [258, 28] width 396 height 22
paste input "v7ttLLzEhpSO2ALtlFCaJH6"
type input "v7ttLLzEhpSO2ALtlFCaJH6D"
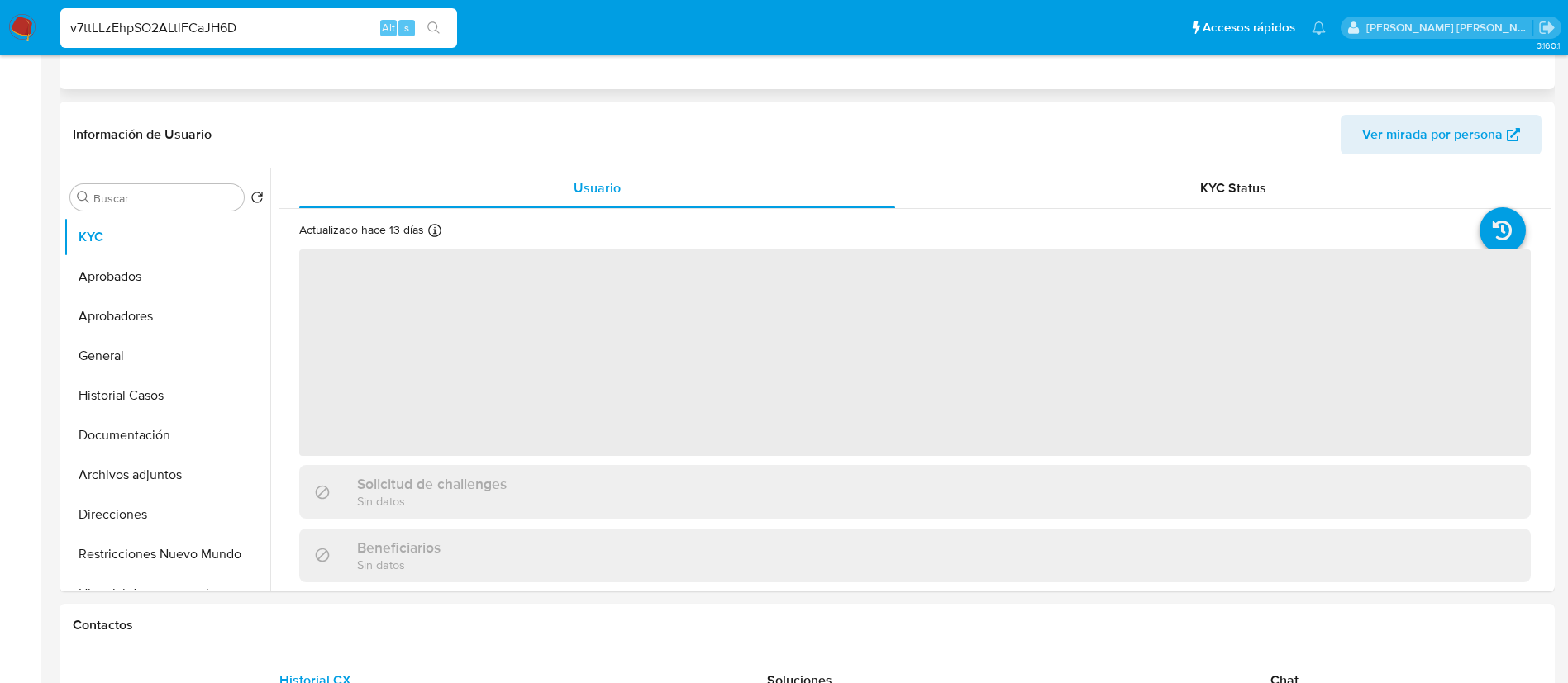
select select "10"
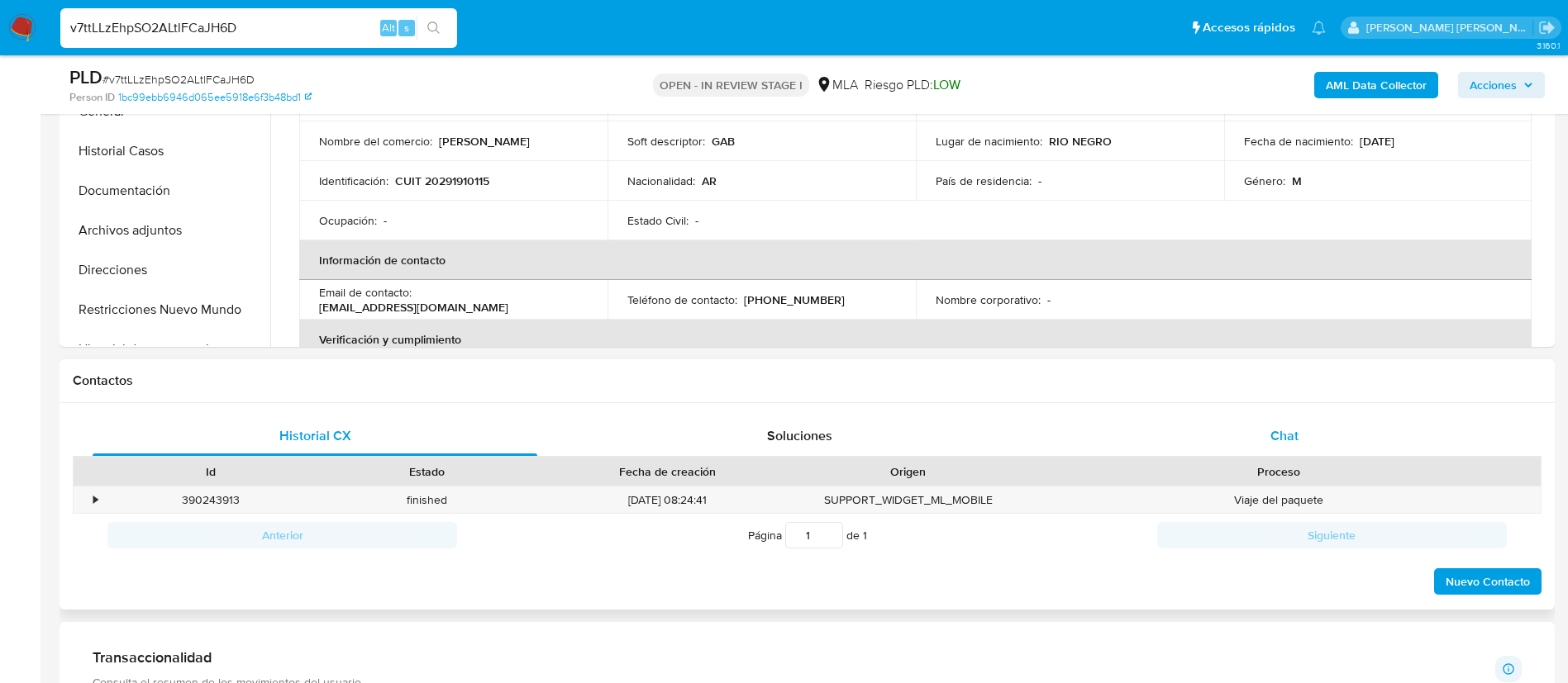
click at [1274, 454] on div "Chat" at bounding box center [1285, 436] width 445 height 40
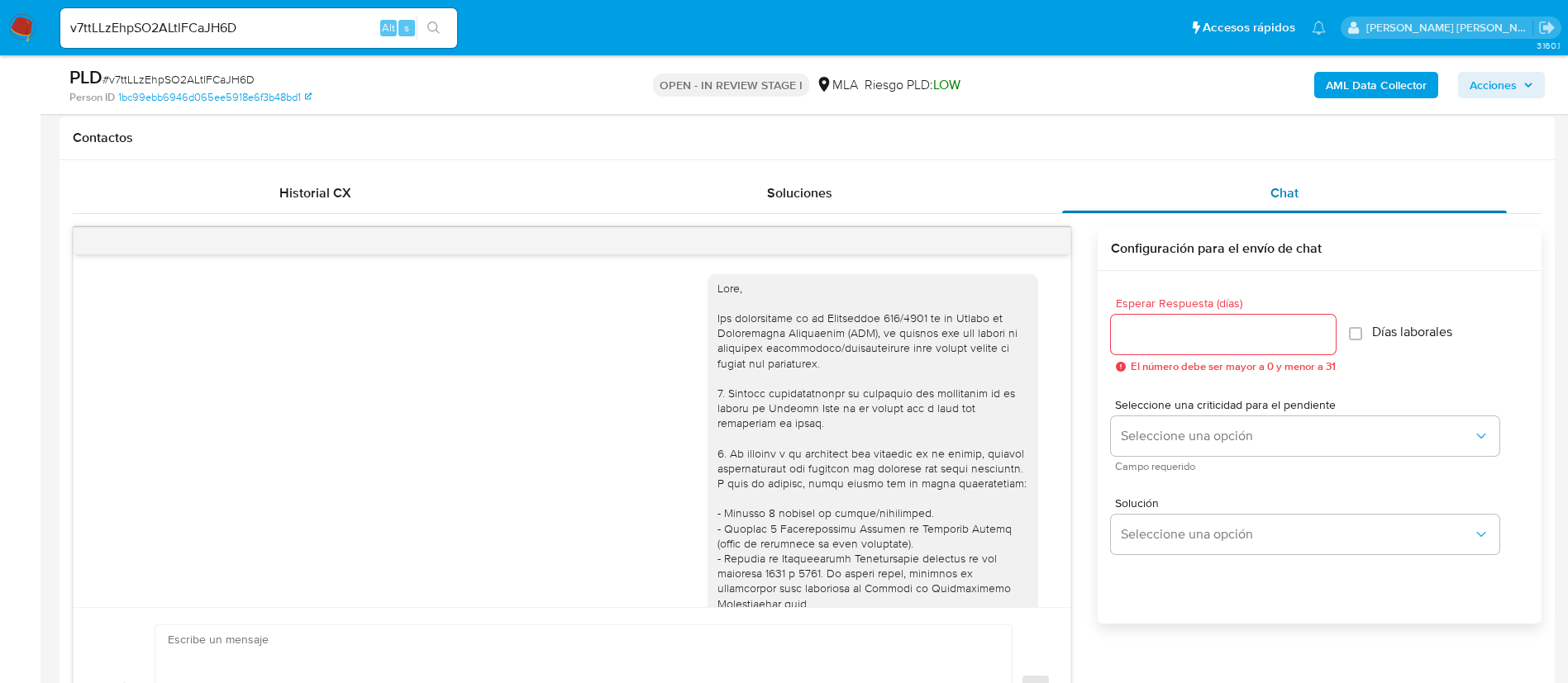
scroll to position [2423, 0]
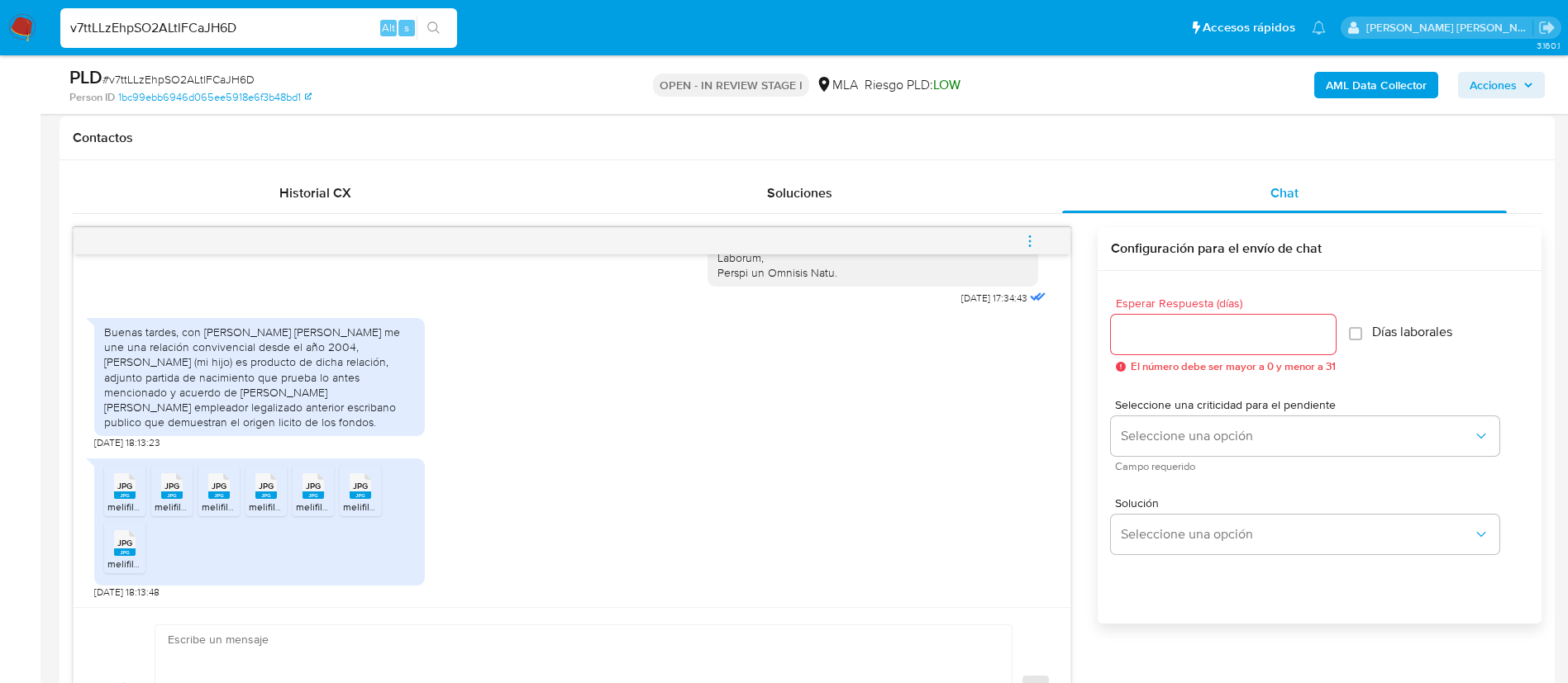
paste input "EbRb3t2Y1S3GTCfBqad3tESE"
click at [248, 26] on input "EbRb3t2Y1S3GTCfBqad3tESE" at bounding box center [258, 28] width 396 height 22
type input "EbRb3t2Y1S3GTCfBqad3tESE"
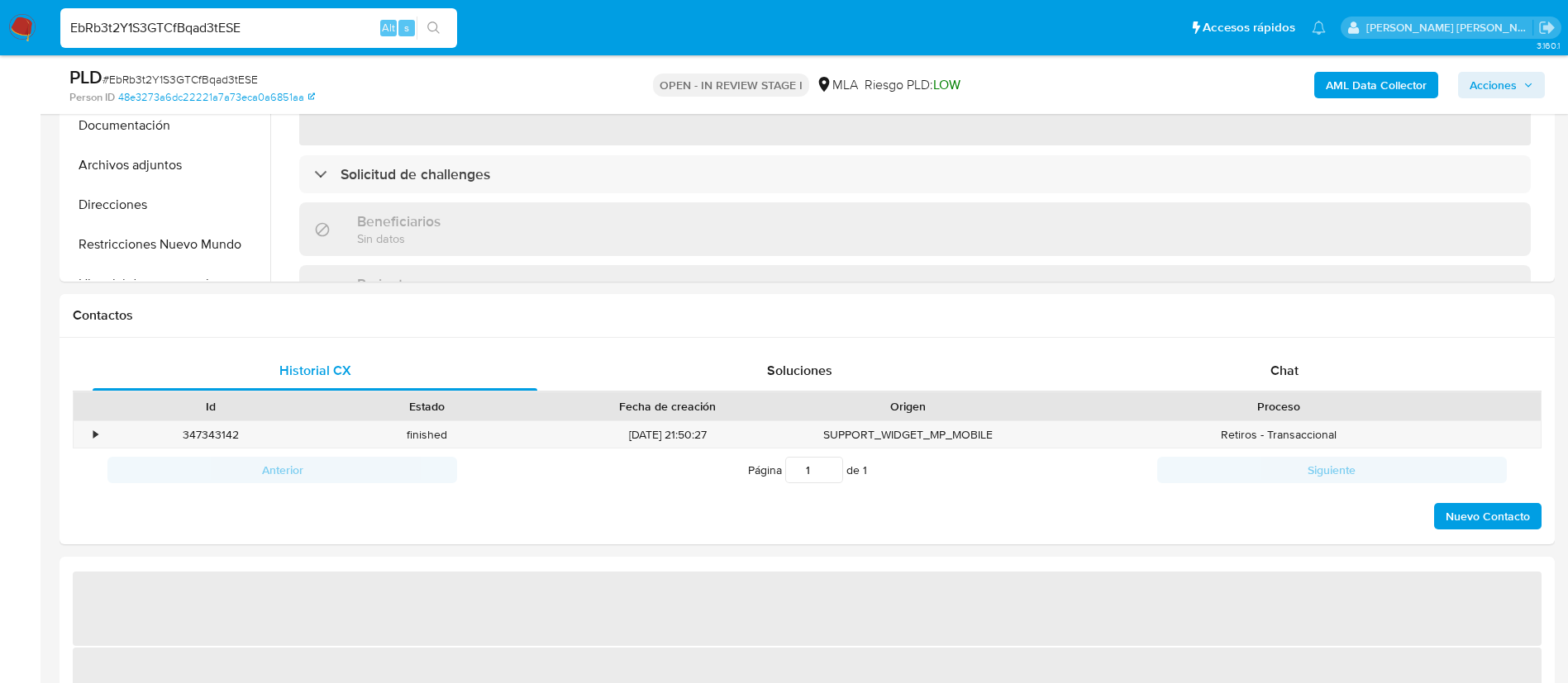
select select "10"
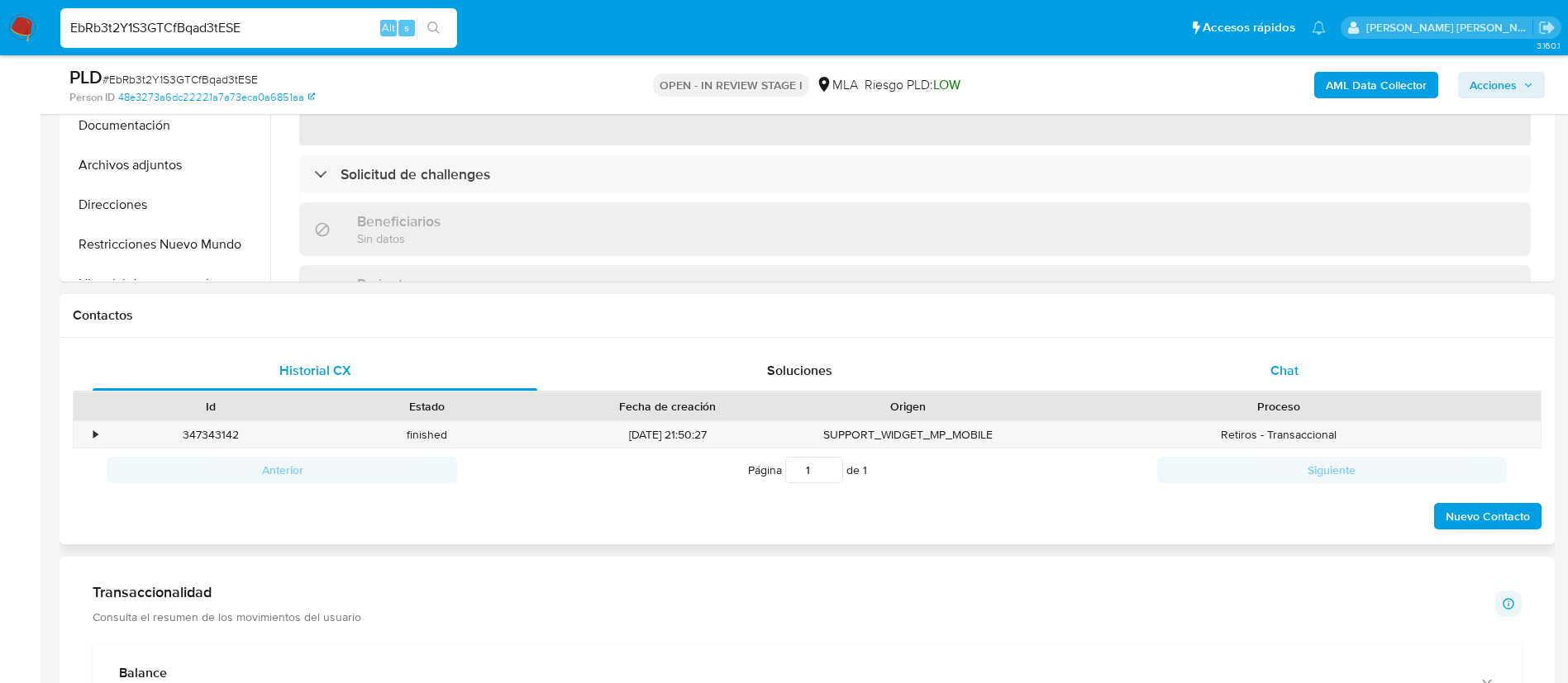
click at [1279, 372] on span "Chat" at bounding box center [1285, 371] width 28 height 19
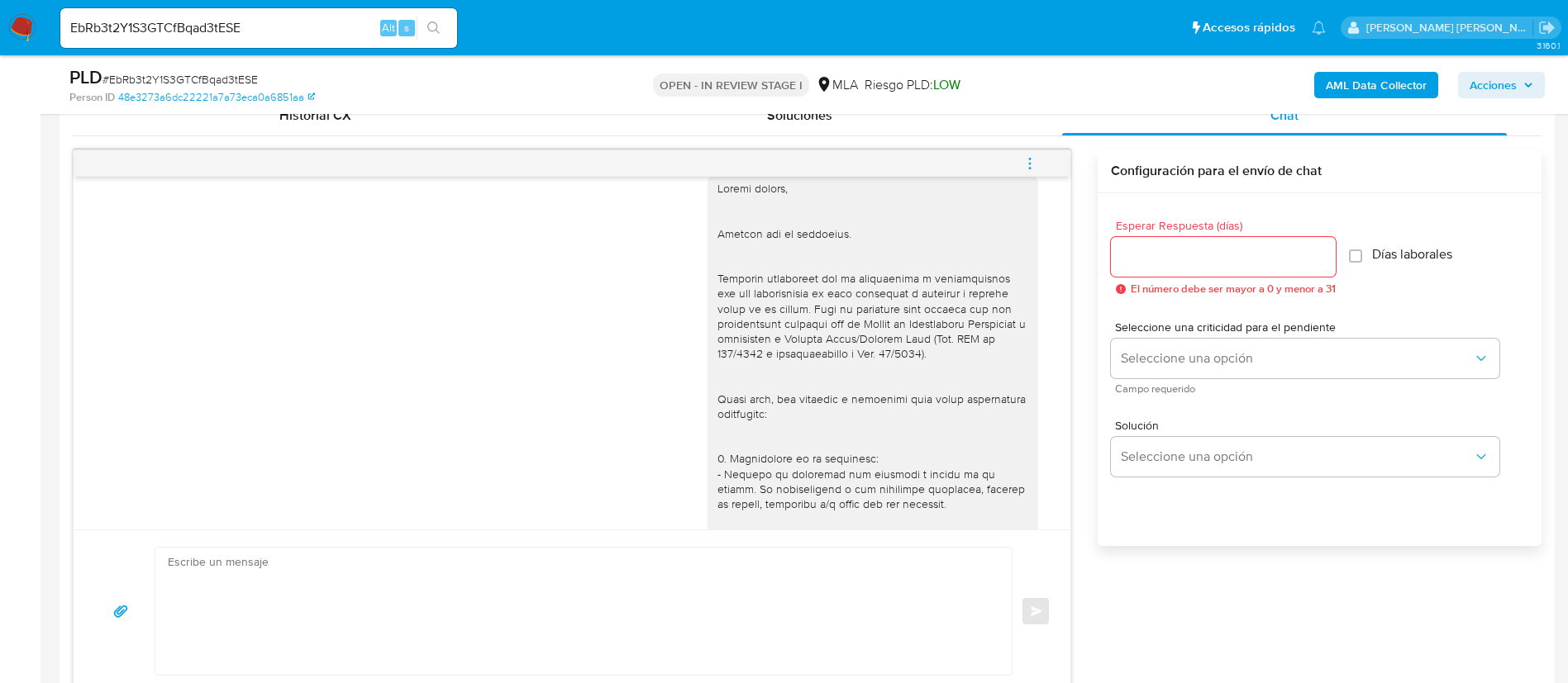
scroll to position [990, 0]
paste input "o2msdaxWAlQD2OZkAhKxl2Kn"
click at [243, 18] on input "EbRb3t2Y1S3GTCfBqad3tESE" at bounding box center [258, 28] width 396 height 22
type input "o2msdaxWAlQD2OZkAhKxl2Kn"
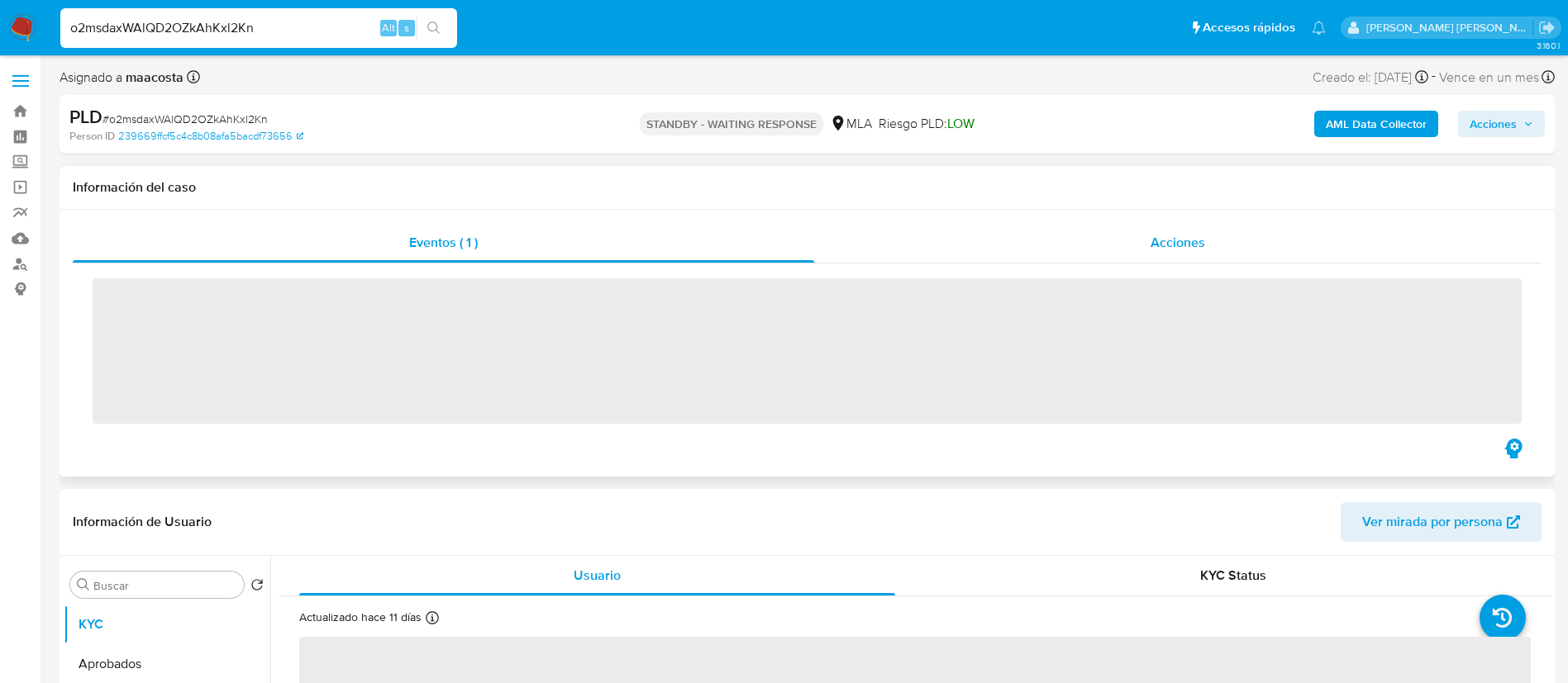
scroll to position [12, 0]
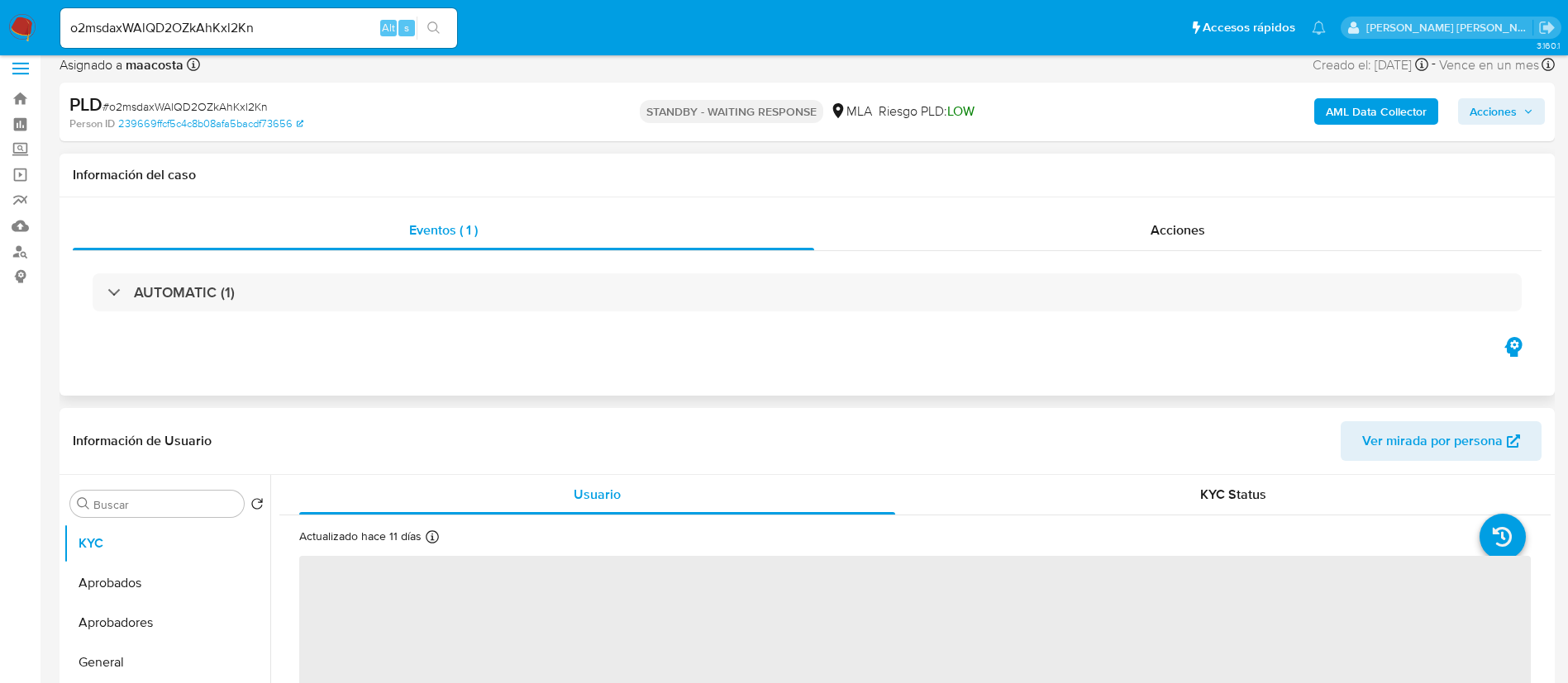
select select "10"
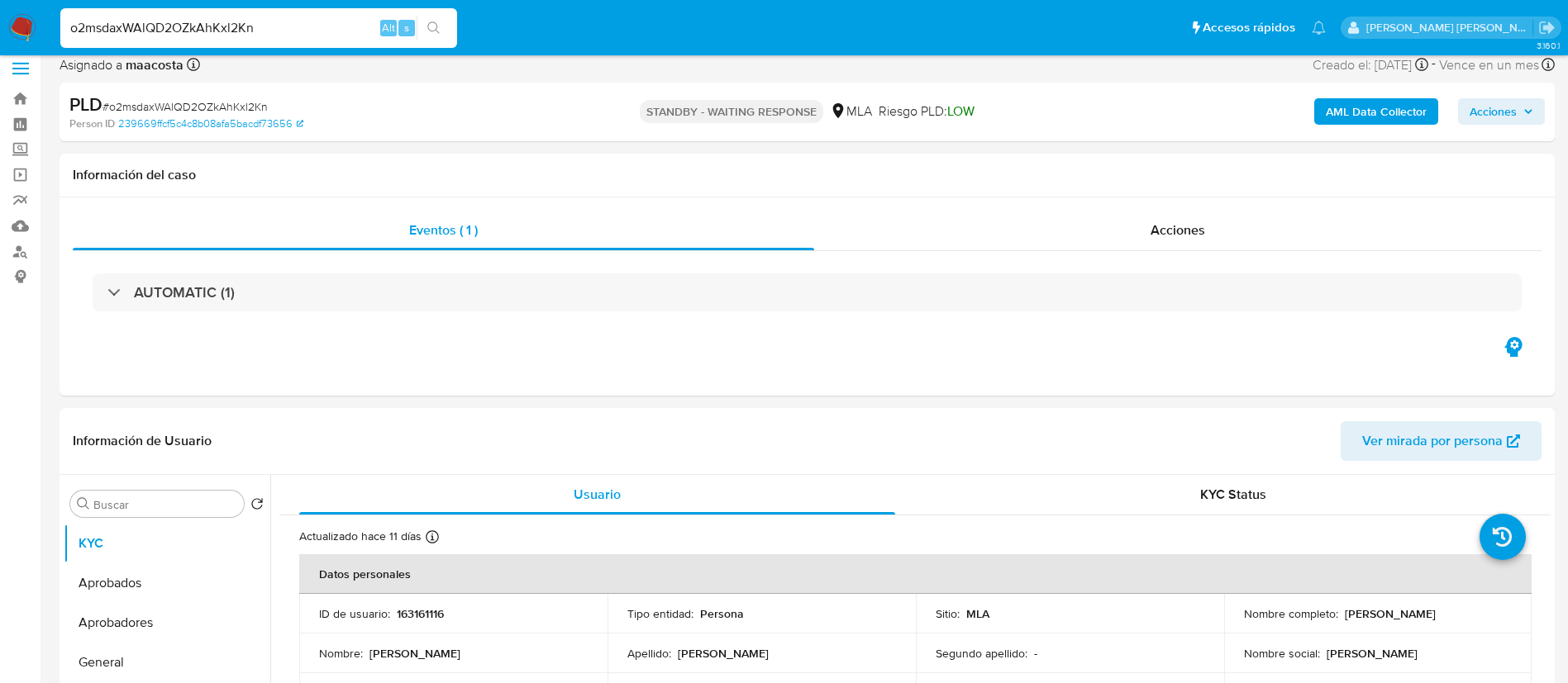
paste input "CUn01hlQTaQj7nLjMkG9vj1o"
type input "CUn01hlQTaQj7nLjMkG9vj1o"
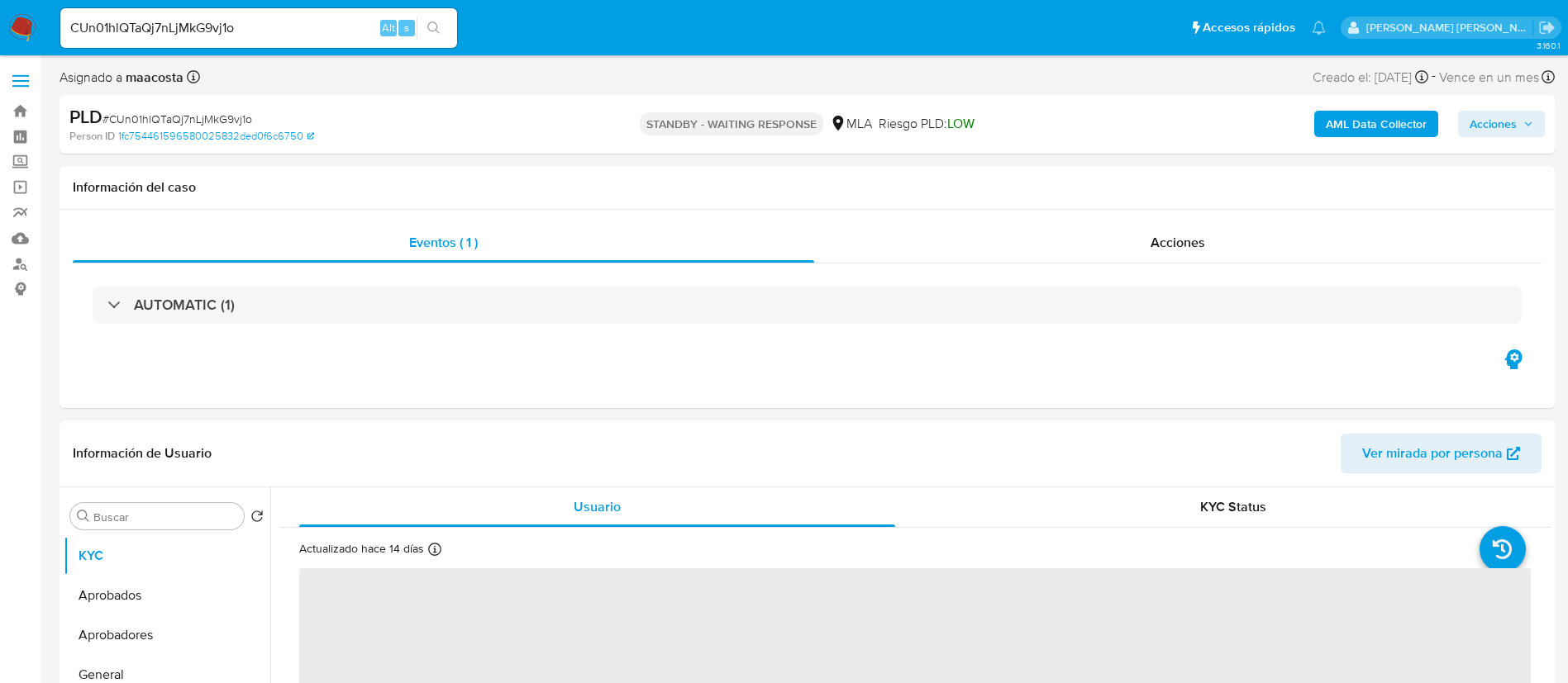
select select "10"
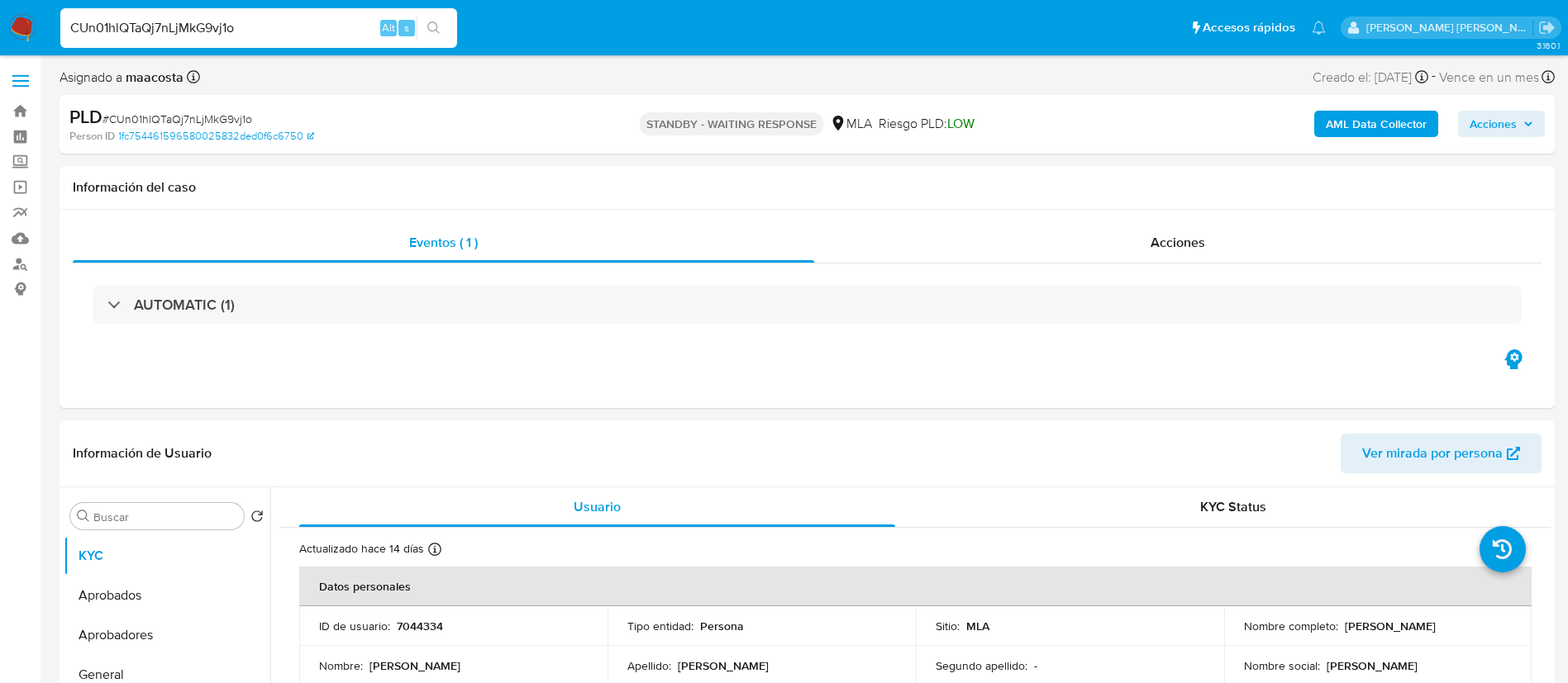
paste input "I2pxGNRjO2qbkITDt7xEUOop"
type input "I2pxGNRjO2qbkITDt7xEUOop"
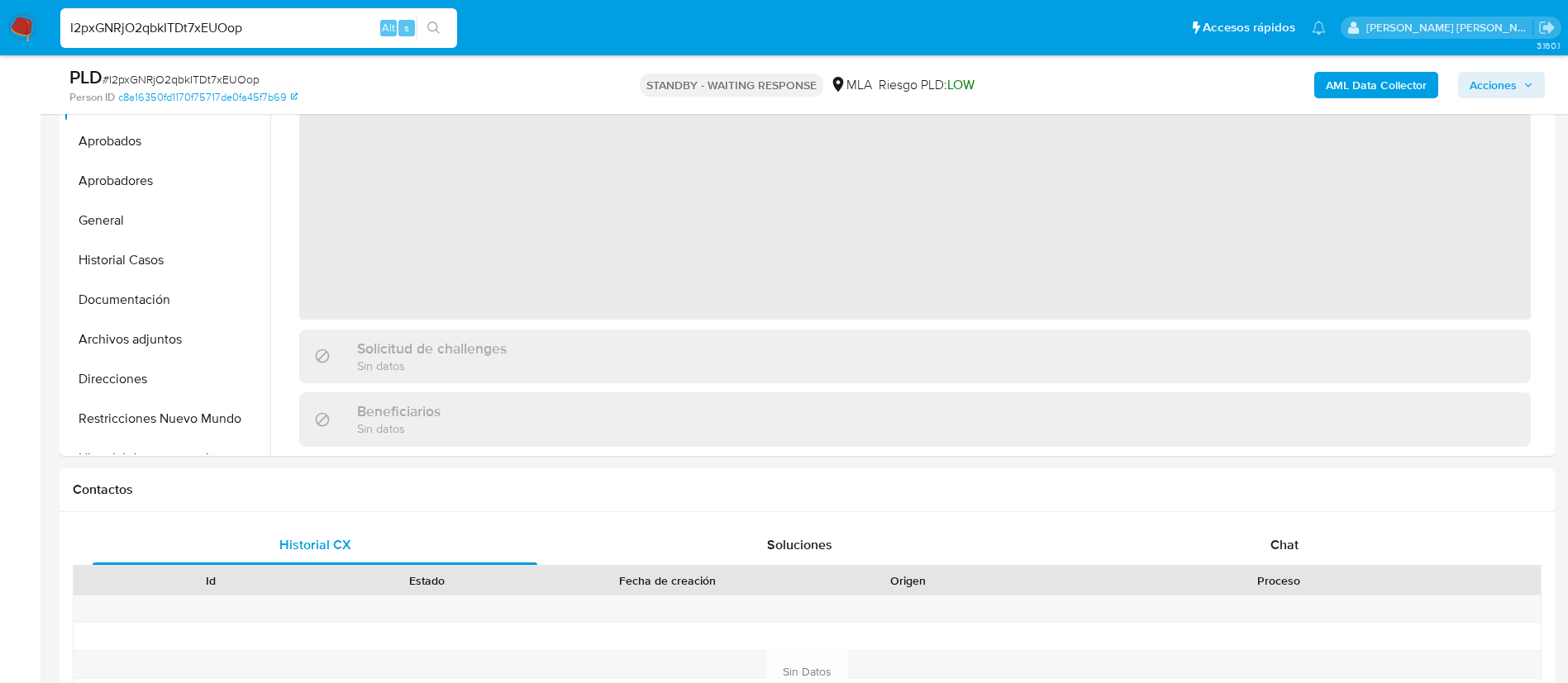
scroll to position [416, 0]
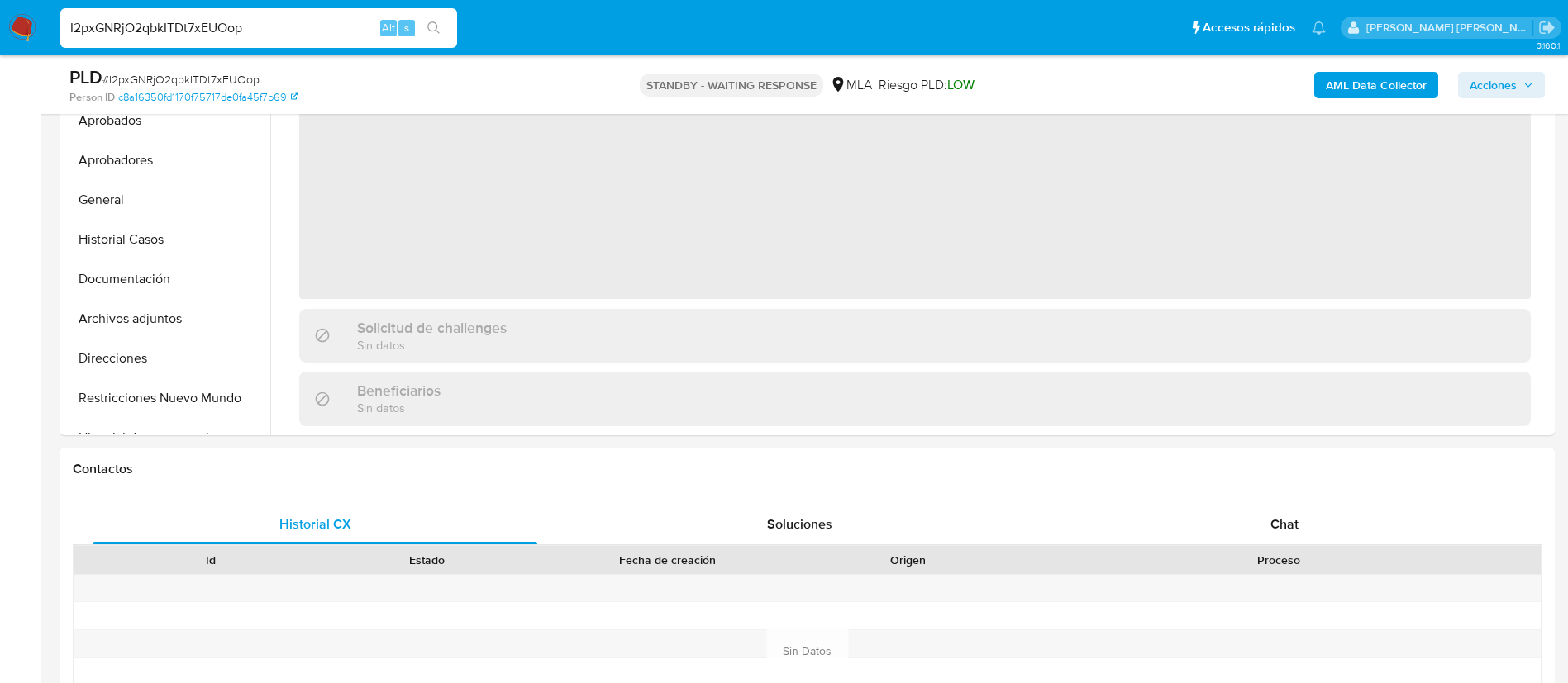
select select "10"
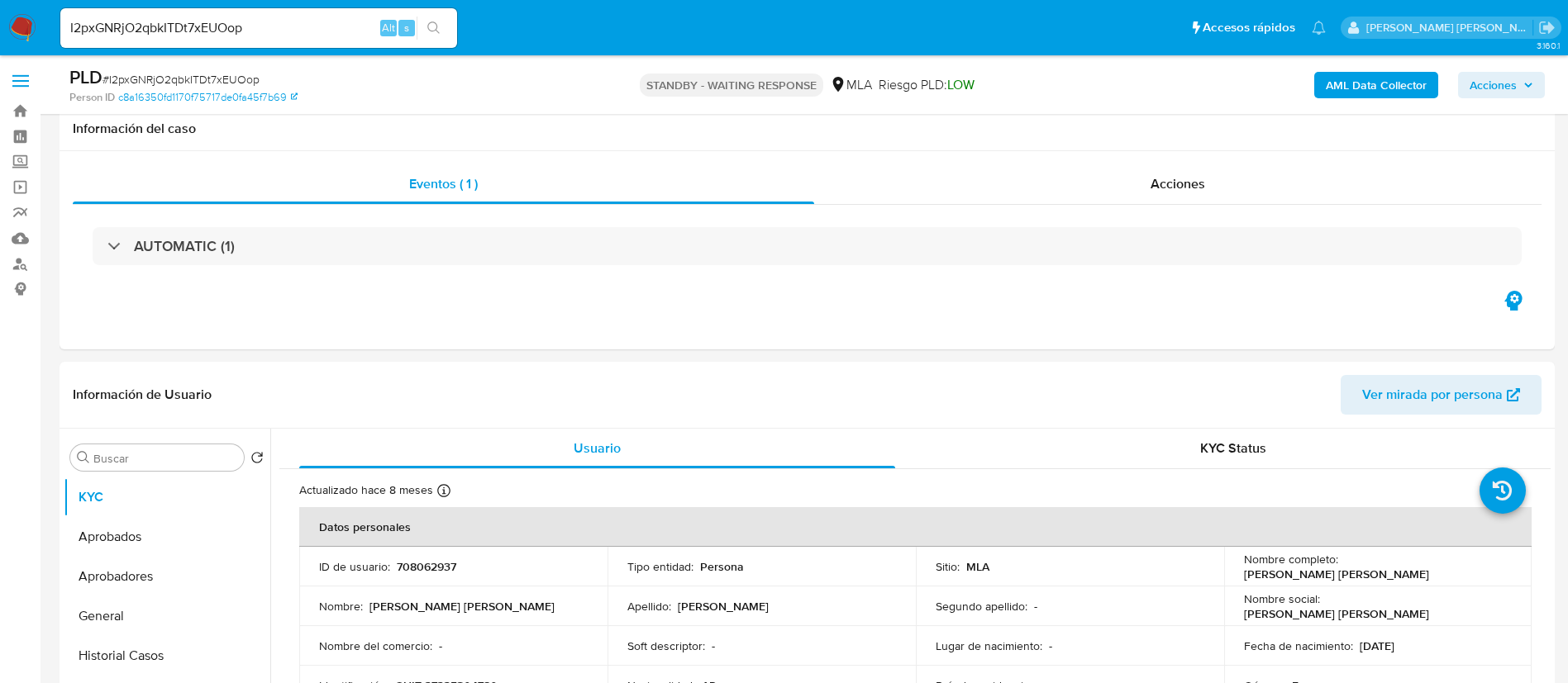
select select "10"
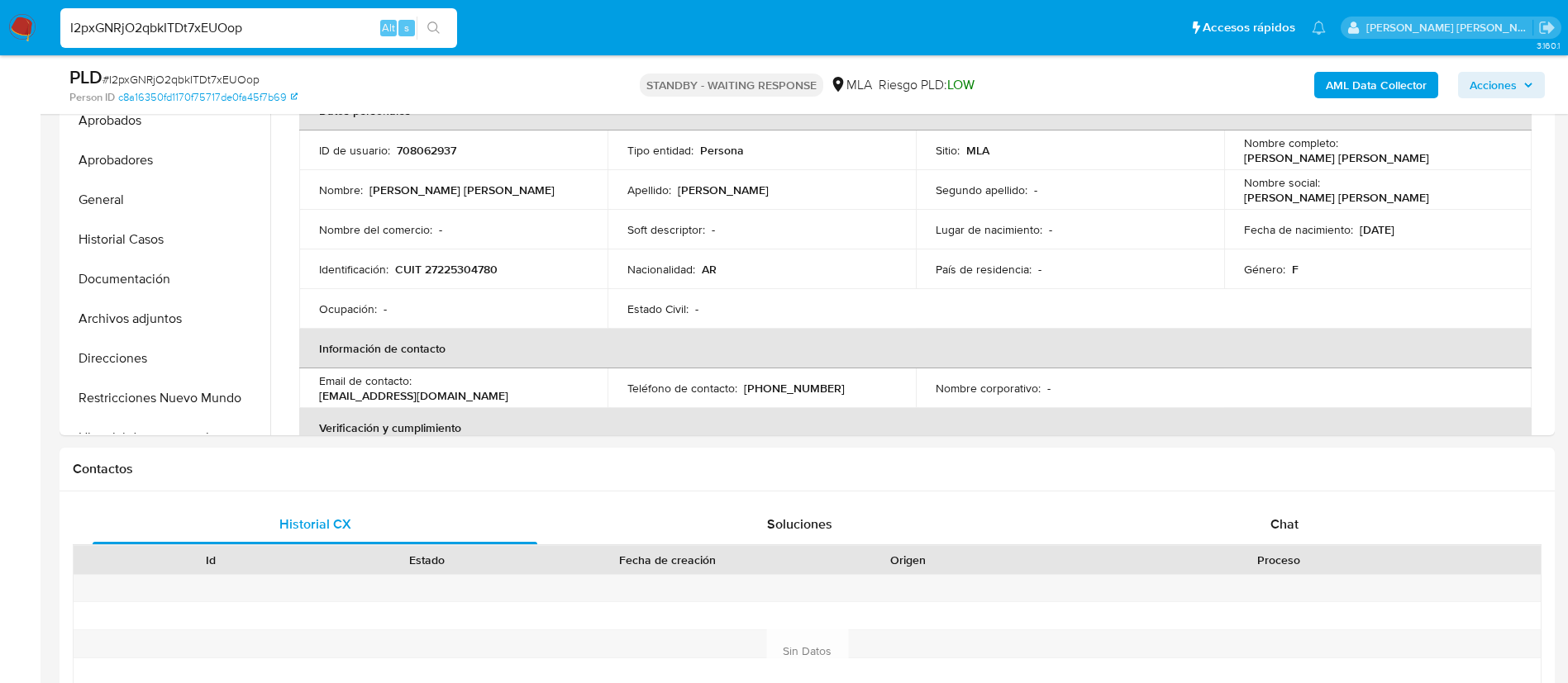
paste input "rhkfEgzHhFbfnAVSzjgUyZcY"
type input "rhkfEgzHhFbfnAVSzjgUyZcY"
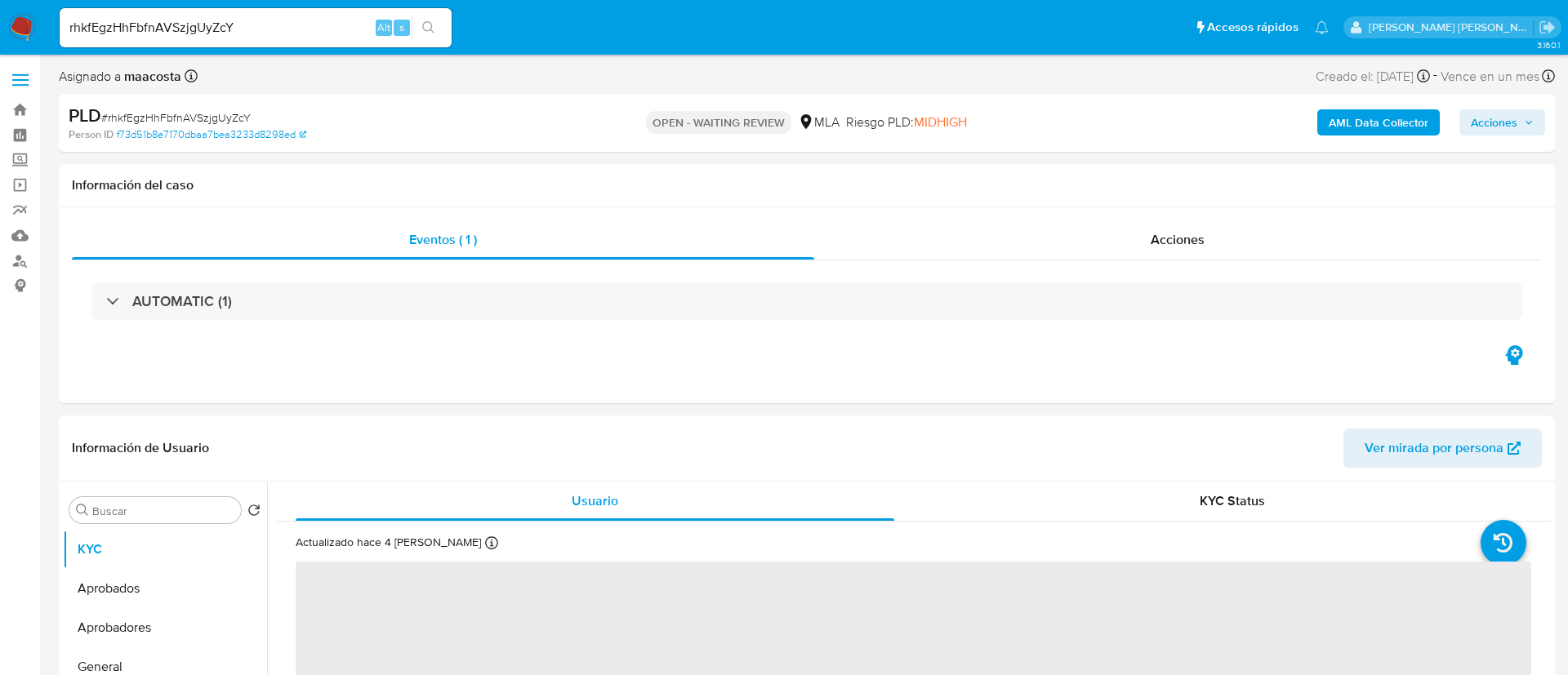
select select "10"
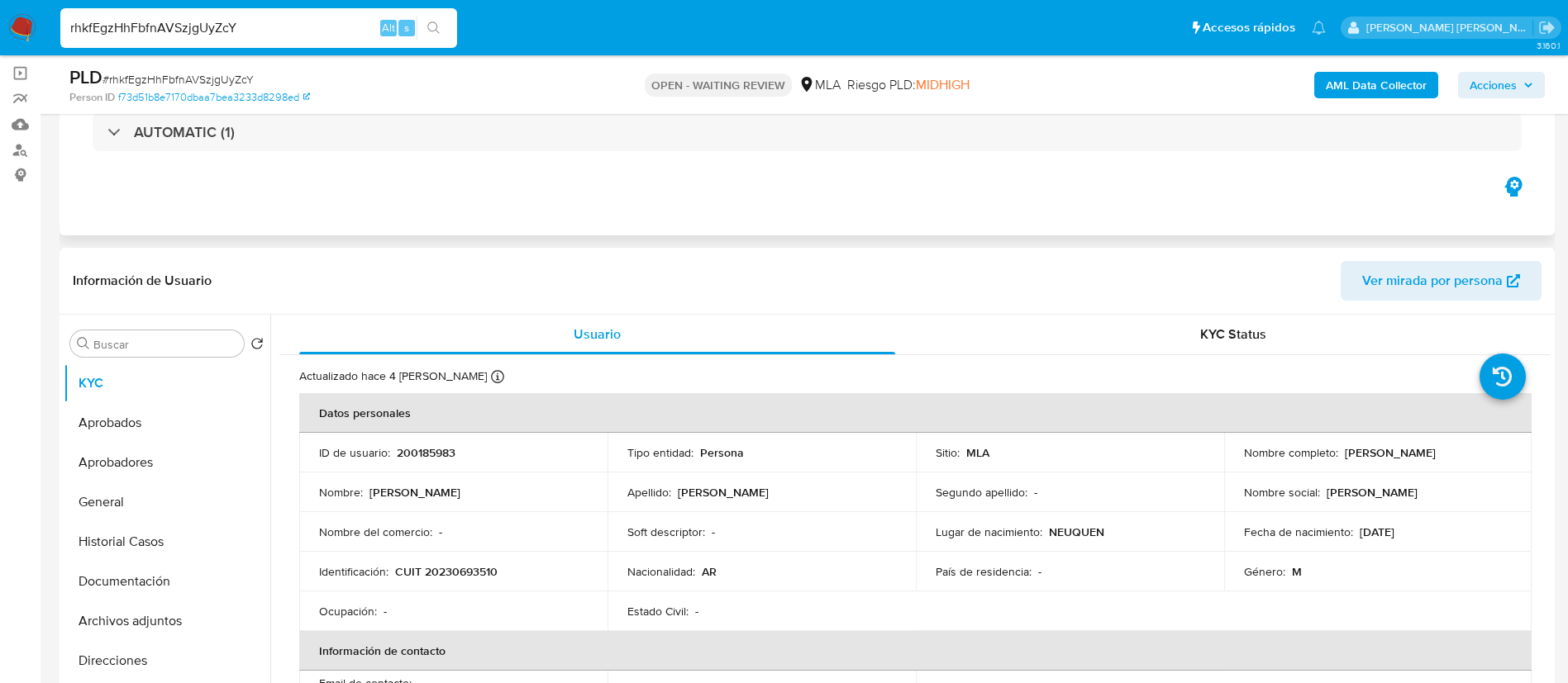
scroll to position [121, 0]
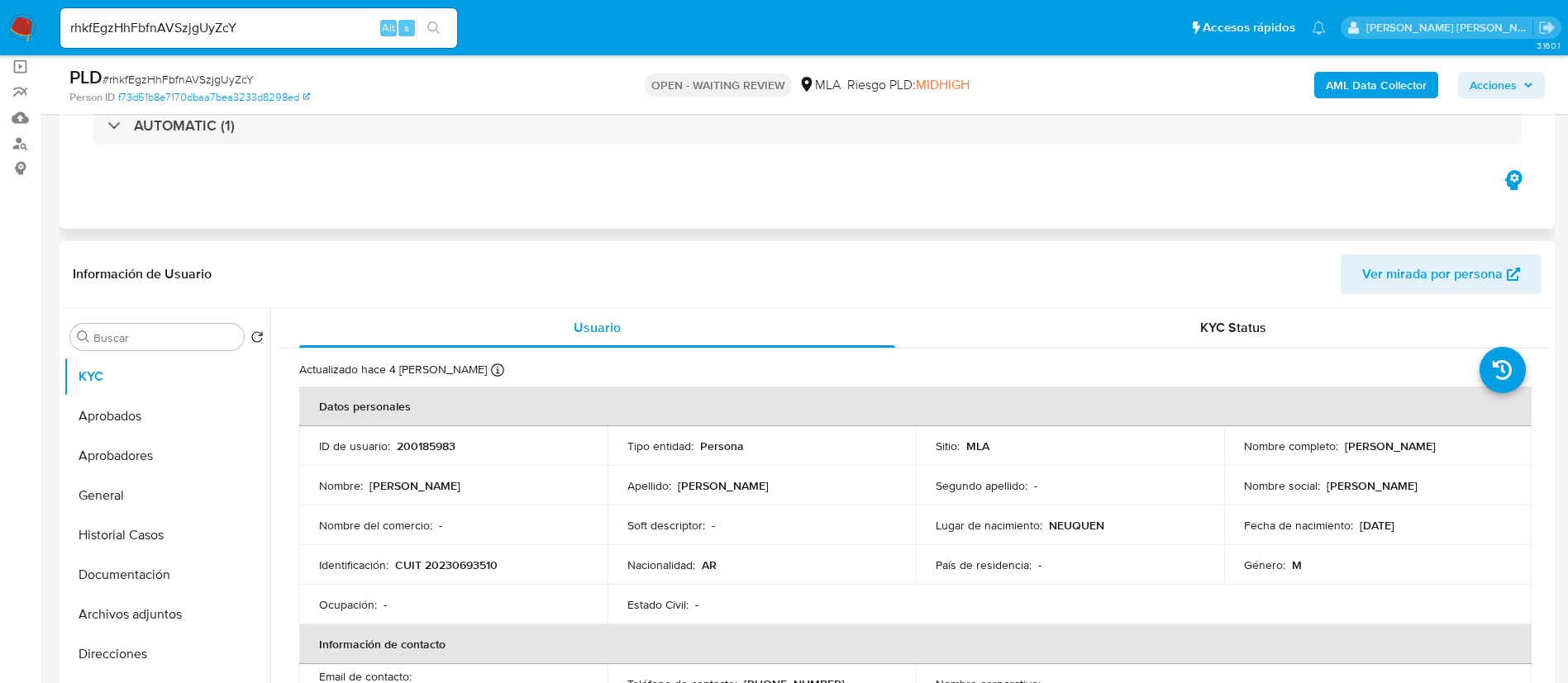
click at [620, 212] on div "Eventos ( 1 ) Acciones AUTOMATIC (1)" at bounding box center [807, 129] width 1495 height 198
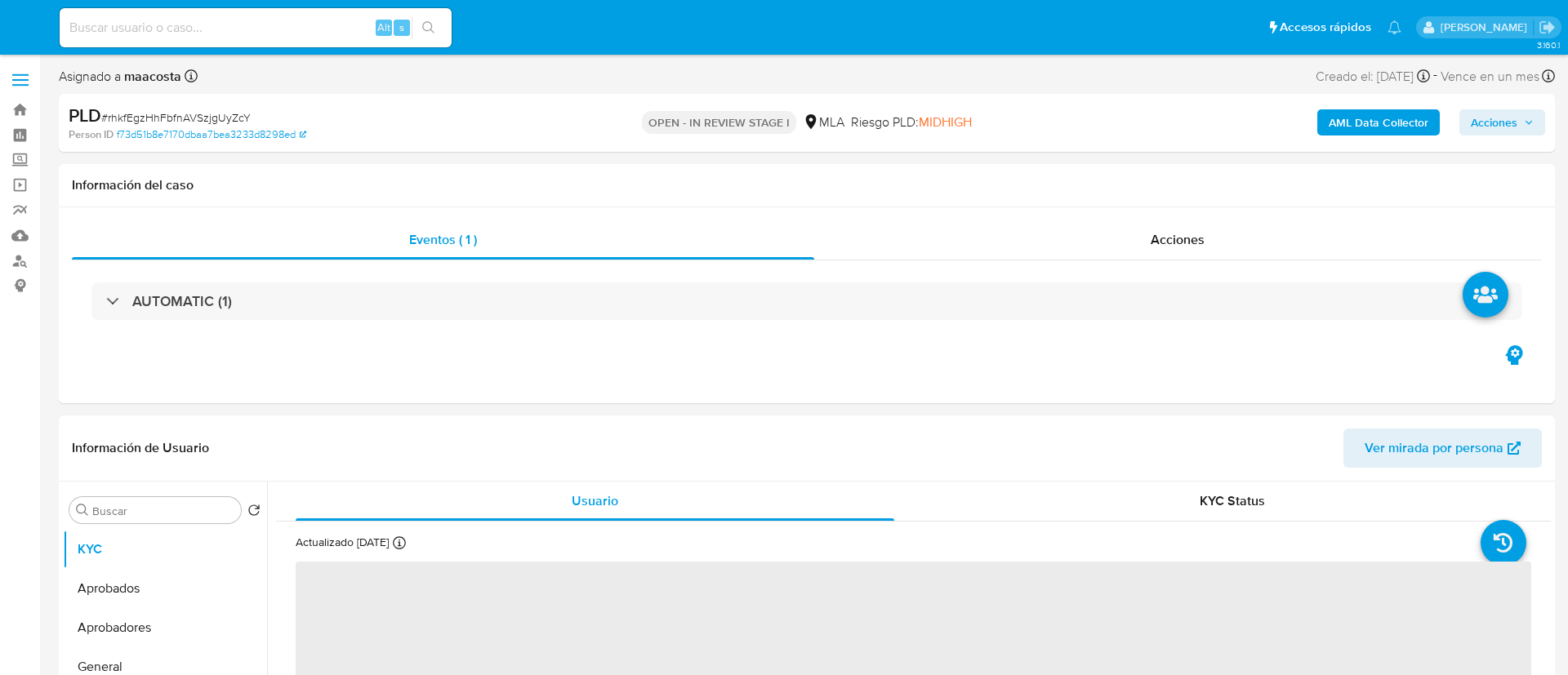
select select "10"
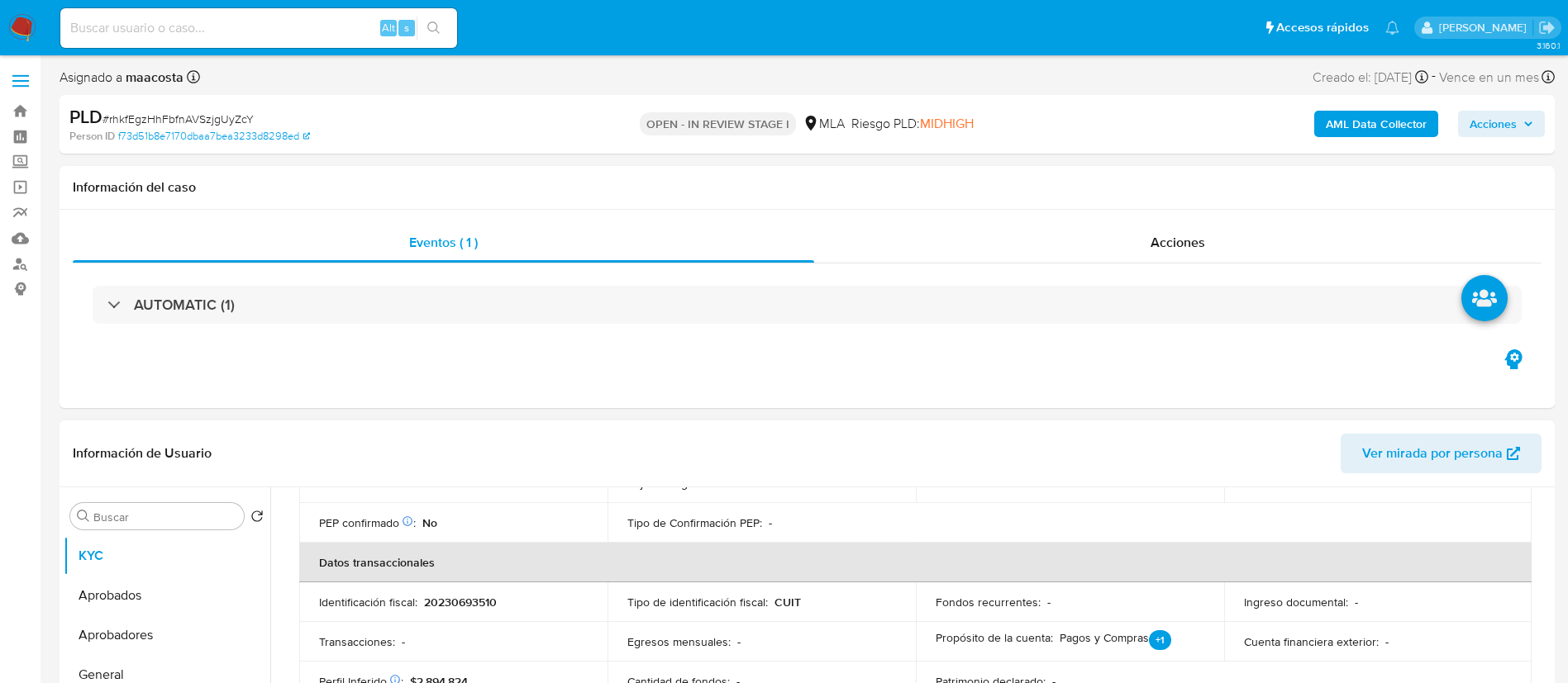
scroll to position [471, 0]
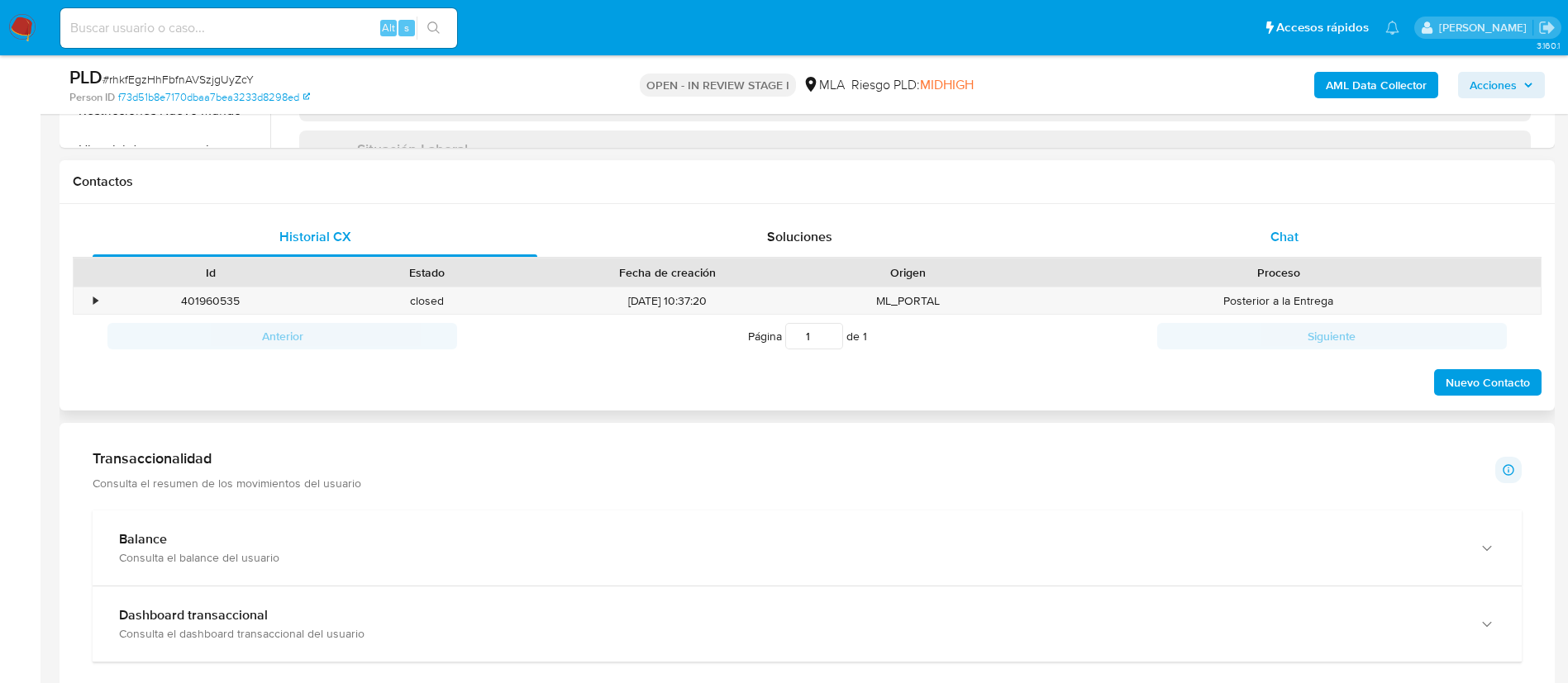
click at [1281, 225] on div "Chat" at bounding box center [1285, 237] width 445 height 40
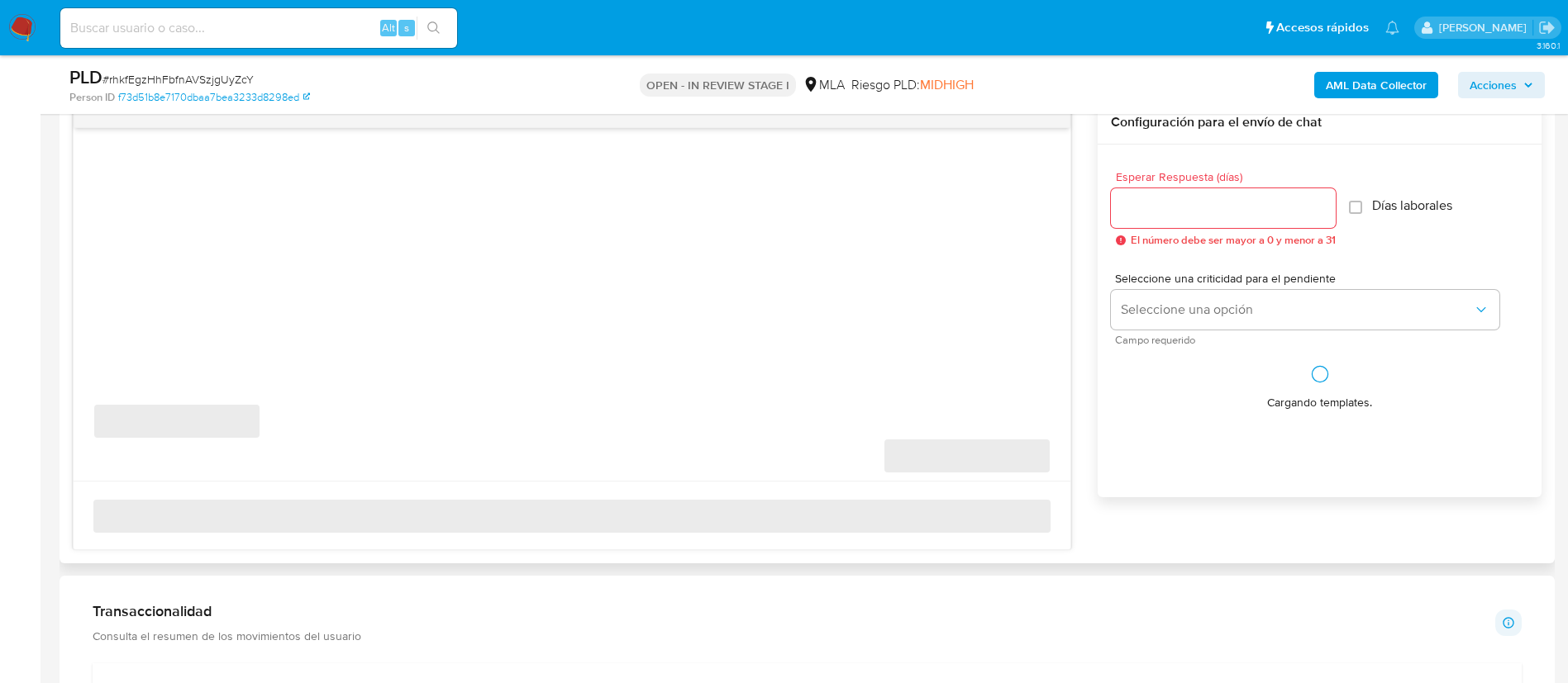
scroll to position [875, 0]
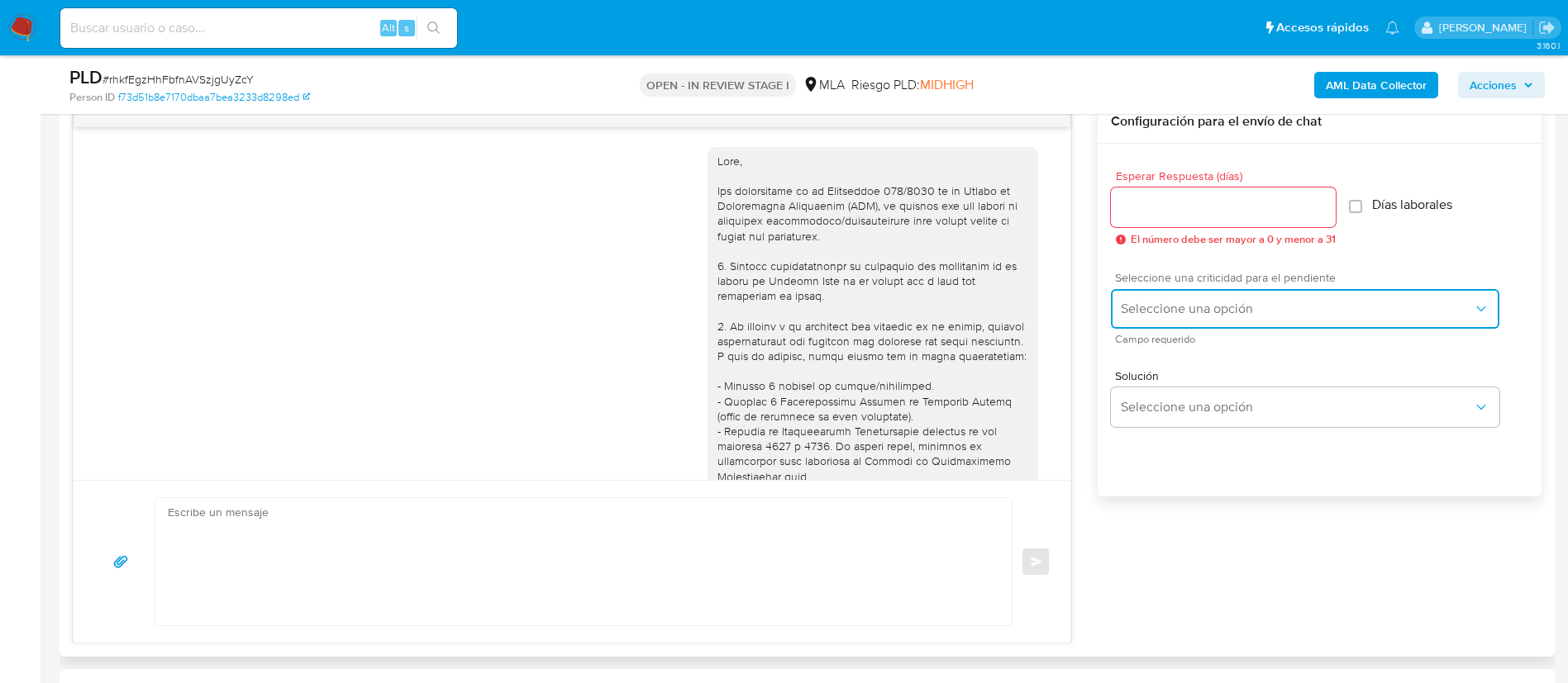
click at [1169, 307] on span "Seleccione una opción" at bounding box center [1296, 308] width 352 height 17
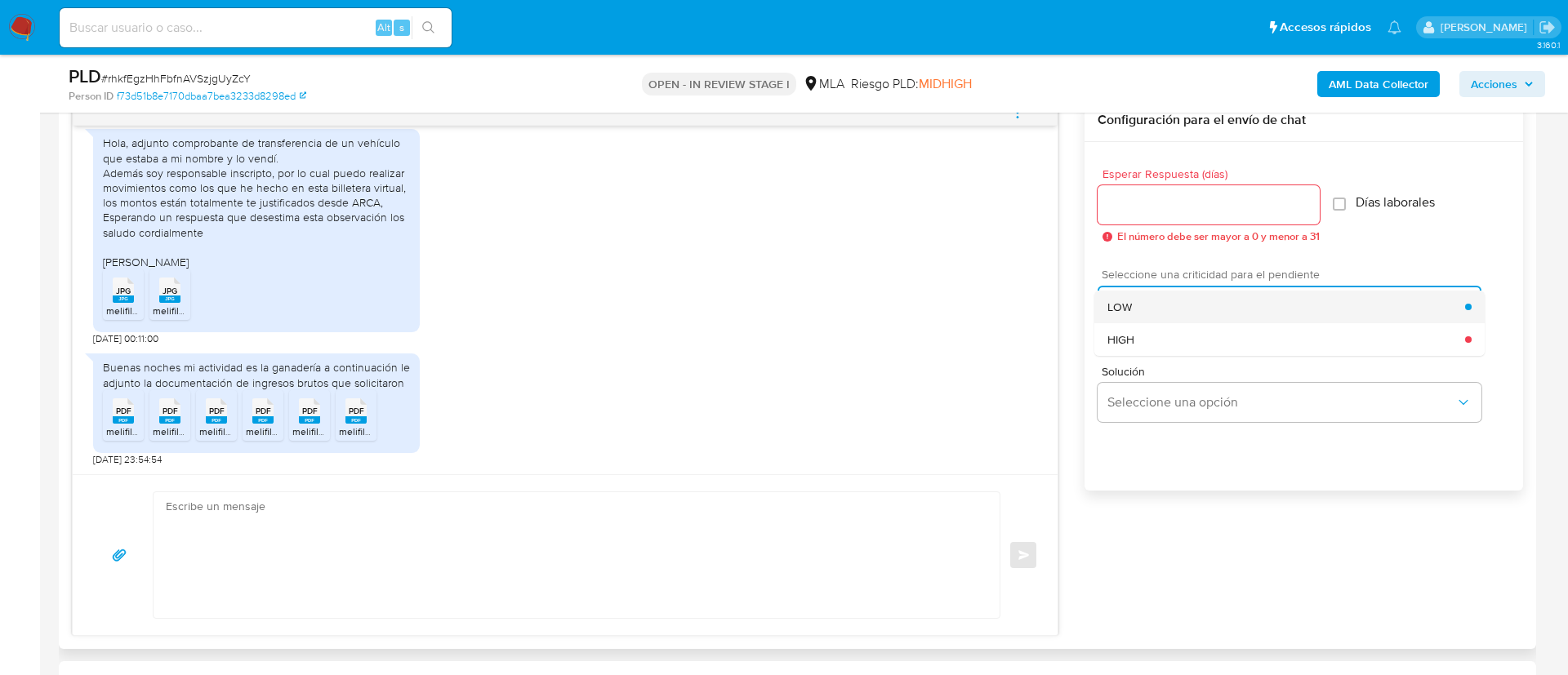
click at [1123, 301] on span "LOW" at bounding box center [1119, 307] width 25 height 15
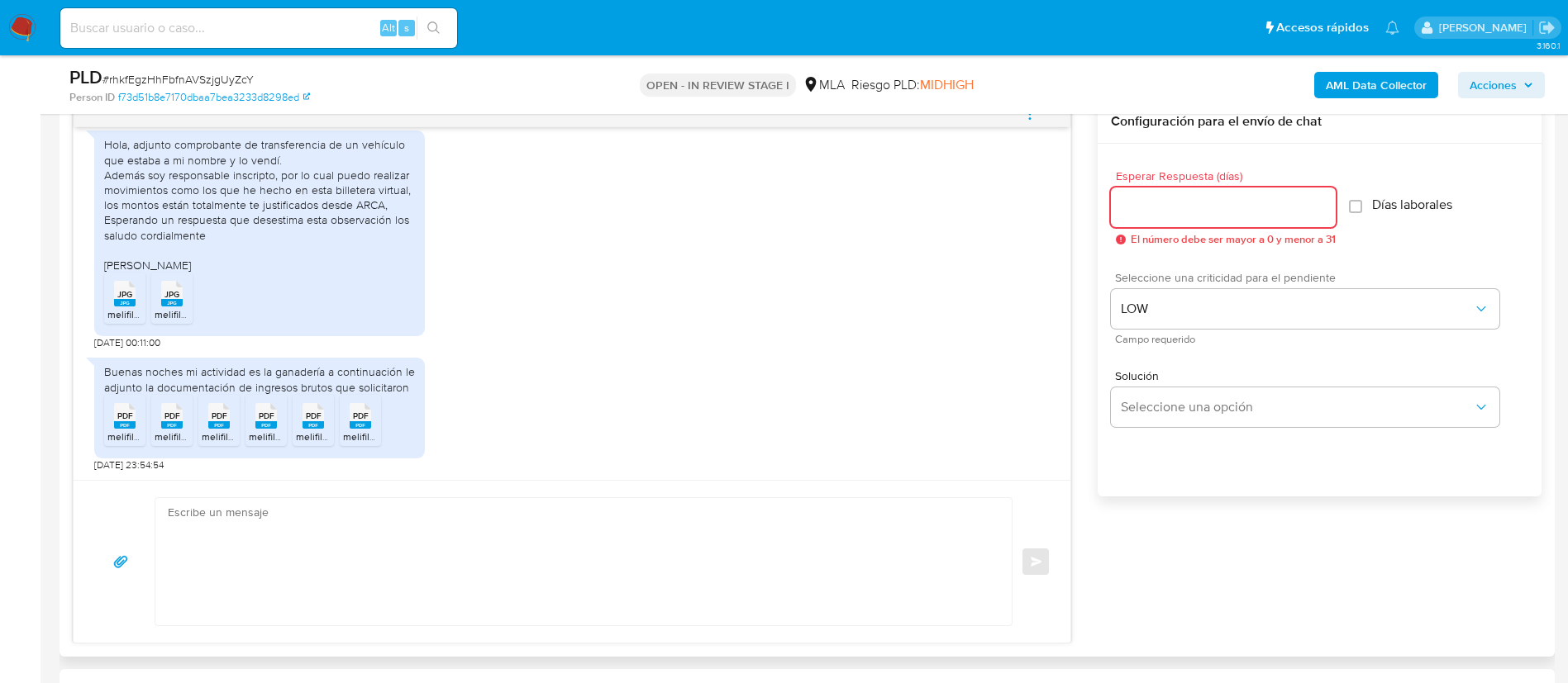
click at [1139, 209] on input "Esperar Respuesta (días)" at bounding box center [1223, 207] width 225 height 22
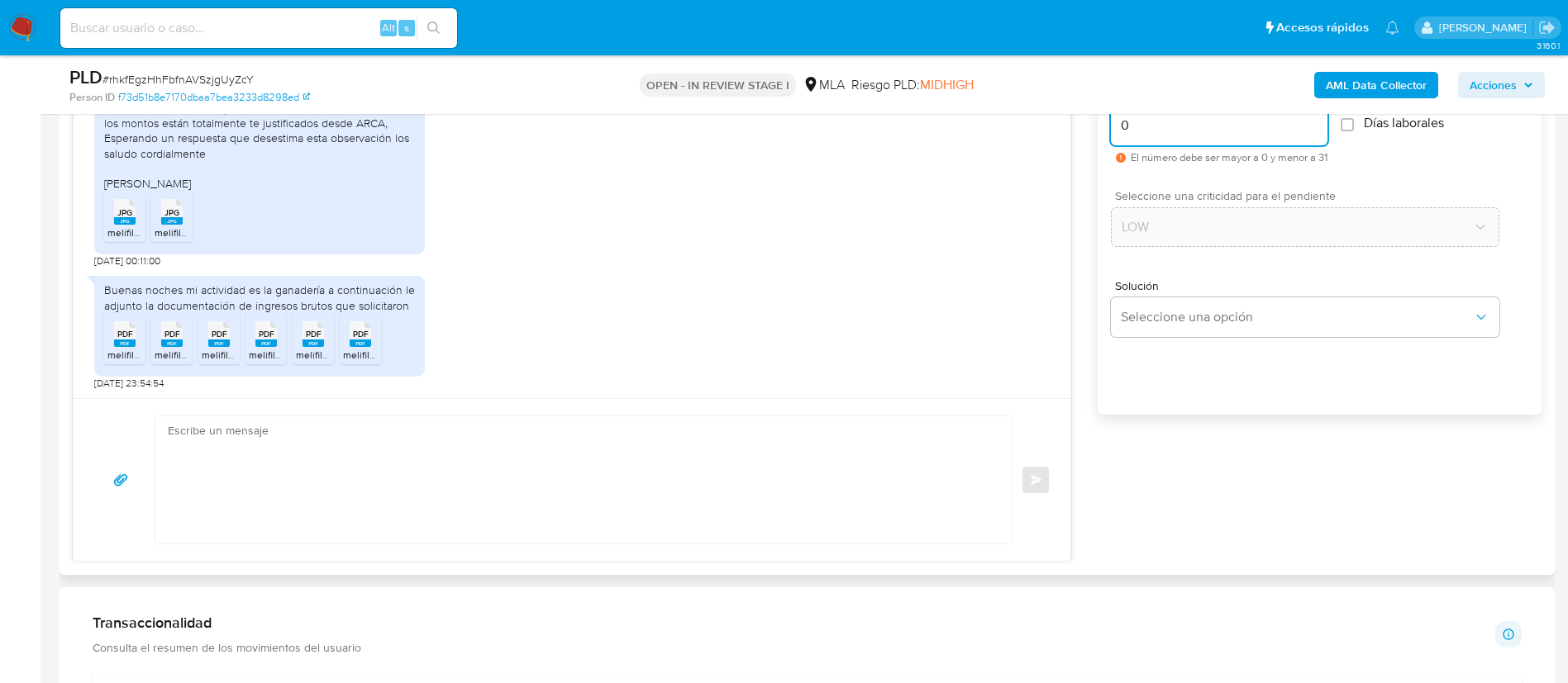
scroll to position [964, 0]
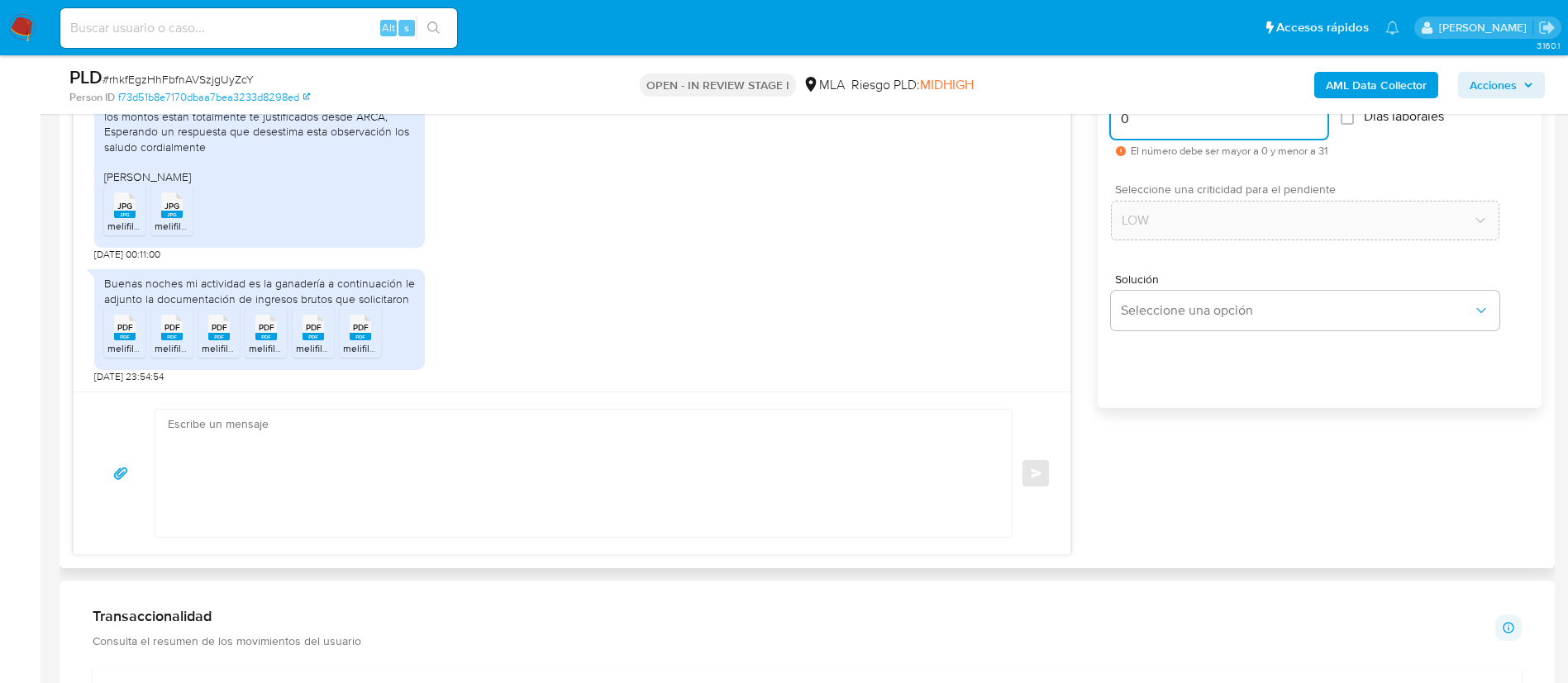
type input "0"
click at [914, 447] on textarea at bounding box center [579, 474] width 823 height 127
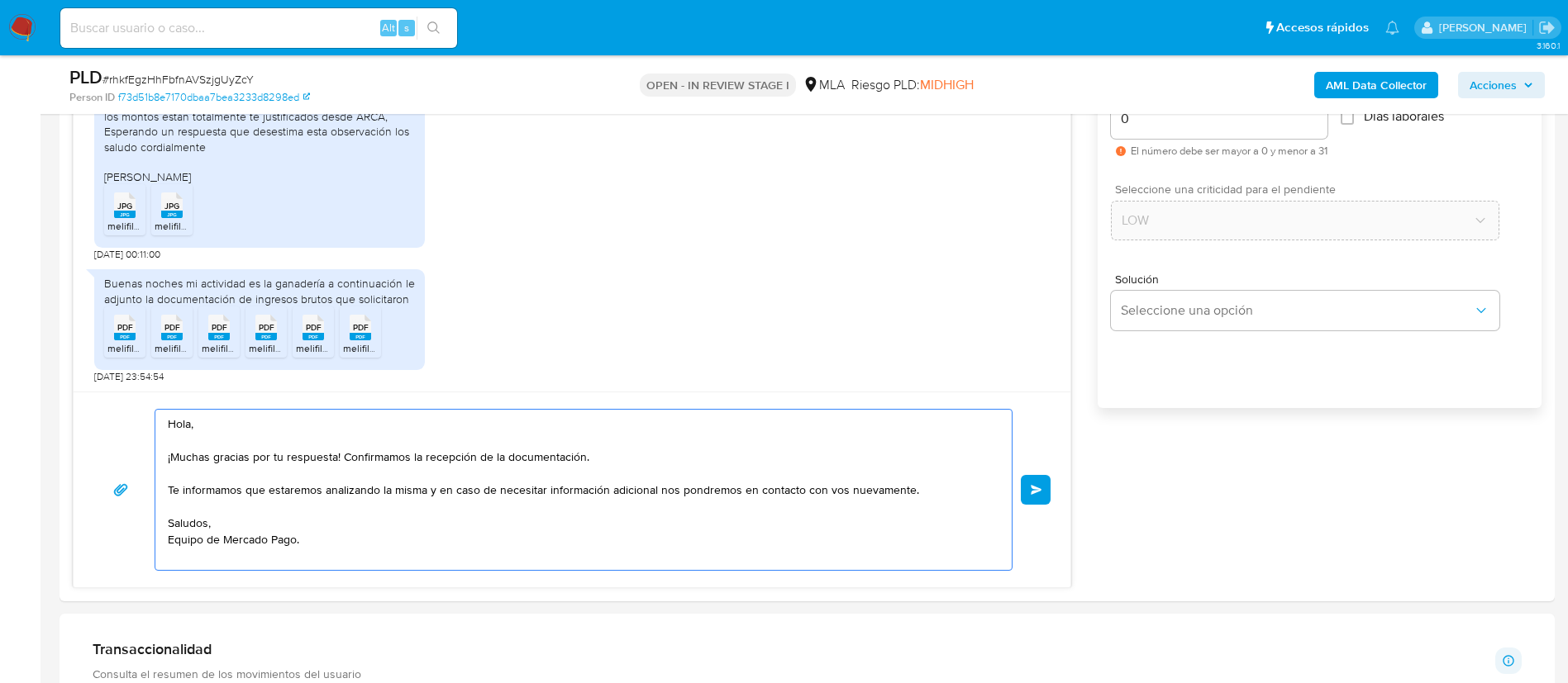
type textarea "Hola, ¡Muchas gracias por tu respuesta! Confirmamos la recepción de la document…"
click at [1029, 487] on button "Enviar" at bounding box center [1035, 490] width 30 height 30
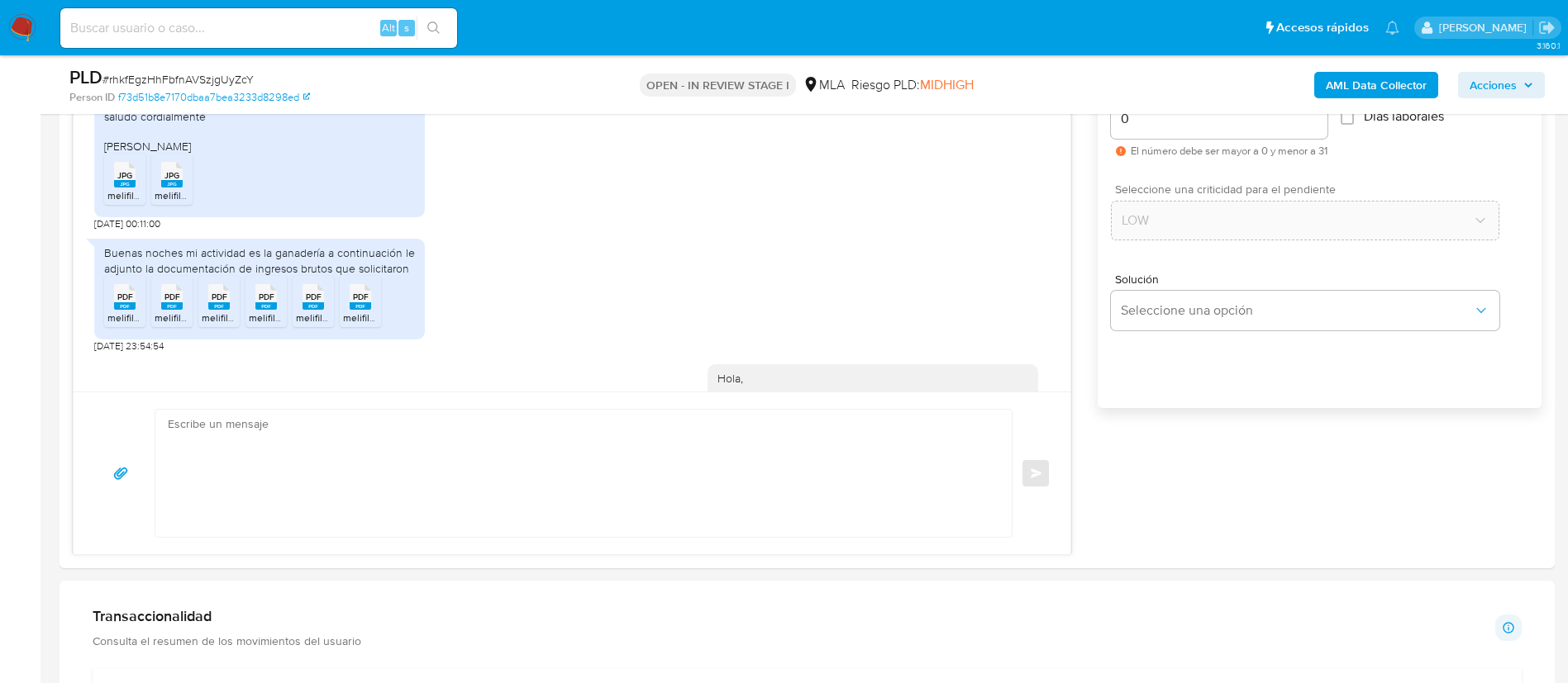
scroll to position [1161, 0]
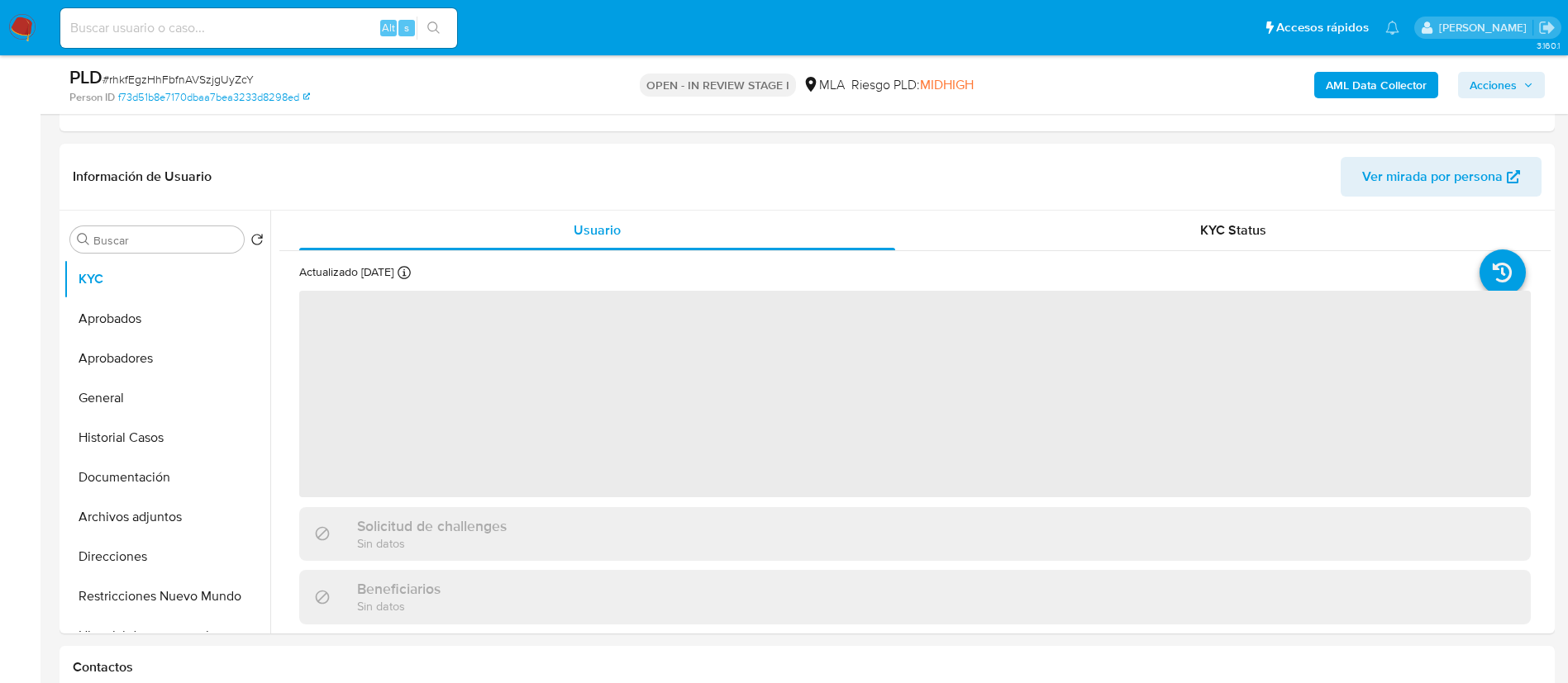
scroll to position [325, 0]
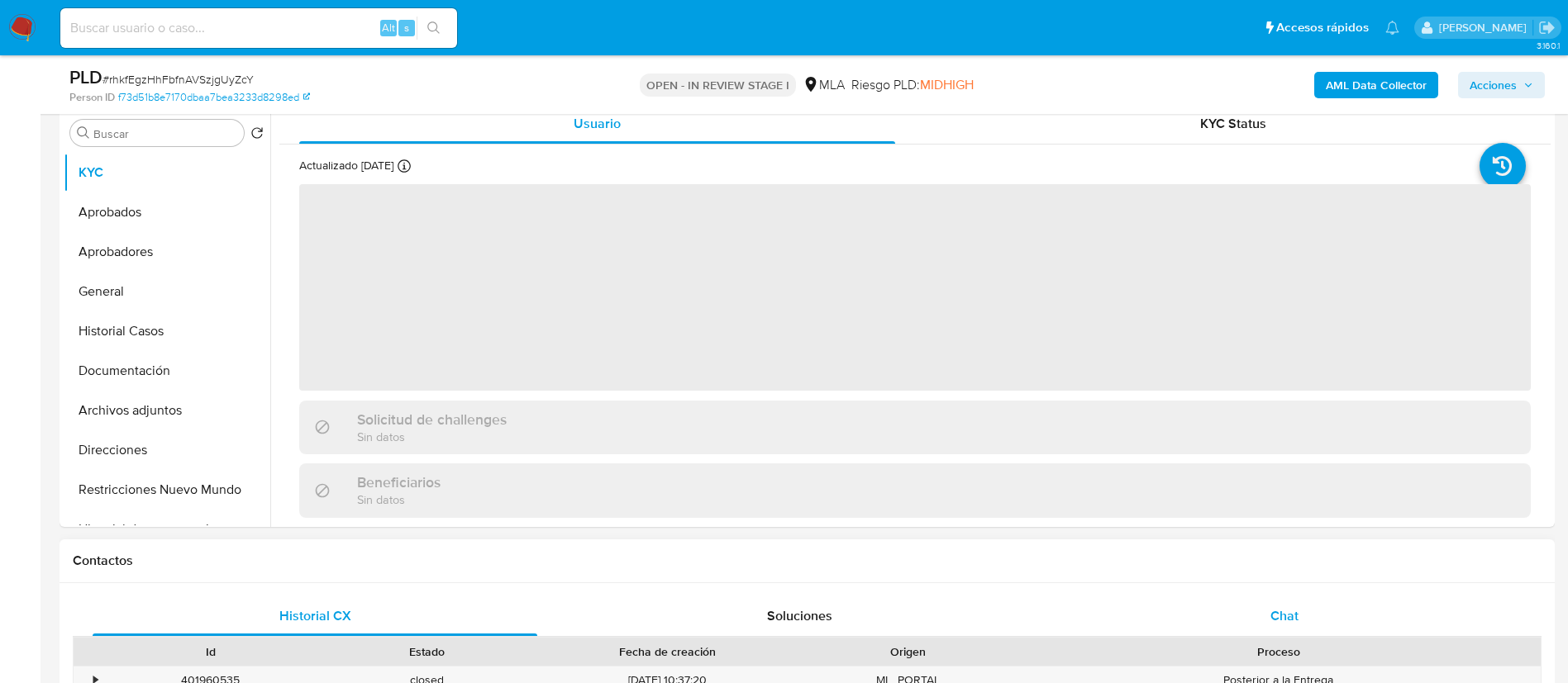
click at [1286, 628] on div "Chat" at bounding box center [1285, 617] width 445 height 40
select select "10"
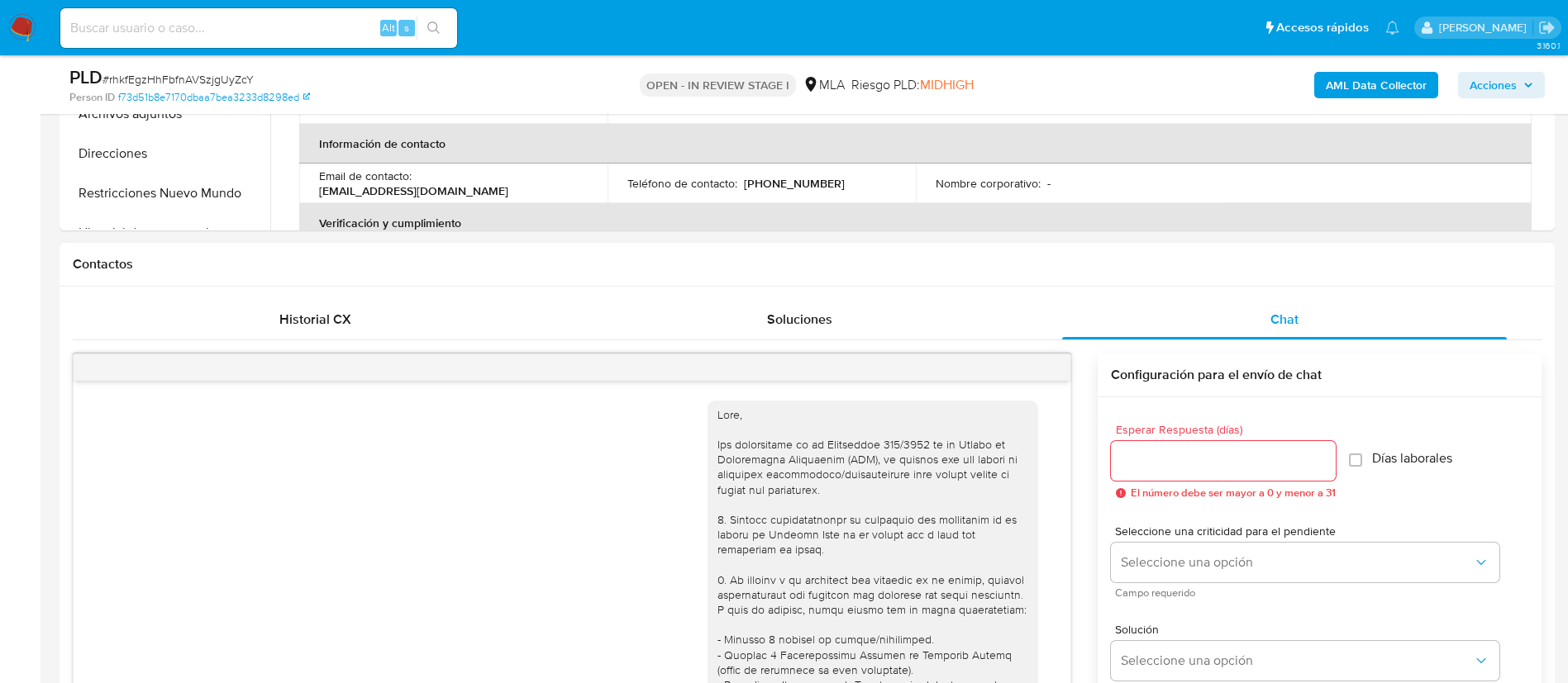
scroll to position [1161, 0]
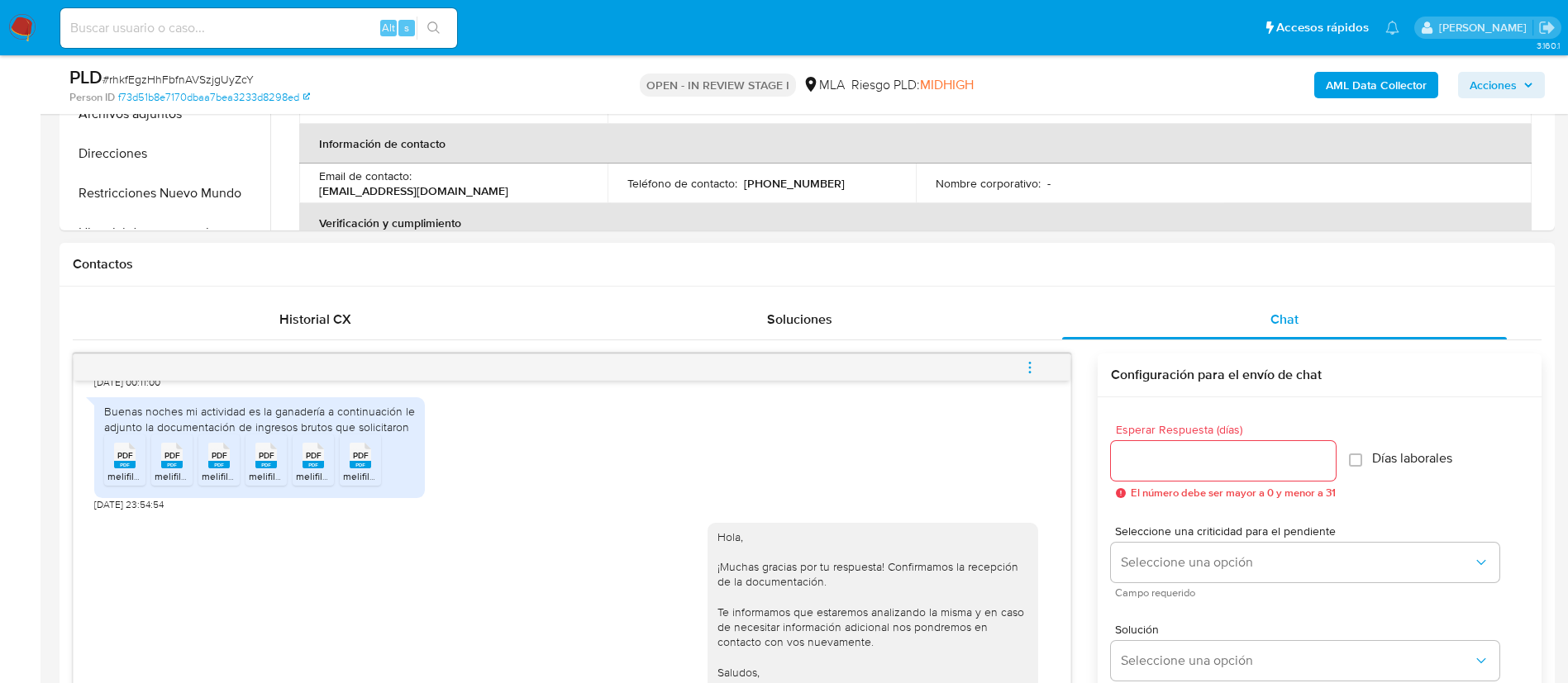
click at [1022, 362] on icon "menu-action" at bounding box center [1029, 368] width 15 height 15
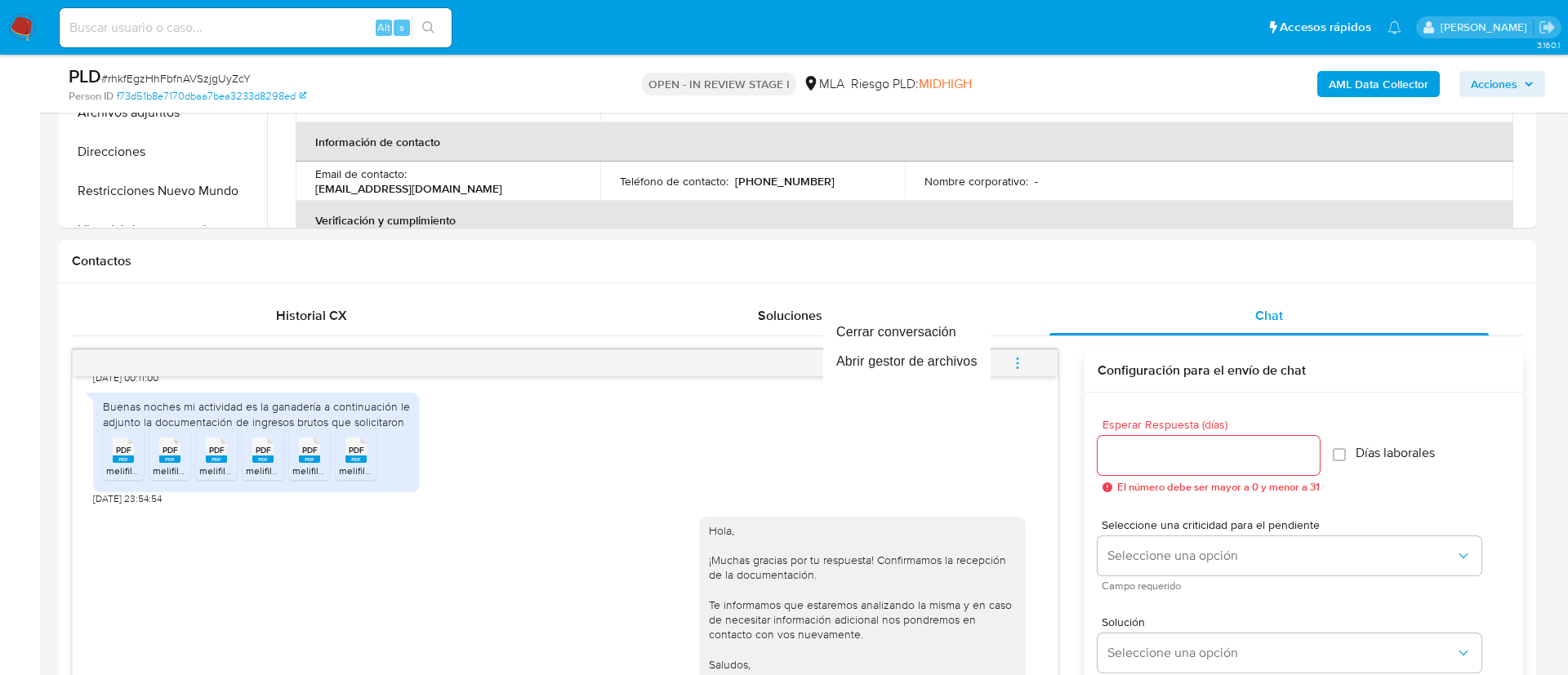
click at [895, 308] on div at bounding box center [784, 338] width 1568 height 675
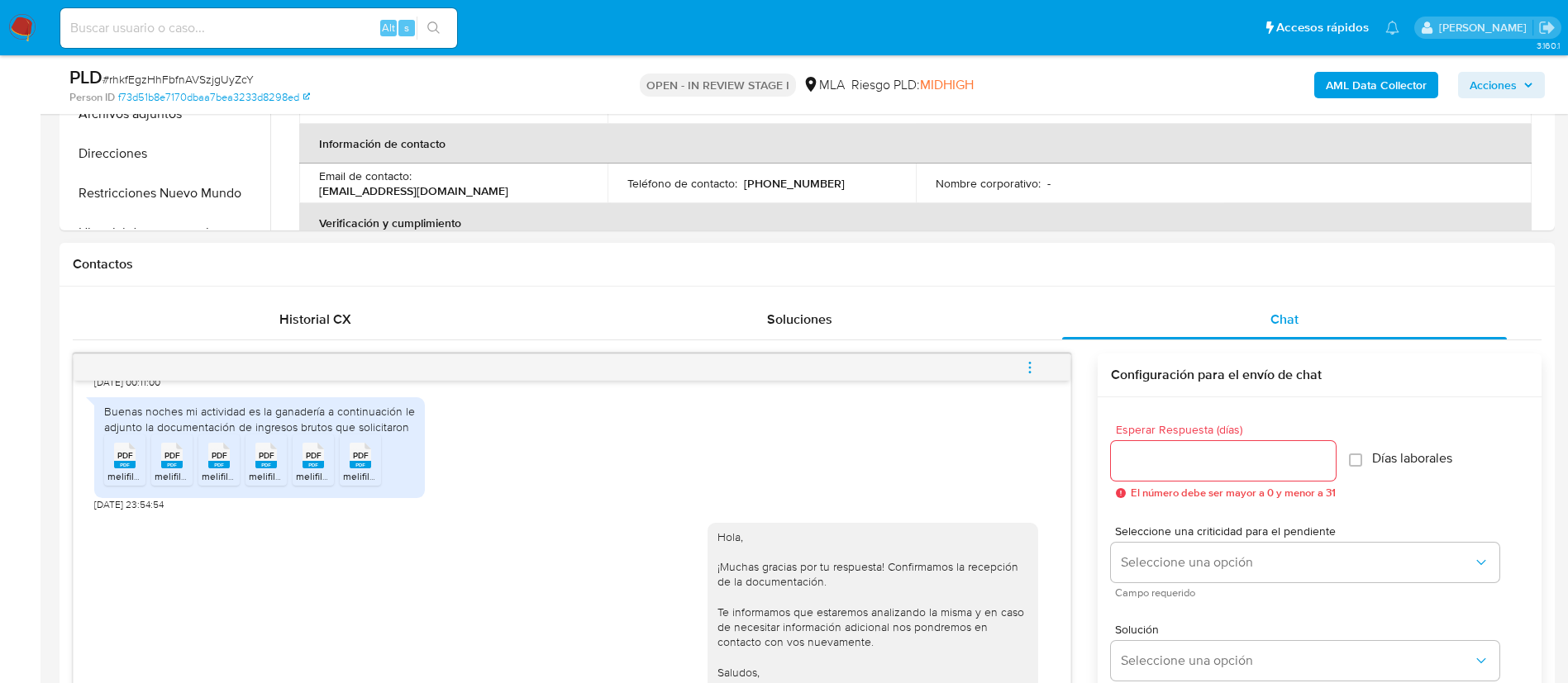
click at [1070, 371] on div at bounding box center [572, 368] width 997 height 26
click at [1037, 368] on icon "menu-action" at bounding box center [1029, 368] width 15 height 15
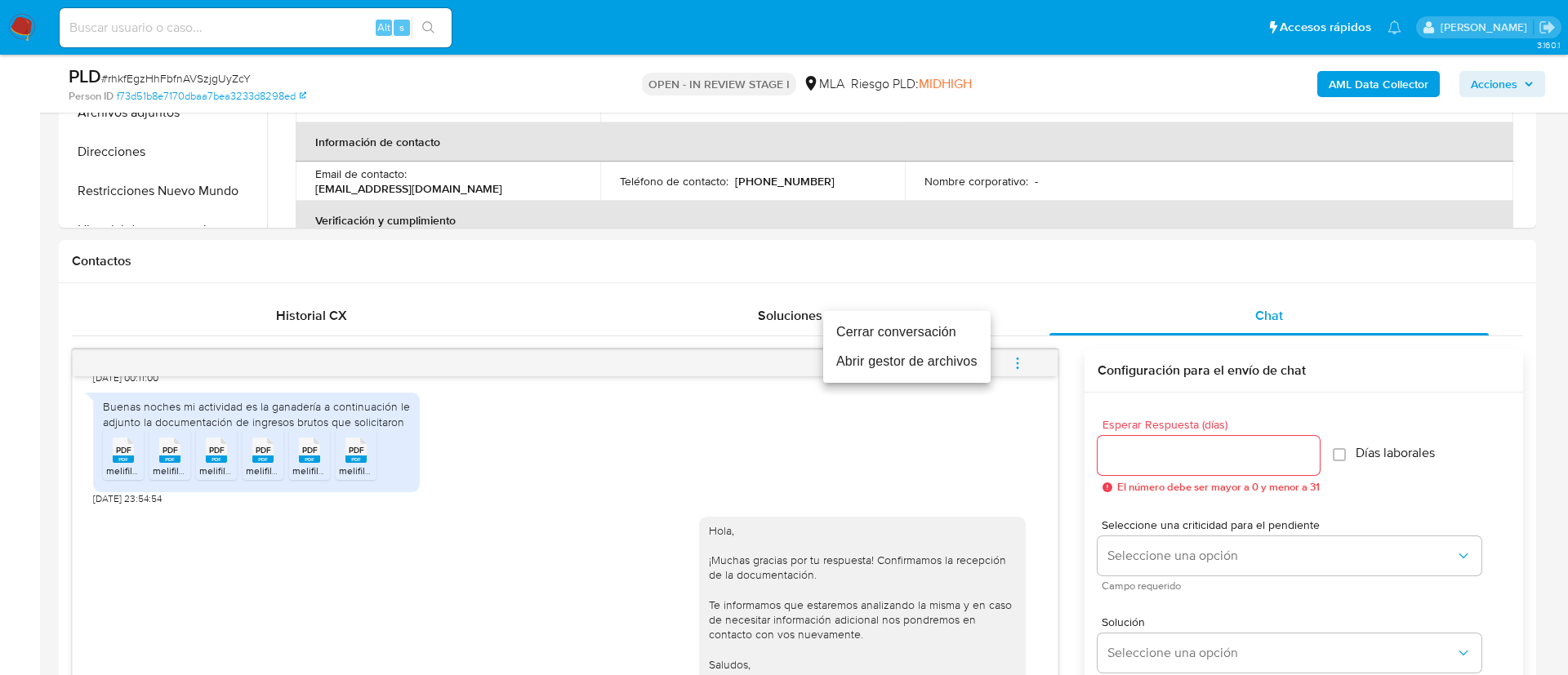
click at [927, 325] on li "Cerrar conversación" at bounding box center [907, 332] width 167 height 29
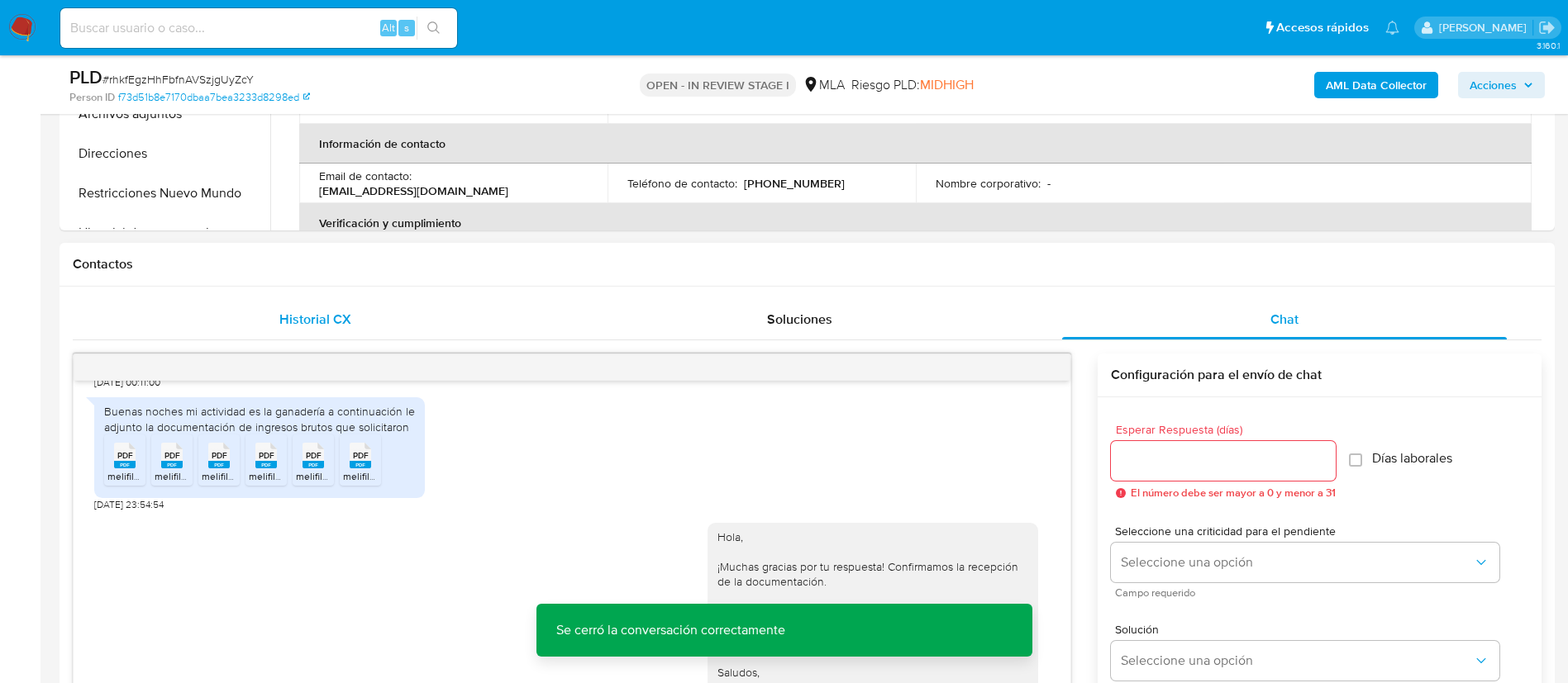
click at [319, 320] on span "Historial CX" at bounding box center [315, 320] width 72 height 19
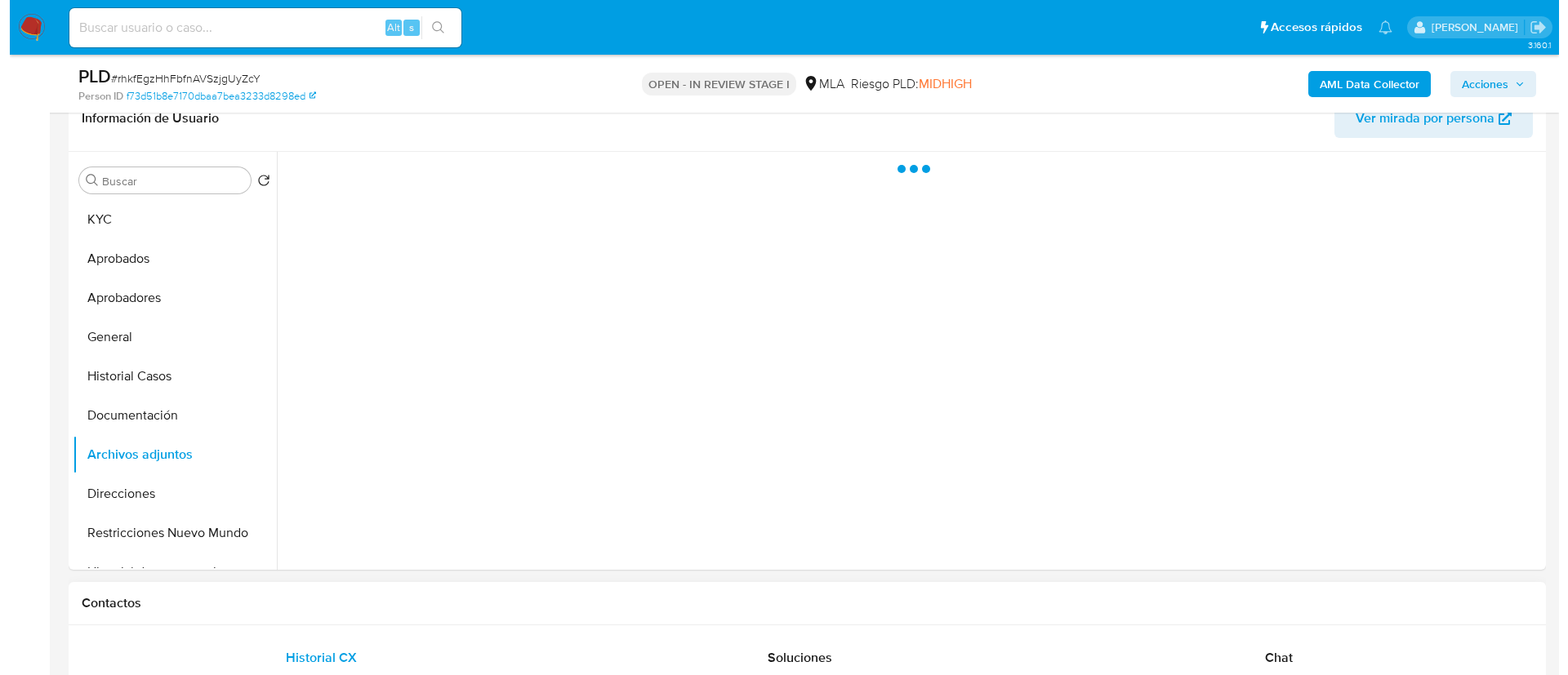
scroll to position [262, 0]
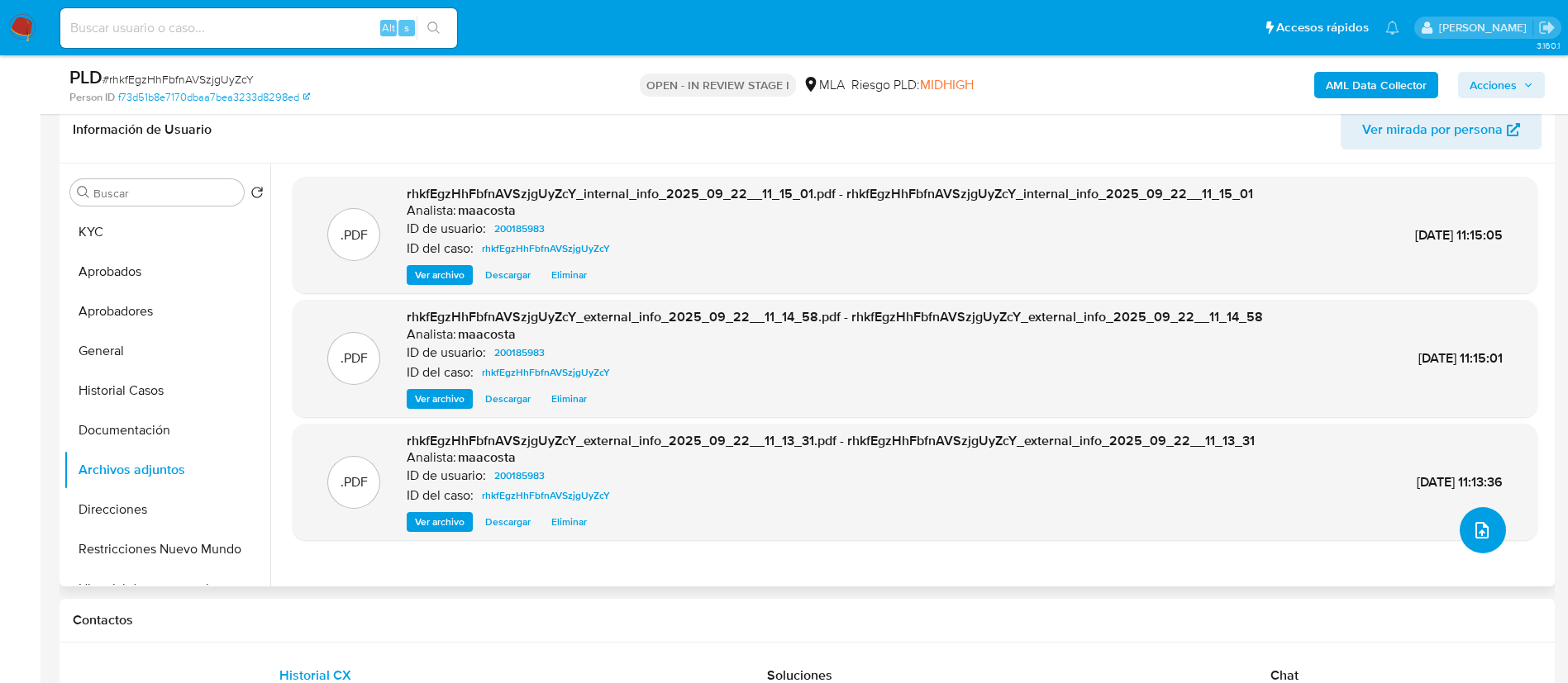
click at [1472, 521] on span "upload-file" at bounding box center [1482, 530] width 20 height 20
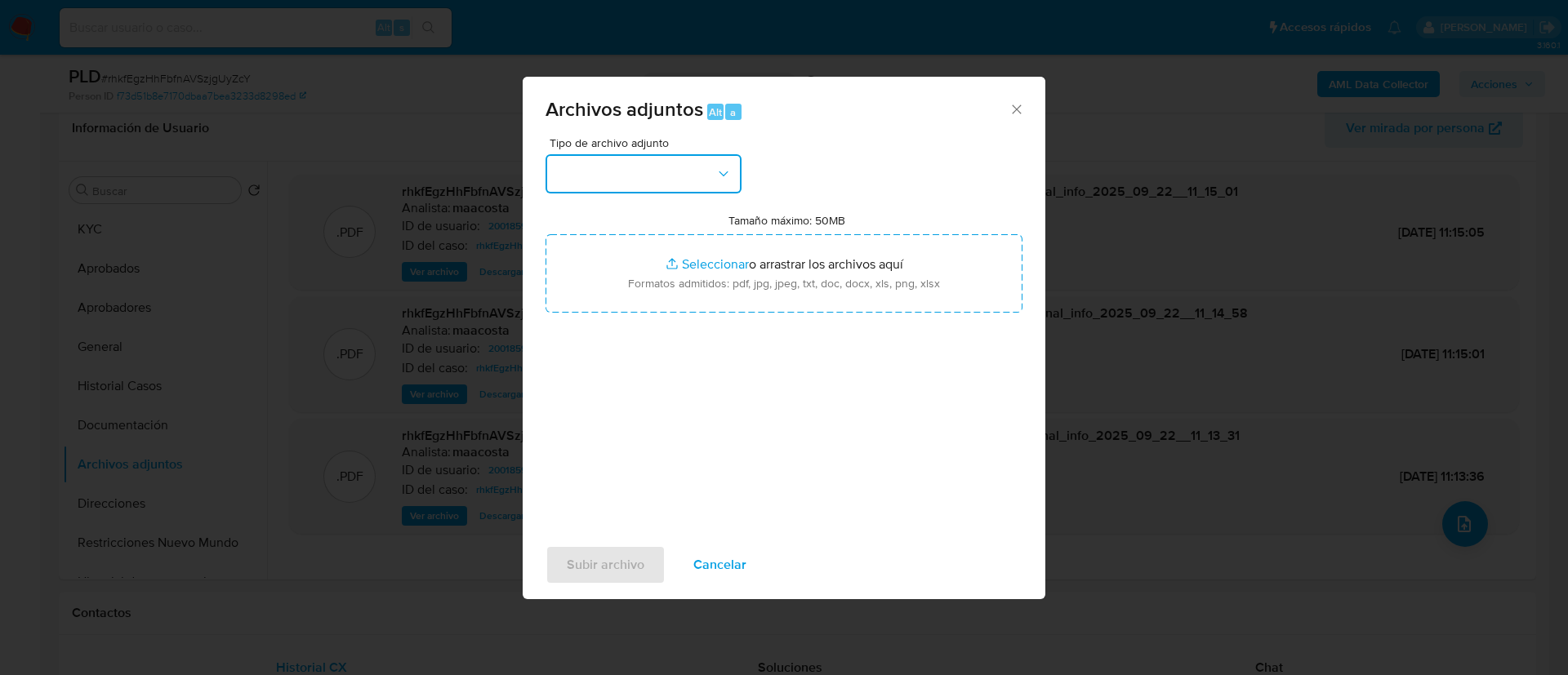
click at [608, 183] on button "button" at bounding box center [643, 174] width 196 height 40
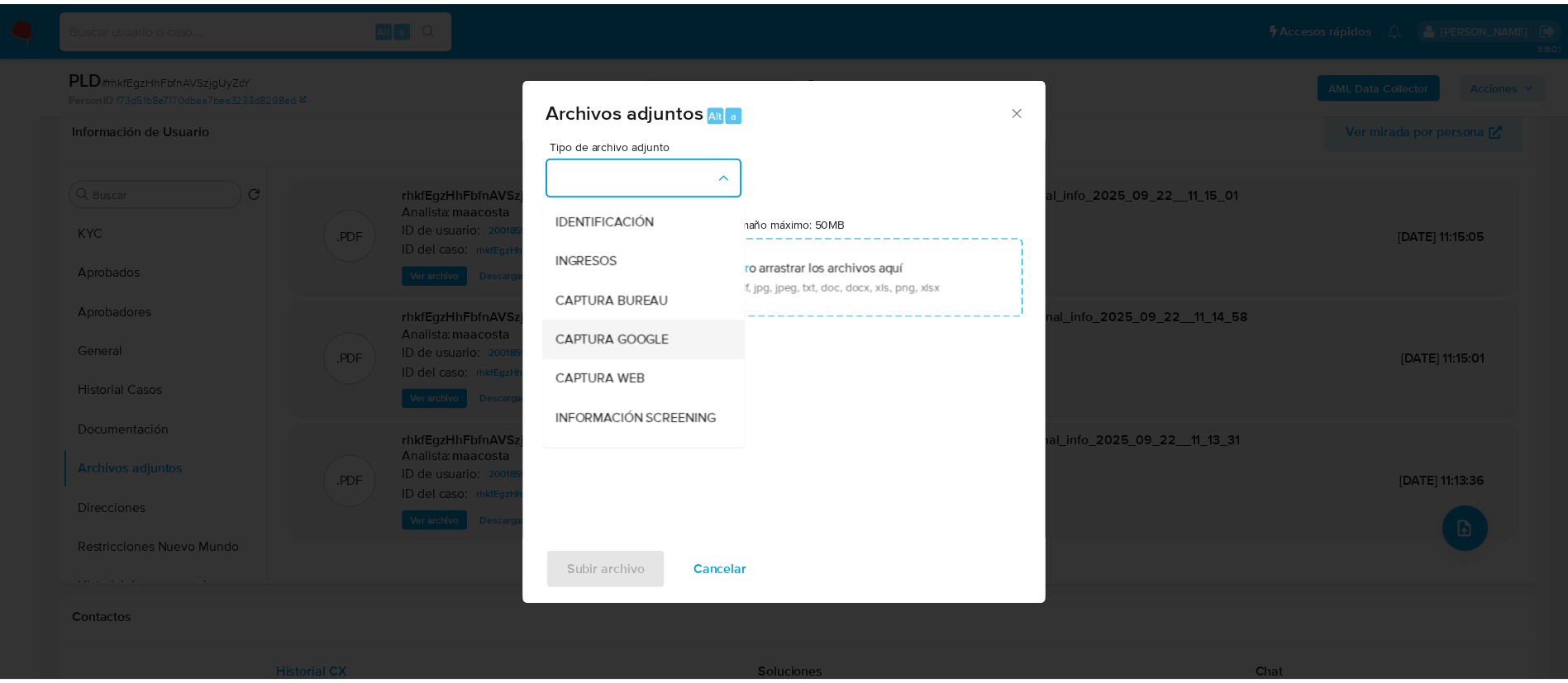
scroll to position [201, 0]
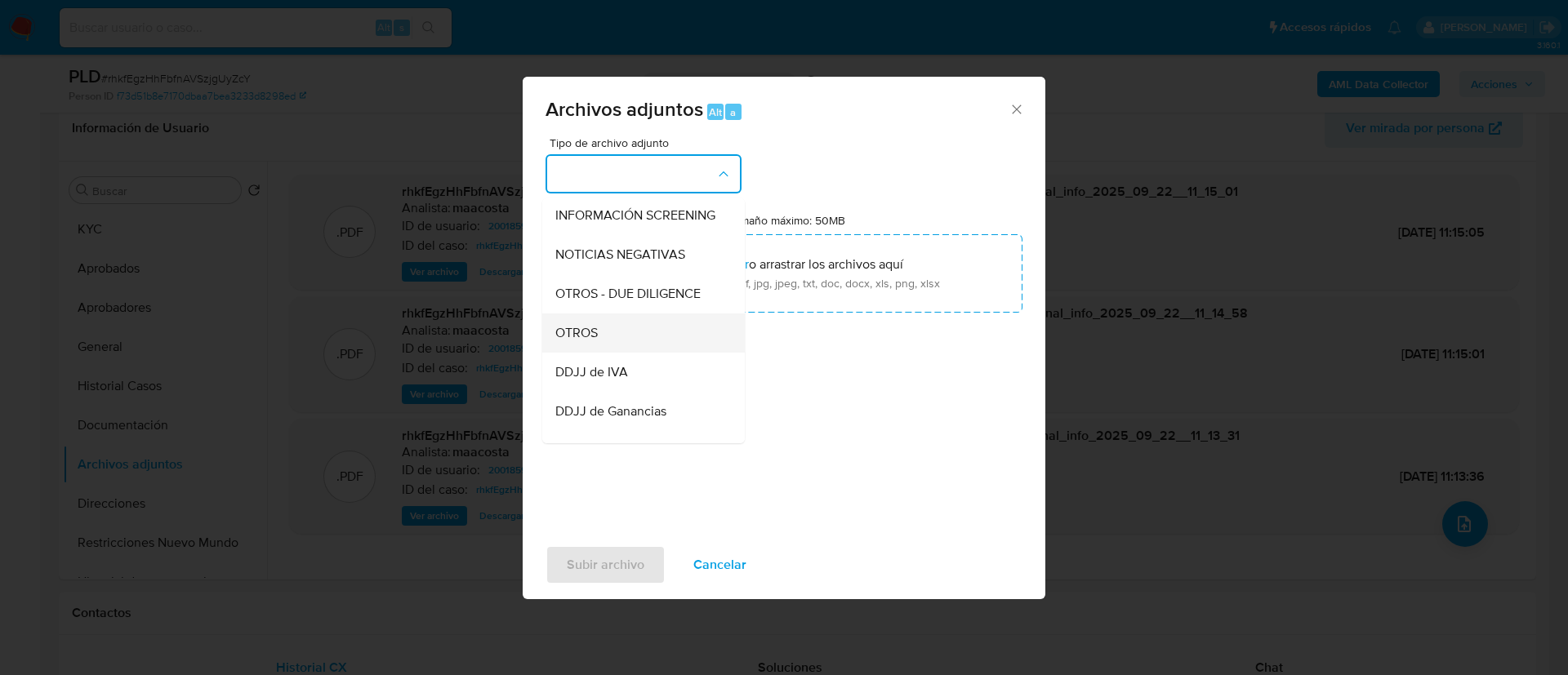
click at [601, 347] on div "OTROS" at bounding box center [639, 333] width 167 height 40
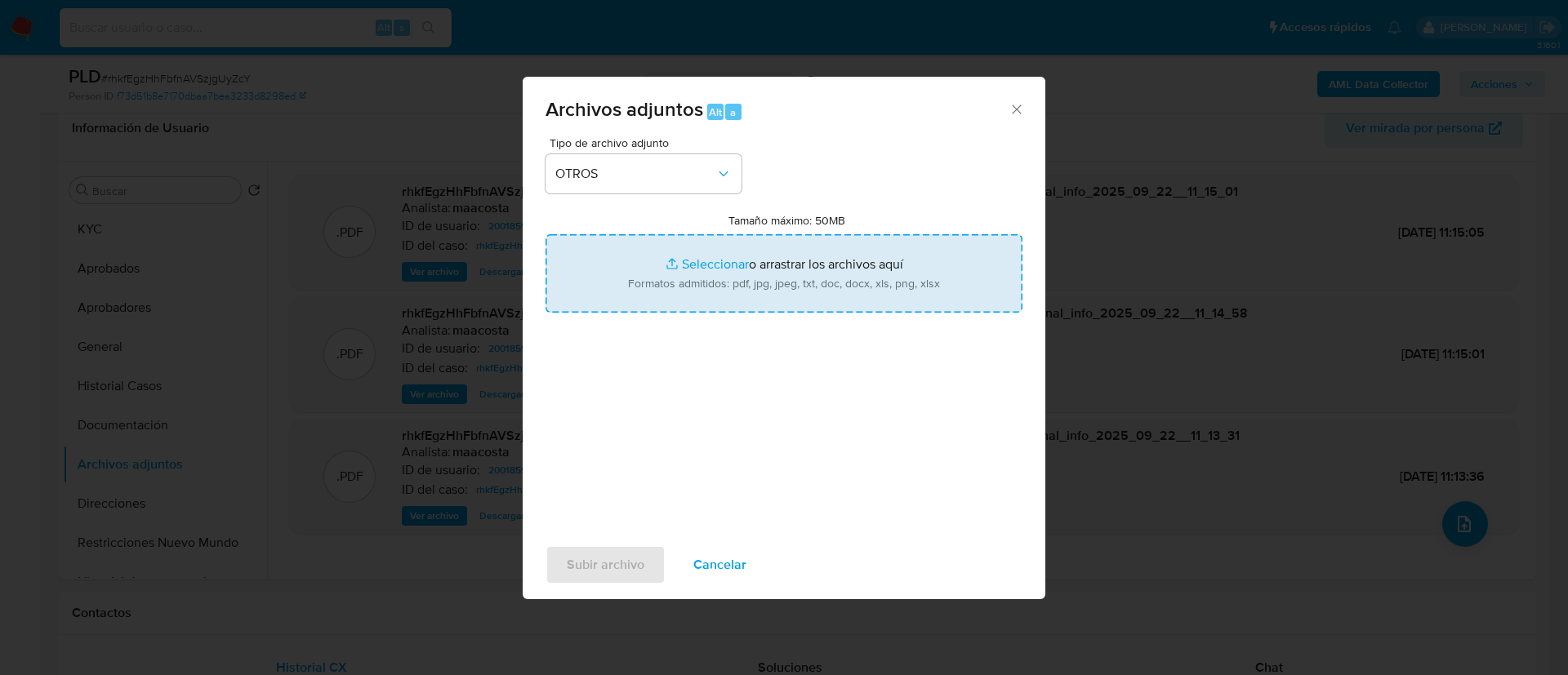
type input "C:\fakepath\Caselog rhkfEgzHhFbfnAVSzjgUyZcY_2025_08_19_10_11_16.docx"
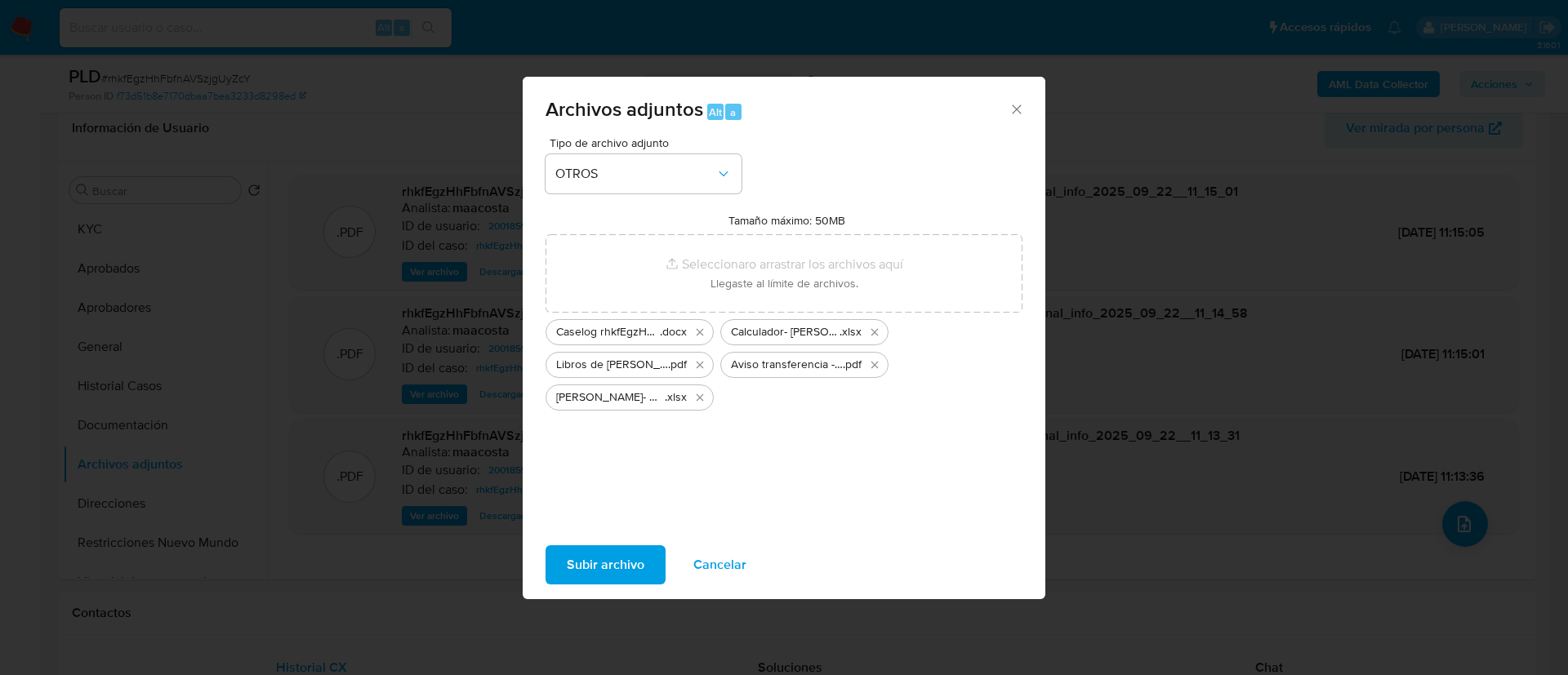
click at [620, 572] on span "Subir archivo" at bounding box center [605, 565] width 77 height 36
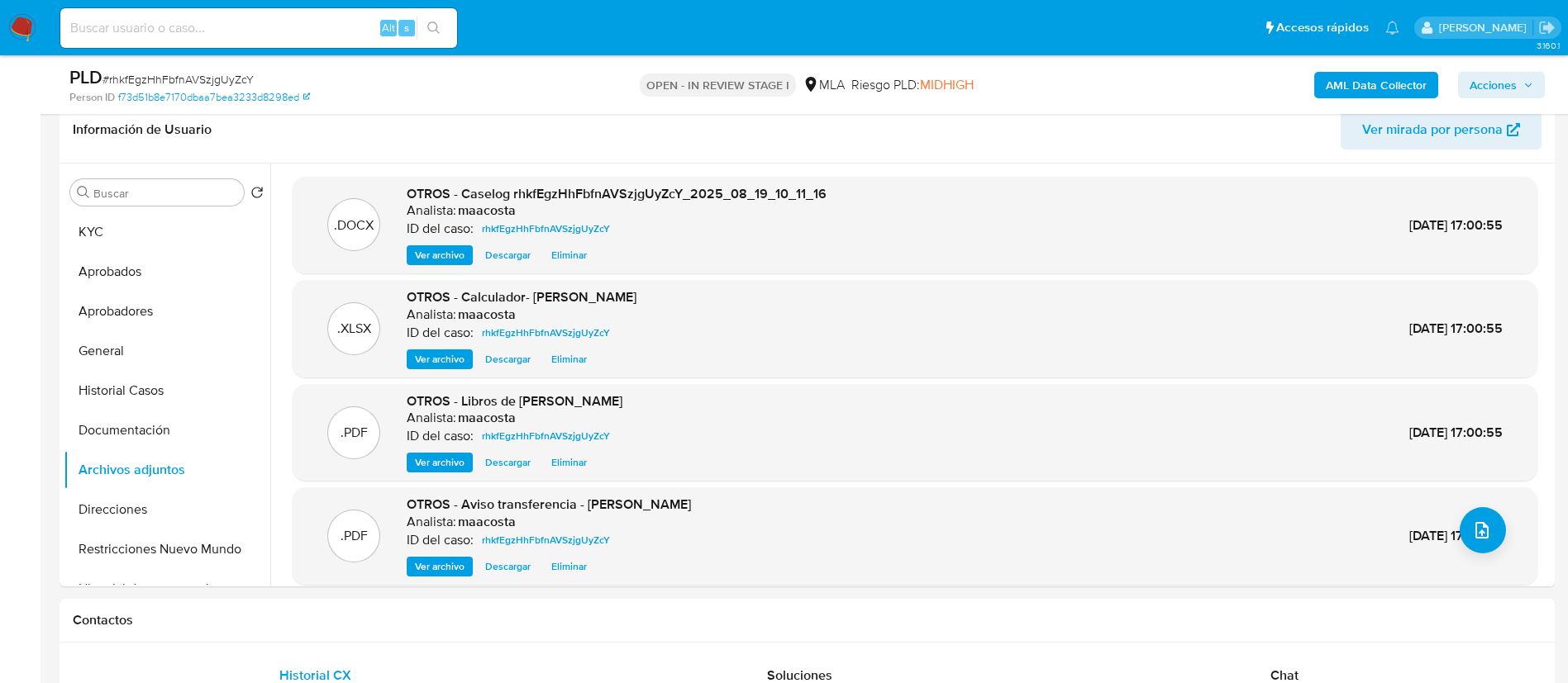
click at [1505, 87] on span "Acciones" at bounding box center [1493, 85] width 47 height 26
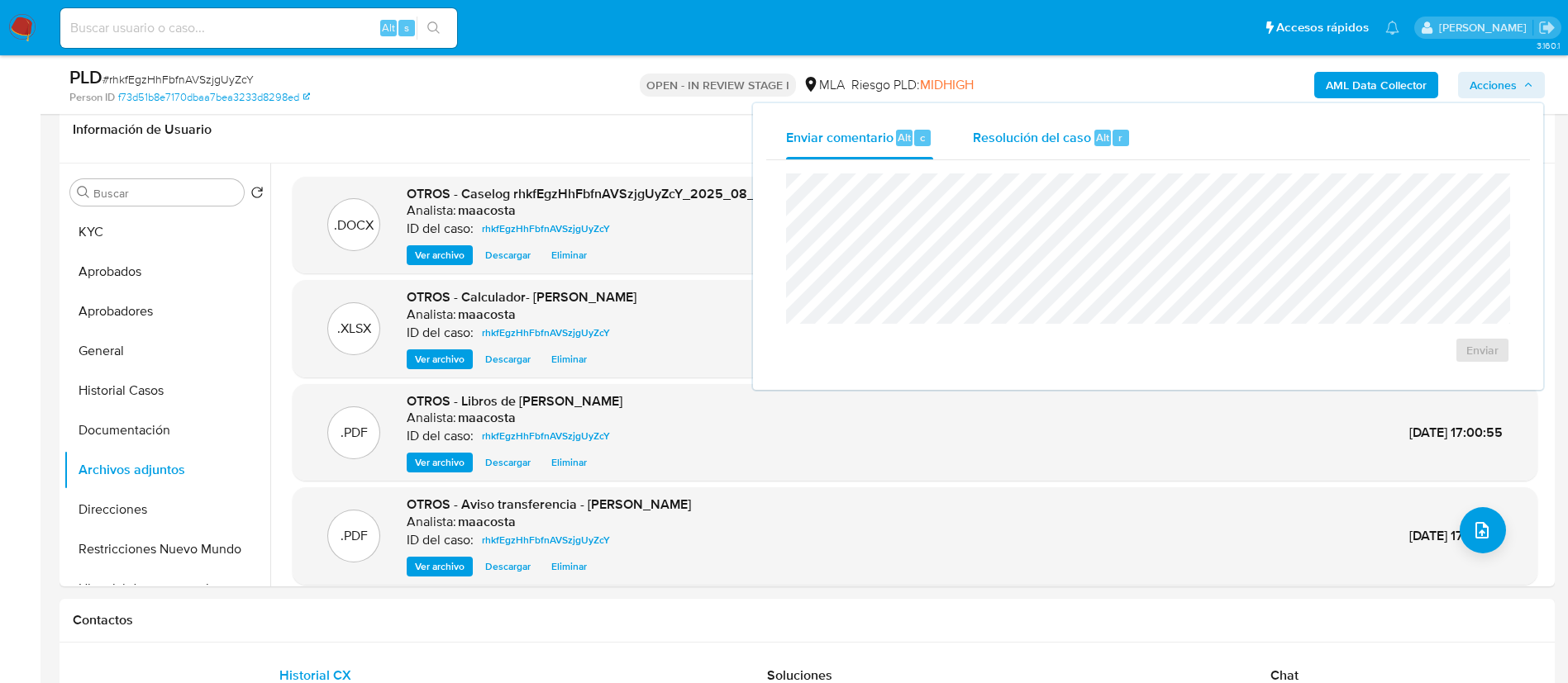
click at [1063, 154] on div "Resolución del caso Alt r" at bounding box center [1052, 137] width 158 height 43
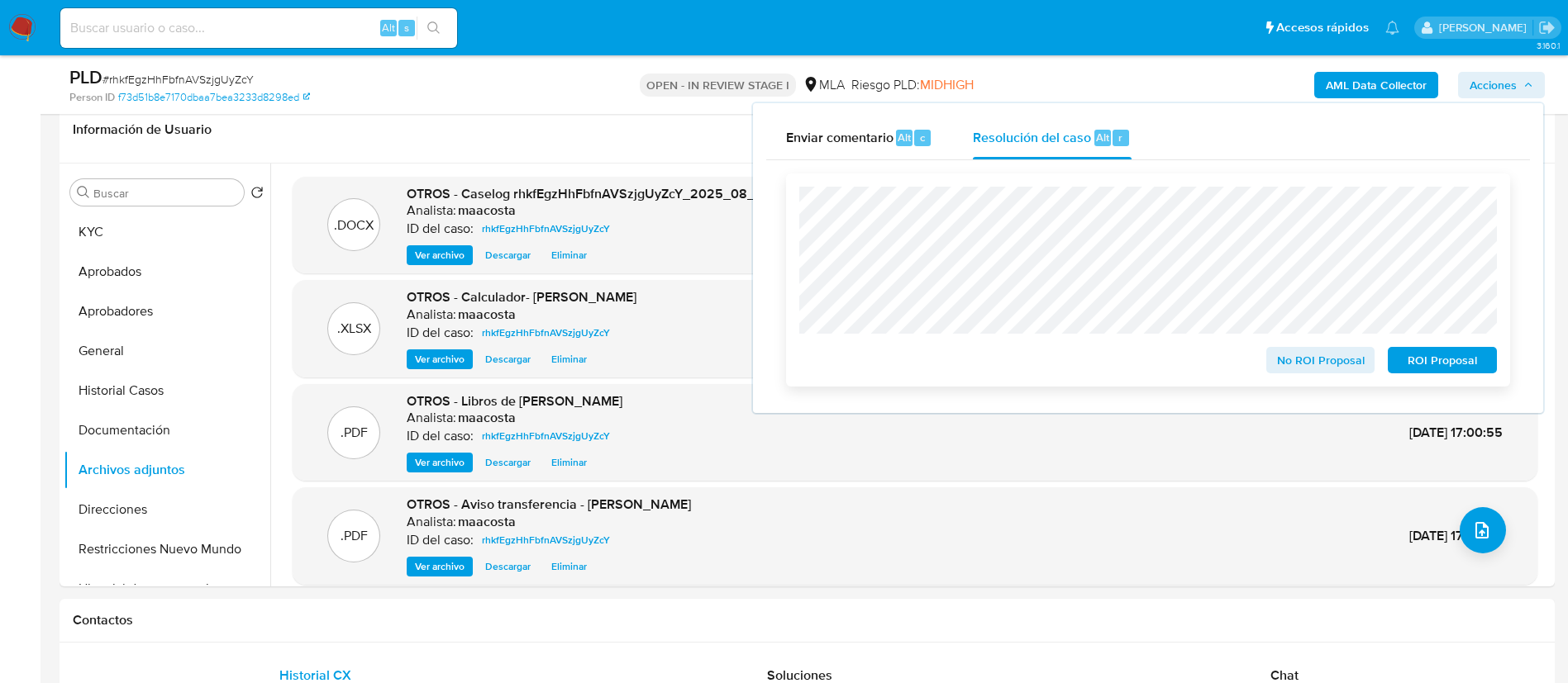
click at [1306, 368] on span "No ROI Proposal" at bounding box center [1320, 360] width 86 height 23
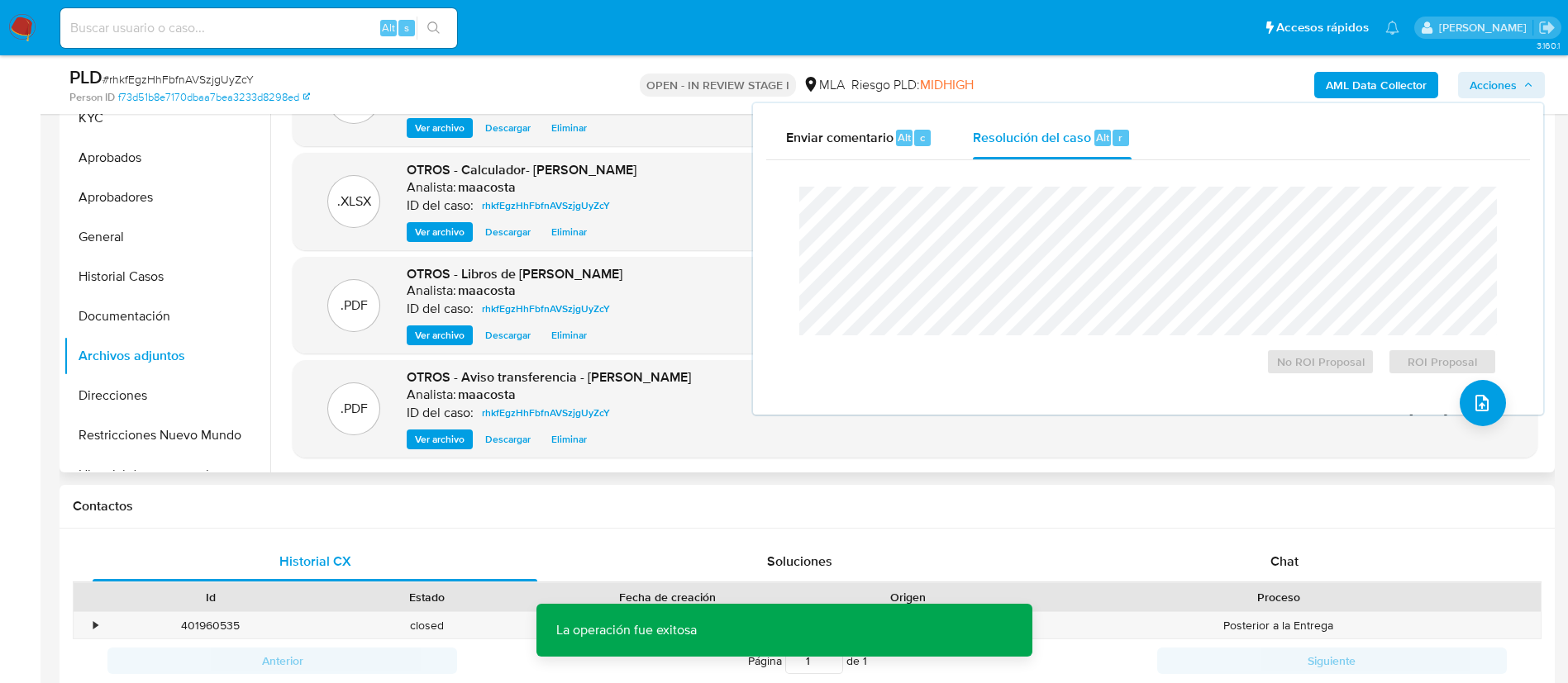
scroll to position [381, 0]
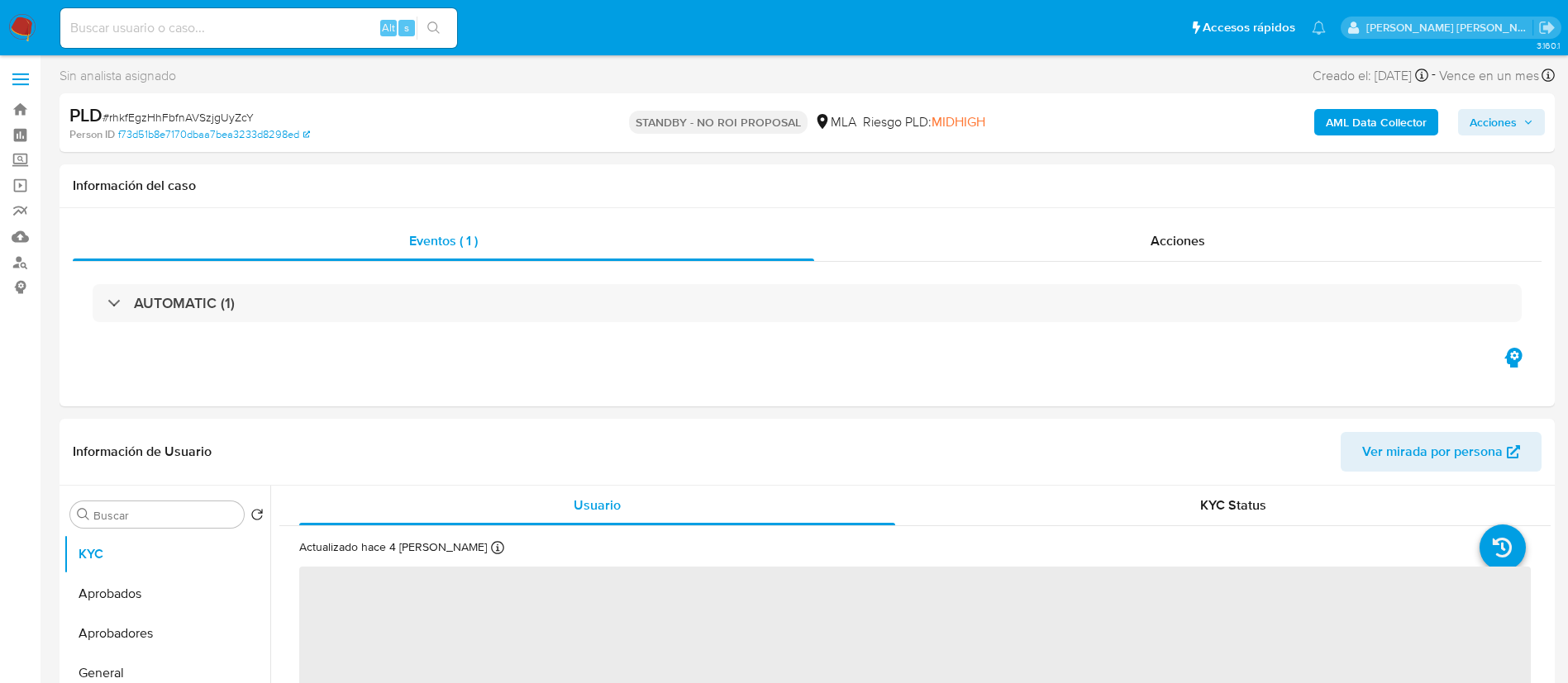
select select "10"
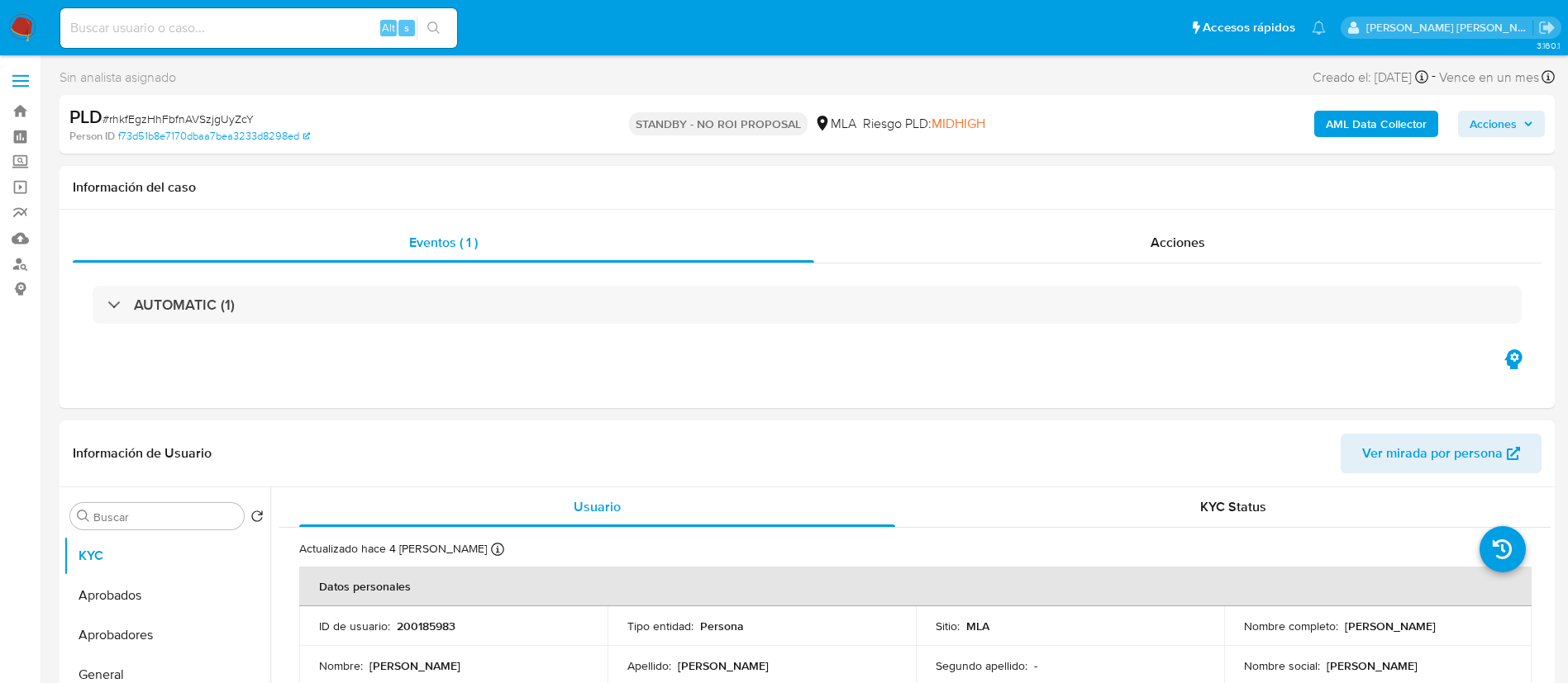
paste input "Wz3HpncI8Dsig1Zq5zsn9Qei"
click at [340, 35] on input "Wz3HpncI8Dsig1Zq5zsn9Qei" at bounding box center [258, 28] width 396 height 22
type input "Wz3HpncI8Dsig1Zq5zsn9Qei"
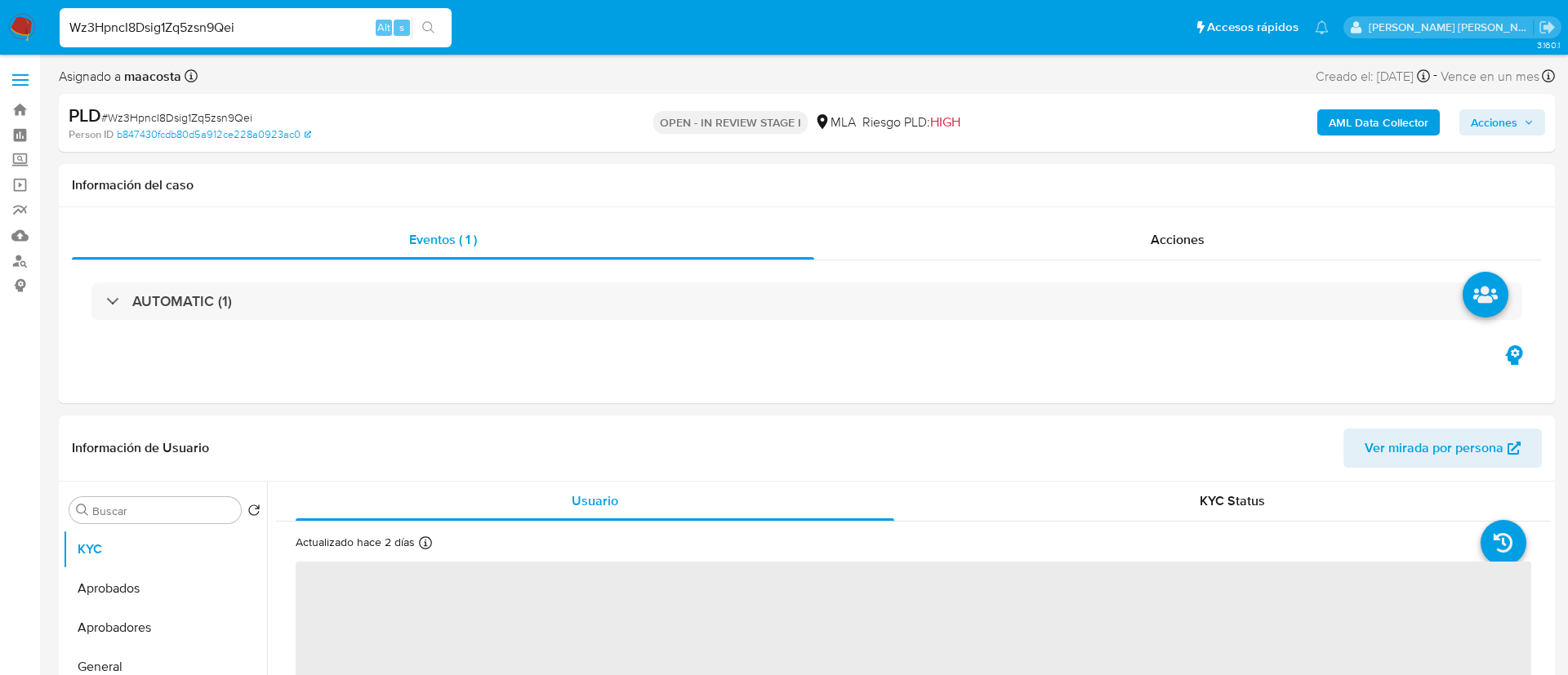
select select "10"
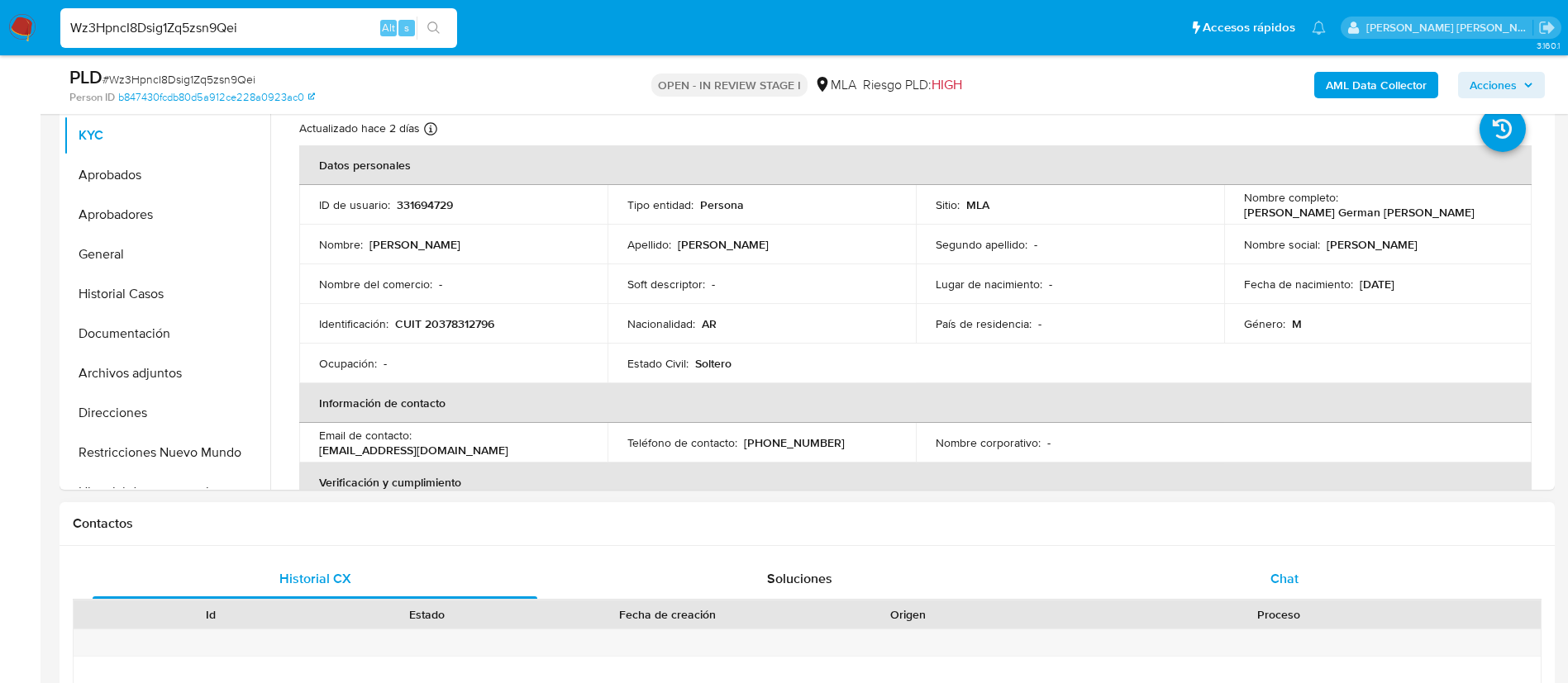
click at [1252, 572] on div "Chat" at bounding box center [1285, 580] width 445 height 40
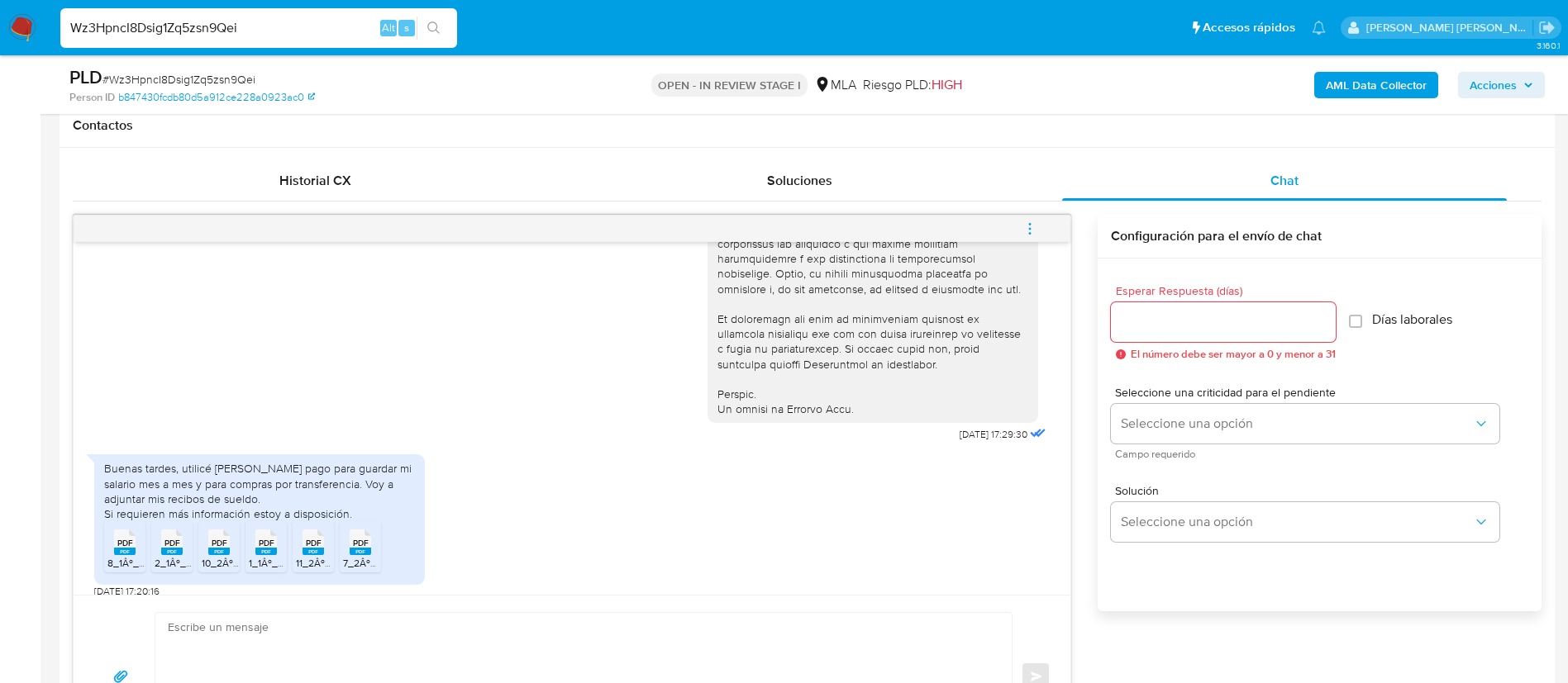
scroll to position [706, 0]
drag, startPoint x: 918, startPoint y: 465, endPoint x: 969, endPoint y: 466, distance: 51.0
copy span "18/08/2025"
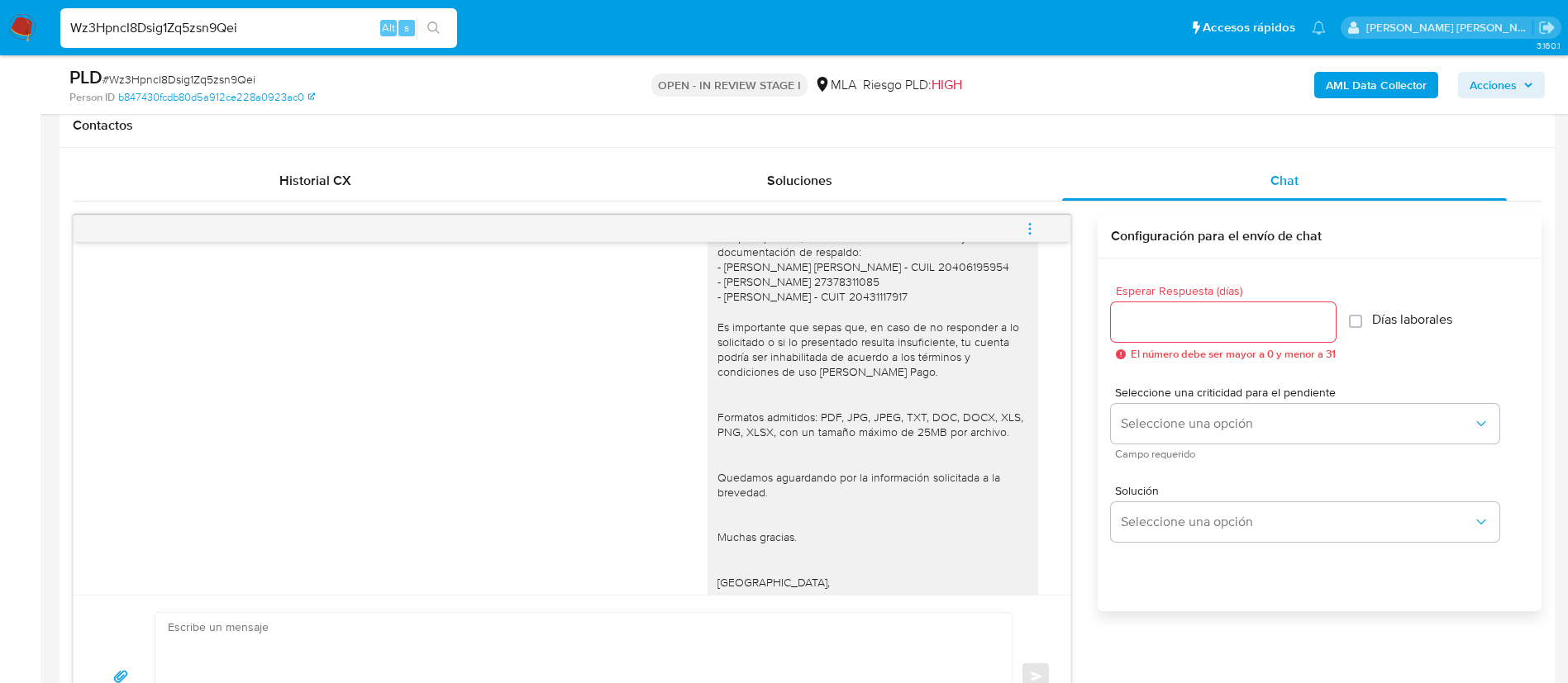
scroll to position [1404, 0]
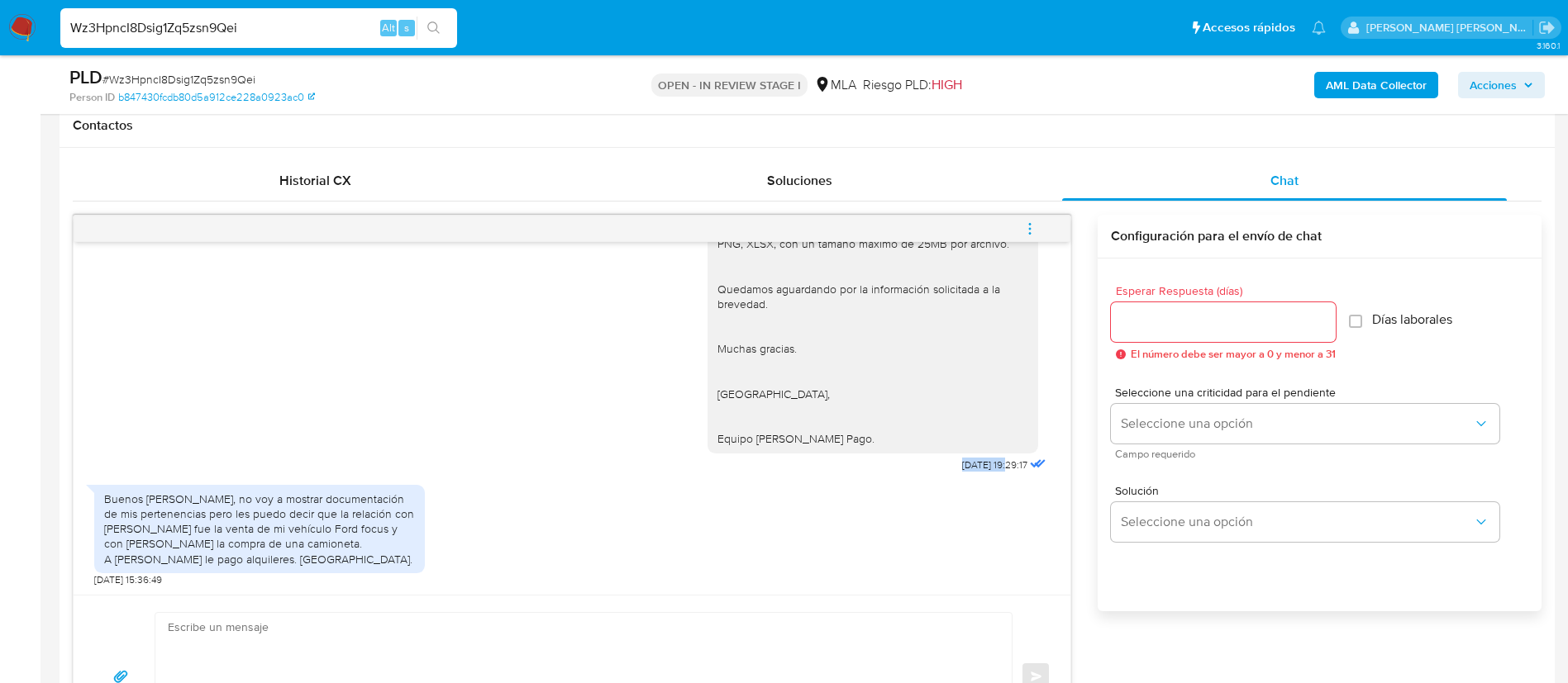
drag, startPoint x: 923, startPoint y: 467, endPoint x: 973, endPoint y: 466, distance: 50.0
click at [973, 466] on span "[DATE] 19:29:17" at bounding box center [994, 465] width 65 height 13
copy span "22/09/2025"
click at [254, 507] on div "Buenos días, no voy a mostrar documentación de mis pertenencias pero les puedo …" at bounding box center [260, 529] width 311 height 76
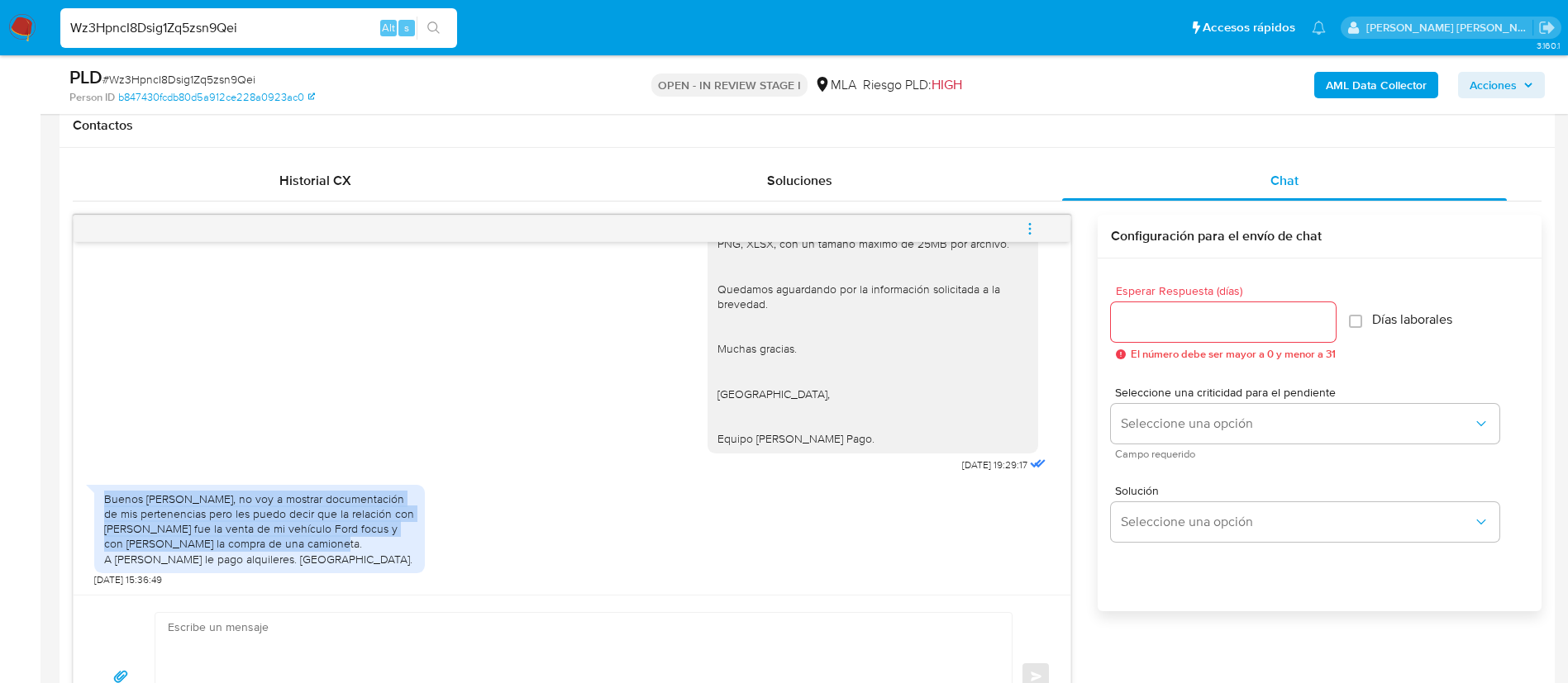
click at [254, 507] on div "Buenos días, no voy a mostrar documentación de mis pertenencias pero les puedo …" at bounding box center [260, 529] width 311 height 76
copy div "Buenos días, no voy a mostrar documentación de mis pertenencias pero les puedo …"
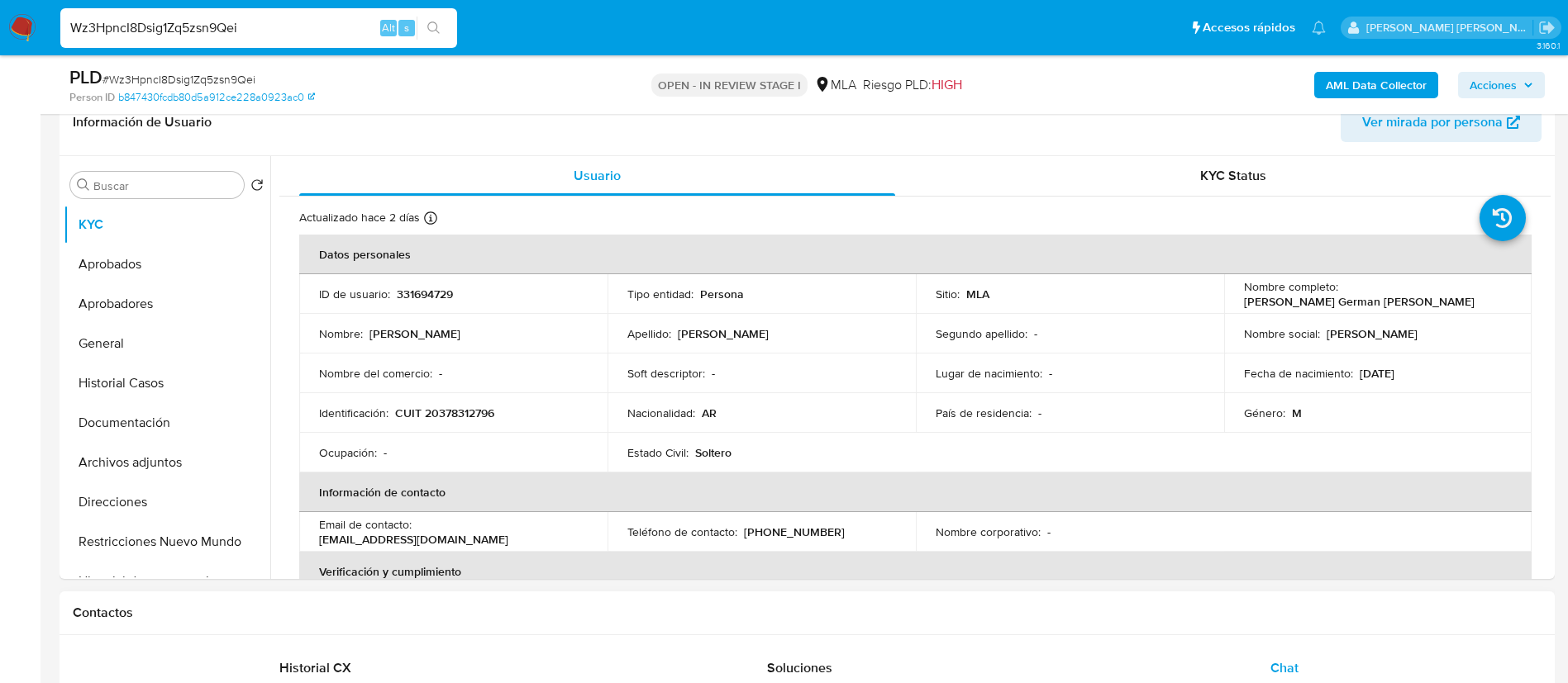
scroll to position [270, 0]
click at [295, 129] on header "Información de Usuario Ver mirada por persona" at bounding box center [807, 125] width 1469 height 40
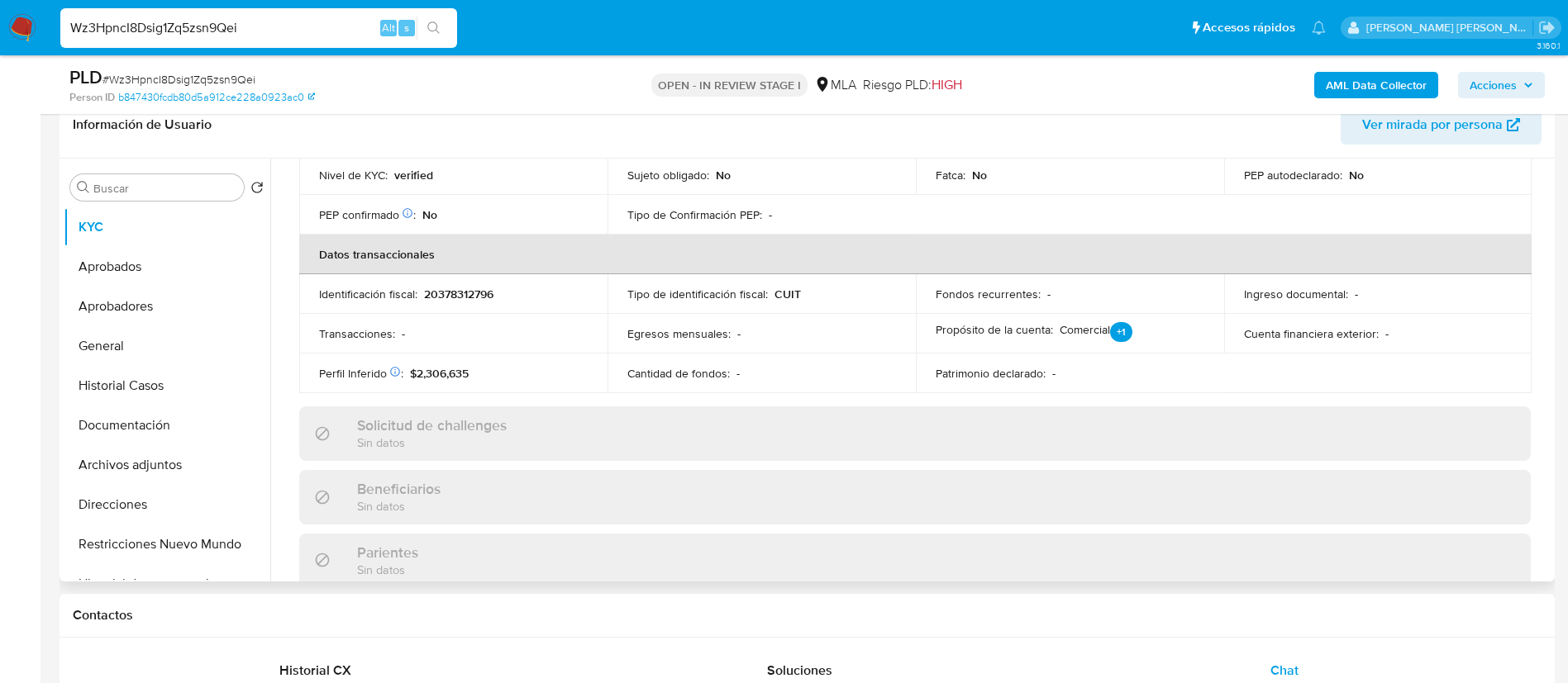
scroll to position [487, 0]
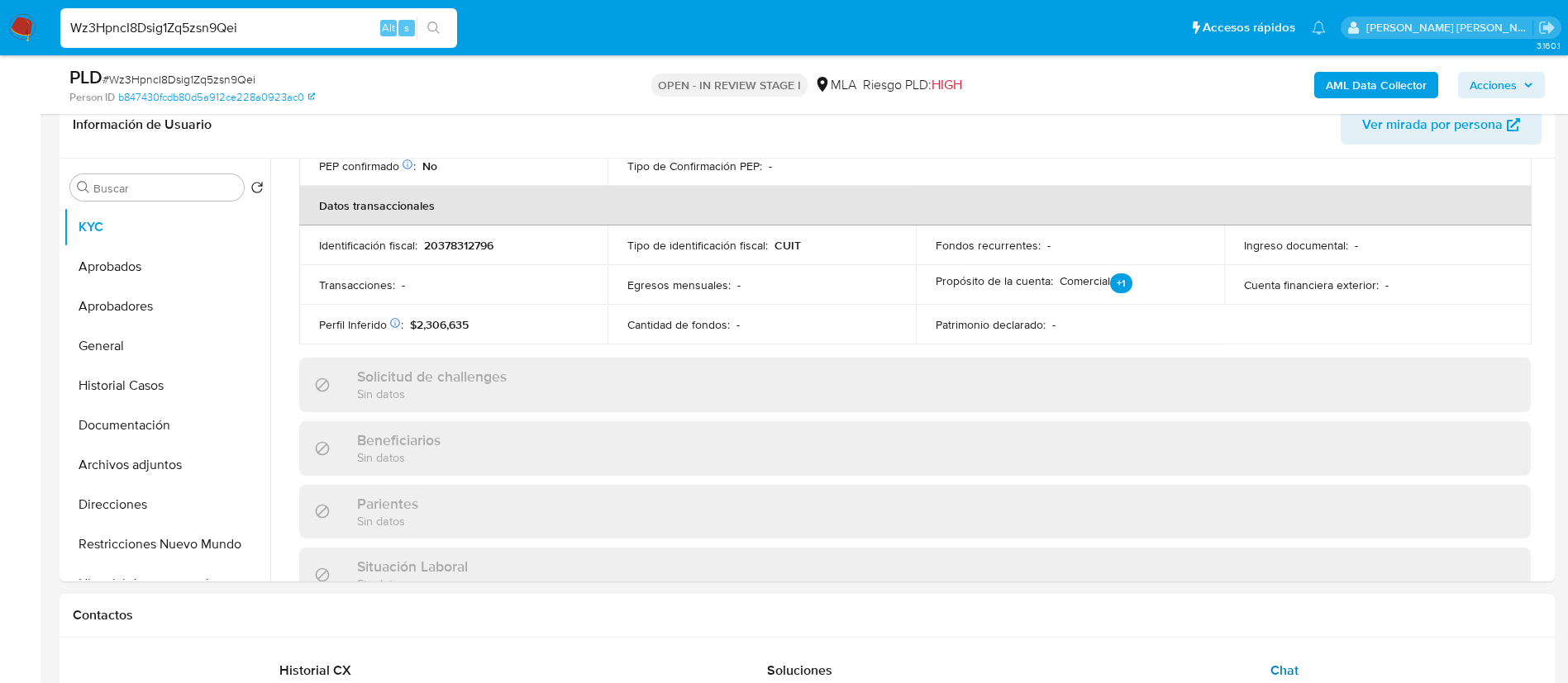
click at [1280, 661] on span "Chat" at bounding box center [1285, 671] width 28 height 19
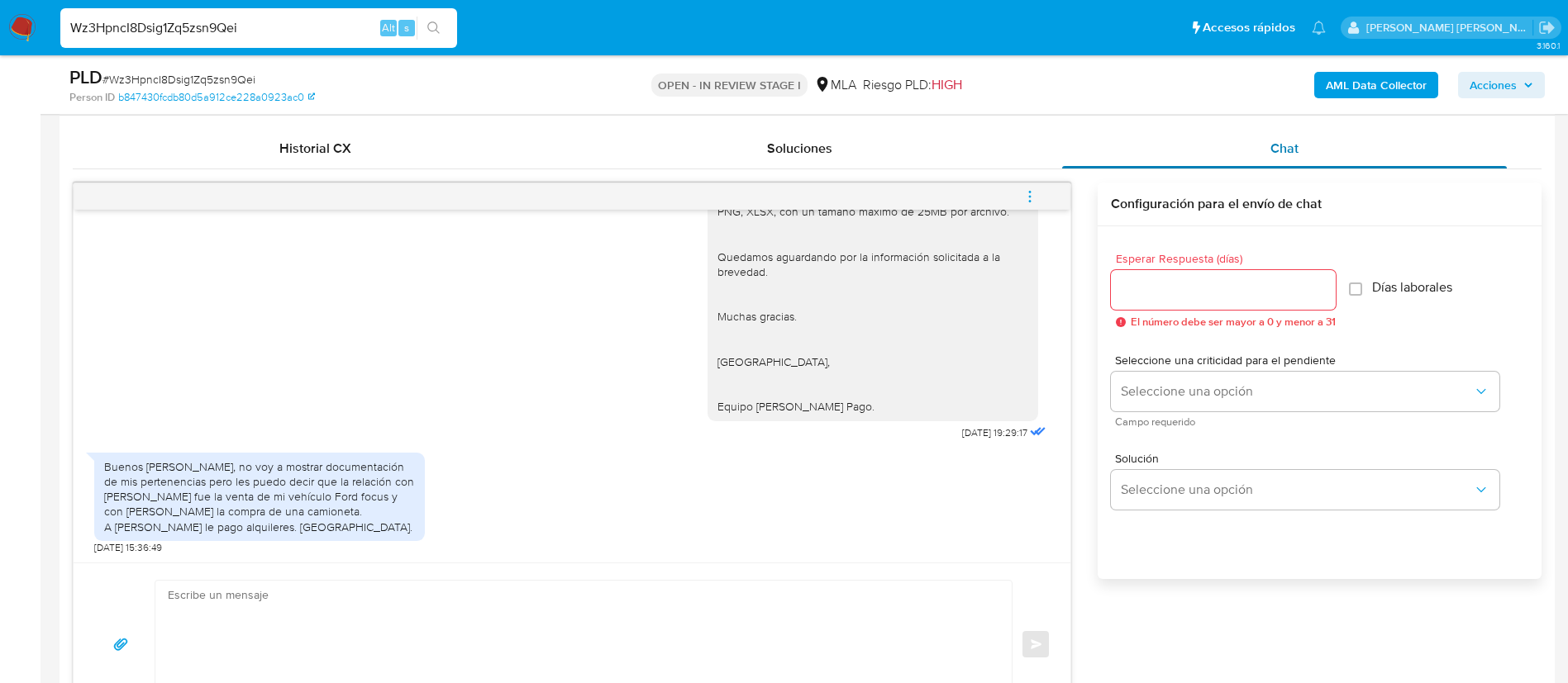
scroll to position [799, 0]
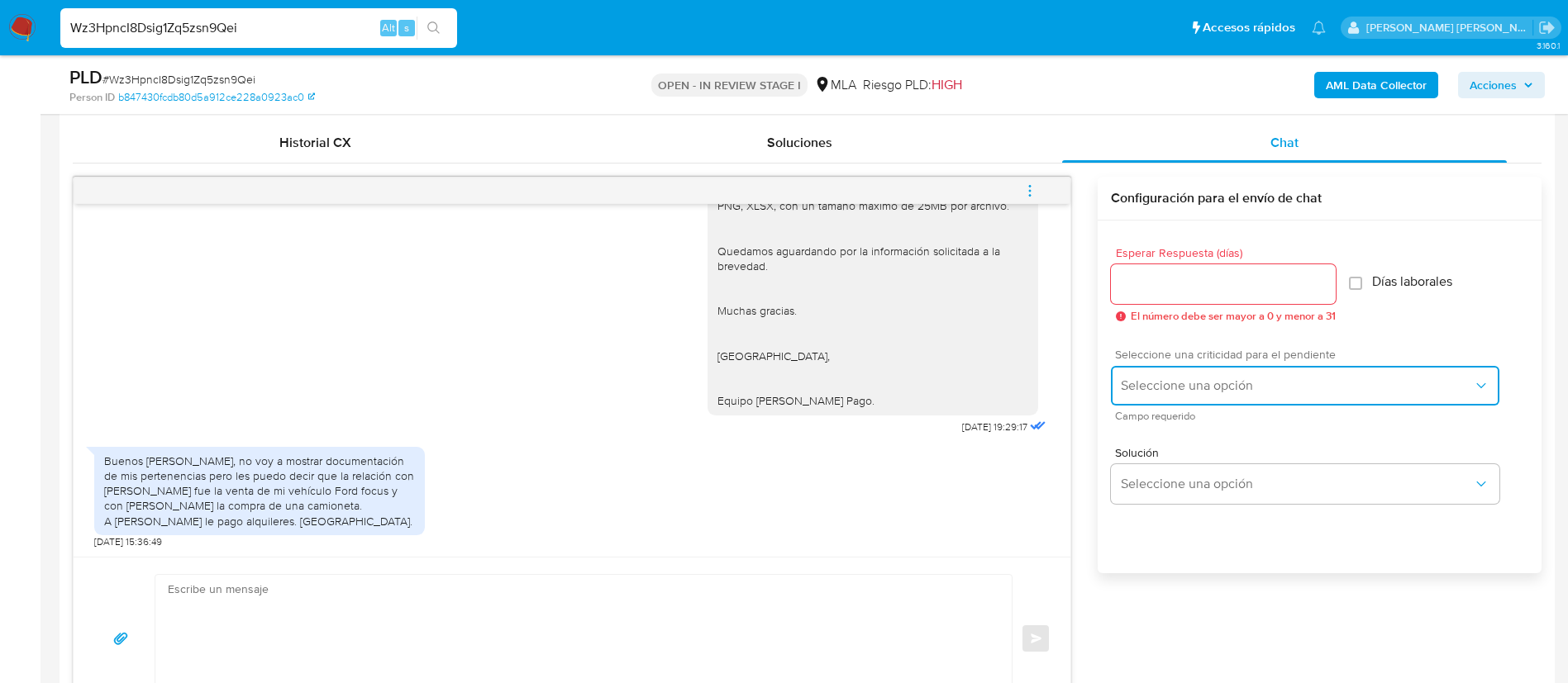
click at [1184, 400] on button "Seleccione una opción" at bounding box center [1305, 386] width 389 height 40
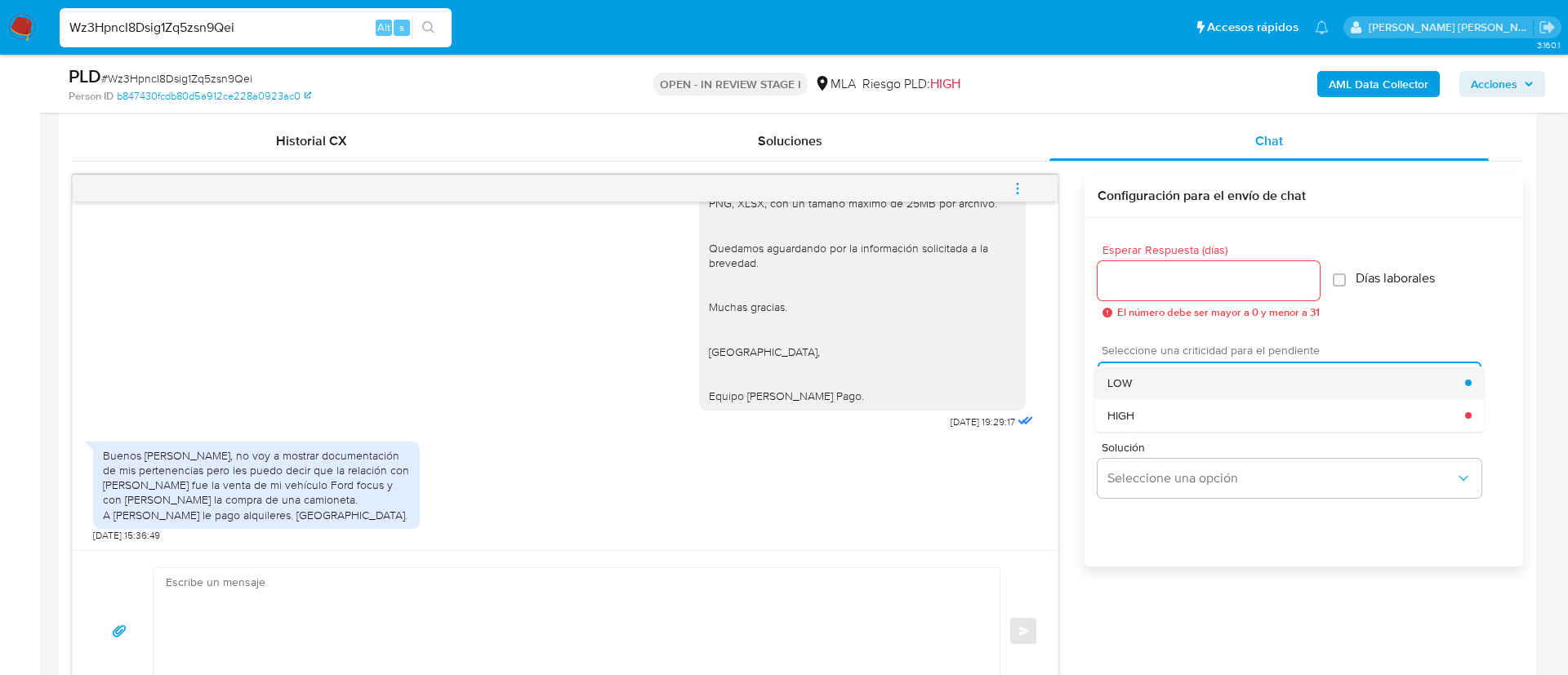
click at [1128, 385] on span "LOW" at bounding box center [1119, 382] width 25 height 15
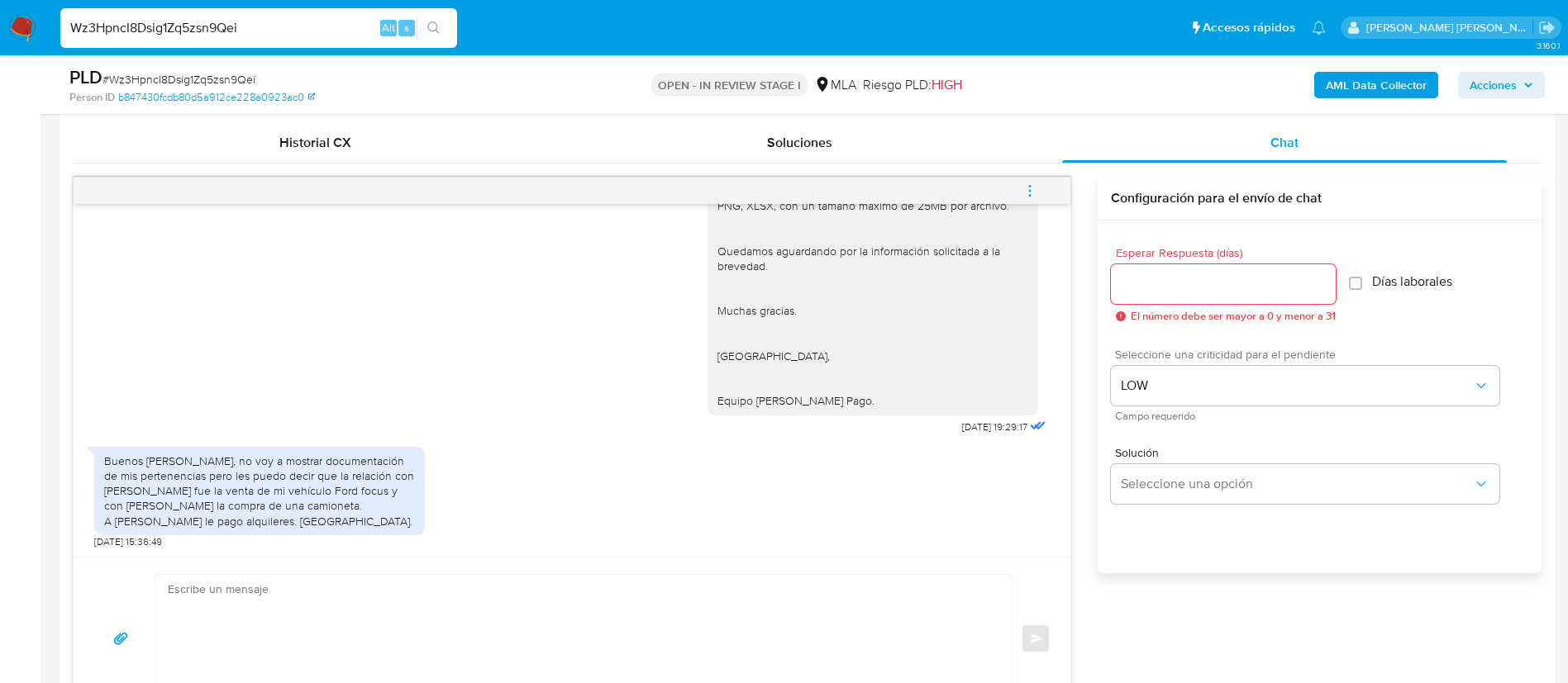
click at [1144, 262] on div "Esperar Respuesta (días) El número debe ser mayor a 0 y menor a 31" at bounding box center [1223, 284] width 225 height 76
click at [1142, 275] on input "Esperar Respuesta (días)" at bounding box center [1223, 284] width 225 height 22
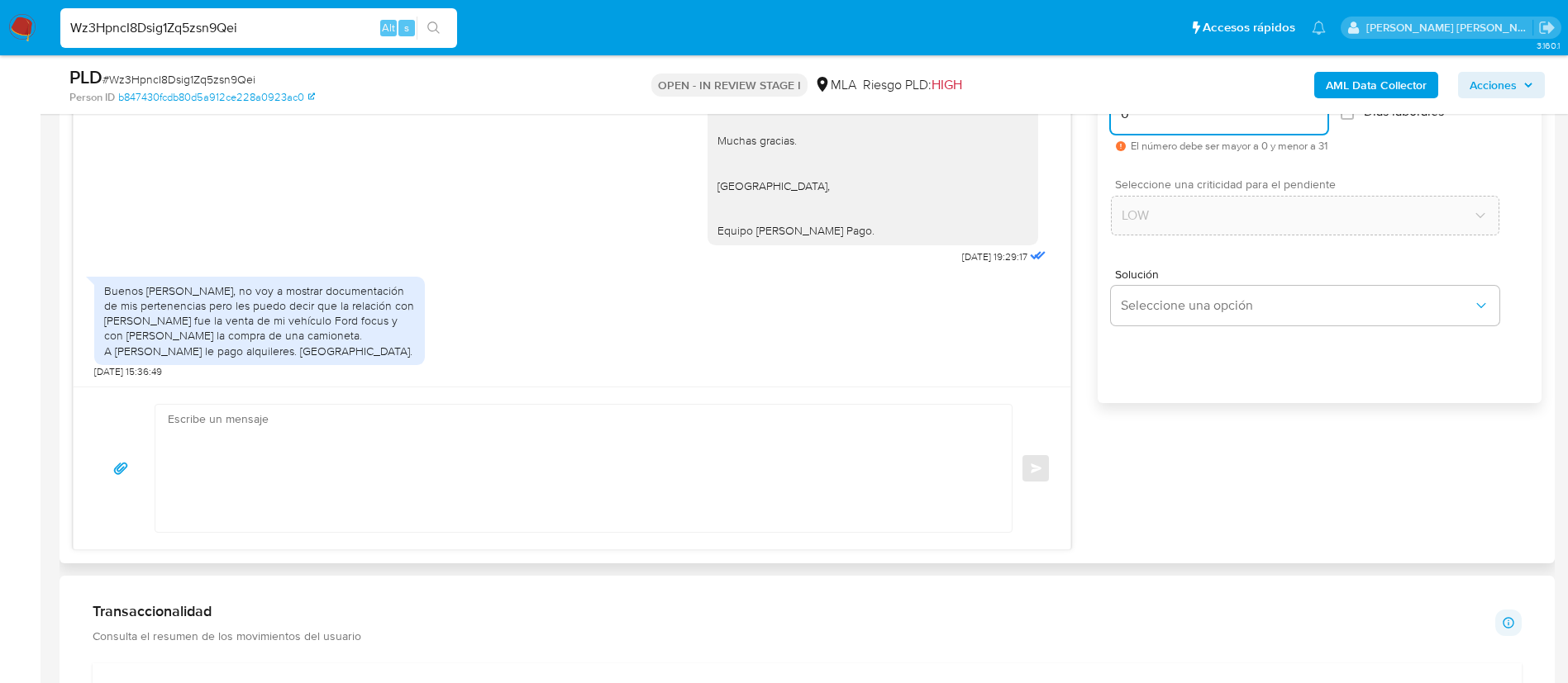
scroll to position [985, 0]
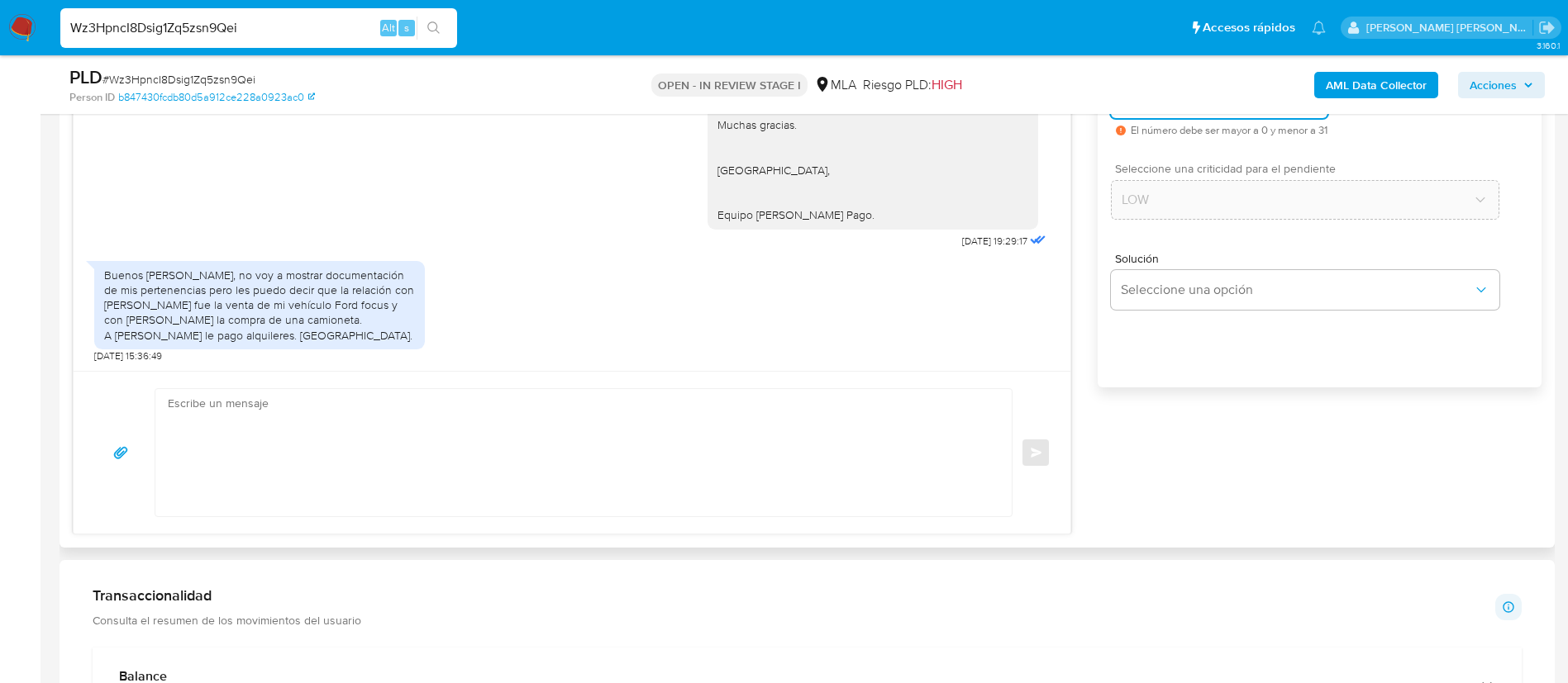
type input "0"
click at [900, 434] on textarea at bounding box center [579, 453] width 823 height 127
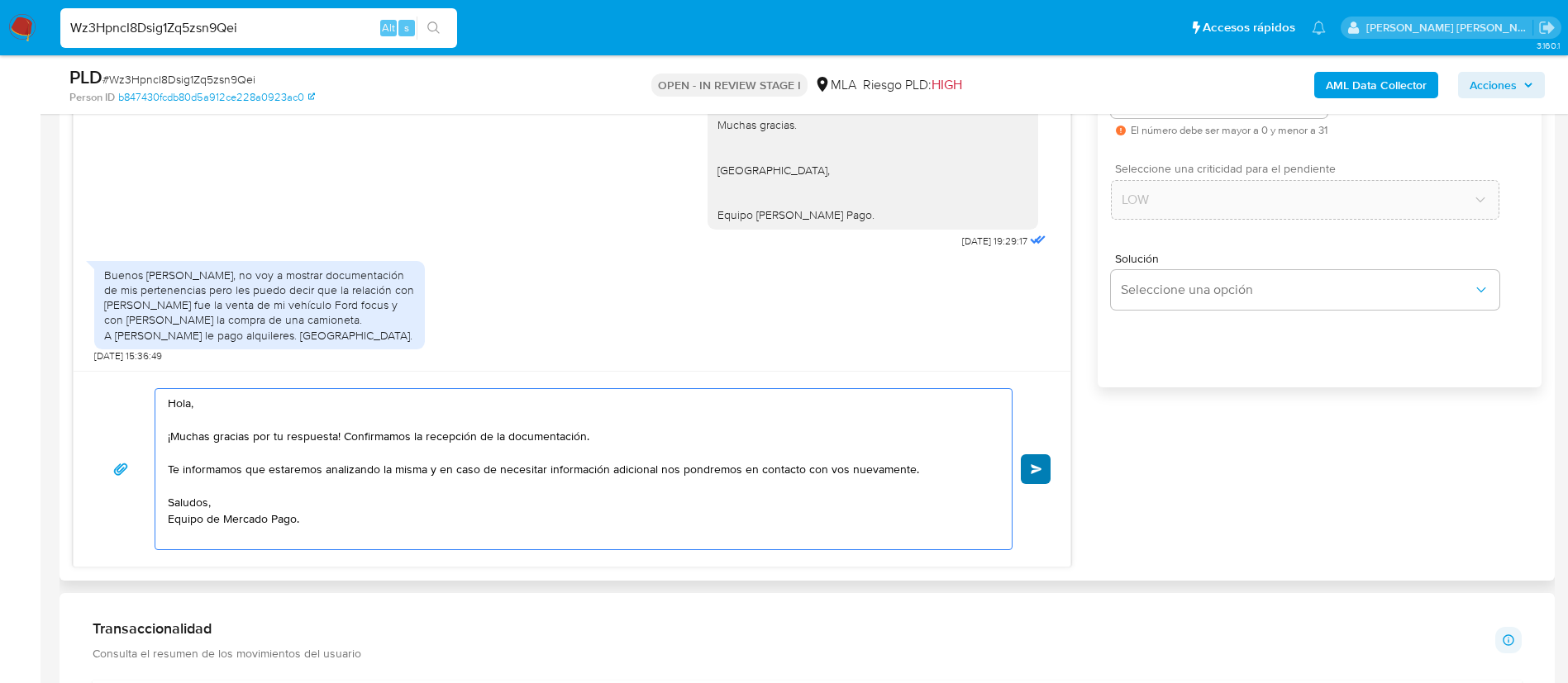
type textarea "Hola, ¡Muchas gracias por tu respuesta! Confirmamos la recepción de la document…"
click at [1043, 476] on button "Enviar" at bounding box center [1035, 469] width 30 height 30
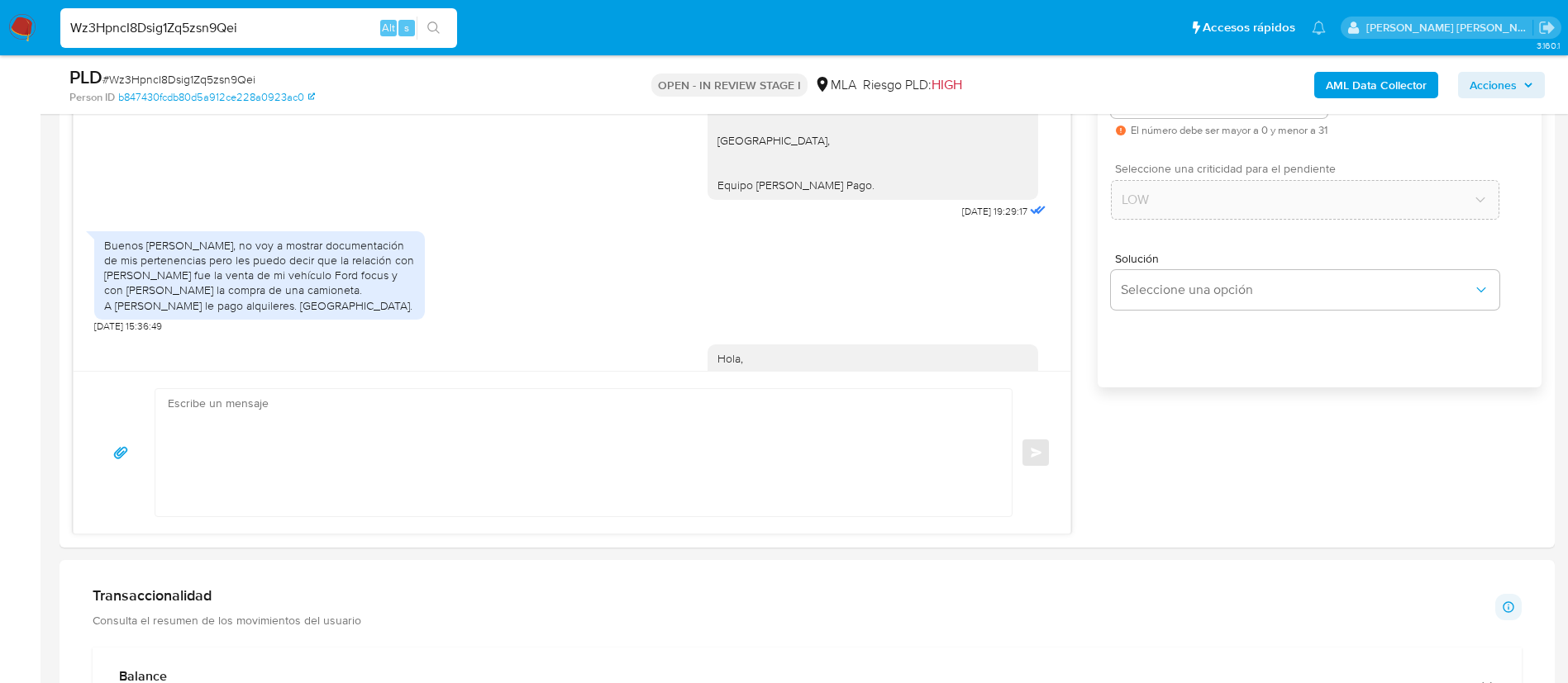
scroll to position [1618, 0]
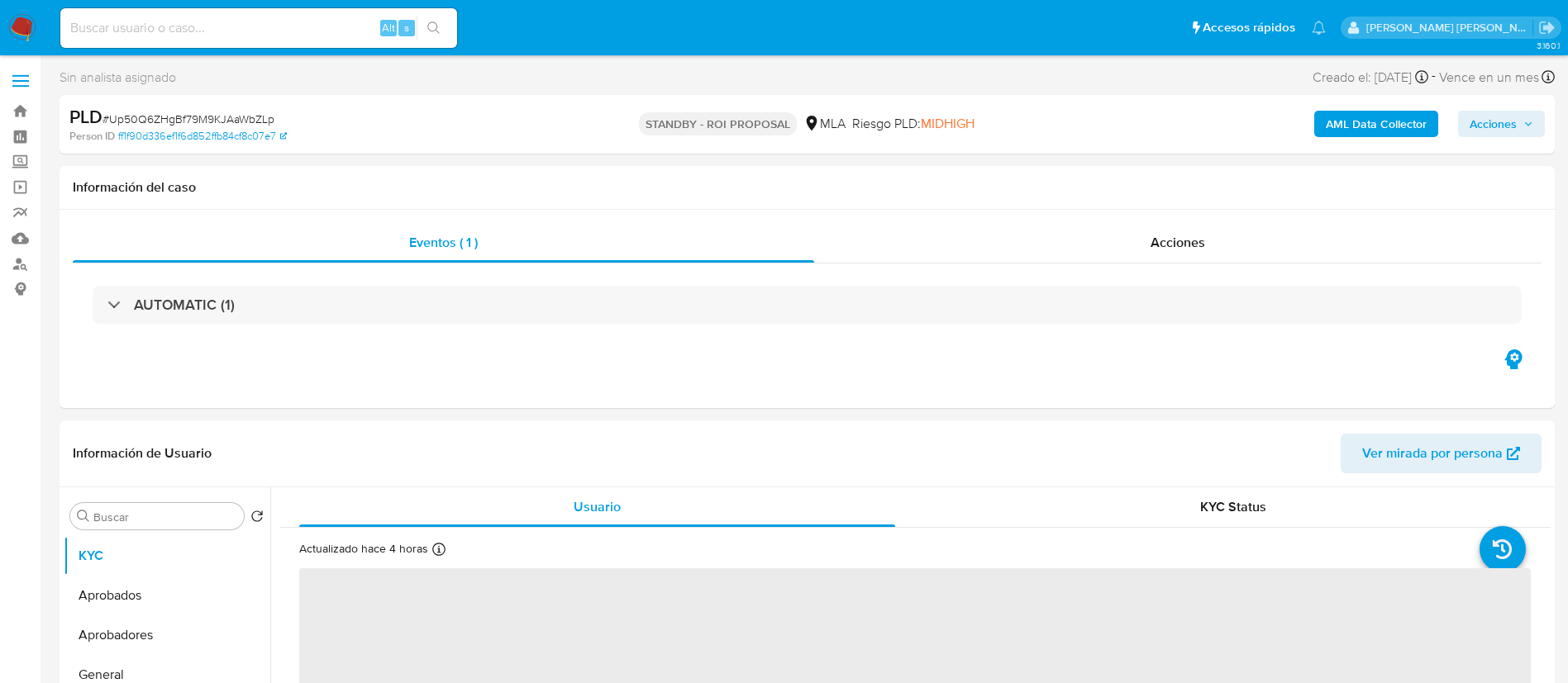
select select "10"
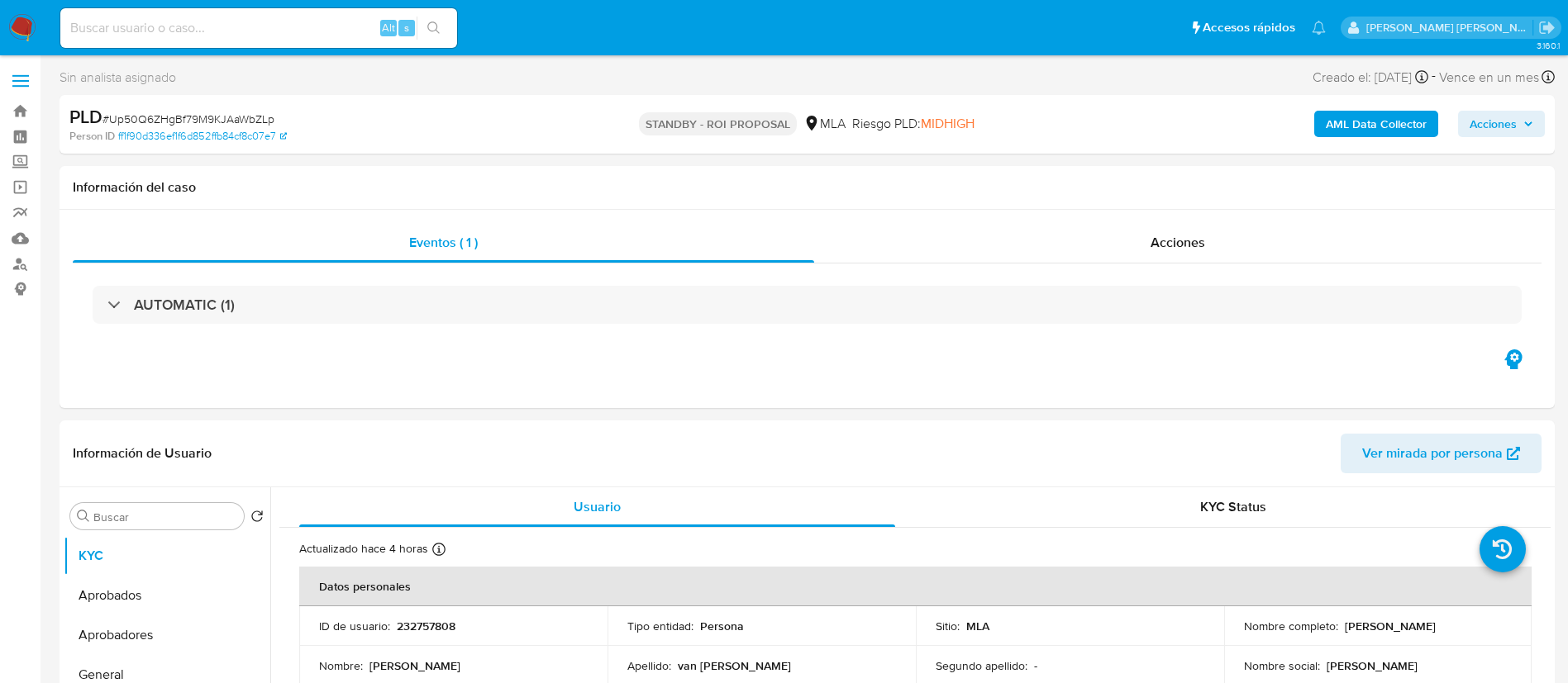
click at [536, 97] on div "PLD # Up50Q6ZHgBf79M9KJAaWbZLp Person ID ff1f90d336ef1f6d852ffb84cf8c07e7 STAND…" at bounding box center [807, 124] width 1495 height 59
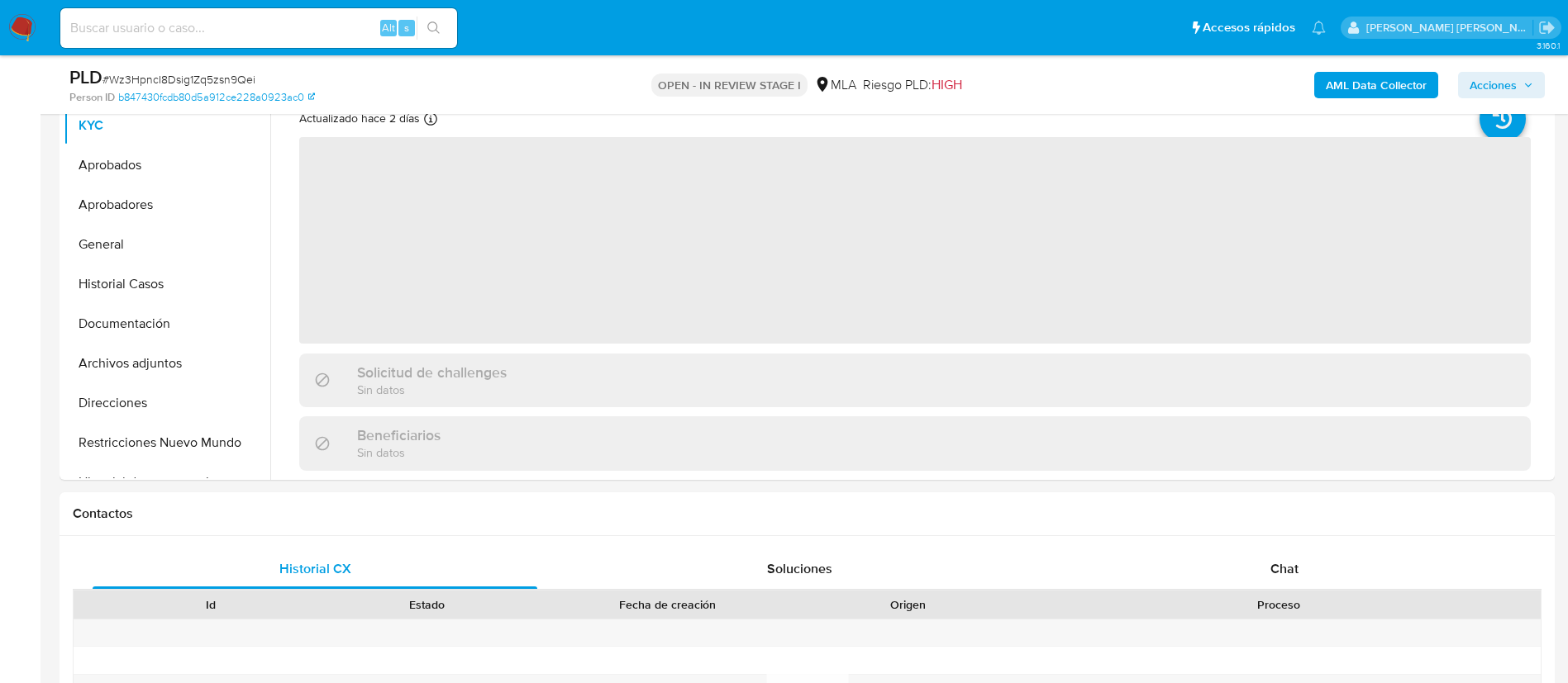
scroll to position [476, 0]
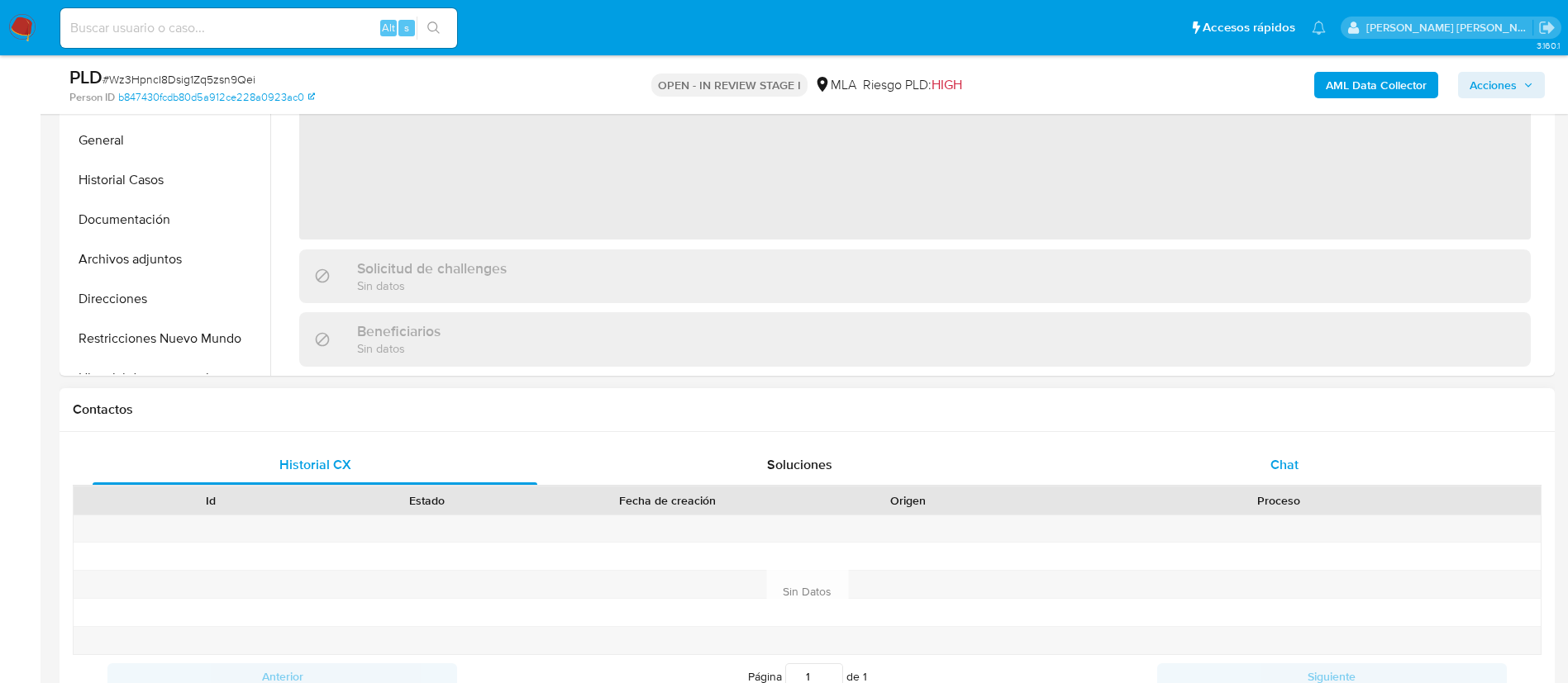
click at [1290, 461] on span "Chat" at bounding box center [1285, 465] width 28 height 19
select select "10"
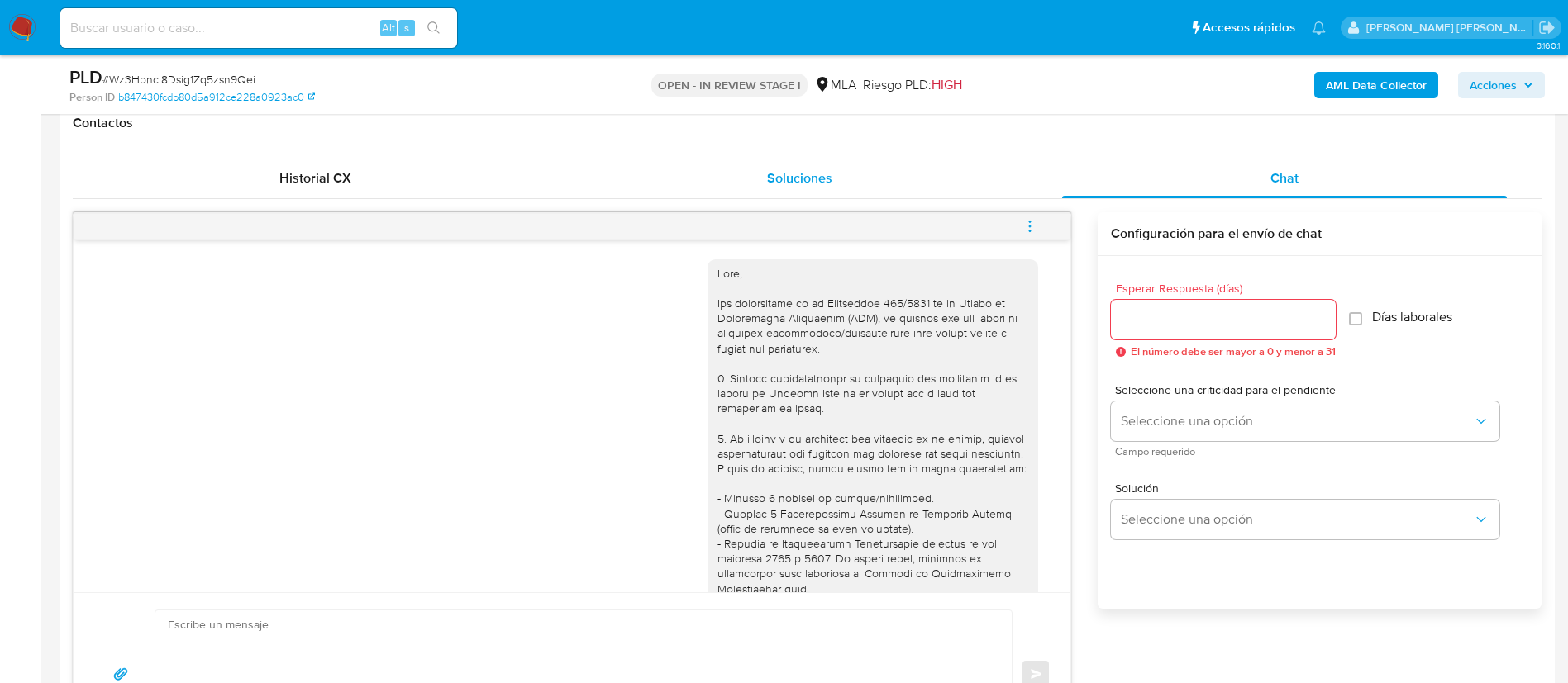
scroll to position [1618, 0]
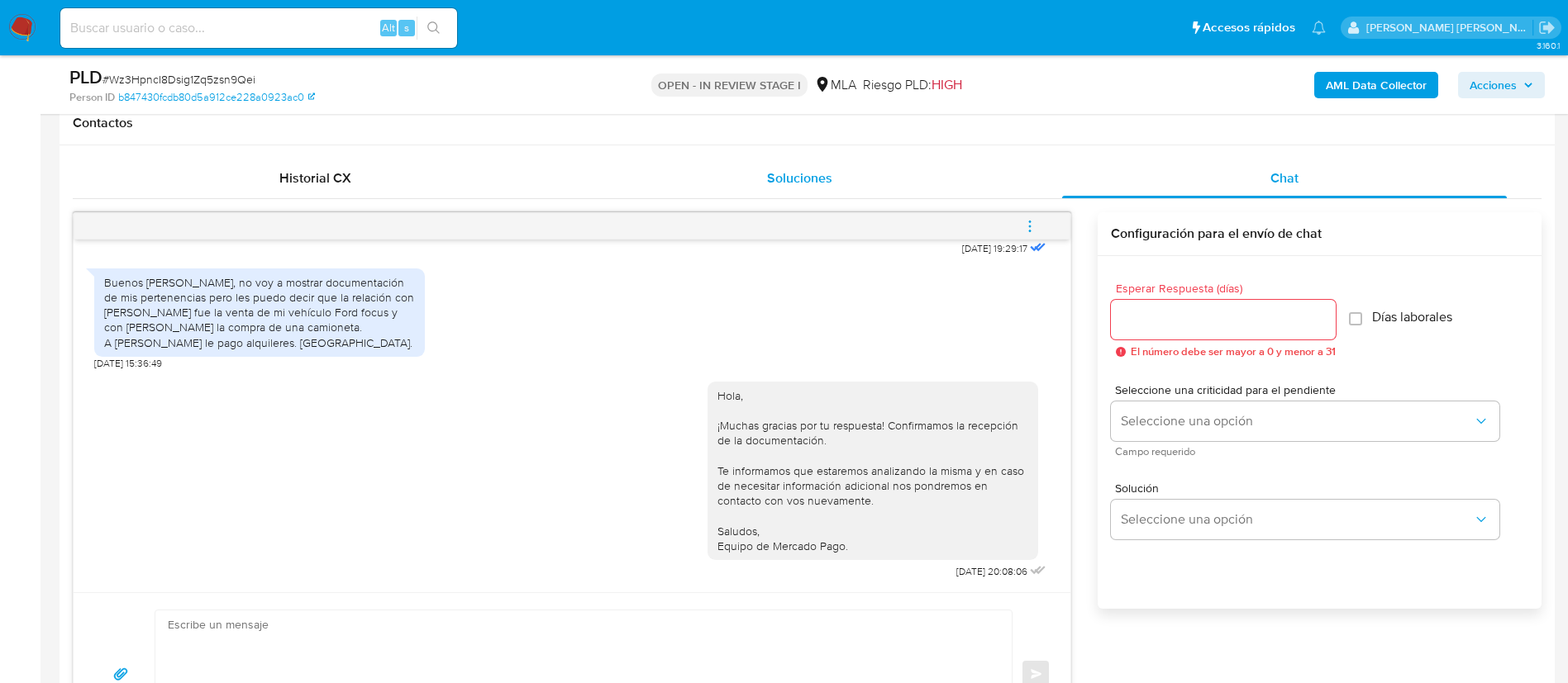
click at [1040, 226] on button "menu-action" at bounding box center [1030, 227] width 55 height 40
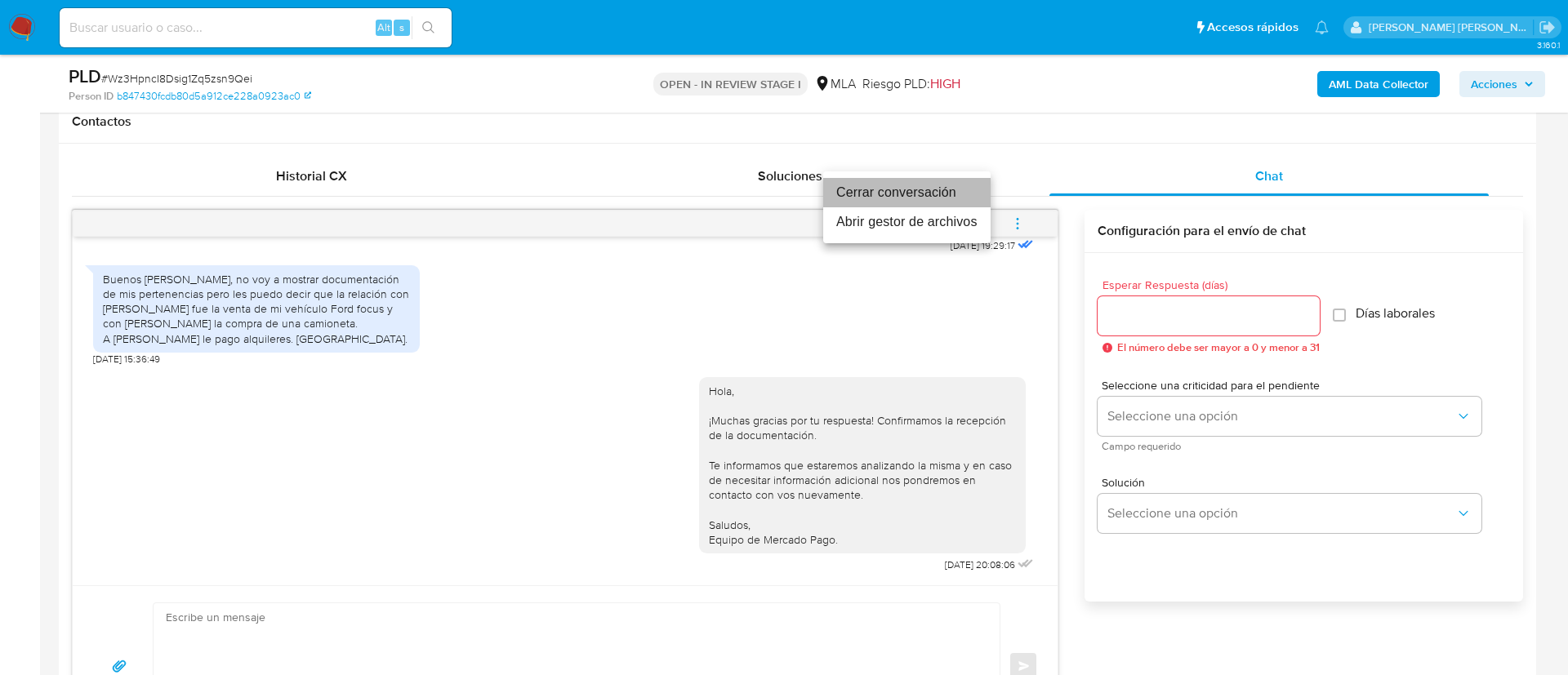
click at [872, 187] on li "Cerrar conversación" at bounding box center [907, 192] width 167 height 29
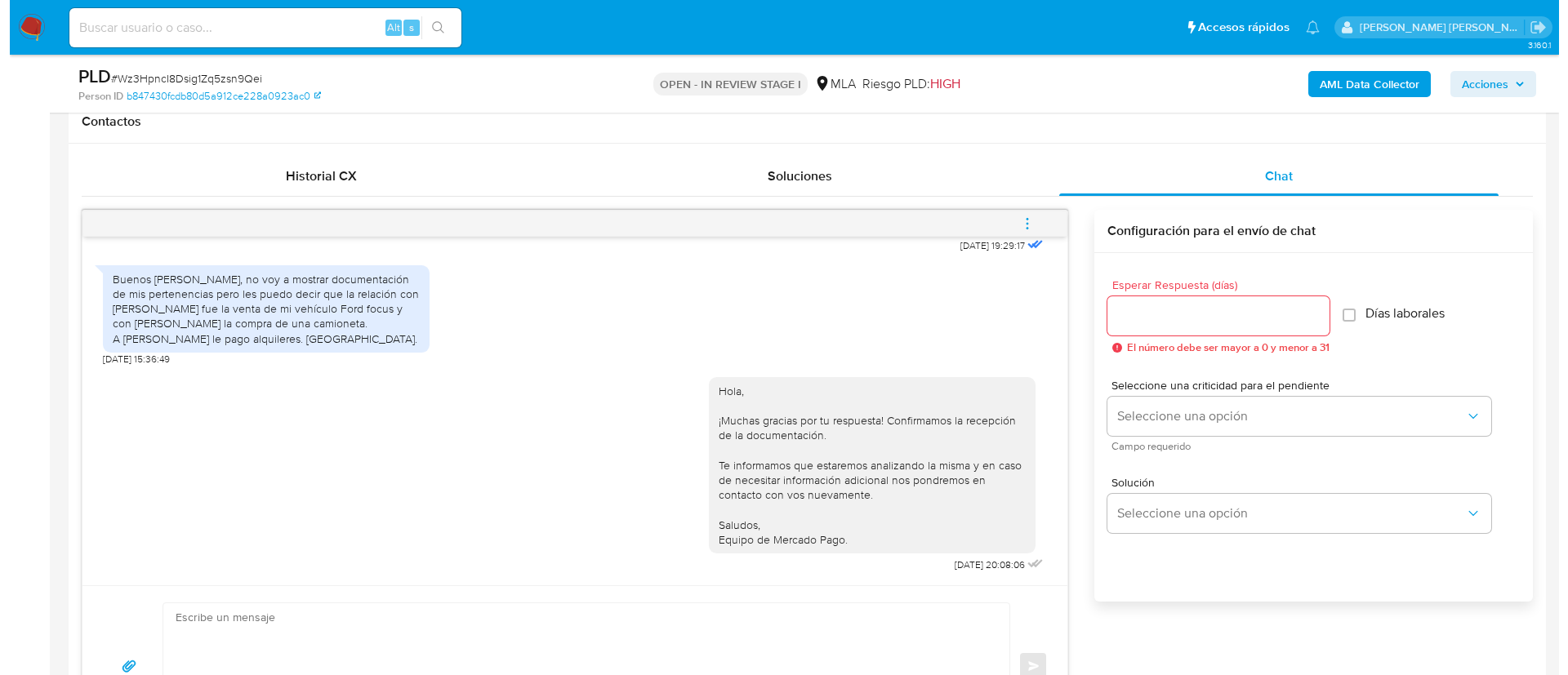
scroll to position [262, 0]
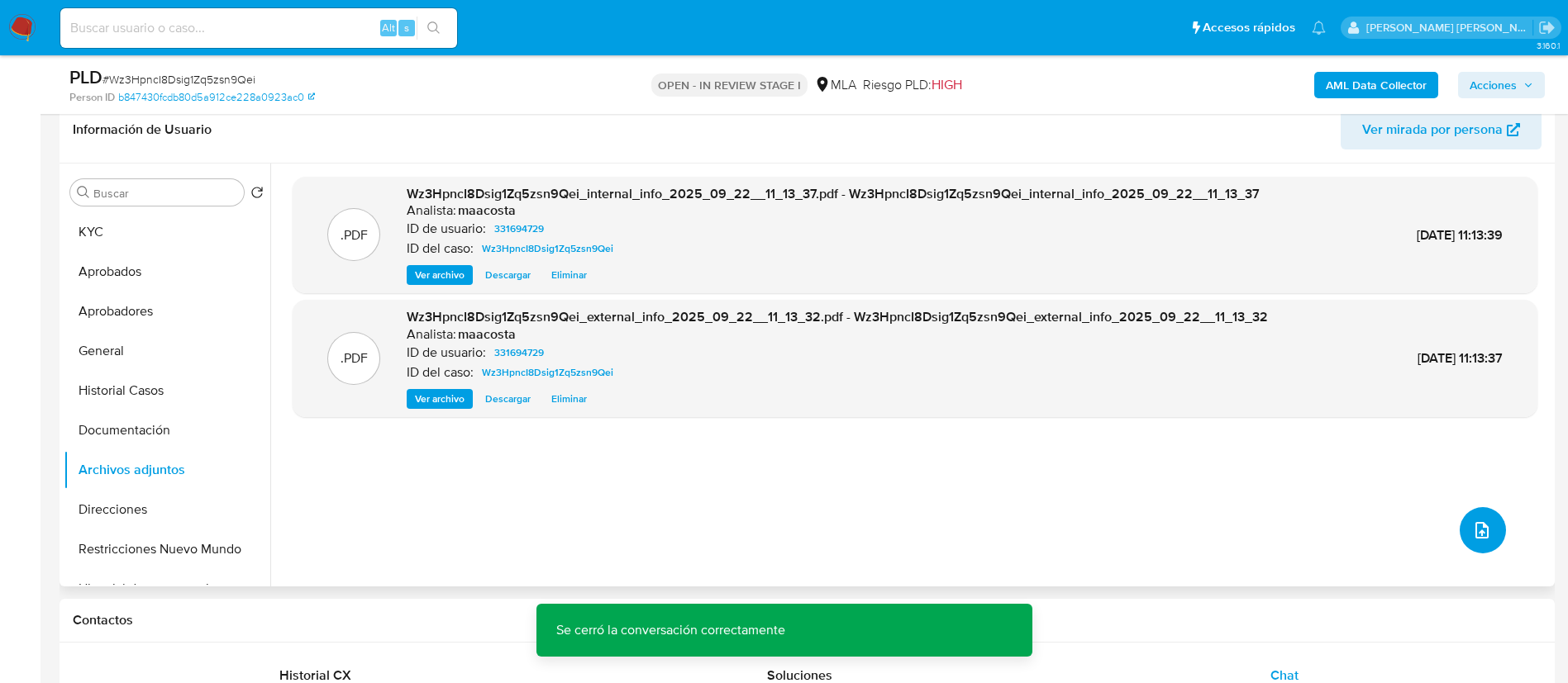
click at [1481, 527] on icon "upload-file" at bounding box center [1482, 530] width 20 height 20
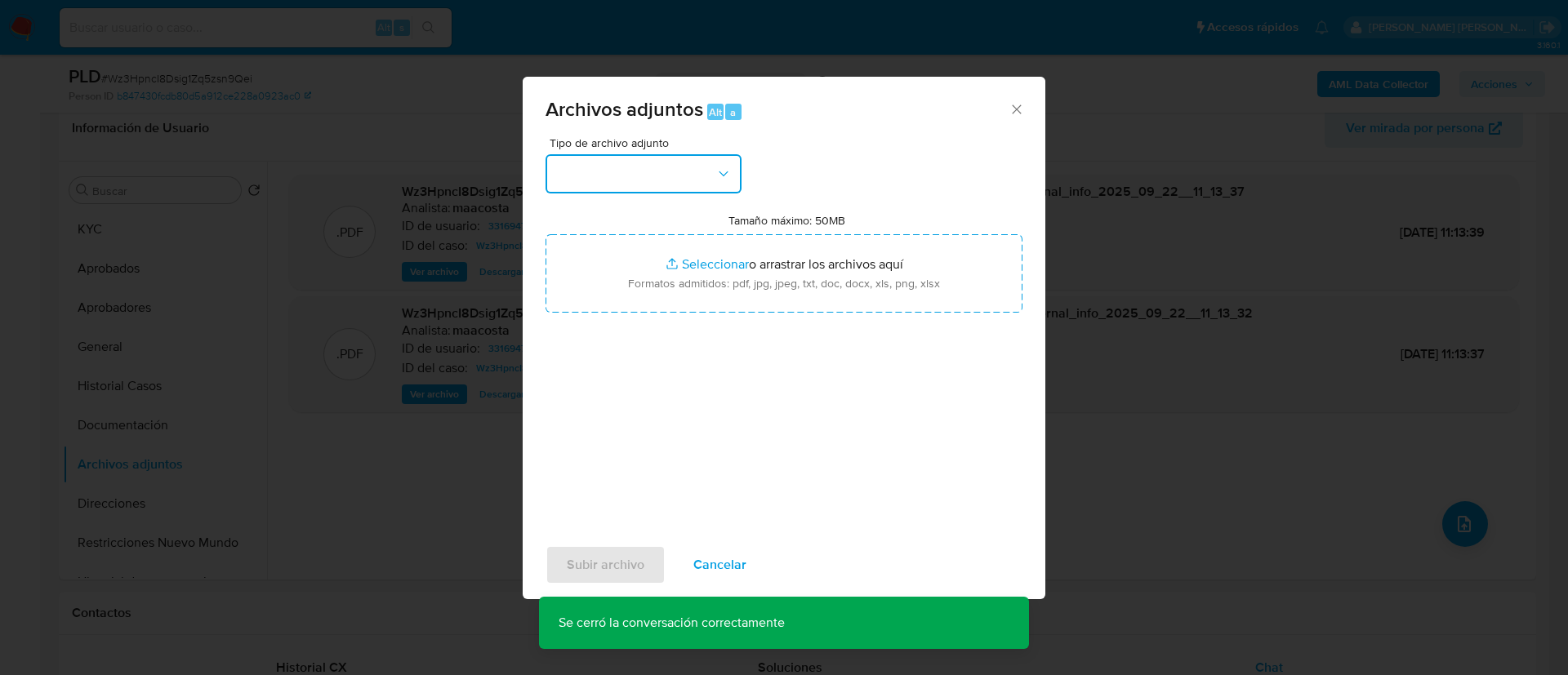
click at [674, 177] on button "button" at bounding box center [643, 174] width 196 height 40
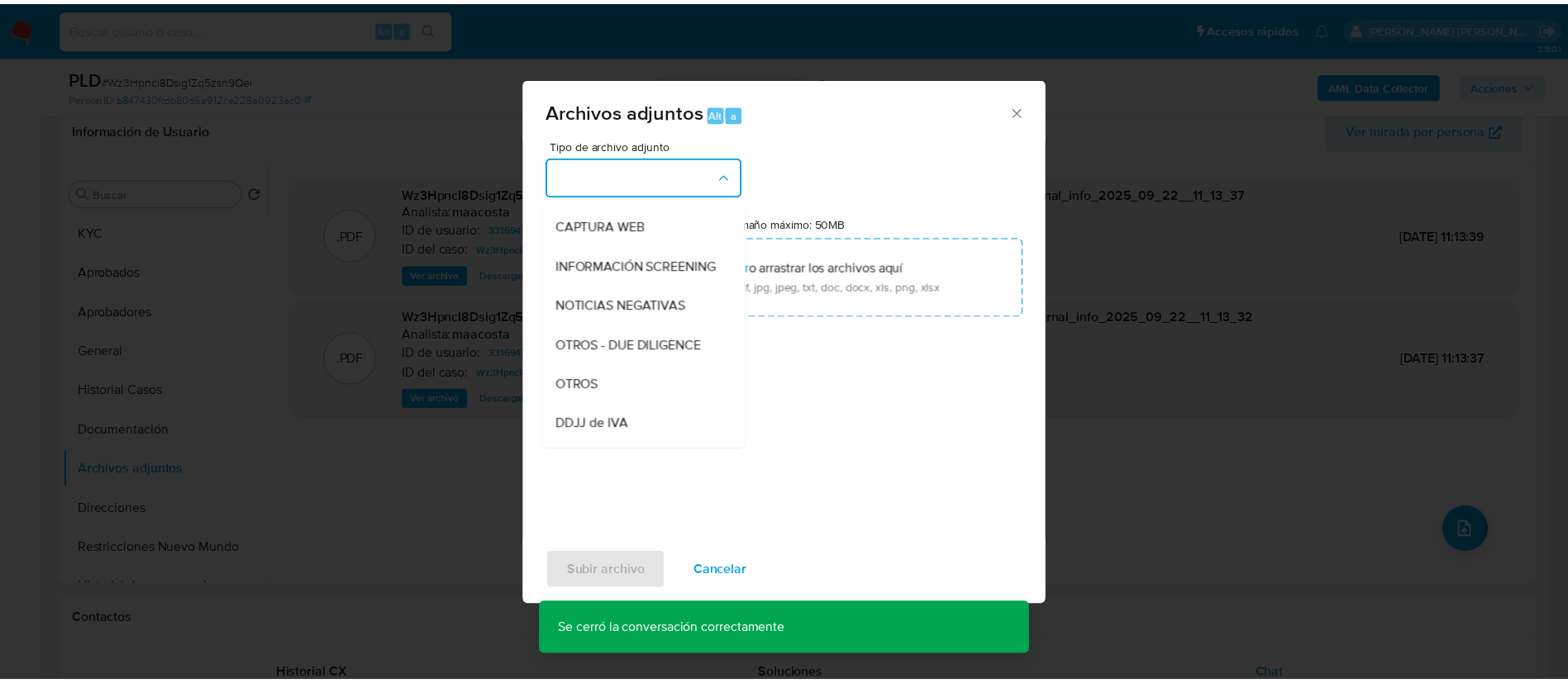
scroll to position [156, 0]
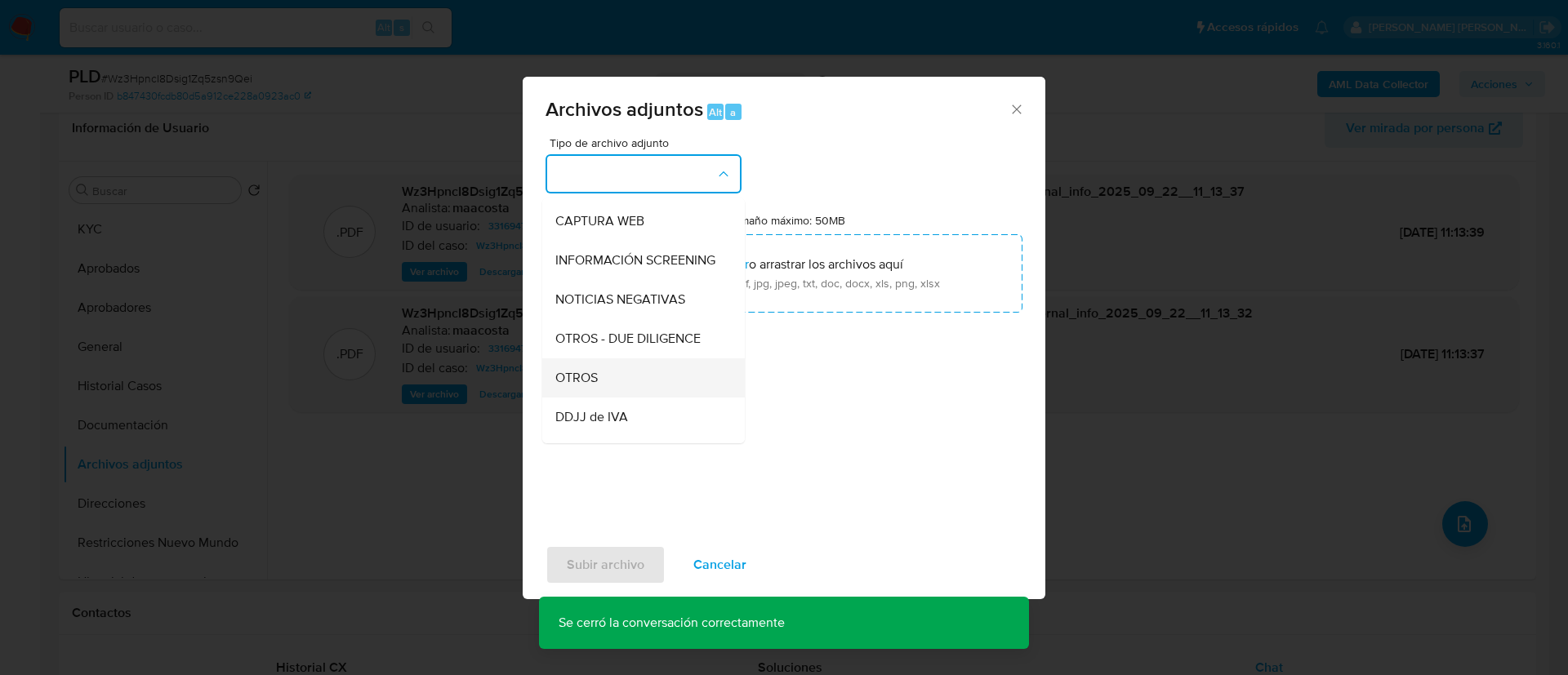
click at [602, 382] on div "OTROS" at bounding box center [639, 378] width 167 height 40
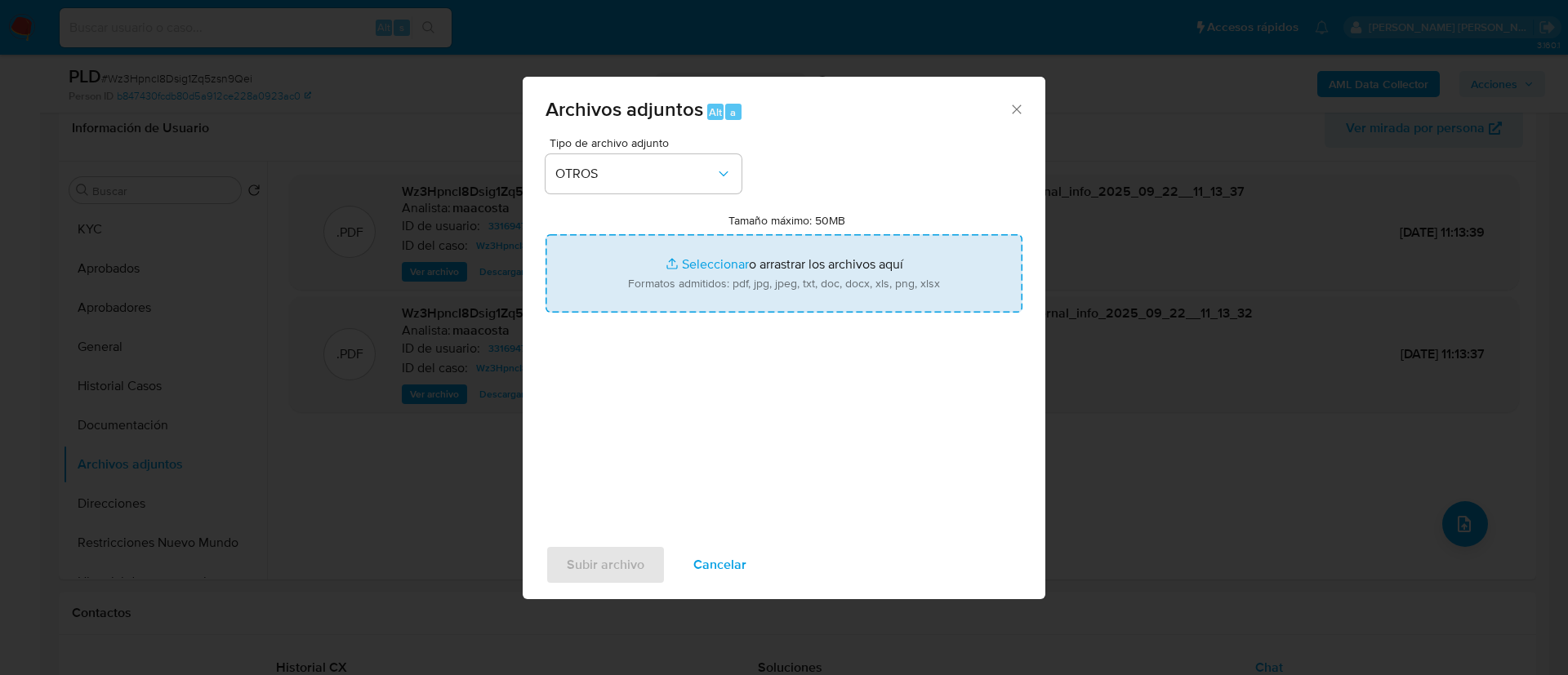
type input "C:\fakepath\Caselog Wz3HpncI8Dsig1Zq5zsn9Qei_2025_08_18_18_47_09.docx"
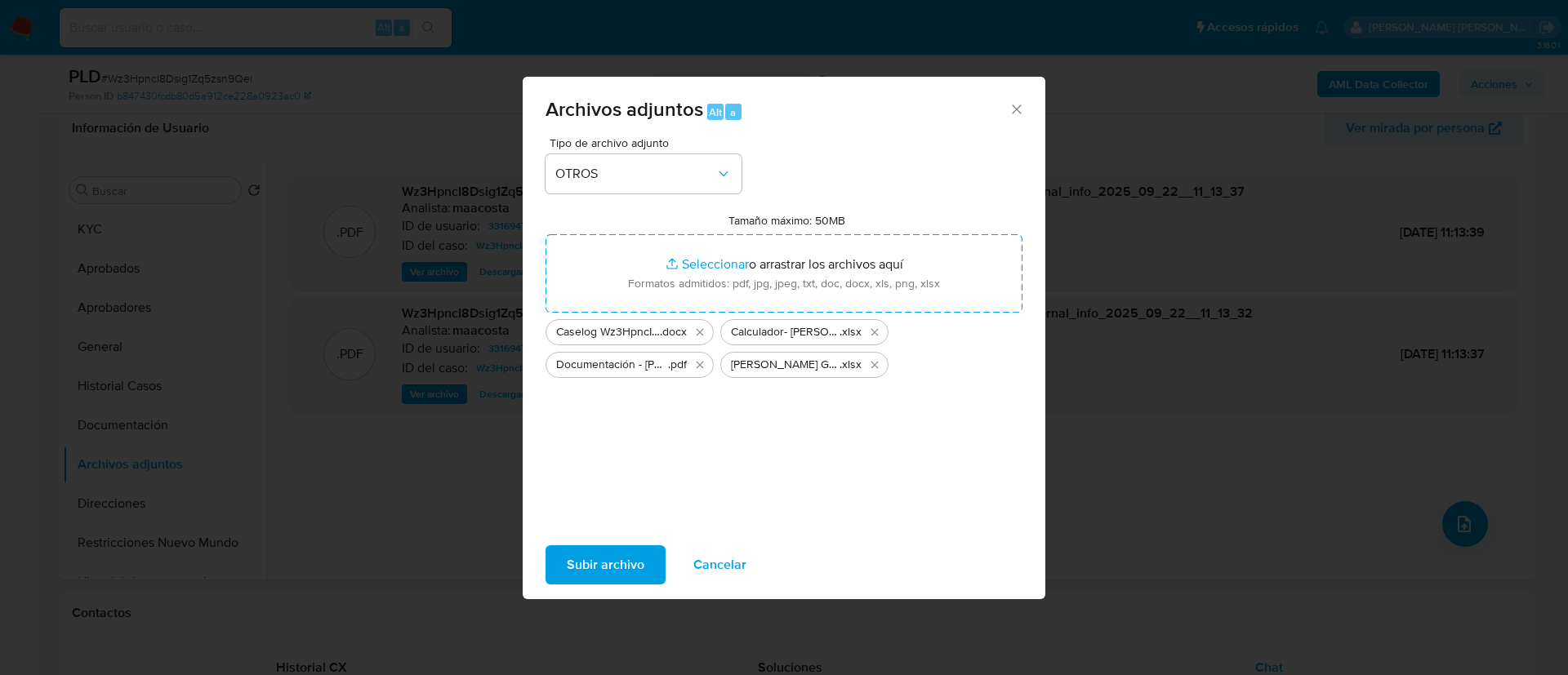
click at [617, 574] on span "Subir archivo" at bounding box center [605, 565] width 77 height 36
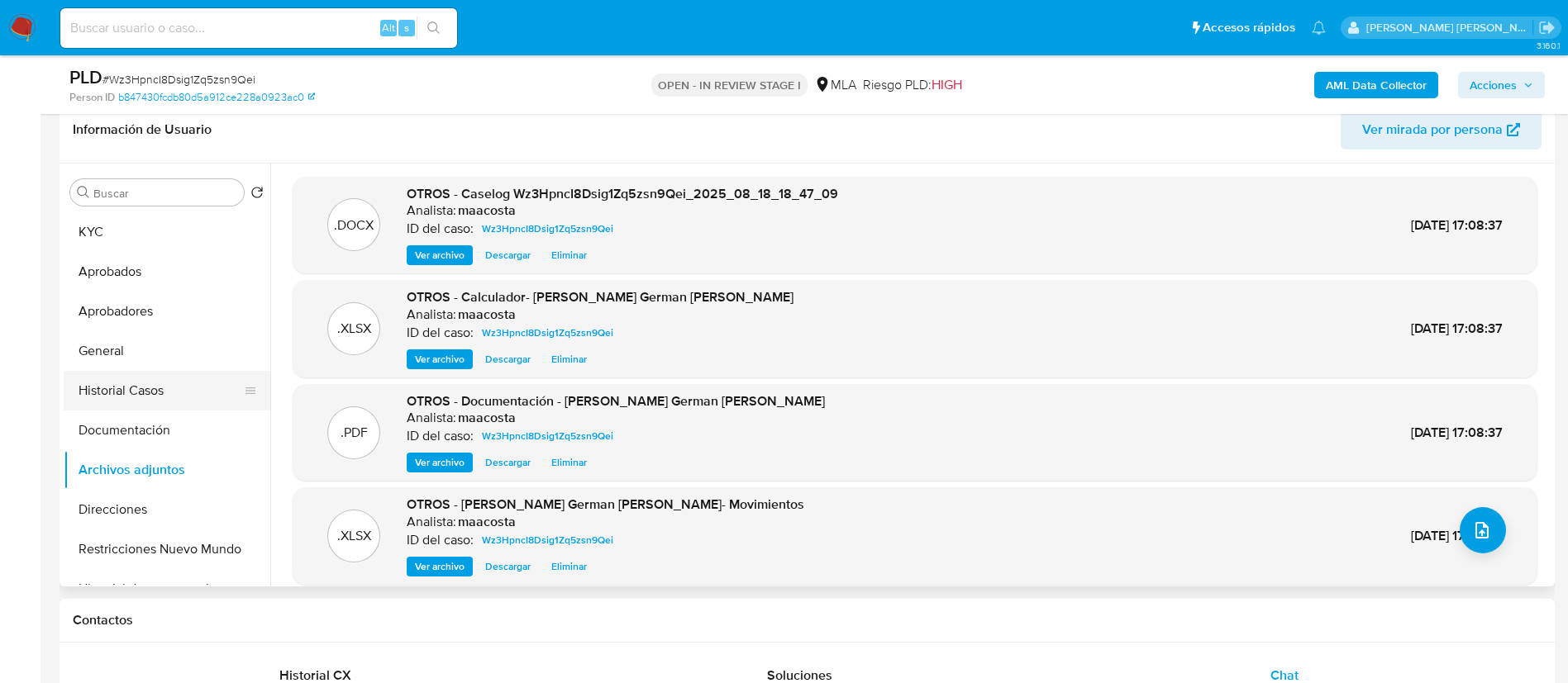
click at [156, 392] on button "Historial Casos" at bounding box center [160, 391] width 194 height 40
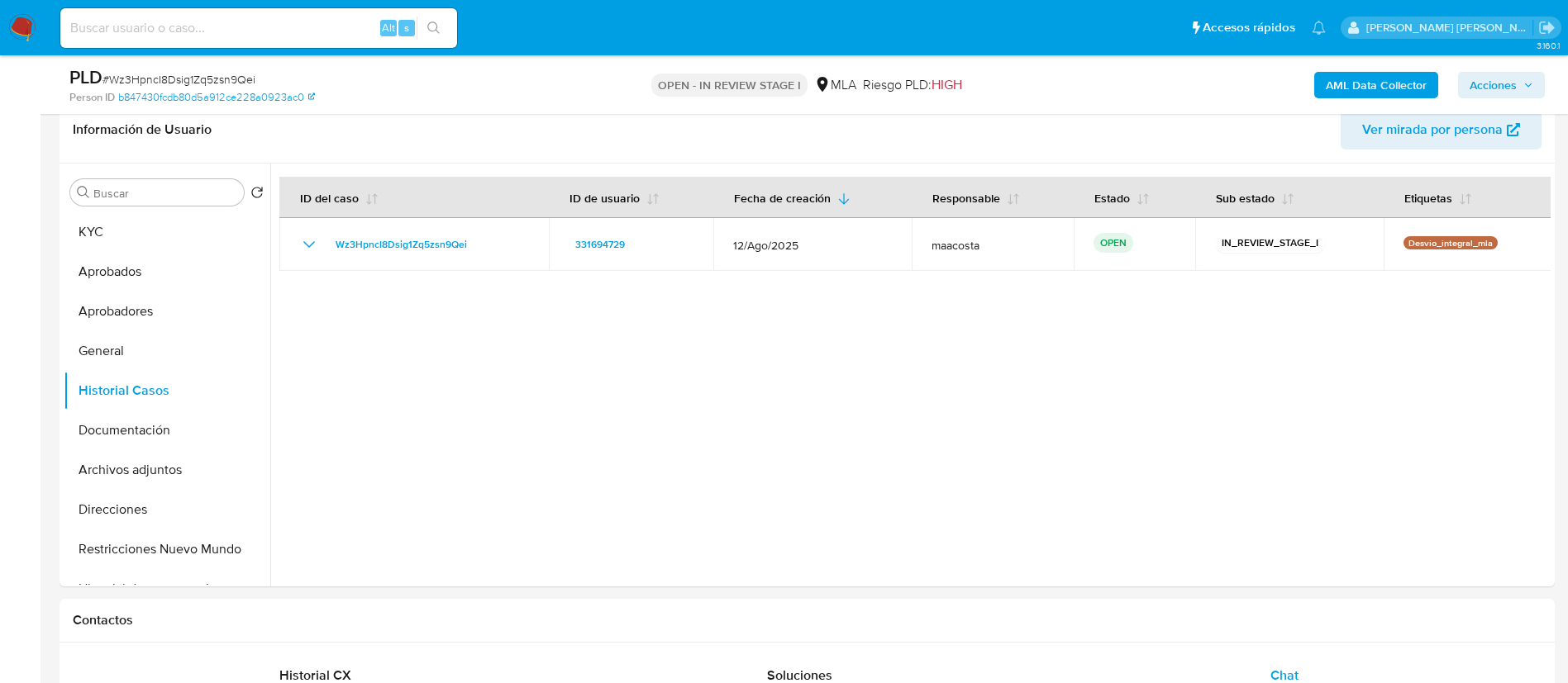
click at [1489, 84] on span "Acciones" at bounding box center [1493, 85] width 47 height 26
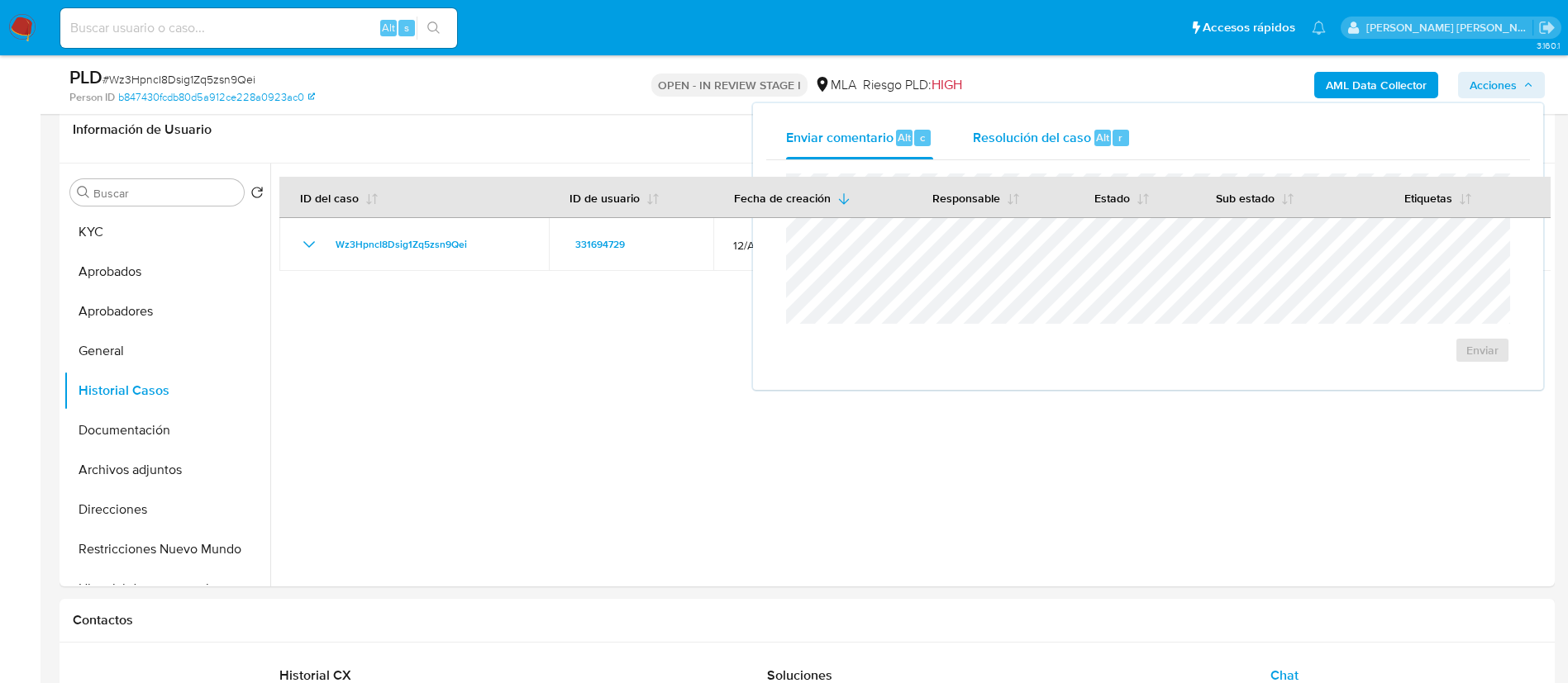
click at [1033, 142] on span "Resolución del caso" at bounding box center [1032, 136] width 118 height 19
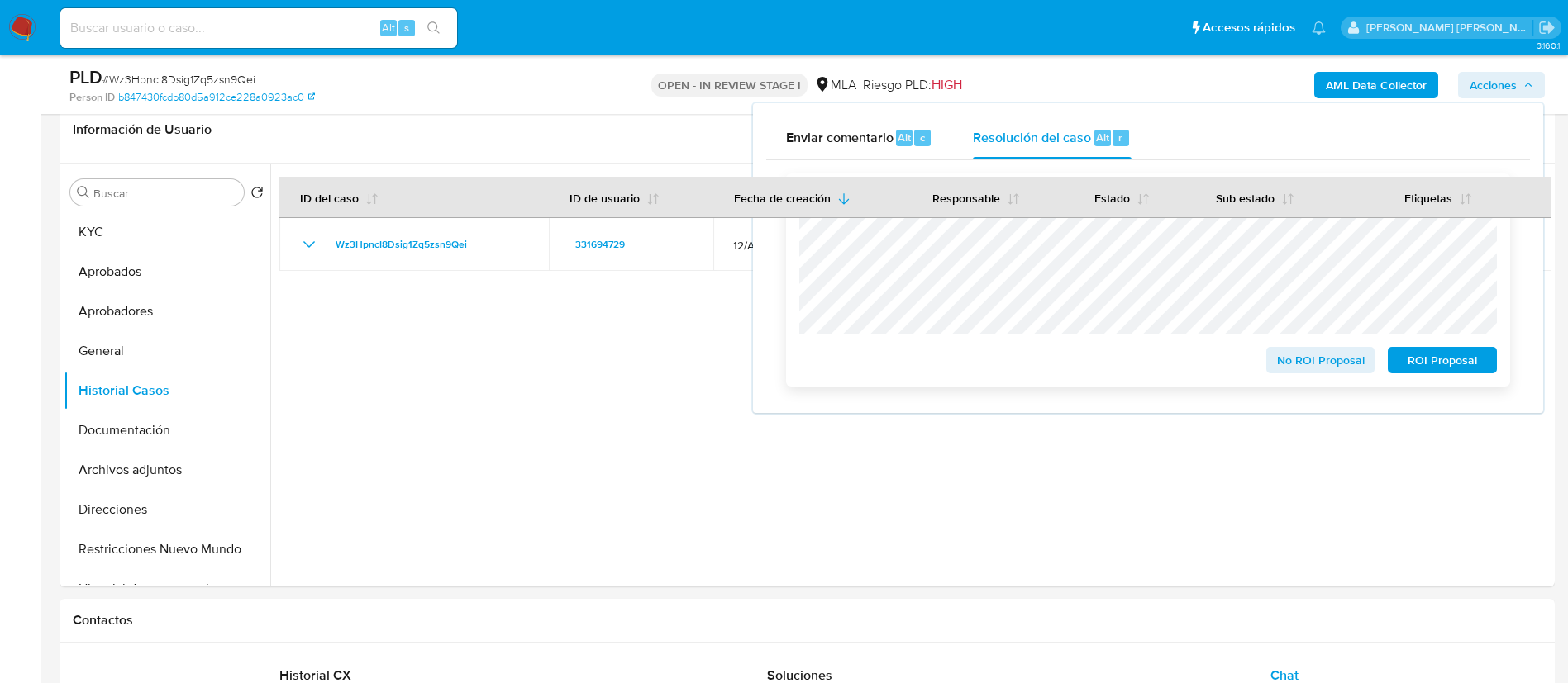
click at [1286, 355] on span "No ROI Proposal" at bounding box center [1320, 360] width 86 height 23
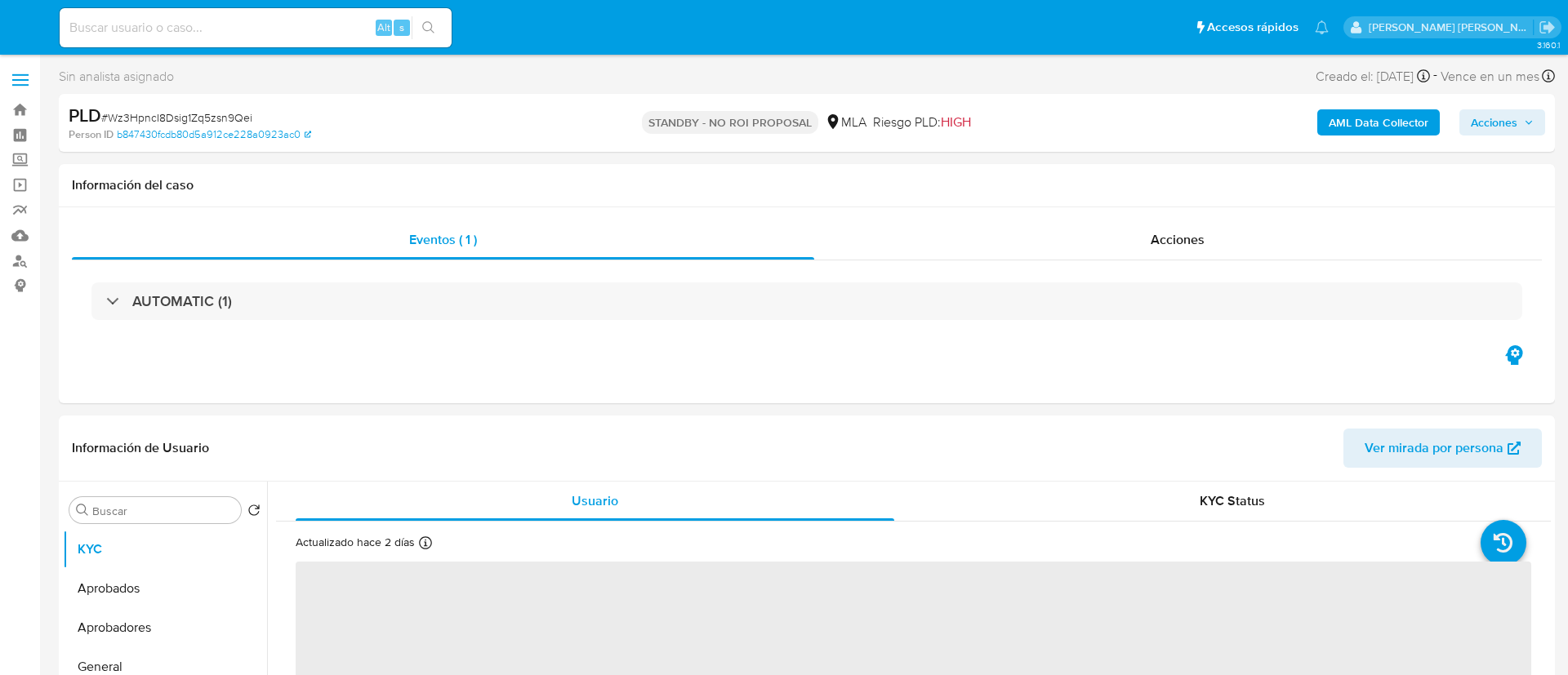
select select "10"
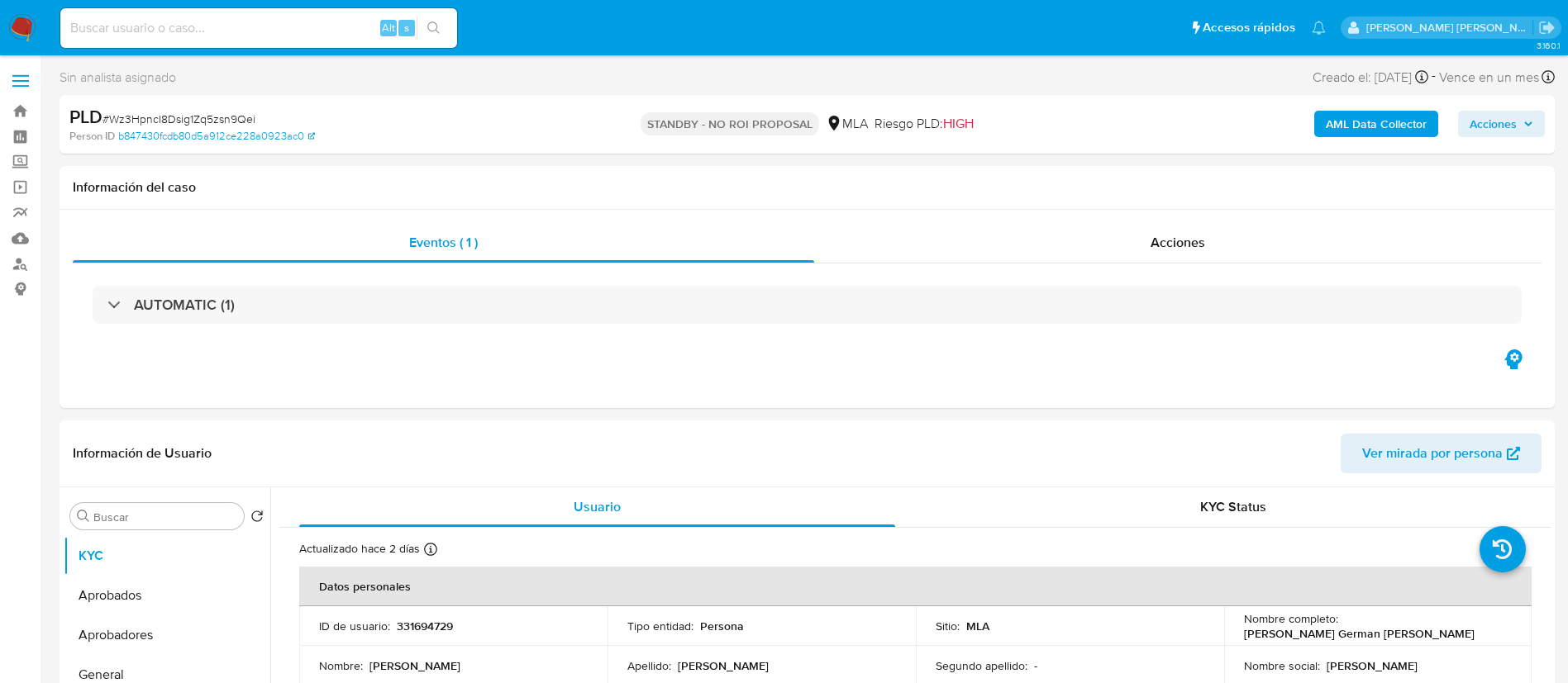
paste input "tWTgmUwgpkczJMQaq4D2VHdh"
click at [319, 33] on input "tWTgmUwgpkczJMQaq4D2VHdh" at bounding box center [258, 28] width 396 height 22
type input "tWTgmUwgpkczJMQaq4D2VHdh"
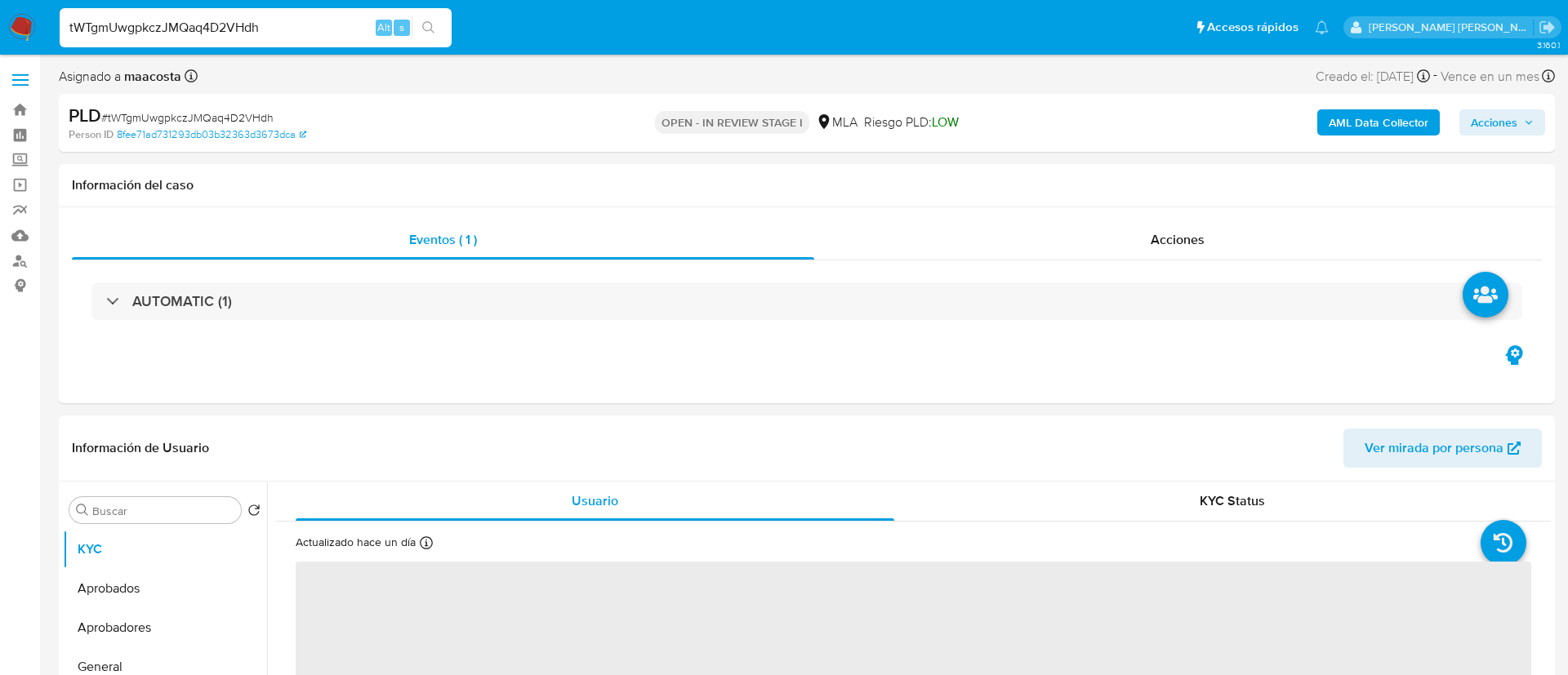
select select "10"
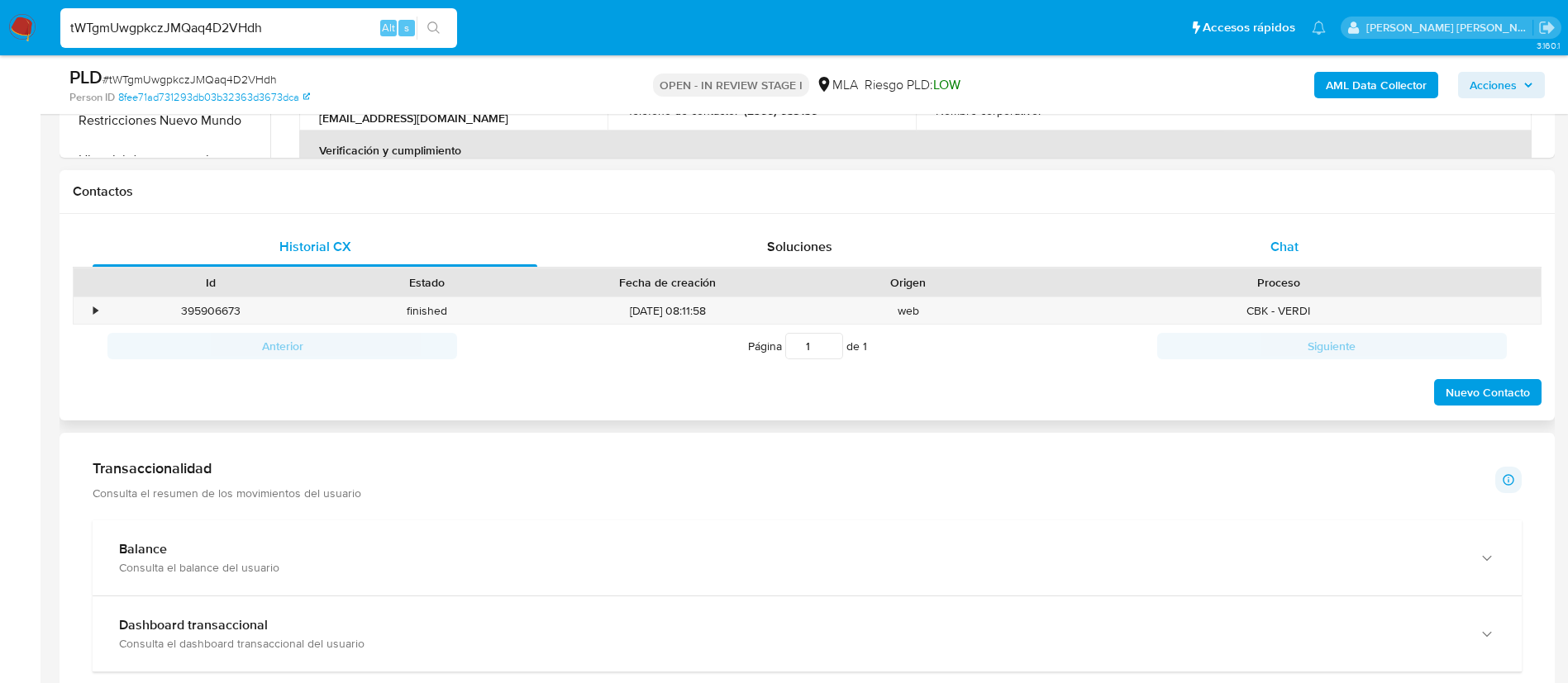
click at [1298, 256] on div "Chat" at bounding box center [1285, 248] width 445 height 40
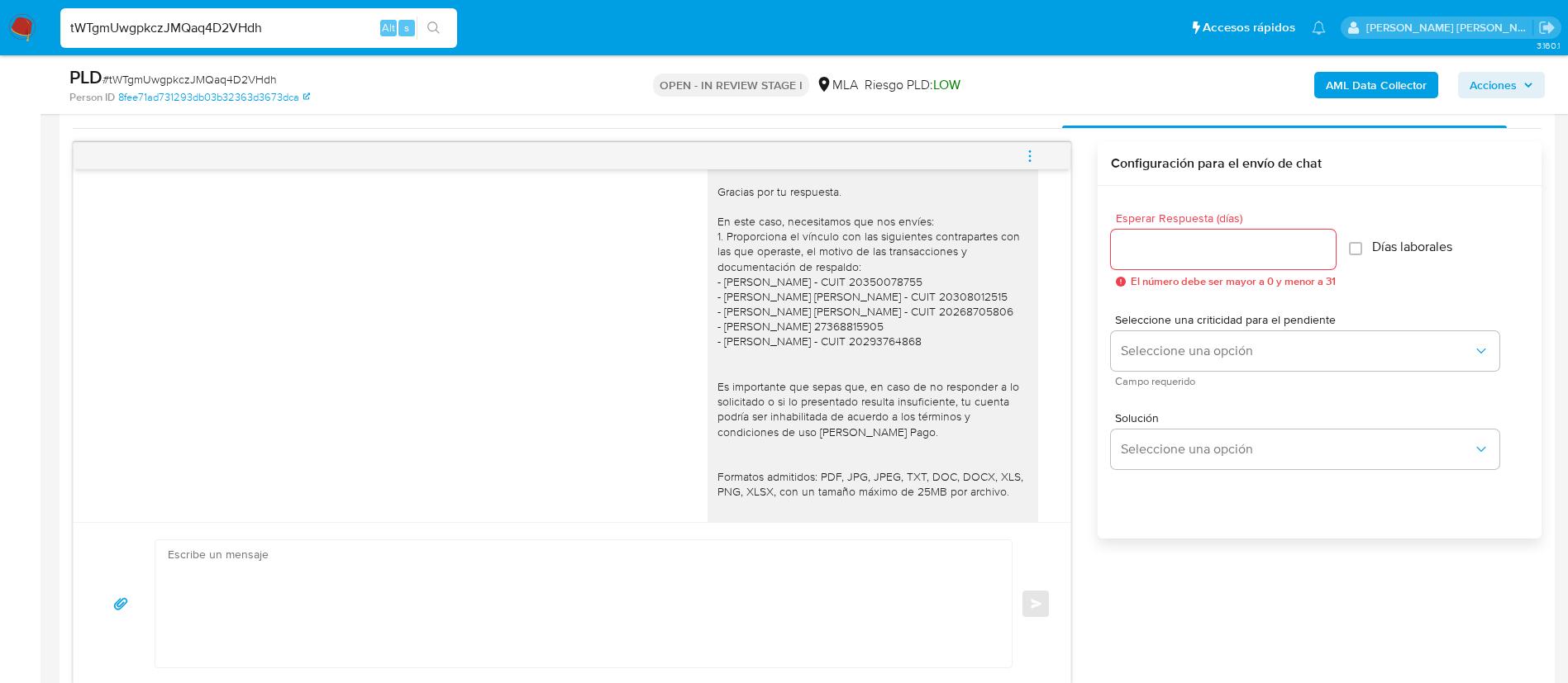
scroll to position [1087, 0]
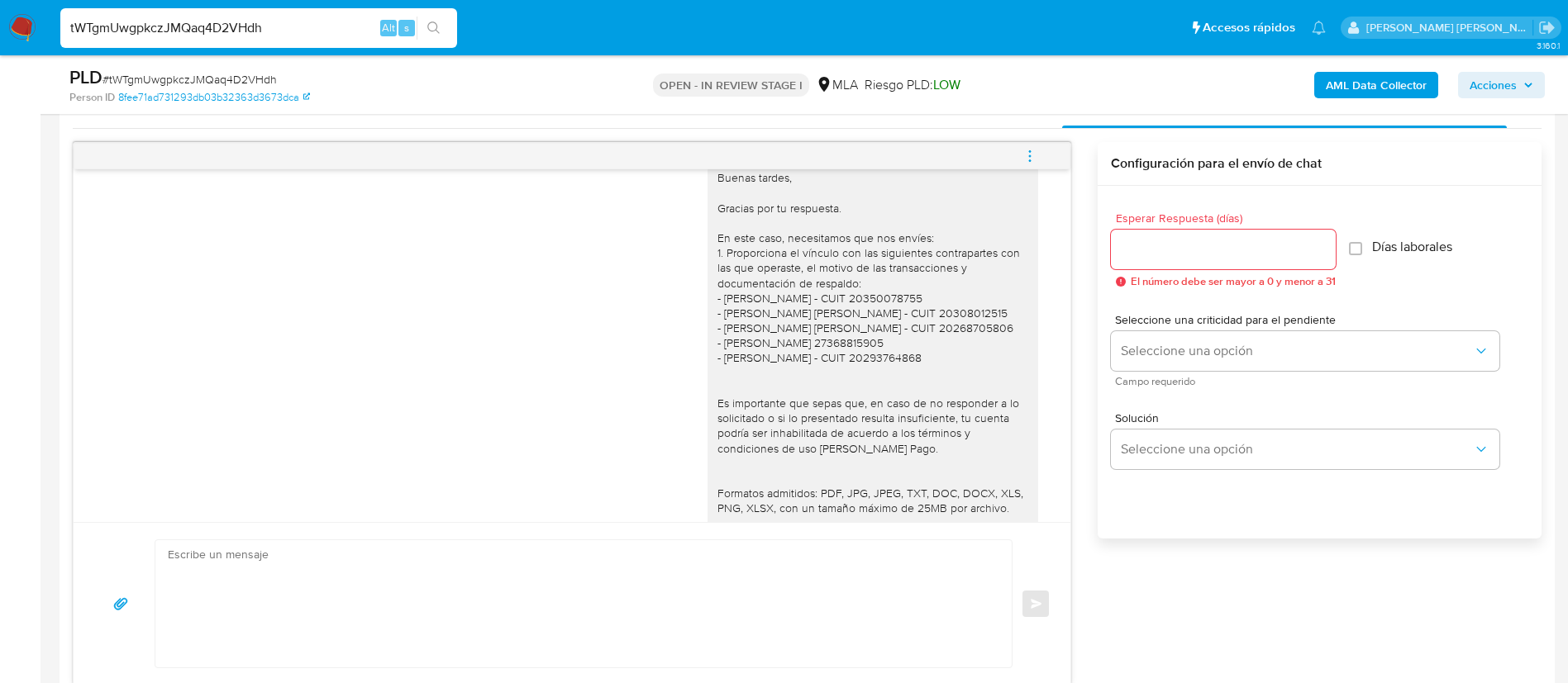
click at [1034, 154] on icon "menu-action" at bounding box center [1029, 156] width 15 height 15
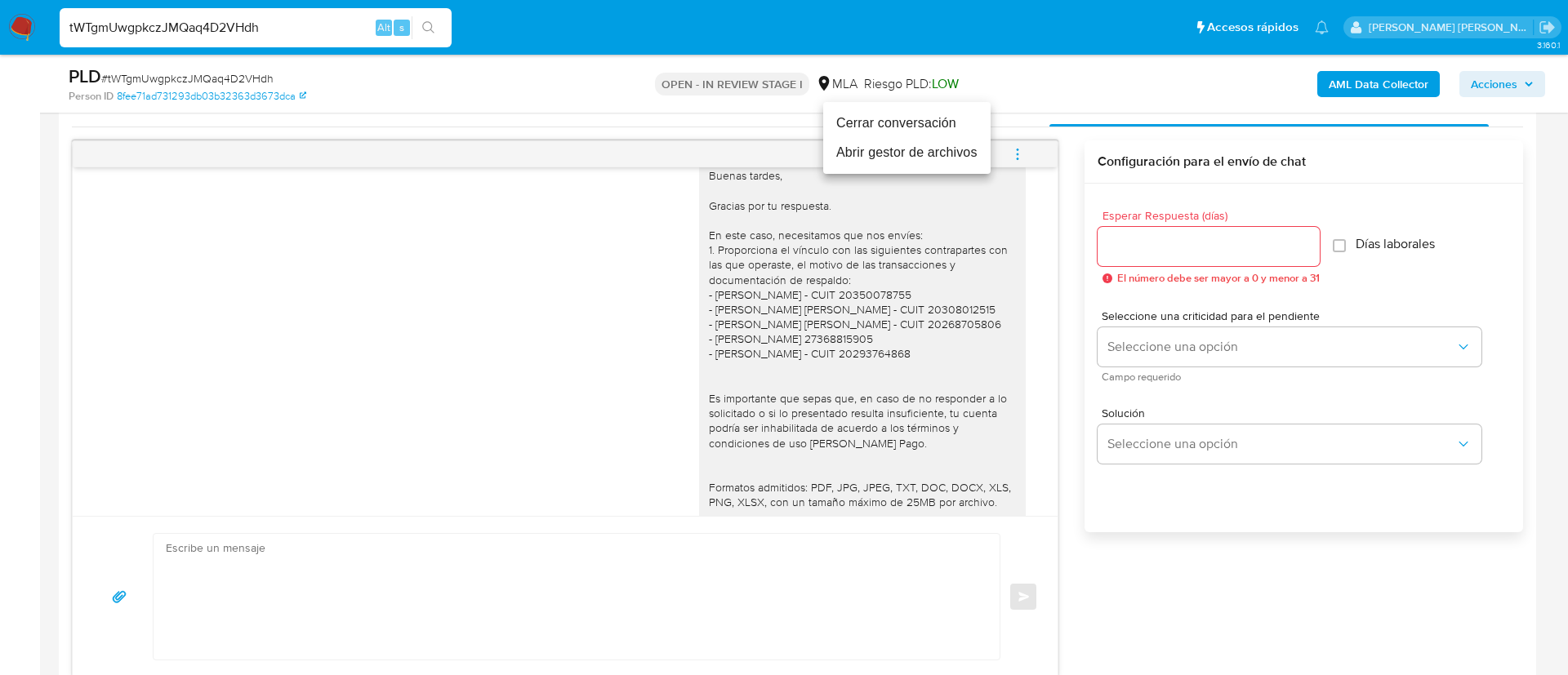
click at [941, 128] on li "Cerrar conversación" at bounding box center [907, 123] width 167 height 29
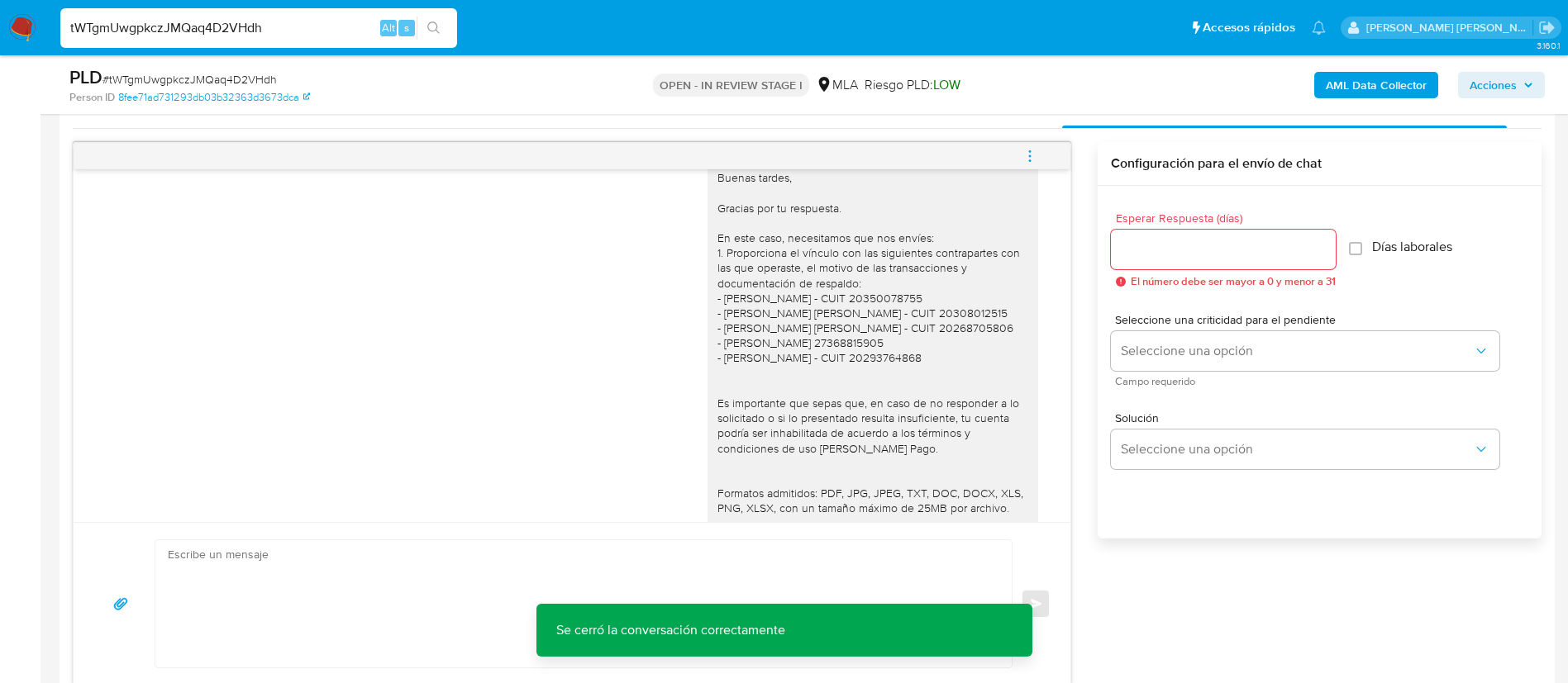
scroll to position [1344, 0]
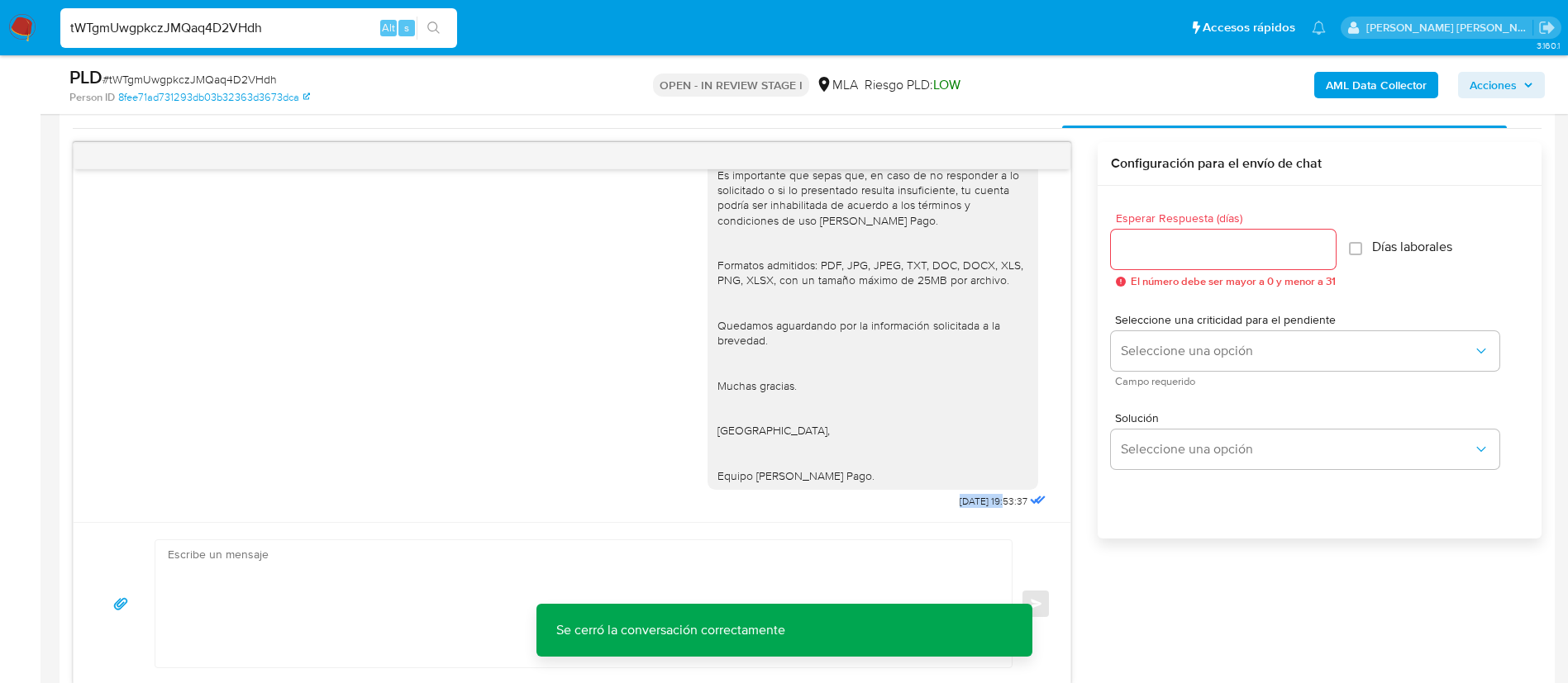
drag, startPoint x: 919, startPoint y: 497, endPoint x: 971, endPoint y: 501, distance: 52.2
click at [971, 501] on div "Buenas tardes, Gracias por tu respuesta. En este caso, necesitamos que nos enví…" at bounding box center [879, 219] width 342 height 589
copy span "[DATE]"
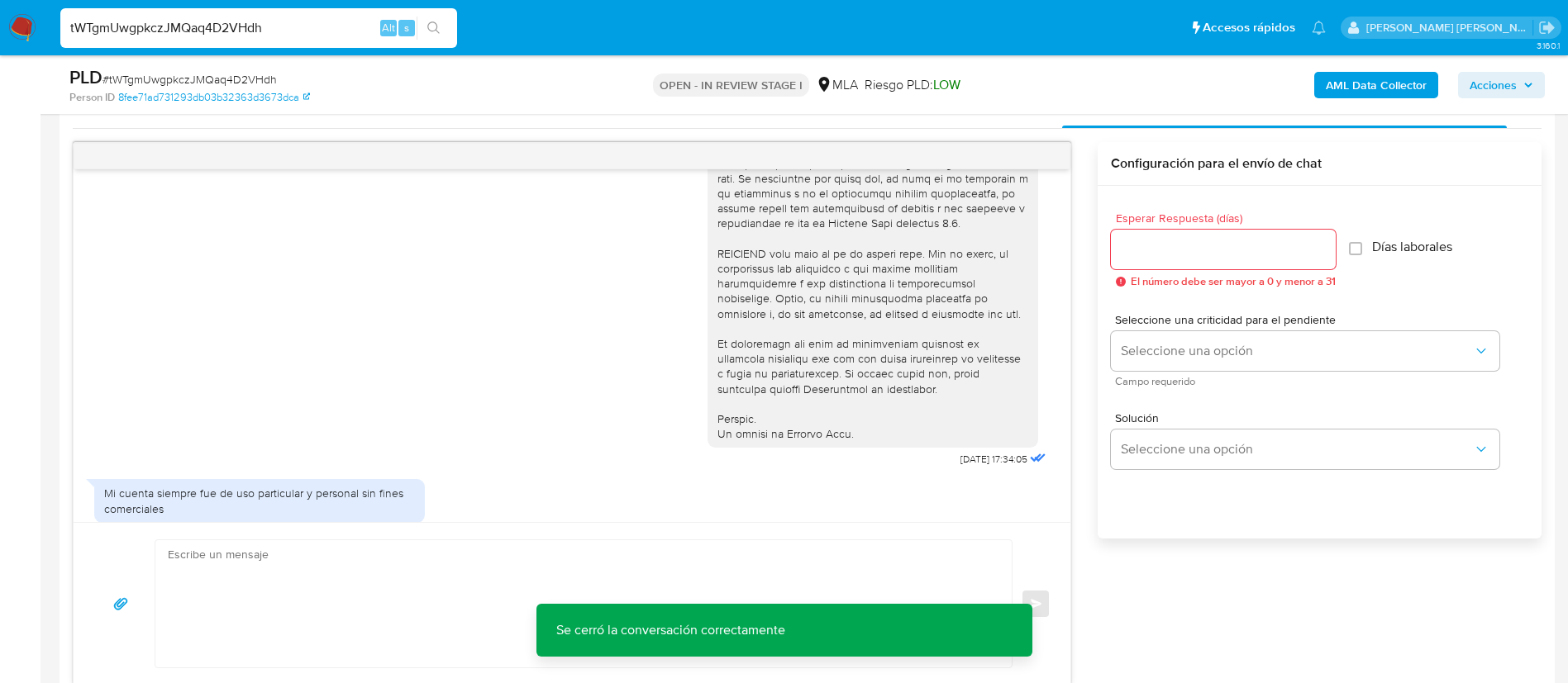
scroll to position [610, 0]
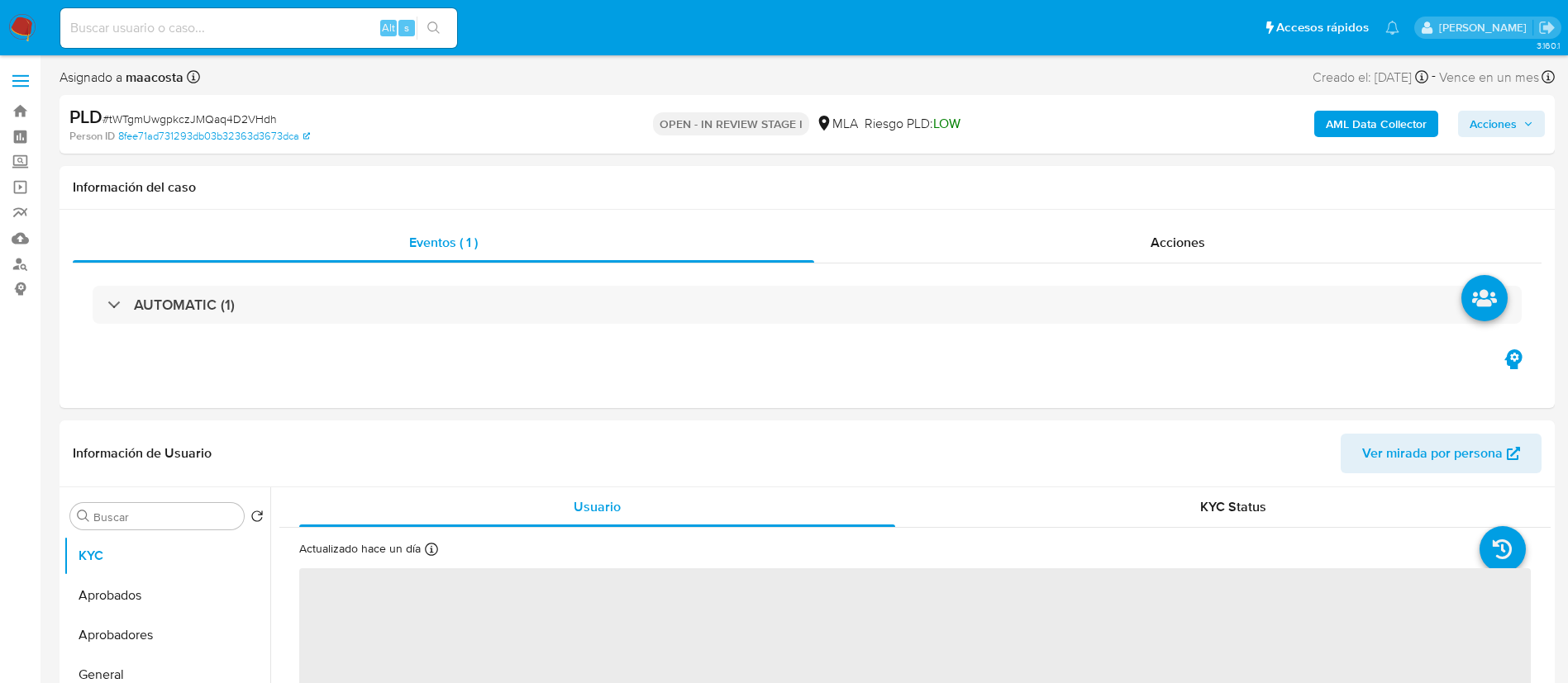
select select "10"
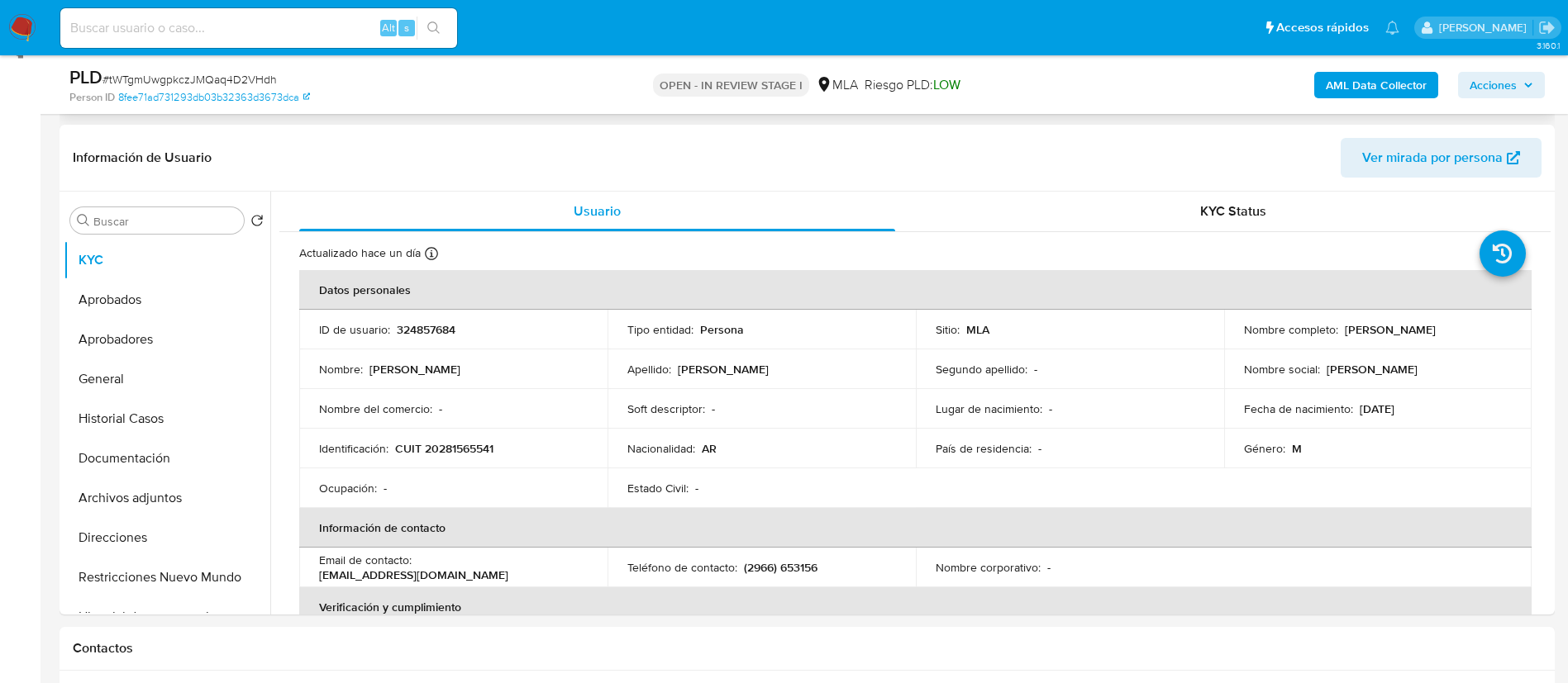
scroll to position [255, 0]
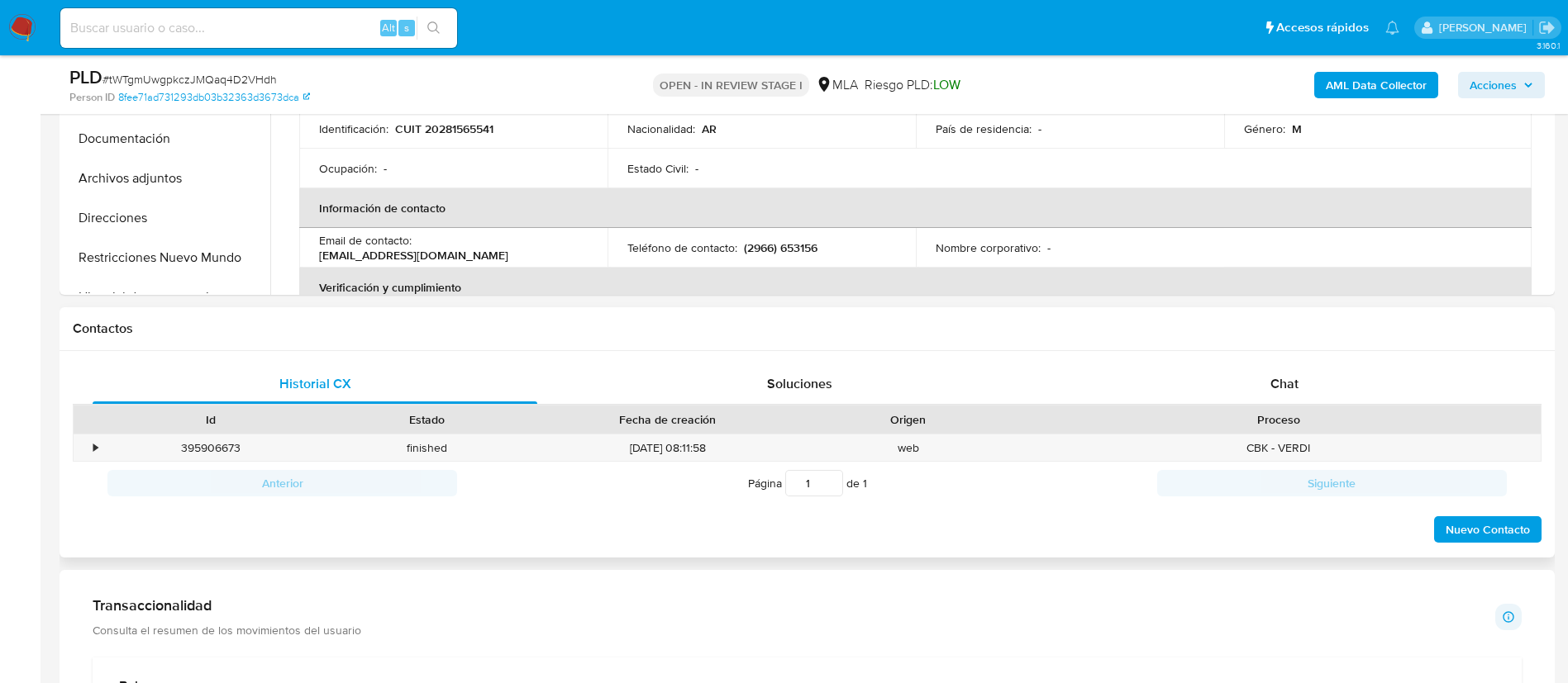
click at [1269, 362] on div "Historial CX Soluciones Chat Id Estado Fecha de creación Origen Proceso • 39590…" at bounding box center [807, 454] width 1495 height 208
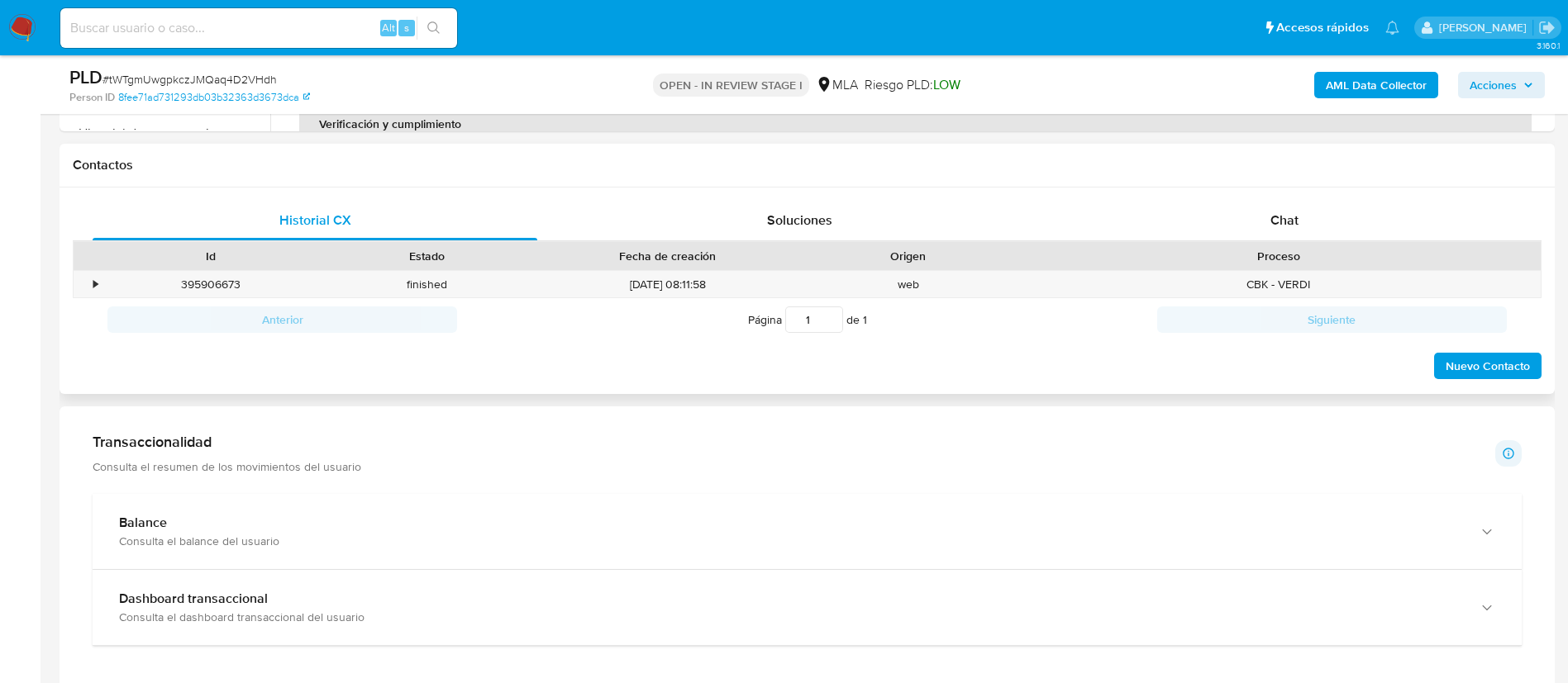
scroll to position [706, 0]
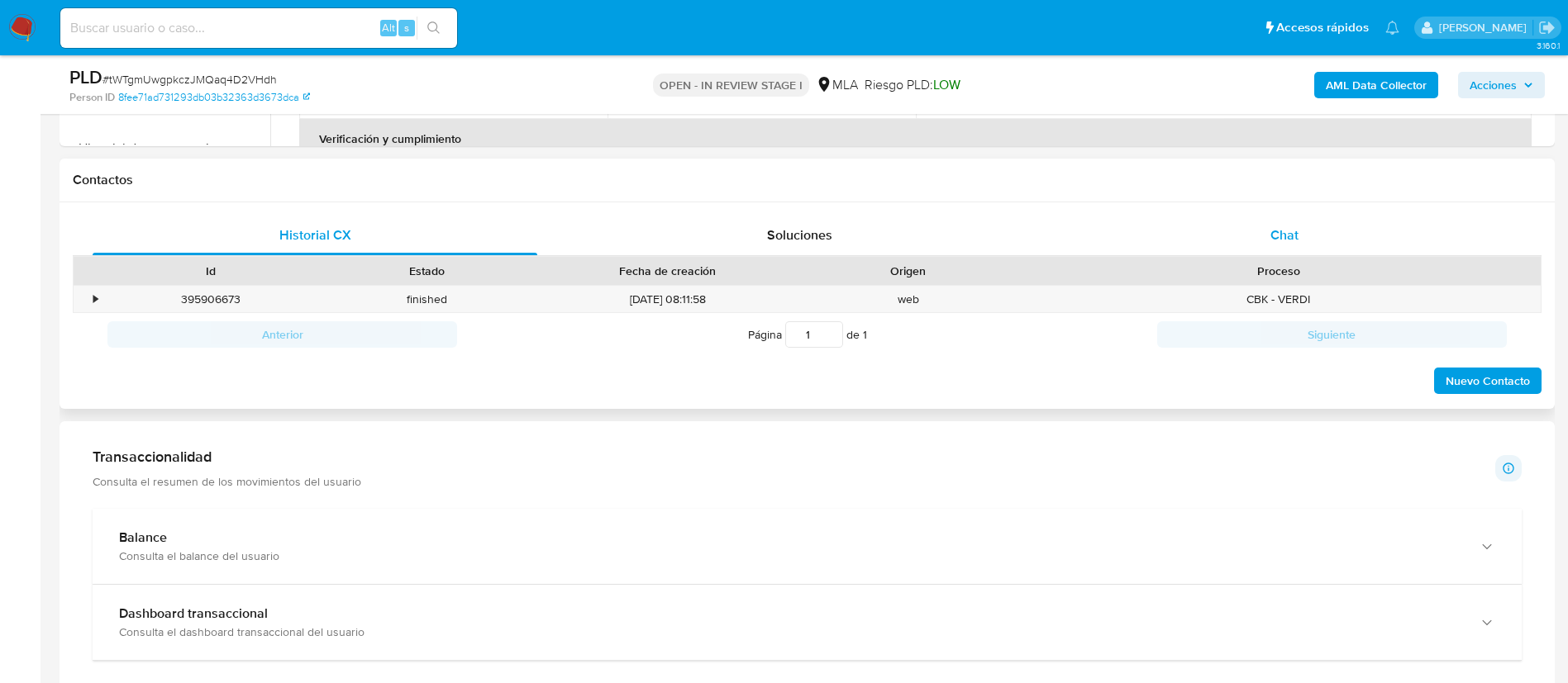
click at [1283, 229] on span "Chat" at bounding box center [1285, 235] width 28 height 19
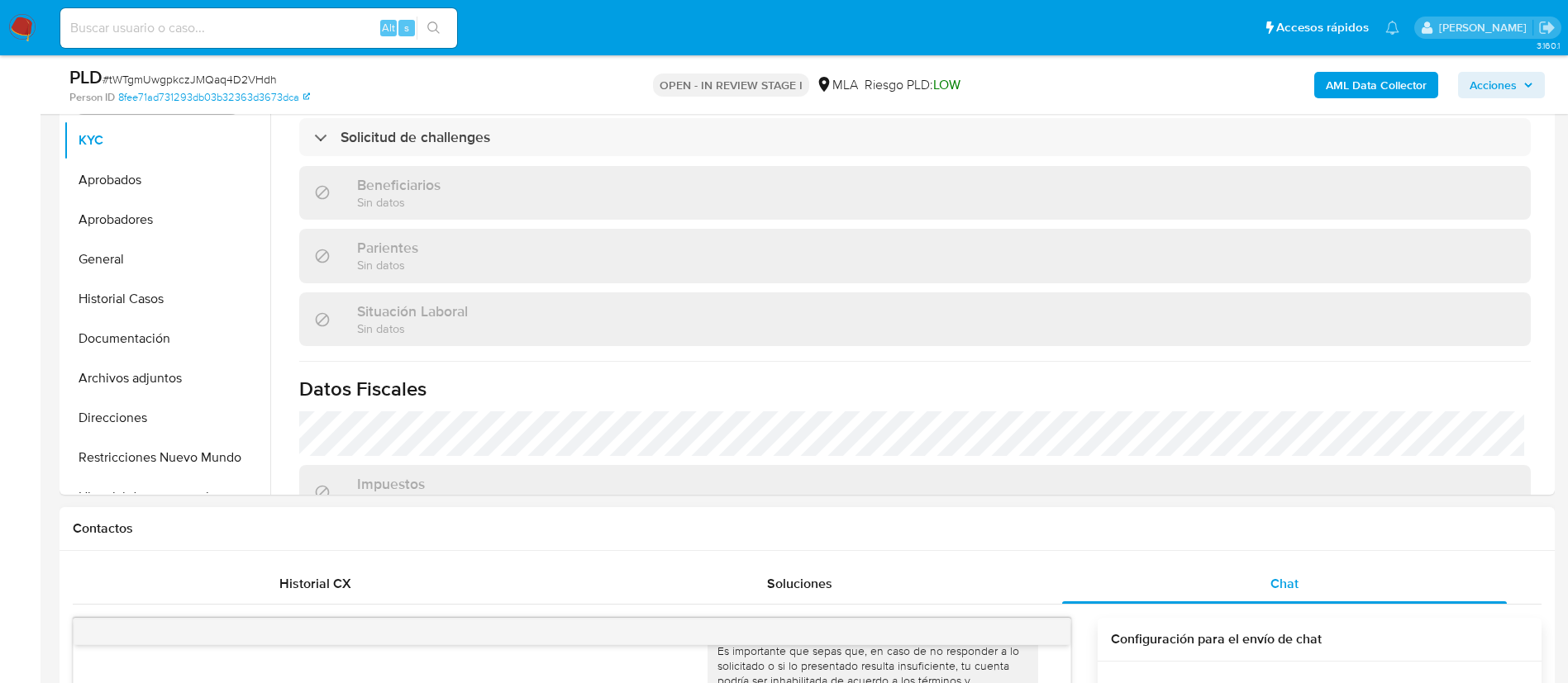
scroll to position [355, 0]
click at [139, 414] on button "Direcciones" at bounding box center [160, 421] width 194 height 40
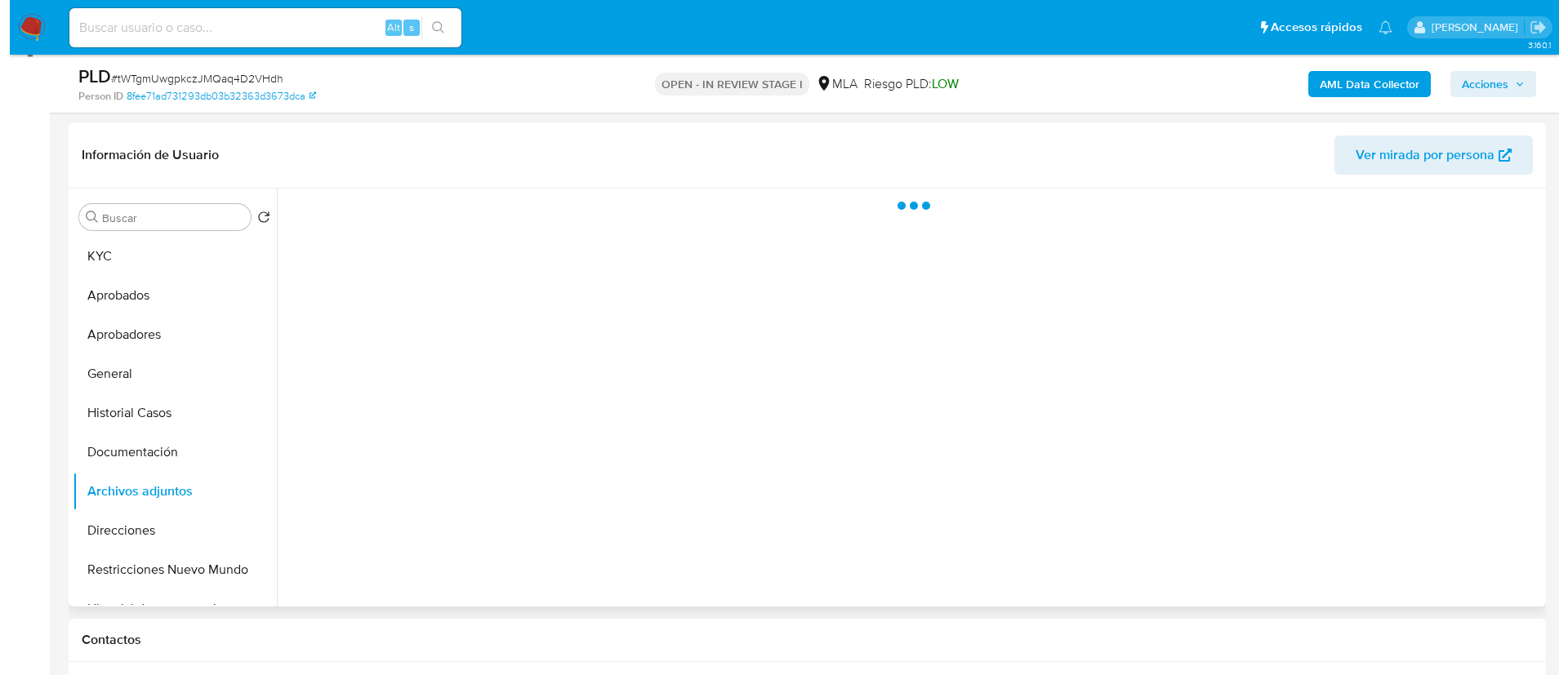
scroll to position [262, 0]
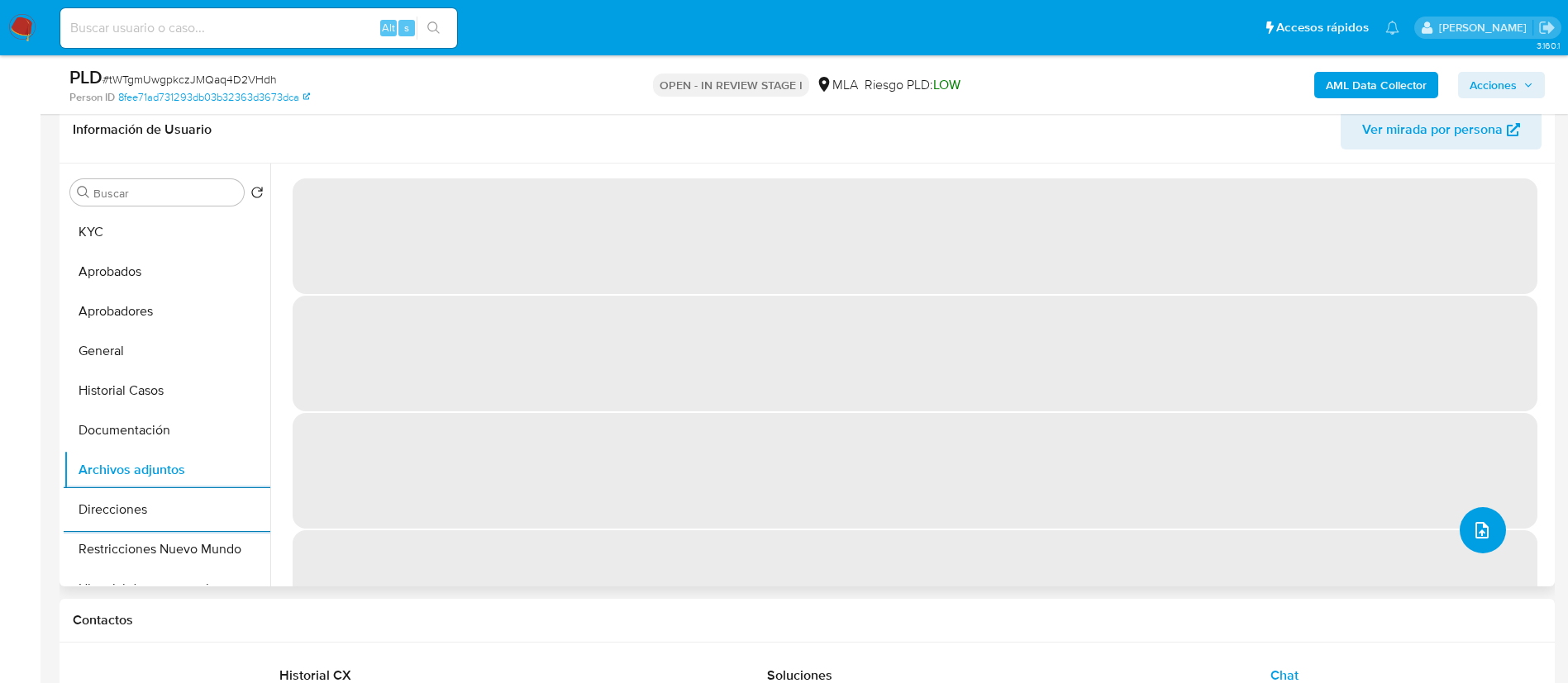
click at [1481, 536] on icon "upload-file" at bounding box center [1482, 530] width 20 height 20
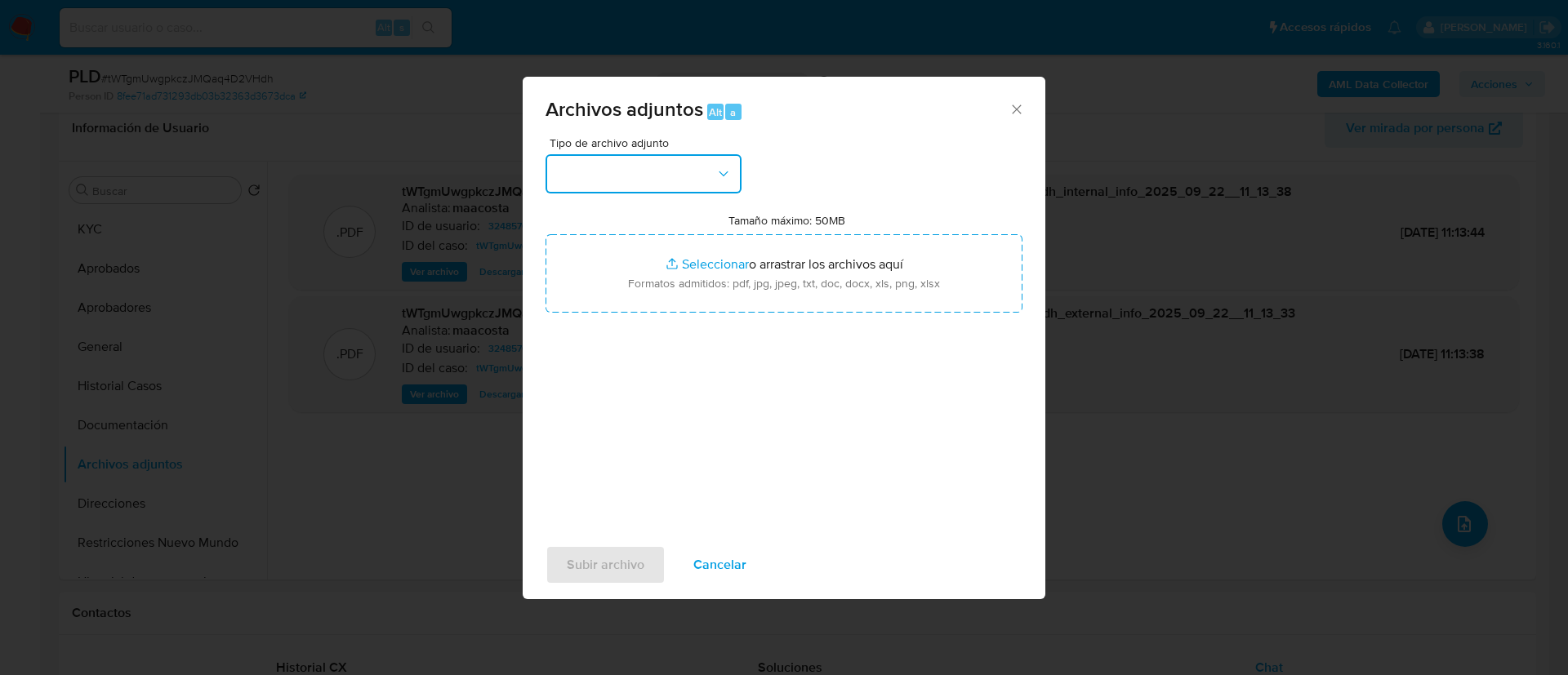
click at [642, 179] on button "button" at bounding box center [643, 174] width 196 height 40
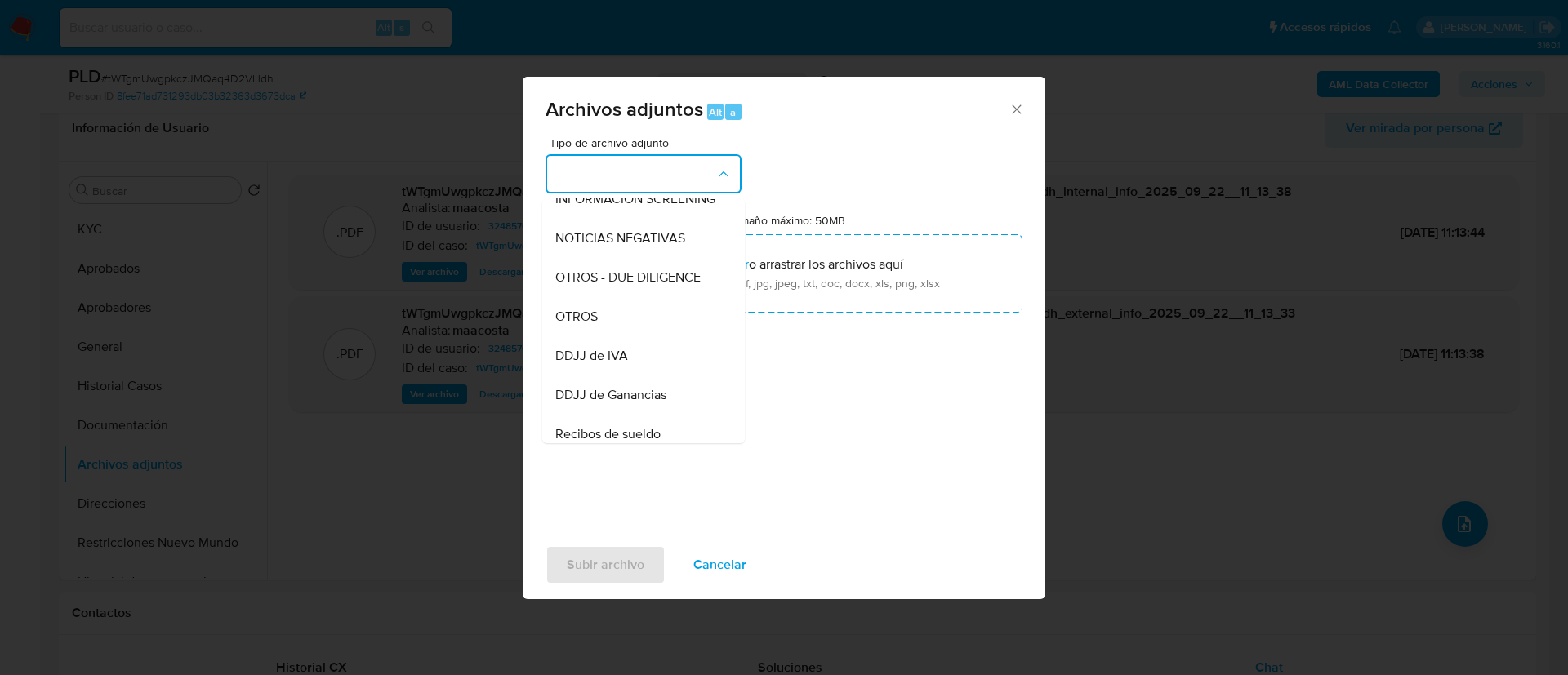
scroll to position [223, 0]
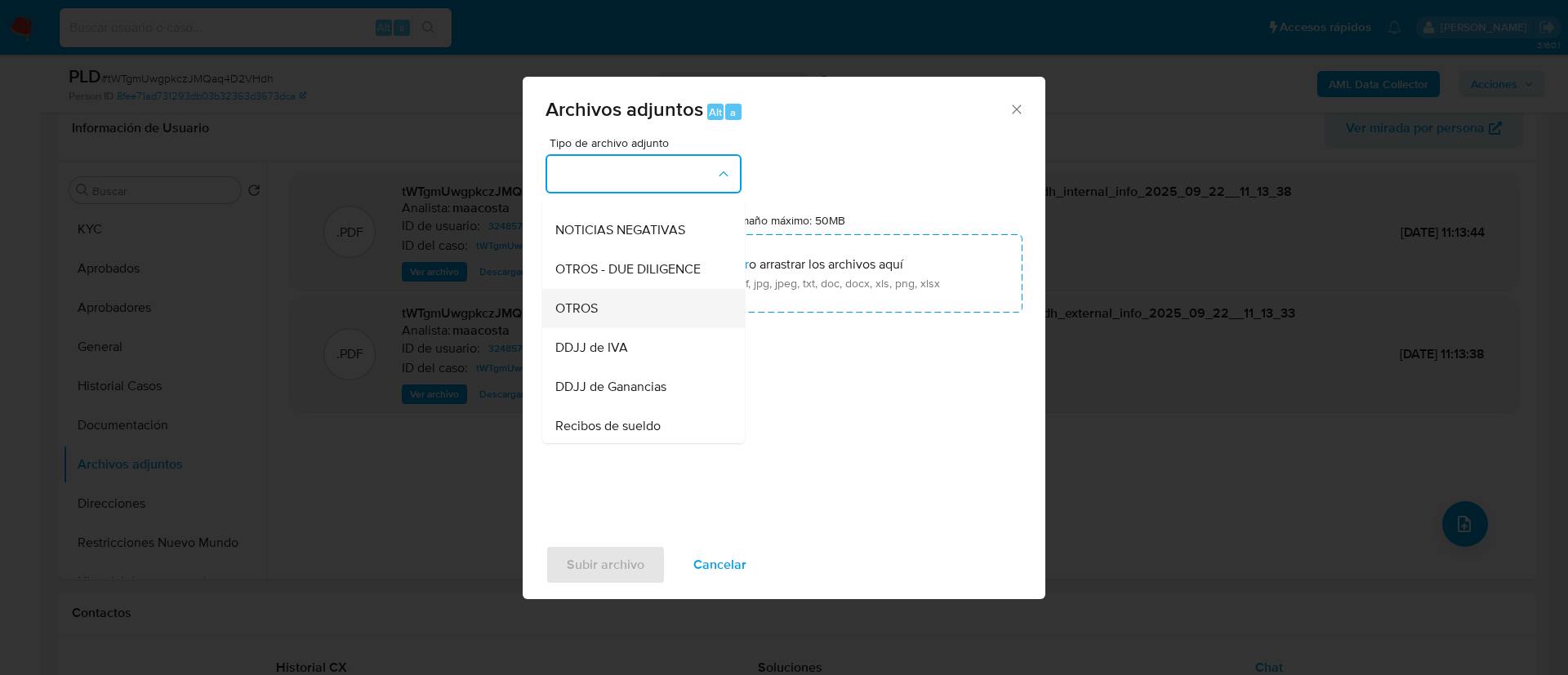
click at [599, 321] on div "OTROS" at bounding box center [639, 309] width 167 height 40
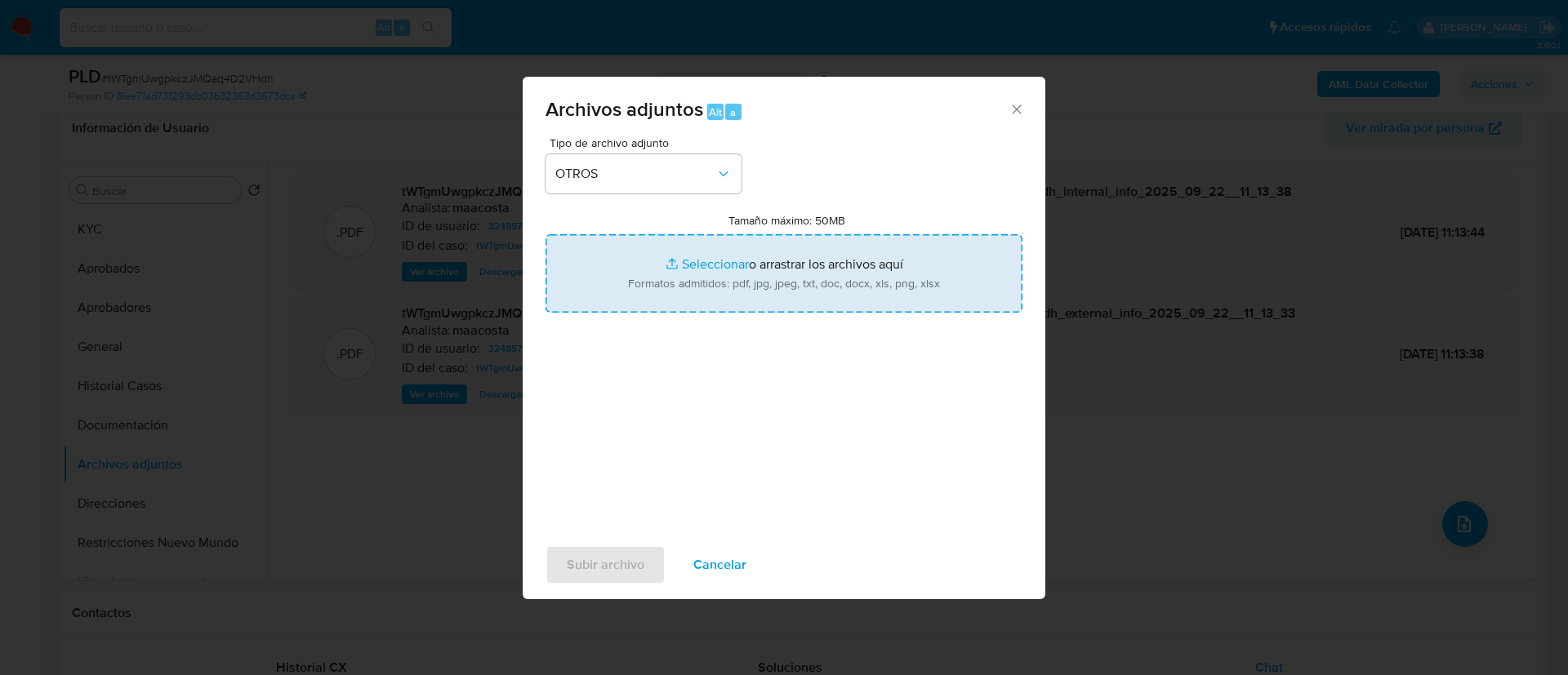
type input "C:\fakepath\Caselog tWTgmUwgpkczJMQaq4D2VHdh_2025_08_19_03_39_53.docx"
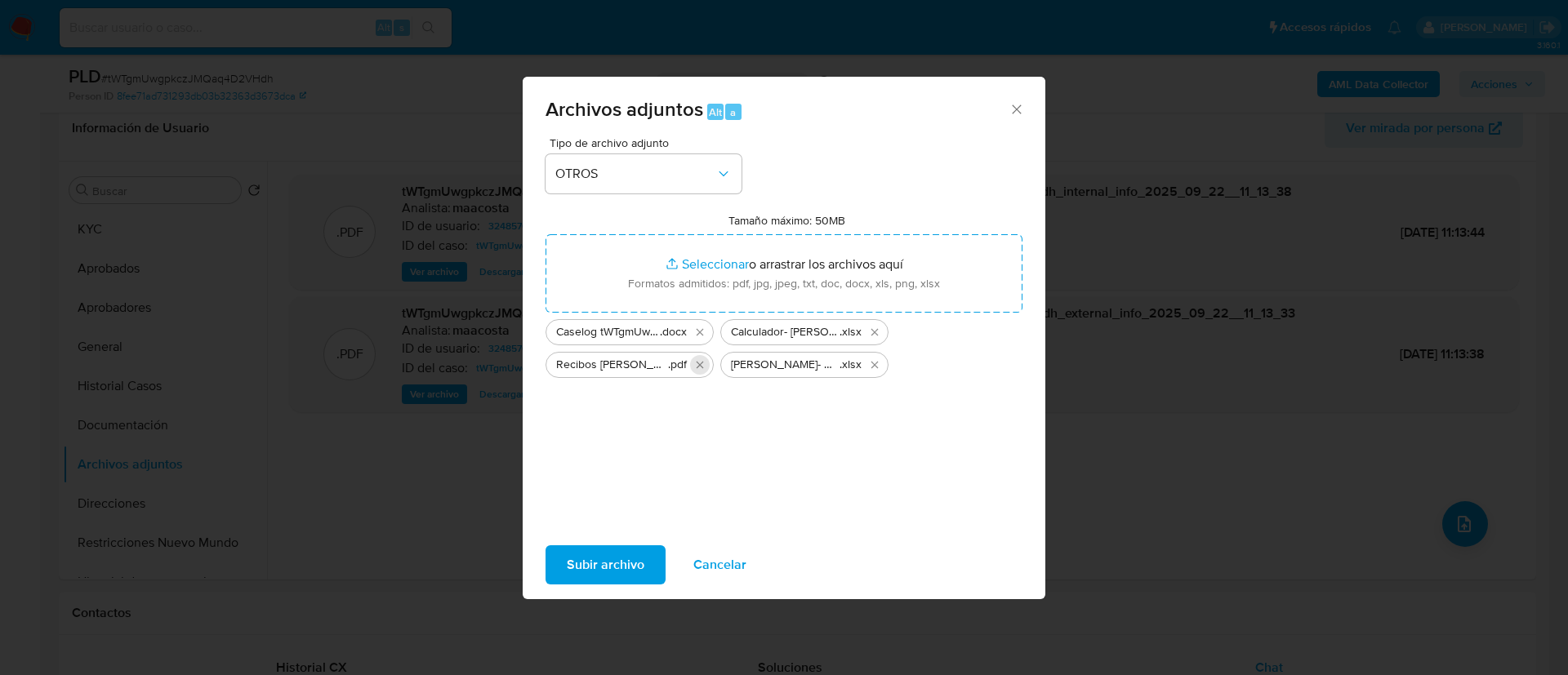
click at [706, 368] on icon "Eliminar Recibos de sueldo - Pablo Alejandro Perez.pdf" at bounding box center [699, 364] width 13 height 13
click at [599, 560] on span "Subir archivo" at bounding box center [605, 565] width 77 height 36
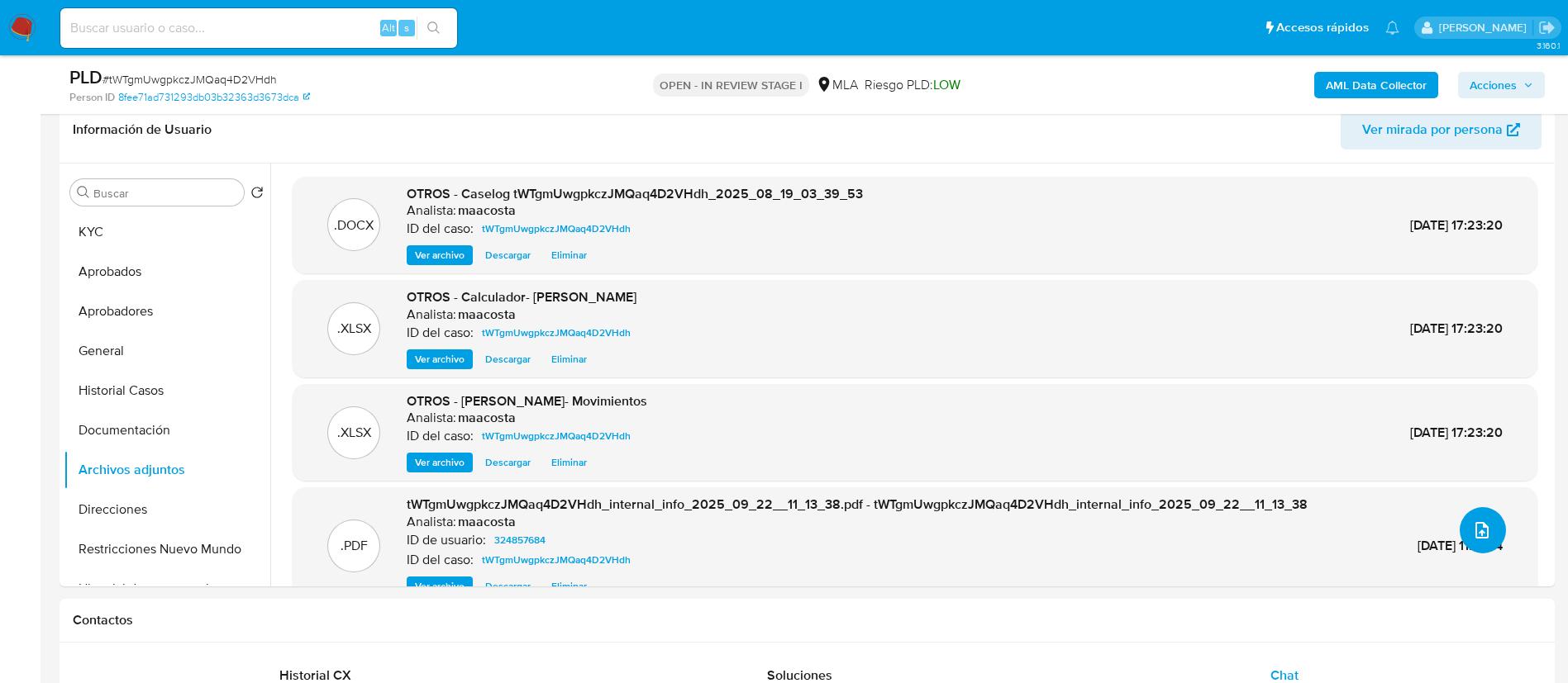
click at [1475, 521] on icon "upload-file" at bounding box center [1482, 530] width 20 height 20
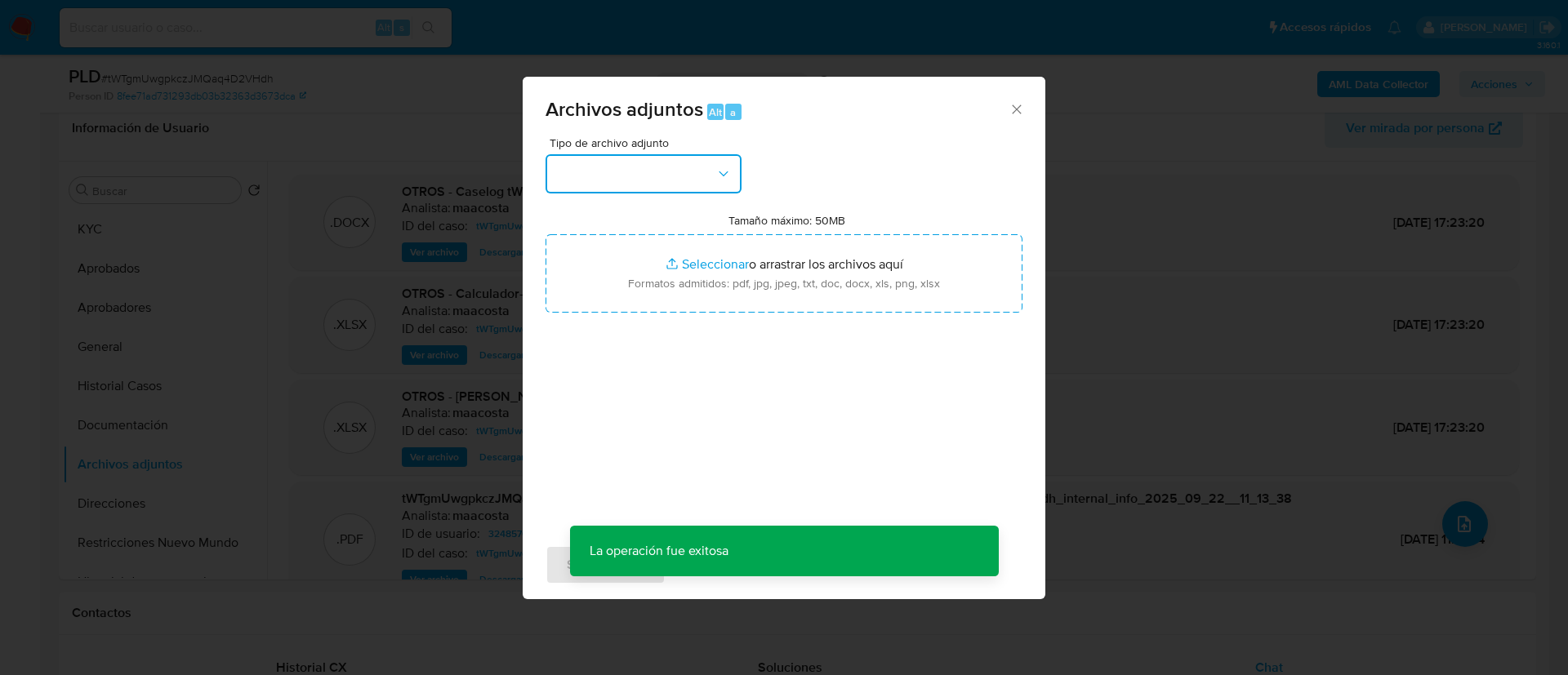
click at [668, 185] on button "button" at bounding box center [643, 174] width 196 height 40
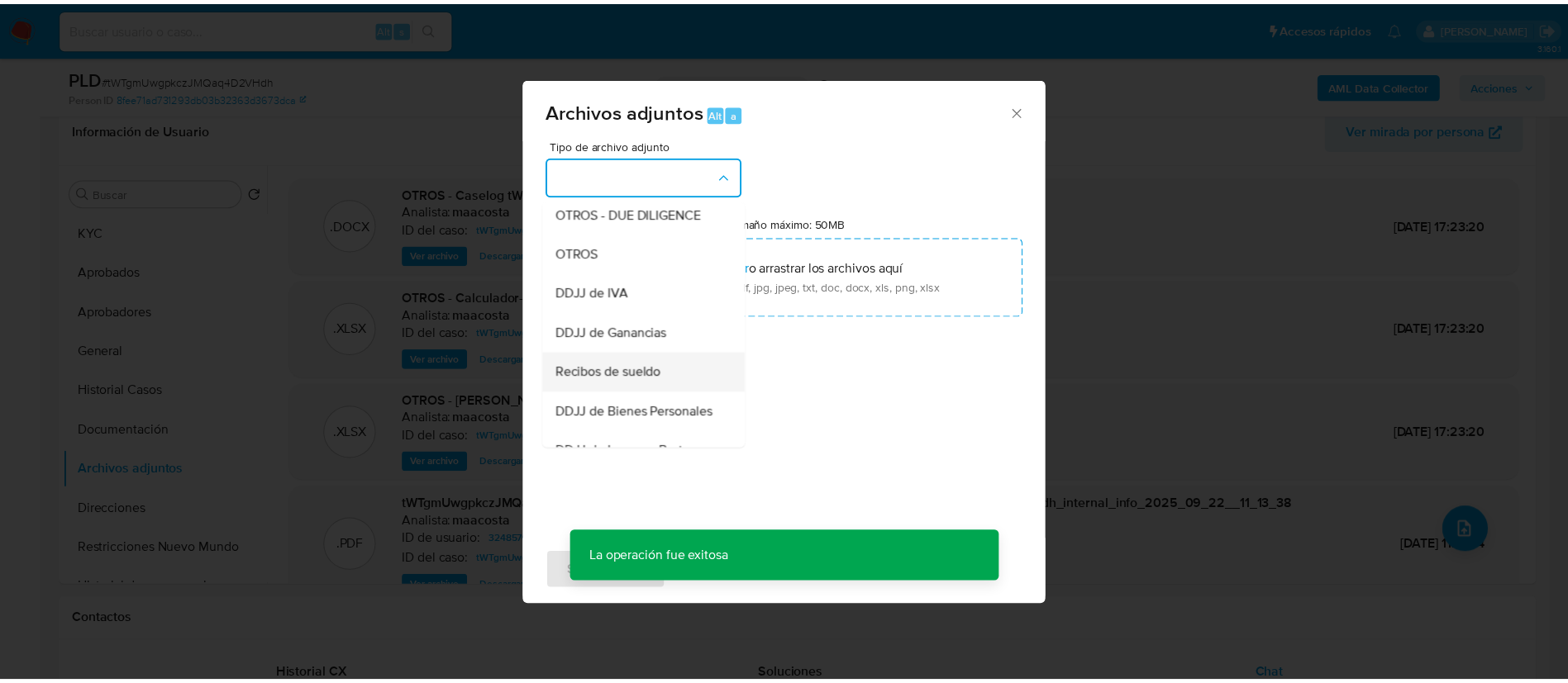
scroll to position [285, 0]
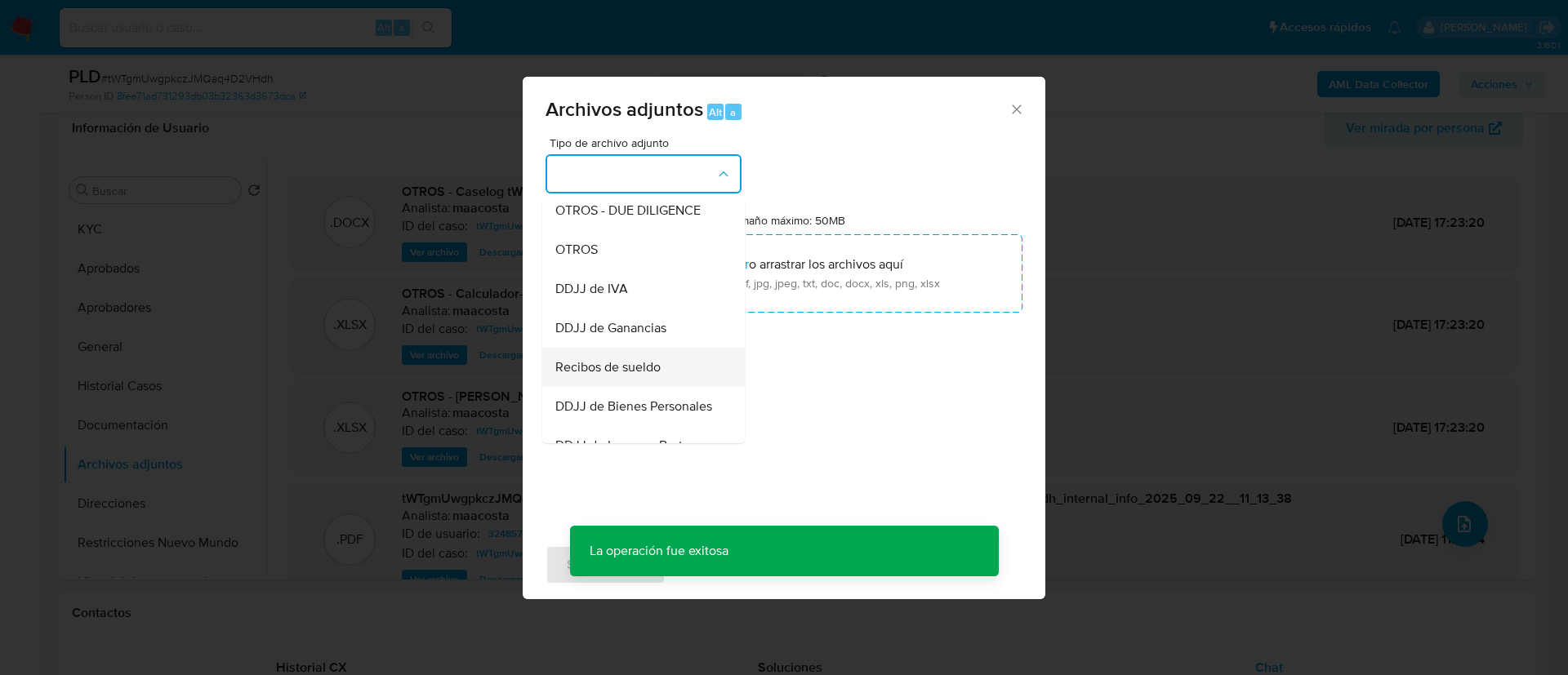
click at [629, 375] on span "Recibos de sueldo" at bounding box center [608, 367] width 106 height 16
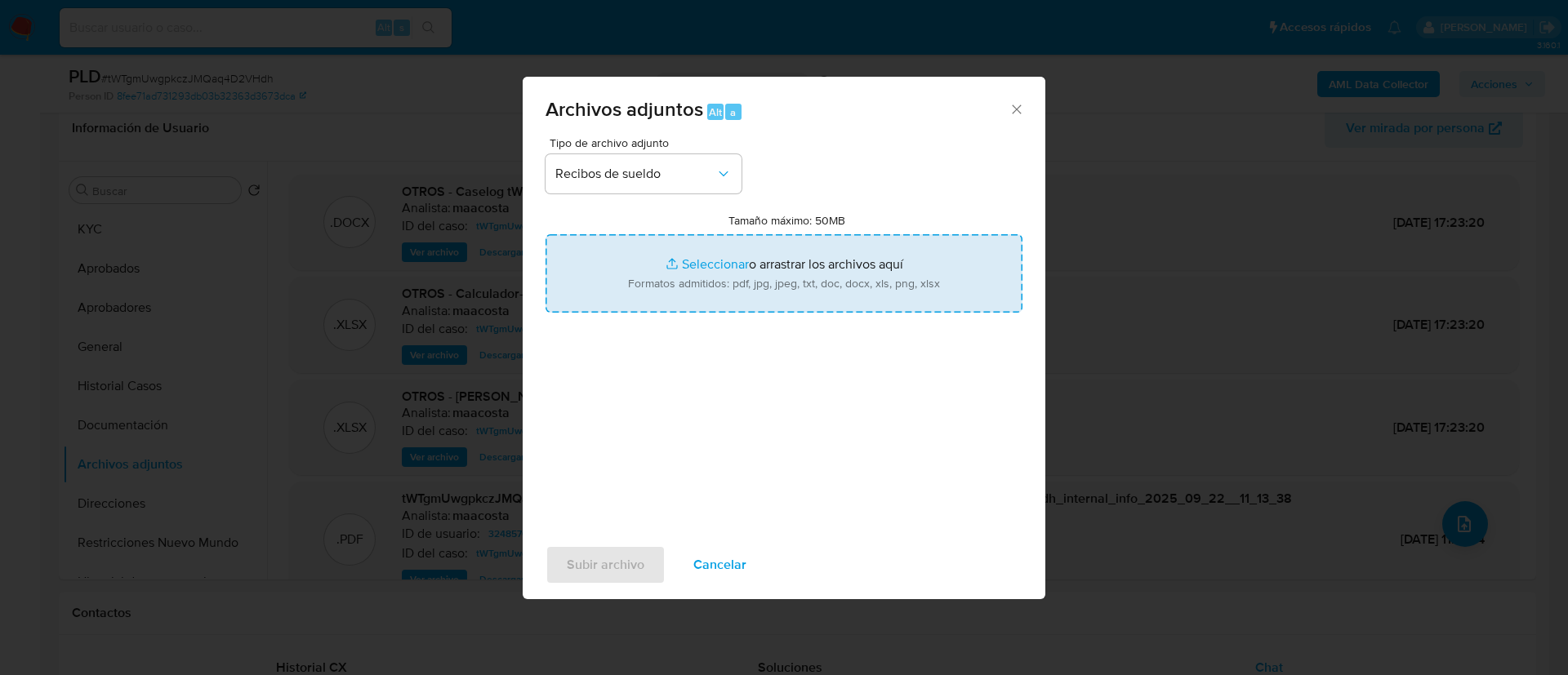
type input "C:\fakepath\Recibos de sueldo - Pablo Alejandro Perez.pdf"
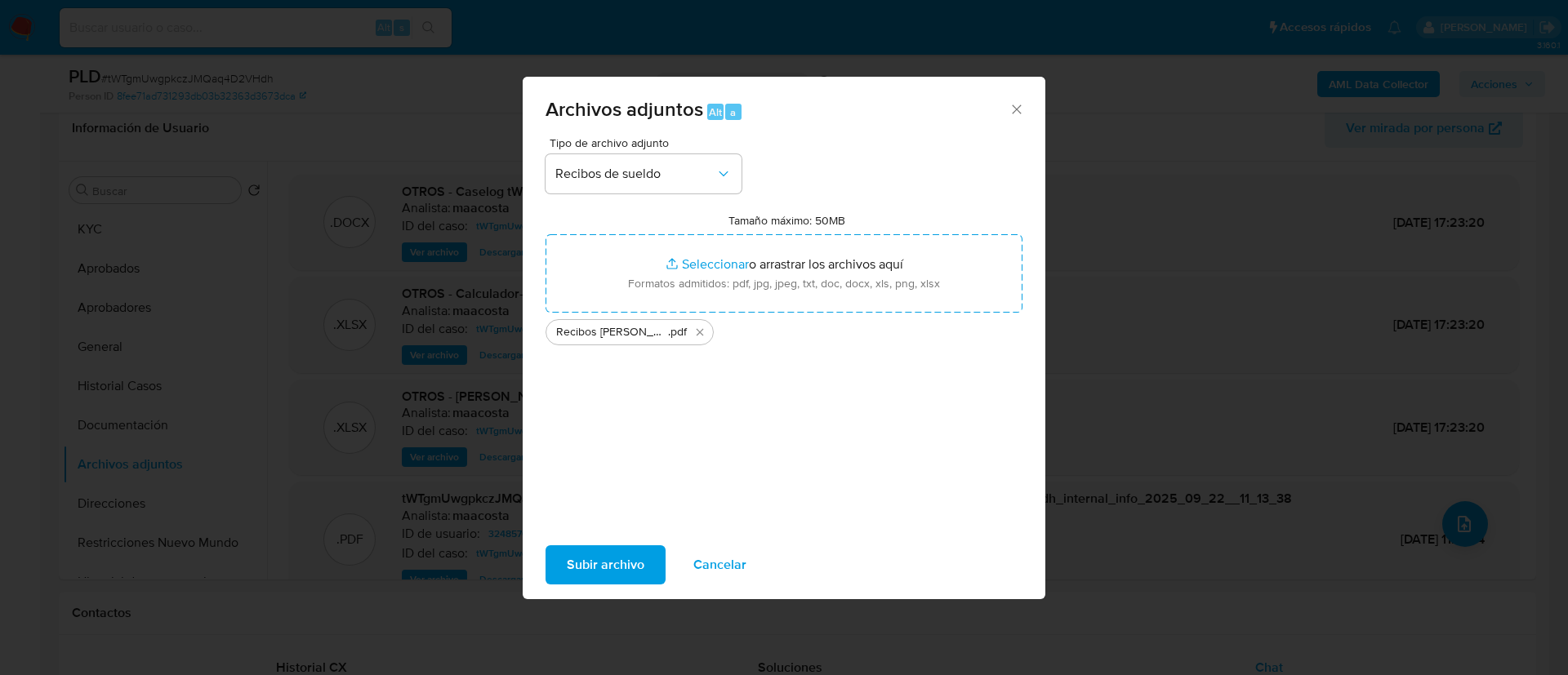
click at [635, 556] on span "Subir archivo" at bounding box center [605, 565] width 77 height 36
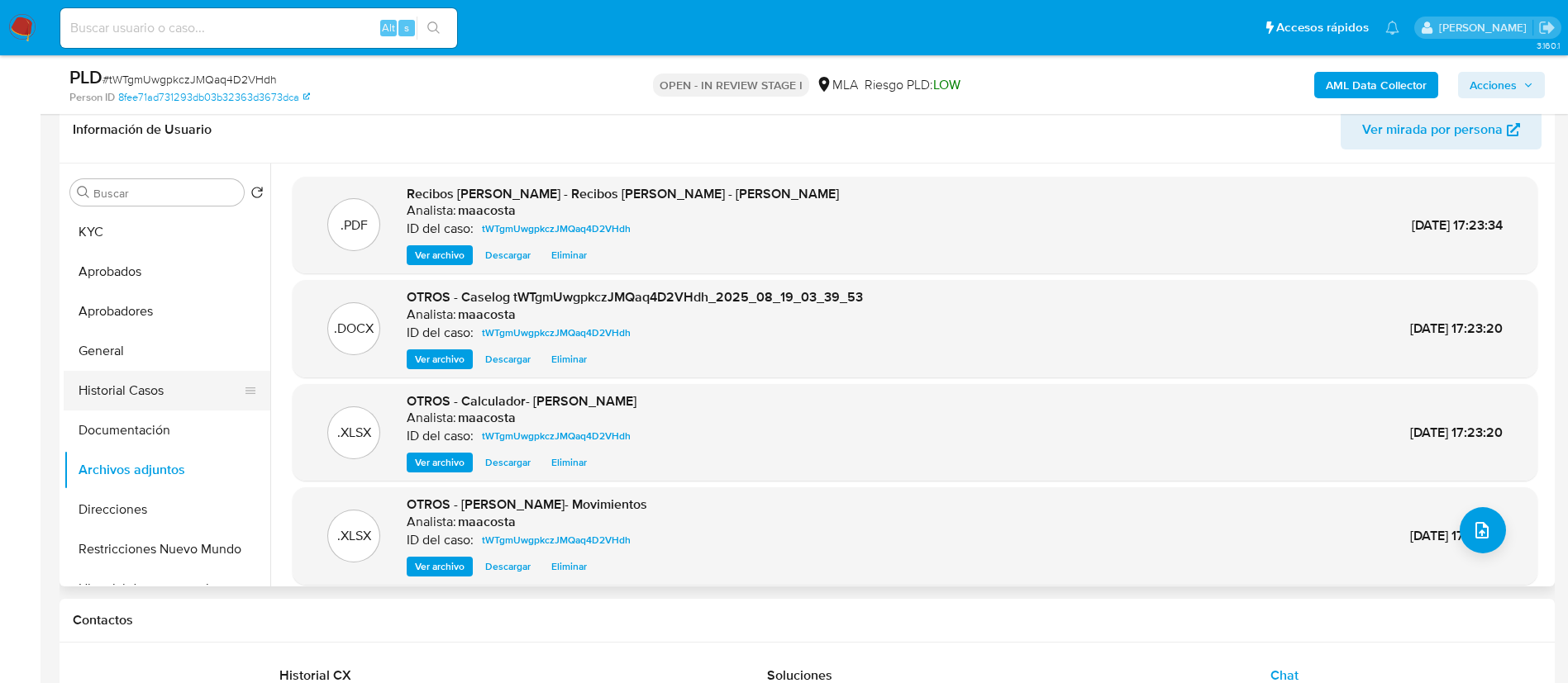
click at [148, 391] on button "Historial Casos" at bounding box center [160, 391] width 194 height 40
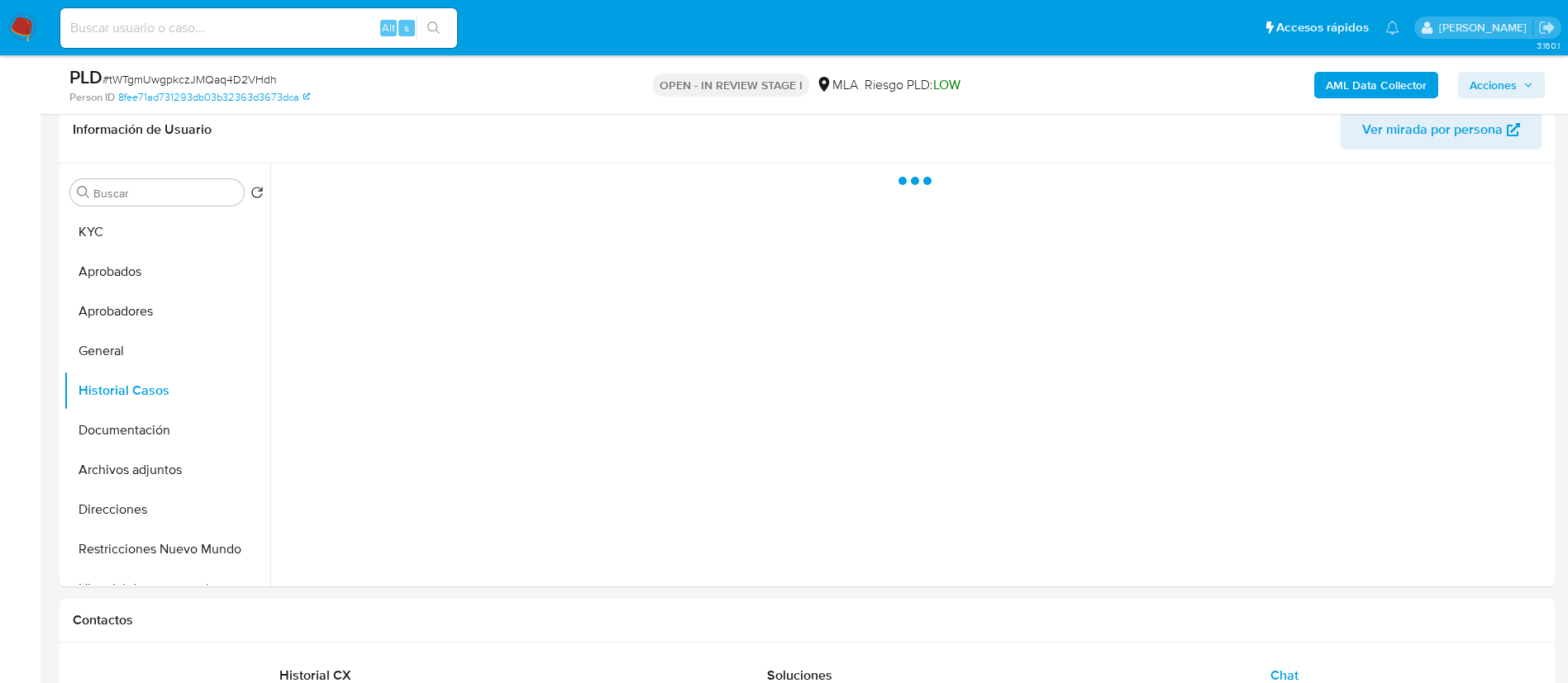
click at [1527, 81] on icon "button" at bounding box center [1528, 84] width 10 height 10
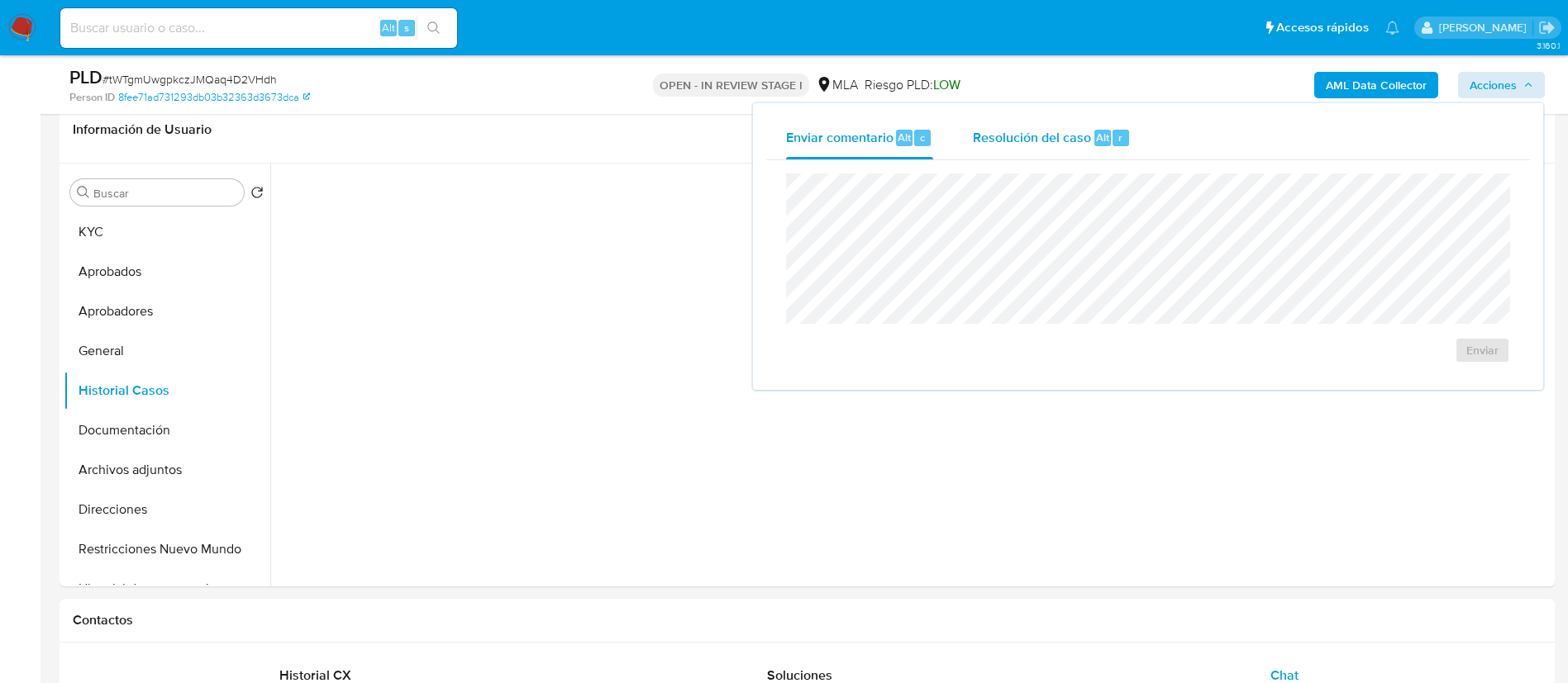
click at [1032, 138] on span "Resolución del caso" at bounding box center [1032, 136] width 118 height 19
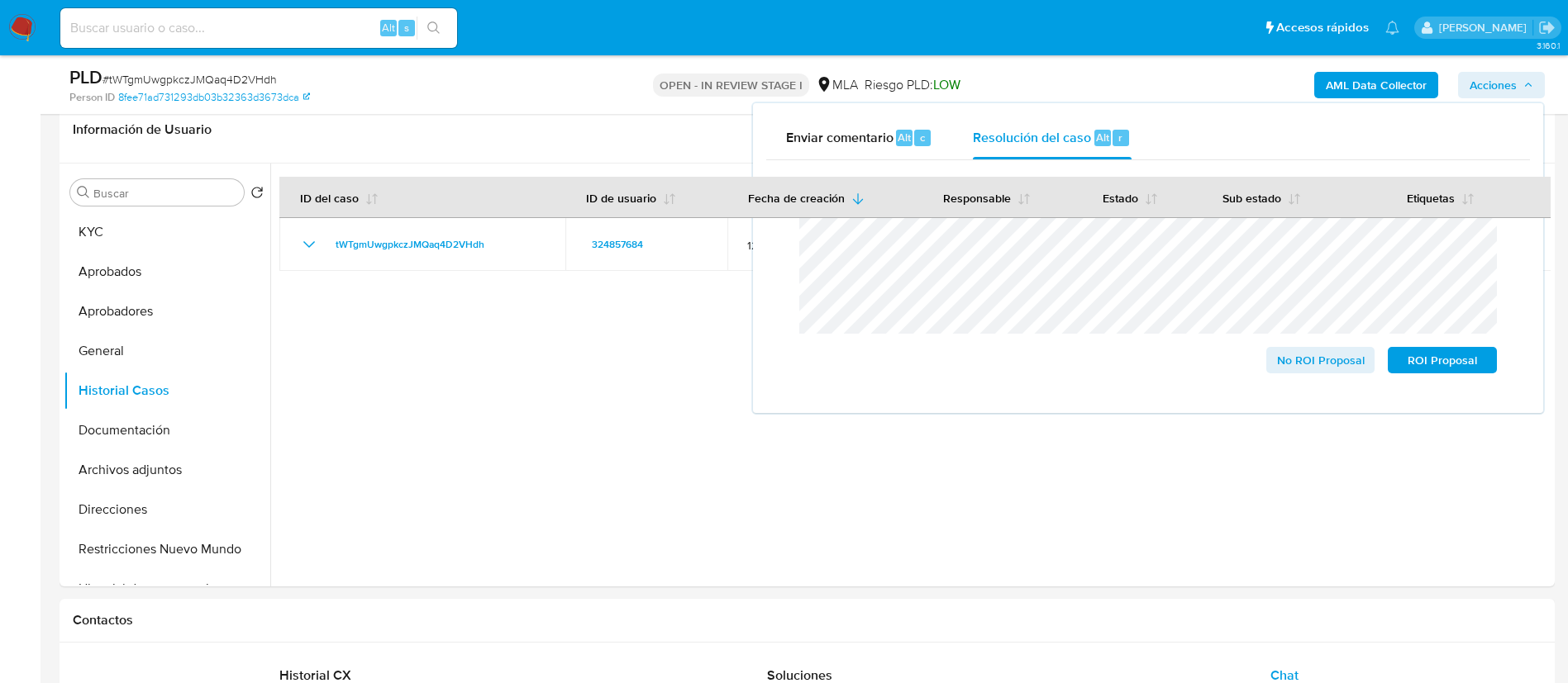
click at [1495, 90] on span "Acciones" at bounding box center [1493, 85] width 47 height 26
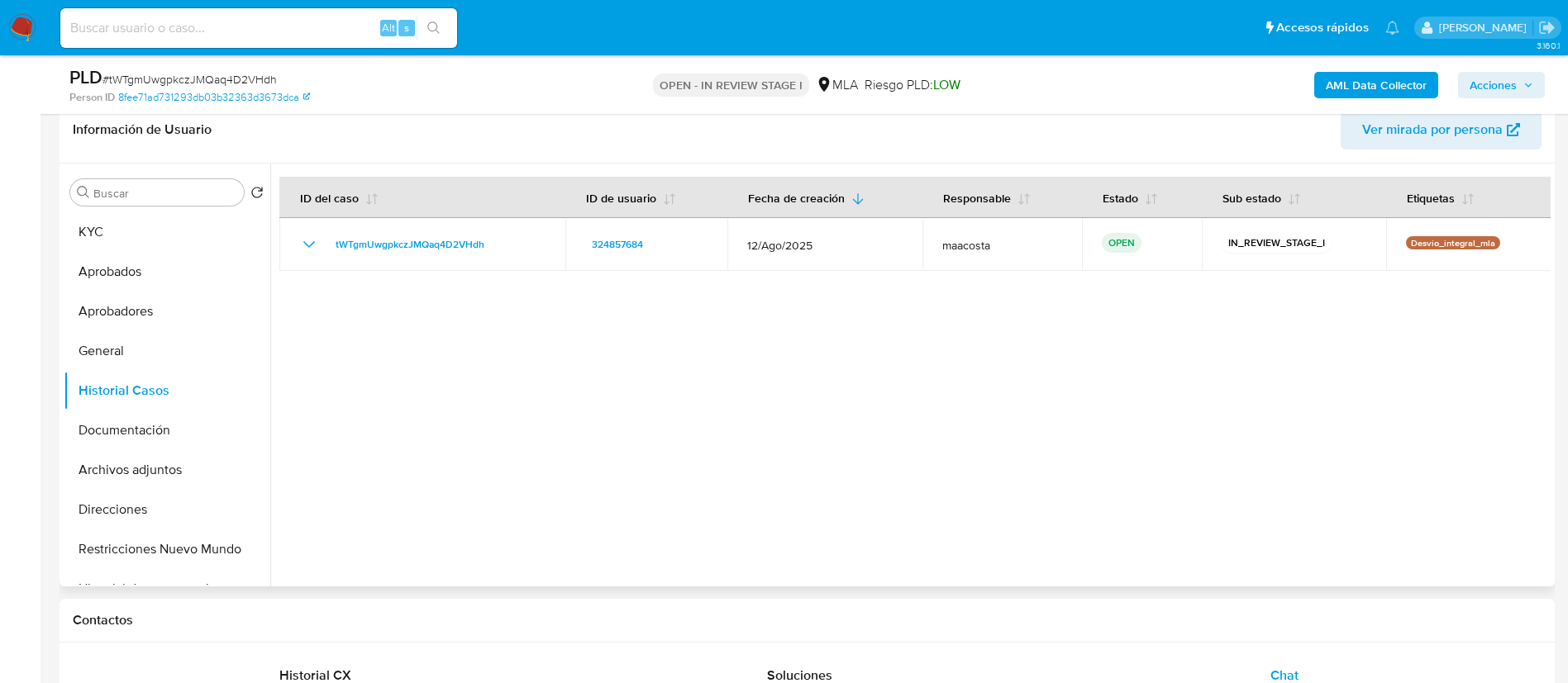
scroll to position [0, 0]
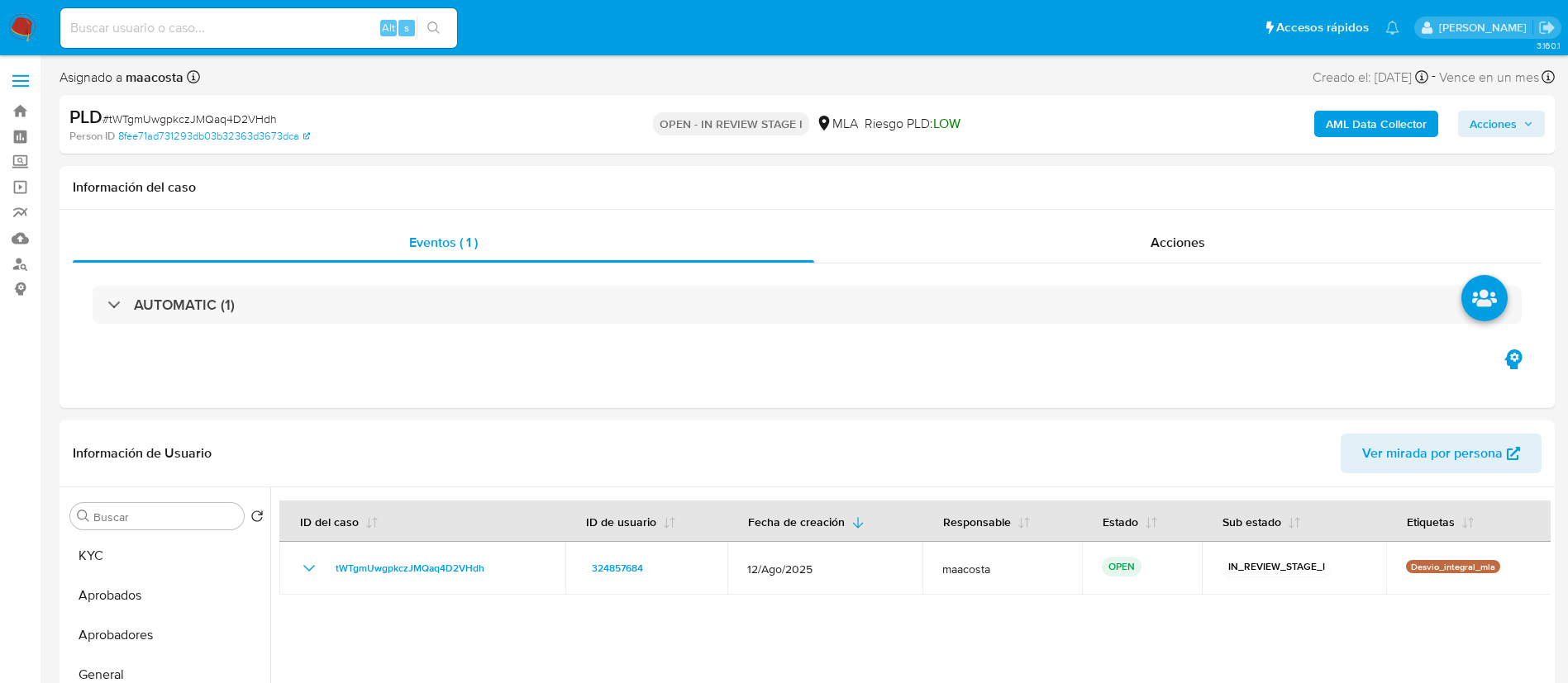
click at [1508, 123] on span "Acciones" at bounding box center [1493, 123] width 47 height 26
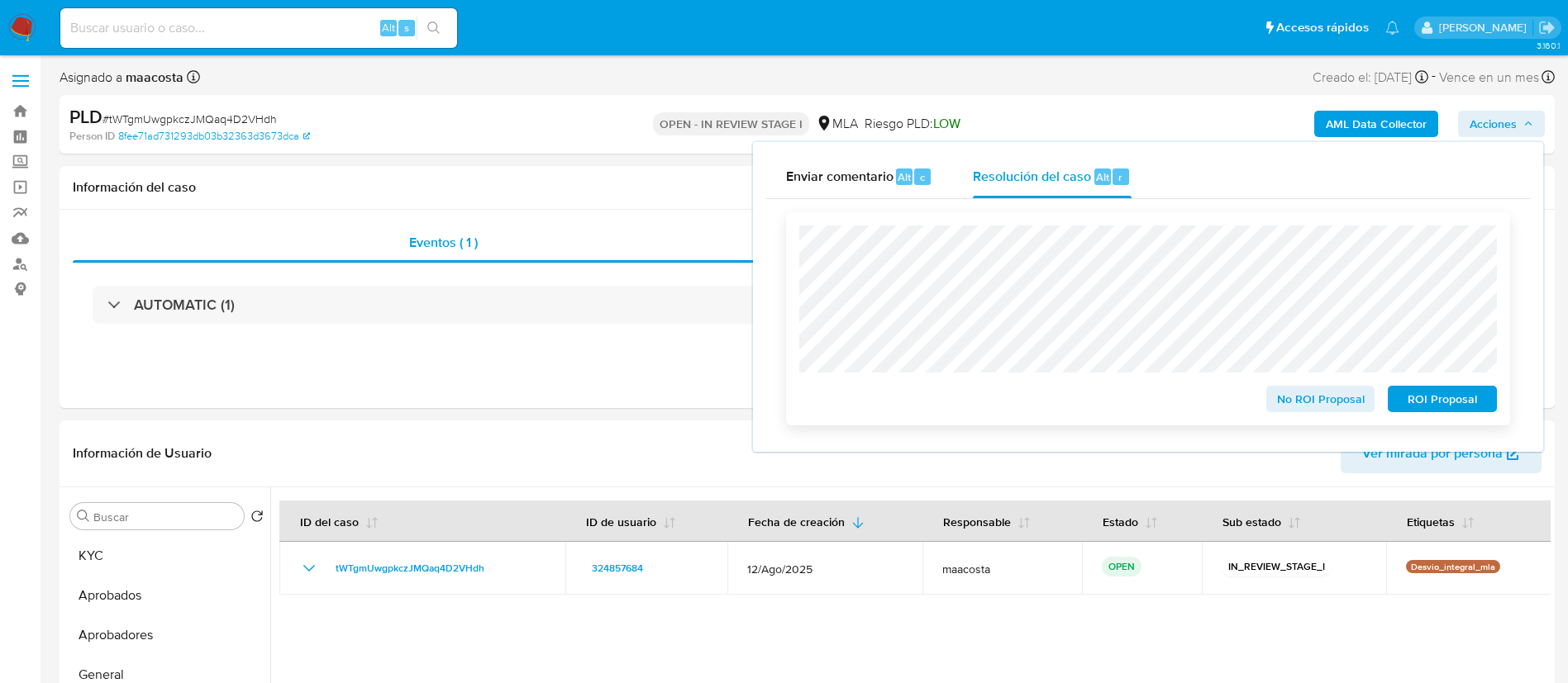
click at [1329, 402] on span "No ROI Proposal" at bounding box center [1320, 399] width 86 height 23
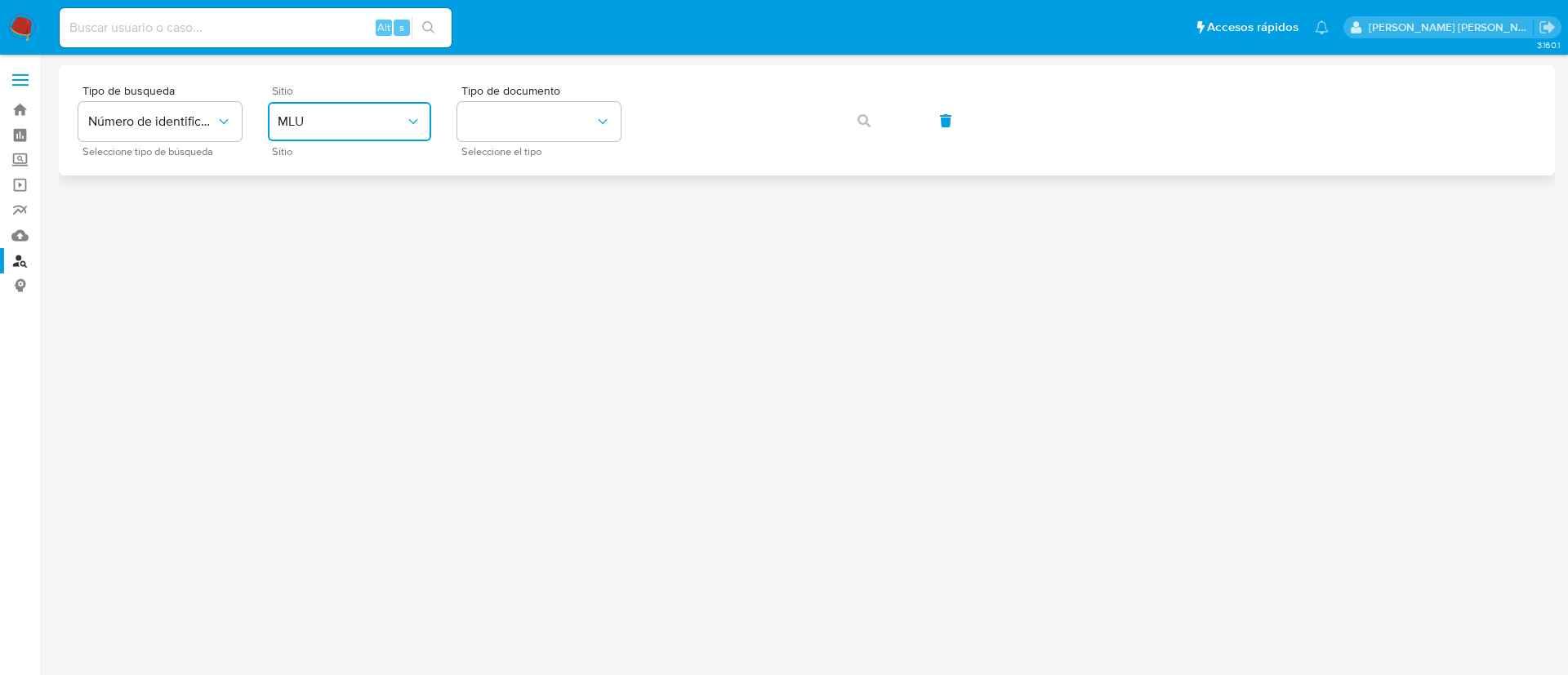
click at [329, 134] on button "MLU" at bounding box center [349, 122] width 163 height 40
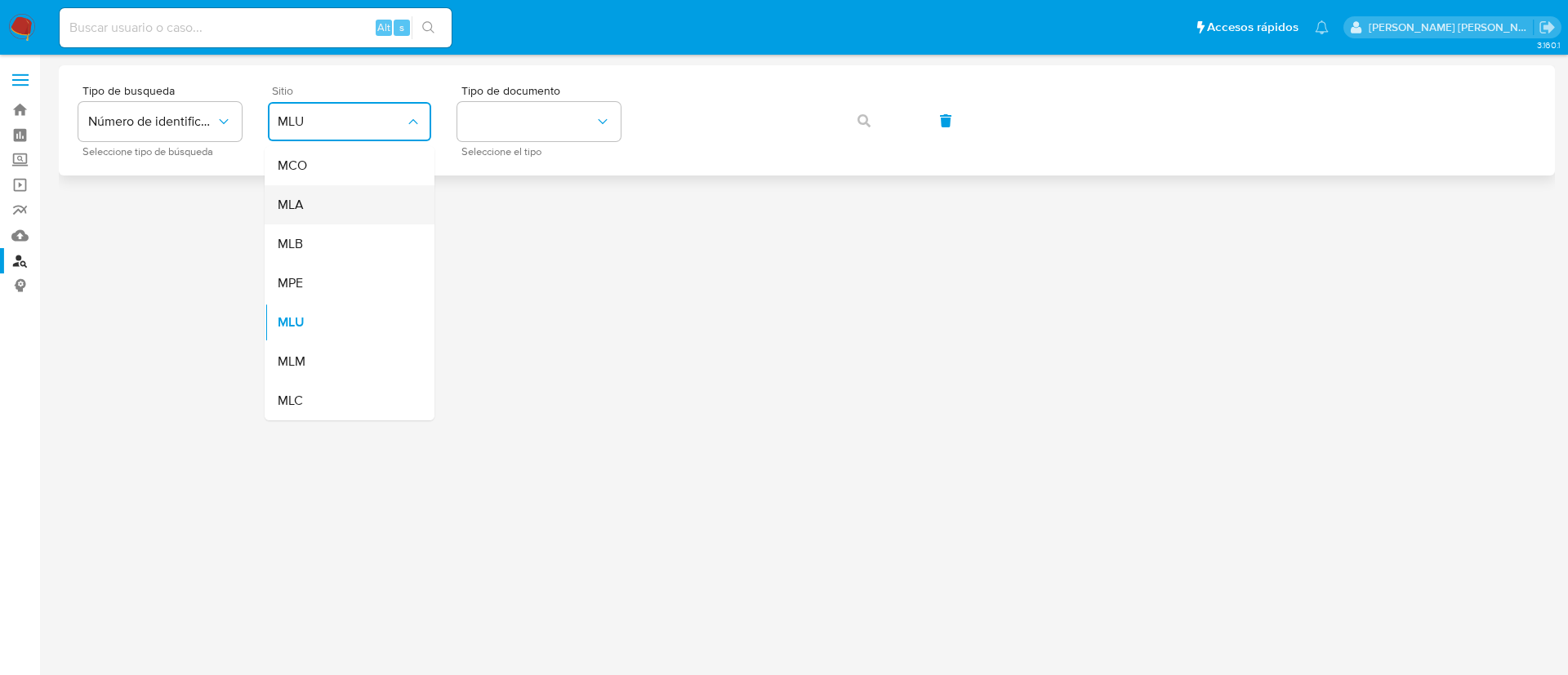
click at [341, 208] on div "MLA" at bounding box center [344, 205] width 134 height 40
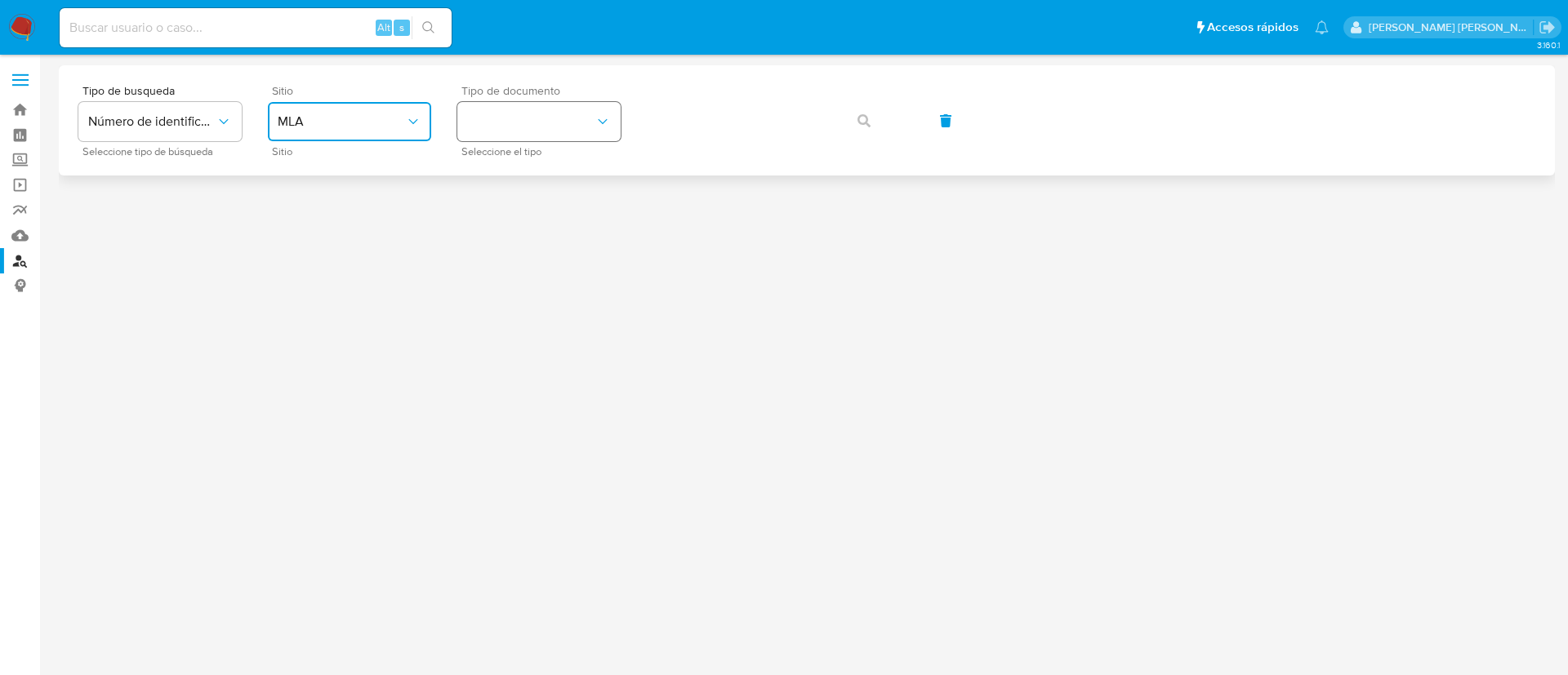
click at [548, 127] on button "identificationType" at bounding box center [539, 122] width 163 height 40
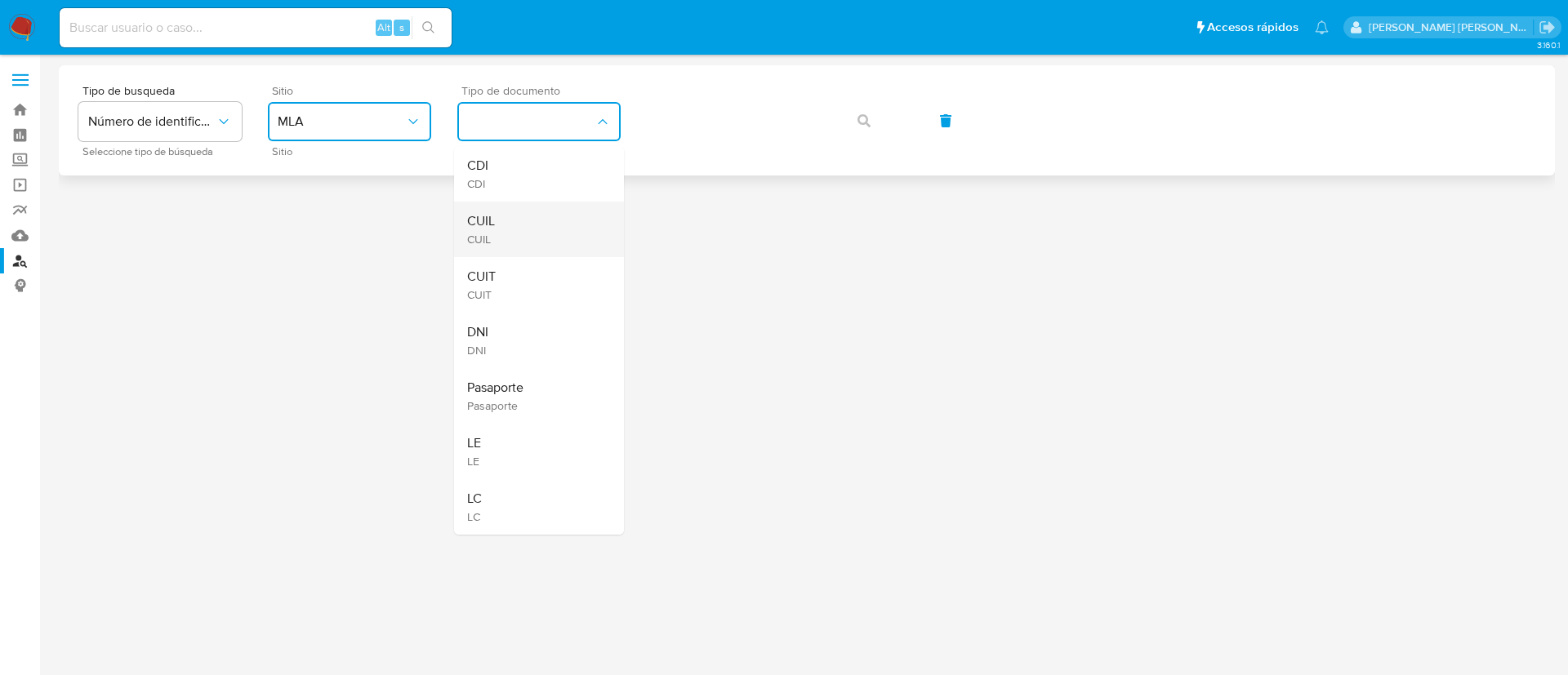
click at [586, 225] on div "CUIL CUIL" at bounding box center [534, 229] width 134 height 56
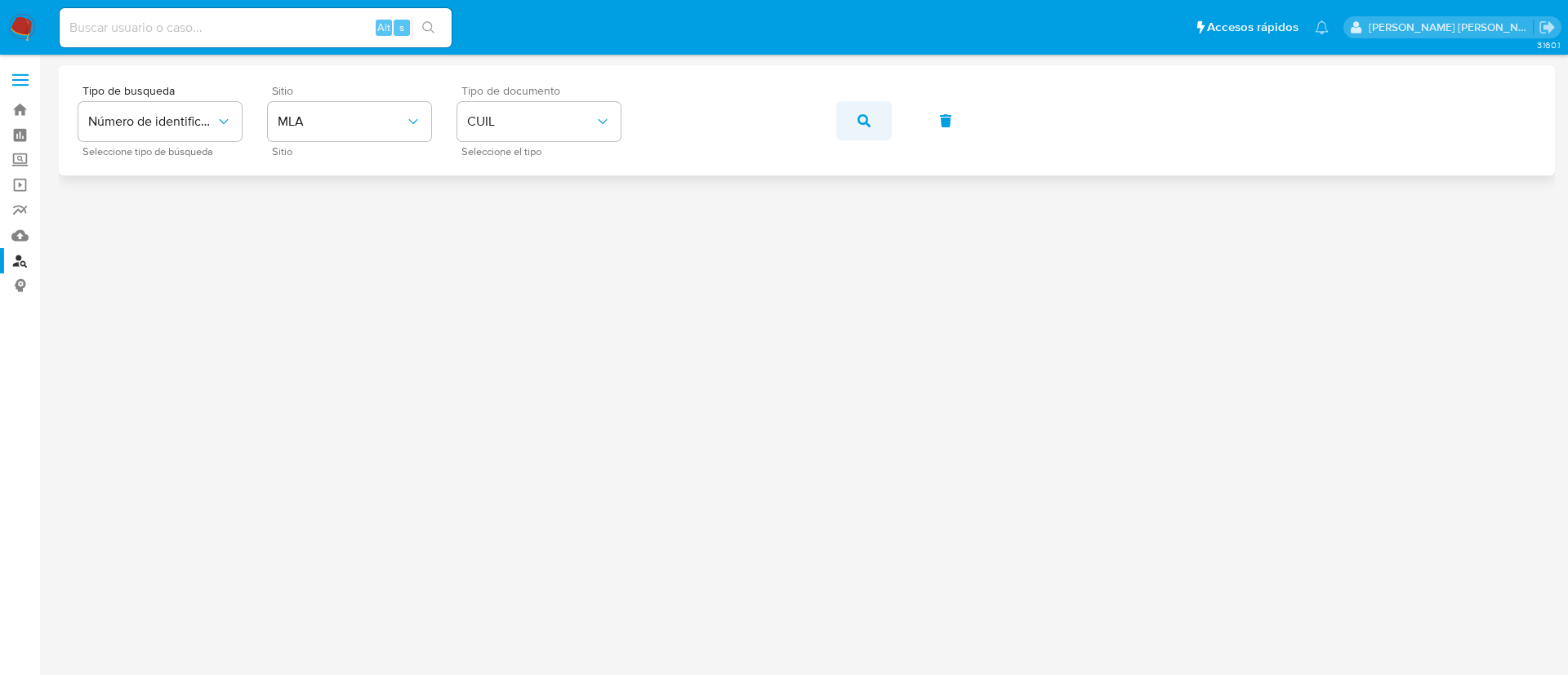
click at [840, 118] on button "button" at bounding box center [864, 121] width 56 height 40
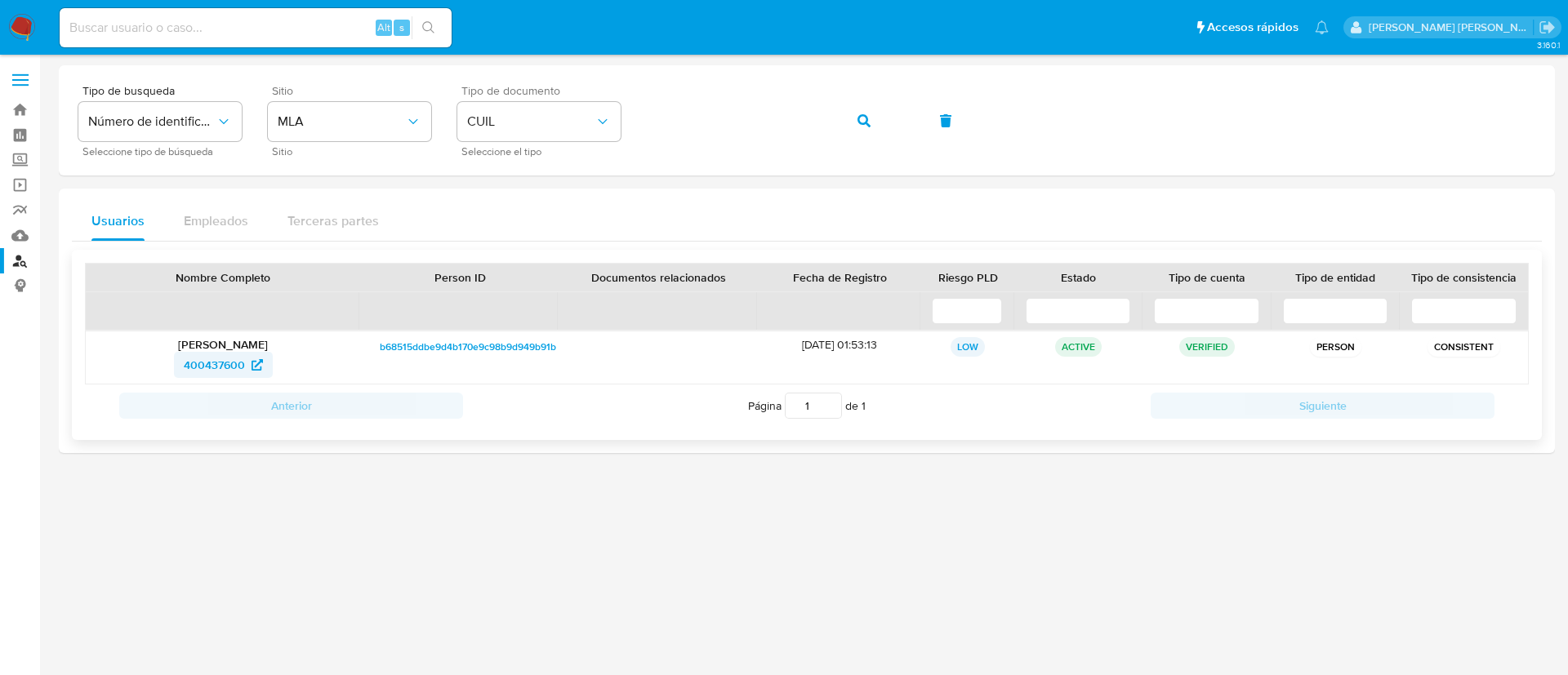
click at [216, 377] on span "400437600" at bounding box center [214, 365] width 61 height 26
click at [871, 114] on button "button" at bounding box center [864, 121] width 56 height 40
click at [217, 368] on span "468432617" at bounding box center [214, 365] width 56 height 26
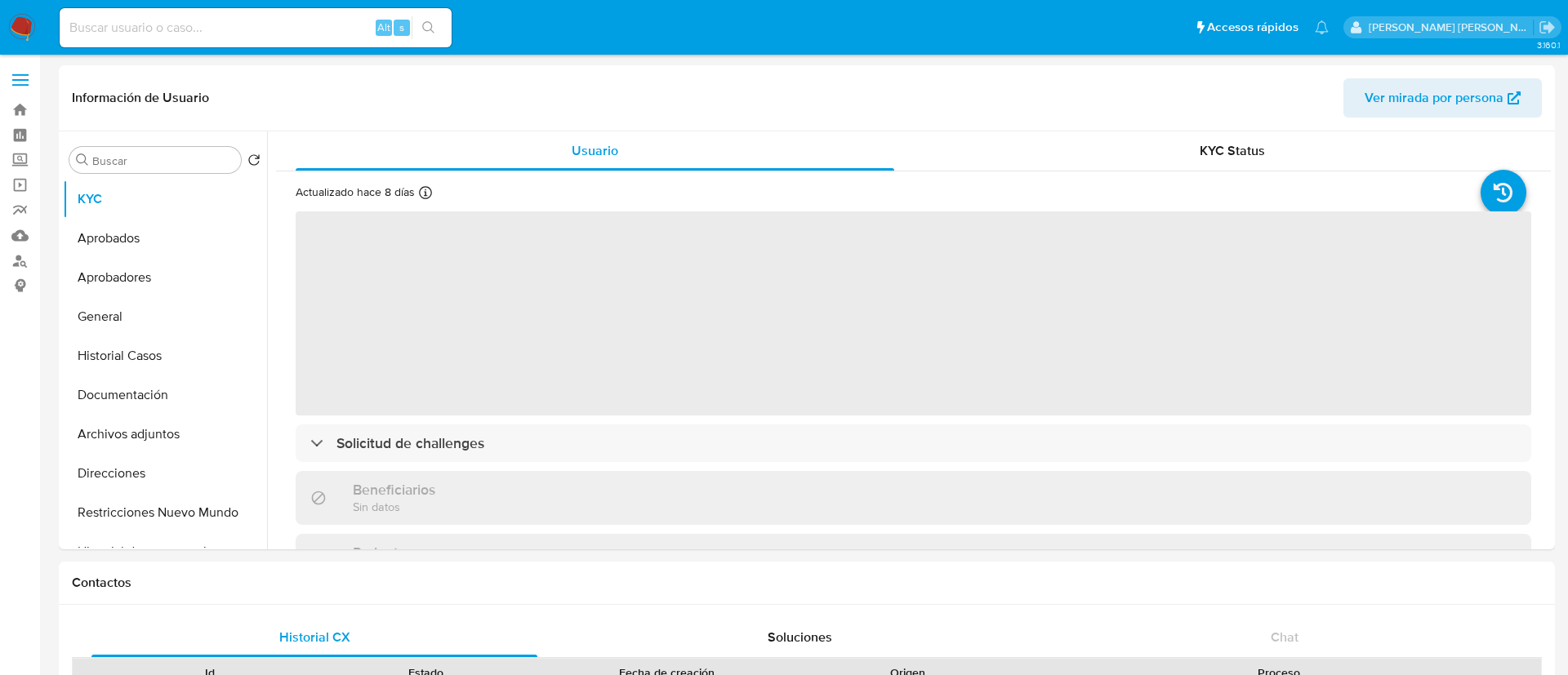
select select "10"
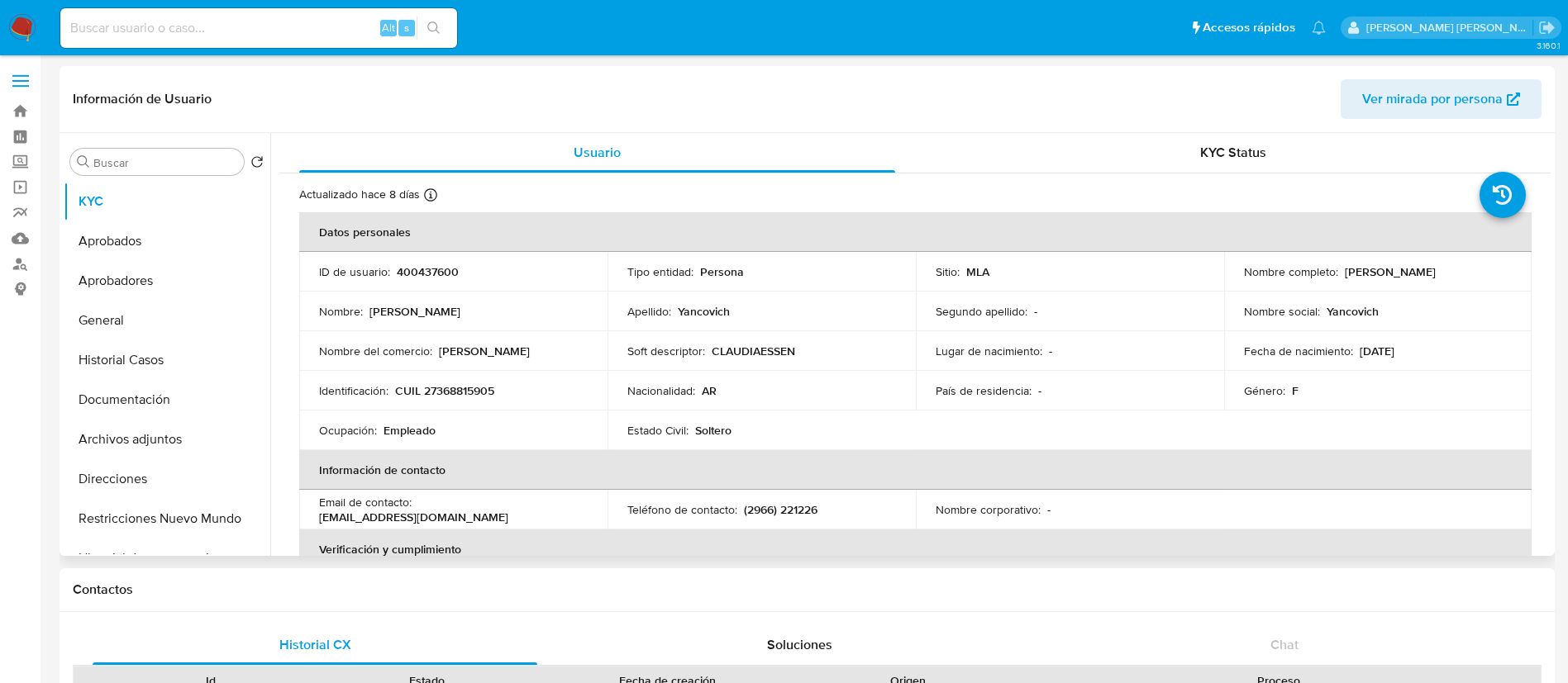
scroll to position [839, 0]
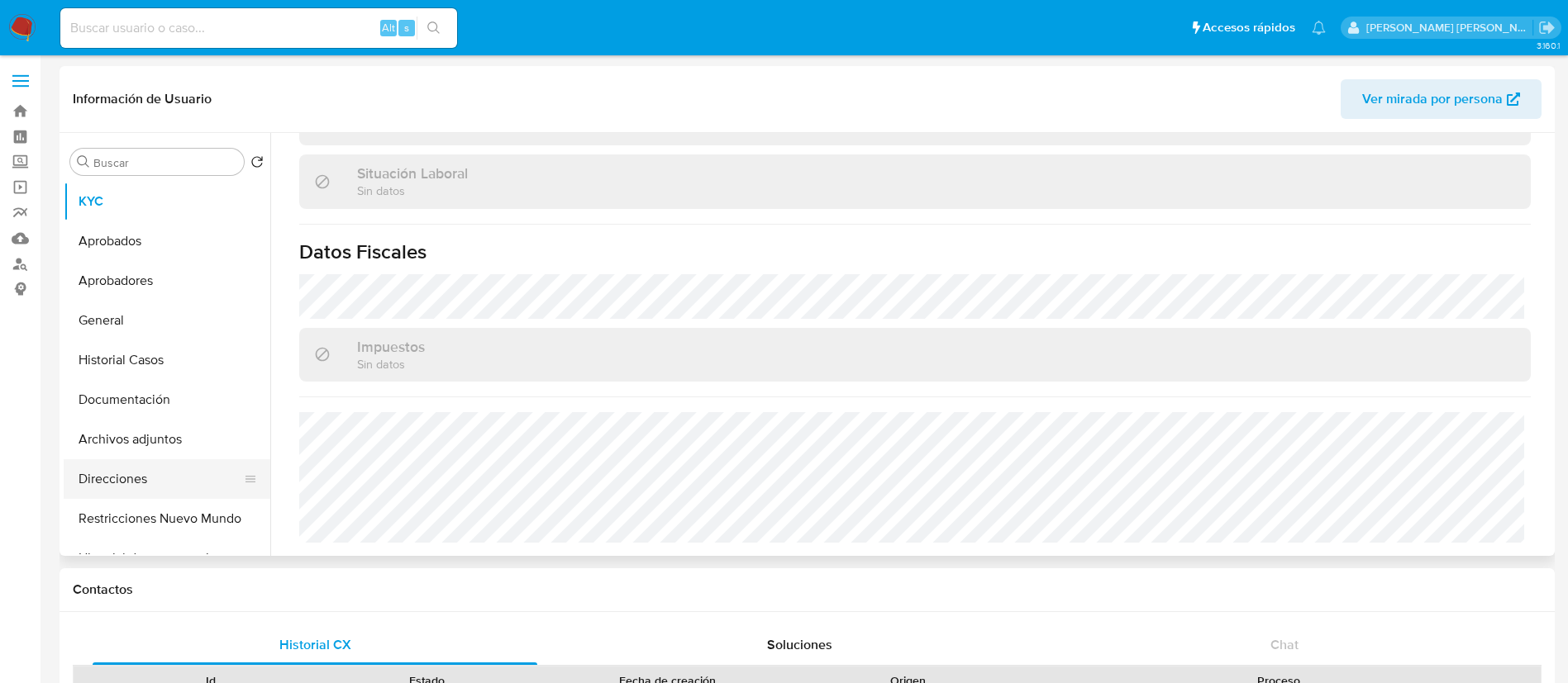
click at [120, 486] on button "Direcciones" at bounding box center [160, 480] width 194 height 40
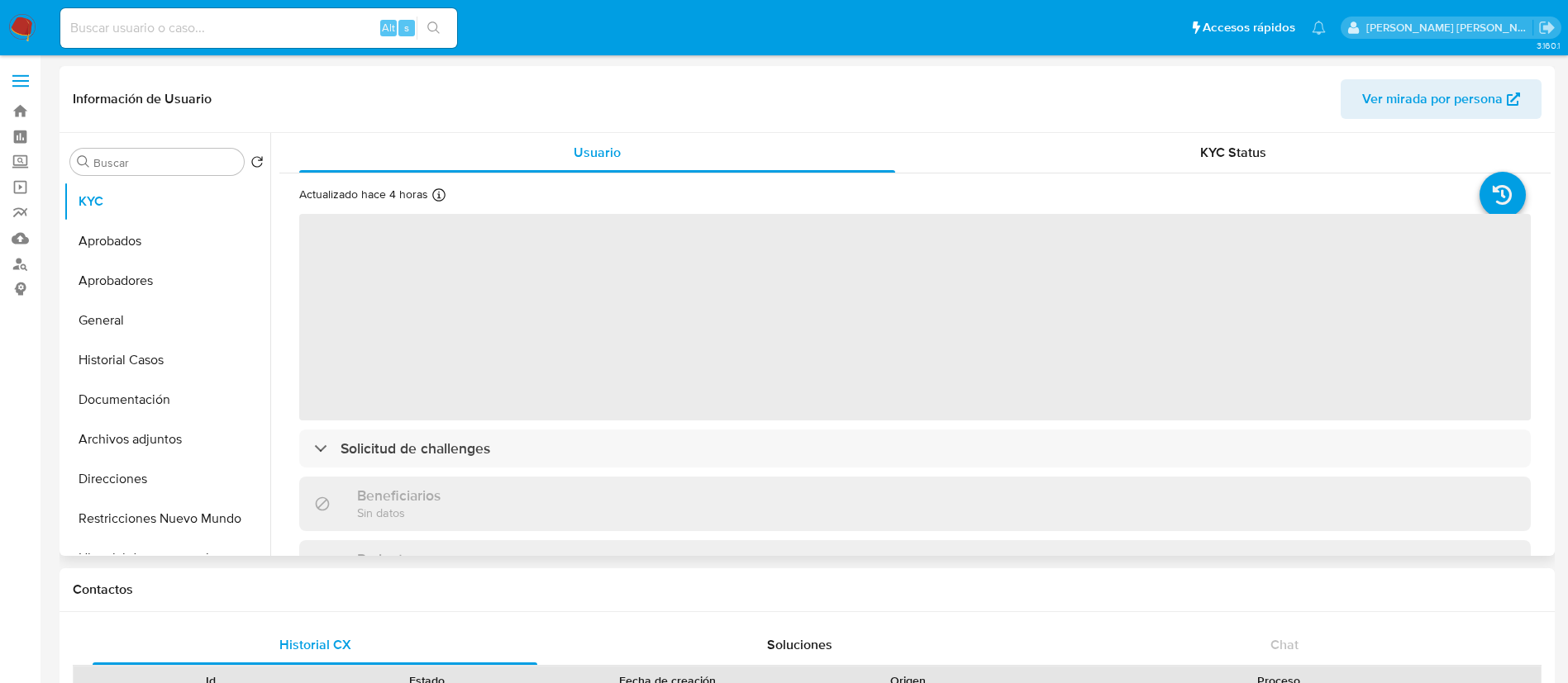
select select "10"
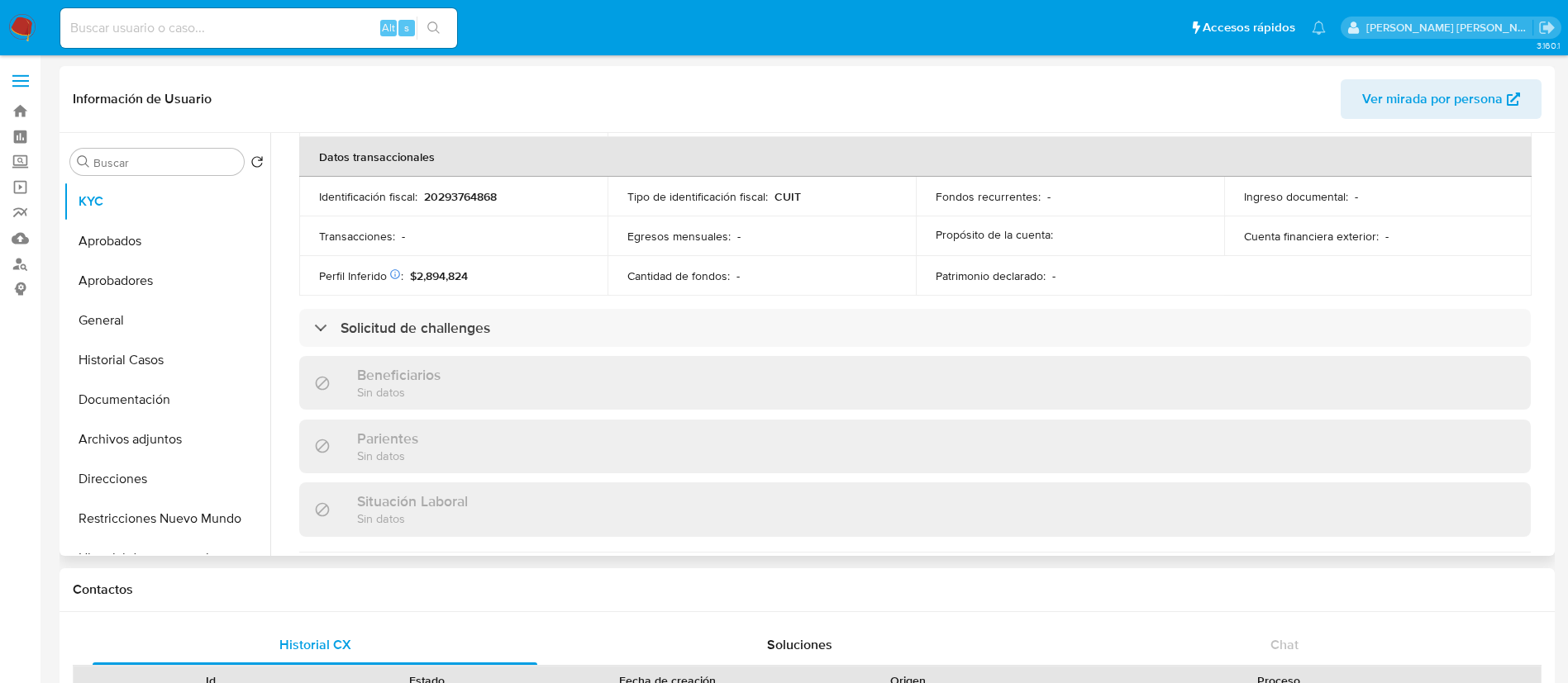
scroll to position [902, 0]
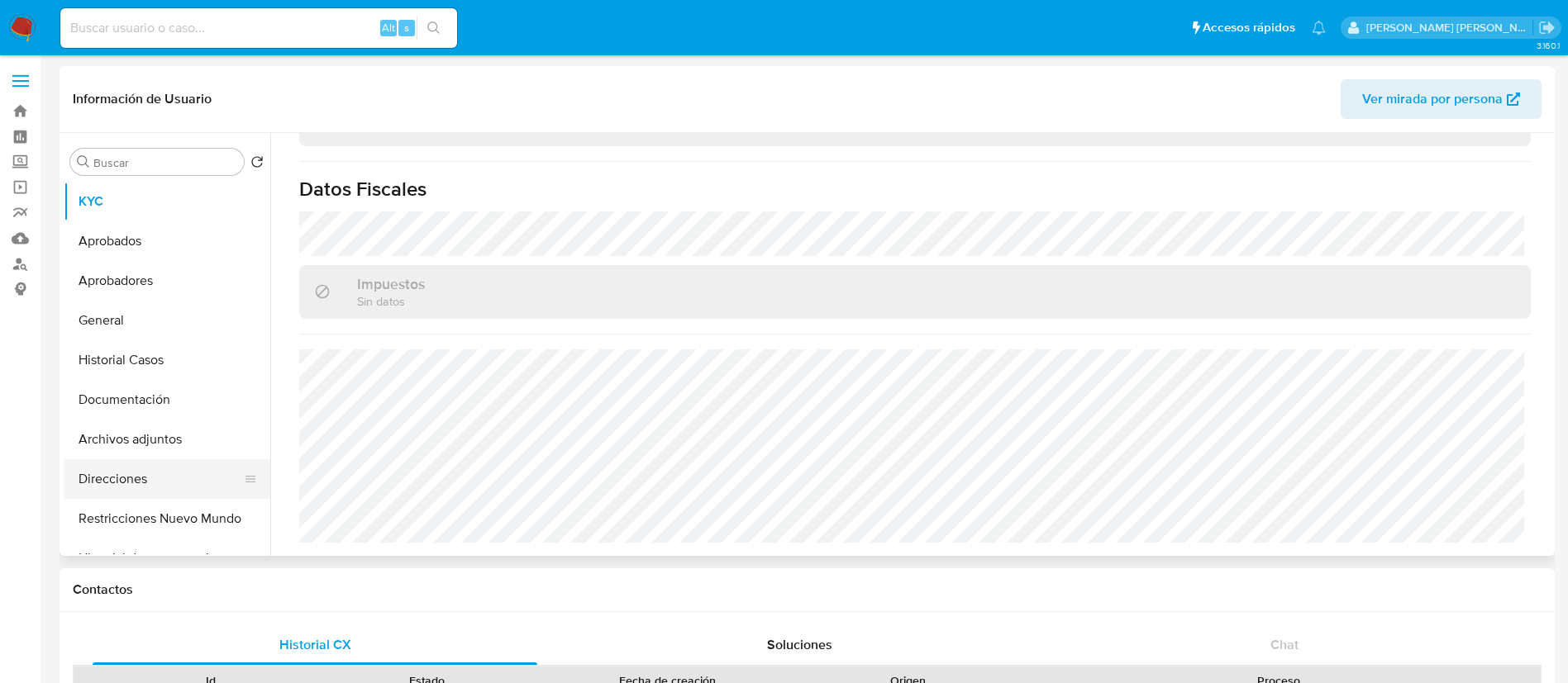
click at [150, 471] on button "Direcciones" at bounding box center [160, 480] width 194 height 40
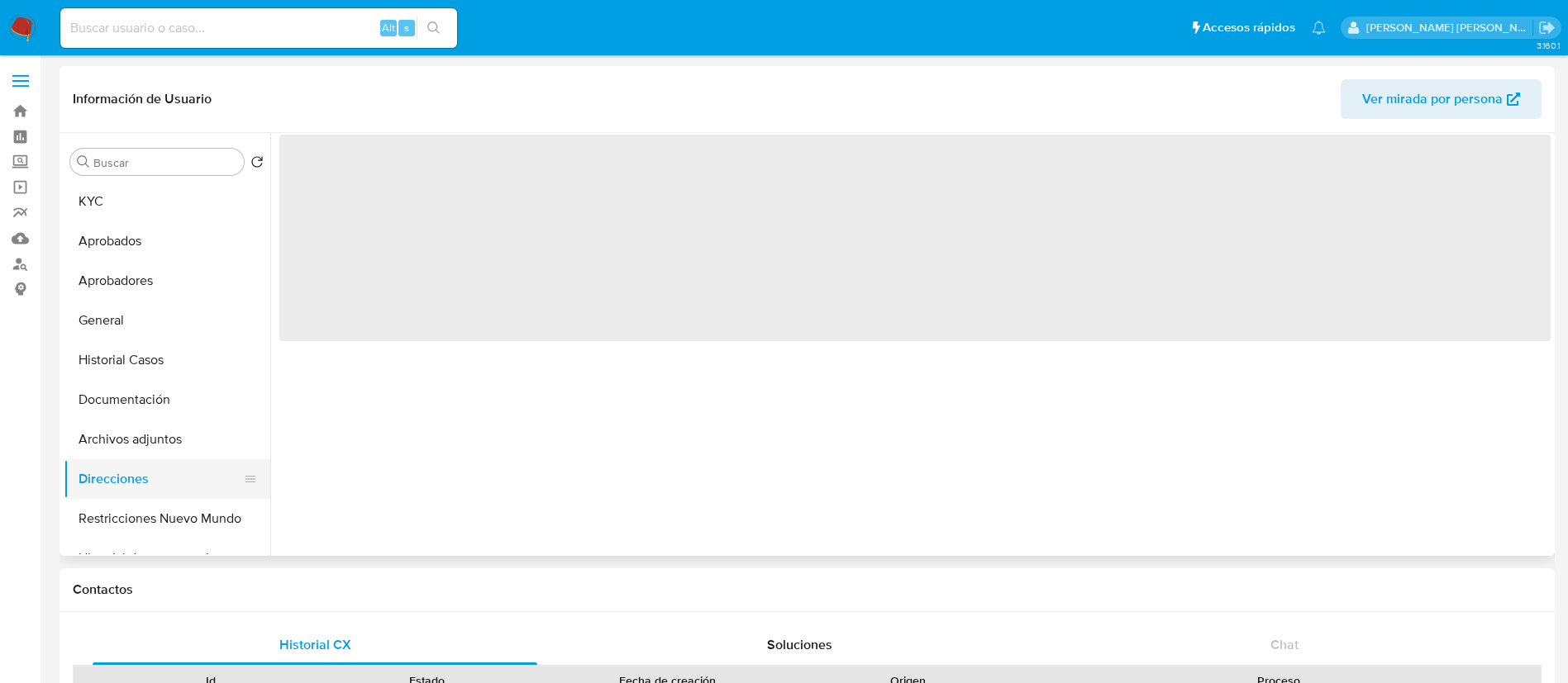
scroll to position [0, 0]
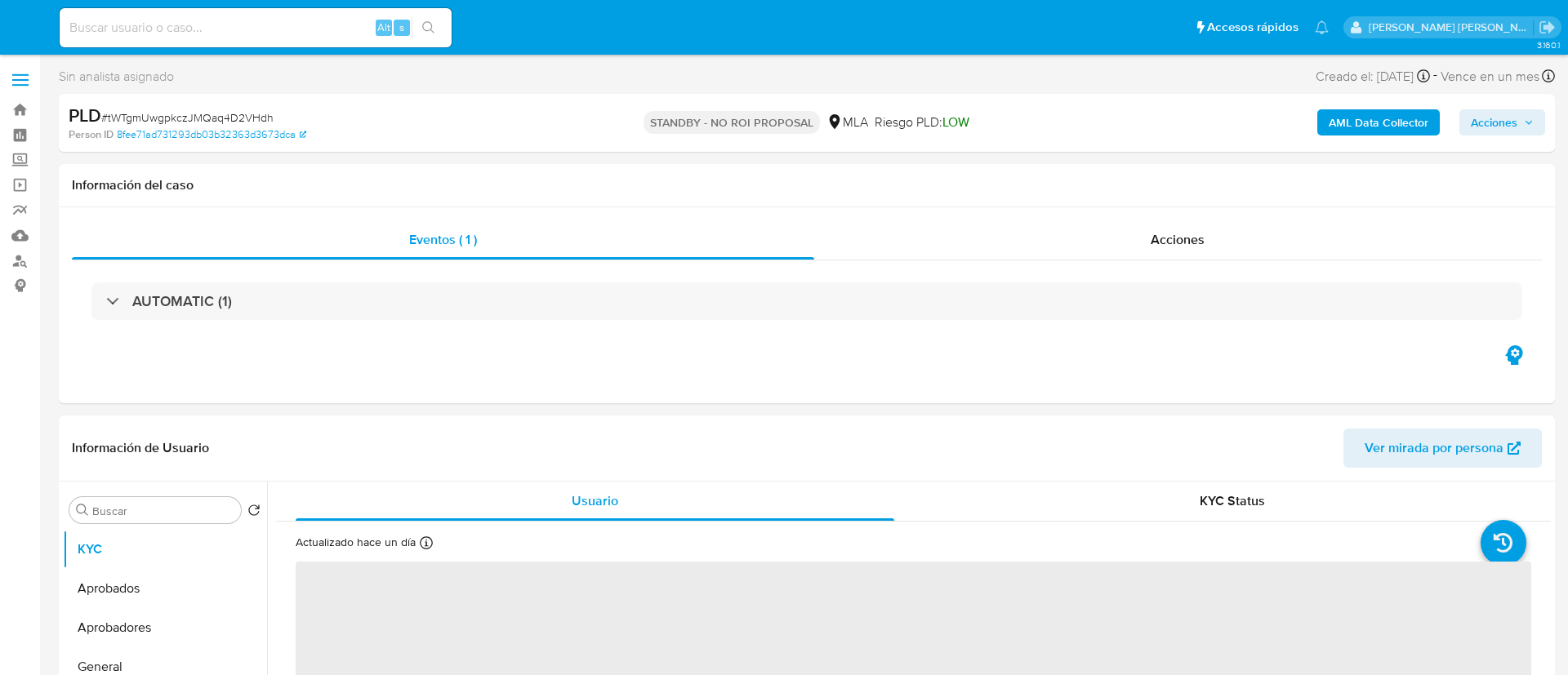
select select "10"
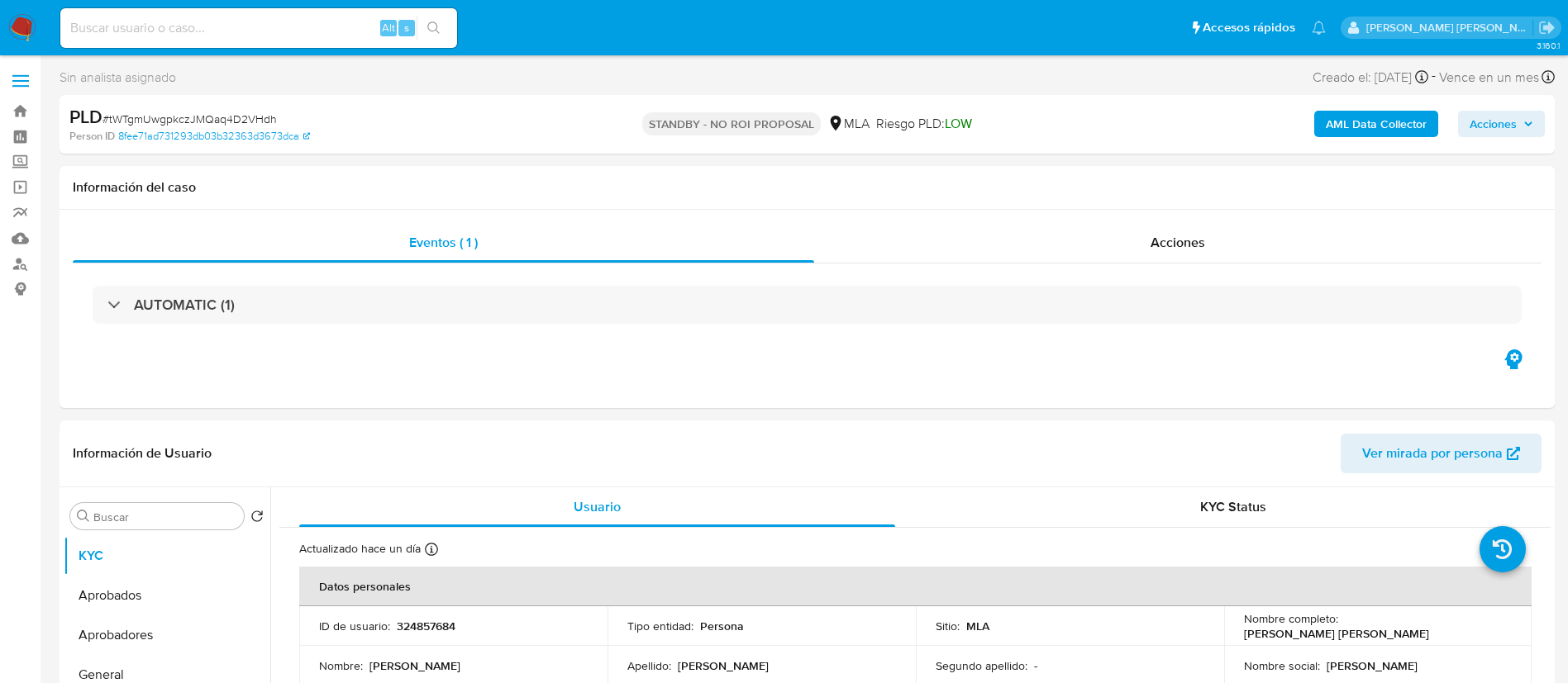
paste input "q4VBF4iz0HncedvFBnjybGzQ"
click at [295, 30] on input "q4VBF4iz0HncedvFBnjybGzQ" at bounding box center [258, 28] width 396 height 22
type input "q4VBF4iz0HncedvFBnjybGzQ"
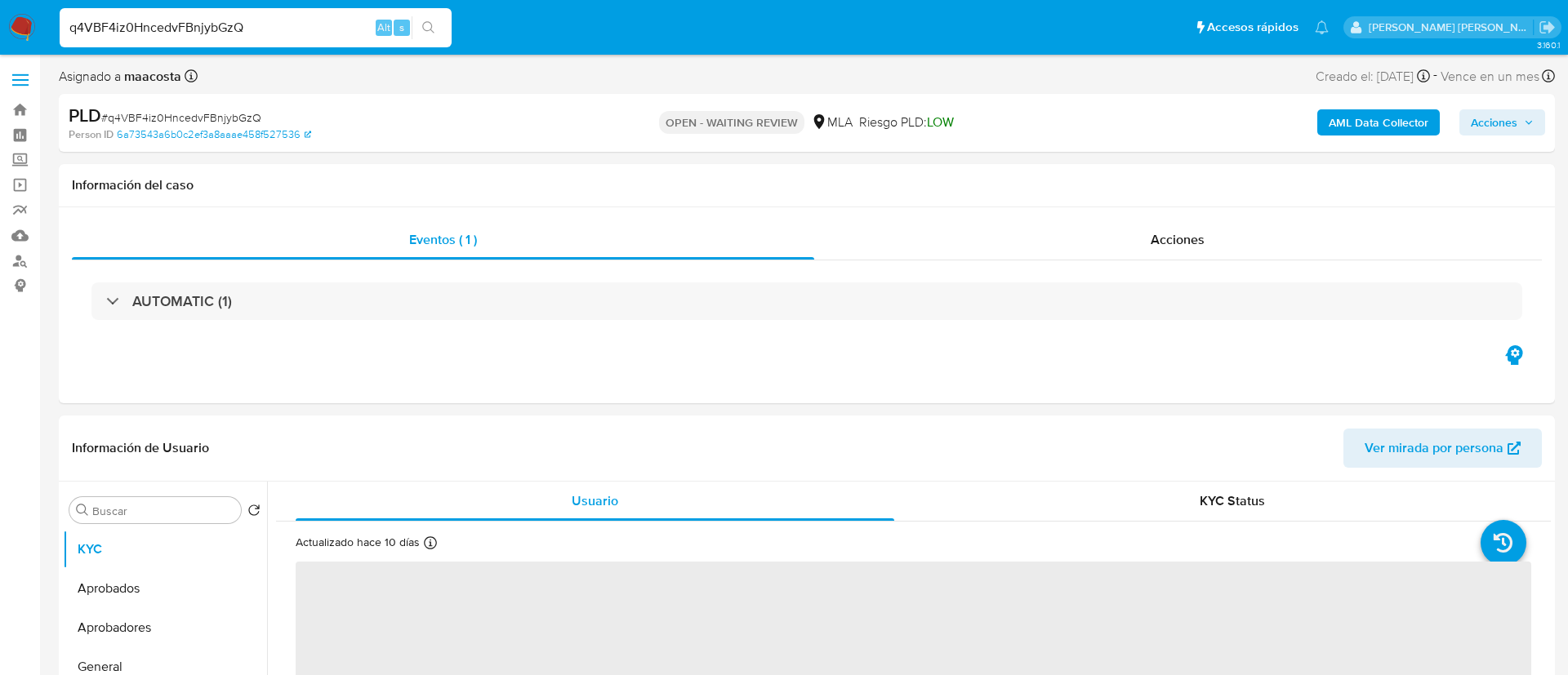
select select "10"
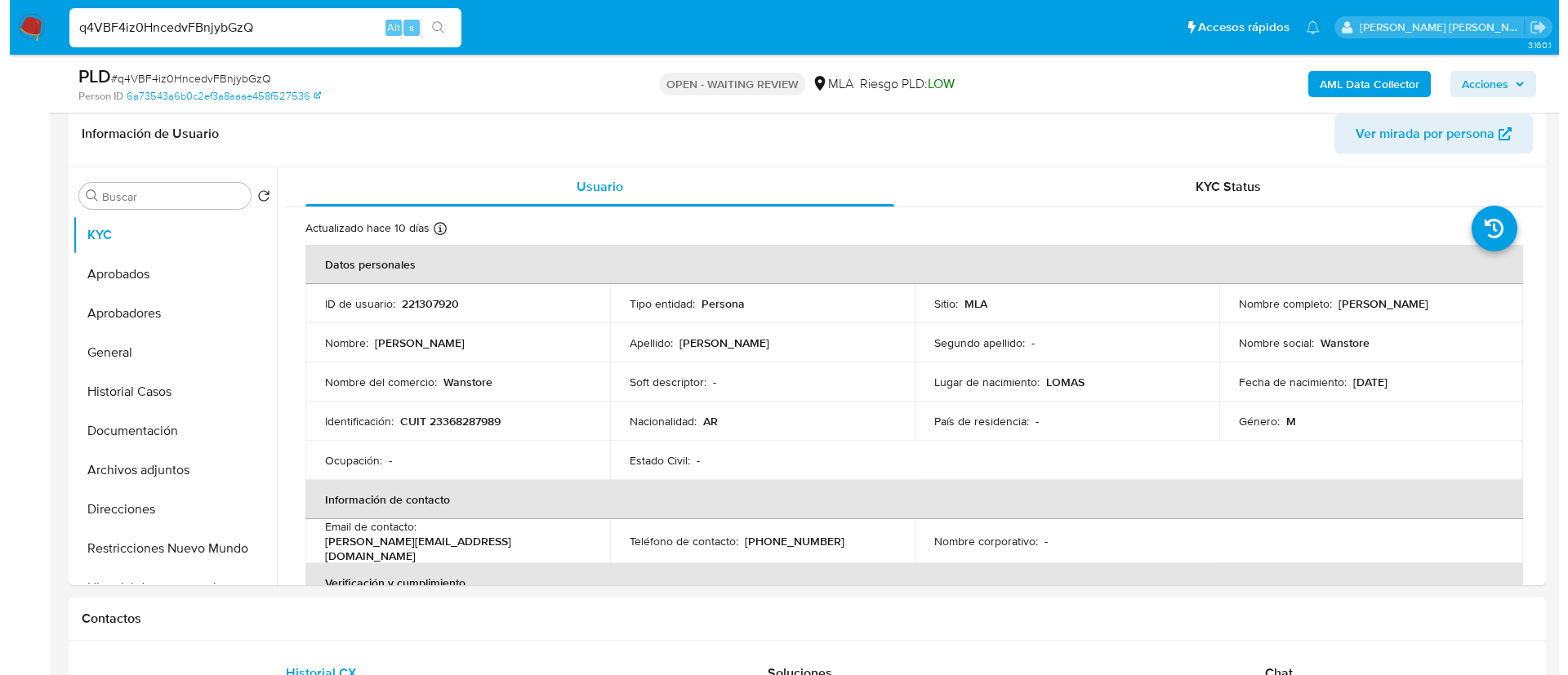
scroll to position [286, 0]
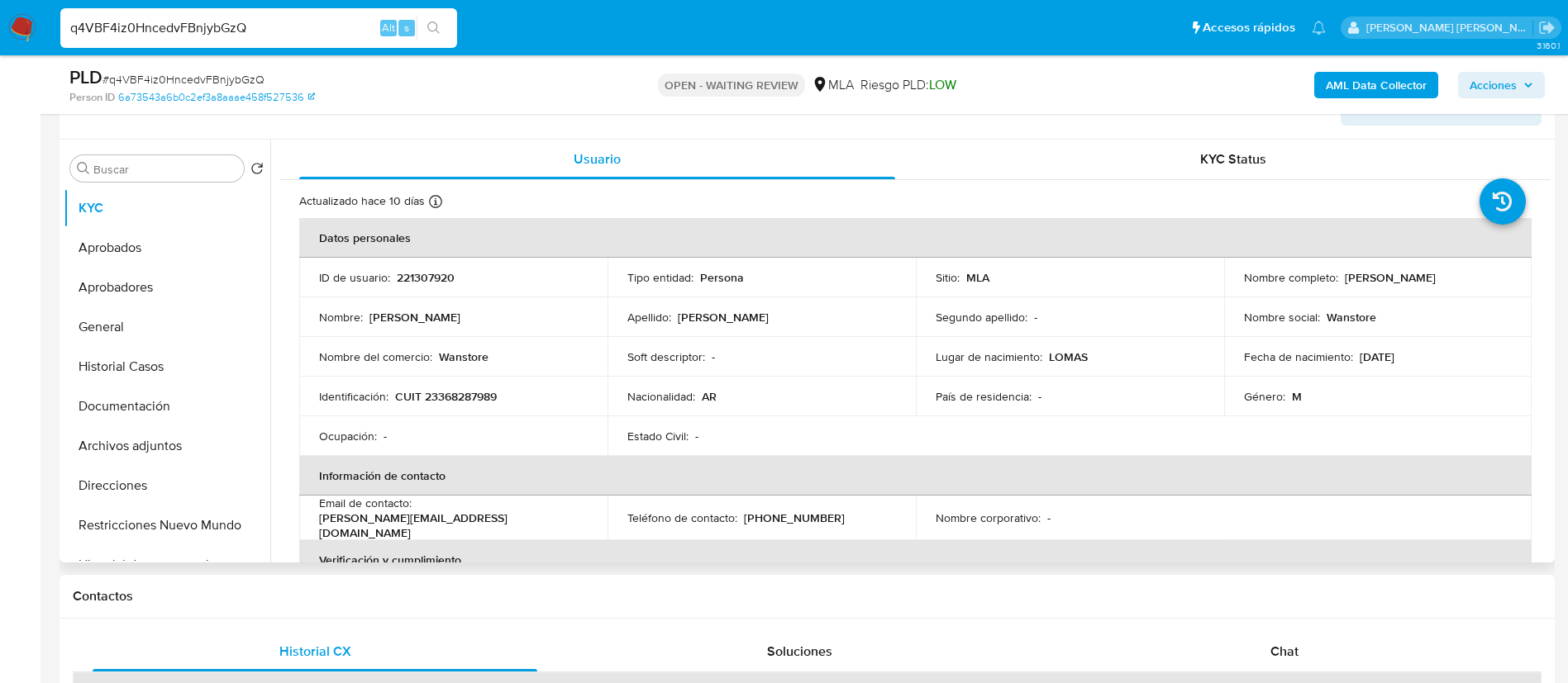
click at [462, 393] on p "CUIT 23368287989" at bounding box center [446, 396] width 102 height 15
copy p "23368287989"
click at [1384, 85] on b "AML Data Collector" at bounding box center [1376, 85] width 101 height 26
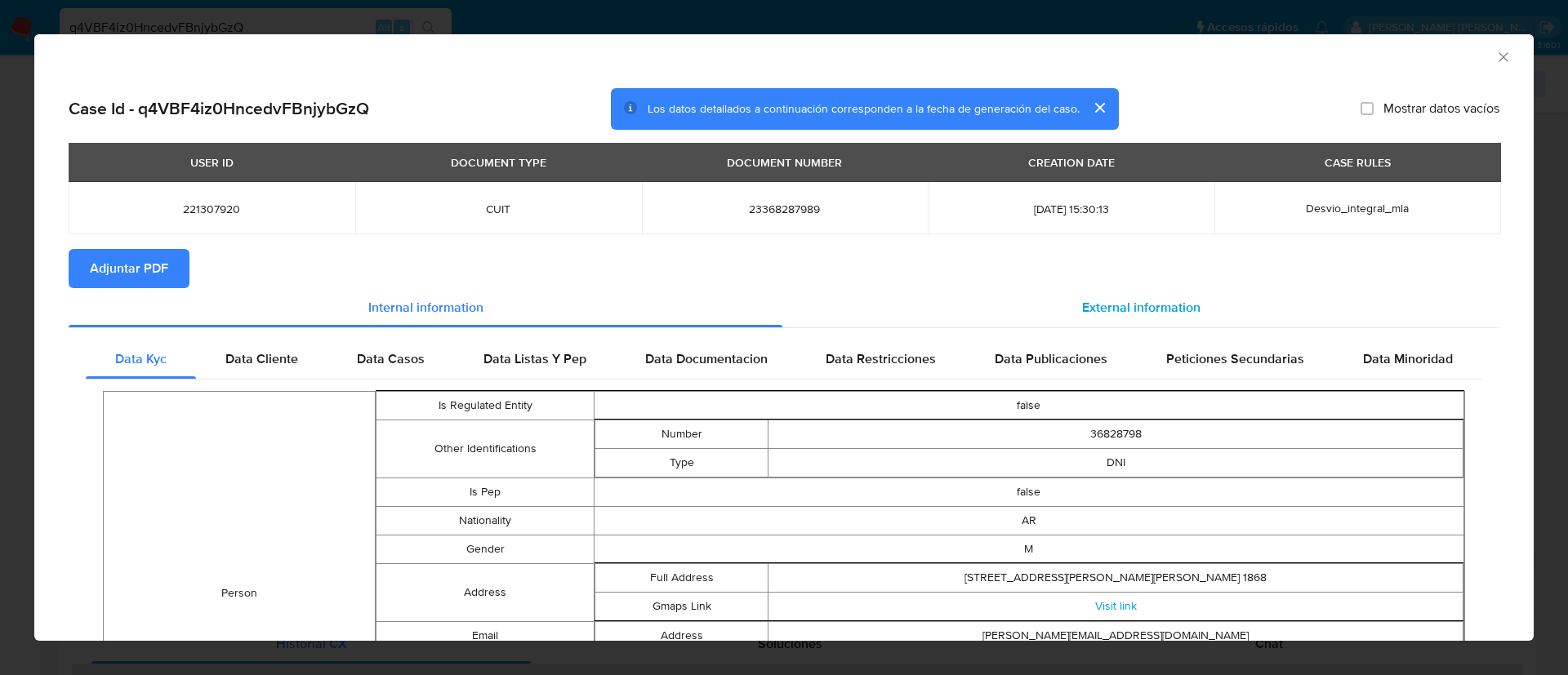
click at [1085, 304] on span "External information" at bounding box center [1141, 307] width 119 height 19
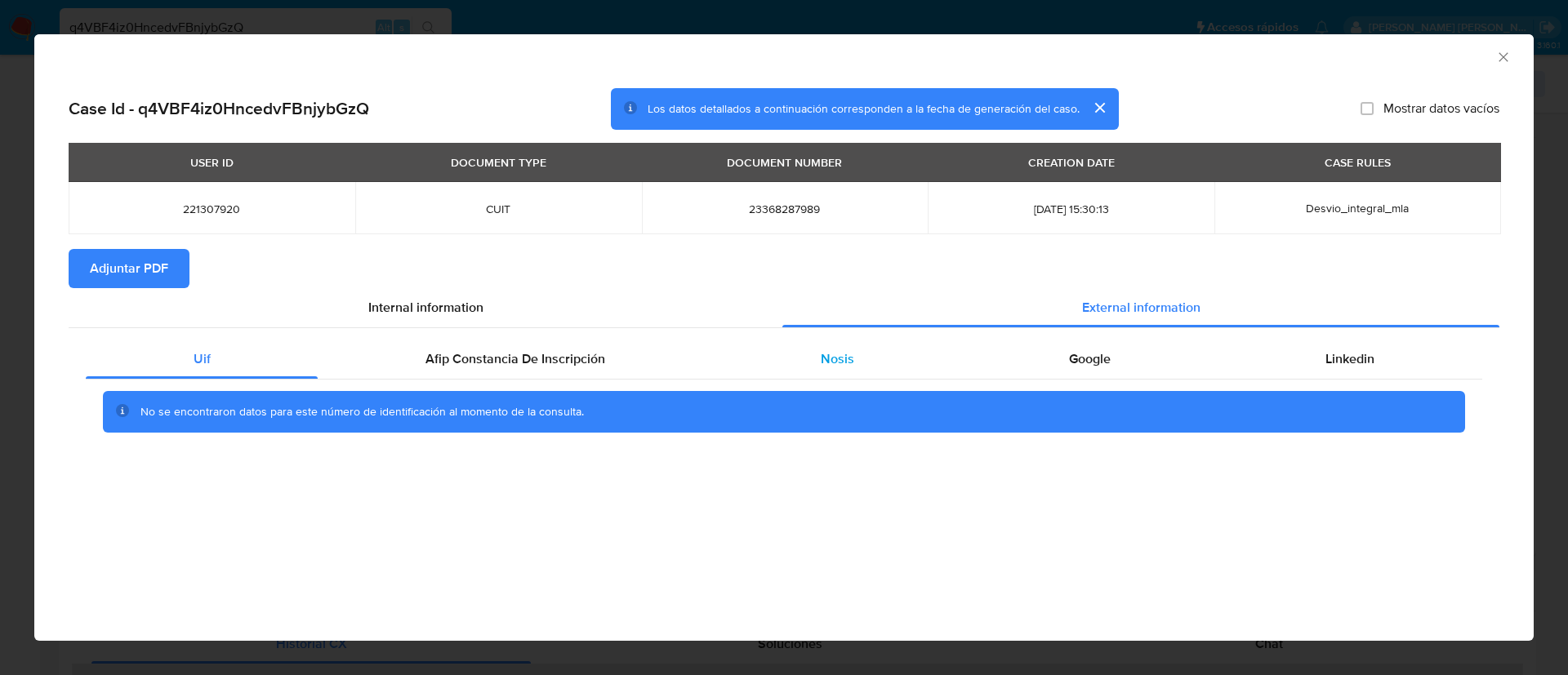
click at [854, 362] on div "Nosis" at bounding box center [836, 360] width 248 height 40
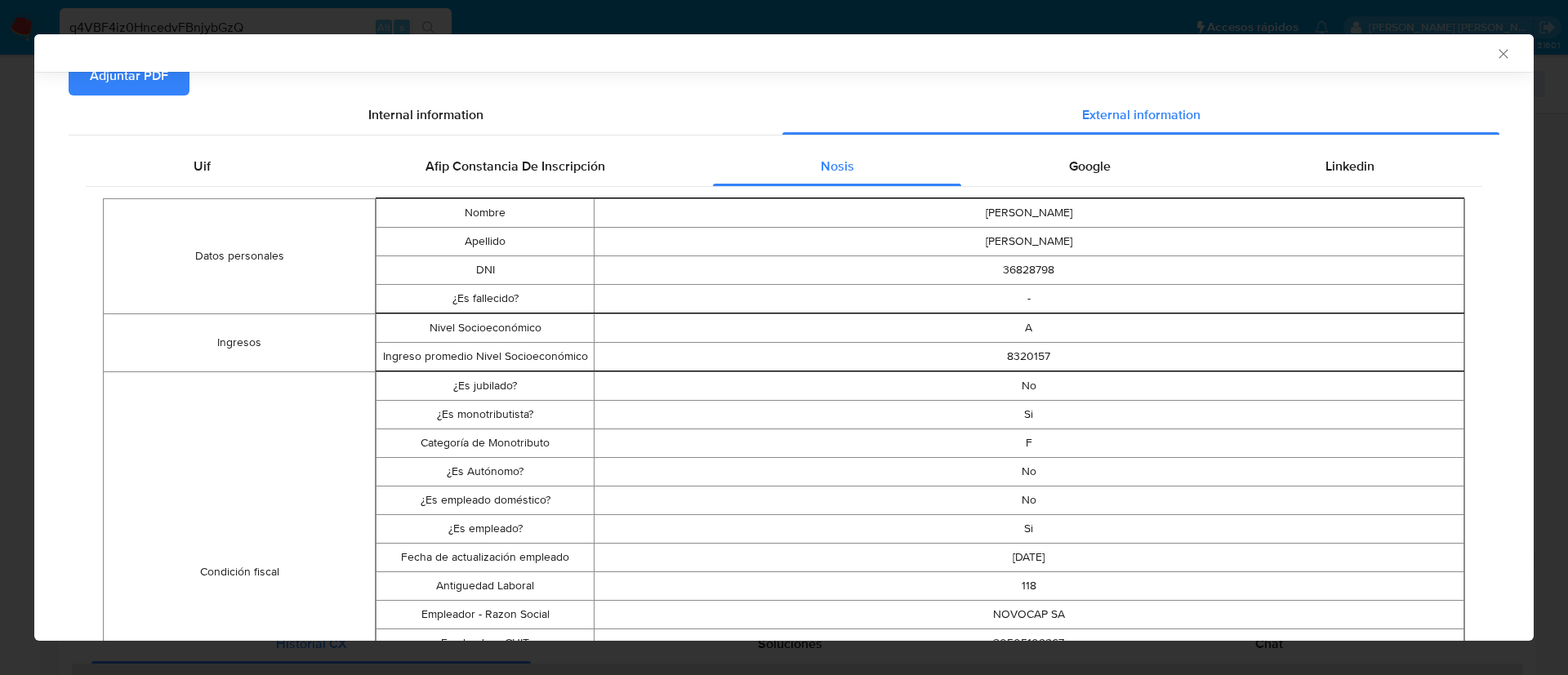
click at [990, 611] on td "NOVOCAP SA" at bounding box center [1028, 614] width 870 height 28
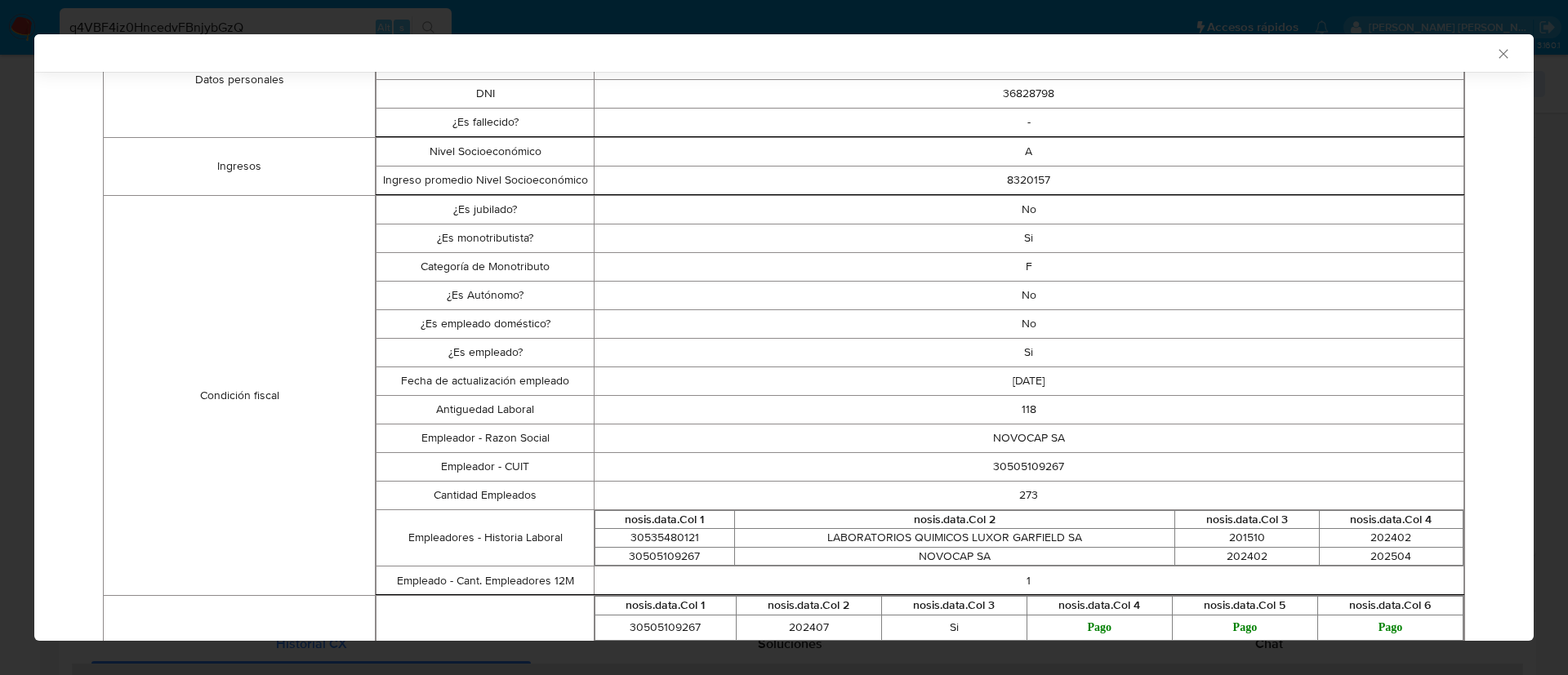
scroll to position [372, 0]
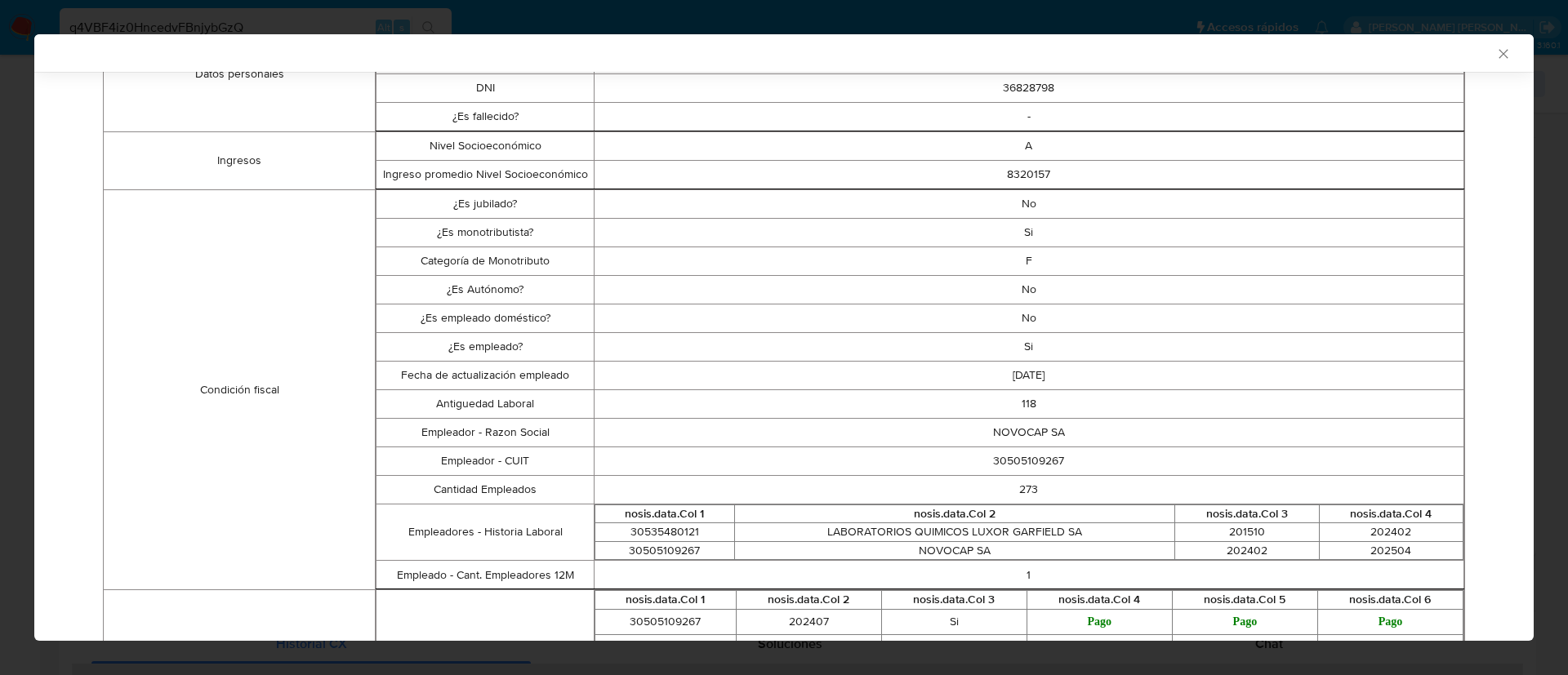
click at [1024, 462] on td "30505109267" at bounding box center [1028, 460] width 870 height 28
copy td "30505109267"
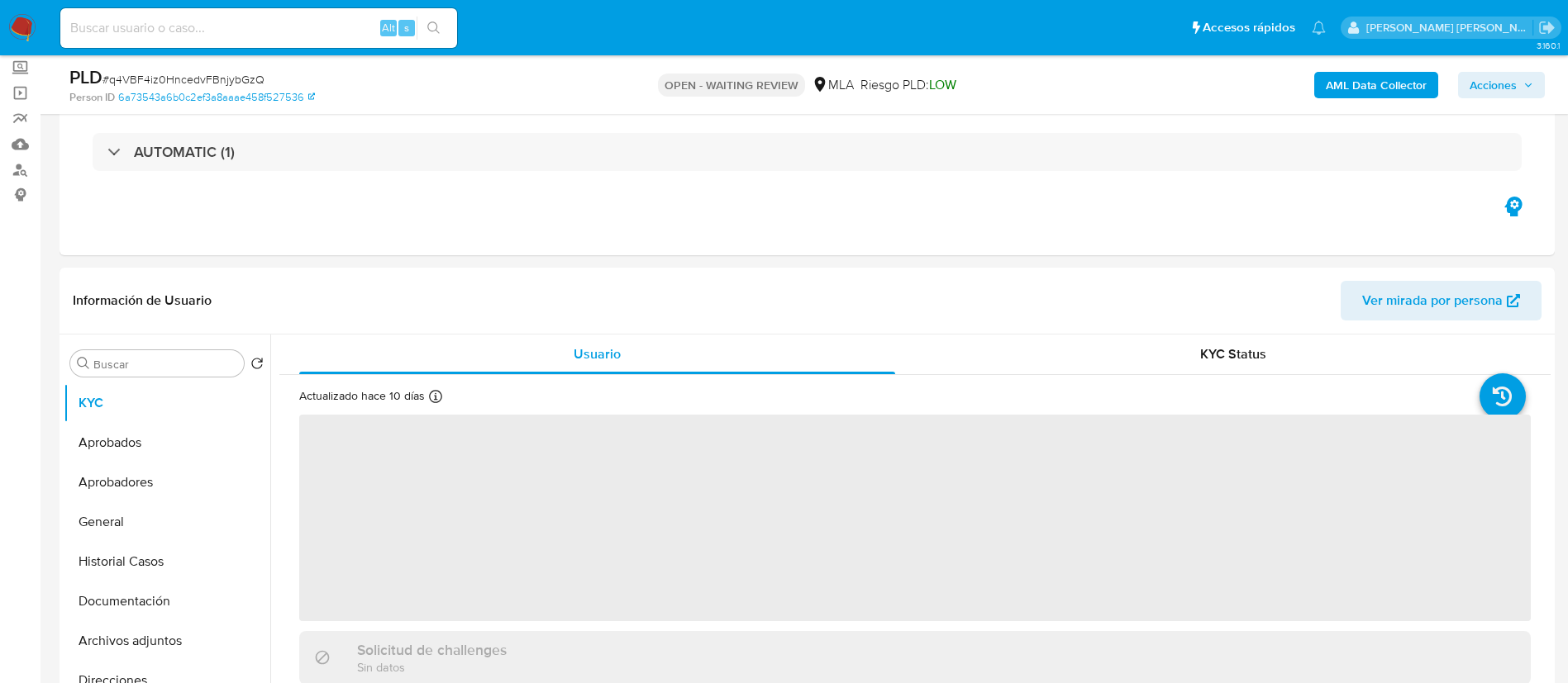
scroll to position [96, 0]
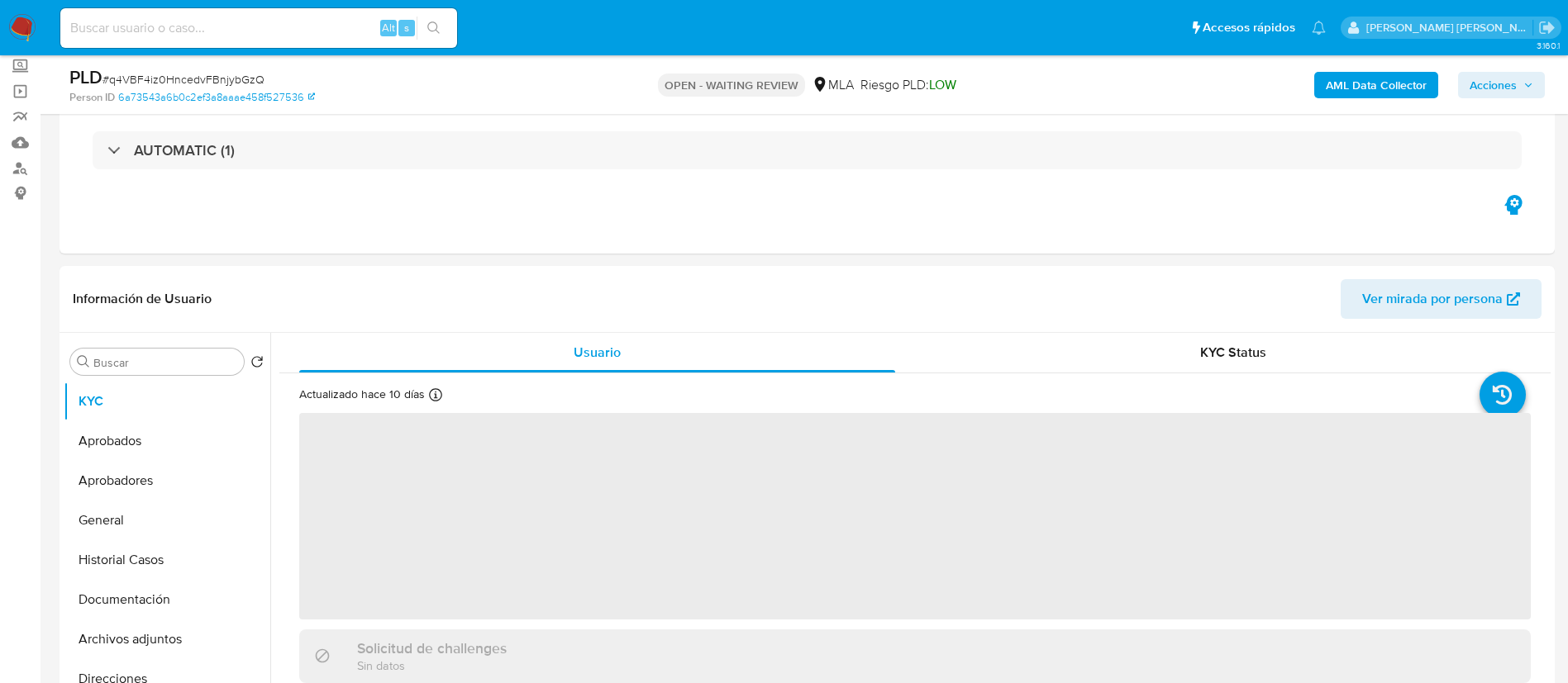
select select "10"
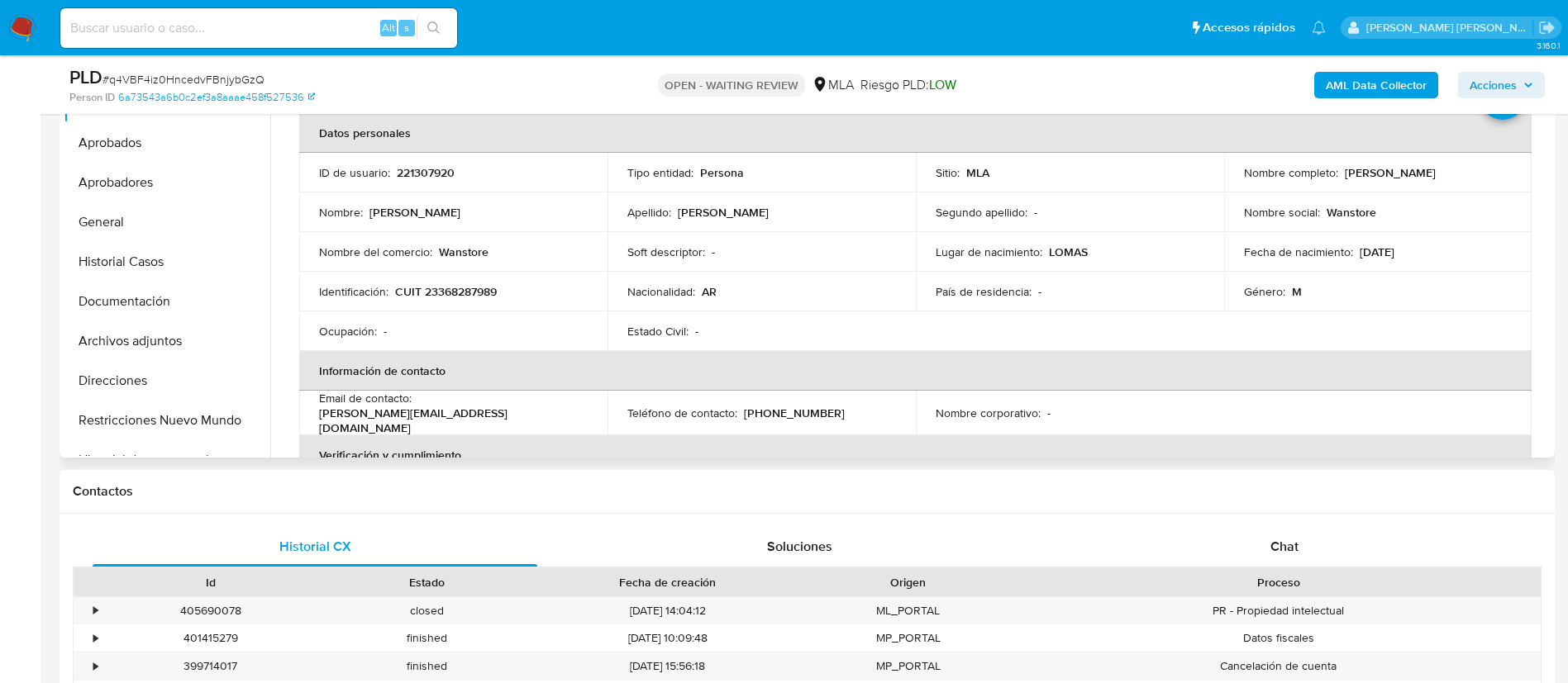
scroll to position [424, 0]
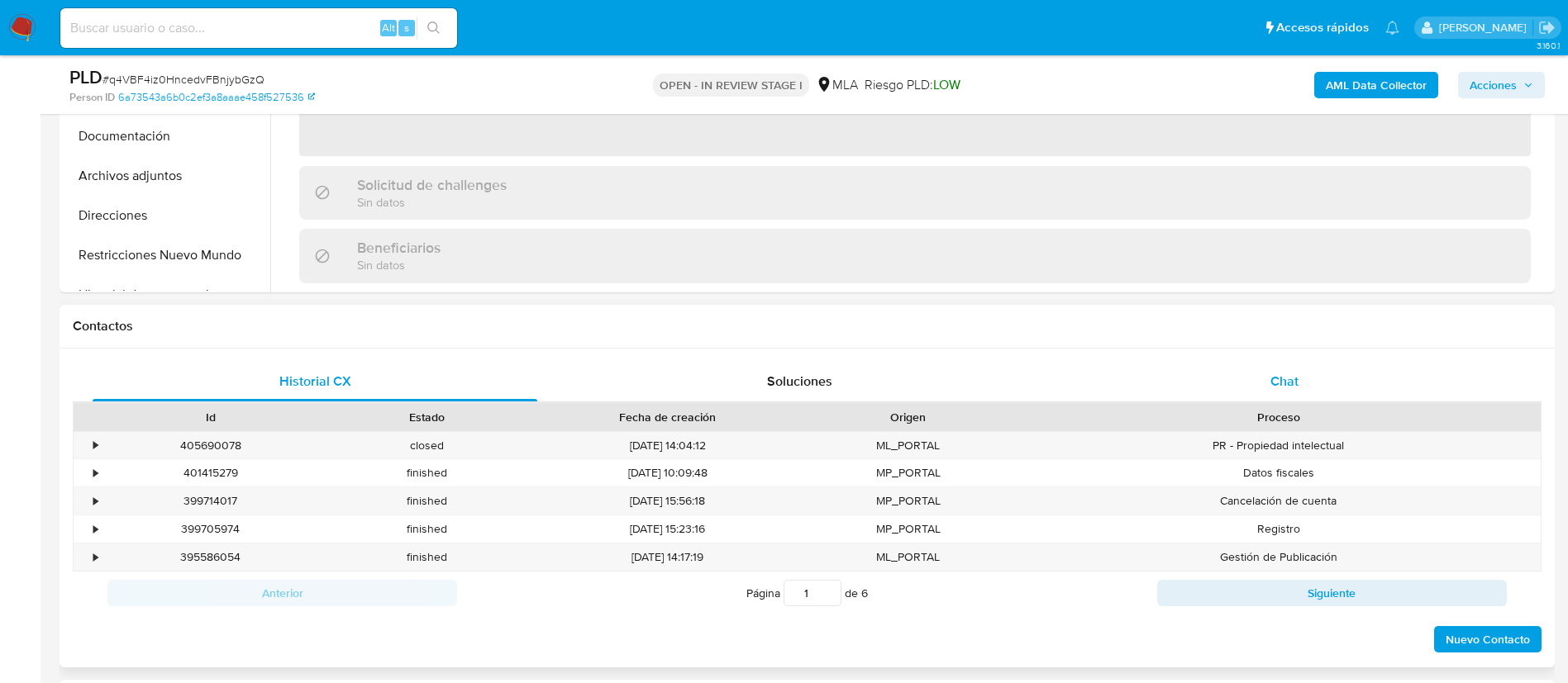
click at [1278, 378] on span "Chat" at bounding box center [1285, 381] width 28 height 19
select select "10"
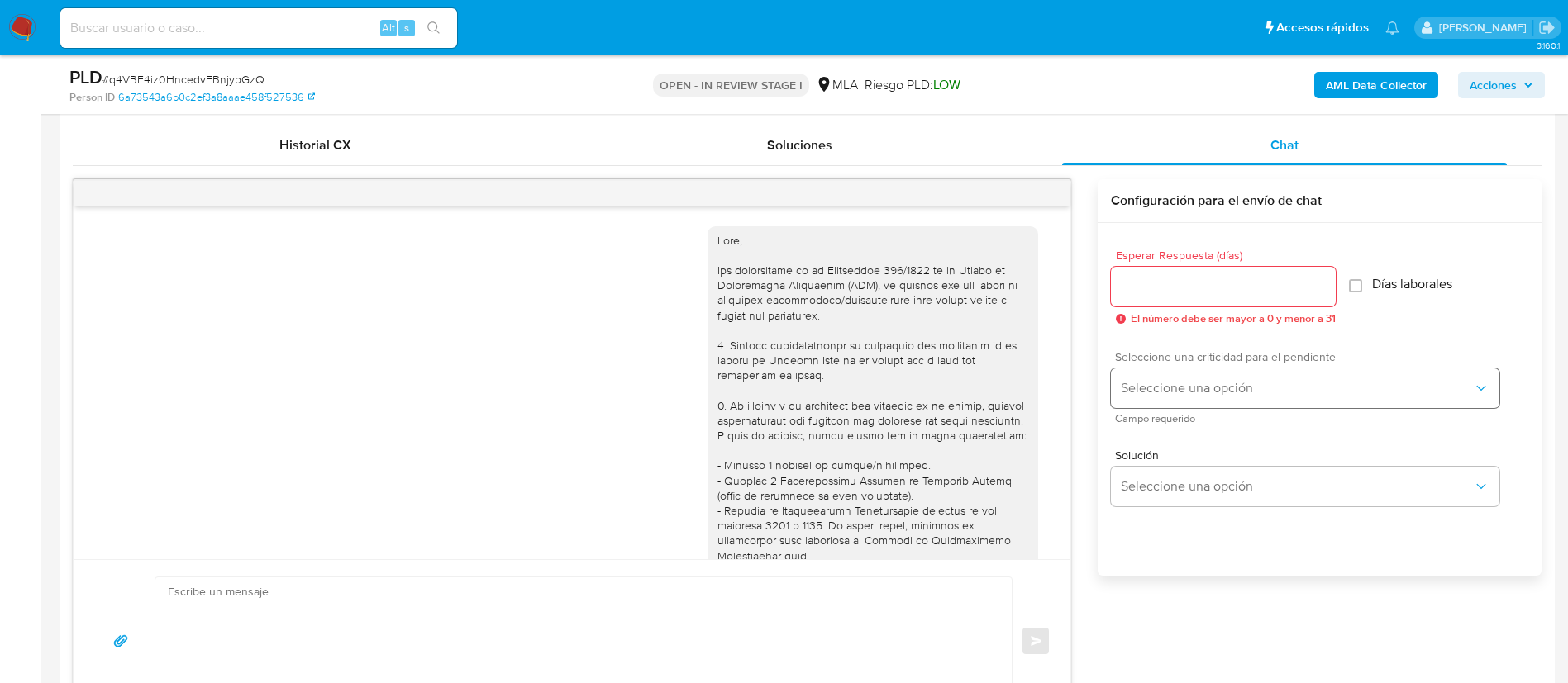
scroll to position [1086, 0]
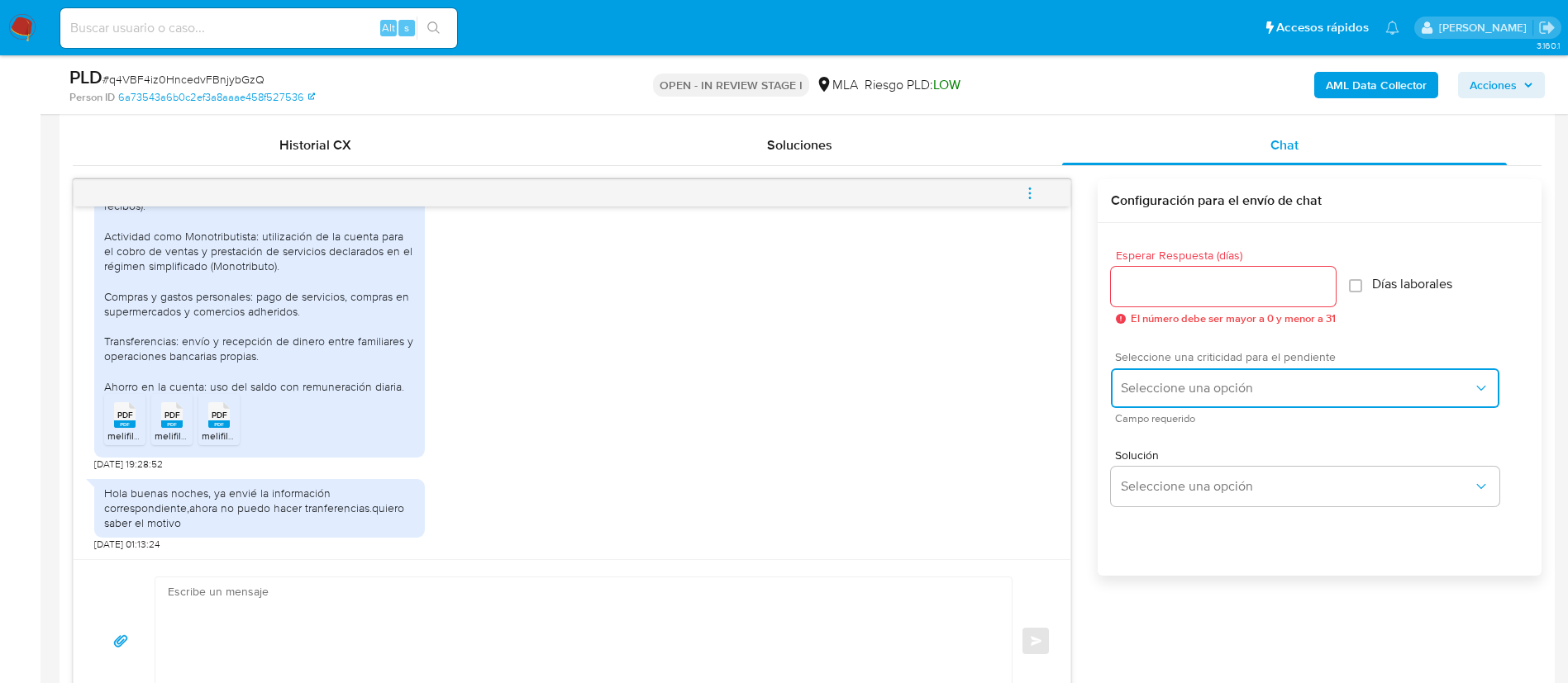
click at [1174, 388] on span "Seleccione una opción" at bounding box center [1296, 388] width 352 height 17
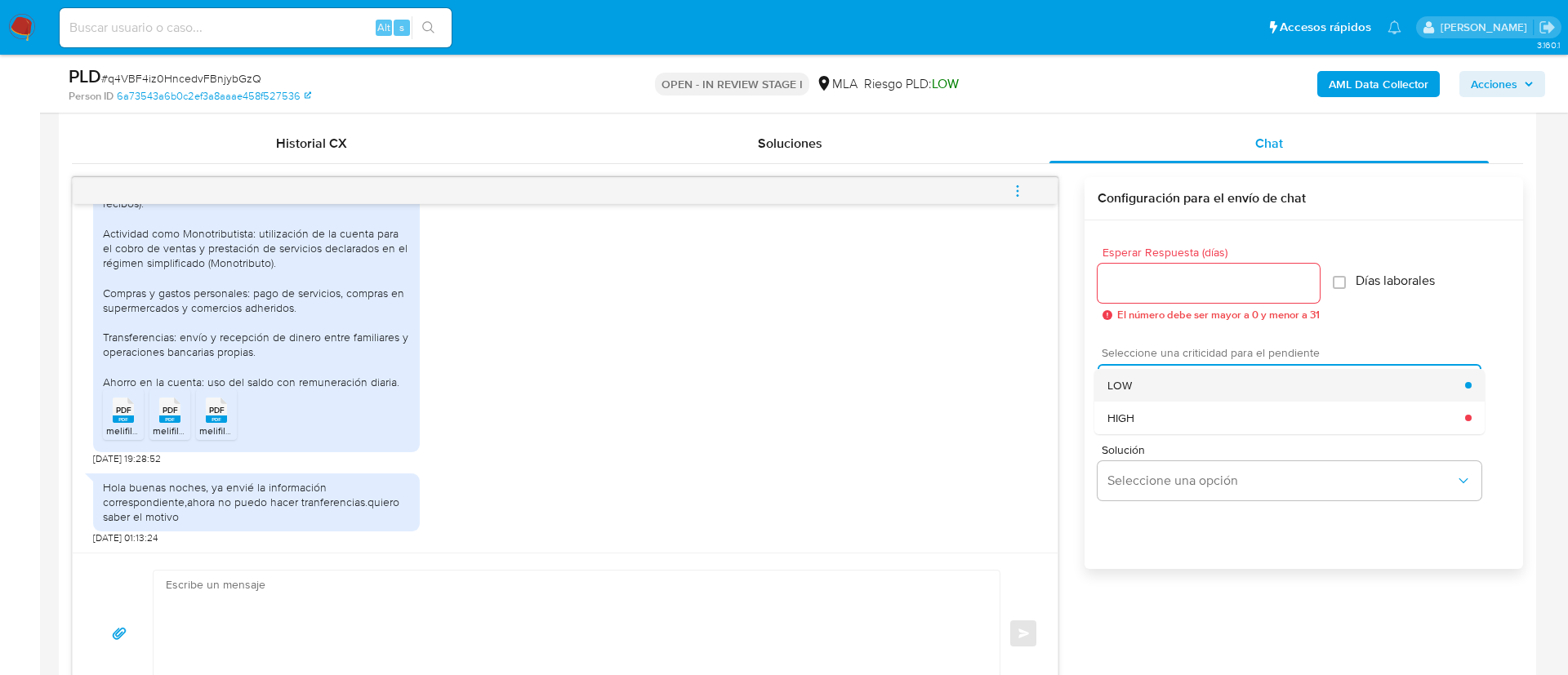
click at [1127, 388] on span "LOW" at bounding box center [1119, 385] width 25 height 15
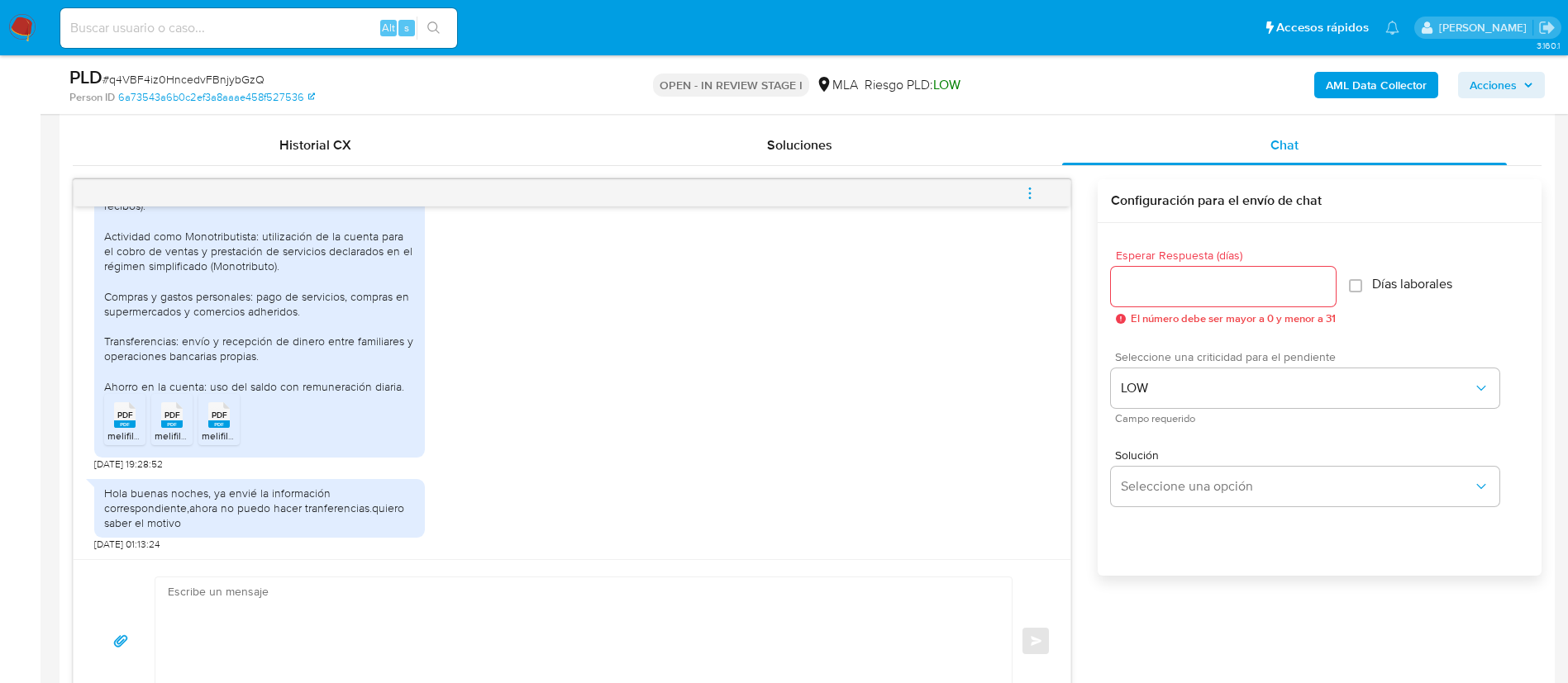
click at [1139, 297] on div at bounding box center [1223, 287] width 225 height 40
click at [1142, 283] on input "Esperar Respuesta (días)" at bounding box center [1223, 287] width 225 height 22
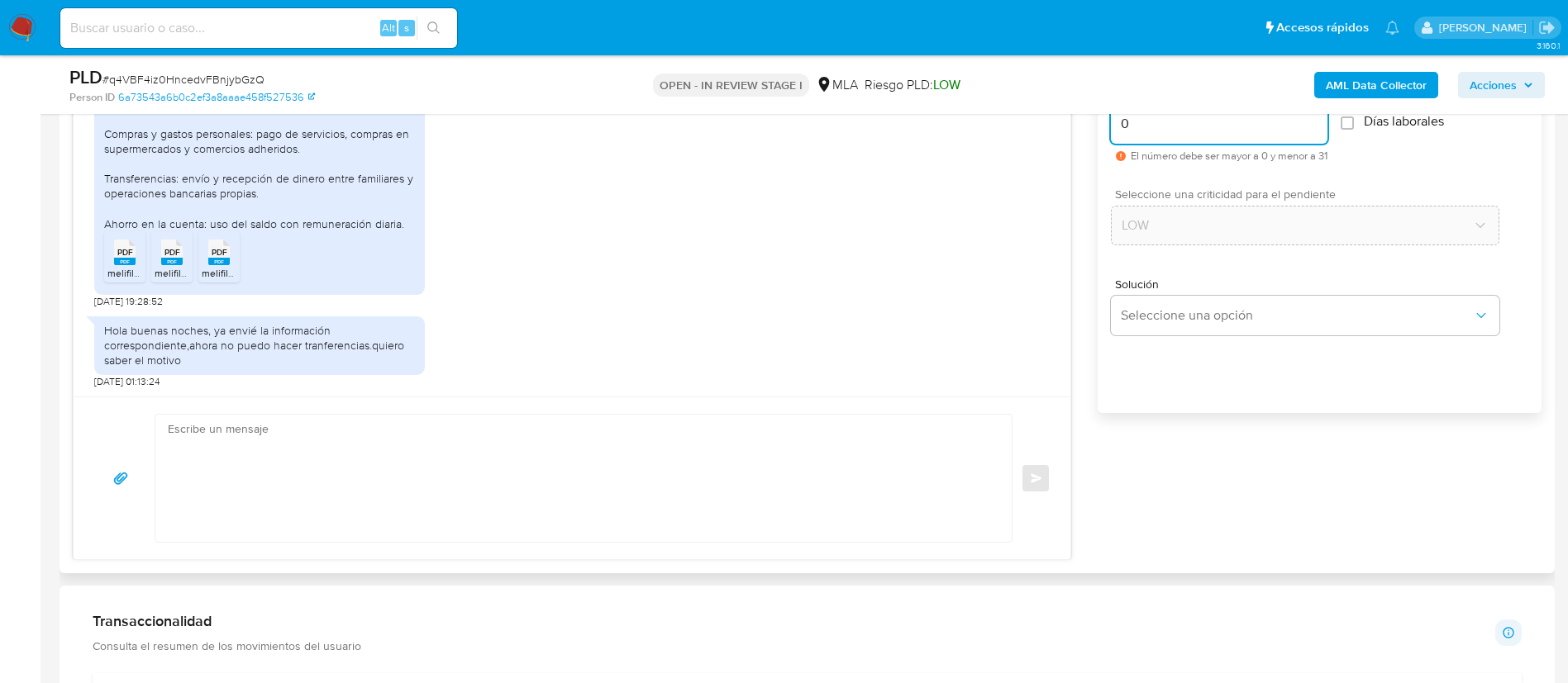
scroll to position [959, 0]
type input "0"
click at [901, 454] on textarea at bounding box center [579, 477] width 823 height 127
type textarea "s"
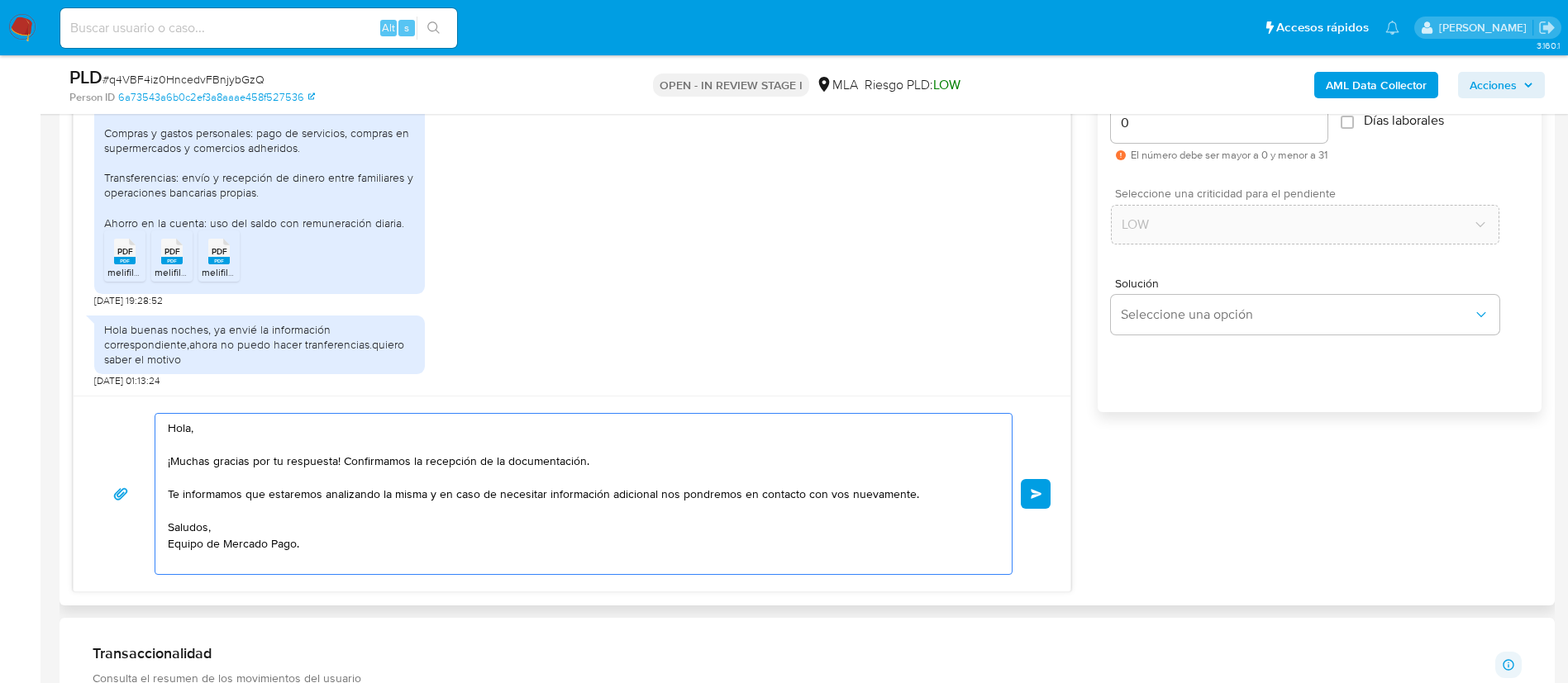
click at [944, 496] on textarea "Hola, ¡Muchas gracias por tu respuesta! Confirmamos la recepción de la document…" at bounding box center [579, 494] width 823 height 160
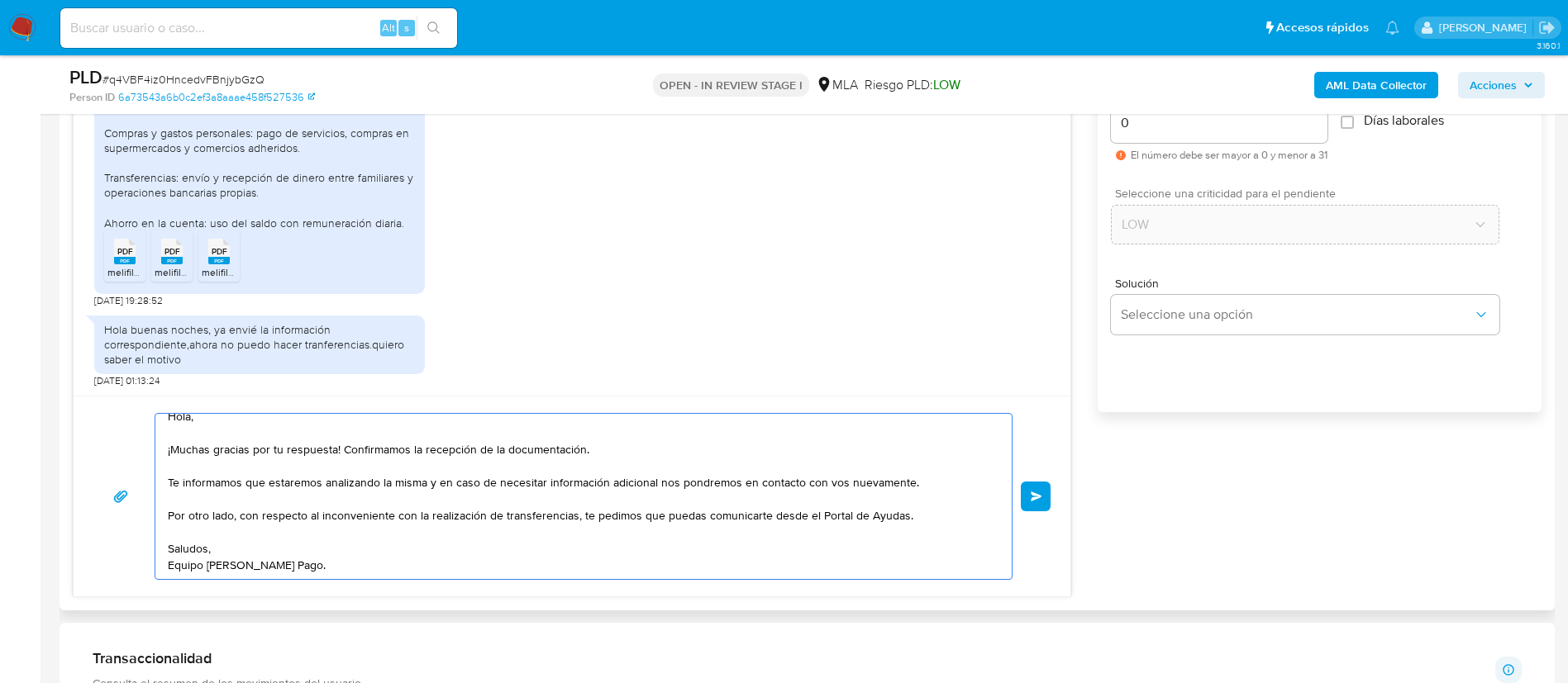
scroll to position [0, 0]
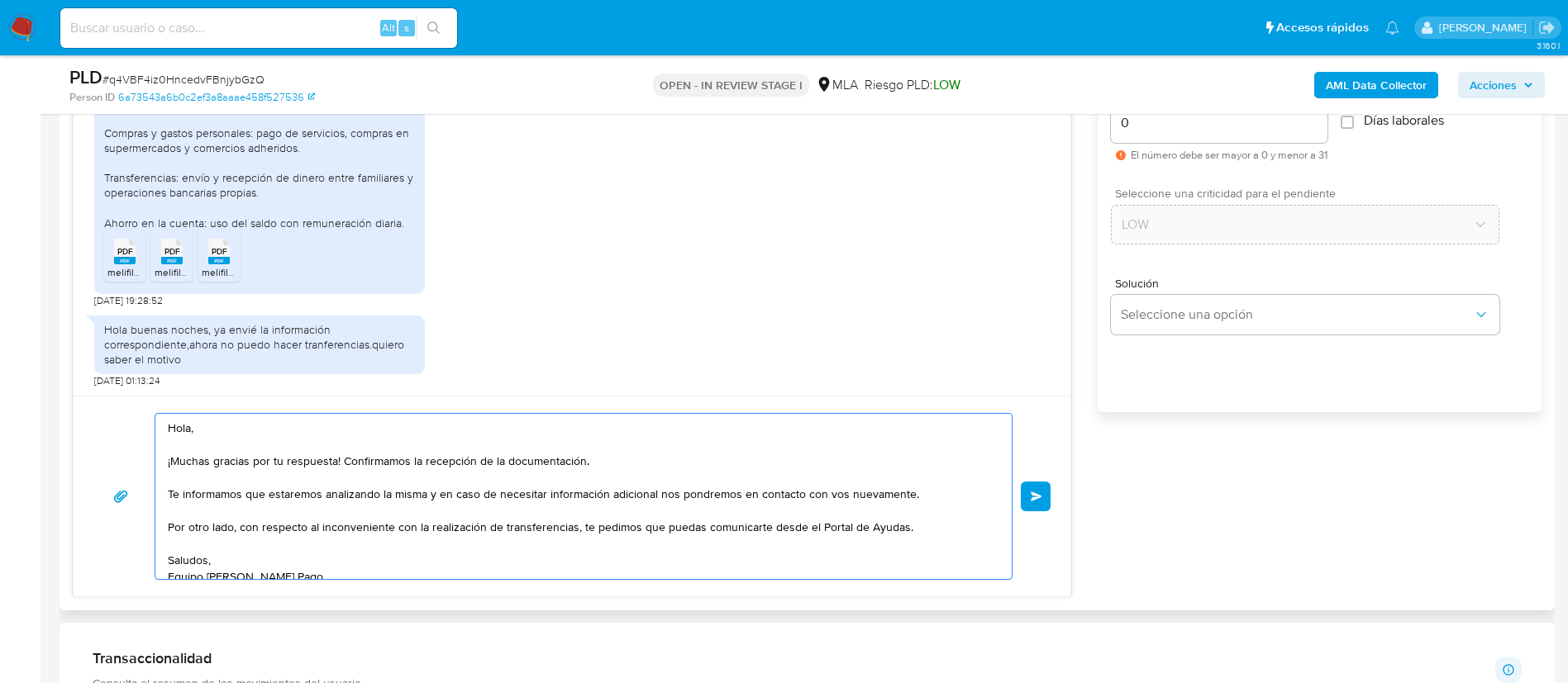
type textarea "Hola, ¡Muchas gracias por tu respuesta! Confirmamos la recepción de la document…"
click at [1054, 491] on div "Hola, ¡Muchas gracias por tu respuesta! Confirmamos la recepción de la document…" at bounding box center [572, 496] width 997 height 201
click at [1036, 499] on span "Enviar" at bounding box center [1036, 496] width 11 height 10
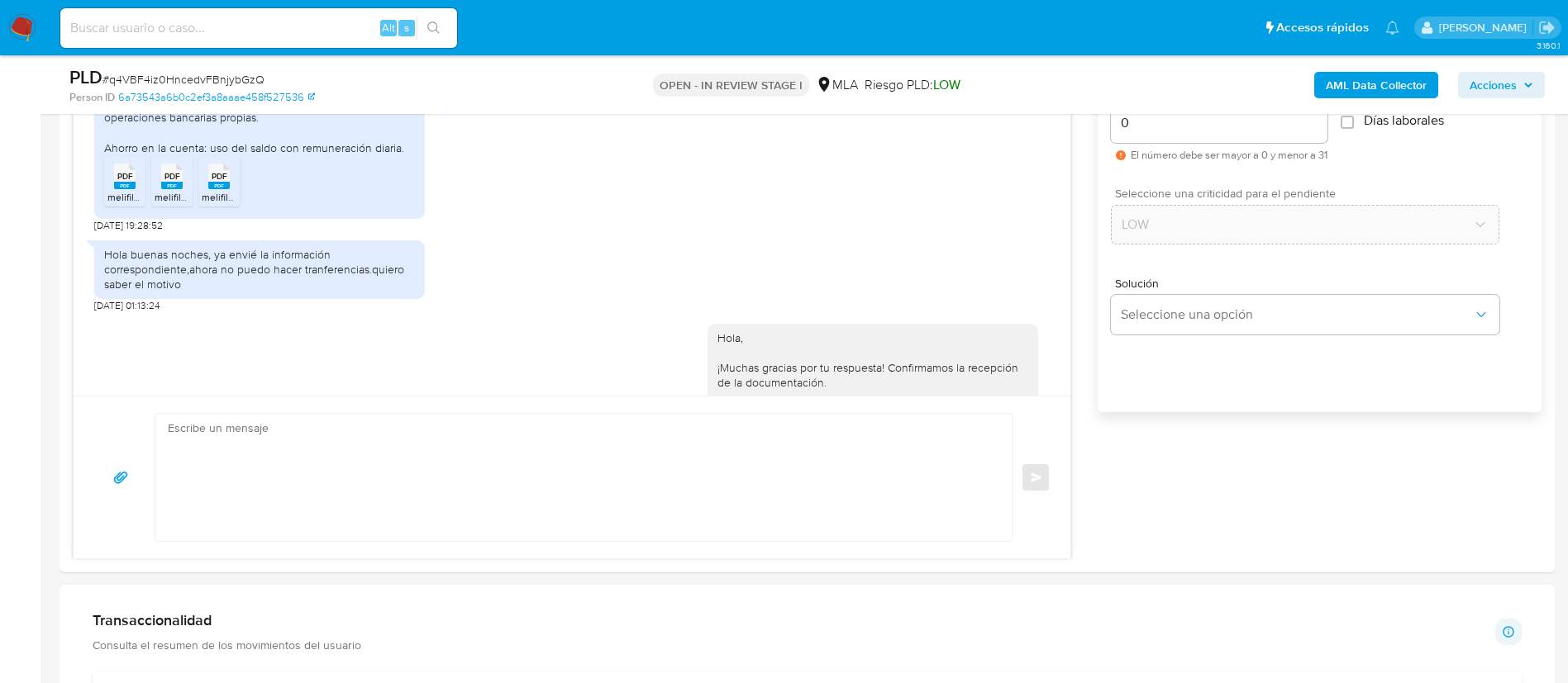
scroll to position [1359, 0]
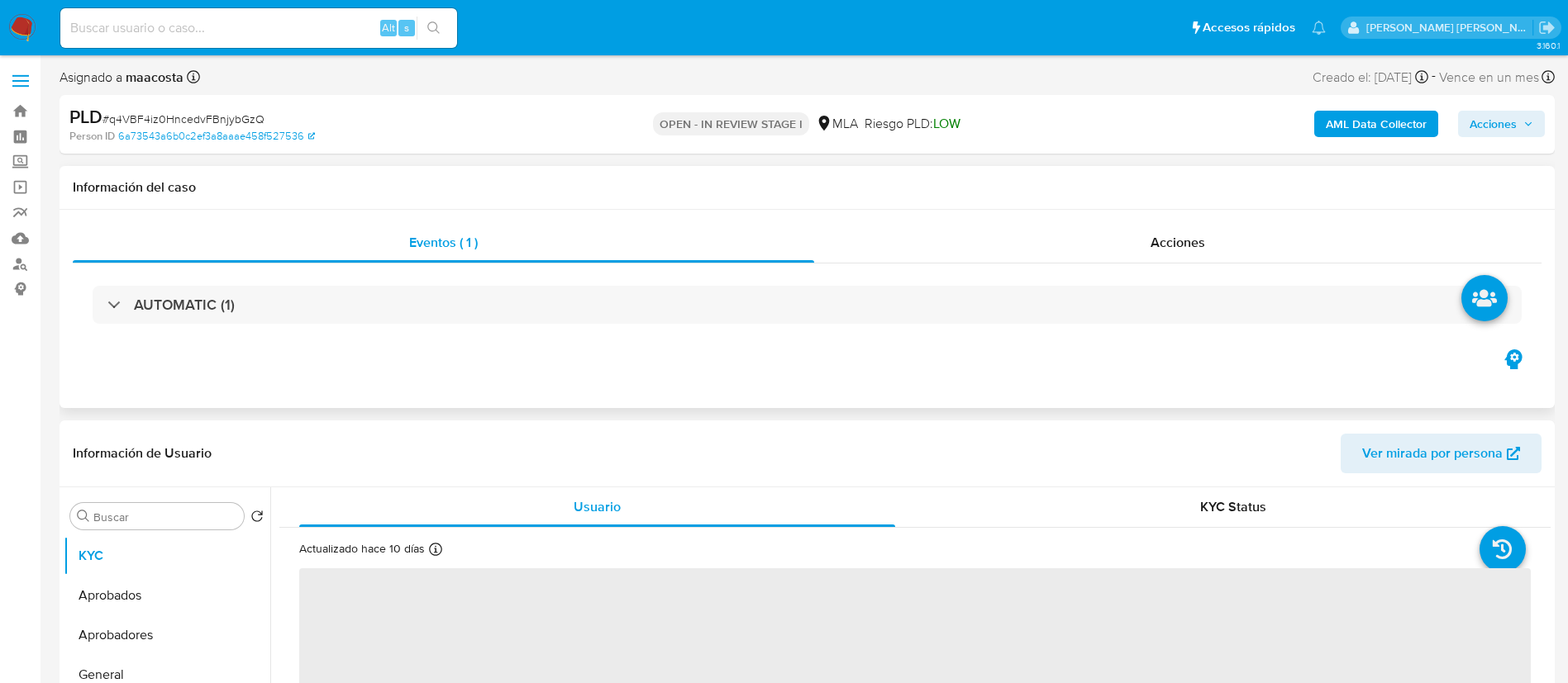
click at [733, 370] on div "Eventos ( 1 ) Acciones AUTOMATIC (1)" at bounding box center [807, 309] width 1495 height 198
select select "10"
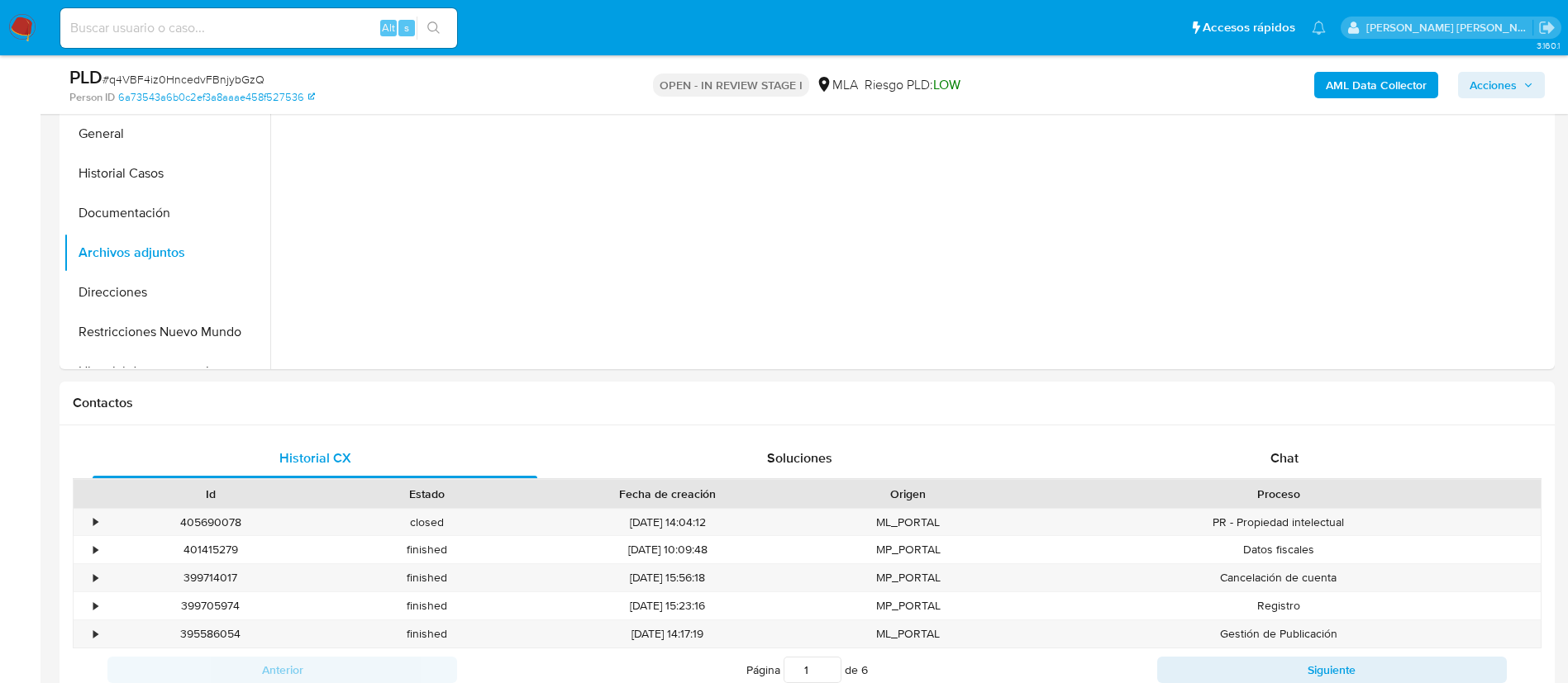
scroll to position [639, 0]
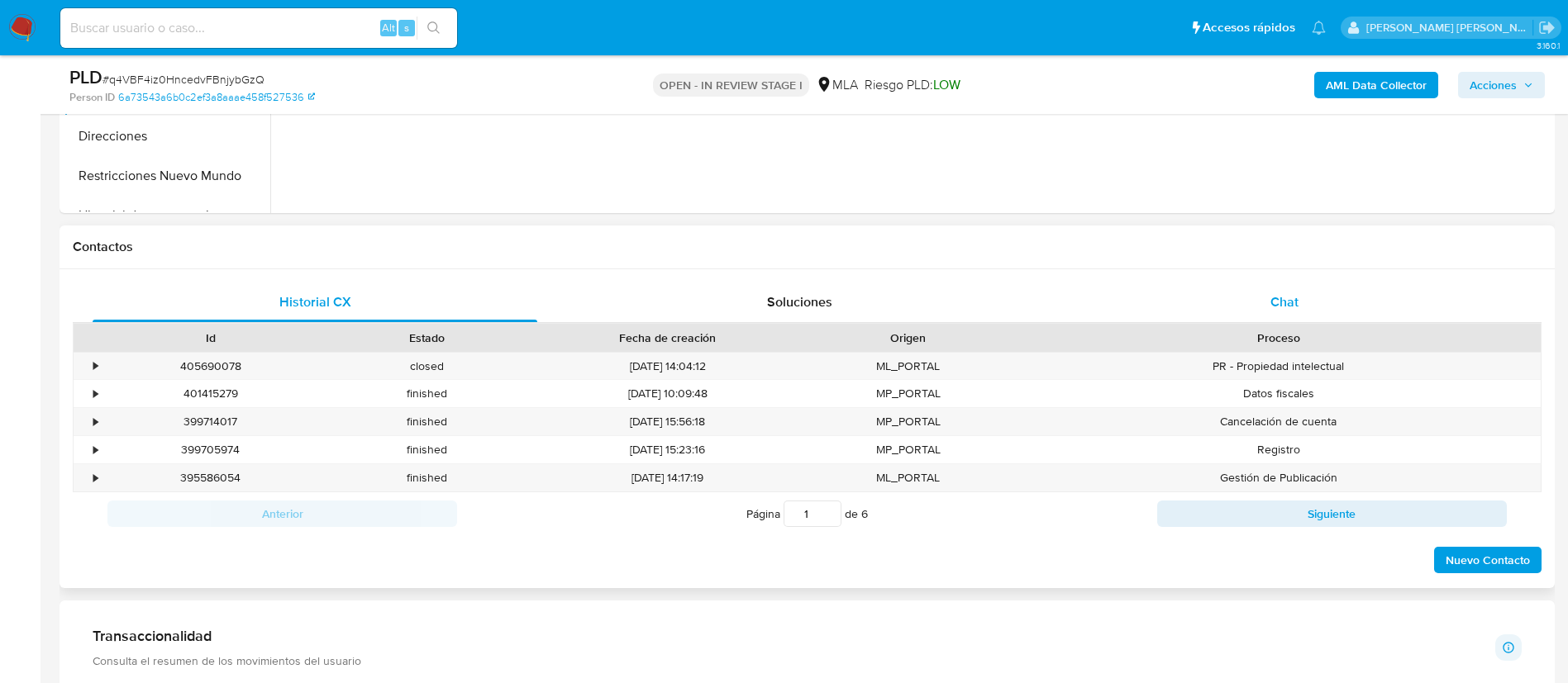
click at [1282, 288] on div "Chat" at bounding box center [1285, 302] width 445 height 40
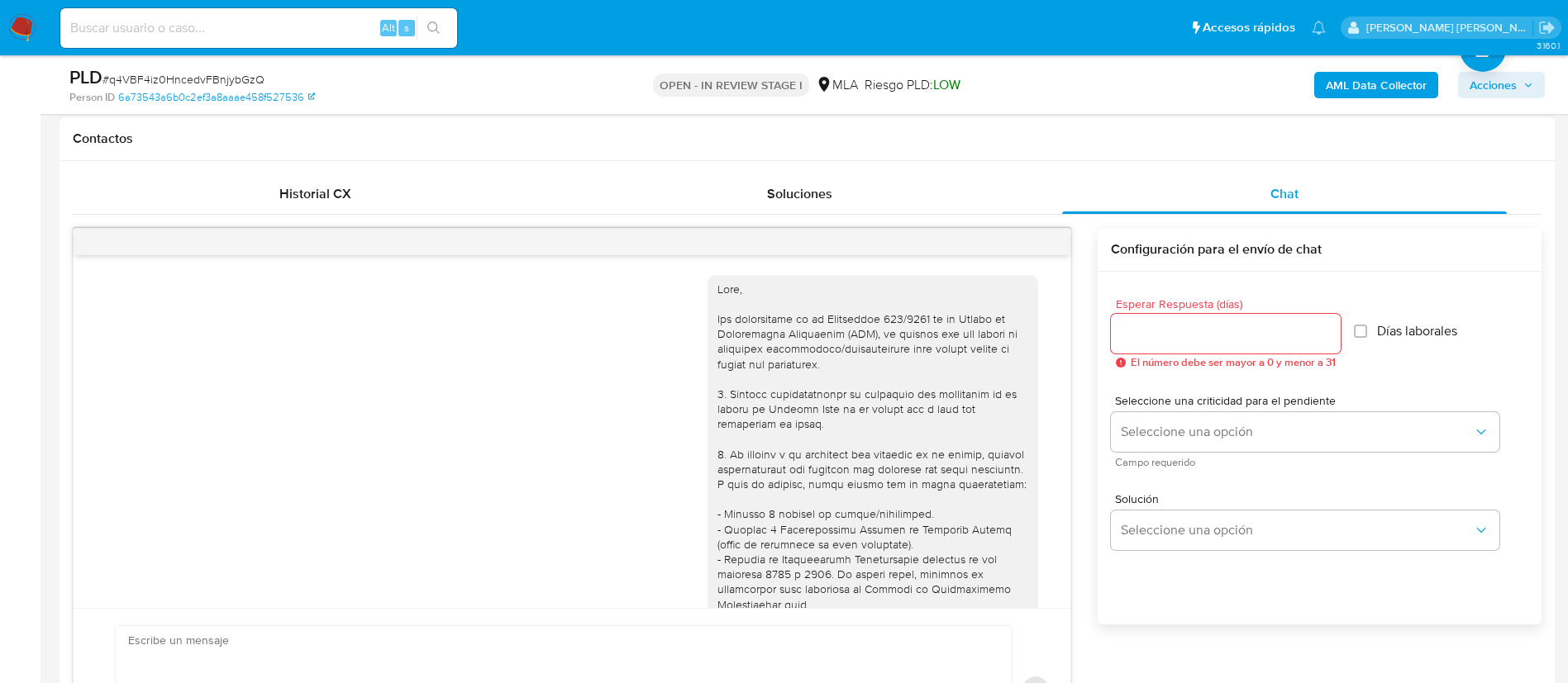
scroll to position [1359, 0]
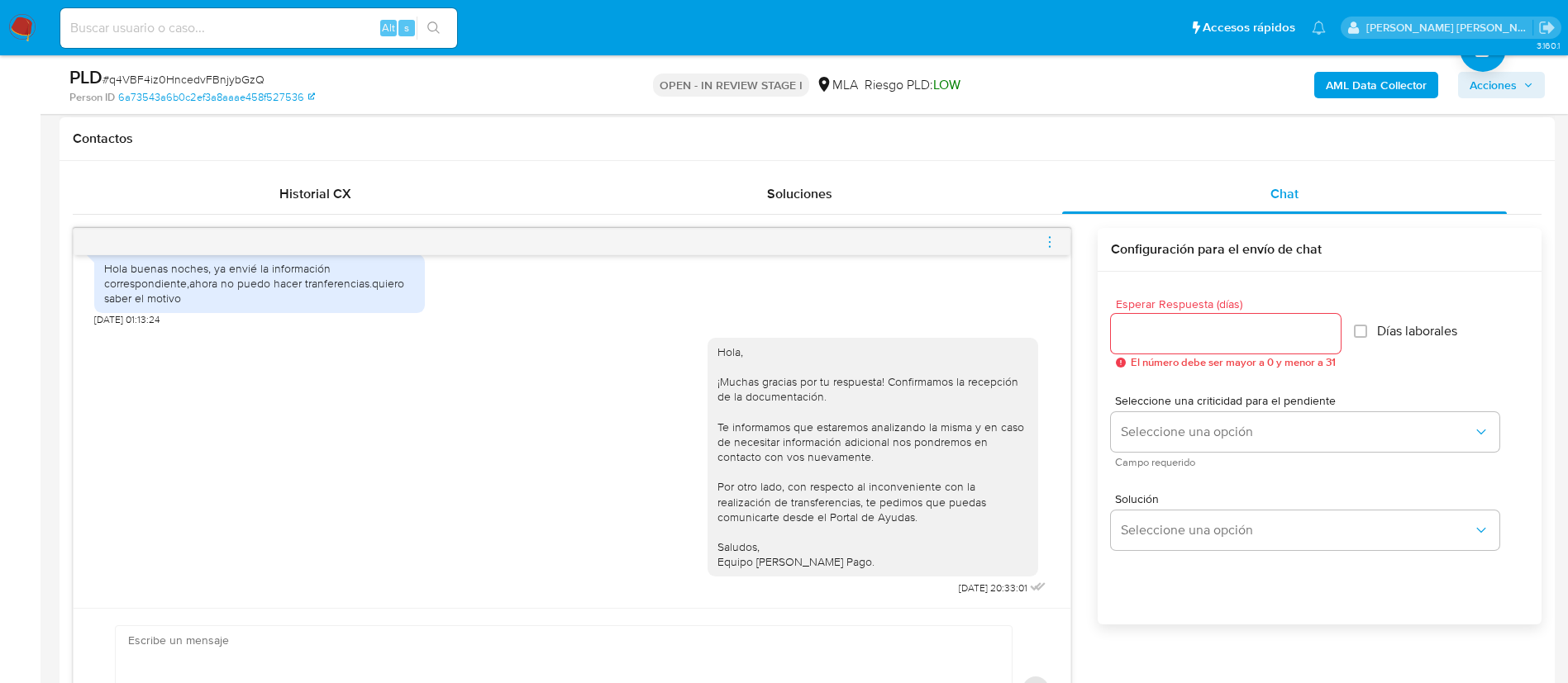
click at [1037, 240] on div at bounding box center [572, 242] width 997 height 26
click at [1047, 242] on icon "menu-action" at bounding box center [1049, 242] width 15 height 15
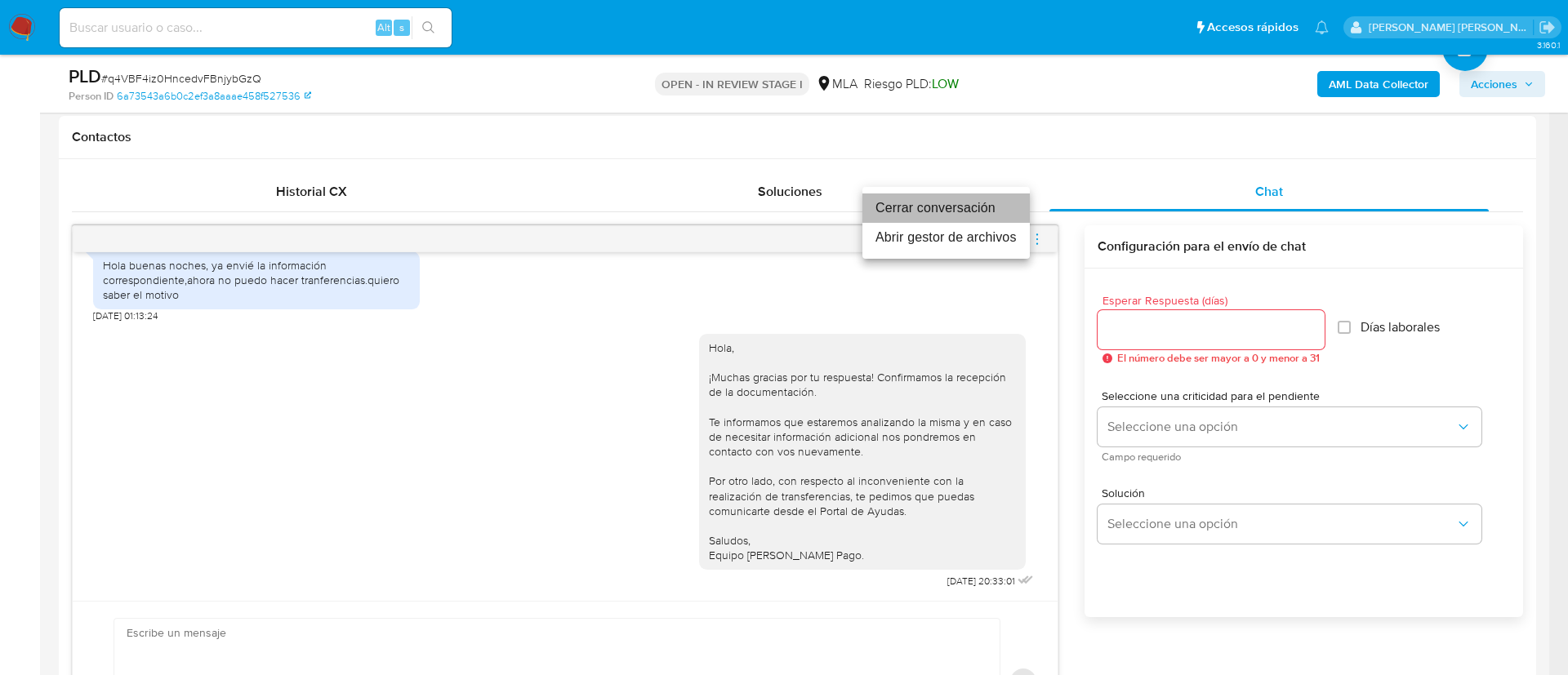
click at [910, 200] on li "Cerrar conversación" at bounding box center [945, 208] width 167 height 29
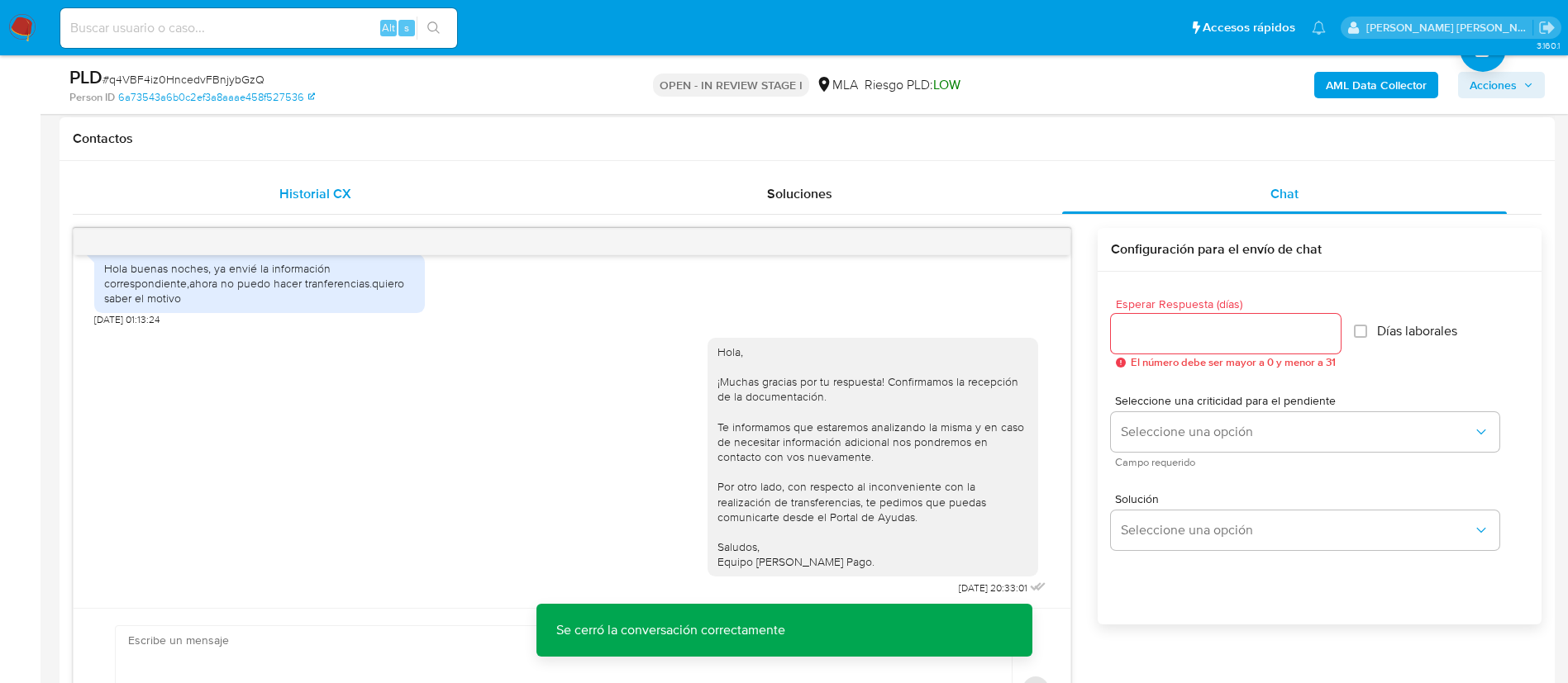
click at [333, 190] on span "Historial CX" at bounding box center [315, 194] width 72 height 19
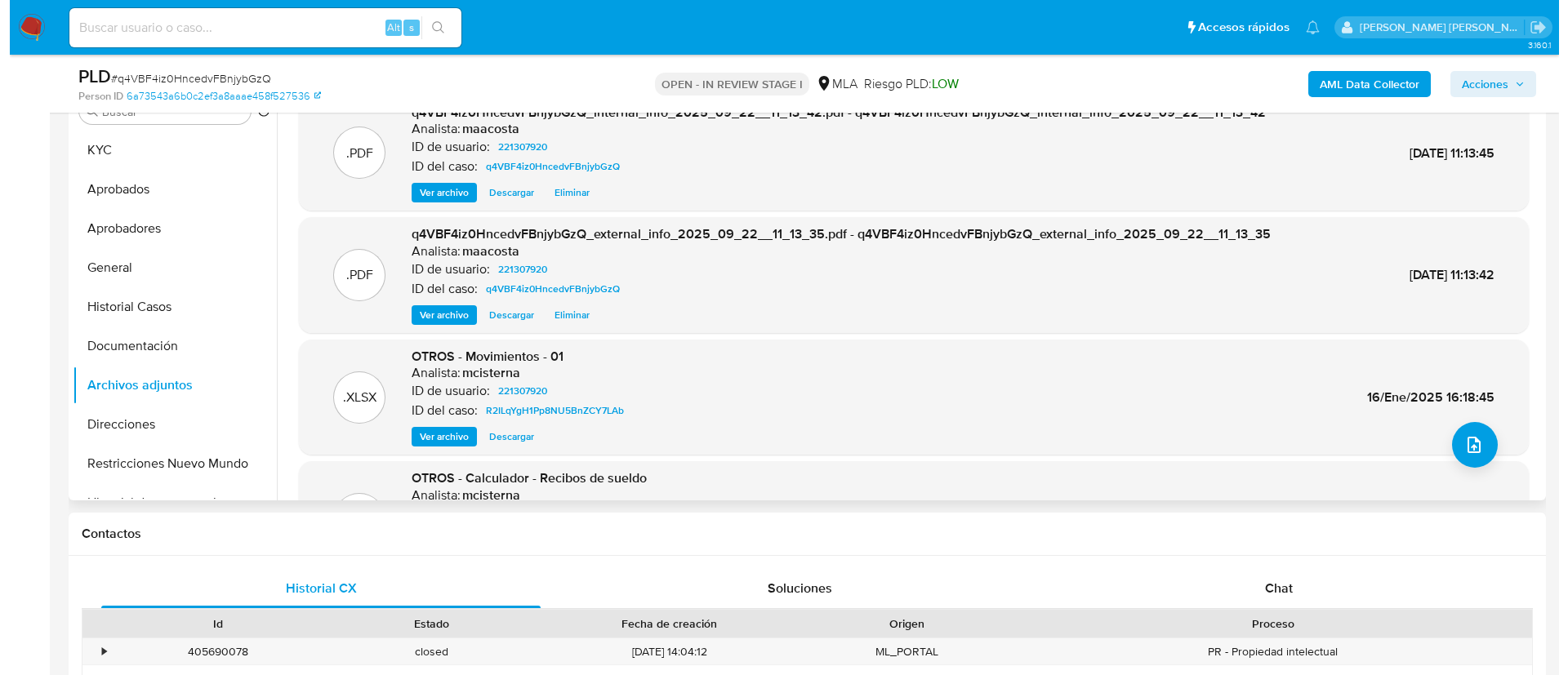
scroll to position [137, 0]
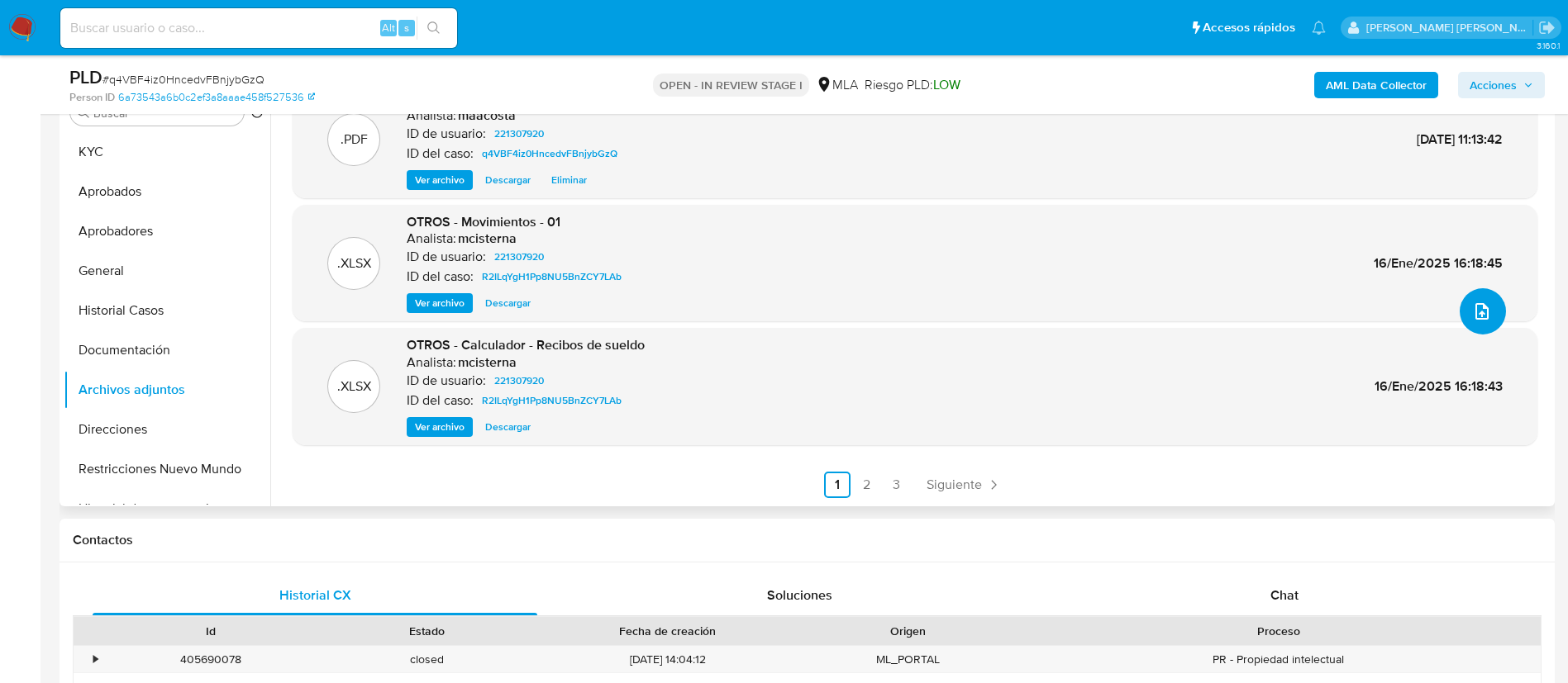
click at [1492, 315] on button "upload-file" at bounding box center [1482, 311] width 46 height 46
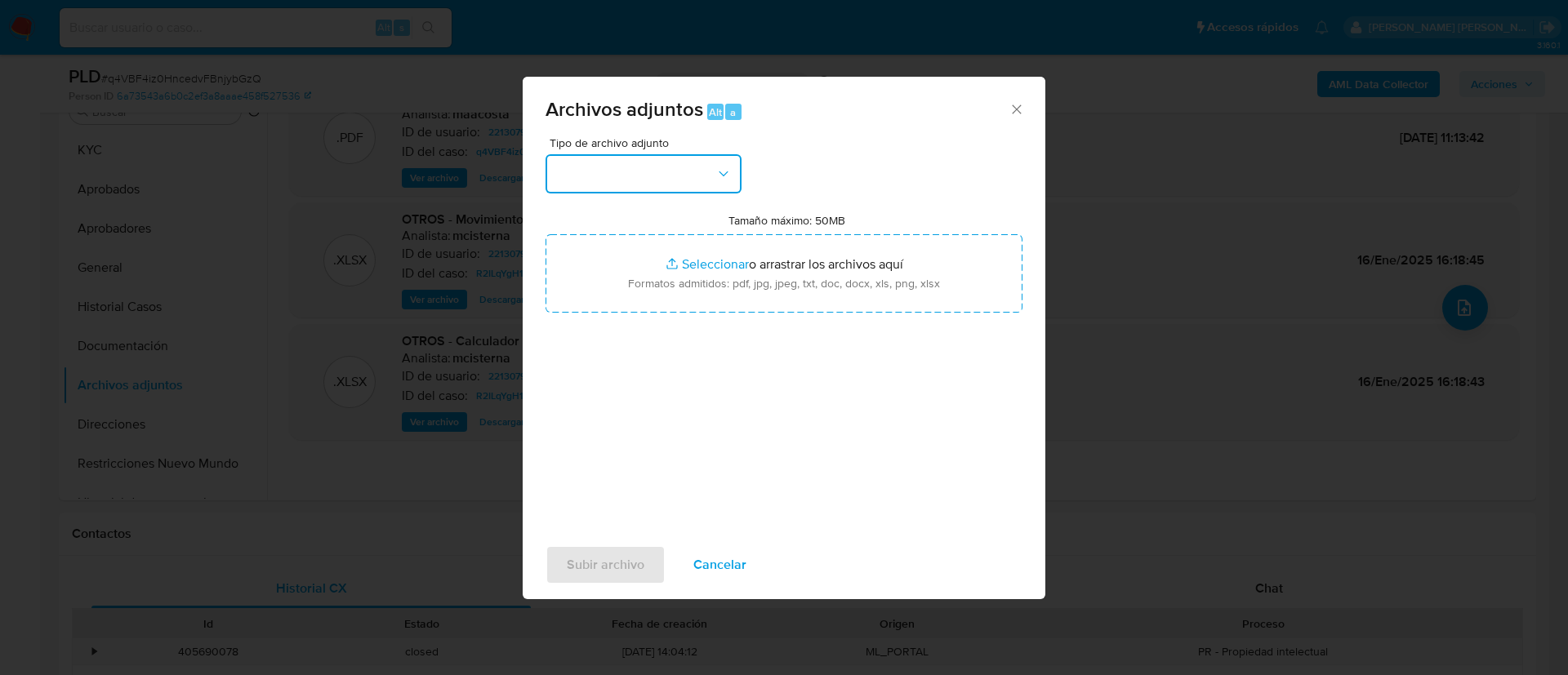
click at [641, 175] on button "button" at bounding box center [643, 174] width 196 height 40
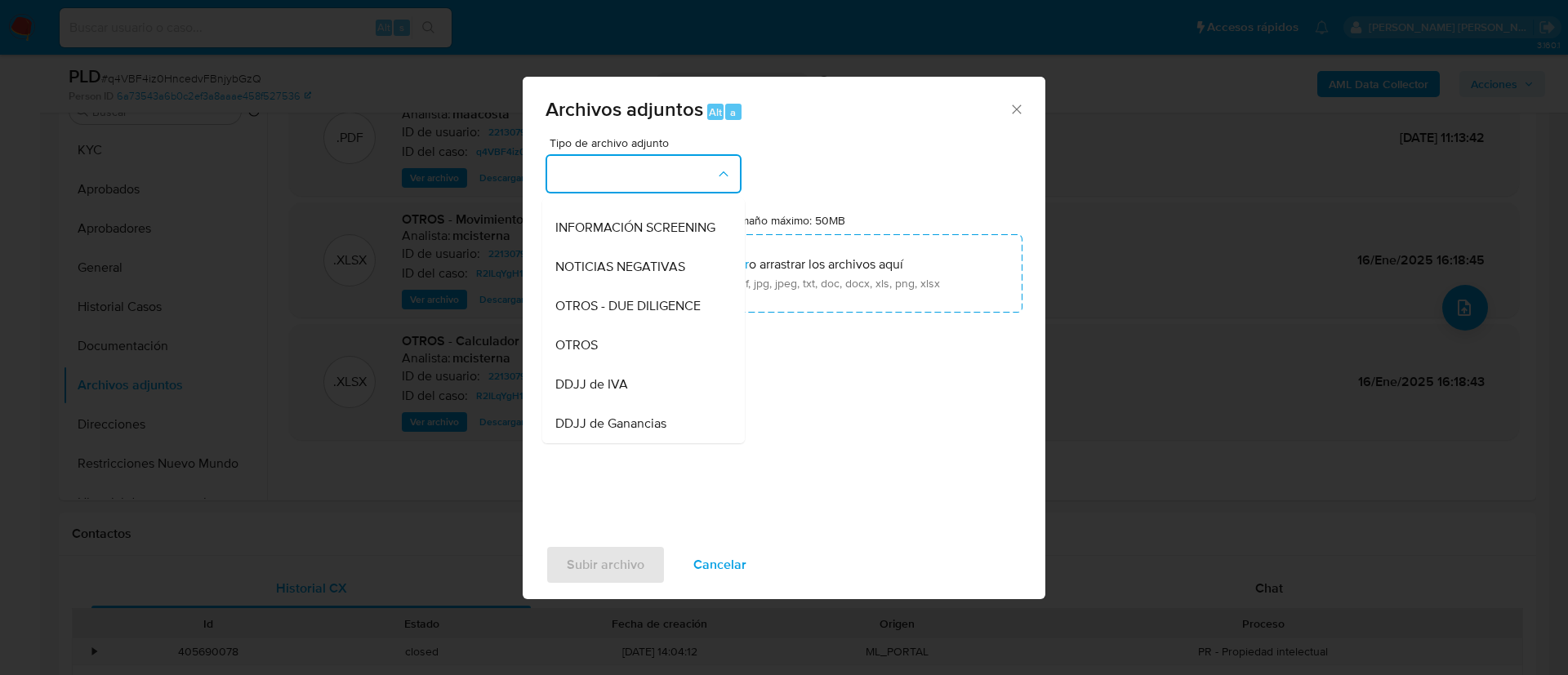
scroll to position [189, 0]
click at [616, 360] on div "OTROS" at bounding box center [639, 344] width 167 height 40
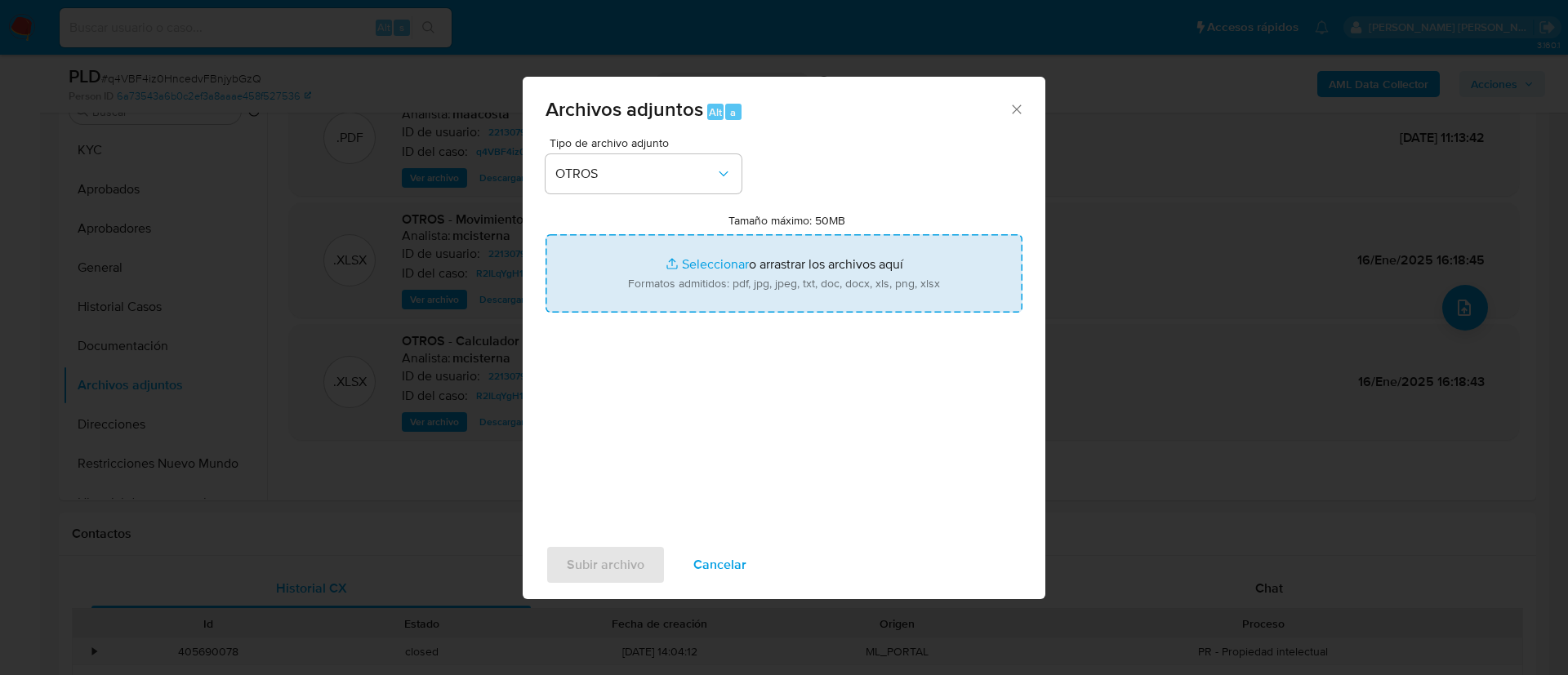
type input "C:\fakepath\Saul Asdrubal Encinas- Movimientos.xlsx"
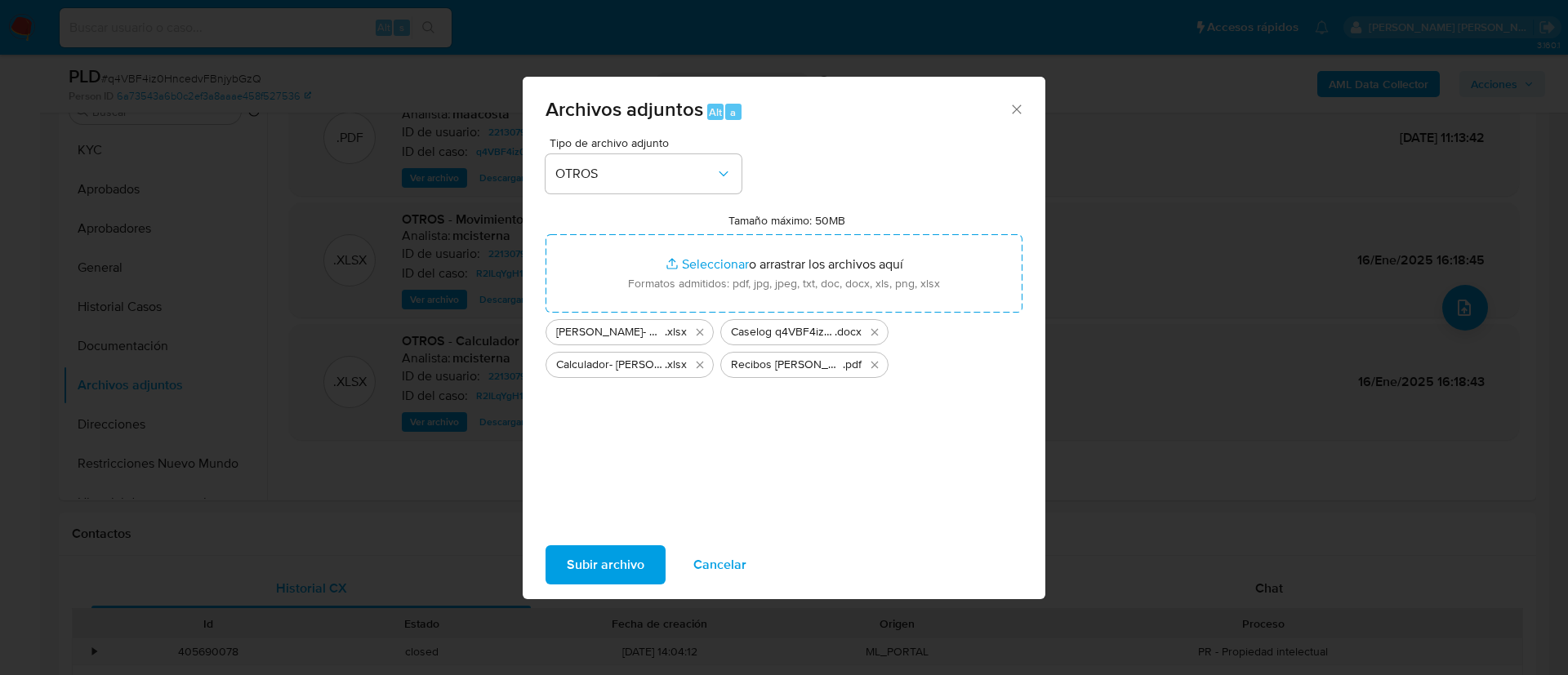
click at [591, 563] on span "Subir archivo" at bounding box center [605, 565] width 77 height 36
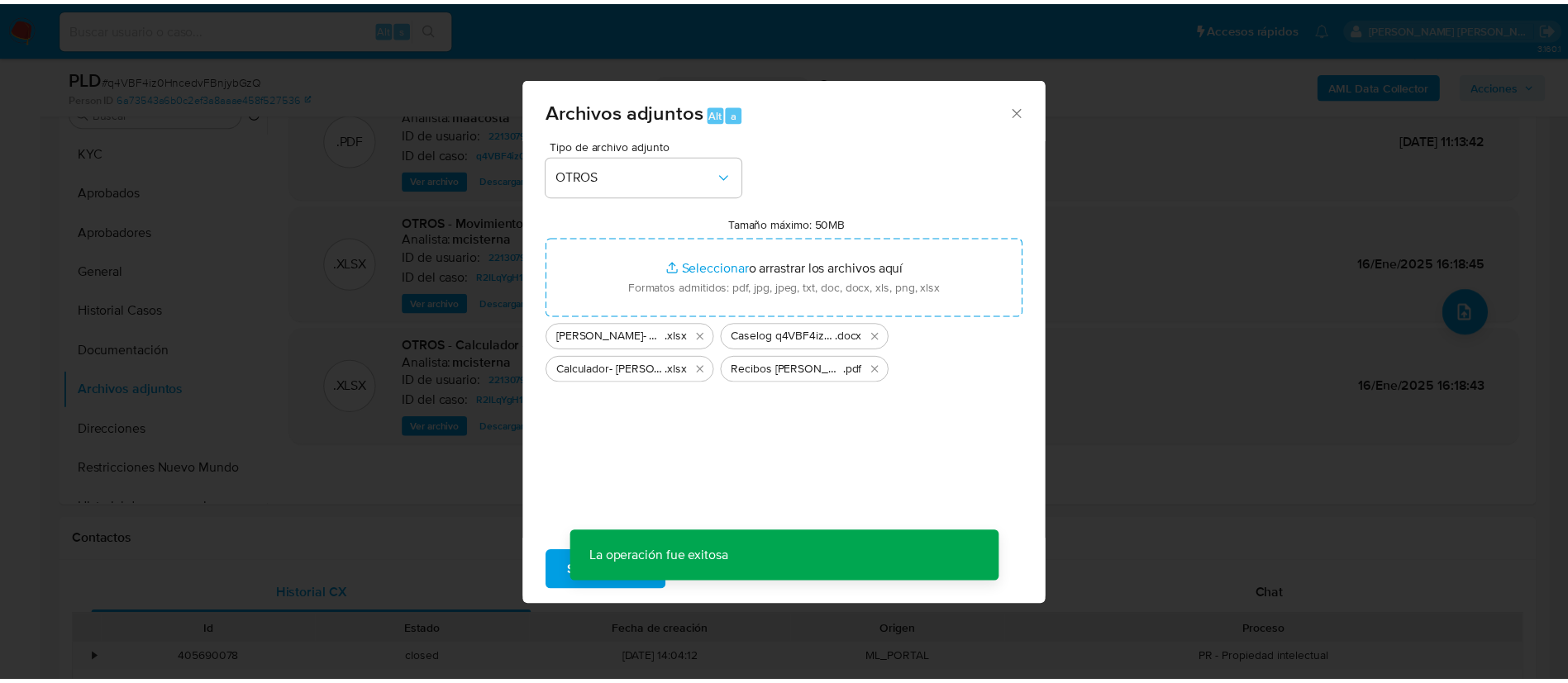
scroll to position [59, 0]
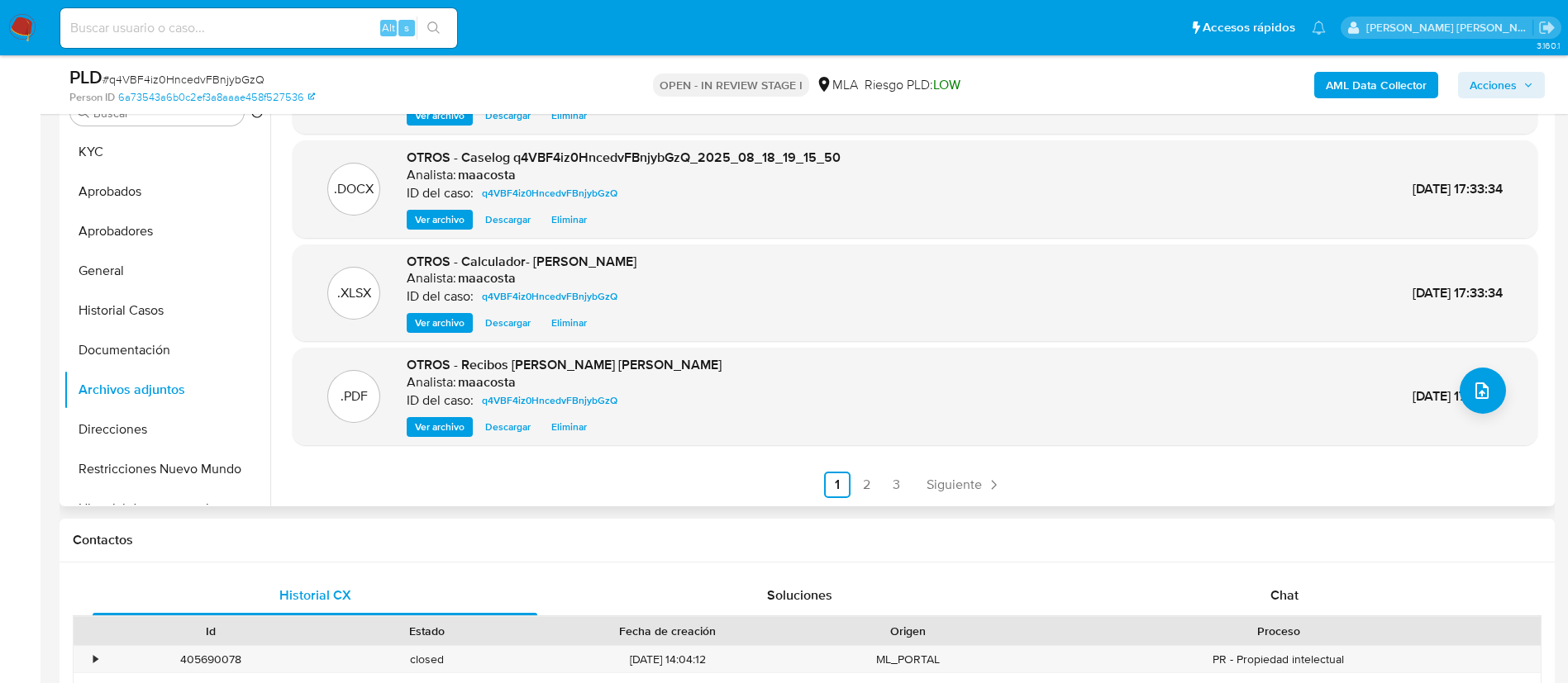
click at [581, 474] on ul "Anterior 1 2 3 Siguiente" at bounding box center [915, 485] width 1245 height 26
click at [143, 314] on button "Historial Casos" at bounding box center [160, 311] width 194 height 40
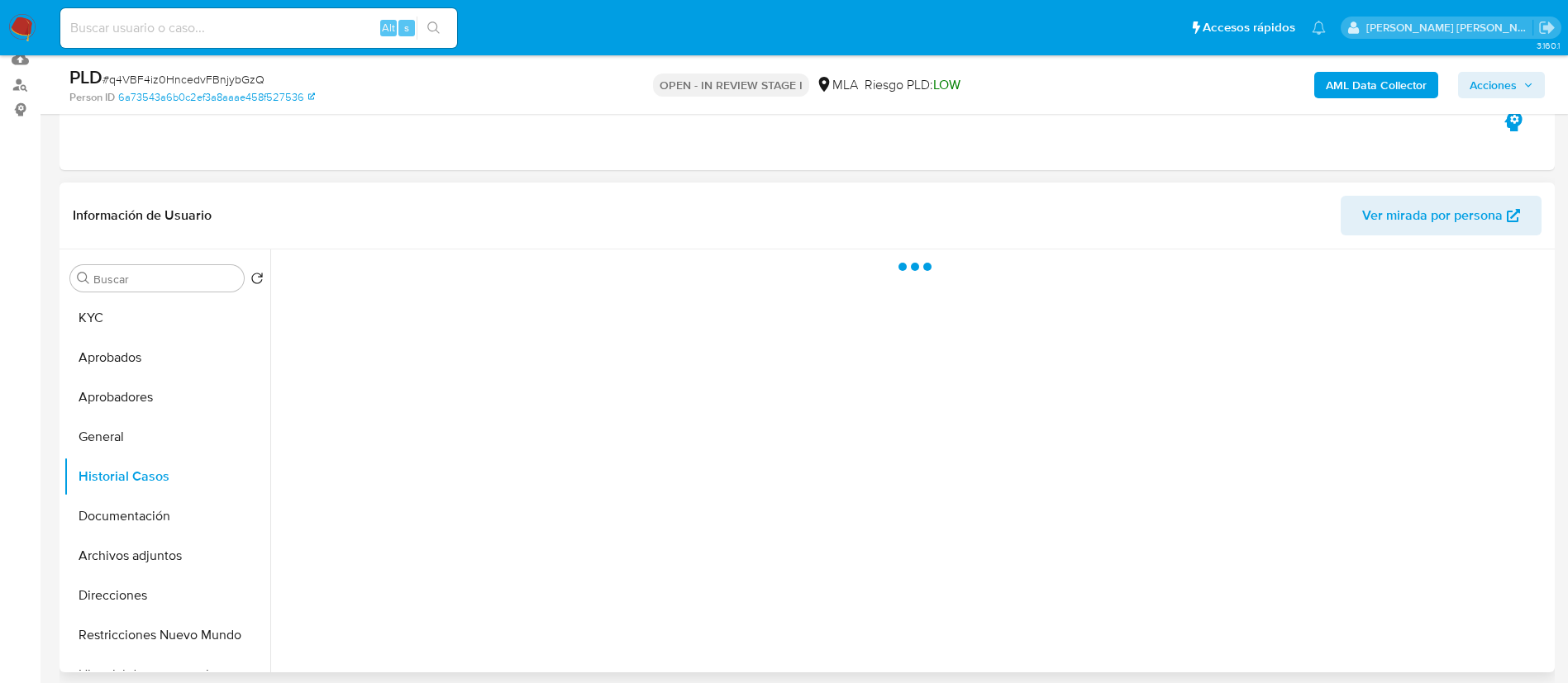
scroll to position [173, 0]
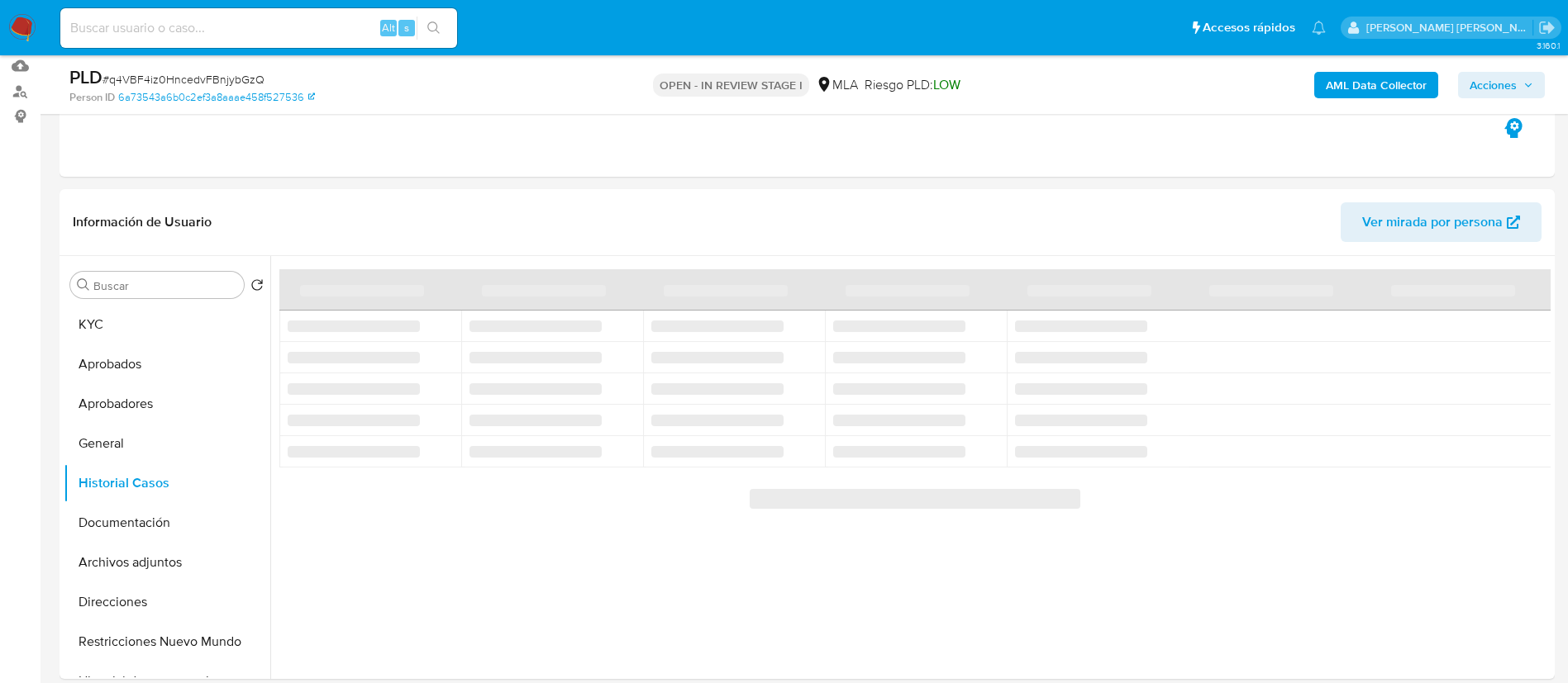
click at [1492, 85] on span "Acciones" at bounding box center [1493, 85] width 47 height 26
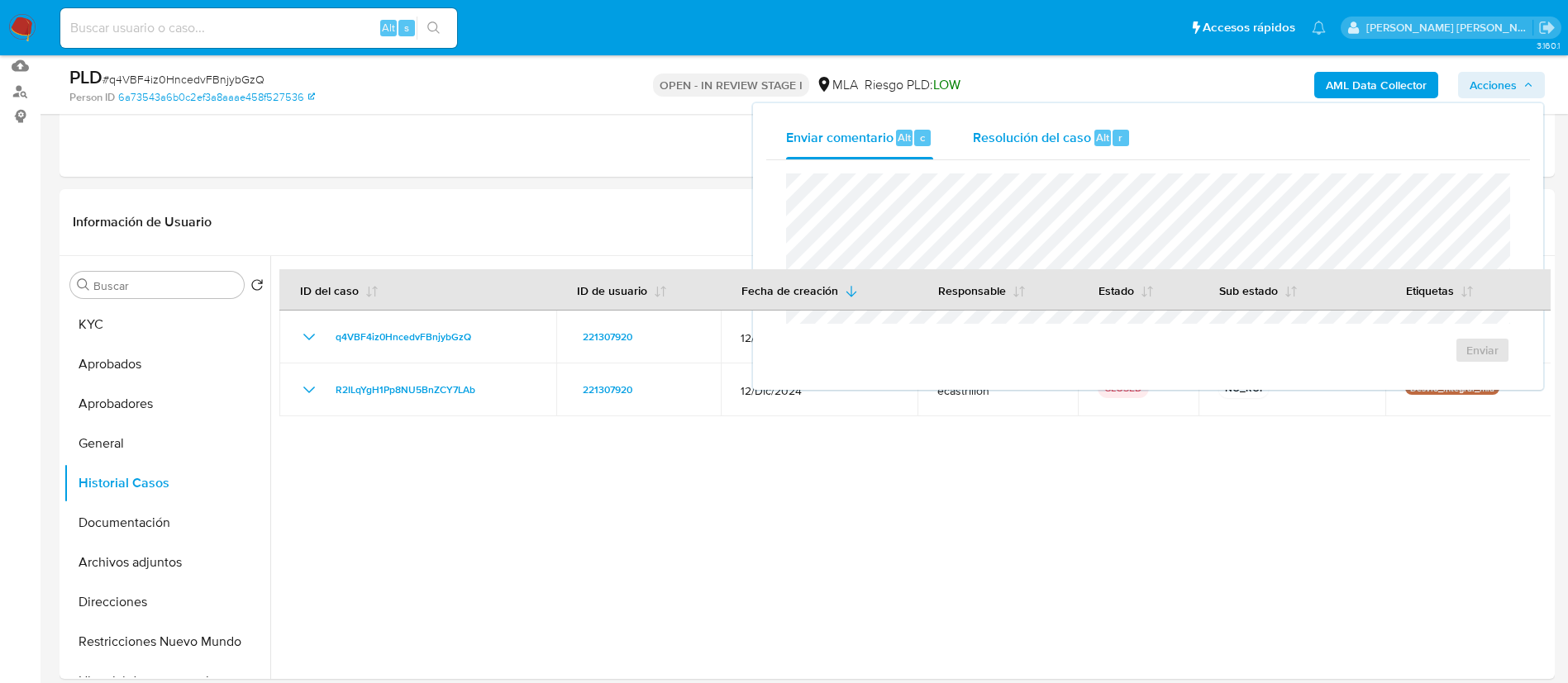
click at [1049, 127] on span "Resolución del caso" at bounding box center [1032, 136] width 118 height 19
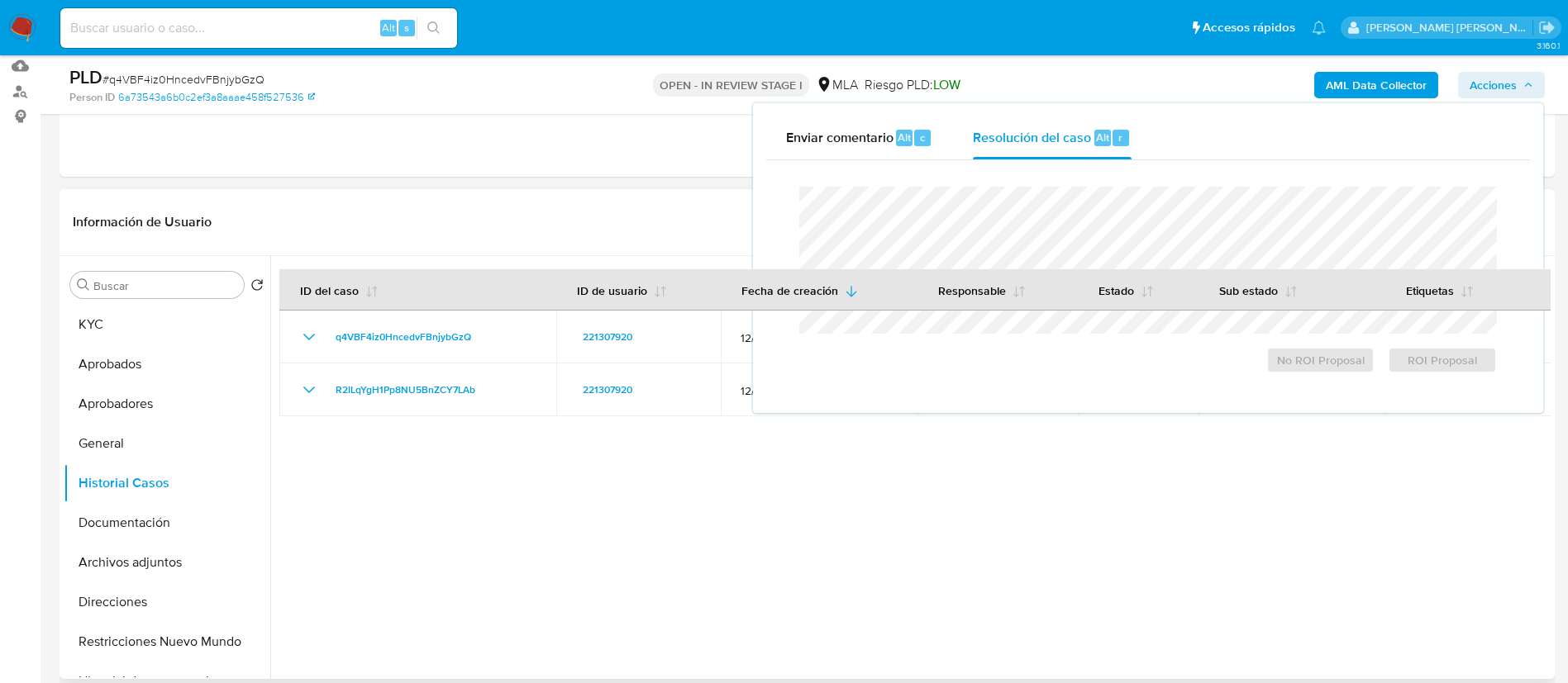
click at [1012, 487] on div at bounding box center [910, 467] width 1280 height 423
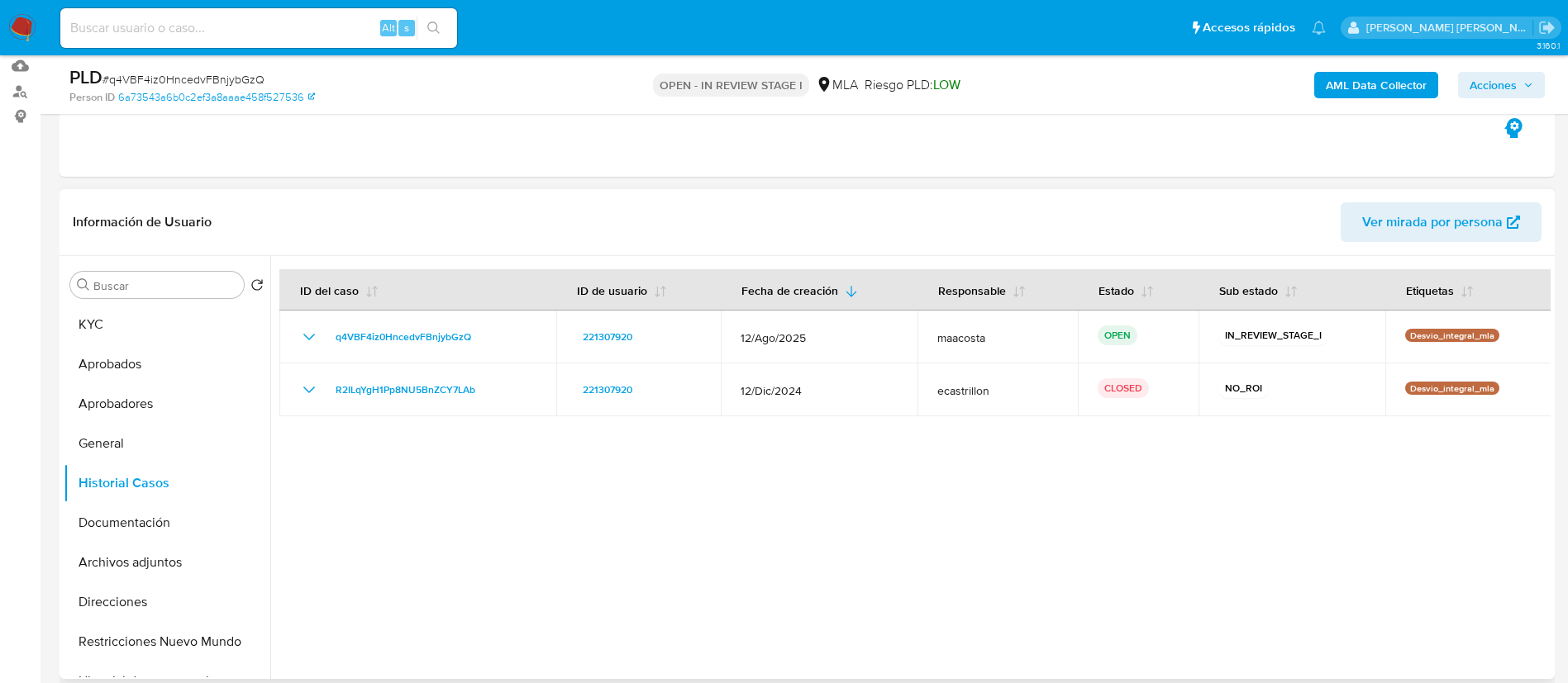
scroll to position [0, 0]
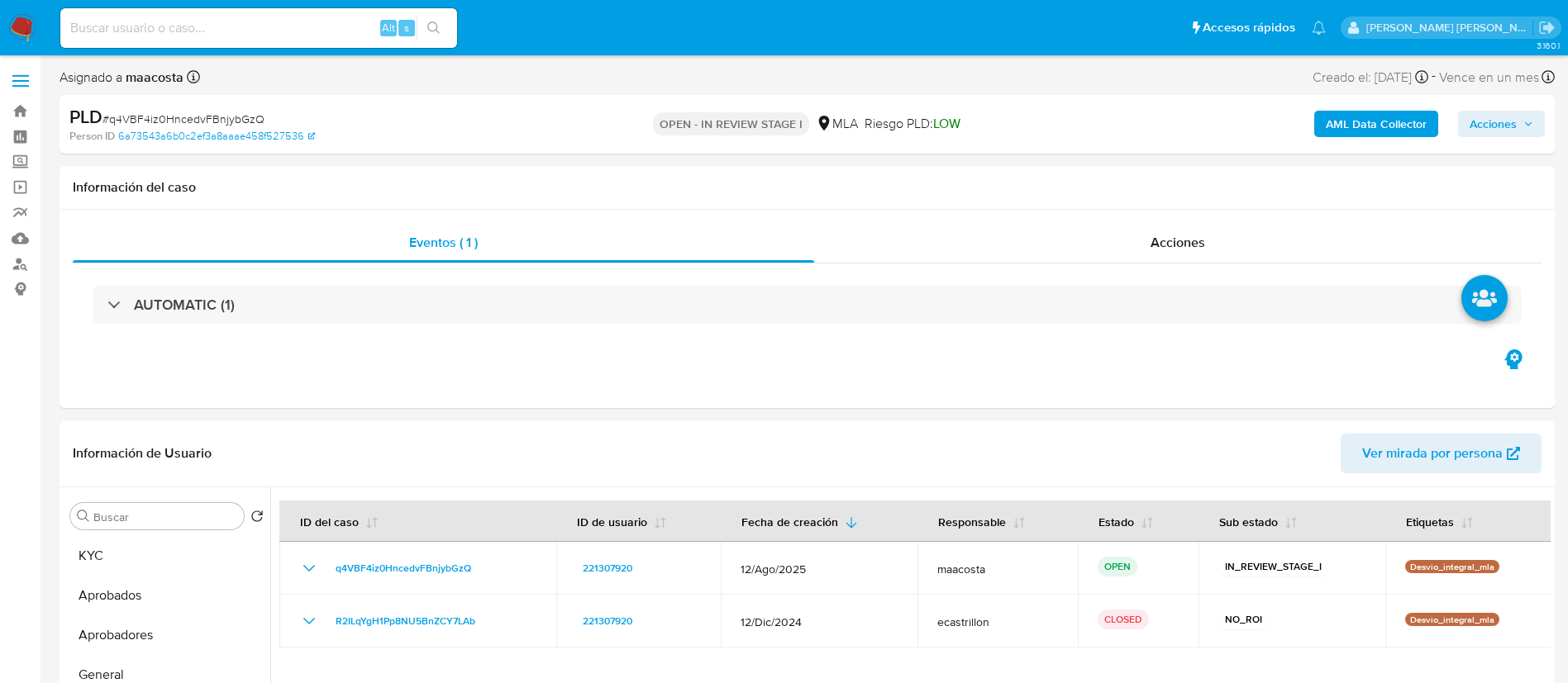
click at [1508, 120] on span "Acciones" at bounding box center [1493, 123] width 47 height 26
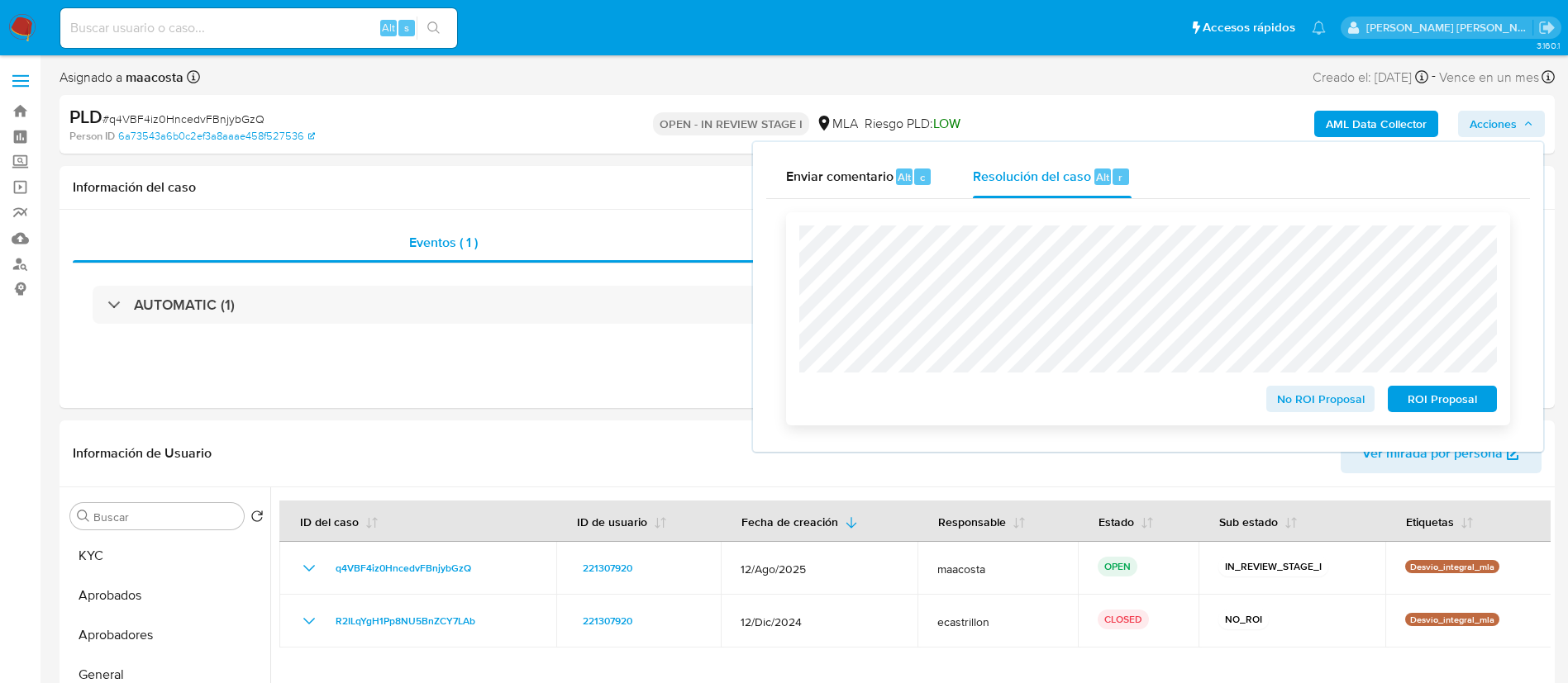
click at [1306, 401] on span "No ROI Proposal" at bounding box center [1320, 399] width 86 height 23
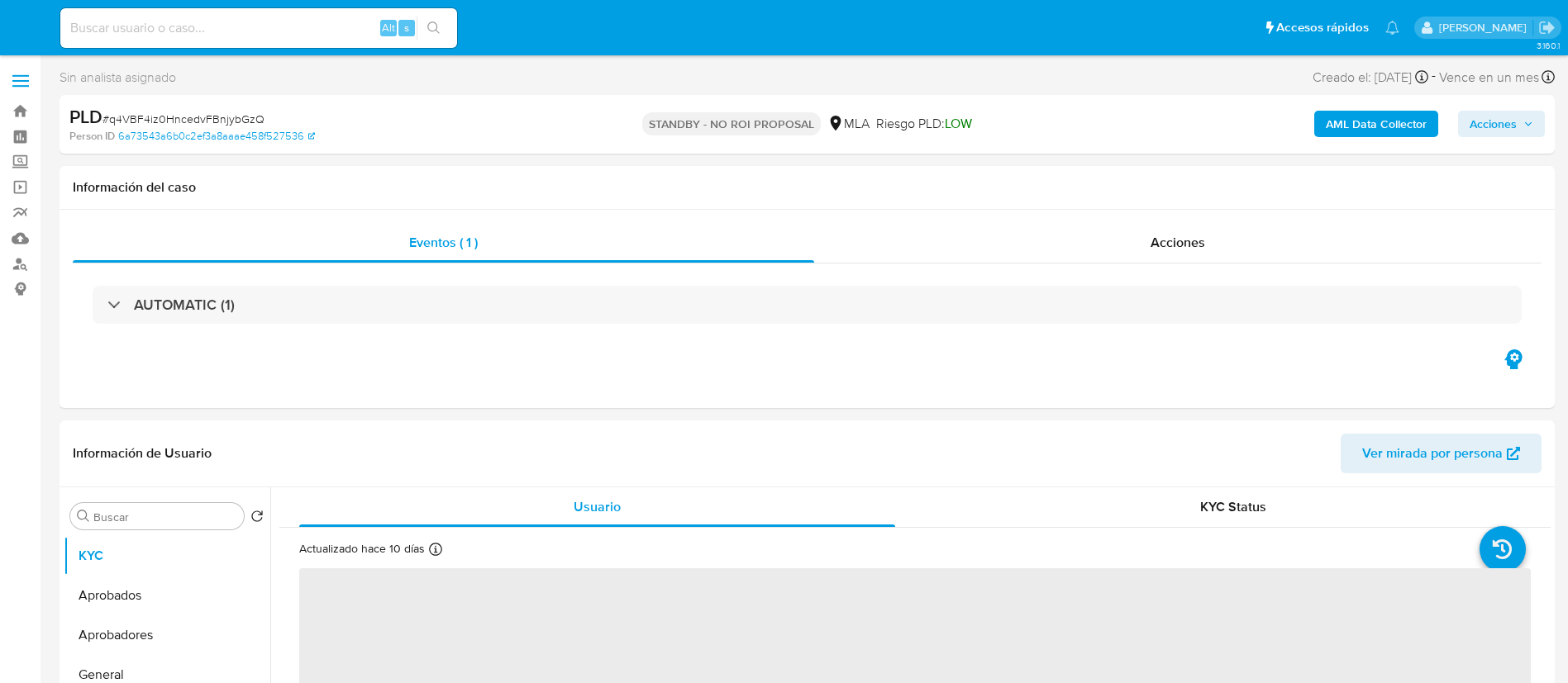
select select "10"
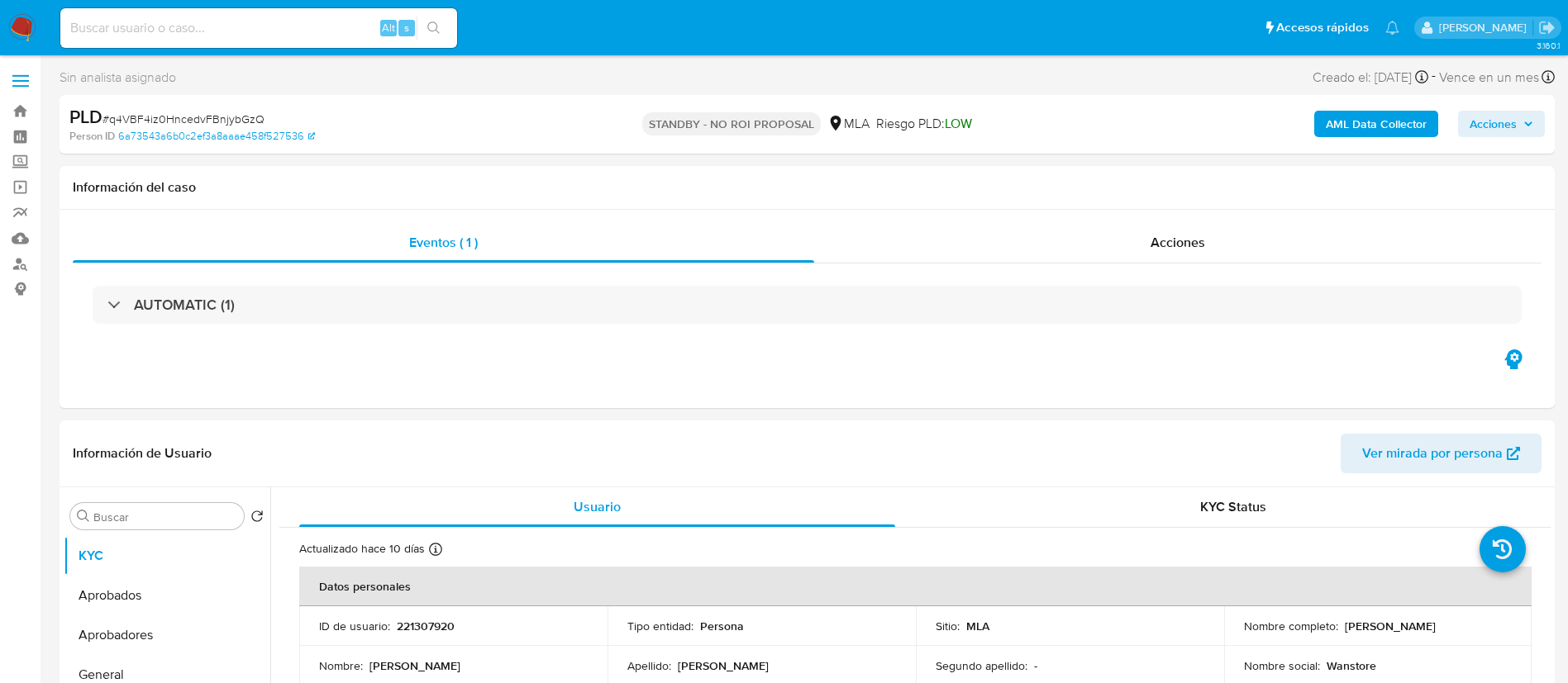
paste input "t74Q4qPf5vF9dzaV39MCWK5T"
click at [329, 33] on input "t74Q4qPf5vF9dzaV39MCWK5T" at bounding box center [258, 28] width 396 height 22
type input "t74Q4qPf5vF9dzaV39MCWK5T"
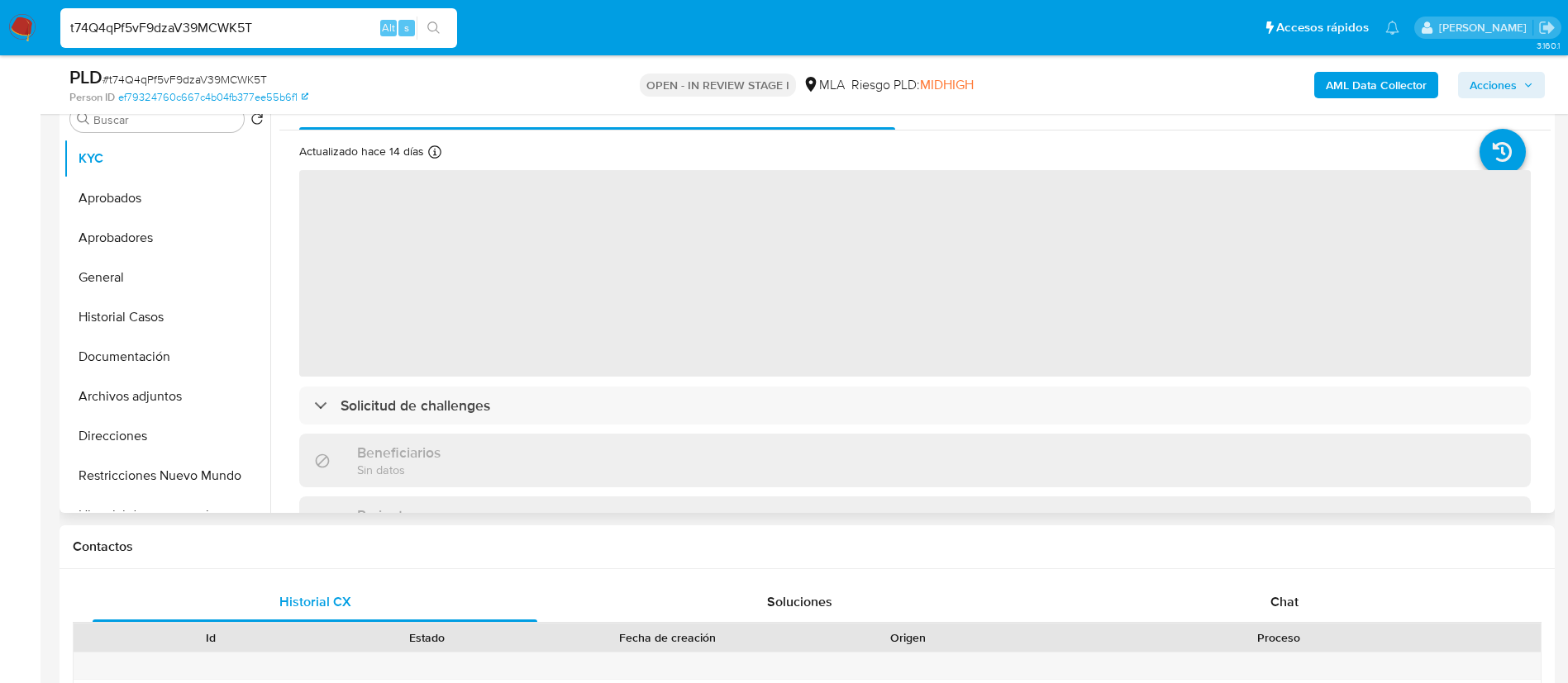
scroll to position [372, 0]
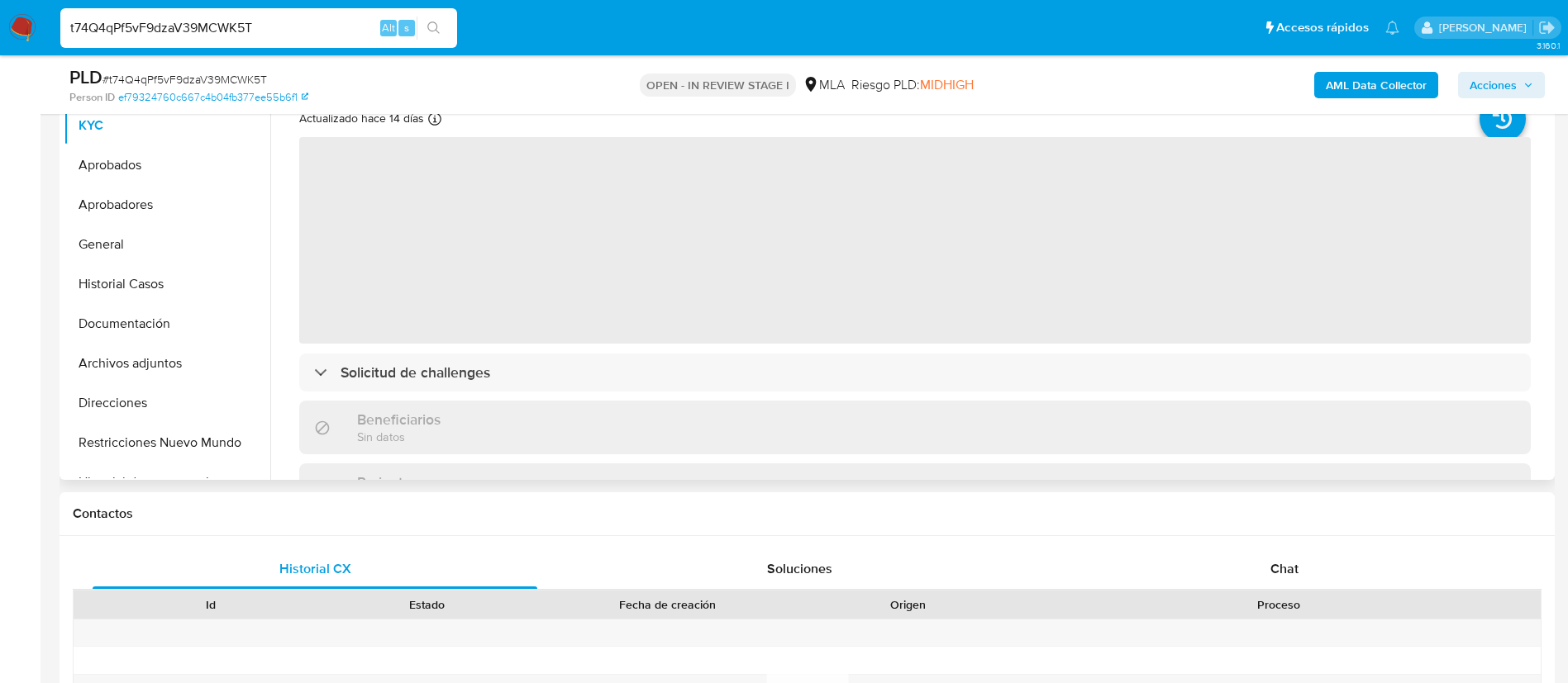
select select "10"
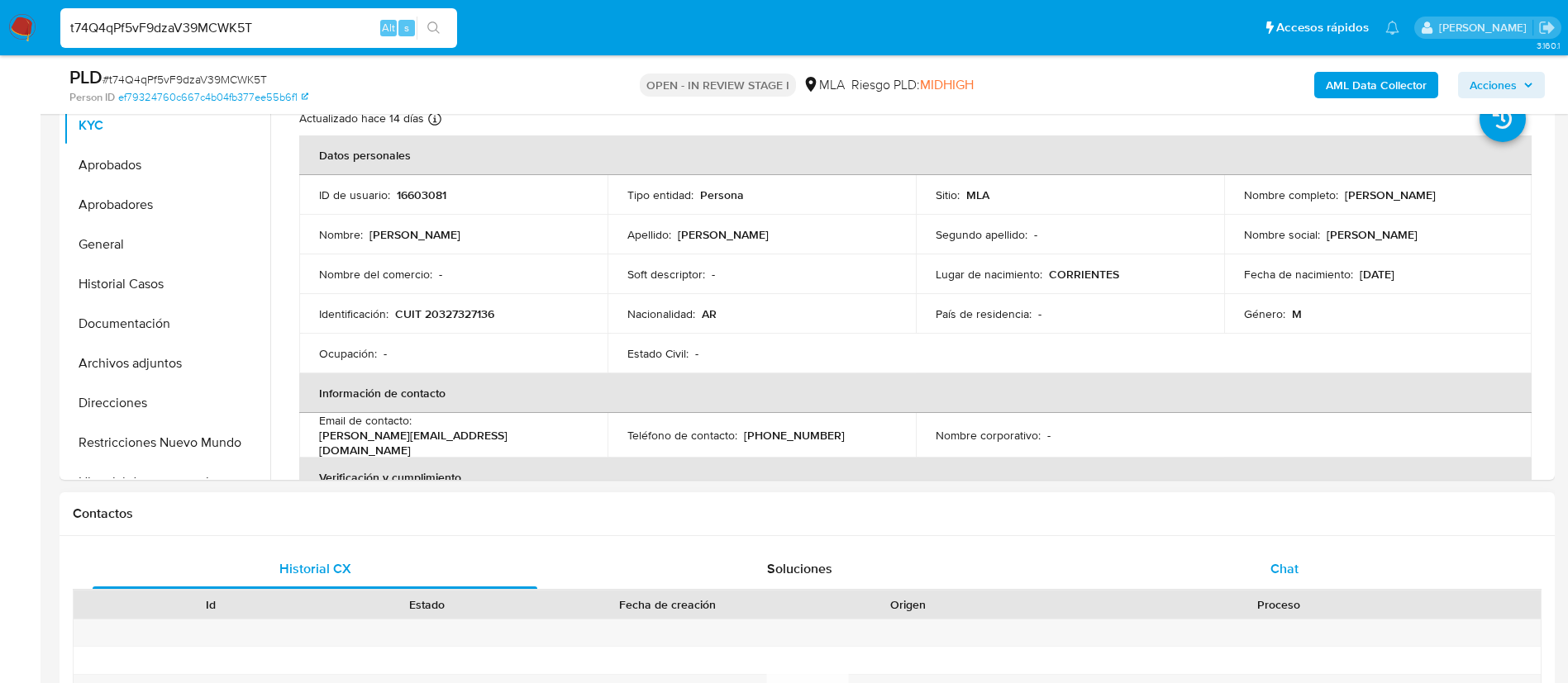
click at [1272, 572] on span "Chat" at bounding box center [1285, 569] width 28 height 19
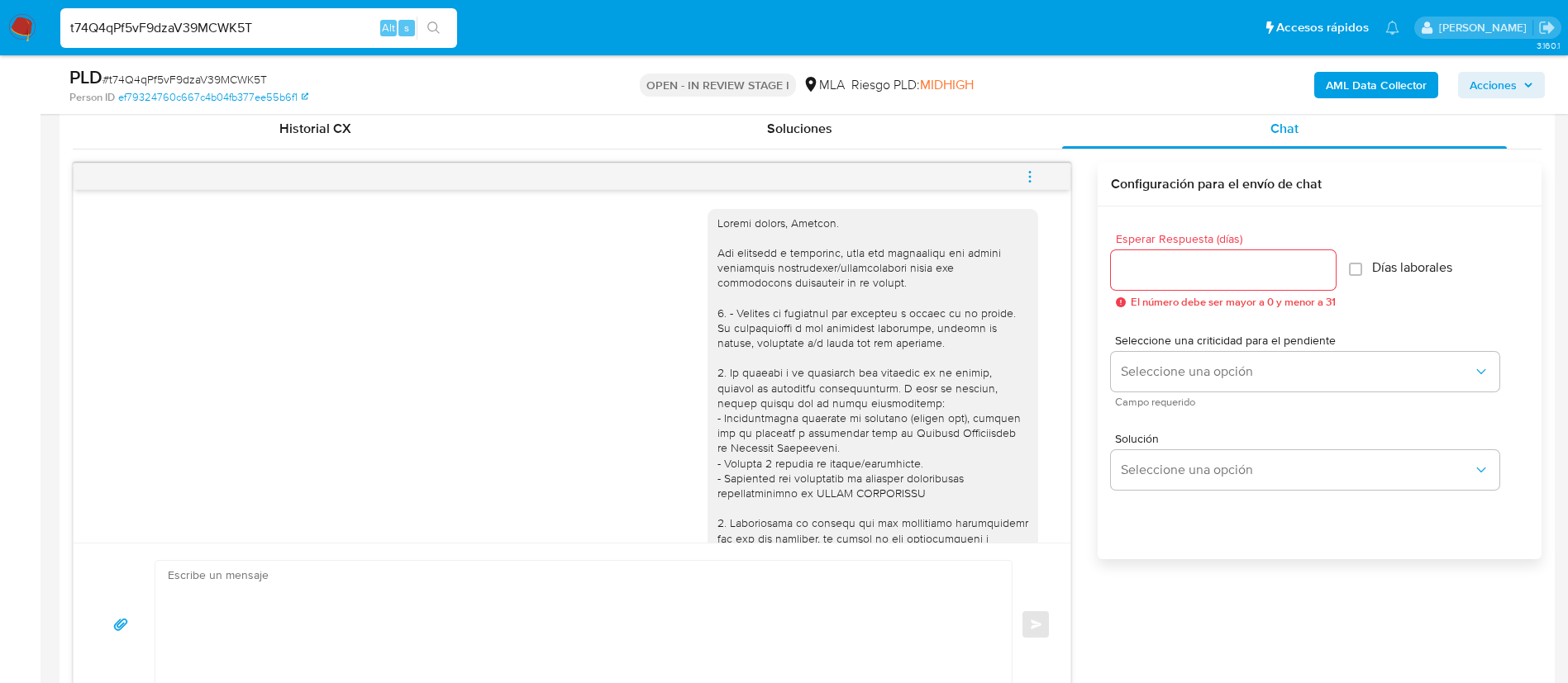
scroll to position [1441, 0]
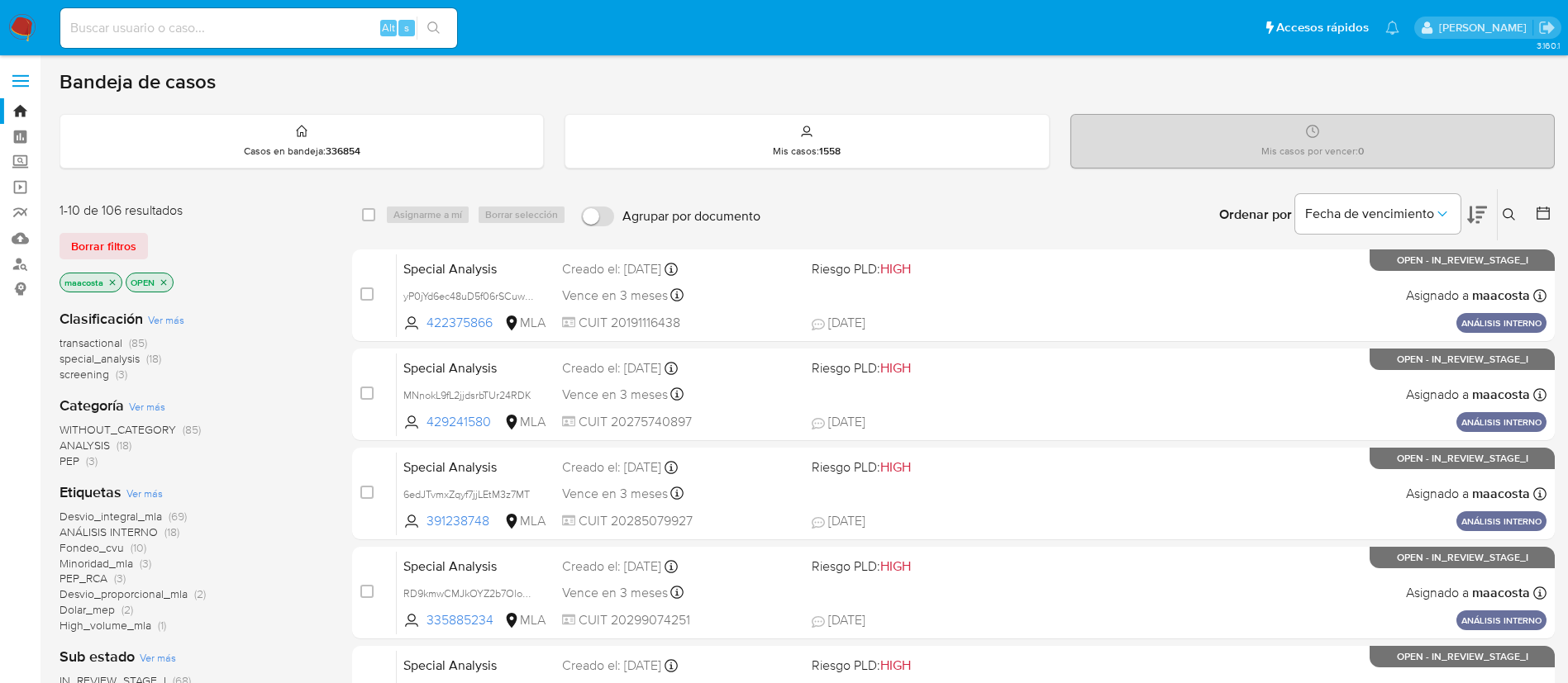
paste input "v7ttLLzEhpSO2ALtlFCaJH6D"
click at [297, 18] on input at bounding box center [258, 28] width 396 height 22
type input "v7ttLLzEhpSO2ALtlFCaJH6D"
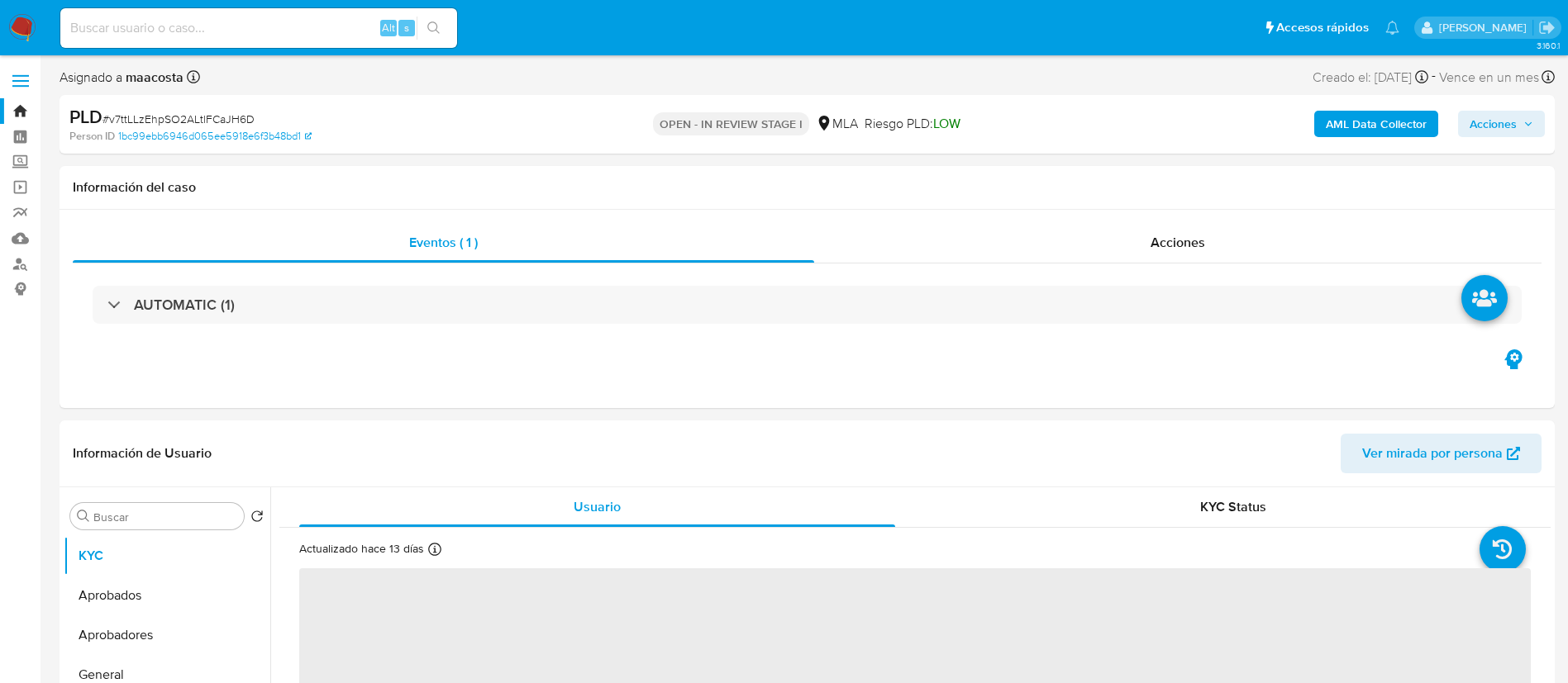
select select "10"
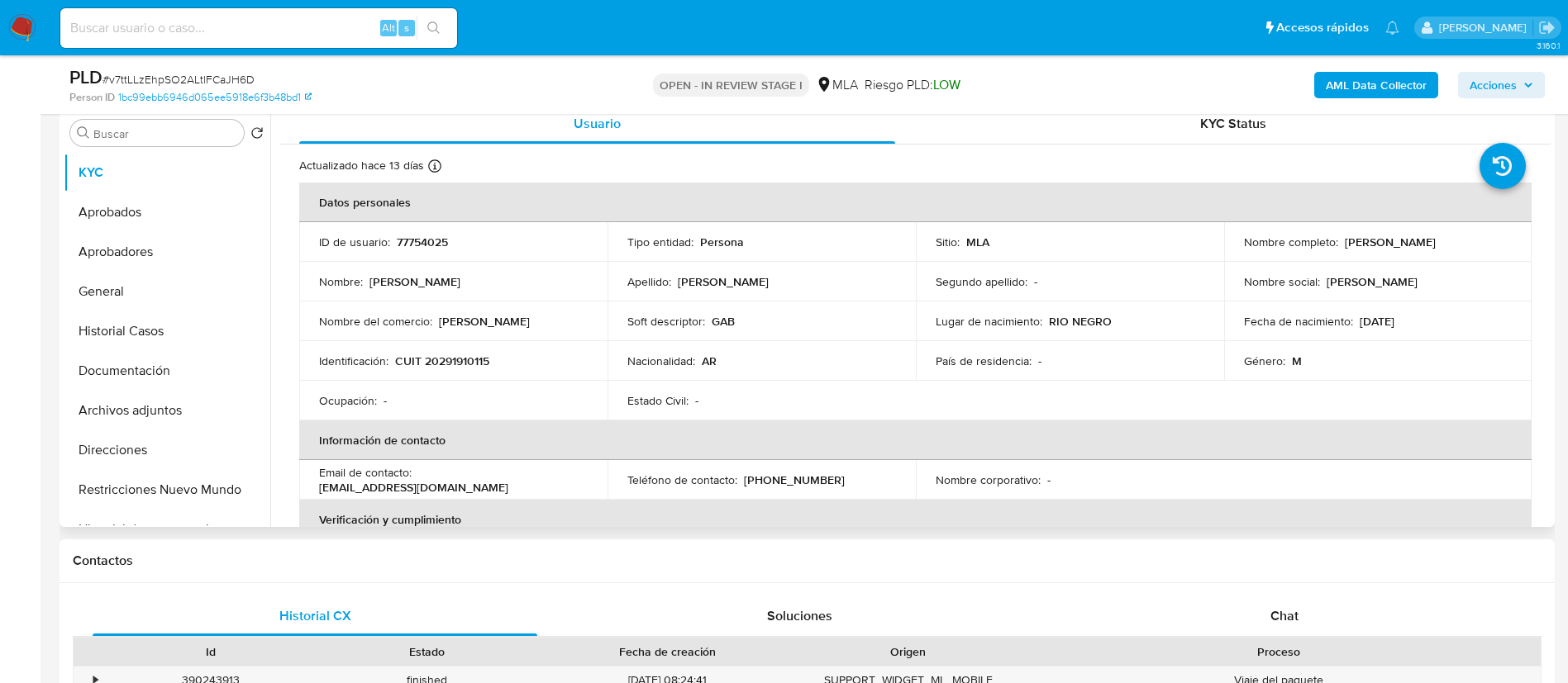
scroll to position [342, 0]
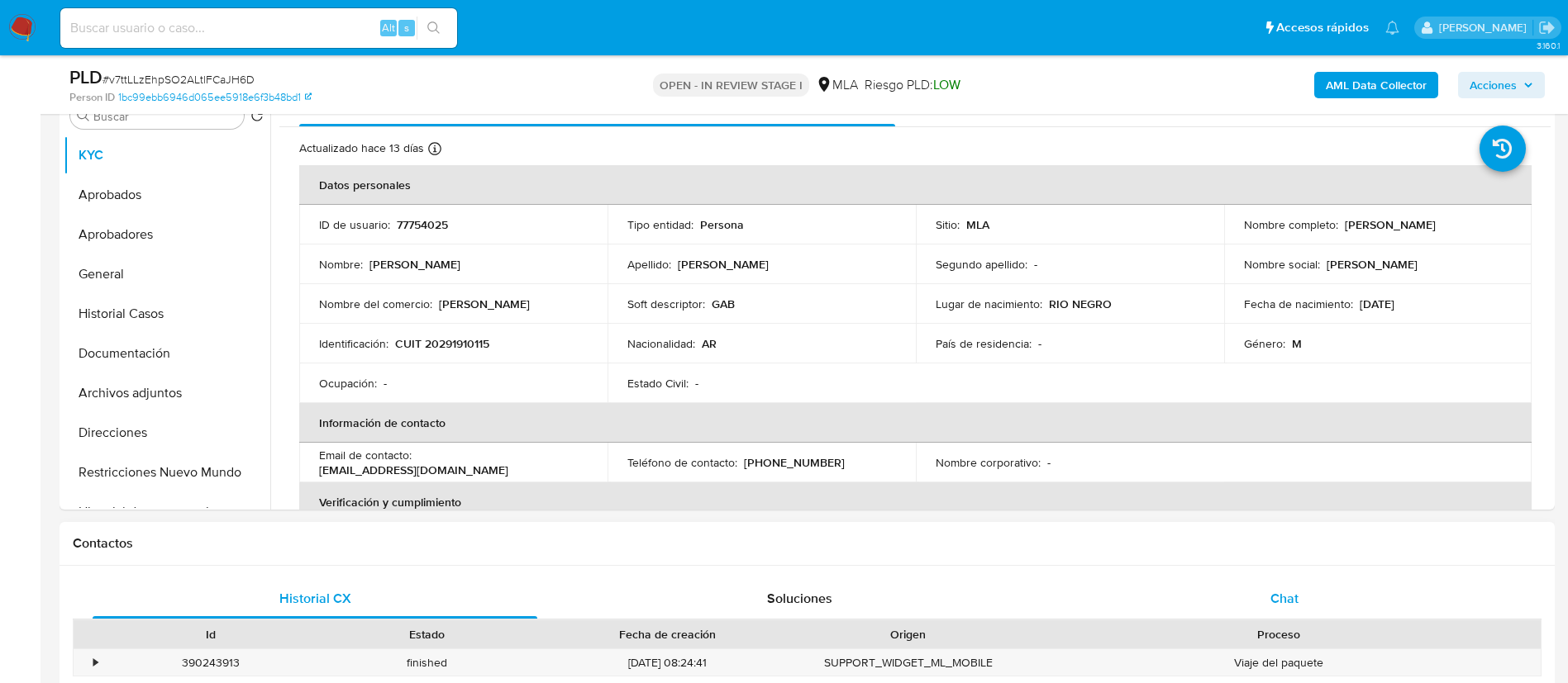
click at [1290, 606] on span "Chat" at bounding box center [1285, 599] width 28 height 19
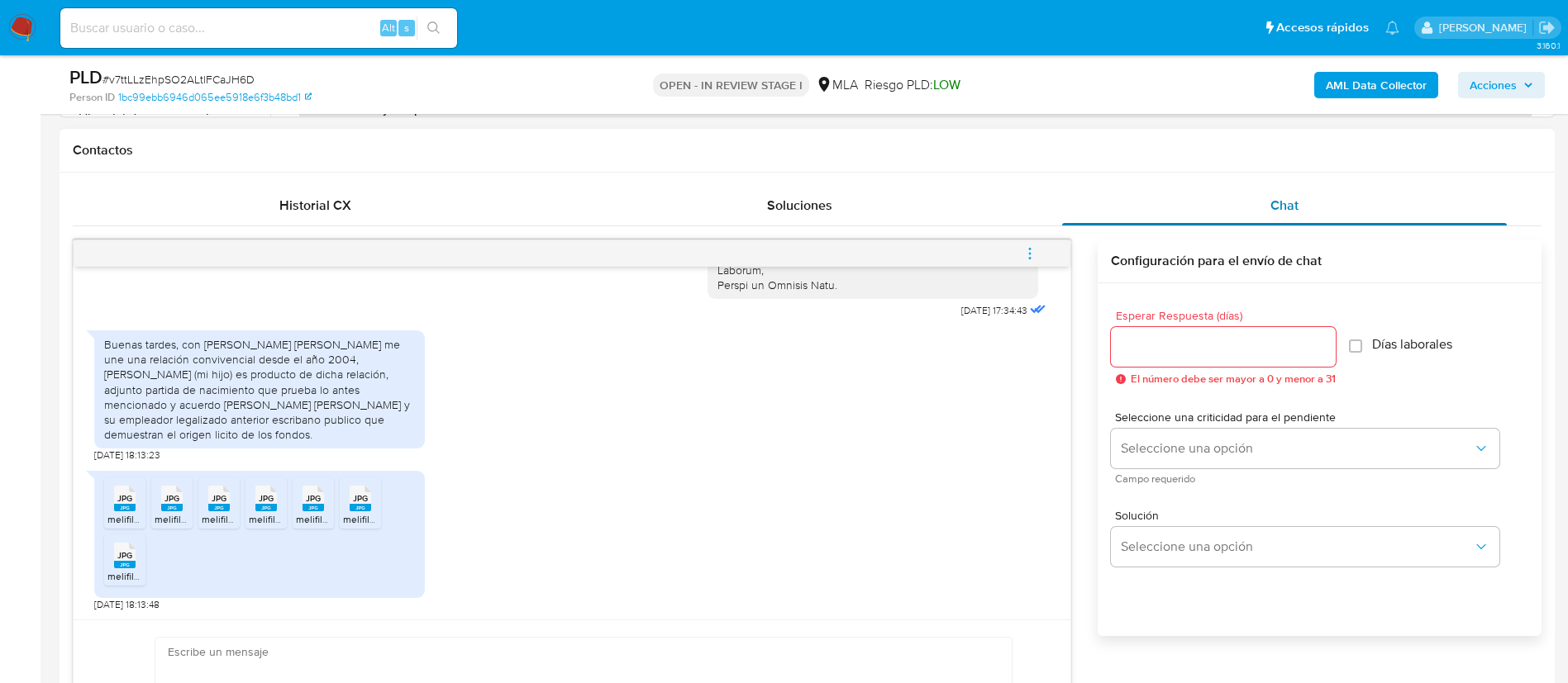
scroll to position [739, 0]
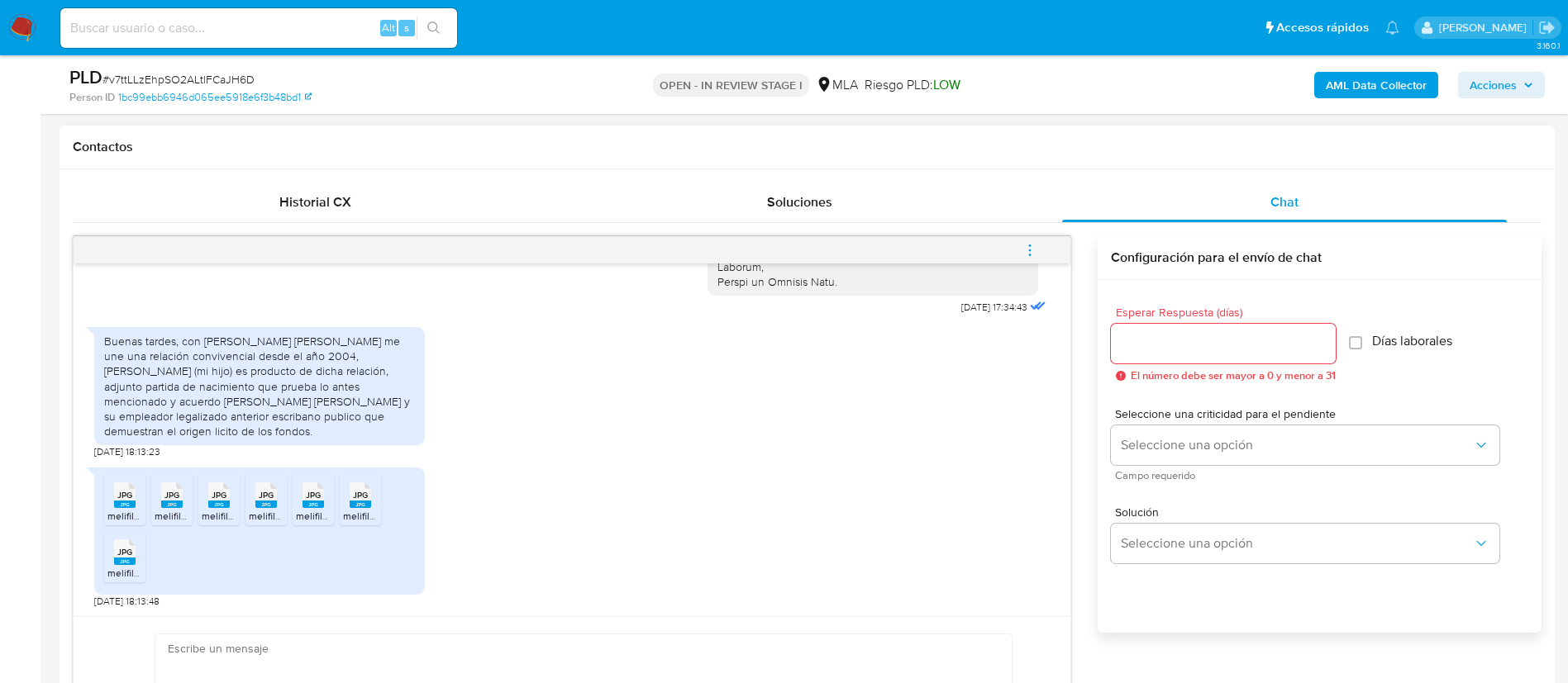
click at [308, 344] on div "Buenas tardes, con [PERSON_NAME] [PERSON_NAME] me une una relación convivencial…" at bounding box center [260, 386] width 311 height 105
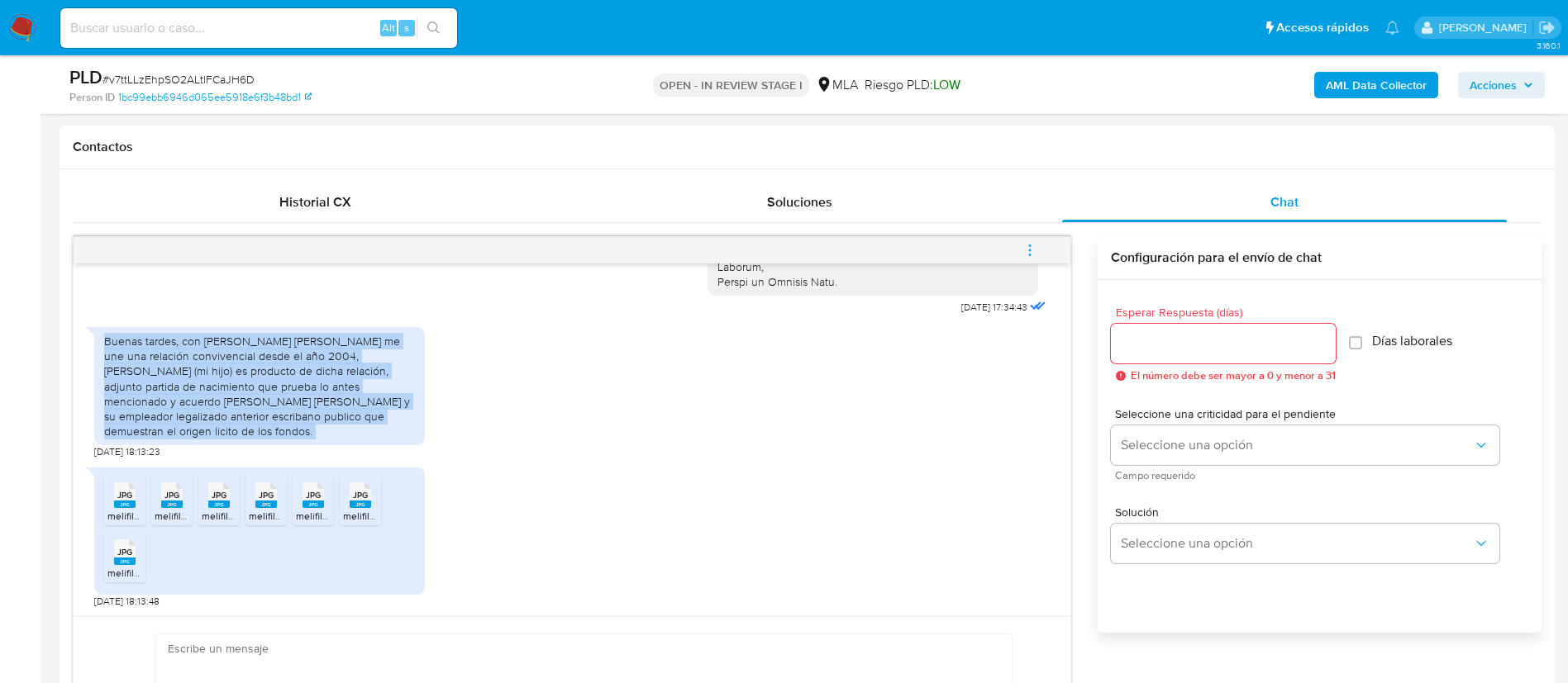
click at [308, 344] on div "Buenas tardes, con [PERSON_NAME] [PERSON_NAME] me une una relación convivencial…" at bounding box center [260, 386] width 311 height 105
copy div "Buenas tardes, con [PERSON_NAME] [PERSON_NAME] me une una relación convivencial…"
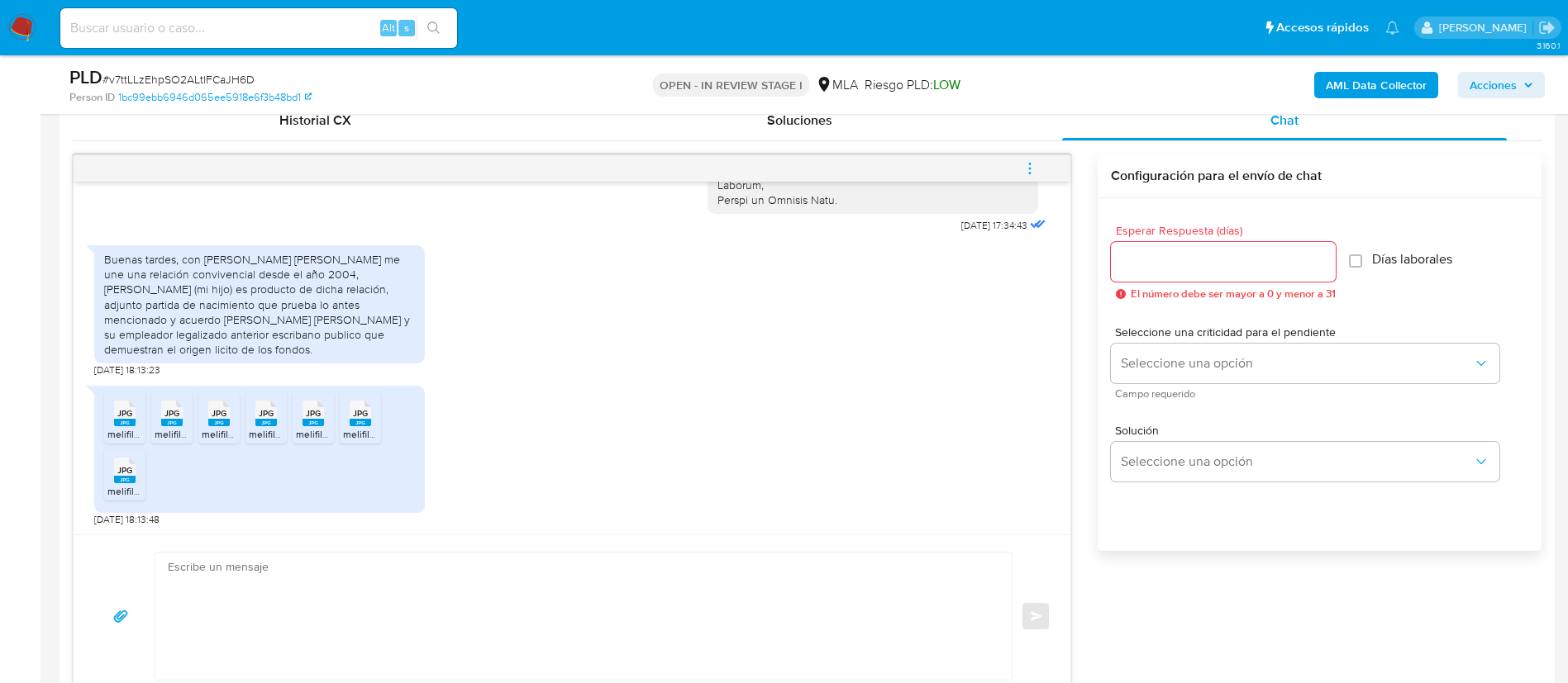
click at [122, 421] on rect at bounding box center [124, 422] width 22 height 8
click at [166, 427] on icon "JPG" at bounding box center [171, 413] width 22 height 29
click at [222, 420] on rect at bounding box center [219, 422] width 22 height 8
click at [267, 424] on rect at bounding box center [266, 422] width 22 height 8
click at [323, 426] on icon "JPG" at bounding box center [313, 413] width 22 height 29
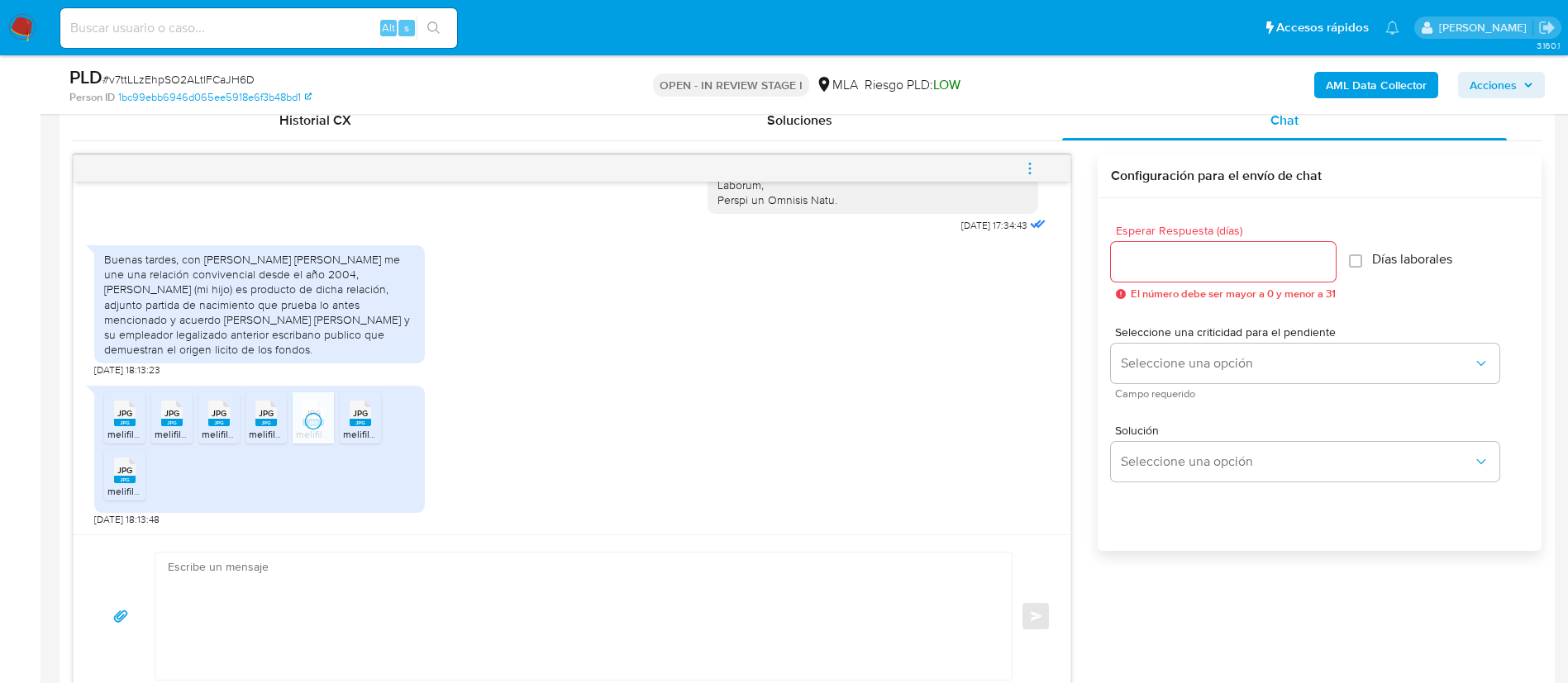
click at [359, 427] on icon "JPG" at bounding box center [360, 413] width 22 height 29
click at [128, 481] on rect at bounding box center [124, 480] width 22 height 8
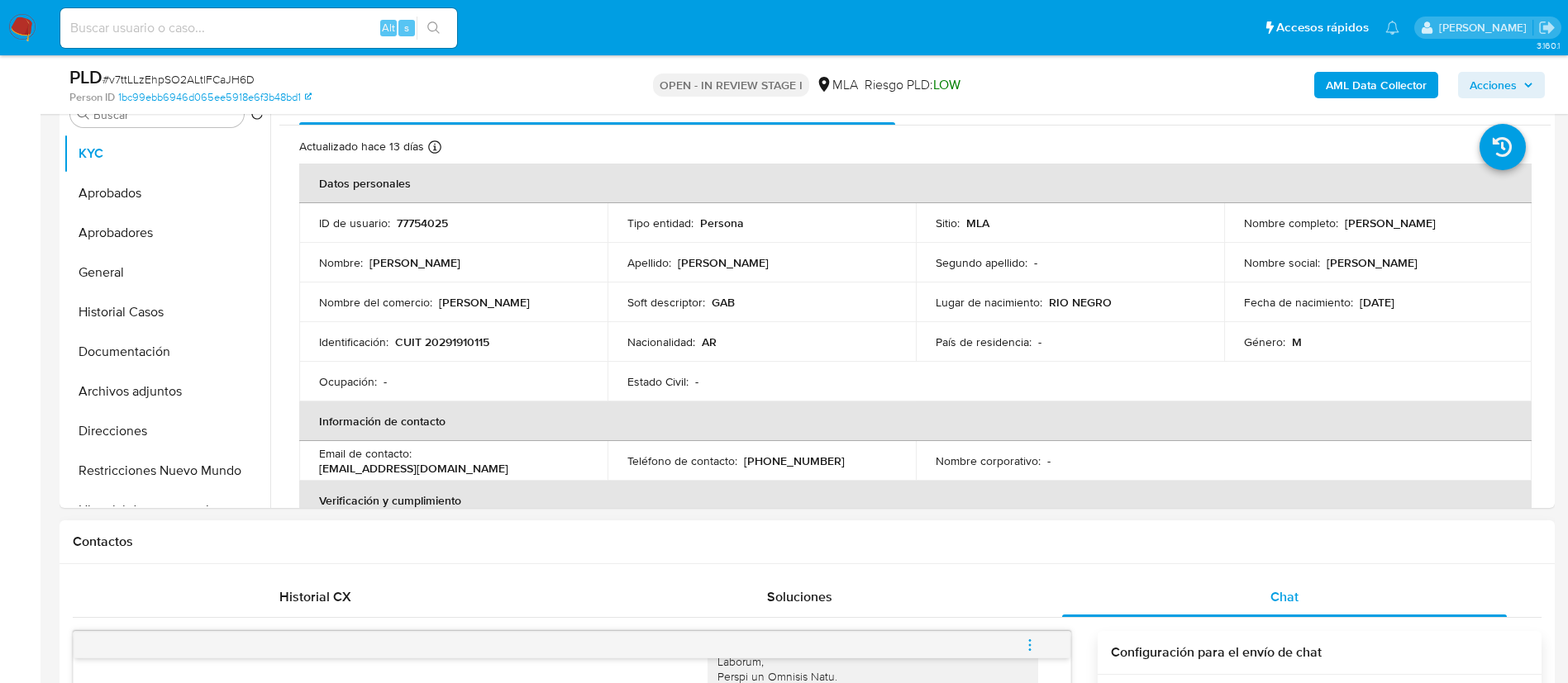
scroll to position [335, 0]
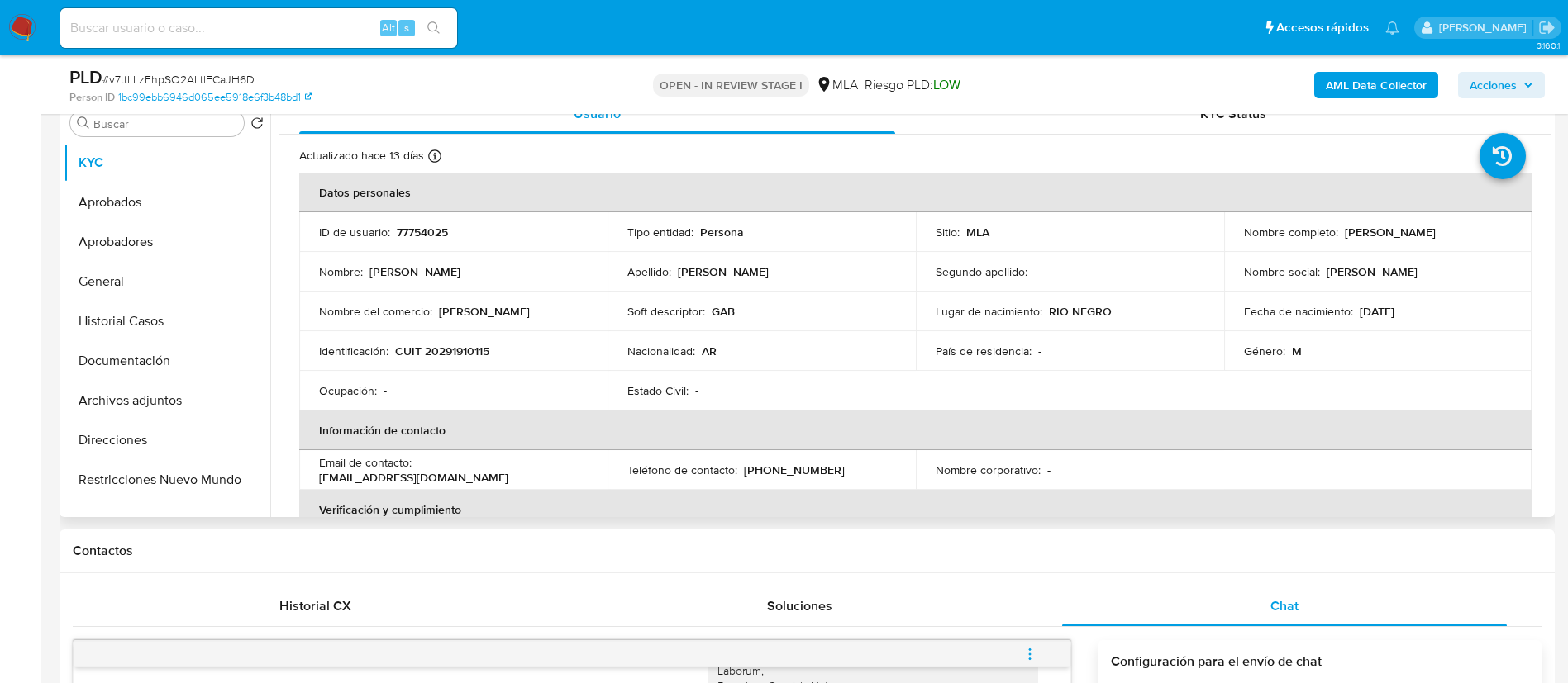
drag, startPoint x: 1339, startPoint y: 230, endPoint x: 1471, endPoint y: 233, distance: 132.0
click at [1471, 233] on div "Nombre completo : [PERSON_NAME]" at bounding box center [1378, 232] width 269 height 15
copy p "[PERSON_NAME]"
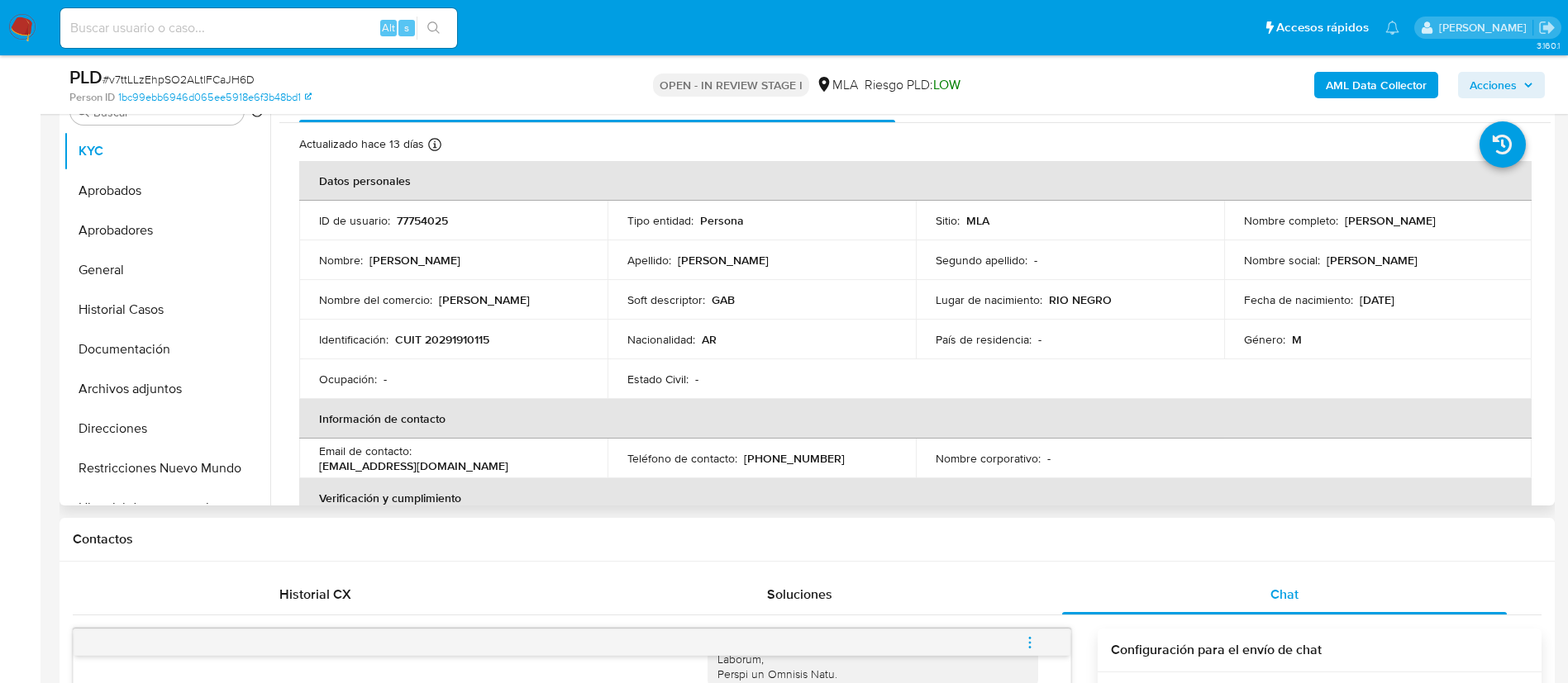
click at [1320, 388] on table "Datos personales ID de usuario : 77754025 Tipo entidad : Persona Sitio : MLA No…" at bounding box center [915, 458] width 1232 height 595
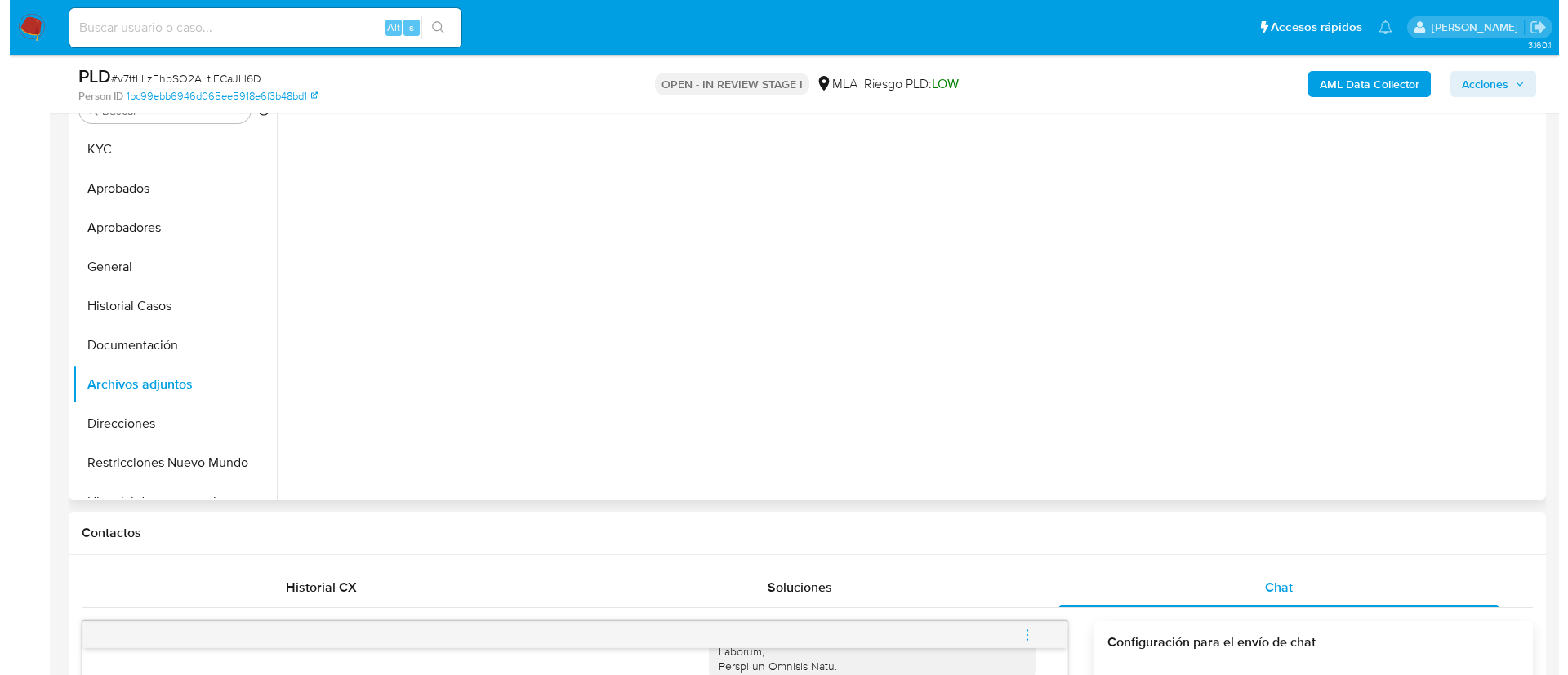
scroll to position [262, 0]
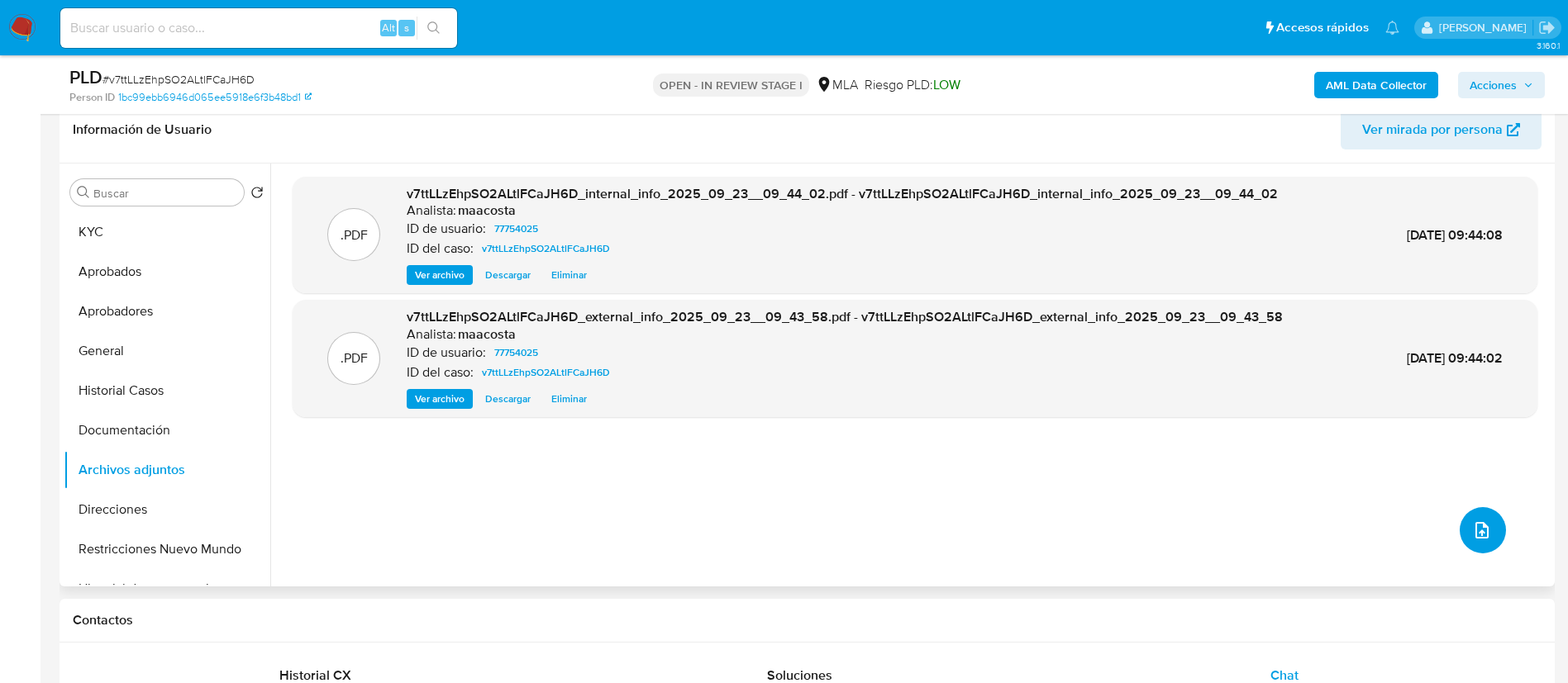
click at [1474, 527] on icon "upload-file" at bounding box center [1482, 530] width 20 height 20
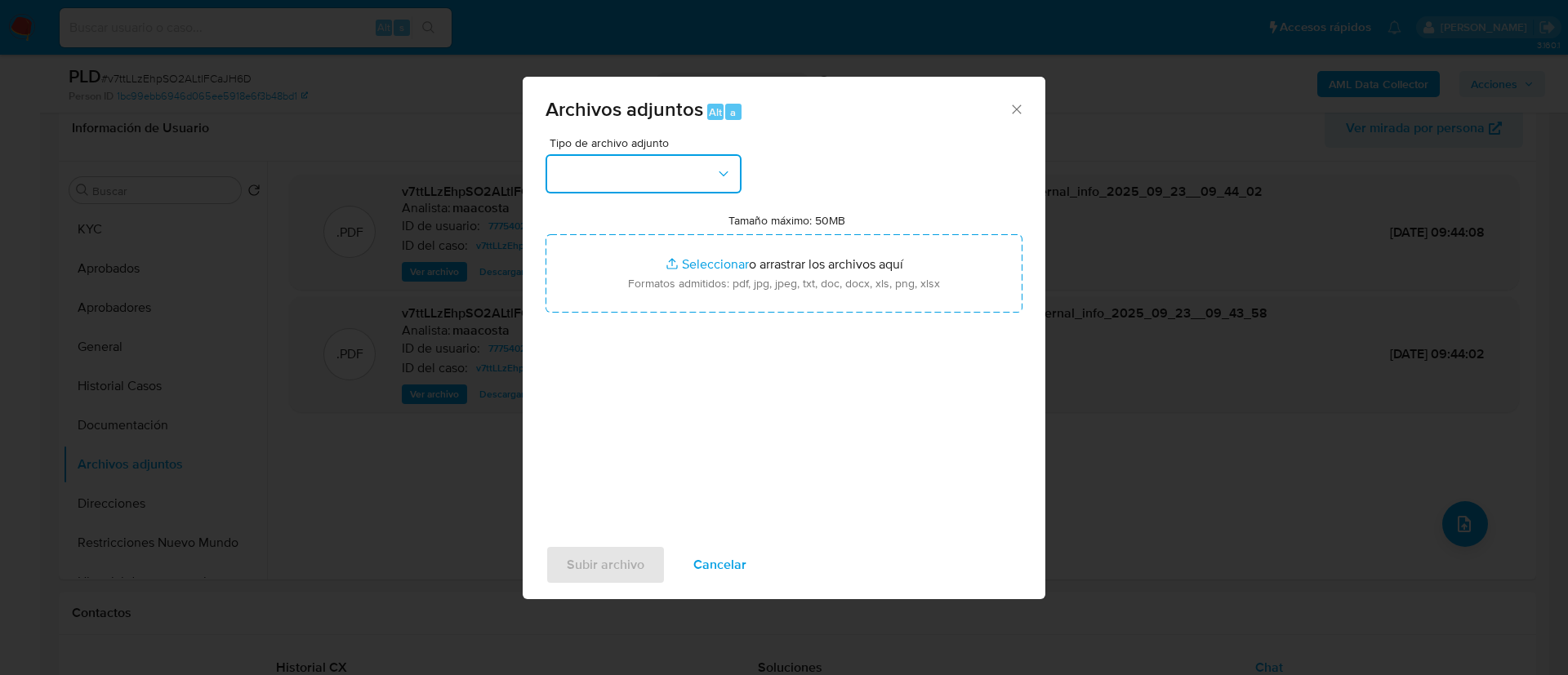
click at [691, 178] on button "button" at bounding box center [643, 174] width 196 height 40
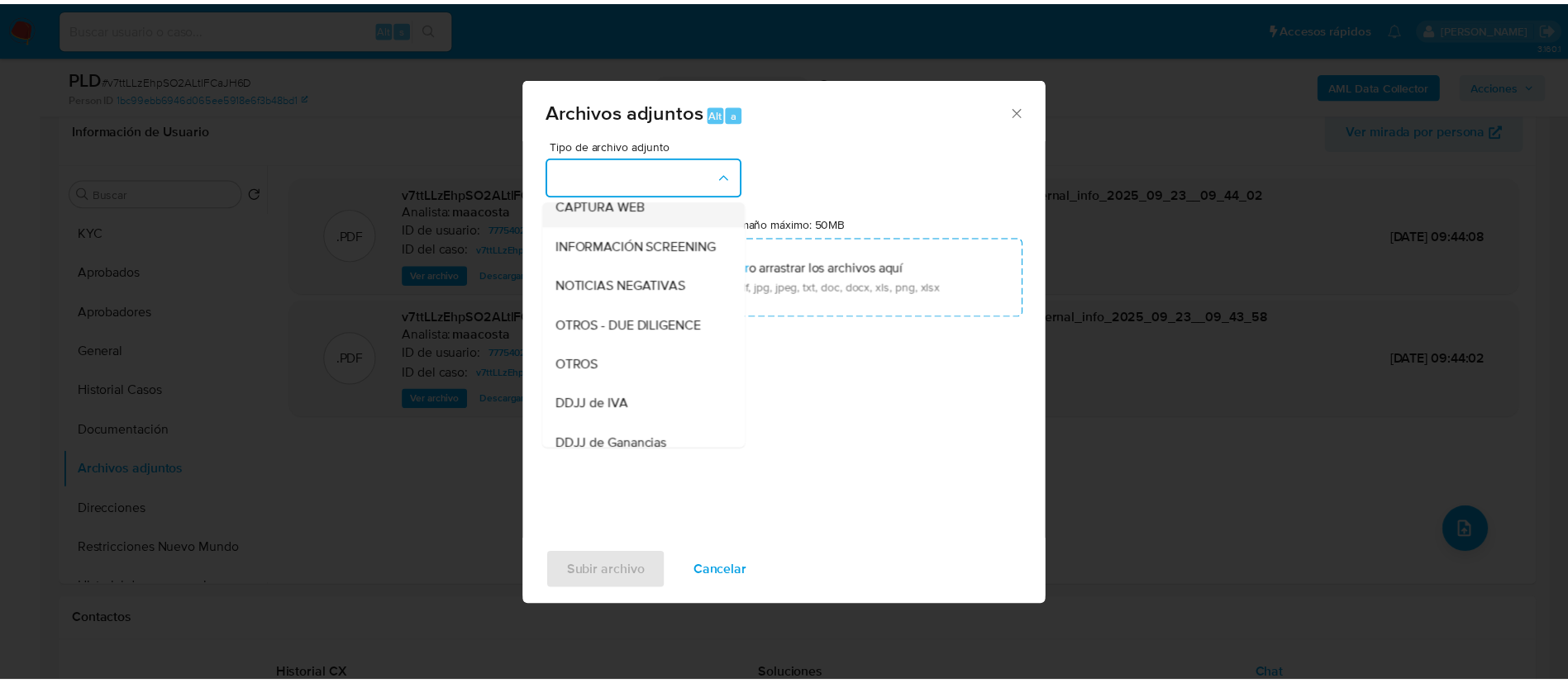
scroll to position [176, 0]
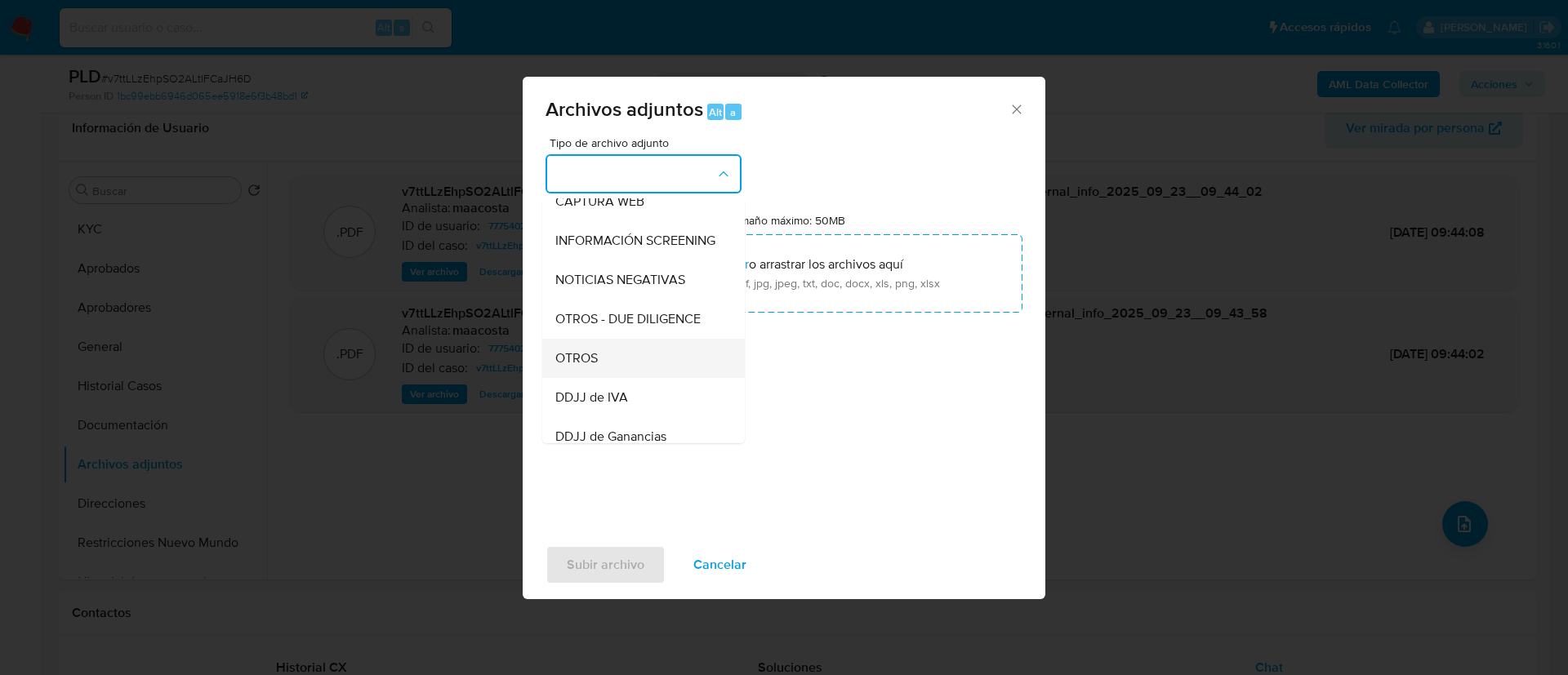
click at [597, 362] on div "OTROS" at bounding box center [639, 359] width 167 height 40
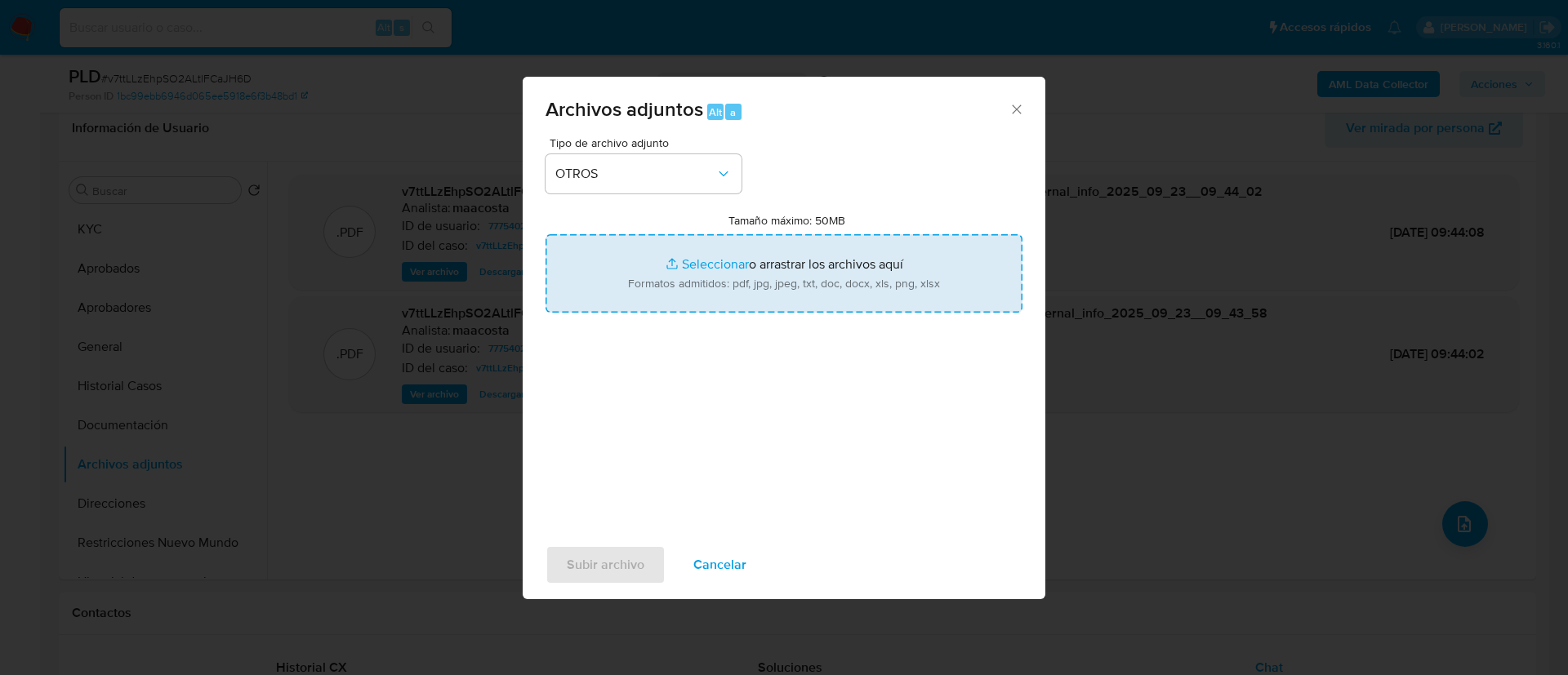
type input "C:\fakepath\[PERSON_NAME]- Movimientos.xlsx"
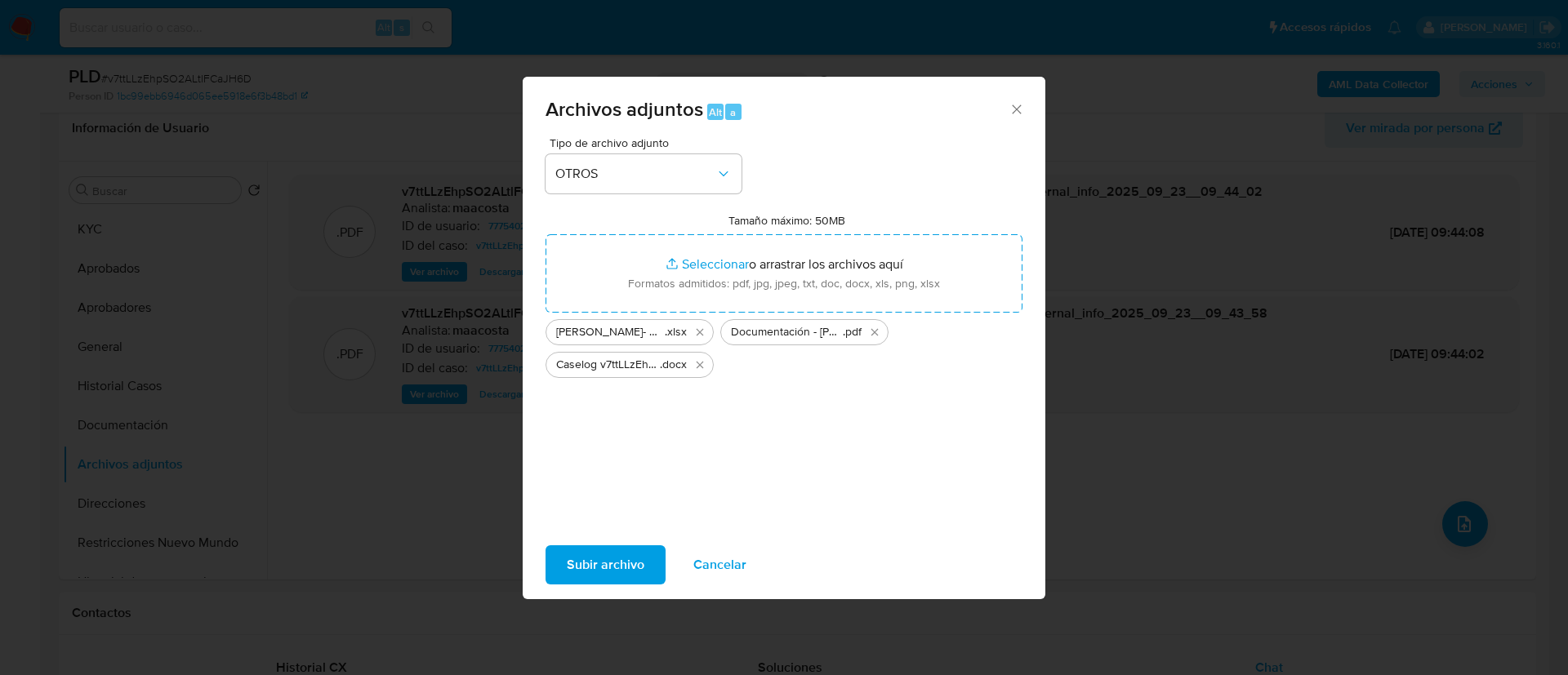
click at [611, 551] on span "Subir archivo" at bounding box center [605, 565] width 77 height 36
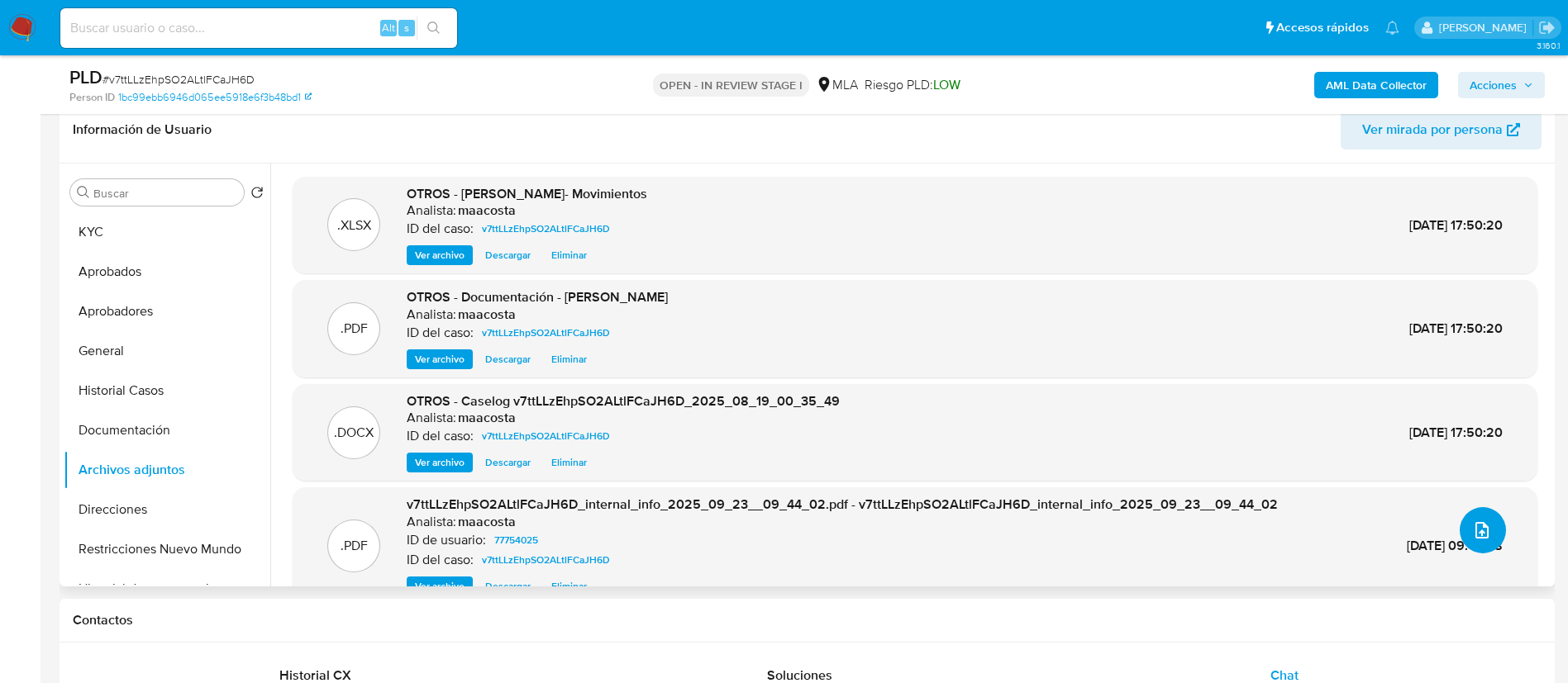
scroll to position [33, 0]
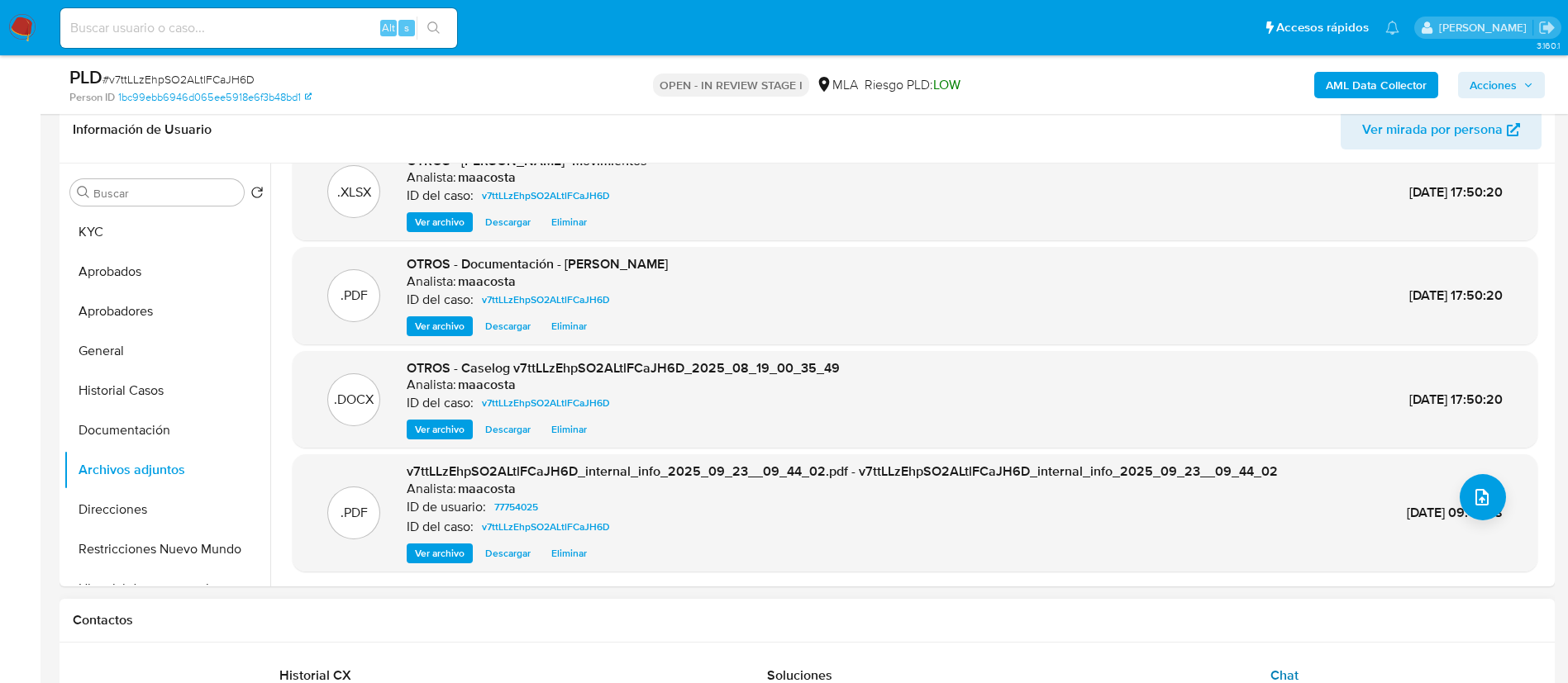
click at [1295, 671] on span "Chat" at bounding box center [1285, 675] width 28 height 19
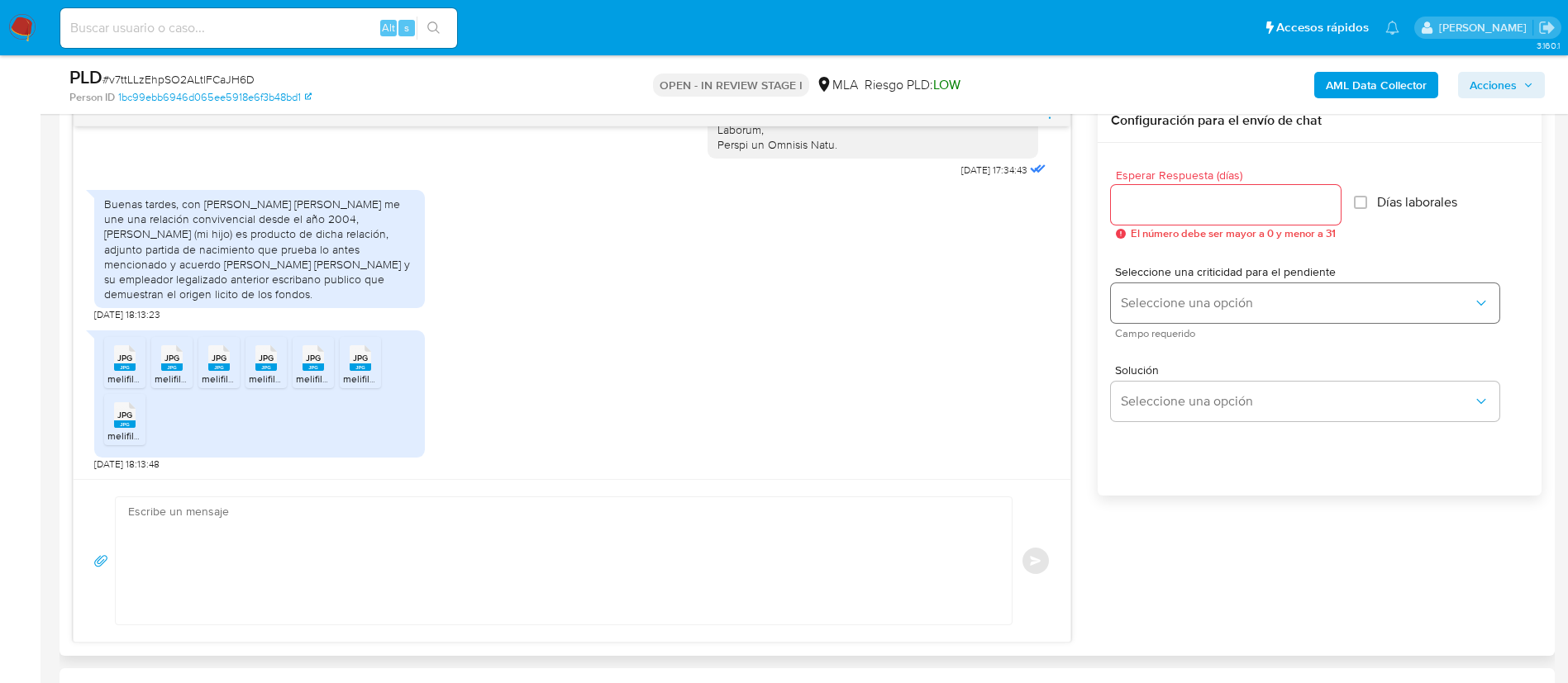
scroll to position [892, 0]
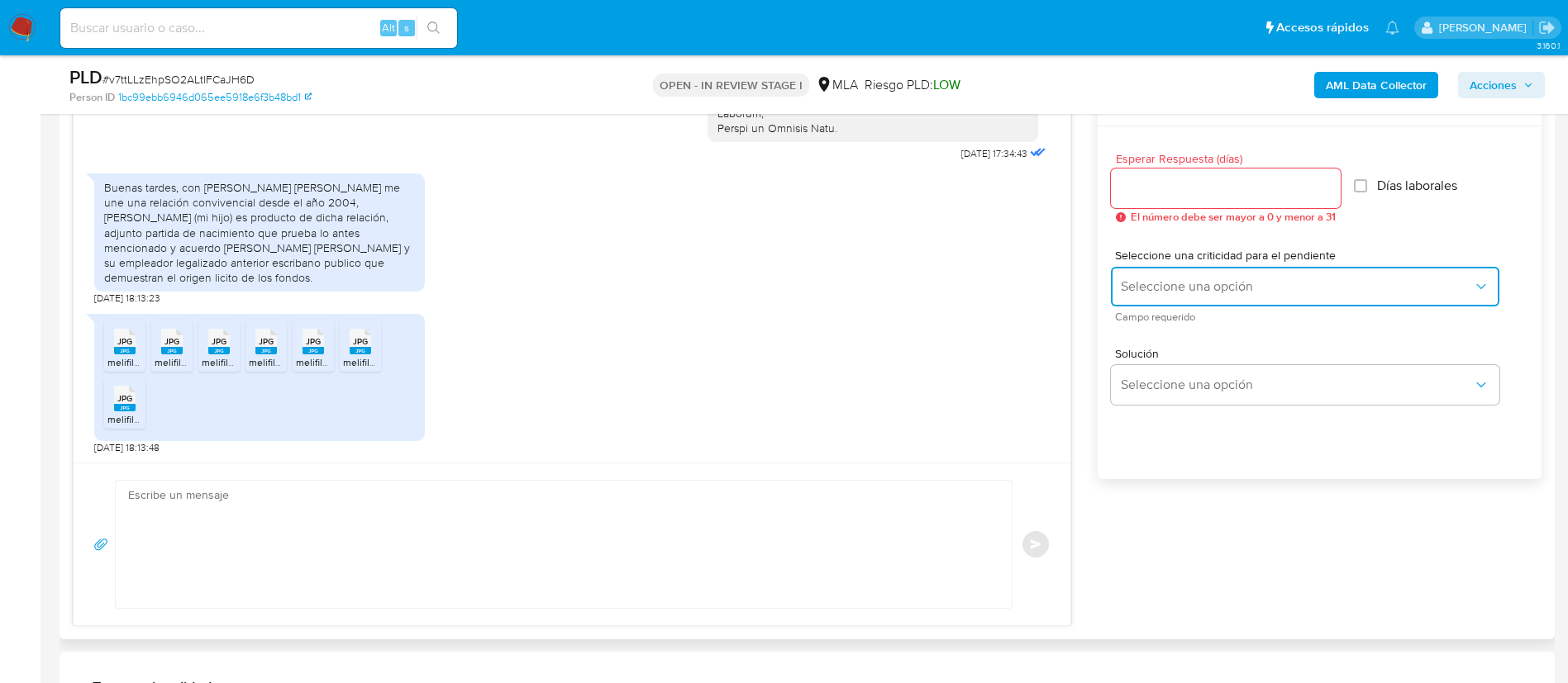
click at [1172, 291] on span "Seleccione una opción" at bounding box center [1296, 286] width 352 height 17
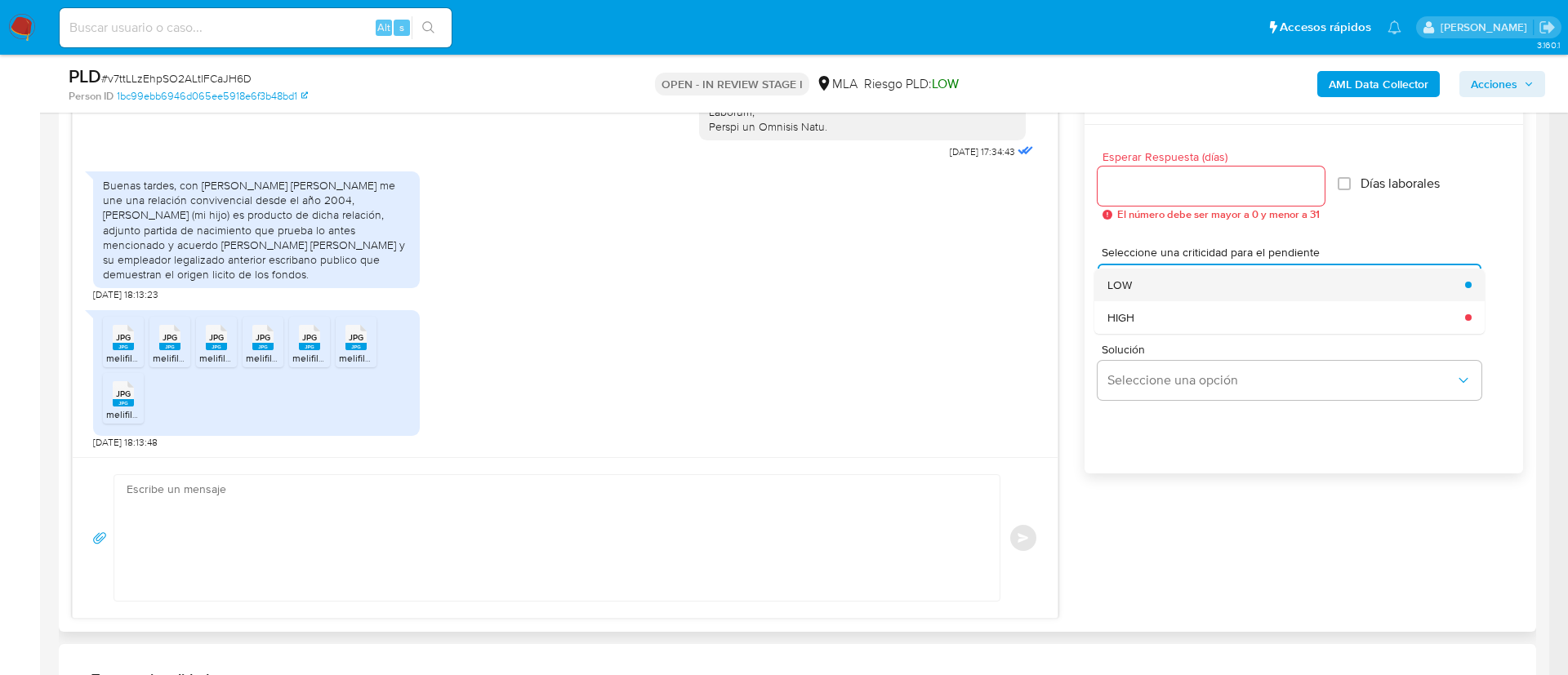
click at [1124, 281] on span "LOW" at bounding box center [1119, 284] width 25 height 15
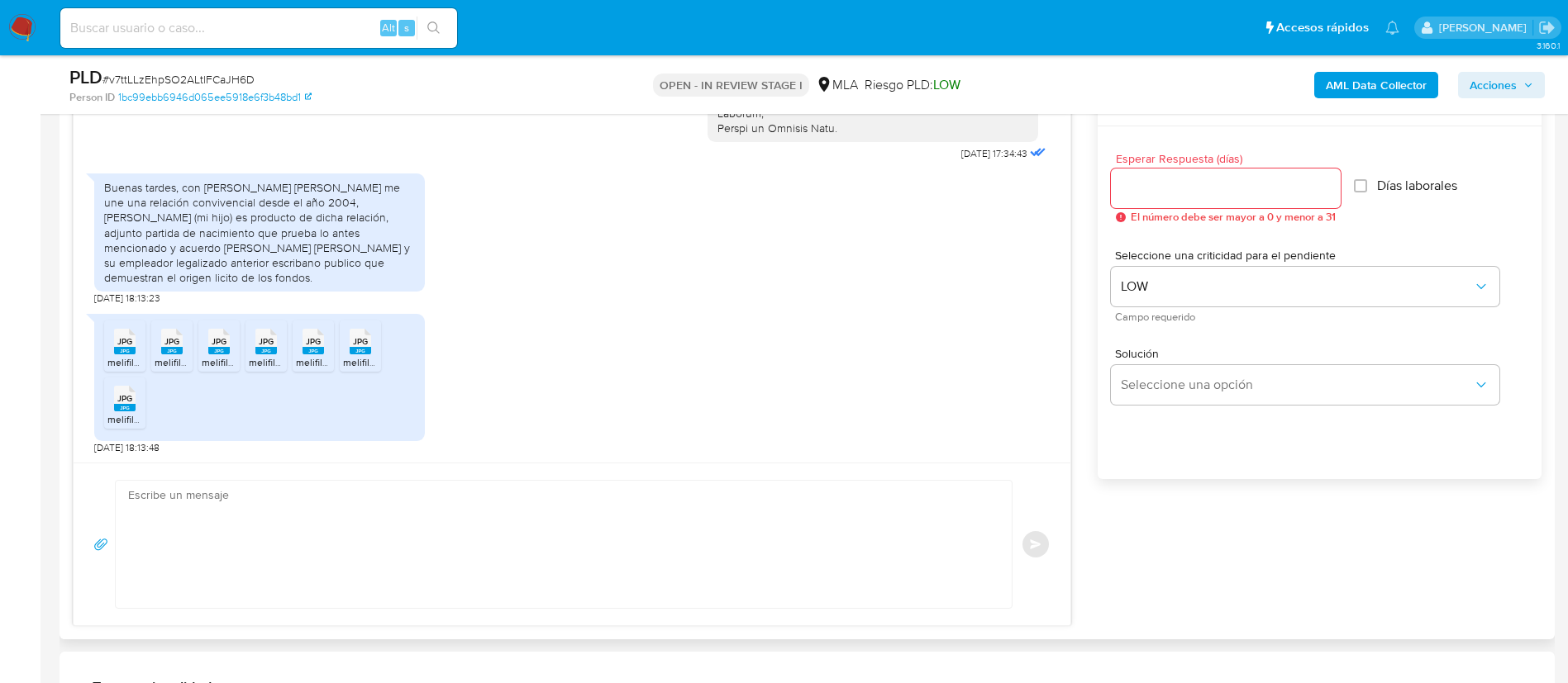
click at [1138, 186] on input "Esperar Respuesta (días)" at bounding box center [1226, 188] width 229 height 22
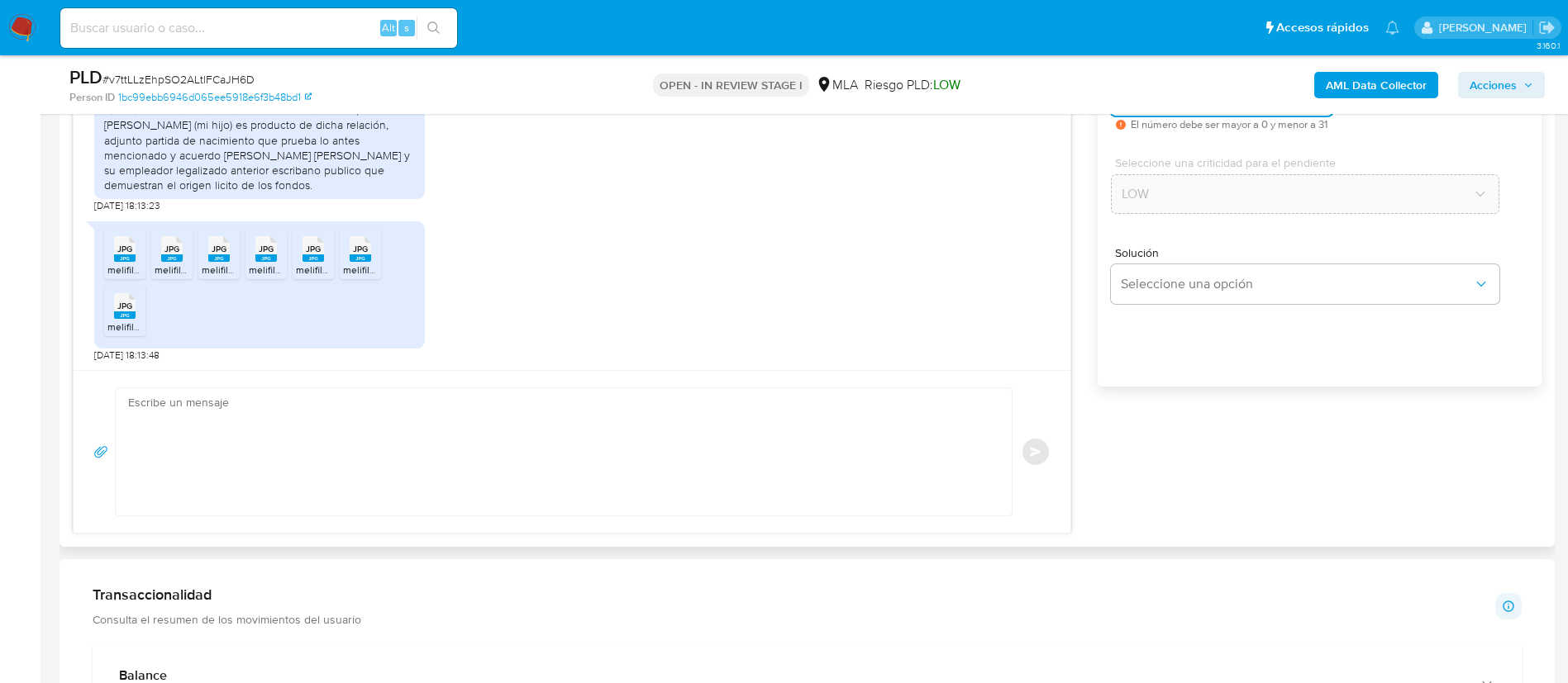
scroll to position [986, 0]
type input "0"
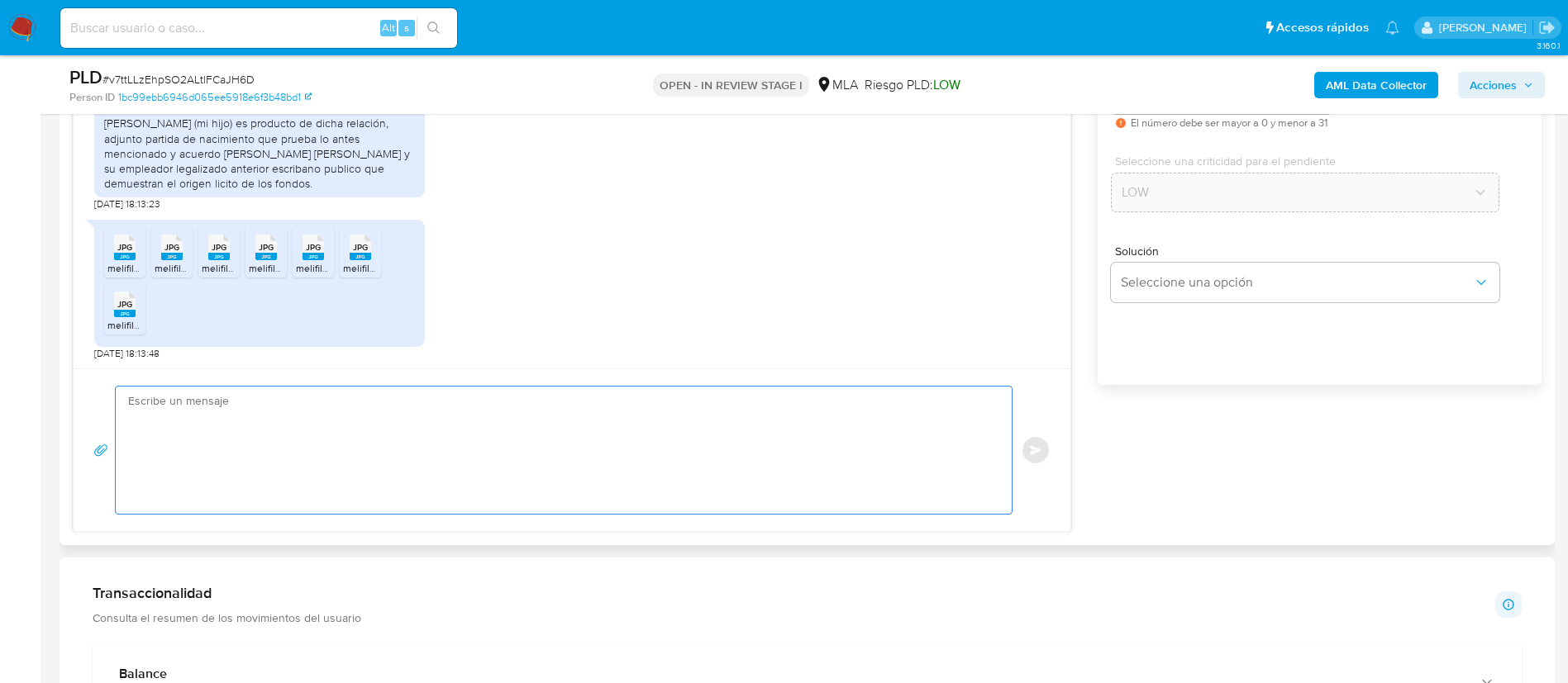
click at [774, 449] on textarea at bounding box center [559, 450] width 863 height 127
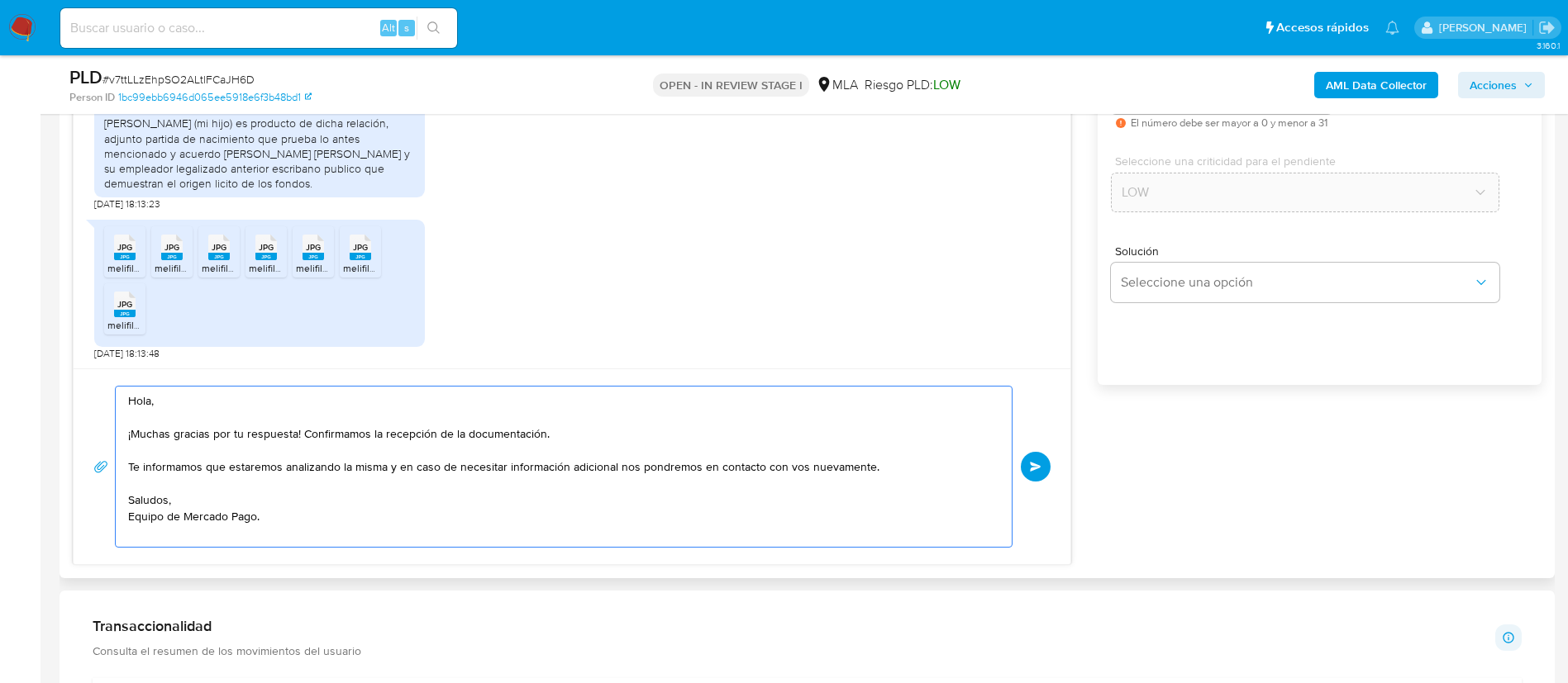
click at [906, 466] on textarea "Hola, ¡Muchas gracias por tu respuesta! Confirmamos la recepción de la document…" at bounding box center [559, 467] width 863 height 160
paste textarea "Queremos informarte que el uso de la cuenta es personal y no se deben canalizar…"
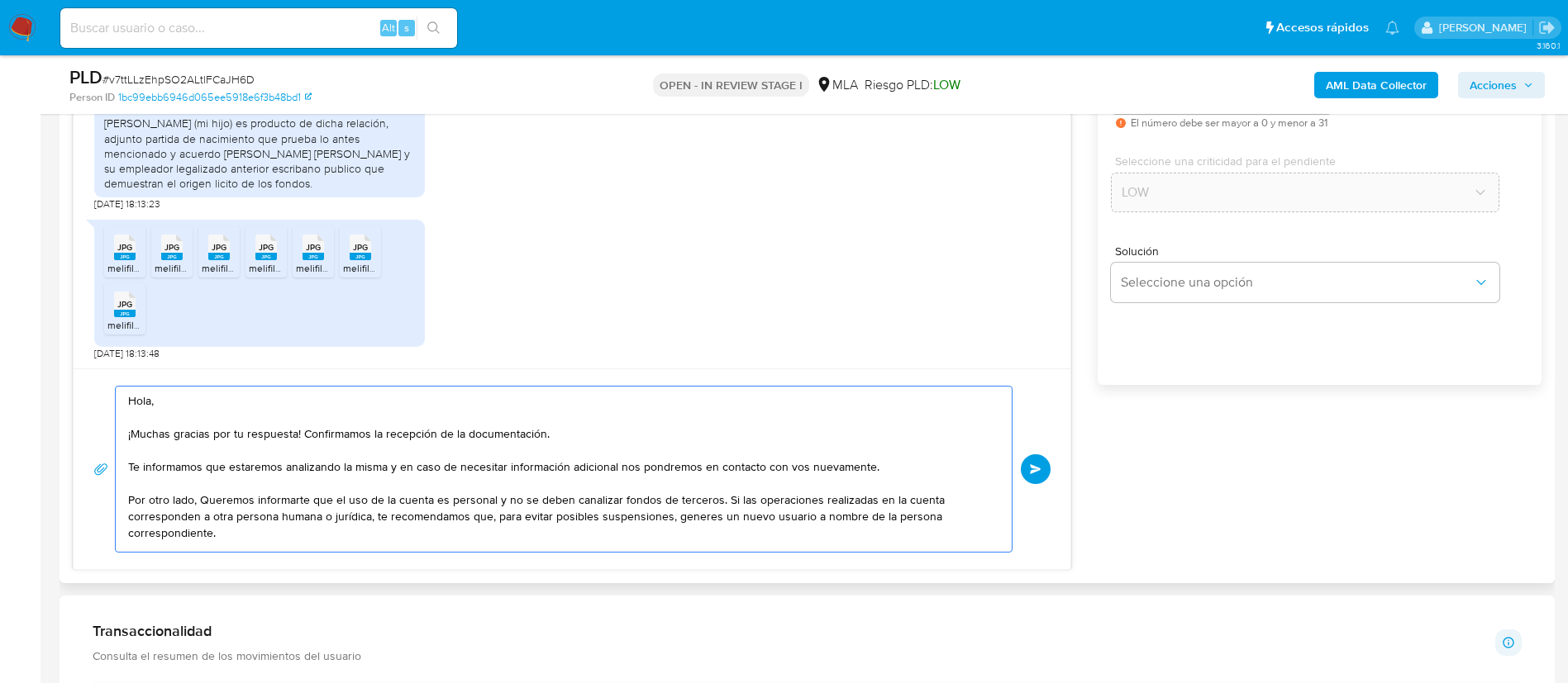
scroll to position [6, 0]
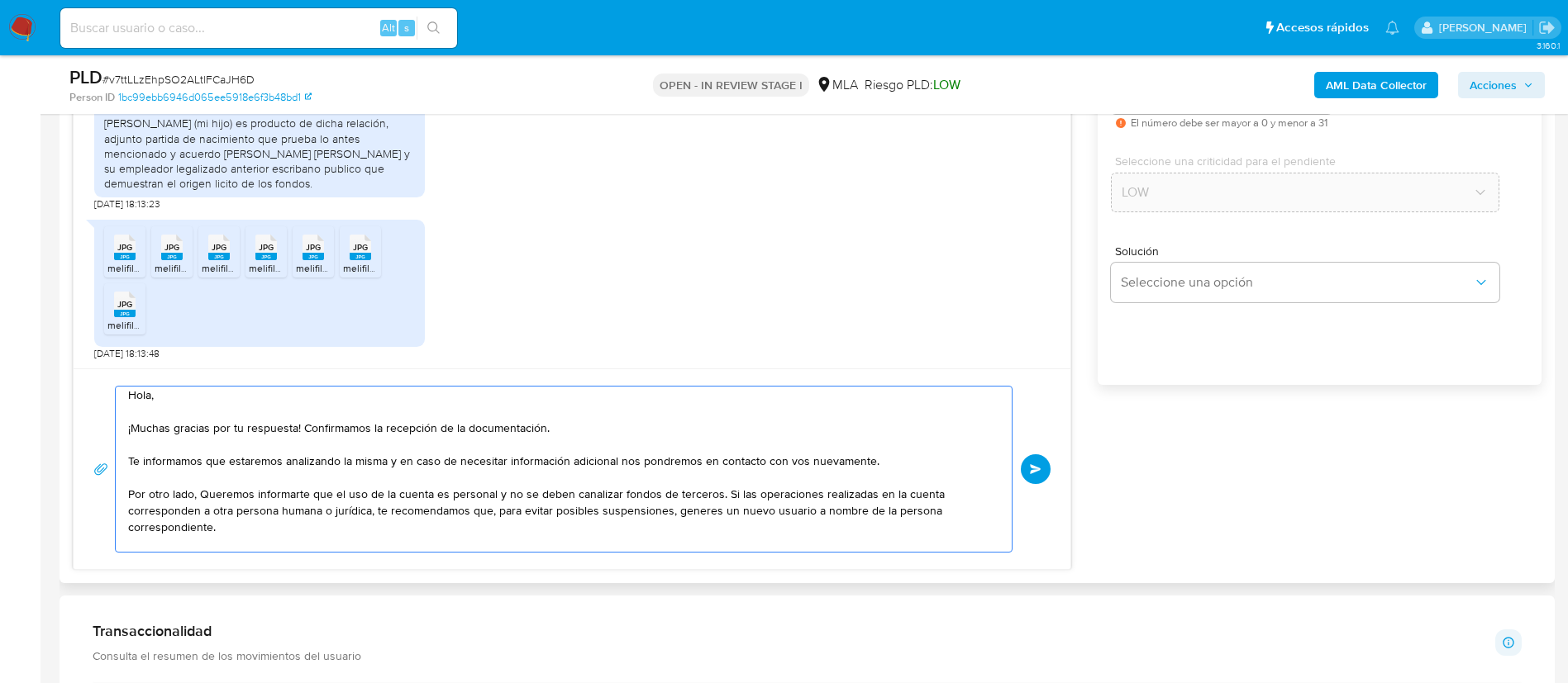
click at [205, 492] on textarea "Hola, ¡Muchas gracias por tu respuesta! Confirmamos la recepción de la document…" at bounding box center [559, 469] width 863 height 165
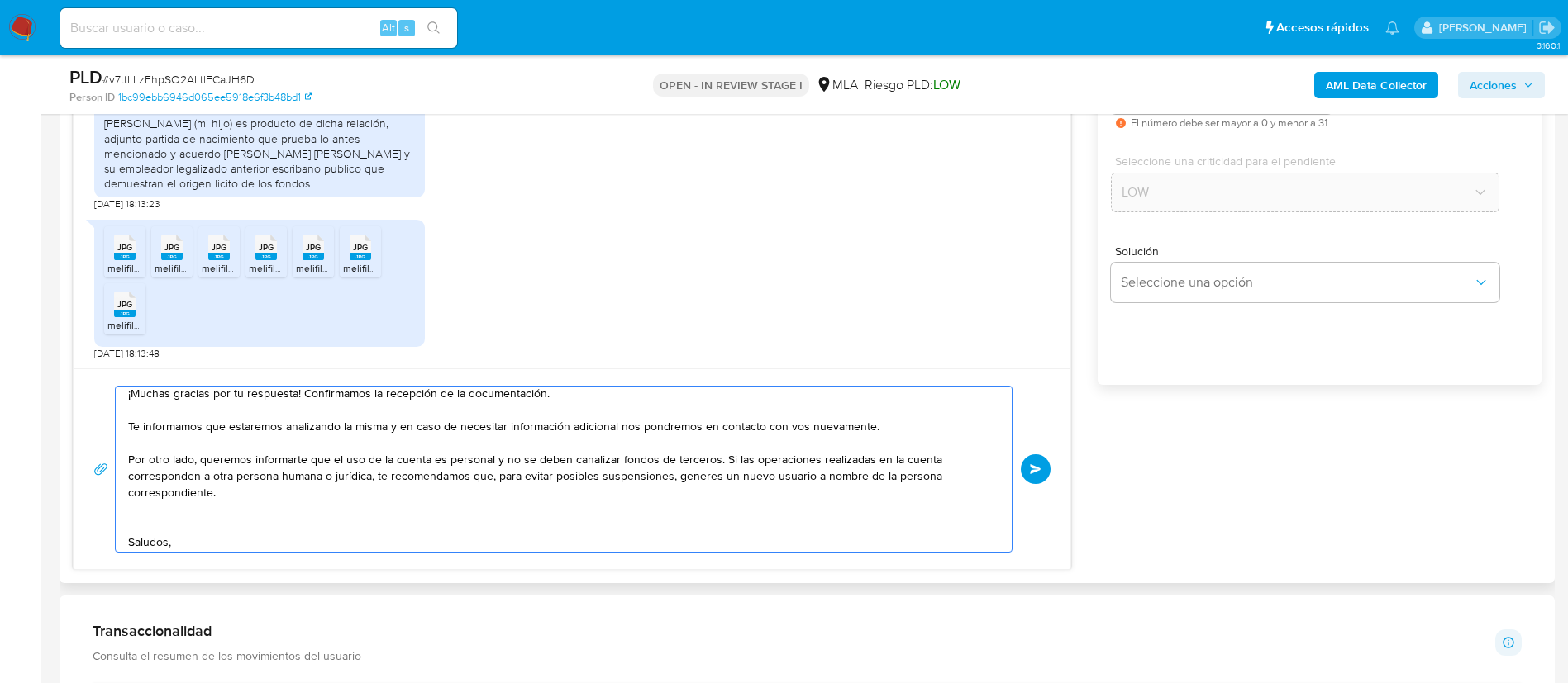
scroll to position [0, 0]
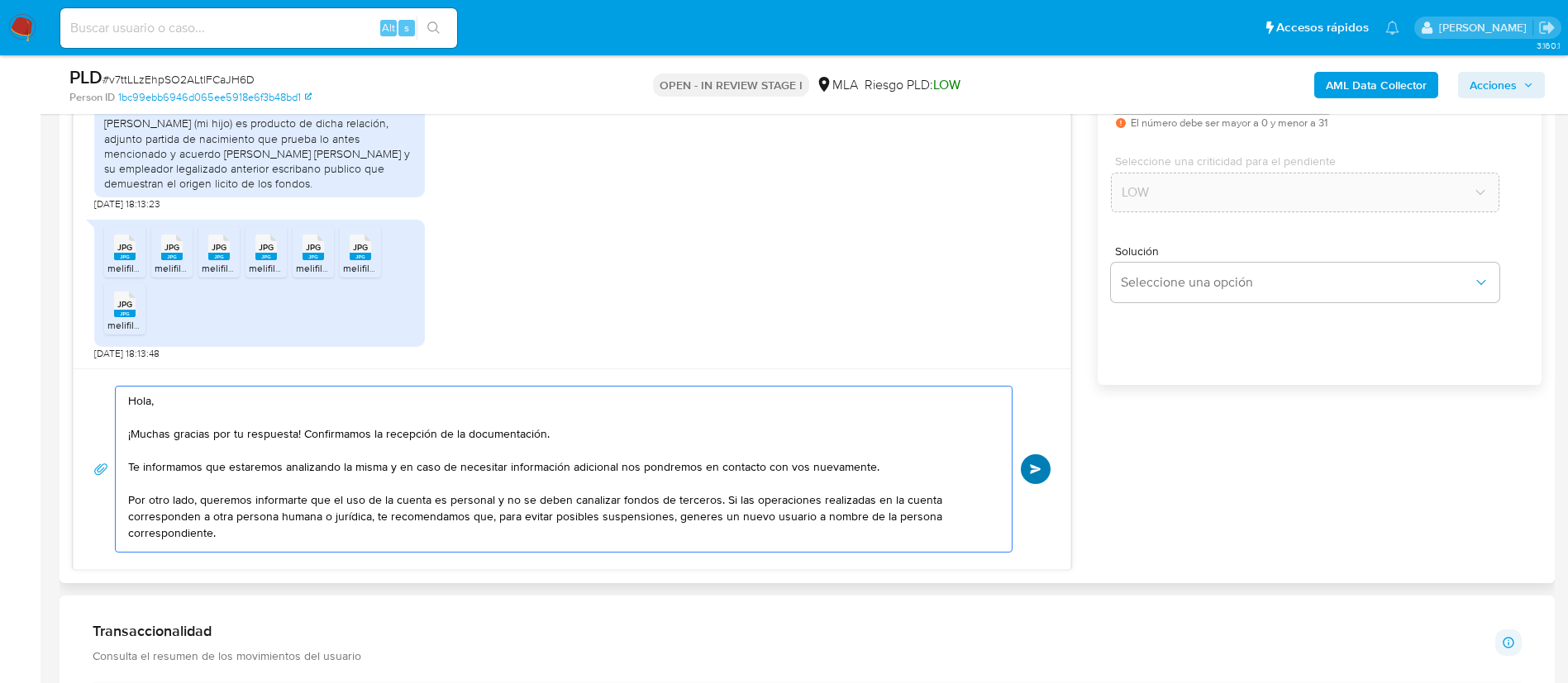
type textarea "Hola, ¡Muchas gracias por tu respuesta! Confirmamos la recepción de la document…"
click at [1030, 472] on span "Enviar" at bounding box center [1035, 468] width 11 height 10
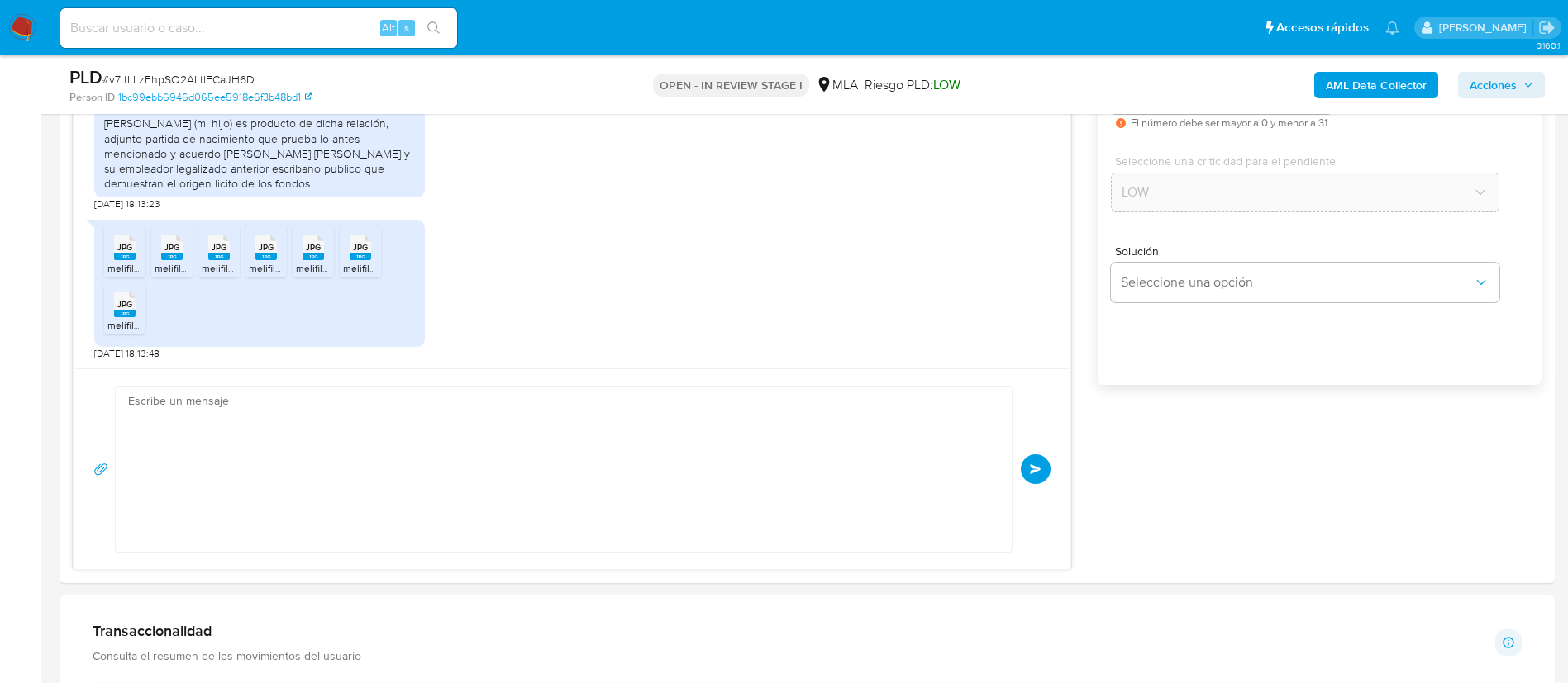
scroll to position [2756, 0]
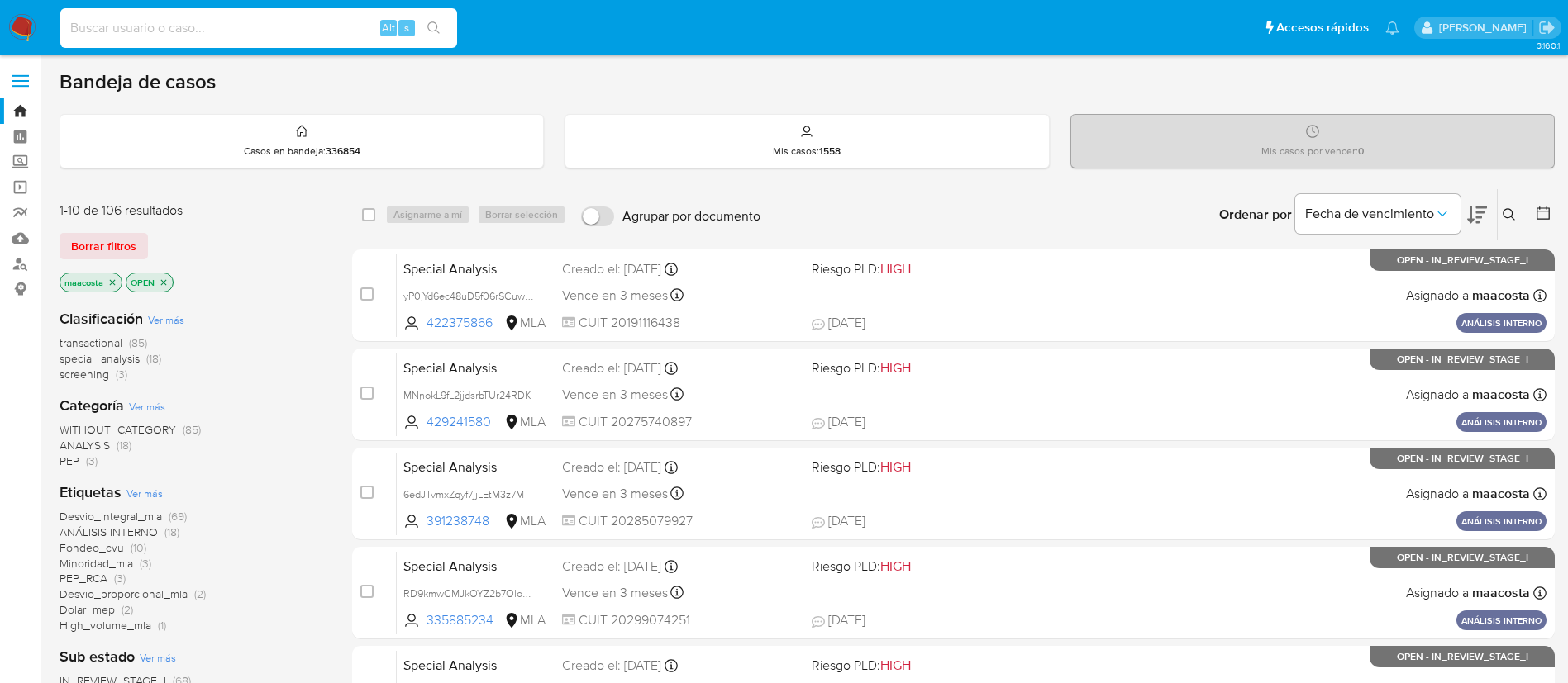
paste input "EbRb3t2Y1S3GTCfBqad3tESE"
click at [294, 25] on input at bounding box center [258, 28] width 396 height 22
type input "EbRb3t2Y1S3GTCfBqad3tESE"
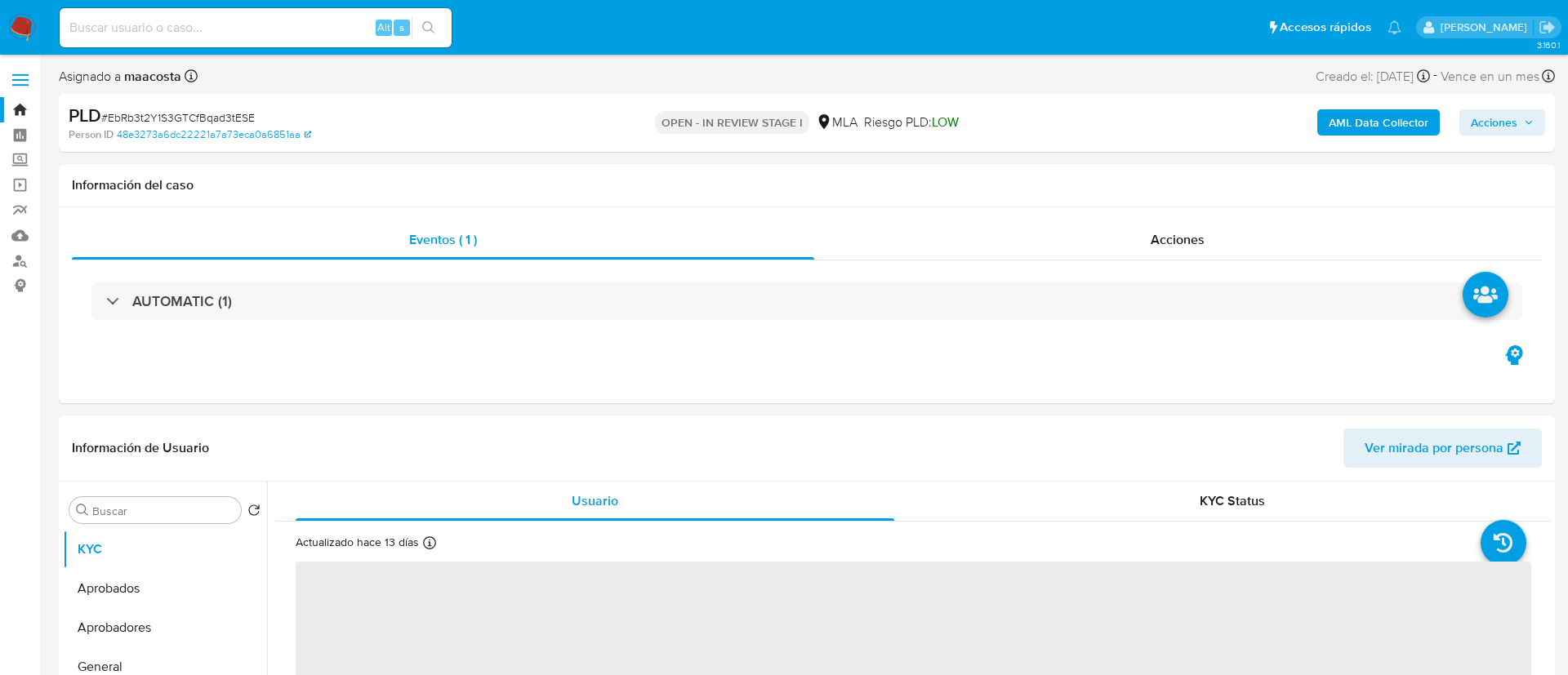
select select "10"
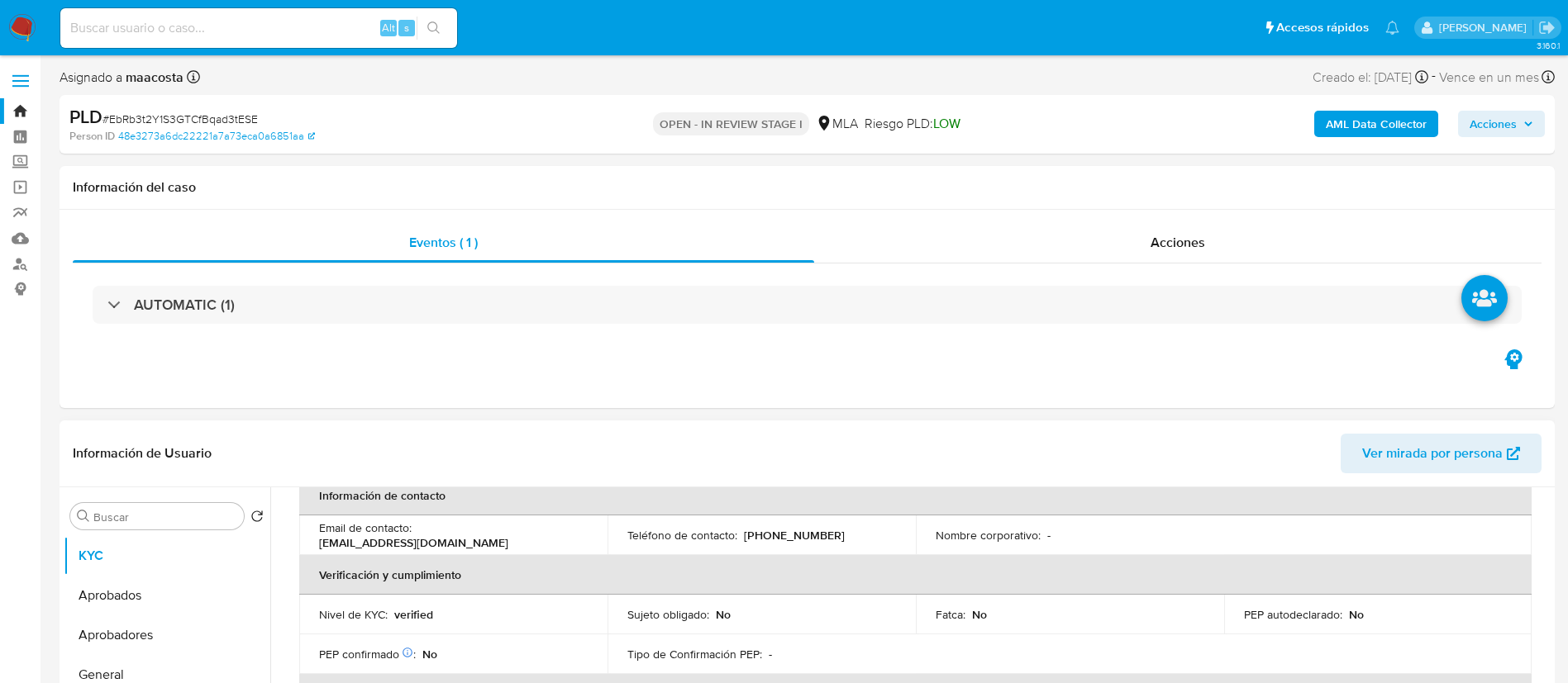
scroll to position [334, 0]
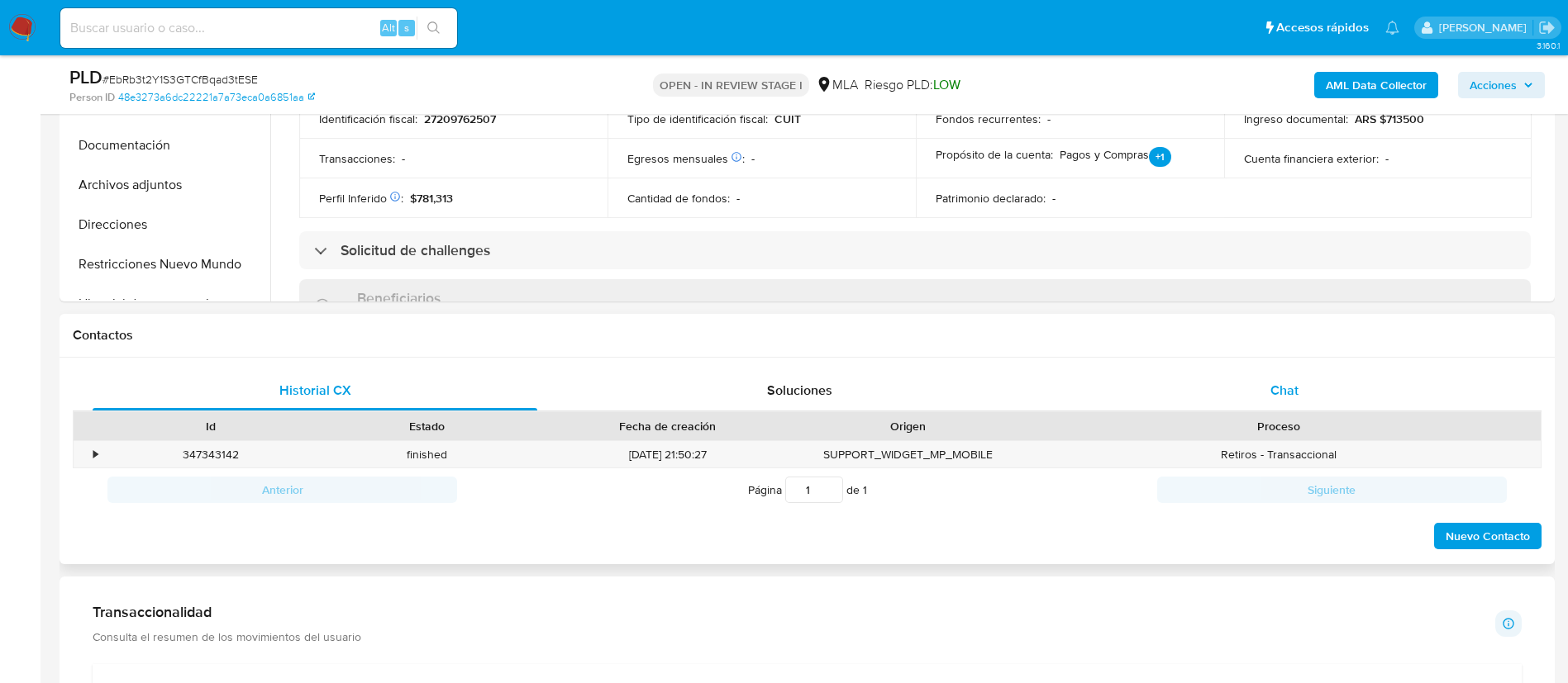
click at [1293, 389] on span "Chat" at bounding box center [1285, 390] width 28 height 19
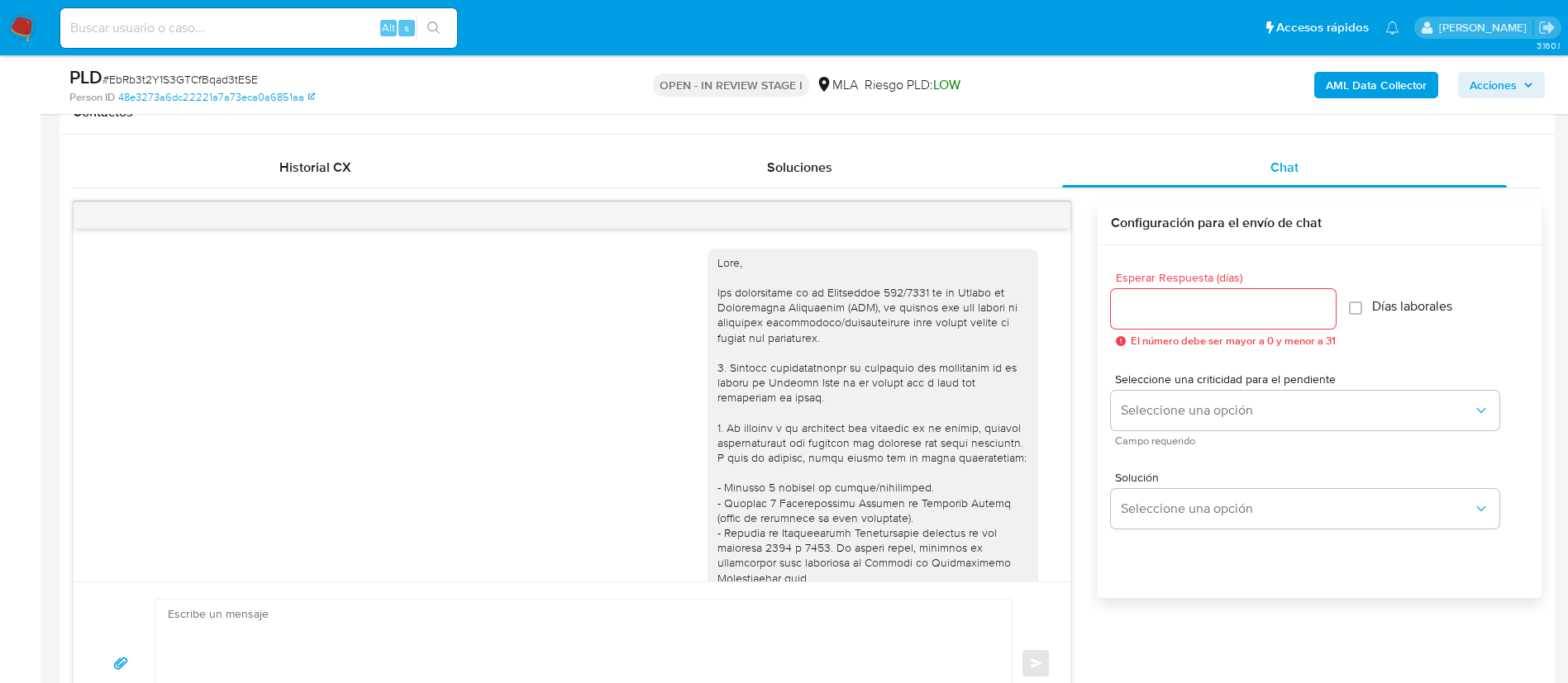
scroll to position [2024, 0]
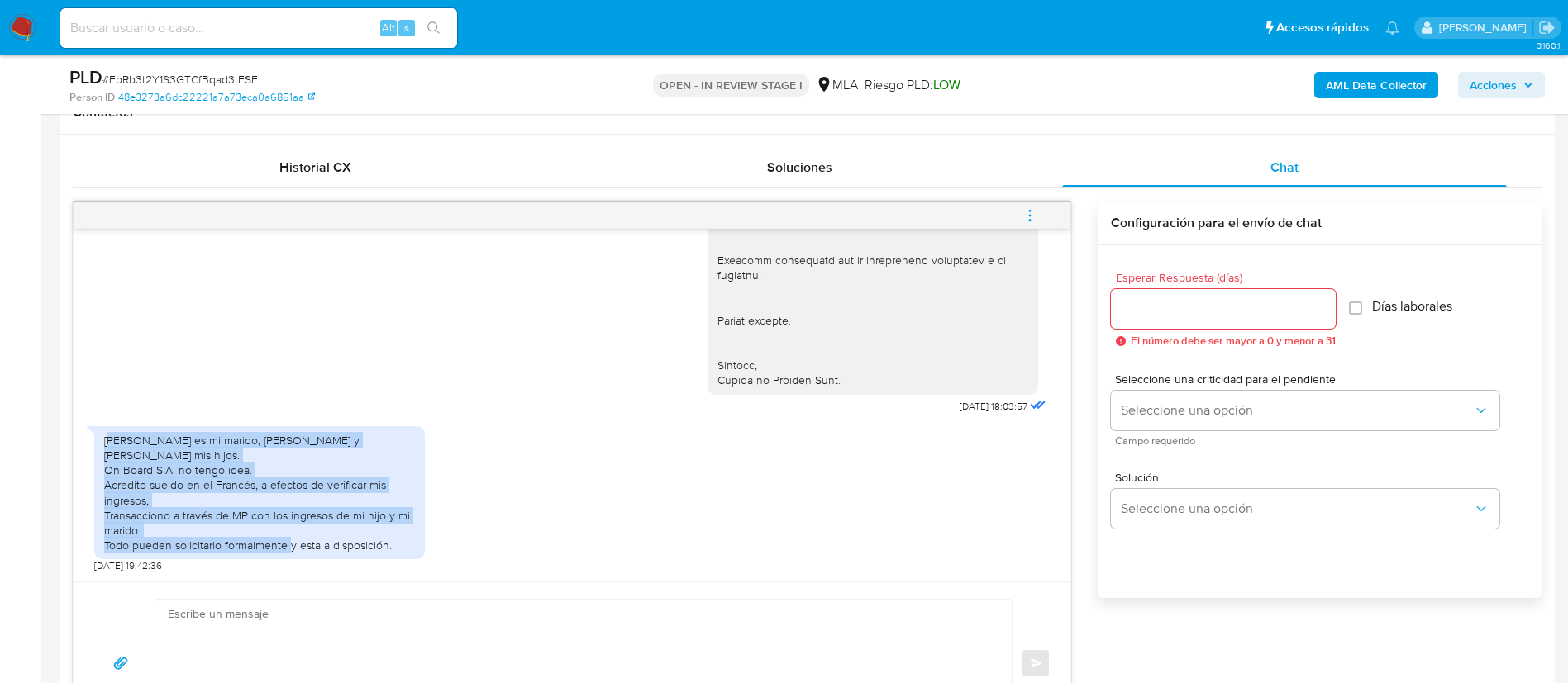
drag, startPoint x: 108, startPoint y: 454, endPoint x: 396, endPoint y: 540, distance: 300.6
click at [396, 540] on div "[PERSON_NAME] es mi marido, [PERSON_NAME] y [PERSON_NAME] mis hijos. On Board S…" at bounding box center [260, 493] width 311 height 121
click at [396, 540] on div "[PERSON_NAME] es mi marido, [PERSON_NAME] y [PERSON_NAME] mis hijos. On Board S…" at bounding box center [260, 493] width 311 height 121
drag, startPoint x: 393, startPoint y: 546, endPoint x: 103, endPoint y: 454, distance: 304.2
click at [103, 454] on div "[PERSON_NAME] es mi marido, [PERSON_NAME] y [PERSON_NAME] mis hijos. On Board S…" at bounding box center [259, 494] width 330 height 134
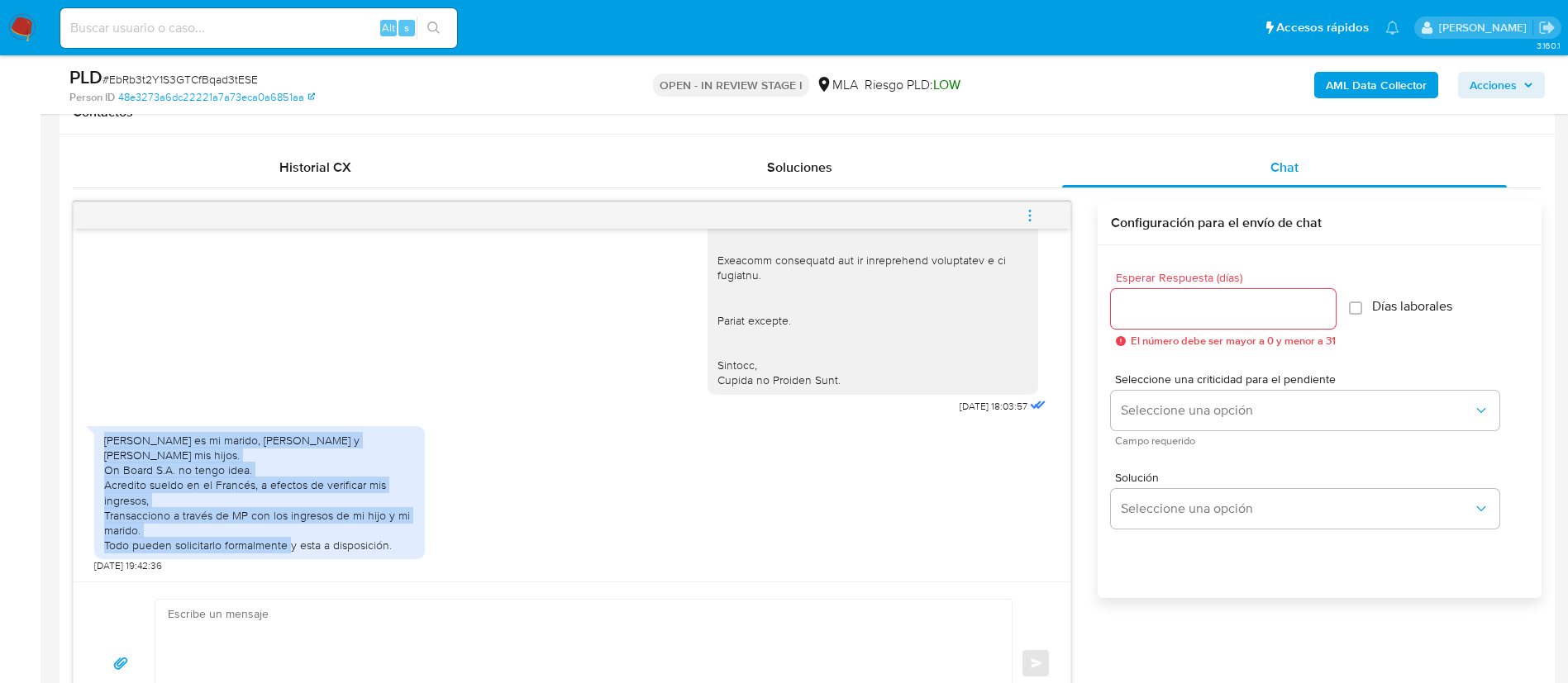
copy div "[PERSON_NAME] es mi marido, [PERSON_NAME] y [PERSON_NAME] mis hijos. On Board S…"
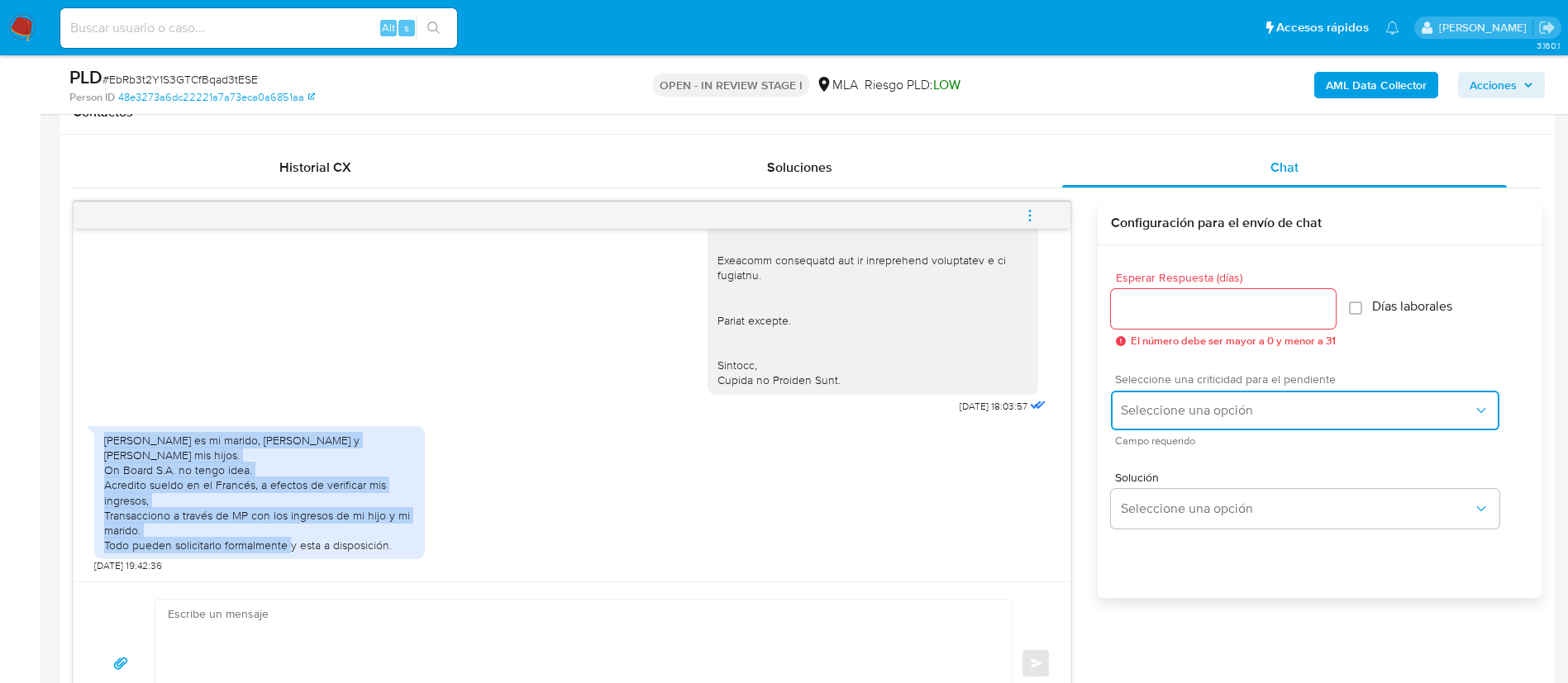
click at [1166, 407] on span "Seleccione una opción" at bounding box center [1296, 410] width 352 height 17
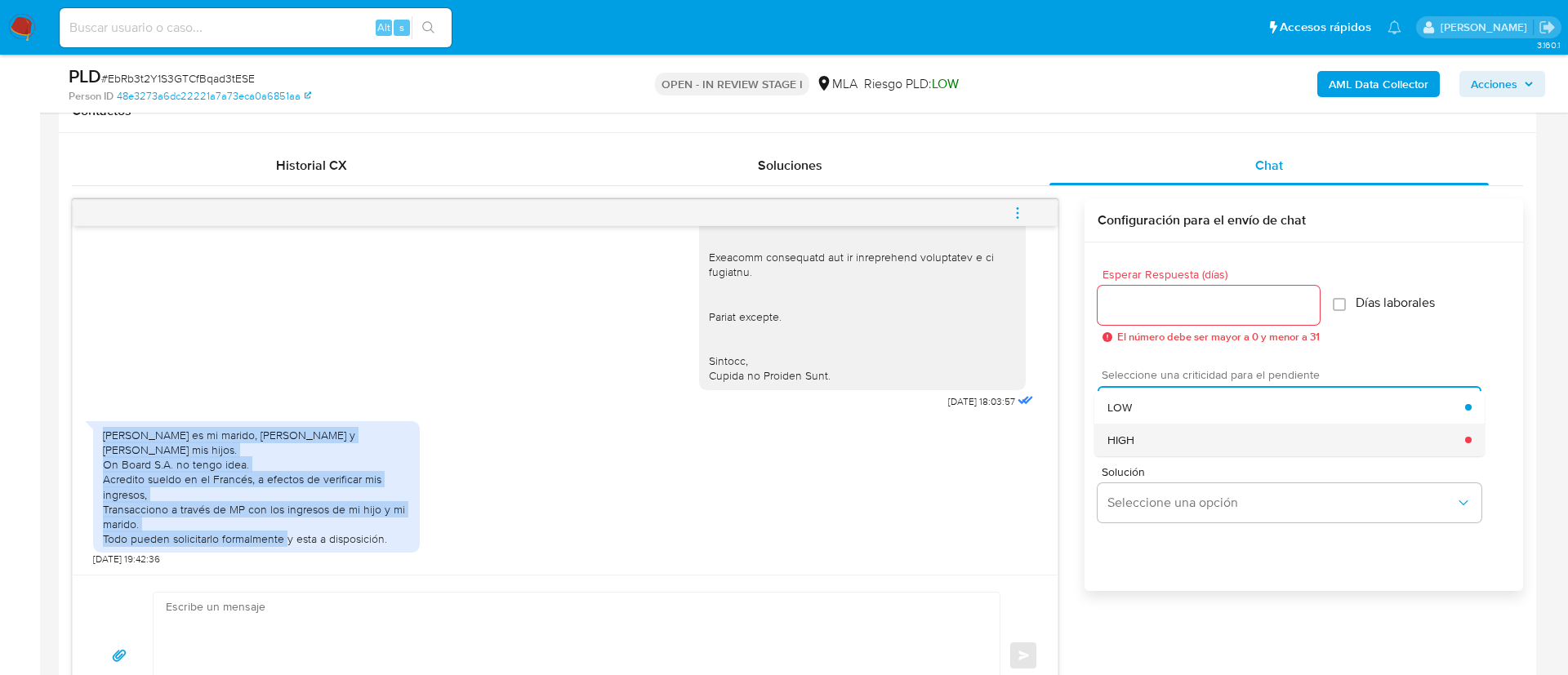
click at [1134, 441] on span "HIGH" at bounding box center [1120, 440] width 27 height 15
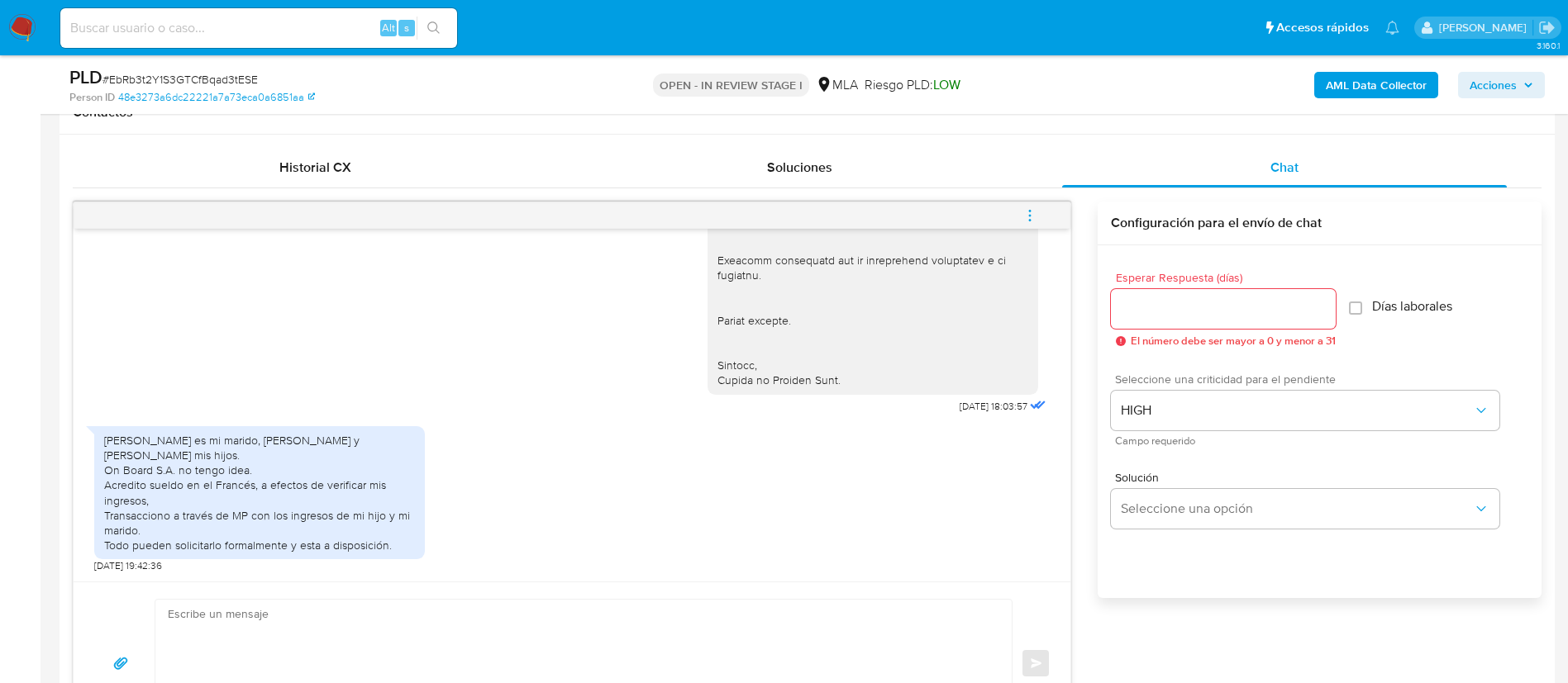
click at [1134, 312] on input "Esperar Respuesta (días)" at bounding box center [1223, 308] width 225 height 22
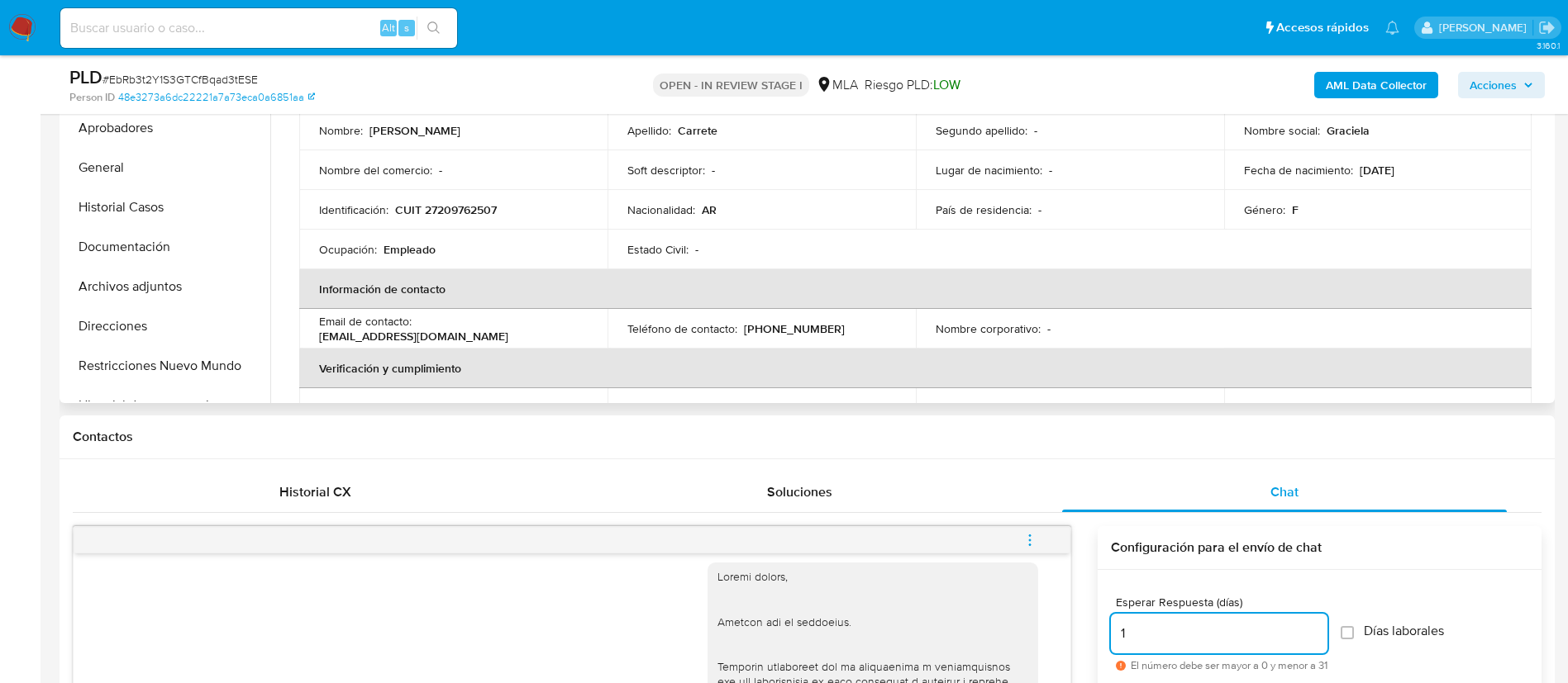
scroll to position [0, 0]
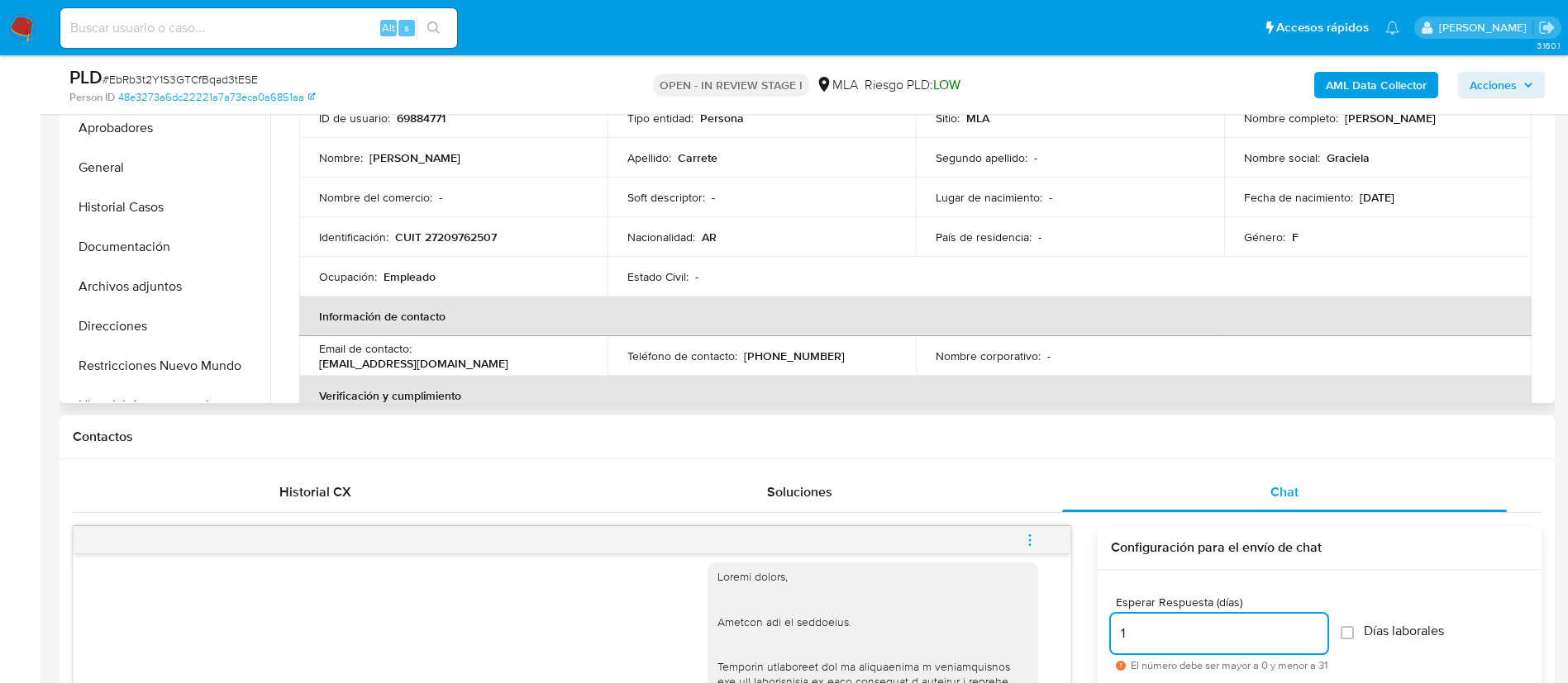
type input "1"
click at [1357, 120] on p "[PERSON_NAME]" at bounding box center [1390, 117] width 91 height 15
copy p "Graciela"
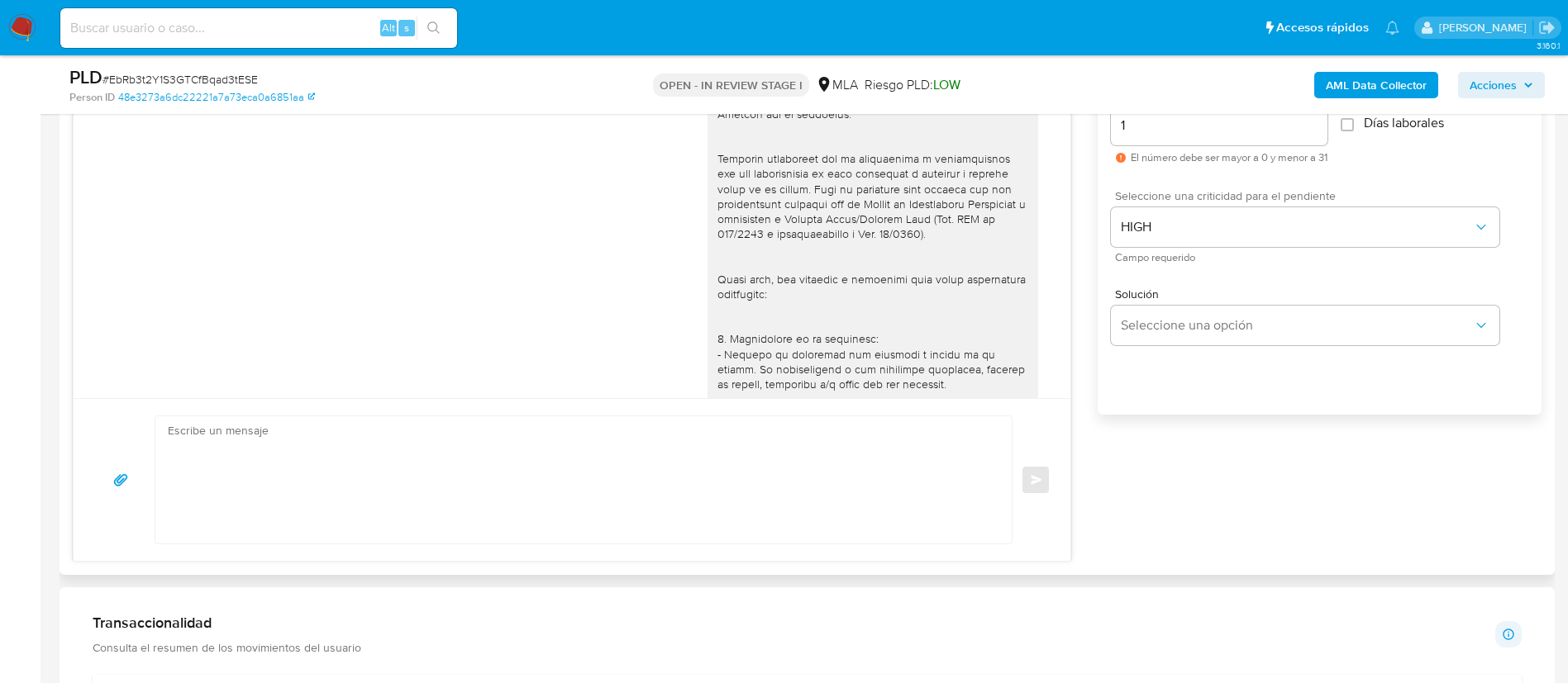
scroll to position [993, 0]
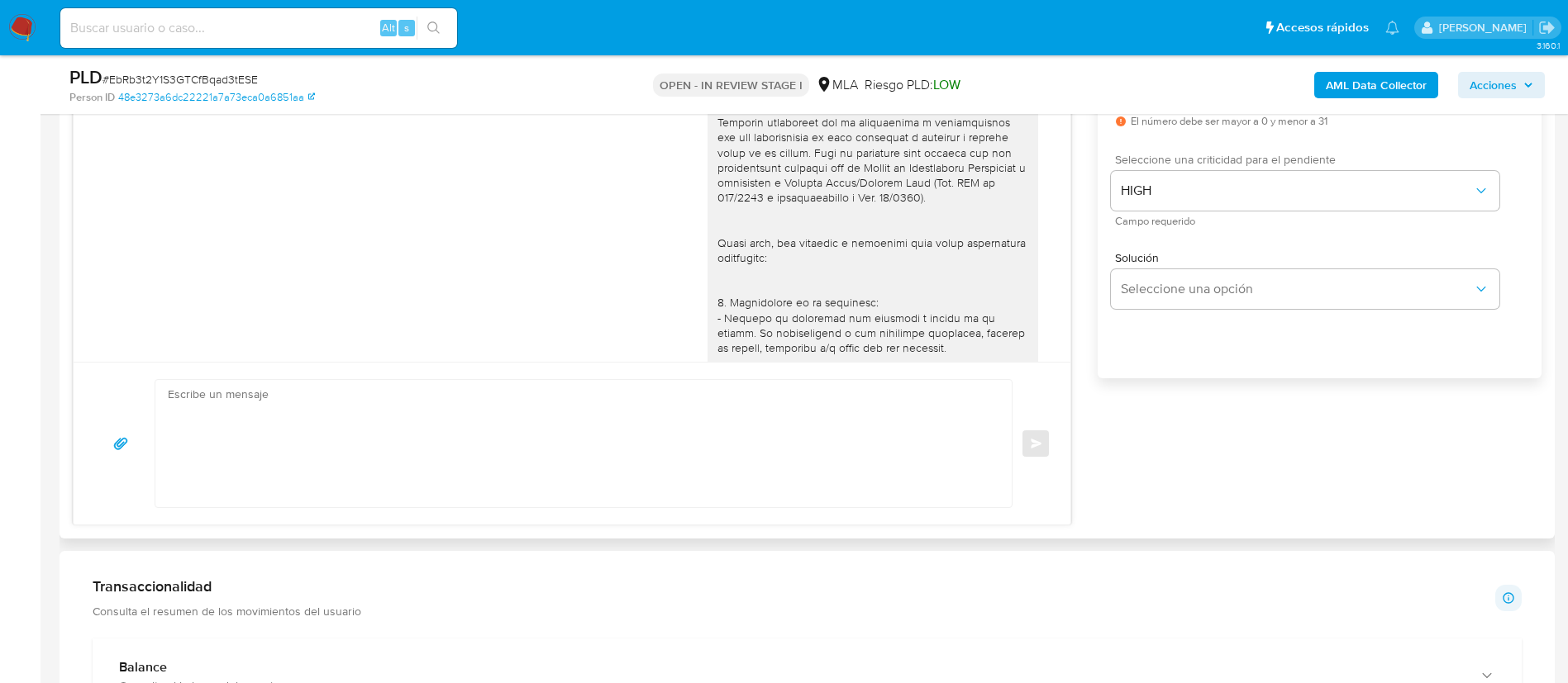
click at [223, 432] on textarea at bounding box center [579, 443] width 823 height 127
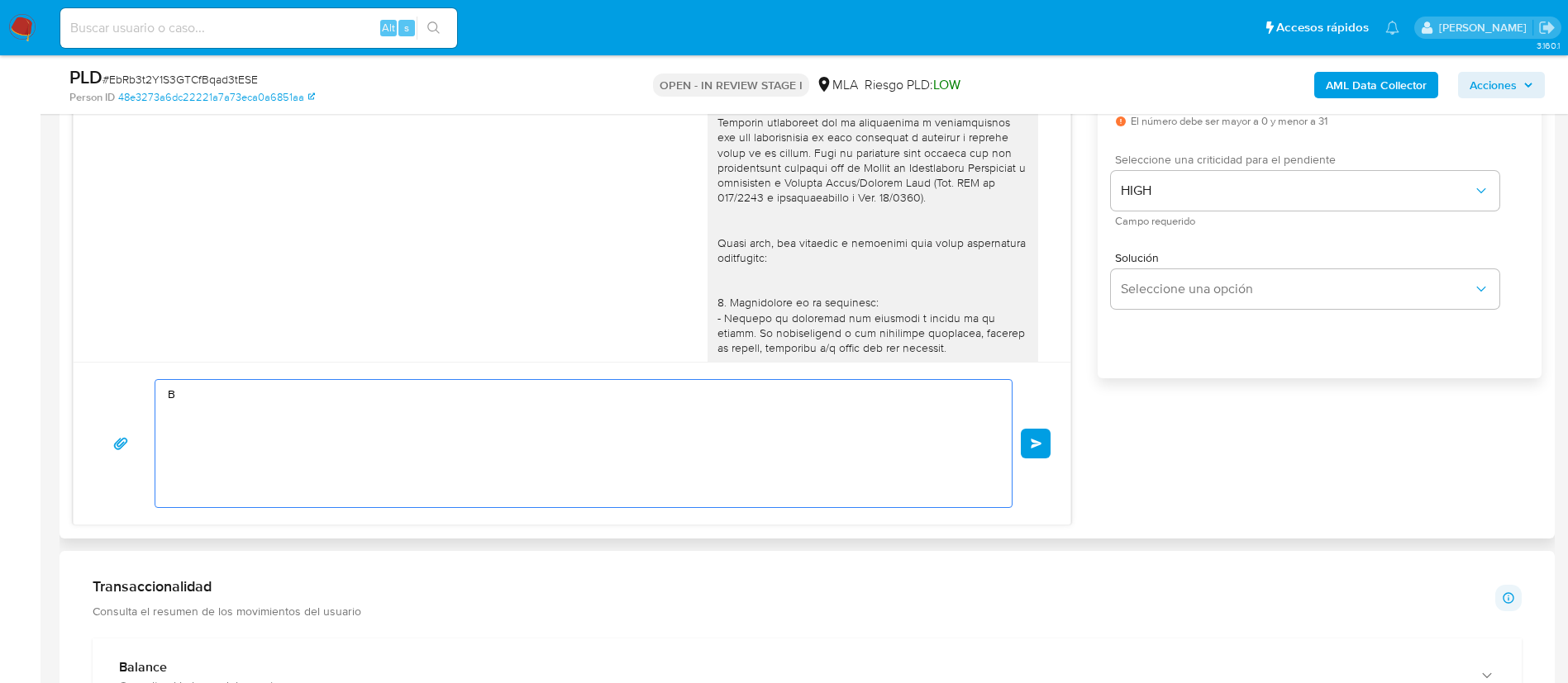
type textarea "Bu"
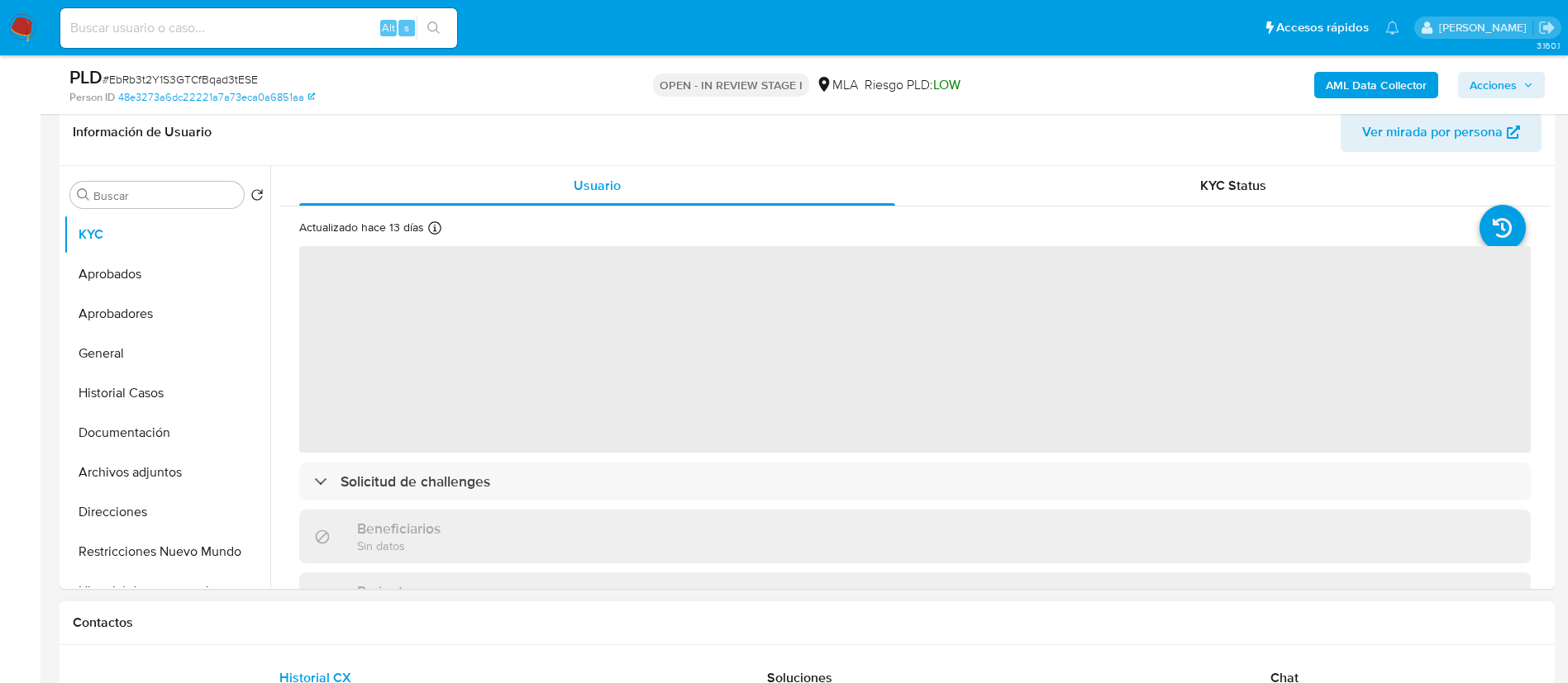
scroll to position [577, 0]
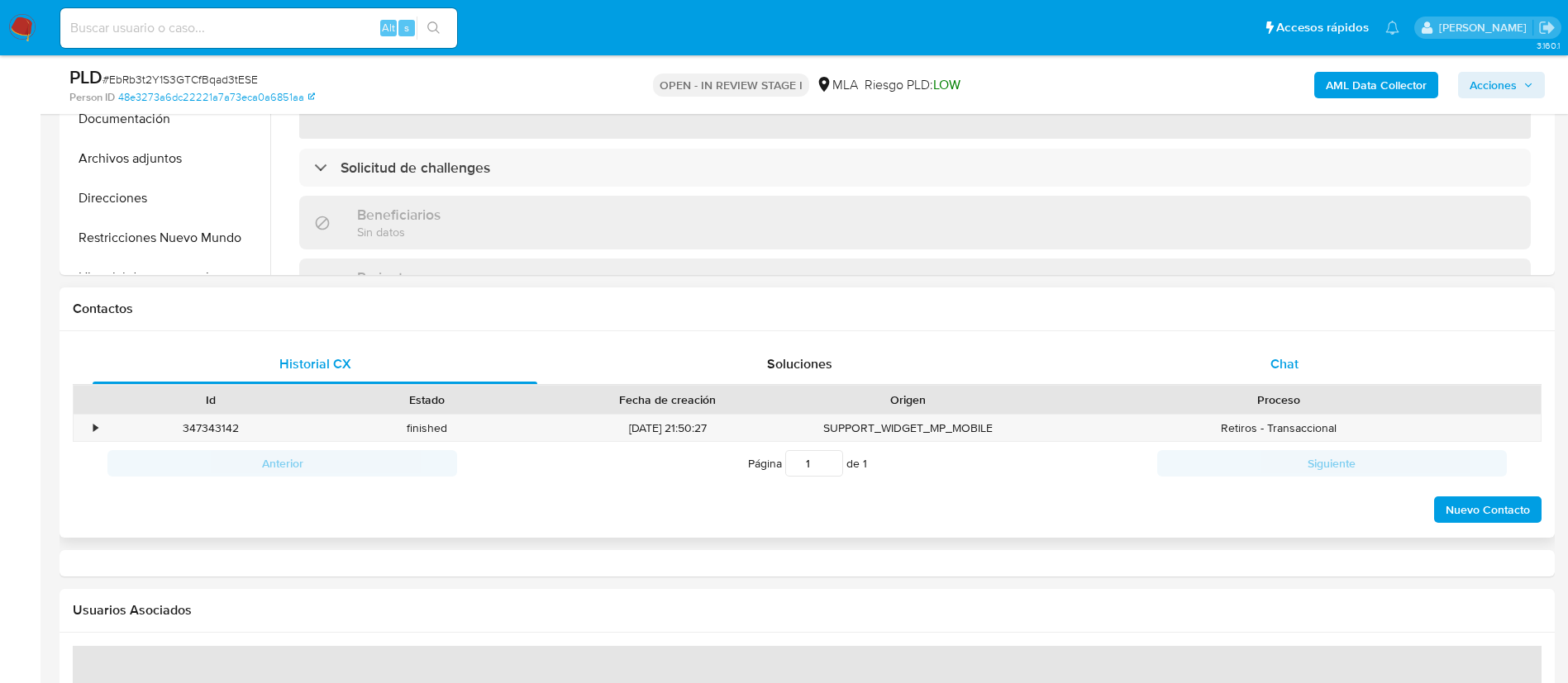
click at [1281, 348] on div "Chat" at bounding box center [1285, 365] width 445 height 40
select select "10"
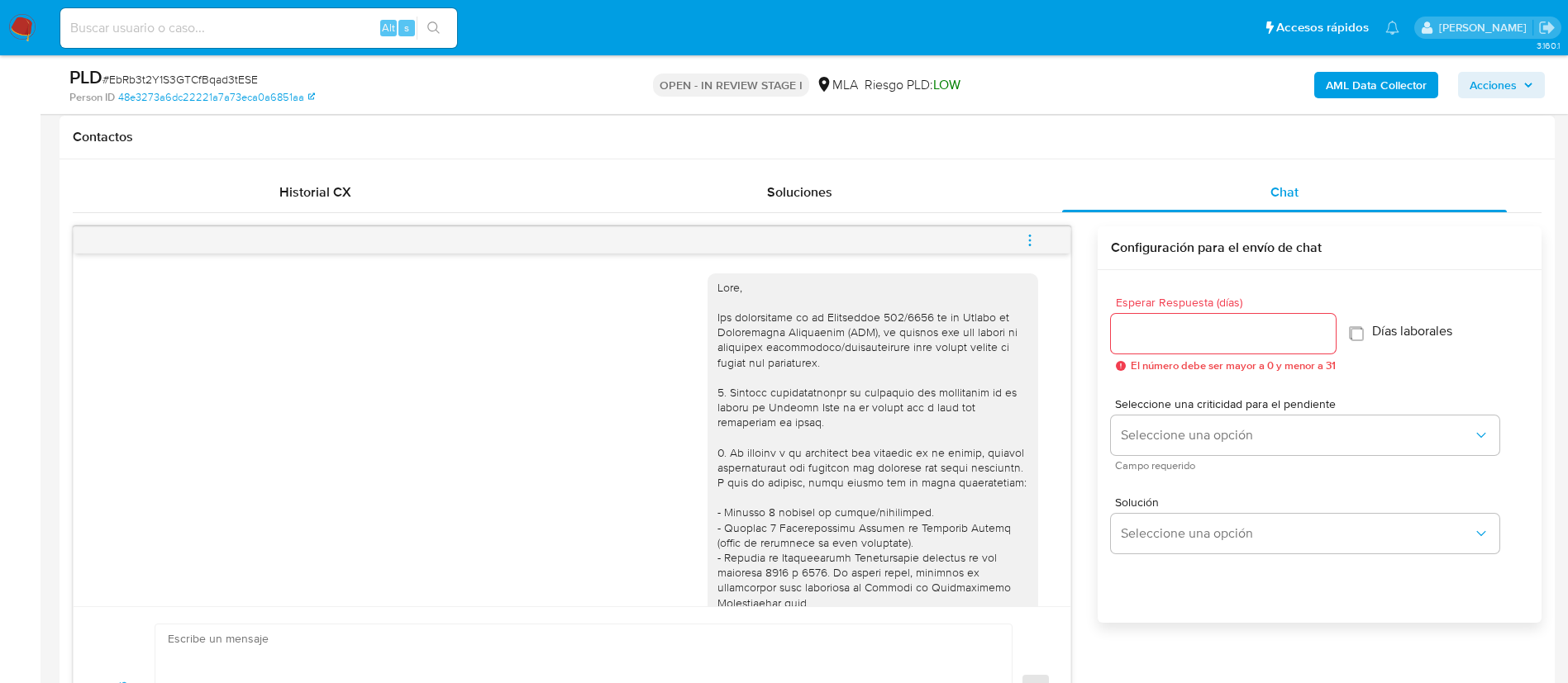
scroll to position [2024, 0]
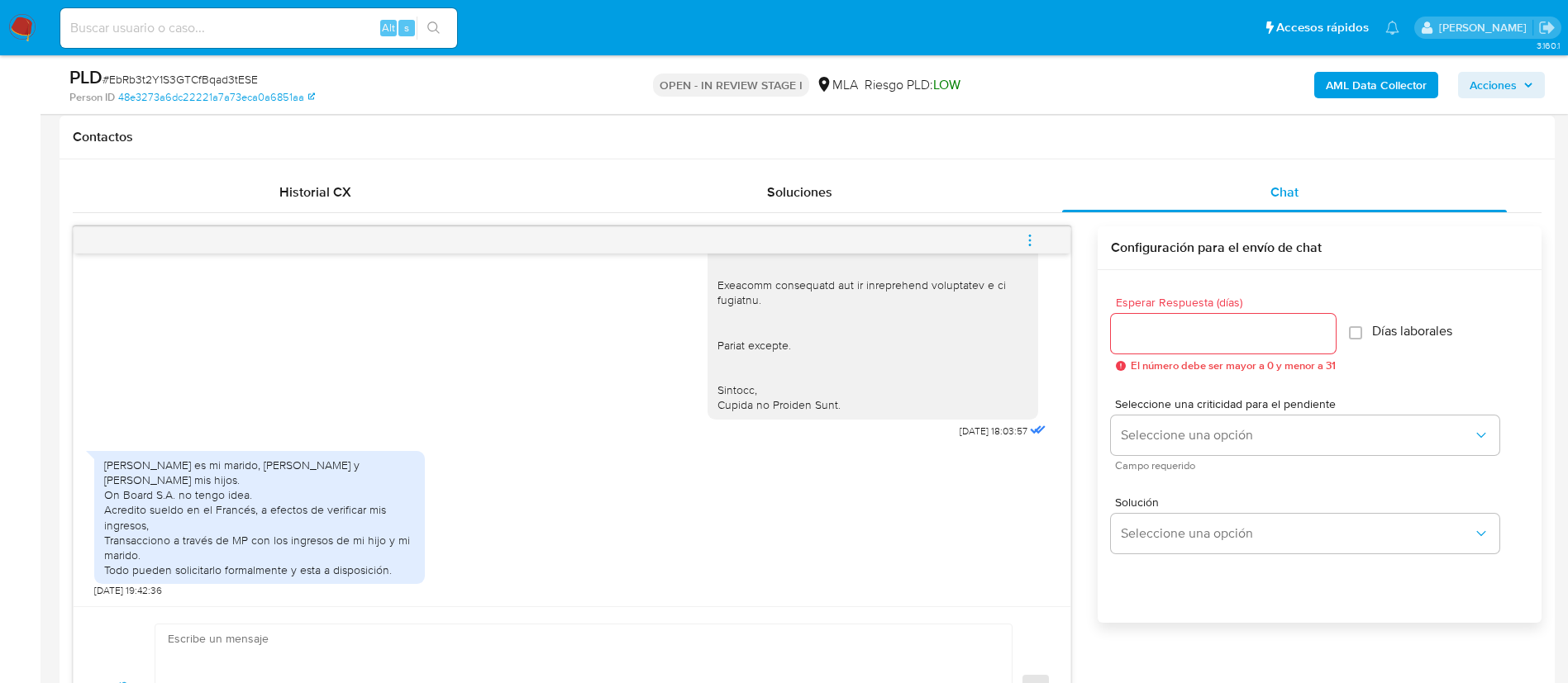
click at [1205, 344] on input "Esperar Respuesta (días)" at bounding box center [1223, 334] width 225 height 22
type input "1"
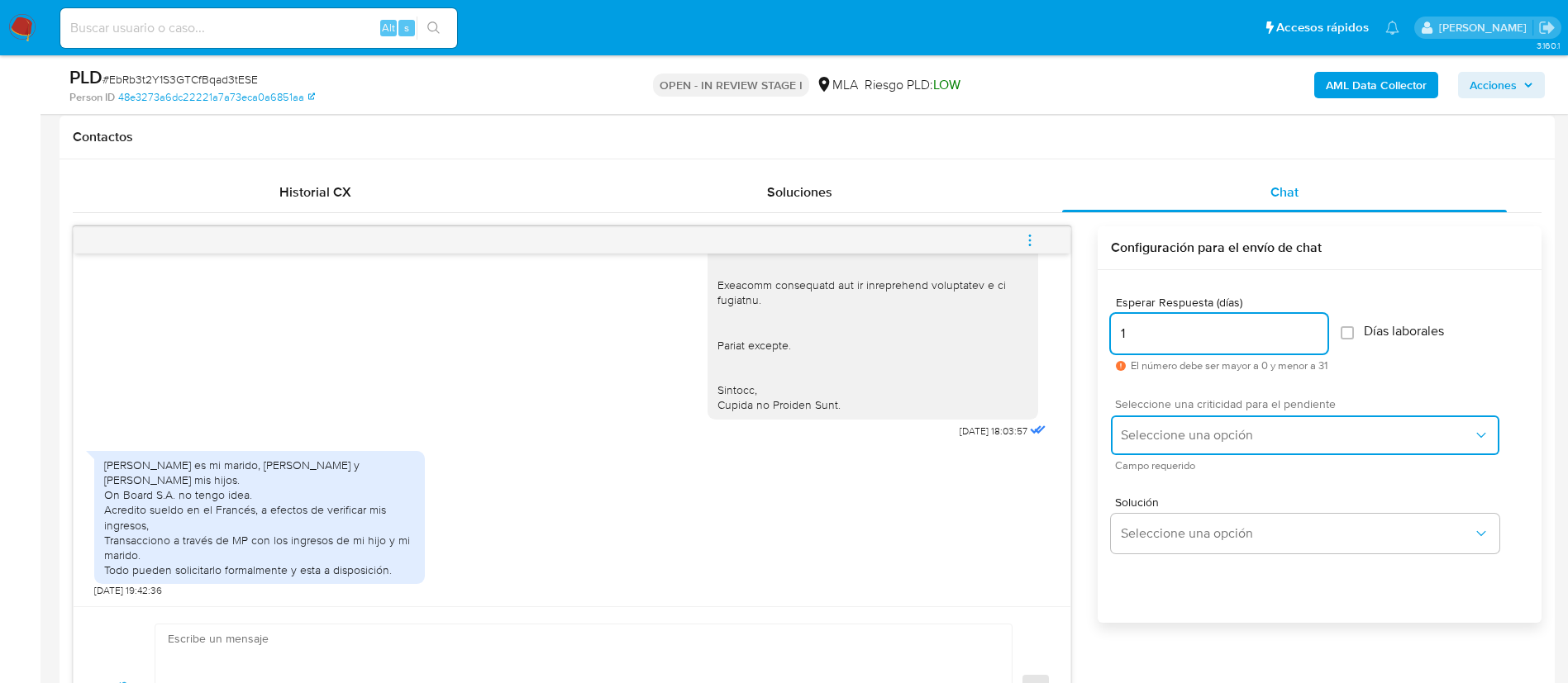
click at [1157, 428] on span "Seleccione una opción" at bounding box center [1296, 435] width 352 height 17
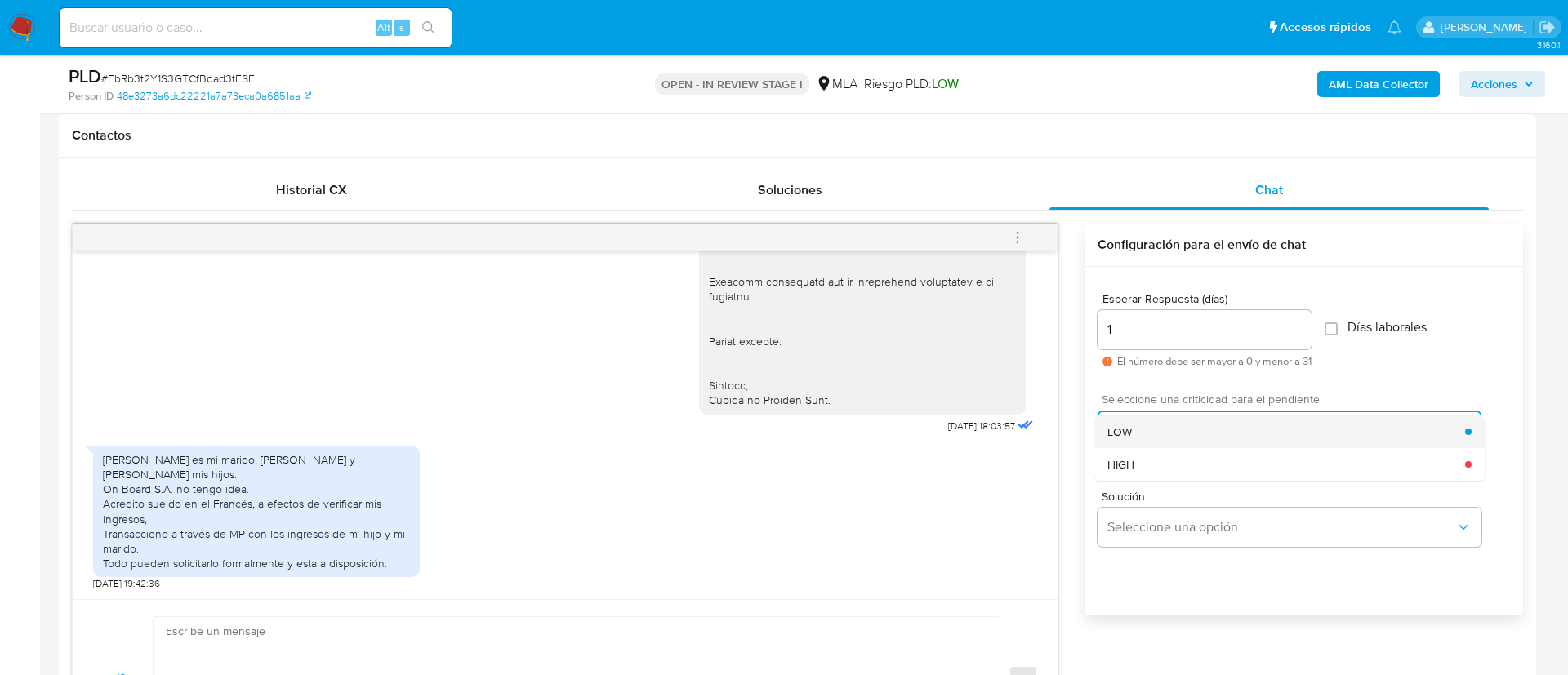
click at [1125, 417] on div "LOW" at bounding box center [1285, 432] width 358 height 33
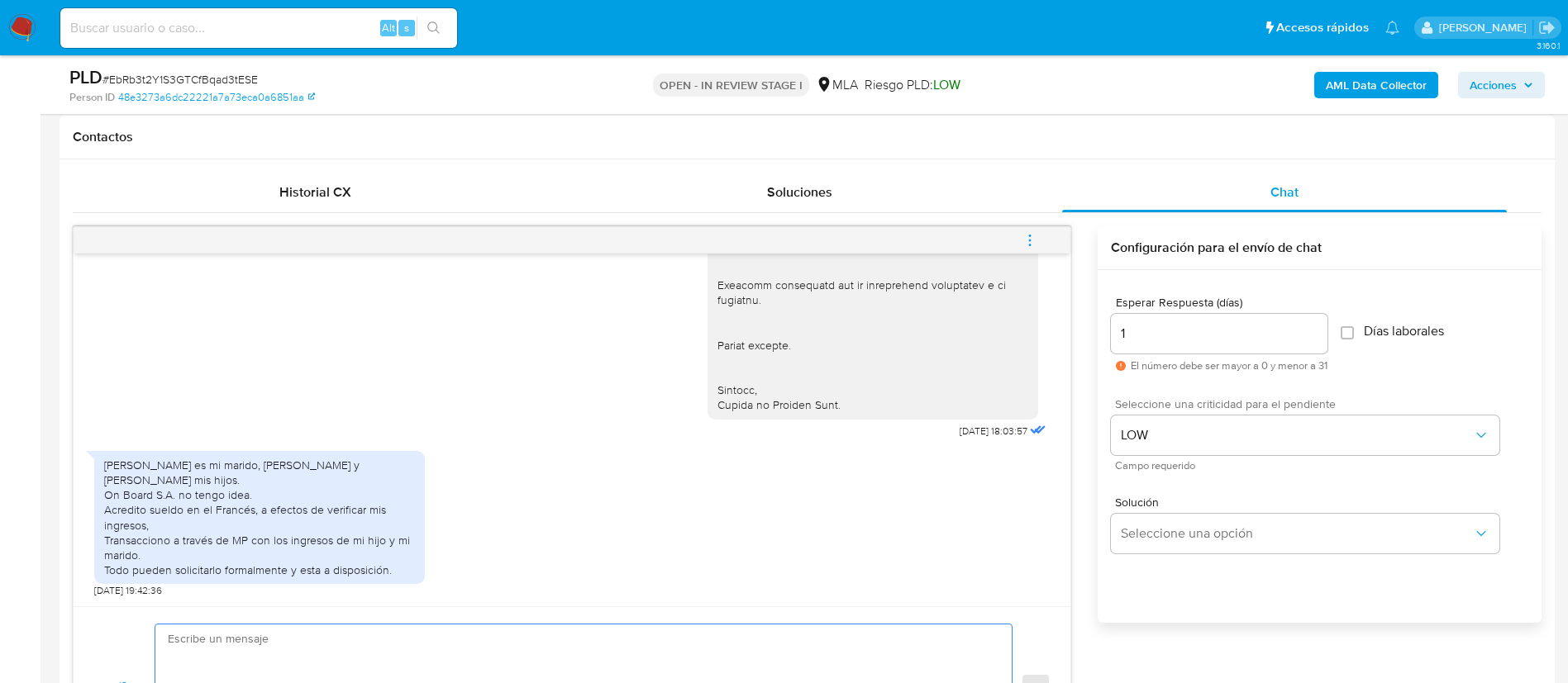
click at [821, 641] on textarea at bounding box center [579, 688] width 823 height 127
paste textarea "Graciela"
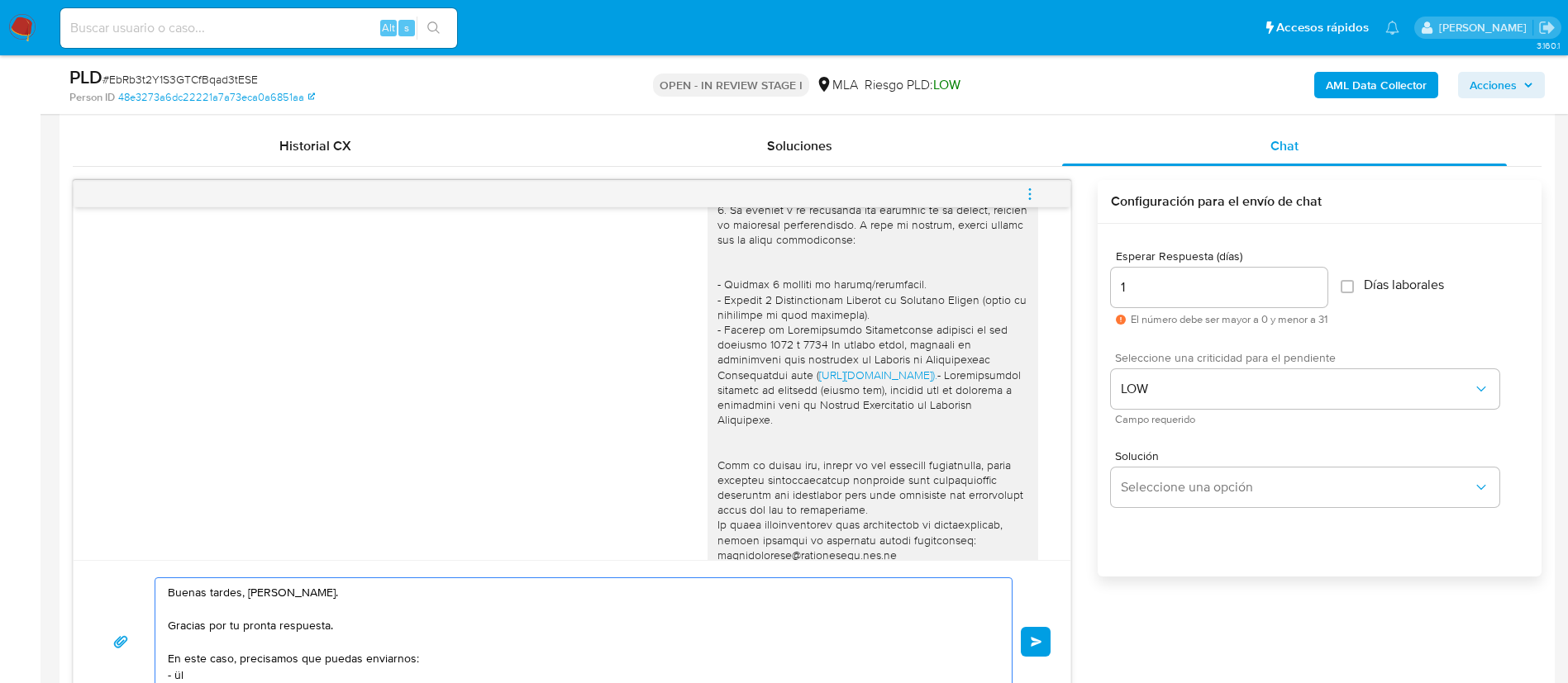
scroll to position [1352, 0]
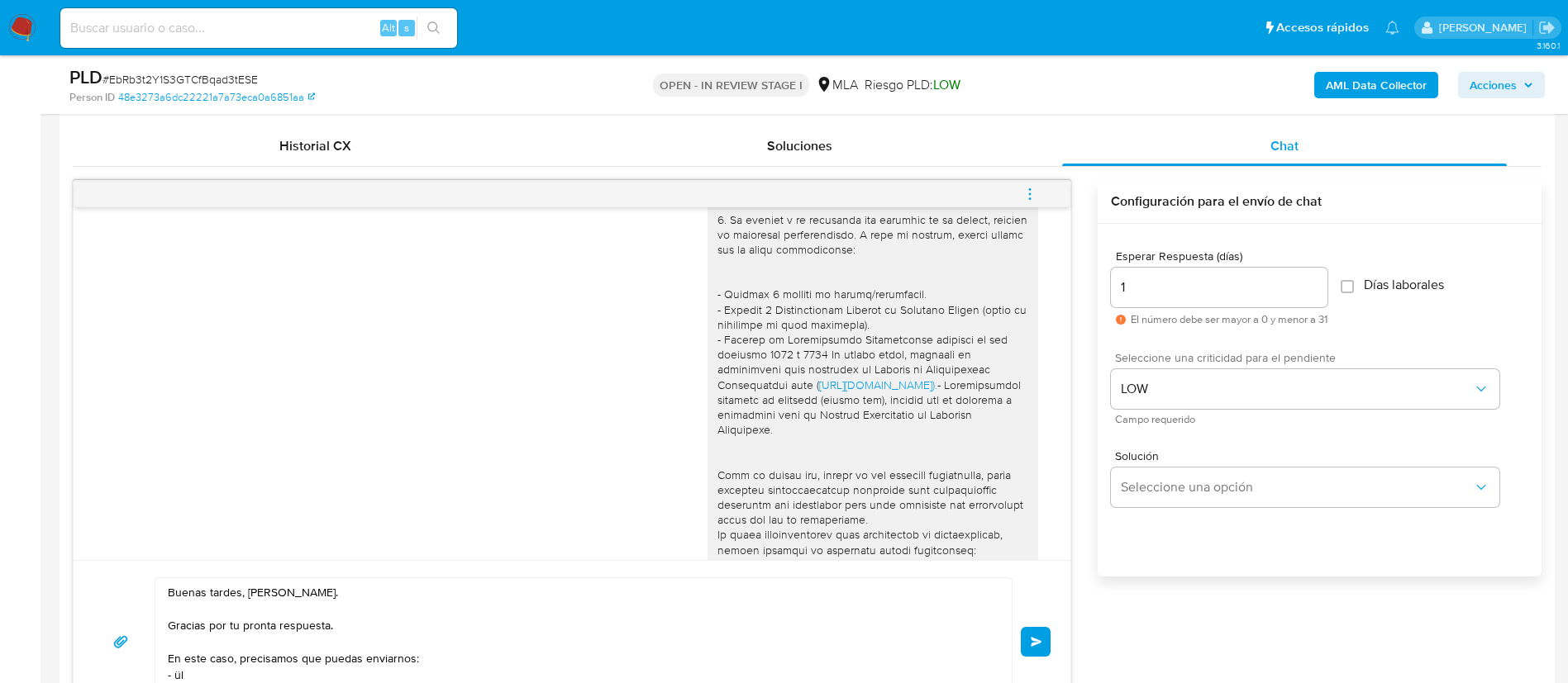
click at [767, 323] on div "[URL][DOMAIN_NAME])." at bounding box center [873, 437] width 311 height 1172
copy div "- Últimos 3 recibos [PERSON_NAME]/jubilación."
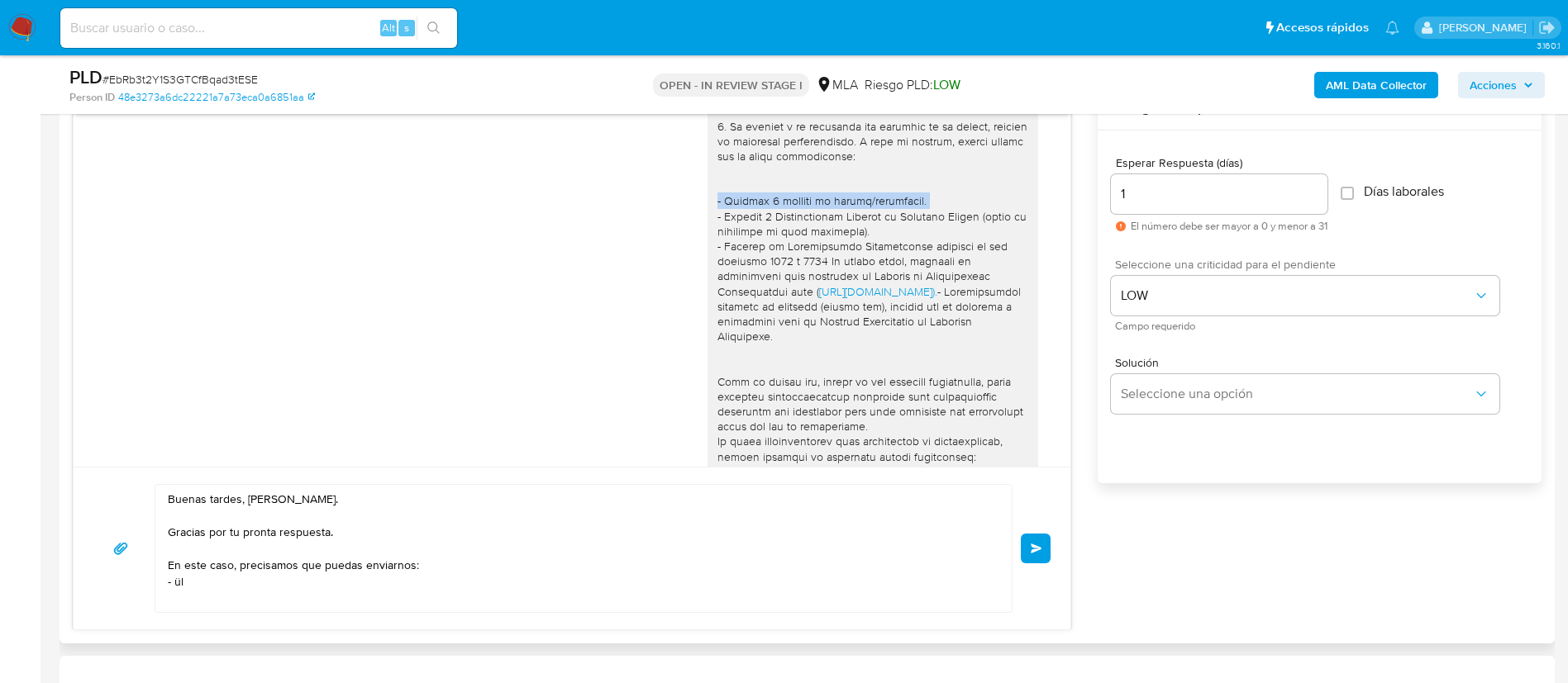
scroll to position [904, 0]
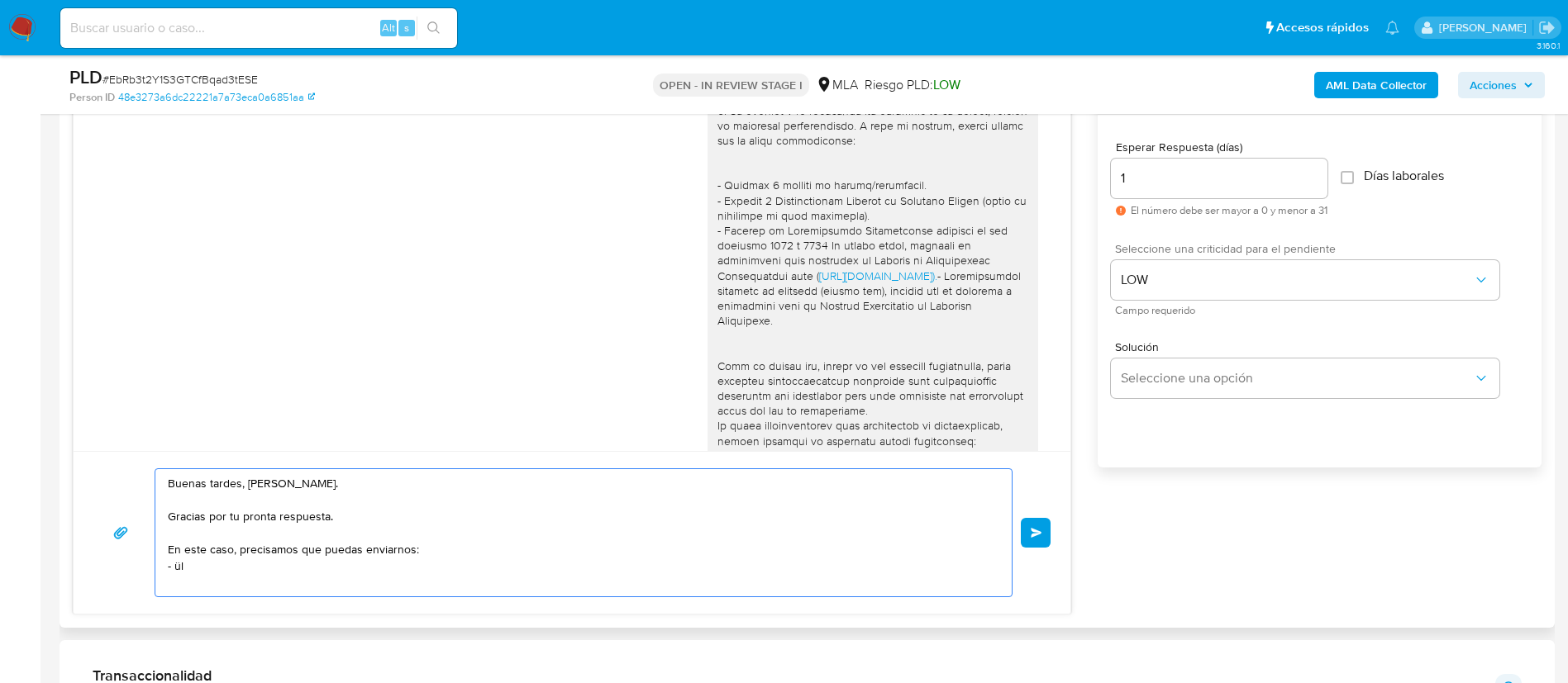
click at [461, 564] on textarea "Buenas tardes, [PERSON_NAME]. Gracias por tu pronta respuesta. En este caso, pr…" at bounding box center [579, 533] width 823 height 127
paste textarea "- Últimos 3 recibos [PERSON_NAME]/jubilación."
click at [179, 567] on textarea "Buenas tardes, [PERSON_NAME]. Gracias por tu pronta respuesta. En este caso, pr…" at bounding box center [579, 533] width 823 height 127
drag, startPoint x: 179, startPoint y: 567, endPoint x: 458, endPoint y: 572, distance: 279.0
click at [458, 572] on textarea "Buenas tardes, [PERSON_NAME]. Gracias por tu pronta respuesta. En este caso, pr…" at bounding box center [579, 533] width 823 height 127
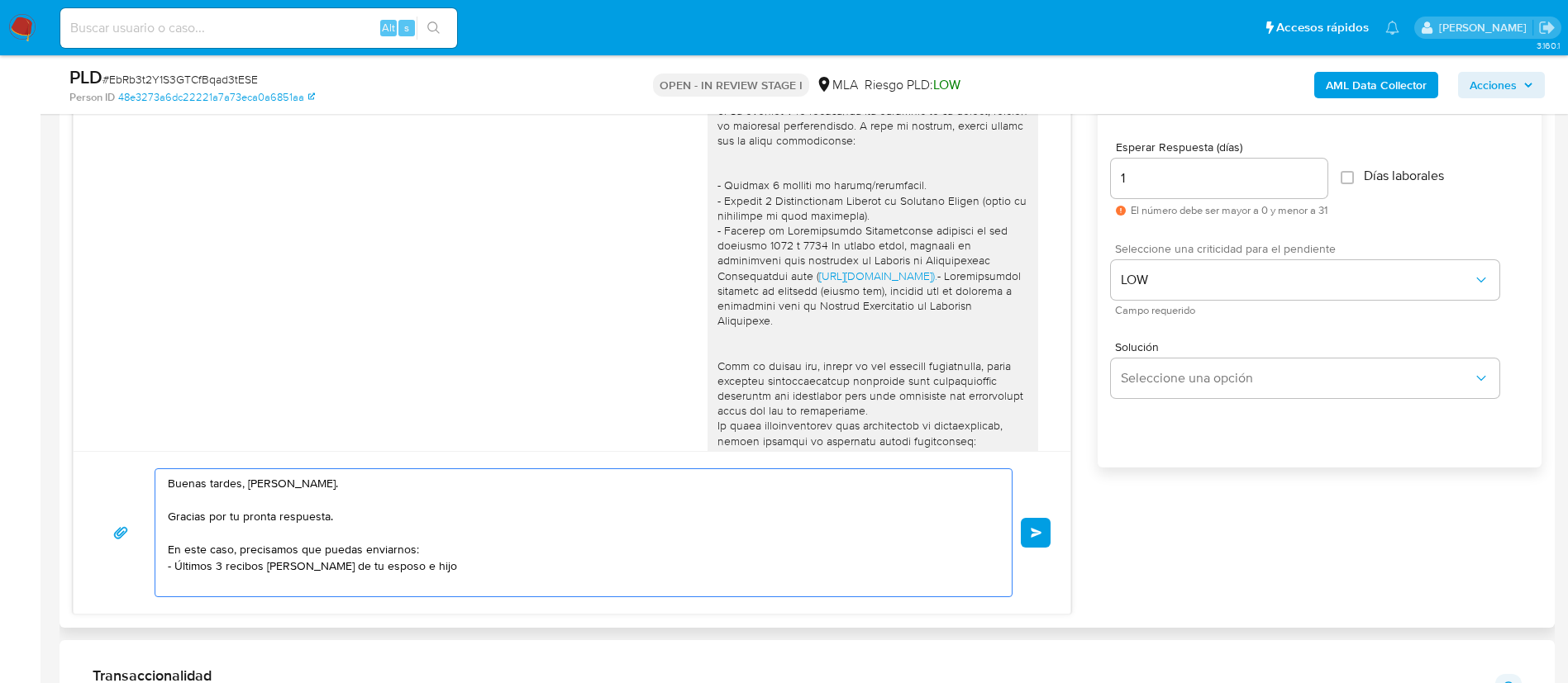
click at [455, 567] on textarea "Buenas tardes, [PERSON_NAME]. Gracias por tu pronta respuesta. En este caso, pr…" at bounding box center [579, 533] width 823 height 127
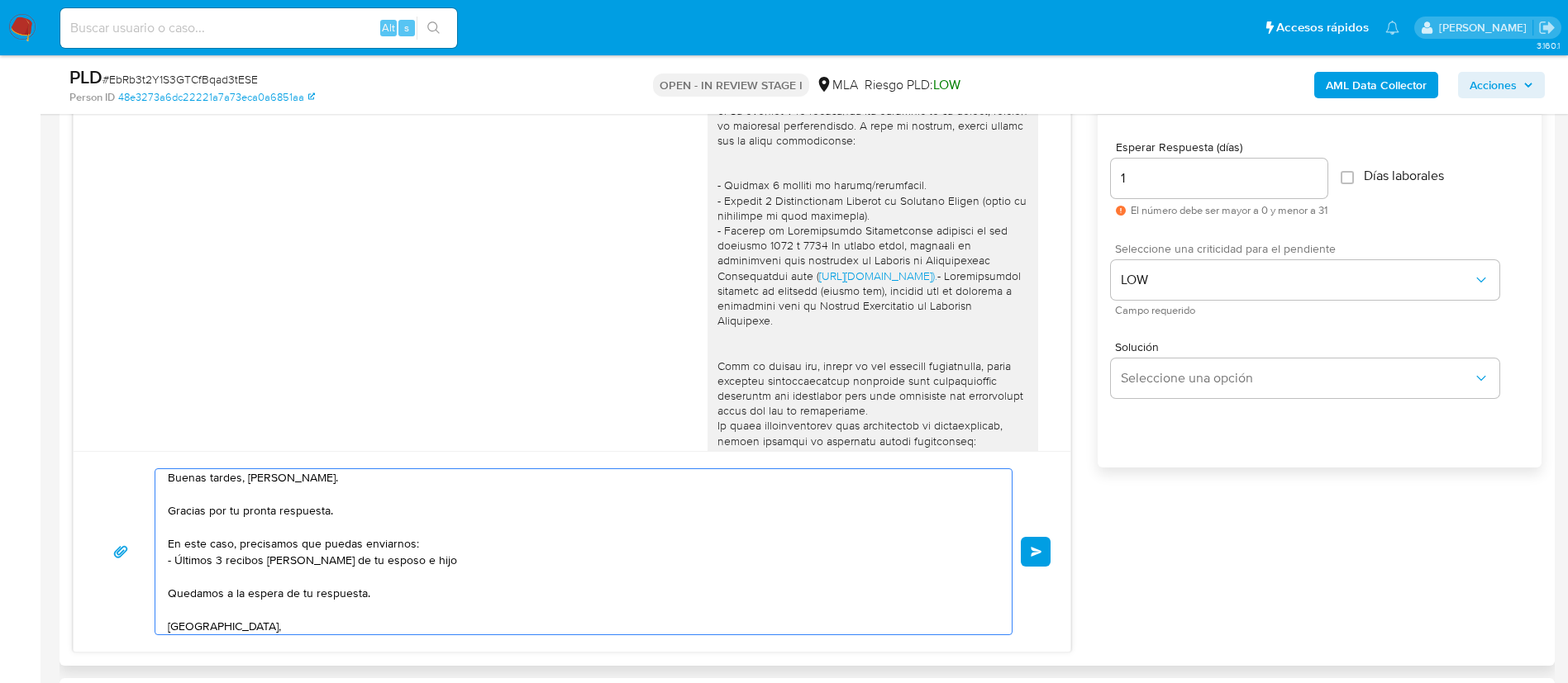
scroll to position [23, 0]
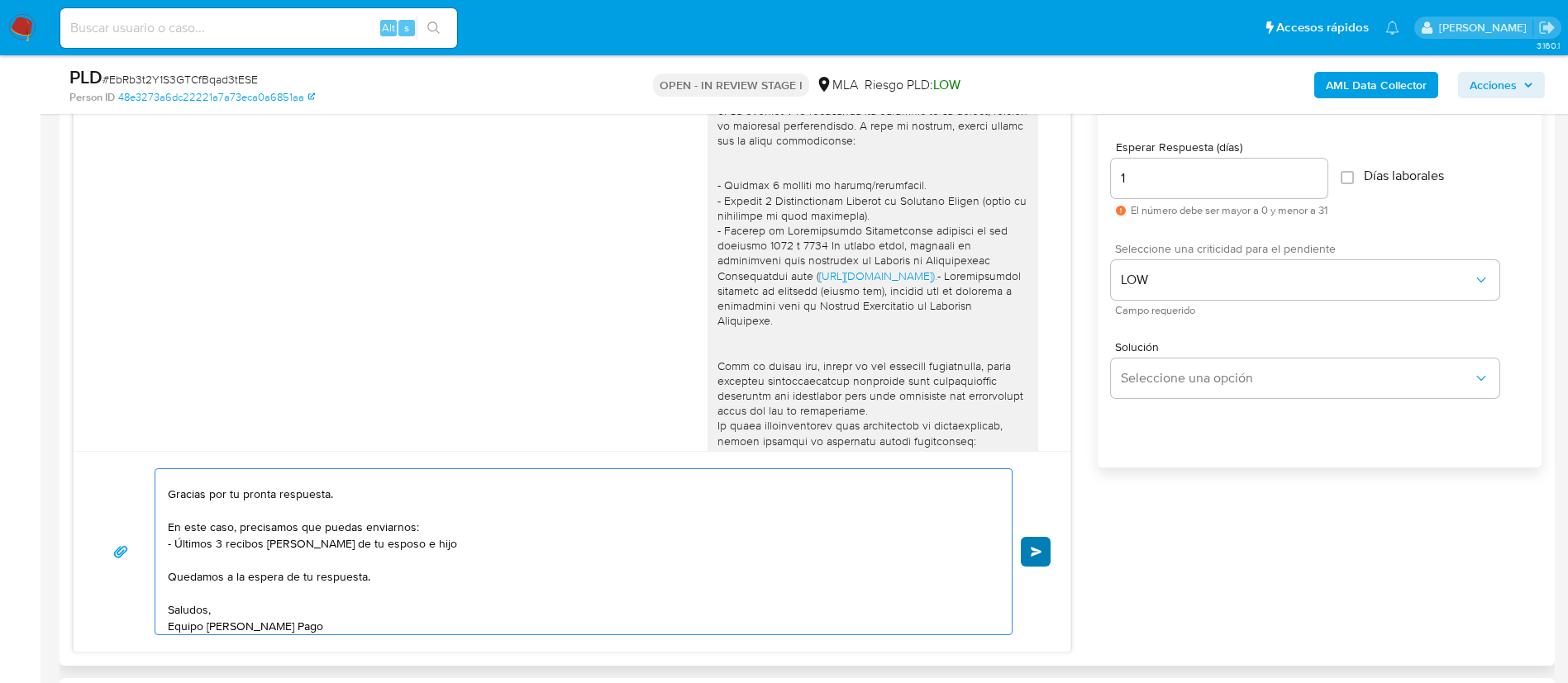
type textarea "Buenas tardes, [PERSON_NAME]. Gracias por tu pronta respuesta. En este caso, pr…"
click at [1041, 547] on span "Enviar" at bounding box center [1036, 552] width 11 height 10
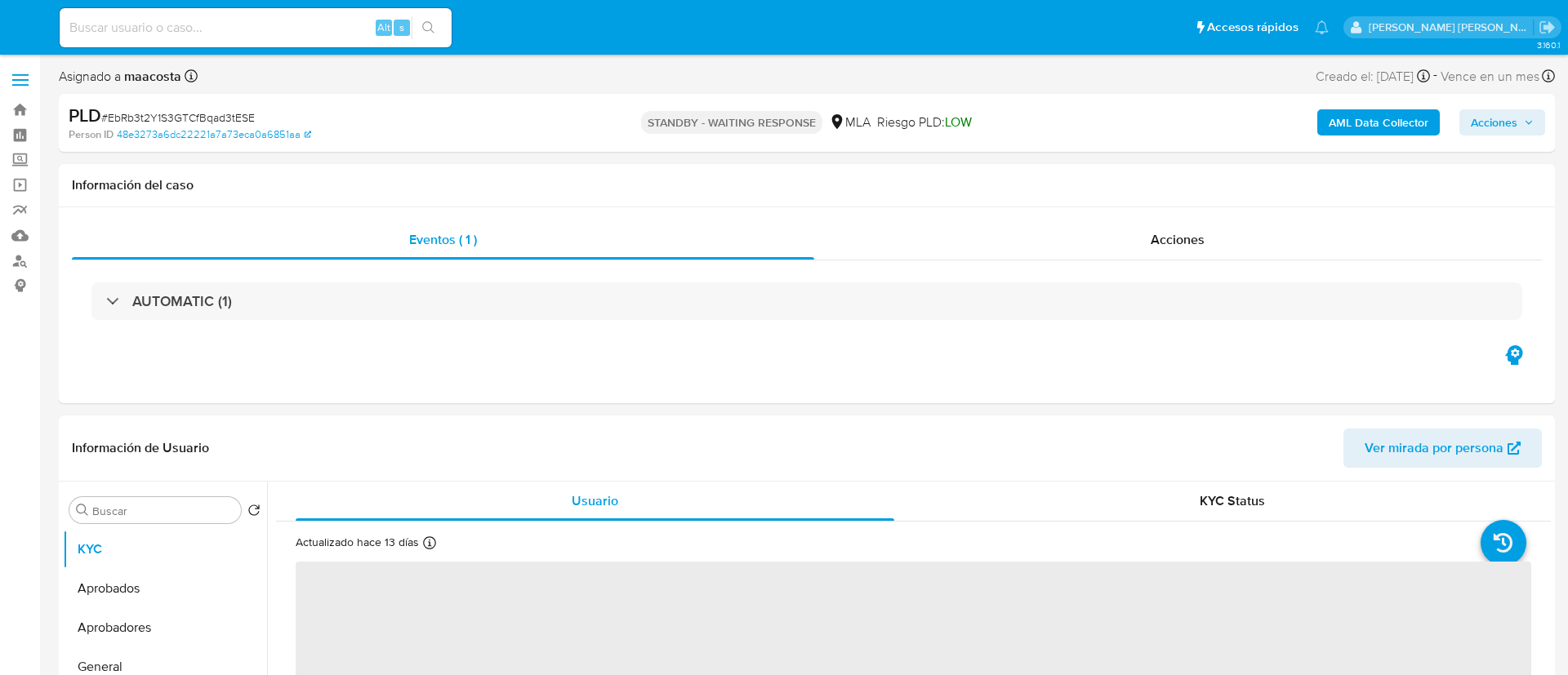
select select "10"
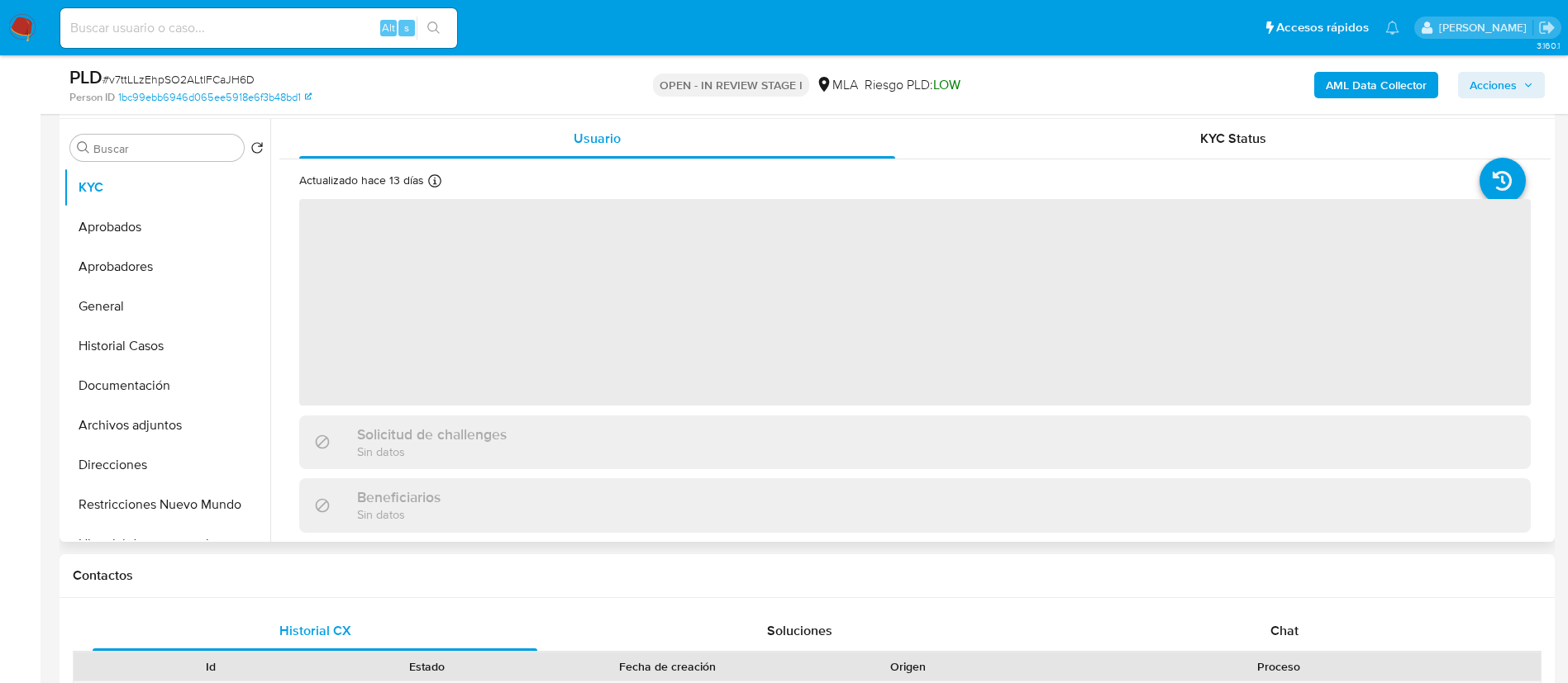
scroll to position [332, 0]
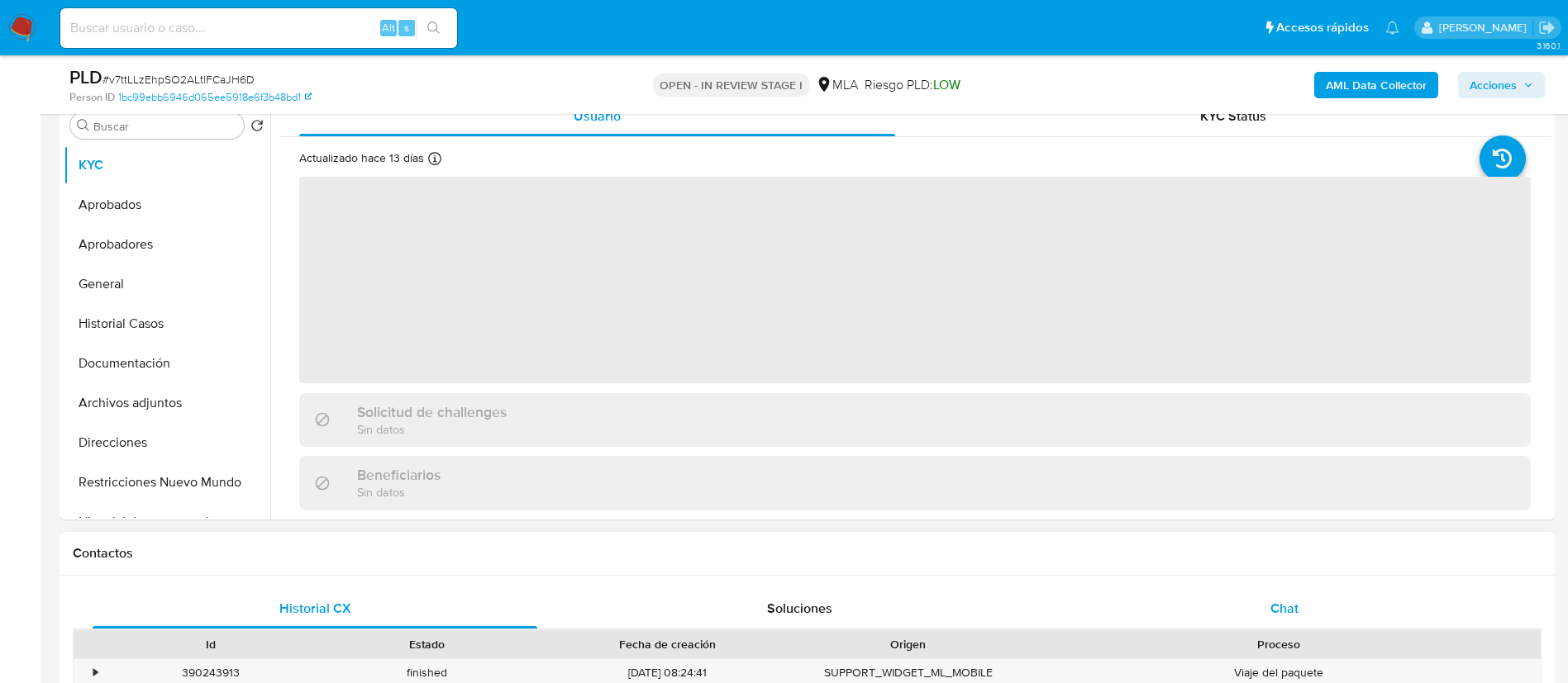
select select "10"
click at [1309, 597] on div "Chat" at bounding box center [1285, 609] width 445 height 40
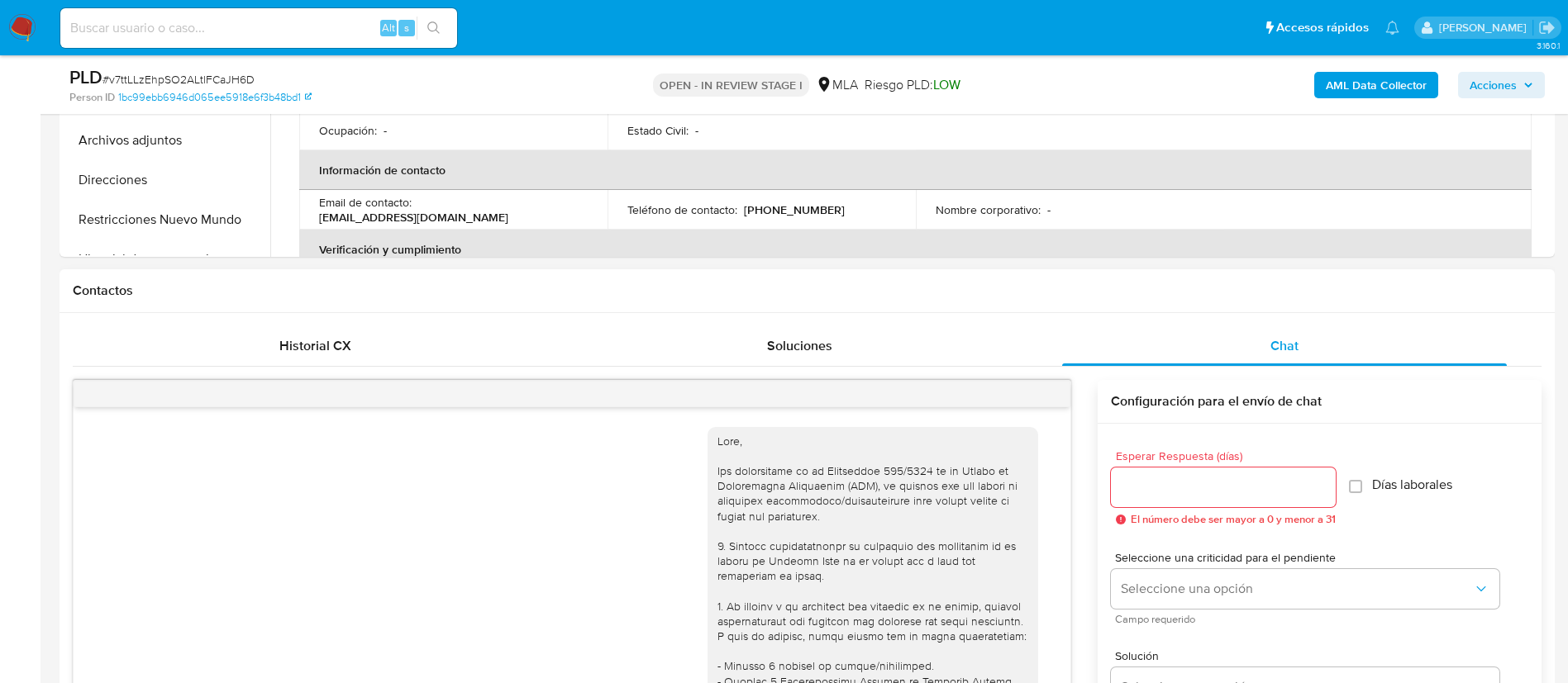
scroll to position [2756, 0]
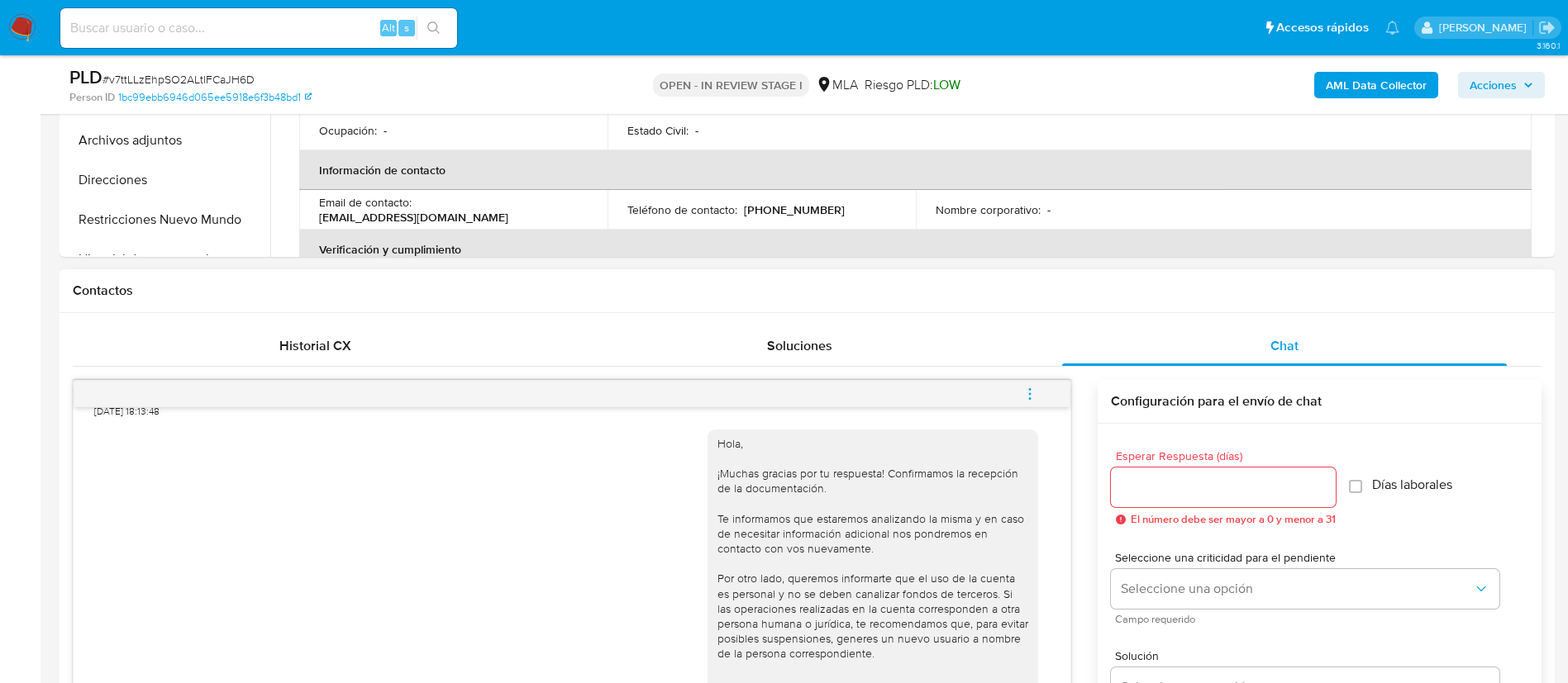
click at [1040, 395] on button "menu-action" at bounding box center [1030, 395] width 55 height 40
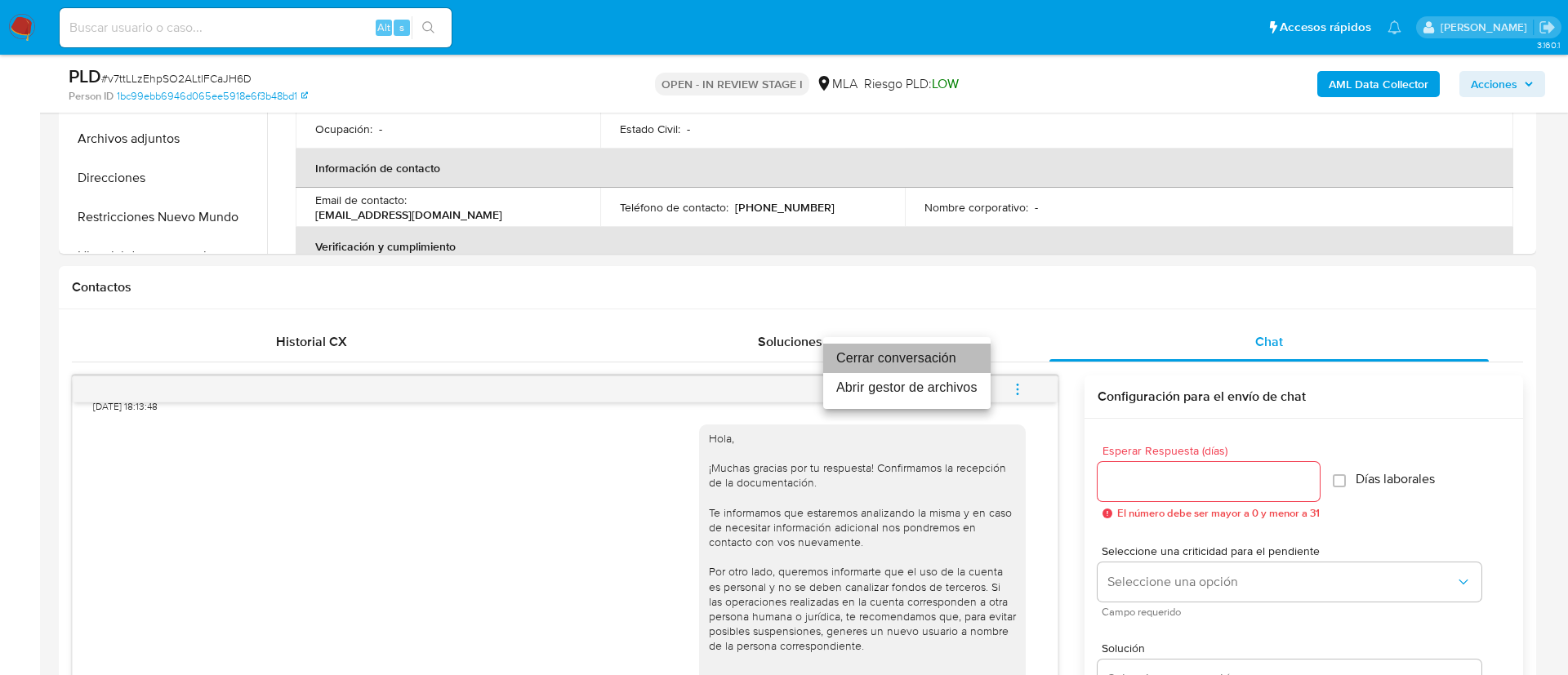
click at [871, 357] on li "Cerrar conversación" at bounding box center [907, 358] width 167 height 29
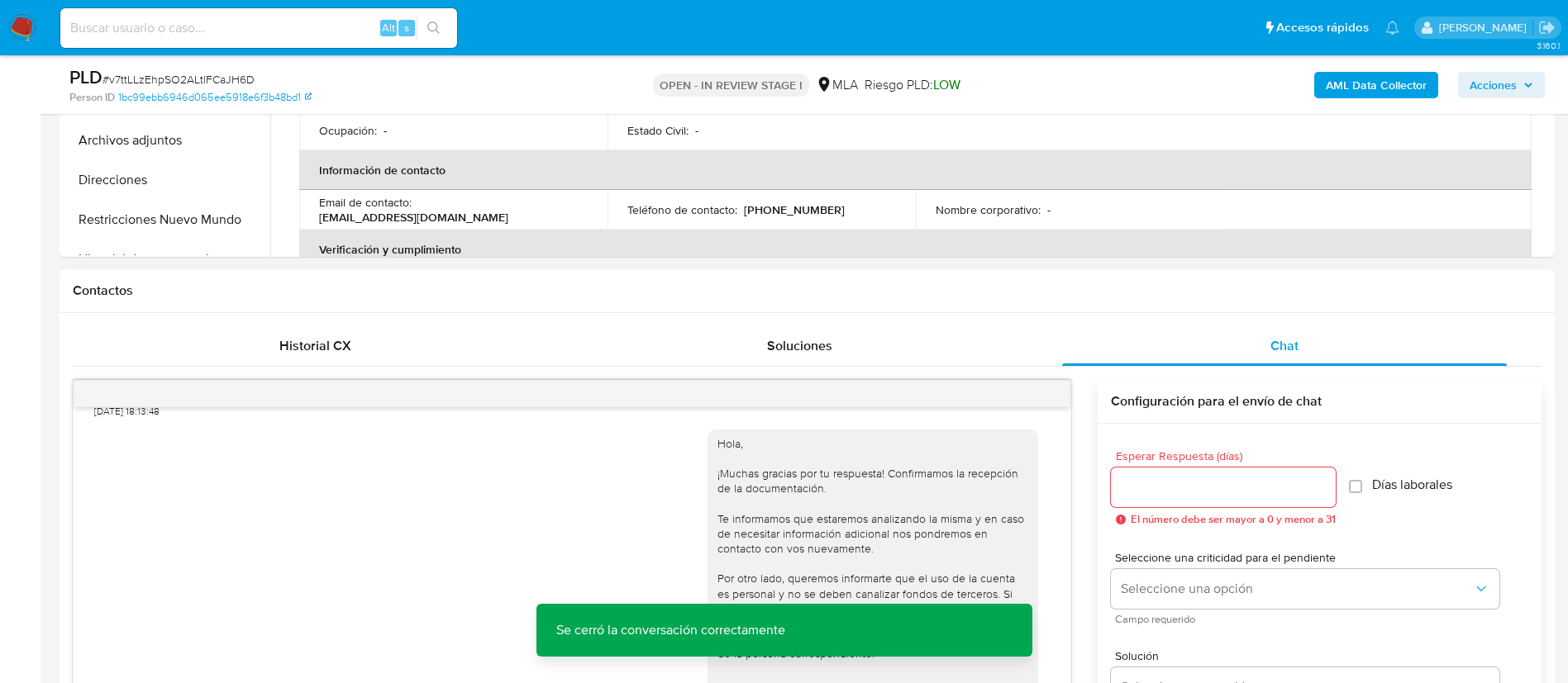
click at [342, 325] on div "Historial CX Soluciones Chat Id Estado Fecha de creación Origen Proceso • 39024…" at bounding box center [807, 625] width 1495 height 624
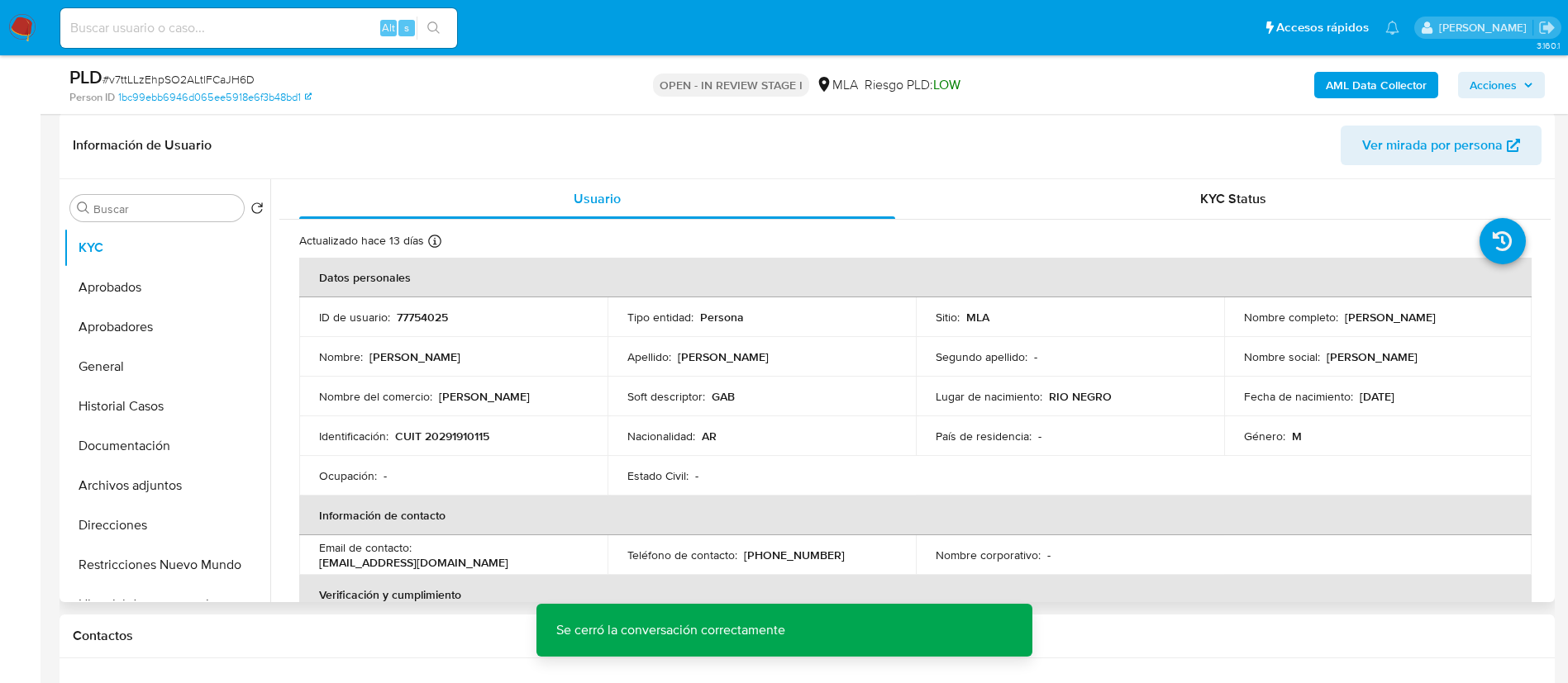
scroll to position [248, 0]
click at [1507, 74] on span "Acciones" at bounding box center [1493, 85] width 47 height 26
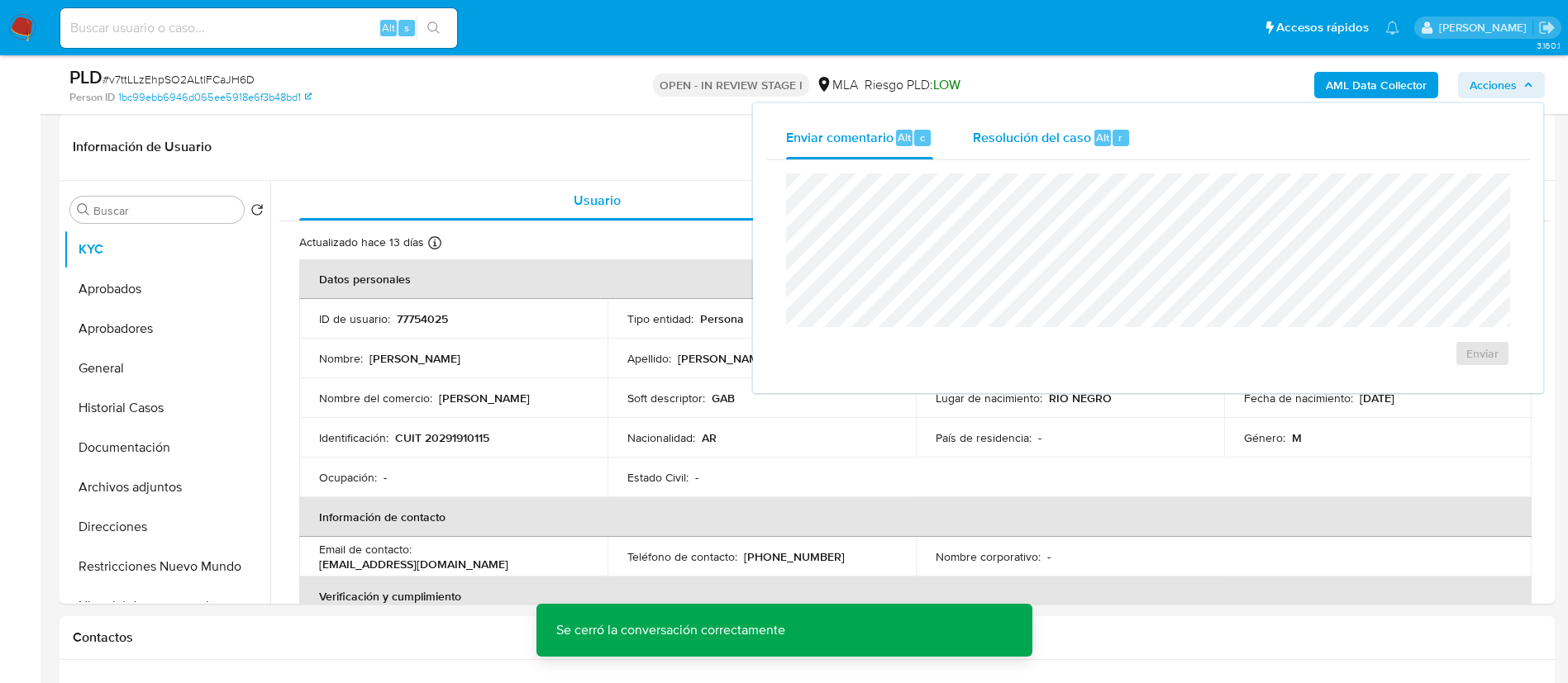
click at [1067, 134] on span "Resolución del caso" at bounding box center [1032, 136] width 118 height 19
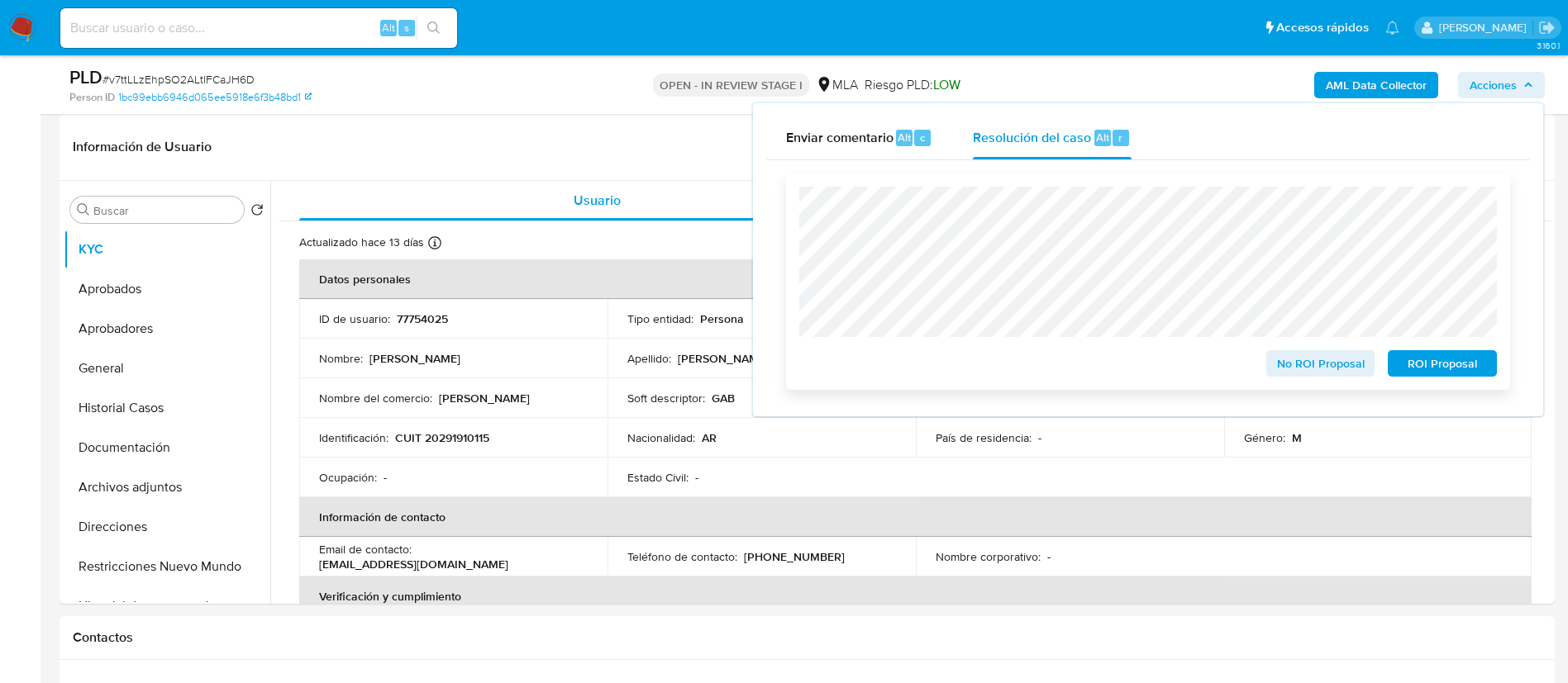
click at [1299, 361] on span "No ROI Proposal" at bounding box center [1320, 363] width 86 height 23
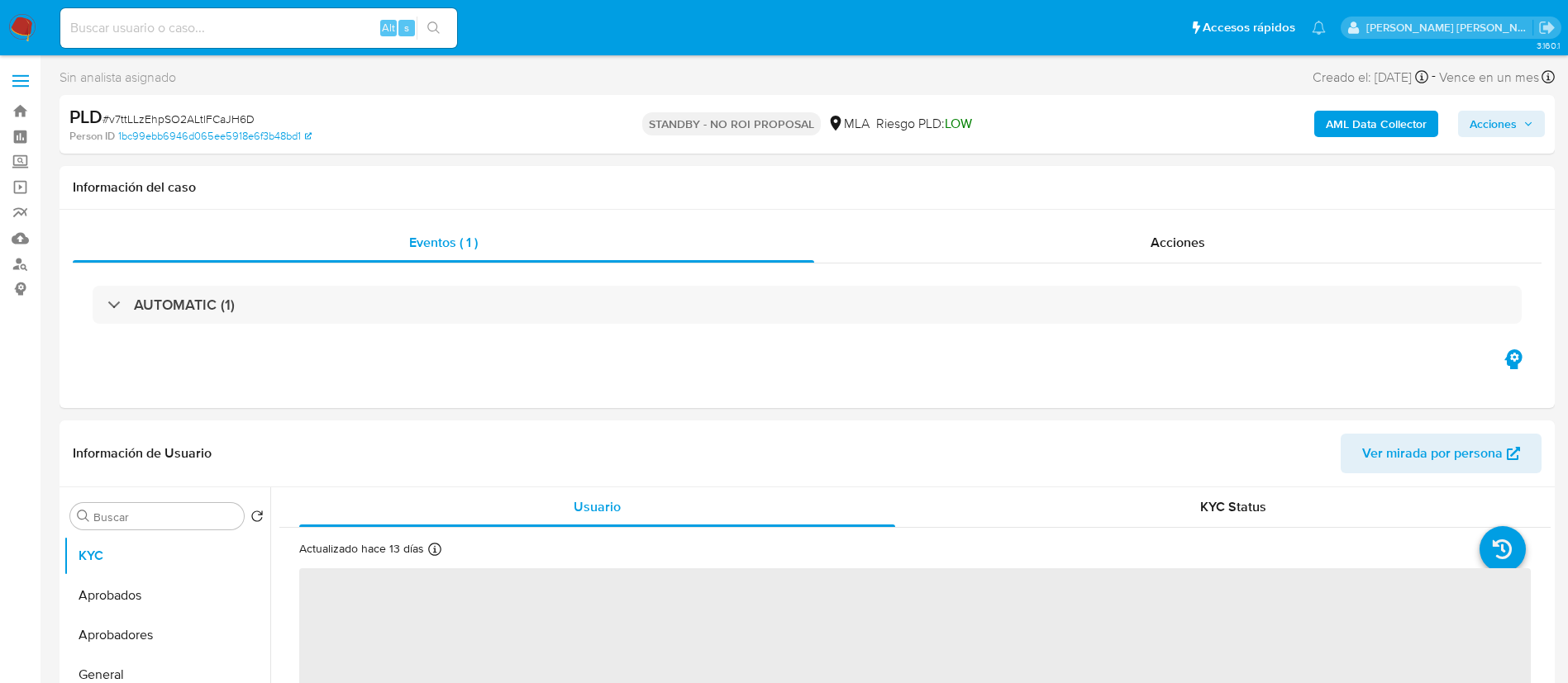
select select "10"
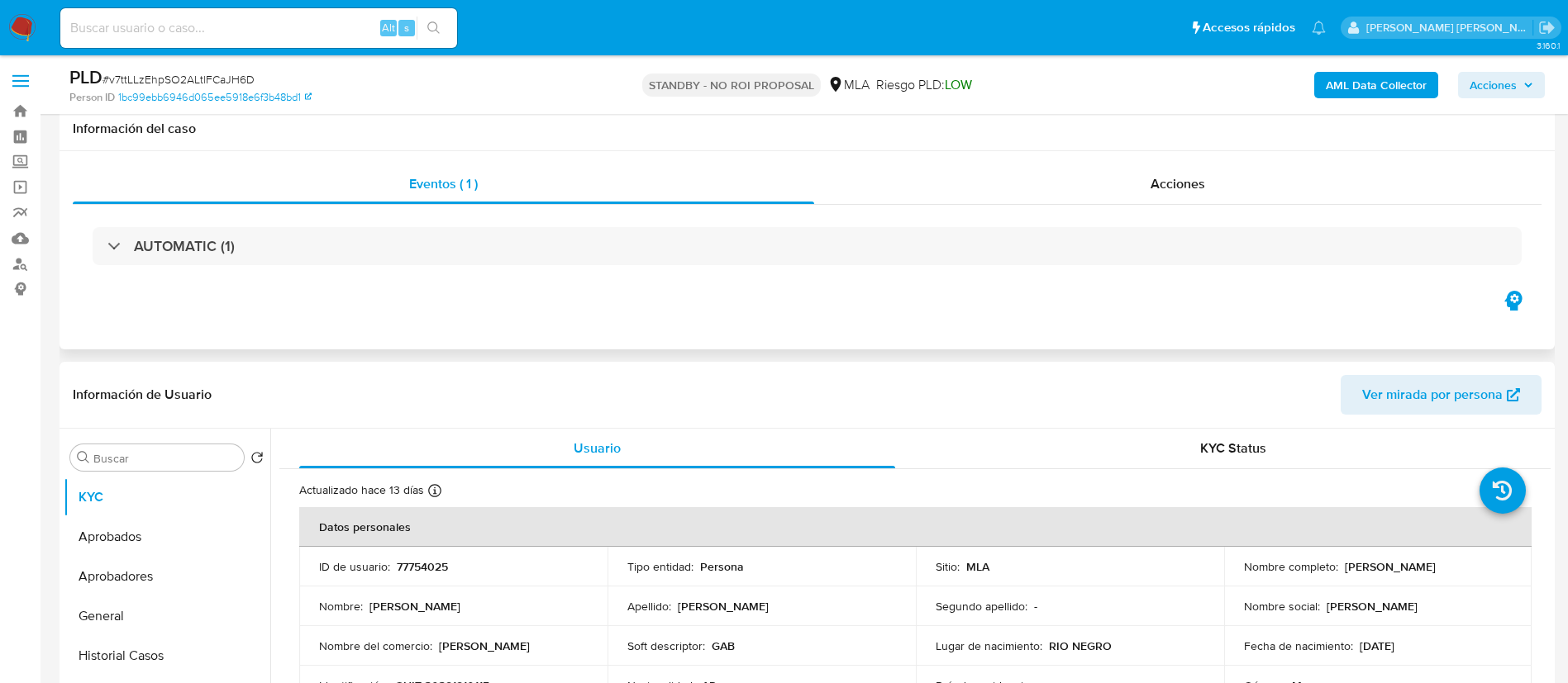
scroll to position [70, 0]
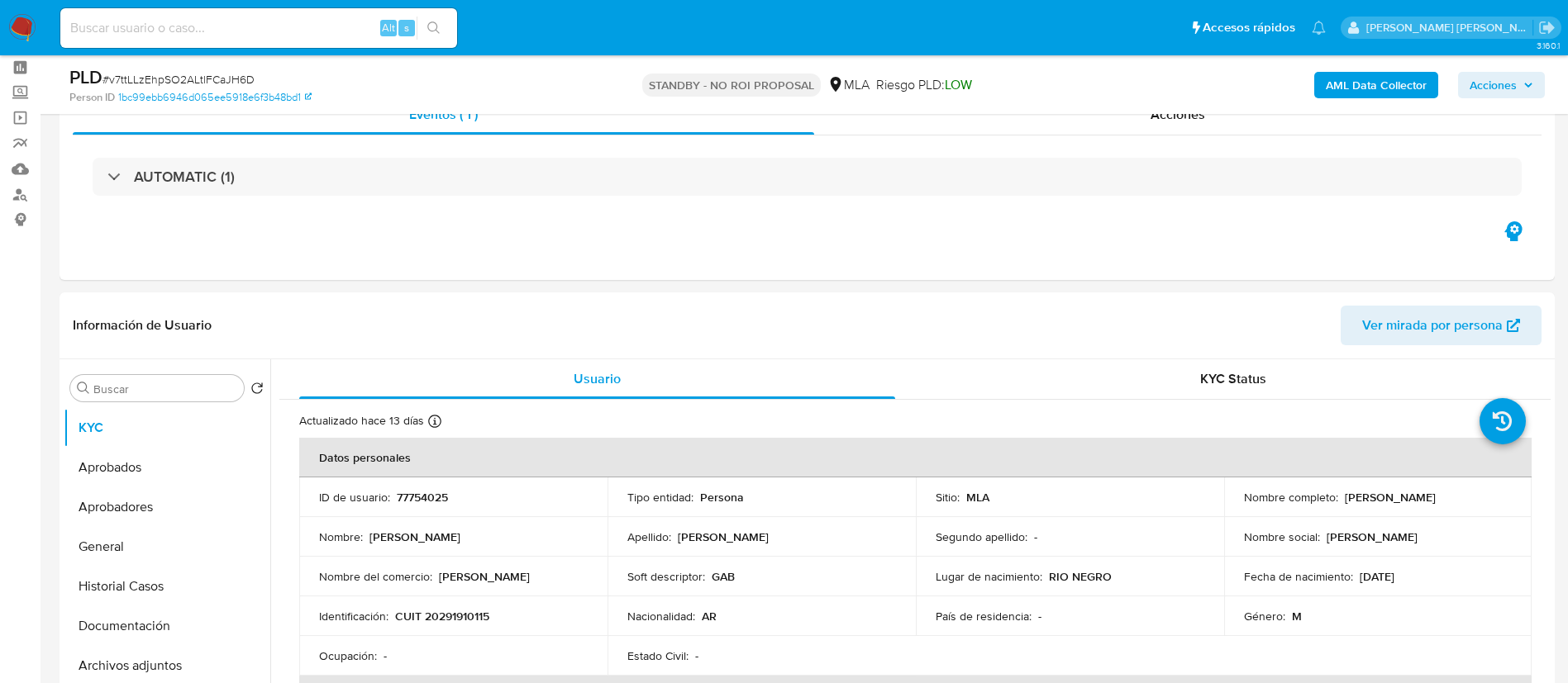
click at [25, 22] on img at bounding box center [23, 28] width 28 height 28
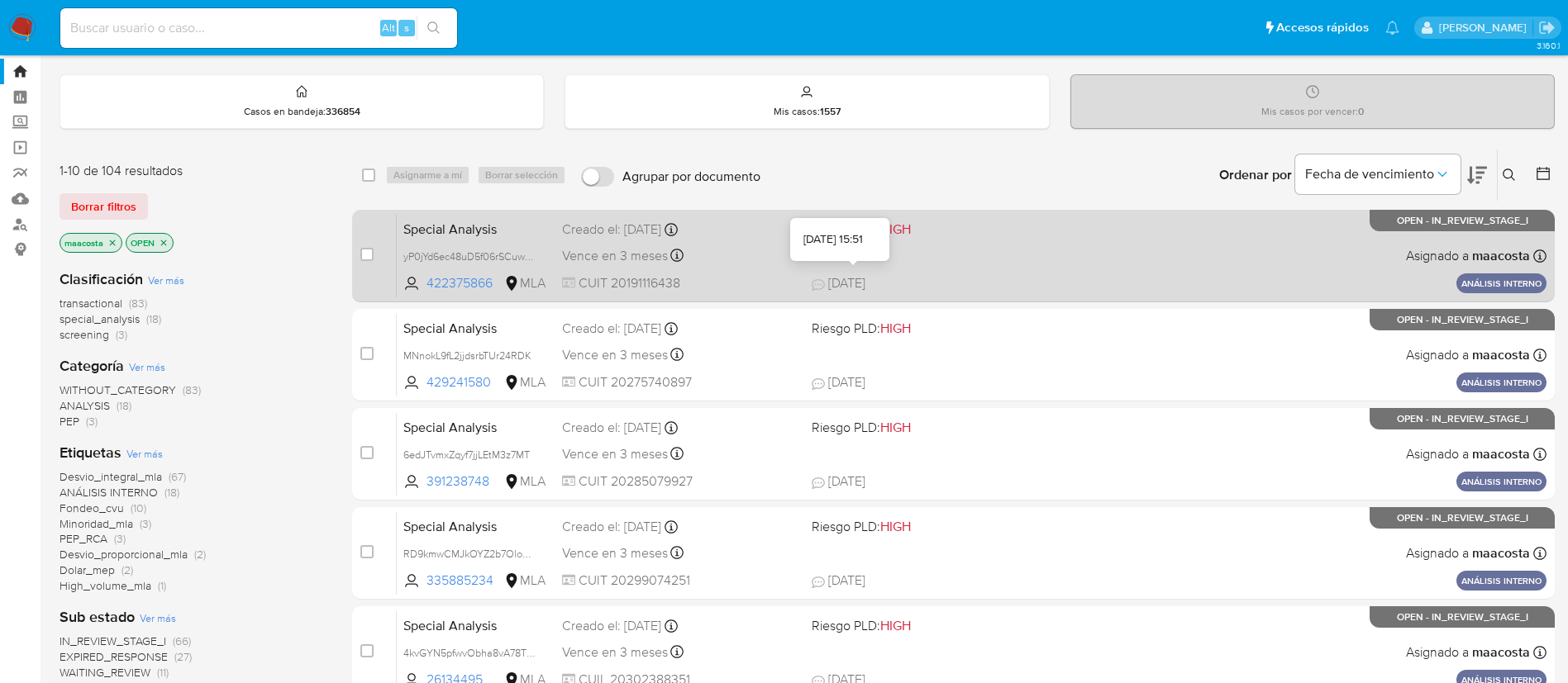
scroll to position [39, 0]
click at [822, 283] on icon at bounding box center [818, 285] width 13 height 13
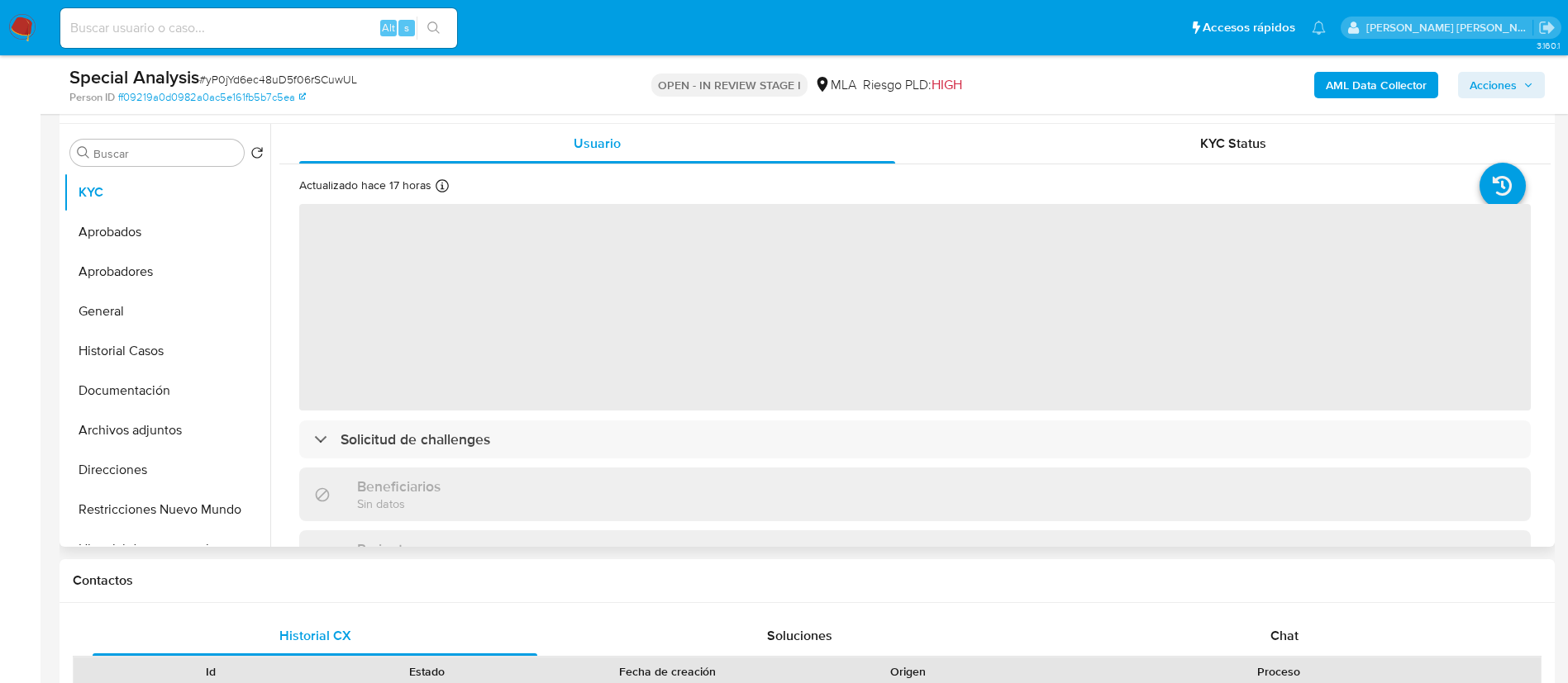
select select "10"
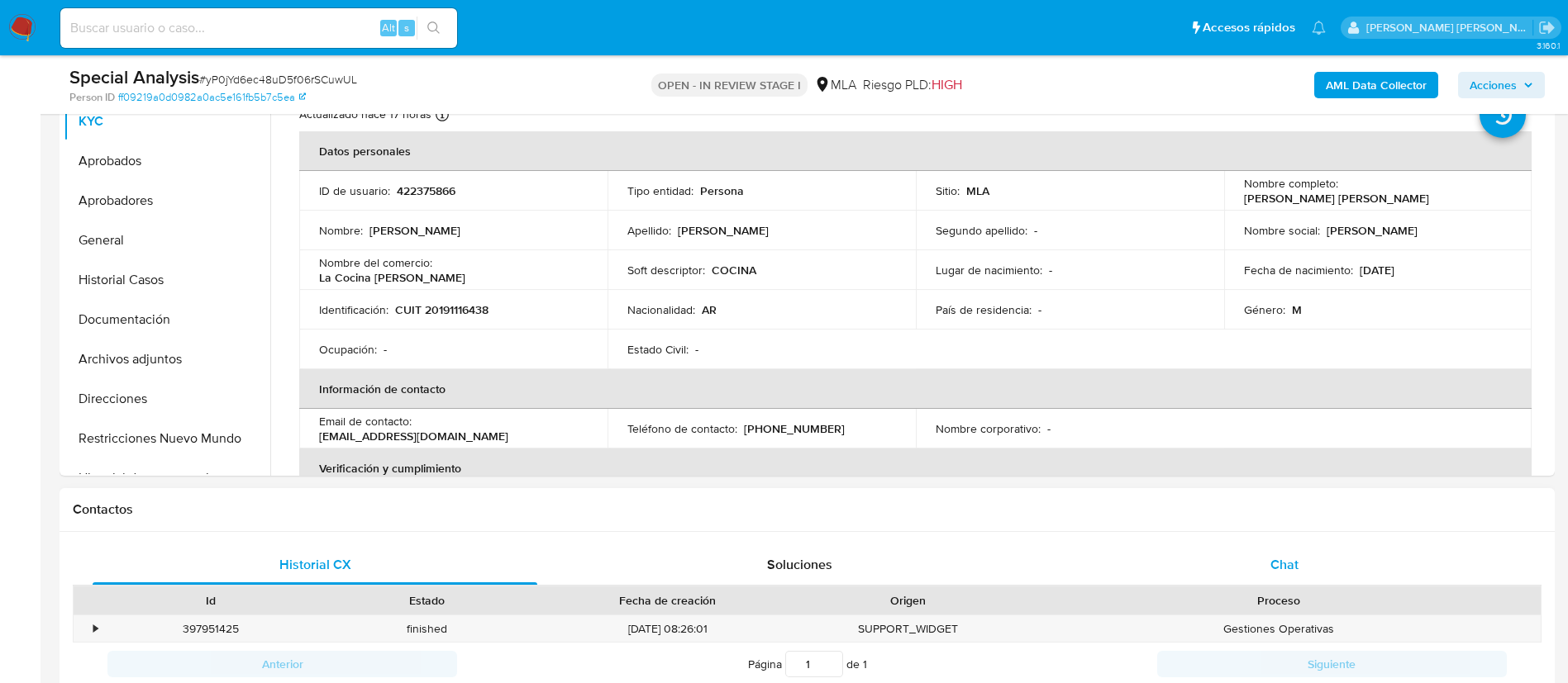
click at [1281, 564] on span "Chat" at bounding box center [1285, 565] width 28 height 19
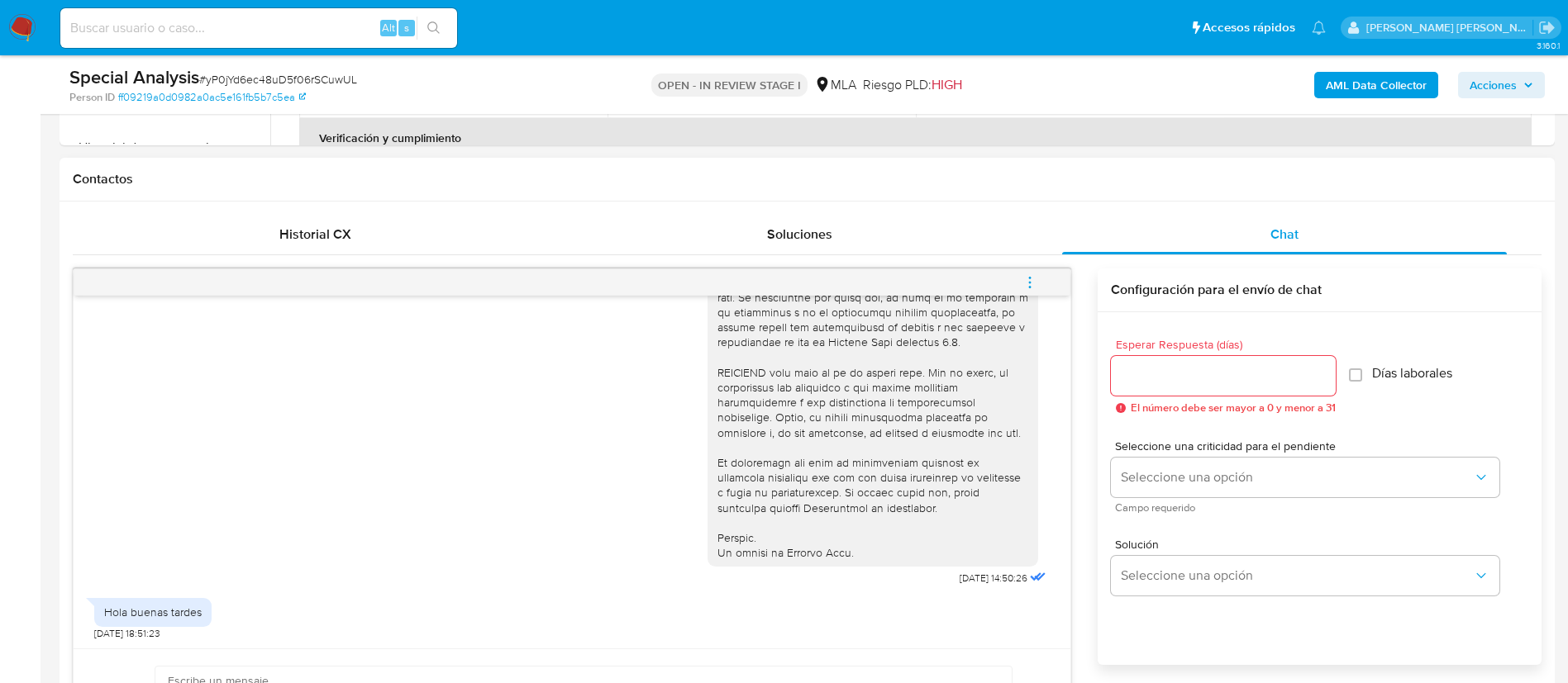
scroll to position [706, 0]
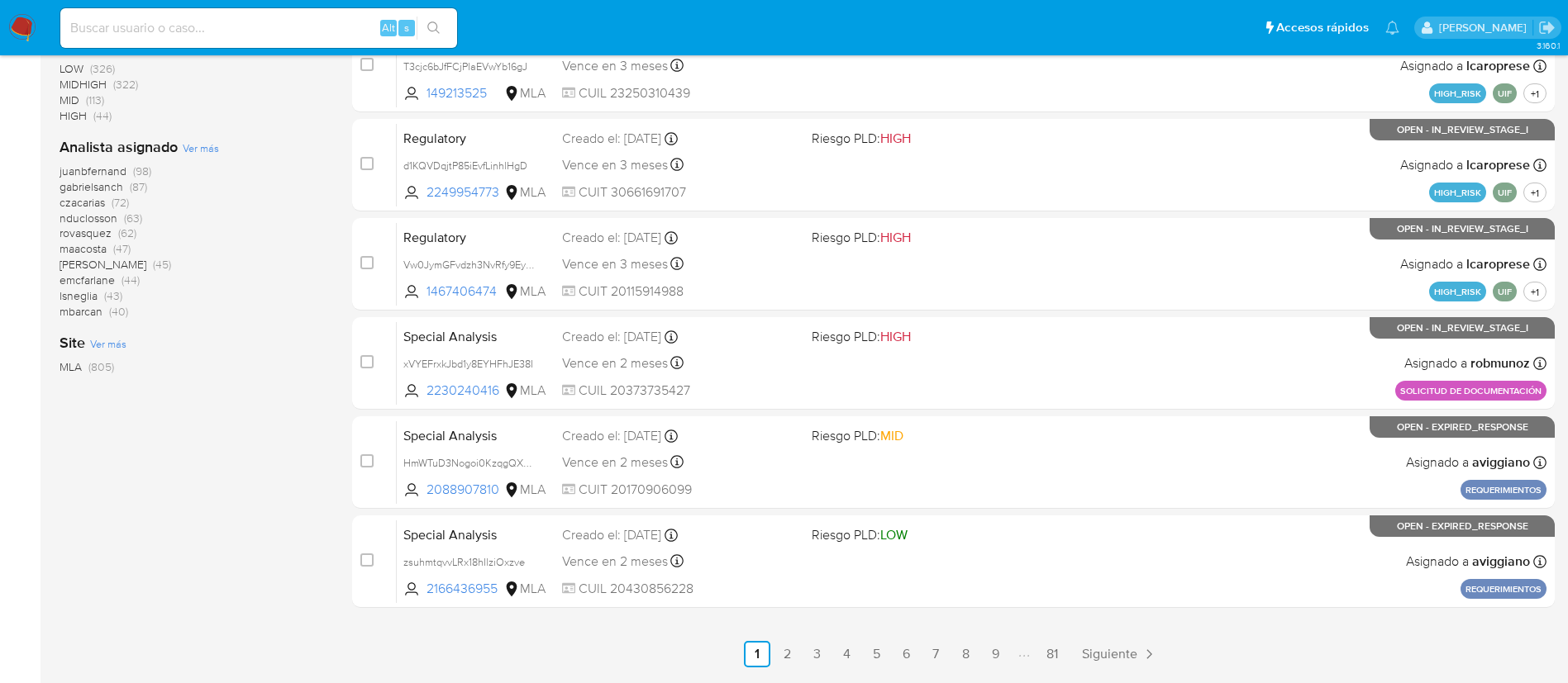
scroll to position [681, 0]
